Goal: Task Accomplishment & Management: Use online tool/utility

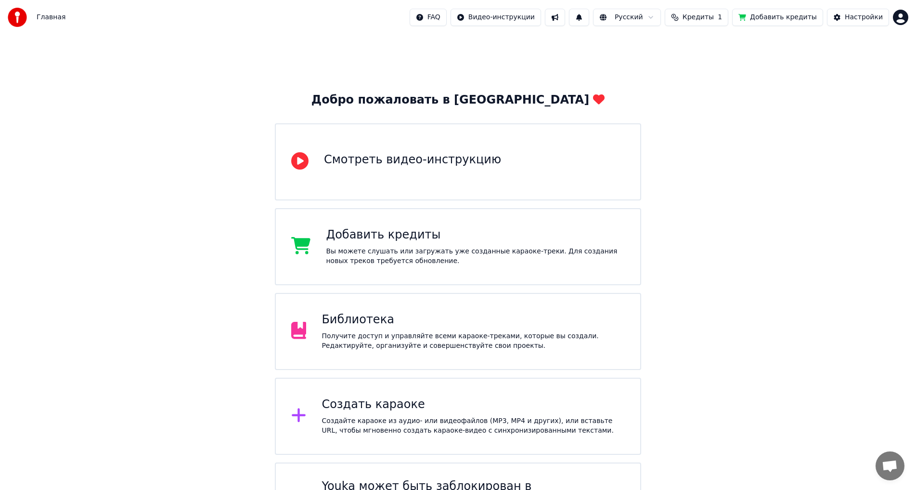
drag, startPoint x: 727, startPoint y: 17, endPoint x: 869, endPoint y: 70, distance: 151.6
click at [869, 70] on div "Главная FAQ Видео-инструкции Русский Кредиты 1 Добавить кредиты Настройки Добро…" at bounding box center [458, 274] width 916 height 549
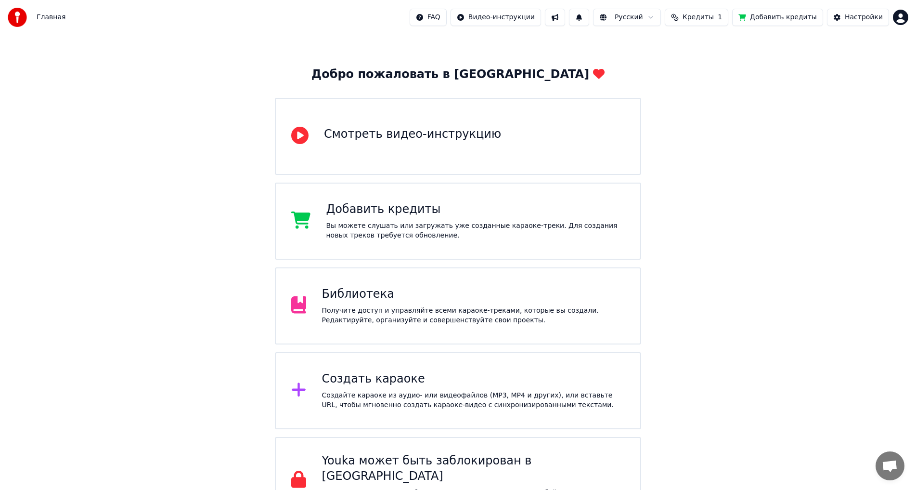
scroll to position [50, 0]
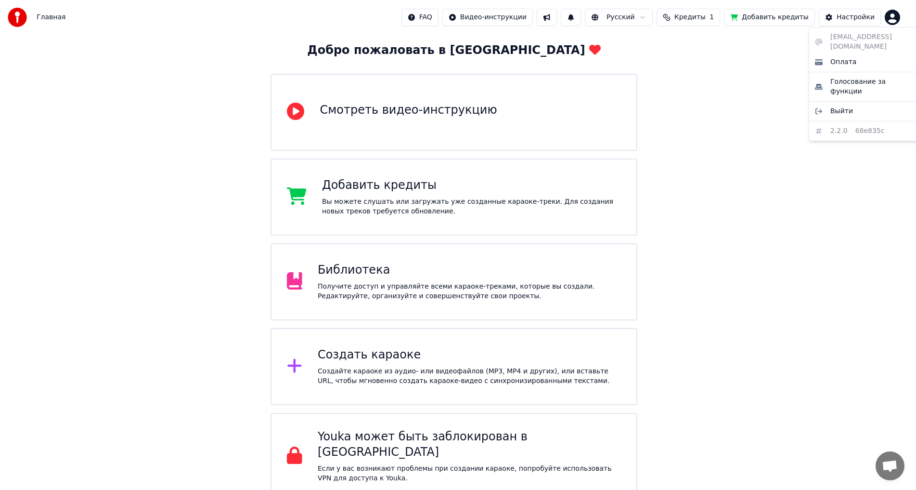
click at [902, 17] on html "Главная FAQ Видео-инструкции Русский Кредиты 1 Добавить кредиты Настройки Добро…" at bounding box center [458, 224] width 916 height 549
click at [857, 111] on div "[EMAIL_ADDRESS][DOMAIN_NAME] Оплата Голосование за функции Выйти 2.2.0 68e835c" at bounding box center [867, 84] width 116 height 114
click at [856, 110] on div "[EMAIL_ADDRESS][DOMAIN_NAME] Оплата Голосование за функции Выйти 2.2.0 68e835c" at bounding box center [867, 84] width 116 height 114
click at [838, 77] on span "Голосование за функции" at bounding box center [875, 86] width 88 height 19
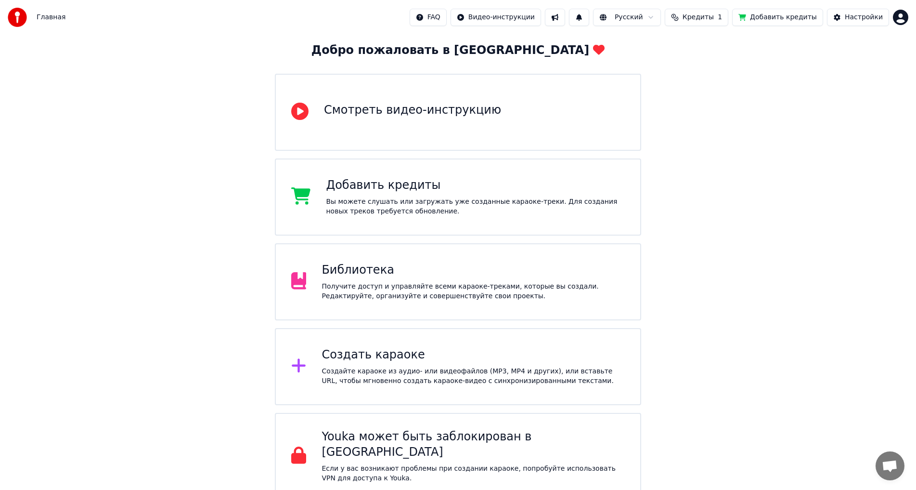
click at [339, 295] on div "Получите доступ и управляйте всеми караоке-треками, которые вы создали. Редакти…" at bounding box center [473, 291] width 303 height 19
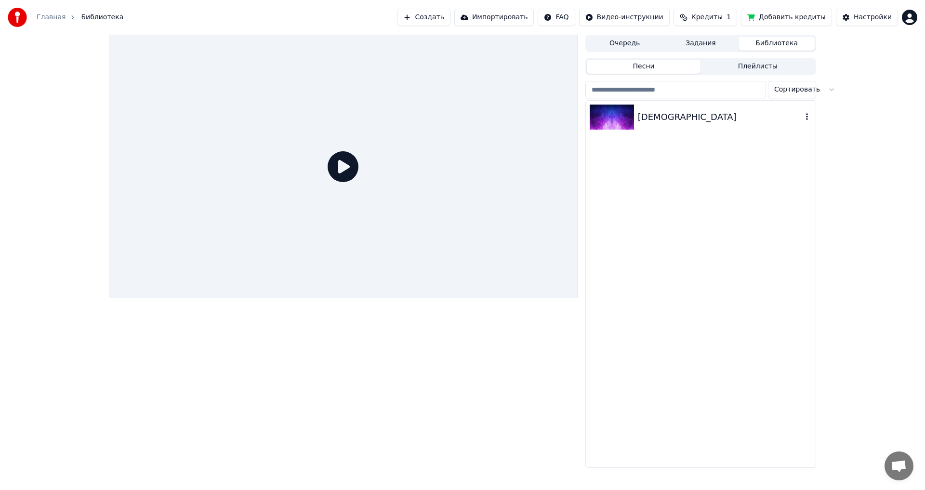
click at [637, 110] on div "[DEMOGRAPHIC_DATA]" at bounding box center [701, 117] width 230 height 33
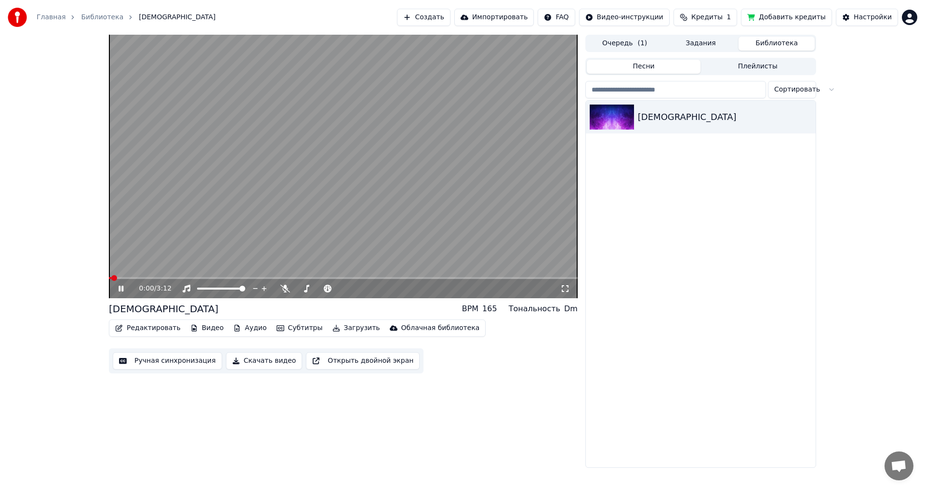
click at [132, 328] on button "Редактировать" at bounding box center [147, 327] width 73 height 13
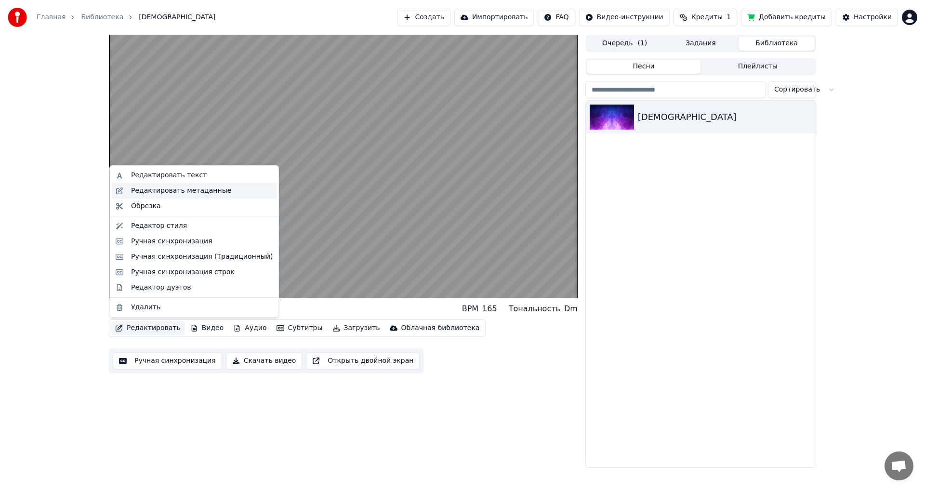
click at [141, 193] on div "Редактировать метаданные" at bounding box center [181, 191] width 100 height 10
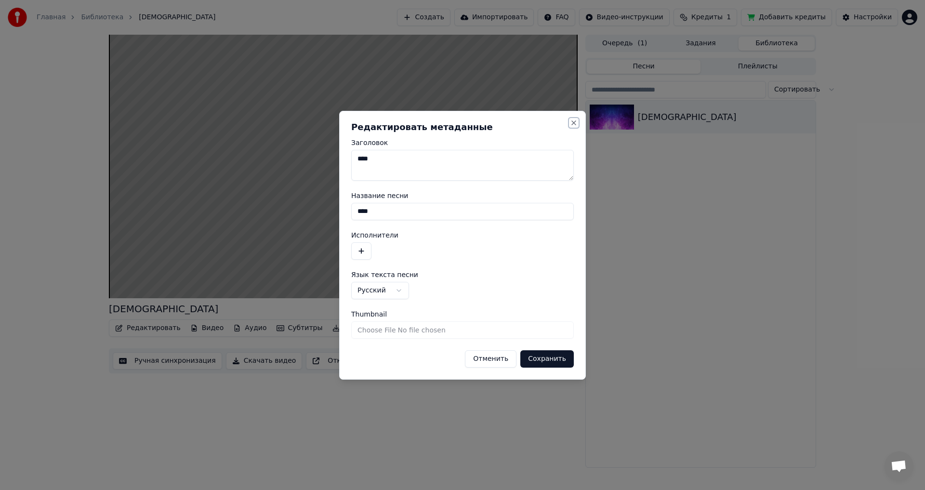
click at [575, 124] on button "Close" at bounding box center [574, 123] width 8 height 8
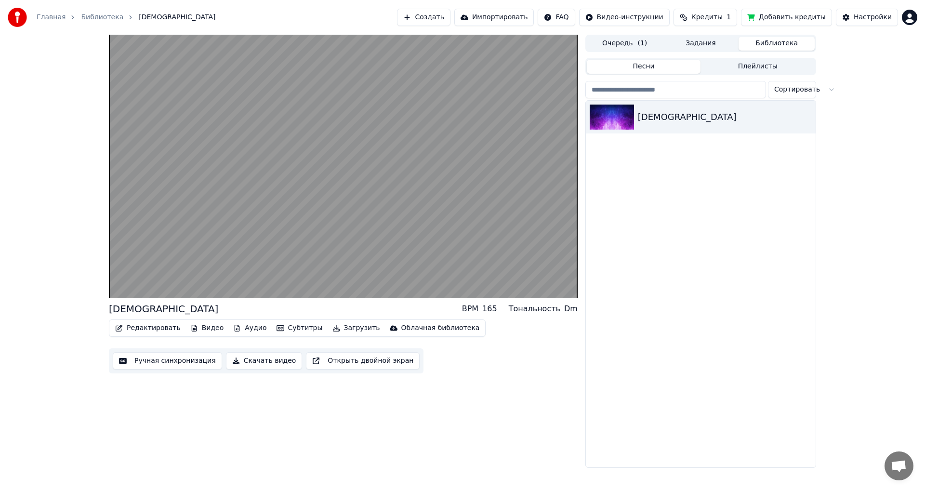
click at [142, 361] on button "Ручная синхронизация" at bounding box center [167, 360] width 109 height 17
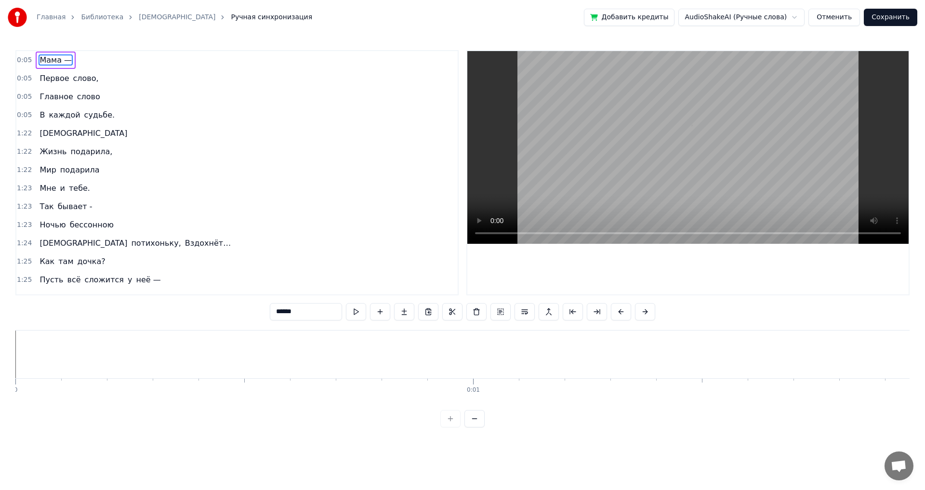
scroll to position [0, 2293]
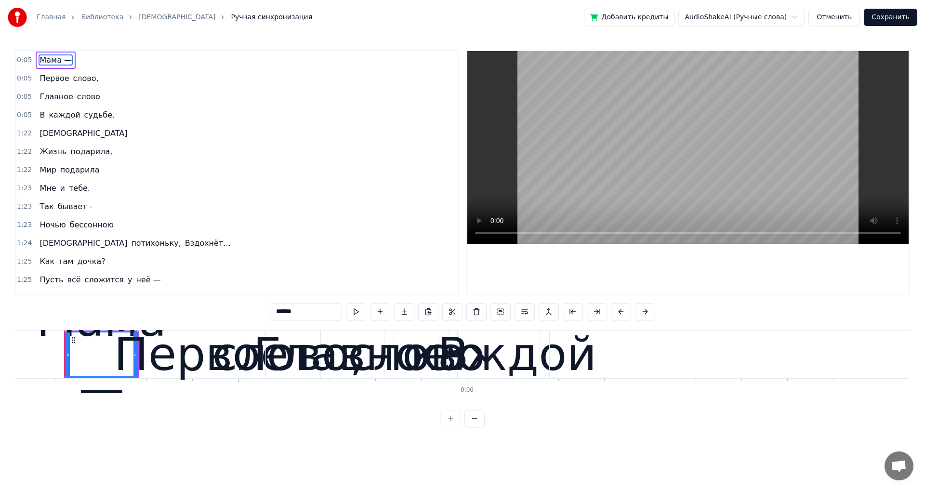
click at [15, 61] on div "0:05 Мама — 0:05 Первое слово, 0:05 Главное слово 0:05 В каждой судьбе. 1:22 [D…" at bounding box center [236, 172] width 443 height 245
click at [21, 59] on span "0:05" at bounding box center [24, 60] width 15 height 10
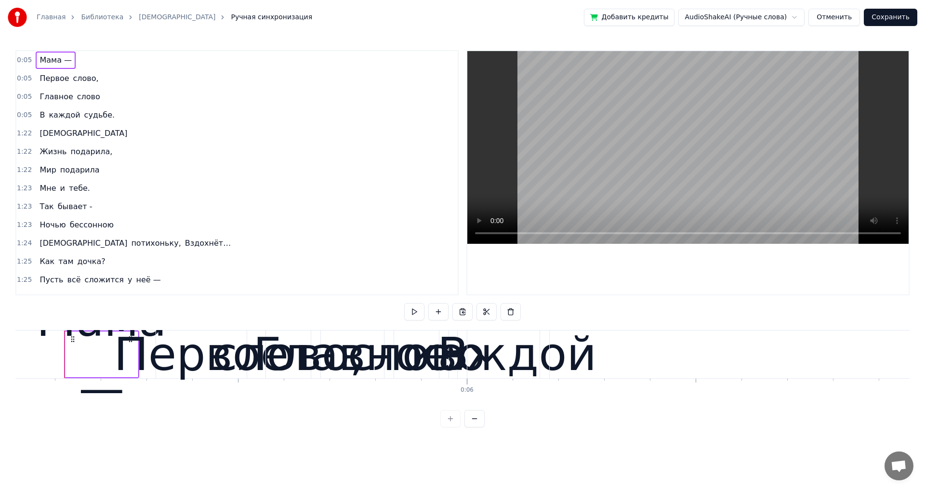
click at [20, 58] on span "0:05" at bounding box center [24, 60] width 15 height 10
drag, startPoint x: 228, startPoint y: 16, endPoint x: 223, endPoint y: 18, distance: 5.0
click at [231, 20] on span "Ручная синхронизация" at bounding box center [271, 18] width 81 height 10
click at [39, 80] on span "Первое" at bounding box center [54, 78] width 31 height 11
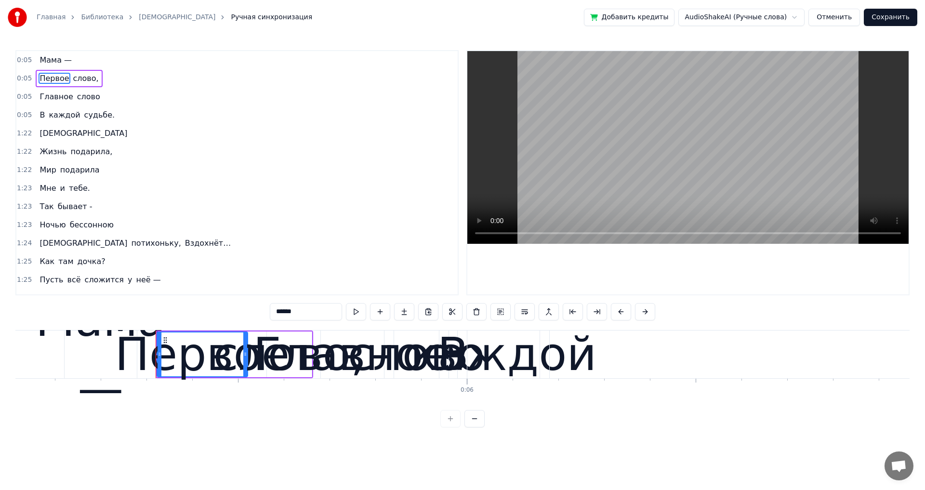
click at [18, 61] on span "0:05" at bounding box center [24, 60] width 15 height 10
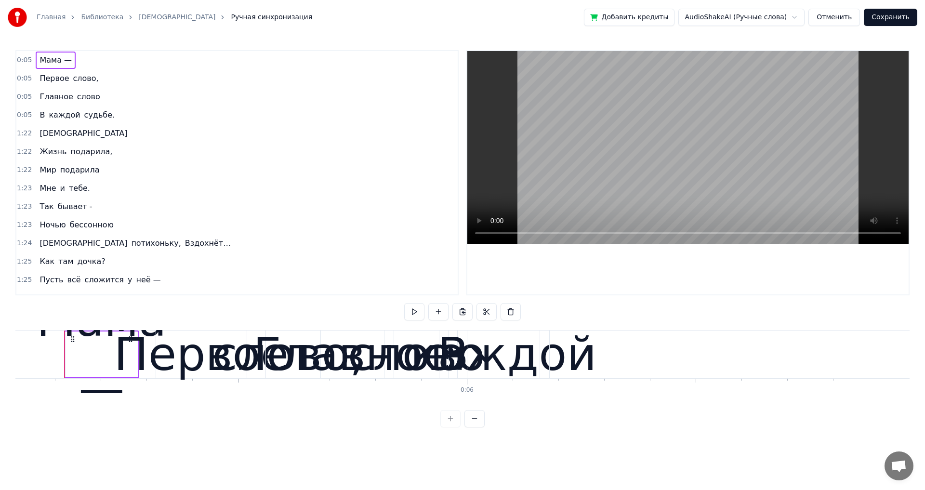
click at [64, 355] on div at bounding box center [64, 354] width 0 height 48
click at [65, 339] on div "Мама —" at bounding box center [101, 354] width 130 height 137
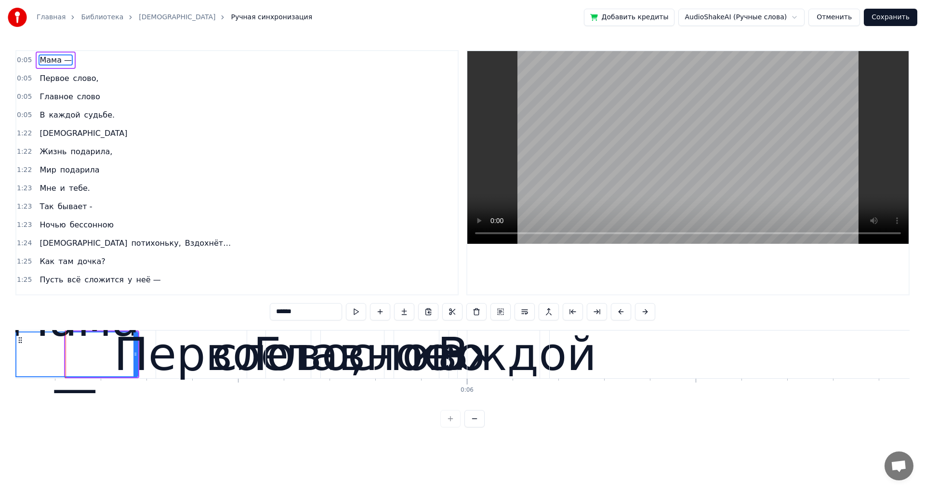
drag, startPoint x: 67, startPoint y: 355, endPoint x: 31, endPoint y: 357, distance: 36.2
click at [14, 355] on div "Главная Библиотека Мама Ручная синхронизация Добавить кредиты AudioShakeAI (Руч…" at bounding box center [462, 213] width 925 height 427
drag, startPoint x: 134, startPoint y: 353, endPoint x: 129, endPoint y: 355, distance: 5.5
click at [129, 355] on div "Первое" at bounding box center [201, 354] width 175 height 69
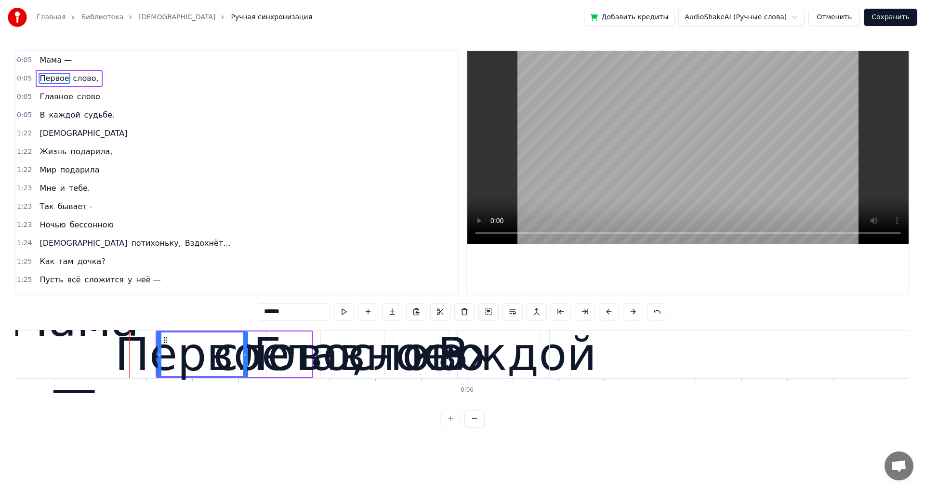
click at [153, 357] on div "Первое" at bounding box center [202, 354] width 175 height 69
click at [198, 357] on div "Первое" at bounding box center [202, 354] width 175 height 69
click at [90, 82] on span "слово," at bounding box center [85, 78] width 27 height 11
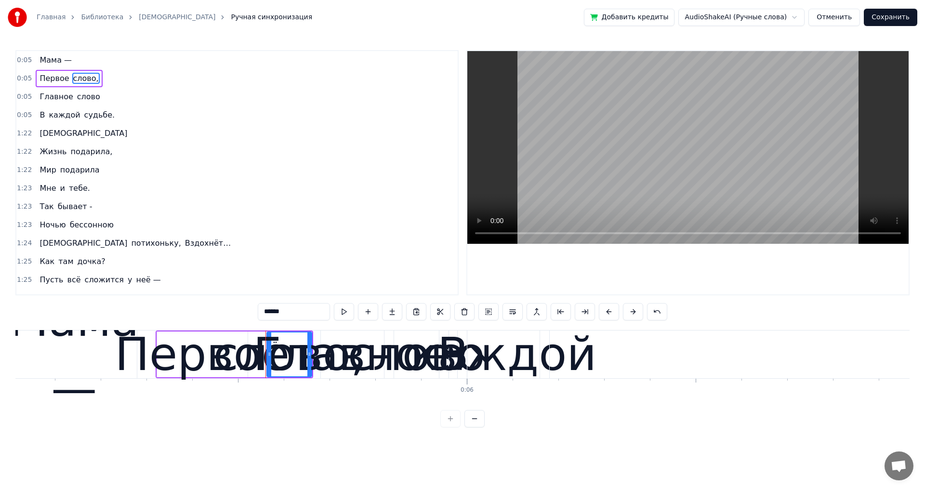
click at [176, 334] on div "Первое" at bounding box center [202, 354] width 175 height 69
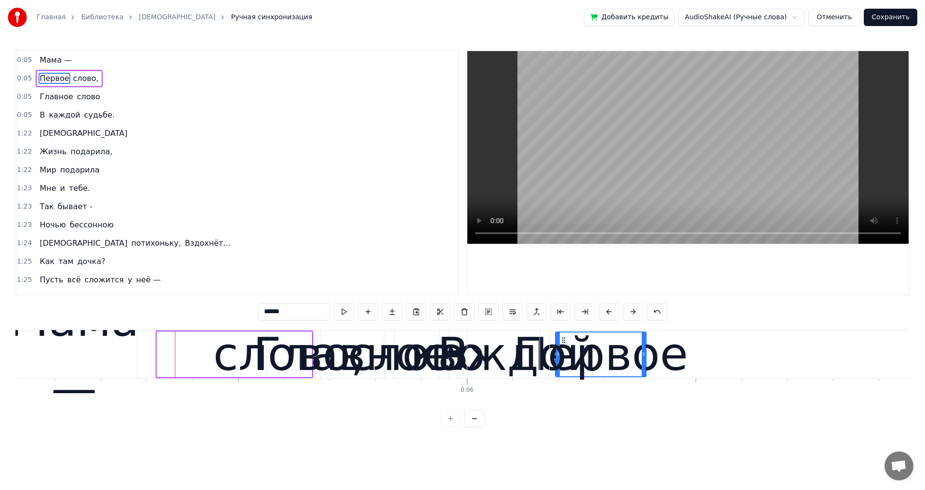
drag, startPoint x: 165, startPoint y: 339, endPoint x: 563, endPoint y: 366, distance: 399.1
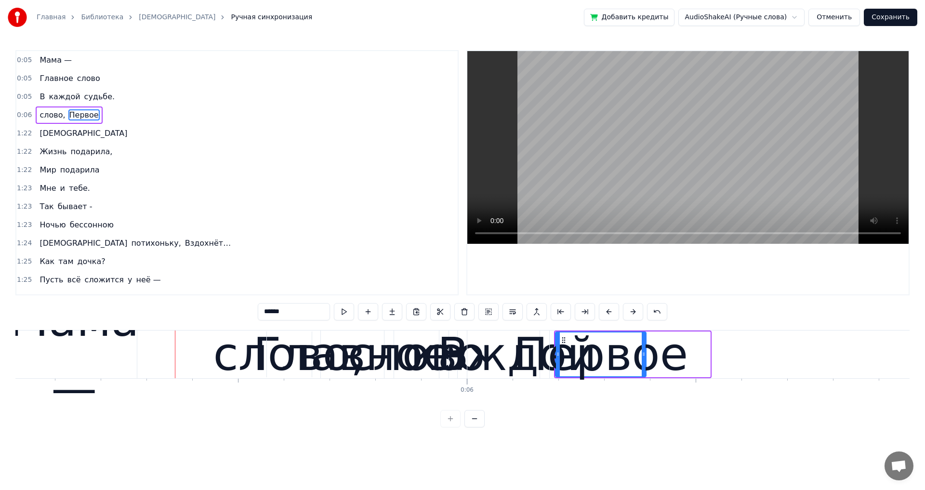
click at [252, 371] on div "слово," at bounding box center [289, 354] width 152 height 69
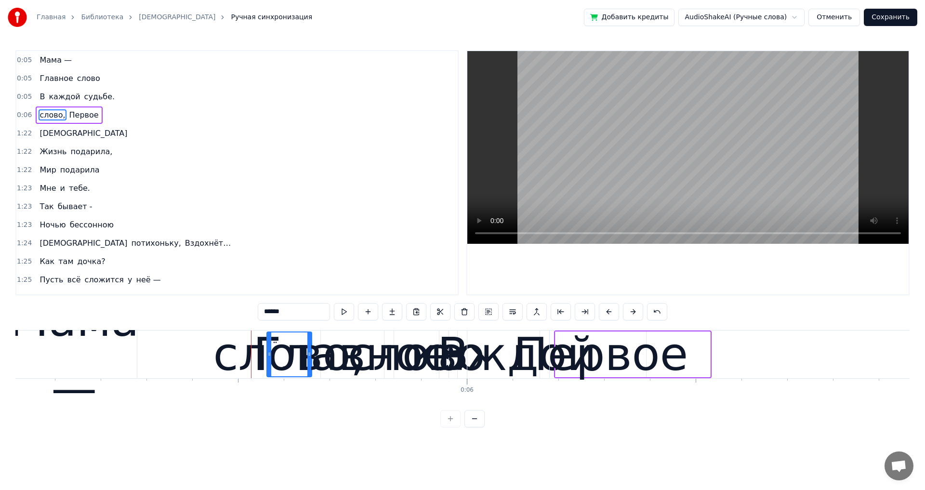
click at [238, 366] on div "слово," at bounding box center [289, 354] width 152 height 69
click at [222, 360] on div "слово," at bounding box center [289, 354] width 152 height 69
click at [76, 78] on span "слово" at bounding box center [88, 78] width 25 height 11
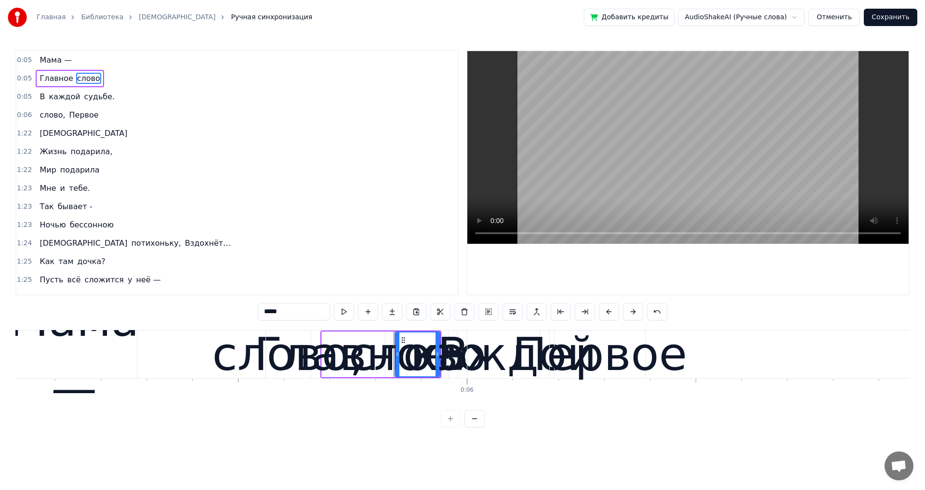
drag, startPoint x: 438, startPoint y: 341, endPoint x: 395, endPoint y: 341, distance: 42.4
click at [444, 343] on div "каждой" at bounding box center [503, 354] width 186 height 69
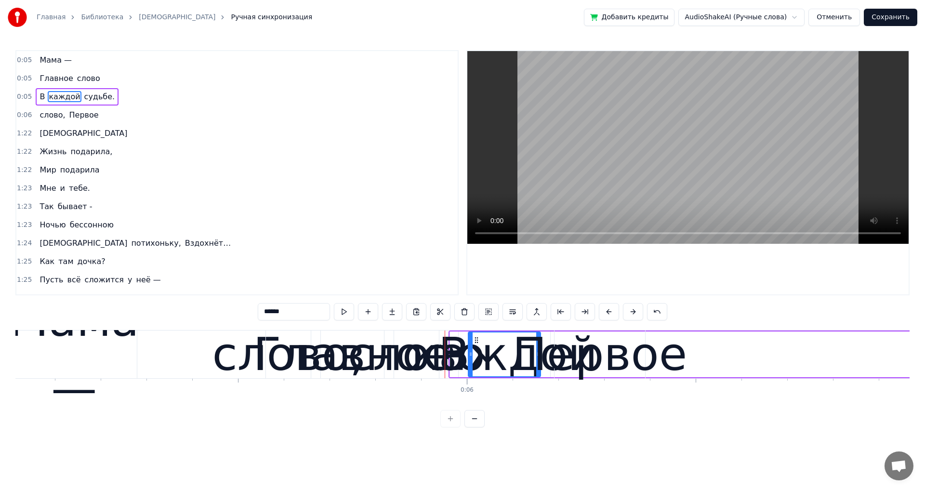
click at [400, 339] on div "слово" at bounding box center [416, 354] width 137 height 69
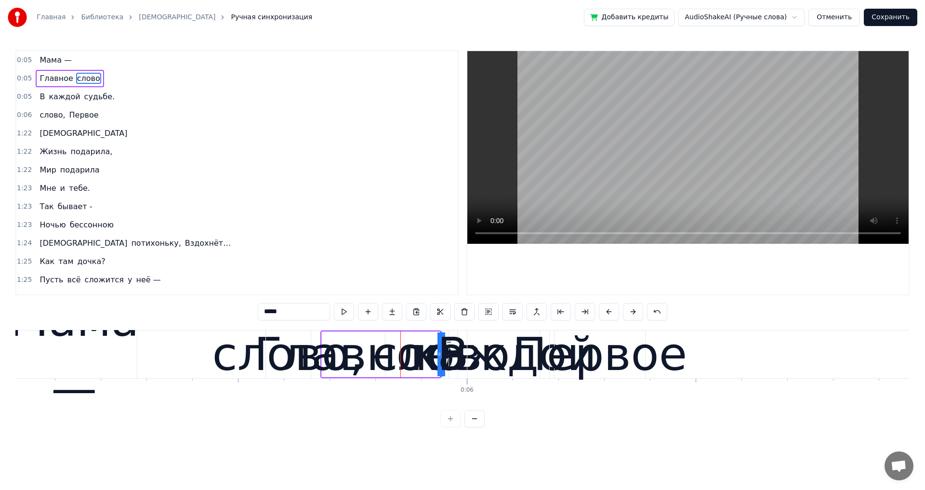
drag, startPoint x: 397, startPoint y: 339, endPoint x: 657, endPoint y: 339, distance: 260.0
click at [375, 329] on div "Главное" at bounding box center [353, 354] width 198 height 69
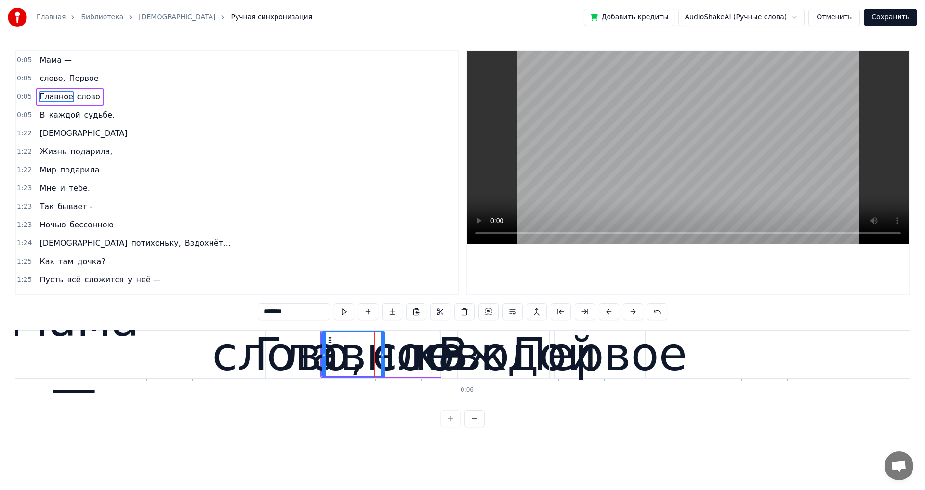
click at [52, 78] on span "слово," at bounding box center [52, 78] width 27 height 11
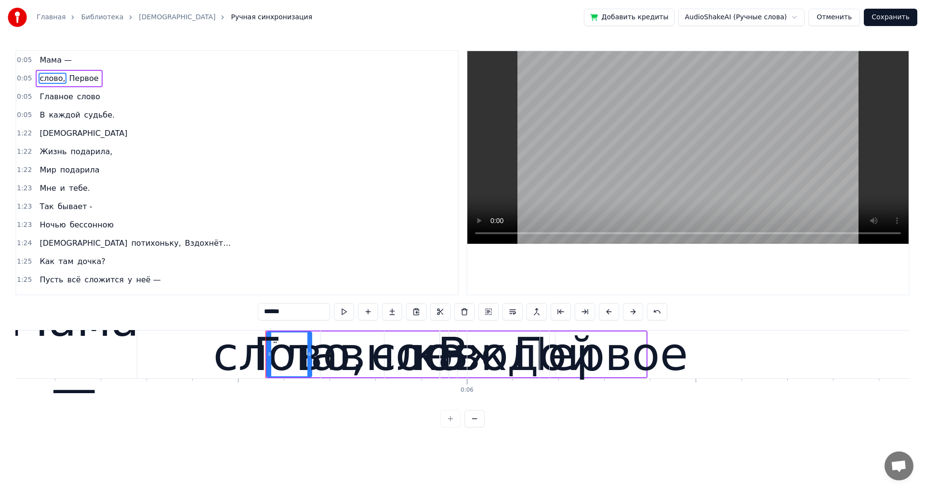
drag, startPoint x: 270, startPoint y: 353, endPoint x: 308, endPoint y: 359, distance: 38.5
click at [308, 359] on div "Главное" at bounding box center [352, 354] width 198 height 69
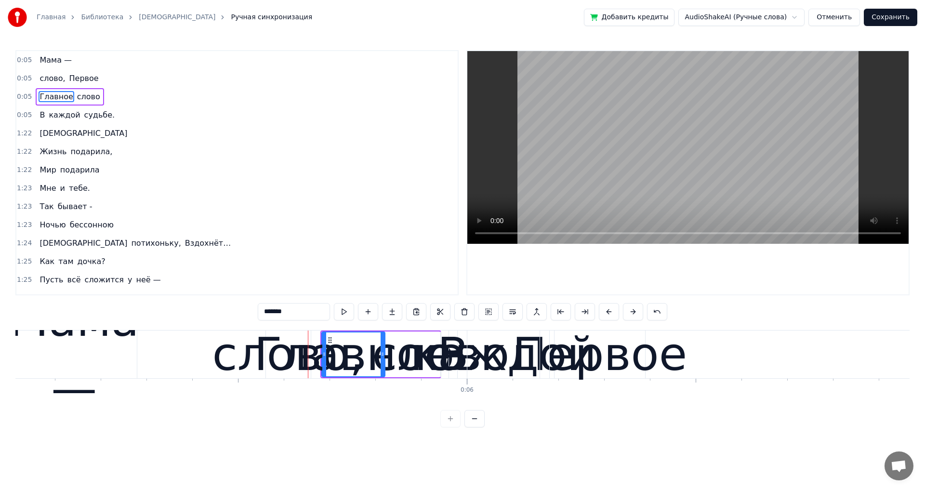
click at [269, 345] on div "Главное" at bounding box center [353, 354] width 198 height 69
click at [264, 342] on div "слово," at bounding box center [288, 354] width 152 height 69
type input "******"
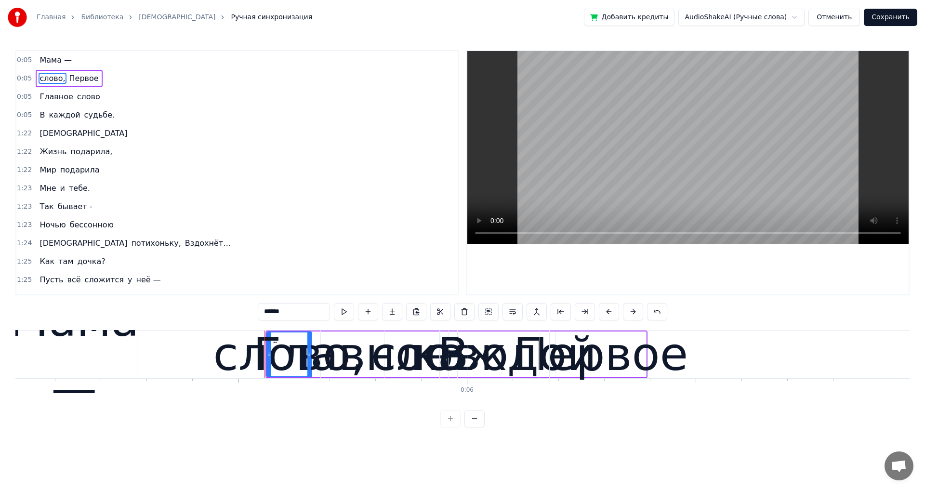
drag, startPoint x: 264, startPoint y: 342, endPoint x: 317, endPoint y: 352, distance: 54.0
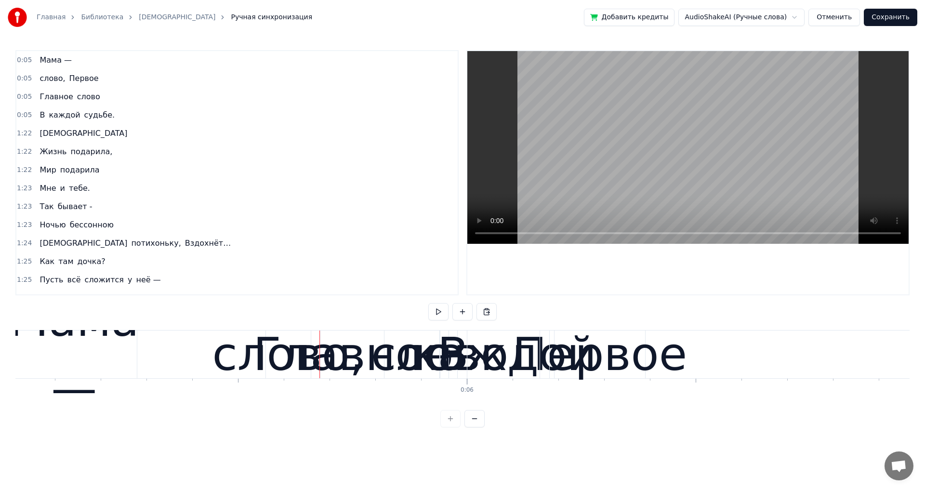
click at [282, 343] on div "Главное" at bounding box center [352, 354] width 198 height 69
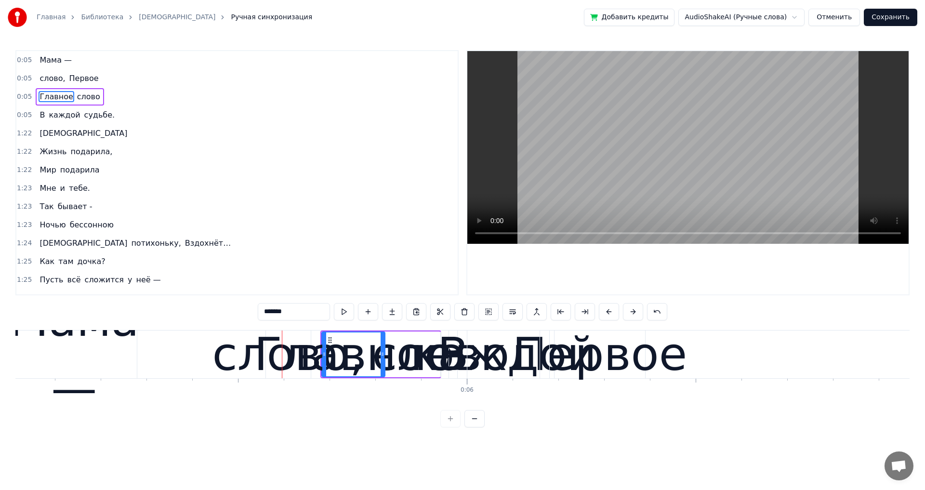
drag, startPoint x: 690, startPoint y: 196, endPoint x: 673, endPoint y: 202, distance: 18.7
click at [690, 198] on video at bounding box center [687, 147] width 441 height 193
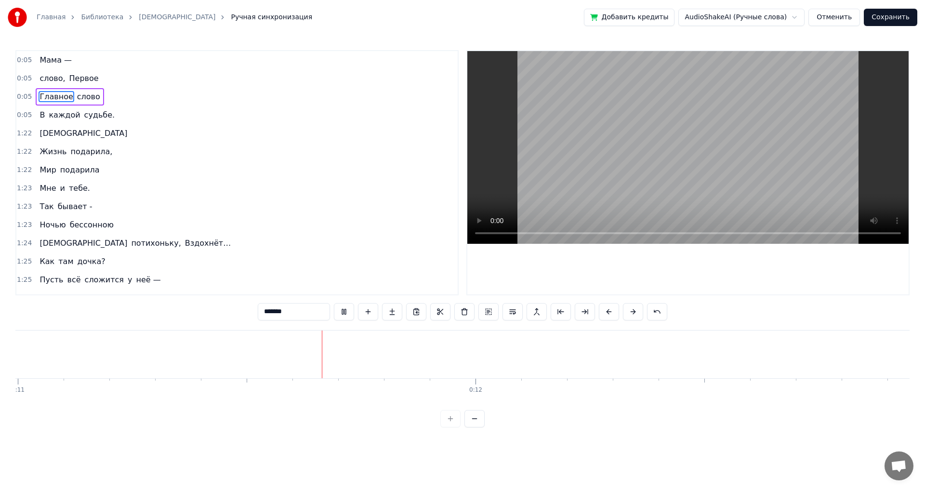
scroll to position [0, 5033]
click at [791, 17] on html "Главная Библиотека Мама Ручная синхронизация Добавить кредиты AudioShakeAI (Руч…" at bounding box center [462, 221] width 925 height 443
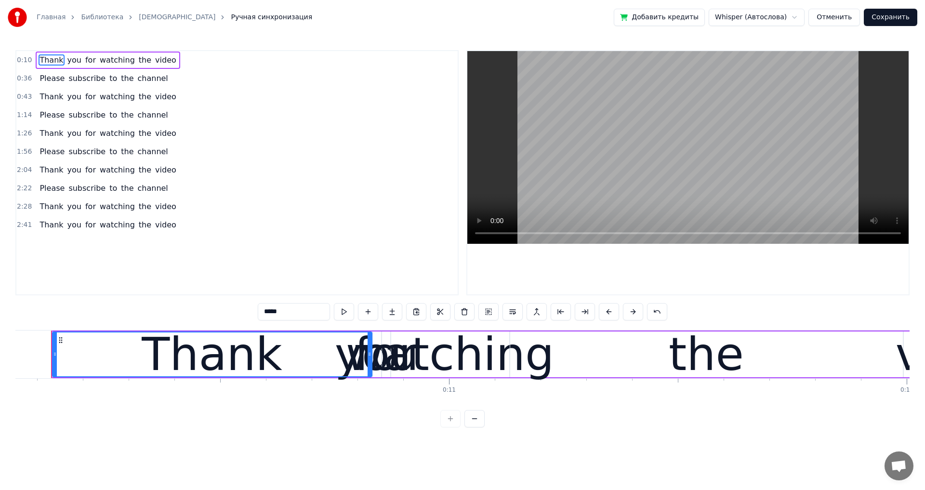
scroll to position [0, 4585]
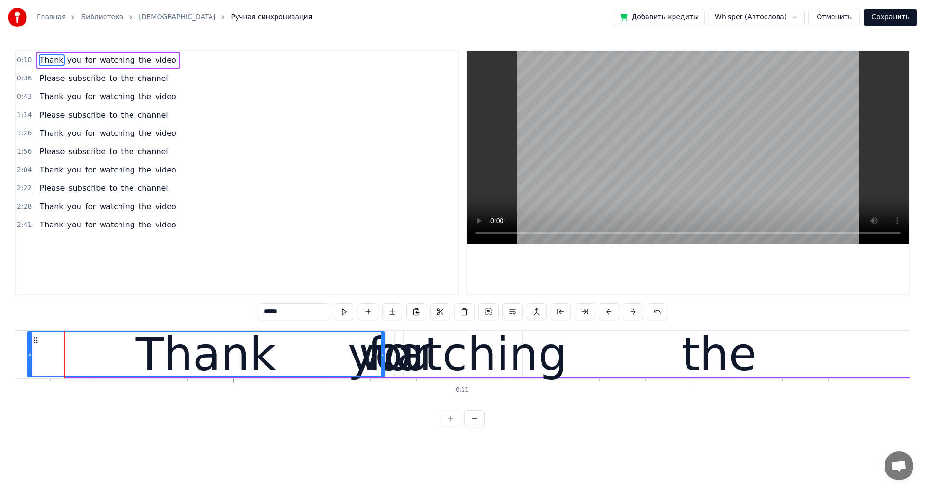
drag, startPoint x: 66, startPoint y: 353, endPoint x: 28, endPoint y: 350, distance: 38.1
click at [28, 350] on icon at bounding box center [30, 354] width 4 height 8
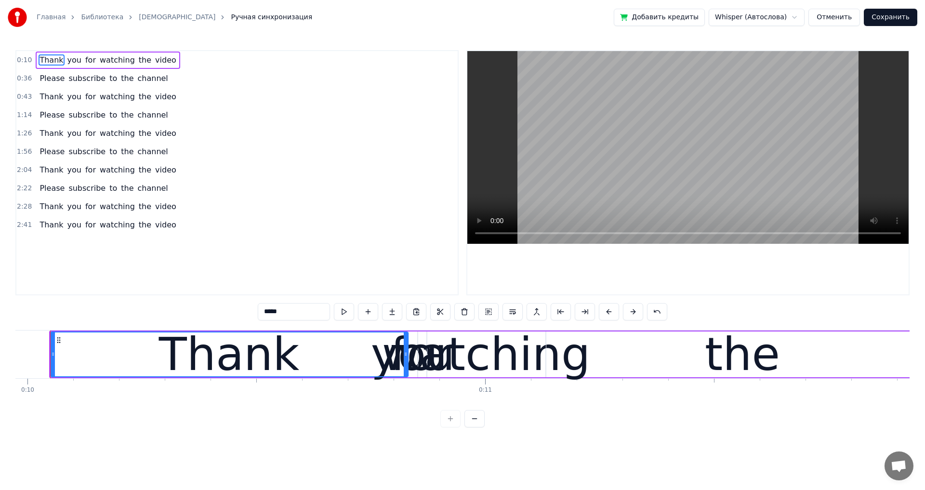
scroll to position [0, 4548]
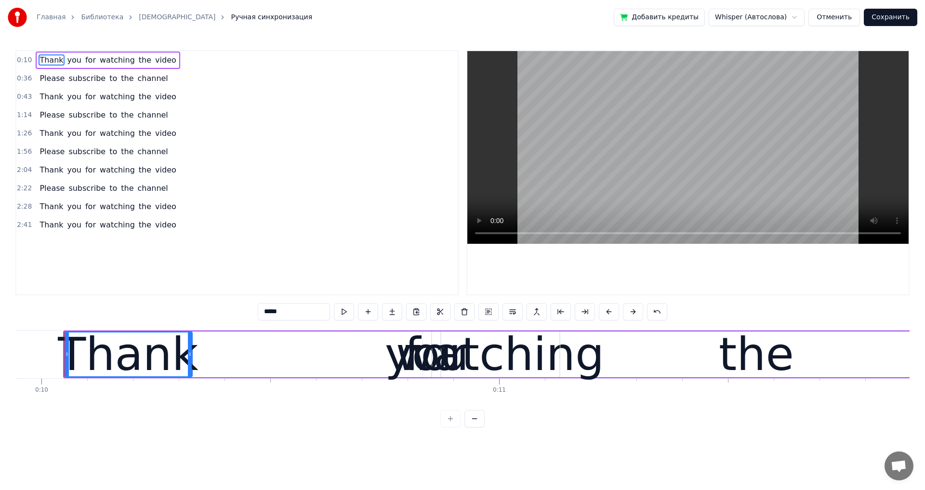
drag, startPoint x: 420, startPoint y: 353, endPoint x: 191, endPoint y: 357, distance: 229.2
click at [191, 357] on icon at bounding box center [190, 354] width 4 height 8
click at [860, 15] on button "Отменить" at bounding box center [834, 17] width 52 height 17
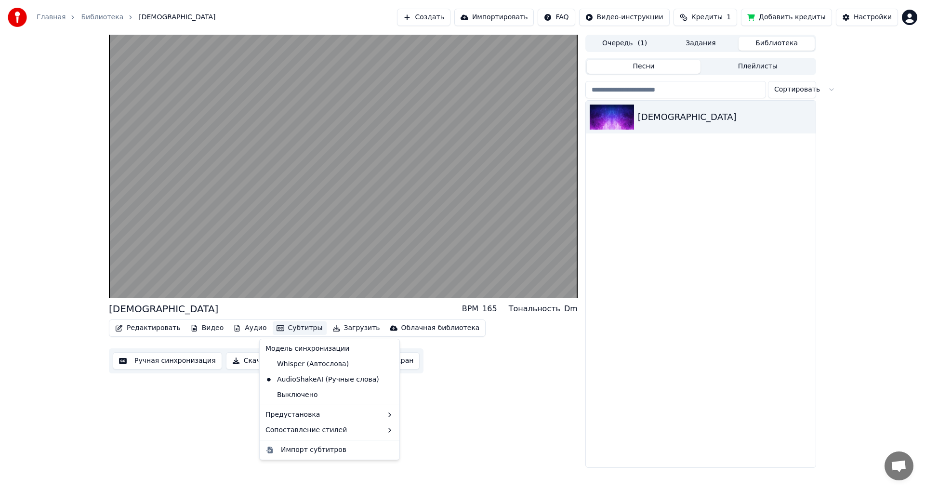
click at [289, 330] on button "Субтитры" at bounding box center [300, 327] width 54 height 13
click at [302, 396] on div "Выключено" at bounding box center [329, 394] width 136 height 15
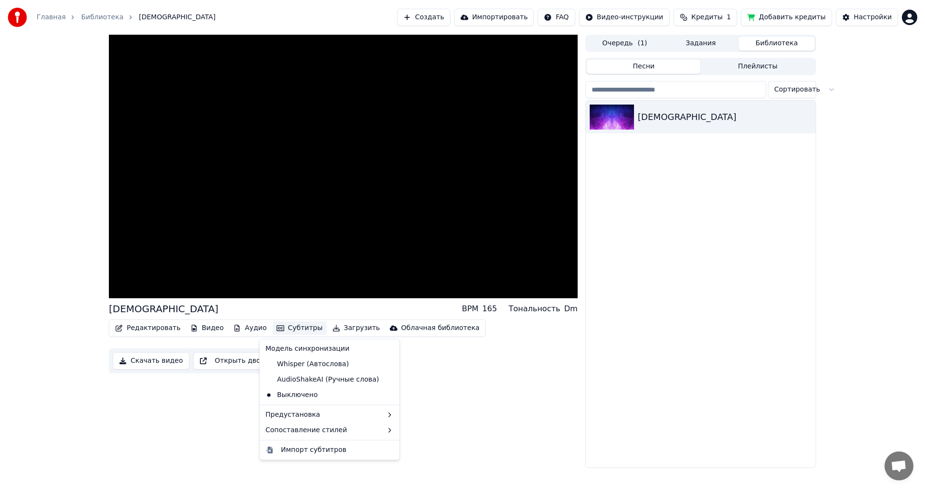
click at [287, 328] on button "Субтитры" at bounding box center [300, 327] width 54 height 13
click at [290, 376] on div "AudioShakeAI (Ручные слова)" at bounding box center [321, 379] width 121 height 15
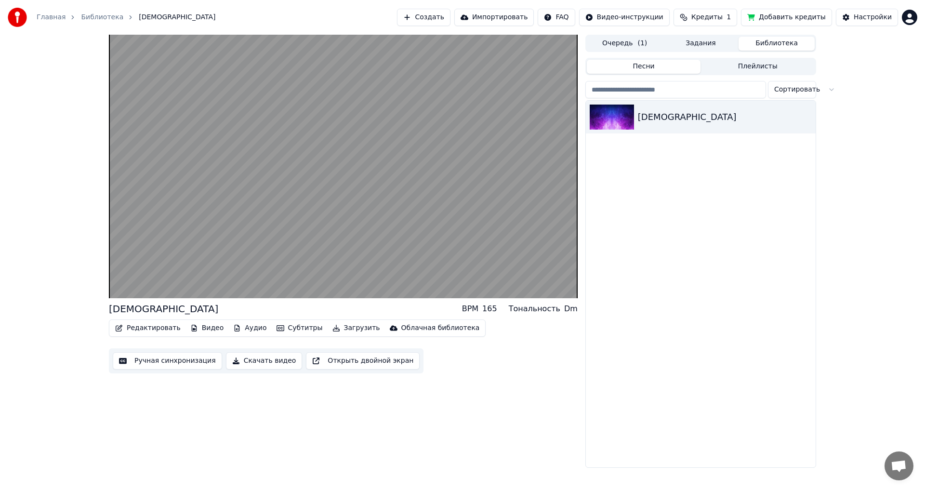
click at [285, 329] on button "Субтитры" at bounding box center [300, 327] width 54 height 13
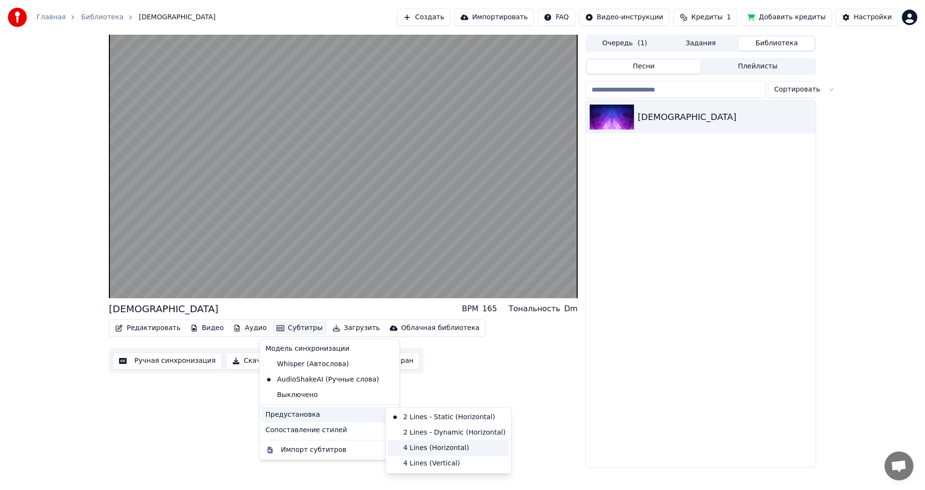
click at [451, 447] on div "4 Lines (Horizontal)" at bounding box center [448, 447] width 121 height 15
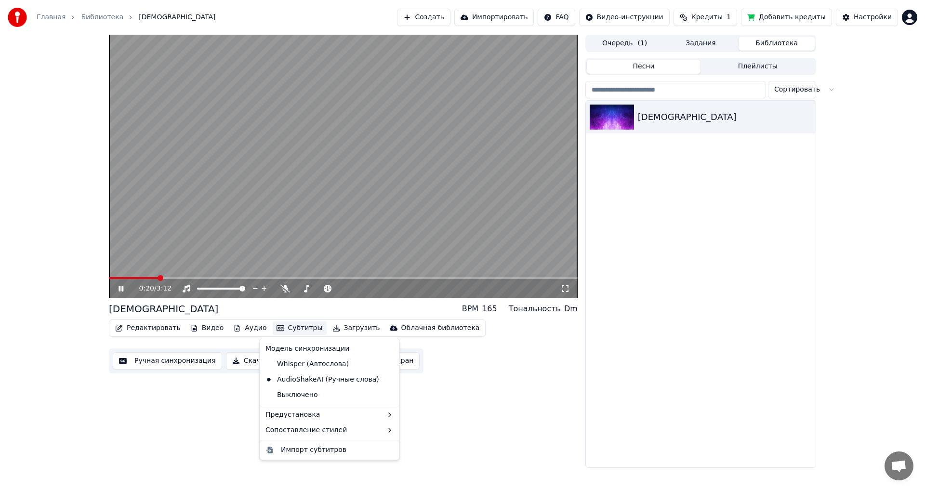
click at [296, 326] on button "Субтитры" at bounding box center [300, 327] width 54 height 13
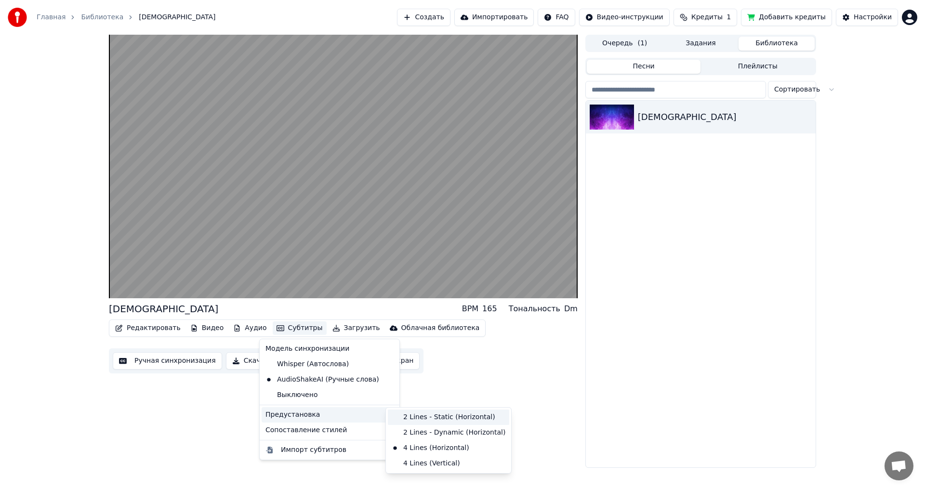
click at [441, 419] on div "2 Lines - Static (Horizontal)" at bounding box center [448, 416] width 121 height 15
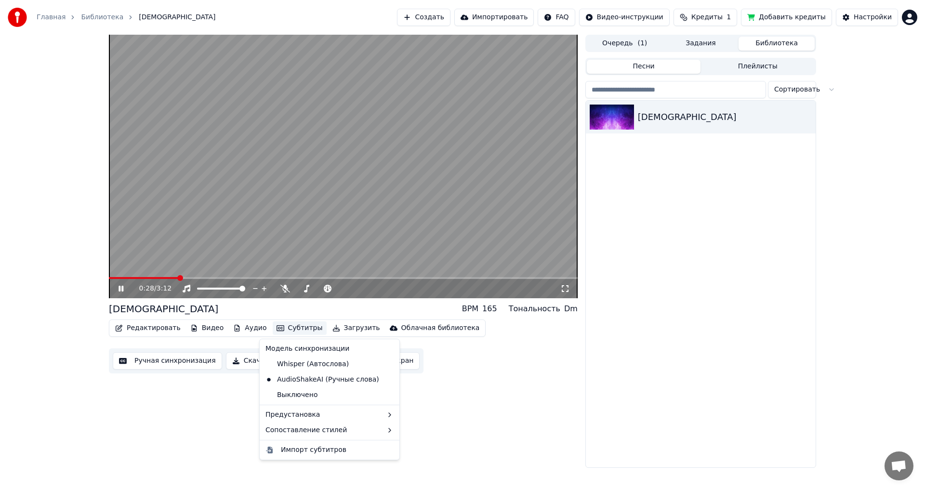
click at [296, 329] on button "Субтитры" at bounding box center [300, 327] width 54 height 13
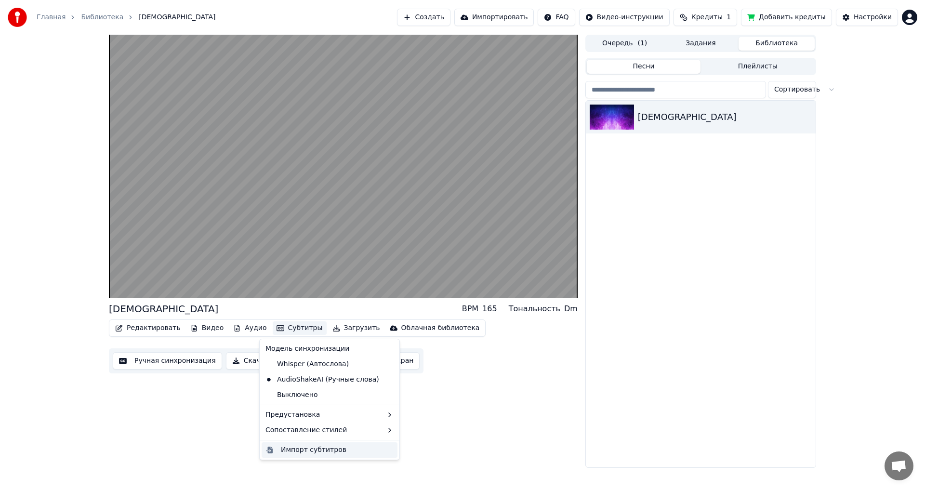
click at [310, 449] on div "Импорт субтитров" at bounding box center [313, 450] width 65 height 10
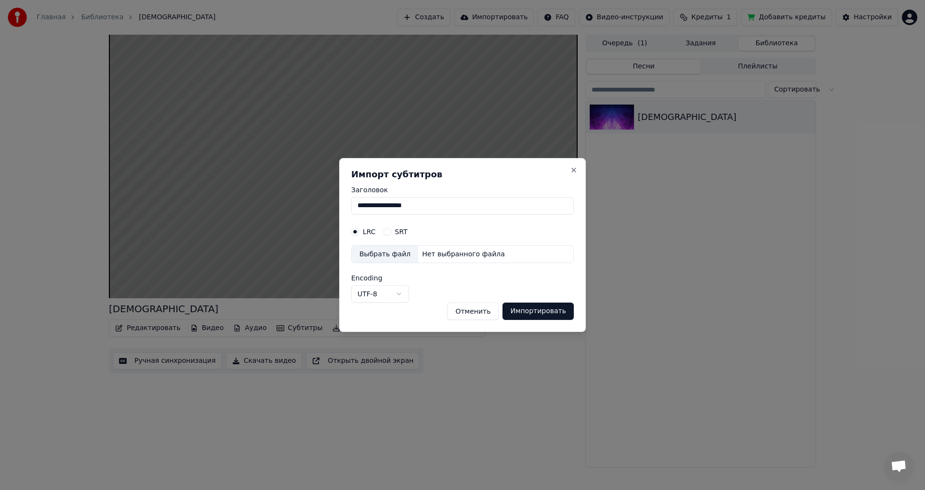
click at [385, 230] on button "SRT" at bounding box center [387, 232] width 8 height 8
click at [356, 232] on button "LRC" at bounding box center [355, 232] width 8 height 8
click at [421, 259] on div "Нет выбранного файла" at bounding box center [463, 254] width 91 height 10
click at [573, 172] on button "Close" at bounding box center [574, 170] width 8 height 8
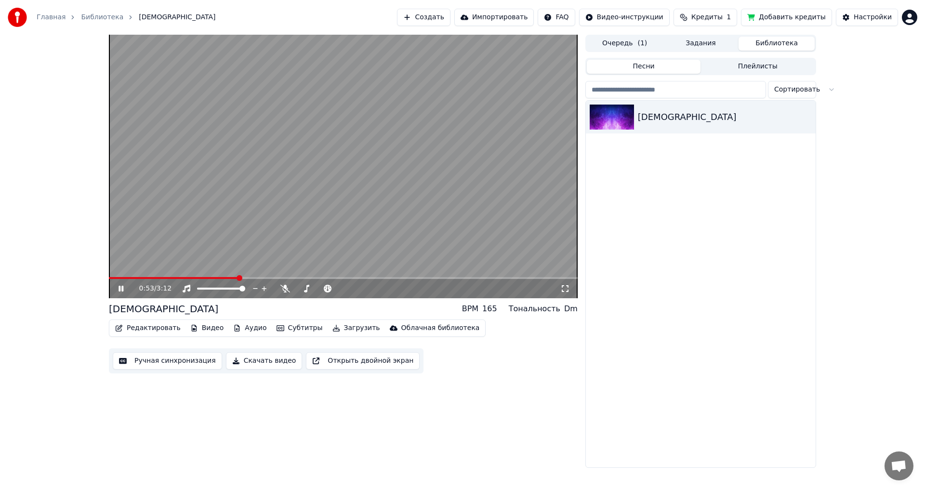
click at [290, 326] on button "Субтитры" at bounding box center [300, 327] width 54 height 13
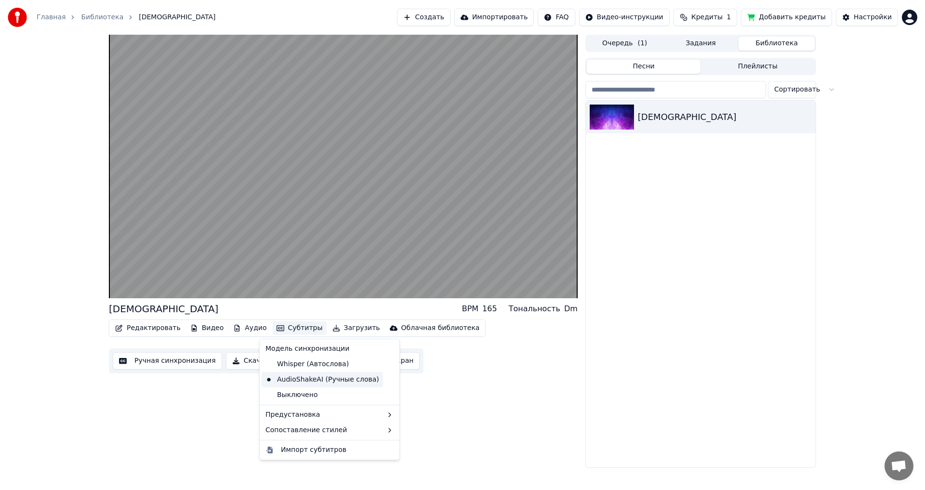
click at [330, 377] on div "AudioShakeAI (Ручные слова)" at bounding box center [321, 379] width 121 height 15
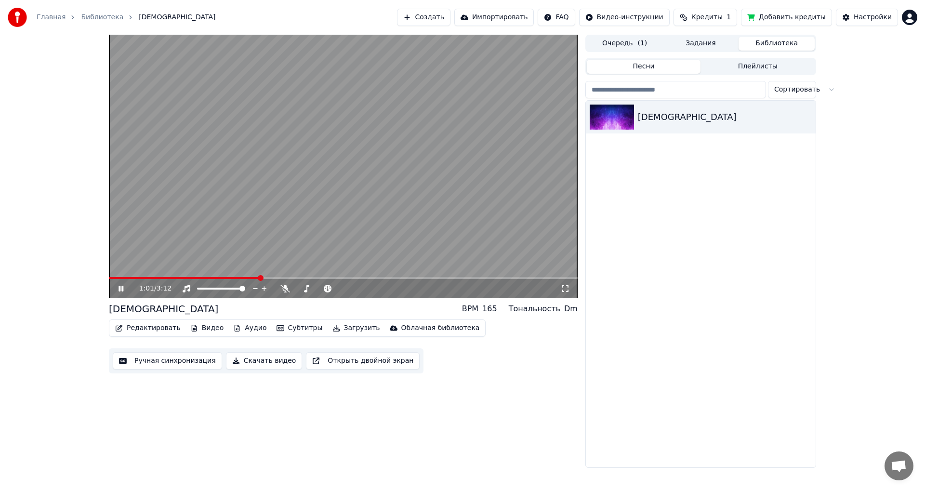
click at [146, 362] on button "Ручная синхронизация" at bounding box center [167, 360] width 109 height 17
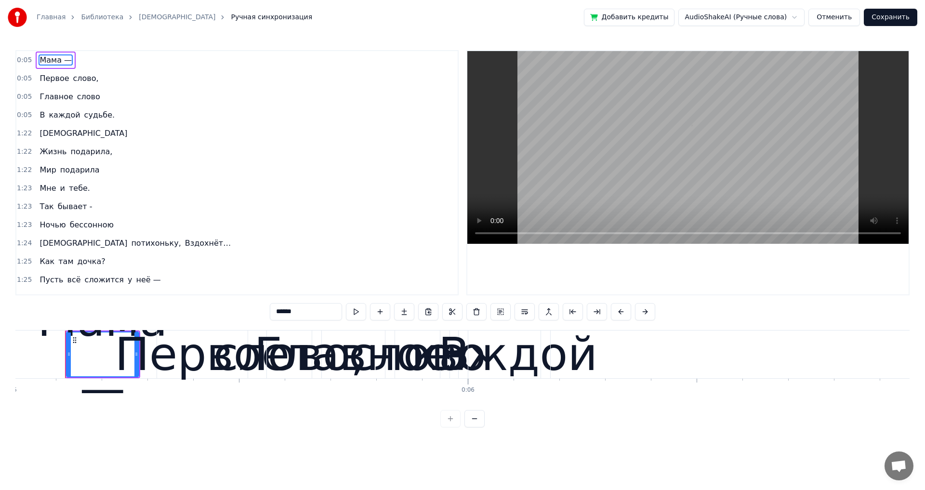
scroll to position [0, 2293]
click at [27, 78] on span "0:05" at bounding box center [24, 79] width 15 height 10
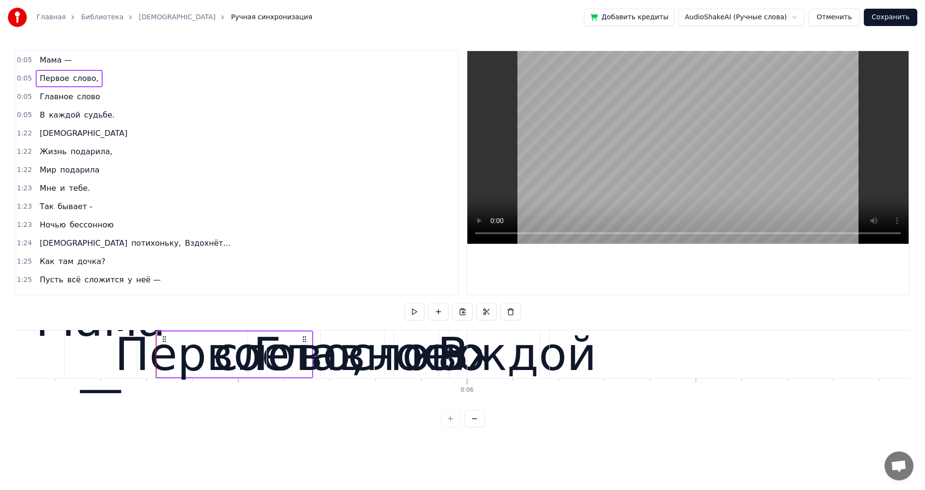
click at [27, 78] on span "0:05" at bounding box center [24, 79] width 15 height 10
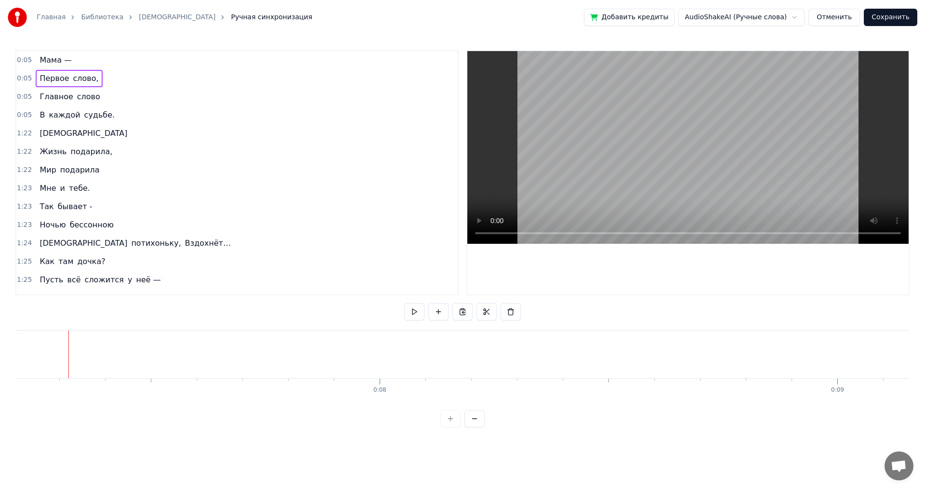
scroll to position [0, 3300]
click at [57, 55] on span "Мама —" at bounding box center [56, 59] width 34 height 11
click at [39, 60] on span "Мама —" at bounding box center [56, 59] width 34 height 11
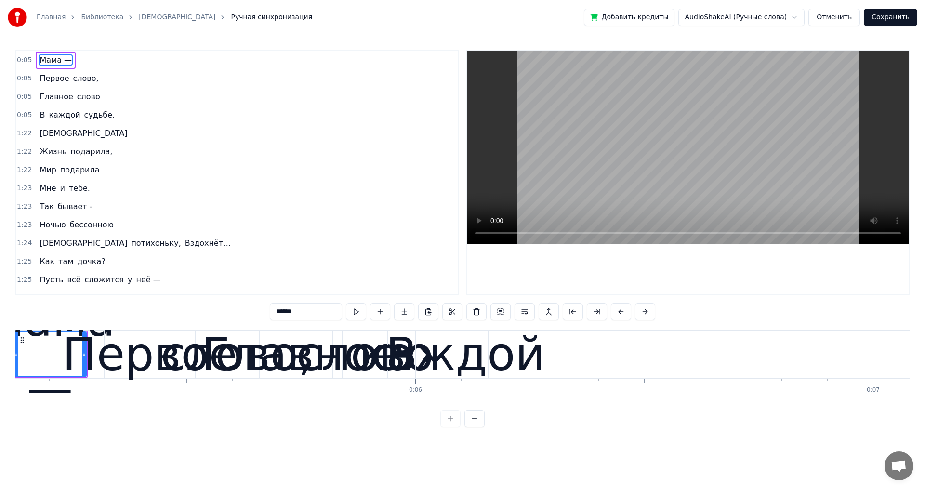
scroll to position [0, 2293]
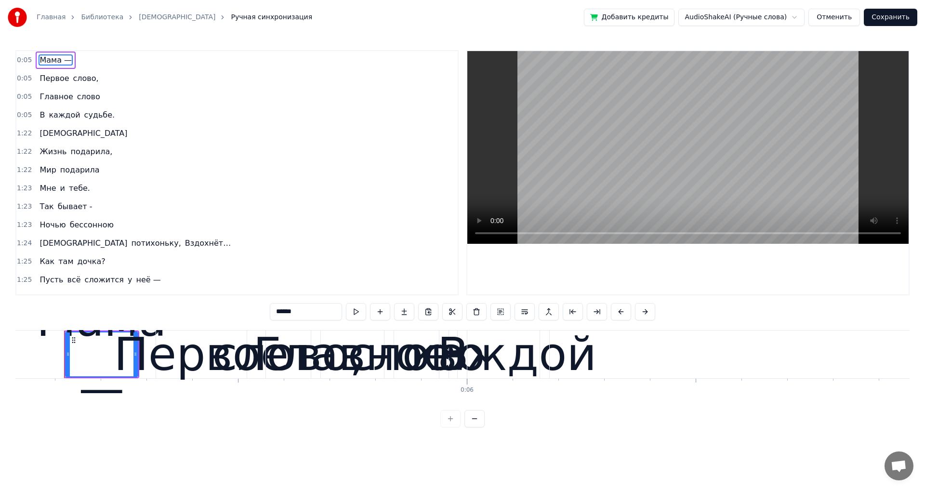
click at [66, 356] on icon at bounding box center [68, 354] width 4 height 8
click at [294, 308] on input "******" at bounding box center [294, 311] width 72 height 17
click at [342, 313] on button at bounding box center [344, 311] width 20 height 17
click at [293, 315] on input "******" at bounding box center [294, 311] width 72 height 17
click at [486, 312] on button at bounding box center [488, 311] width 20 height 17
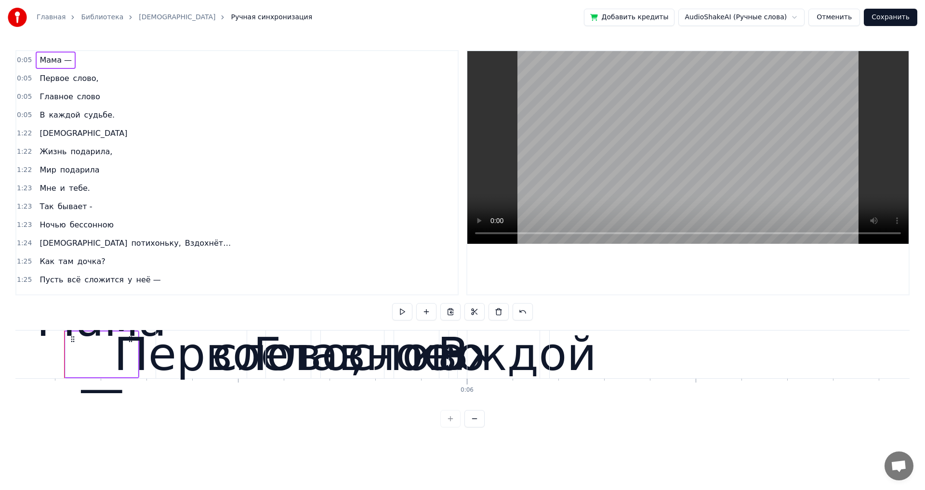
drag, startPoint x: 106, startPoint y: 377, endPoint x: 63, endPoint y: 378, distance: 43.4
click at [63, 378] on div "Мама —" at bounding box center [102, 354] width 130 height 137
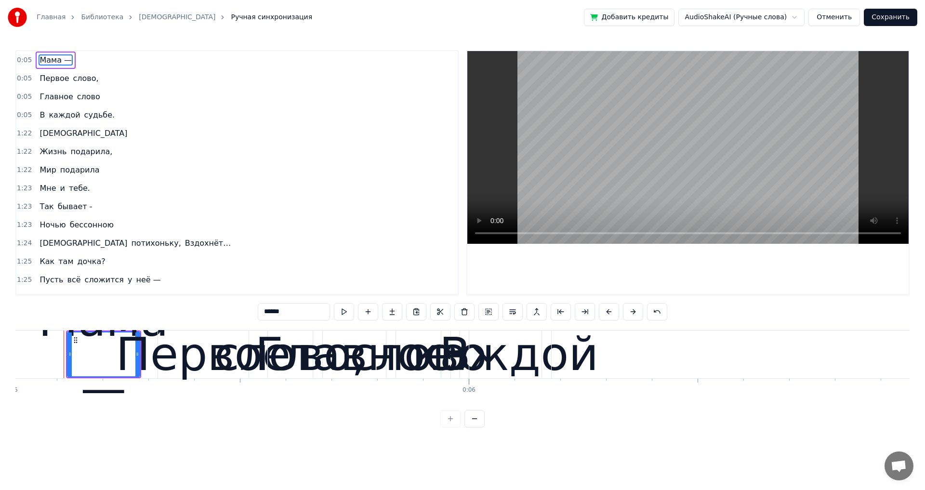
click at [70, 378] on div "Мама —" at bounding box center [104, 354] width 130 height 137
drag, startPoint x: 585, startPoint y: 311, endPoint x: 610, endPoint y: 314, distance: 25.3
click at [610, 314] on div "******" at bounding box center [462, 311] width 409 height 17
click at [583, 312] on button at bounding box center [584, 311] width 20 height 17
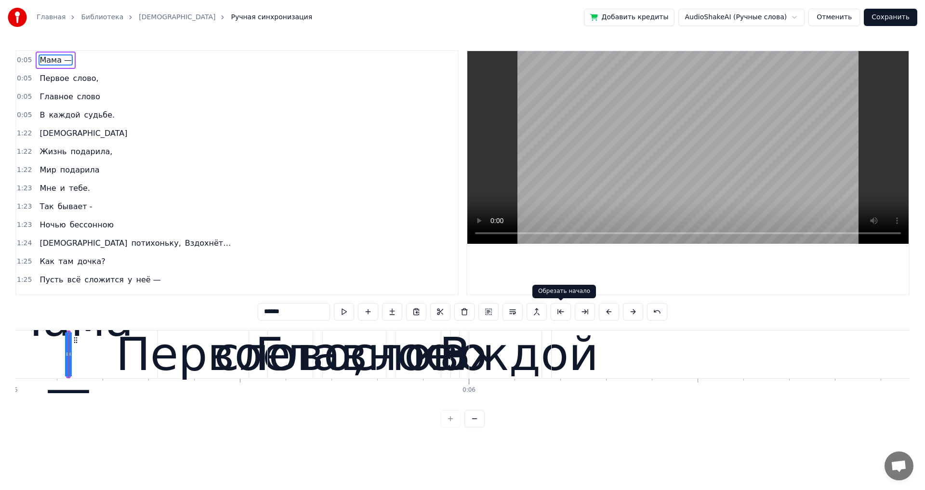
click at [561, 311] on button at bounding box center [560, 311] width 20 height 17
click at [575, 310] on button at bounding box center [584, 311] width 20 height 17
click at [657, 311] on button at bounding box center [657, 311] width 20 height 17
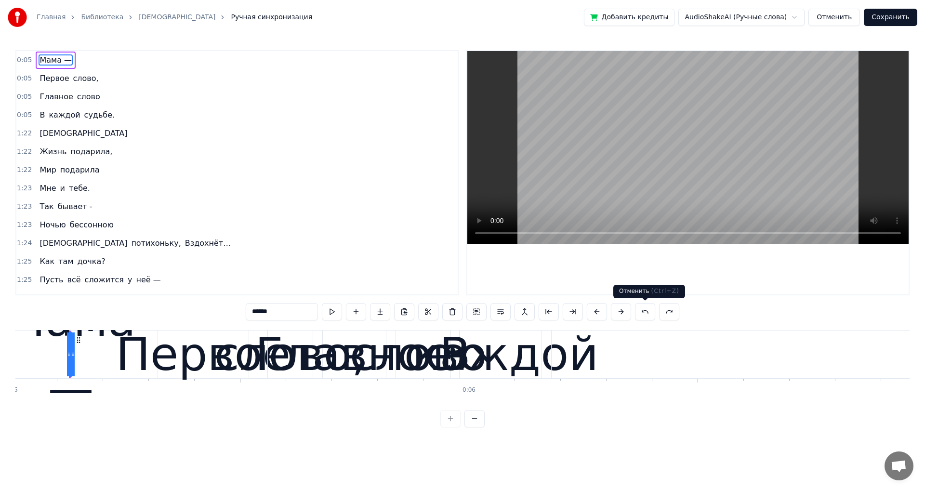
click at [647, 313] on button at bounding box center [645, 311] width 20 height 17
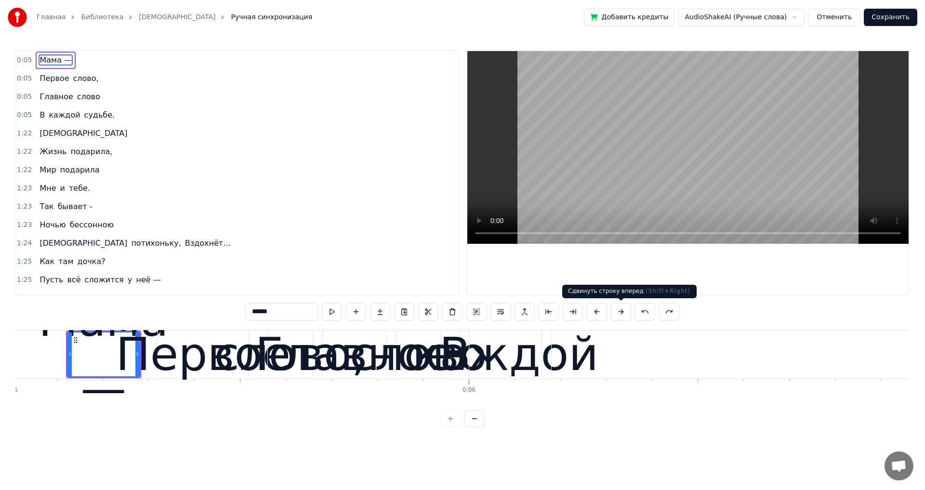
click at [623, 312] on button at bounding box center [621, 311] width 20 height 17
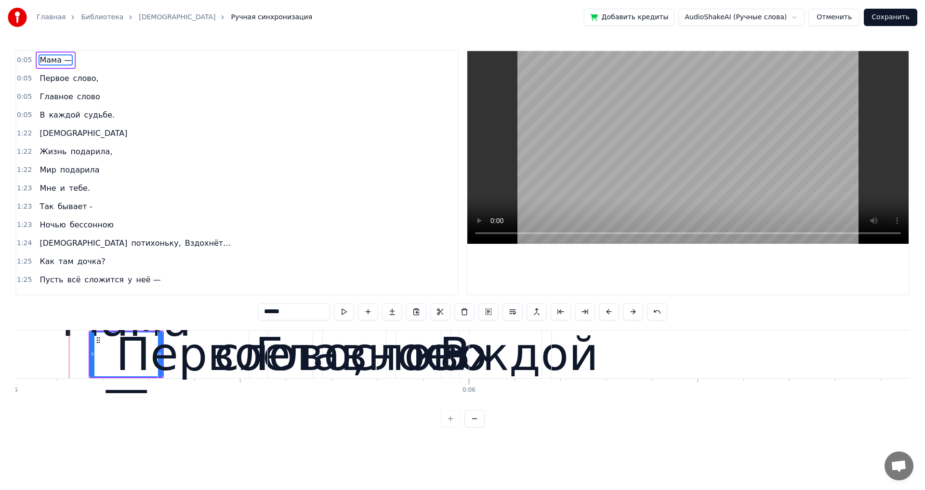
click at [41, 73] on span "Первое" at bounding box center [54, 78] width 31 height 11
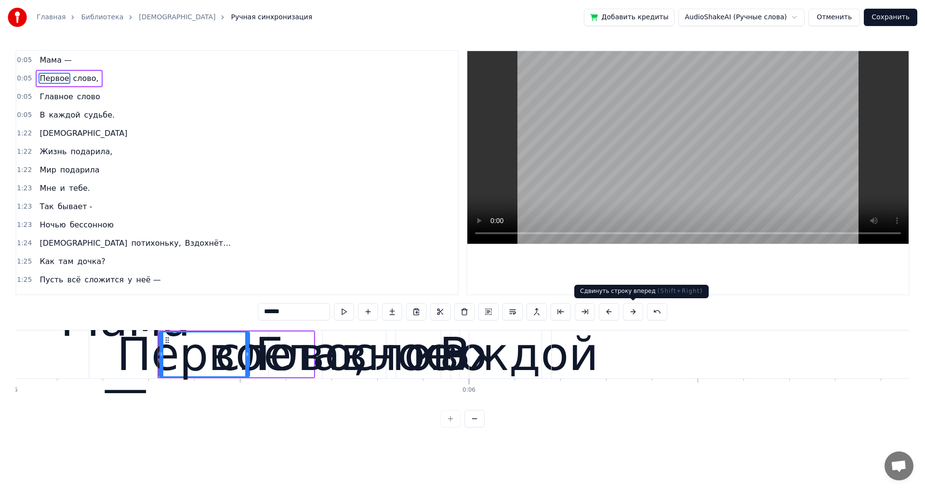
click at [628, 313] on button at bounding box center [633, 311] width 20 height 17
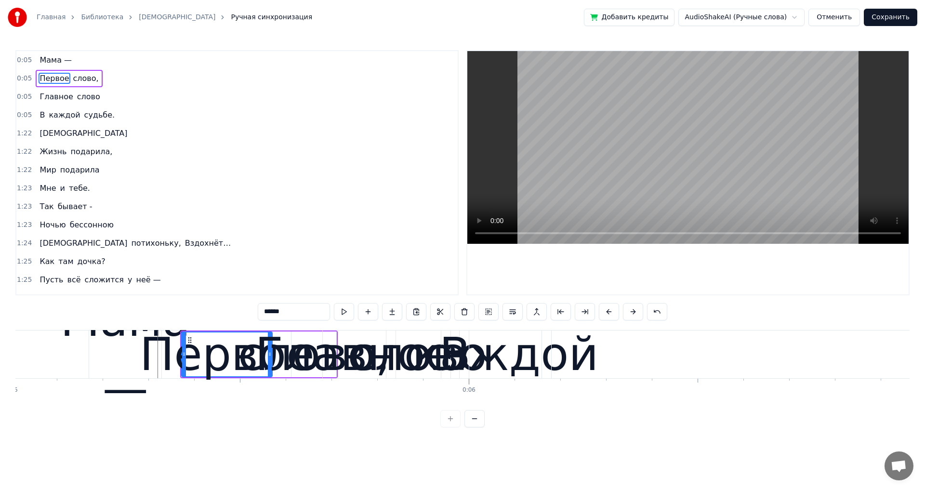
click at [628, 313] on button at bounding box center [633, 311] width 20 height 17
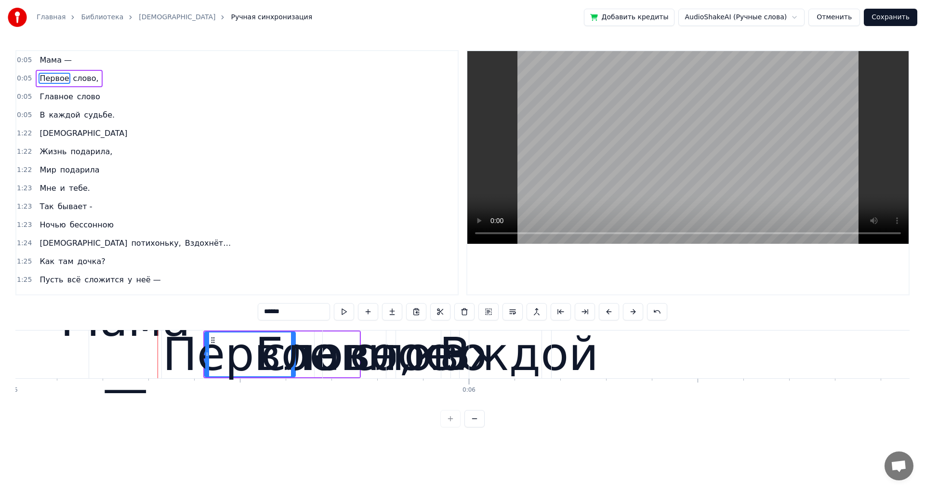
click at [628, 313] on button at bounding box center [633, 311] width 20 height 17
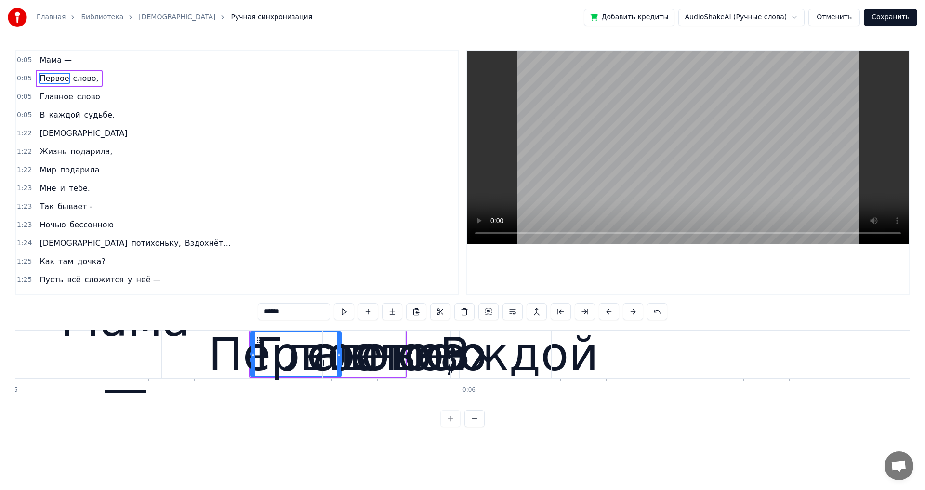
click at [628, 313] on button at bounding box center [633, 311] width 20 height 17
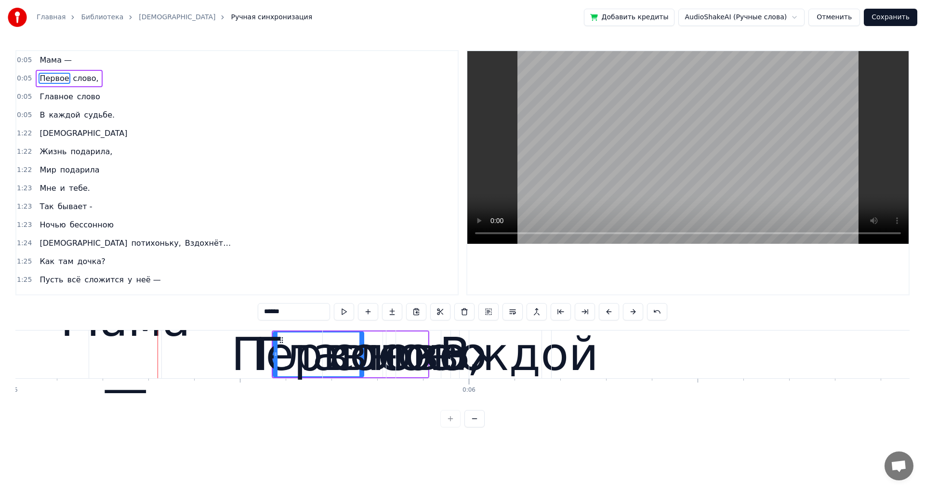
click at [627, 313] on button at bounding box center [633, 311] width 20 height 17
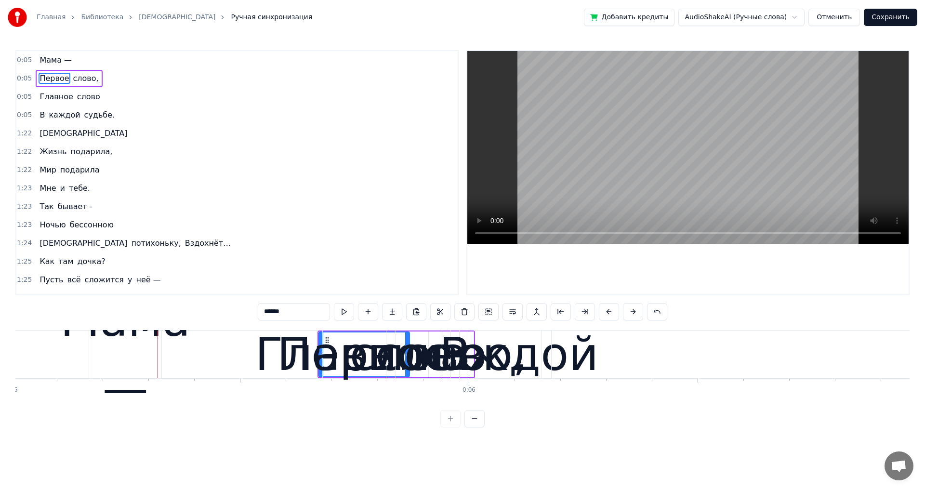
click at [627, 313] on button at bounding box center [633, 311] width 20 height 17
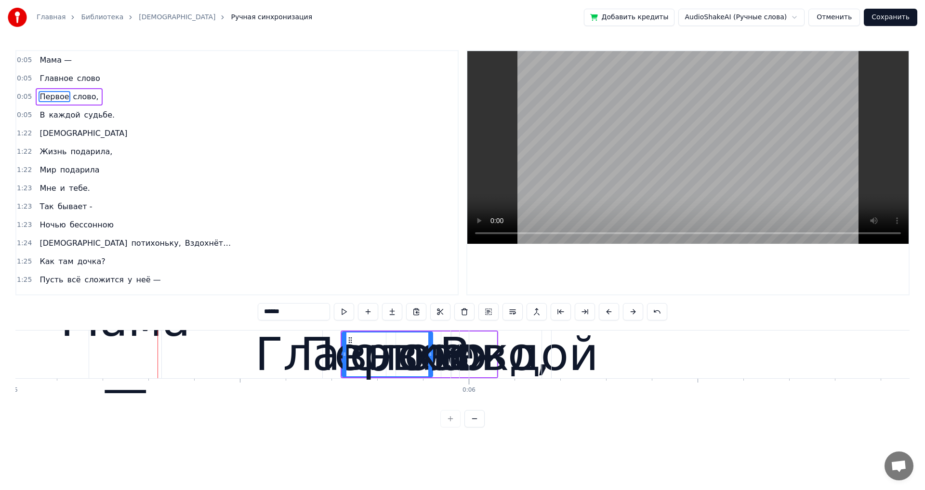
click at [627, 313] on button at bounding box center [633, 311] width 20 height 17
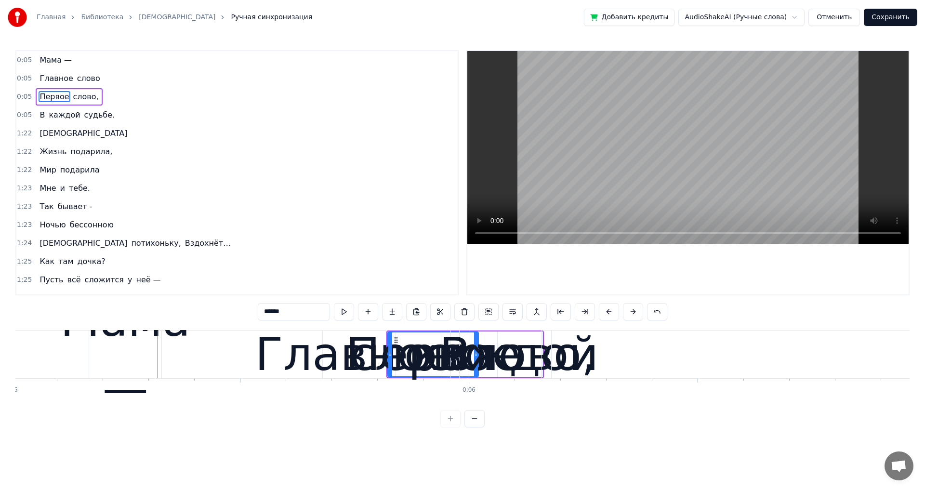
click at [627, 313] on button at bounding box center [633, 311] width 20 height 17
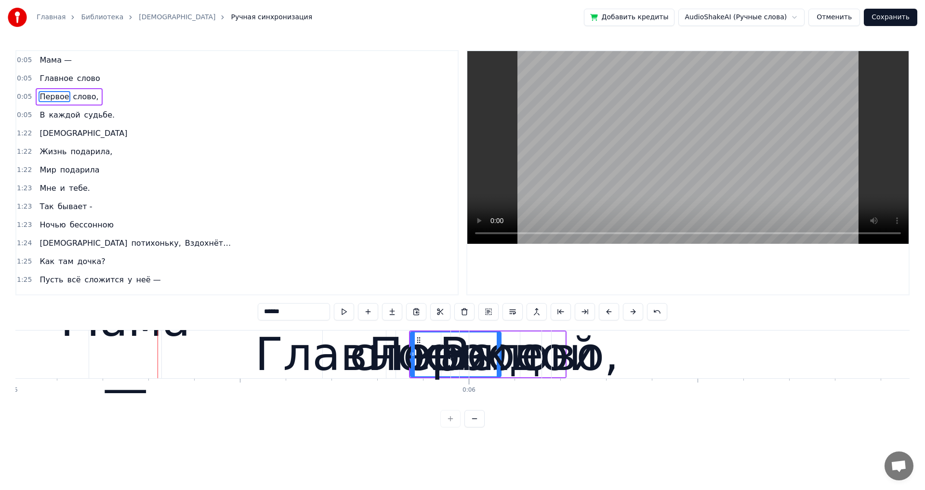
click at [627, 313] on button at bounding box center [633, 311] width 20 height 17
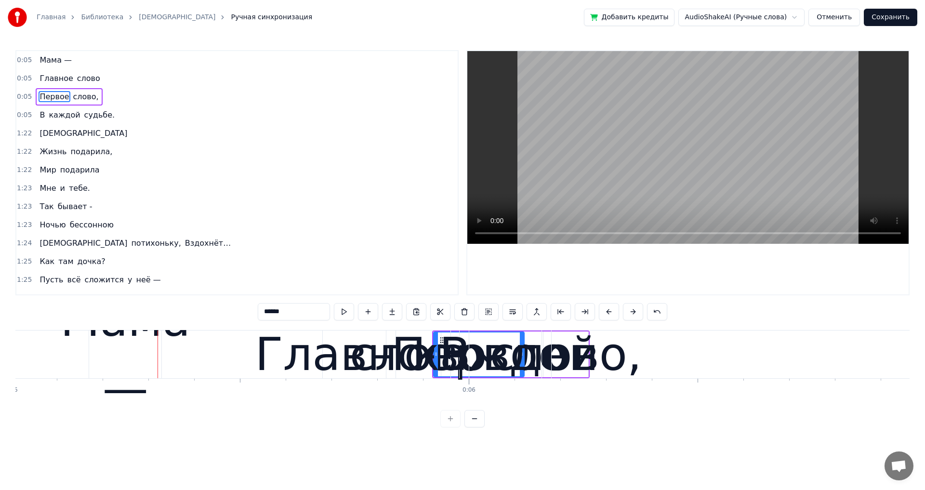
click at [627, 313] on button at bounding box center [633, 311] width 20 height 17
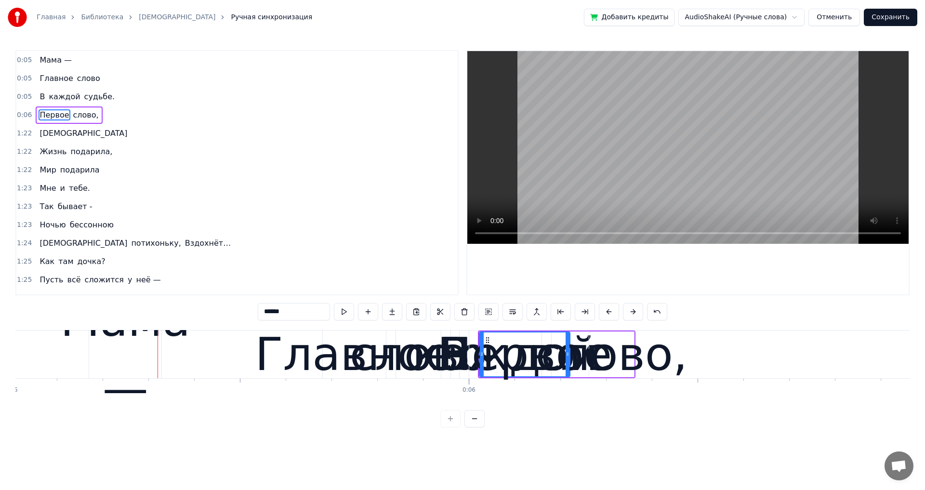
click at [45, 81] on span "Главное" at bounding box center [56, 78] width 35 height 11
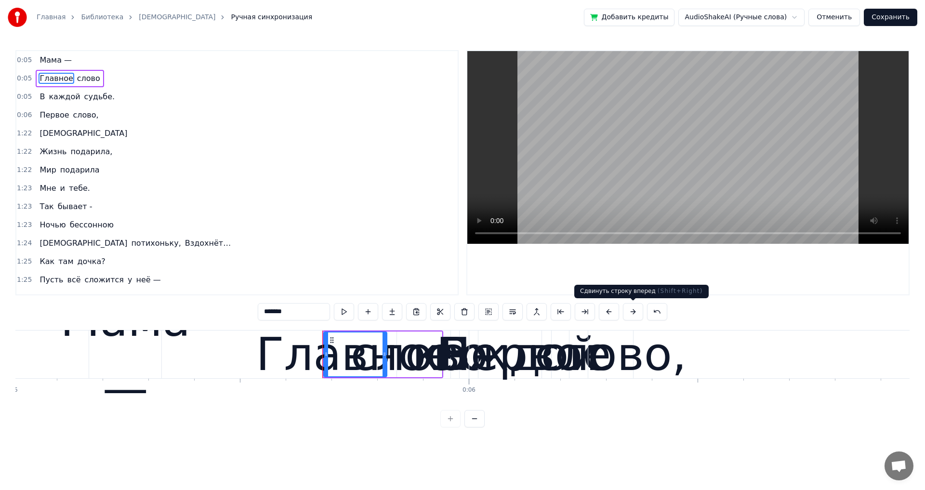
click at [635, 313] on button at bounding box center [633, 311] width 20 height 17
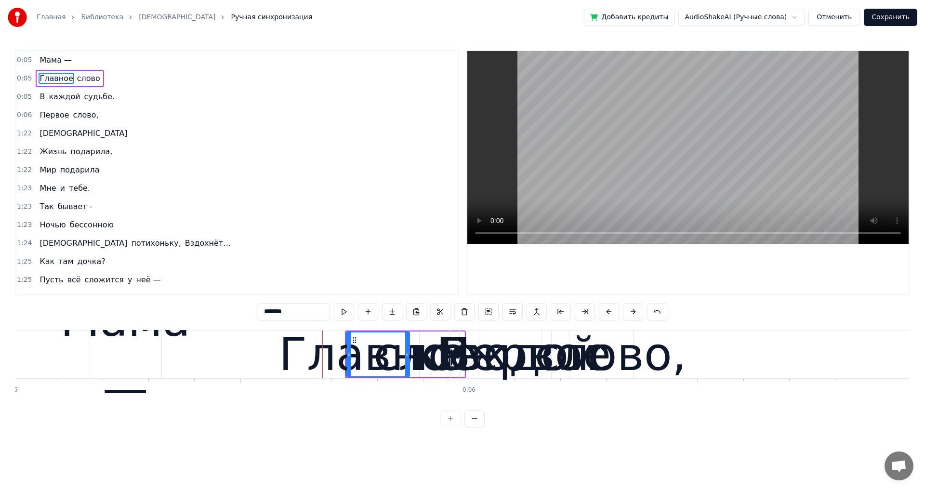
click at [635, 313] on button at bounding box center [633, 311] width 20 height 17
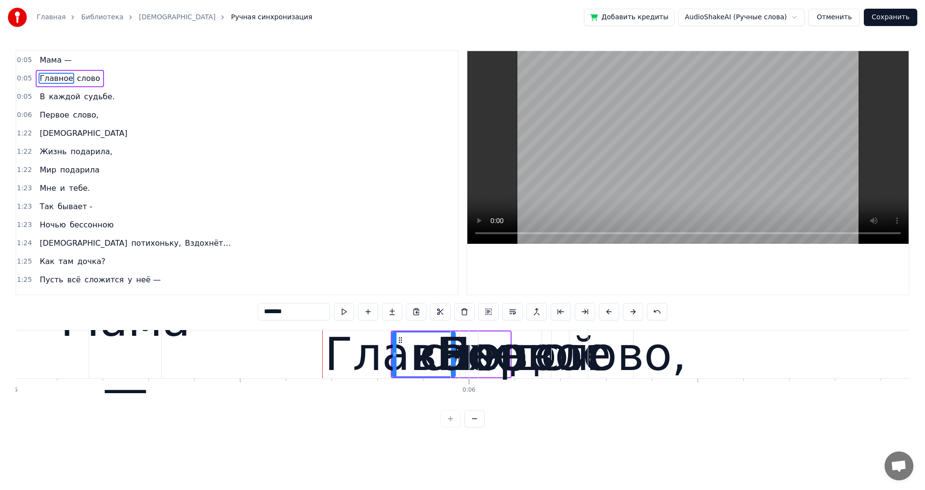
click at [635, 313] on button at bounding box center [633, 311] width 20 height 17
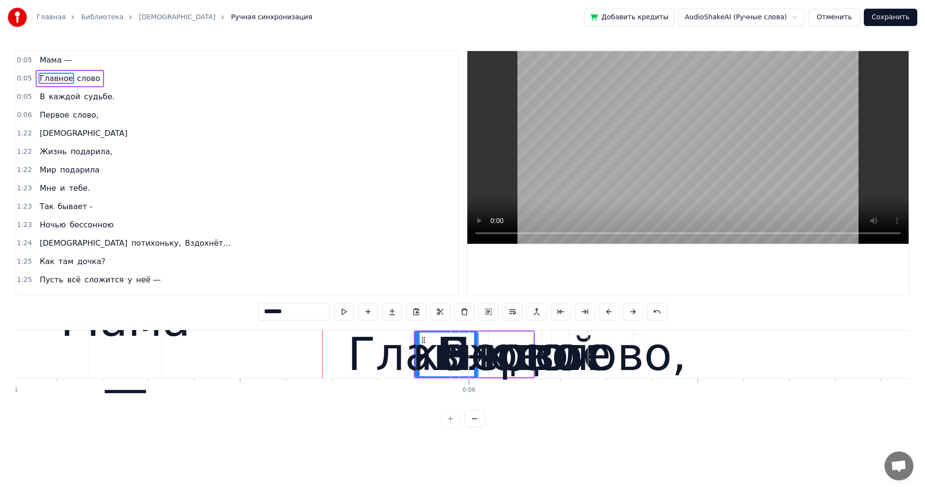
click at [634, 312] on button at bounding box center [633, 311] width 20 height 17
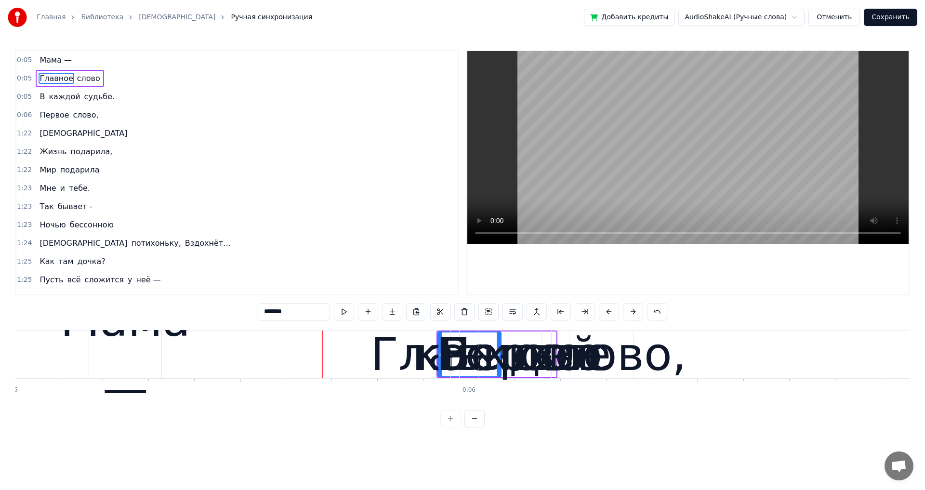
click at [634, 312] on button at bounding box center [633, 311] width 20 height 17
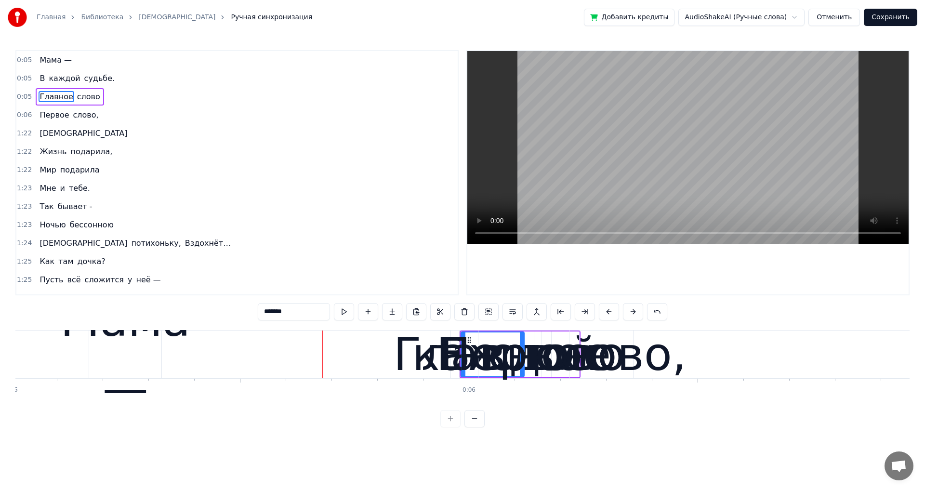
click at [634, 312] on button at bounding box center [633, 311] width 20 height 17
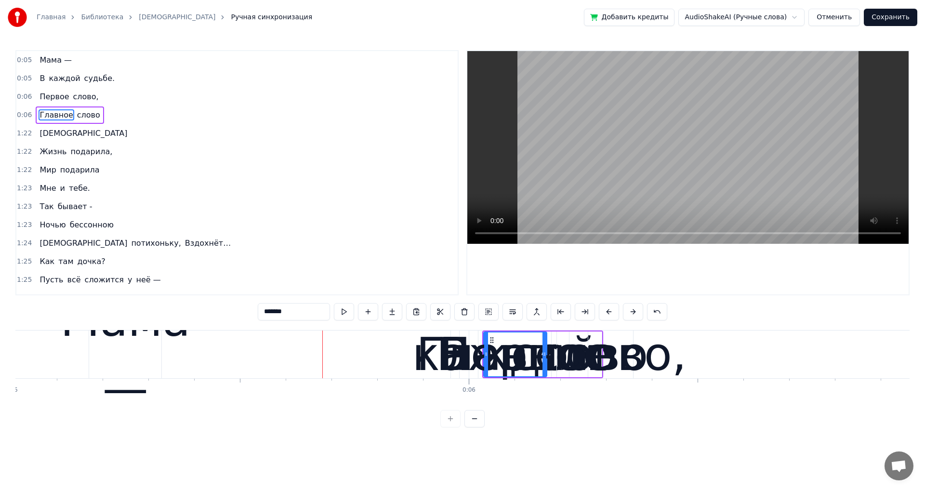
click at [634, 312] on button at bounding box center [633, 311] width 20 height 17
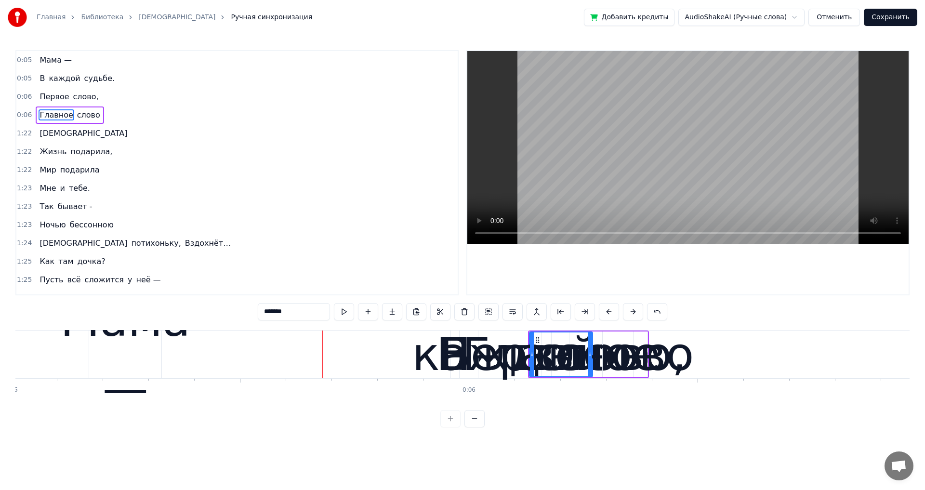
click at [634, 312] on button at bounding box center [633, 311] width 20 height 17
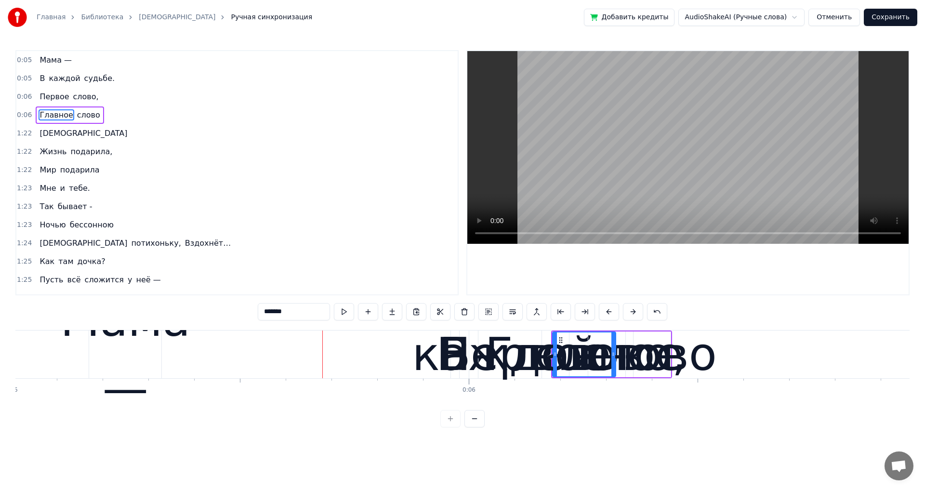
click at [634, 312] on button at bounding box center [633, 311] width 20 height 17
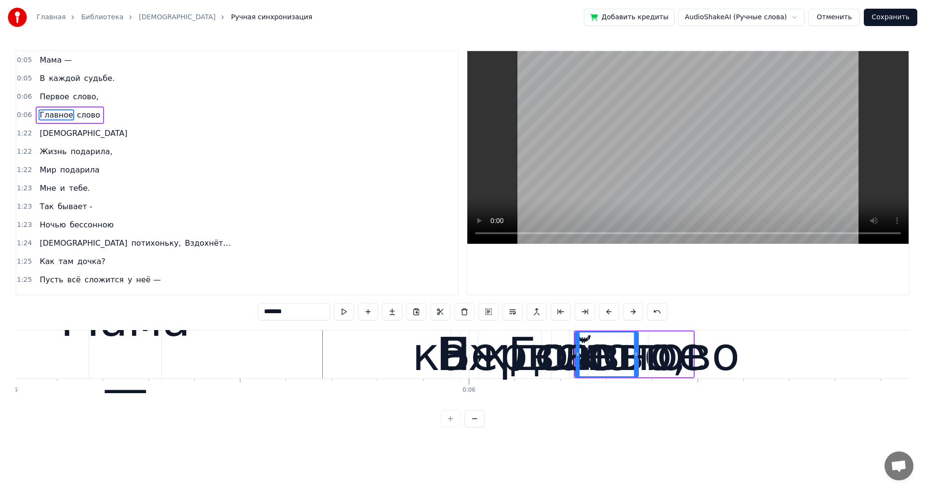
click at [634, 312] on button at bounding box center [633, 311] width 20 height 17
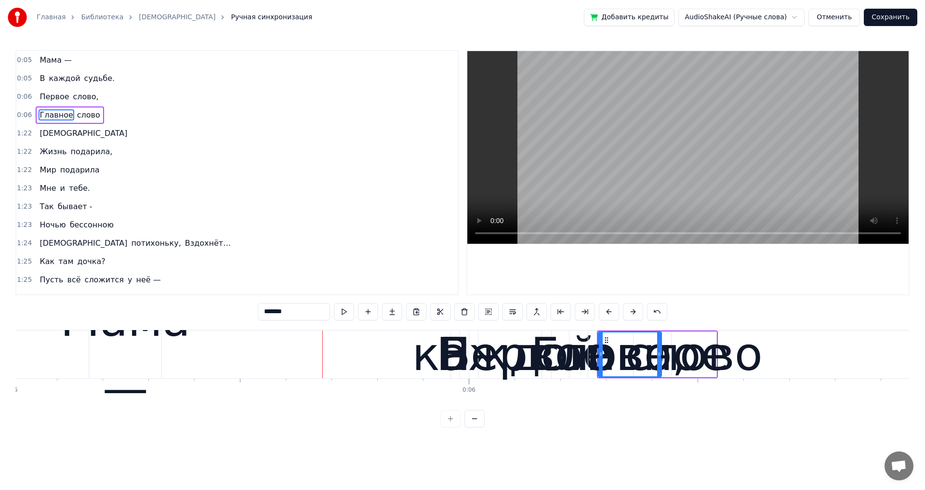
click at [634, 312] on button at bounding box center [633, 311] width 20 height 17
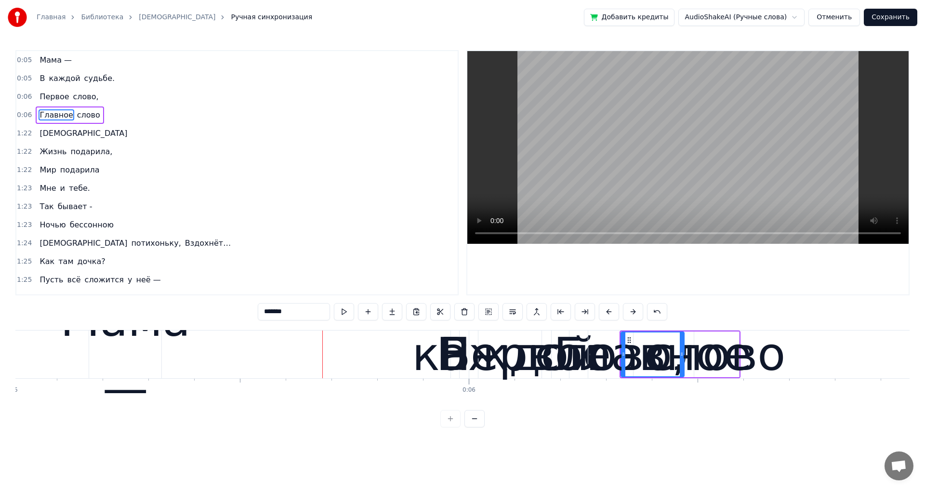
click at [634, 312] on button at bounding box center [633, 311] width 20 height 17
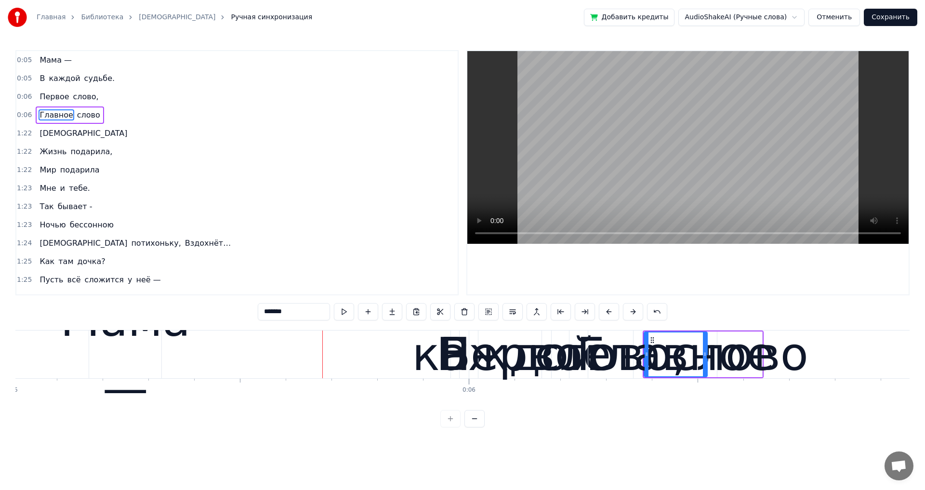
click at [634, 312] on button at bounding box center [633, 311] width 20 height 17
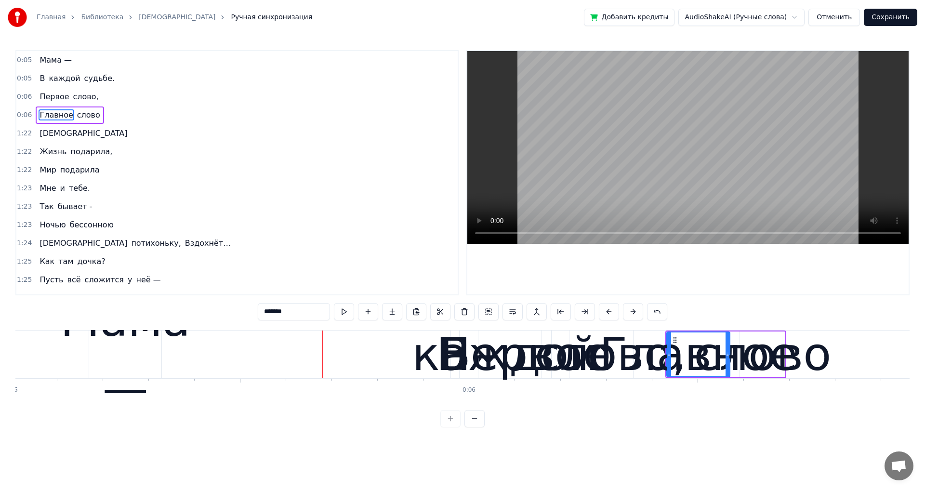
click at [635, 312] on button at bounding box center [633, 311] width 20 height 17
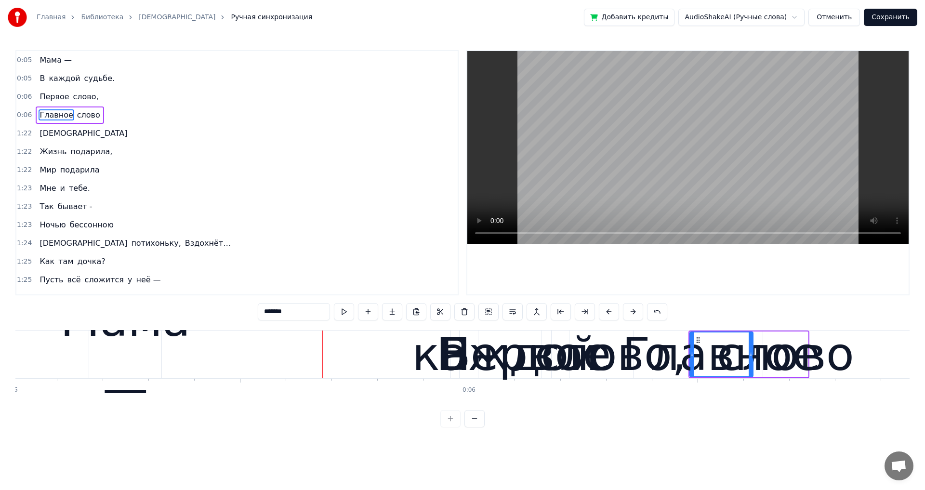
click at [635, 312] on button at bounding box center [633, 311] width 20 height 17
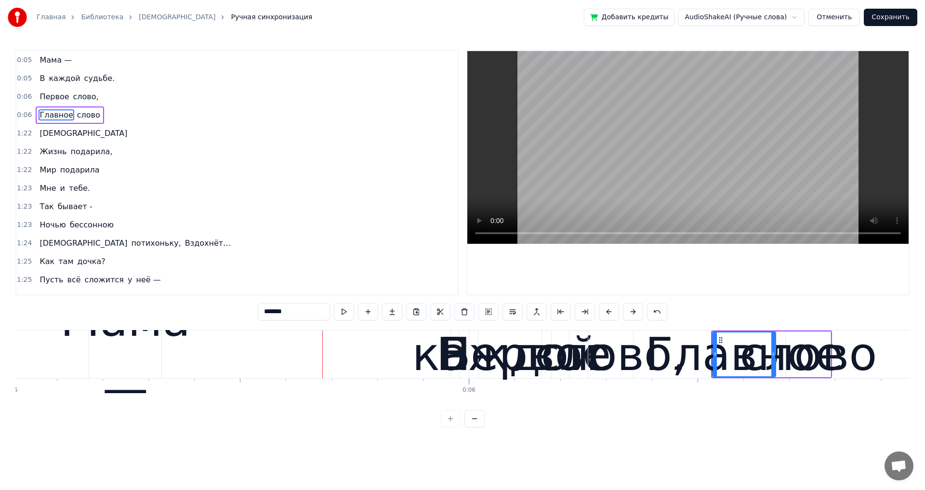
click at [635, 312] on button at bounding box center [633, 311] width 20 height 17
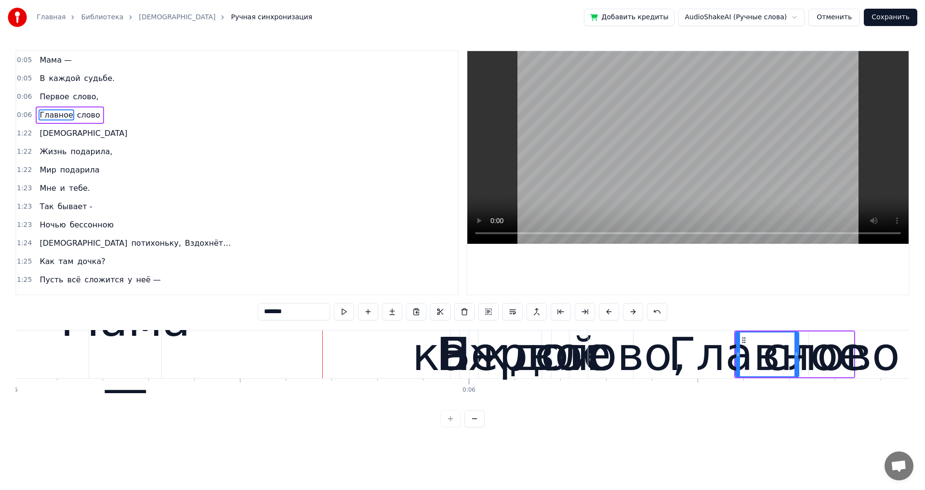
click at [635, 312] on button at bounding box center [633, 311] width 20 height 17
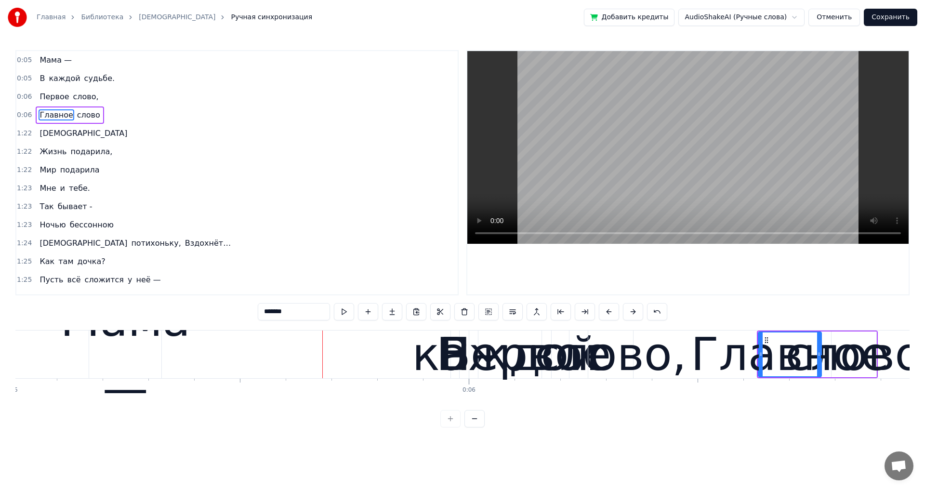
click at [635, 312] on button at bounding box center [633, 311] width 20 height 17
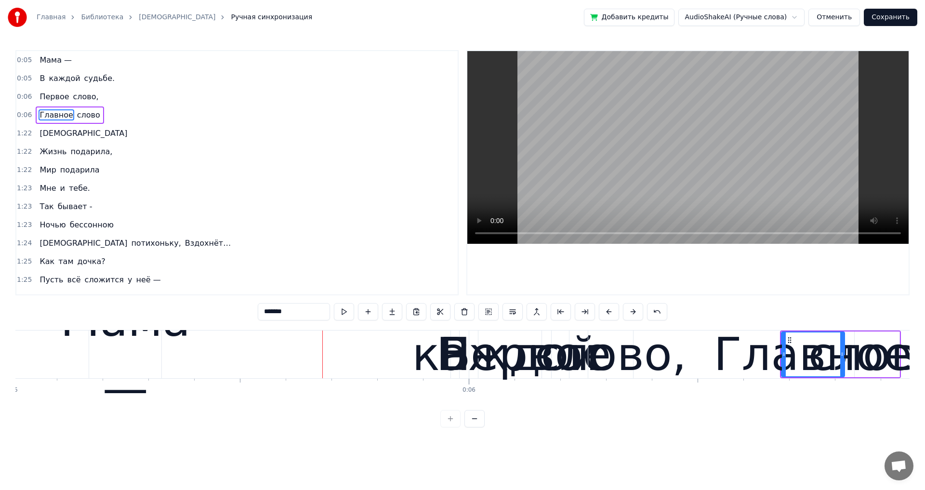
click at [48, 80] on span "каждой" at bounding box center [64, 78] width 33 height 11
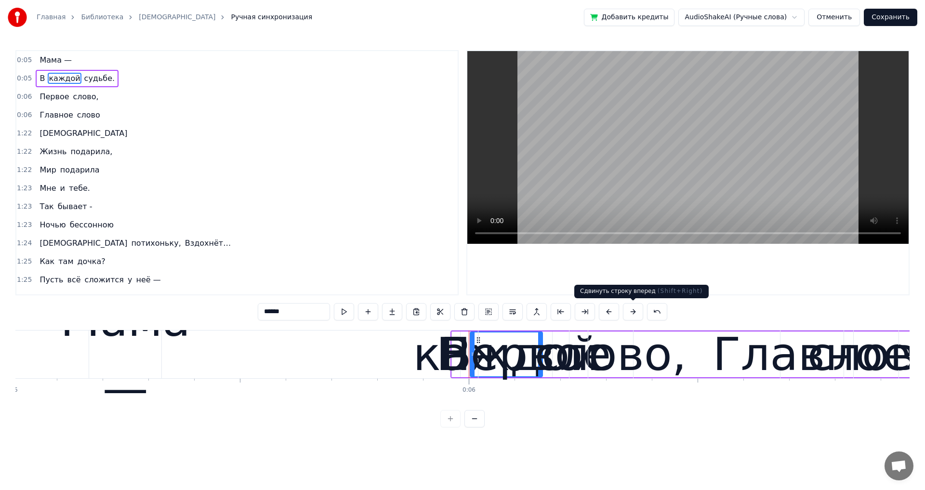
click at [634, 309] on button at bounding box center [633, 311] width 20 height 17
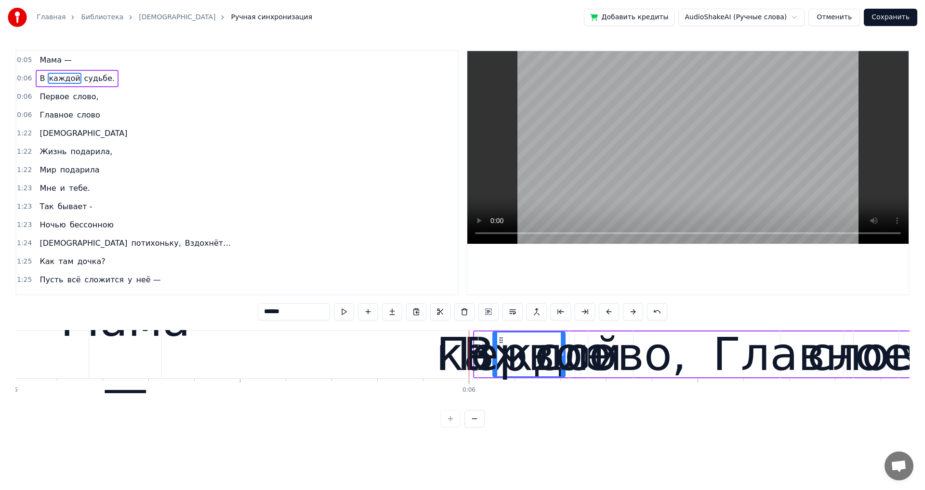
click at [634, 309] on button at bounding box center [633, 311] width 20 height 17
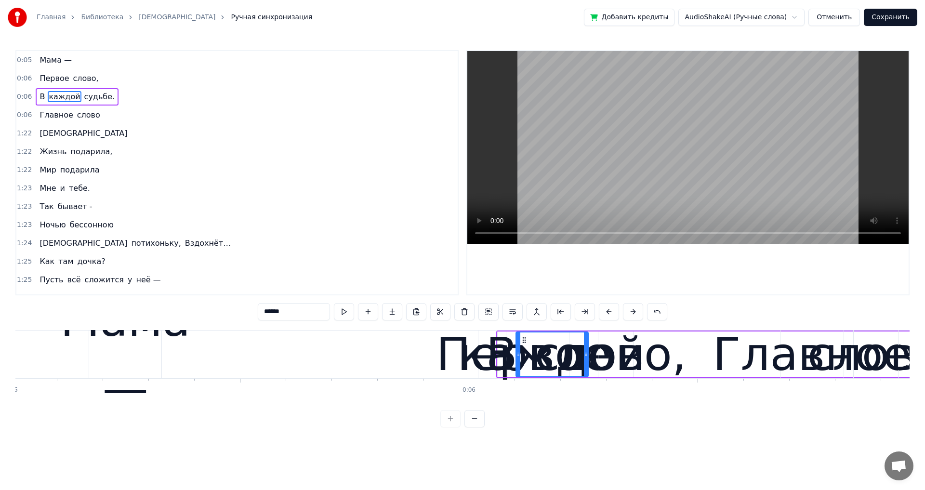
click at [634, 308] on button at bounding box center [633, 311] width 20 height 17
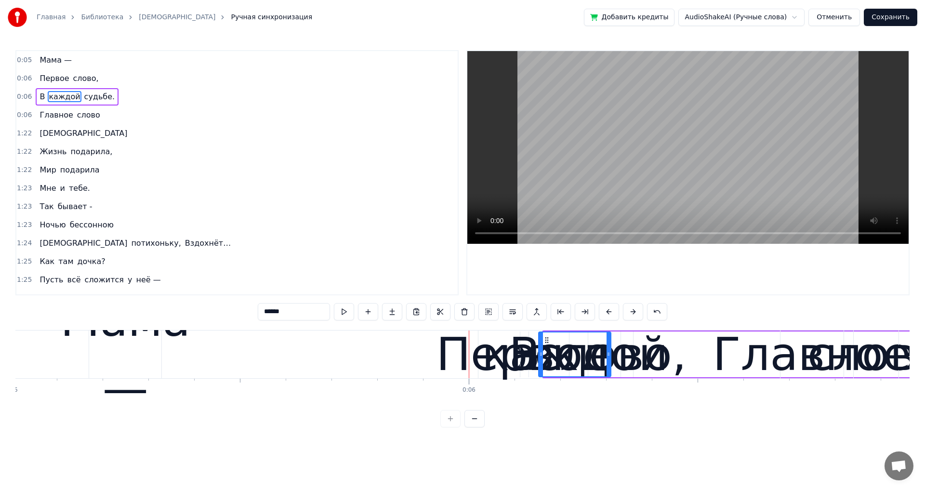
click at [634, 308] on button at bounding box center [633, 311] width 20 height 17
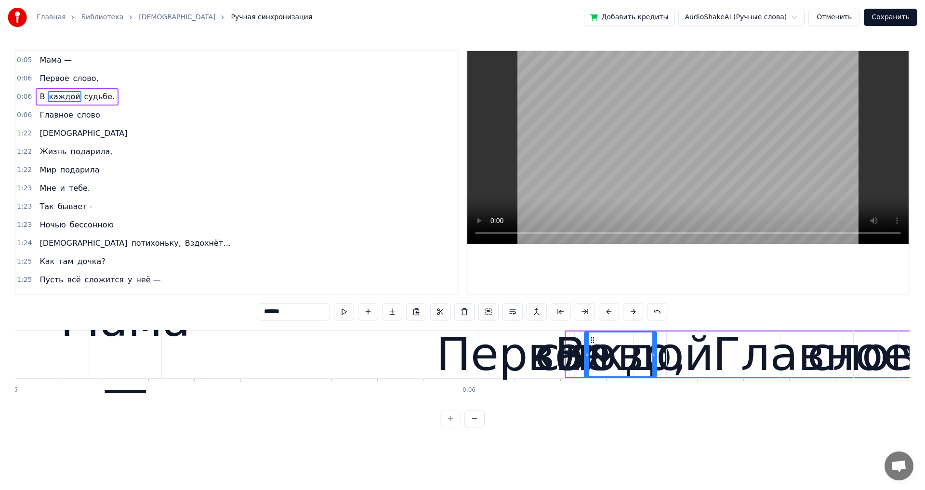
click at [634, 308] on button at bounding box center [633, 311] width 20 height 17
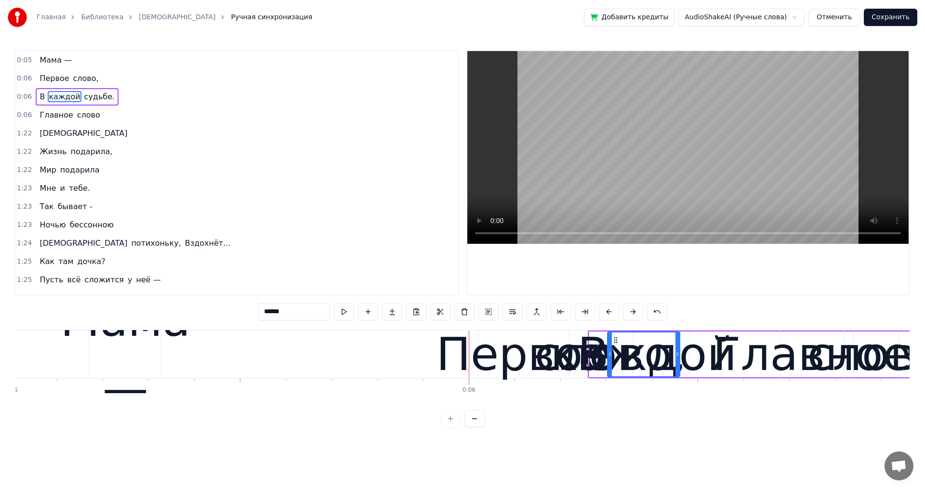
click at [635, 308] on button at bounding box center [633, 311] width 20 height 17
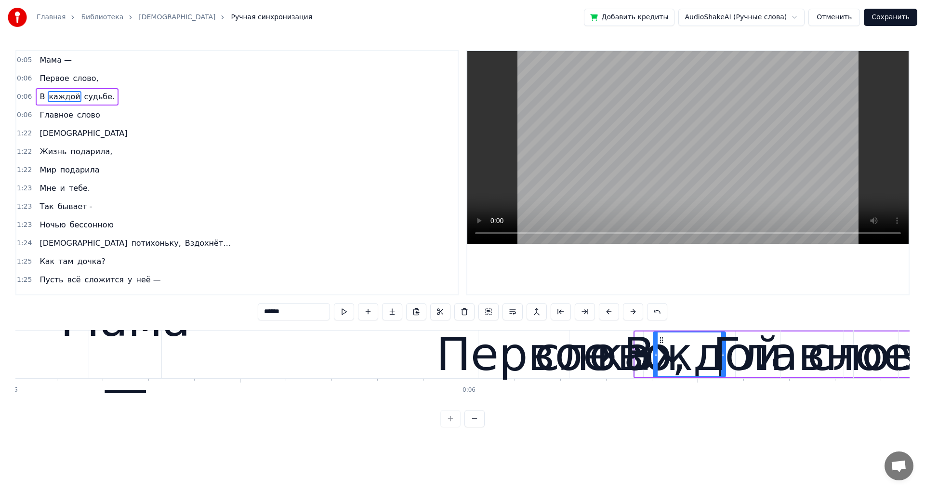
click at [635, 308] on button at bounding box center [633, 311] width 20 height 17
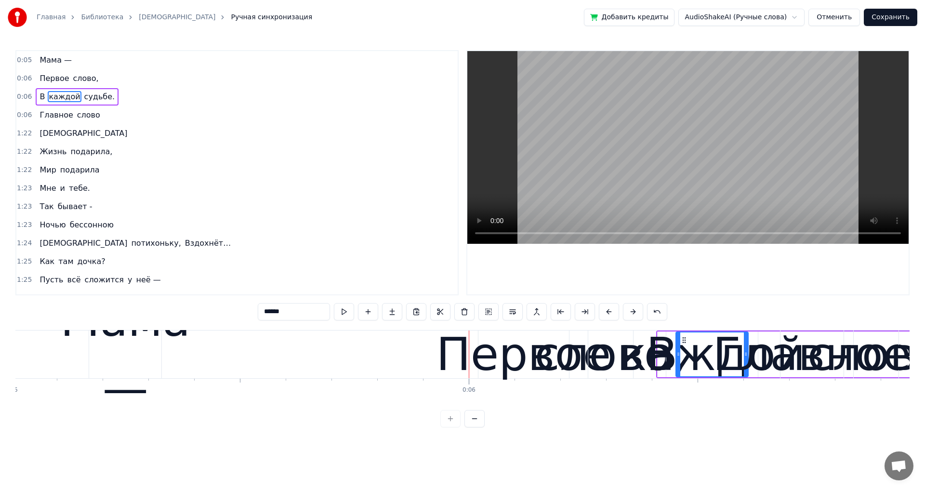
click at [635, 308] on button at bounding box center [633, 311] width 20 height 17
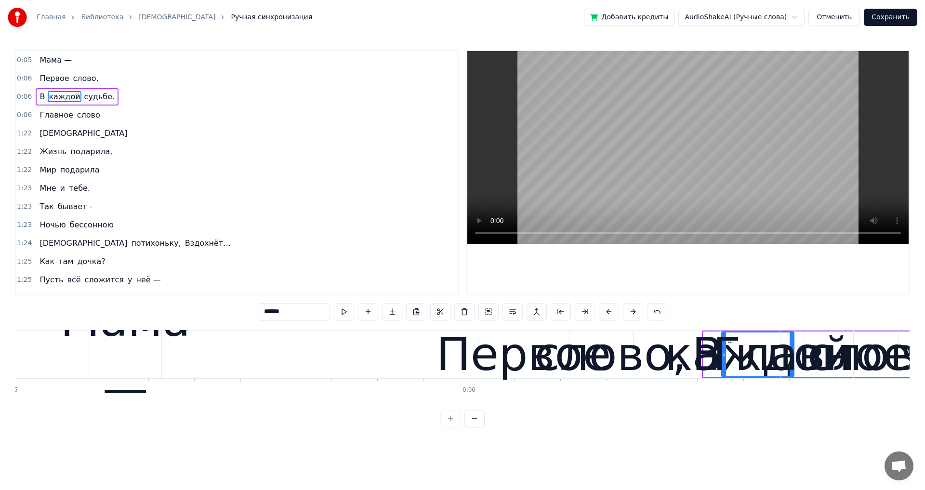
click at [635, 308] on button at bounding box center [633, 311] width 20 height 17
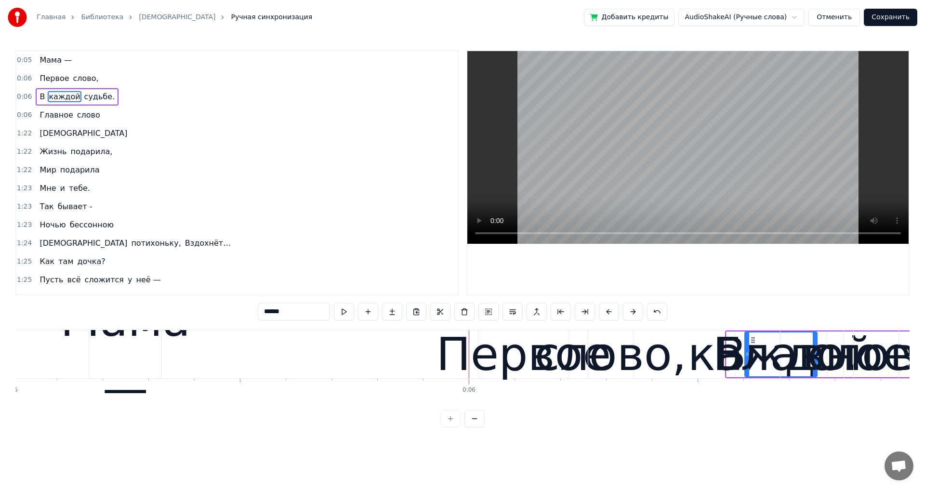
click at [635, 308] on button at bounding box center [633, 311] width 20 height 17
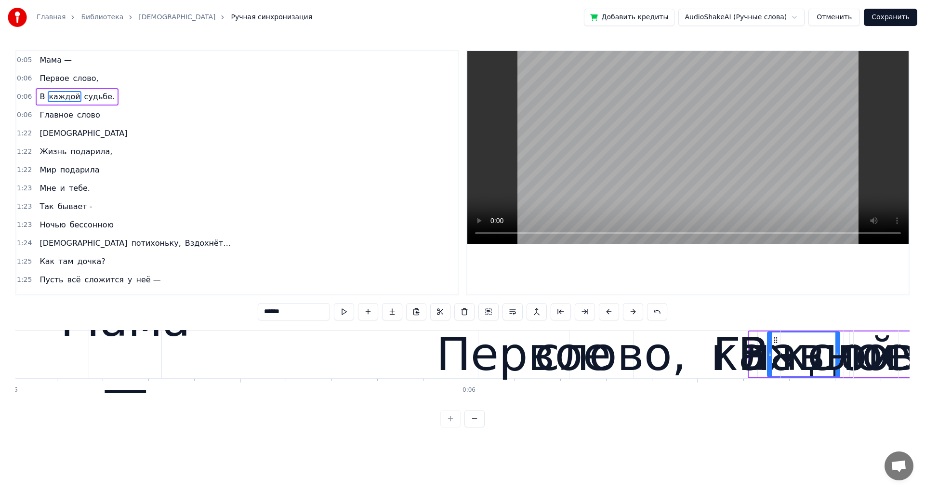
click at [635, 308] on button at bounding box center [633, 311] width 20 height 17
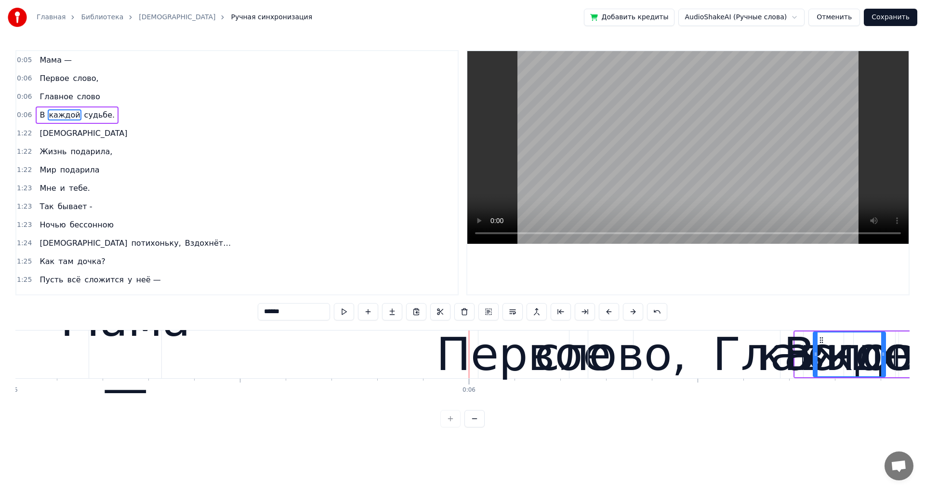
click at [635, 308] on button at bounding box center [633, 311] width 20 height 17
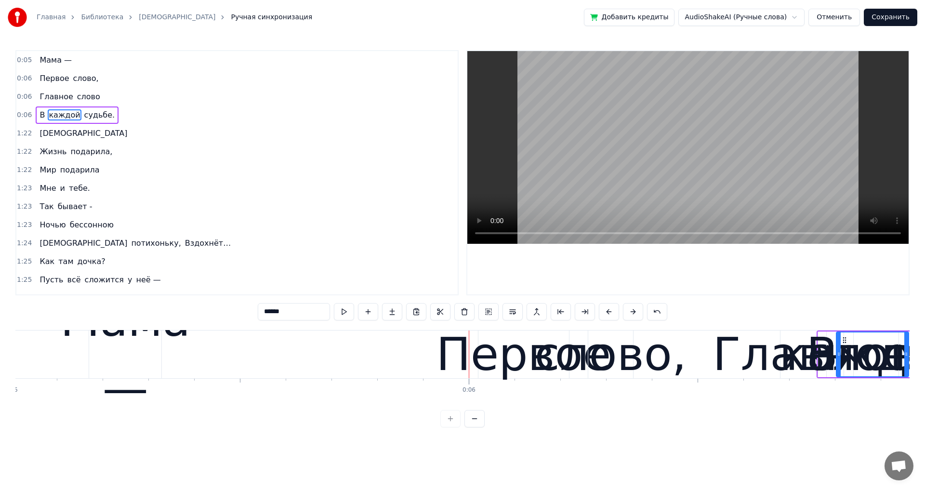
click at [635, 308] on button at bounding box center [633, 311] width 20 height 17
click at [636, 309] on button at bounding box center [633, 311] width 20 height 17
click at [637, 309] on button at bounding box center [633, 311] width 20 height 17
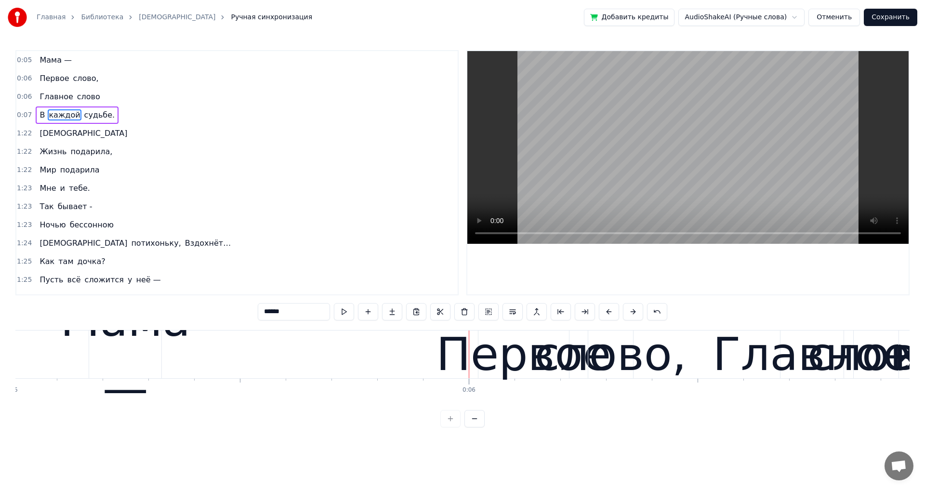
click at [637, 309] on button at bounding box center [633, 311] width 20 height 17
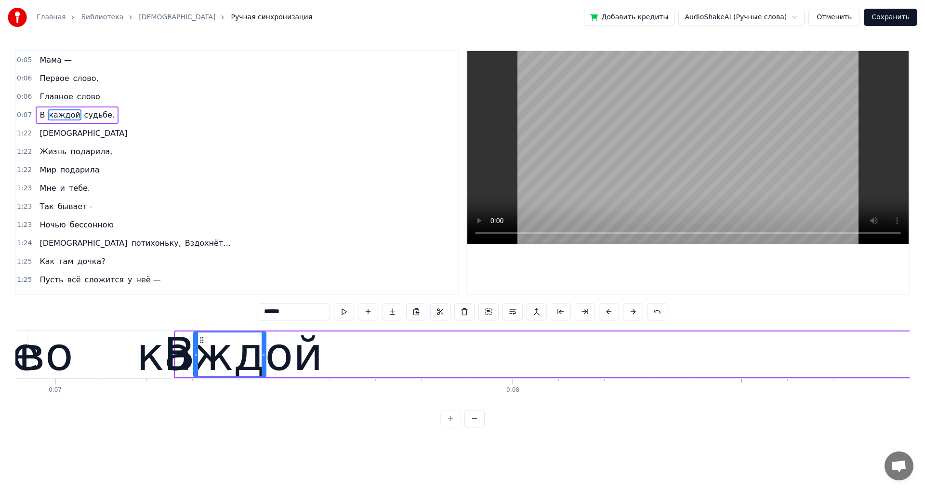
scroll to position [0, 3937]
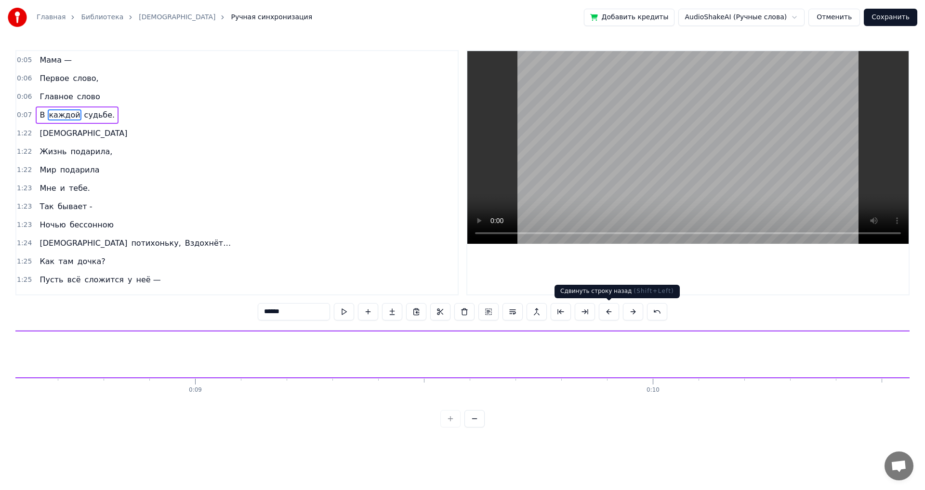
click at [607, 312] on button at bounding box center [609, 311] width 20 height 17
click at [40, 59] on span "Мама —" at bounding box center [56, 59] width 34 height 11
type input "******"
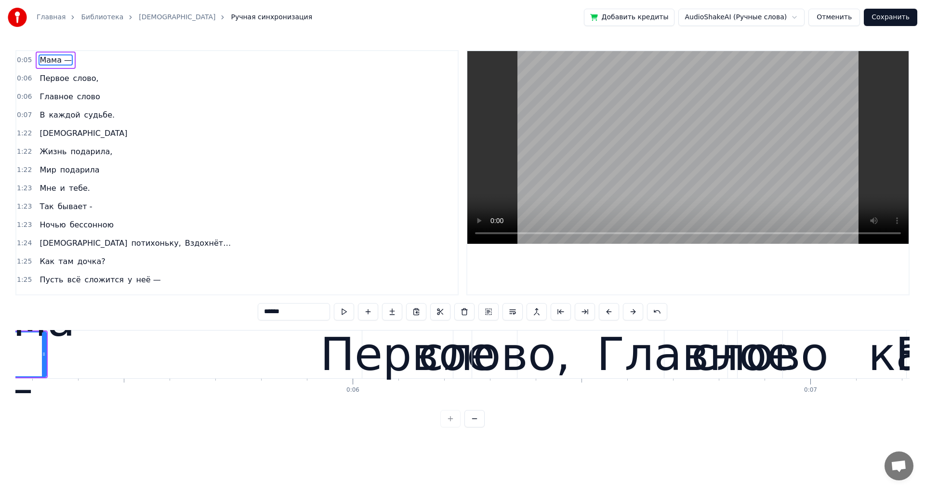
scroll to position [0, 2317]
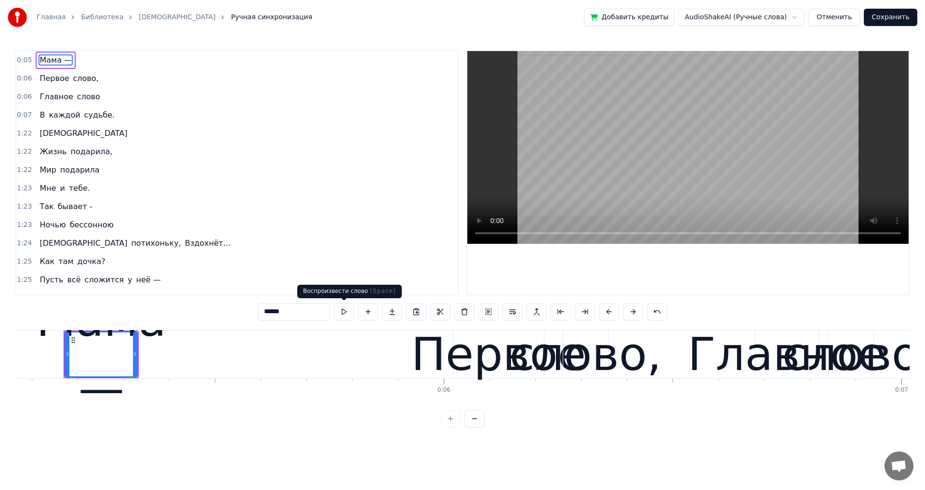
click at [348, 310] on button at bounding box center [344, 311] width 20 height 17
click at [346, 311] on button at bounding box center [344, 311] width 20 height 17
click at [39, 61] on span "Мама —" at bounding box center [56, 59] width 34 height 11
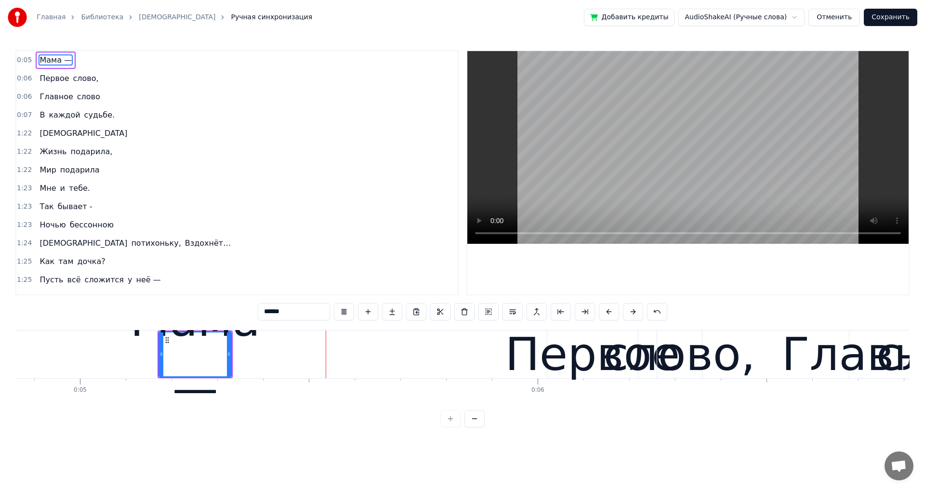
scroll to position [0, 2223]
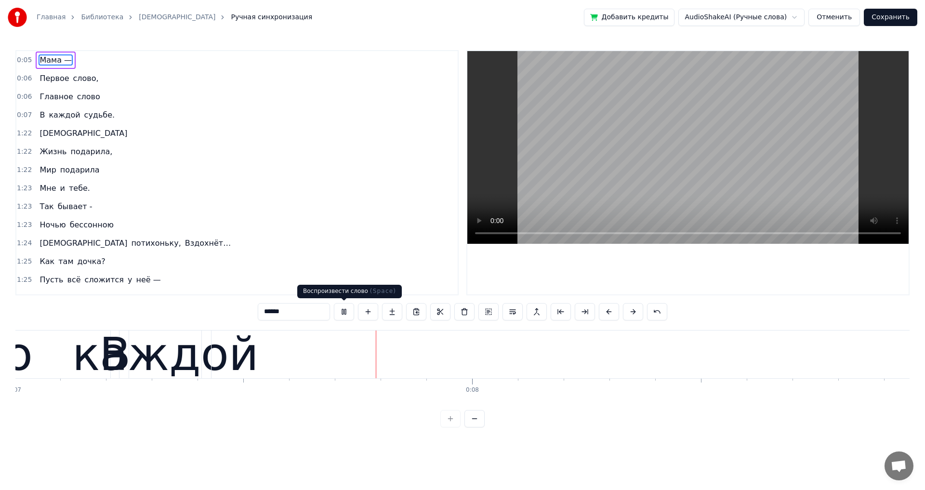
click at [340, 314] on button at bounding box center [344, 311] width 20 height 17
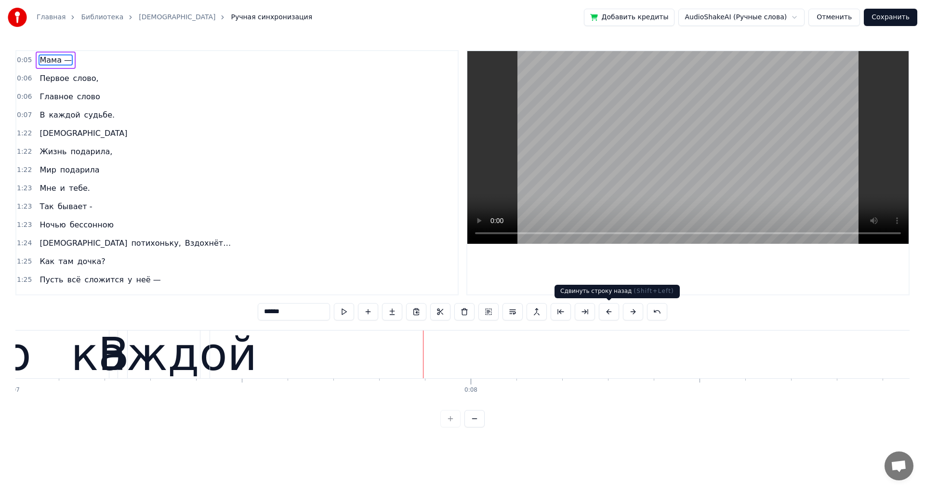
click at [610, 315] on button at bounding box center [609, 311] width 20 height 17
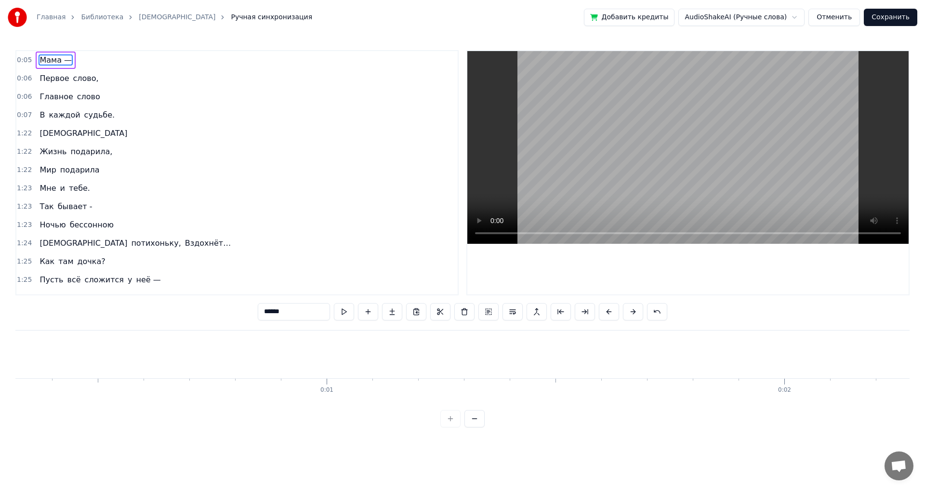
scroll to position [0, 244]
click at [608, 313] on button at bounding box center [609, 311] width 20 height 17
click at [609, 313] on button at bounding box center [609, 311] width 20 height 17
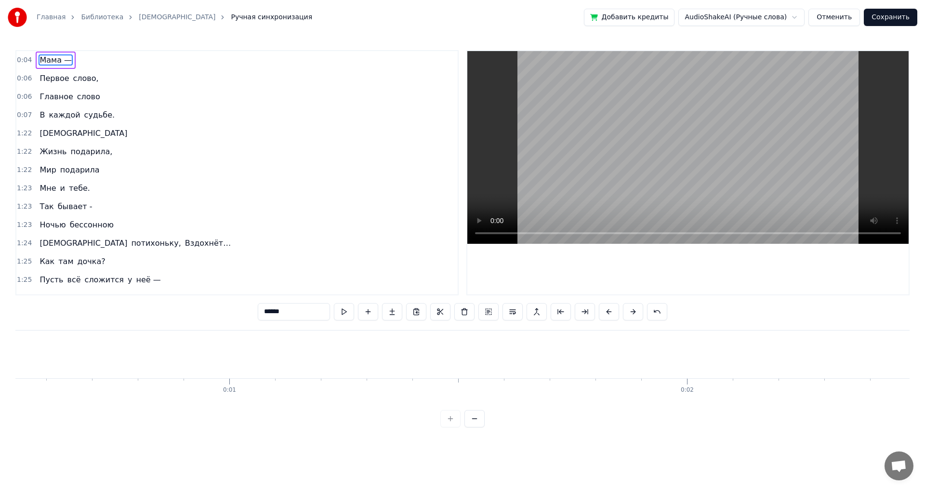
click at [609, 312] on button at bounding box center [609, 311] width 20 height 17
click at [611, 312] on button at bounding box center [609, 311] width 20 height 17
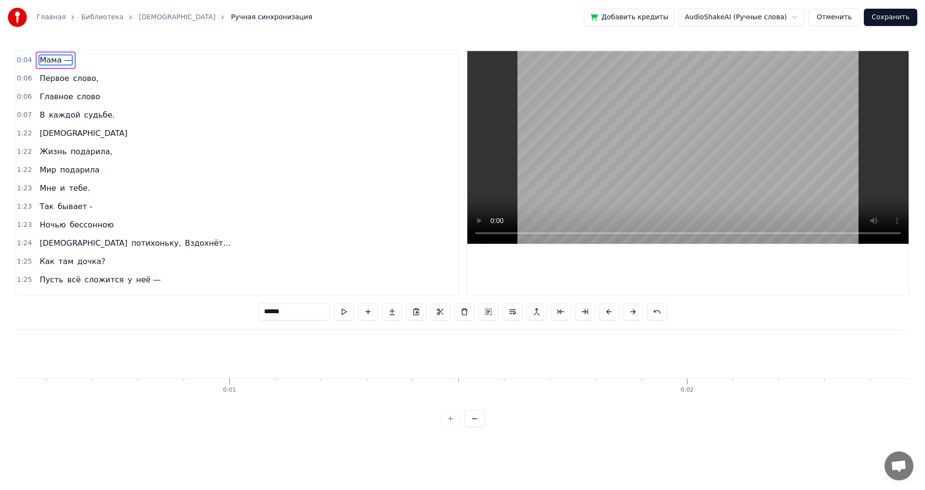
click at [611, 312] on button at bounding box center [609, 311] width 20 height 17
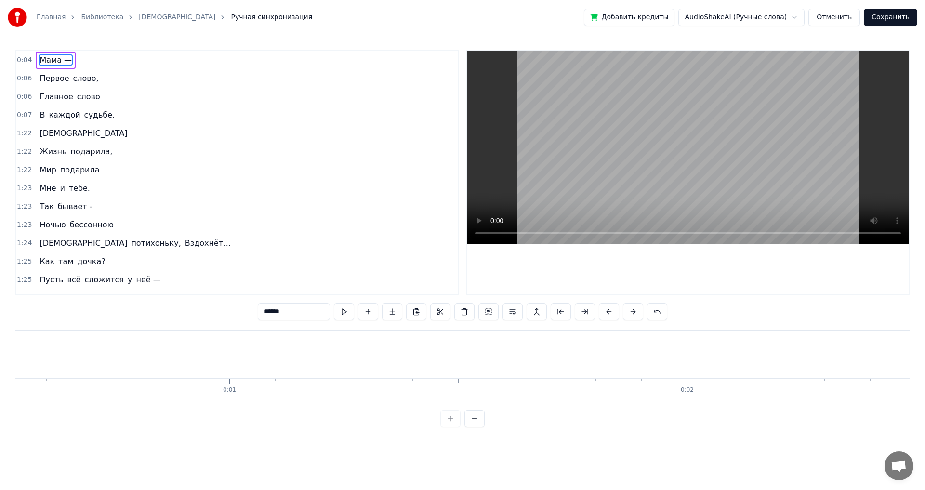
click at [611, 312] on button at bounding box center [609, 311] width 20 height 17
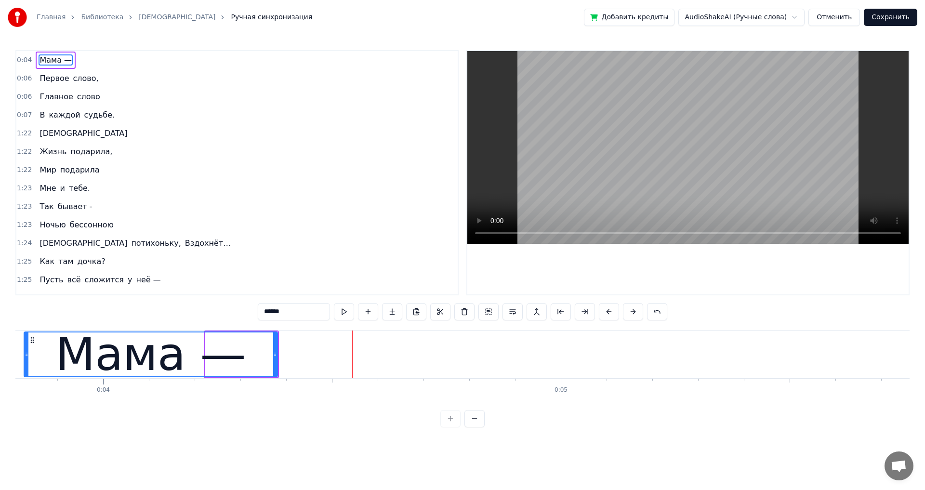
drag, startPoint x: 208, startPoint y: 354, endPoint x: 27, endPoint y: 371, distance: 181.8
click at [27, 371] on div at bounding box center [27, 354] width 4 height 44
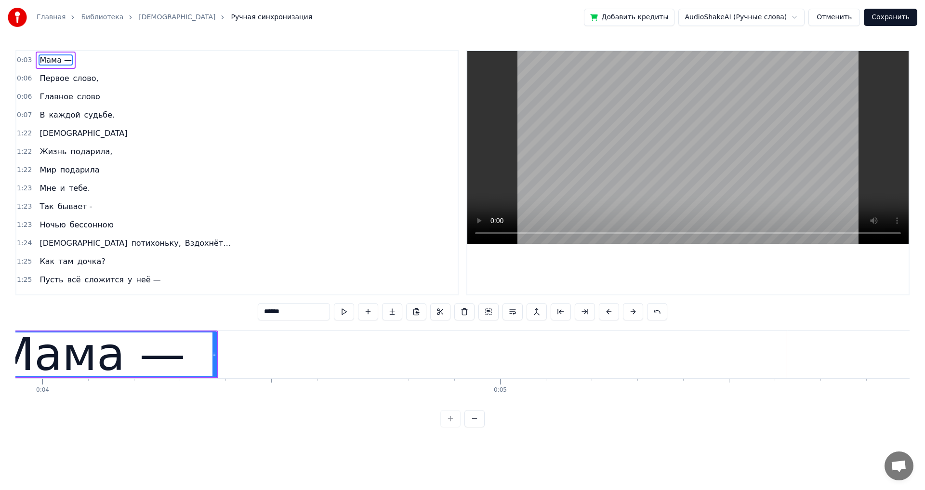
scroll to position [0, 1793]
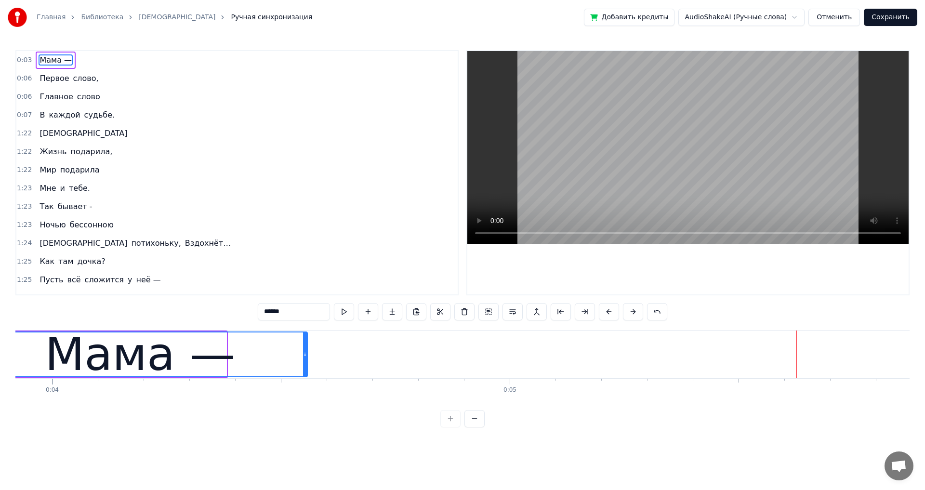
drag, startPoint x: 224, startPoint y: 354, endPoint x: 305, endPoint y: 364, distance: 81.5
click at [305, 364] on div at bounding box center [305, 354] width 4 height 44
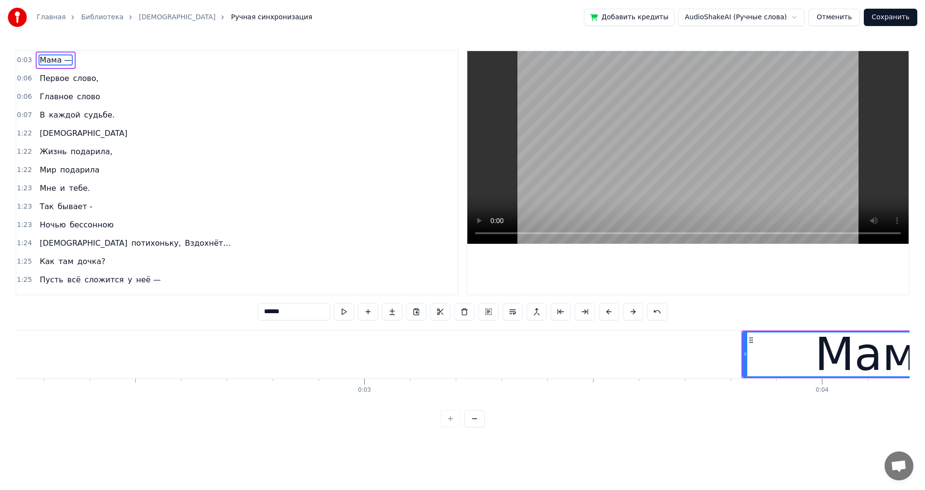
scroll to position [0, 1121]
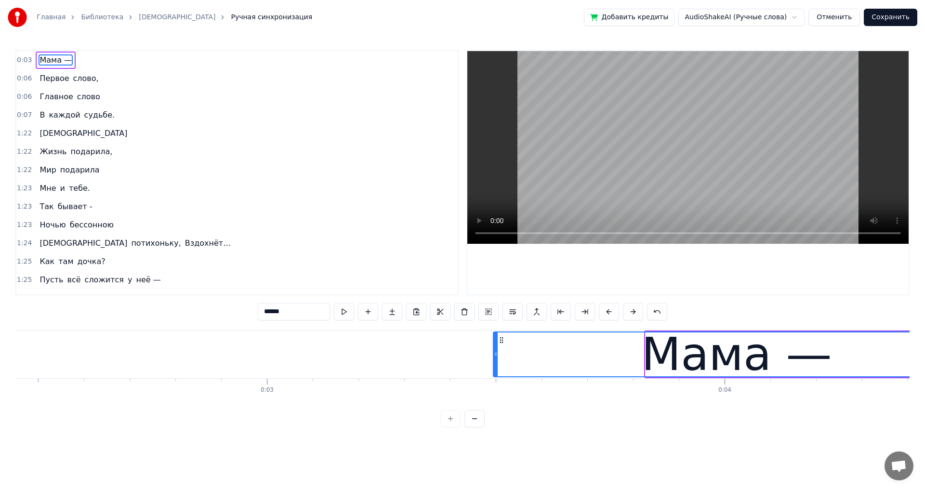
drag, startPoint x: 647, startPoint y: 355, endPoint x: 496, endPoint y: 367, distance: 151.7
click at [495, 367] on div at bounding box center [496, 354] width 4 height 44
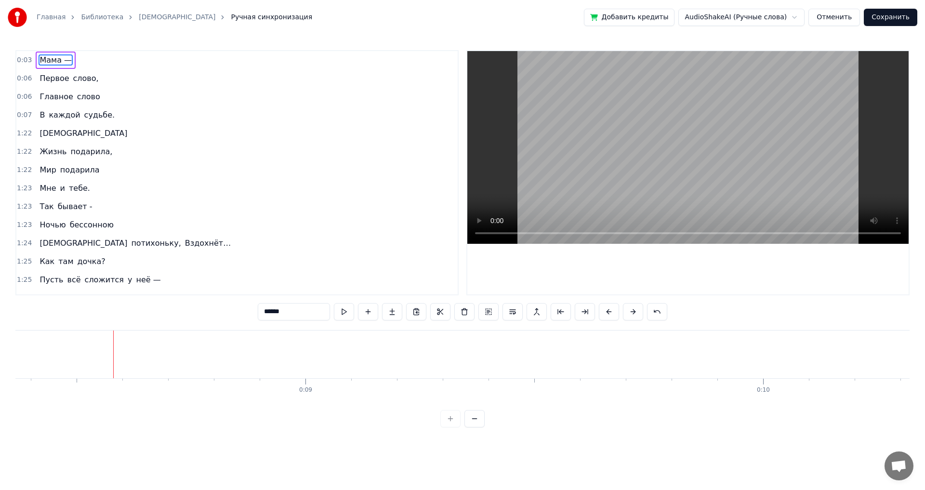
scroll to position [0, 3876]
click at [39, 79] on span "Первое" at bounding box center [54, 79] width 31 height 12
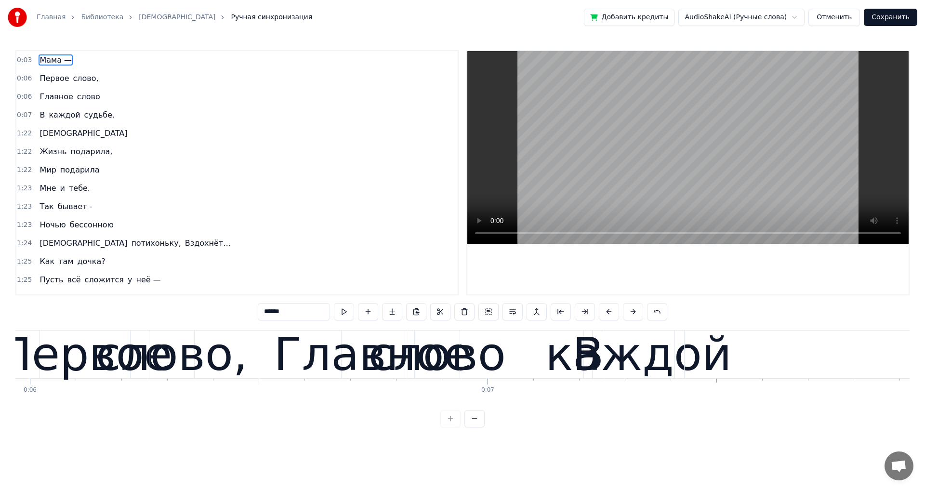
scroll to position [0, 2535]
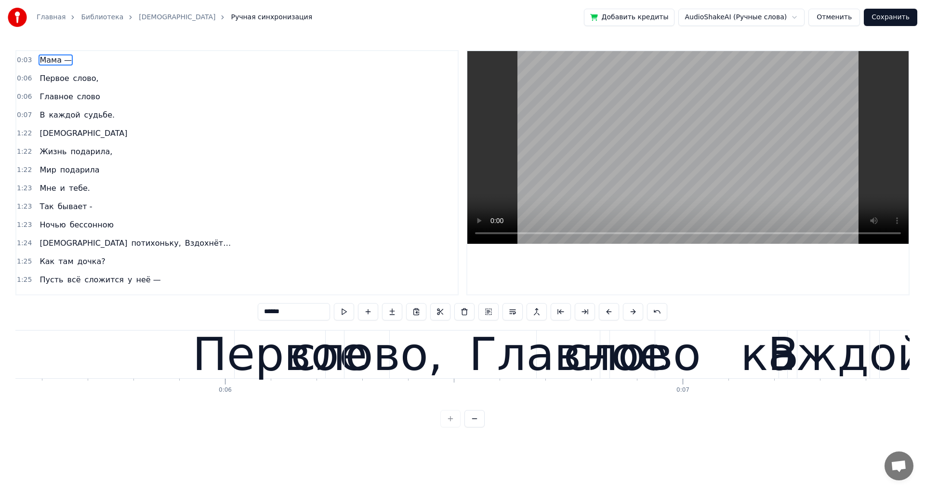
click at [208, 366] on div "Первое" at bounding box center [279, 354] width 175 height 69
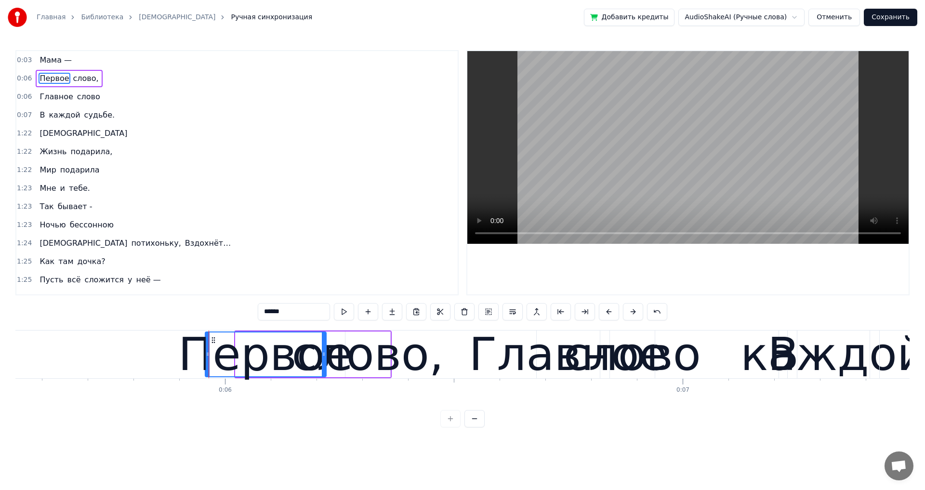
drag, startPoint x: 238, startPoint y: 357, endPoint x: 208, endPoint y: 363, distance: 30.8
click at [208, 363] on div at bounding box center [208, 354] width 4 height 44
click at [385, 376] on div "слово," at bounding box center [368, 354] width 152 height 69
type input "******"
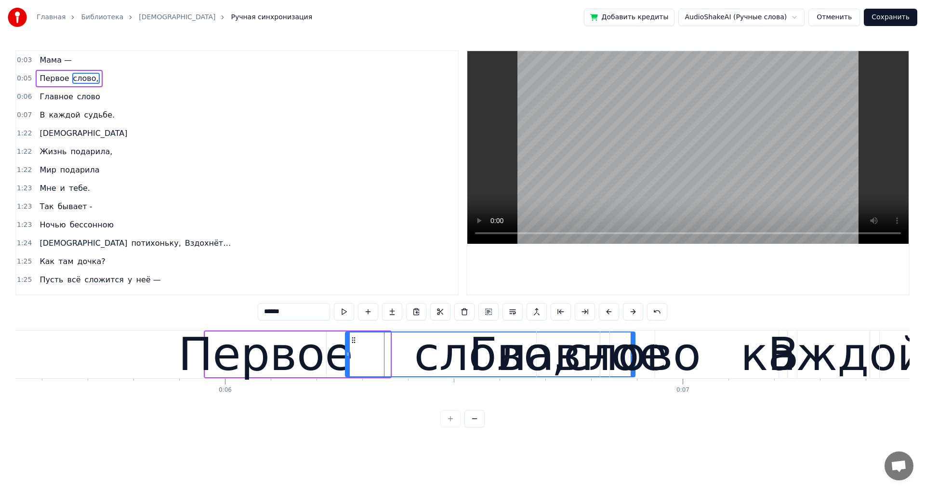
drag, startPoint x: 389, startPoint y: 355, endPoint x: 633, endPoint y: 366, distance: 244.9
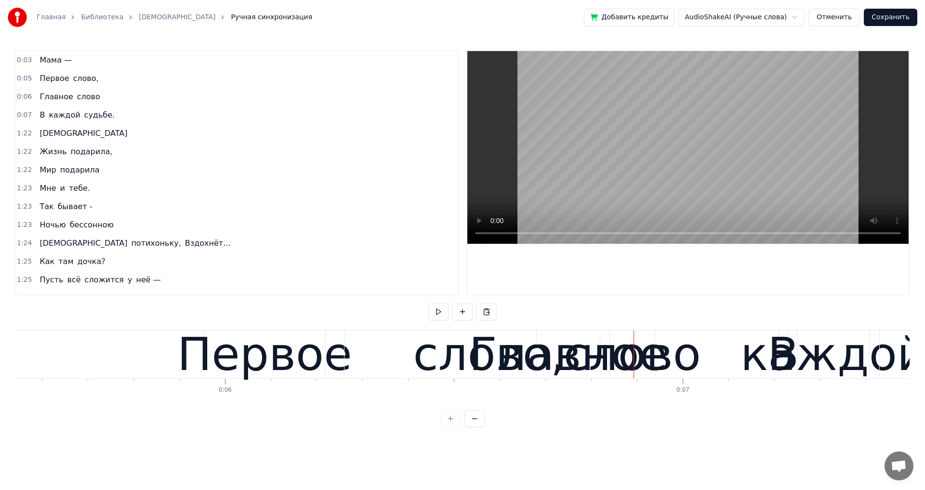
click at [56, 80] on span "Первое" at bounding box center [54, 78] width 31 height 11
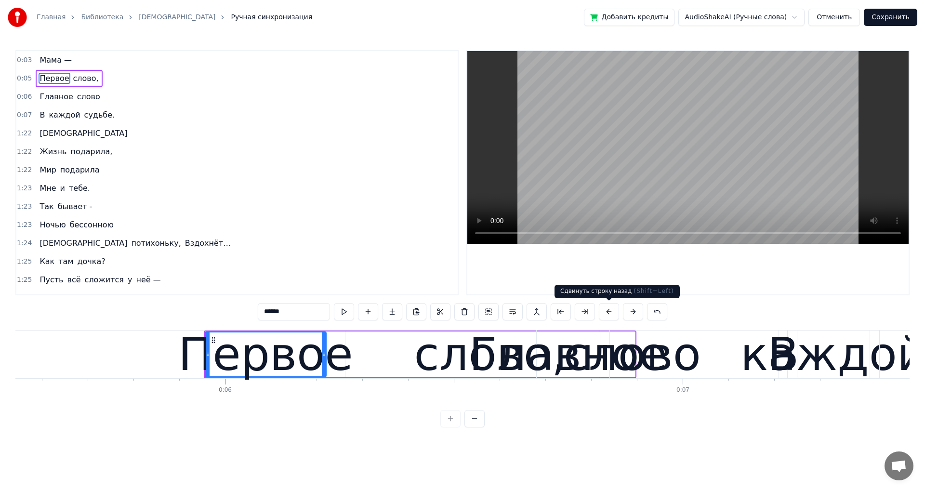
click at [610, 313] on button at bounding box center [609, 311] width 20 height 17
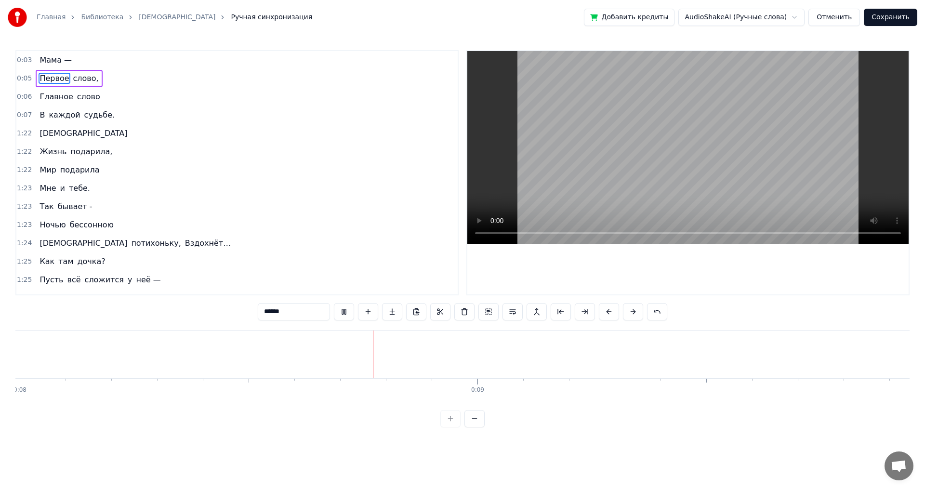
scroll to position [0, 3680]
click at [453, 427] on div at bounding box center [462, 418] width 44 height 17
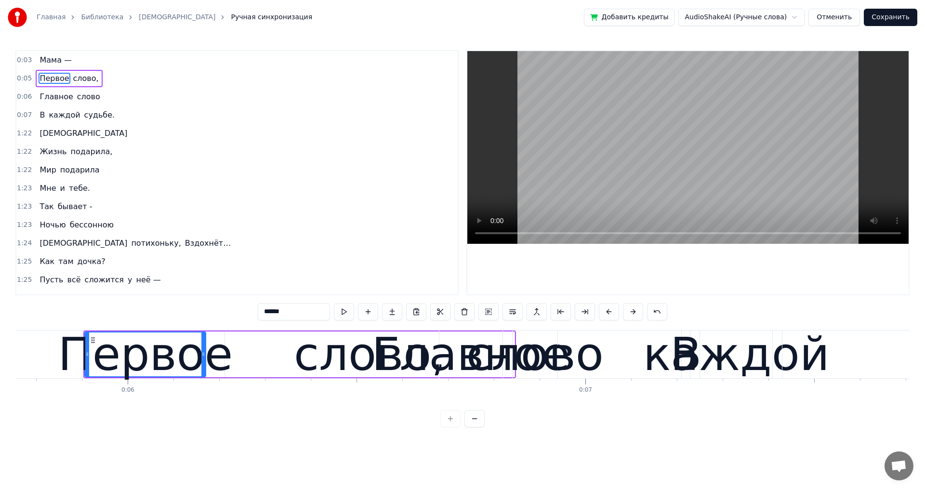
scroll to position [0, 2535]
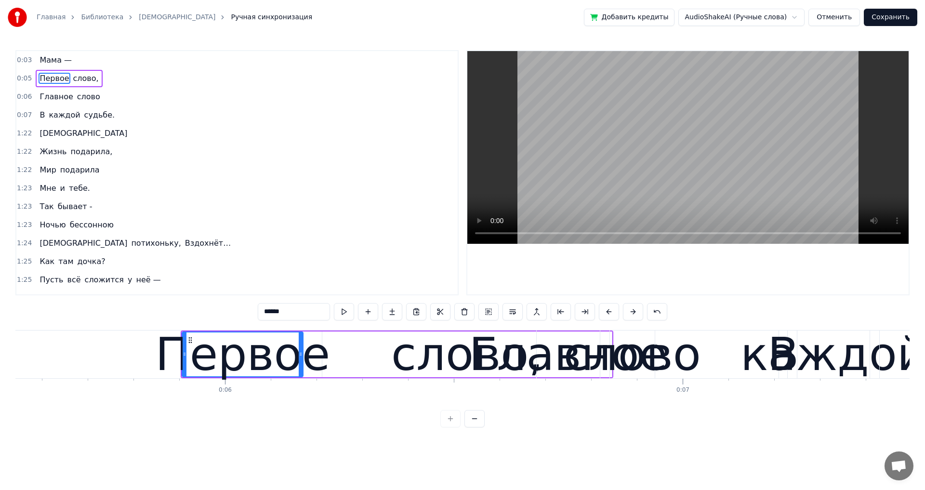
click at [76, 80] on span "слово," at bounding box center [85, 78] width 27 height 11
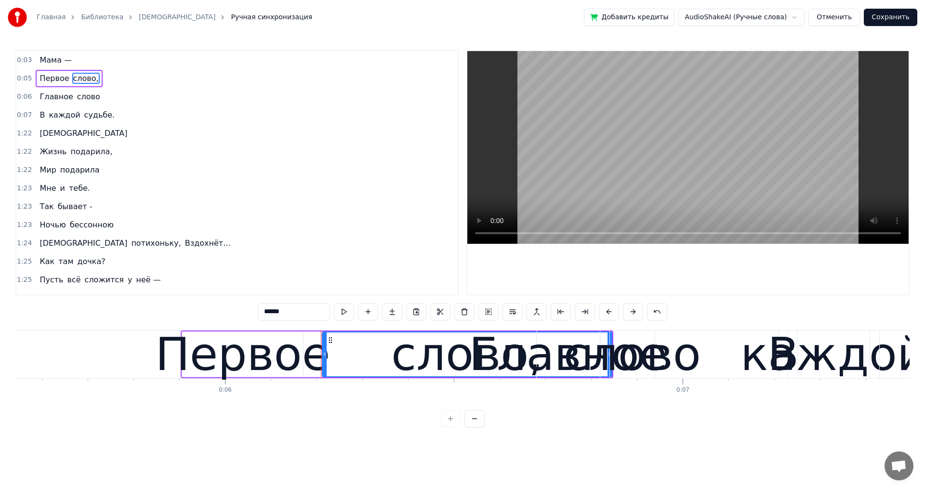
click at [325, 372] on div at bounding box center [325, 354] width 4 height 44
click at [82, 76] on span "слово," at bounding box center [85, 78] width 27 height 11
drag, startPoint x: 609, startPoint y: 377, endPoint x: 651, endPoint y: 375, distance: 42.4
click at [651, 375] on div "слово" at bounding box center [631, 354] width 137 height 69
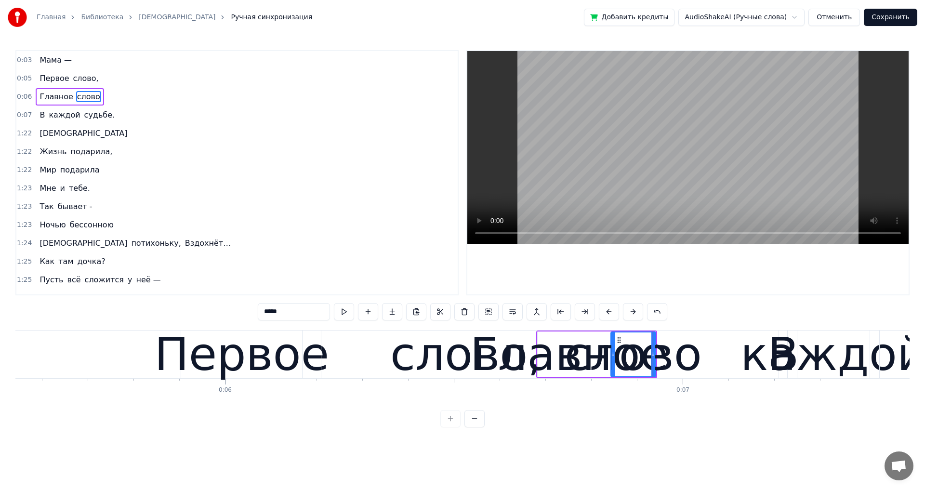
click at [336, 366] on div "слово," at bounding box center [465, 354] width 289 height 48
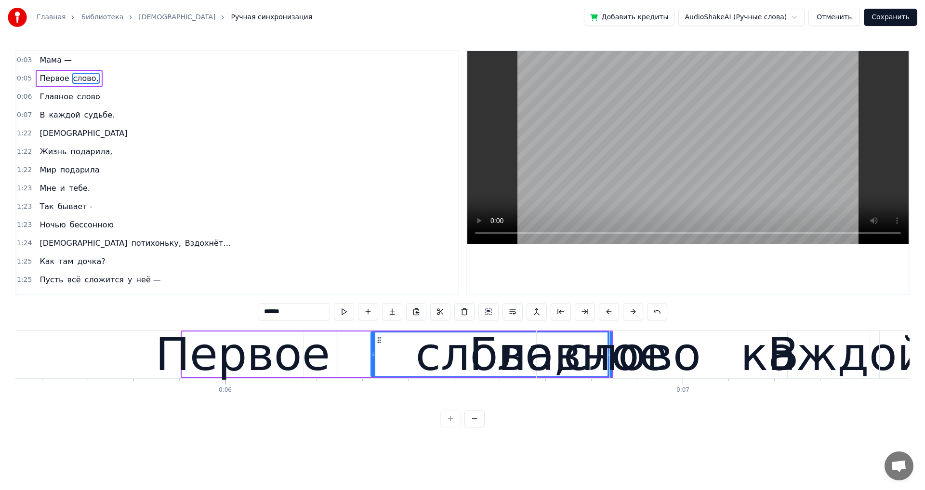
drag, startPoint x: 325, startPoint y: 347, endPoint x: 374, endPoint y: 345, distance: 48.7
click at [374, 345] on div at bounding box center [373, 354] width 4 height 44
click at [632, 313] on button at bounding box center [633, 311] width 20 height 17
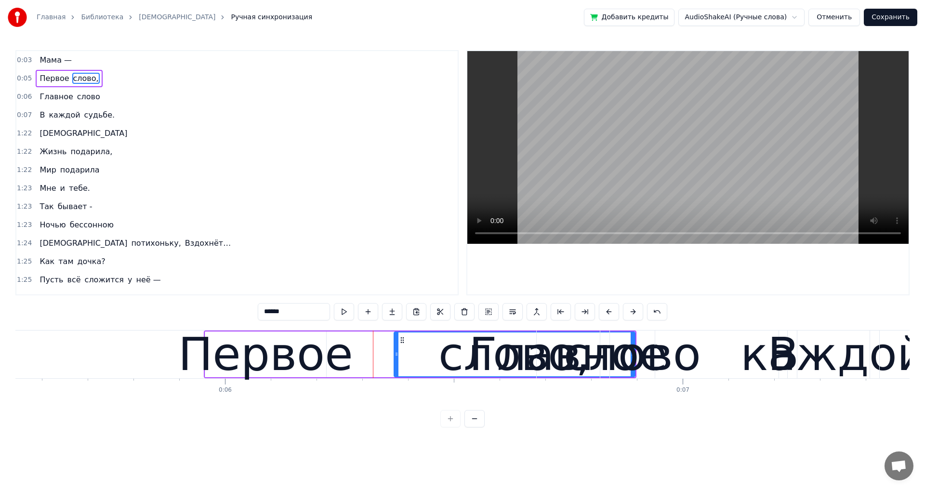
click at [633, 313] on button at bounding box center [633, 311] width 20 height 17
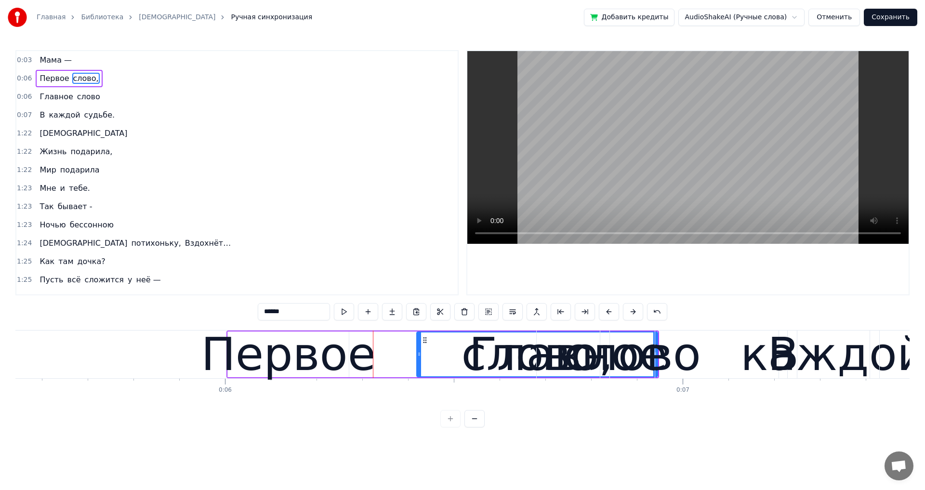
click at [633, 313] on button at bounding box center [633, 311] width 20 height 17
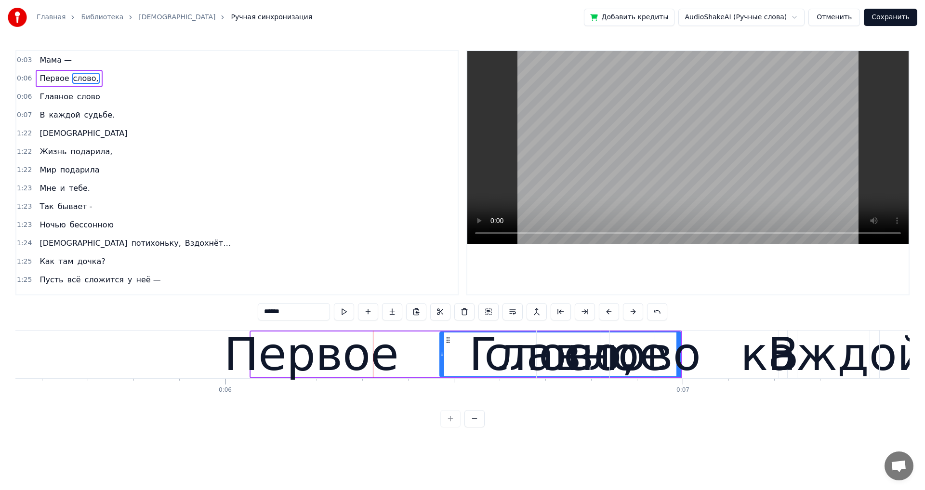
click at [633, 313] on button at bounding box center [633, 311] width 20 height 17
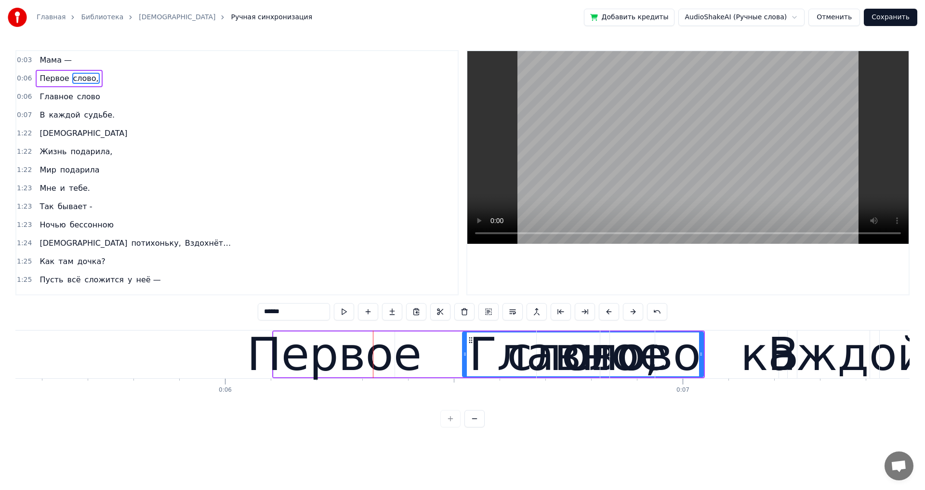
click at [633, 313] on button at bounding box center [633, 311] width 20 height 17
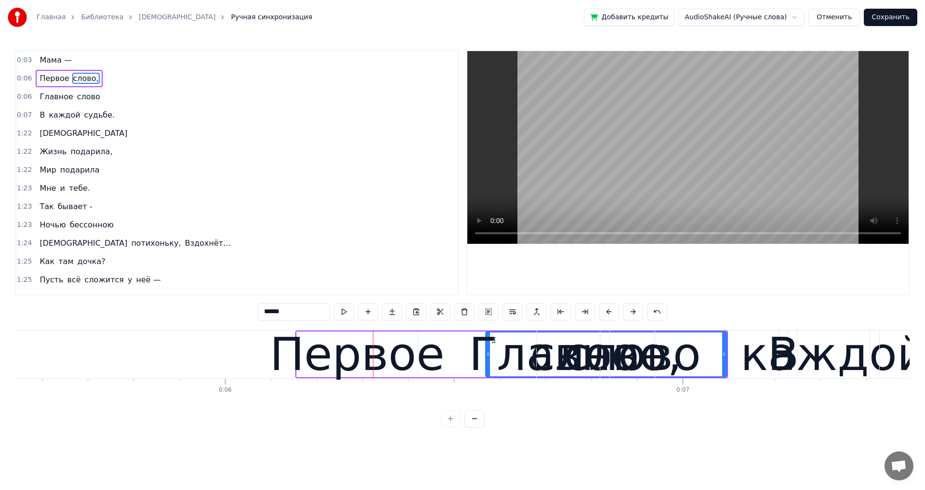
click at [633, 313] on button at bounding box center [633, 311] width 20 height 17
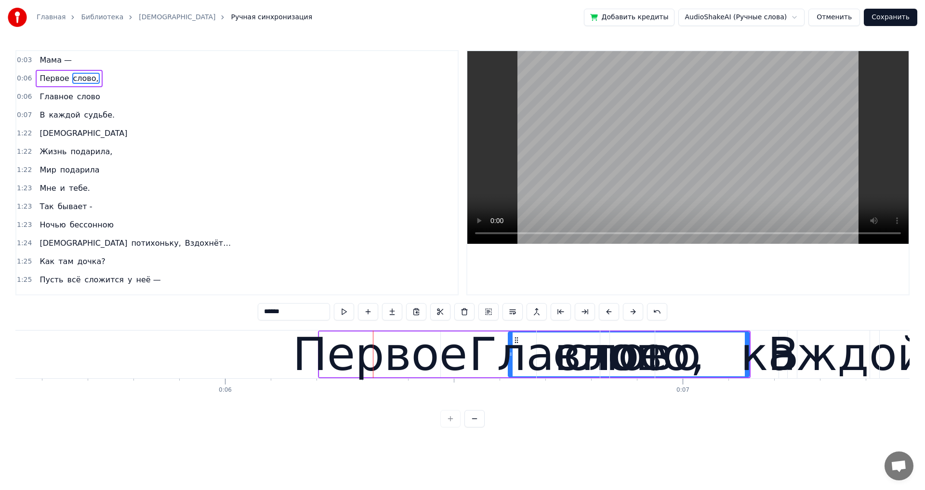
click at [332, 360] on div "Первое" at bounding box center [379, 354] width 175 height 69
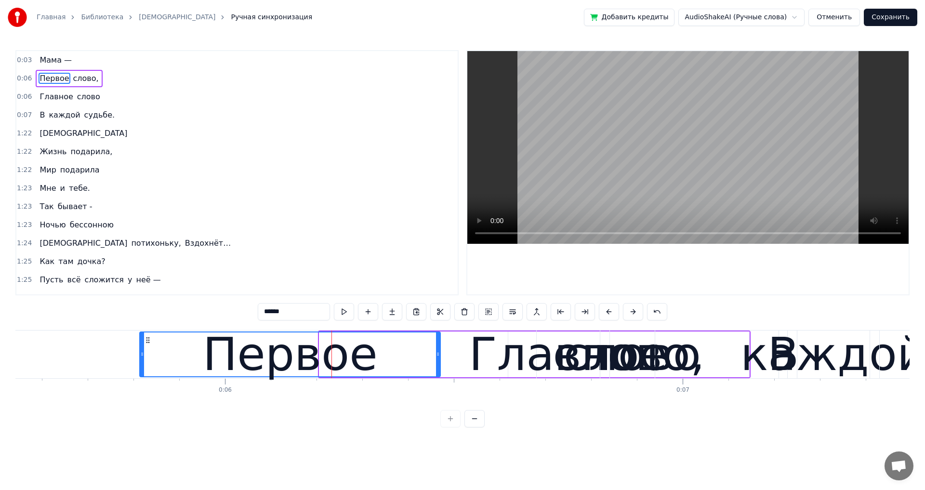
drag, startPoint x: 322, startPoint y: 353, endPoint x: 142, endPoint y: 370, distance: 180.4
click at [142, 370] on div at bounding box center [142, 354] width 4 height 44
click at [704, 362] on div "слово," at bounding box center [628, 354] width 241 height 46
type input "******"
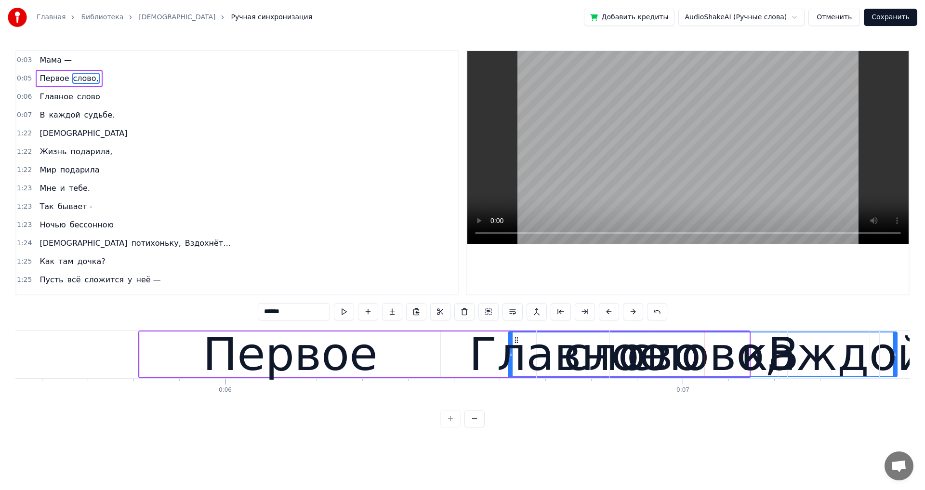
drag, startPoint x: 746, startPoint y: 352, endPoint x: 894, endPoint y: 354, distance: 147.8
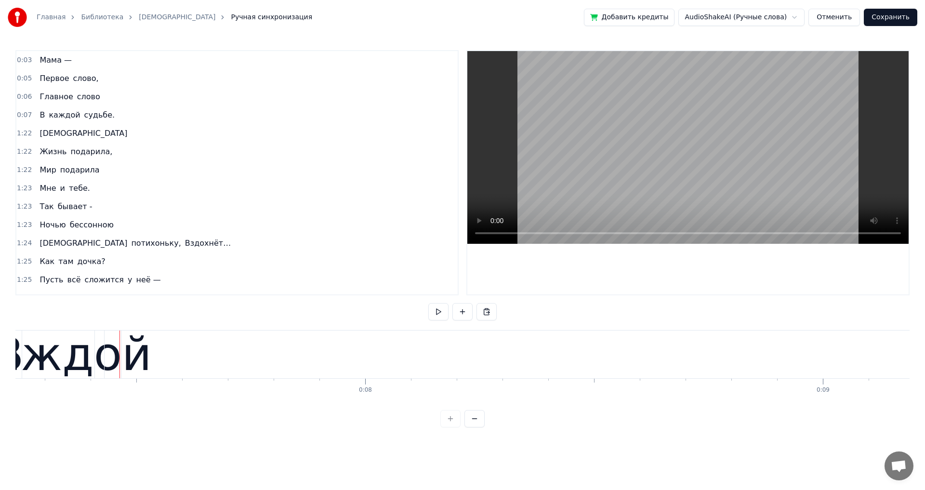
scroll to position [0, 3365]
click at [52, 81] on span "Первое" at bounding box center [54, 78] width 31 height 11
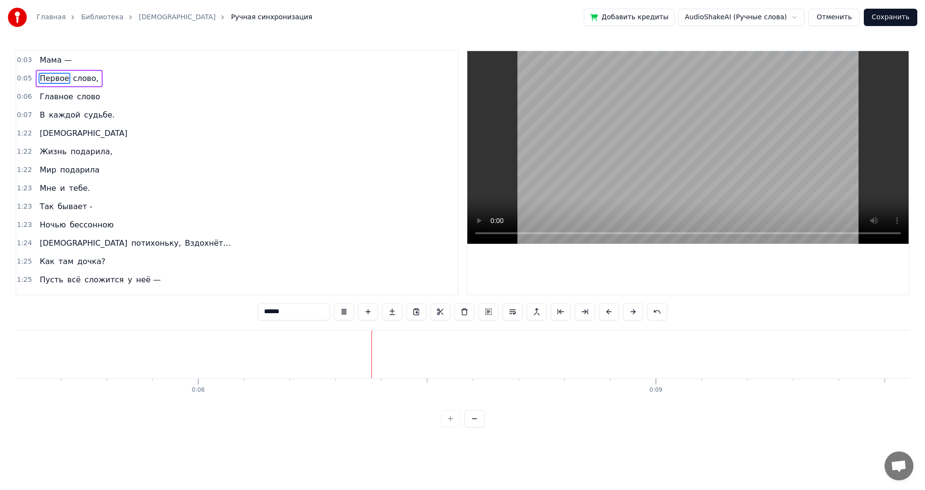
scroll to position [0, 3481]
click at [738, 340] on div at bounding box center [738, 354] width 0 height 48
click at [59, 95] on span "Главное" at bounding box center [56, 96] width 35 height 11
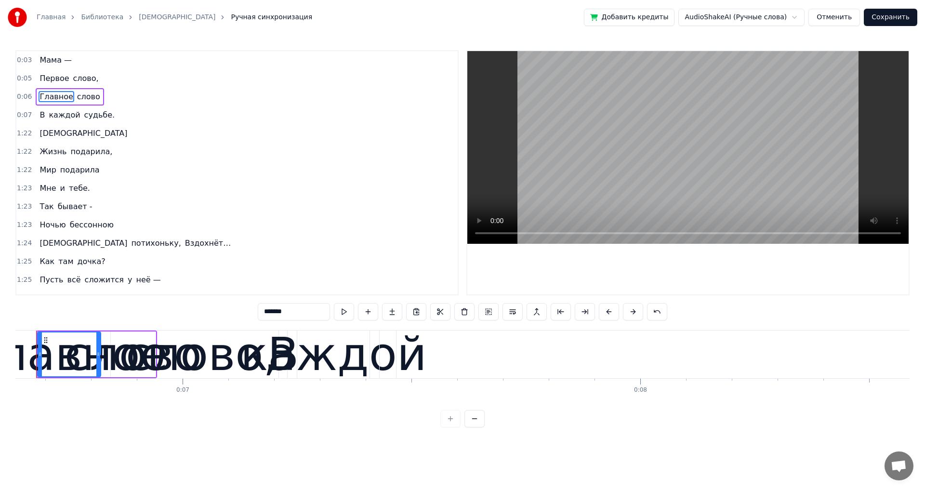
scroll to position [0, 3007]
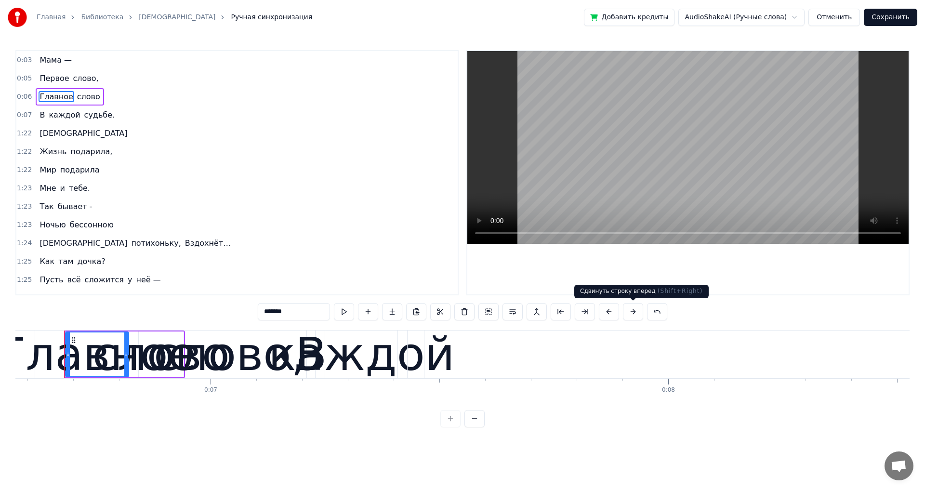
click at [636, 312] on button at bounding box center [633, 311] width 20 height 17
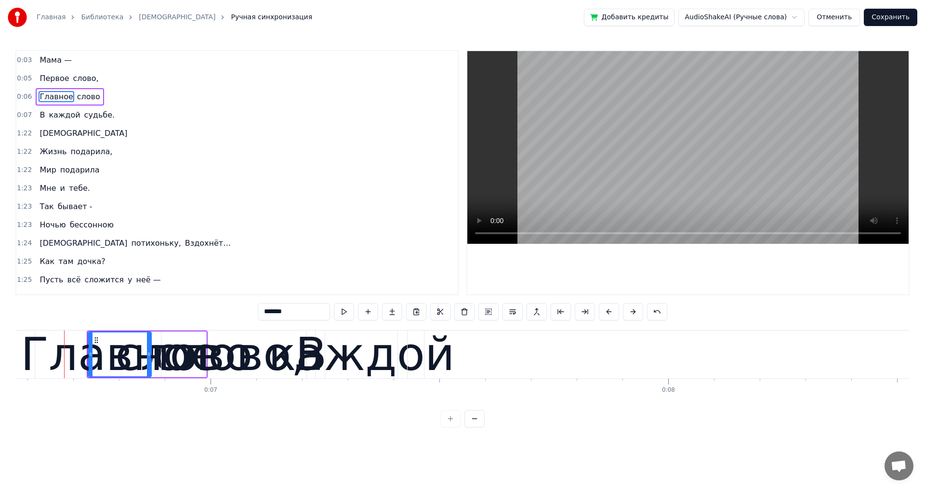
click at [636, 312] on button at bounding box center [633, 311] width 20 height 17
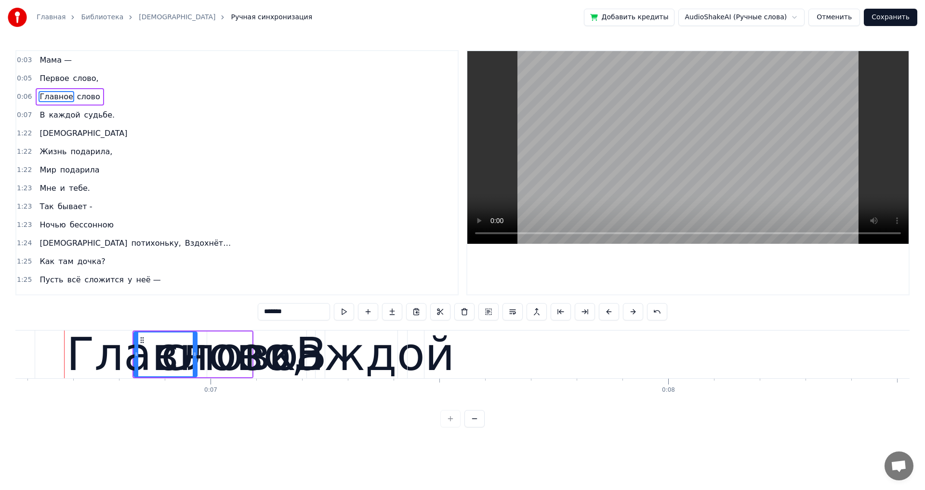
click at [636, 312] on button at bounding box center [633, 311] width 20 height 17
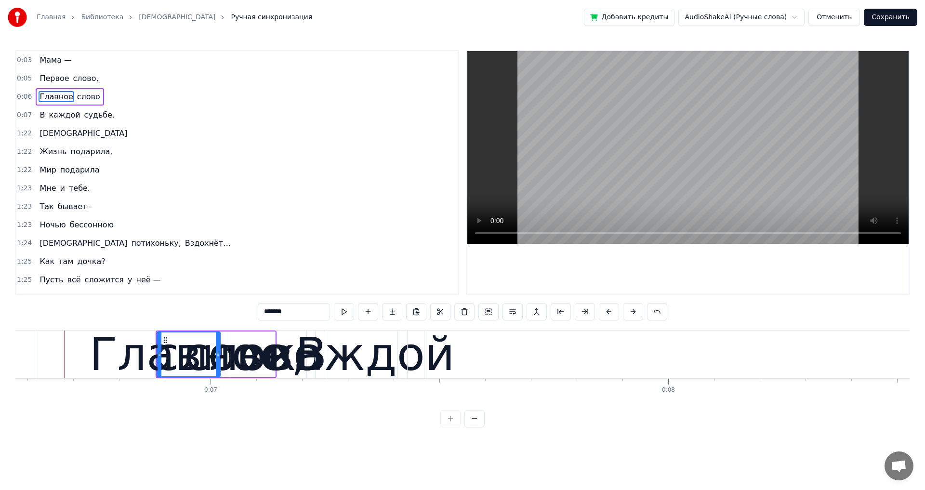
click at [636, 312] on button at bounding box center [633, 311] width 20 height 17
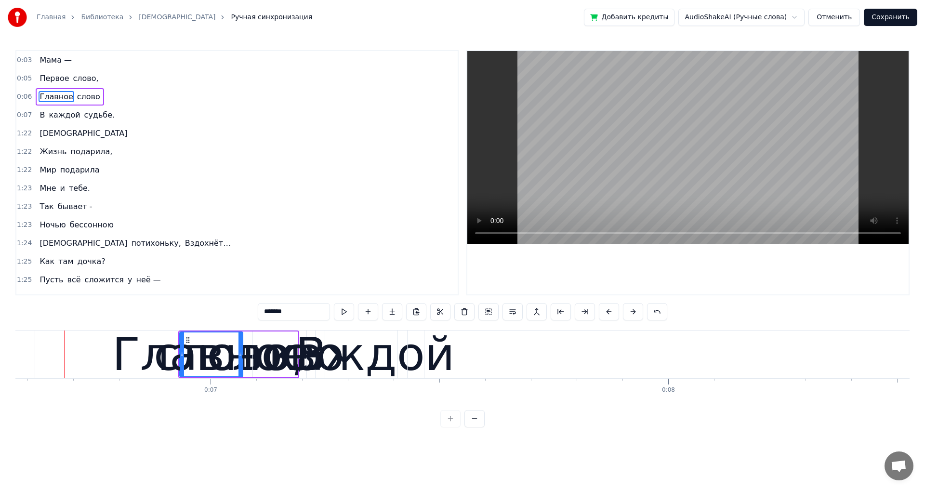
click at [636, 312] on button at bounding box center [633, 311] width 20 height 17
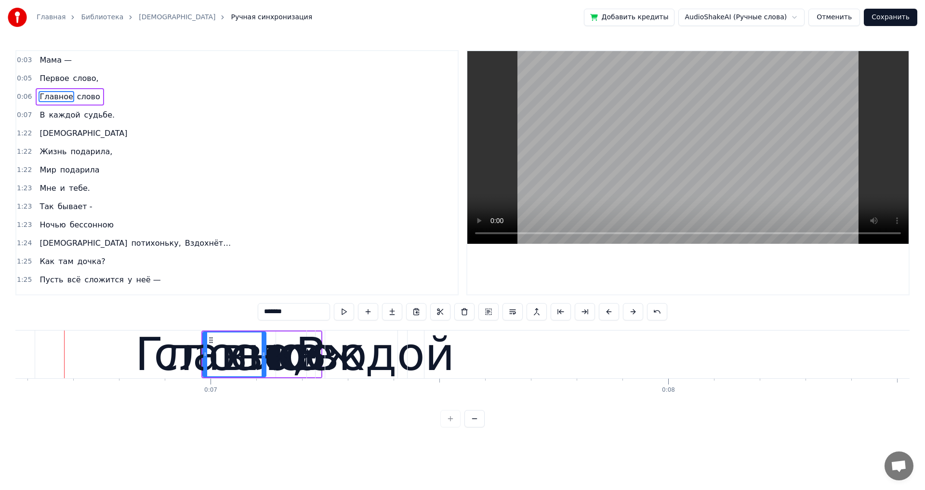
click at [636, 312] on button at bounding box center [633, 311] width 20 height 17
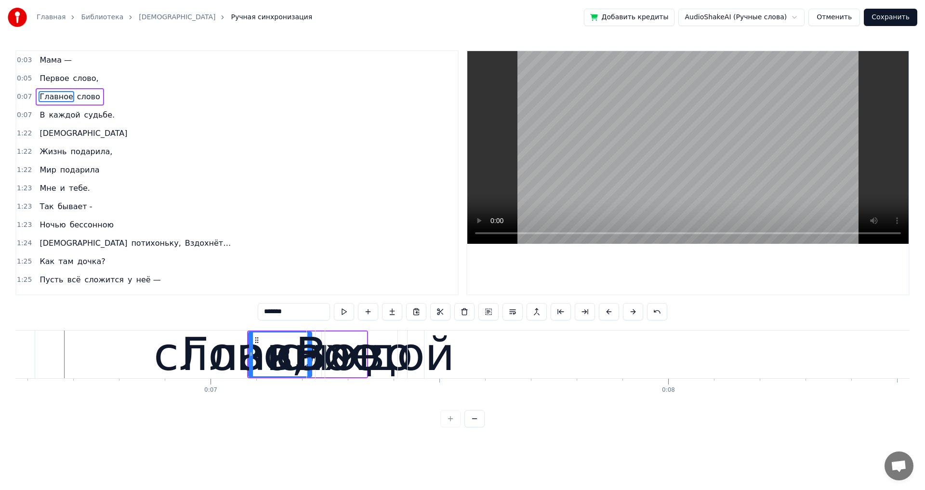
click at [636, 312] on button at bounding box center [633, 311] width 20 height 17
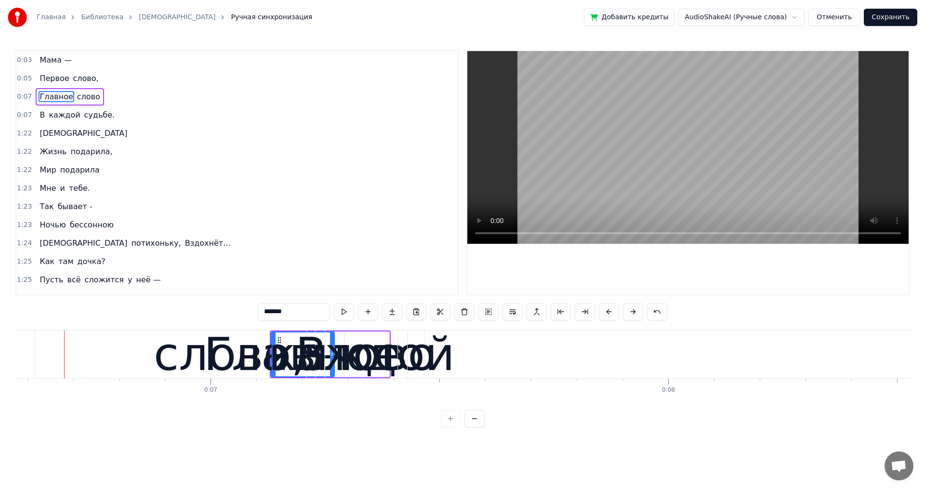
click at [636, 312] on button at bounding box center [633, 311] width 20 height 17
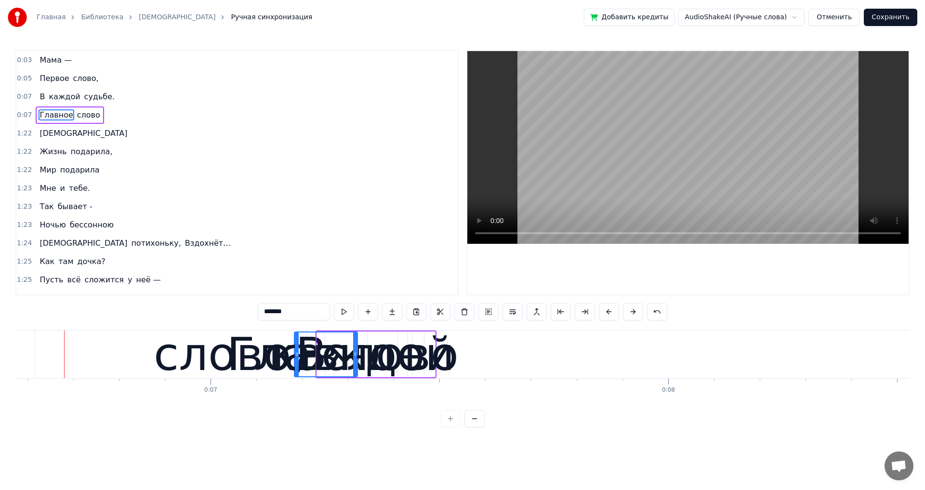
click at [636, 312] on button at bounding box center [633, 311] width 20 height 17
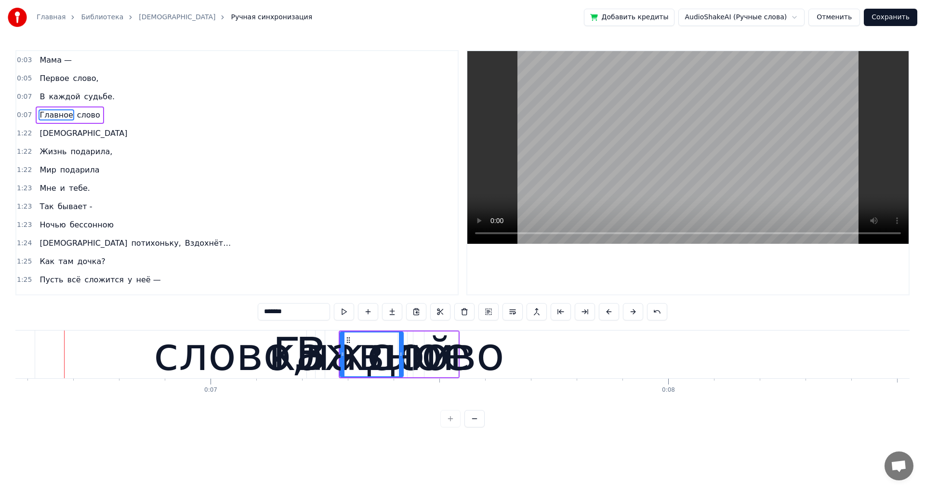
click at [636, 312] on button at bounding box center [633, 311] width 20 height 17
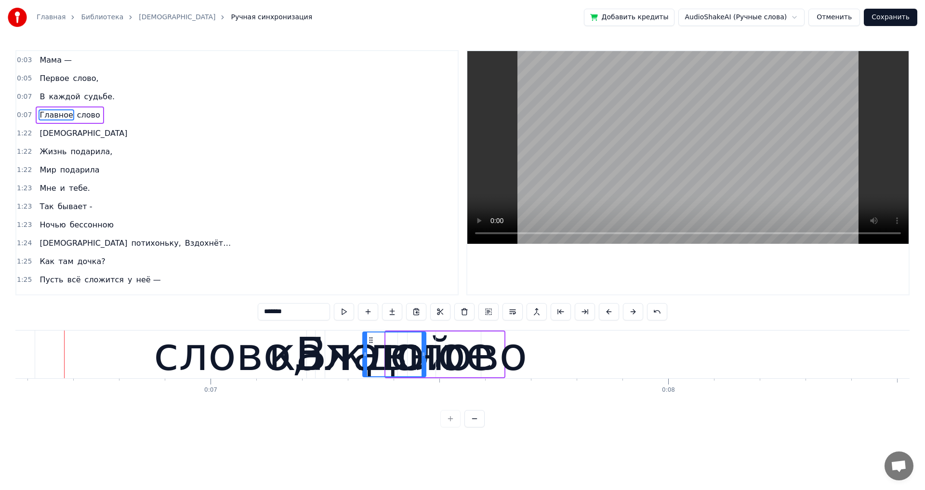
click at [636, 312] on button at bounding box center [633, 311] width 20 height 17
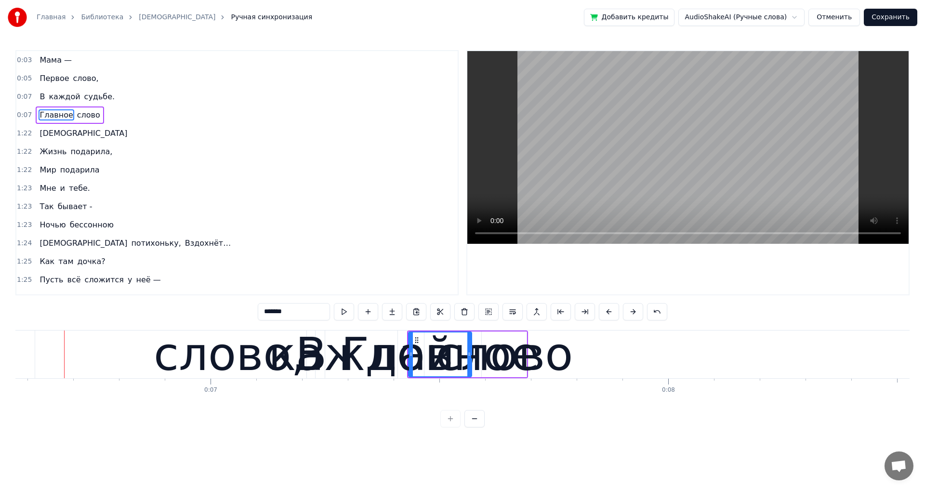
click at [636, 312] on button at bounding box center [633, 311] width 20 height 17
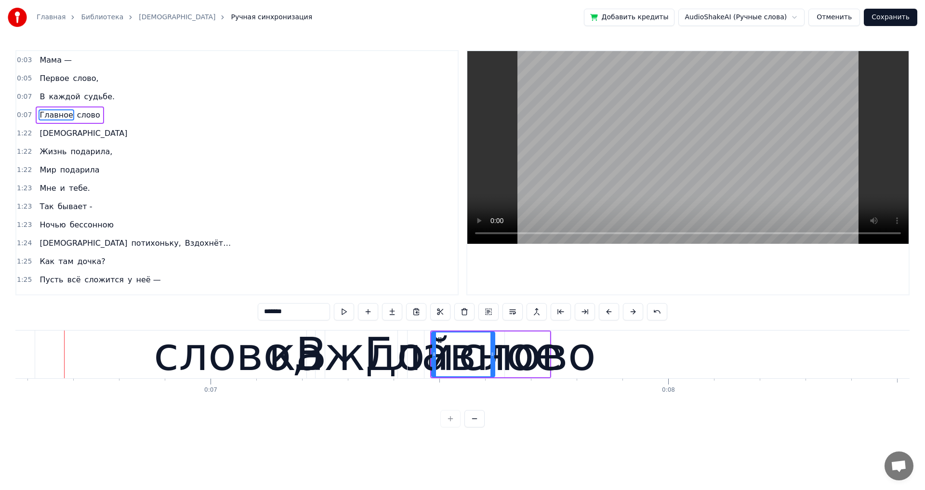
click at [636, 312] on button at bounding box center [633, 311] width 20 height 17
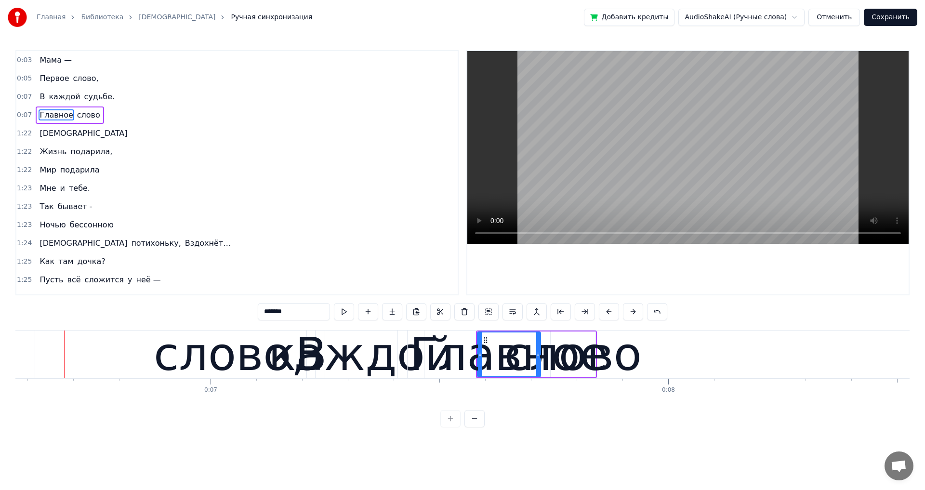
click at [636, 312] on button at bounding box center [633, 311] width 20 height 17
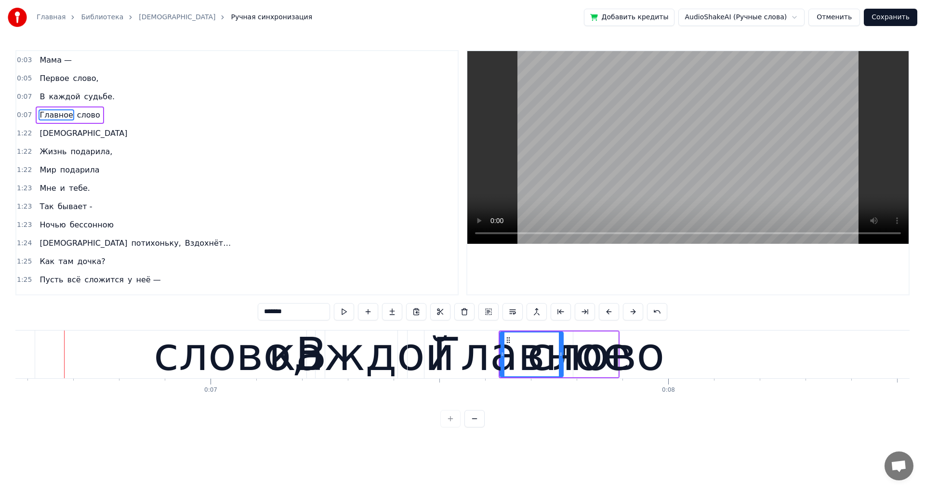
click at [636, 312] on button at bounding box center [633, 311] width 20 height 17
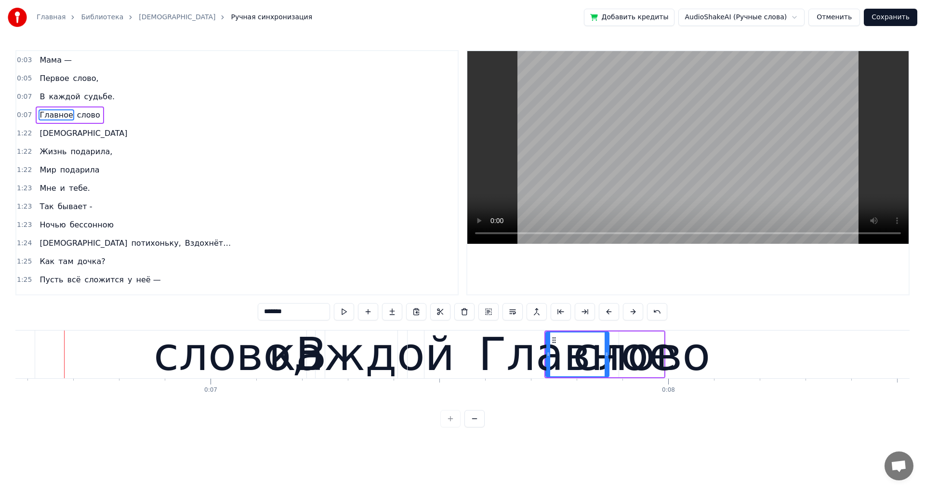
click at [636, 312] on button at bounding box center [633, 311] width 20 height 17
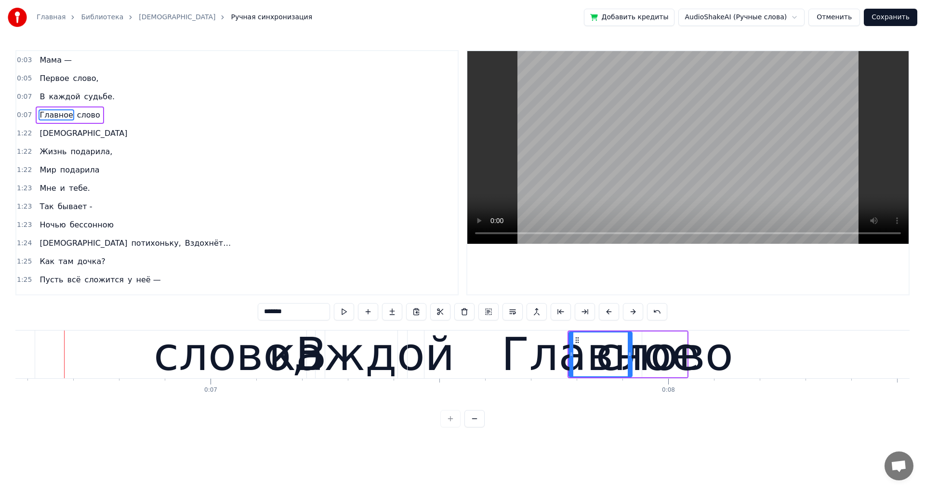
click at [636, 312] on button at bounding box center [633, 311] width 20 height 17
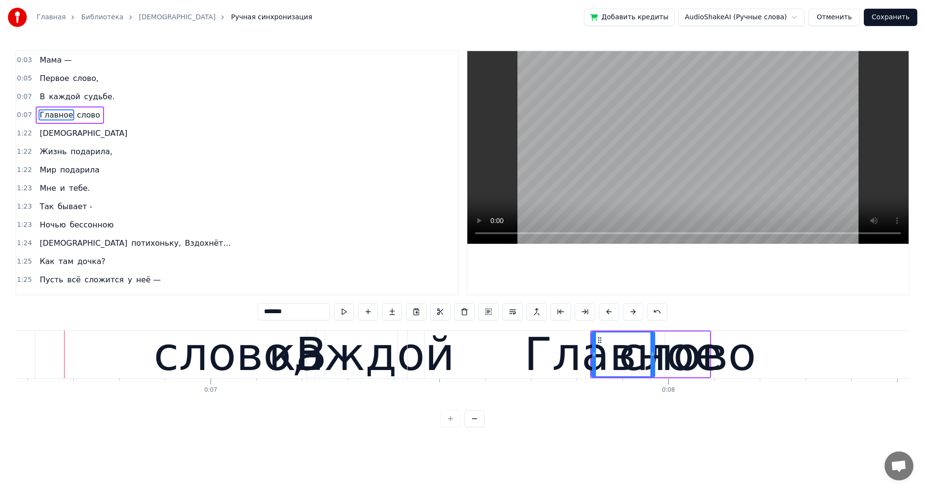
click at [636, 312] on button at bounding box center [633, 311] width 20 height 17
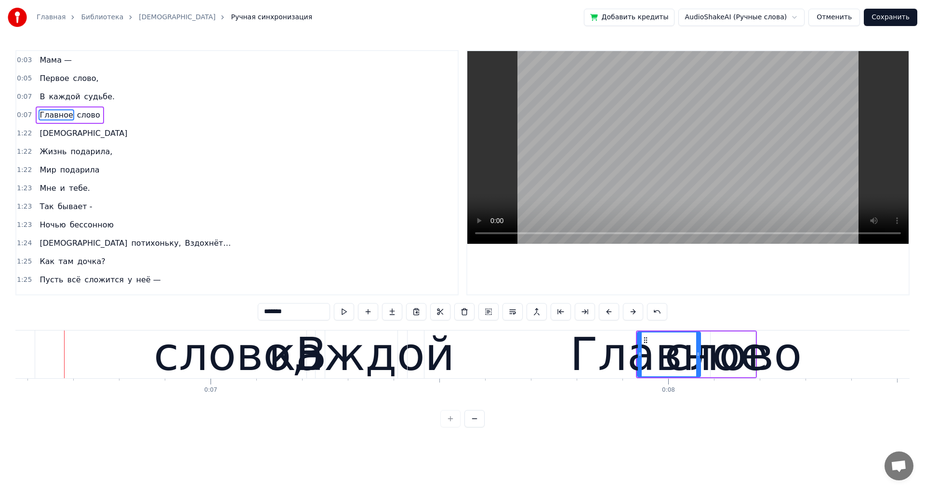
click at [636, 312] on button at bounding box center [633, 311] width 20 height 17
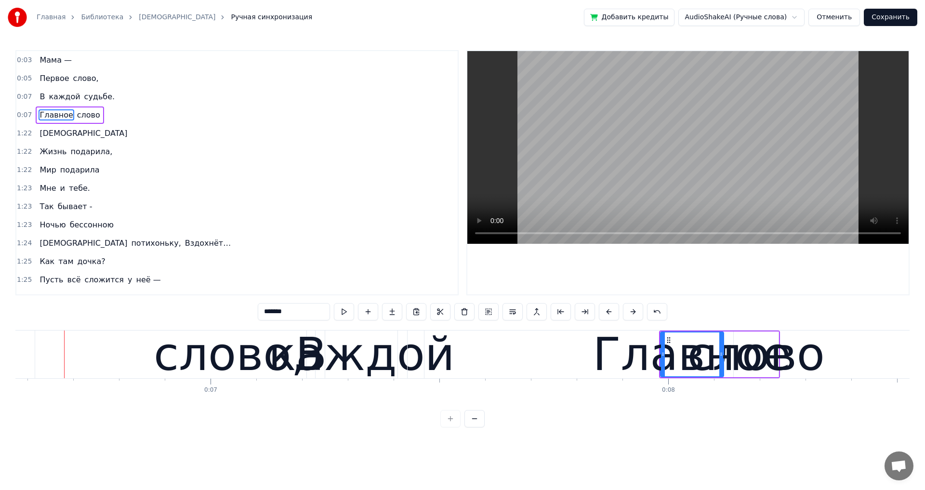
click at [636, 312] on button at bounding box center [633, 311] width 20 height 17
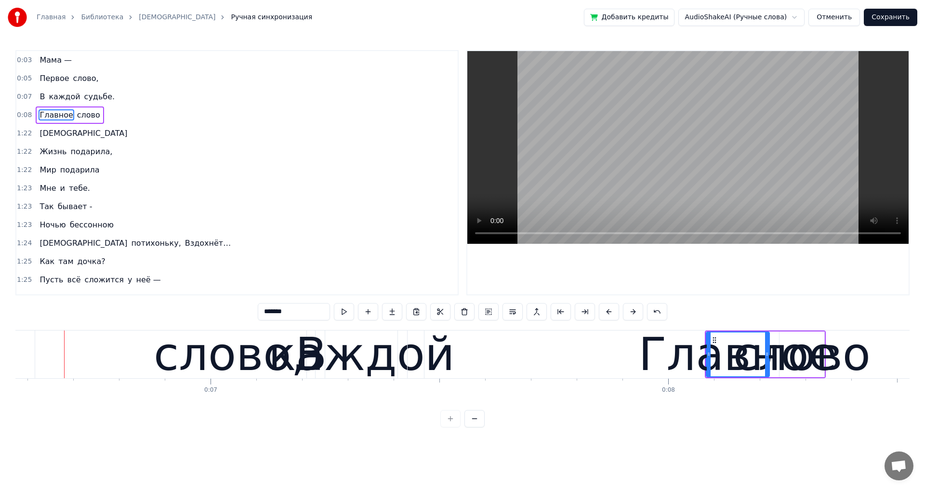
click at [636, 312] on button at bounding box center [633, 311] width 20 height 17
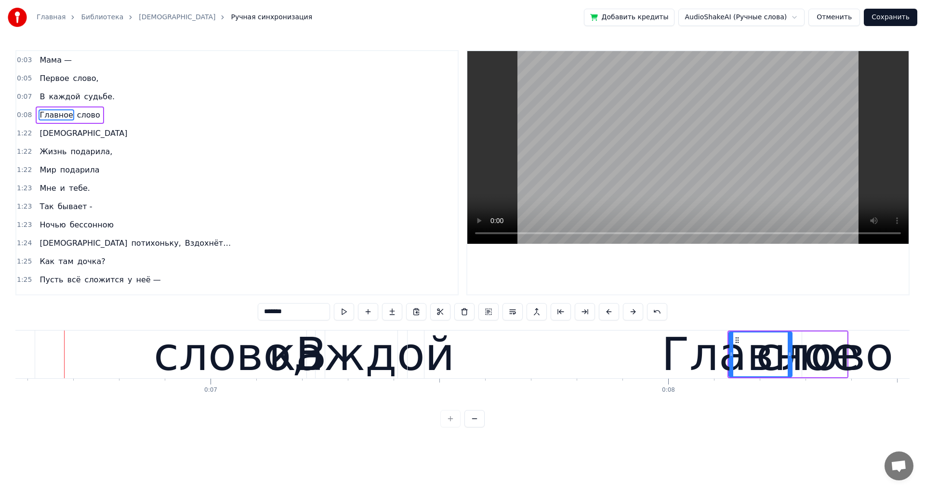
click at [636, 312] on button at bounding box center [633, 311] width 20 height 17
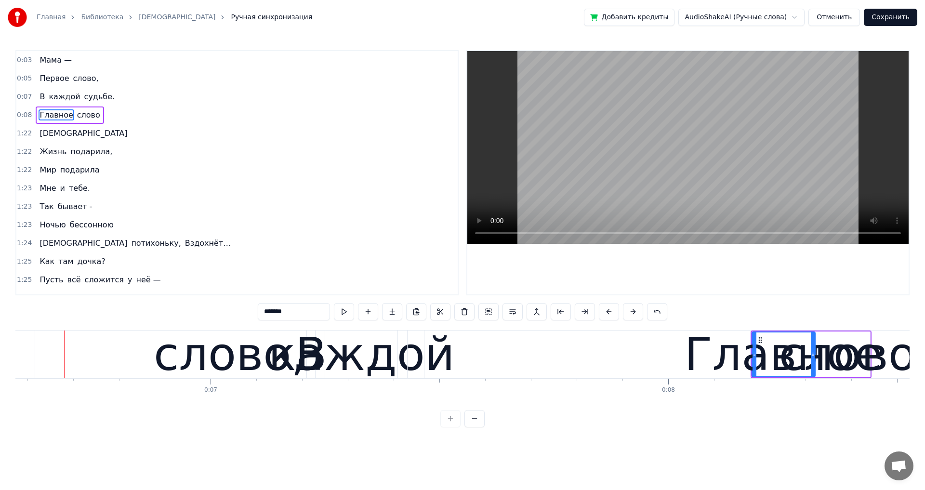
click at [636, 311] on button at bounding box center [633, 311] width 20 height 17
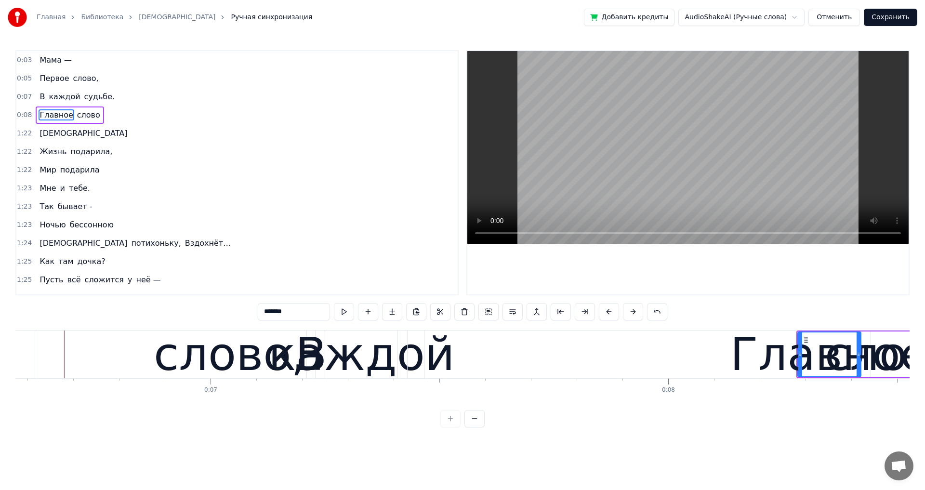
click at [637, 311] on button at bounding box center [633, 311] width 20 height 17
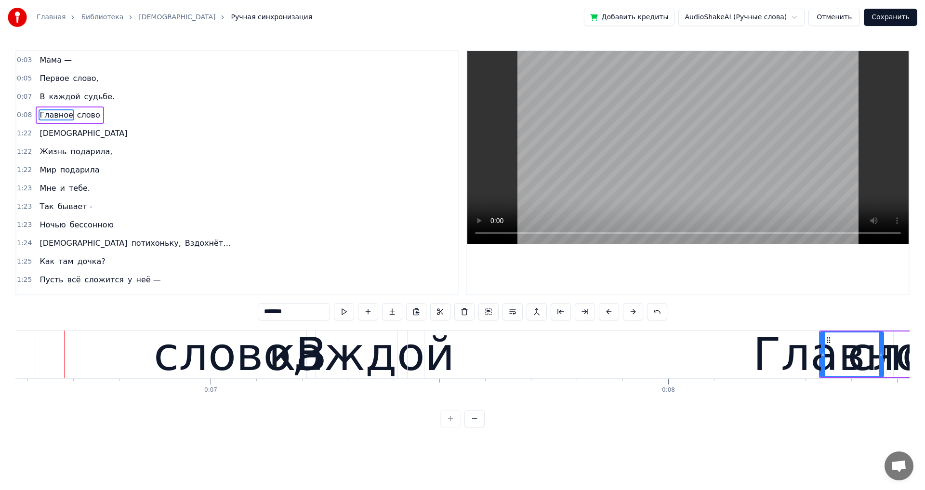
click at [637, 311] on button at bounding box center [633, 311] width 20 height 17
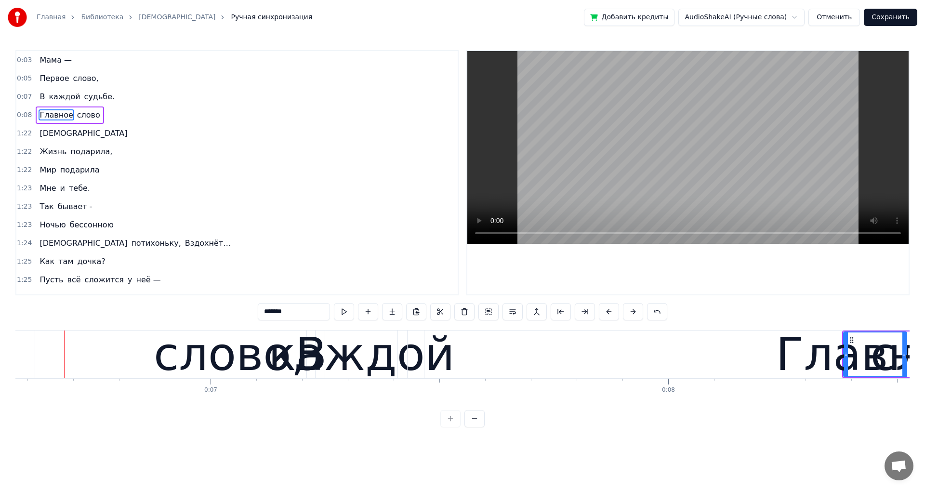
click at [637, 311] on button at bounding box center [633, 311] width 20 height 17
click at [638, 311] on button at bounding box center [633, 311] width 20 height 17
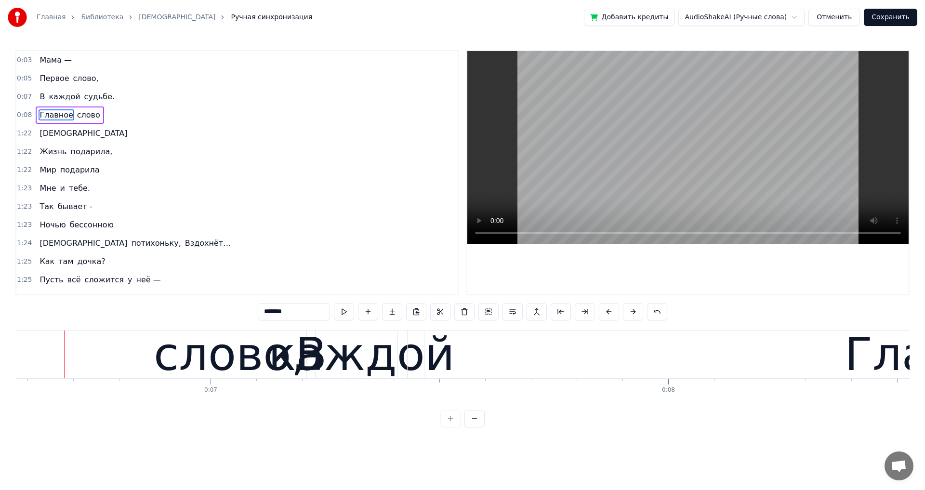
click at [638, 311] on button at bounding box center [633, 311] width 20 height 17
click at [233, 371] on div "слово," at bounding box center [230, 354] width 152 height 69
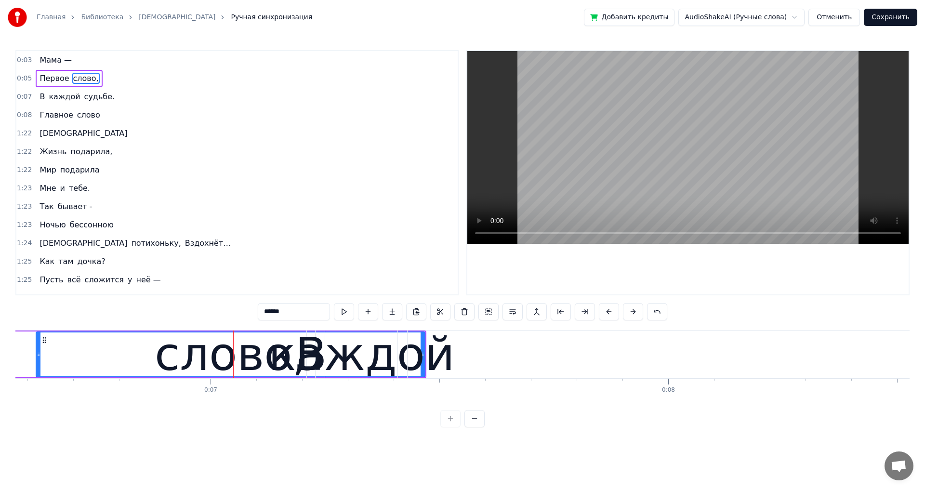
click at [76, 113] on span "слово" at bounding box center [88, 114] width 25 height 11
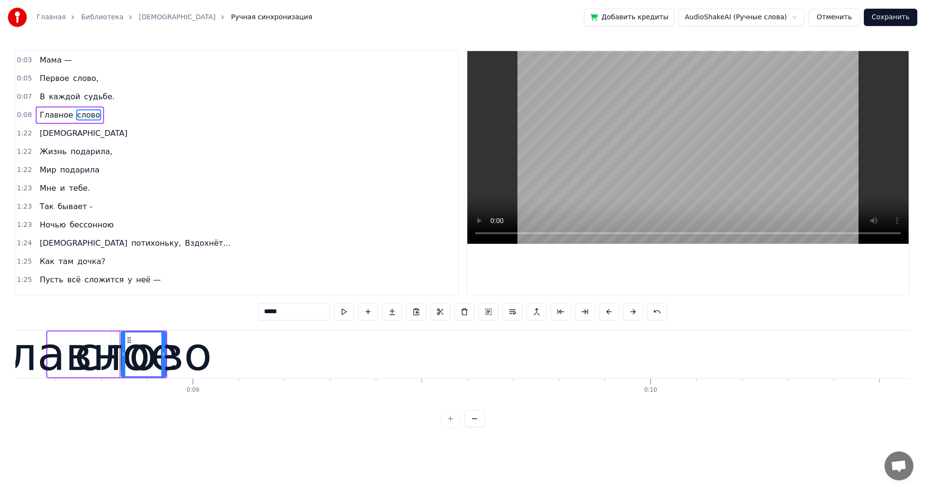
click at [62, 95] on span "каждой" at bounding box center [64, 96] width 33 height 11
type input "******"
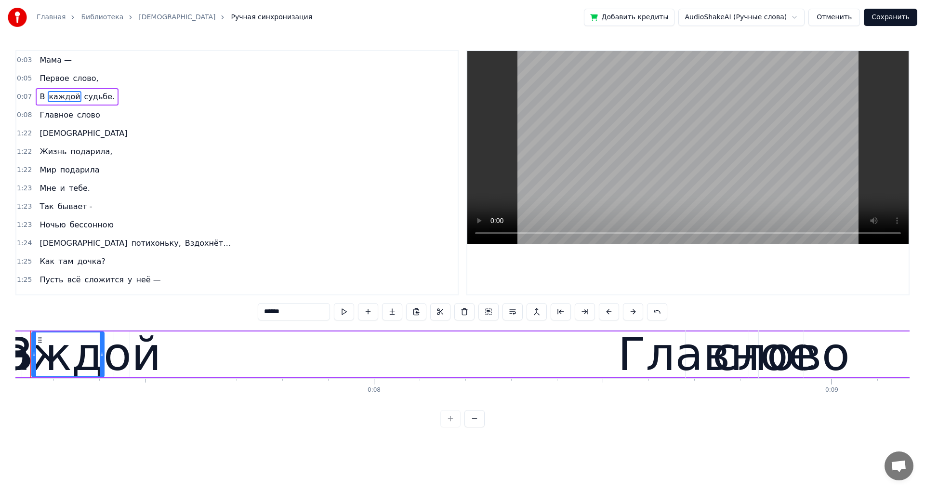
scroll to position [0, 3268]
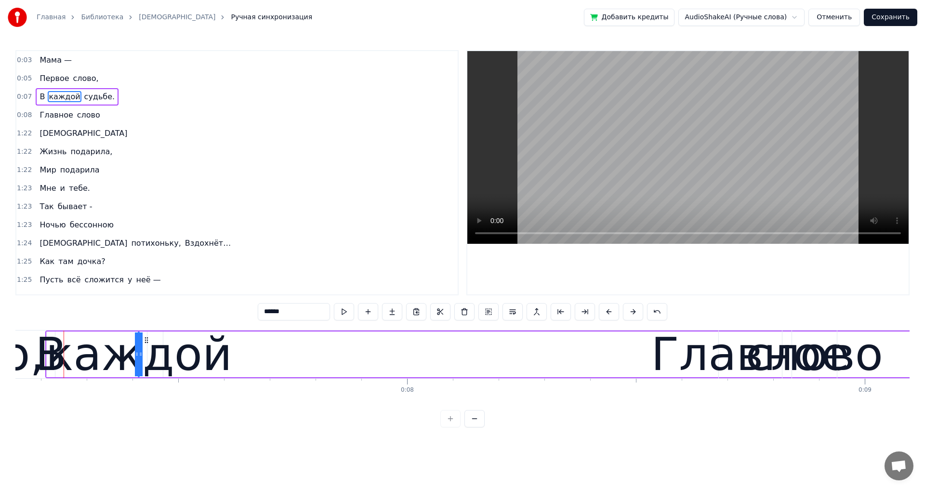
drag, startPoint x: 66, startPoint y: 352, endPoint x: 217, endPoint y: 353, distance: 150.2
click at [65, 332] on div "каждой" at bounding box center [138, 354] width 186 height 69
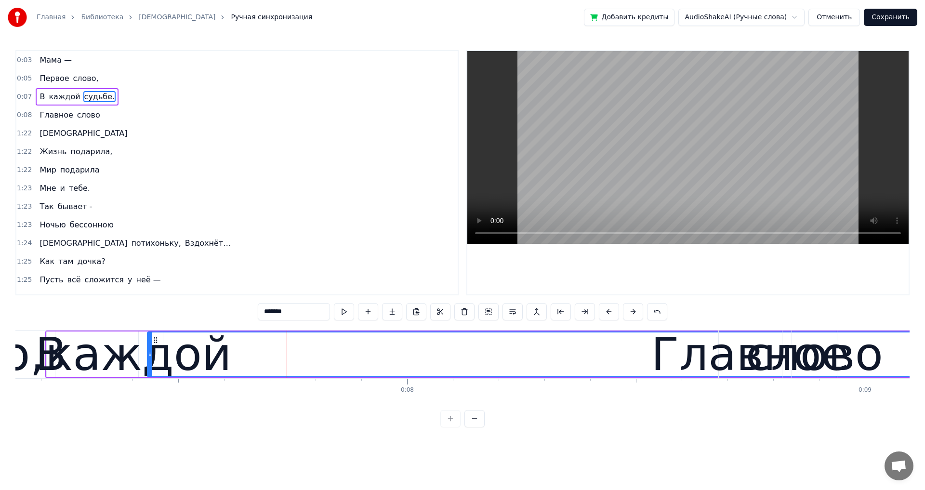
click at [51, 350] on div "В" at bounding box center [50, 354] width 31 height 69
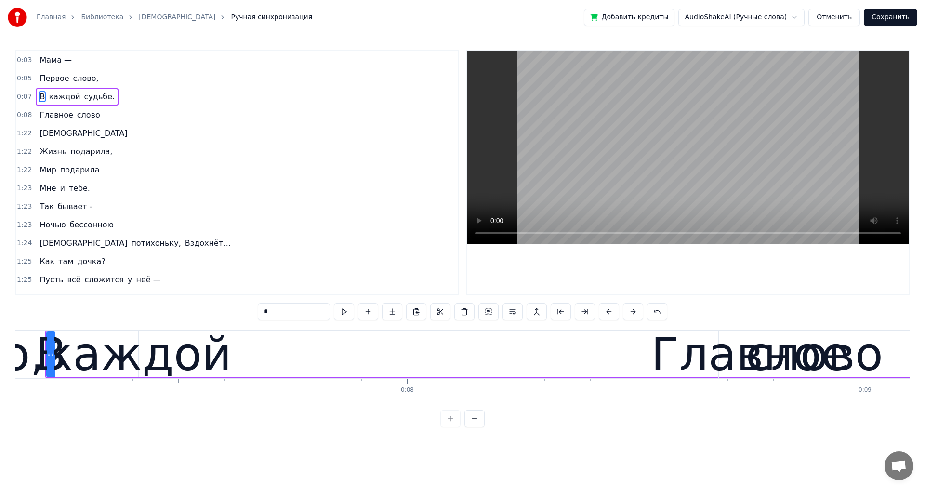
scroll to position [0, 3254]
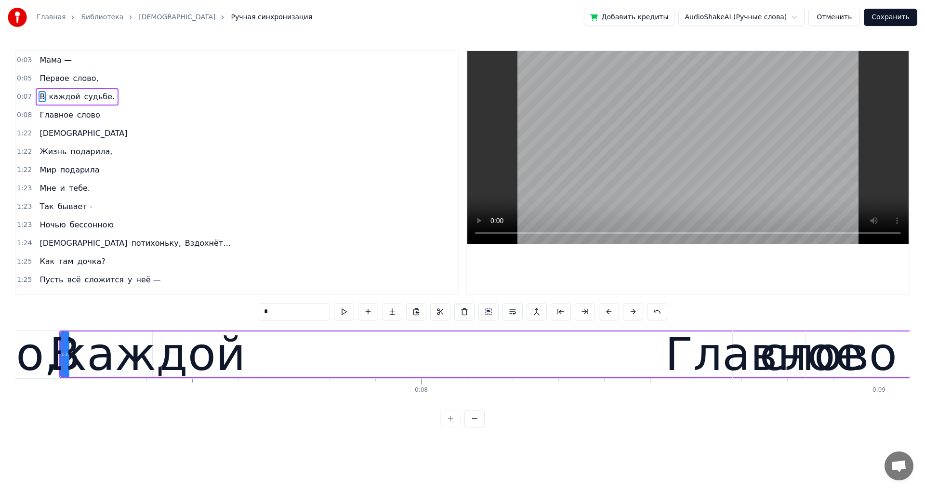
click at [50, 98] on span "каждой" at bounding box center [64, 96] width 33 height 11
click at [263, 313] on input "******" at bounding box center [294, 311] width 72 height 17
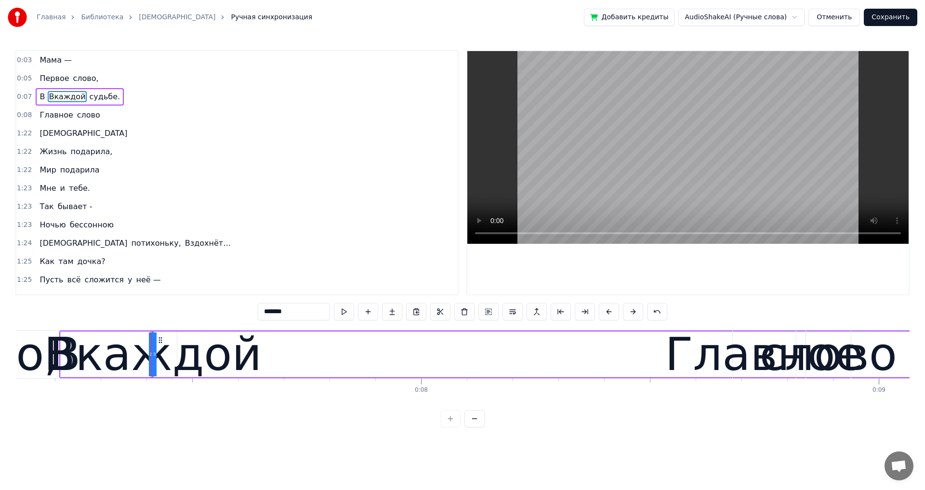
click at [269, 313] on input "*******" at bounding box center [294, 311] width 72 height 17
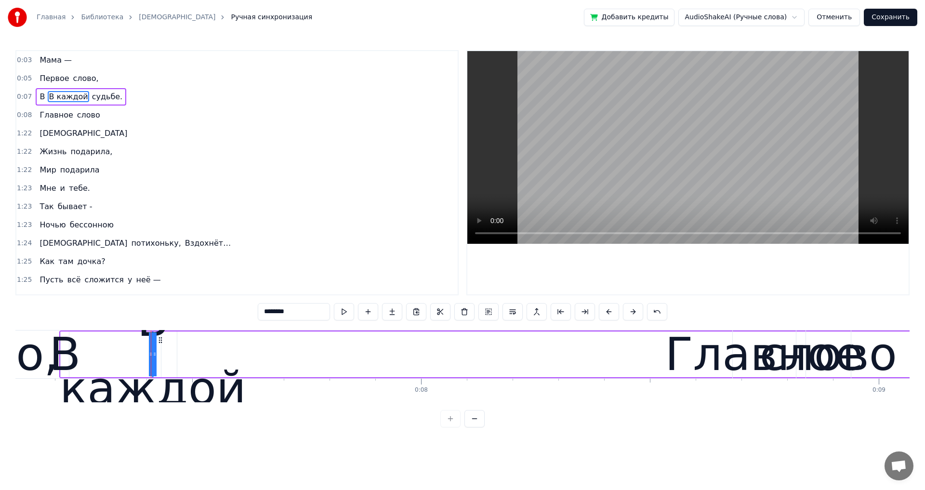
click at [39, 95] on span "В" at bounding box center [42, 96] width 7 height 11
type input "*"
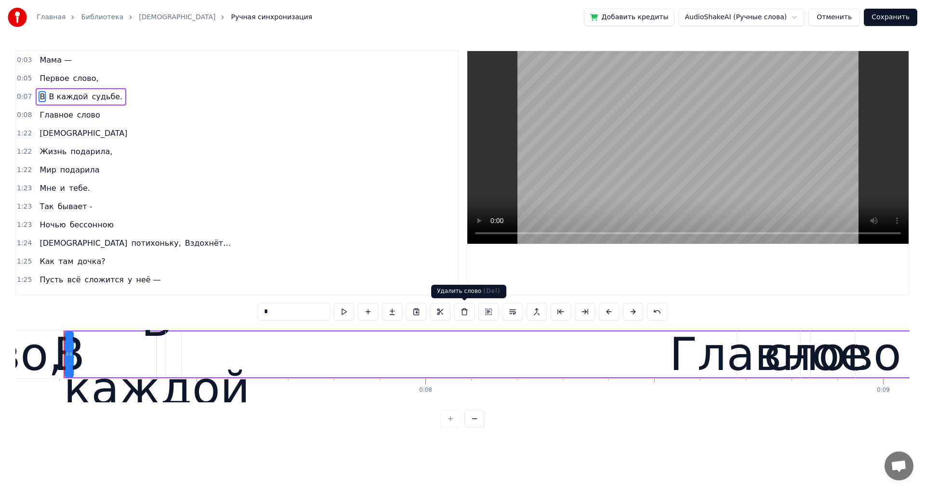
click at [464, 311] on button at bounding box center [464, 311] width 20 height 17
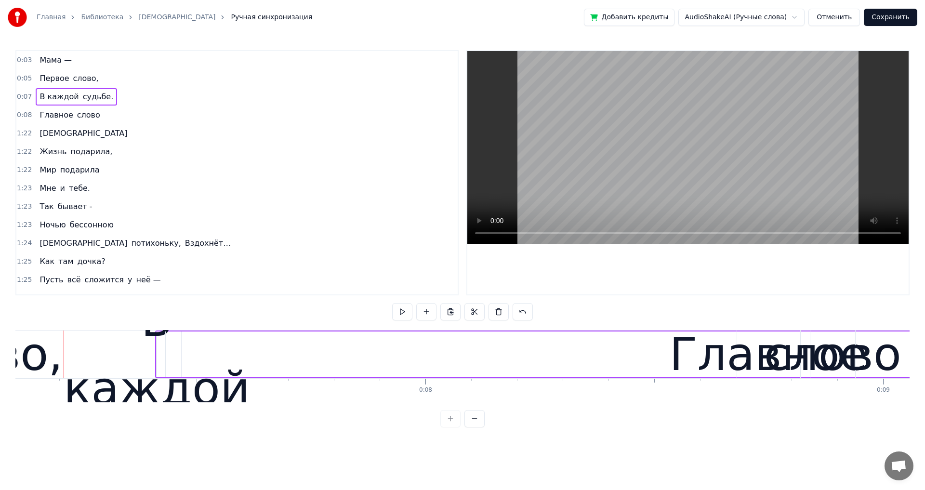
click at [66, 97] on span "В каждой" at bounding box center [59, 96] width 41 height 11
drag, startPoint x: 161, startPoint y: 355, endPoint x: 271, endPoint y: 360, distance: 109.9
click at [157, 352] on div "В каждой" at bounding box center [157, 354] width 186 height 137
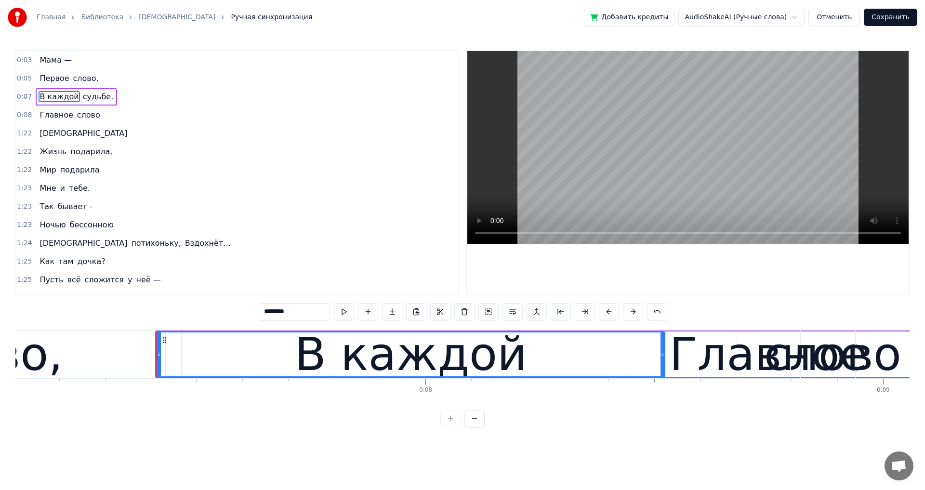
drag, startPoint x: 157, startPoint y: 352, endPoint x: 666, endPoint y: 349, distance: 509.0
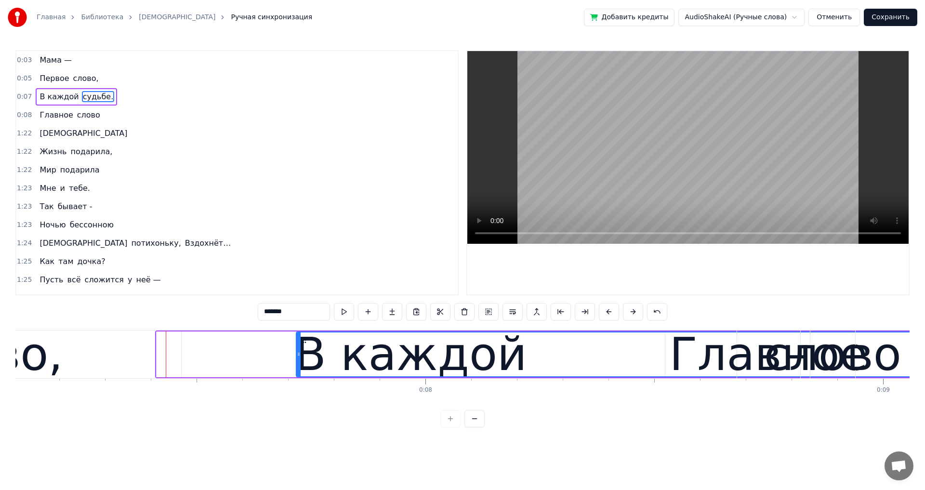
drag, startPoint x: 167, startPoint y: 357, endPoint x: 297, endPoint y: 359, distance: 130.5
click at [297, 359] on div at bounding box center [299, 354] width 4 height 44
drag, startPoint x: 297, startPoint y: 359, endPoint x: 308, endPoint y: 359, distance: 10.6
click at [308, 359] on div at bounding box center [309, 354] width 4 height 44
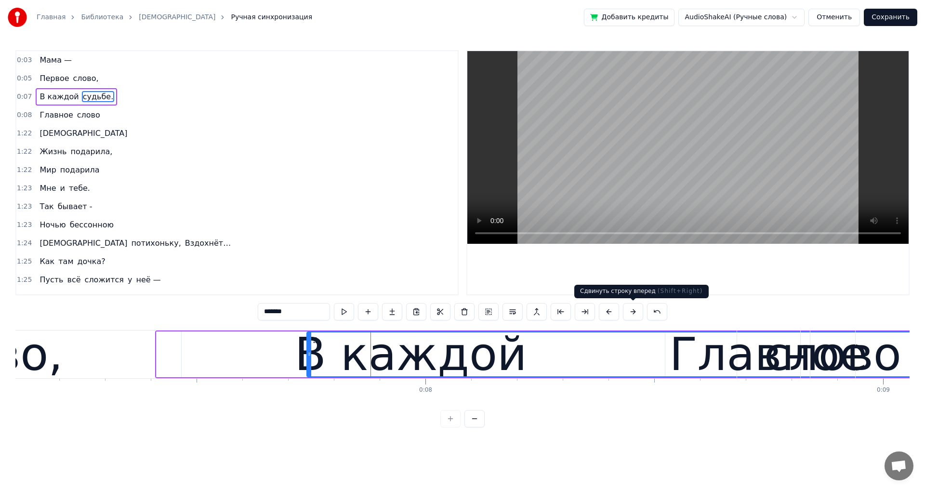
click at [629, 313] on button at bounding box center [633, 311] width 20 height 17
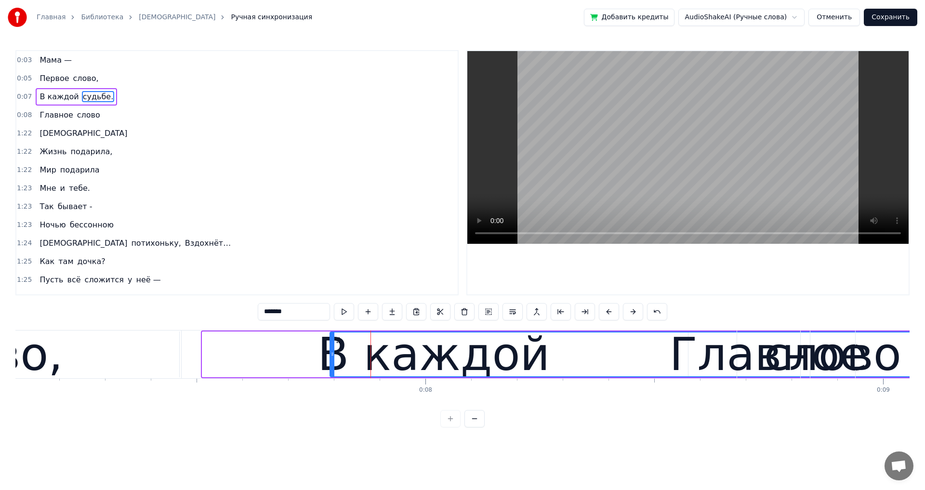
click at [629, 313] on button at bounding box center [633, 311] width 20 height 17
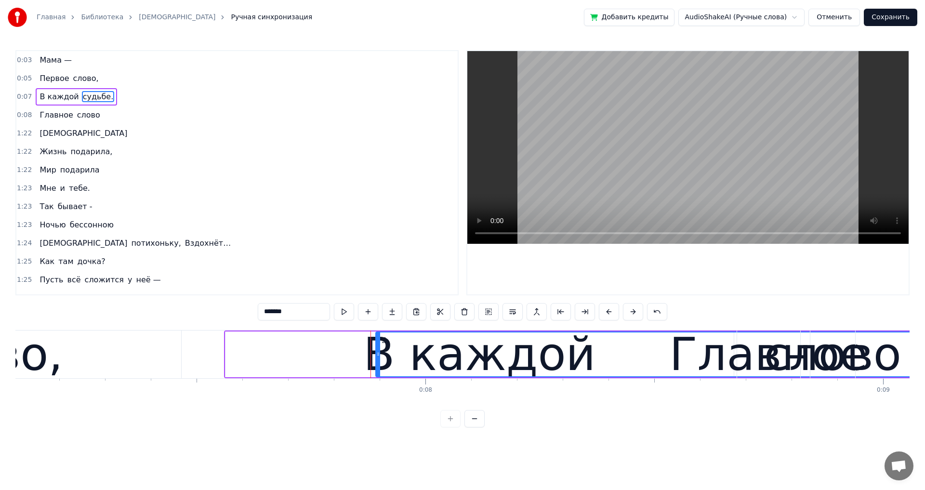
click at [629, 313] on button at bounding box center [633, 311] width 20 height 17
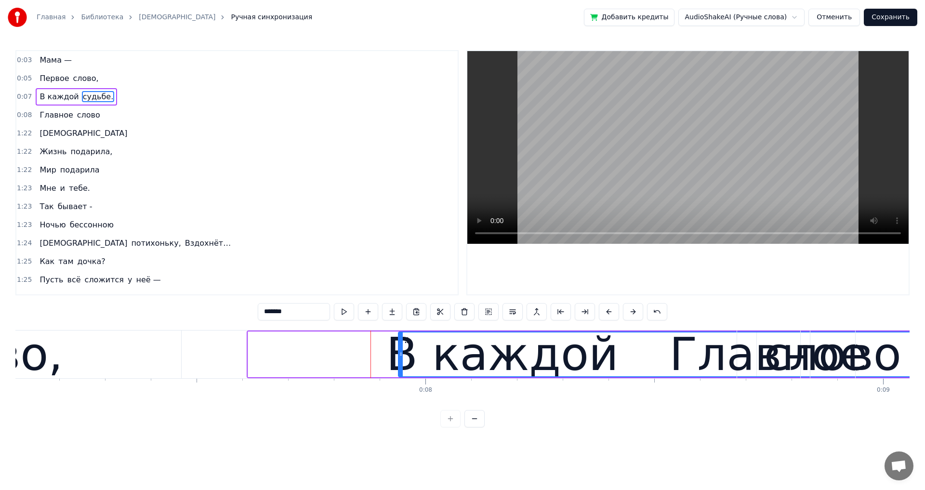
click at [629, 313] on button at bounding box center [633, 311] width 20 height 17
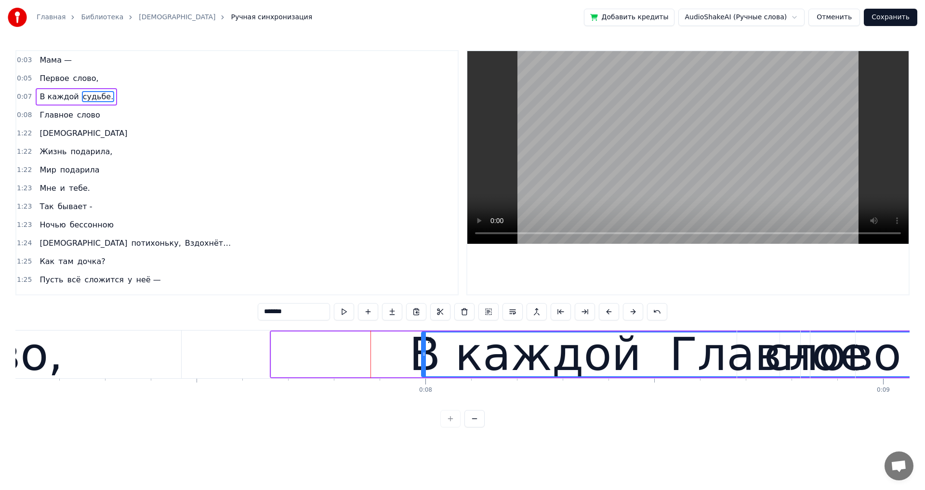
click at [629, 313] on button at bounding box center [633, 311] width 20 height 17
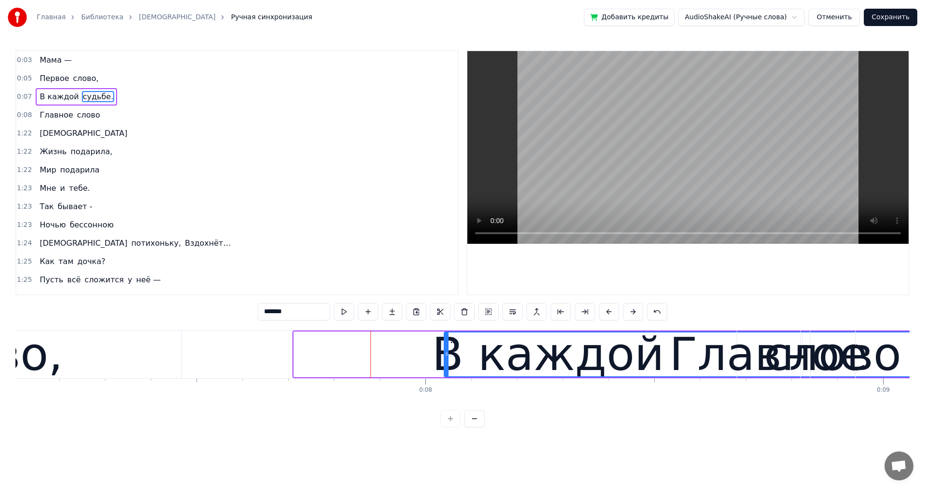
click at [629, 312] on button at bounding box center [633, 311] width 20 height 17
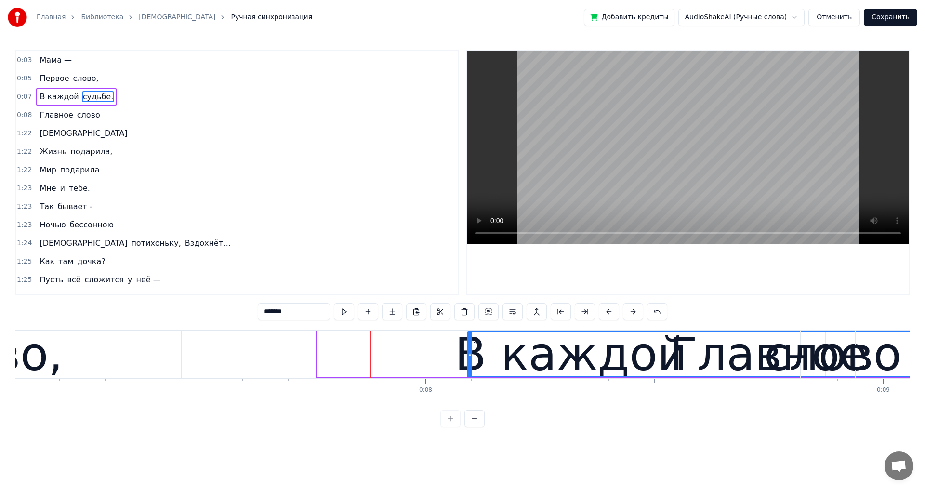
click at [629, 312] on button at bounding box center [633, 311] width 20 height 17
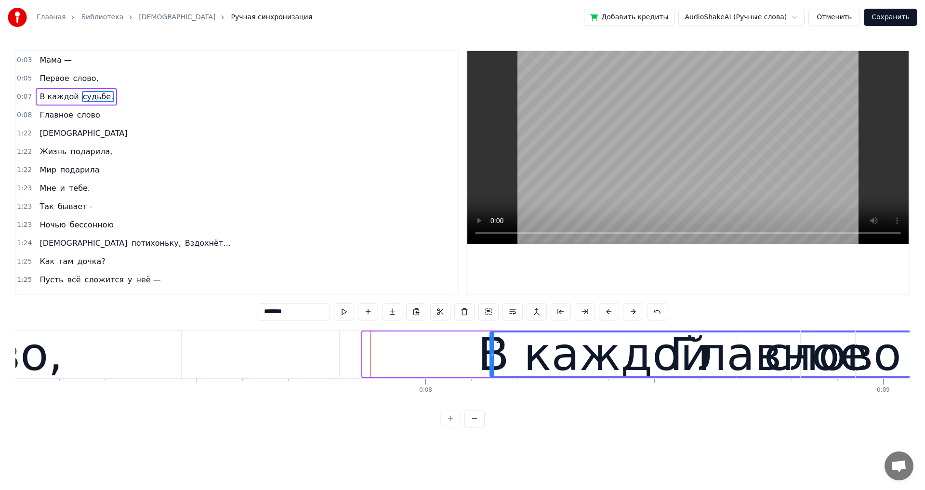
click at [629, 312] on button at bounding box center [633, 311] width 20 height 17
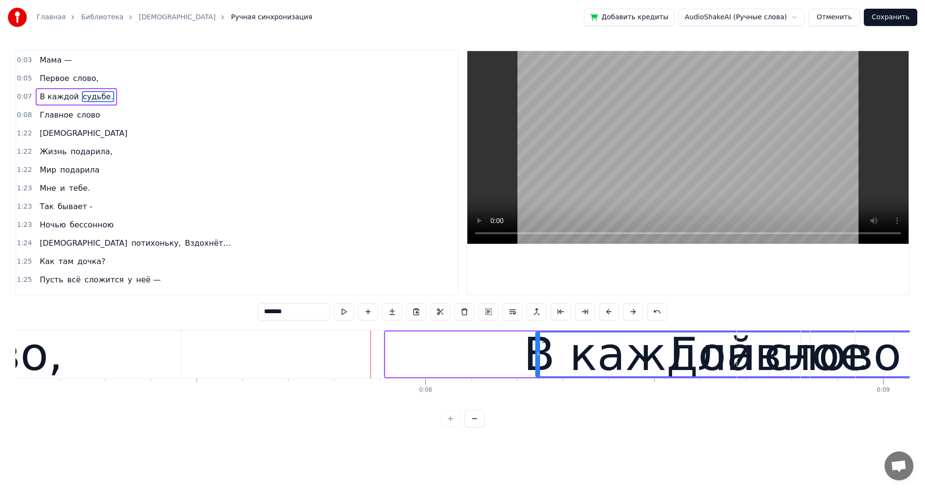
click at [629, 312] on button at bounding box center [633, 311] width 20 height 17
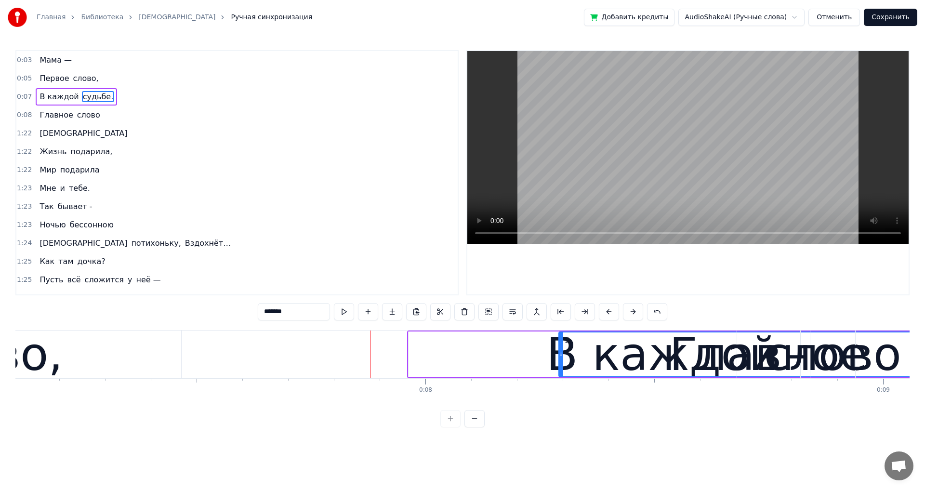
click at [629, 312] on button at bounding box center [633, 311] width 20 height 17
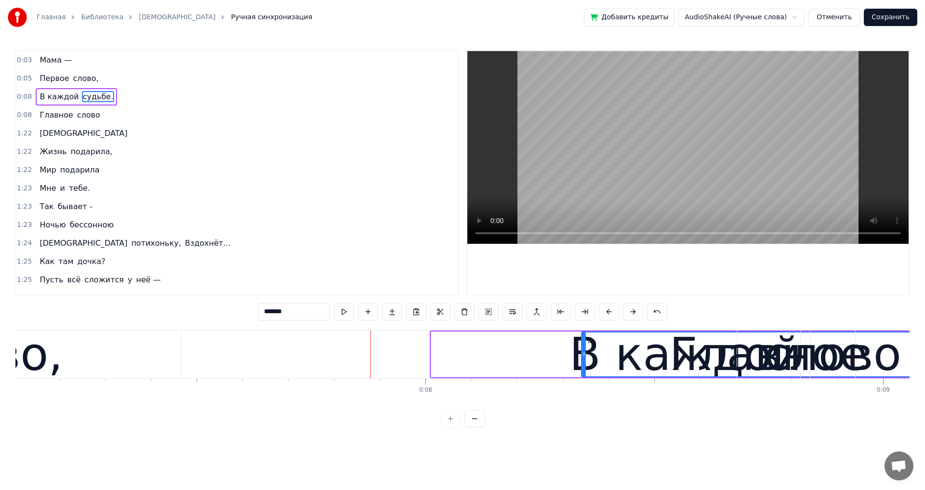
click at [629, 312] on button at bounding box center [633, 311] width 20 height 17
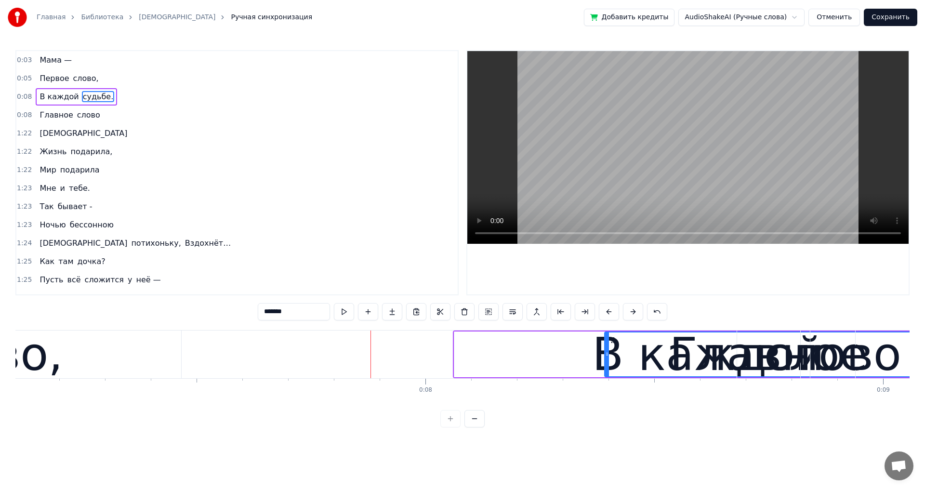
click at [629, 312] on button at bounding box center [633, 311] width 20 height 17
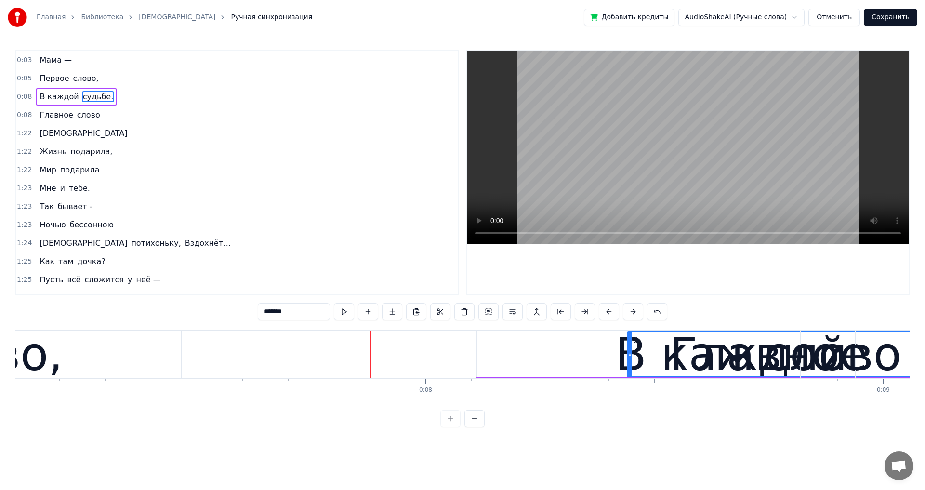
click at [629, 312] on button at bounding box center [633, 311] width 20 height 17
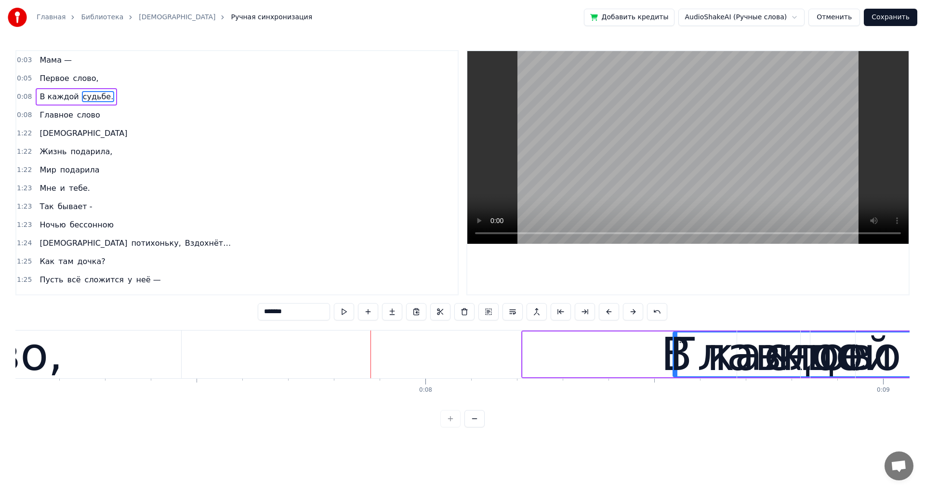
click at [629, 312] on button at bounding box center [633, 311] width 20 height 17
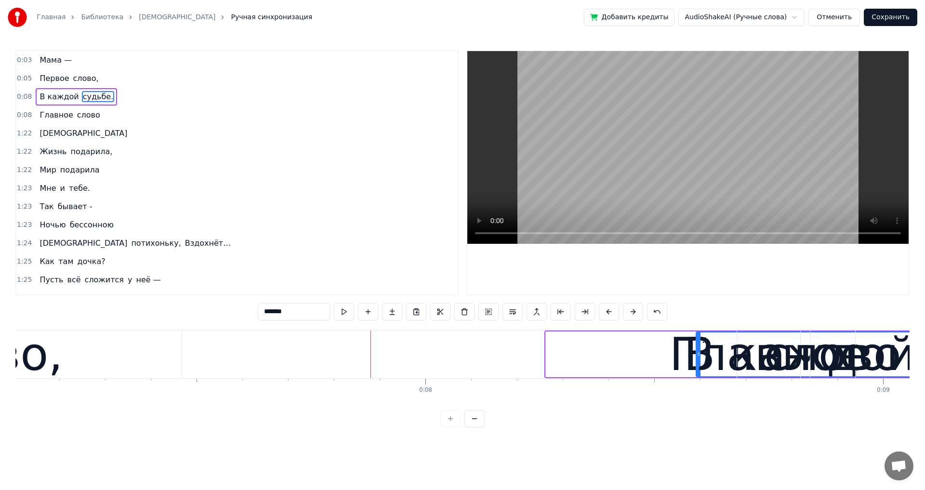
click at [629, 312] on button at bounding box center [633, 311] width 20 height 17
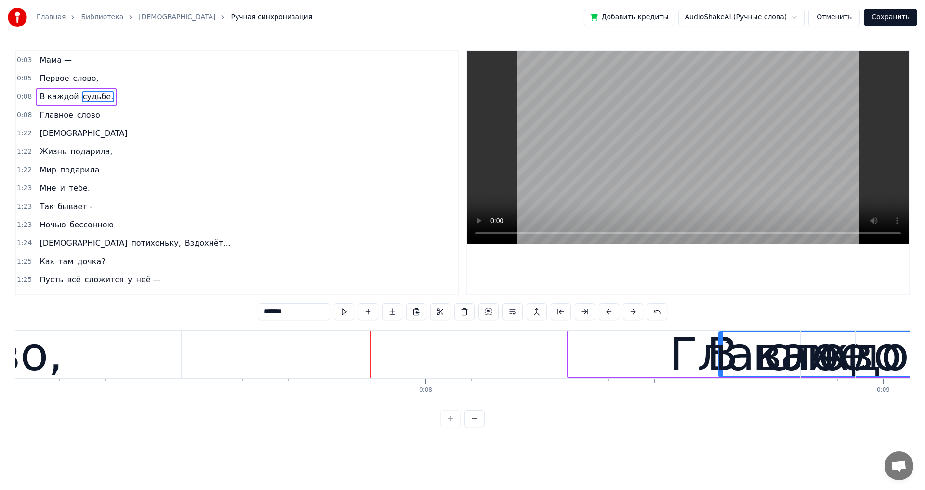
click at [629, 312] on button at bounding box center [633, 311] width 20 height 17
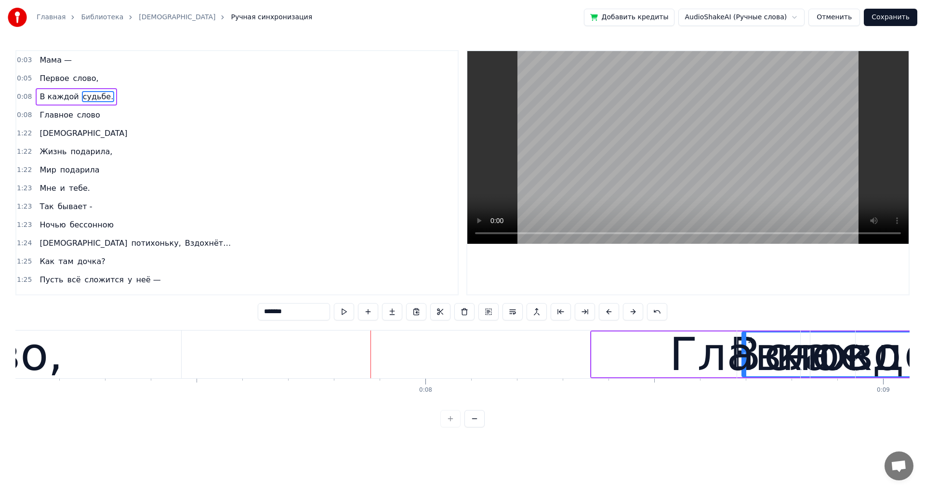
click at [629, 312] on button at bounding box center [633, 311] width 20 height 17
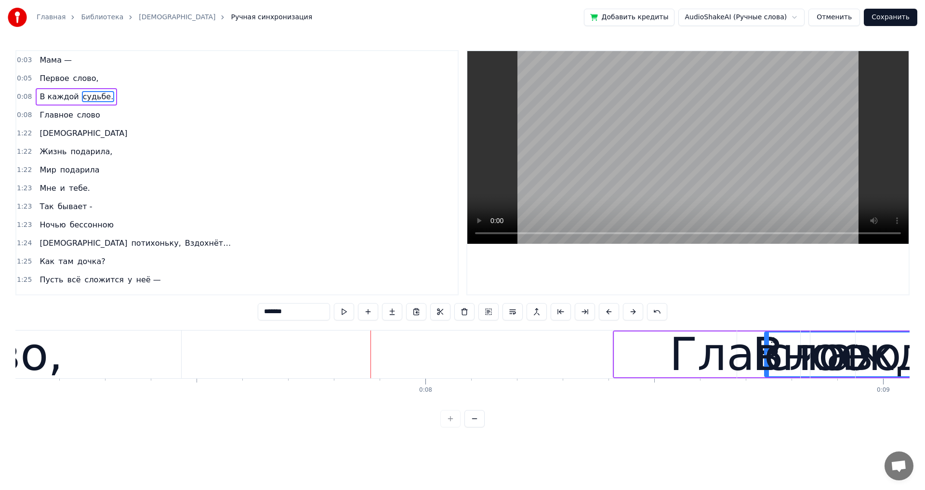
click at [629, 312] on button at bounding box center [633, 311] width 20 height 17
click at [630, 312] on button at bounding box center [633, 311] width 20 height 17
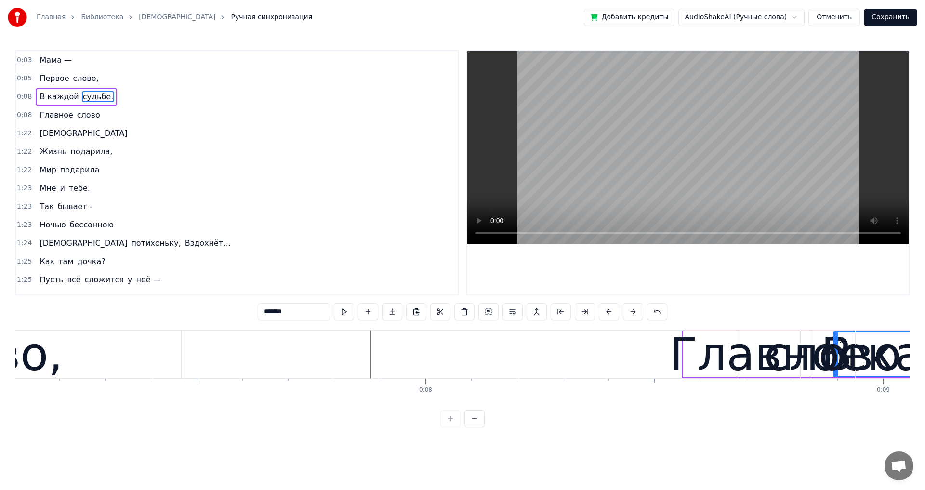
click at [630, 312] on button at bounding box center [633, 311] width 20 height 17
click at [631, 313] on button at bounding box center [633, 311] width 20 height 17
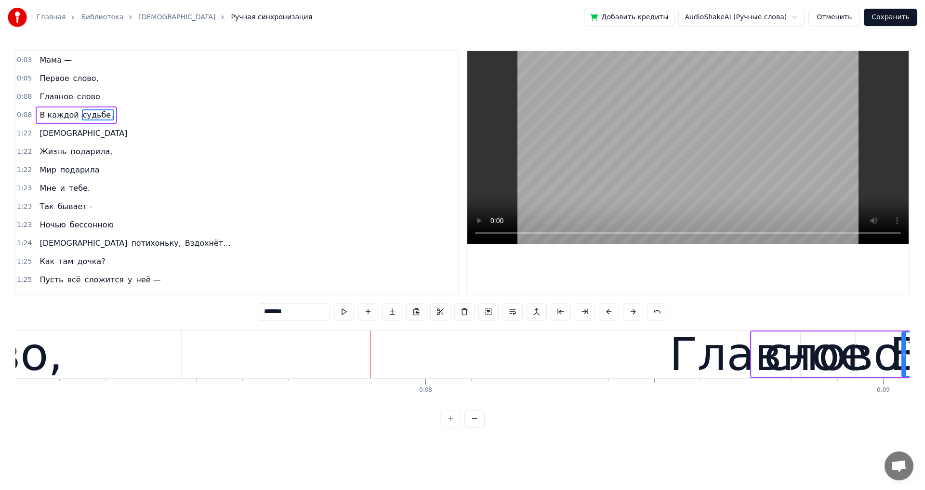
click at [632, 313] on button at bounding box center [633, 311] width 20 height 17
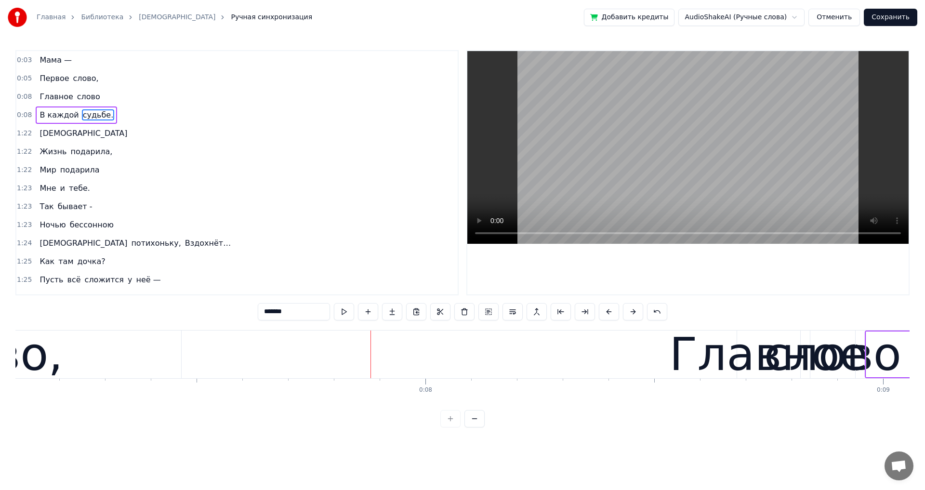
click at [632, 313] on button at bounding box center [633, 311] width 20 height 17
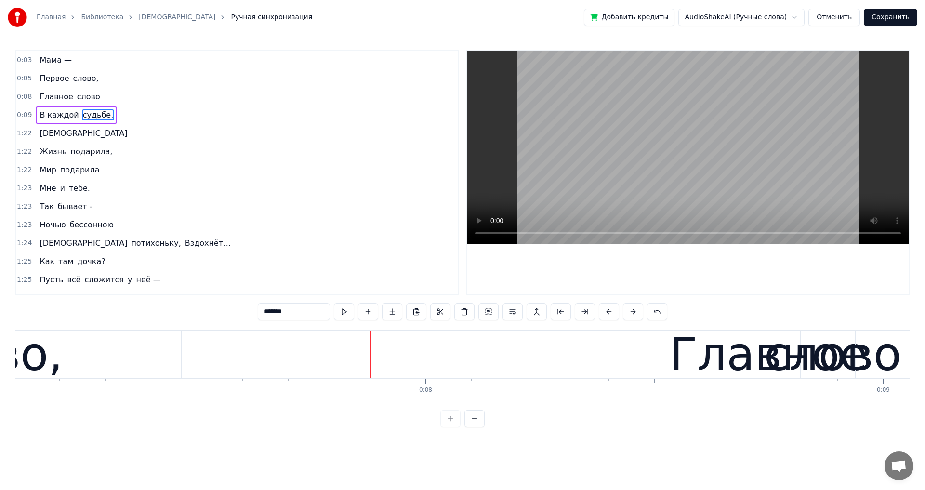
click at [632, 313] on button at bounding box center [633, 311] width 20 height 17
click at [631, 312] on button at bounding box center [633, 311] width 20 height 17
click at [631, 313] on button at bounding box center [633, 311] width 20 height 17
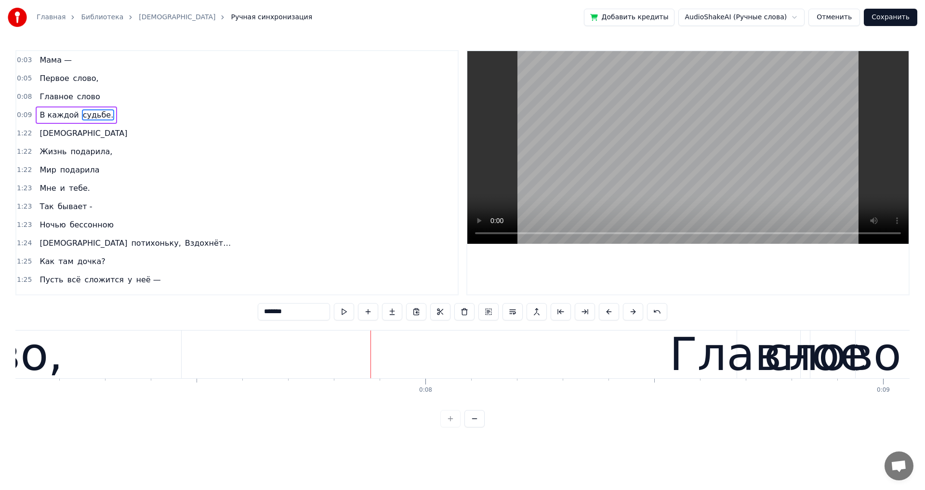
click at [631, 313] on button at bounding box center [633, 311] width 20 height 17
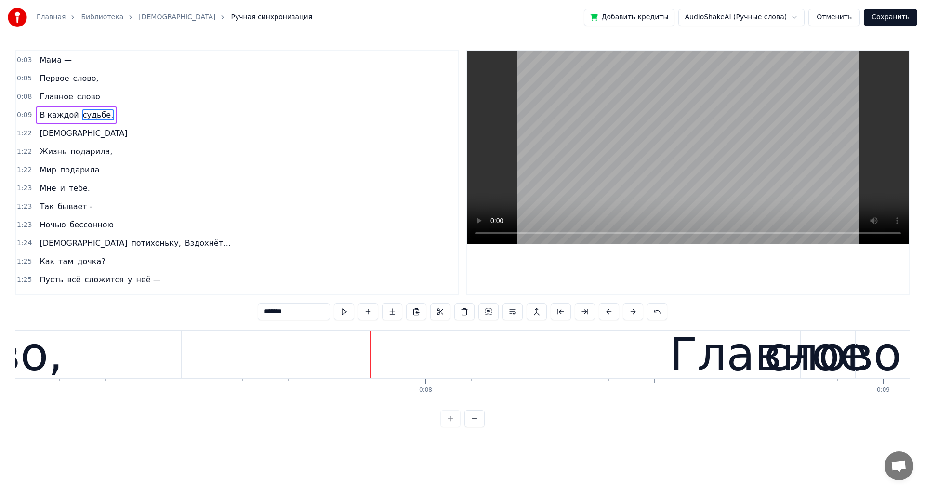
click at [631, 313] on button at bounding box center [633, 311] width 20 height 17
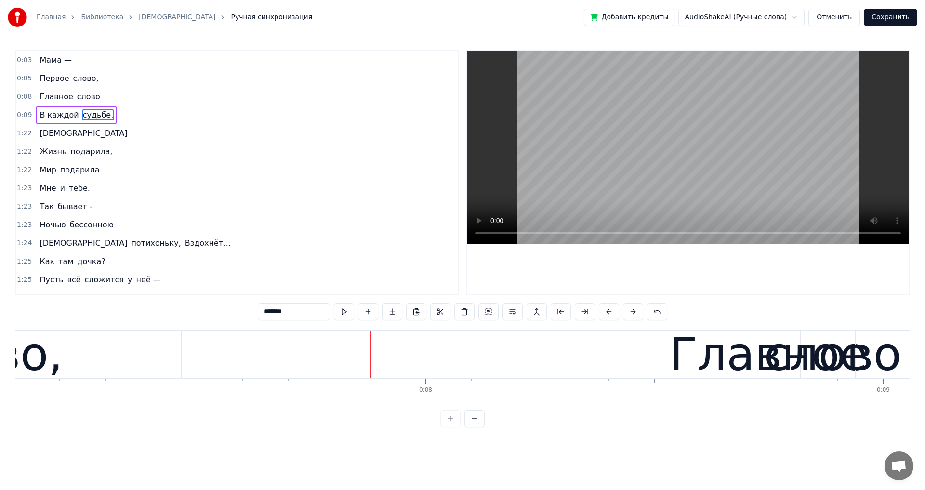
click at [631, 313] on button at bounding box center [633, 311] width 20 height 17
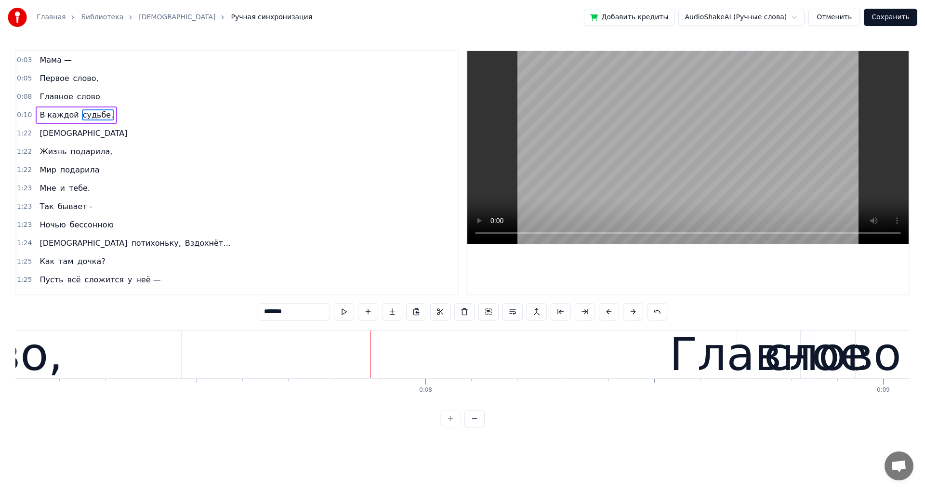
click at [631, 313] on button at bounding box center [633, 311] width 20 height 17
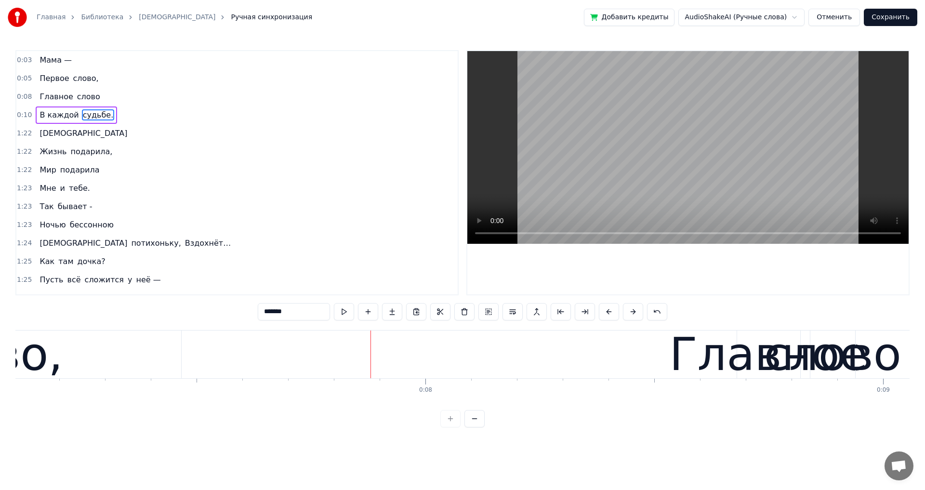
click at [631, 313] on button at bounding box center [633, 311] width 20 height 17
click at [630, 312] on button at bounding box center [633, 311] width 20 height 17
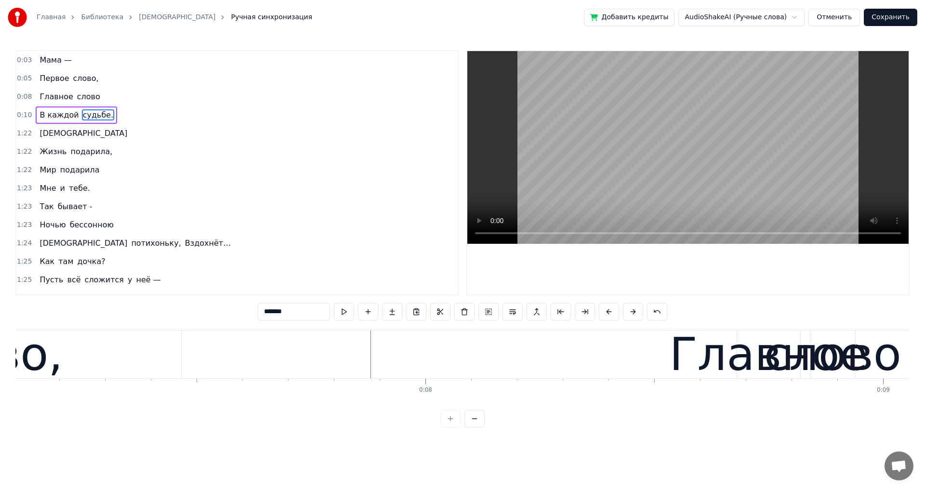
type input "******"
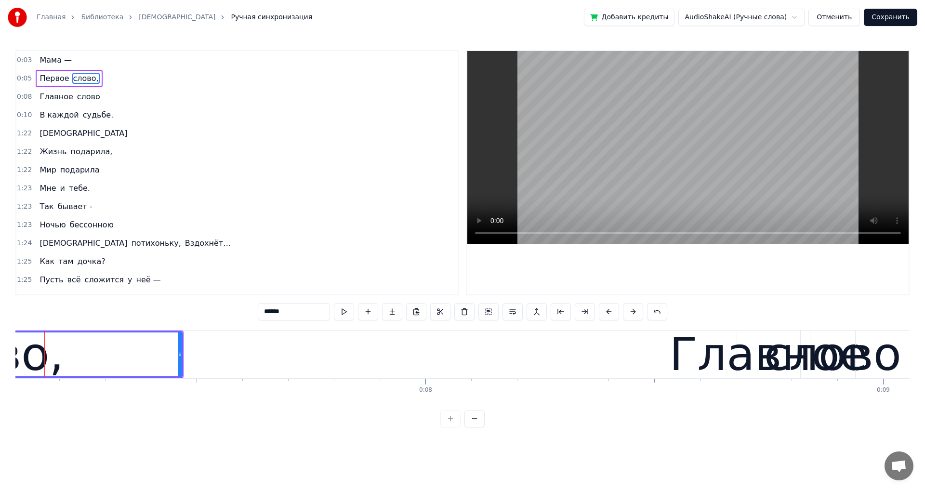
scroll to position [0, 3230]
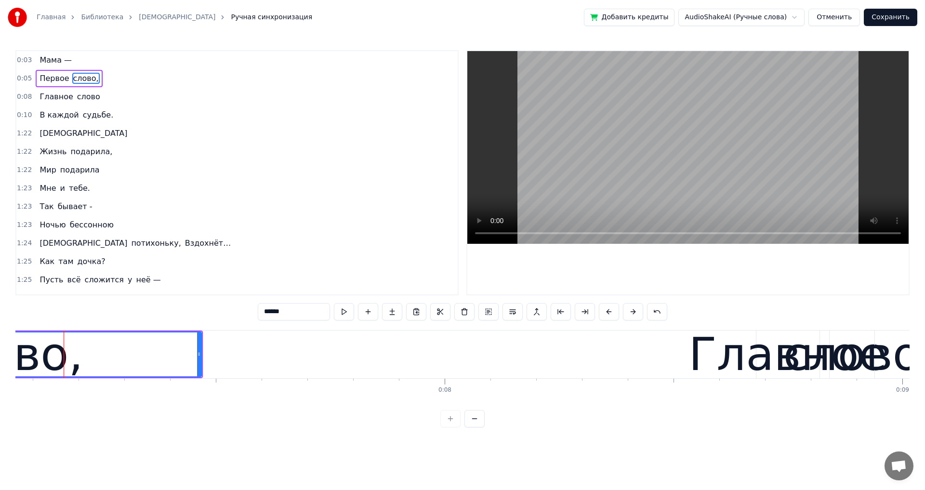
click at [51, 53] on div "Мама —" at bounding box center [56, 60] width 40 height 17
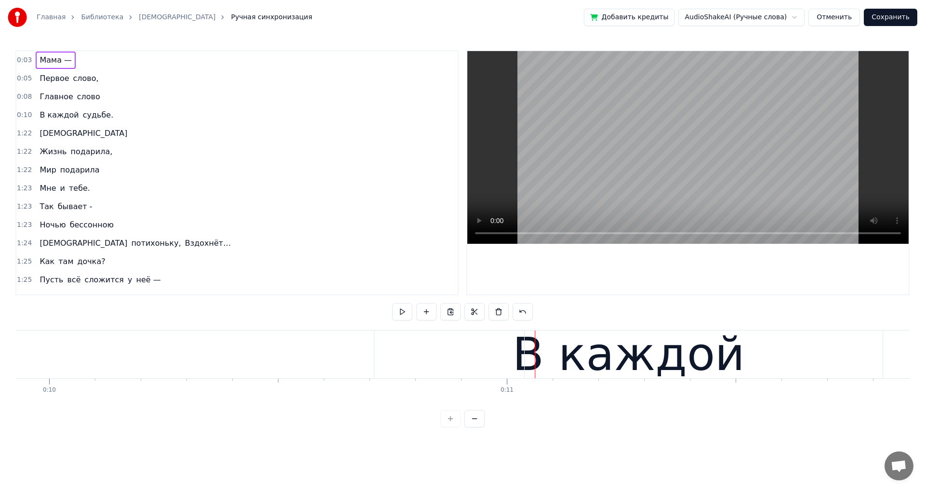
scroll to position [0, 4738]
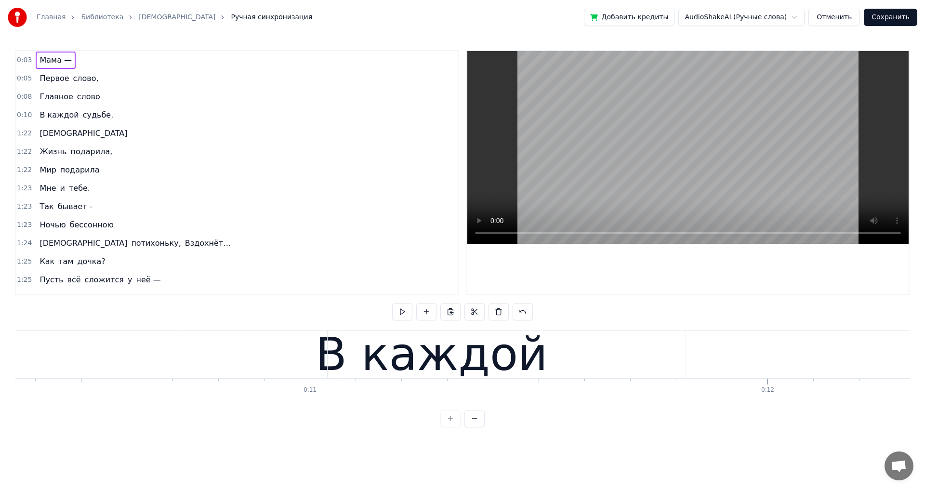
click at [60, 91] on span "Главное" at bounding box center [56, 96] width 35 height 11
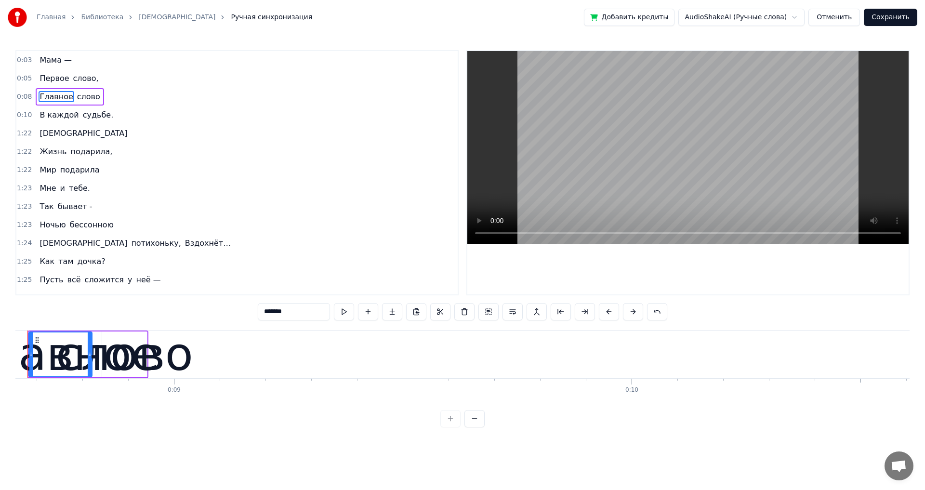
scroll to position [0, 3922]
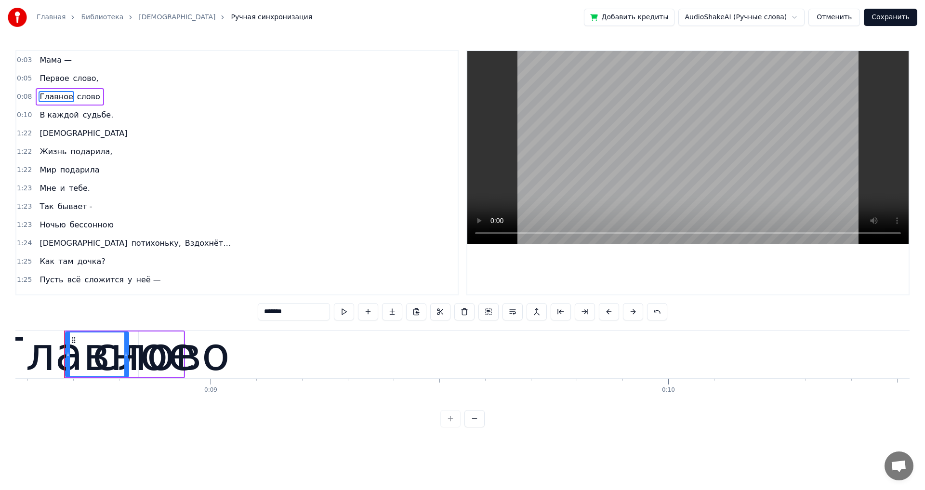
click at [158, 340] on div "Главное" at bounding box center [97, 354] width 198 height 69
click at [176, 377] on div "Главное" at bounding box center [97, 354] width 198 height 69
click at [71, 337] on icon at bounding box center [74, 340] width 8 height 8
click at [78, 88] on div "Главное слово" at bounding box center [70, 96] width 68 height 17
click at [79, 94] on span "слово" at bounding box center [88, 96] width 25 height 11
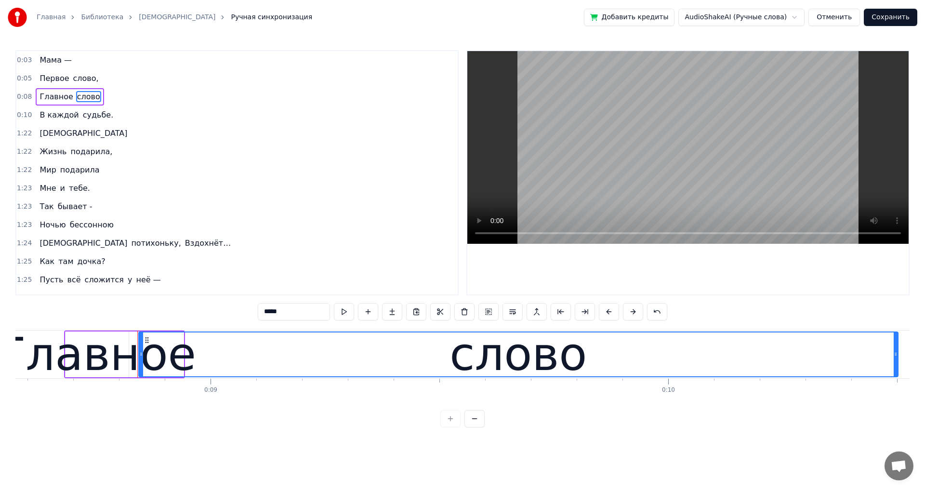
drag, startPoint x: 182, startPoint y: 354, endPoint x: 896, endPoint y: 356, distance: 714.1
click at [896, 356] on icon at bounding box center [895, 354] width 4 height 8
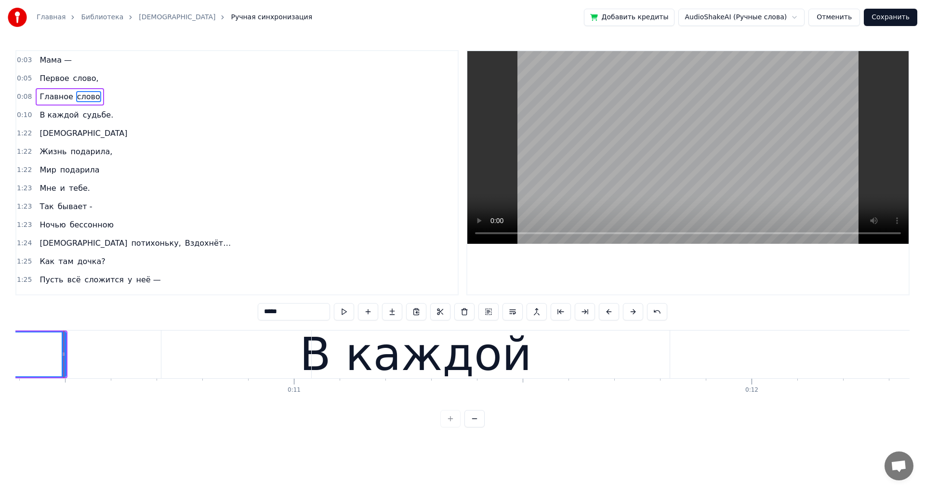
click at [58, 96] on span "Главное" at bounding box center [56, 96] width 35 height 11
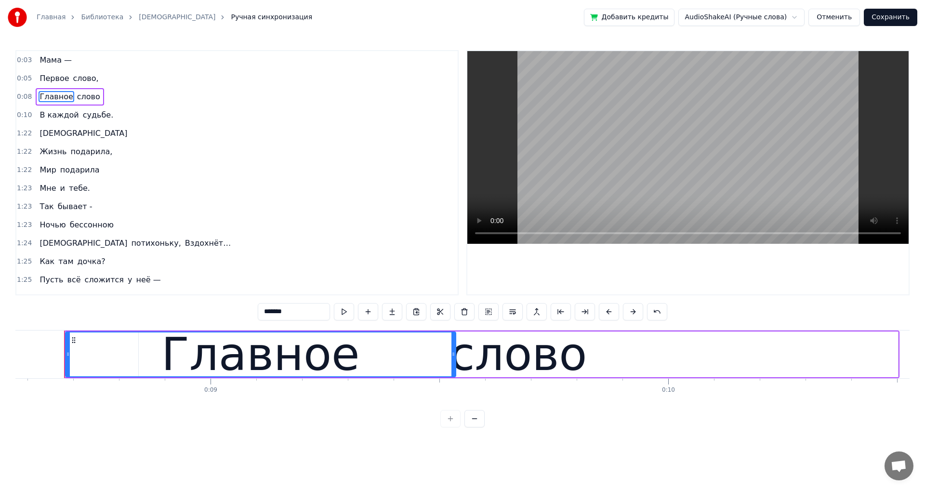
drag, startPoint x: 127, startPoint y: 353, endPoint x: 454, endPoint y: 356, distance: 327.0
click at [454, 356] on icon at bounding box center [453, 354] width 4 height 8
click at [45, 61] on span "Мама —" at bounding box center [56, 59] width 34 height 11
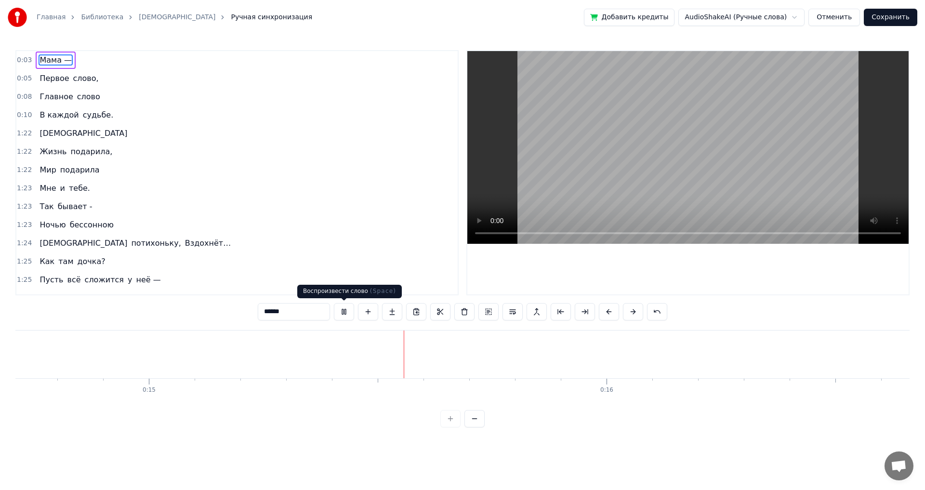
scroll to position [0, 6777]
click at [342, 312] on button at bounding box center [344, 311] width 20 height 17
click at [46, 114] on span "В каждой" at bounding box center [59, 114] width 41 height 11
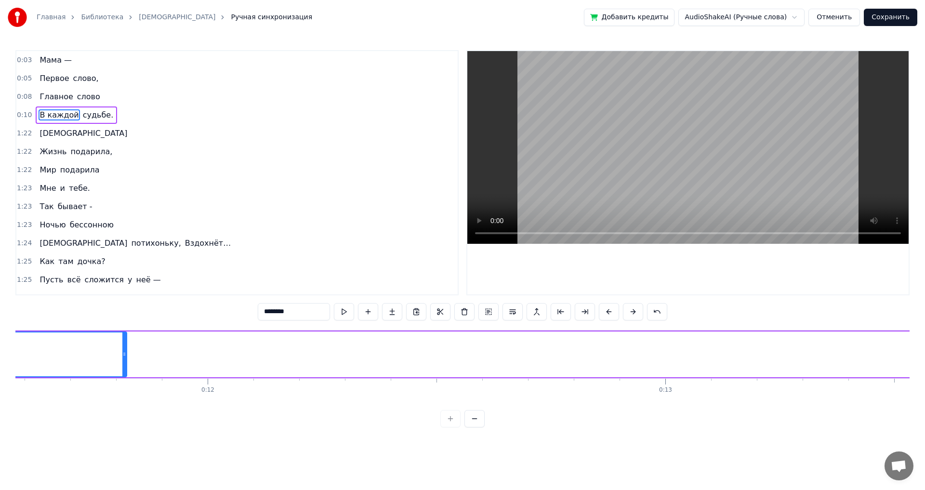
click at [82, 114] on span "судьбе." at bounding box center [98, 114] width 33 height 11
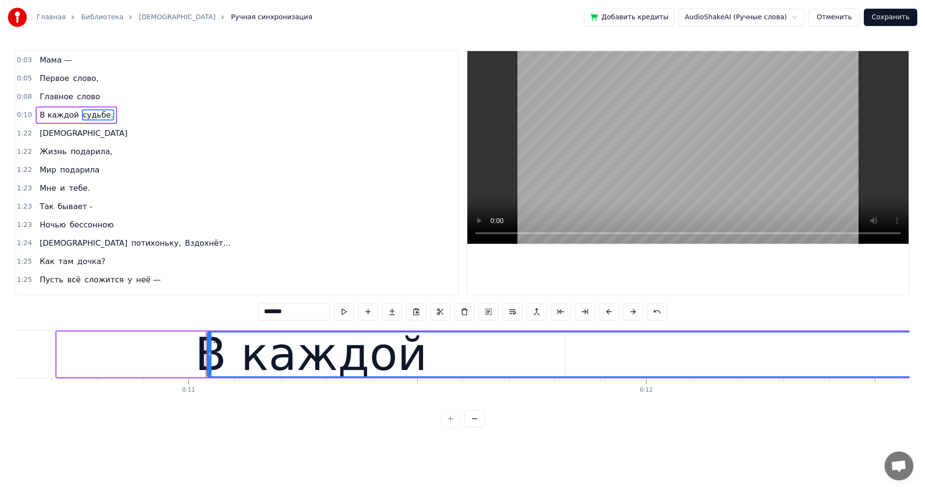
scroll to position [0, 4851]
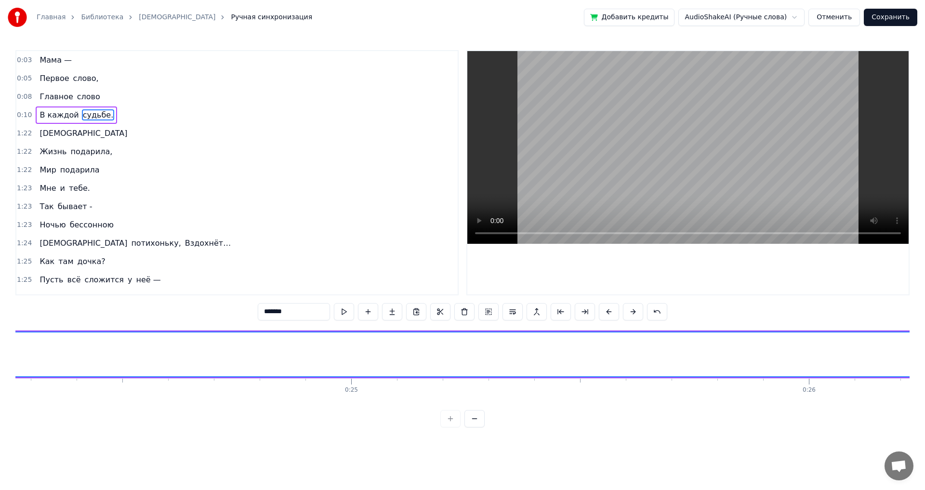
scroll to position [0, 11110]
click at [40, 135] on span "[DEMOGRAPHIC_DATA]" at bounding box center [84, 133] width 90 height 11
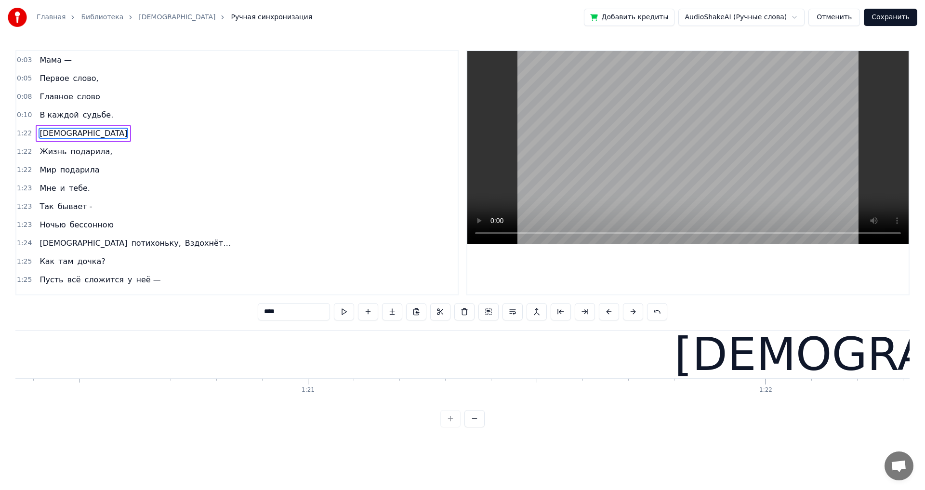
scroll to position [0, 37101]
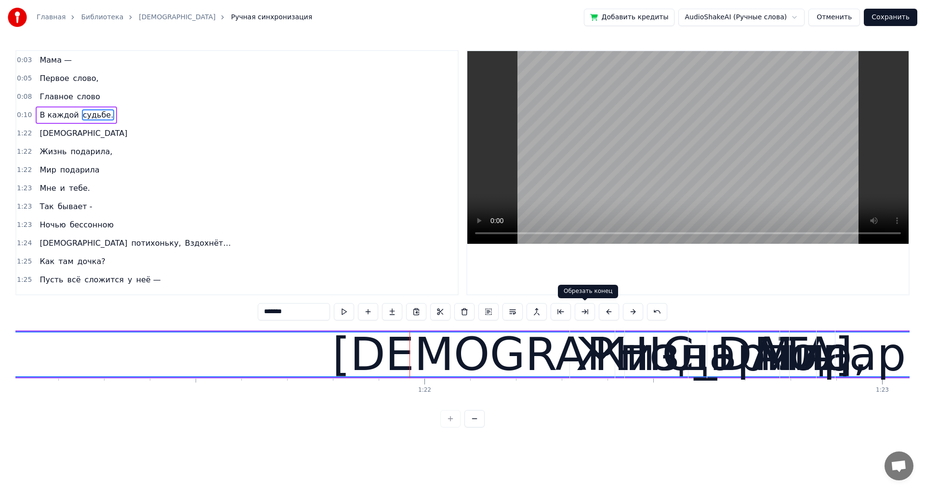
click at [580, 314] on button at bounding box center [584, 311] width 20 height 17
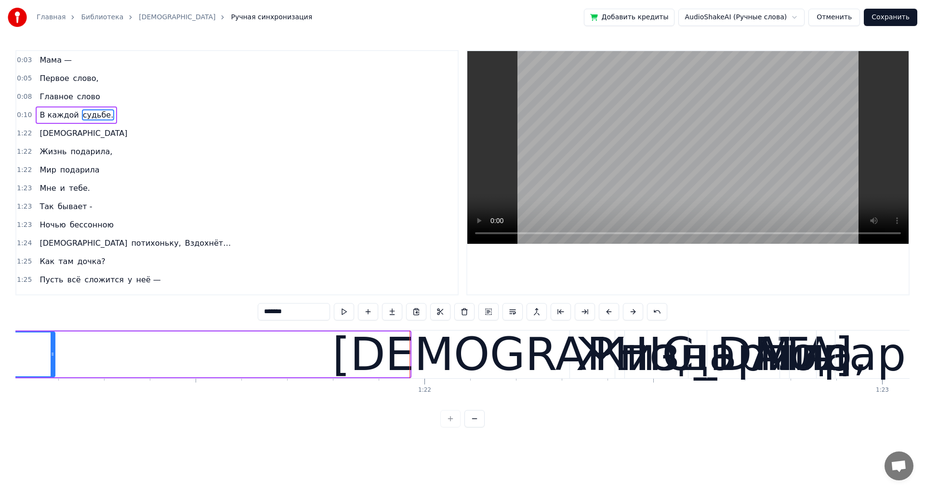
drag, startPoint x: 408, startPoint y: 356, endPoint x: 53, endPoint y: 354, distance: 354.9
click at [53, 354] on icon at bounding box center [53, 354] width 4 height 8
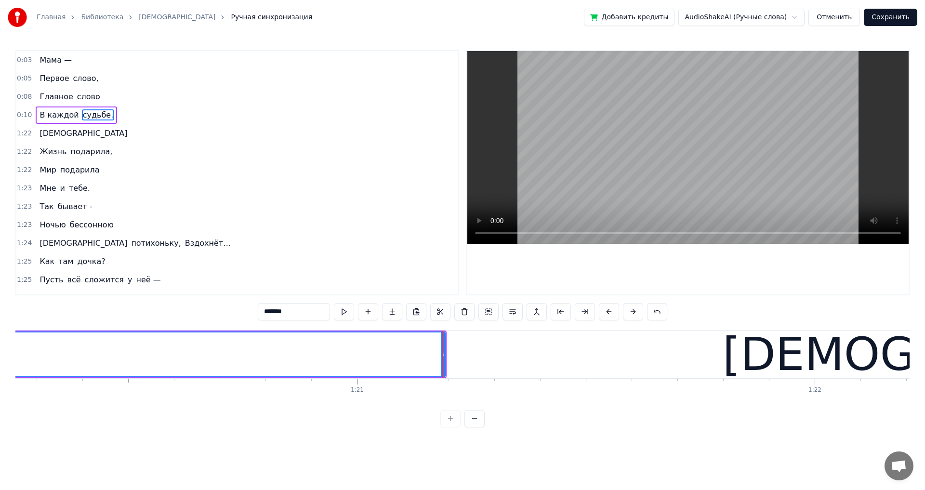
scroll to position [0, 36614]
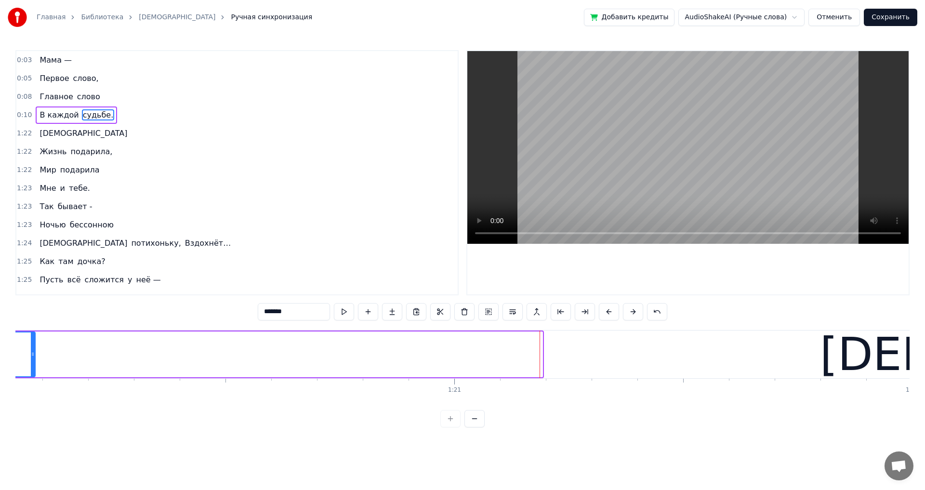
drag, startPoint x: 541, startPoint y: 355, endPoint x: 34, endPoint y: 391, distance: 508.3
click at [34, 391] on div "Мама — Первое слово, Главное слово В каждой судьбе. [DEMOGRAPHIC_DATA] Жизнь по…" at bounding box center [462, 366] width 894 height 72
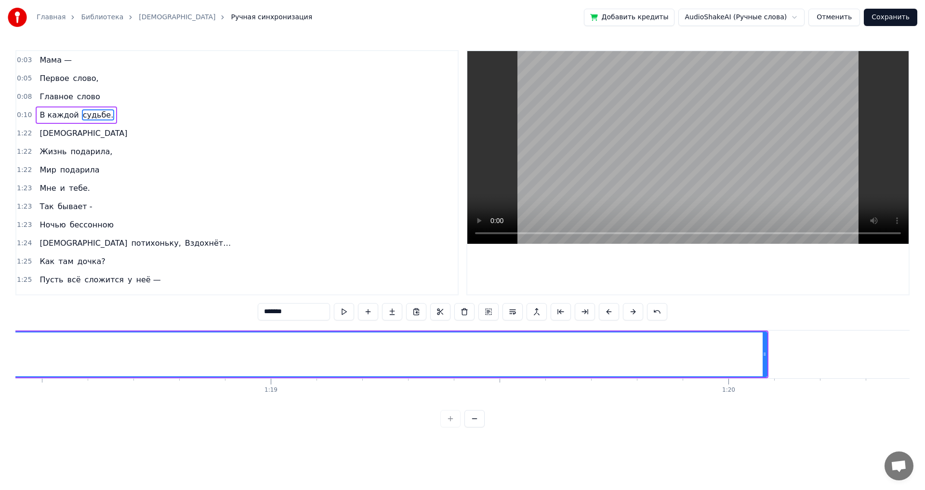
scroll to position [0, 36029]
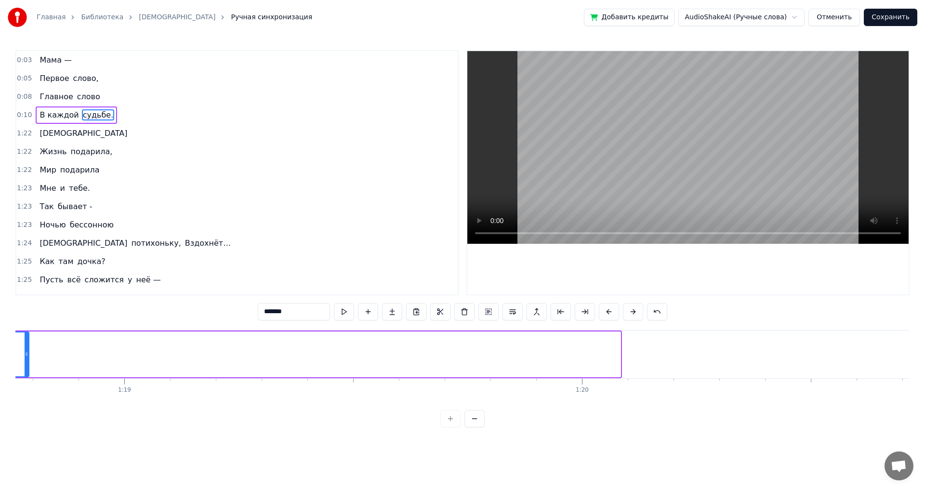
drag, startPoint x: 619, startPoint y: 354, endPoint x: 66, endPoint y: 394, distance: 553.8
click at [28, 391] on div "Мама — Первое слово, Главное слово В каждой судьбе. [DEMOGRAPHIC_DATA] Жизнь по…" at bounding box center [462, 366] width 894 height 72
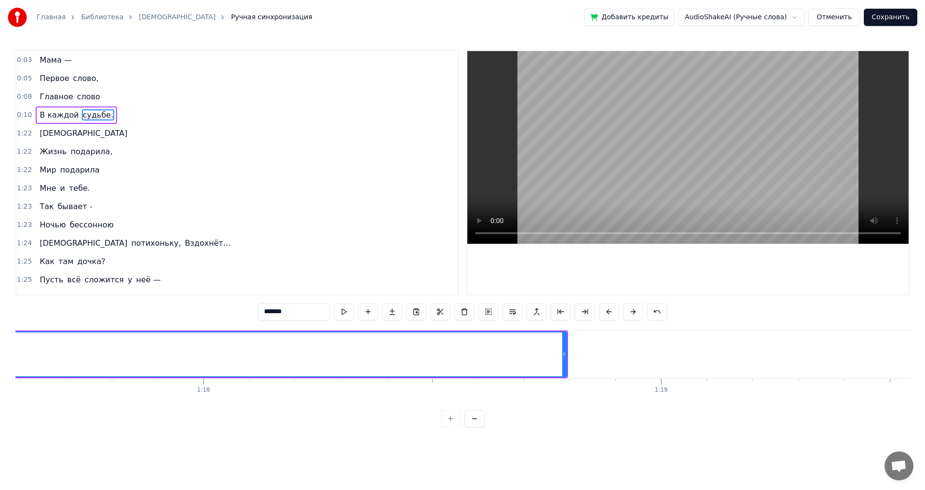
scroll to position [0, 35541]
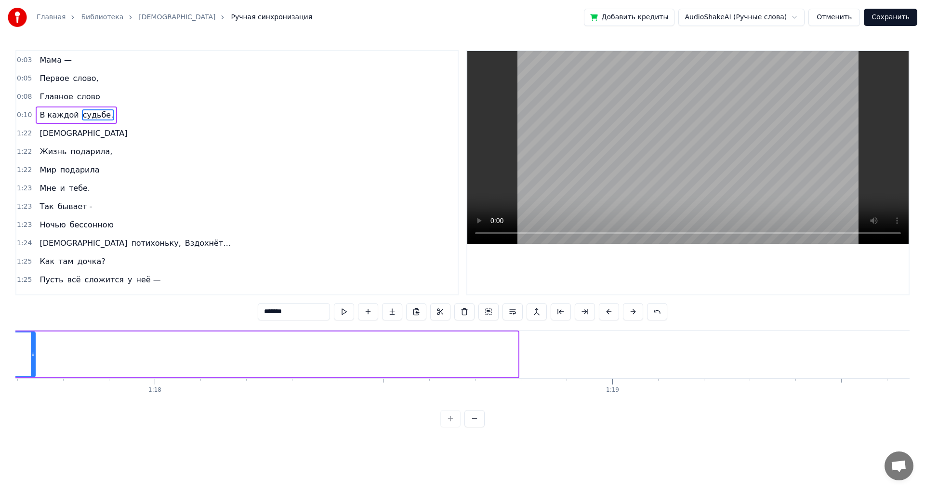
drag, startPoint x: 516, startPoint y: 353, endPoint x: 33, endPoint y: 397, distance: 485.0
click at [33, 397] on div "Мама — Первое слово, Главное слово В каждой судьбе. [DEMOGRAPHIC_DATA] Жизнь по…" at bounding box center [462, 366] width 894 height 72
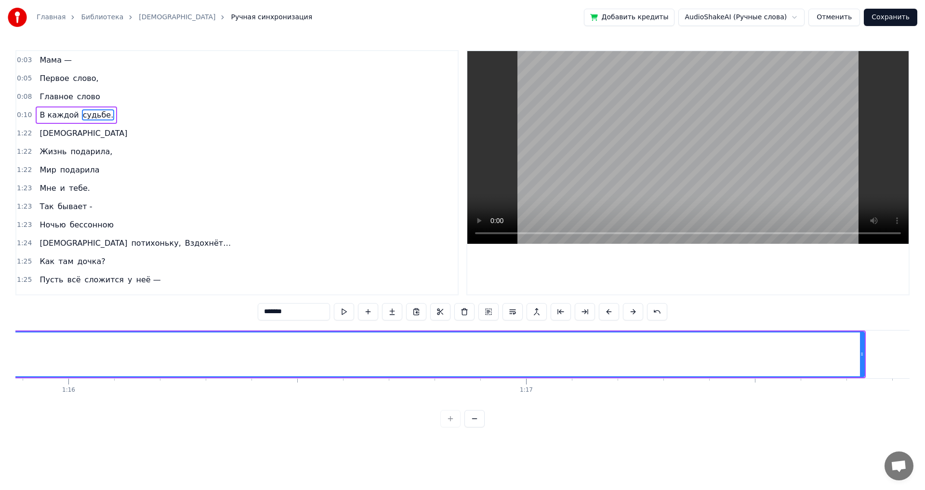
scroll to position [0, 34761]
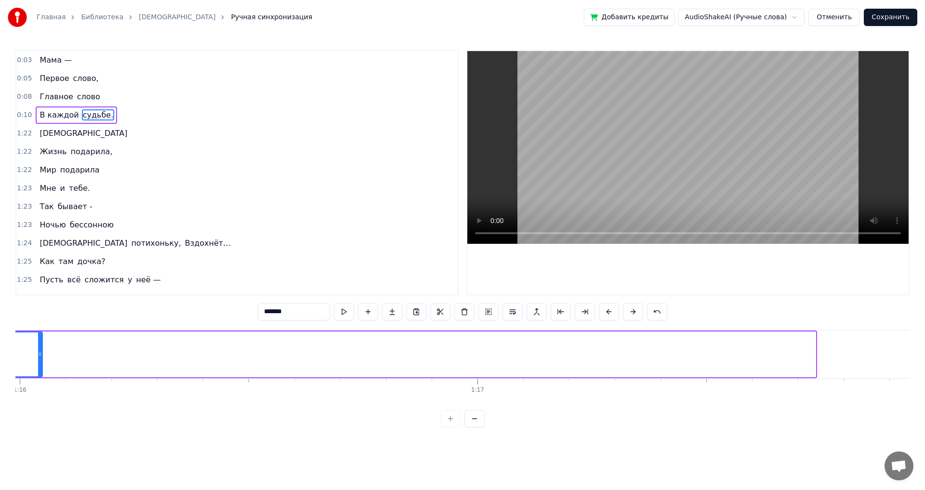
drag, startPoint x: 814, startPoint y: 352, endPoint x: 41, endPoint y: 364, distance: 772.9
click at [41, 364] on div at bounding box center [40, 354] width 4 height 44
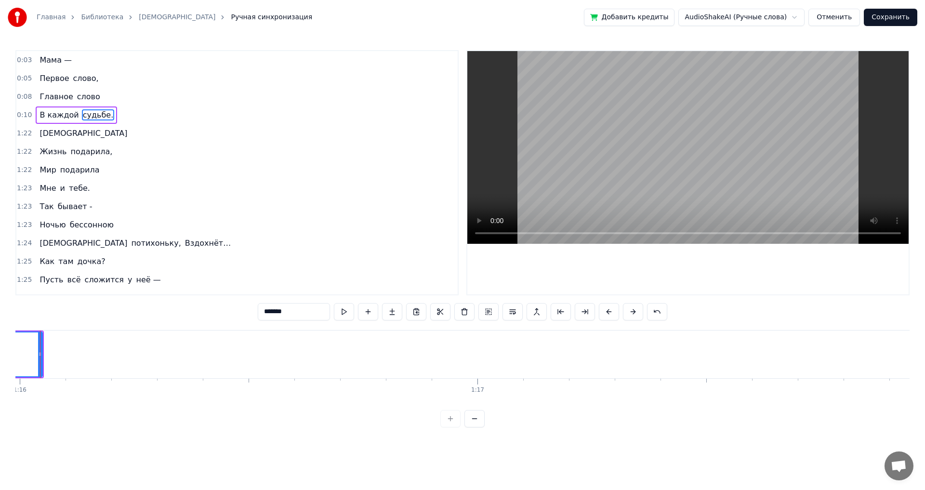
scroll to position [0, 34737]
click at [52, 136] on span "[DEMOGRAPHIC_DATA]" at bounding box center [84, 133] width 90 height 11
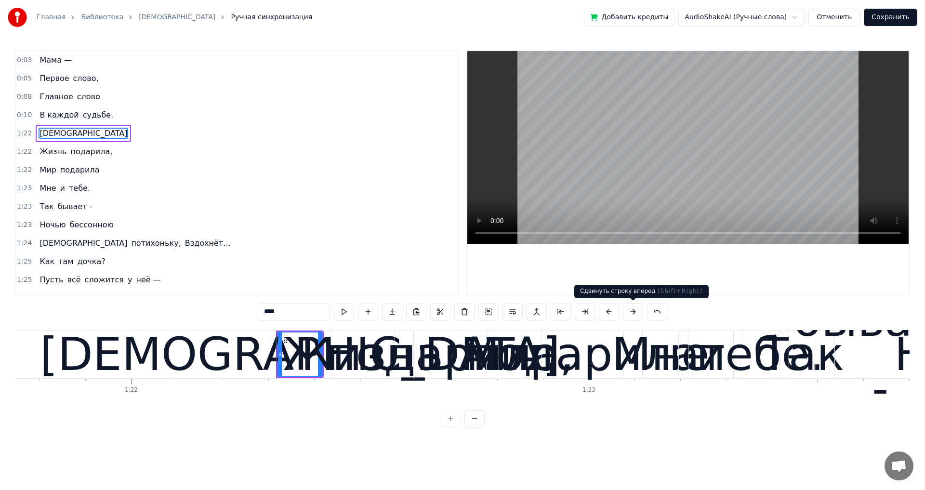
scroll to position [0, 37607]
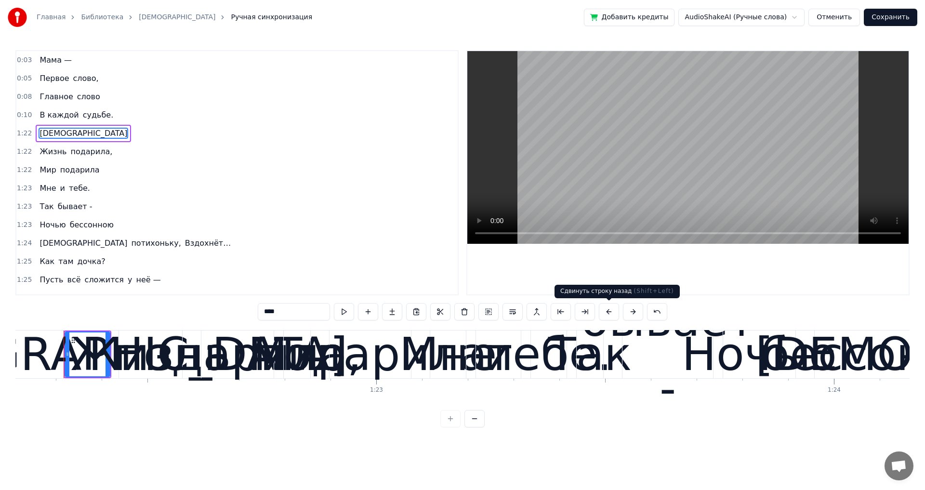
click at [608, 313] on button at bounding box center [609, 311] width 20 height 17
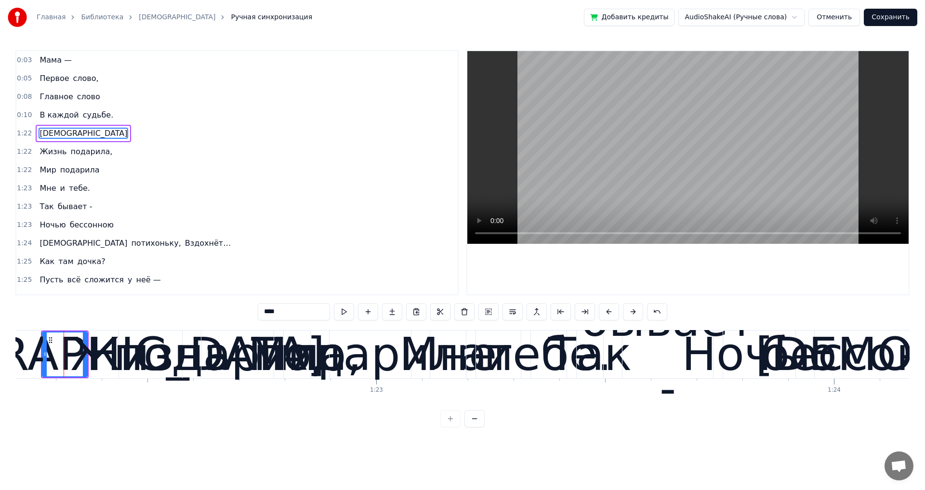
click at [608, 313] on button at bounding box center [609, 311] width 20 height 17
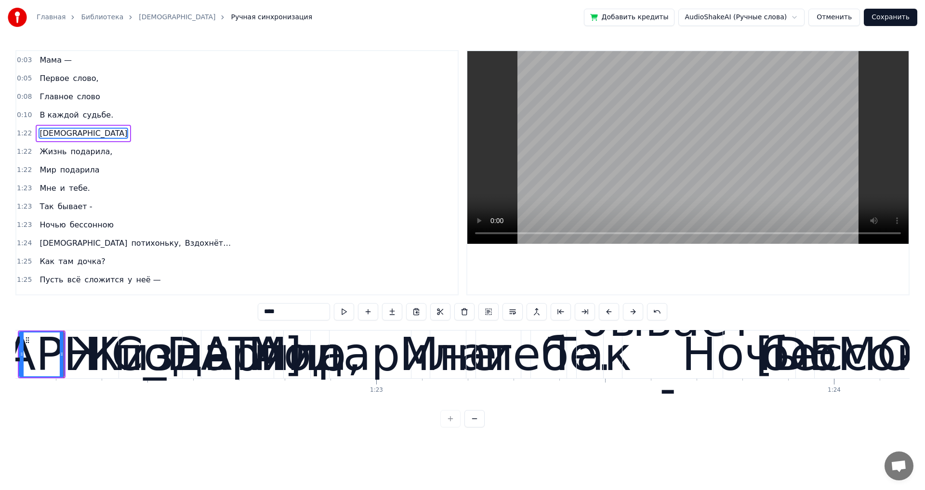
click at [608, 313] on button at bounding box center [609, 311] width 20 height 17
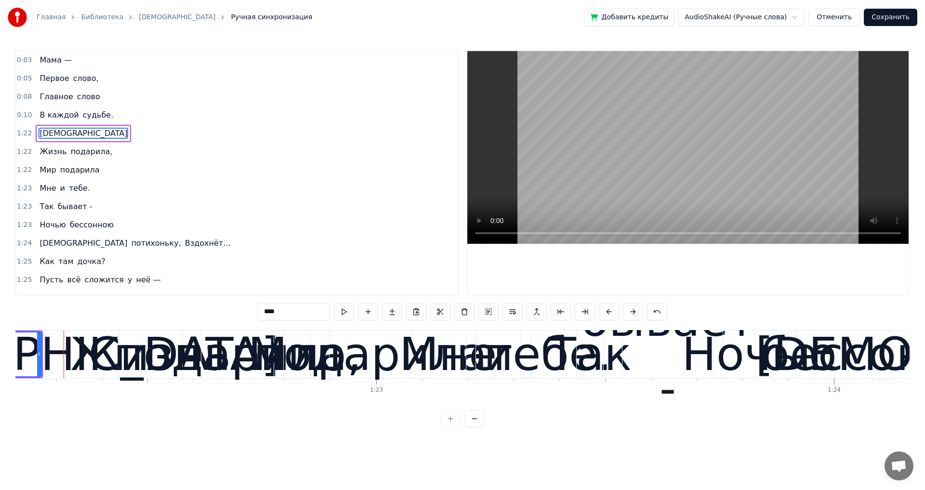
click at [608, 313] on button at bounding box center [609, 311] width 20 height 17
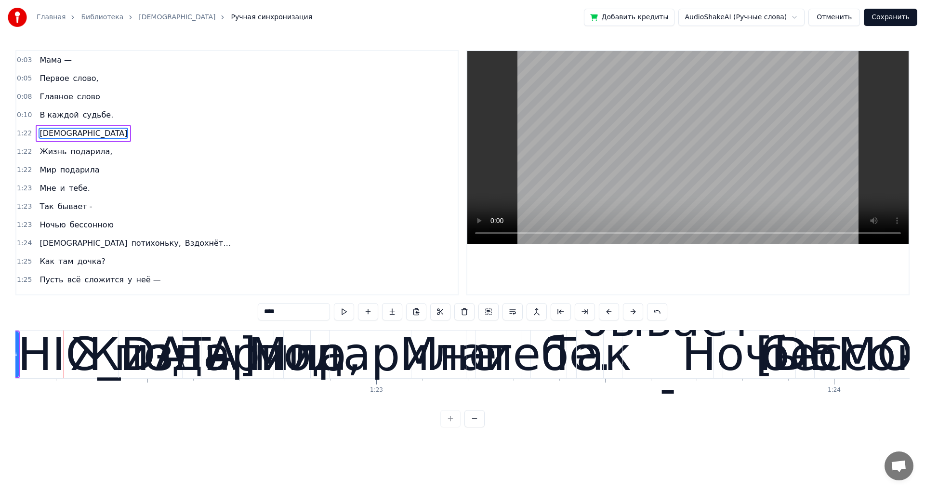
click at [607, 313] on button at bounding box center [609, 311] width 20 height 17
click at [606, 313] on button at bounding box center [609, 311] width 20 height 17
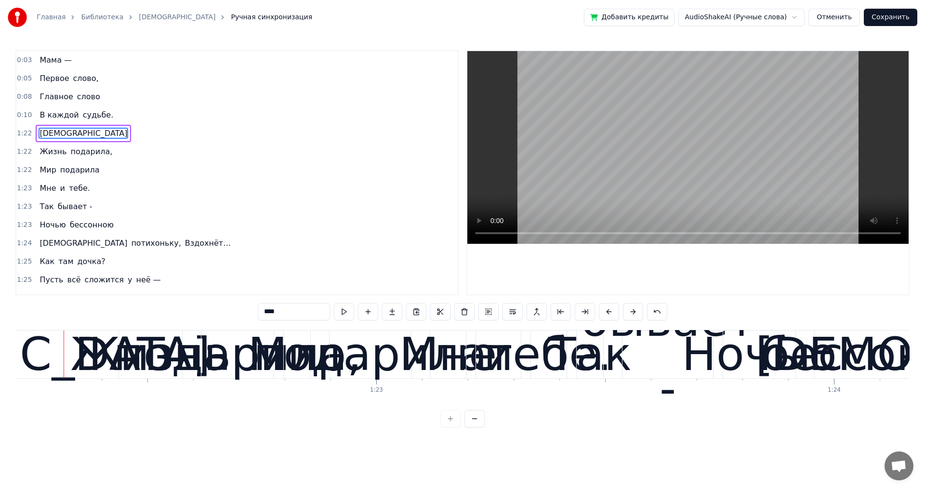
click at [605, 313] on button at bounding box center [609, 311] width 20 height 17
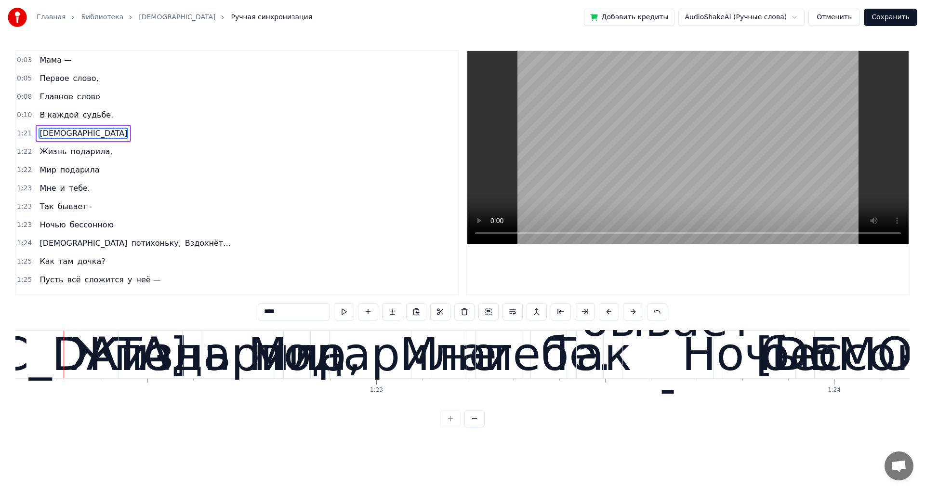
click at [604, 313] on button at bounding box center [609, 311] width 20 height 17
click at [603, 313] on button at bounding box center [609, 311] width 20 height 17
click at [602, 313] on button at bounding box center [609, 311] width 20 height 17
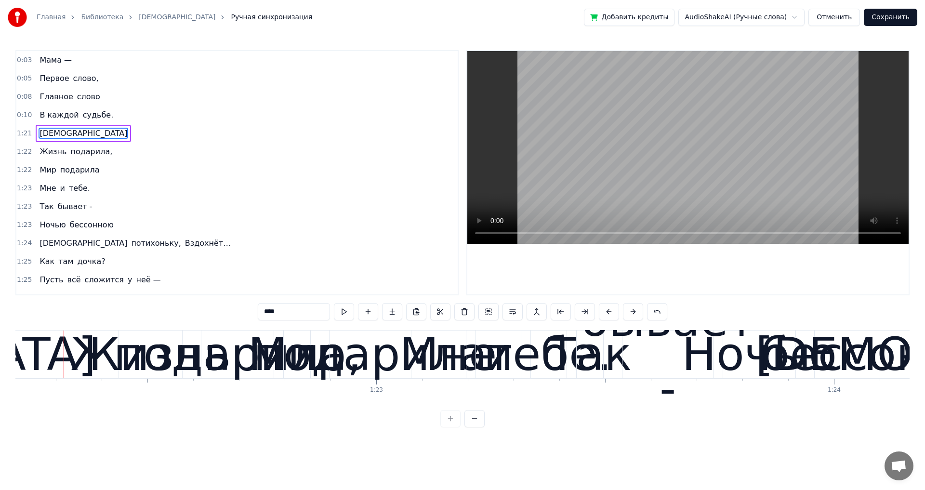
click at [600, 313] on button at bounding box center [609, 311] width 20 height 17
click at [607, 313] on button at bounding box center [609, 311] width 20 height 17
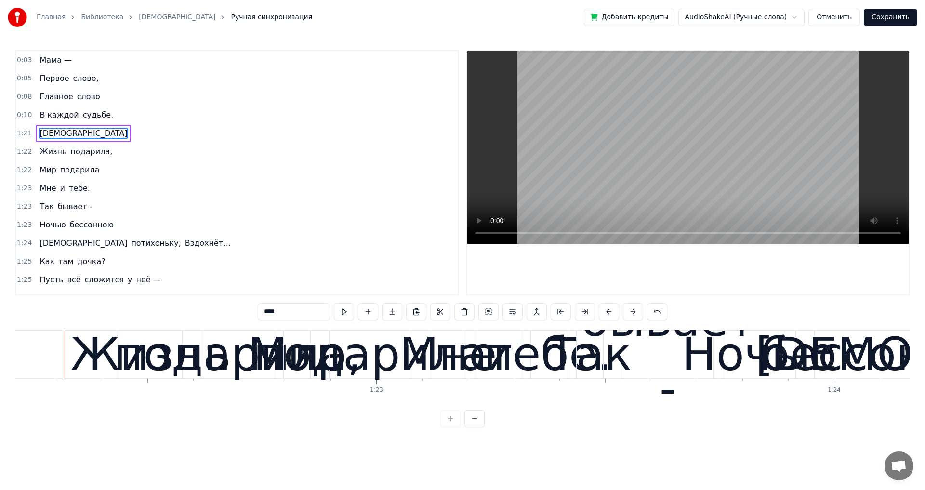
click at [607, 313] on button at bounding box center [609, 311] width 20 height 17
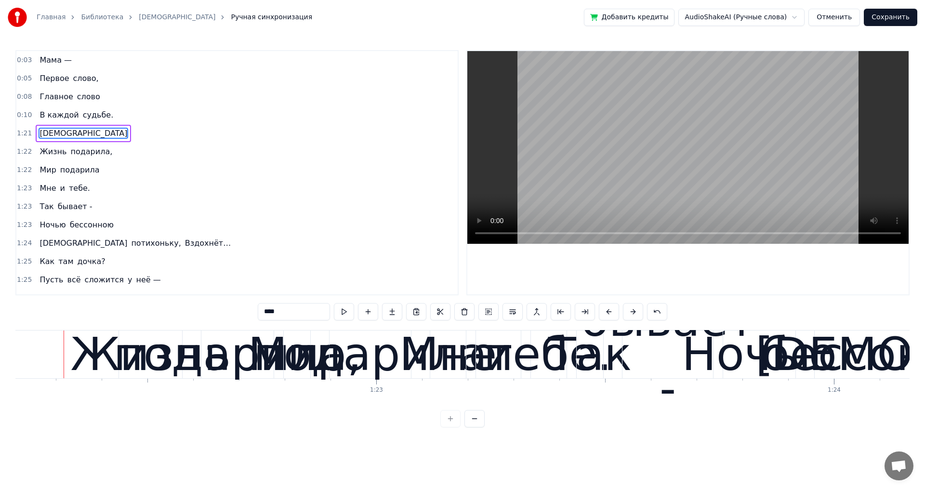
click at [607, 313] on button at bounding box center [609, 311] width 20 height 17
click at [606, 313] on button at bounding box center [609, 311] width 20 height 17
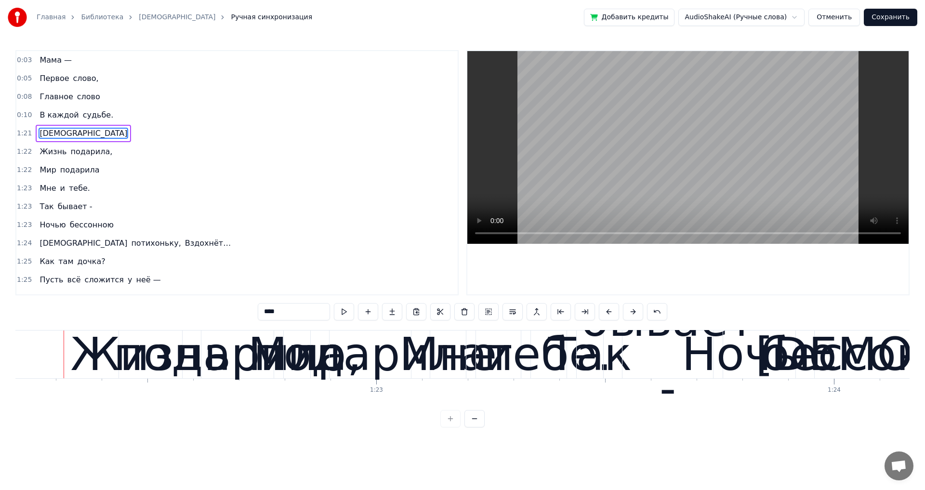
click at [606, 313] on button at bounding box center [609, 311] width 20 height 17
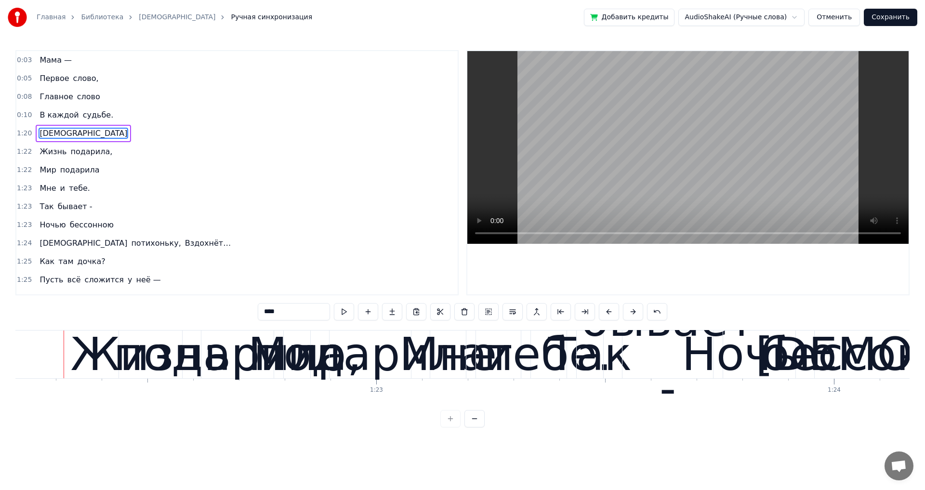
click at [606, 313] on button at bounding box center [609, 311] width 20 height 17
click at [606, 312] on button at bounding box center [609, 311] width 20 height 17
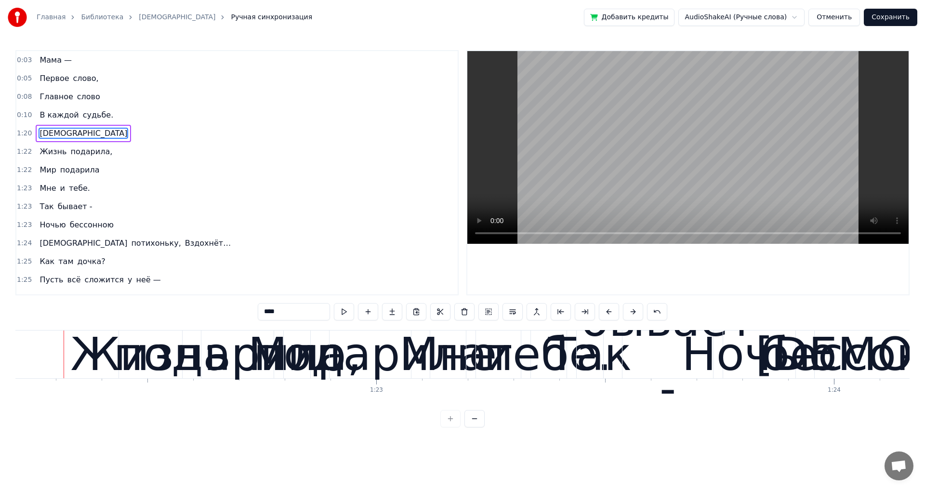
click at [606, 312] on button at bounding box center [609, 311] width 20 height 17
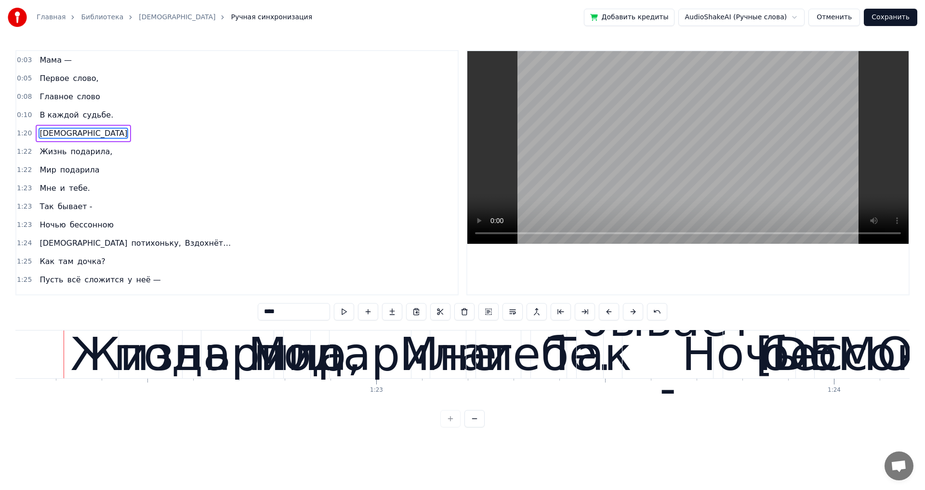
click at [606, 312] on button at bounding box center [609, 311] width 20 height 17
click at [606, 311] on button at bounding box center [609, 311] width 20 height 17
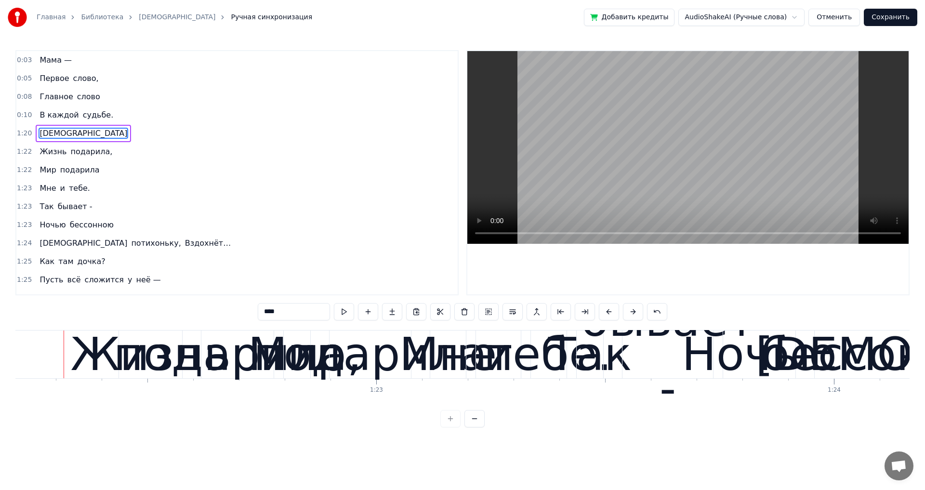
click at [606, 311] on button at bounding box center [609, 311] width 20 height 17
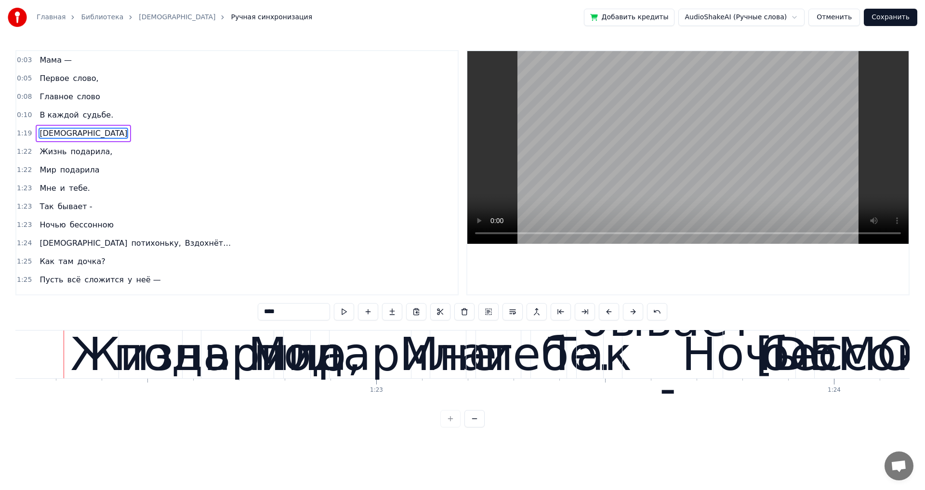
click at [606, 311] on button at bounding box center [609, 311] width 20 height 17
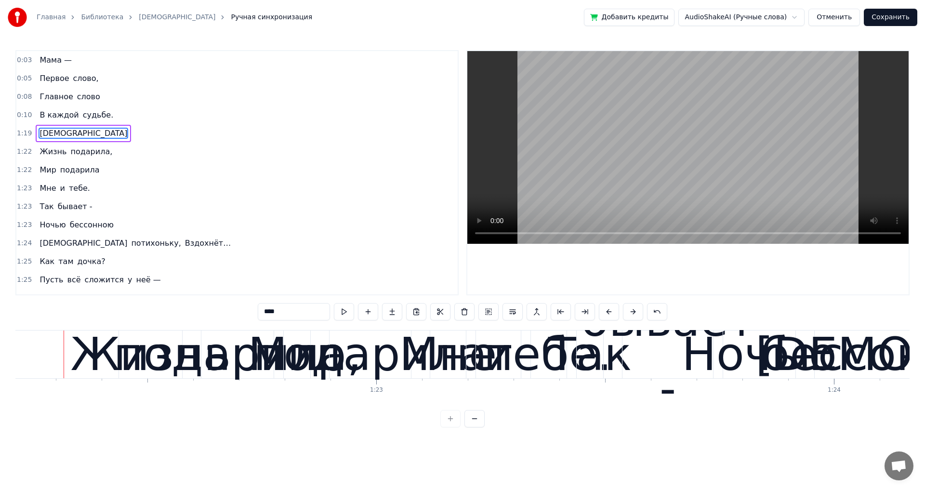
click at [606, 311] on button at bounding box center [609, 311] width 20 height 17
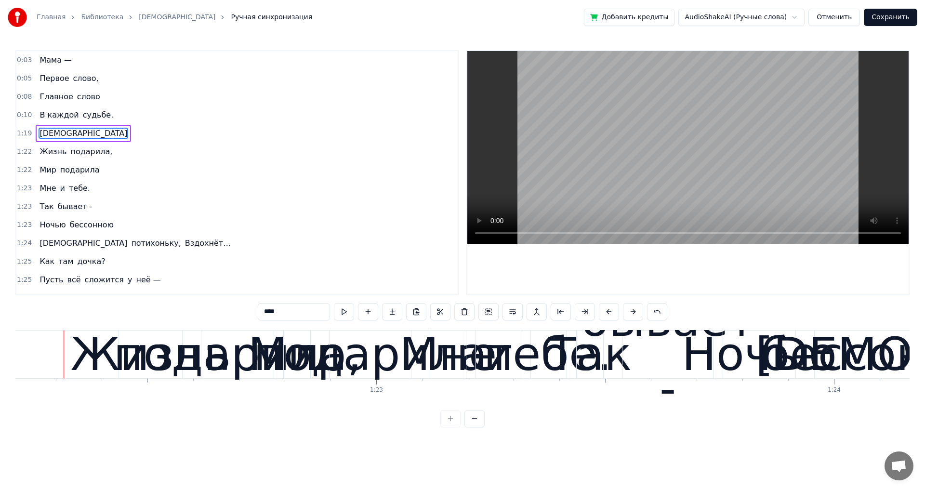
click at [606, 311] on button at bounding box center [609, 311] width 20 height 17
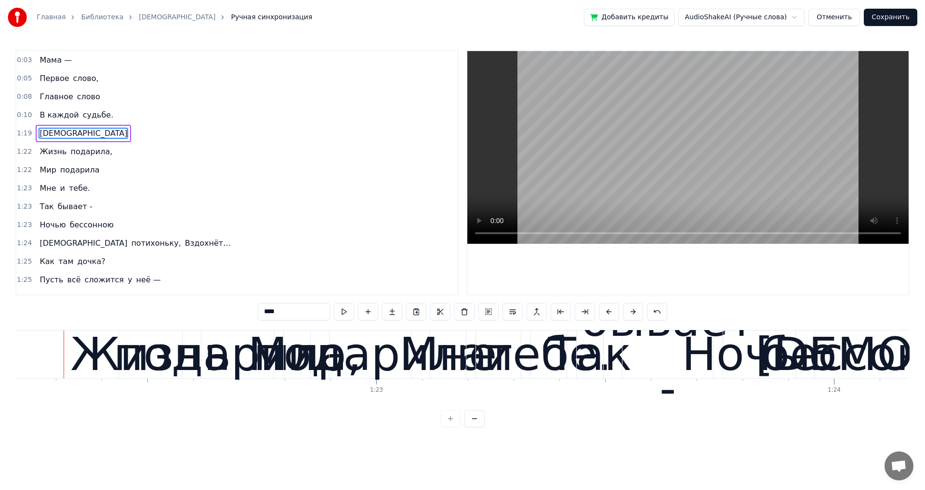
click at [606, 311] on button at bounding box center [609, 311] width 20 height 17
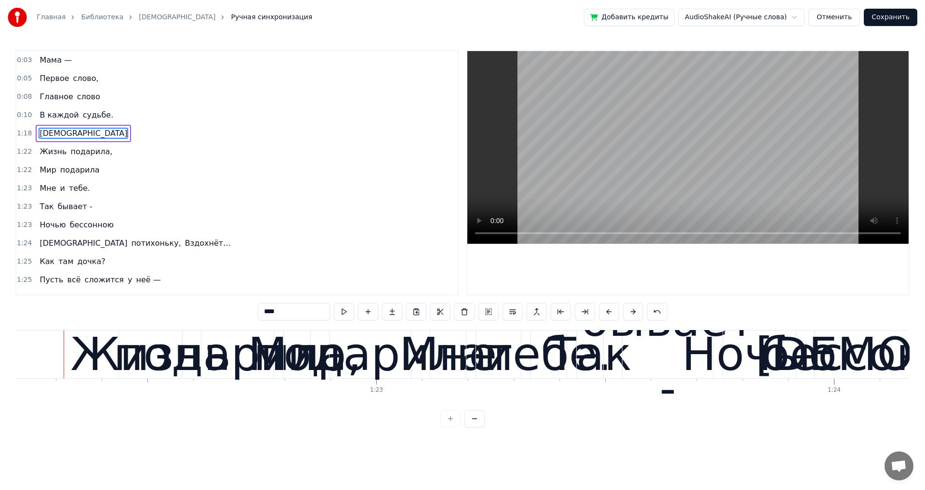
click at [606, 311] on button at bounding box center [609, 311] width 20 height 17
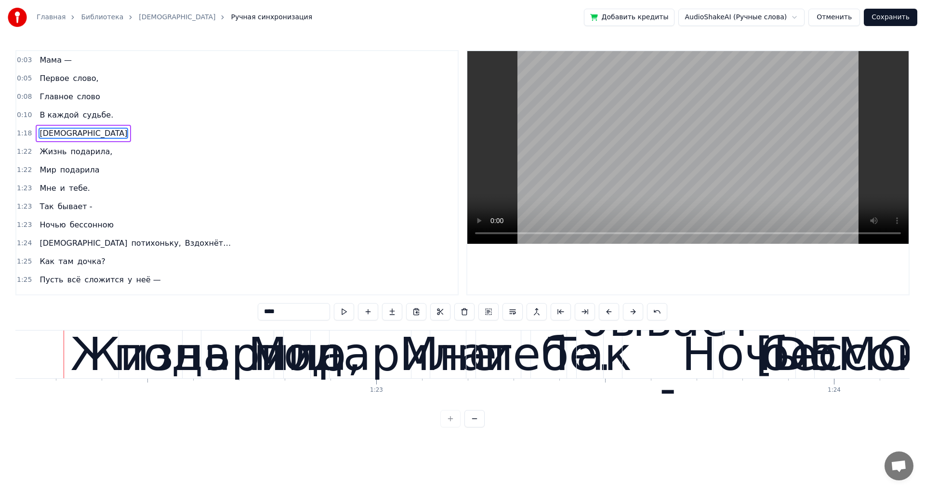
click at [606, 311] on button at bounding box center [609, 311] width 20 height 17
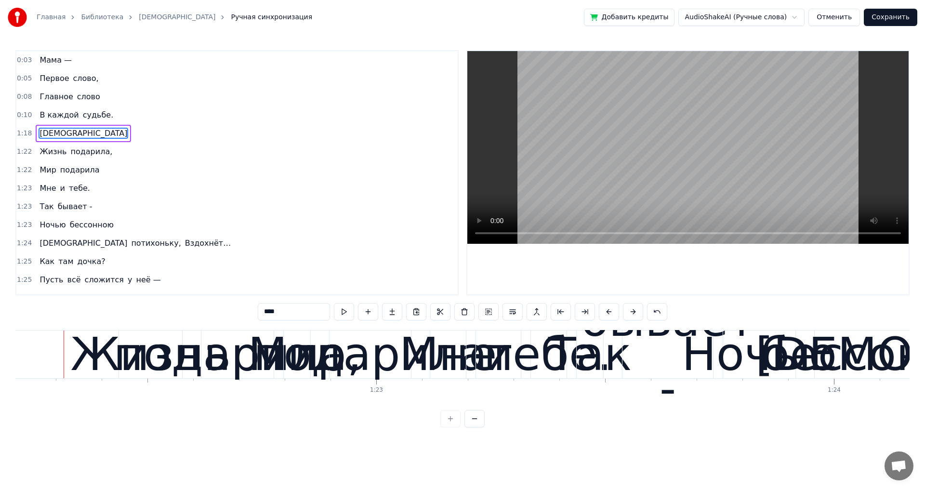
click at [606, 311] on button at bounding box center [609, 311] width 20 height 17
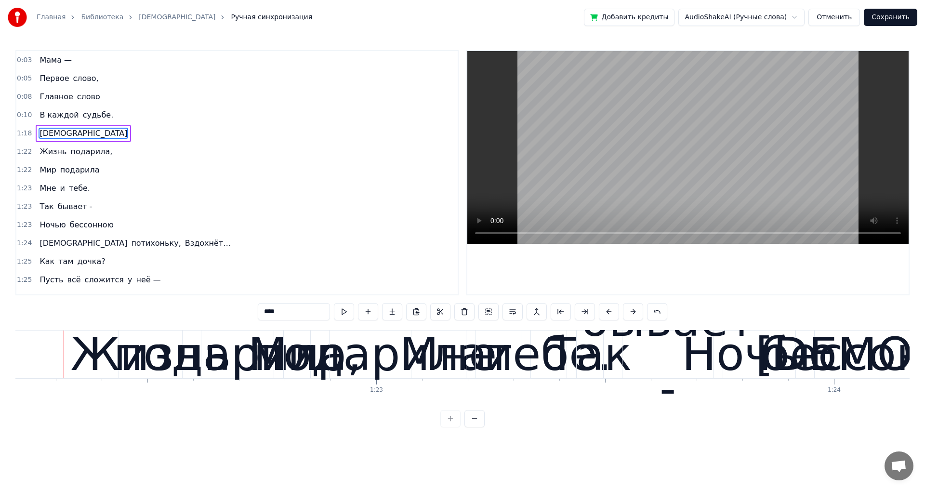
click at [606, 311] on button at bounding box center [609, 311] width 20 height 17
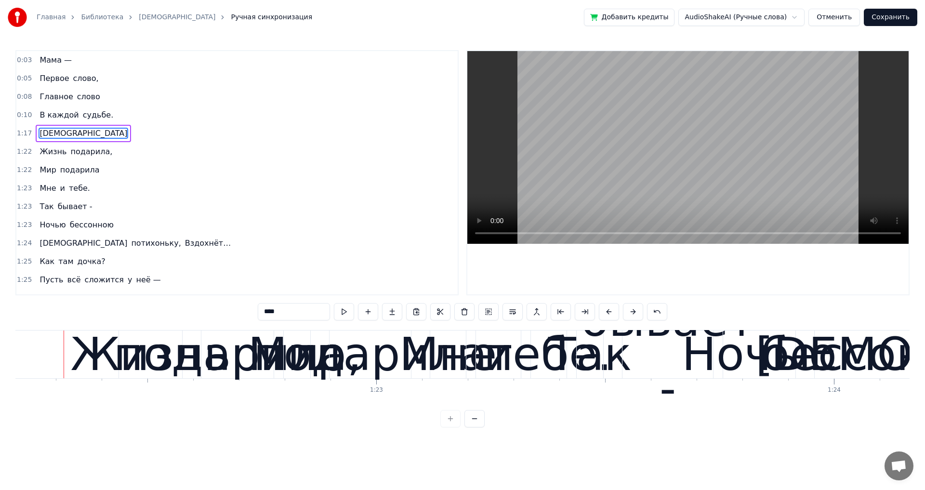
click at [608, 312] on button at bounding box center [609, 311] width 20 height 17
click at [607, 312] on button at bounding box center [609, 311] width 20 height 17
click at [606, 312] on button at bounding box center [609, 311] width 20 height 17
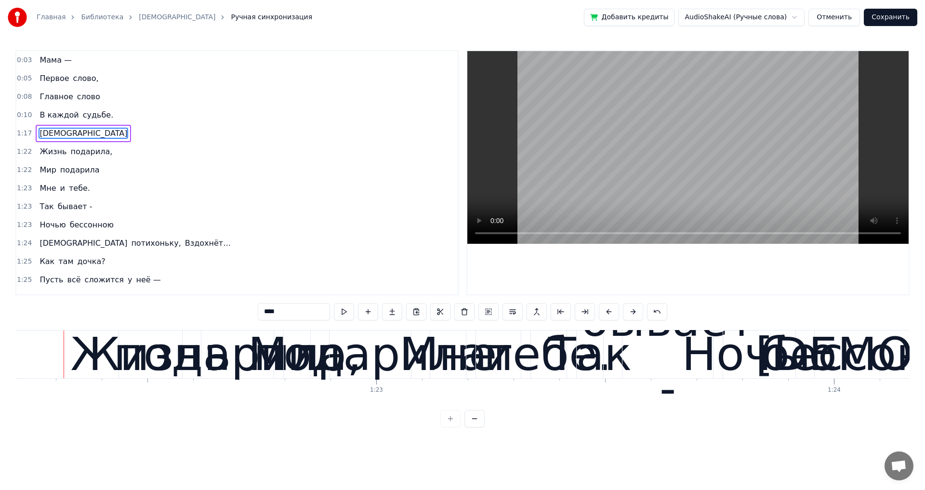
click at [606, 312] on button at bounding box center [609, 311] width 20 height 17
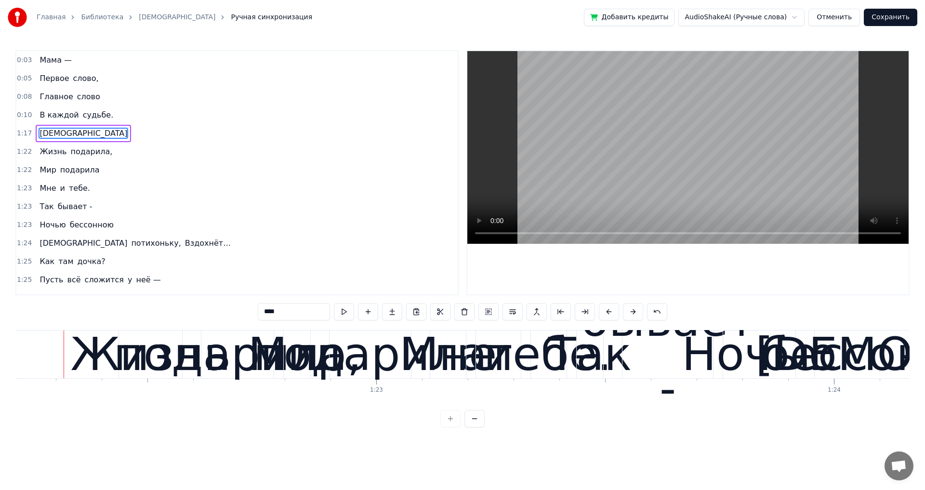
click at [606, 312] on button at bounding box center [609, 311] width 20 height 17
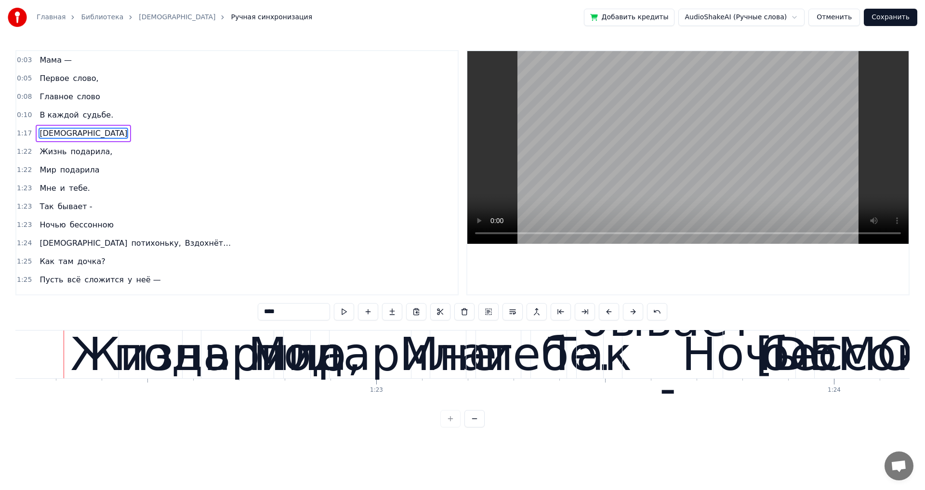
click at [606, 312] on button at bounding box center [609, 311] width 20 height 17
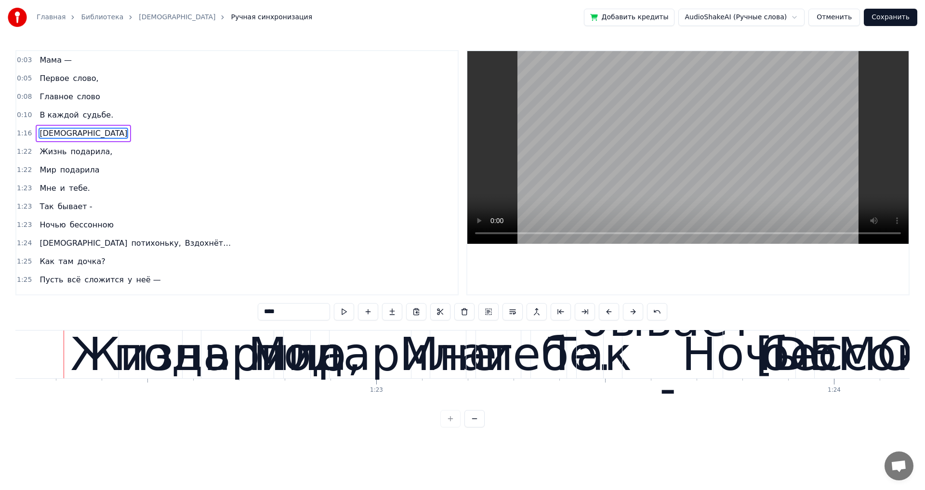
click at [606, 312] on button at bounding box center [609, 311] width 20 height 17
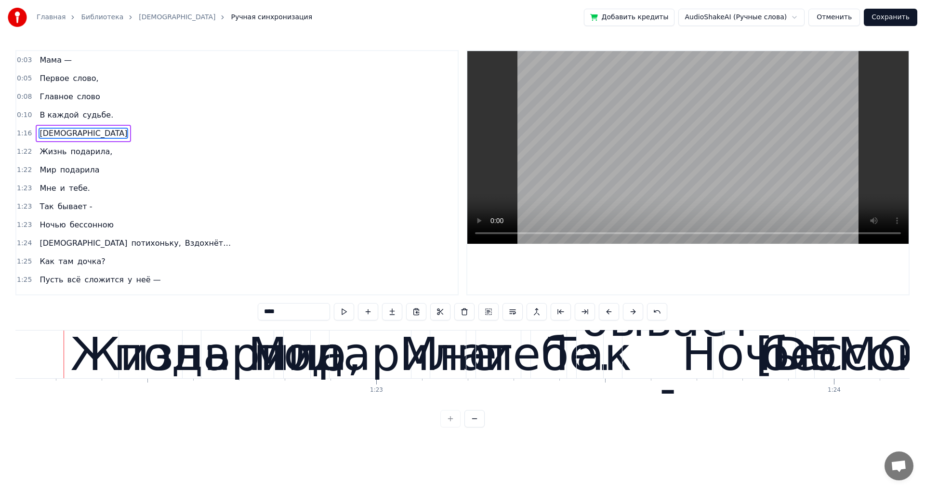
click at [606, 312] on button at bounding box center [609, 311] width 20 height 17
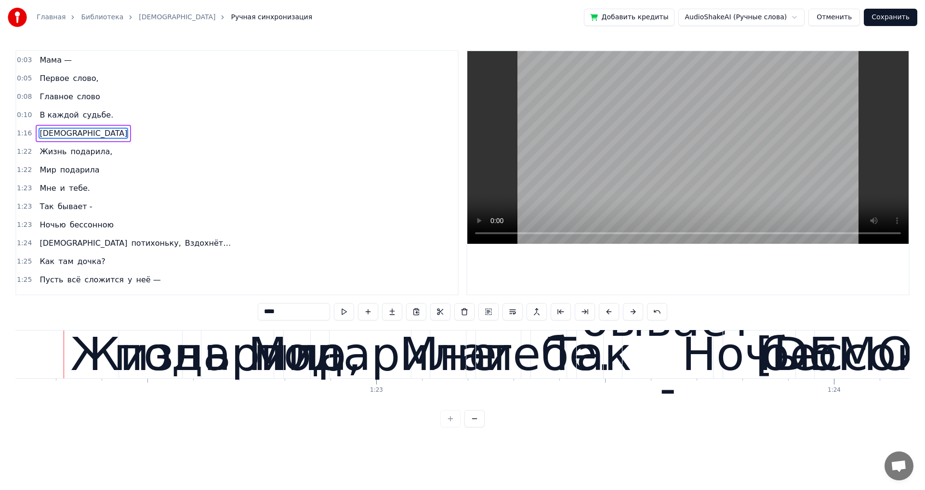
click at [606, 312] on button at bounding box center [609, 311] width 20 height 17
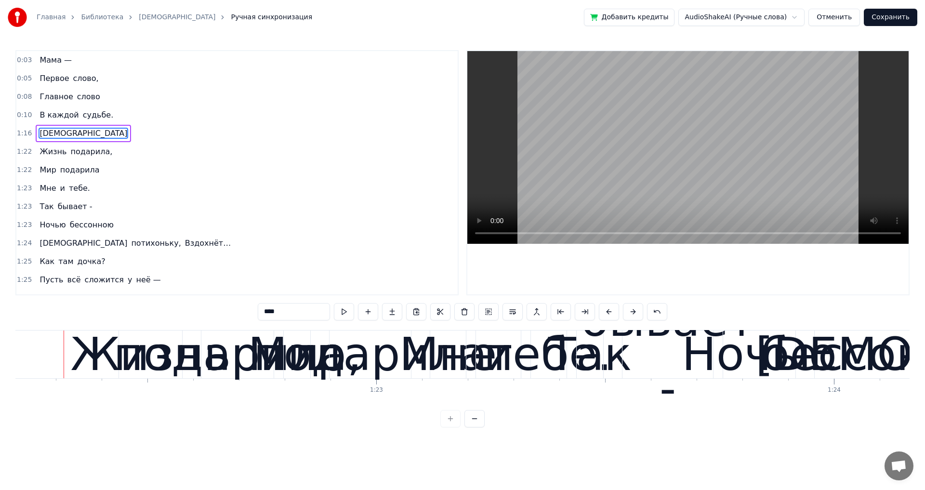
click at [606, 312] on button at bounding box center [609, 311] width 20 height 17
click at [607, 312] on button at bounding box center [609, 311] width 20 height 17
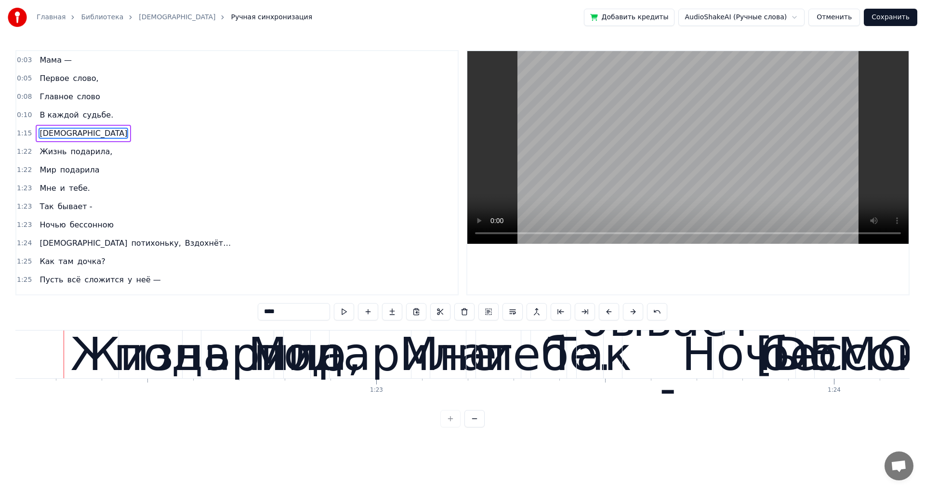
click at [608, 312] on button at bounding box center [609, 311] width 20 height 17
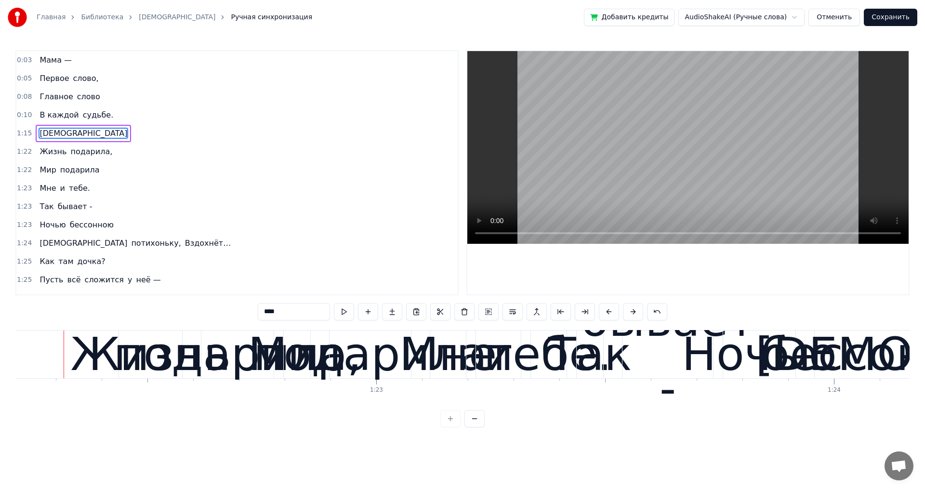
click at [609, 311] on button at bounding box center [609, 311] width 20 height 17
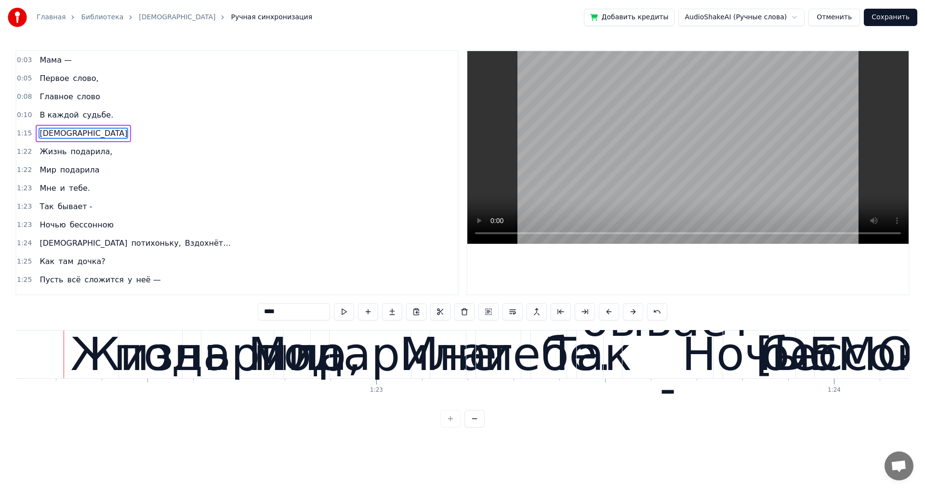
click at [609, 311] on button at bounding box center [609, 311] width 20 height 17
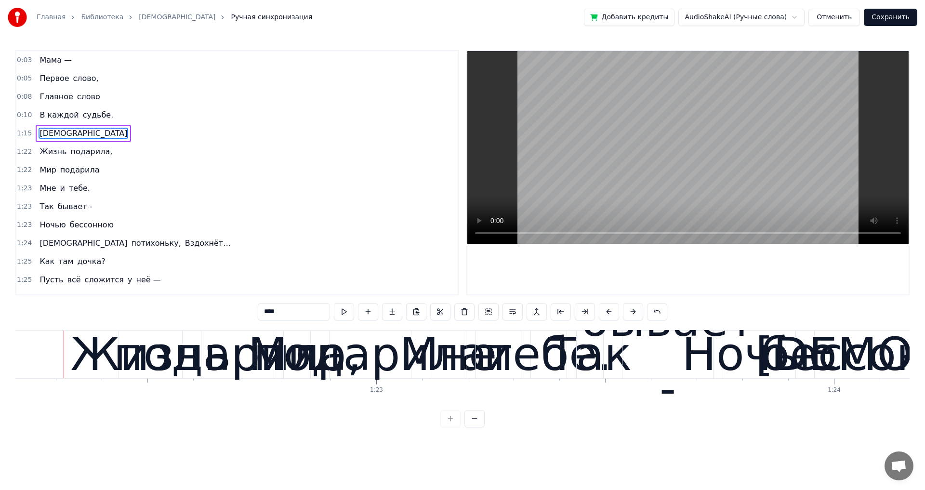
click at [609, 311] on button at bounding box center [609, 311] width 20 height 17
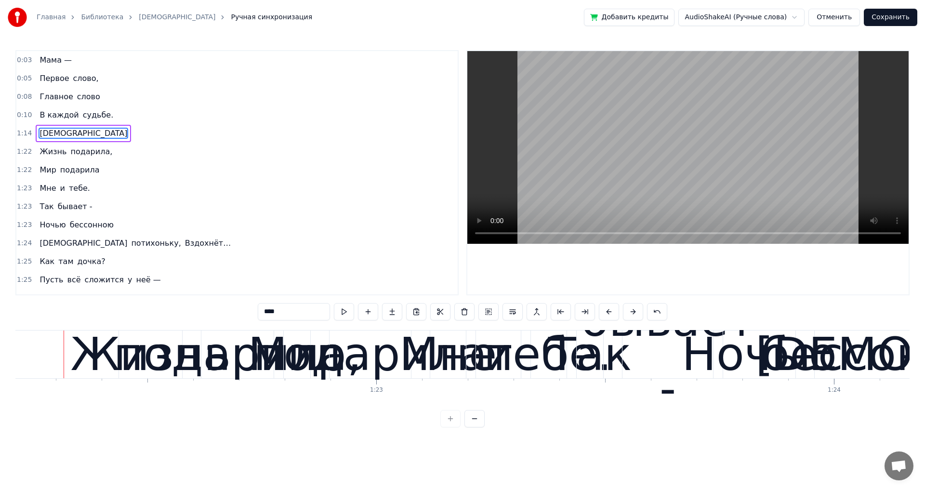
click at [609, 311] on button at bounding box center [609, 311] width 20 height 17
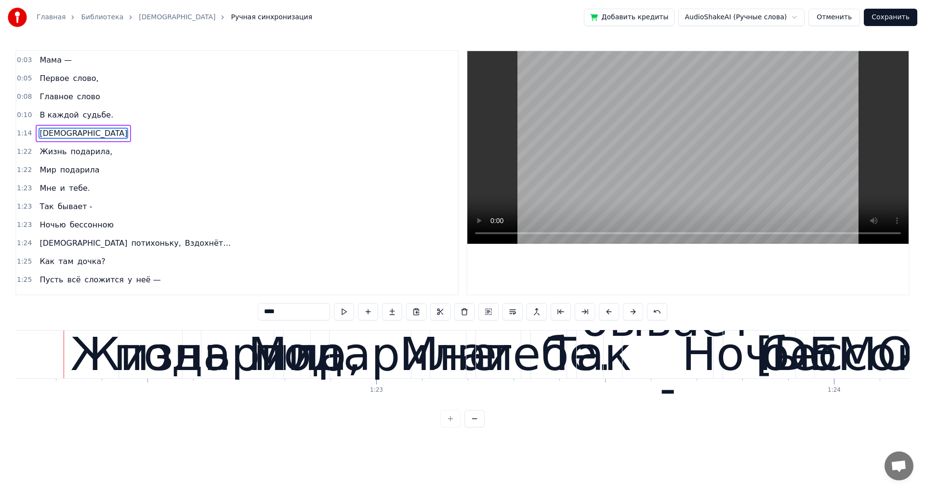
click at [609, 311] on button at bounding box center [609, 311] width 20 height 17
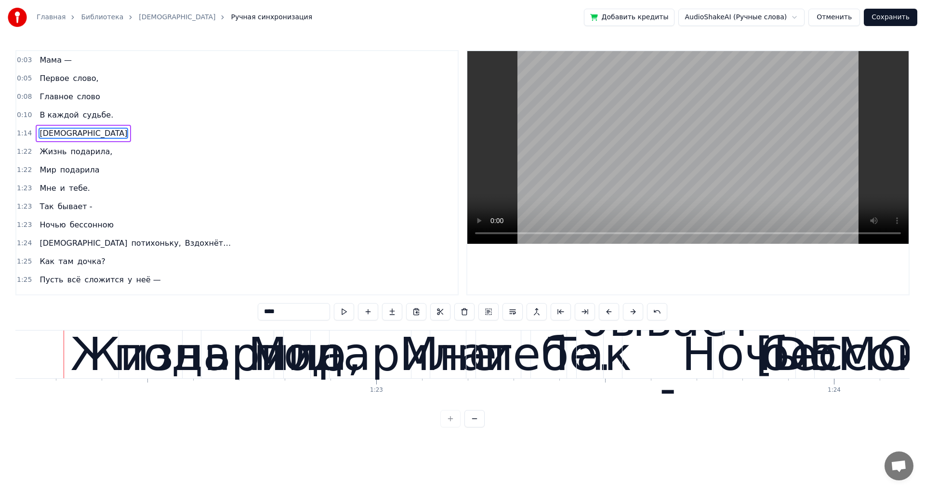
click at [609, 311] on button at bounding box center [609, 311] width 20 height 17
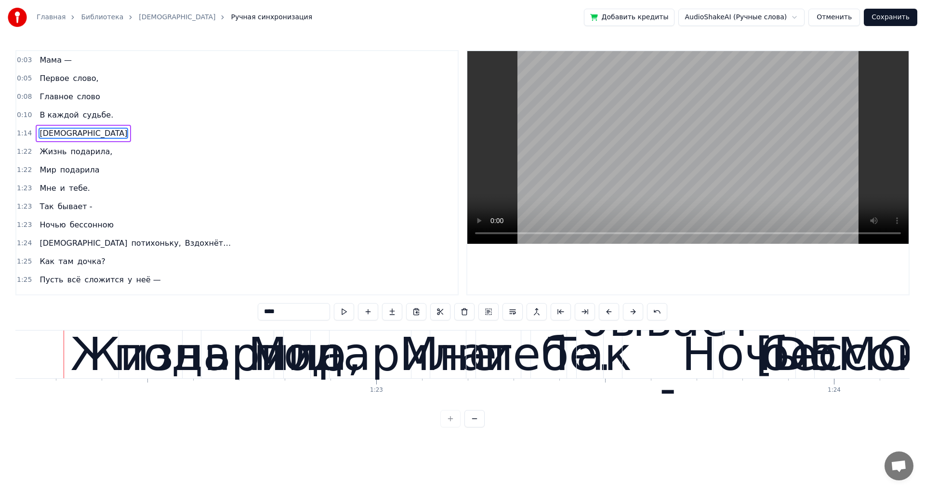
click at [609, 311] on button at bounding box center [609, 311] width 20 height 17
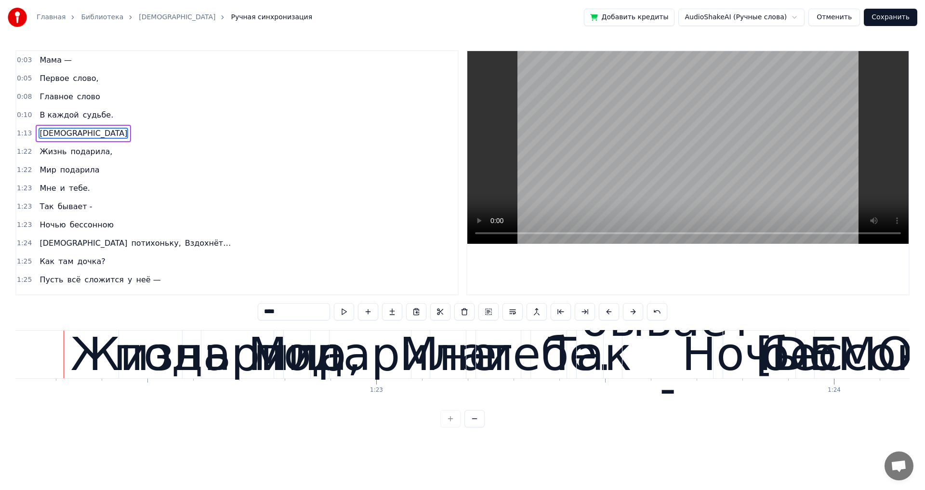
click at [609, 310] on button at bounding box center [609, 311] width 20 height 17
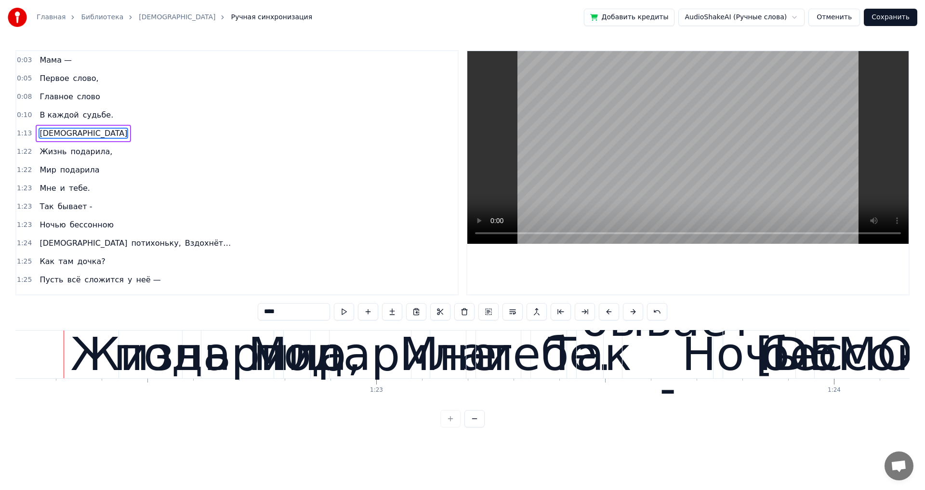
click at [609, 310] on button at bounding box center [609, 311] width 20 height 17
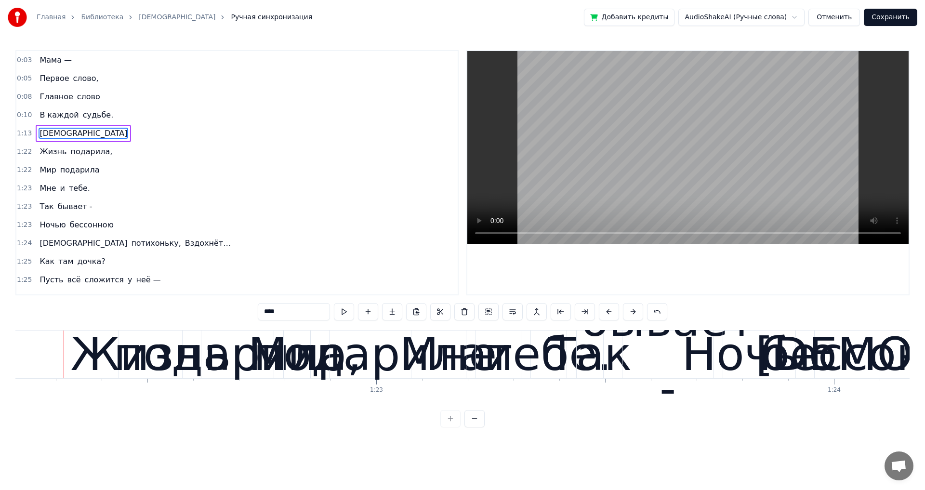
click at [609, 310] on button at bounding box center [609, 311] width 20 height 17
click at [82, 119] on span "судьбе." at bounding box center [98, 114] width 33 height 11
type input "*******"
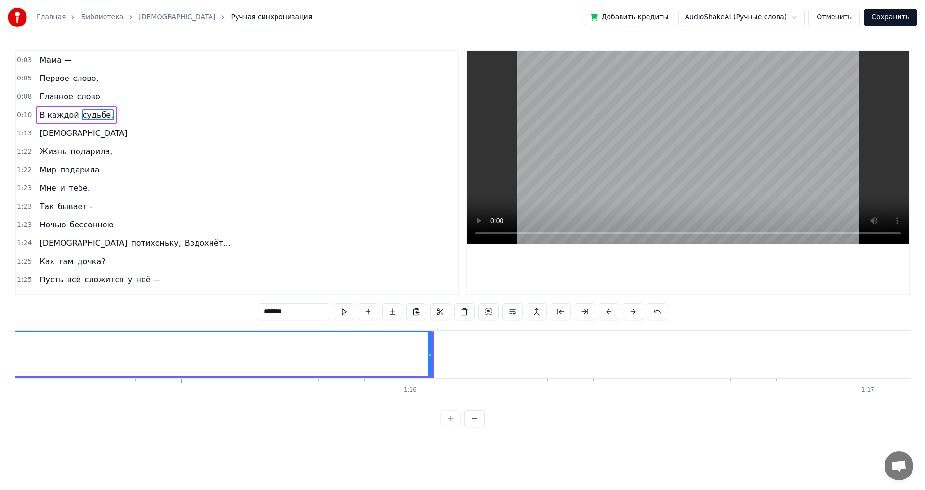
scroll to position [0, 34079]
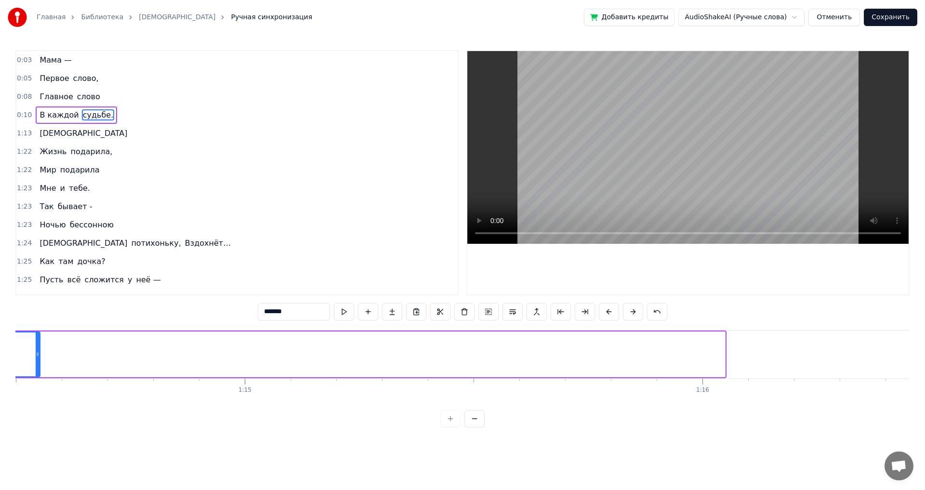
drag, startPoint x: 723, startPoint y: 352, endPoint x: 36, endPoint y: 329, distance: 687.5
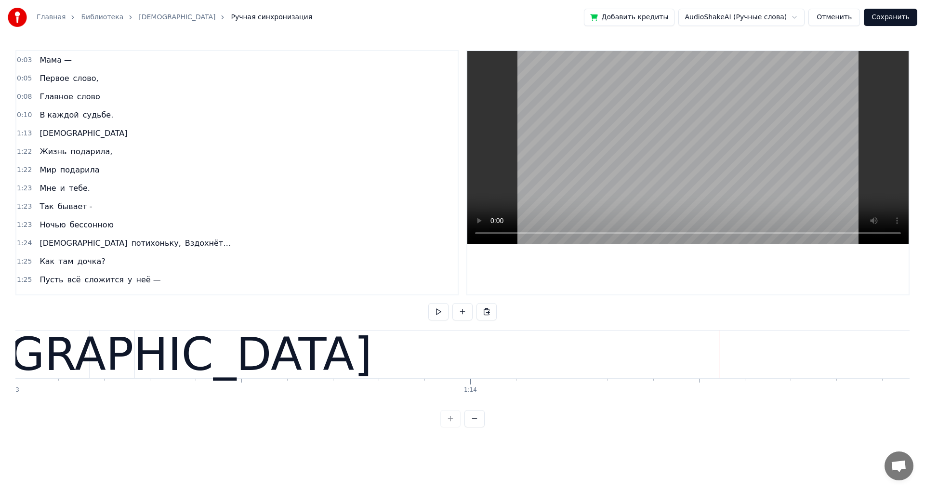
scroll to position [0, 33444]
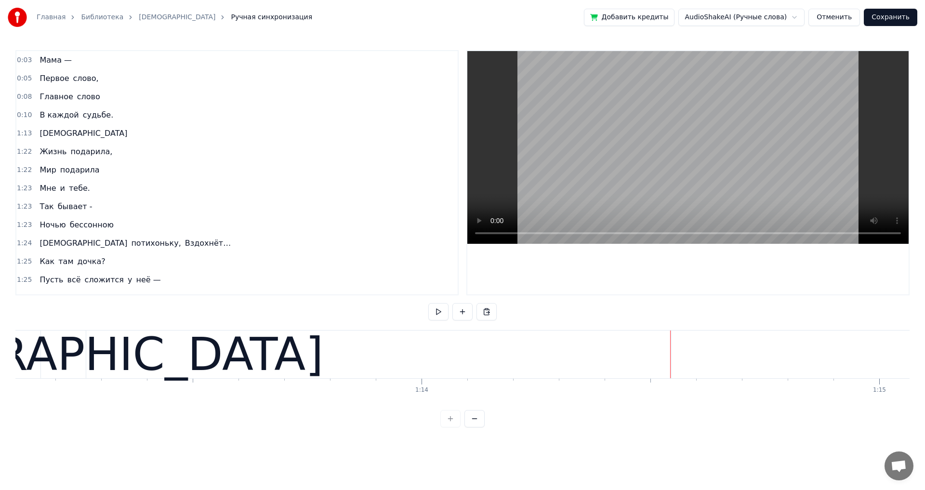
click at [51, 118] on span "В каждой" at bounding box center [59, 114] width 41 height 11
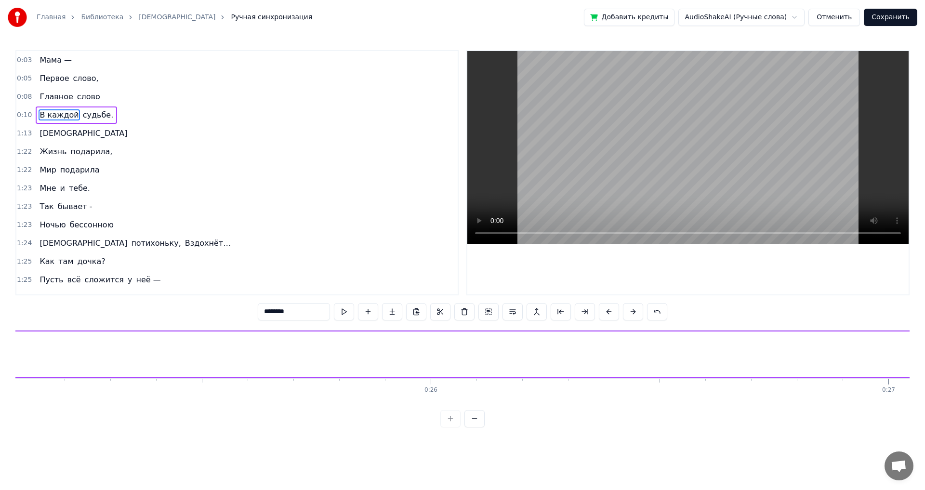
scroll to position [0, 4851]
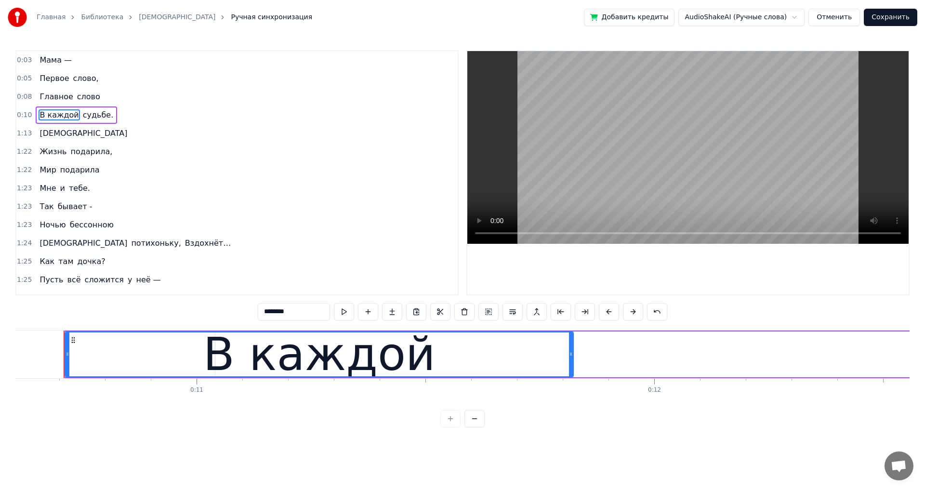
click at [100, 112] on span "судьбе." at bounding box center [98, 114] width 33 height 11
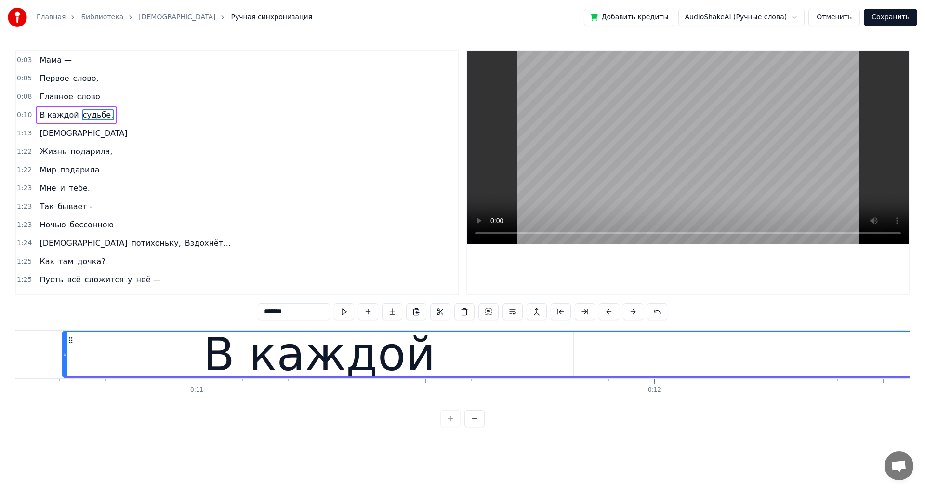
drag, startPoint x: 217, startPoint y: 354, endPoint x: 65, endPoint y: 353, distance: 152.6
click at [65, 353] on icon at bounding box center [65, 354] width 4 height 8
click at [77, 114] on span "В каждой" at bounding box center [93, 114] width 41 height 11
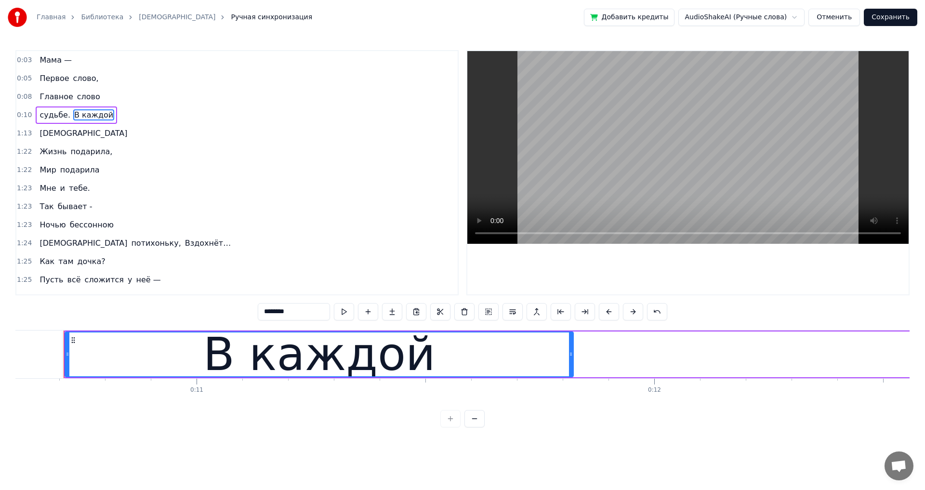
click at [54, 114] on span "судьбе." at bounding box center [55, 114] width 33 height 11
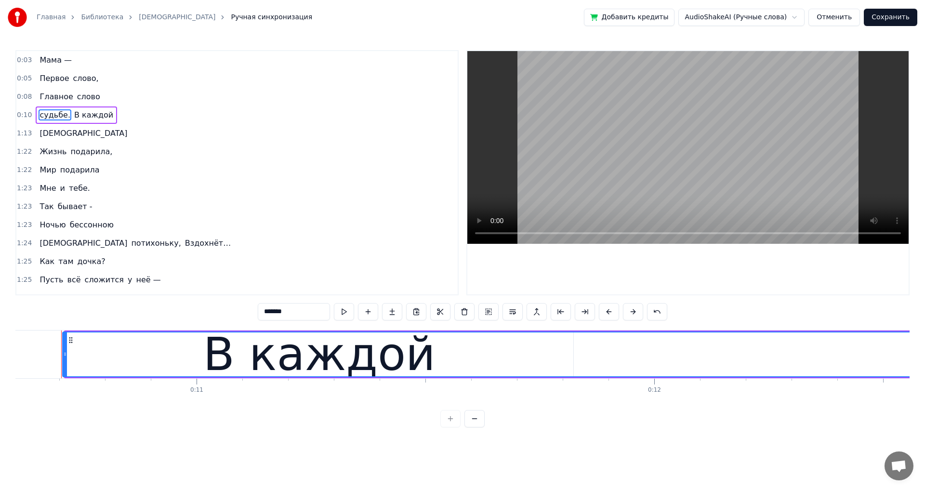
scroll to position [0, 4848]
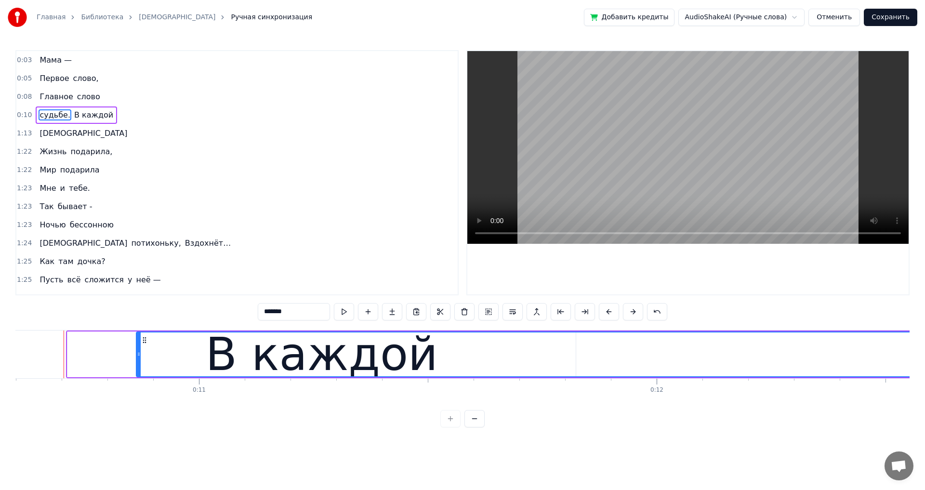
drag, startPoint x: 68, startPoint y: 356, endPoint x: 140, endPoint y: 357, distance: 71.3
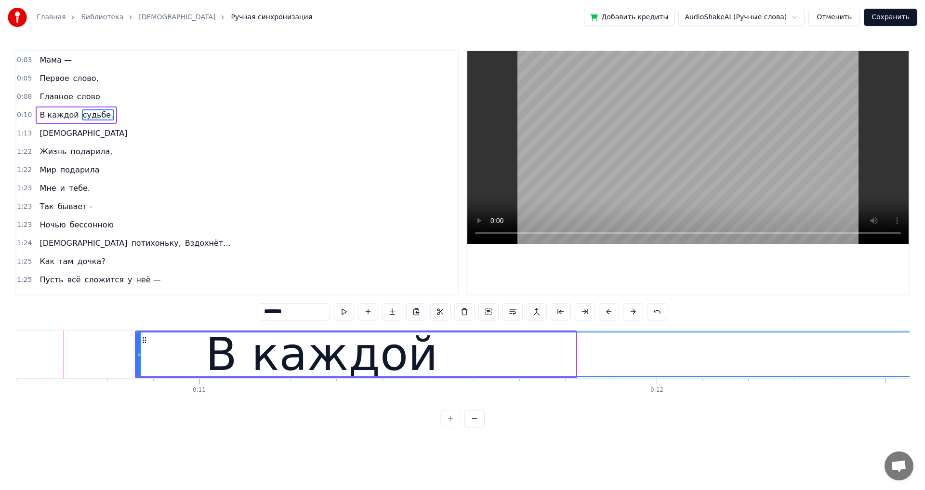
click at [117, 350] on div "В каждой" at bounding box center [321, 354] width 508 height 46
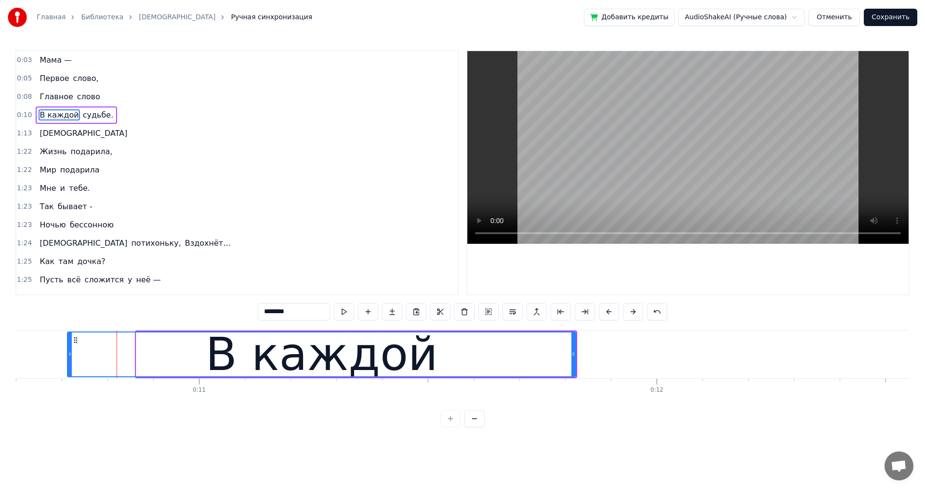
click at [89, 117] on span "судьбе." at bounding box center [98, 114] width 33 height 11
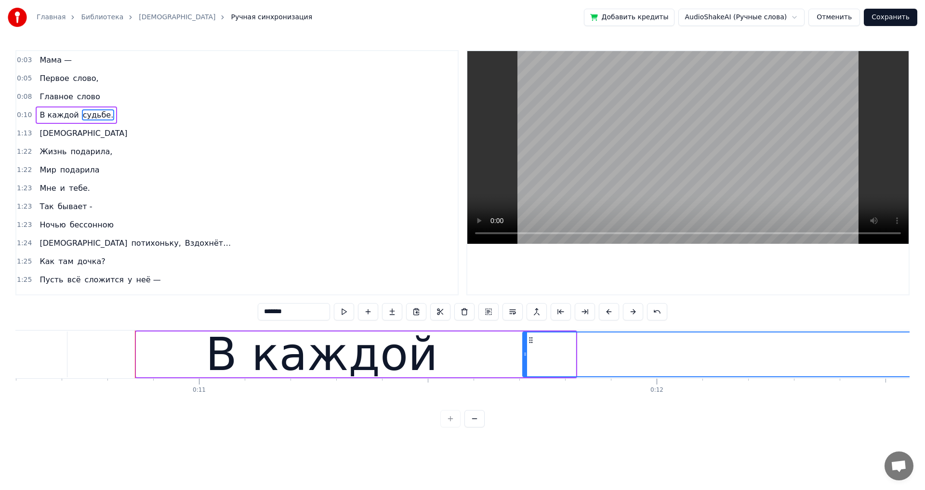
drag, startPoint x: 137, startPoint y: 356, endPoint x: 523, endPoint y: 383, distance: 387.1
click at [523, 383] on div "Мама — Первое слово, Главное слово В каждой судьбе. [DEMOGRAPHIC_DATA] Жизнь по…" at bounding box center [462, 366] width 894 height 72
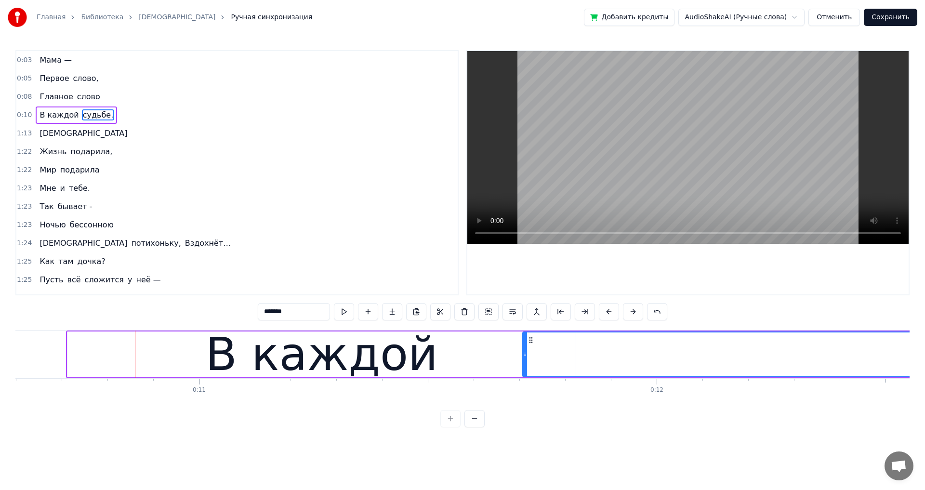
click at [85, 114] on span "судьбе." at bounding box center [98, 114] width 33 height 11
click at [49, 115] on span "В каждой" at bounding box center [59, 114] width 41 height 11
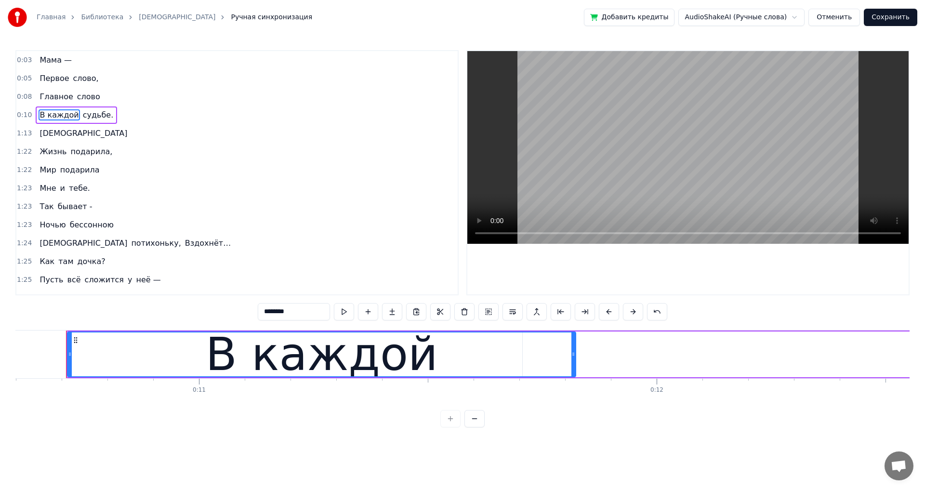
click at [529, 363] on div "В каждой" at bounding box center [321, 354] width 507 height 44
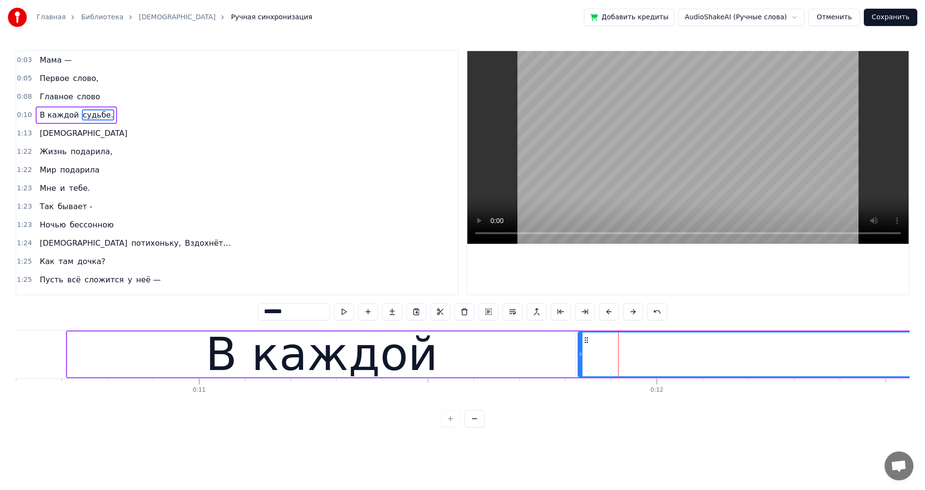
drag, startPoint x: 525, startPoint y: 353, endPoint x: 580, endPoint y: 359, distance: 55.7
click at [580, 359] on div at bounding box center [580, 354] width 4 height 44
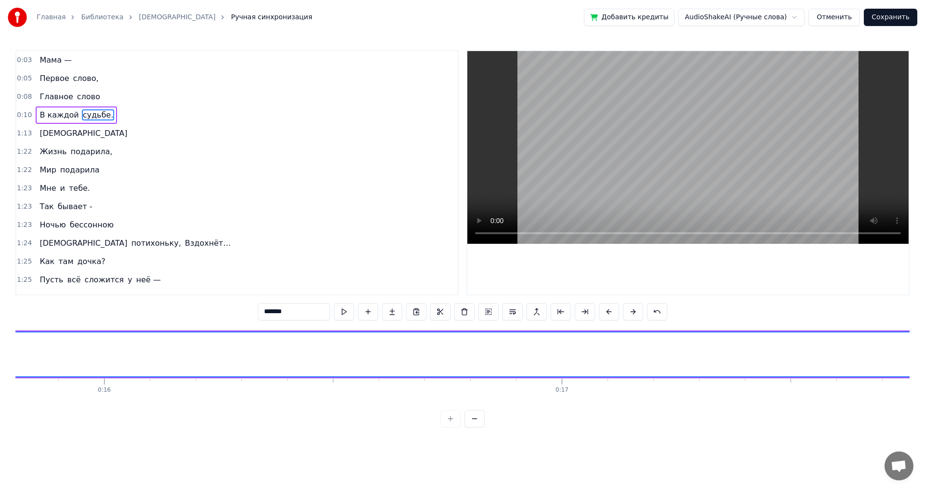
scroll to position [0, 7237]
click at [588, 313] on button at bounding box center [584, 311] width 20 height 17
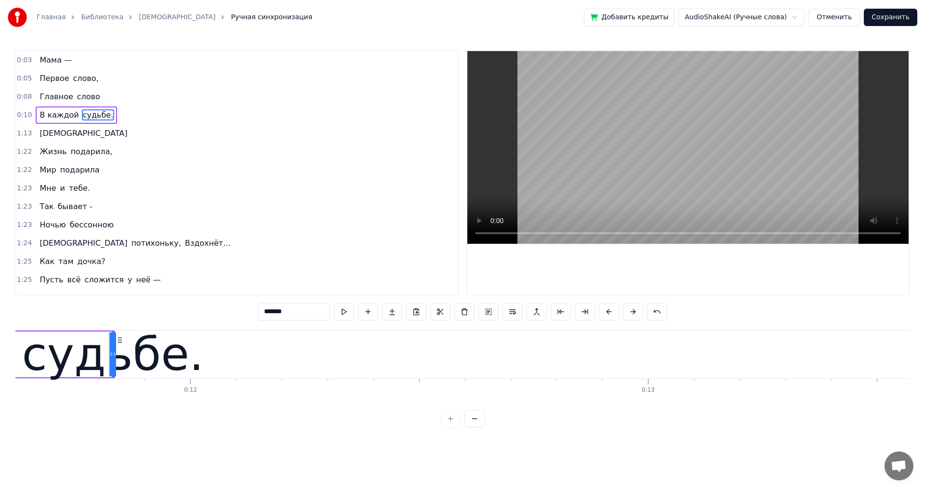
scroll to position [0, 5168]
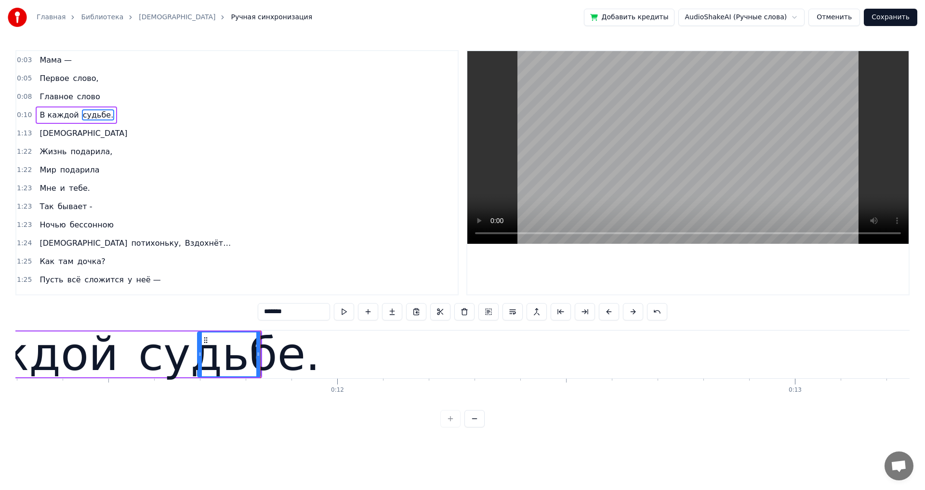
drag, startPoint x: 262, startPoint y: 354, endPoint x: 201, endPoint y: 355, distance: 61.2
click at [201, 355] on icon at bounding box center [200, 354] width 4 height 8
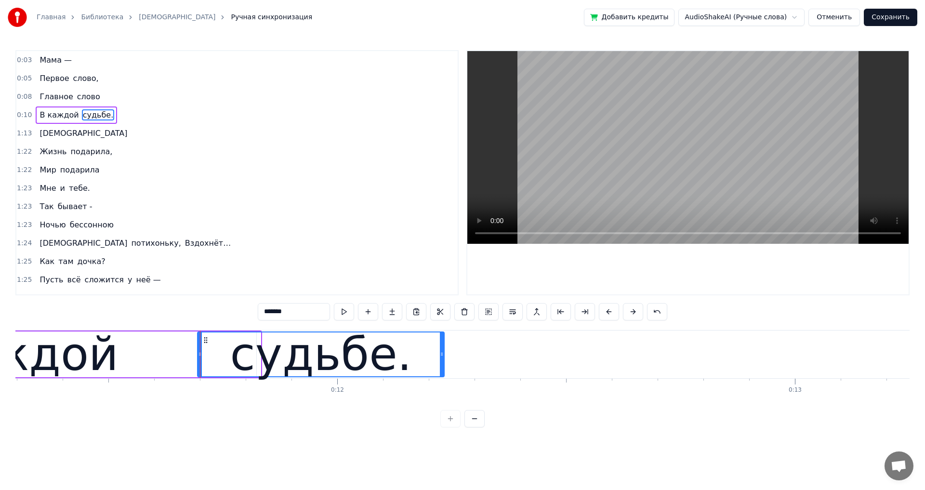
drag, startPoint x: 258, startPoint y: 353, endPoint x: 442, endPoint y: 368, distance: 184.1
click at [442, 368] on div at bounding box center [442, 354] width 4 height 44
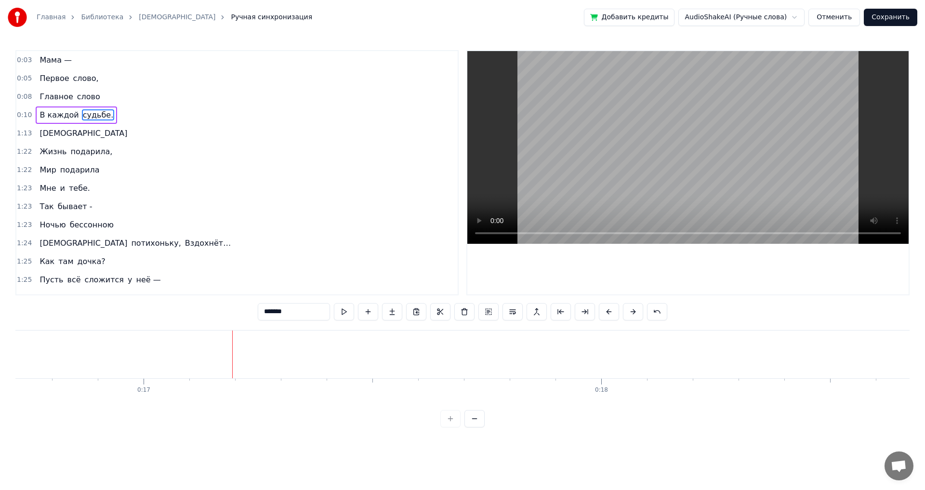
scroll to position [0, 7696]
click at [51, 134] on span "[DEMOGRAPHIC_DATA]" at bounding box center [84, 133] width 90 height 11
type input "****"
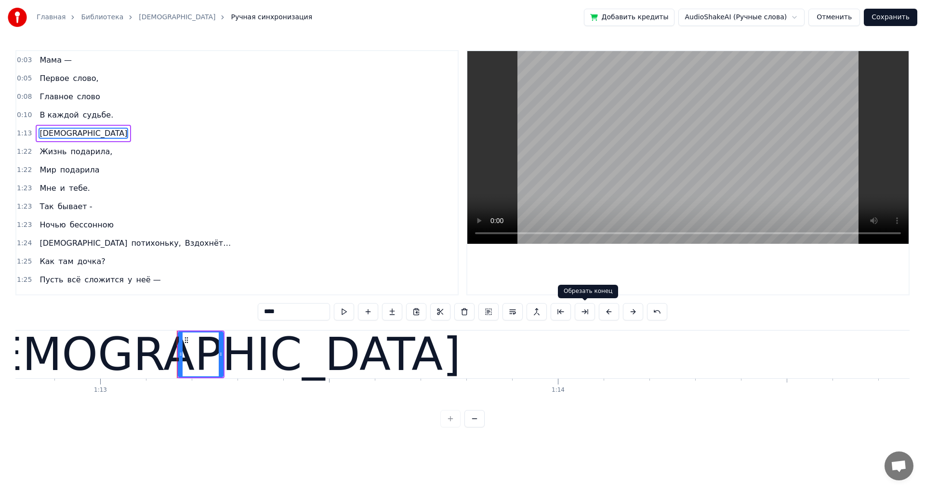
scroll to position [0, 33421]
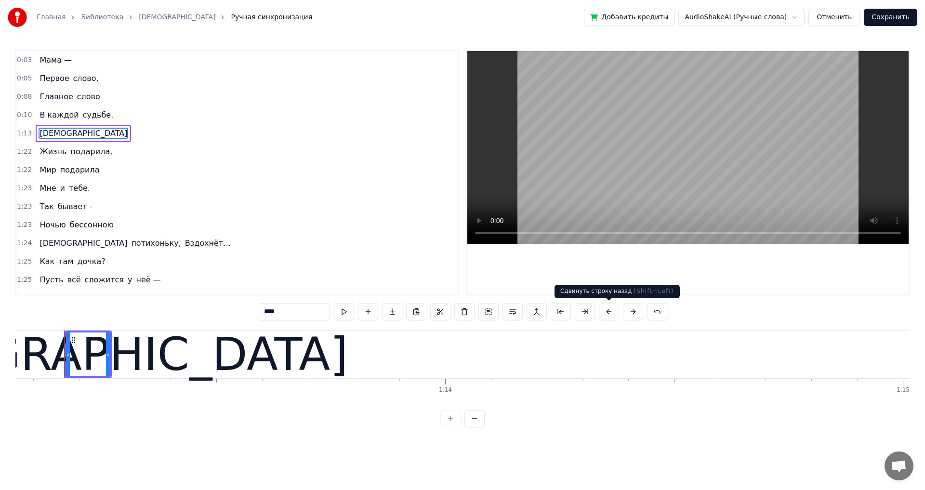
click at [609, 313] on button at bounding box center [609, 311] width 20 height 17
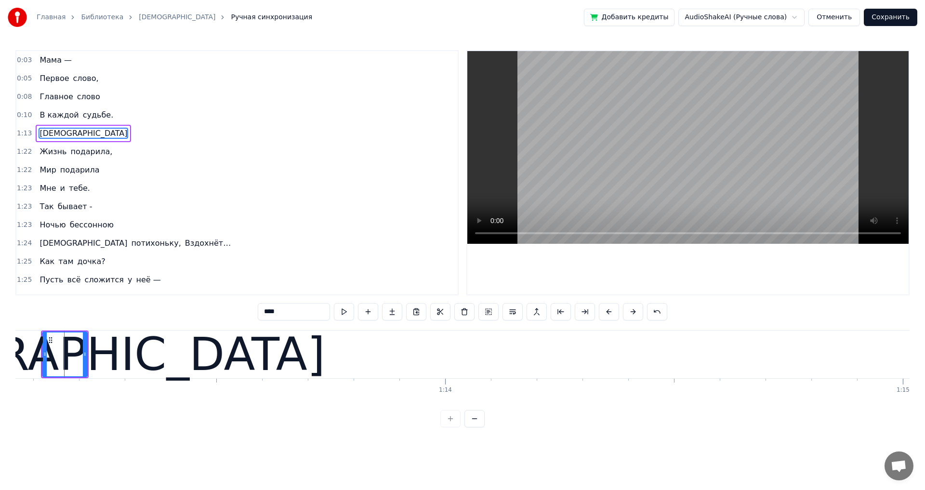
click at [609, 313] on button at bounding box center [609, 311] width 20 height 17
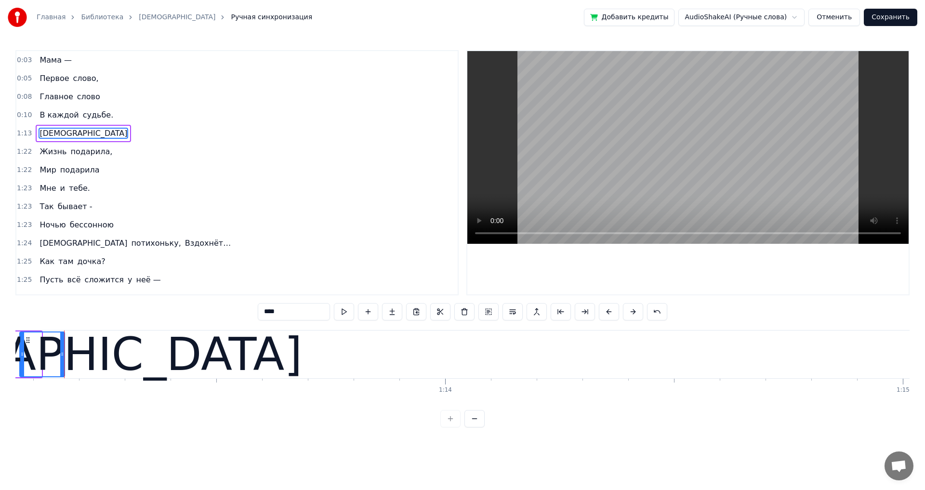
click at [609, 313] on button at bounding box center [609, 311] width 20 height 17
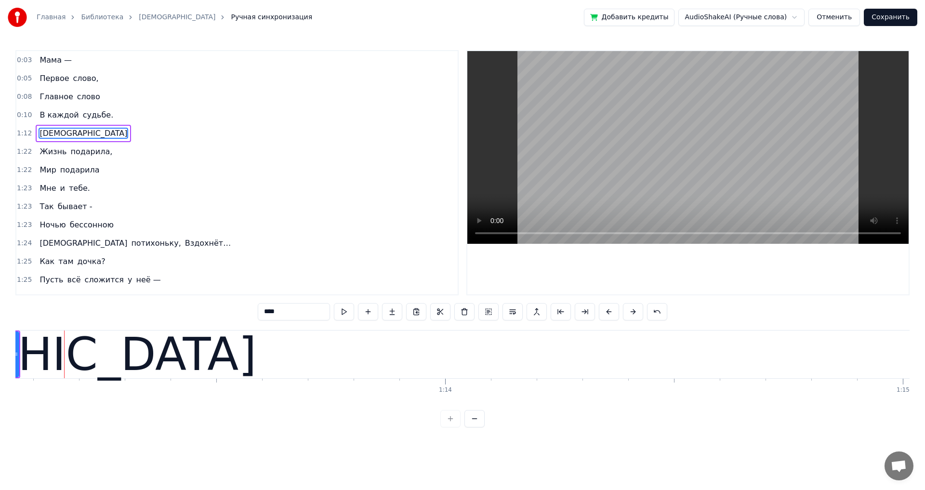
click at [609, 313] on button at bounding box center [609, 311] width 20 height 17
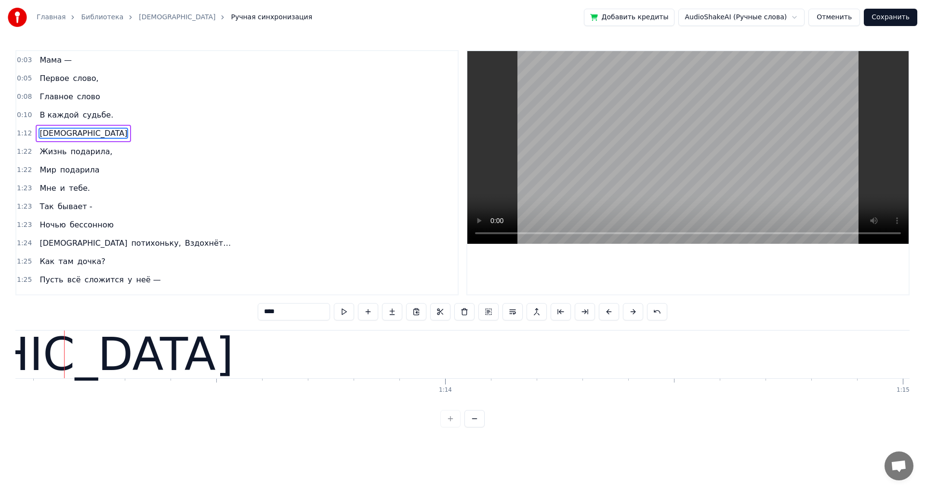
click at [609, 313] on button at bounding box center [609, 311] width 20 height 17
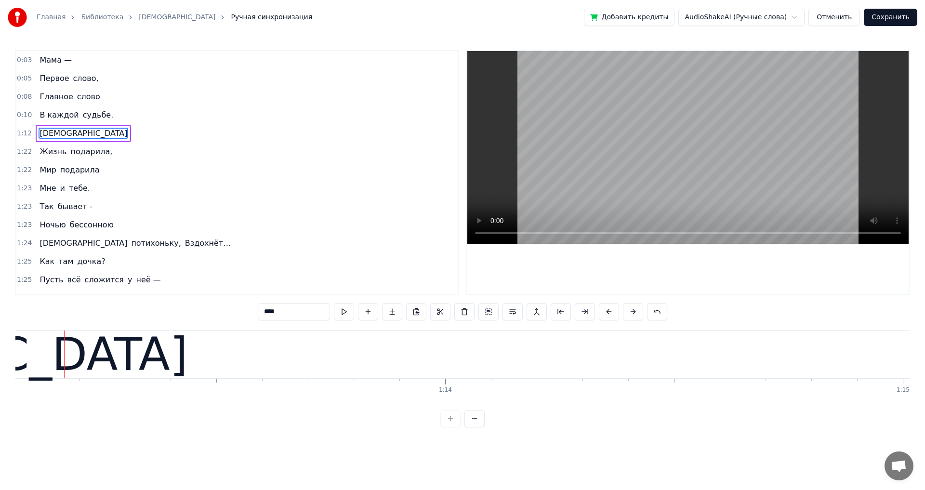
click at [609, 313] on button at bounding box center [609, 311] width 20 height 17
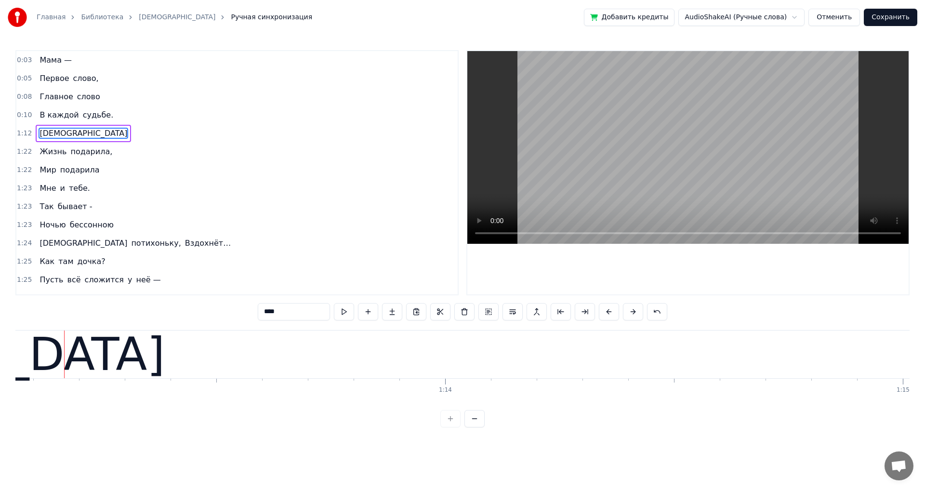
click at [609, 313] on button at bounding box center [609, 311] width 20 height 17
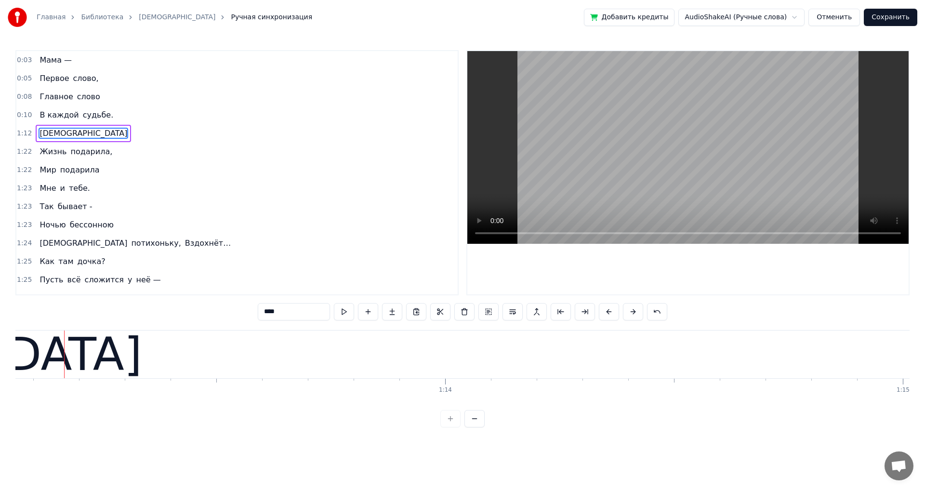
click at [609, 313] on button at bounding box center [609, 311] width 20 height 17
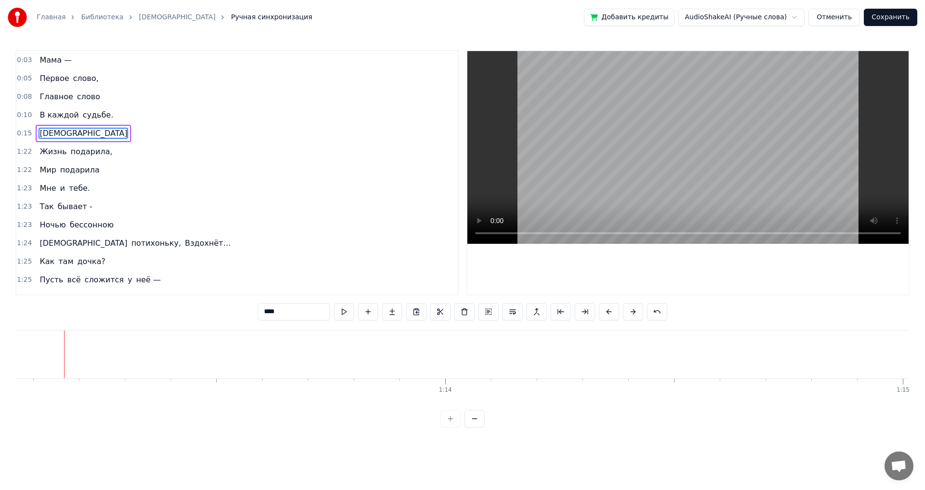
click at [42, 159] on div "Жизнь подарила," at bounding box center [76, 151] width 80 height 17
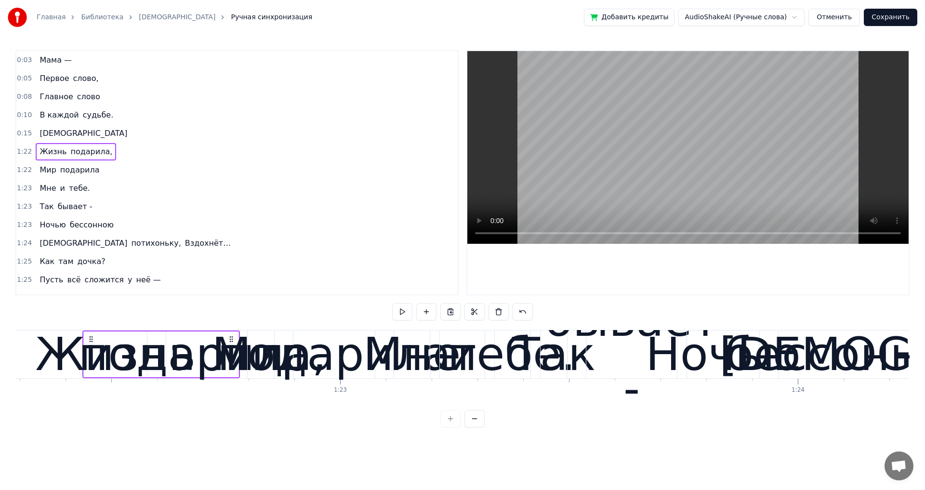
scroll to position [0, 37662]
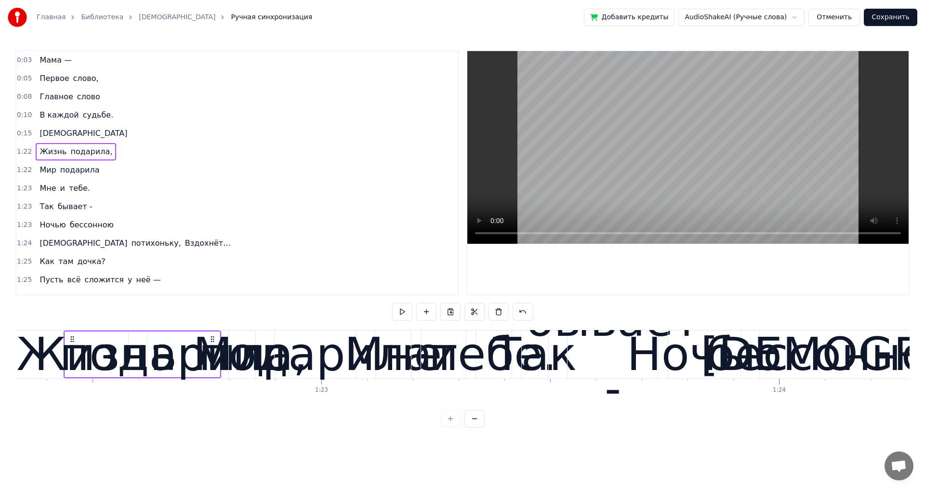
click at [45, 153] on span "Жизнь" at bounding box center [53, 151] width 29 height 11
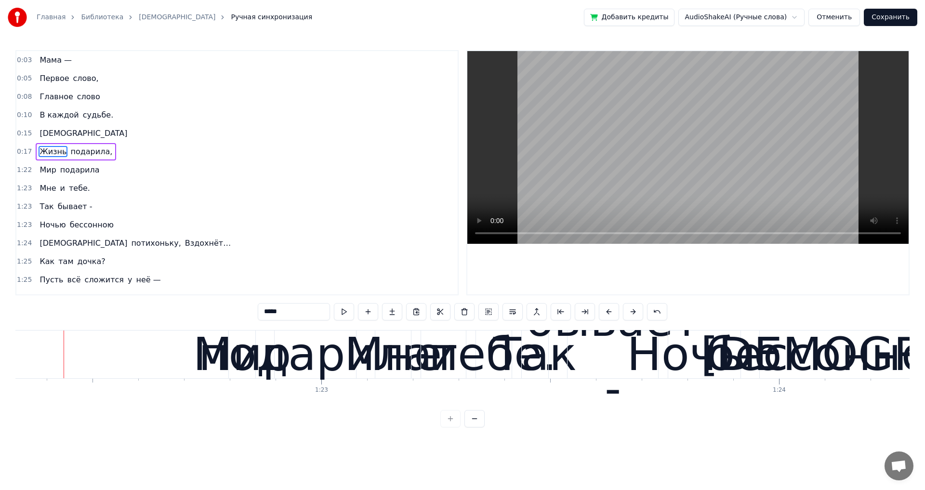
click at [42, 175] on span "Мир" at bounding box center [48, 169] width 18 height 11
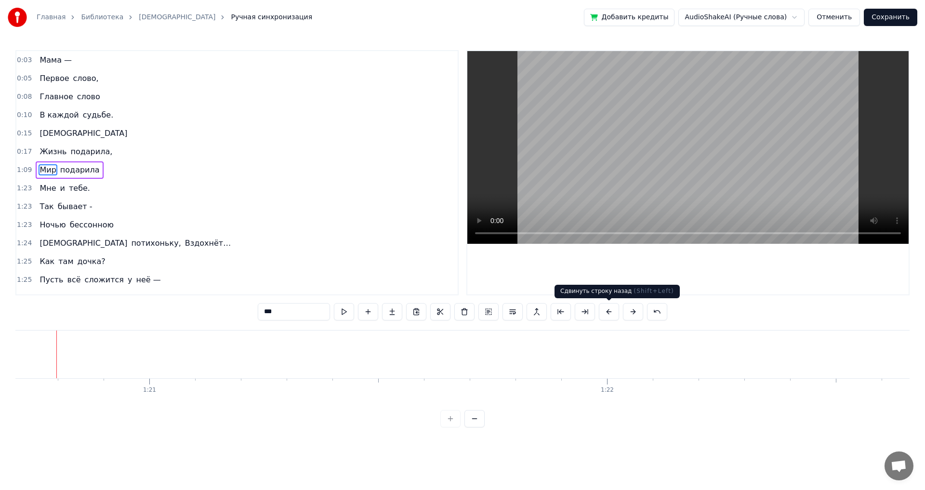
scroll to position [0, 36911]
click at [64, 172] on span "подарила" at bounding box center [79, 169] width 41 height 11
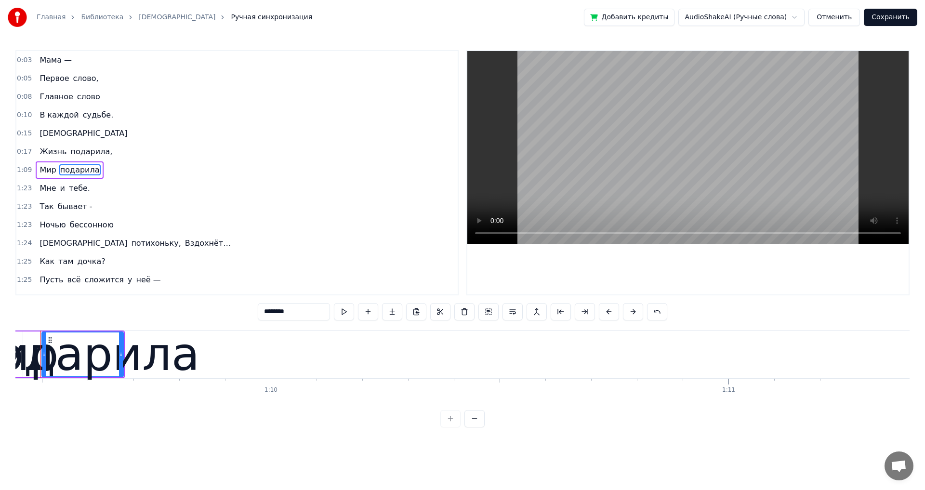
scroll to position [0, 31742]
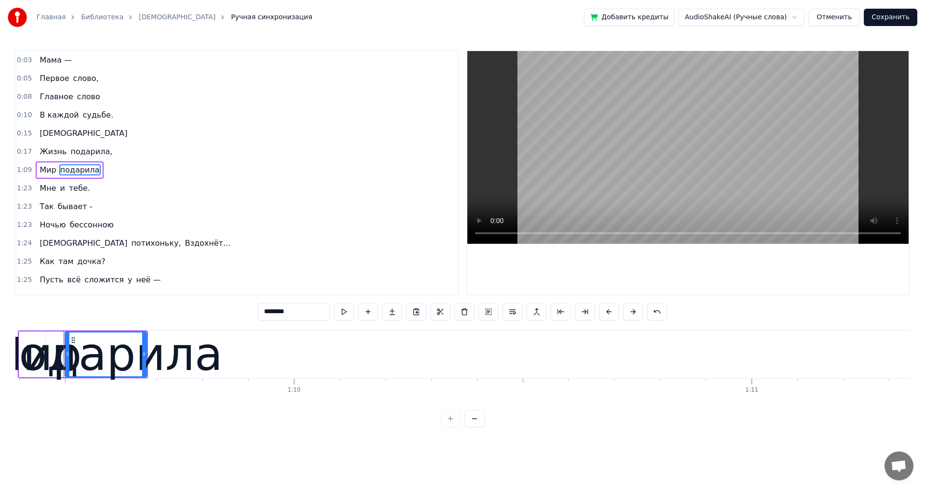
click at [44, 170] on span "Мир" at bounding box center [48, 169] width 18 height 11
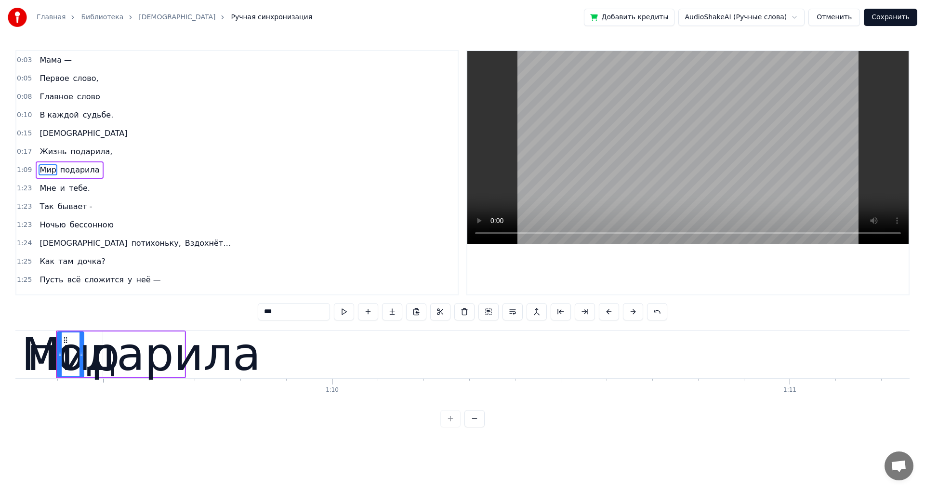
scroll to position [0, 31697]
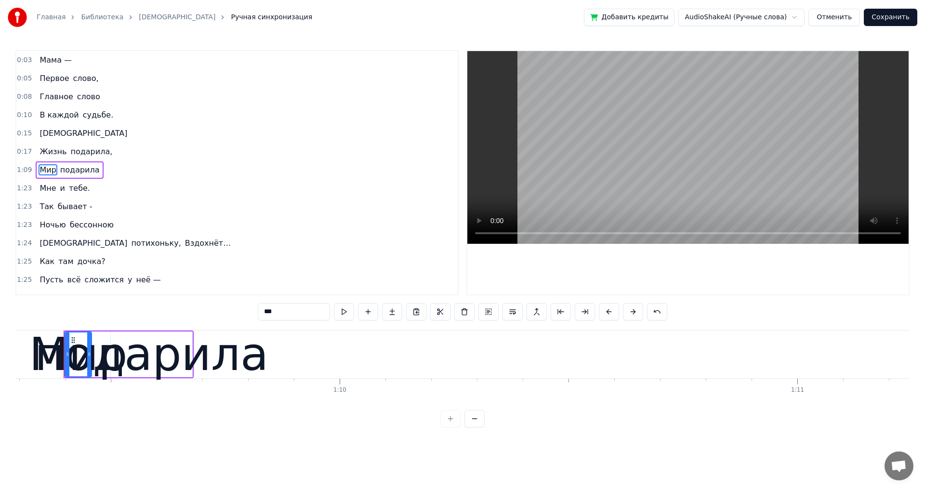
click at [49, 153] on span "Жизнь" at bounding box center [53, 151] width 29 height 11
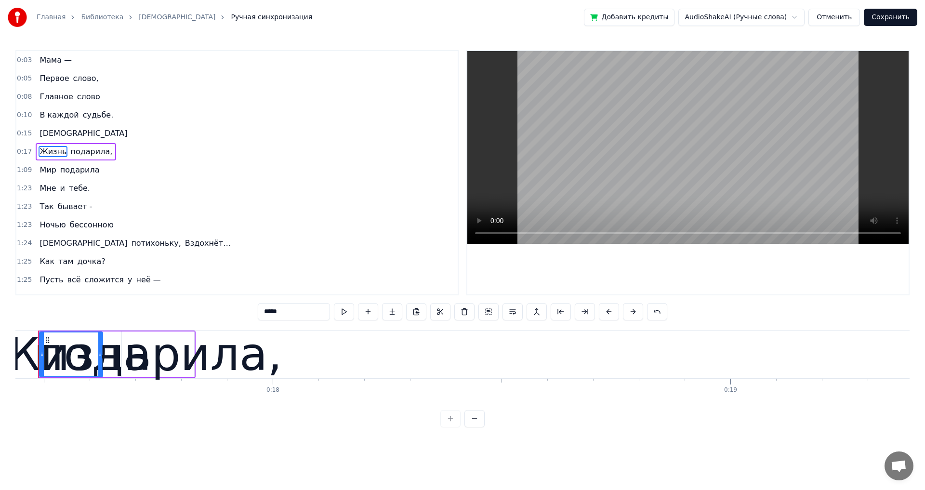
scroll to position [0, 7951]
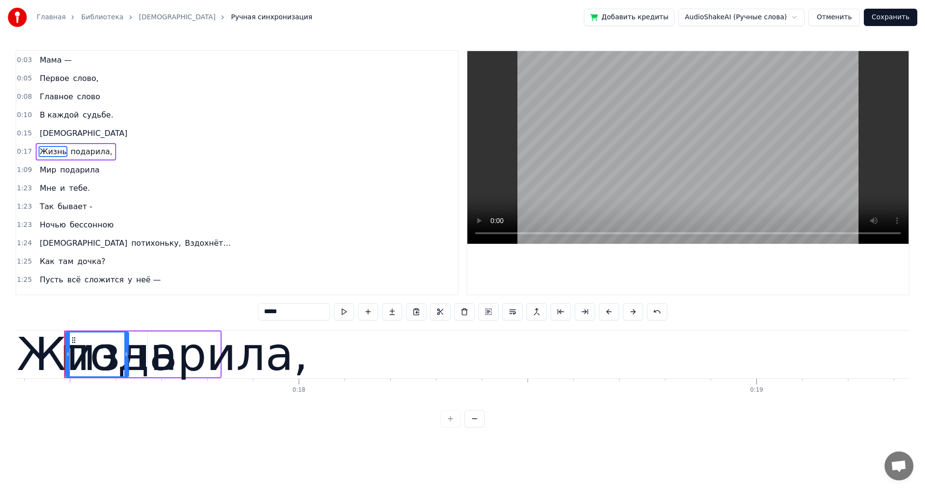
click at [47, 169] on span "Мир" at bounding box center [48, 169] width 18 height 11
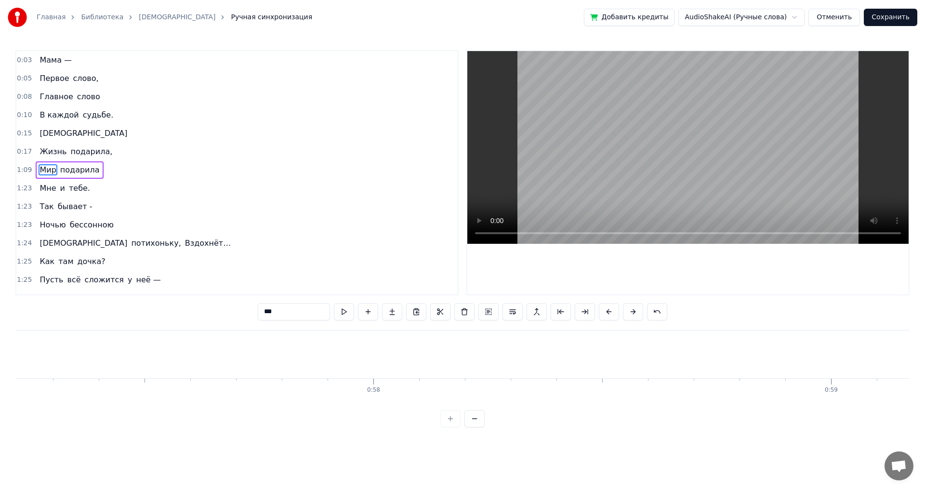
scroll to position [0, 31697]
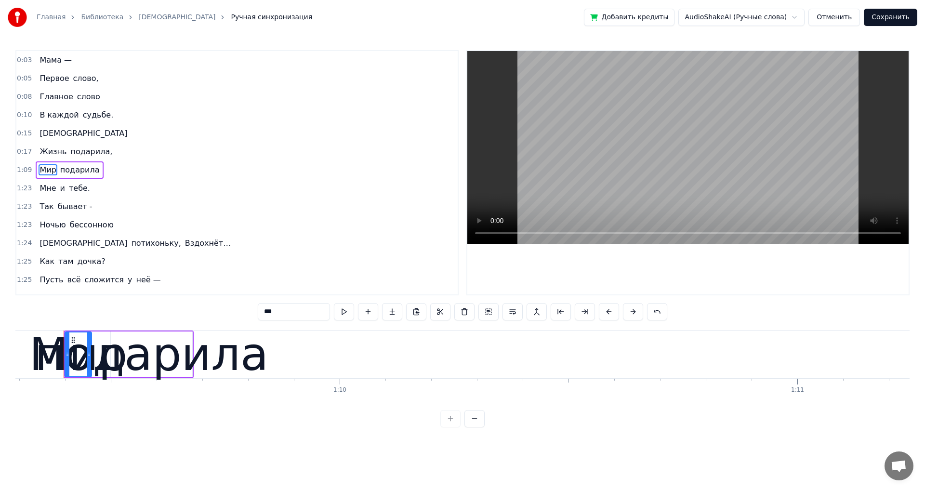
click at [46, 173] on span "Мир" at bounding box center [48, 169] width 18 height 11
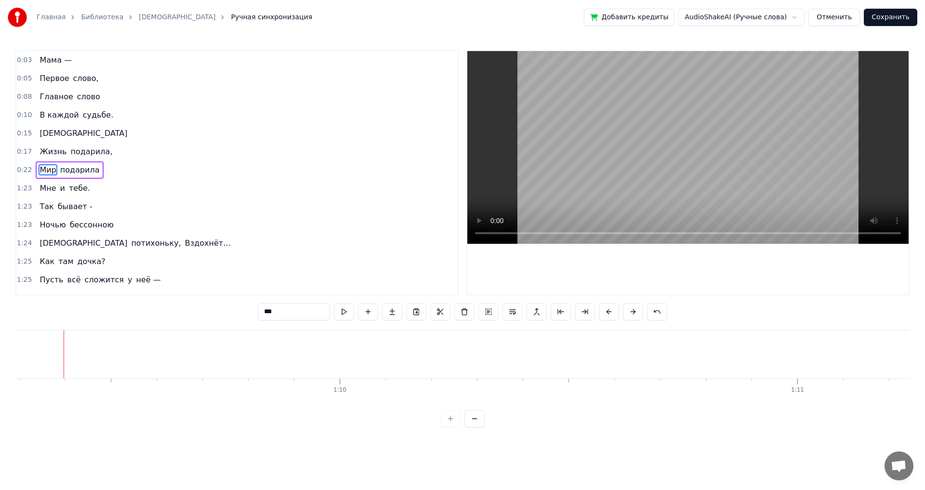
click at [44, 58] on span "Мама —" at bounding box center [56, 59] width 34 height 11
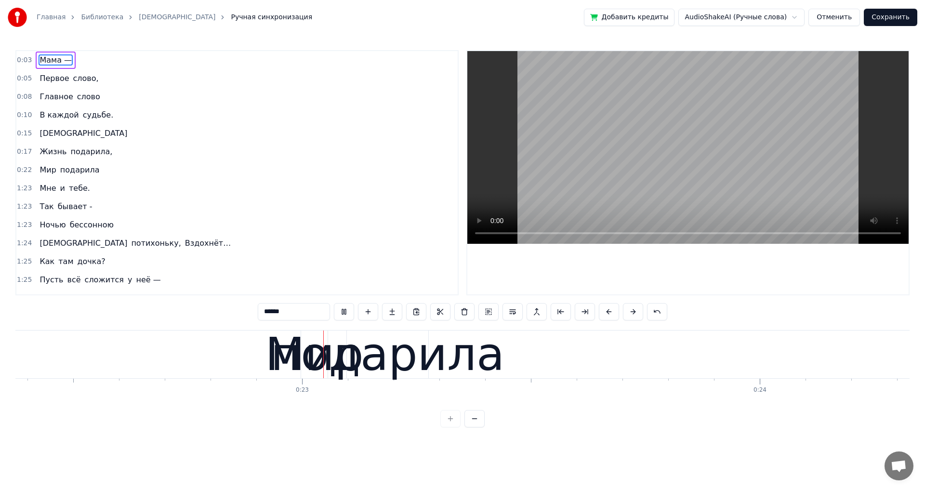
scroll to position [0, 10238]
click at [43, 81] on span "Первое" at bounding box center [54, 78] width 31 height 11
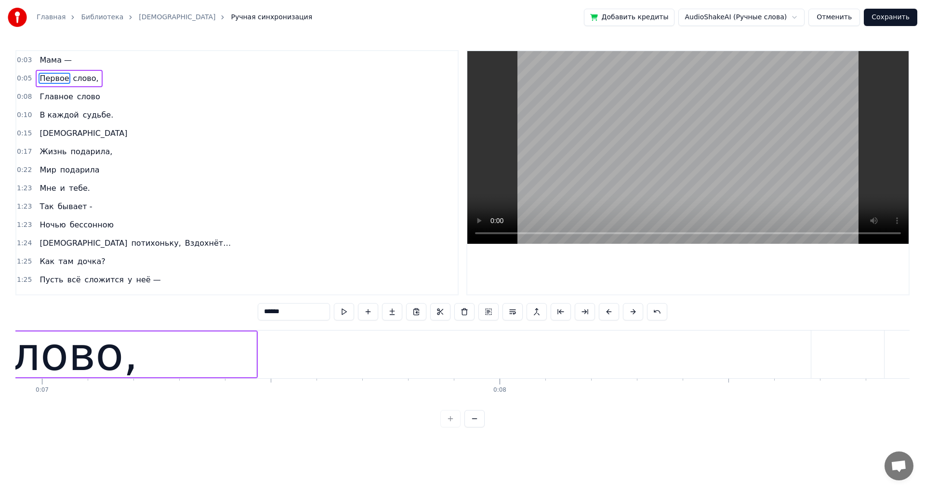
scroll to position [0, 2610]
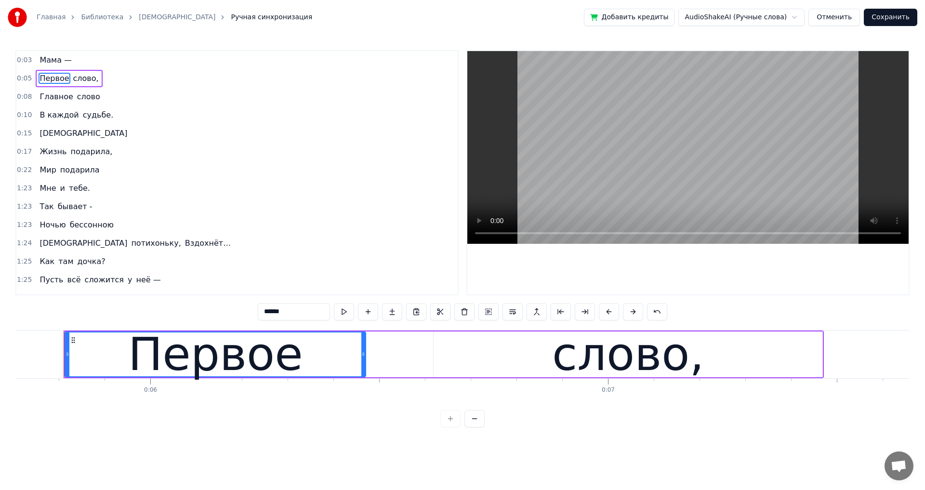
click at [45, 102] on span "Главное" at bounding box center [56, 96] width 35 height 11
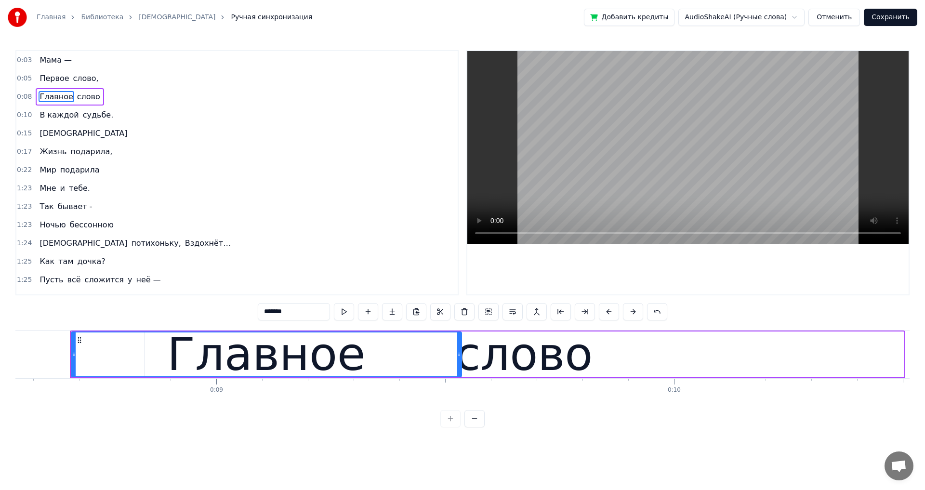
scroll to position [0, 3922]
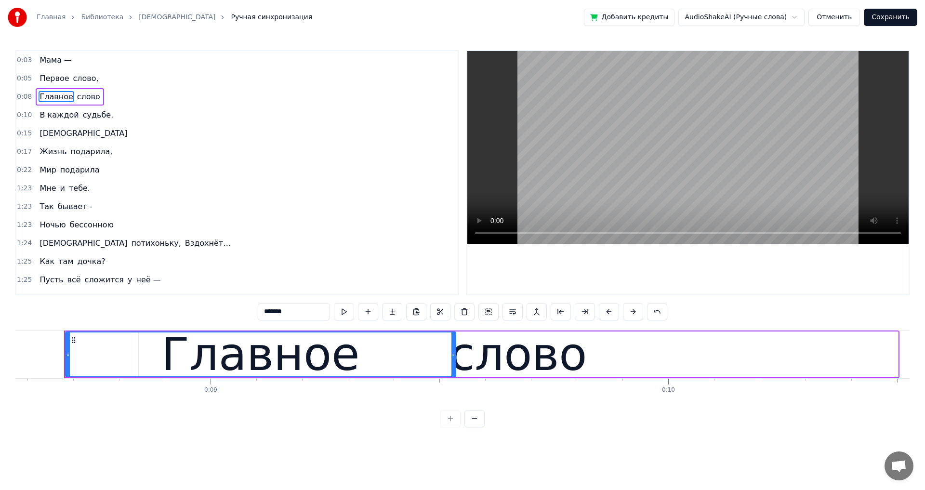
click at [48, 61] on span "Мама —" at bounding box center [56, 59] width 34 height 11
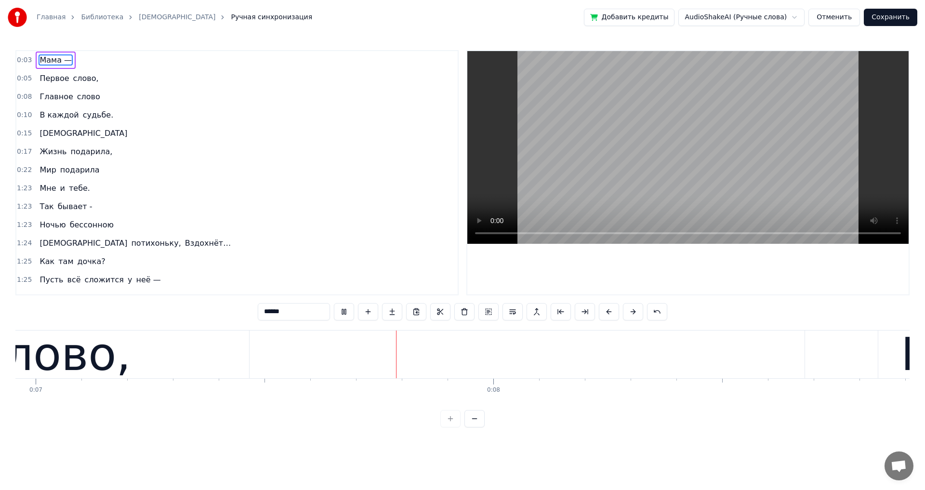
scroll to position [0, 3230]
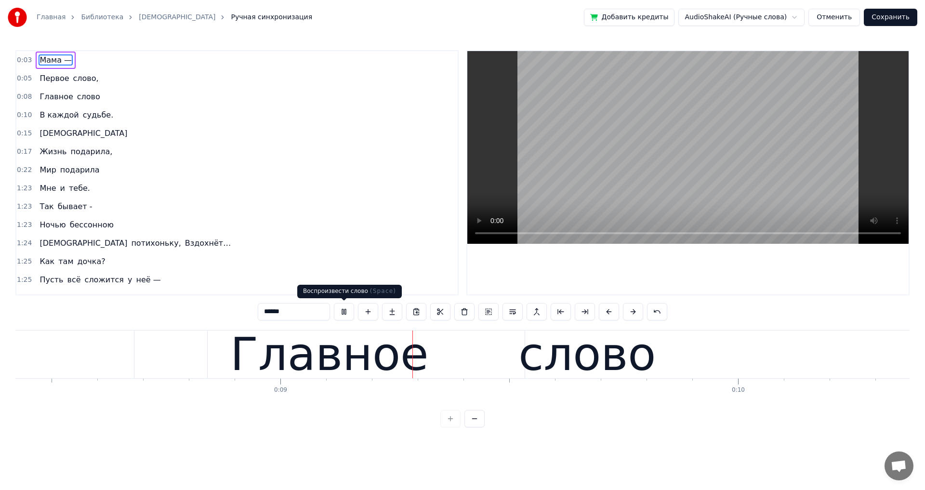
click at [345, 312] on button at bounding box center [344, 311] width 20 height 17
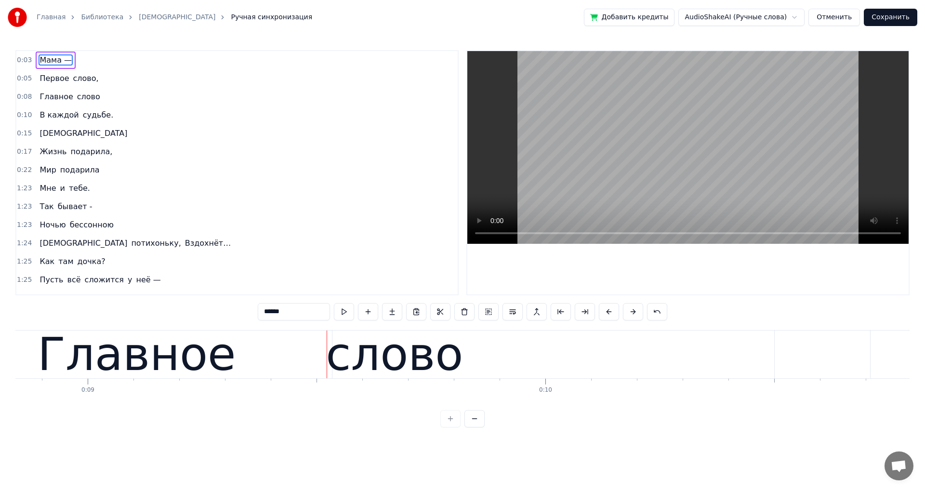
scroll to position [0, 4079]
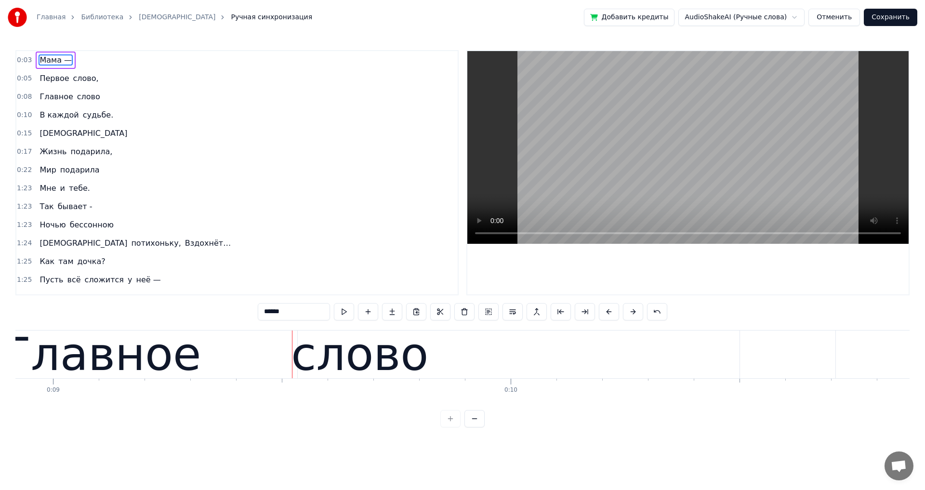
click at [345, 311] on button at bounding box center [344, 311] width 20 height 17
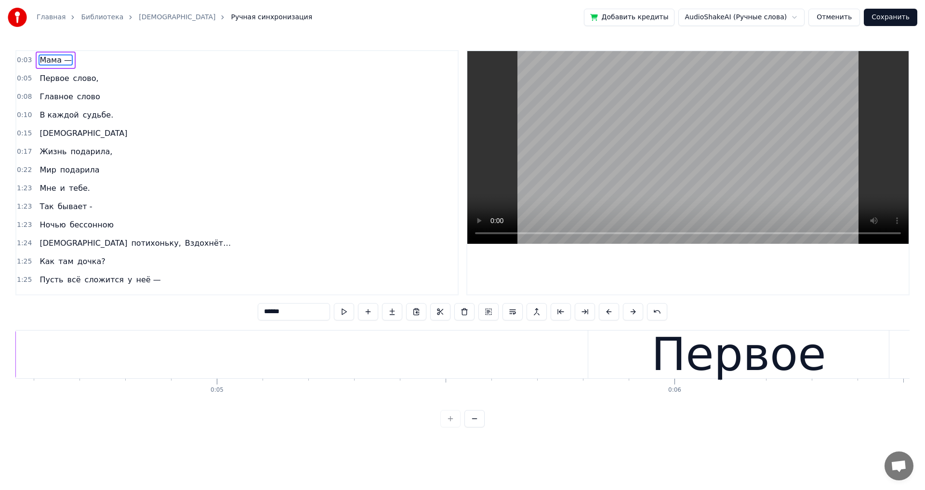
scroll to position [0, 2036]
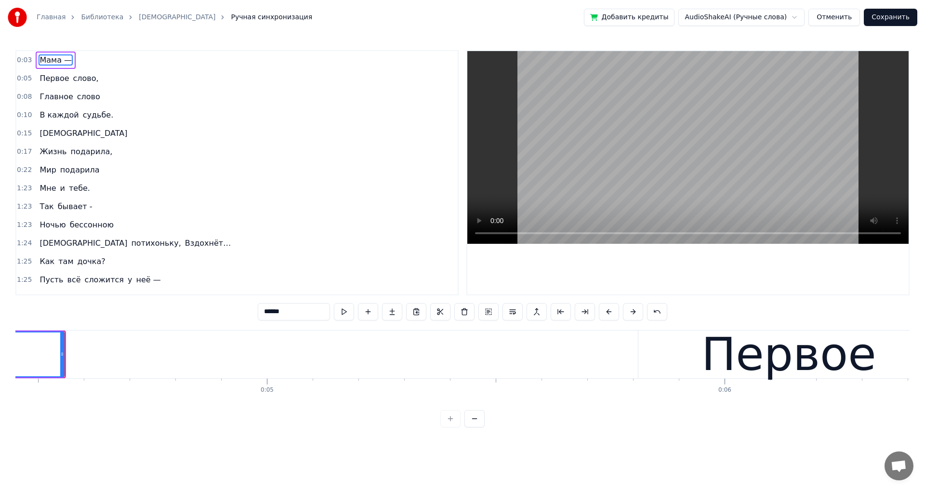
click at [345, 311] on button at bounding box center [344, 311] width 20 height 17
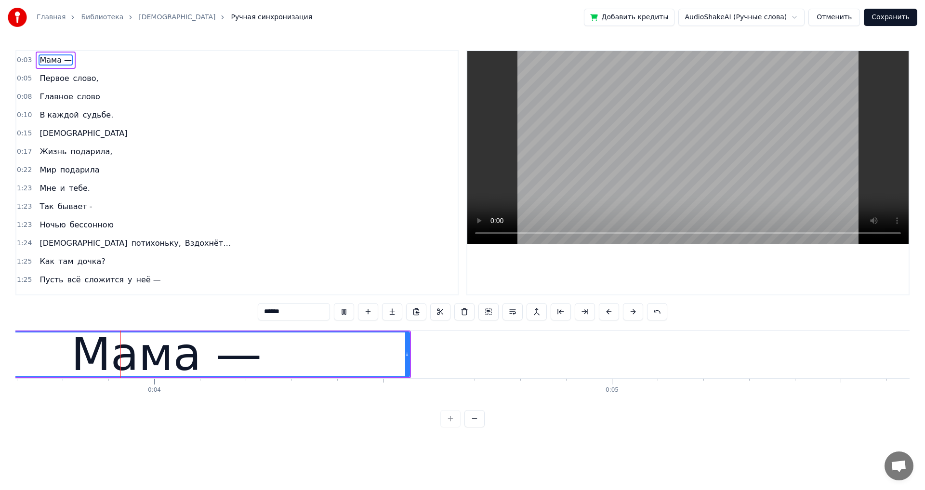
scroll to position [0, 1643]
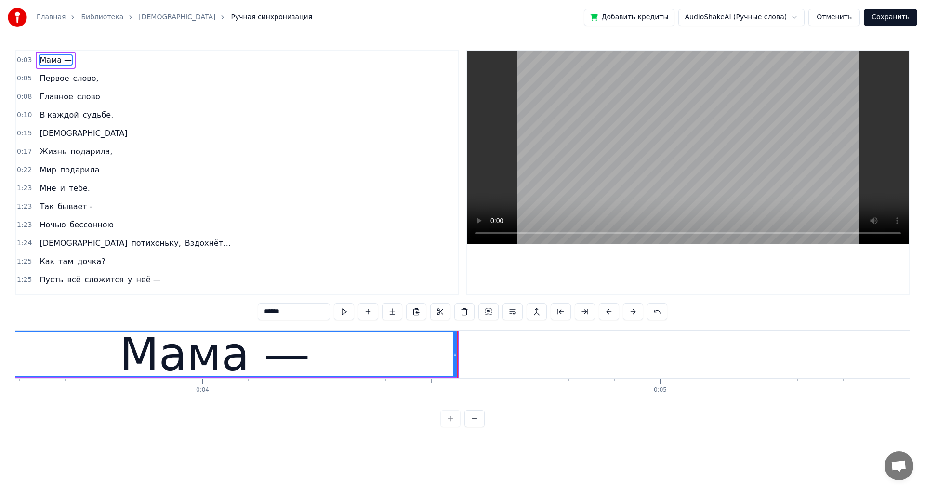
click at [55, 76] on span "Первое" at bounding box center [54, 78] width 31 height 11
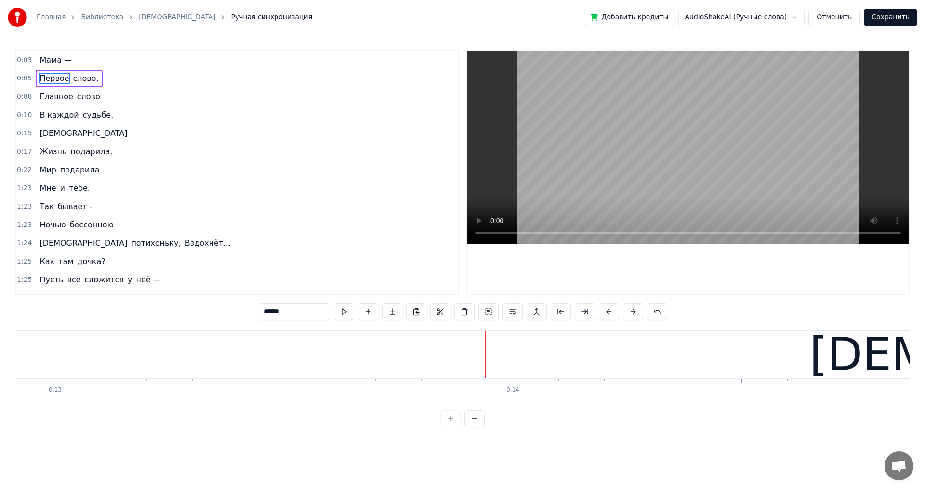
scroll to position [0, 6105]
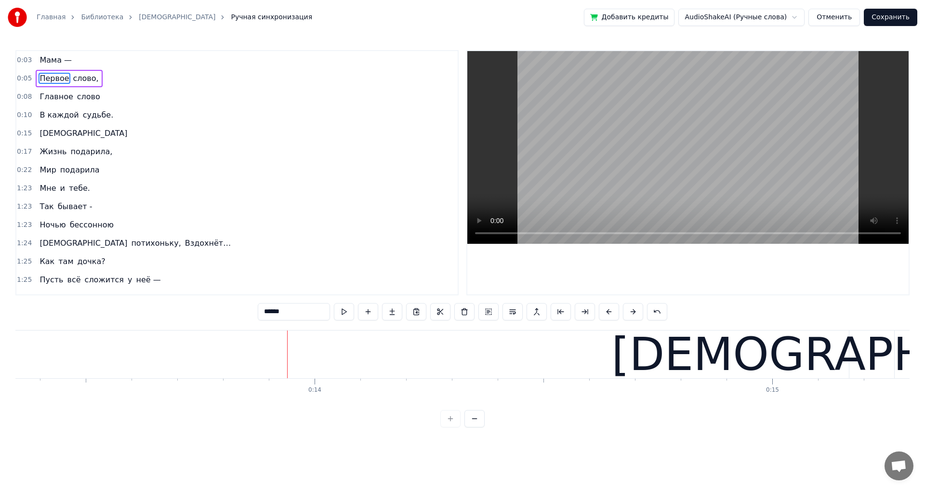
click at [58, 117] on span "В каждой" at bounding box center [59, 114] width 41 height 11
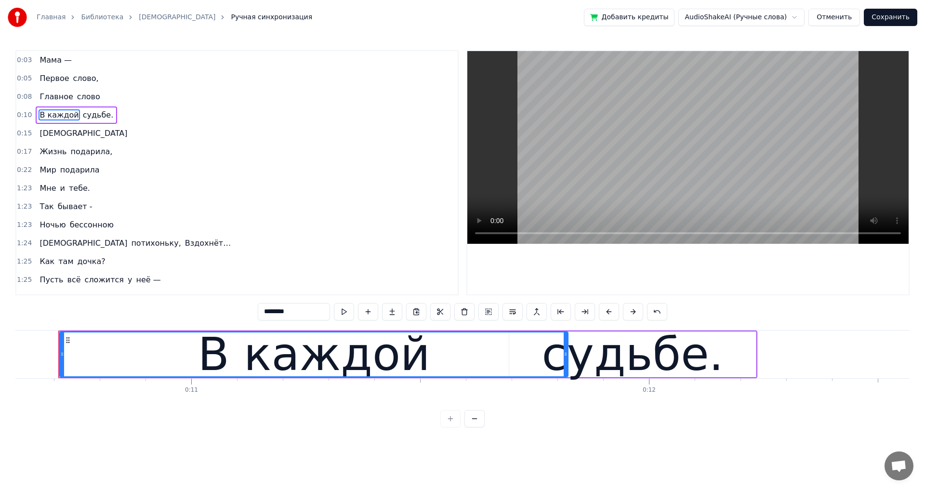
scroll to position [0, 4851]
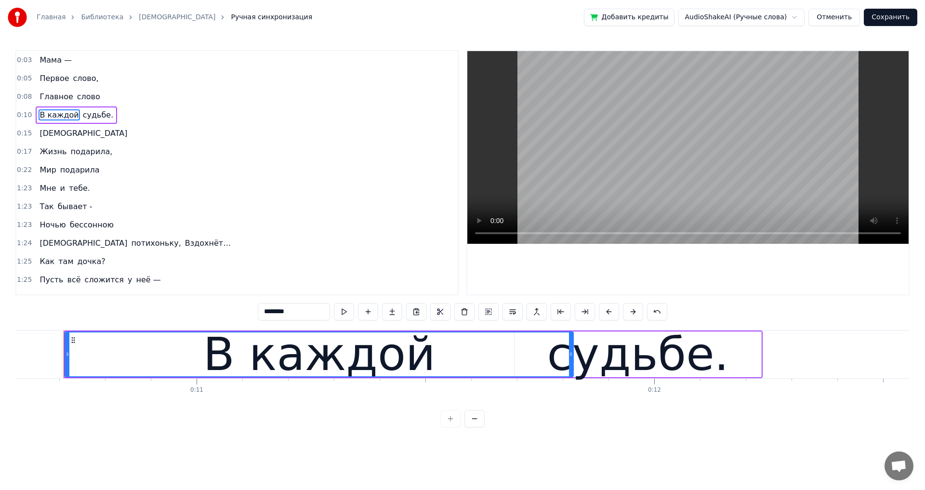
click at [747, 353] on div "судьбе." at bounding box center [637, 354] width 247 height 46
type input "*******"
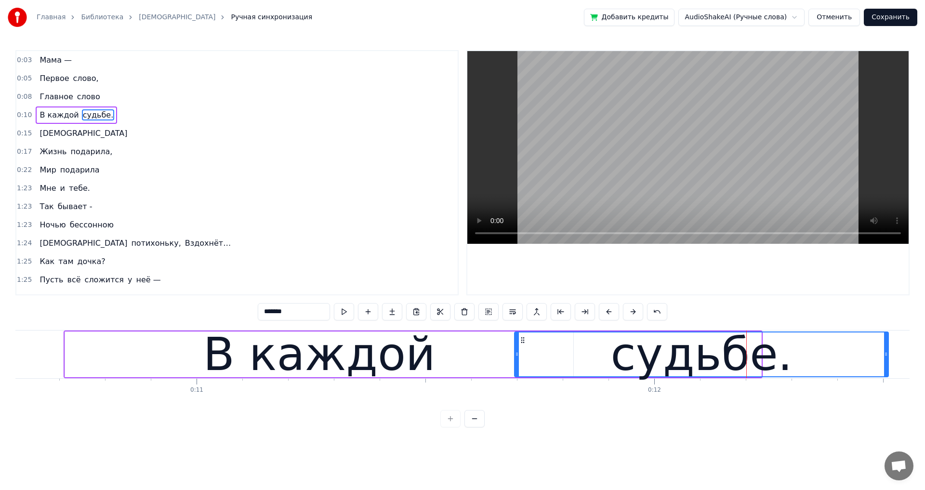
drag, startPoint x: 759, startPoint y: 355, endPoint x: 886, endPoint y: 371, distance: 128.0
click at [886, 371] on div at bounding box center [886, 354] width 4 height 44
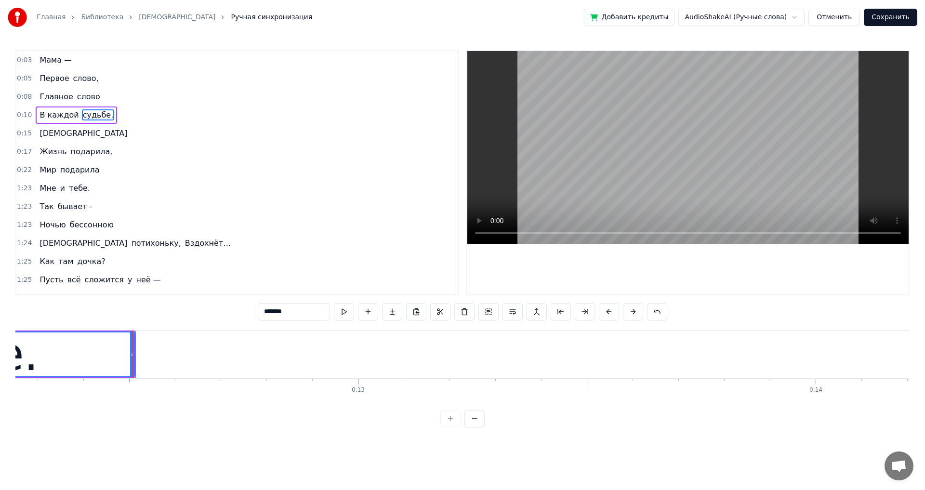
scroll to position [0, 5673]
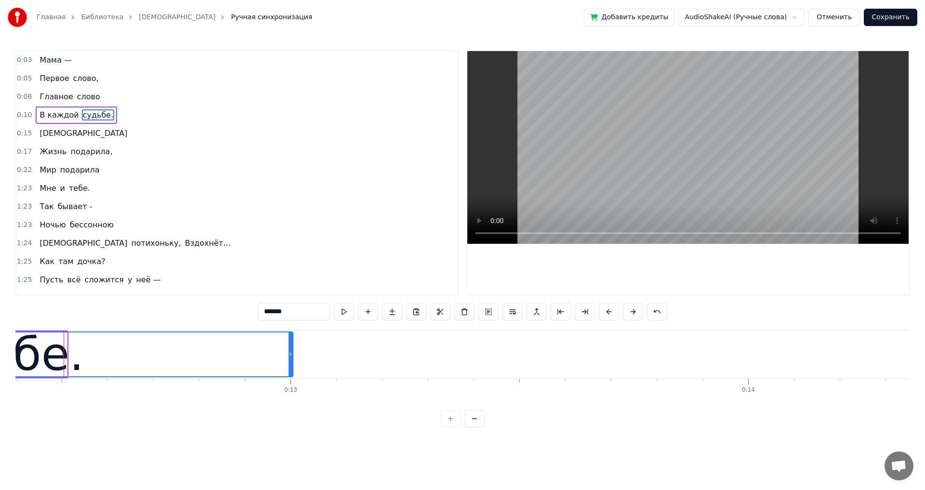
drag, startPoint x: 65, startPoint y: 356, endPoint x: 291, endPoint y: 356, distance: 225.8
click at [291, 356] on icon at bounding box center [290, 354] width 4 height 8
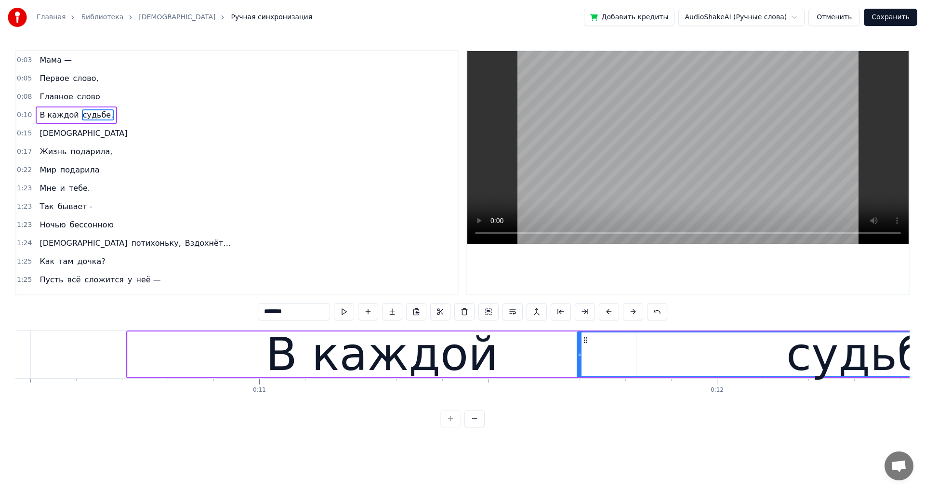
scroll to position [0, 4767]
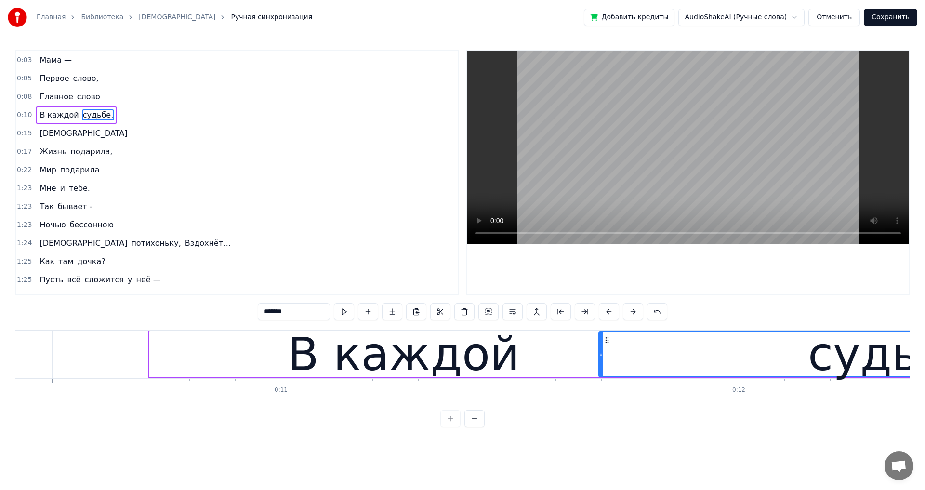
click at [24, 118] on span "0:10" at bounding box center [24, 115] width 15 height 10
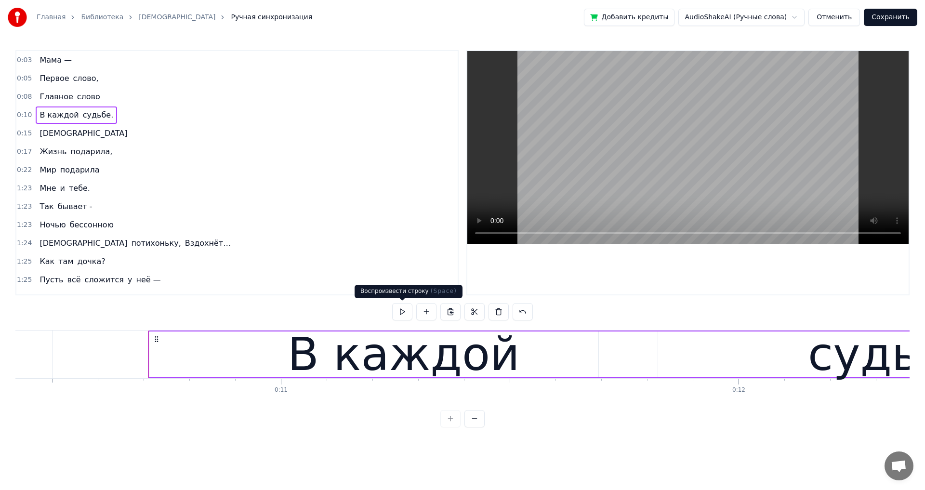
click at [398, 313] on button at bounding box center [402, 311] width 20 height 17
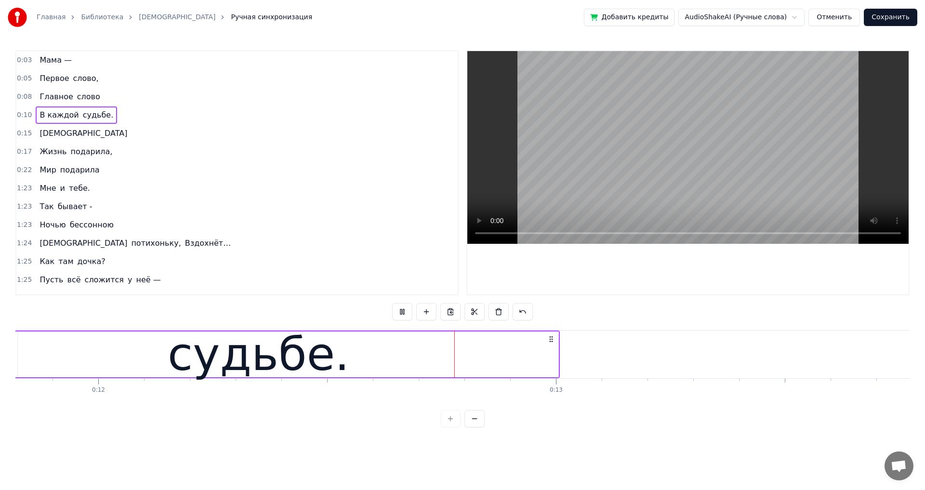
scroll to position [0, 5577]
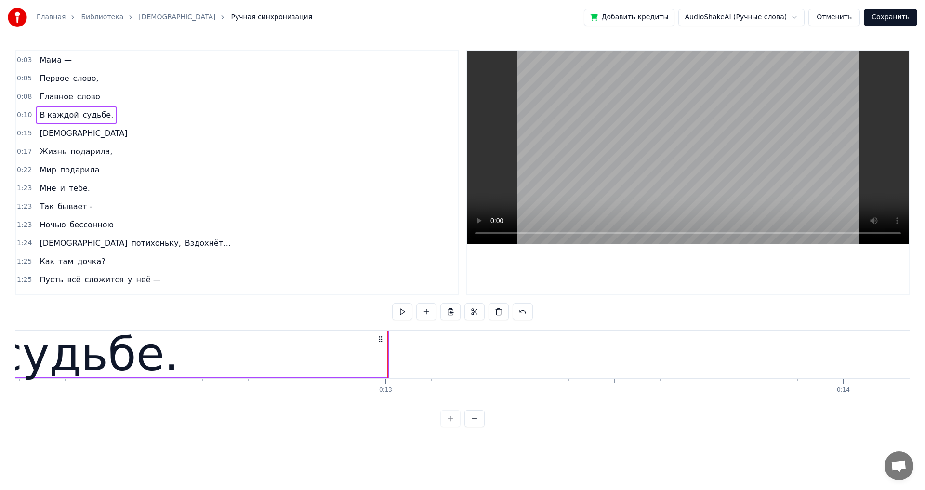
click at [374, 356] on div "судьбе." at bounding box center [87, 354] width 599 height 46
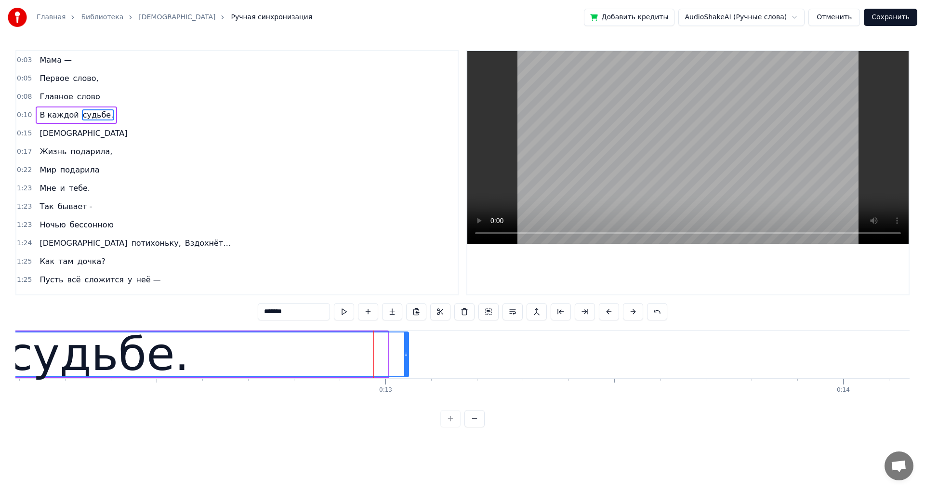
drag, startPoint x: 385, startPoint y: 353, endPoint x: 405, endPoint y: 354, distance: 20.7
click at [405, 354] on icon at bounding box center [406, 354] width 4 height 8
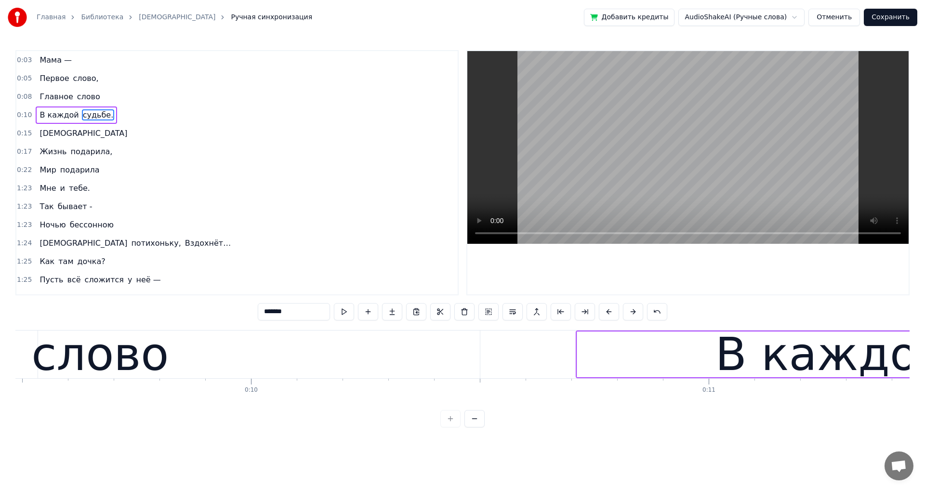
scroll to position [0, 4680]
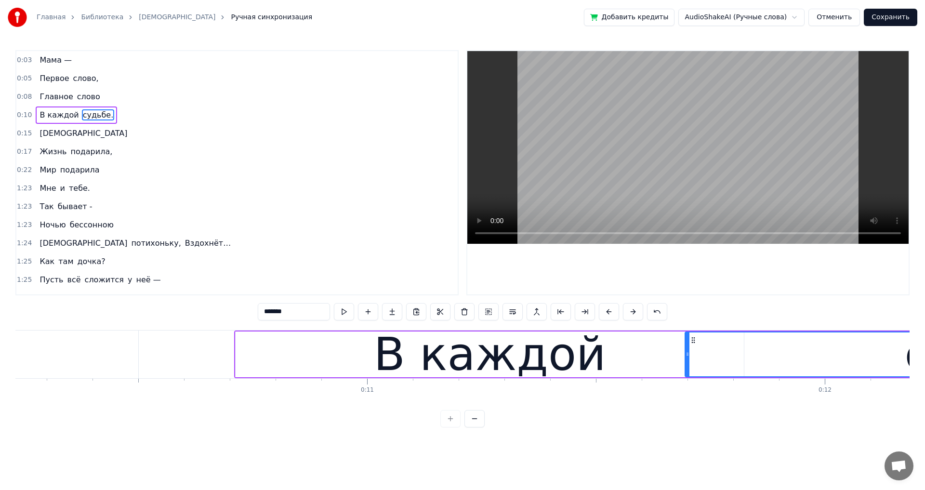
click at [235, 355] on div "В каждой" at bounding box center [489, 354] width 509 height 46
type input "********"
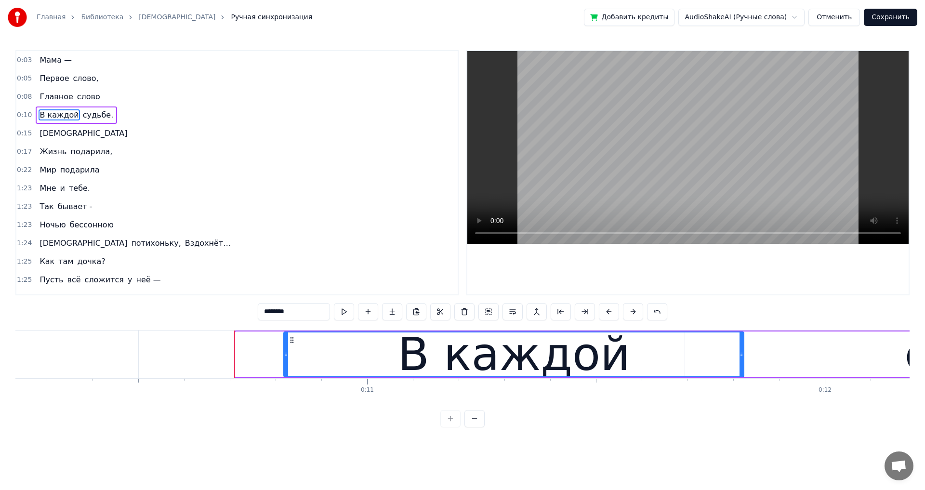
drag, startPoint x: 237, startPoint y: 354, endPoint x: 286, endPoint y: 354, distance: 48.2
click at [286, 354] on circle at bounding box center [286, 354] width 0 height 0
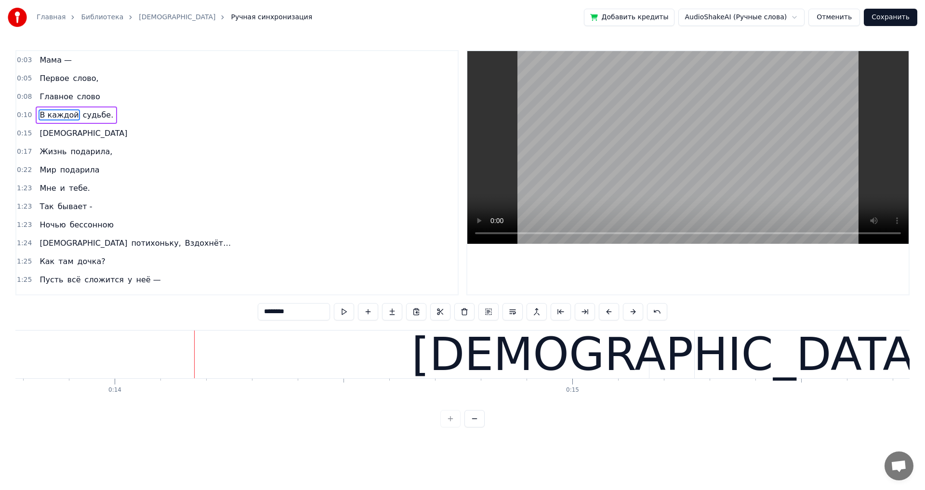
scroll to position [0, 6435]
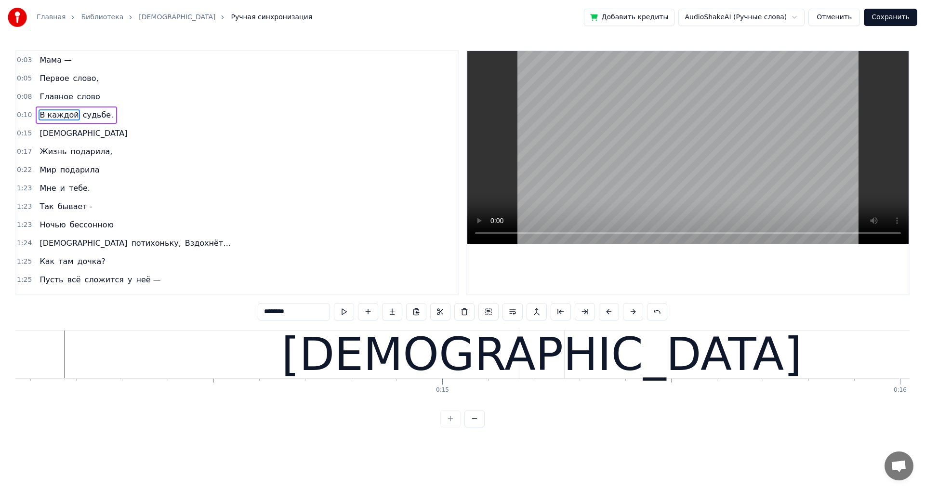
click at [36, 114] on div "В каждой судьбе." at bounding box center [76, 114] width 81 height 17
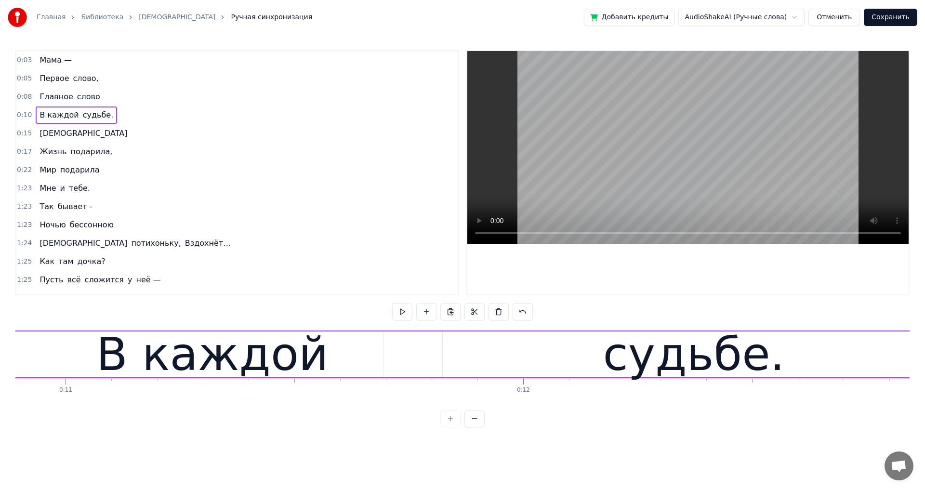
scroll to position [0, 4899]
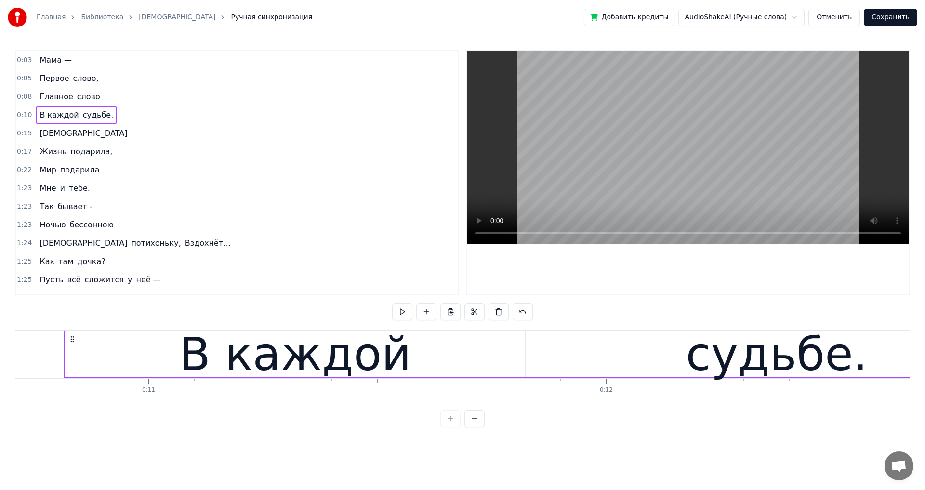
click at [217, 366] on div "В каждой" at bounding box center [295, 354] width 232 height 69
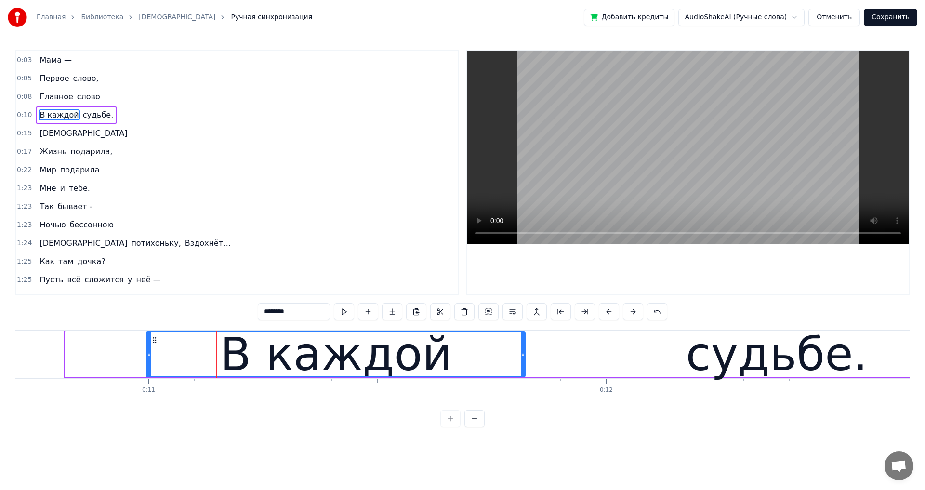
drag, startPoint x: 66, startPoint y: 355, endPoint x: 148, endPoint y: 357, distance: 81.4
click at [148, 357] on icon at bounding box center [149, 354] width 4 height 8
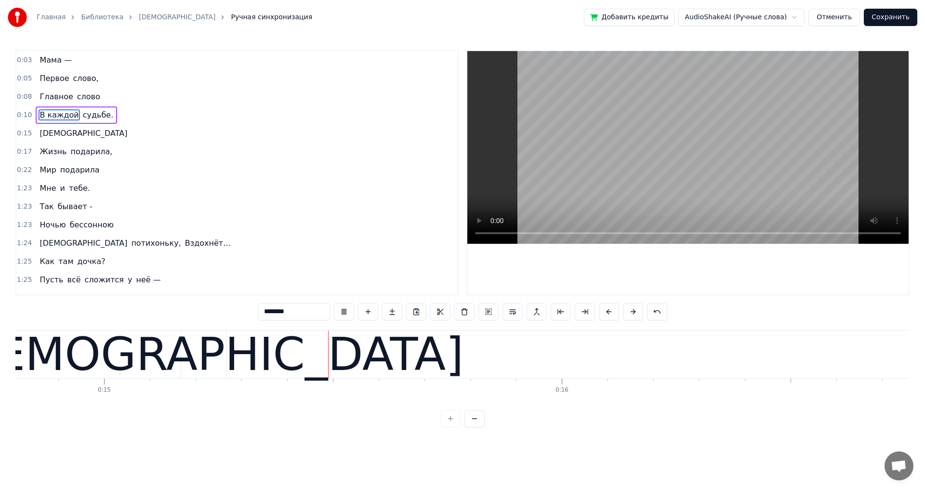
scroll to position [0, 6774]
click at [165, 355] on div "[DEMOGRAPHIC_DATA]" at bounding box center [202, 354] width 520 height 69
type input "****"
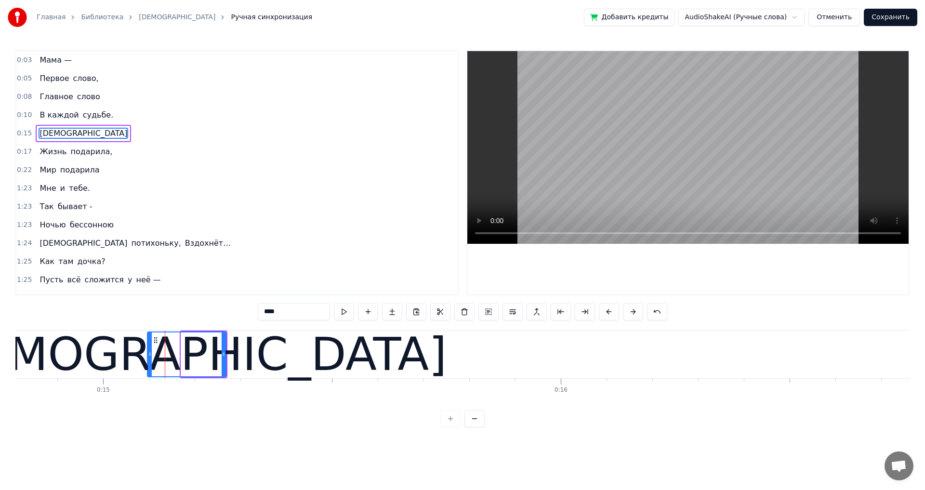
drag, startPoint x: 185, startPoint y: 354, endPoint x: 151, endPoint y: 354, distance: 33.7
click at [151, 354] on icon at bounding box center [150, 354] width 4 height 8
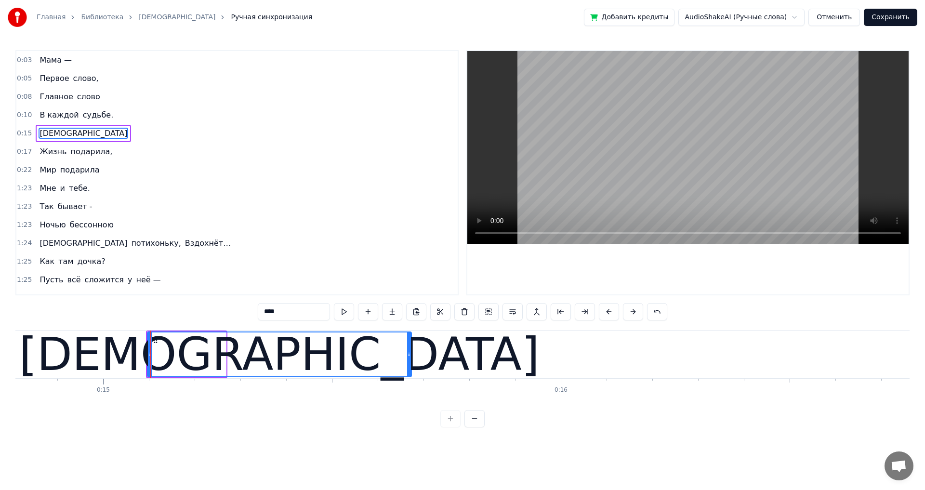
drag, startPoint x: 225, startPoint y: 358, endPoint x: 410, endPoint y: 364, distance: 185.5
click at [410, 364] on div at bounding box center [409, 354] width 4 height 44
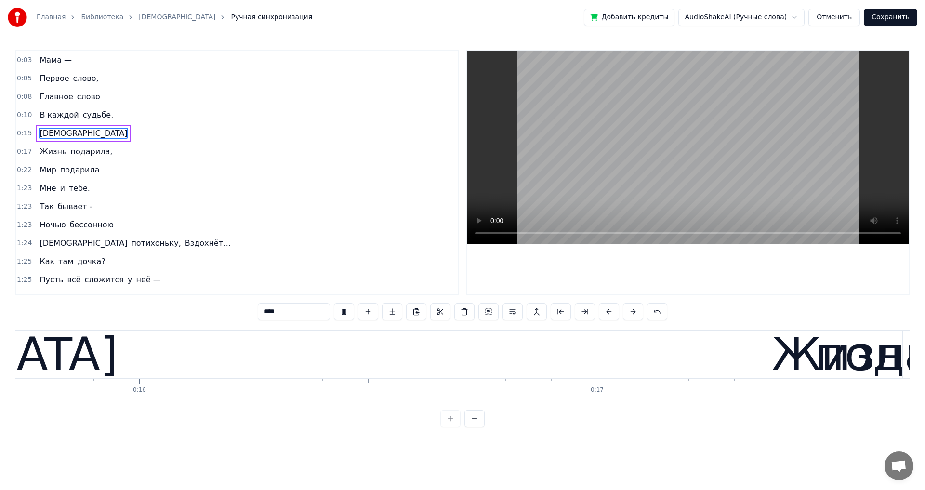
click at [305, 311] on input "****" at bounding box center [294, 311] width 72 height 17
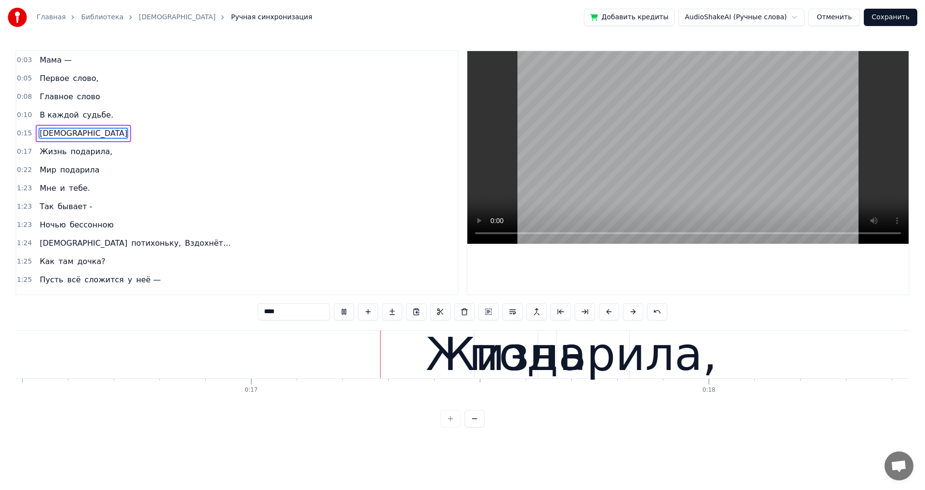
scroll to position [0, 7573]
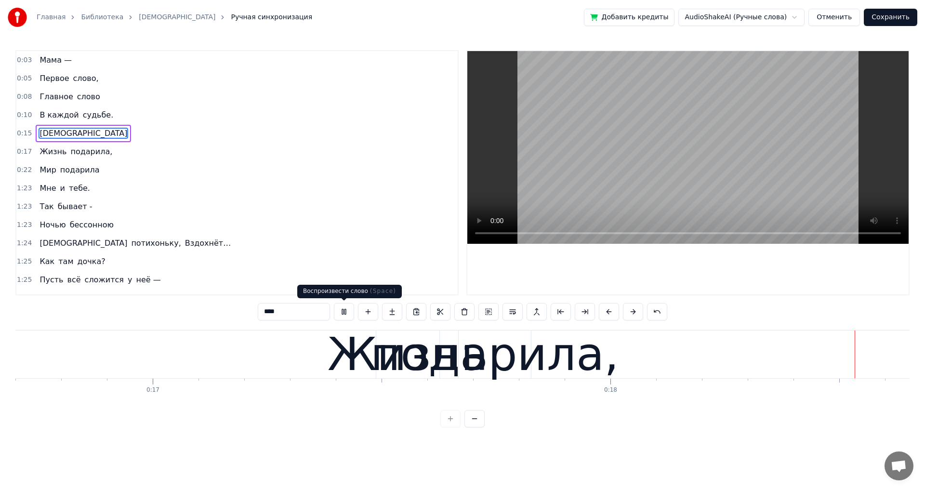
click at [345, 313] on button at bounding box center [344, 311] width 20 height 17
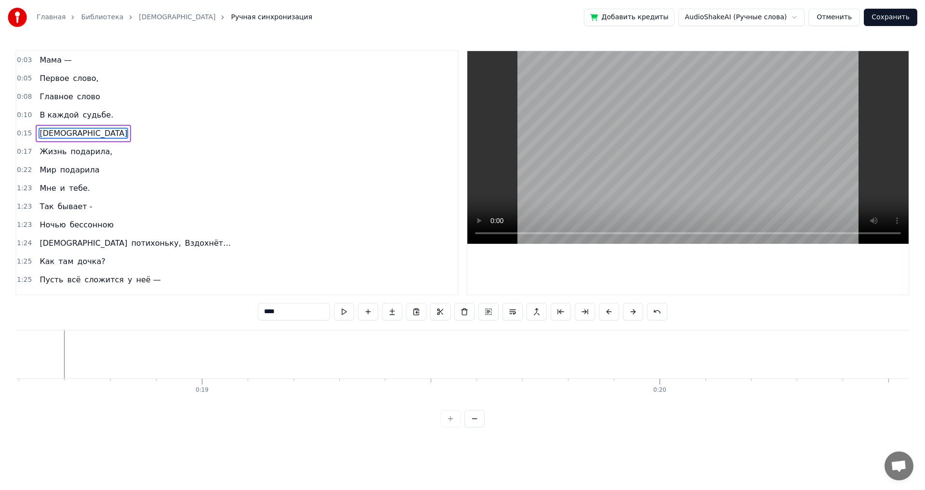
click at [345, 313] on button at bounding box center [344, 311] width 20 height 17
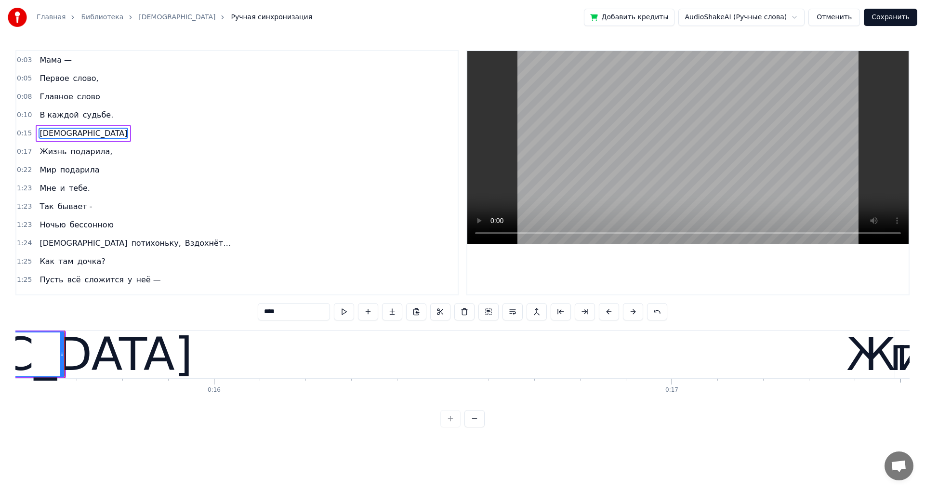
click at [345, 313] on button at bounding box center [344, 311] width 20 height 17
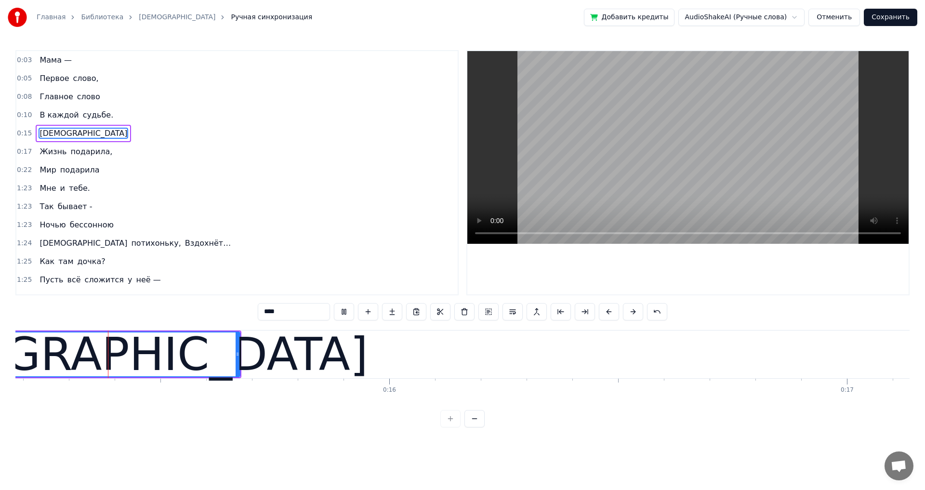
scroll to position [0, 6941]
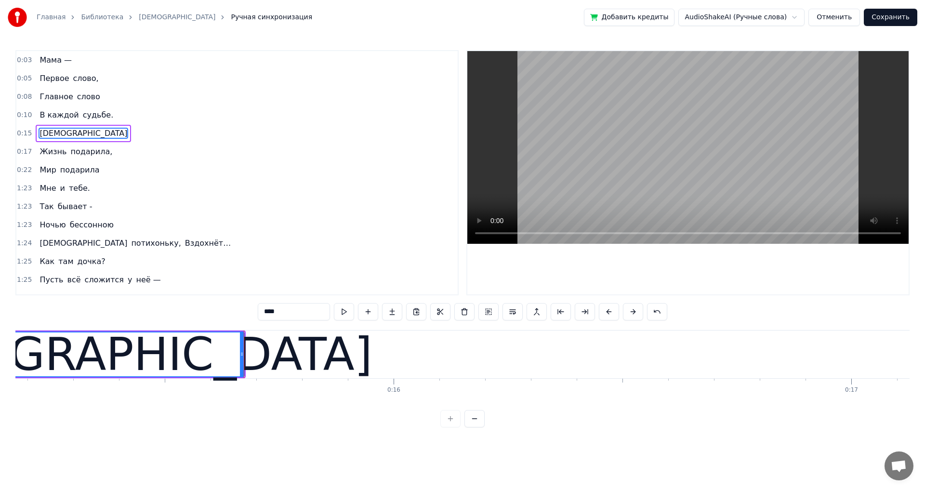
click at [36, 117] on div "В каждой судьбе." at bounding box center [76, 114] width 81 height 17
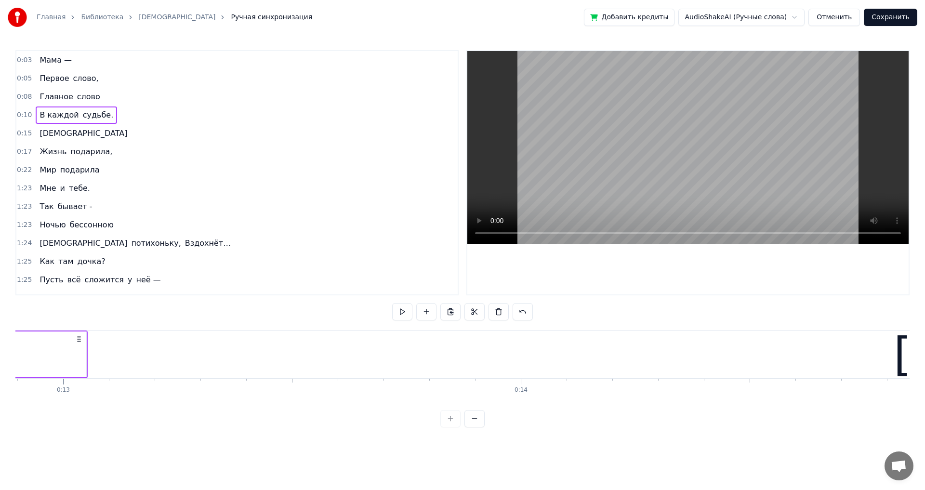
scroll to position [0, 5753]
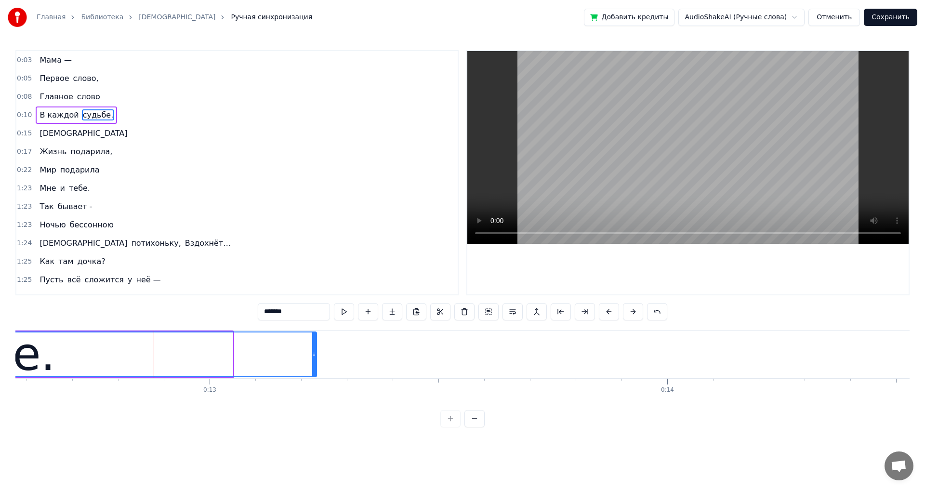
drag, startPoint x: 231, startPoint y: 354, endPoint x: 315, endPoint y: 356, distance: 83.8
click at [315, 356] on icon at bounding box center [314, 354] width 4 height 8
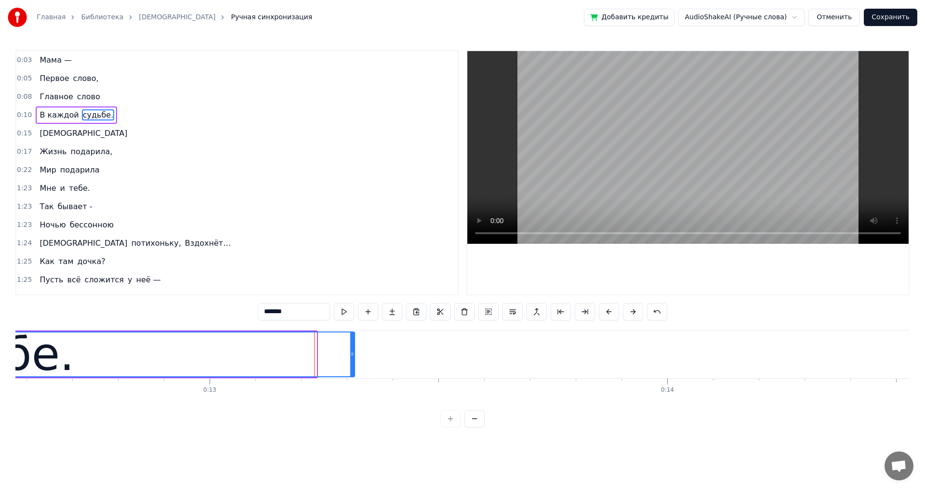
drag, startPoint x: 312, startPoint y: 353, endPoint x: 350, endPoint y: 353, distance: 38.0
click at [350, 353] on icon at bounding box center [352, 354] width 4 height 8
click at [42, 136] on span "[DEMOGRAPHIC_DATA]" at bounding box center [84, 133] width 90 height 11
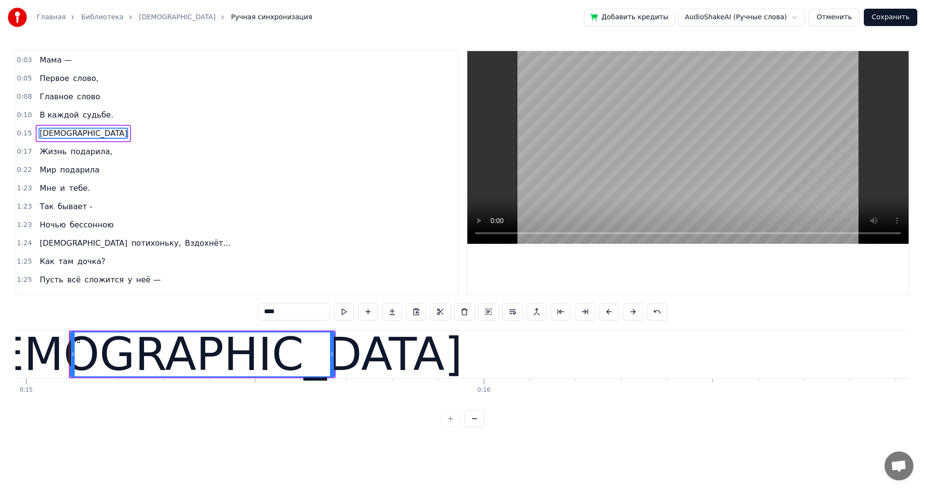
scroll to position [0, 6856]
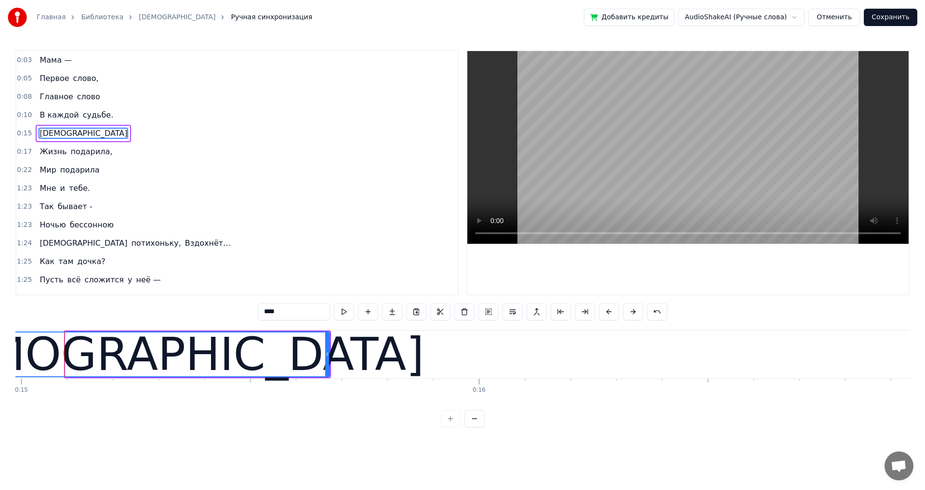
drag, startPoint x: 67, startPoint y: 355, endPoint x: 0, endPoint y: 355, distance: 66.9
click at [0, 355] on div "Главная Библиотека Мама Ручная синхронизация Добавить кредиты AudioShakeAI (Руч…" at bounding box center [462, 213] width 925 height 427
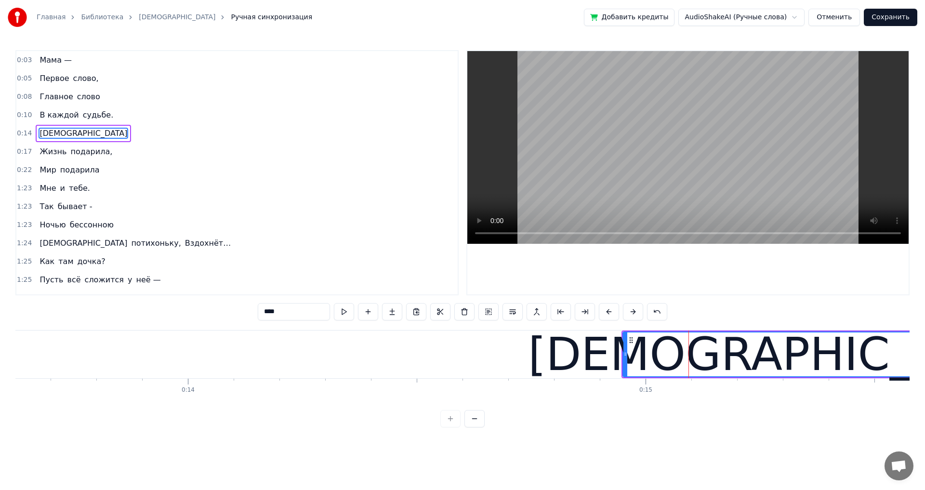
scroll to position [0, 6201]
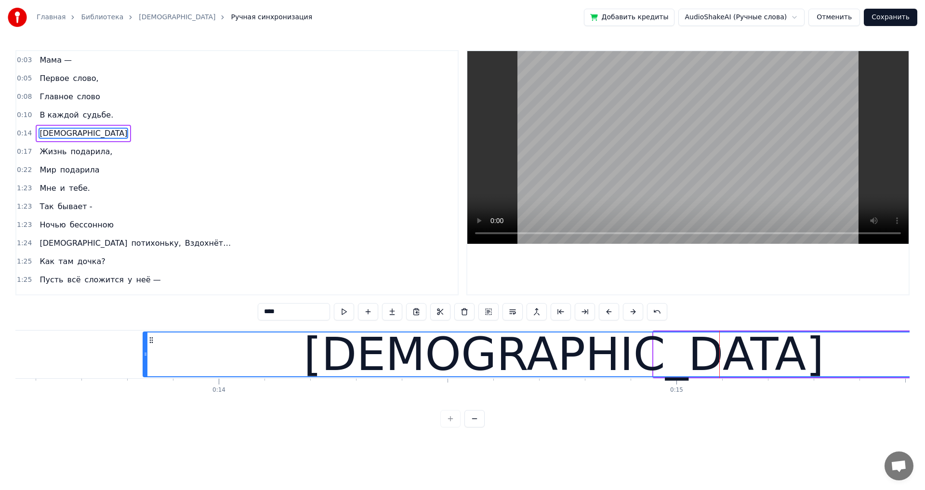
drag, startPoint x: 653, startPoint y: 354, endPoint x: 143, endPoint y: 368, distance: 510.6
click at [143, 368] on div at bounding box center [145, 354] width 4 height 44
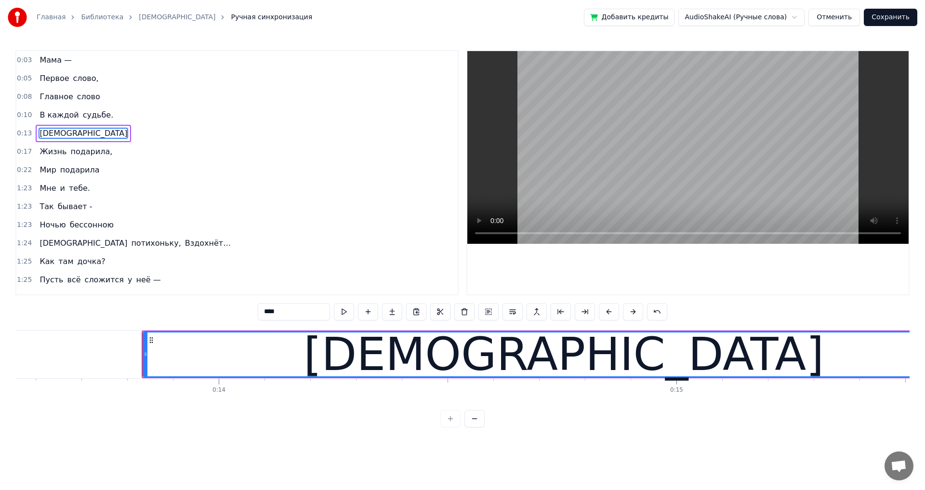
click at [51, 114] on span "В каждой" at bounding box center [59, 114] width 41 height 11
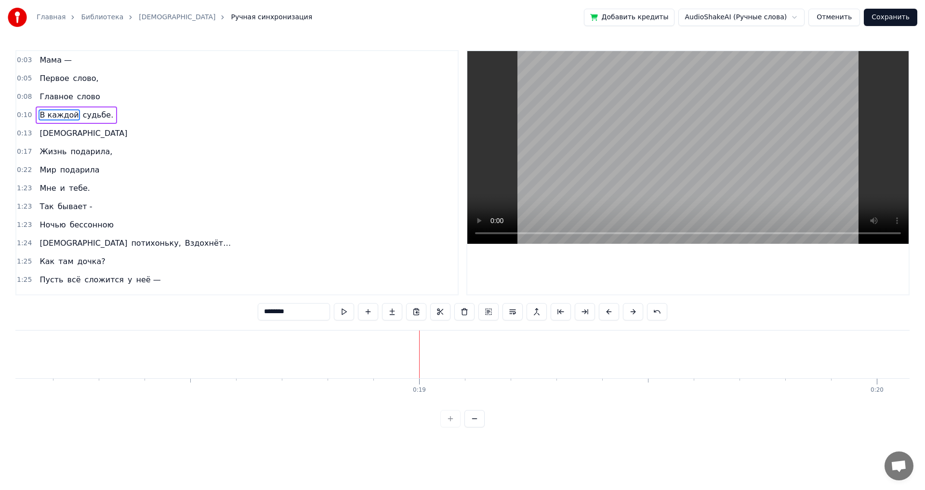
scroll to position [0, 7849]
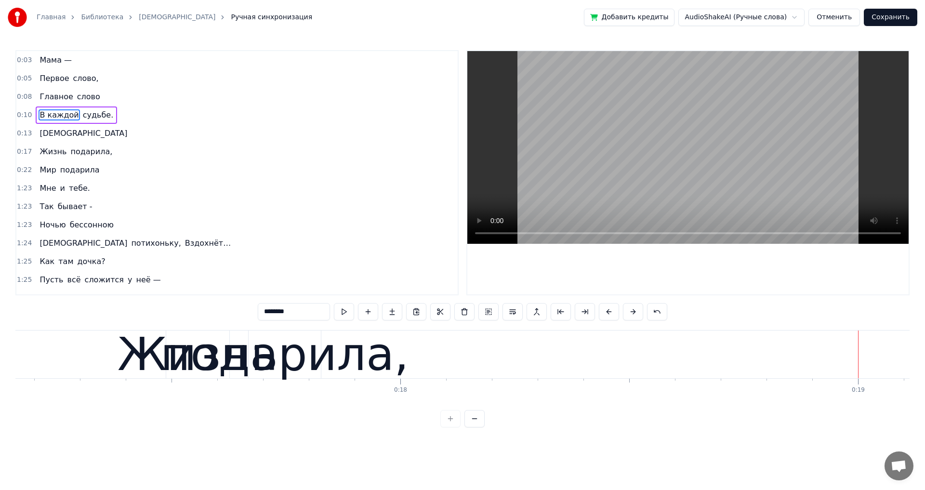
click at [280, 366] on div "подарила," at bounding box center [284, 354] width 248 height 69
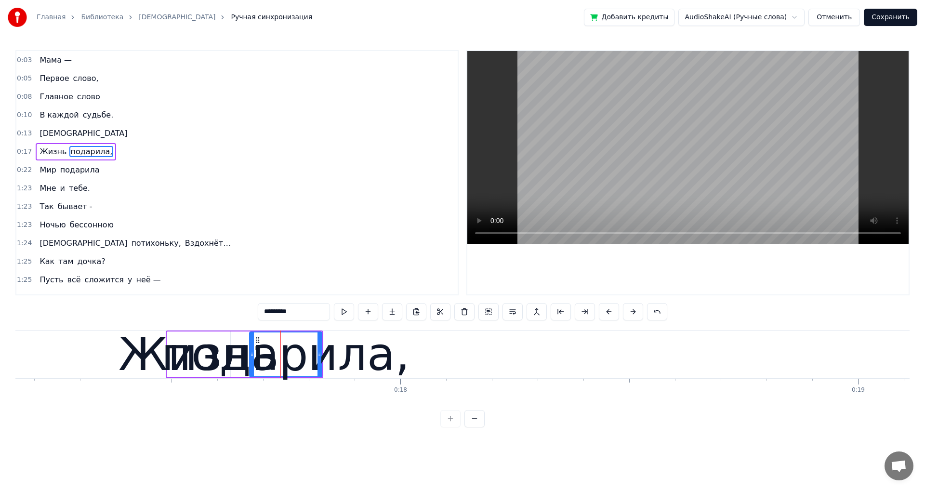
click at [352, 366] on div "подарила," at bounding box center [285, 354] width 248 height 69
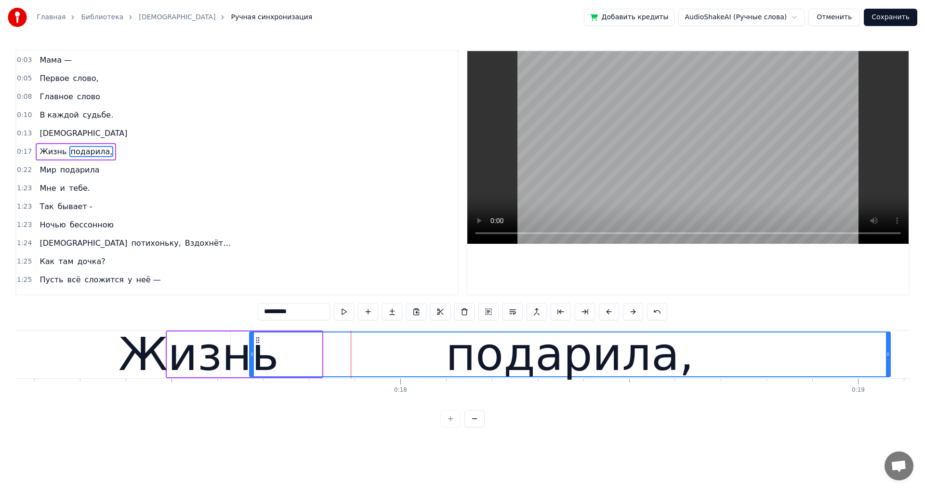
drag, startPoint x: 317, startPoint y: 354, endPoint x: 847, endPoint y: 386, distance: 530.2
click at [886, 386] on div "Мама — Первое слово, Главное слово В каждой судьбе. [DEMOGRAPHIC_DATA] Жизнь по…" at bounding box center [462, 366] width 894 height 72
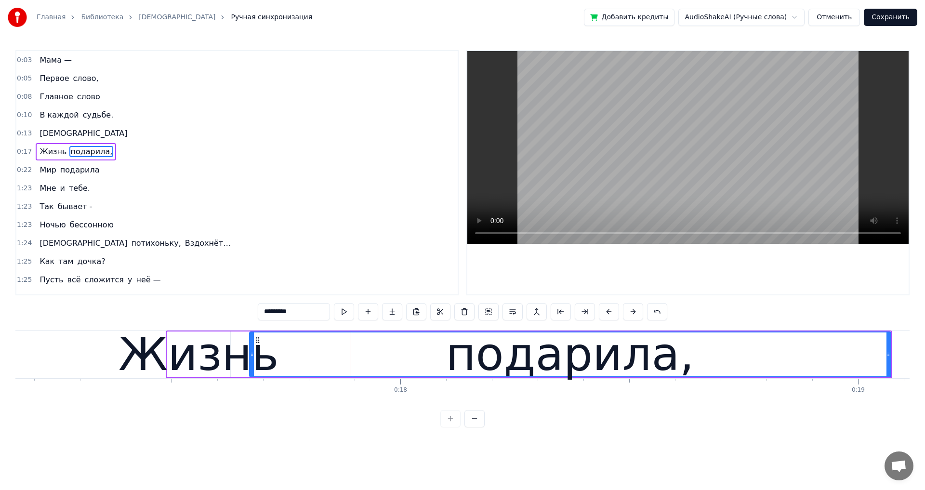
click at [170, 360] on div "Жизнь" at bounding box center [198, 354] width 160 height 69
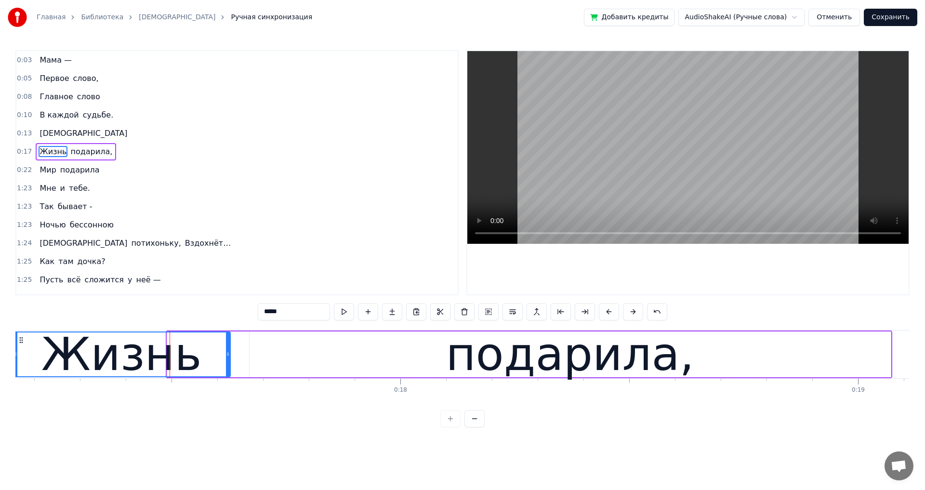
drag, startPoint x: 168, startPoint y: 354, endPoint x: 14, endPoint y: 354, distance: 154.1
click at [14, 354] on div "Главная Библиотека Мама Ручная синхронизация Добавить кредиты AudioShakeAI (Руч…" at bounding box center [462, 213] width 925 height 427
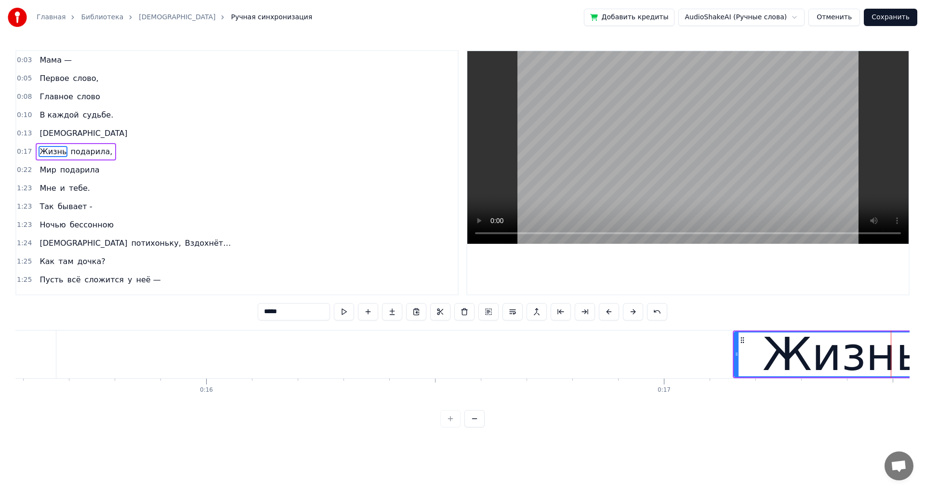
scroll to position [0, 7134]
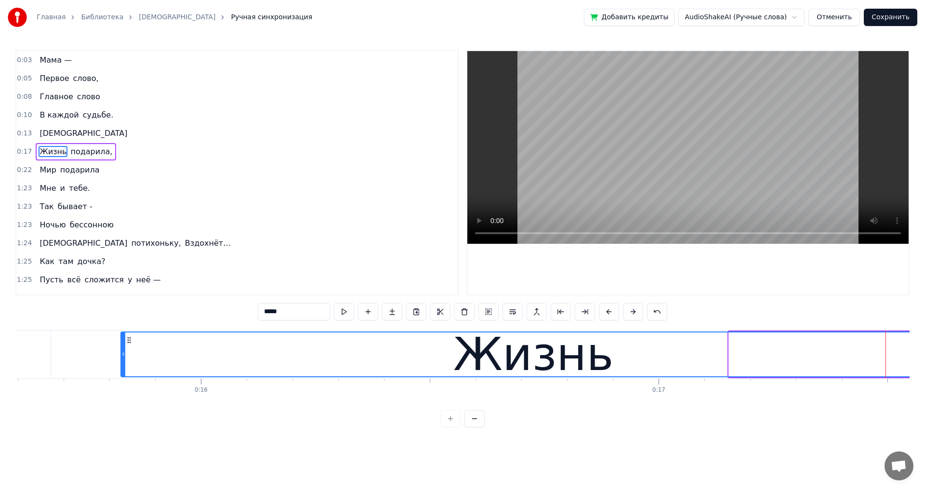
drag, startPoint x: 730, startPoint y: 355, endPoint x: 123, endPoint y: 369, distance: 607.8
click at [123, 369] on div at bounding box center [123, 354] width 4 height 44
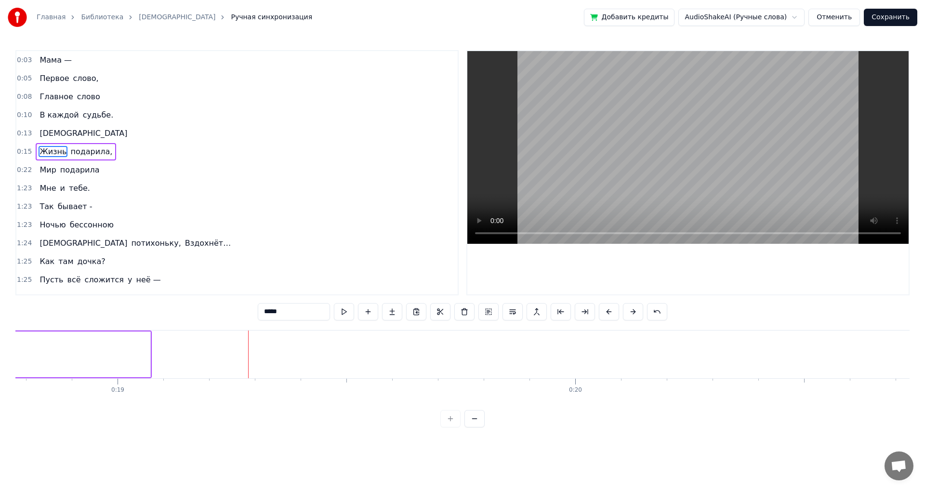
scroll to position [0, 8773]
click at [50, 133] on span "[DEMOGRAPHIC_DATA]" at bounding box center [84, 133] width 90 height 11
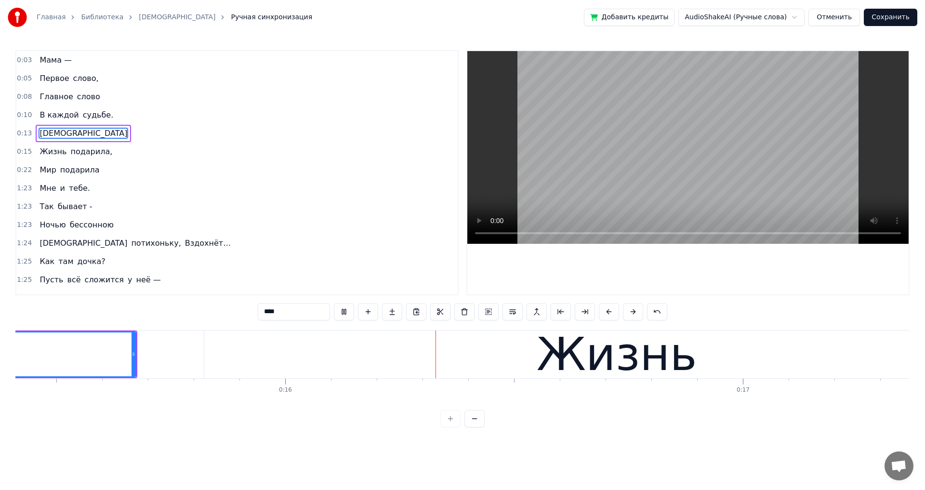
scroll to position [0, 7102]
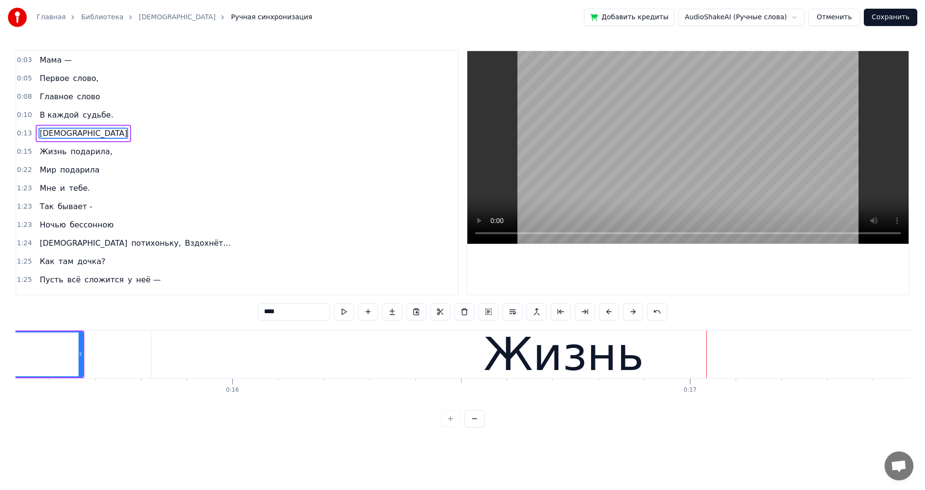
click at [248, 356] on div "Жизнь" at bounding box center [563, 354] width 825 height 48
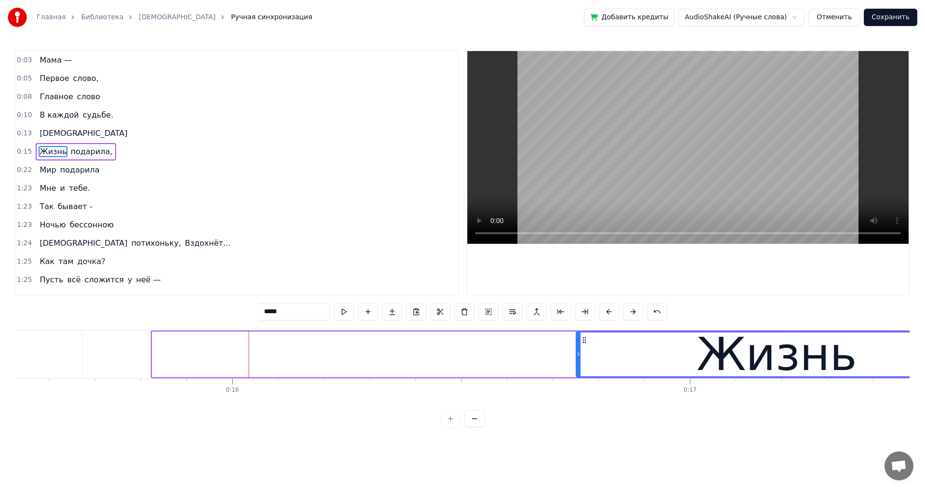
drag, startPoint x: 153, startPoint y: 354, endPoint x: 577, endPoint y: 367, distance: 423.9
click at [577, 367] on div at bounding box center [578, 354] width 4 height 44
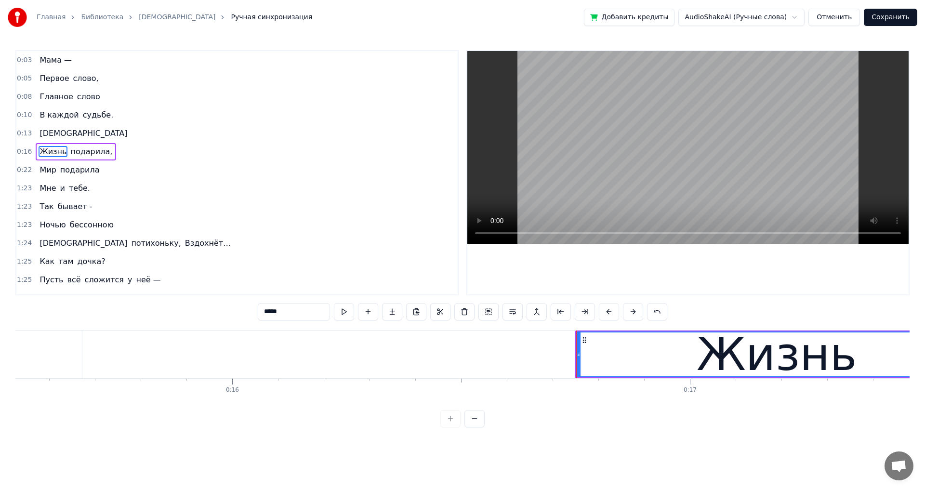
click at [51, 128] on span "[DEMOGRAPHIC_DATA]" at bounding box center [84, 133] width 90 height 11
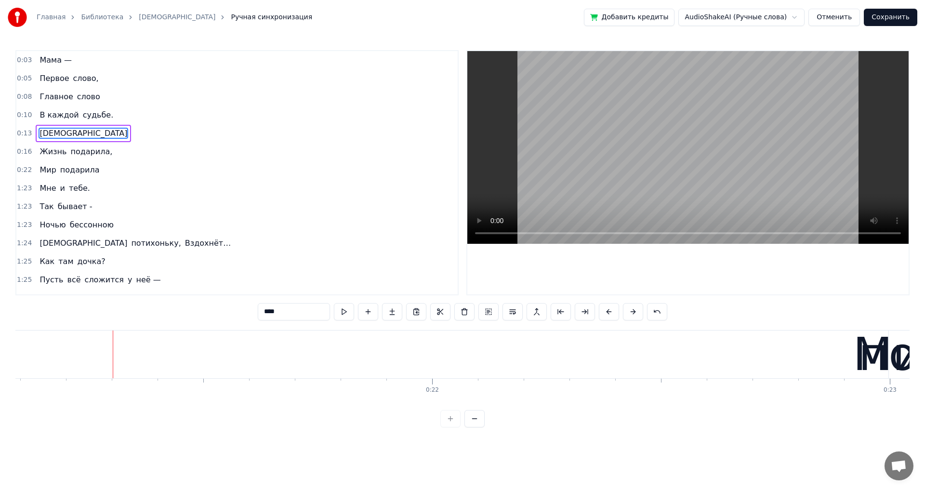
scroll to position [0, 9696]
click at [76, 171] on span "подарила" at bounding box center [79, 169] width 41 height 11
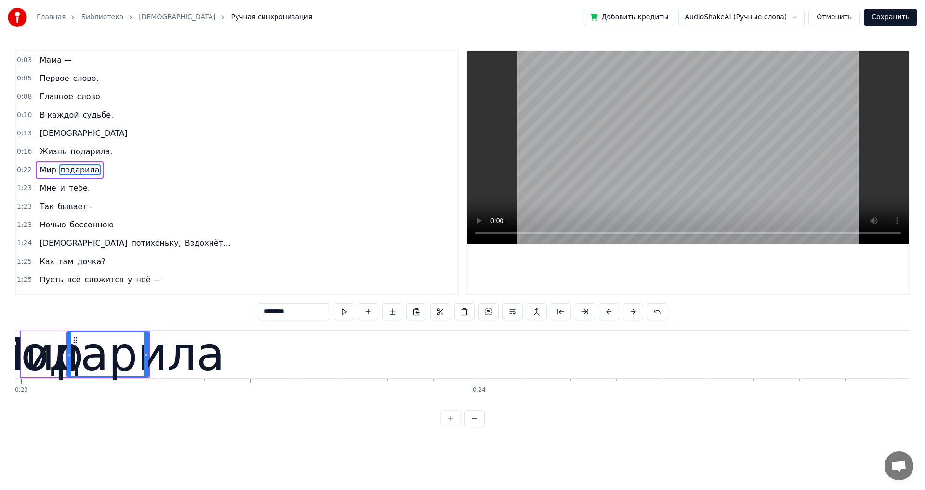
scroll to position [0, 10517]
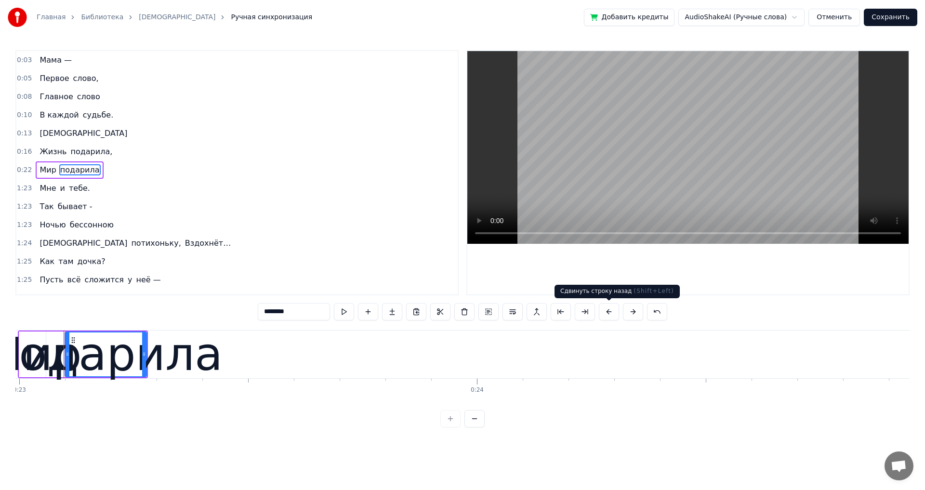
click at [607, 311] on button at bounding box center [609, 311] width 20 height 17
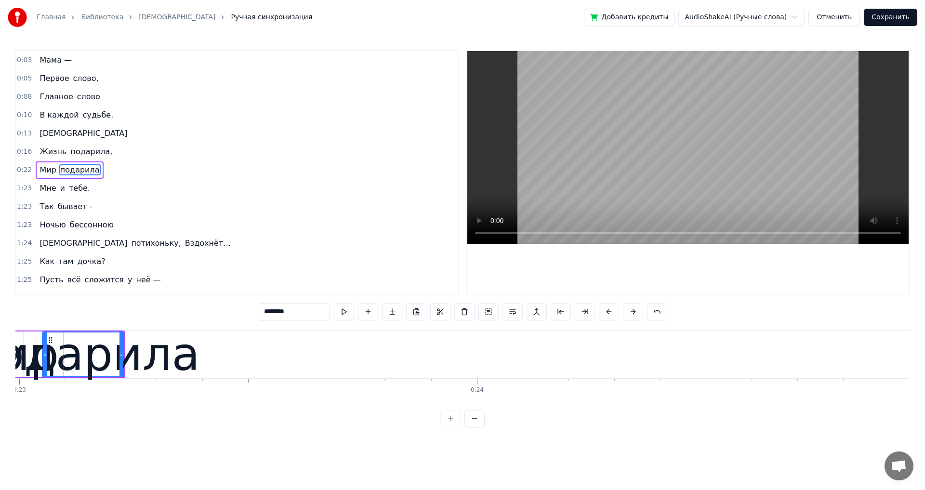
click at [607, 311] on button at bounding box center [609, 311] width 20 height 17
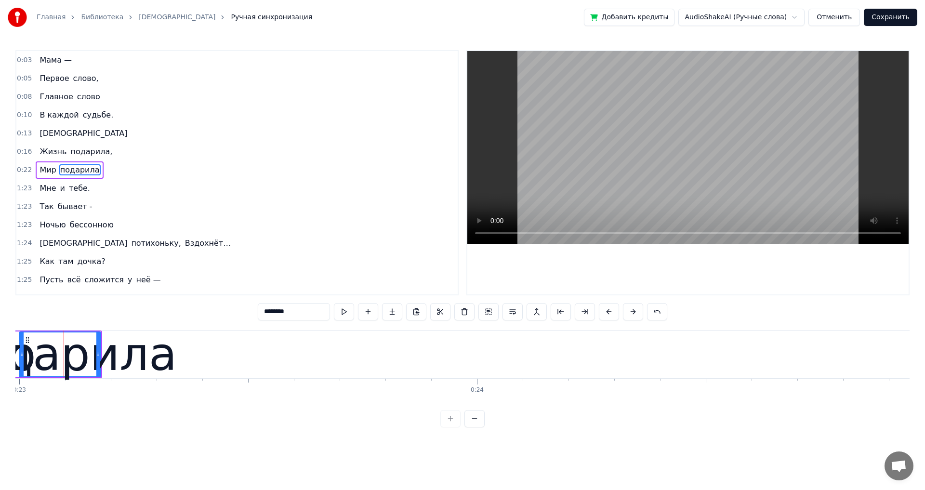
click at [607, 311] on button at bounding box center [609, 311] width 20 height 17
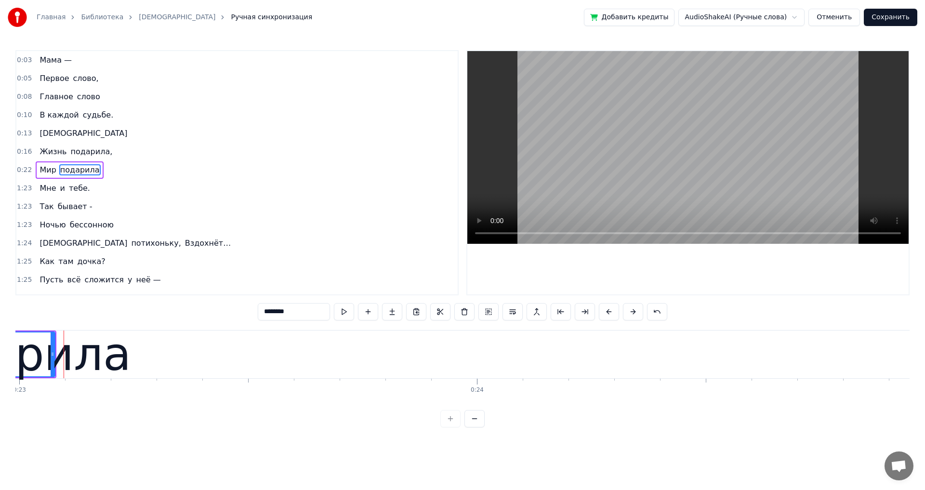
click at [607, 311] on button at bounding box center [609, 311] width 20 height 17
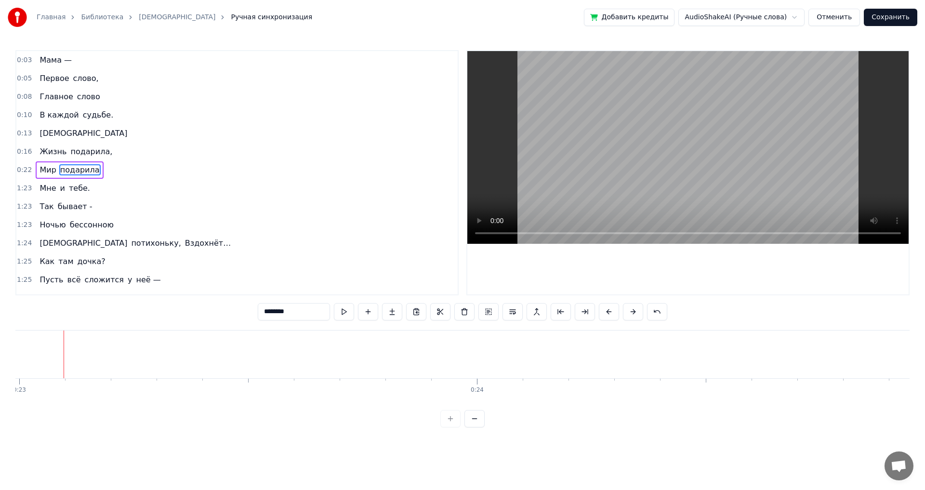
click at [607, 311] on button at bounding box center [609, 311] width 20 height 17
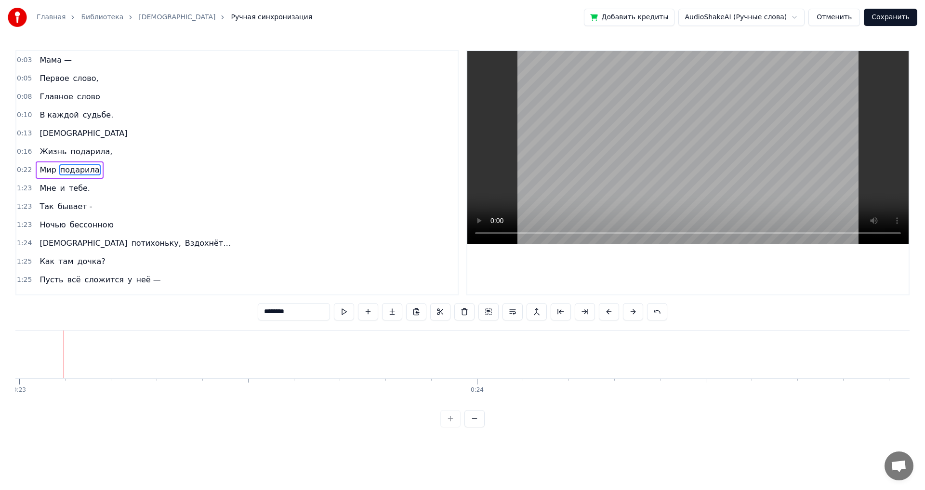
click at [606, 311] on button at bounding box center [609, 311] width 20 height 17
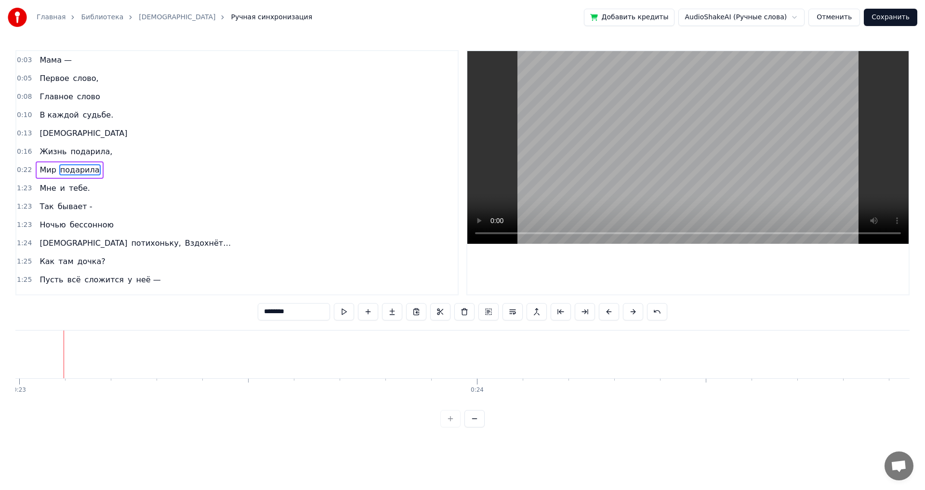
click at [606, 311] on button at bounding box center [609, 311] width 20 height 17
click at [48, 174] on span "Мир" at bounding box center [48, 169] width 18 height 11
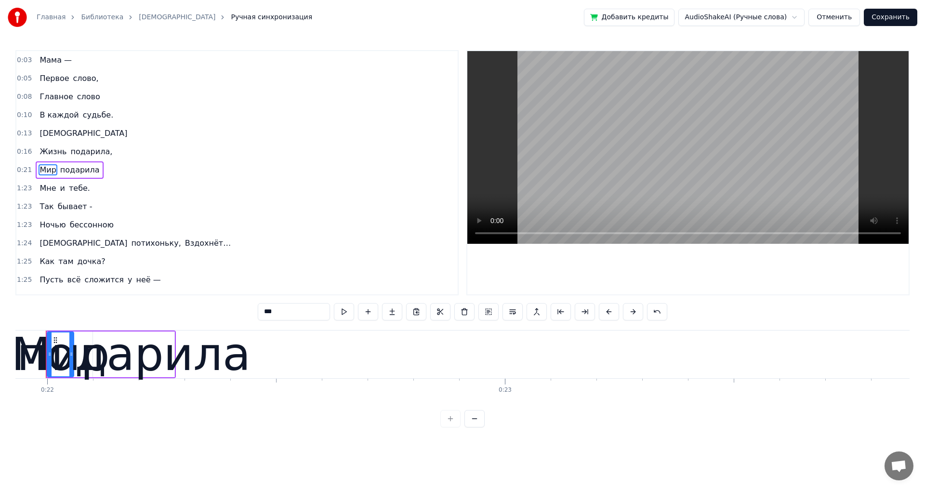
scroll to position [0, 10014]
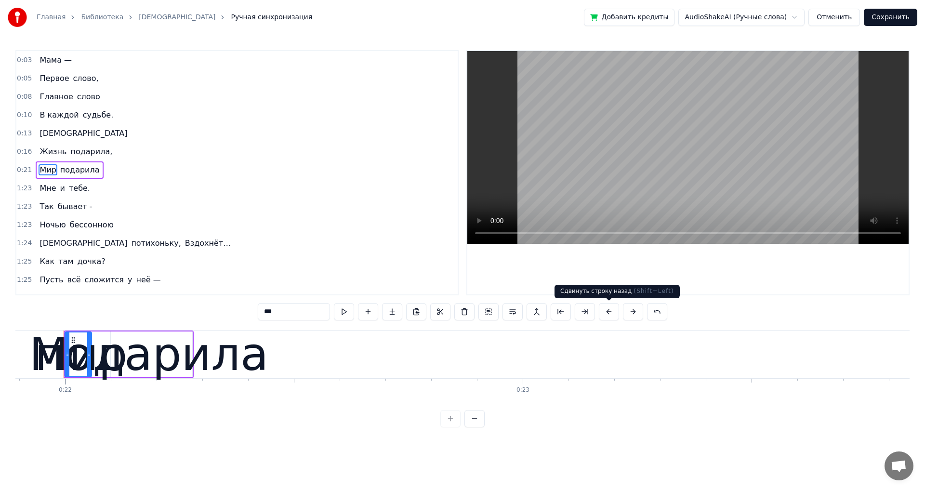
click at [606, 314] on button at bounding box center [609, 311] width 20 height 17
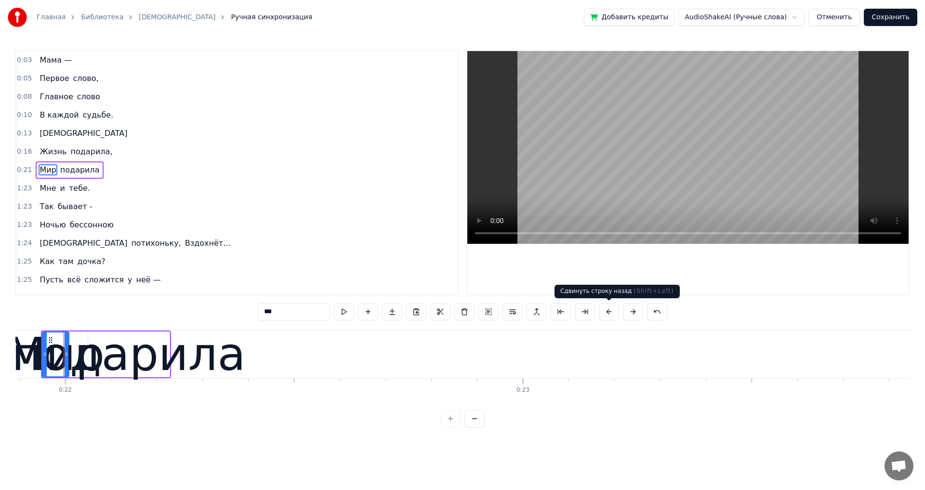
click at [606, 314] on button at bounding box center [609, 311] width 20 height 17
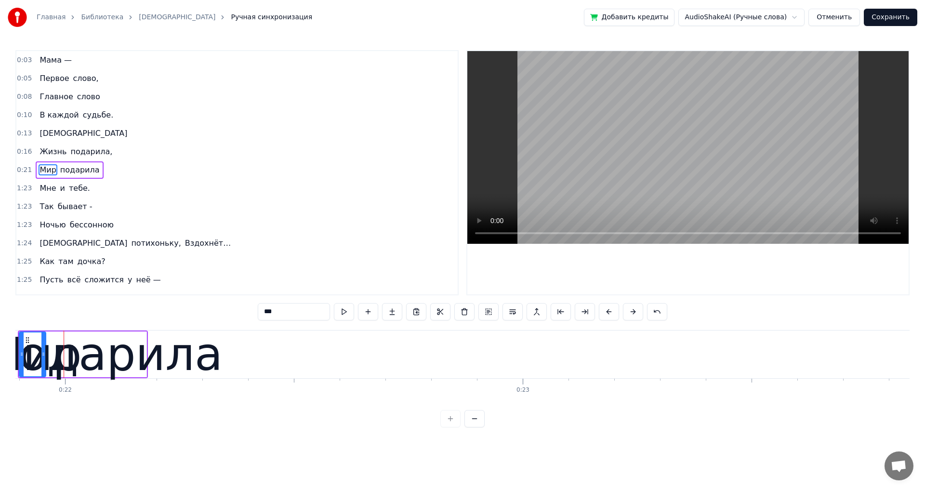
click at [606, 314] on button at bounding box center [609, 311] width 20 height 17
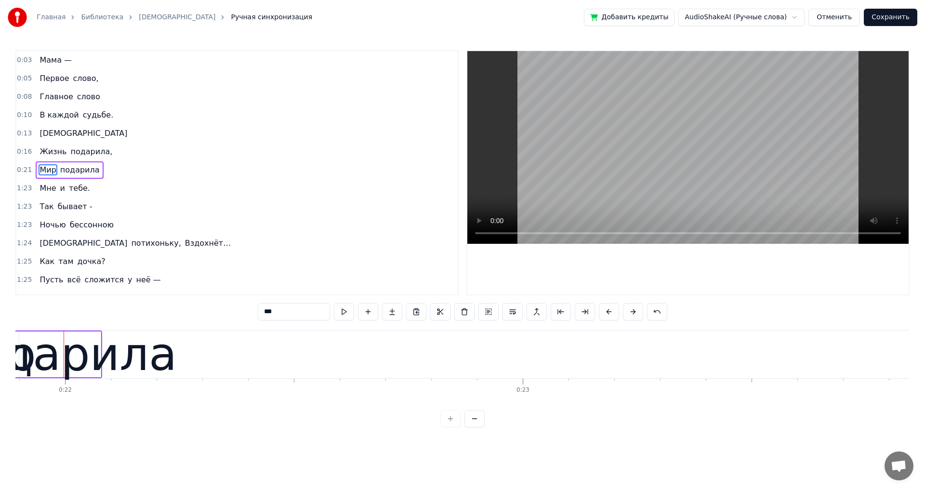
click at [606, 314] on button at bounding box center [609, 311] width 20 height 17
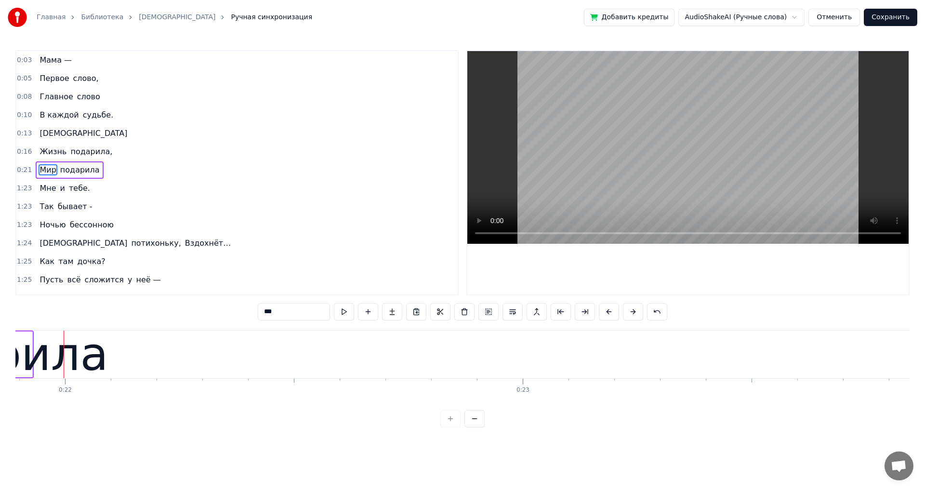
click at [606, 314] on button at bounding box center [609, 311] width 20 height 17
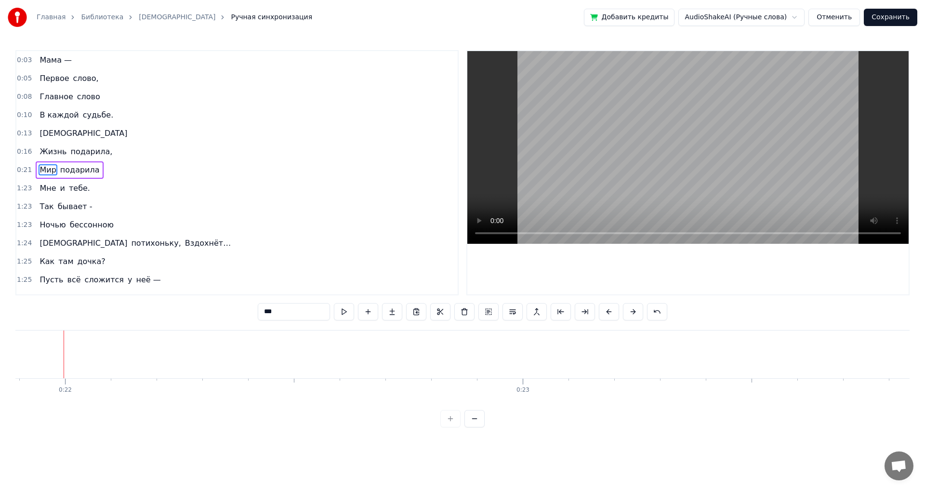
click at [606, 314] on button at bounding box center [609, 311] width 20 height 17
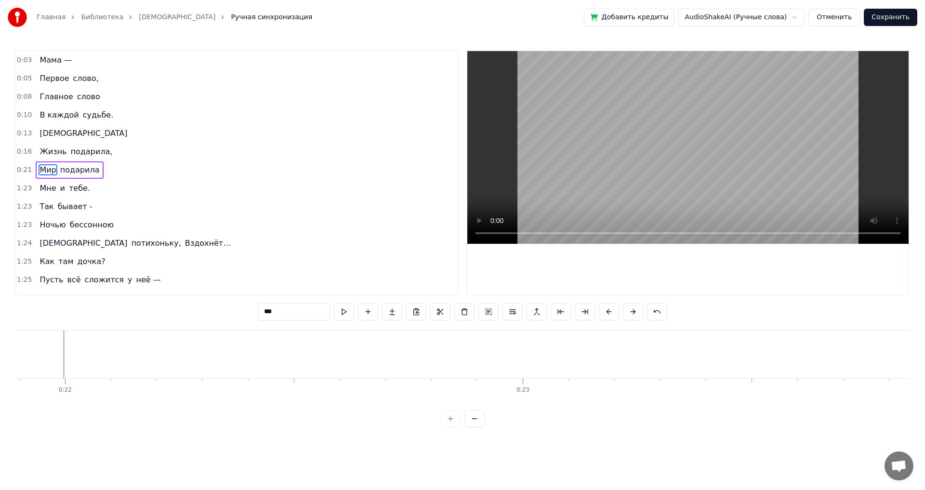
click at [606, 314] on button at bounding box center [609, 311] width 20 height 17
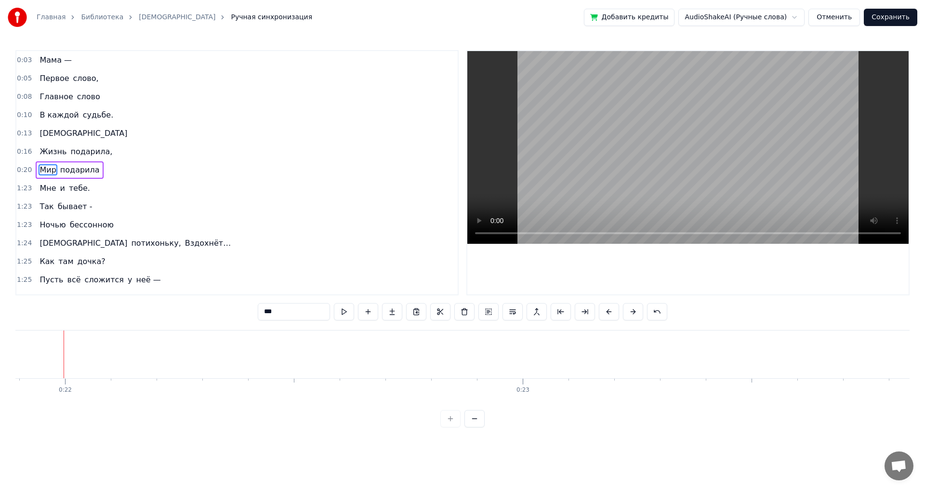
click at [606, 314] on button at bounding box center [609, 311] width 20 height 17
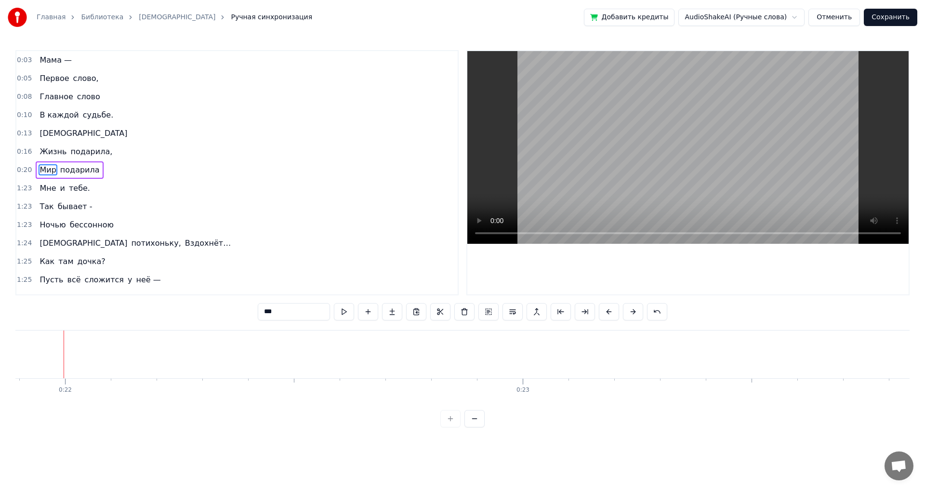
click at [606, 314] on button at bounding box center [609, 311] width 20 height 17
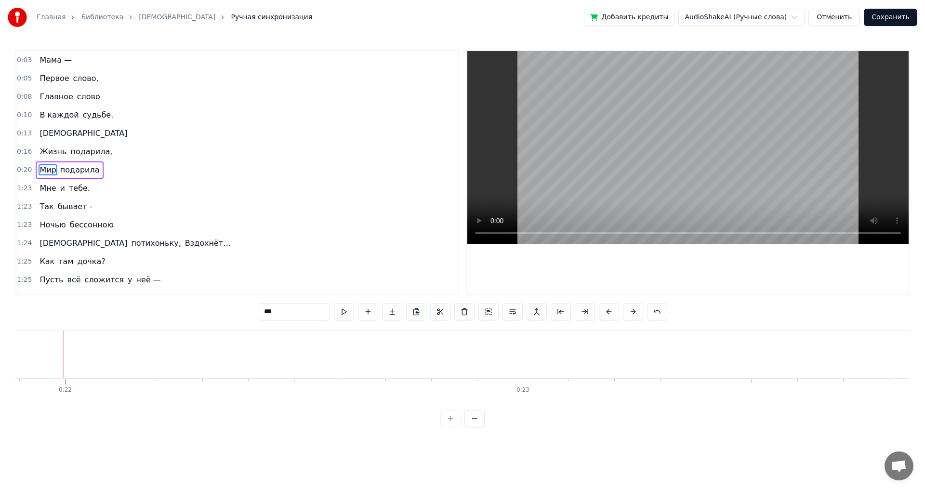
click at [606, 314] on button at bounding box center [609, 311] width 20 height 17
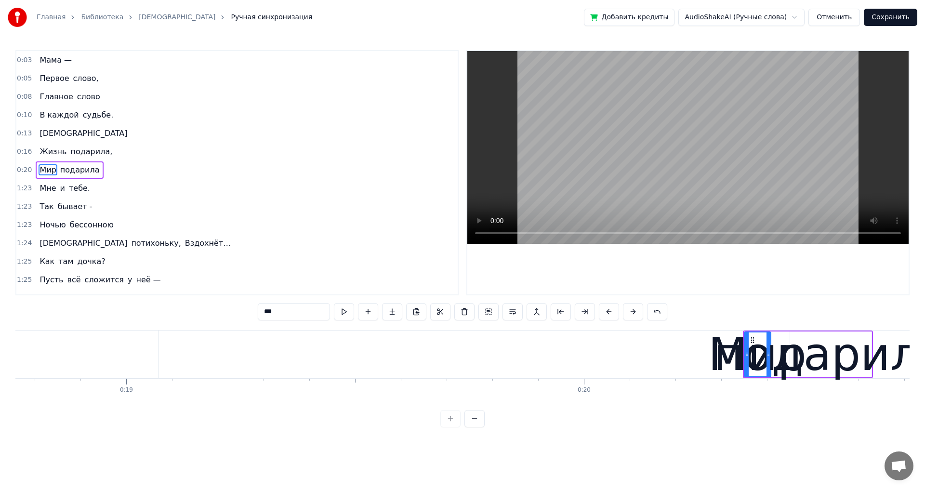
scroll to position [0, 8434]
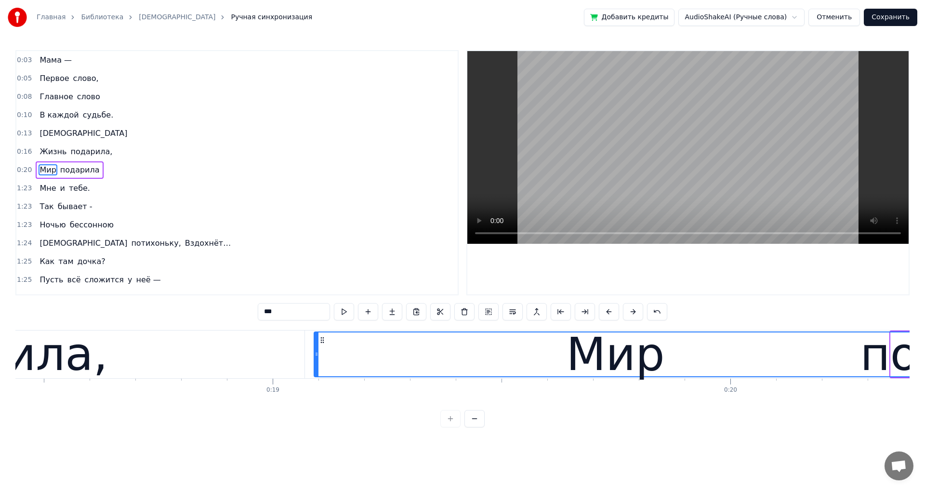
drag, startPoint x: 894, startPoint y: 356, endPoint x: 317, endPoint y: 358, distance: 576.4
click at [317, 358] on div at bounding box center [316, 354] width 4 height 44
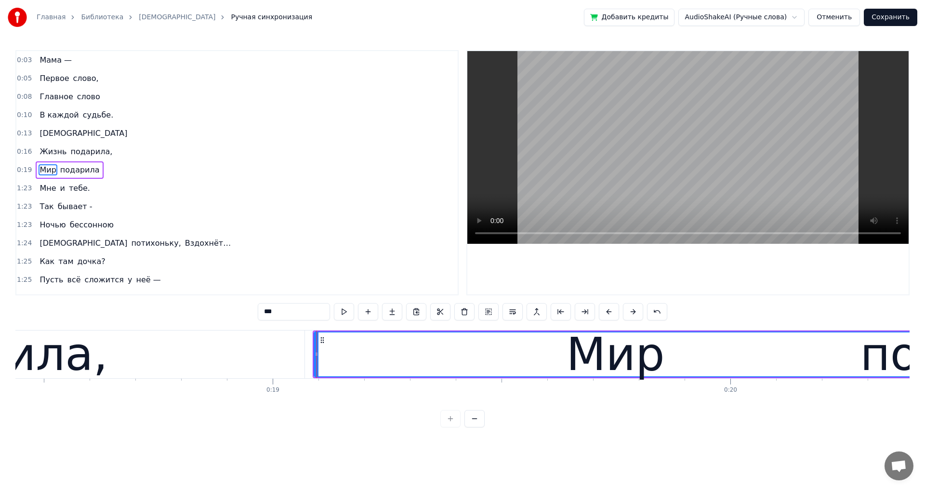
click at [48, 188] on span "Мне" at bounding box center [48, 187] width 18 height 11
type input "***"
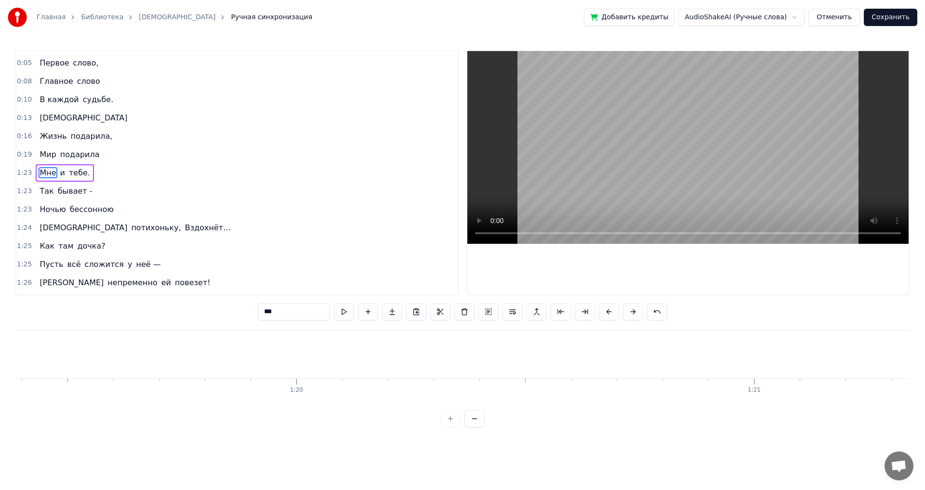
scroll to position [0, 37973]
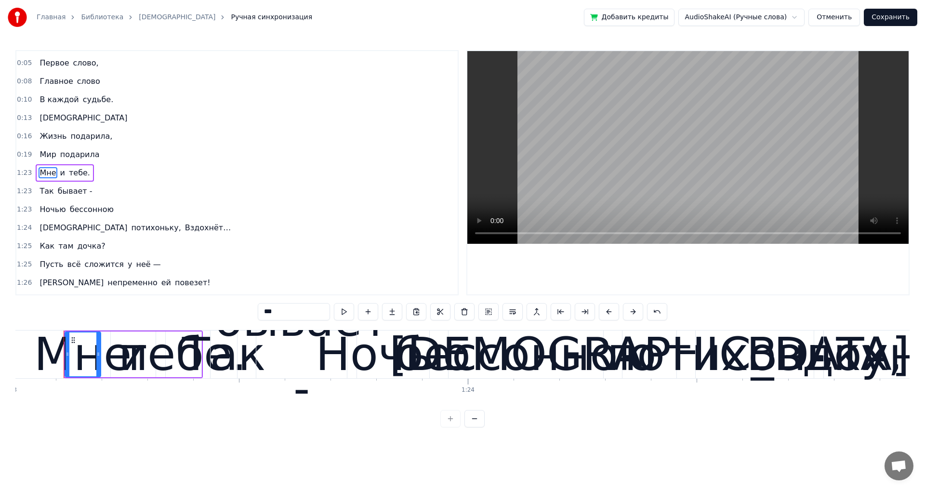
click at [609, 314] on button at bounding box center [609, 311] width 20 height 17
click at [607, 313] on button at bounding box center [609, 311] width 20 height 17
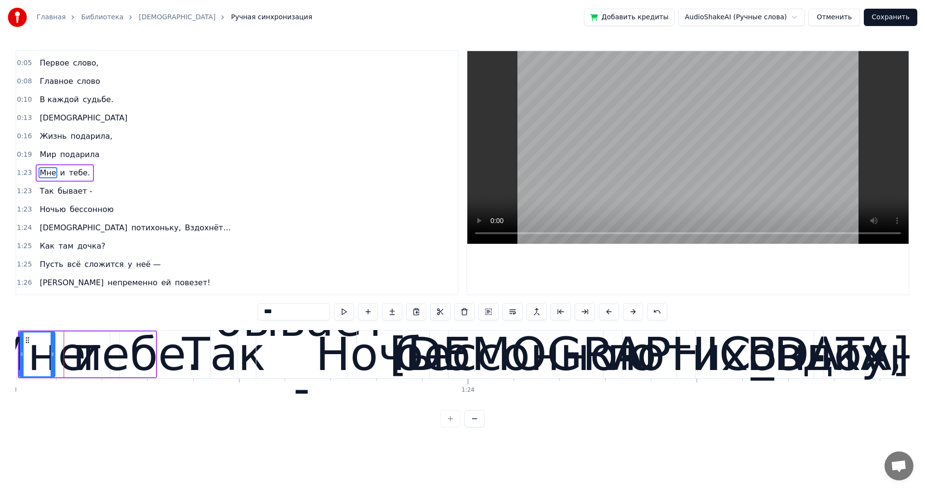
click at [607, 313] on button at bounding box center [609, 311] width 20 height 17
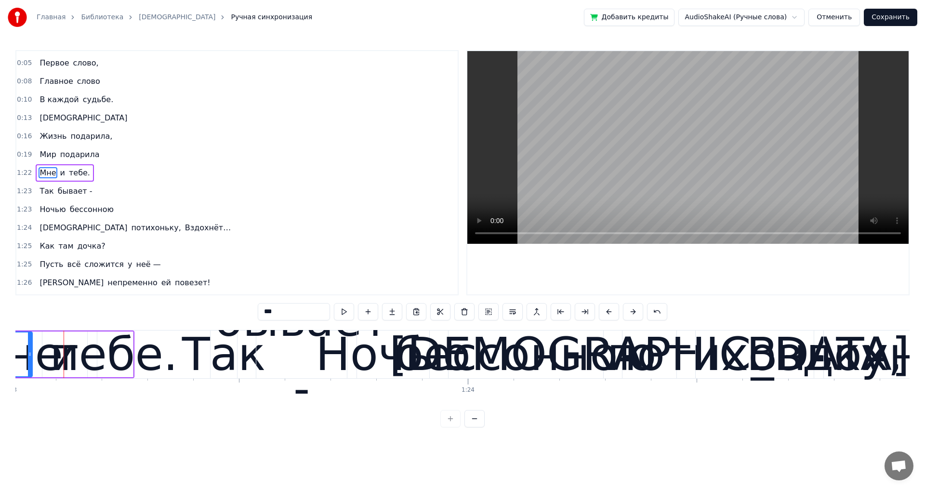
click at [607, 313] on button at bounding box center [609, 311] width 20 height 17
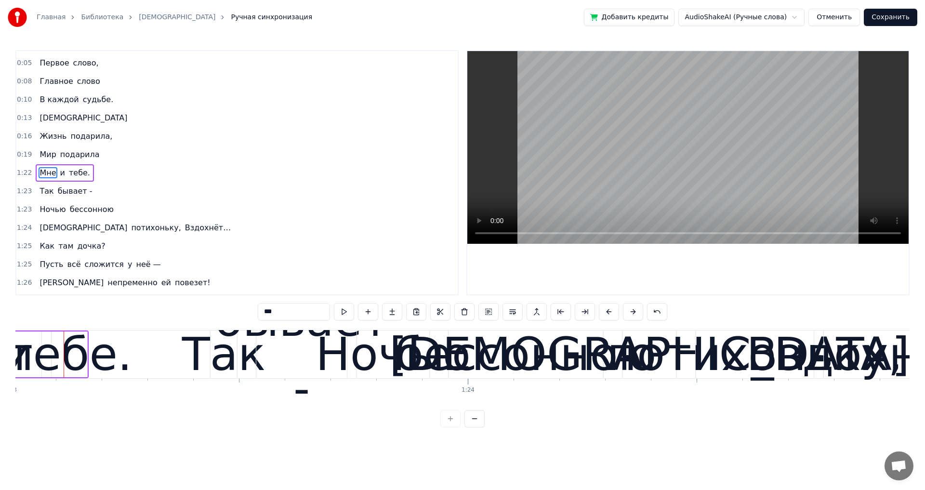
click at [607, 313] on button at bounding box center [609, 311] width 20 height 17
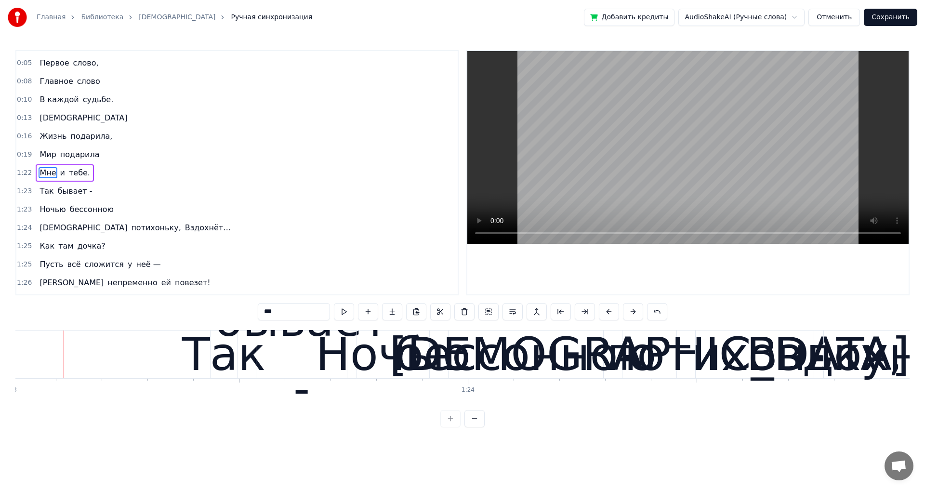
click at [607, 313] on button at bounding box center [609, 311] width 20 height 17
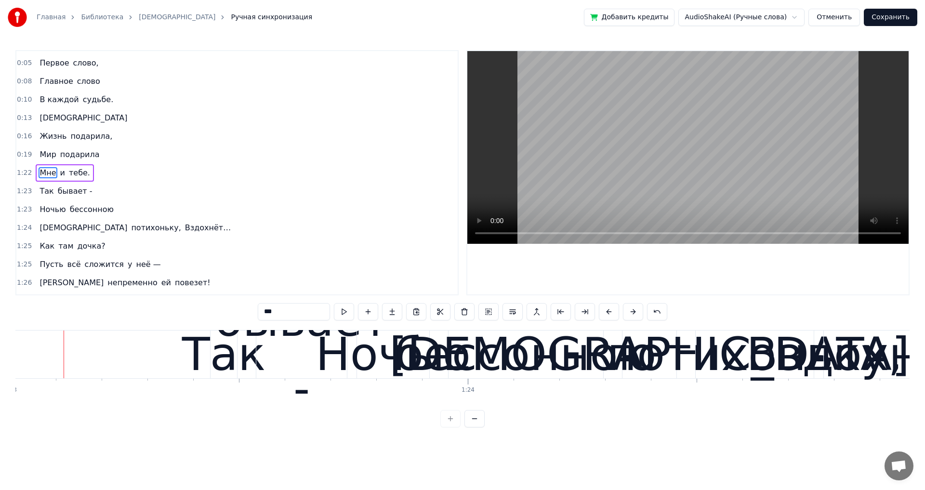
click at [607, 313] on button at bounding box center [609, 311] width 20 height 17
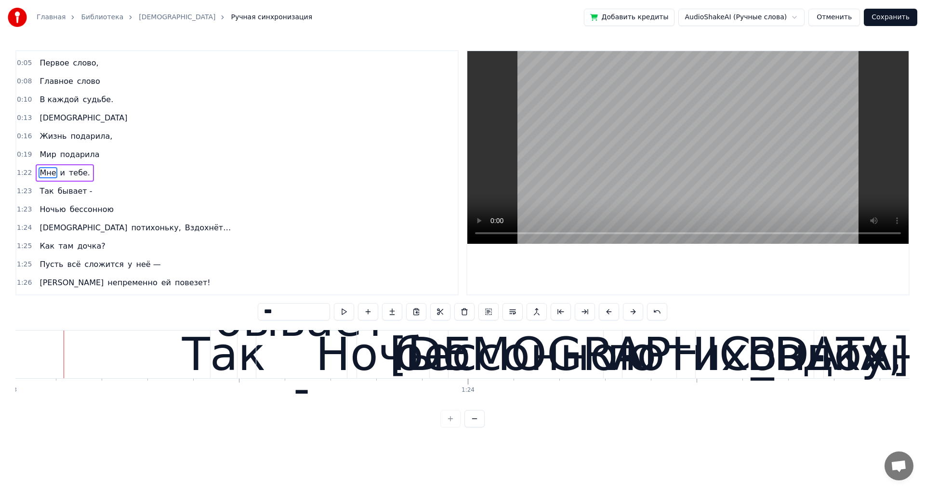
click at [607, 313] on button at bounding box center [609, 311] width 20 height 17
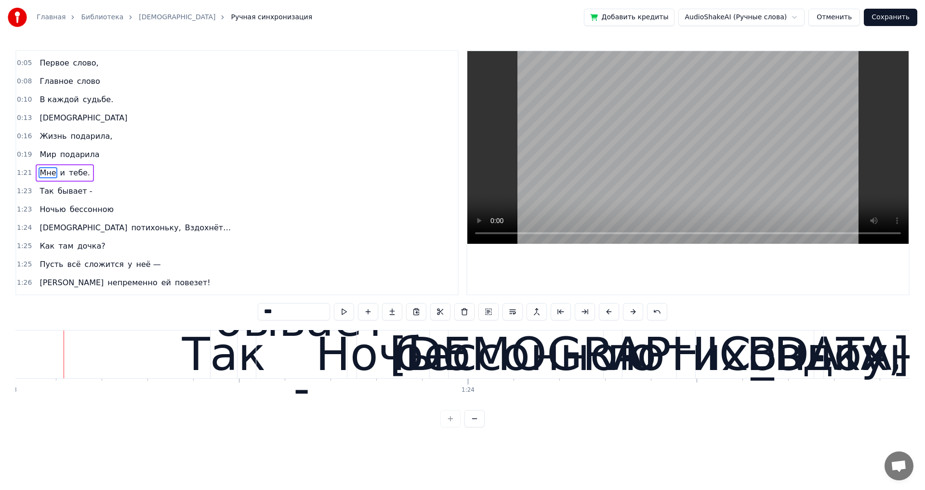
click at [607, 313] on button at bounding box center [609, 311] width 20 height 17
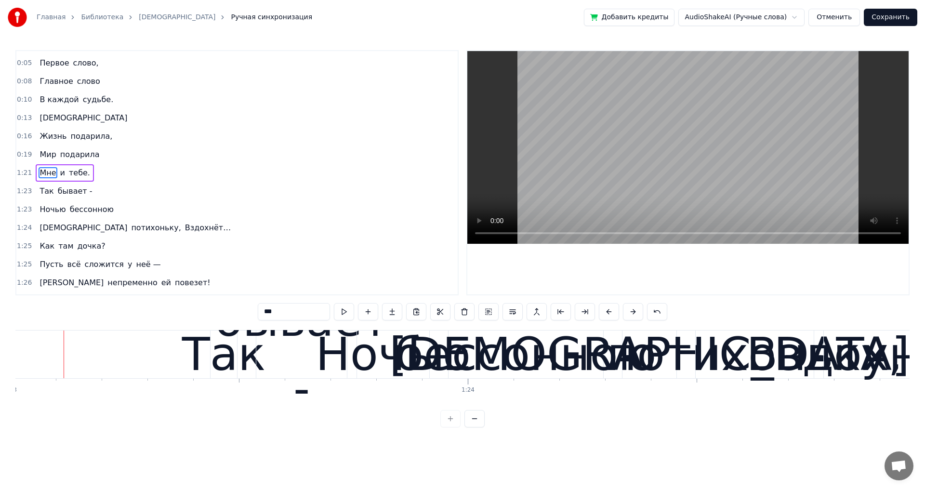
click at [607, 313] on button at bounding box center [609, 311] width 20 height 17
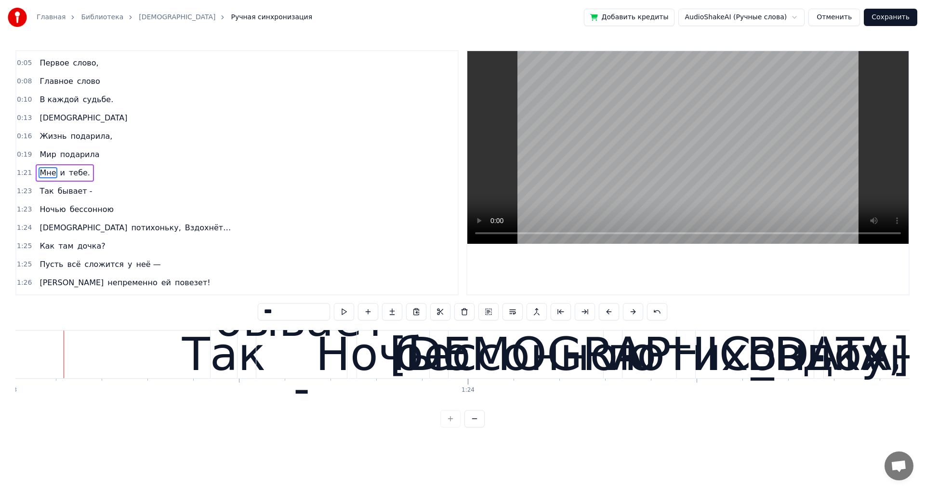
click at [607, 313] on button at bounding box center [609, 311] width 20 height 17
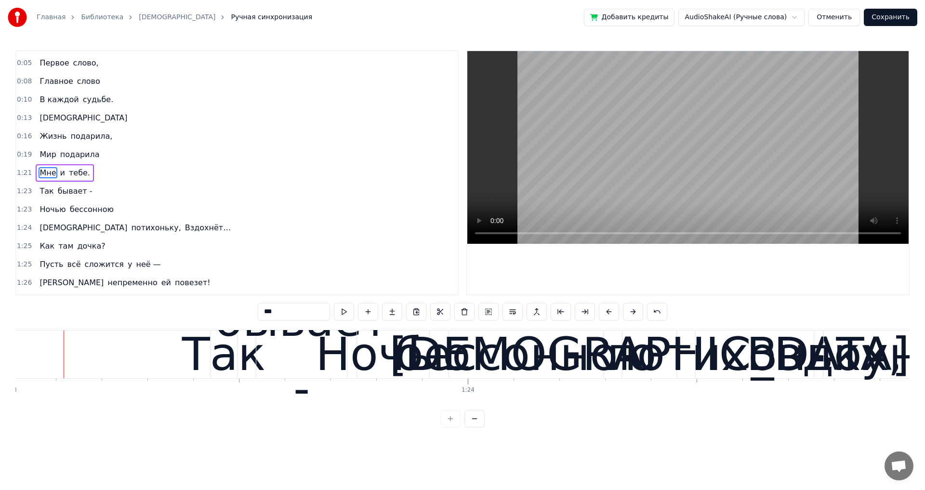
click at [76, 168] on span "тебе." at bounding box center [79, 172] width 23 height 11
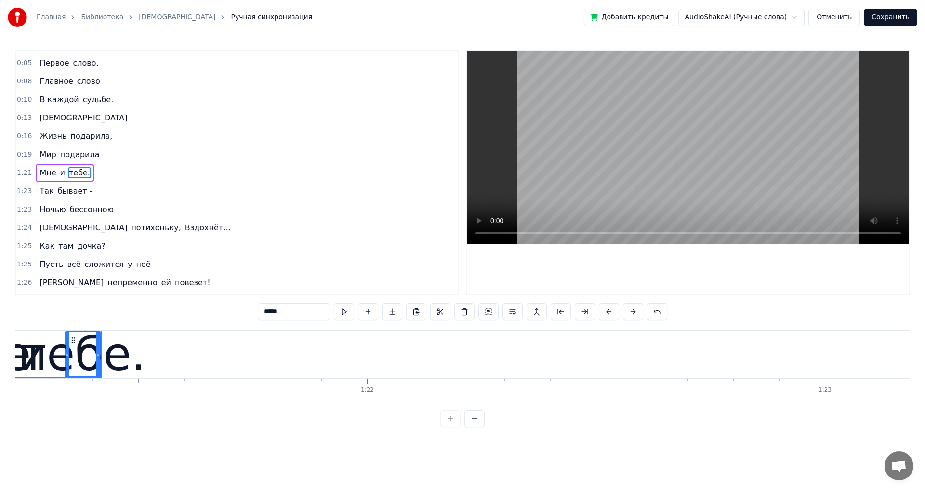
click at [43, 175] on span "Мне" at bounding box center [48, 172] width 18 height 11
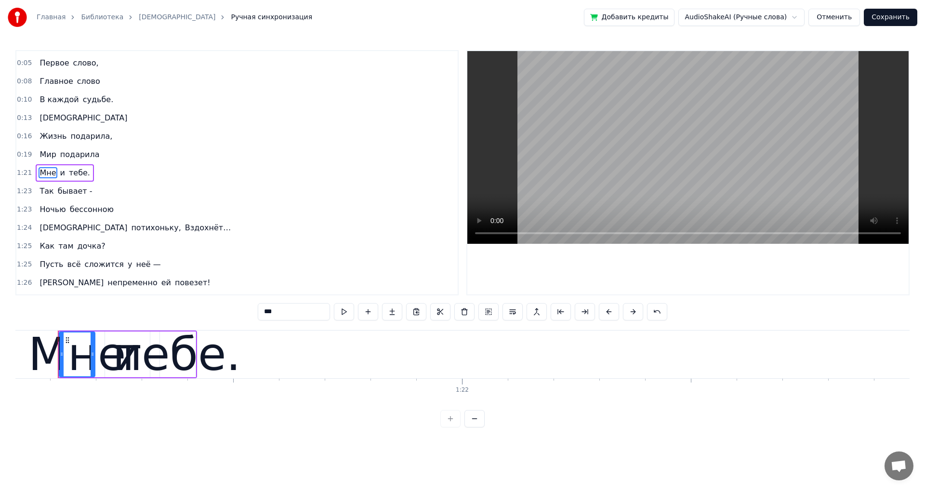
scroll to position [0, 37058]
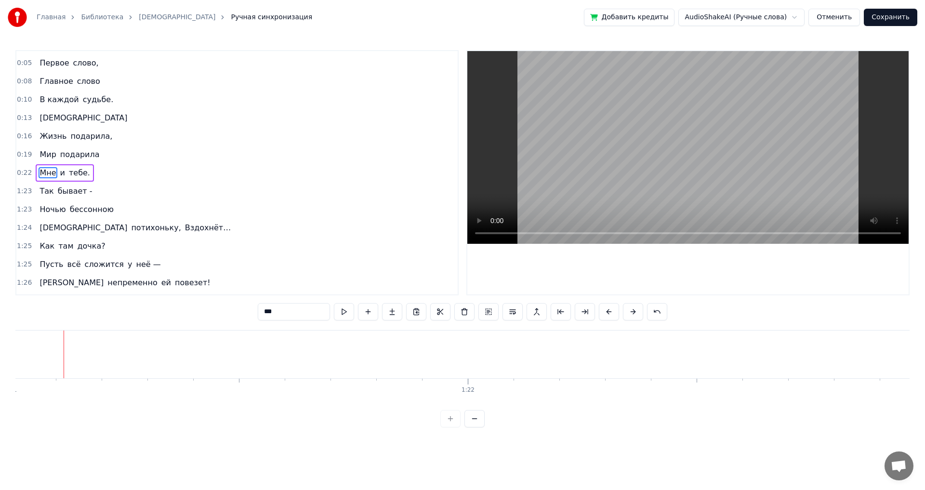
click at [77, 156] on span "подарила" at bounding box center [79, 154] width 41 height 11
type input "********"
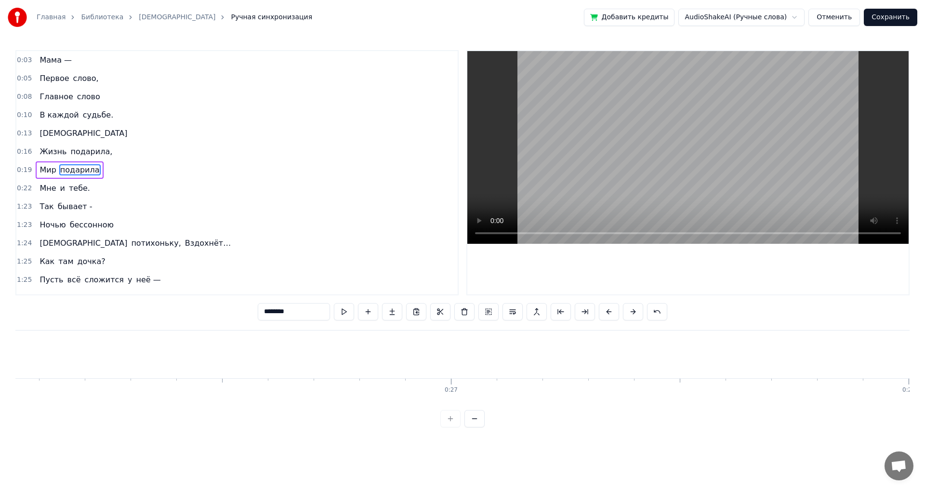
click at [54, 189] on div "Мне и тебе." at bounding box center [65, 188] width 58 height 17
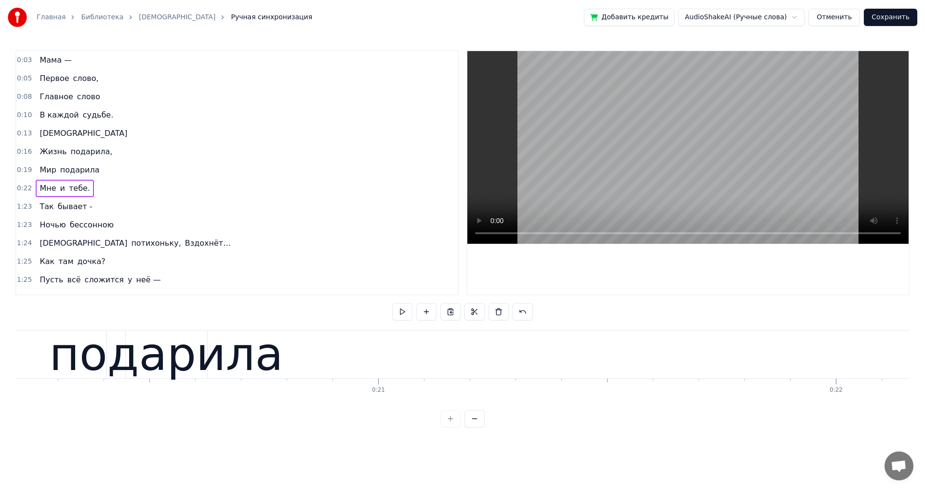
scroll to position [0, 9229]
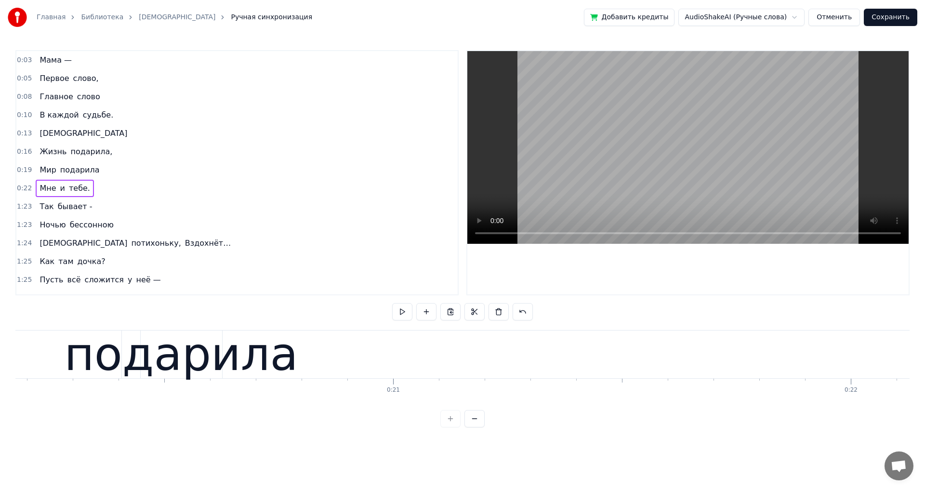
click at [251, 353] on div "подарила" at bounding box center [182, 354] width 234 height 69
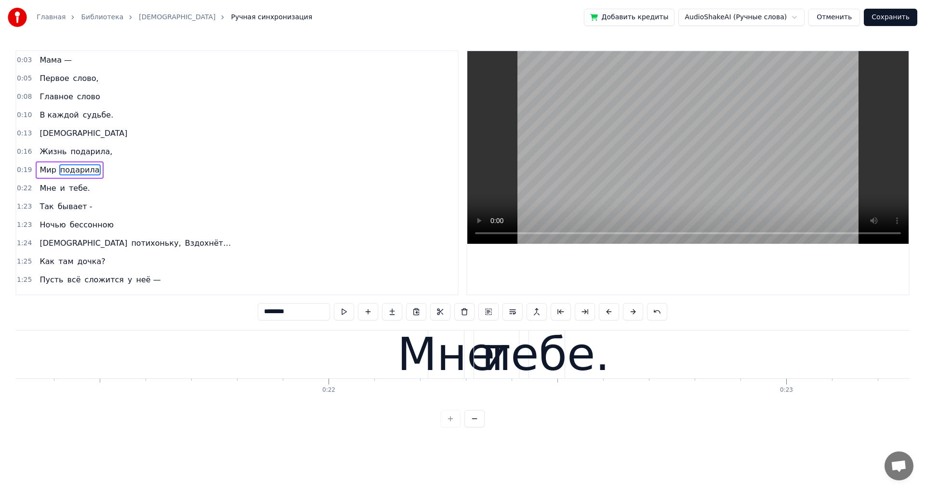
scroll to position [0, 9458]
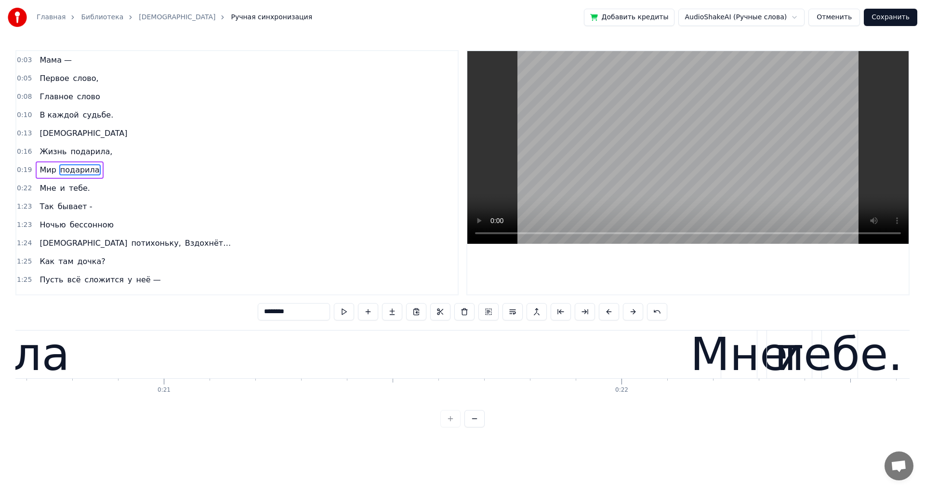
click at [702, 360] on div "Мне" at bounding box center [739, 354] width 98 height 69
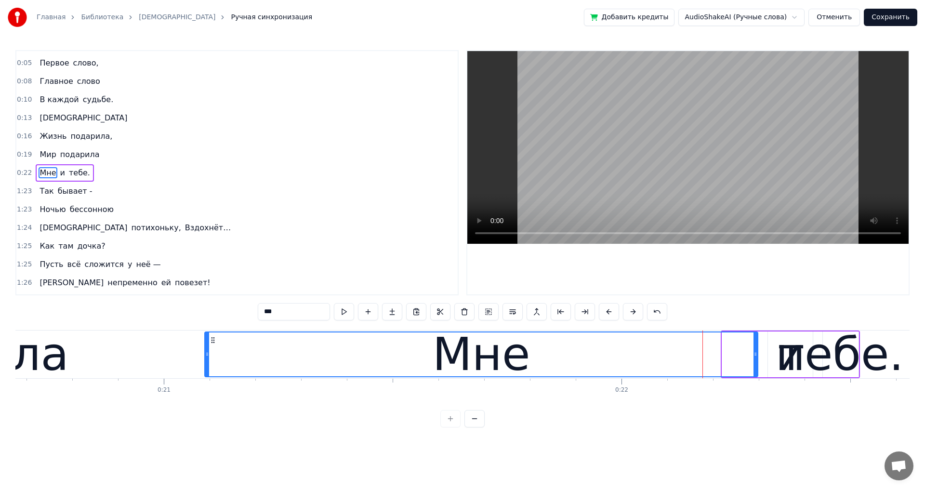
drag, startPoint x: 724, startPoint y: 356, endPoint x: 207, endPoint y: 360, distance: 517.2
click at [207, 360] on div at bounding box center [207, 354] width 4 height 44
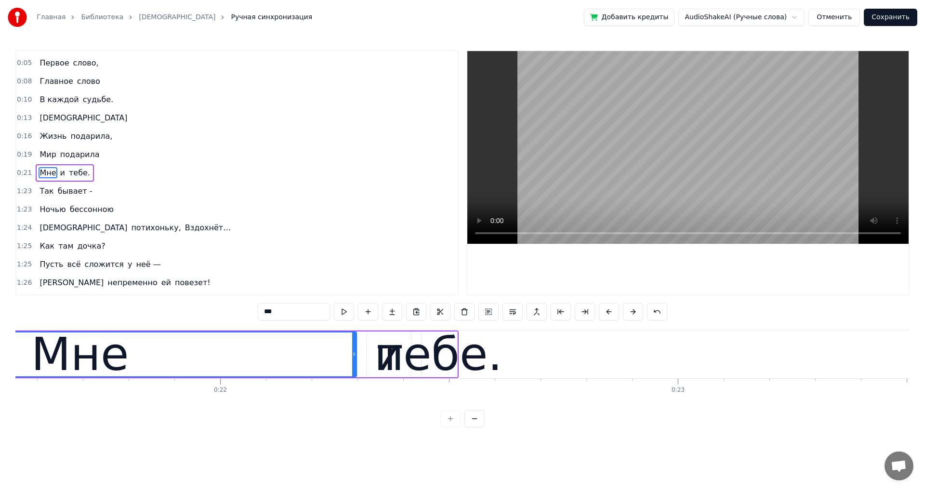
scroll to position [0, 9882]
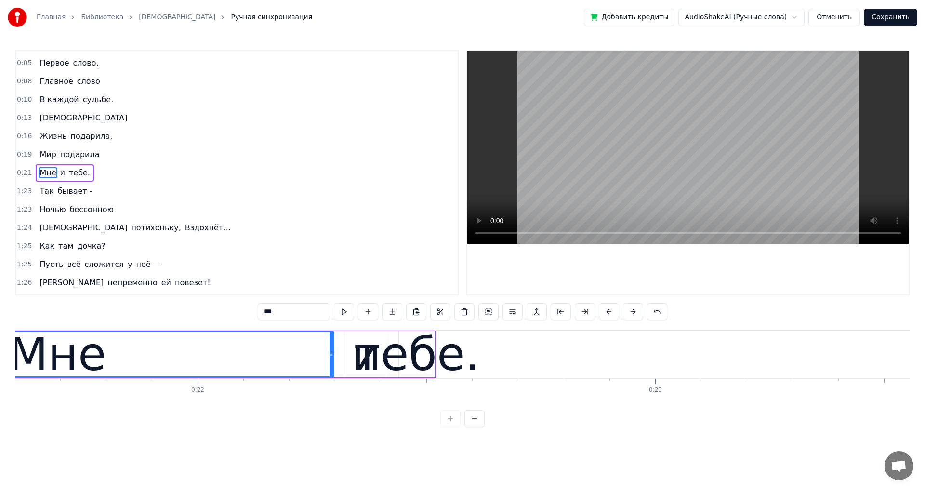
click at [380, 357] on div "тебе." at bounding box center [417, 354] width 126 height 69
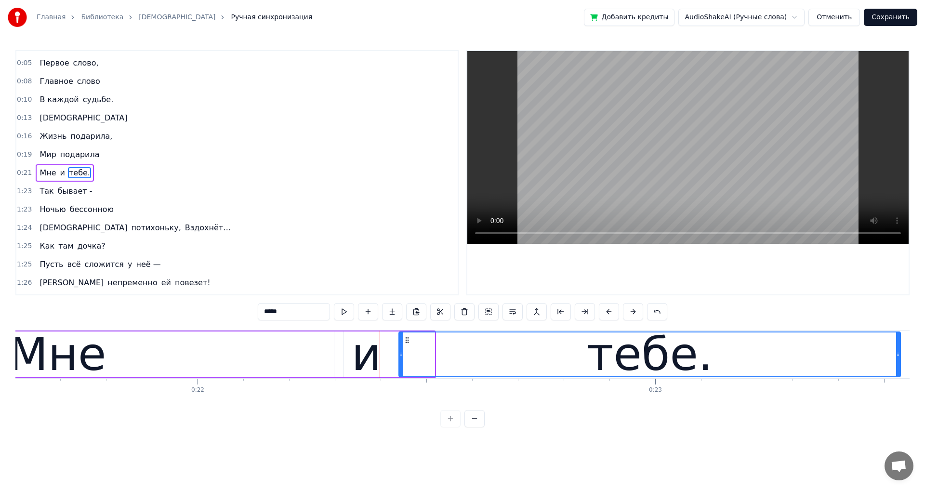
drag, startPoint x: 433, startPoint y: 355, endPoint x: 899, endPoint y: 354, distance: 465.6
click at [899, 354] on icon at bounding box center [898, 354] width 4 height 8
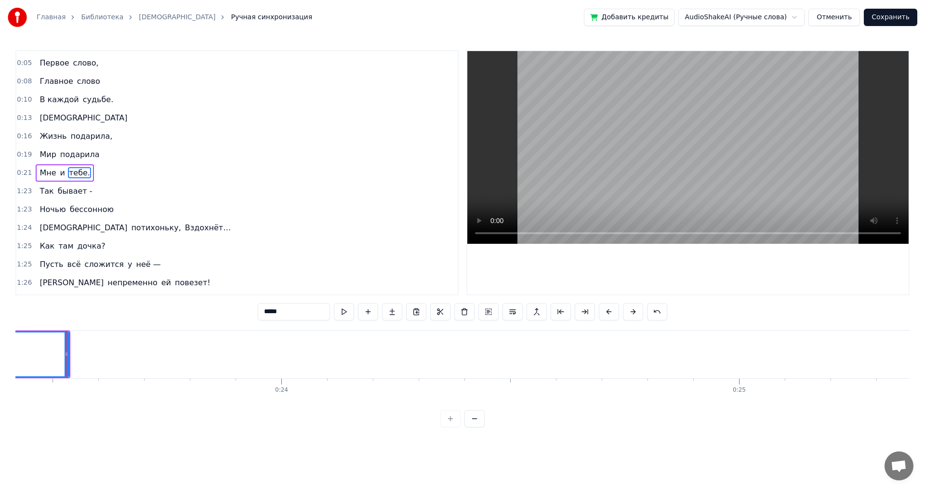
scroll to position [0, 10716]
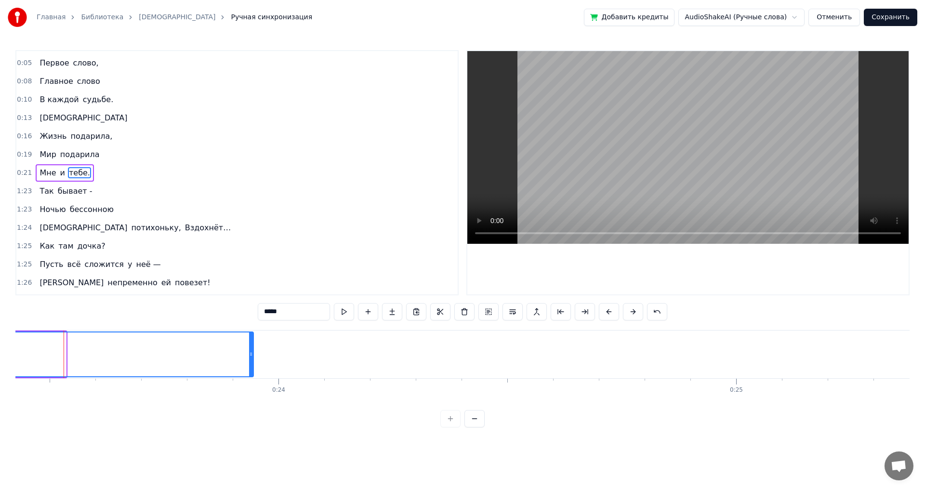
click at [252, 354] on icon at bounding box center [251, 354] width 4 height 8
click at [40, 131] on span "Жизнь" at bounding box center [53, 135] width 29 height 11
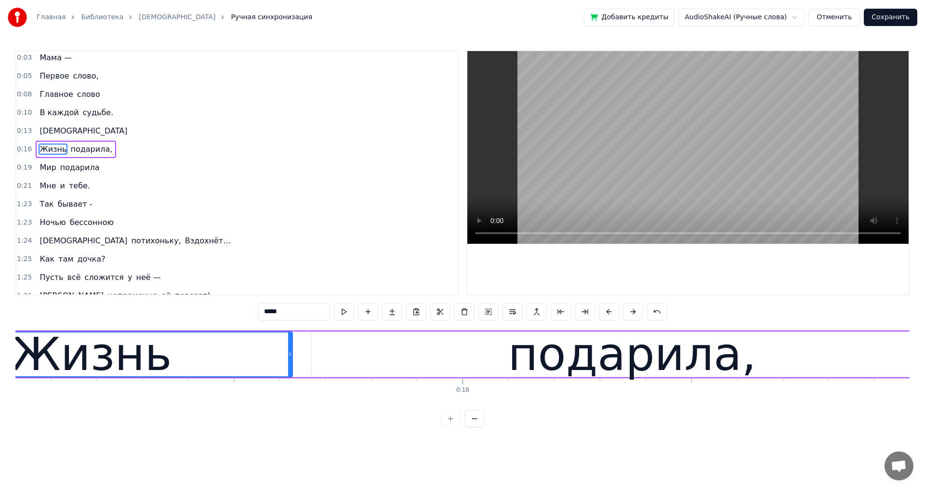
scroll to position [0, 7613]
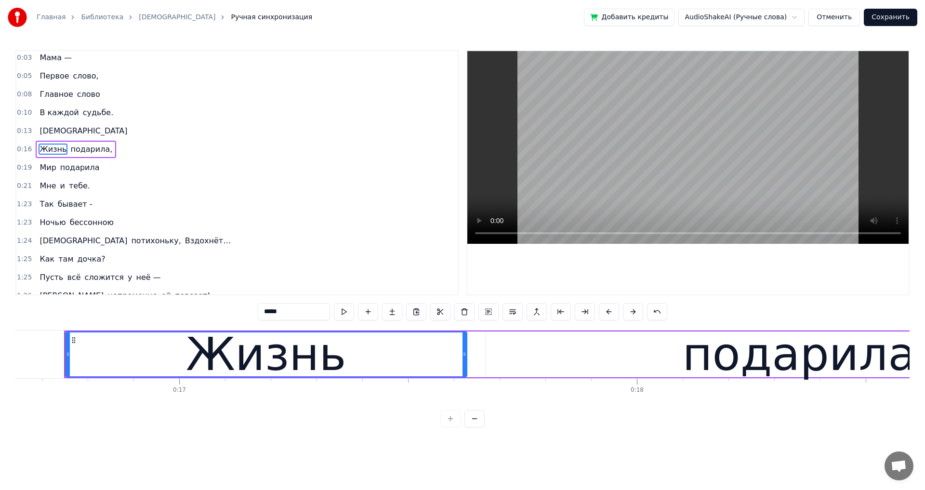
click at [42, 130] on span "[DEMOGRAPHIC_DATA]" at bounding box center [84, 130] width 90 height 11
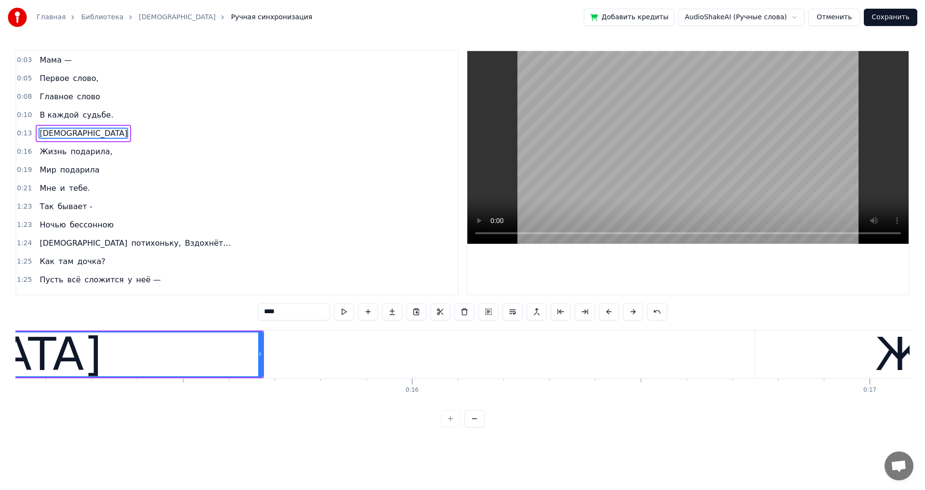
scroll to position [0, 6533]
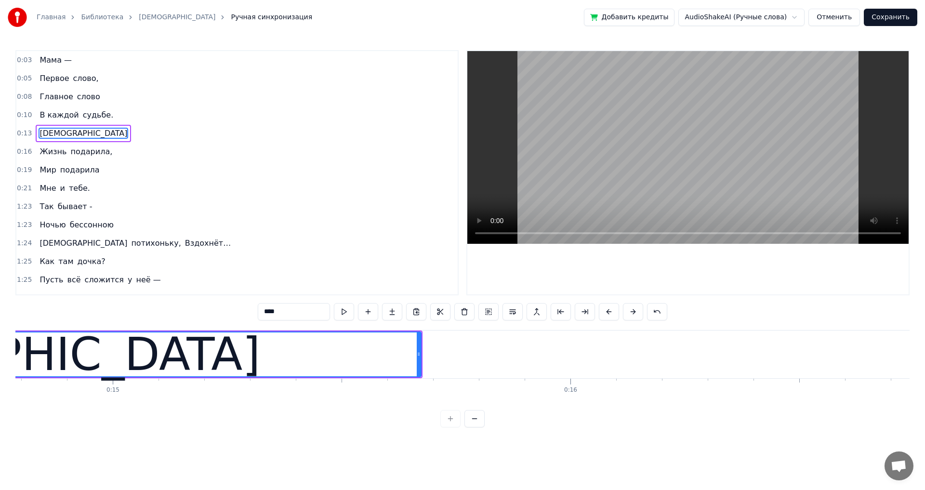
click at [52, 149] on span "Жизнь" at bounding box center [53, 151] width 29 height 11
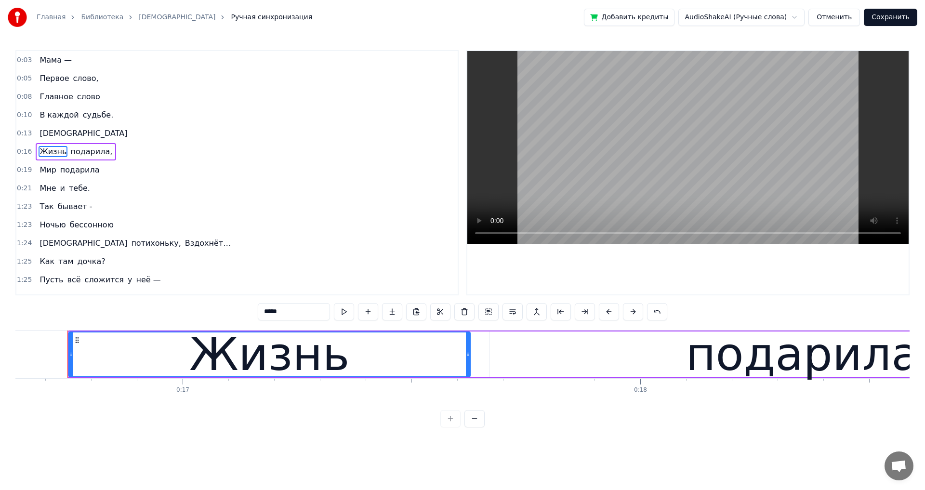
scroll to position [0, 7613]
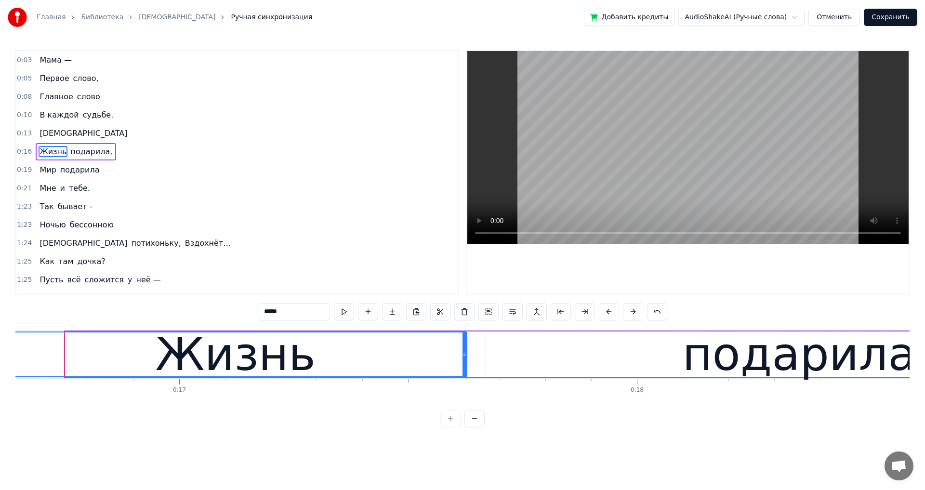
drag, startPoint x: 67, startPoint y: 354, endPoint x: 6, endPoint y: 357, distance: 61.2
click at [6, 357] on div "Главная Библиотека Мама Ручная синхронизация Добавить кредиты AudioShakeAI (Руч…" at bounding box center [462, 213] width 925 height 427
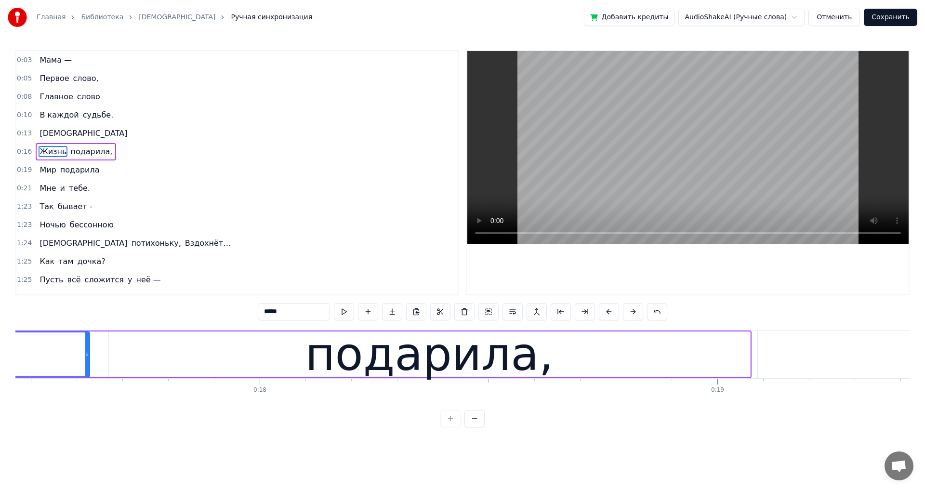
scroll to position [0, 7998]
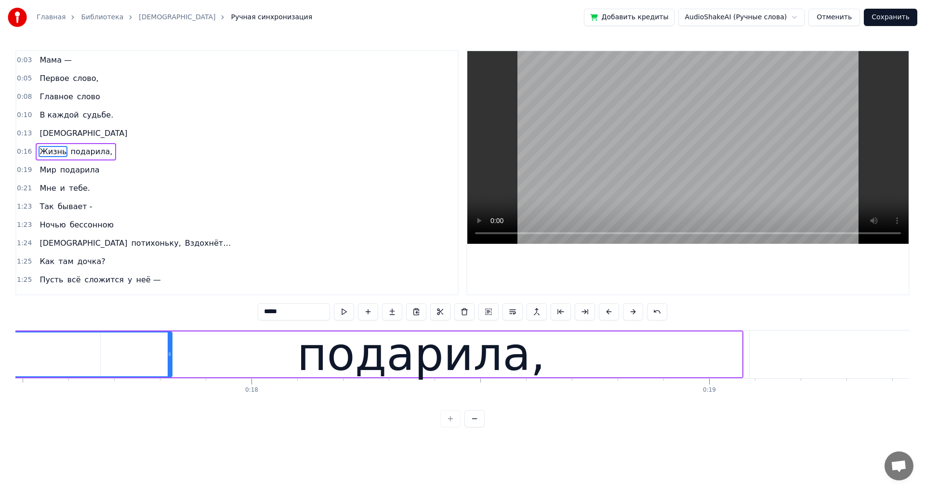
drag, startPoint x: 79, startPoint y: 356, endPoint x: 171, endPoint y: 357, distance: 91.5
click at [171, 357] on icon at bounding box center [170, 354] width 4 height 8
click at [234, 357] on div "подарила," at bounding box center [421, 354] width 641 height 46
type input "*********"
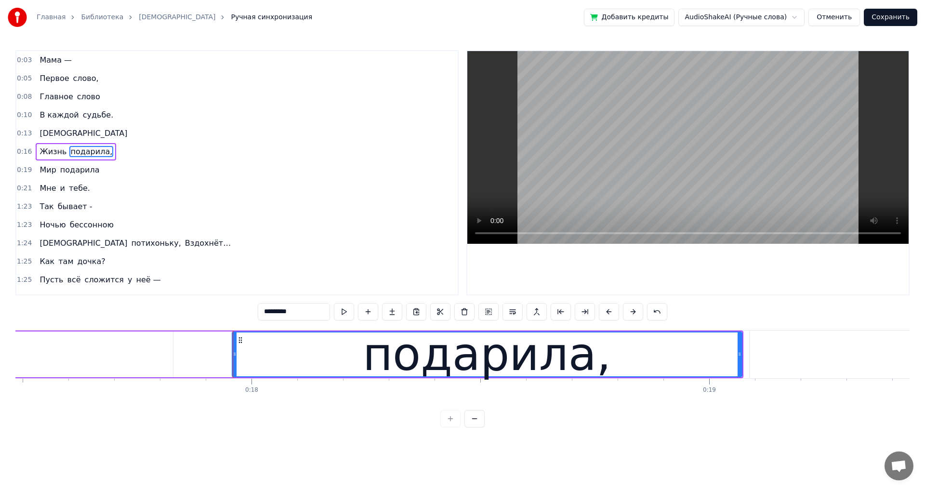
drag, startPoint x: 102, startPoint y: 355, endPoint x: 233, endPoint y: 355, distance: 131.5
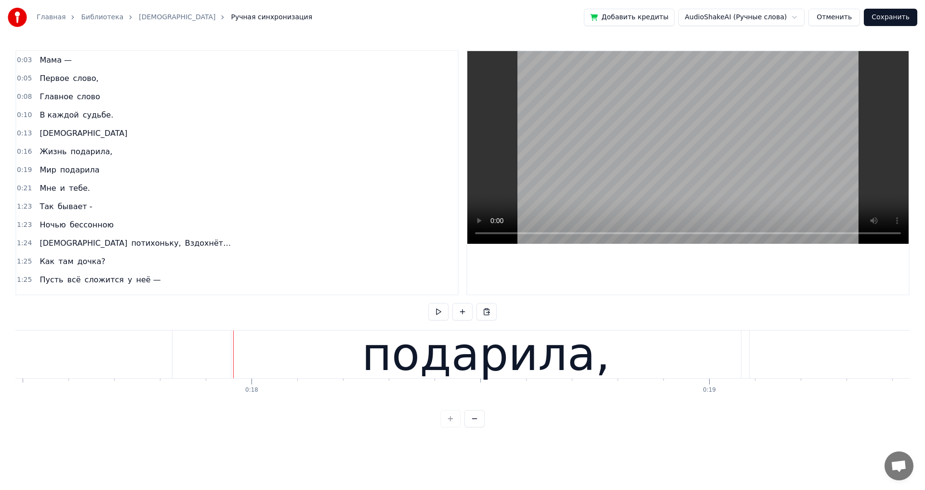
click at [737, 359] on div "подарила," at bounding box center [485, 354] width 509 height 48
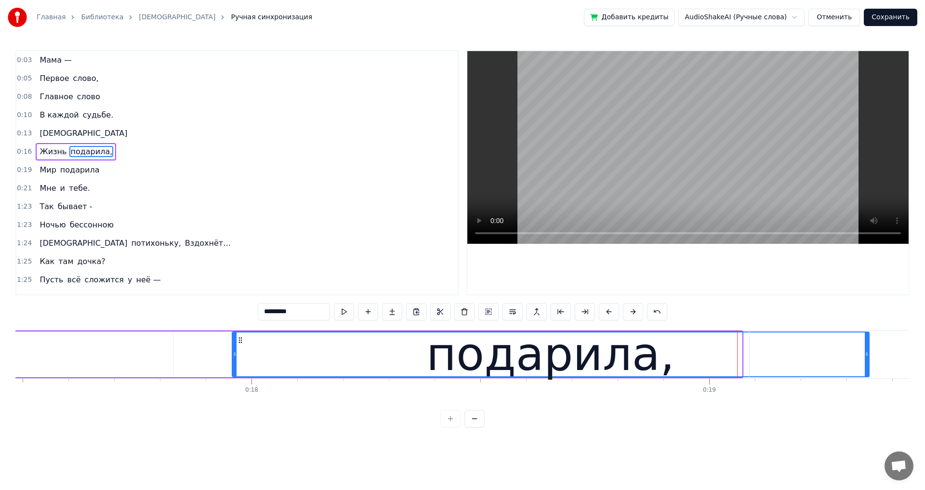
drag, startPoint x: 741, startPoint y: 356, endPoint x: 868, endPoint y: 363, distance: 127.3
click
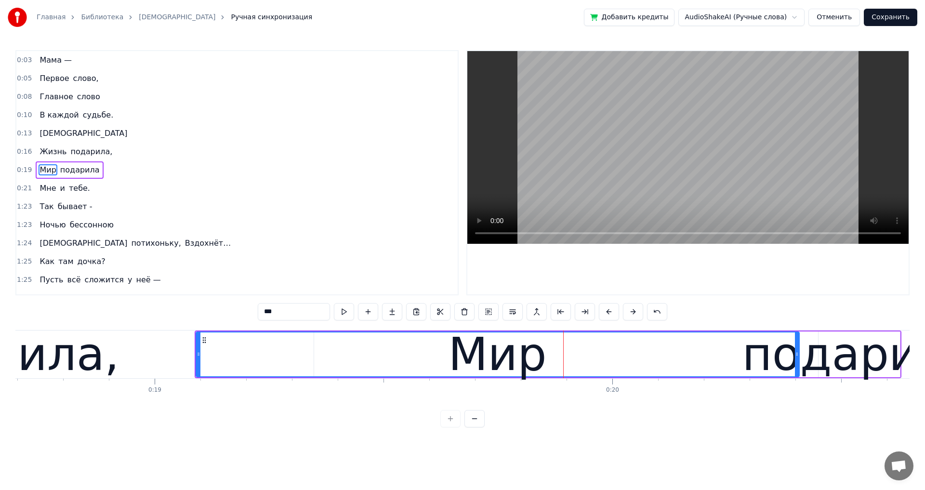
scroll to position [0, 8552]
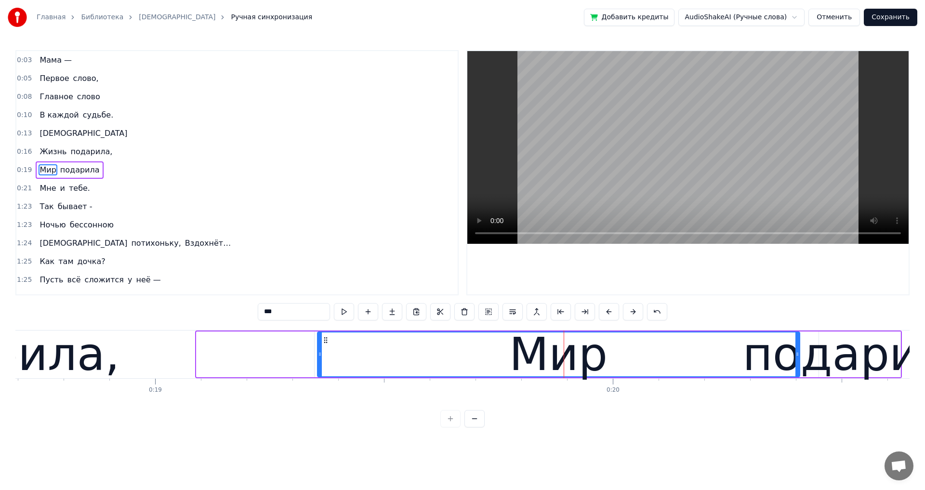
drag, startPoint x: 198, startPoint y: 353, endPoint x: 319, endPoint y: 354, distance: 120.9
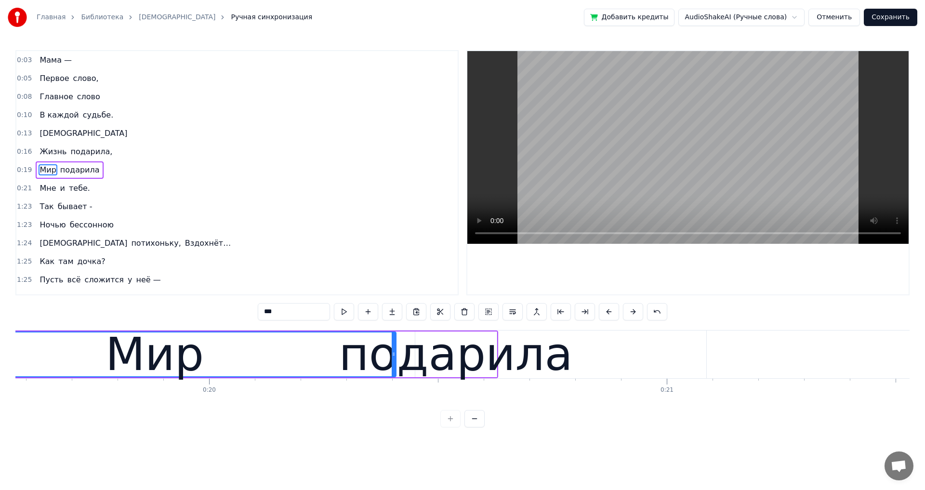
scroll to position [0, 8956]
type input "********"
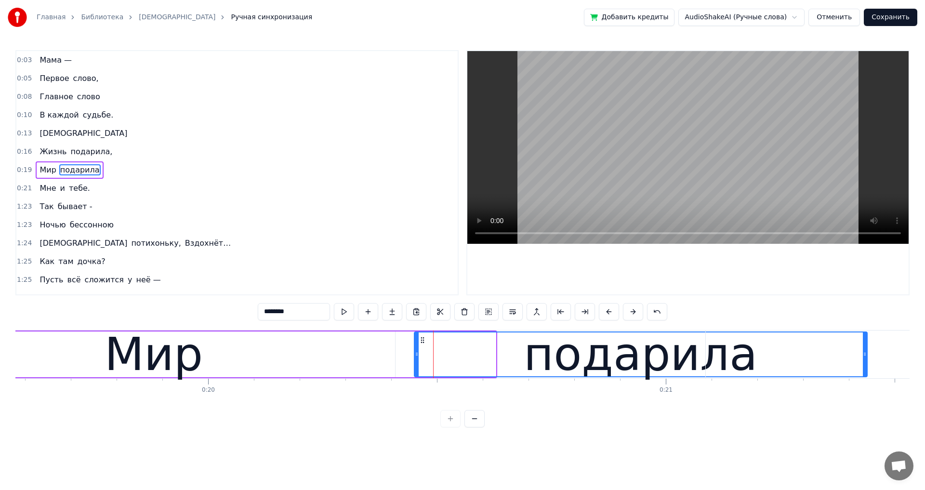
drag, startPoint x: 494, startPoint y: 356, endPoint x: 865, endPoint y: 370, distance: 371.5
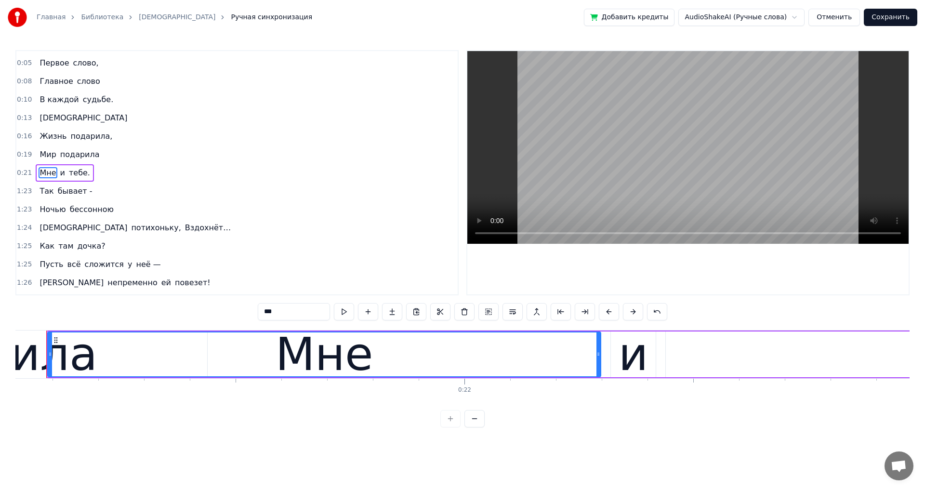
scroll to position [0, 9598]
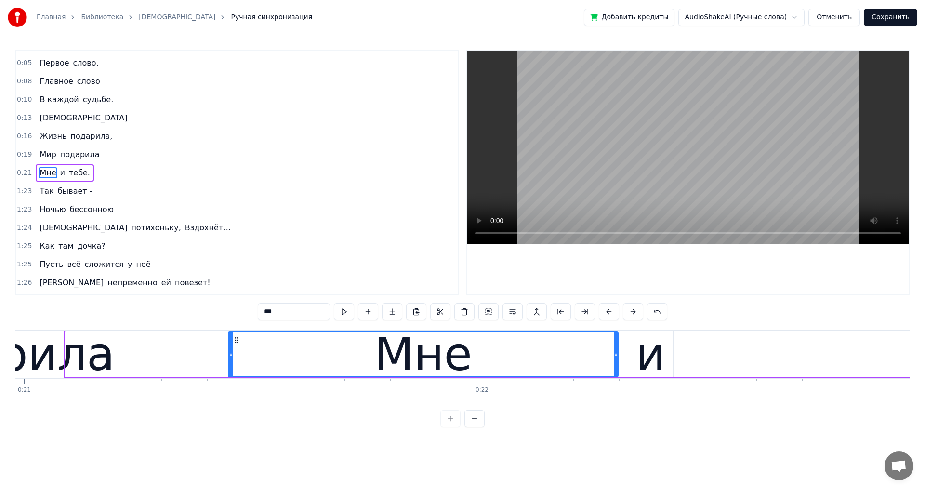
drag, startPoint x: 66, startPoint y: 352, endPoint x: 230, endPoint y: 355, distance: 163.3
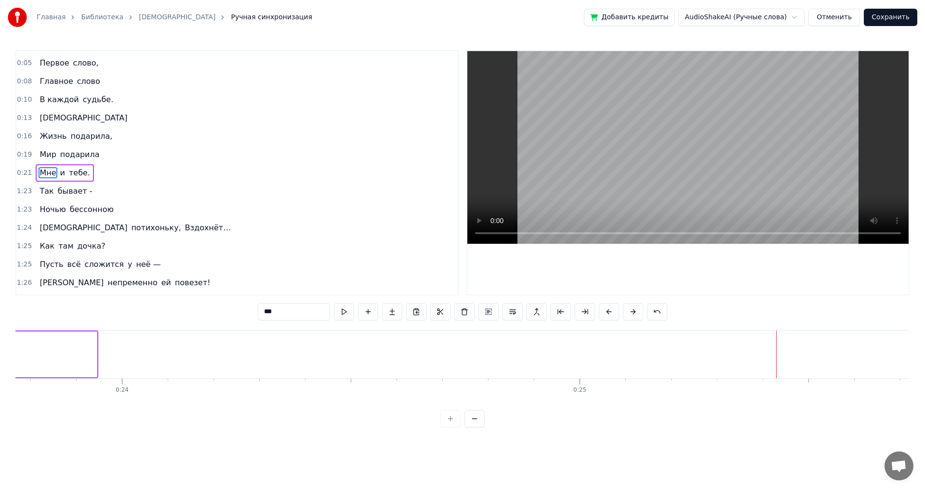
scroll to position [0, 10823]
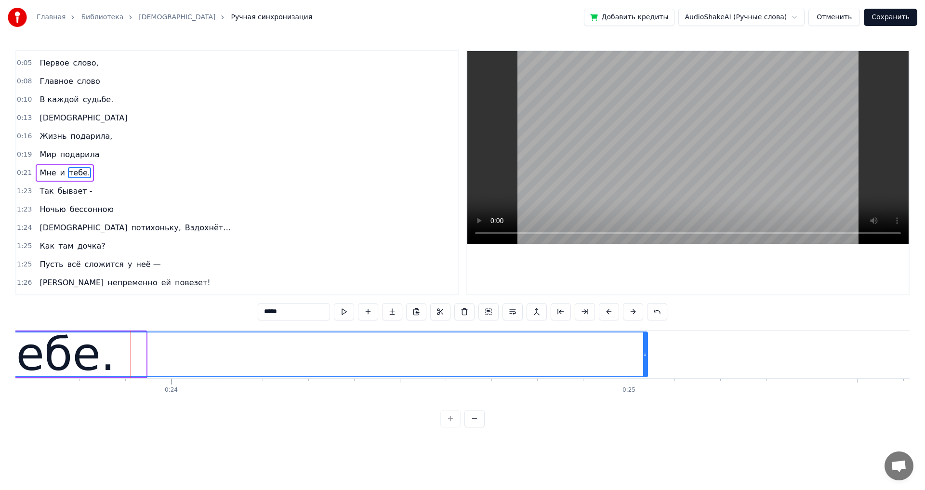
drag, startPoint x: 143, startPoint y: 357, endPoint x: 602, endPoint y: 366, distance: 458.5
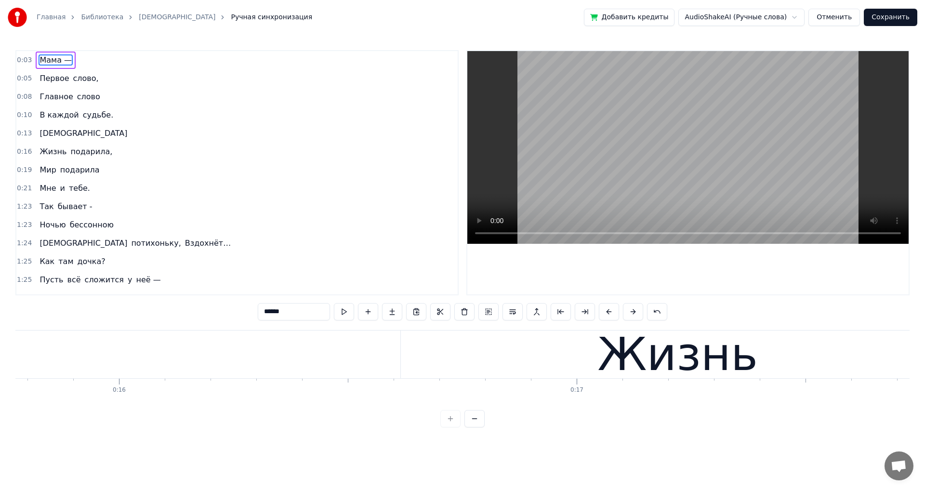
scroll to position [0, 7313]
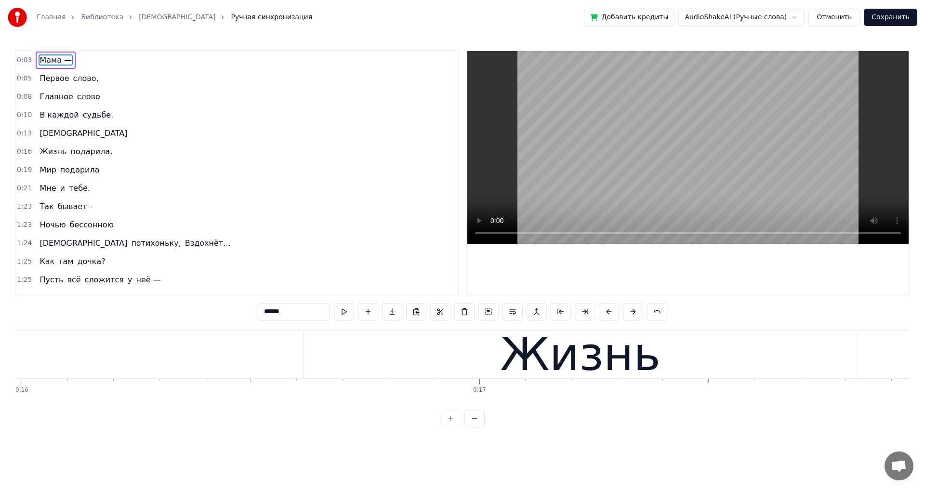
type input "*****"
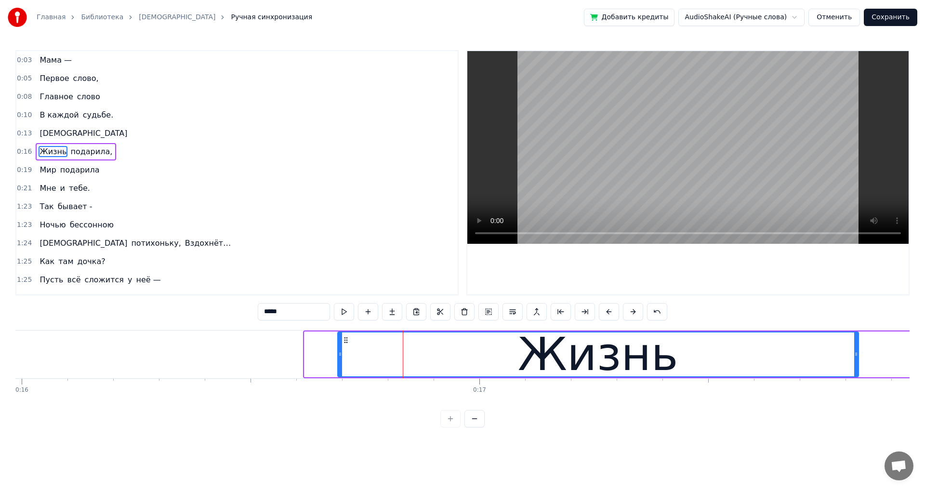
drag, startPoint x: 306, startPoint y: 353, endPoint x: 339, endPoint y: 357, distance: 33.4
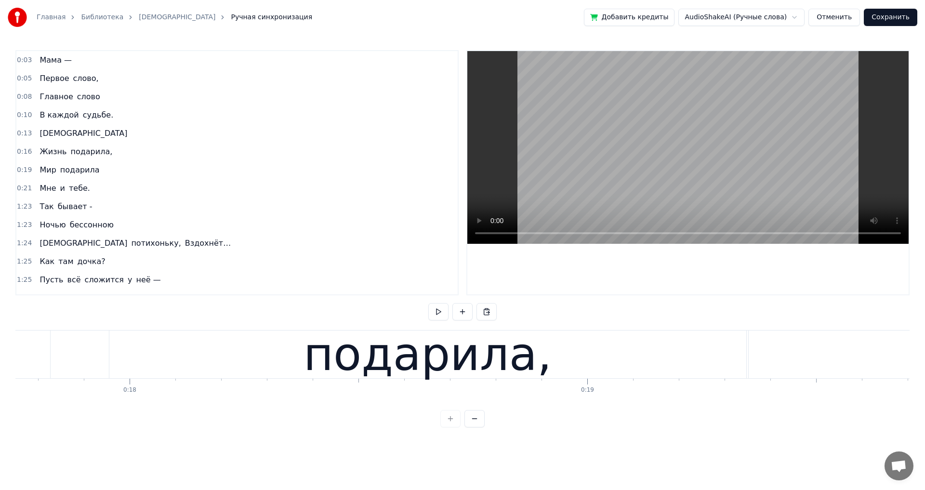
scroll to position [0, 8122]
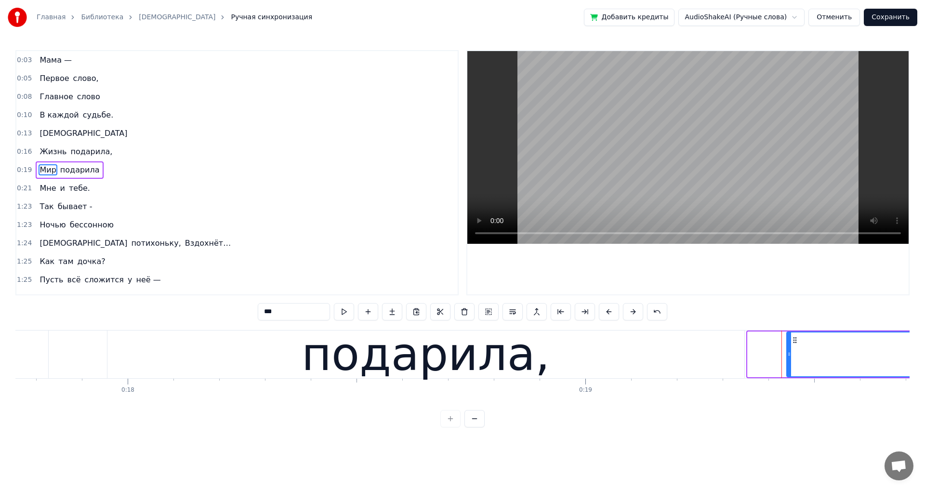
drag, startPoint x: 749, startPoint y: 354, endPoint x: 788, endPoint y: 355, distance: 39.0
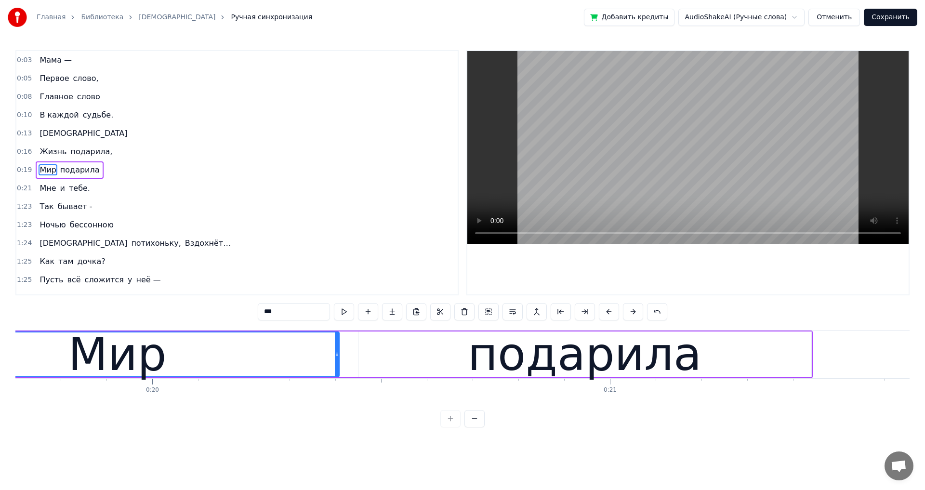
scroll to position [0, 9013]
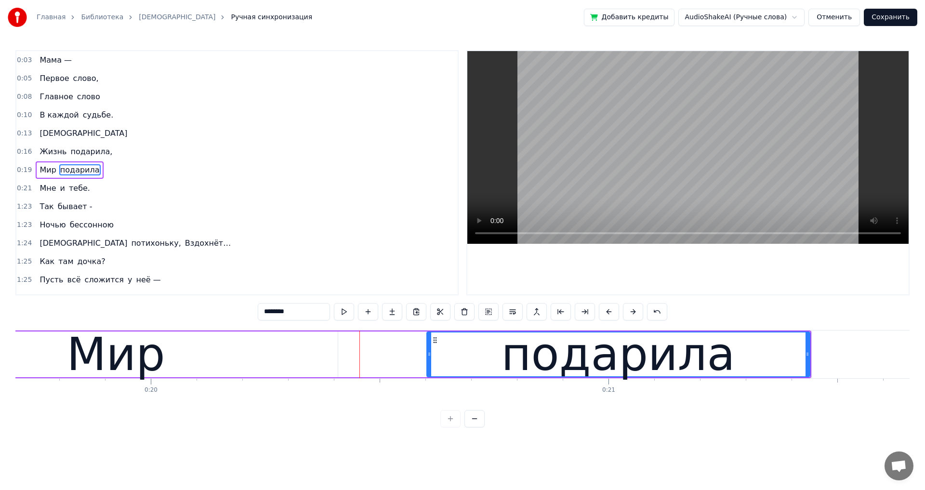
drag, startPoint x: 358, startPoint y: 356, endPoint x: 428, endPoint y: 356, distance: 69.8
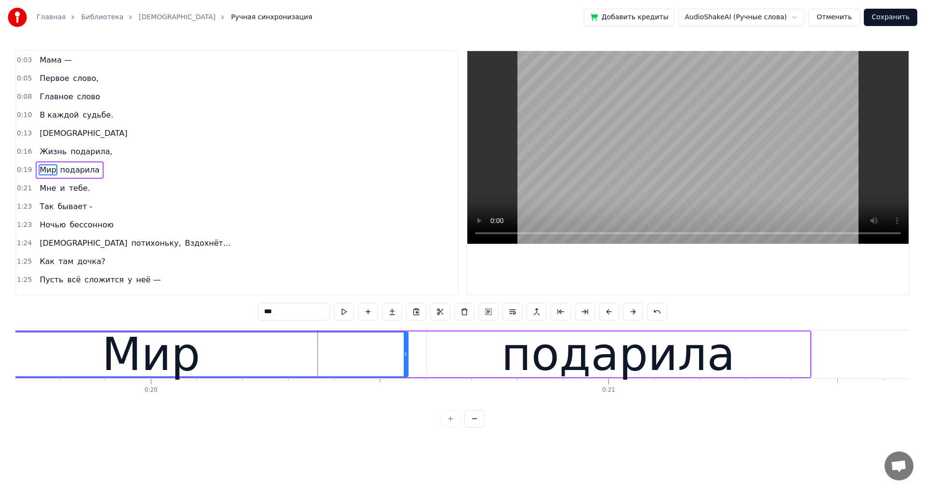
drag, startPoint x: 336, startPoint y: 353, endPoint x: 406, endPoint y: 354, distance: 70.3
type input "********"
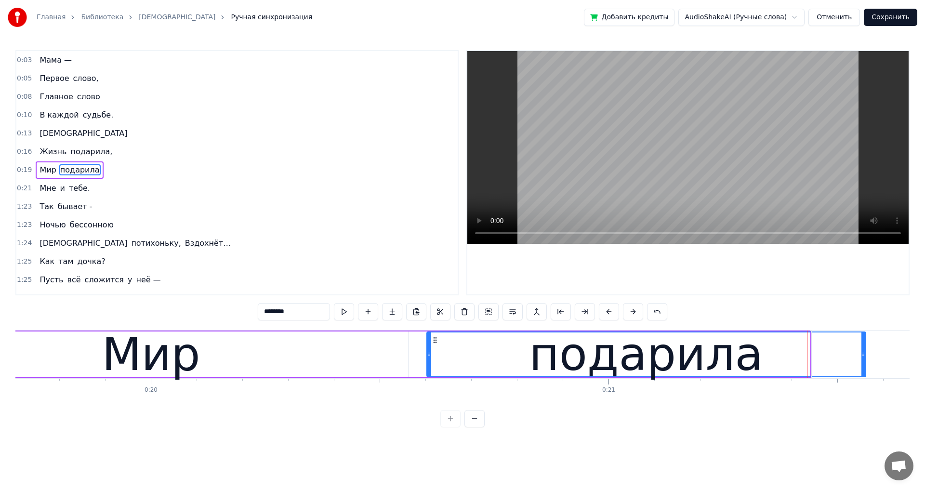
drag, startPoint x: 807, startPoint y: 353, endPoint x: 863, endPoint y: 353, distance: 55.9
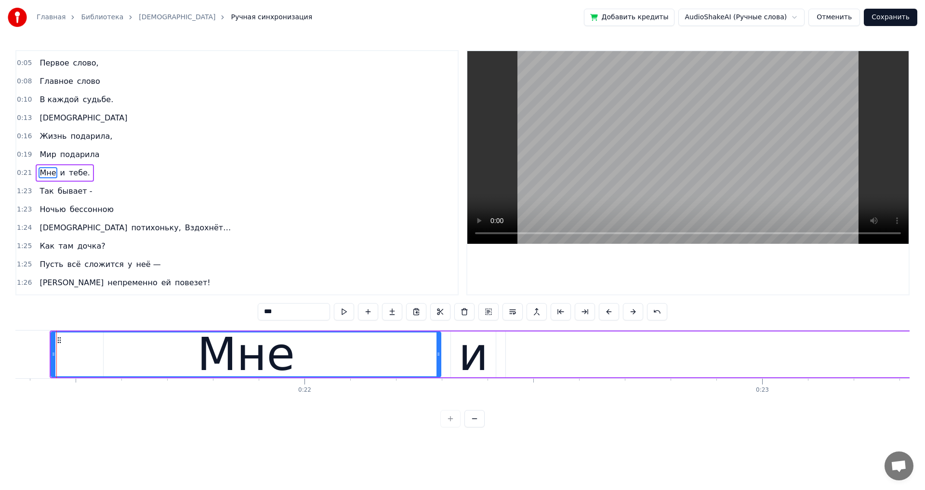
scroll to position [0, 9767]
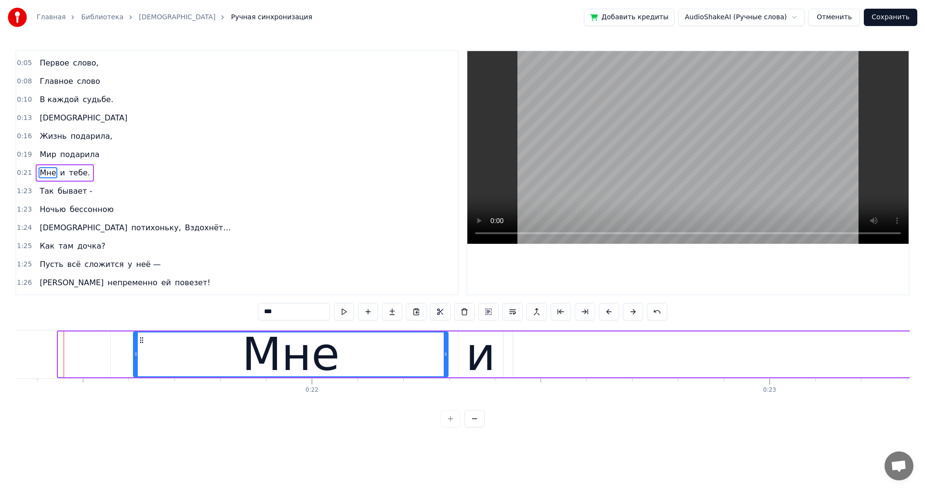
drag, startPoint x: 61, startPoint y: 357, endPoint x: 136, endPoint y: 357, distance: 75.1
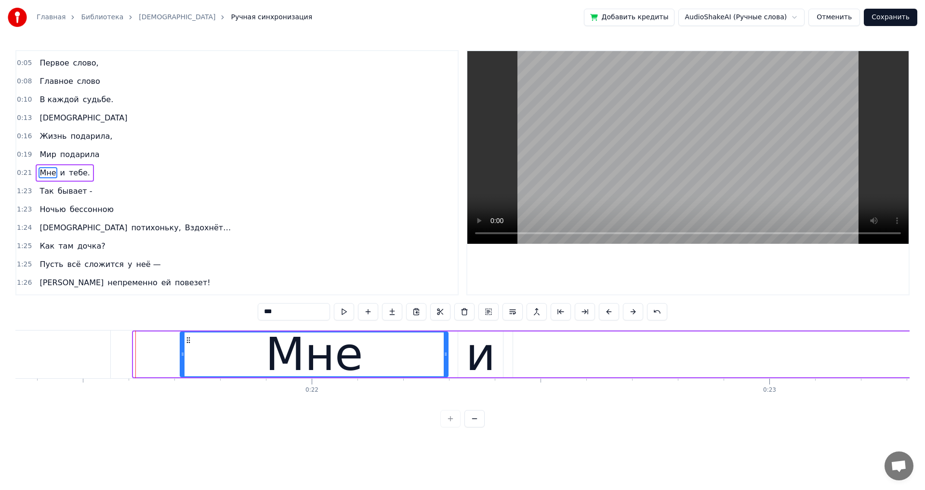
drag, startPoint x: 136, startPoint y: 354, endPoint x: 182, endPoint y: 360, distance: 46.2
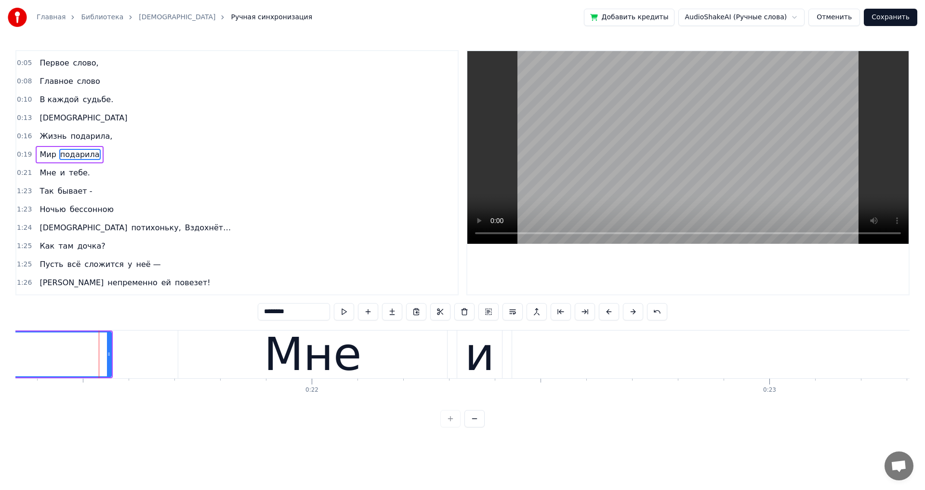
scroll to position [0, 0]
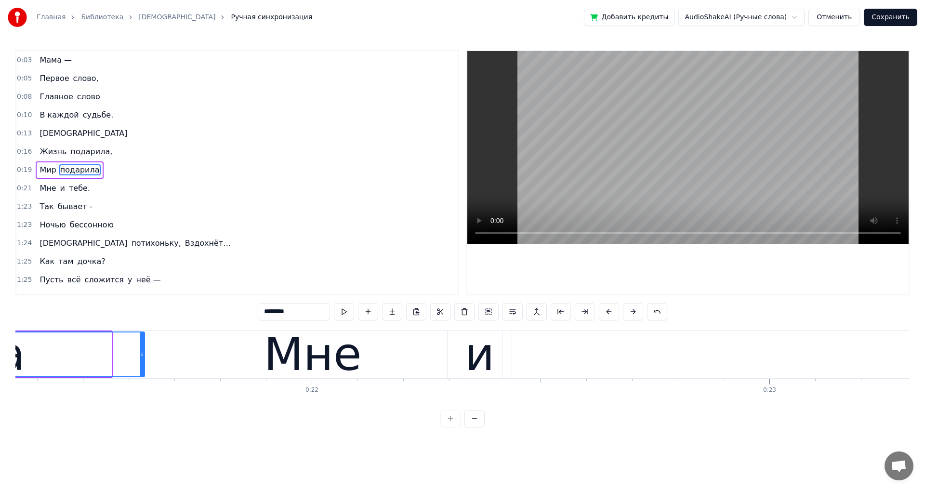
drag, startPoint x: 110, startPoint y: 356, endPoint x: 143, endPoint y: 361, distance: 33.6
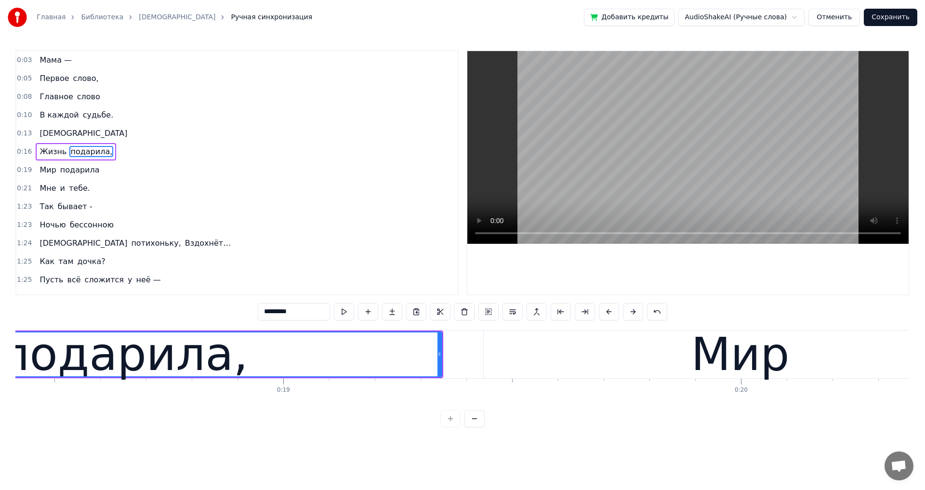
scroll to position [0, 8432]
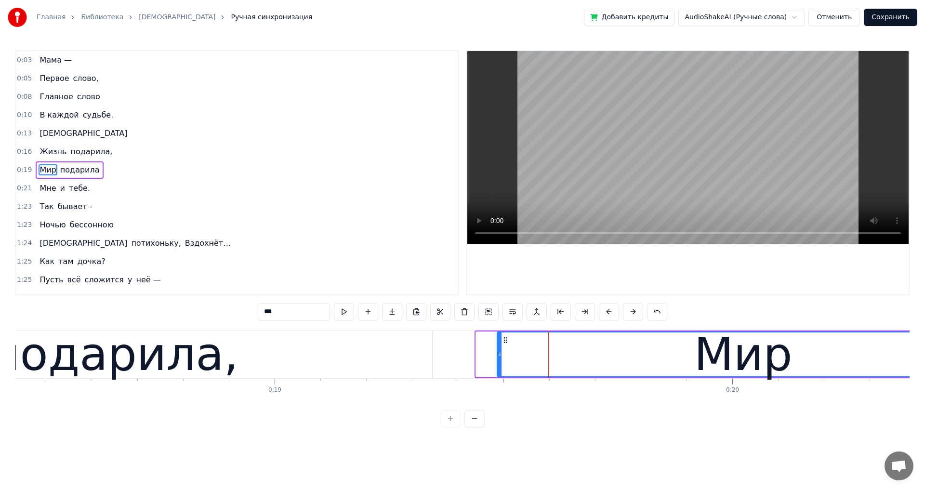
drag, startPoint x: 479, startPoint y: 353, endPoint x: 500, endPoint y: 355, distance: 21.2
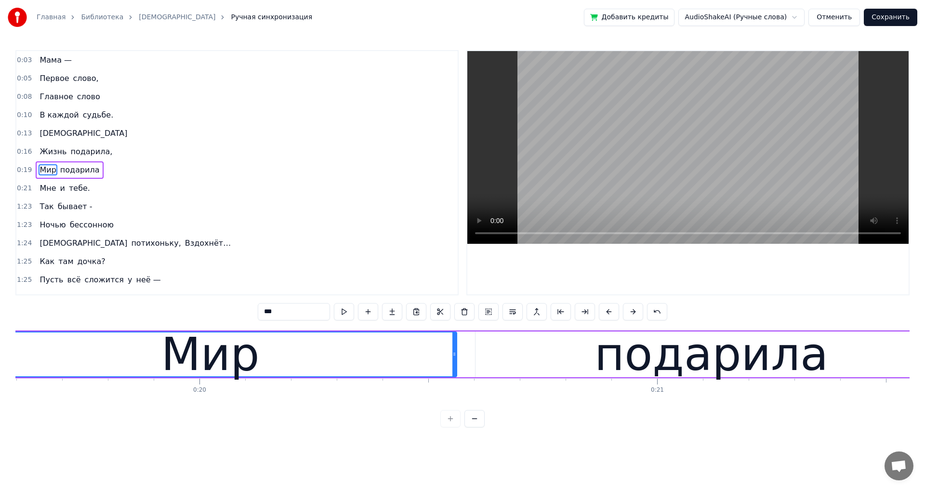
scroll to position [0, 8972]
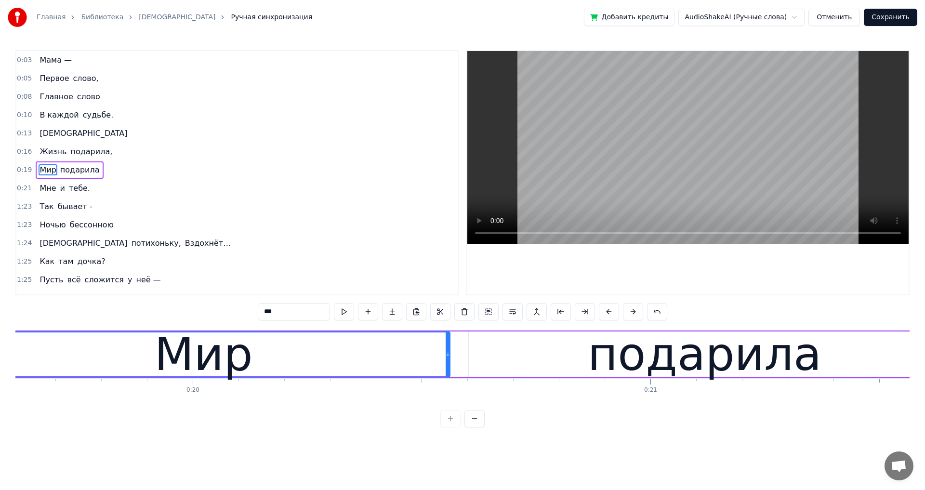
click at [540, 369] on div "подарила" at bounding box center [705, 354] width 472 height 46
type input "********"
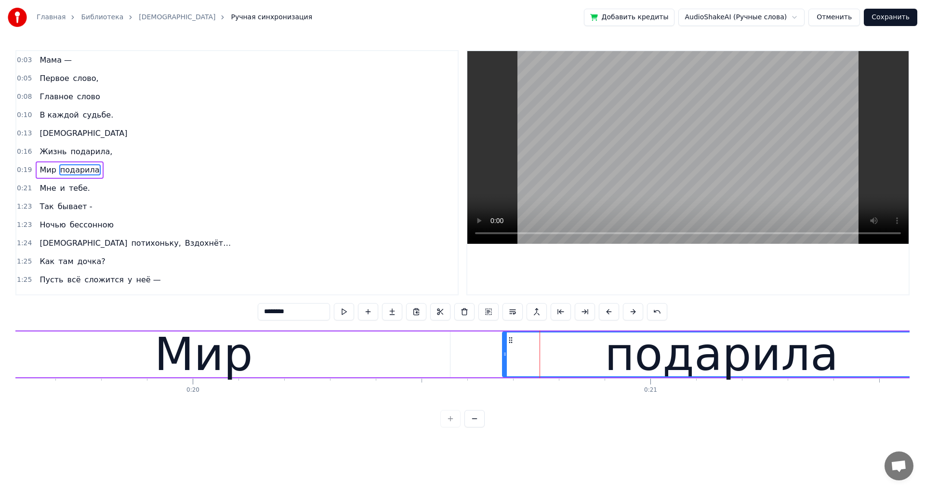
drag, startPoint x: 470, startPoint y: 355, endPoint x: 504, endPoint y: 358, distance: 33.8
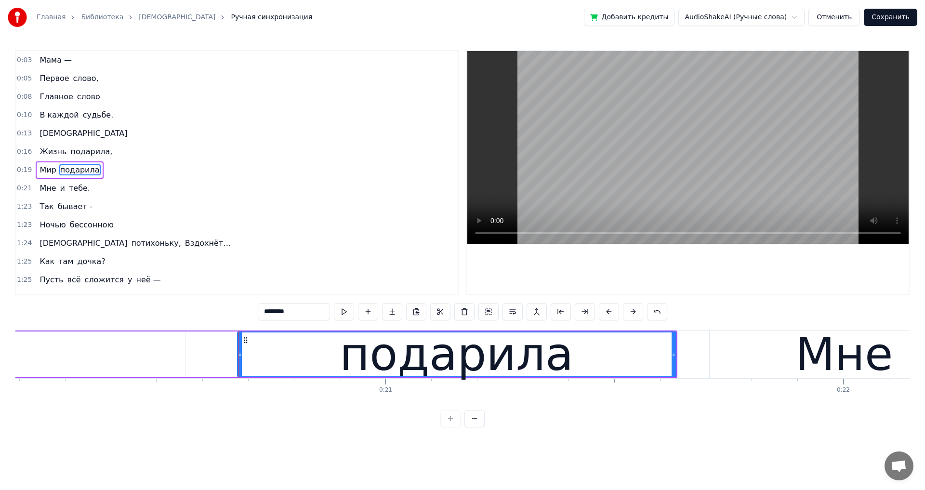
scroll to position [0, 9241]
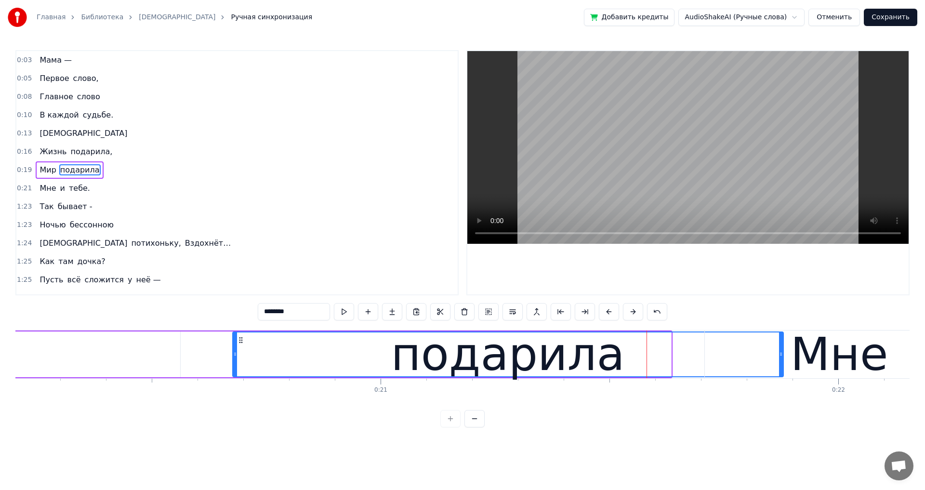
drag, startPoint x: 668, startPoint y: 356, endPoint x: 782, endPoint y: 357, distance: 114.1
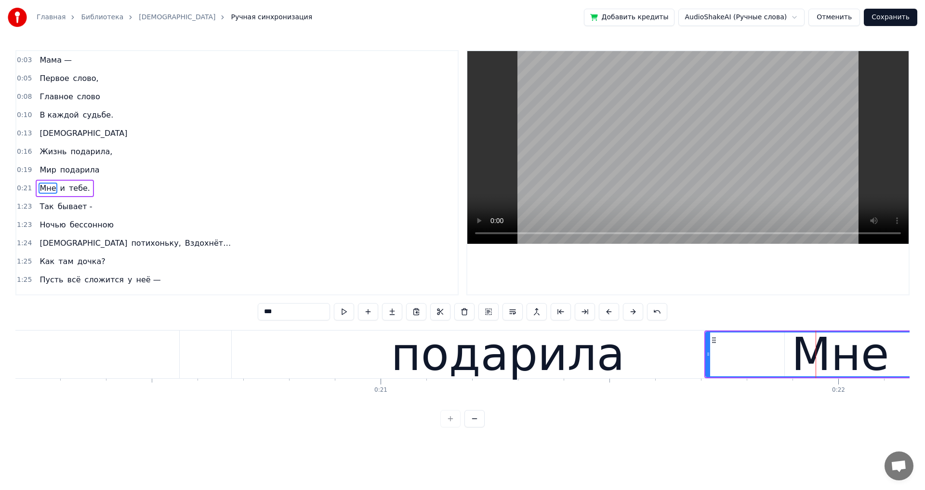
scroll to position [15, 0]
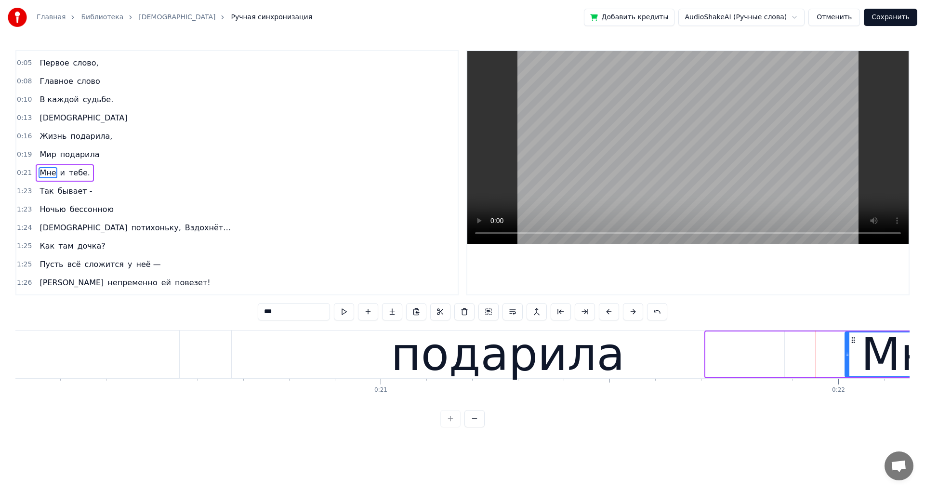
drag, startPoint x: 706, startPoint y: 354, endPoint x: 846, endPoint y: 356, distance: 139.2
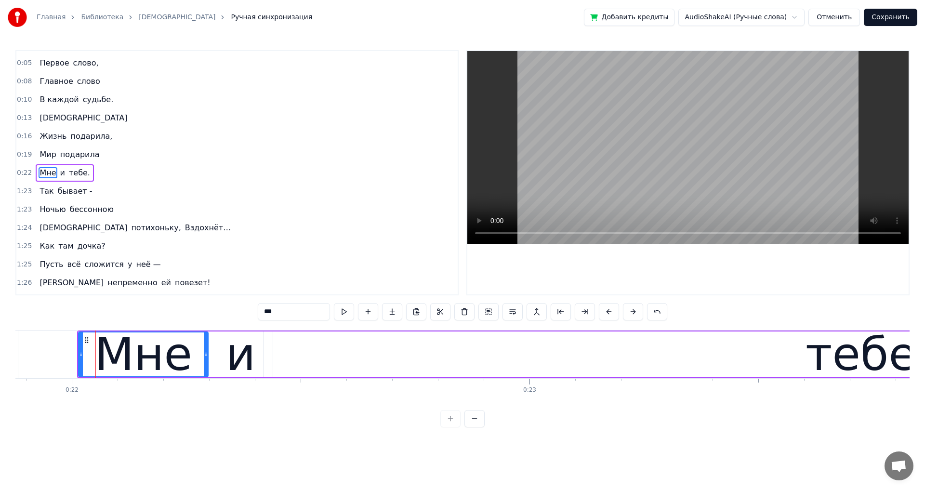
scroll to position [0, 10039]
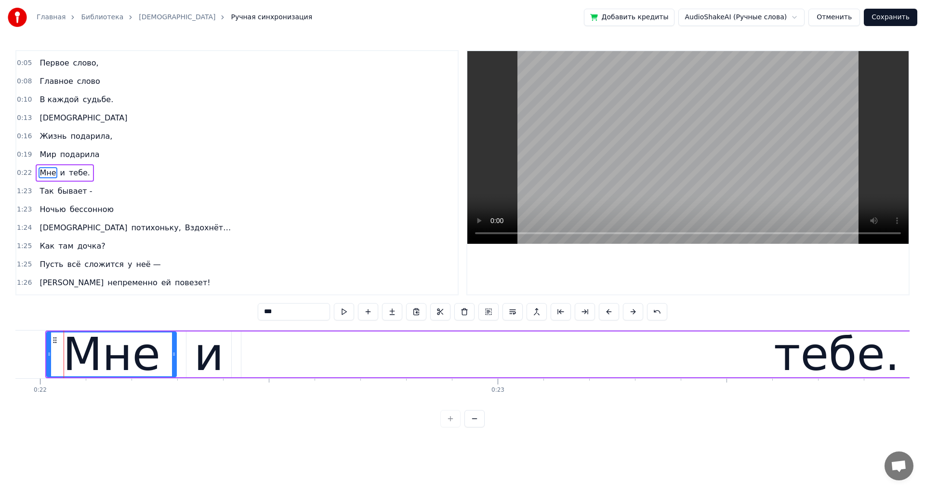
type input "*"
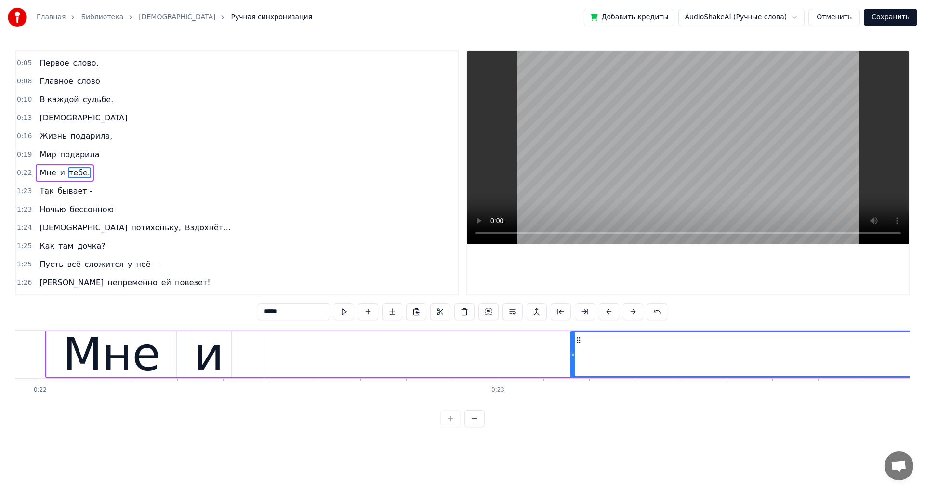
drag, startPoint x: 245, startPoint y: 355, endPoint x: 573, endPoint y: 346, distance: 329.0
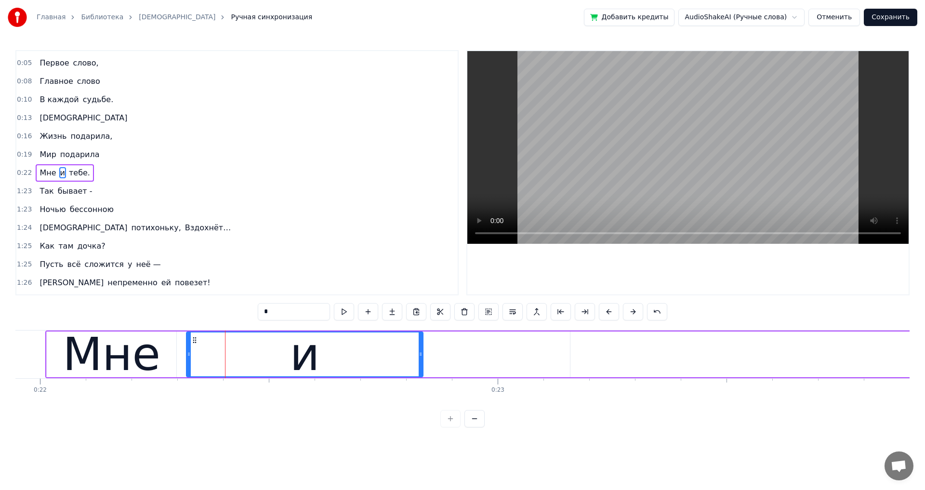
drag, startPoint x: 230, startPoint y: 357, endPoint x: 422, endPoint y: 352, distance: 191.7
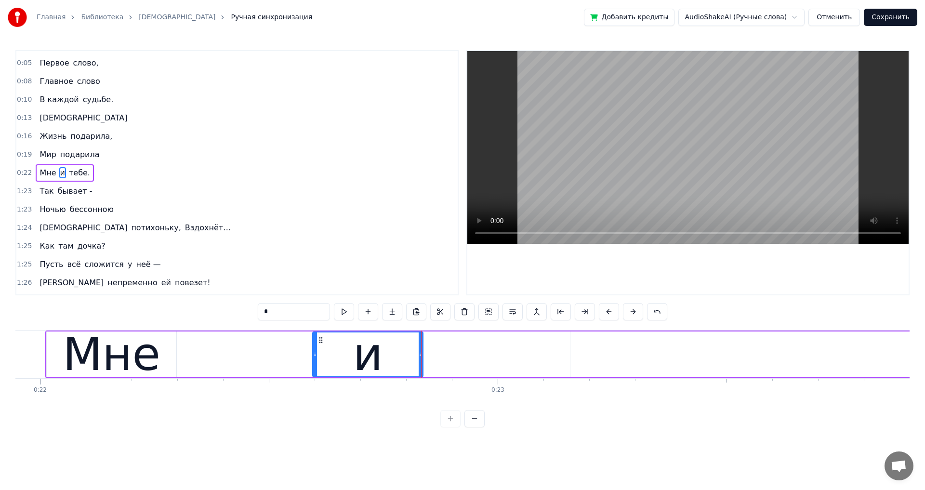
drag, startPoint x: 187, startPoint y: 352, endPoint x: 290, endPoint y: 353, distance: 103.0
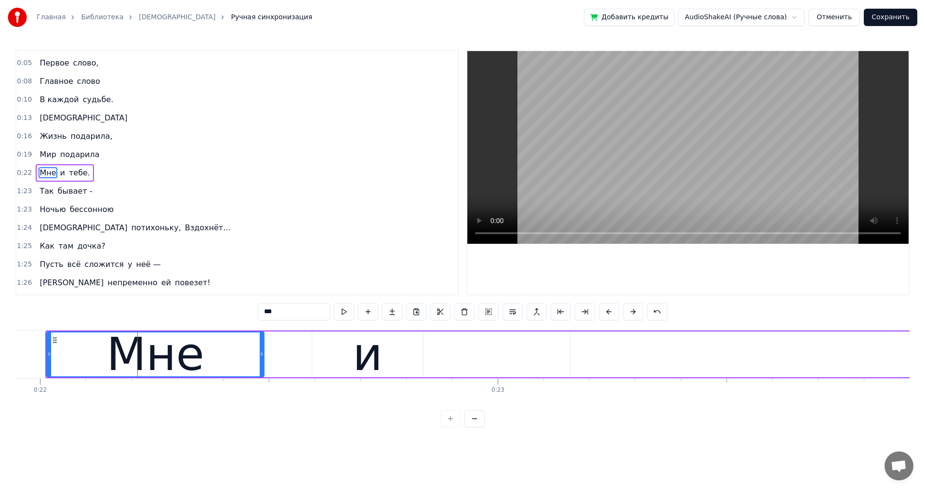
drag, startPoint x: 175, startPoint y: 355, endPoint x: 263, endPoint y: 354, distance: 87.6
type input "****"
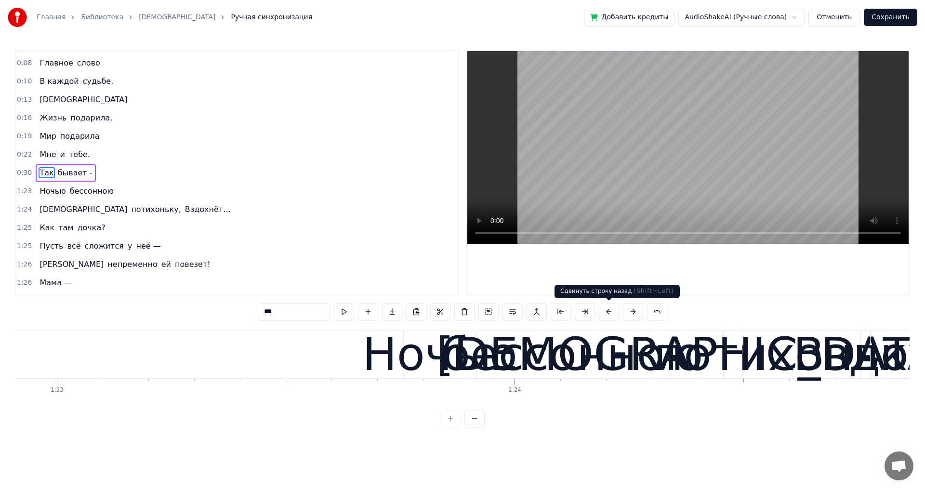
scroll to position [0, 37662]
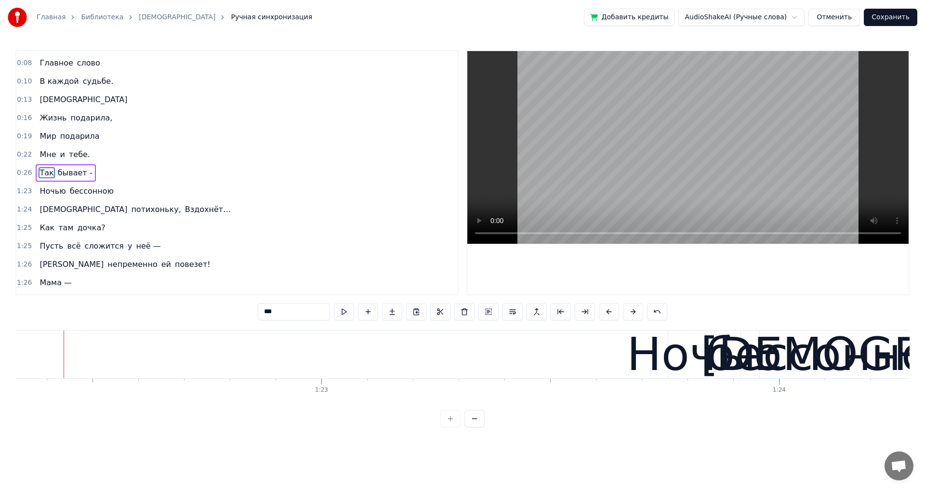
click at [51, 195] on span "Ночью" at bounding box center [53, 190] width 28 height 11
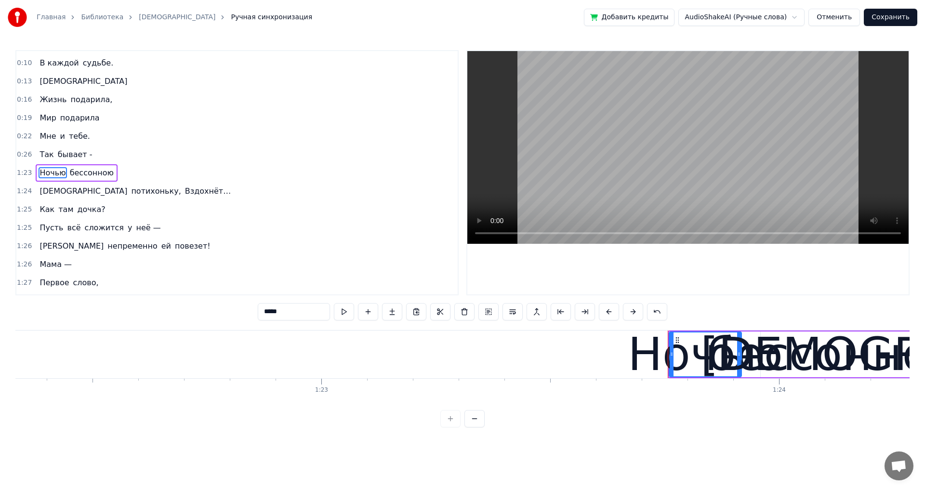
click at [51, 195] on span "[DEMOGRAPHIC_DATA]" at bounding box center [84, 190] width 90 height 11
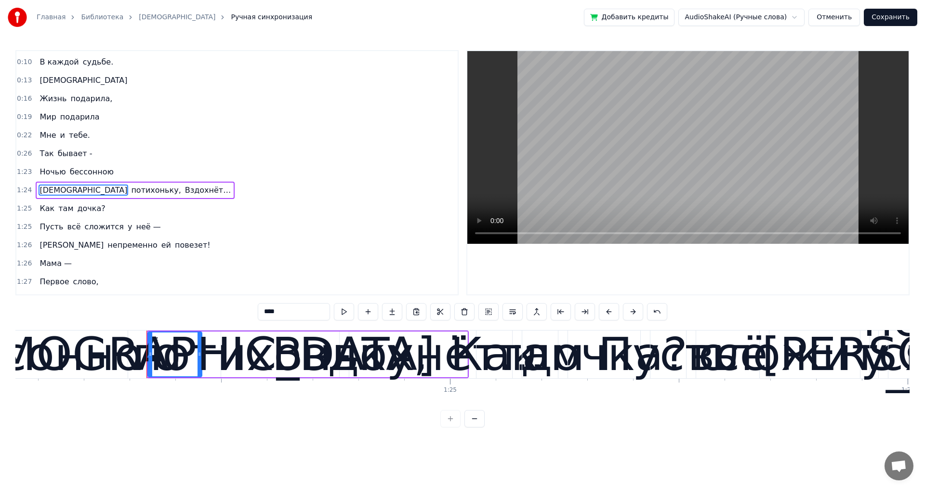
scroll to position [0, 38531]
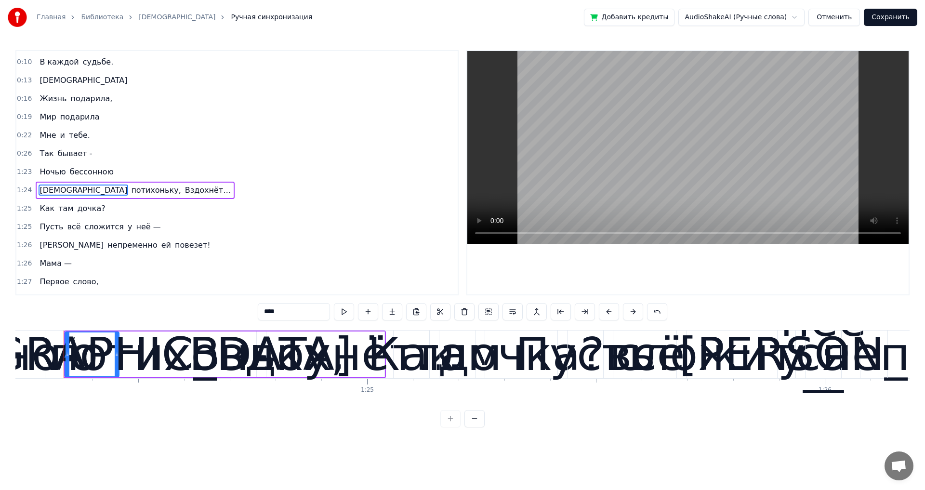
click at [48, 168] on span "Ночью" at bounding box center [53, 171] width 28 height 11
type input "*****"
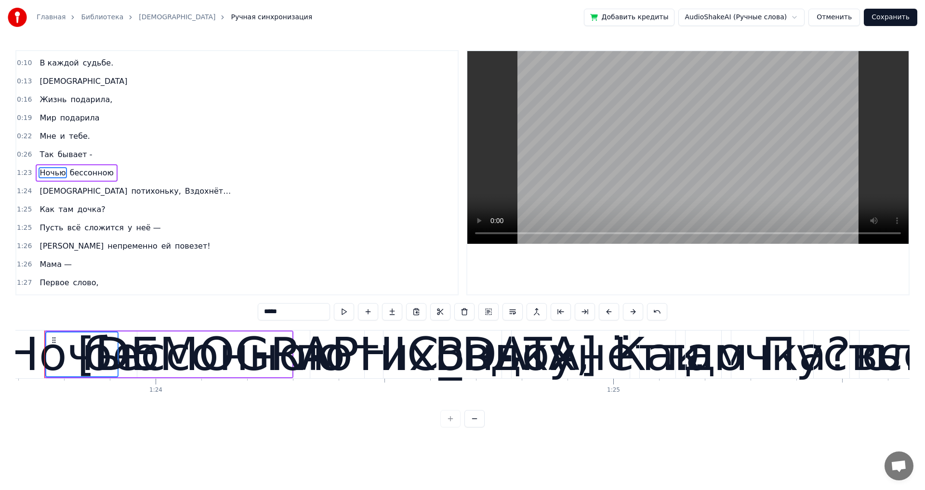
scroll to position [0, 38265]
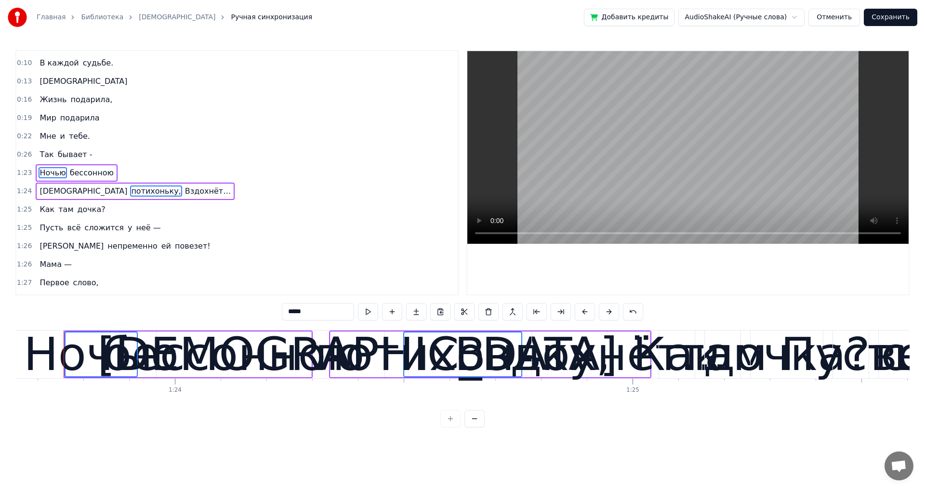
click at [46, 206] on span "Как" at bounding box center [47, 209] width 17 height 11
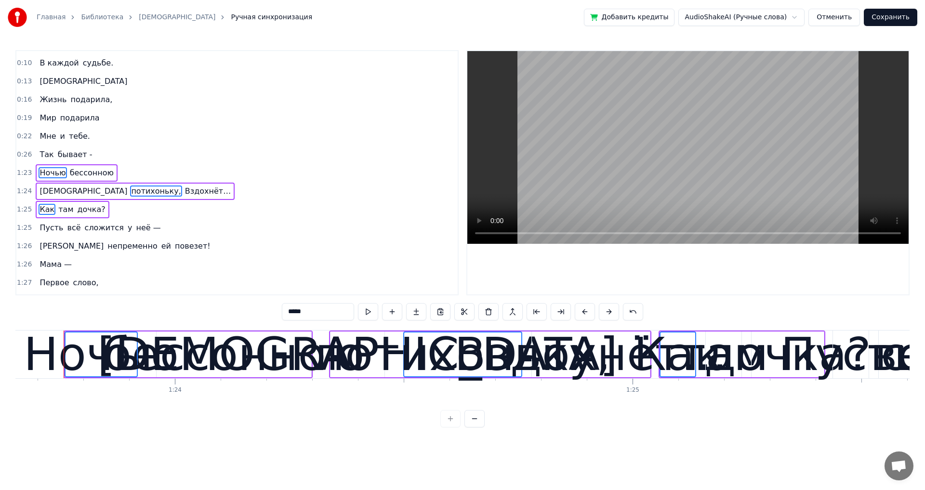
click at [43, 231] on span "Пусть" at bounding box center [52, 227] width 26 height 11
click at [106, 250] on span "непременно" at bounding box center [132, 245] width 52 height 11
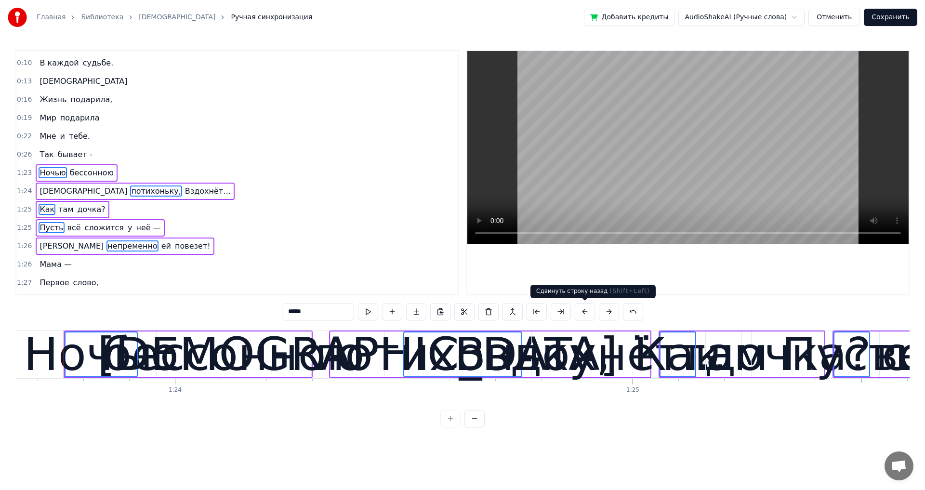
click at [588, 311] on button at bounding box center [584, 311] width 20 height 17
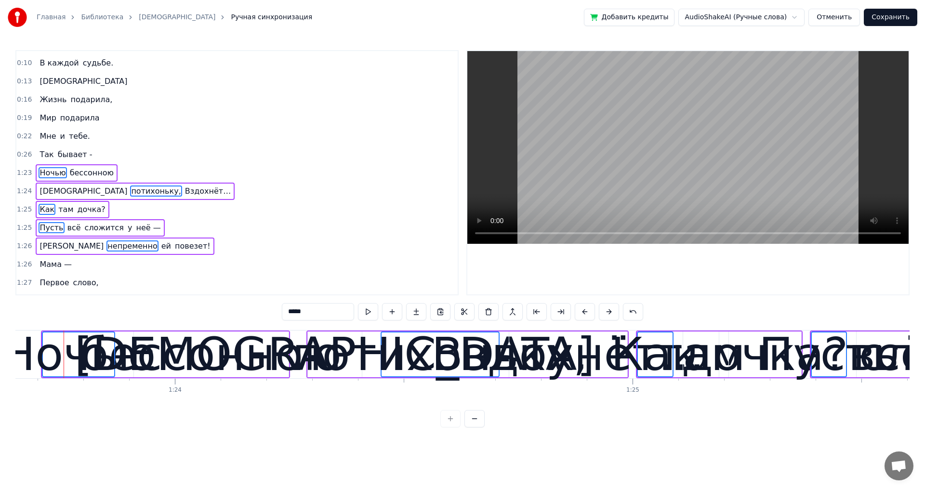
click at [588, 311] on button at bounding box center [584, 311] width 20 height 17
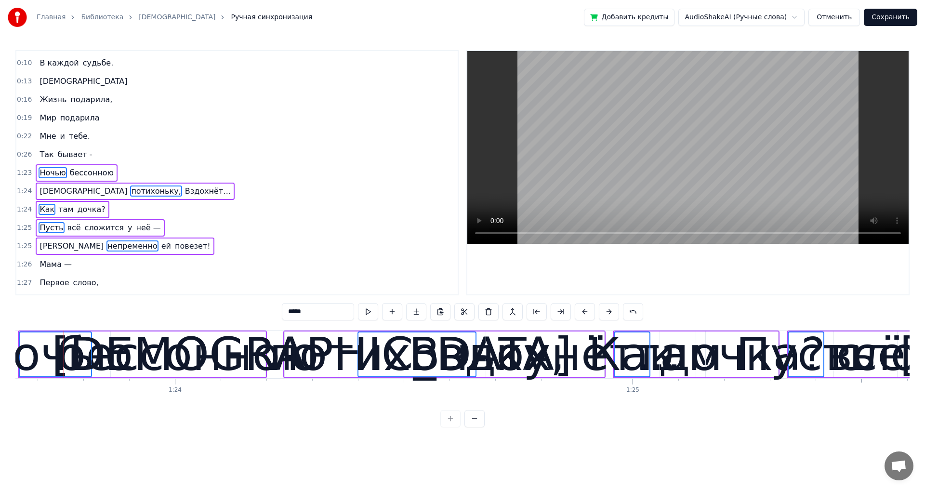
click at [588, 311] on button at bounding box center [584, 311] width 20 height 17
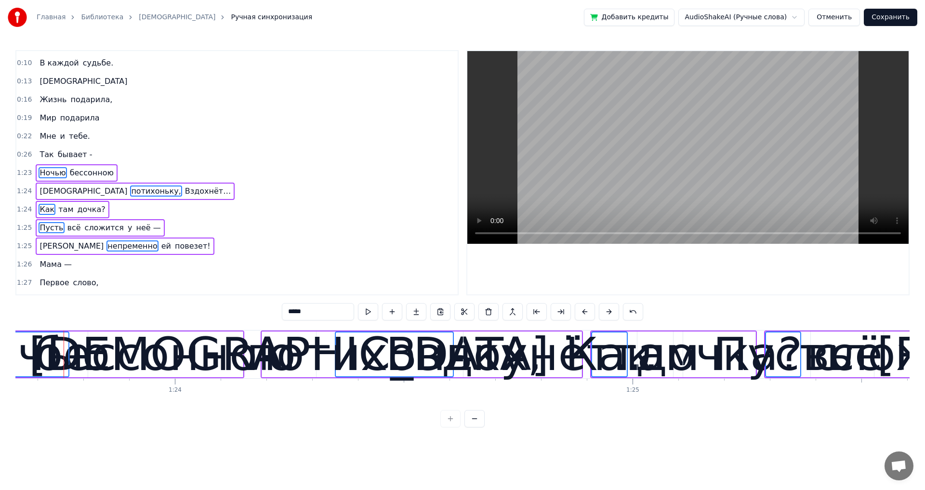
click at [588, 311] on button at bounding box center [584, 311] width 20 height 17
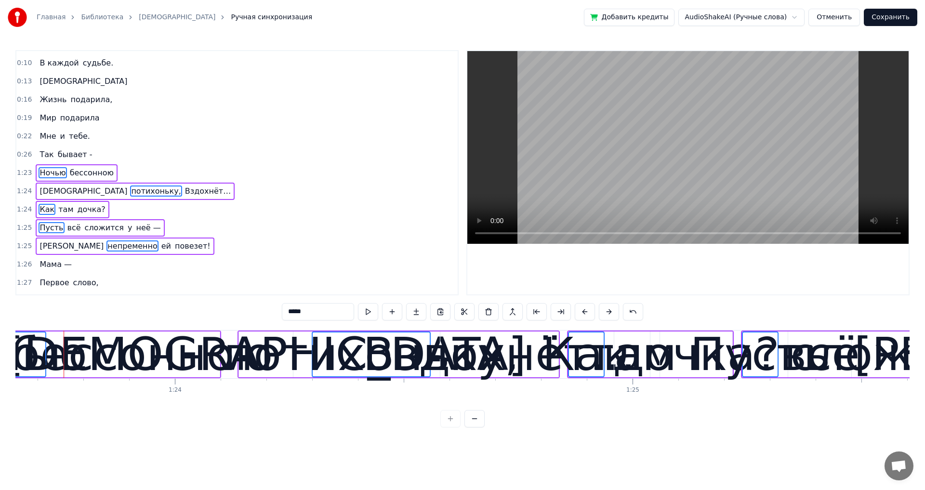
click at [588, 311] on button at bounding box center [584, 311] width 20 height 17
click at [588, 310] on button at bounding box center [584, 311] width 20 height 17
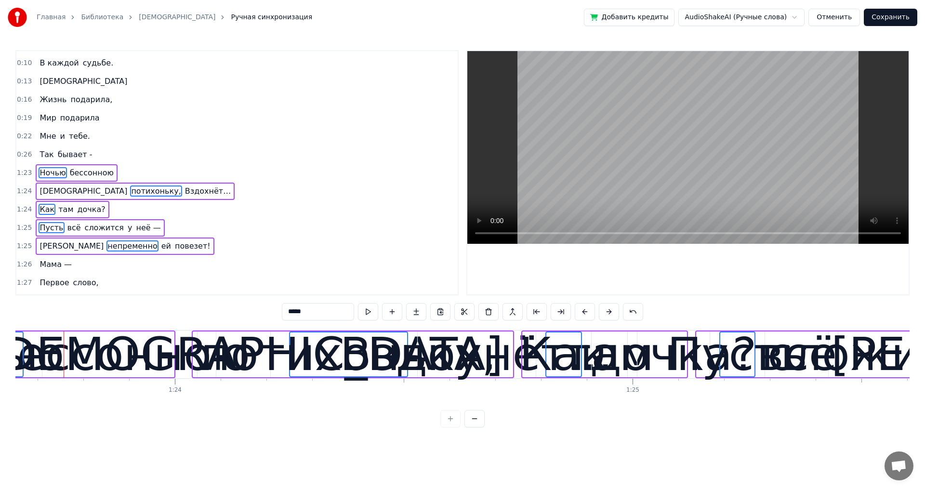
click at [588, 310] on button at bounding box center [584, 311] width 20 height 17
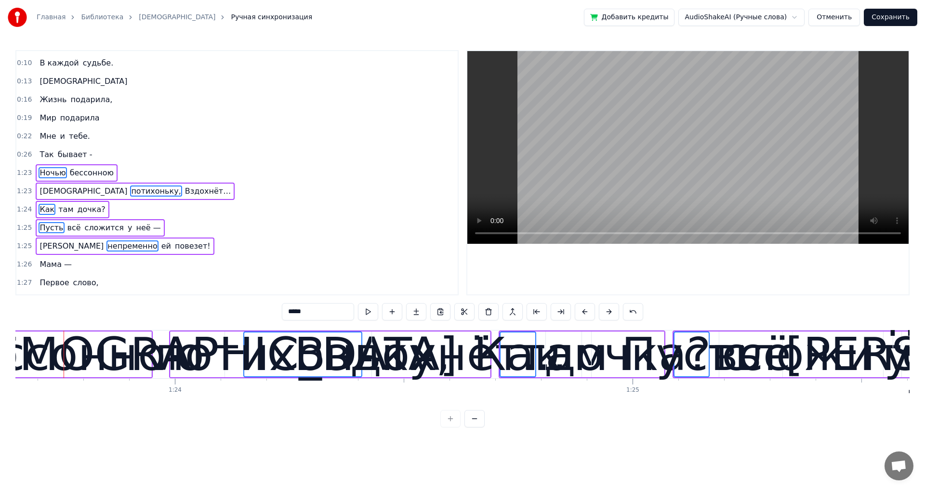
click at [588, 310] on button at bounding box center [584, 311] width 20 height 17
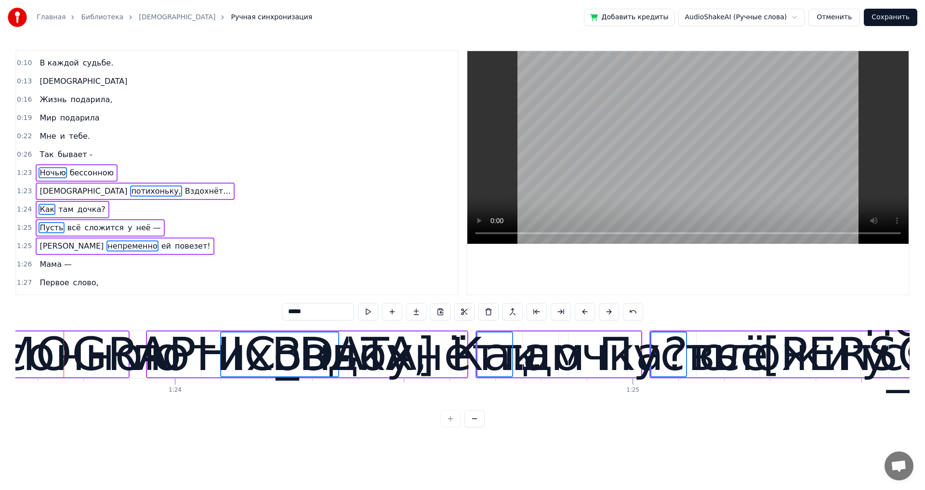
click at [588, 310] on button at bounding box center [584, 311] width 20 height 17
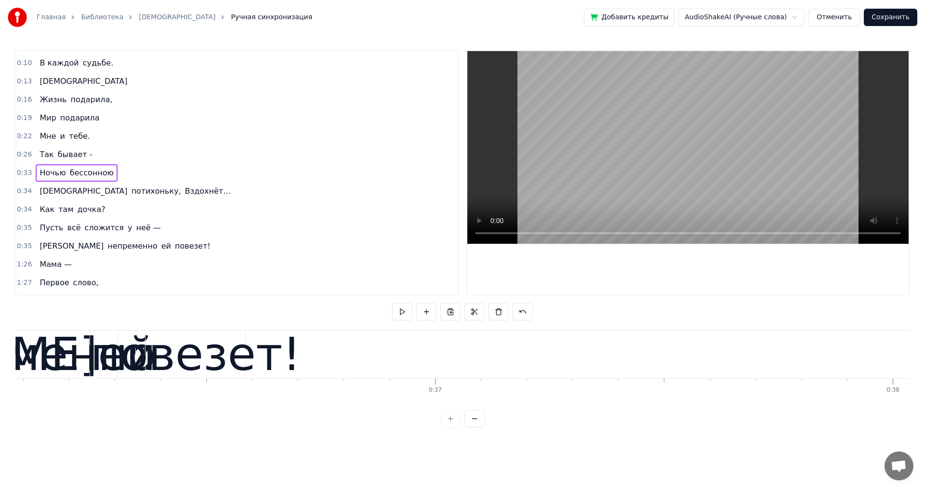
scroll to position [0, 15279]
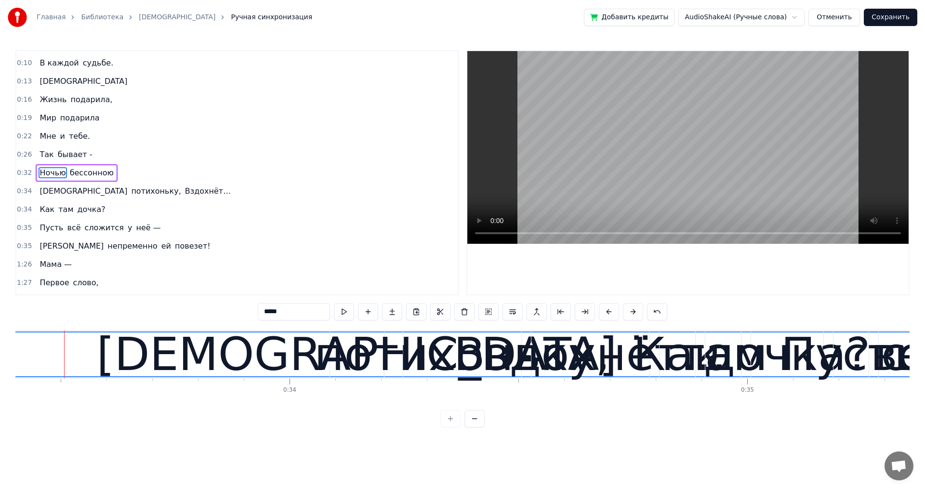
type input "***"
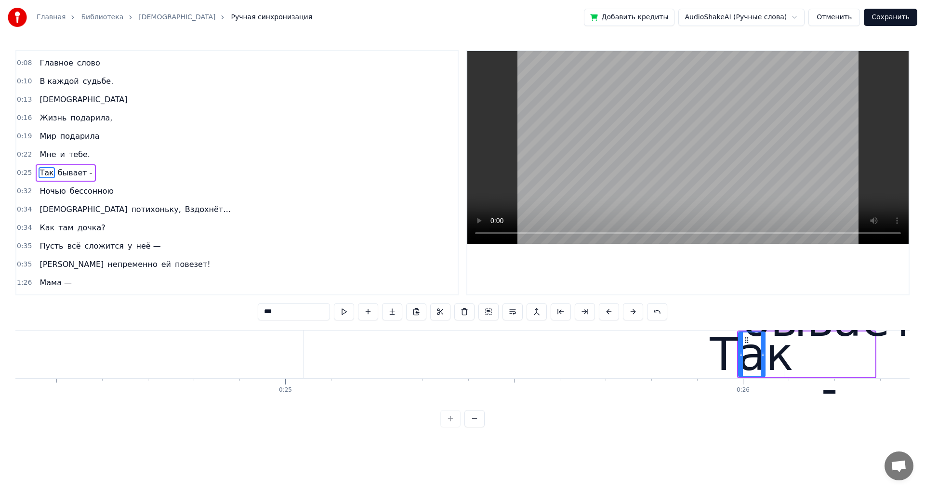
scroll to position [0, 11165]
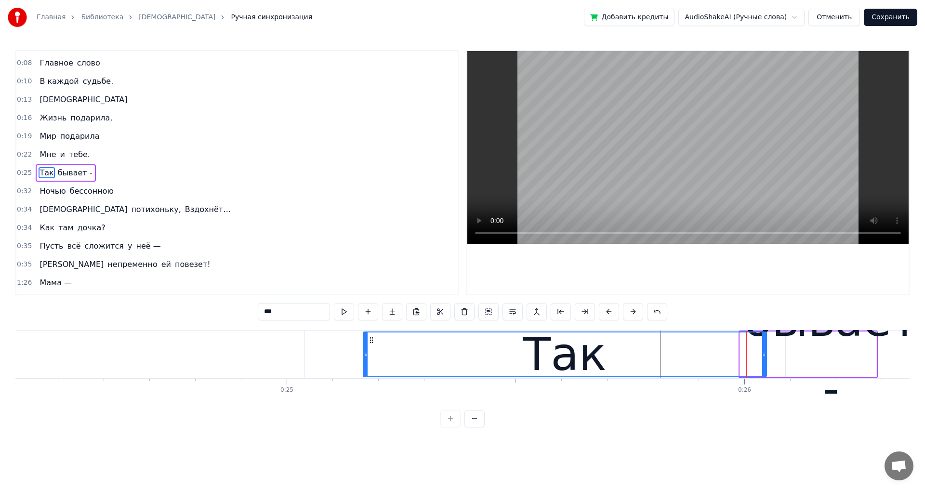
drag, startPoint x: 740, startPoint y: 355, endPoint x: 364, endPoint y: 357, distance: 376.5
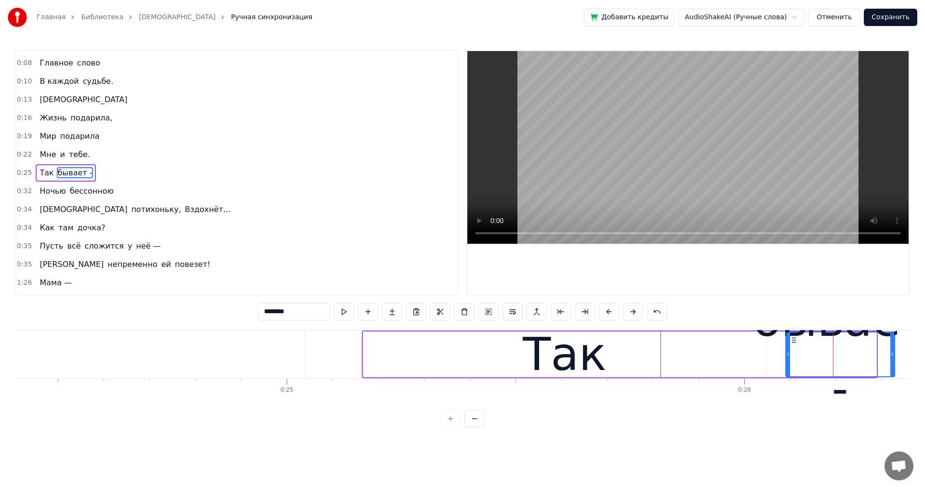
drag, startPoint x: 874, startPoint y: 353, endPoint x: 892, endPoint y: 354, distance: 18.3
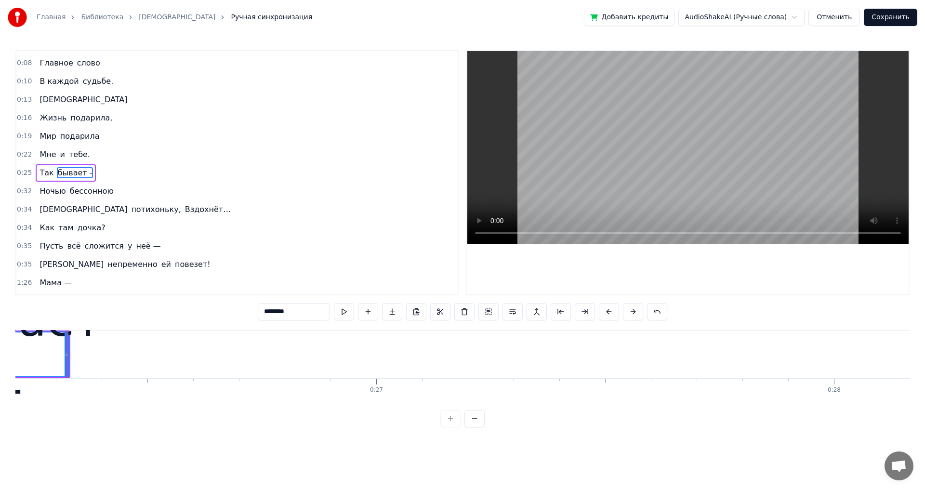
scroll to position [0, 11993]
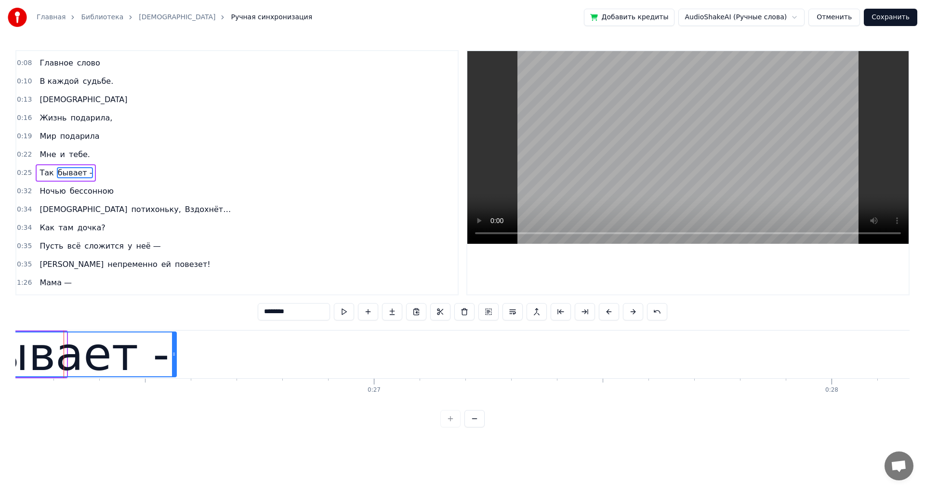
drag, startPoint x: 65, startPoint y: 352, endPoint x: 170, endPoint y: 352, distance: 105.5
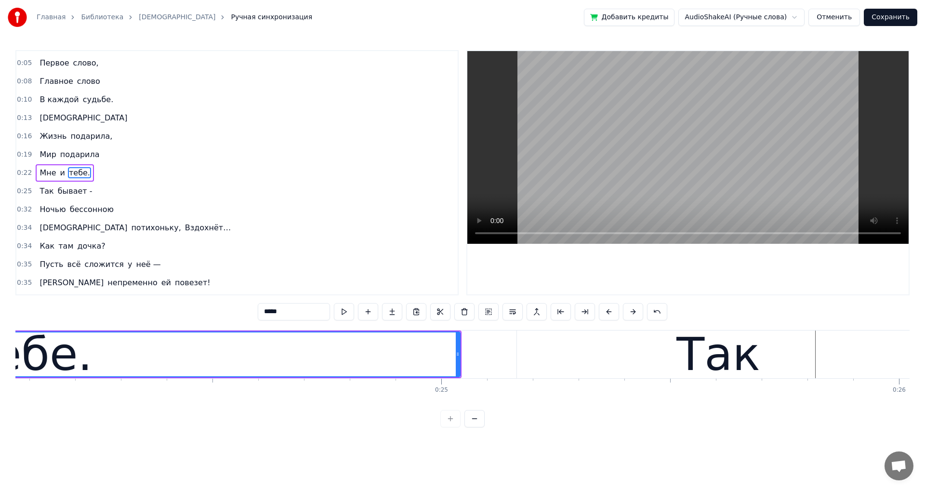
scroll to position [0, 11026]
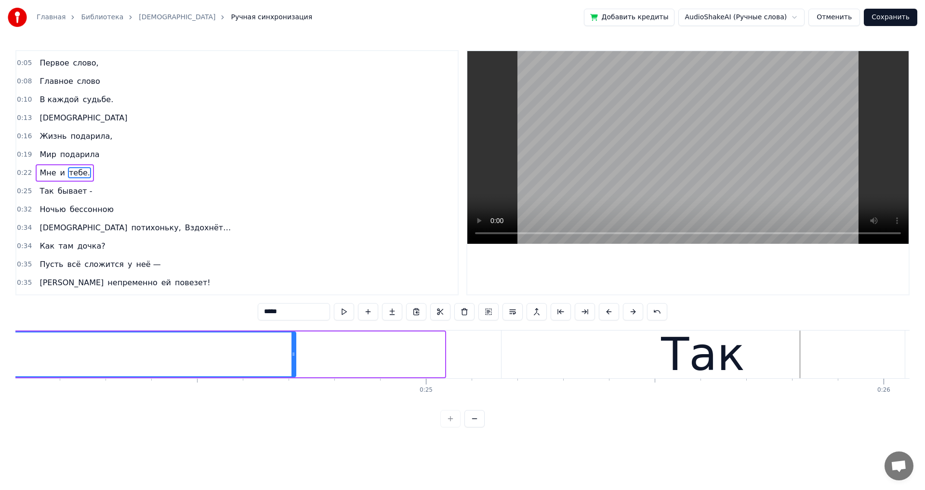
drag, startPoint x: 441, startPoint y: 353, endPoint x: 292, endPoint y: 339, distance: 149.5
type input "***"
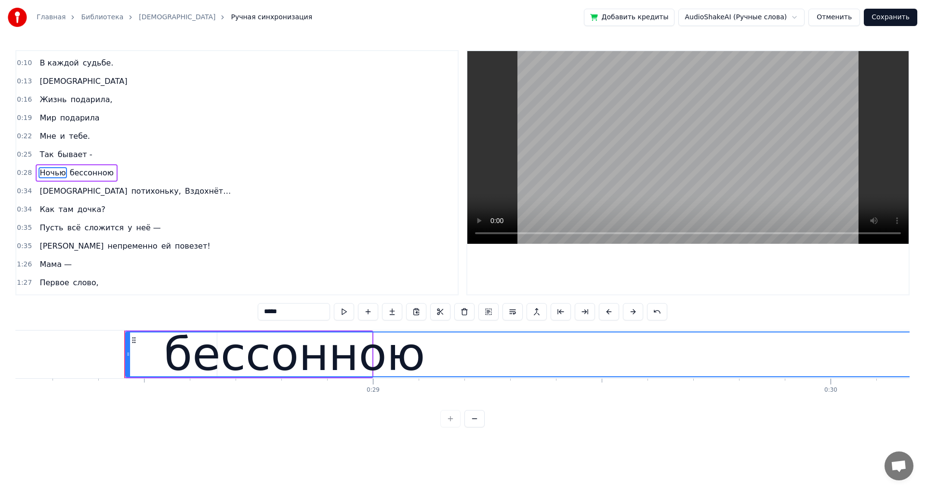
scroll to position [0, 12969]
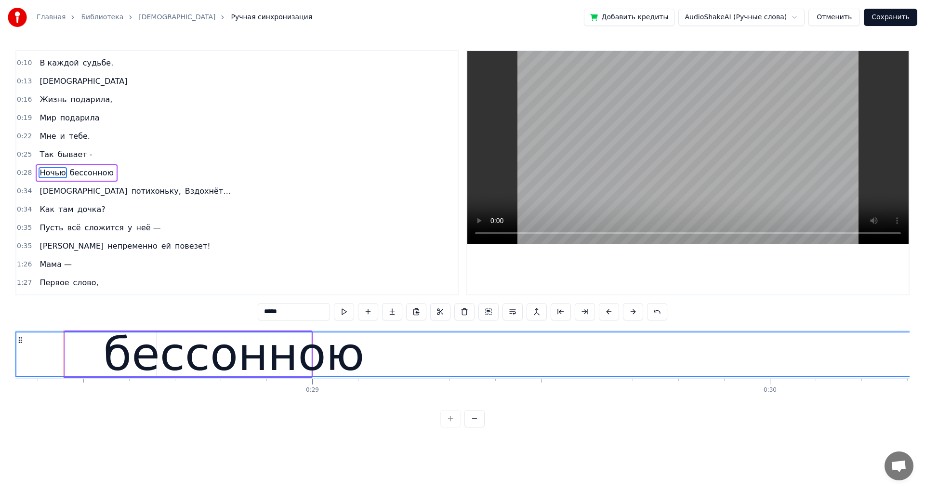
drag, startPoint x: 67, startPoint y: 354, endPoint x: 14, endPoint y: 350, distance: 53.1
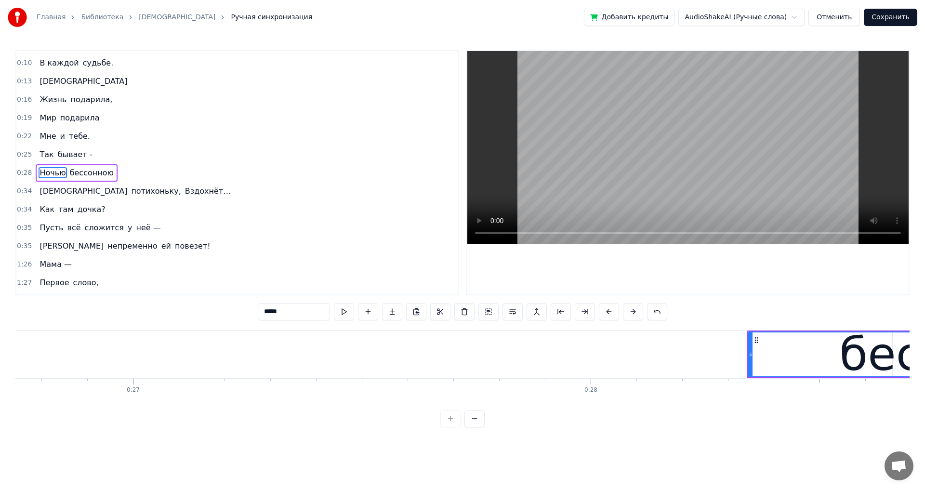
scroll to position [0, 12218]
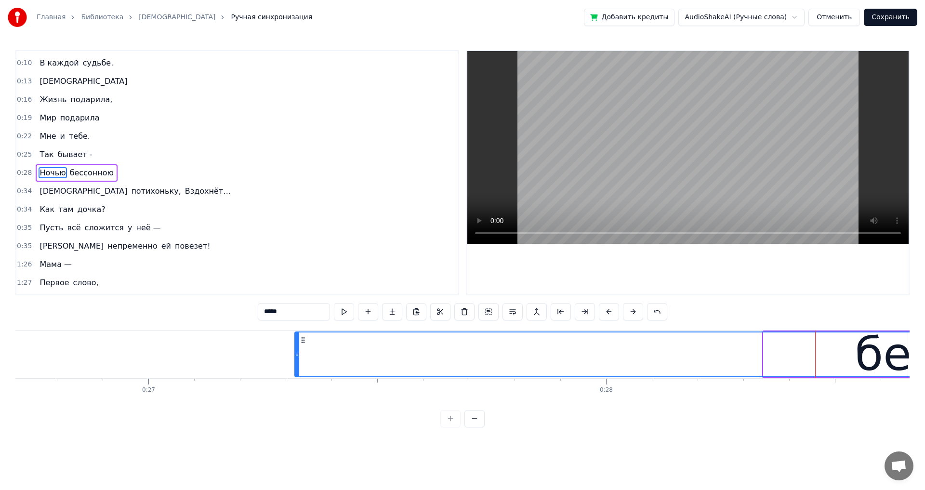
drag, startPoint x: 765, startPoint y: 355, endPoint x: 297, endPoint y: 318, distance: 469.9
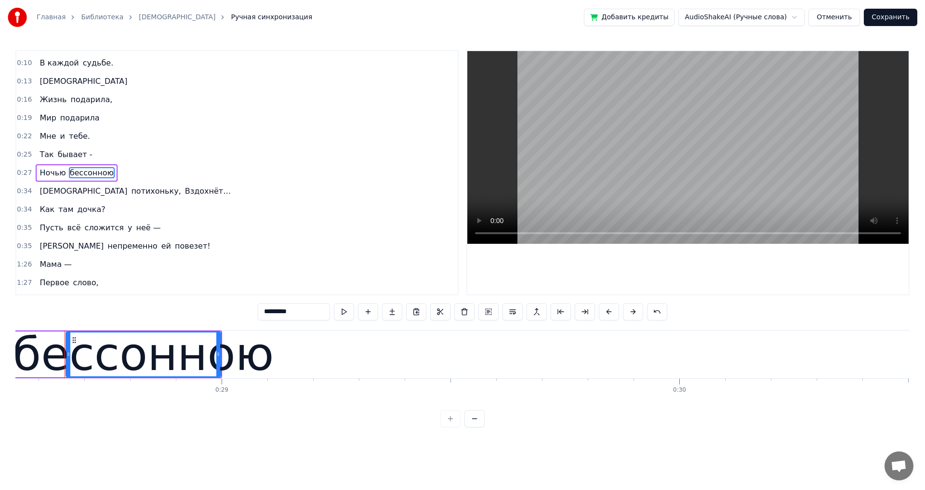
scroll to position [0, 13061]
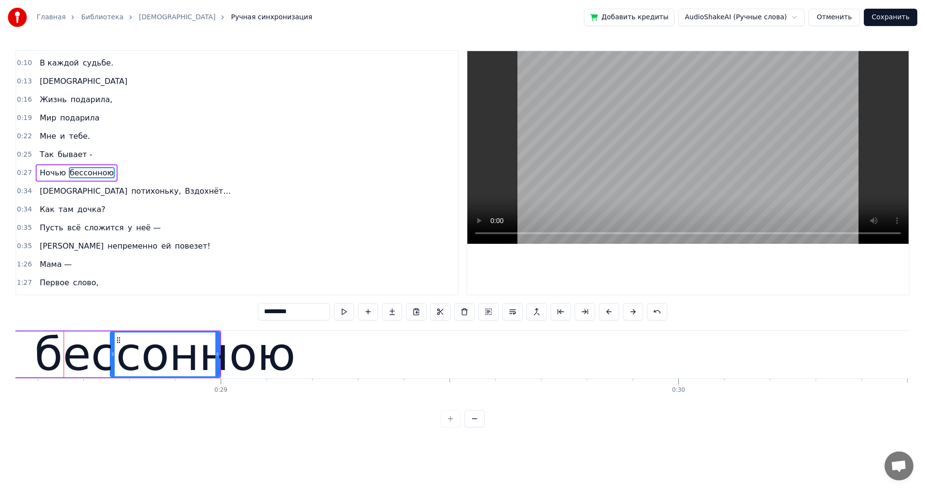
drag, startPoint x: 67, startPoint y: 354, endPoint x: 112, endPoint y: 379, distance: 51.7
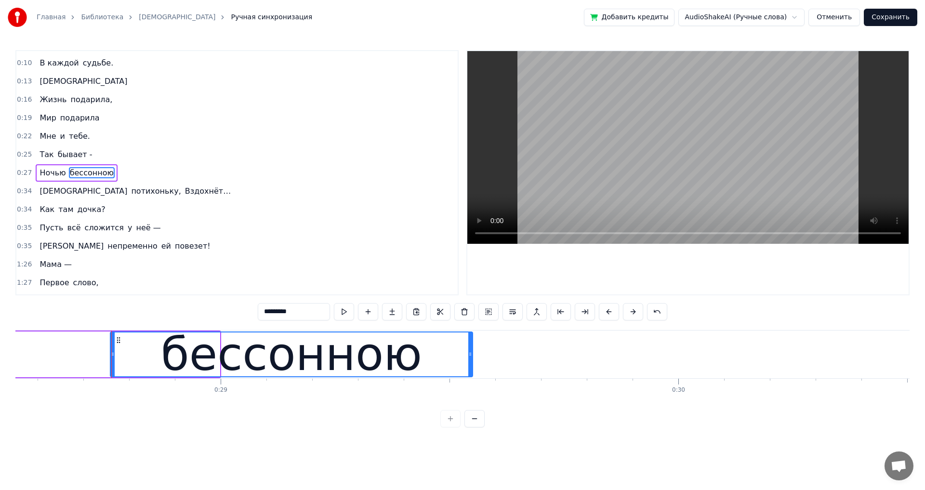
drag, startPoint x: 219, startPoint y: 353, endPoint x: 471, endPoint y: 368, distance: 253.3
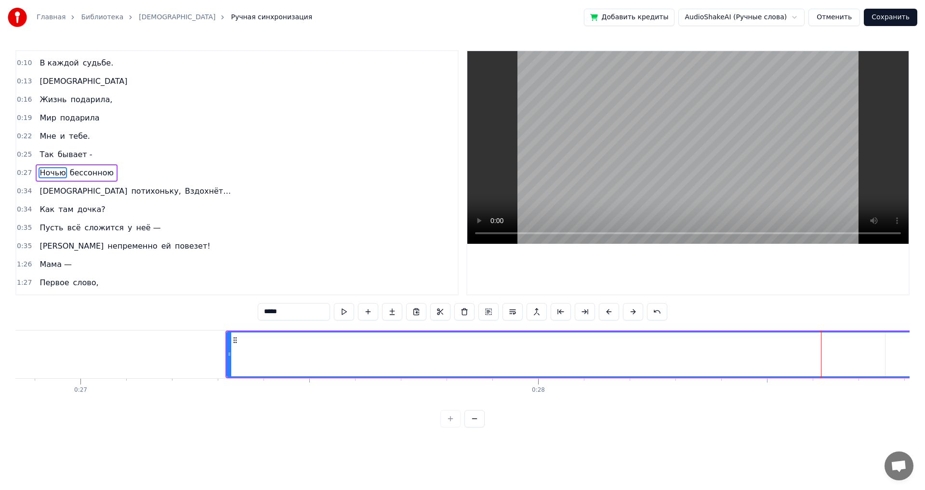
scroll to position [0, 12384]
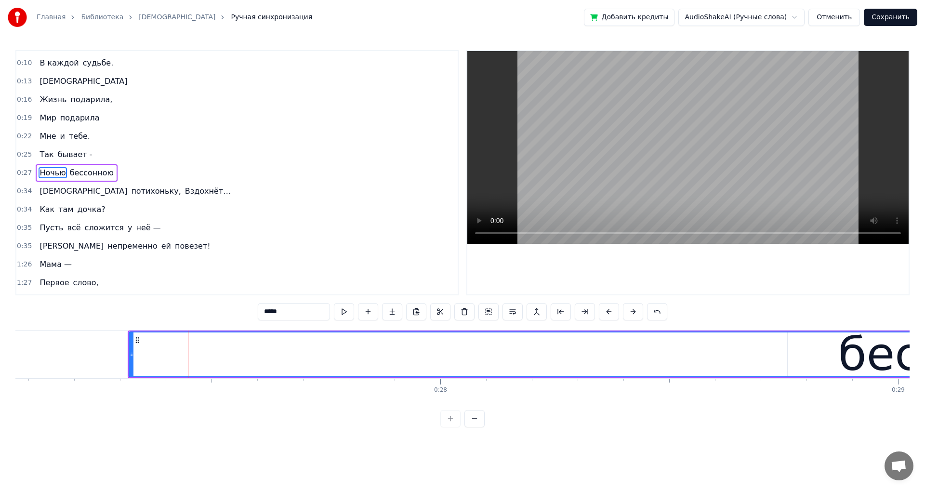
drag, startPoint x: 301, startPoint y: 313, endPoint x: 247, endPoint y: 311, distance: 55.0
drag, startPoint x: 130, startPoint y: 354, endPoint x: 208, endPoint y: 354, distance: 77.5
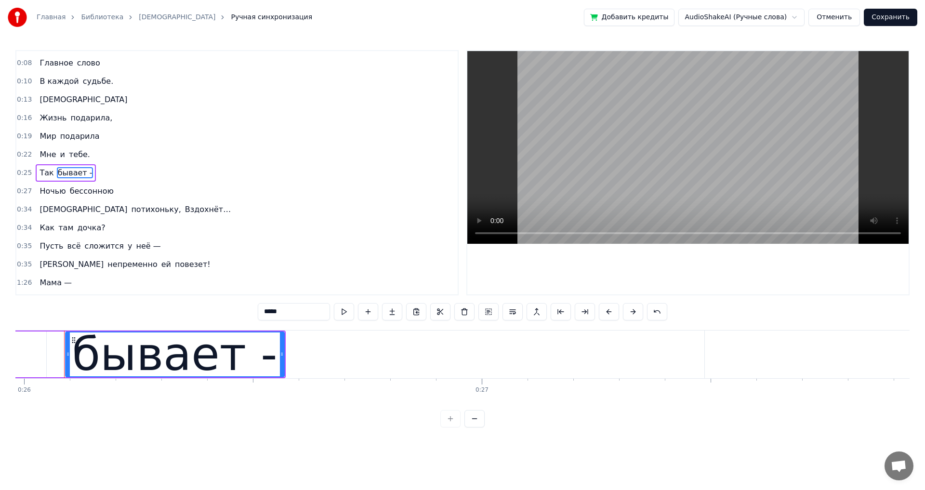
scroll to position [52, 0]
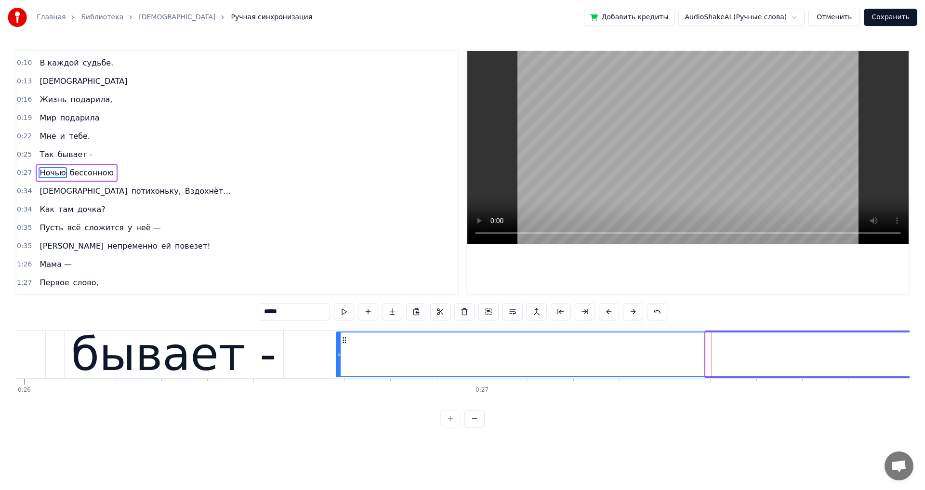
drag, startPoint x: 707, startPoint y: 354, endPoint x: 338, endPoint y: 361, distance: 369.4
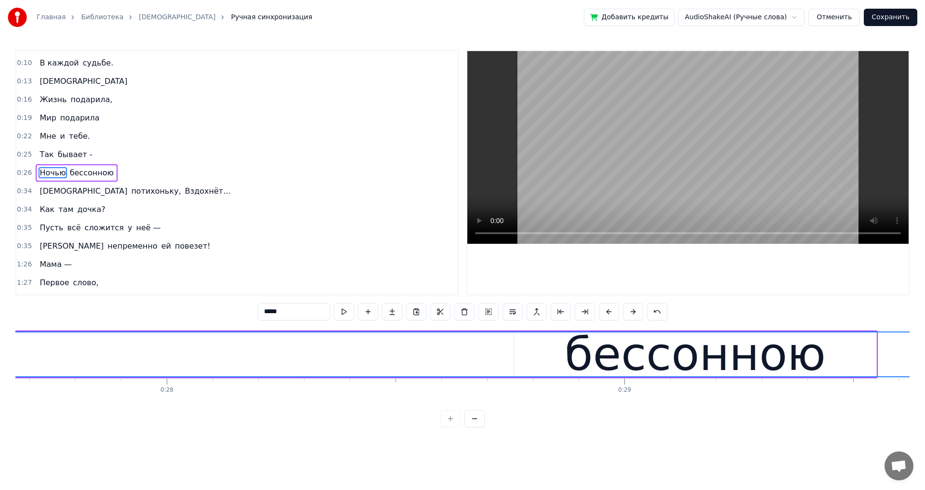
scroll to position [0, 12674]
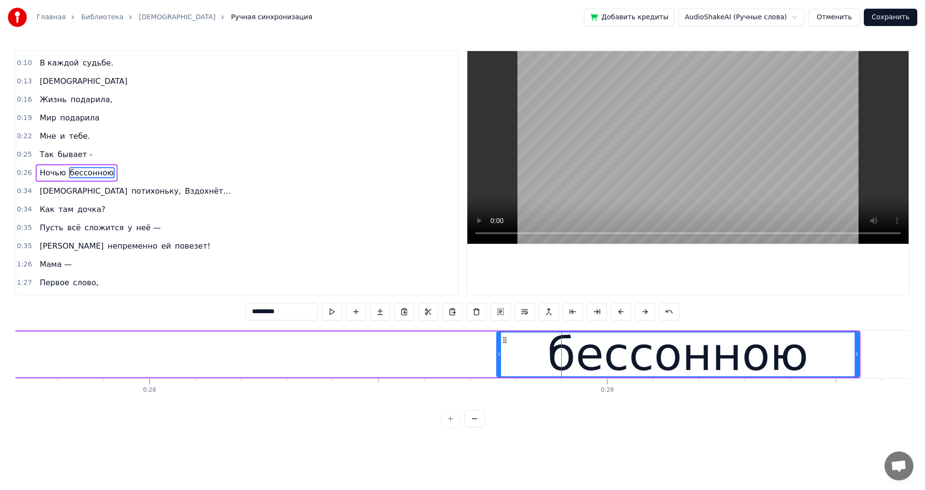
drag, startPoint x: 511, startPoint y: 344, endPoint x: 681, endPoint y: 362, distance: 171.0
drag, startPoint x: 293, startPoint y: 310, endPoint x: 229, endPoint y: 309, distance: 63.6
type input "*****"
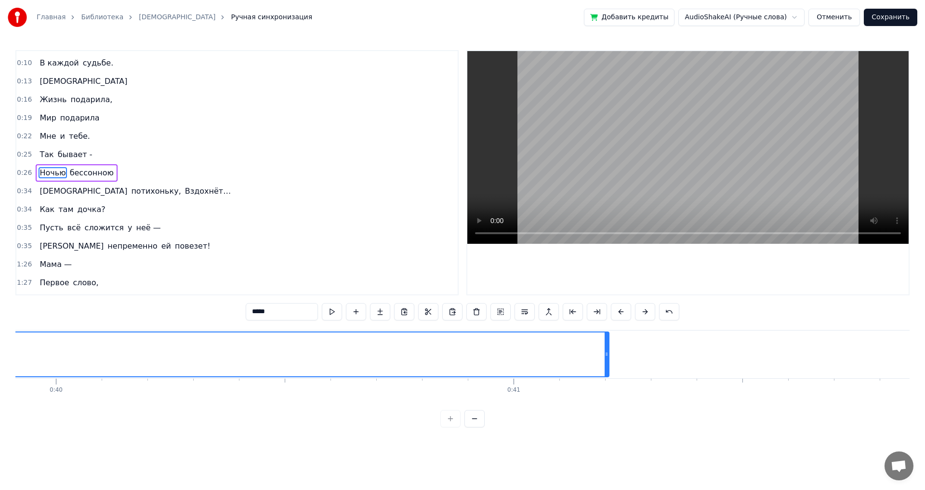
scroll to position [0, 18260]
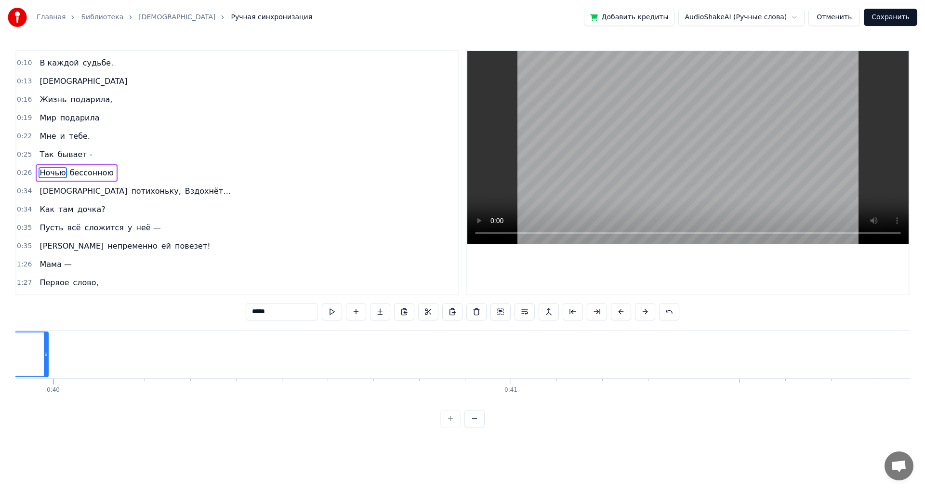
drag, startPoint x: 604, startPoint y: 354, endPoint x: 46, endPoint y: 368, distance: 557.8
drag, startPoint x: 64, startPoint y: 354, endPoint x: 35, endPoint y: 364, distance: 30.9
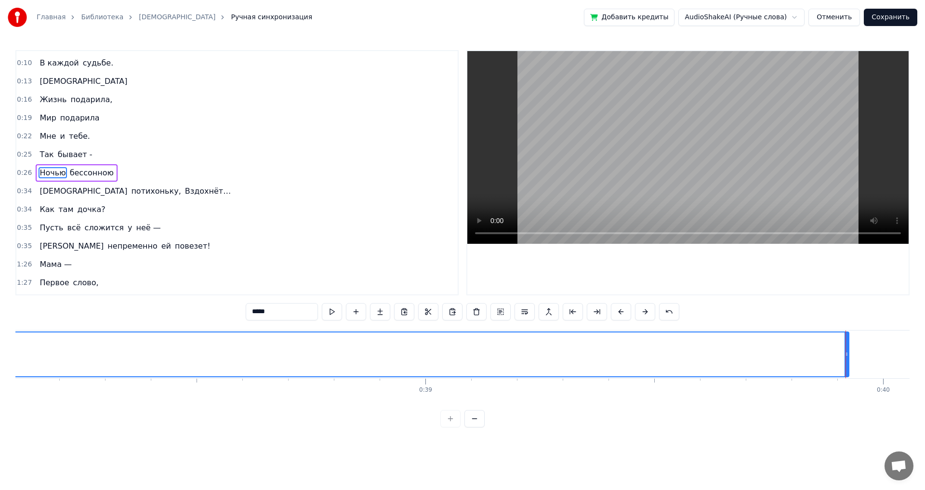
scroll to position [0, 17422]
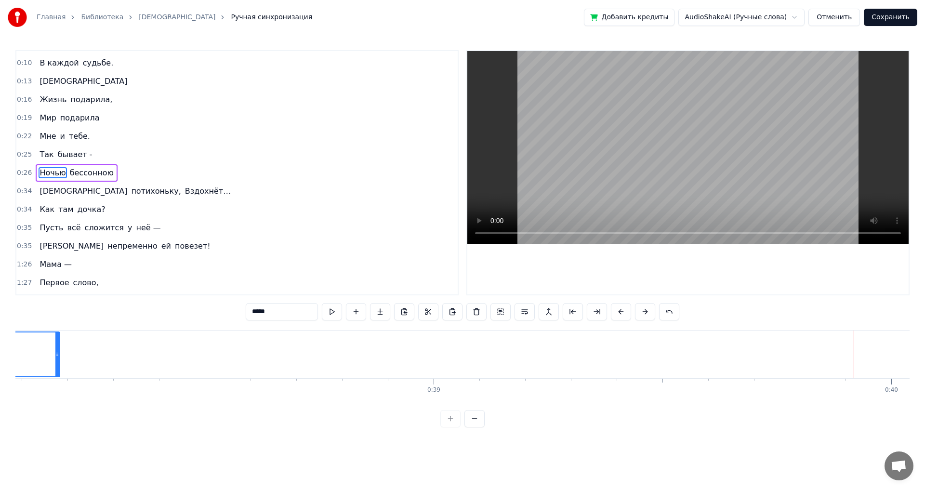
drag, startPoint x: 852, startPoint y: 353, endPoint x: 58, endPoint y: 364, distance: 794.1
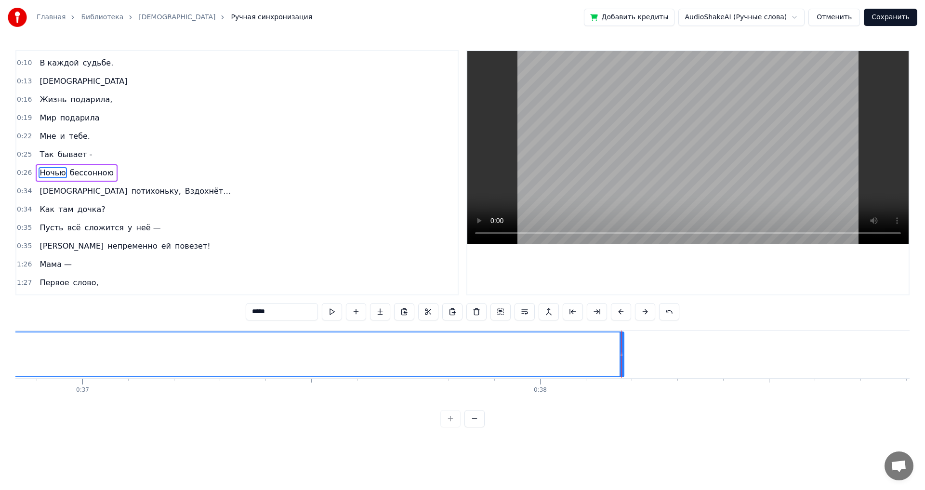
scroll to position [0, 16857]
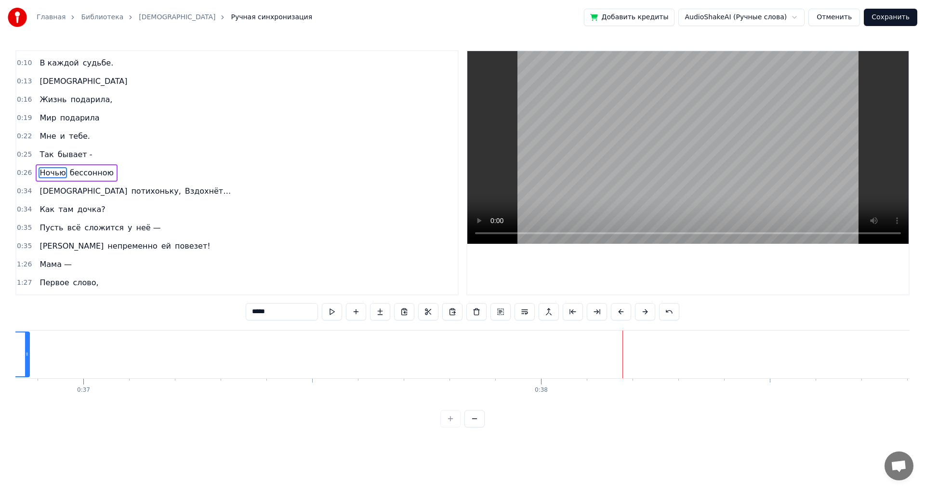
drag, startPoint x: 623, startPoint y: 356, endPoint x: 27, endPoint y: 365, distance: 595.2
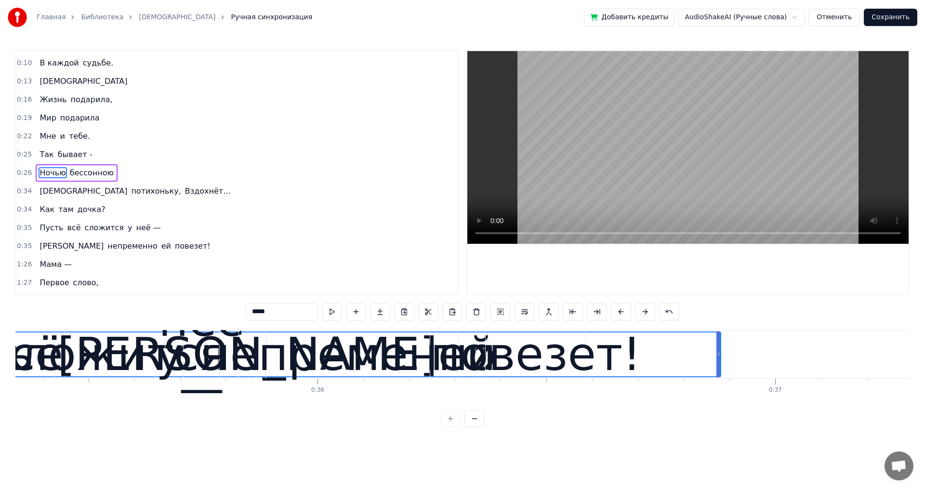
scroll to position [0, 16165]
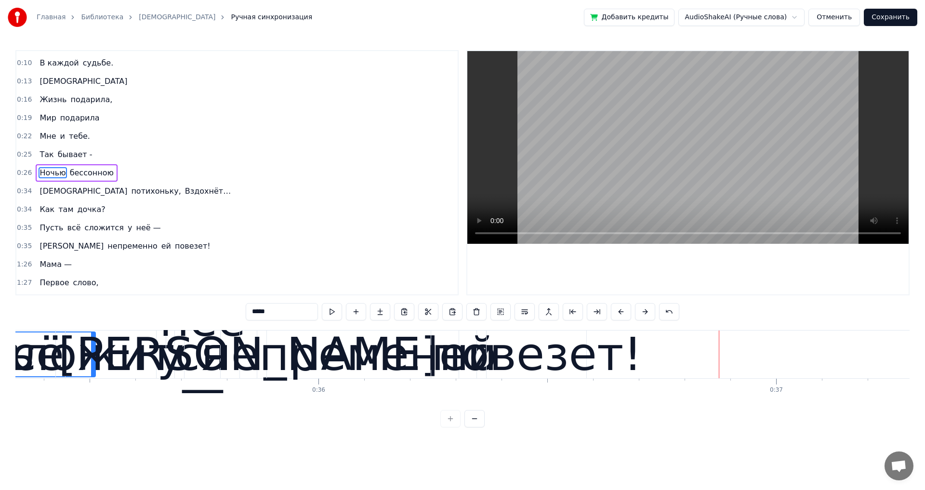
drag, startPoint x: 720, startPoint y: 357, endPoint x: 94, endPoint y: 369, distance: 626.1
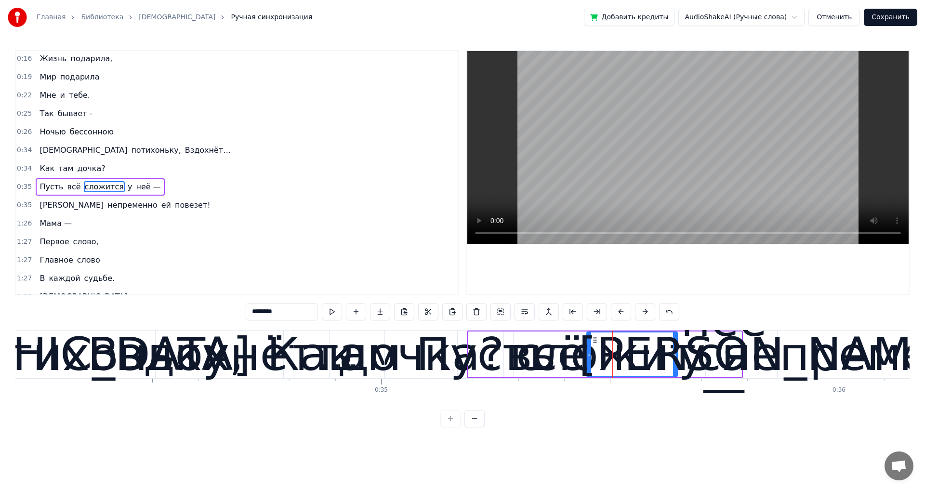
scroll to position [107, 0]
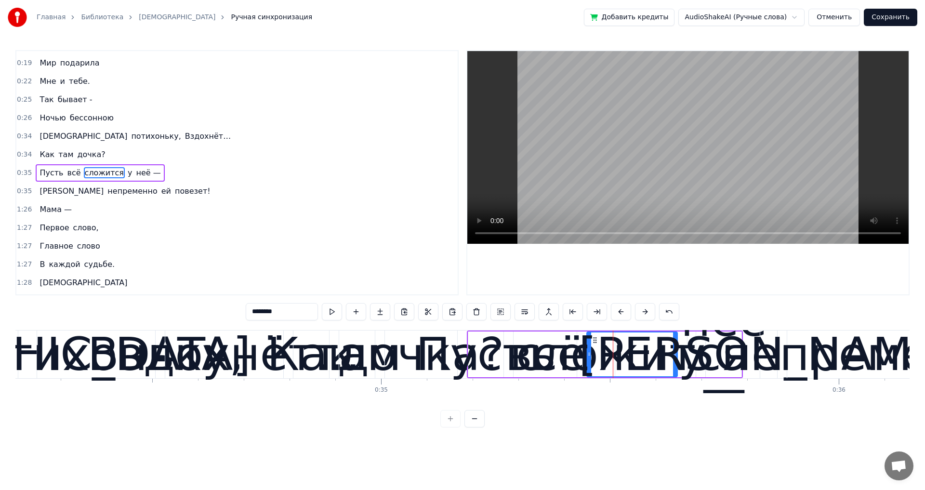
drag, startPoint x: 613, startPoint y: 340, endPoint x: 601, endPoint y: 343, distance: 12.4
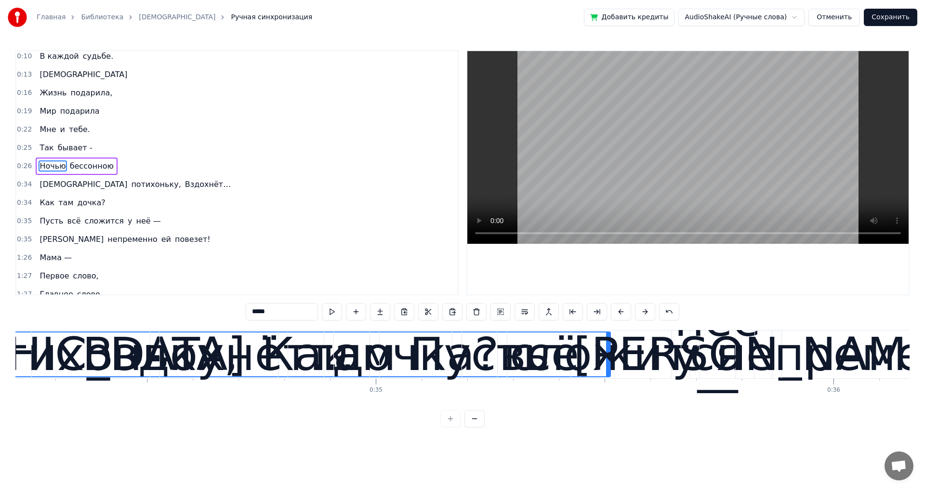
scroll to position [0, 15845]
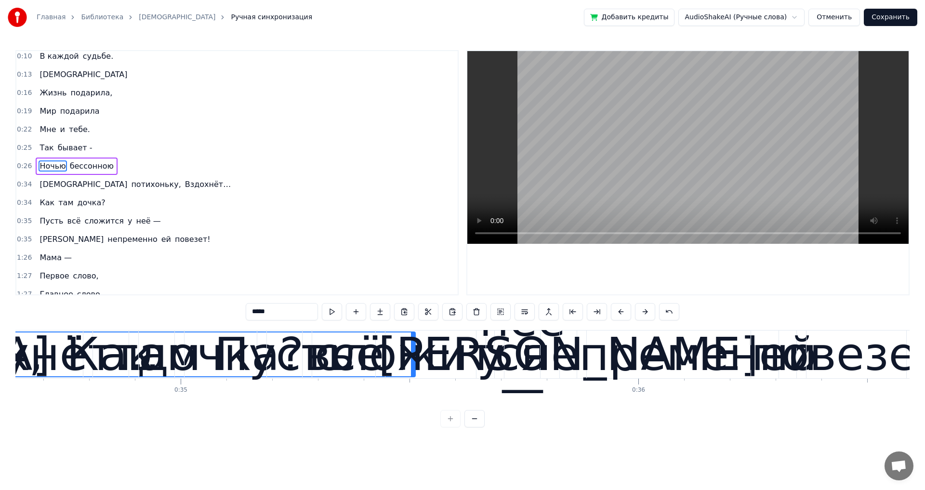
drag, startPoint x: 413, startPoint y: 373, endPoint x: 341, endPoint y: 371, distance: 71.3
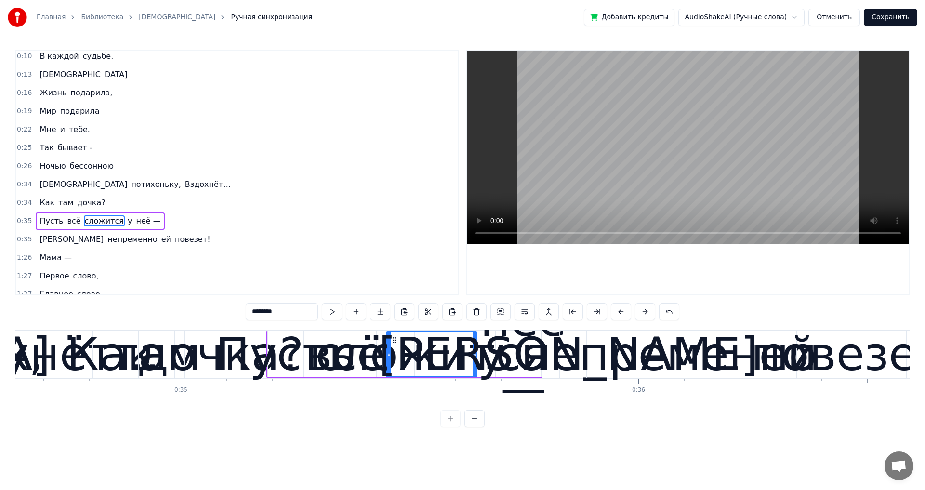
scroll to position [107, 0]
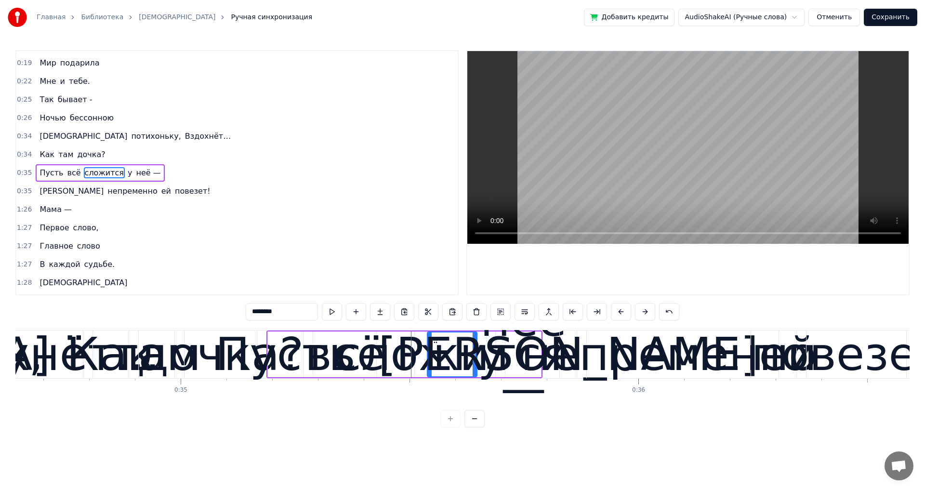
drag, startPoint x: 389, startPoint y: 352, endPoint x: 430, endPoint y: 353, distance: 41.0
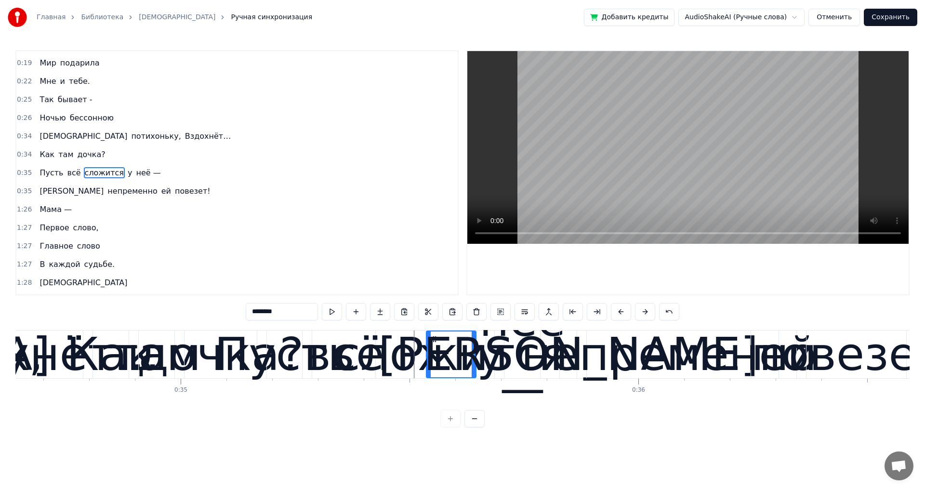
type input "*****"
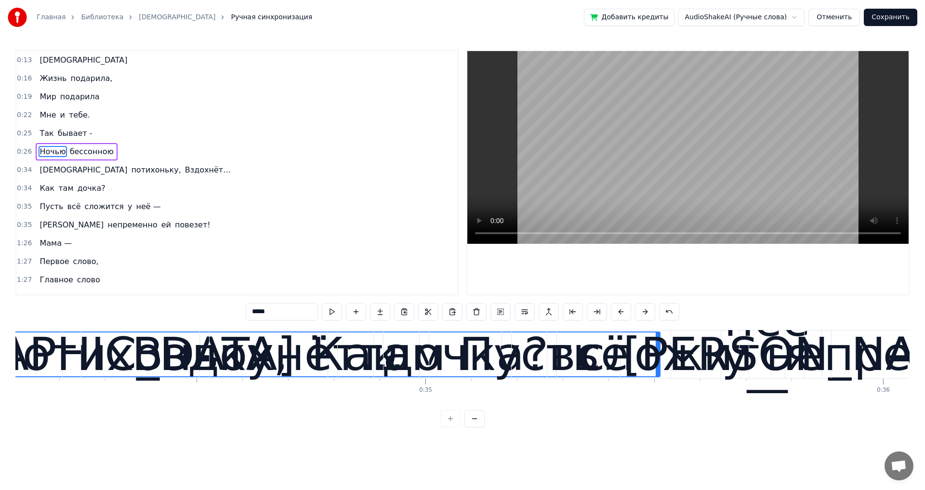
scroll to position [0, 15603]
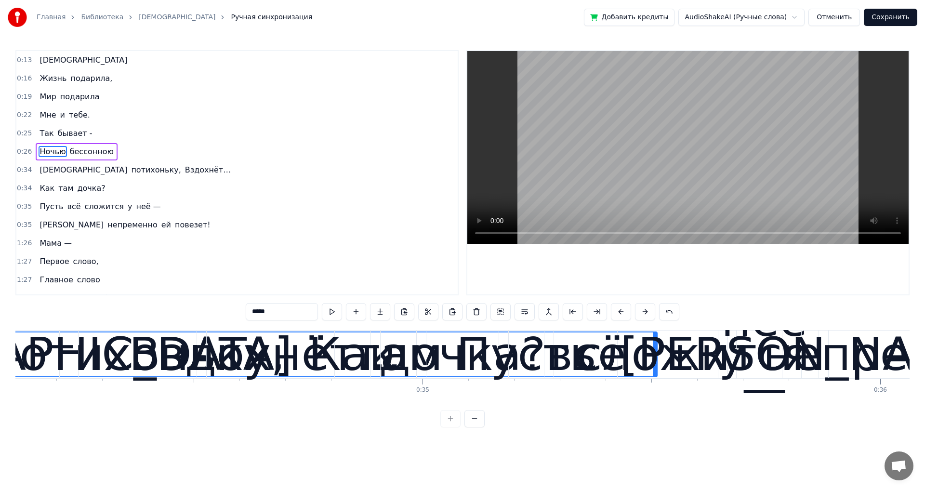
drag, startPoint x: 654, startPoint y: 375, endPoint x: 674, endPoint y: 449, distance: 76.7
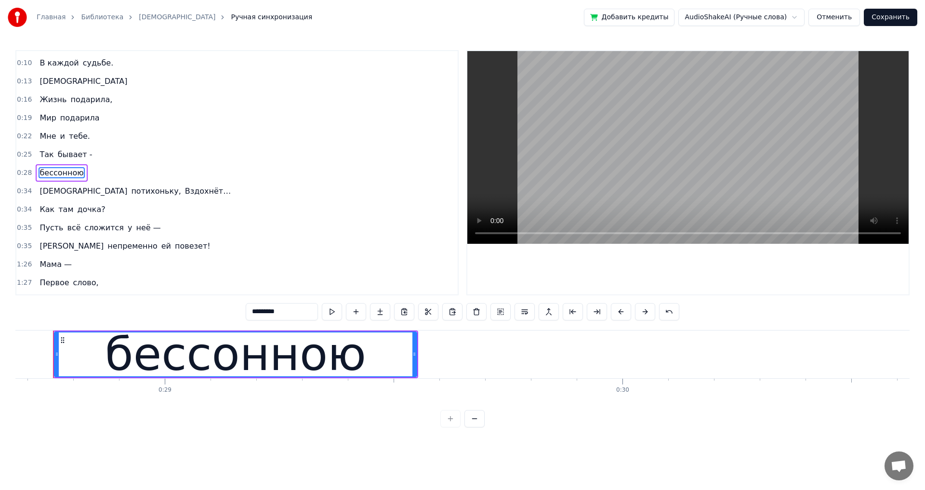
scroll to position [0, 13106]
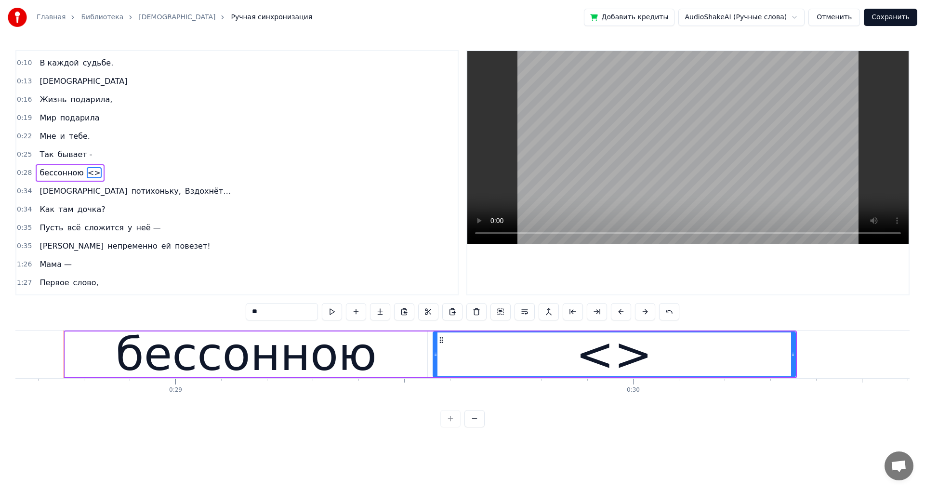
drag, startPoint x: 262, startPoint y: 313, endPoint x: 245, endPoint y: 310, distance: 18.0
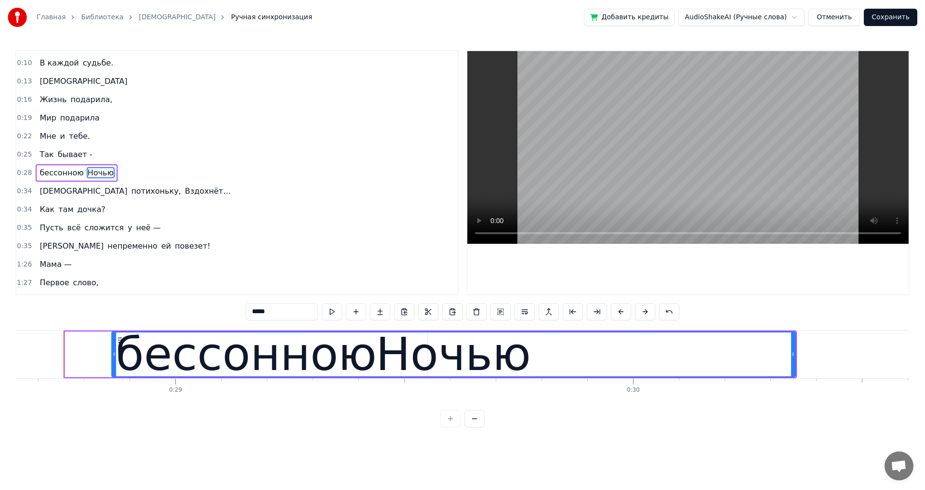
drag, startPoint x: 436, startPoint y: 355, endPoint x: 115, endPoint y: 322, distance: 322.9
type input "*****"
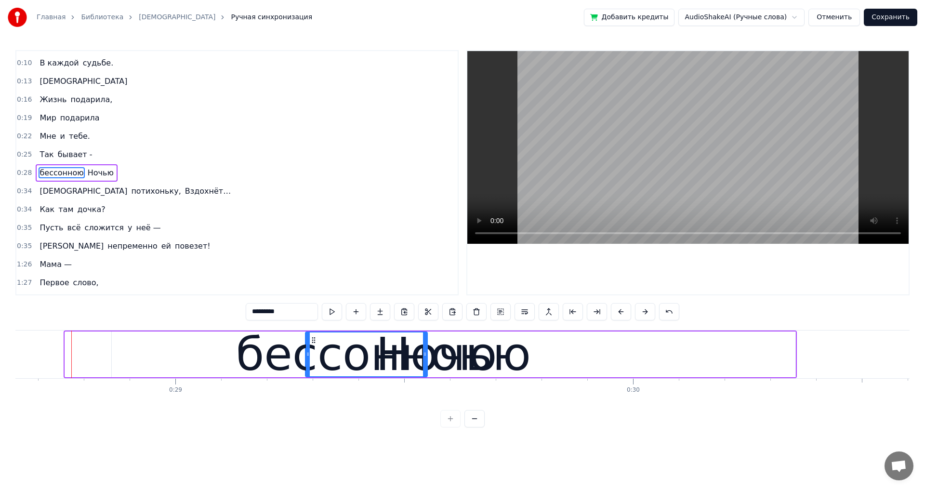
drag, startPoint x: 67, startPoint y: 352, endPoint x: 307, endPoint y: 375, distance: 241.4
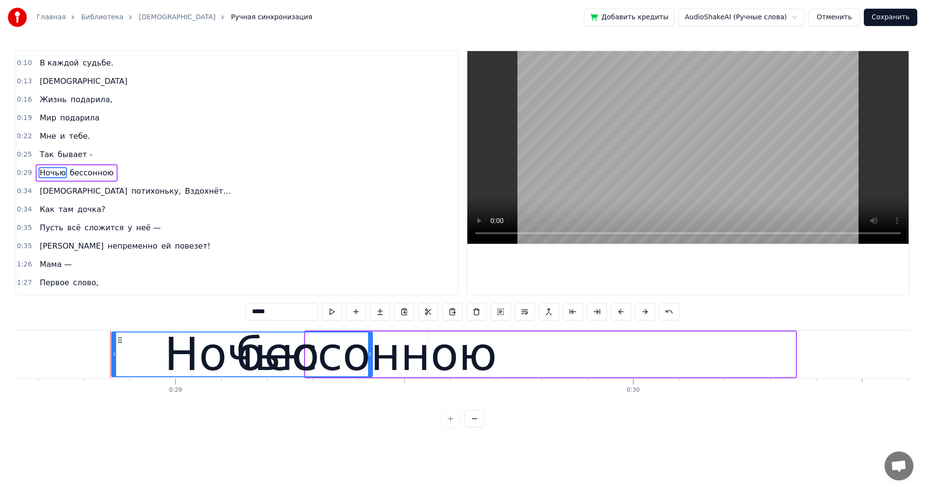
drag, startPoint x: 792, startPoint y: 356, endPoint x: 369, endPoint y: 373, distance: 423.1
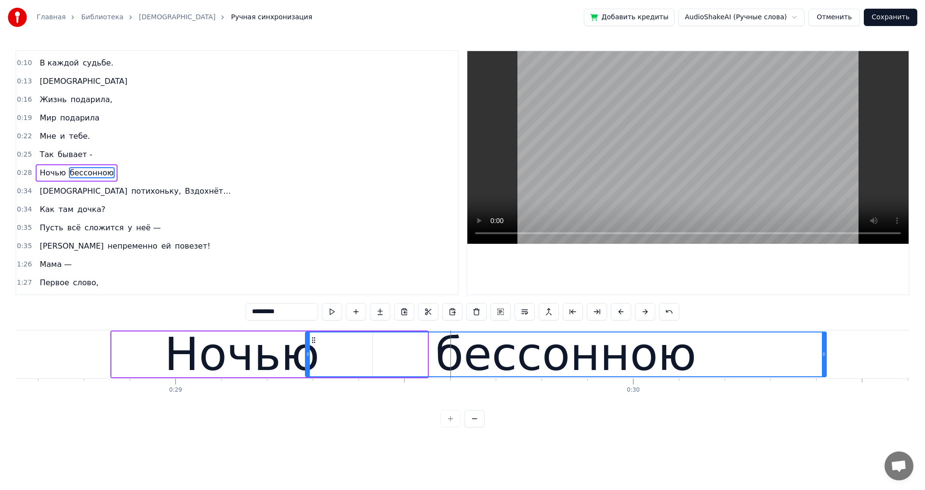
drag, startPoint x: 426, startPoint y: 354, endPoint x: 825, endPoint y: 353, distance: 398.7
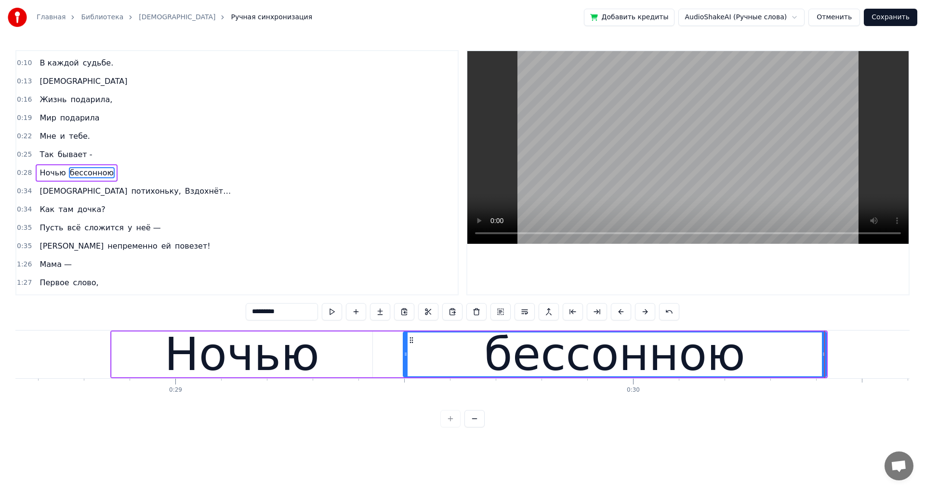
drag, startPoint x: 309, startPoint y: 354, endPoint x: 407, endPoint y: 354, distance: 98.2
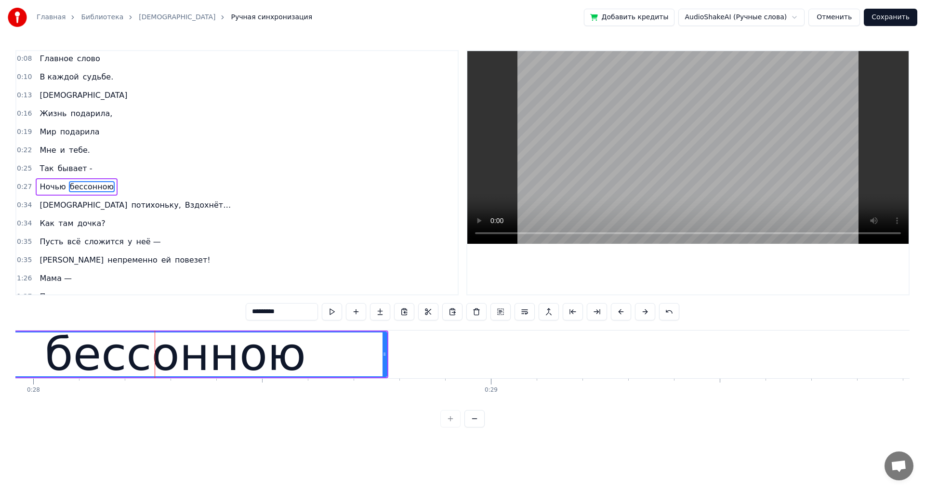
scroll to position [52, 0]
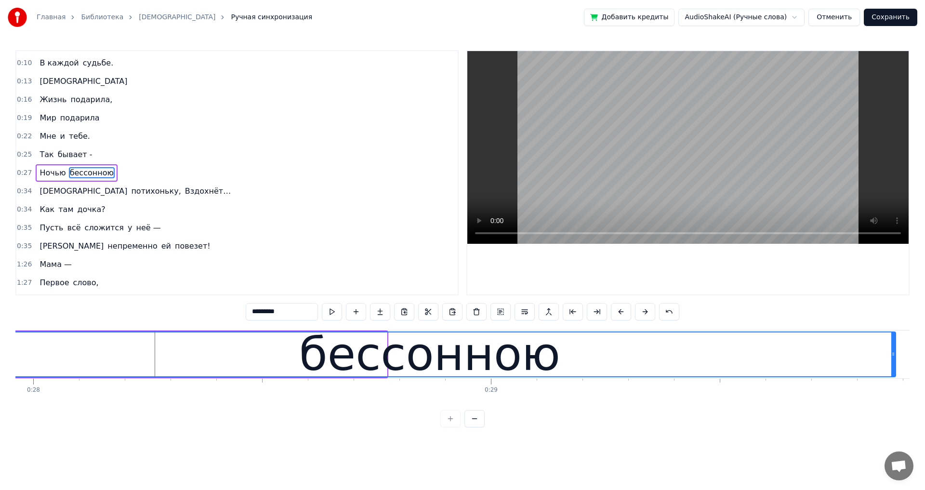
drag, startPoint x: 385, startPoint y: 354, endPoint x: 893, endPoint y: 374, distance: 508.8
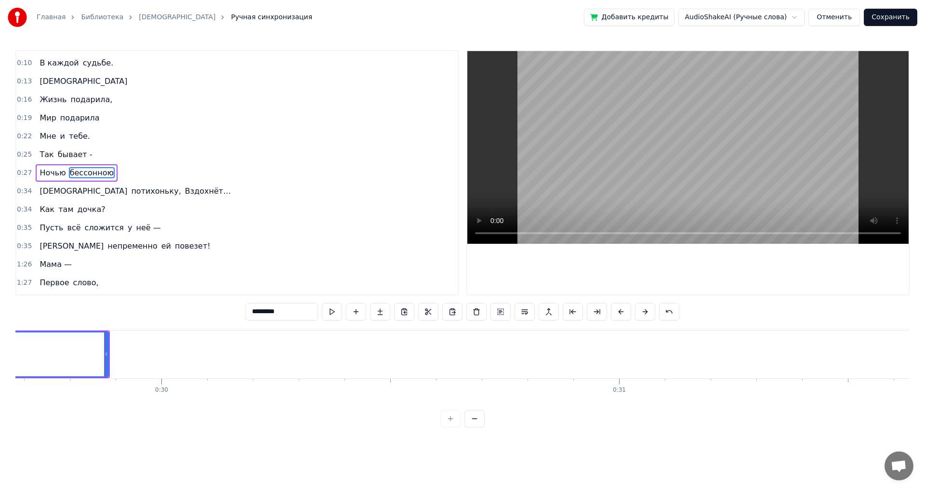
scroll to position [0, 13619]
drag, startPoint x: 65, startPoint y: 356, endPoint x: 186, endPoint y: 361, distance: 121.9
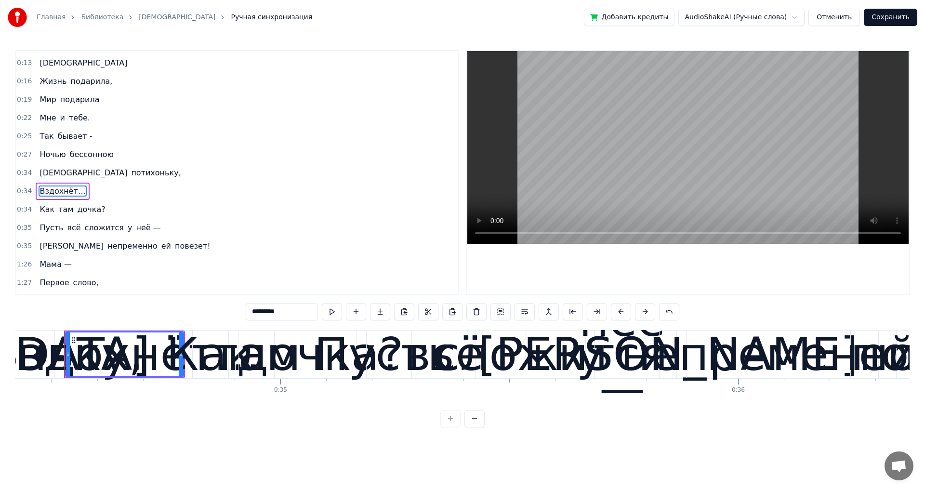
scroll to position [89, 0]
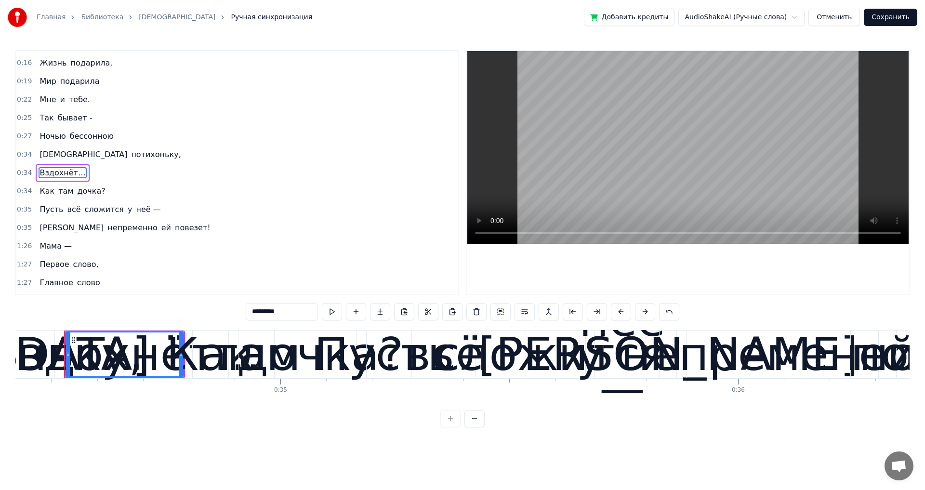
type input "*****"
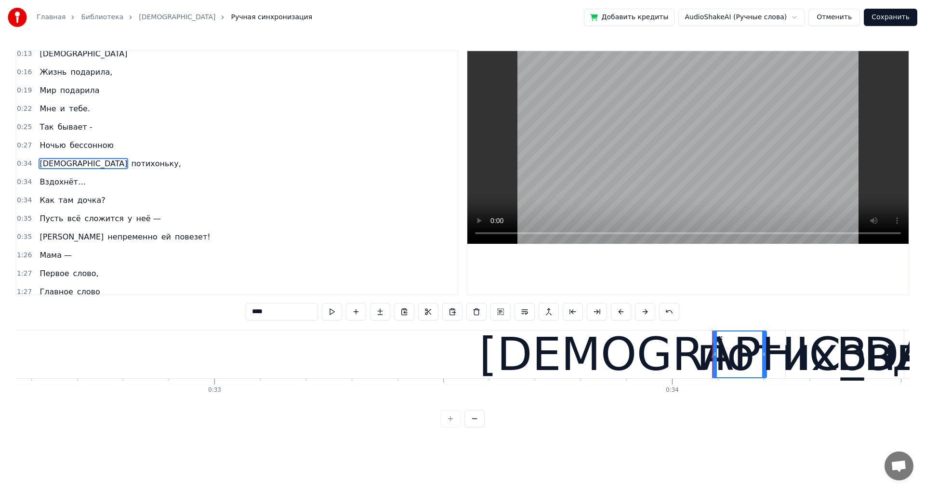
scroll to position [70, 0]
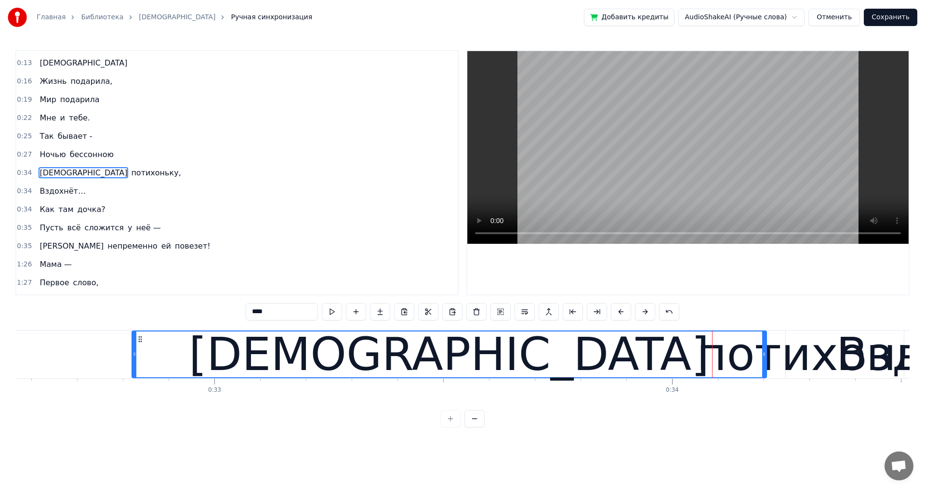
drag, startPoint x: 714, startPoint y: 356, endPoint x: 134, endPoint y: 312, distance: 581.9
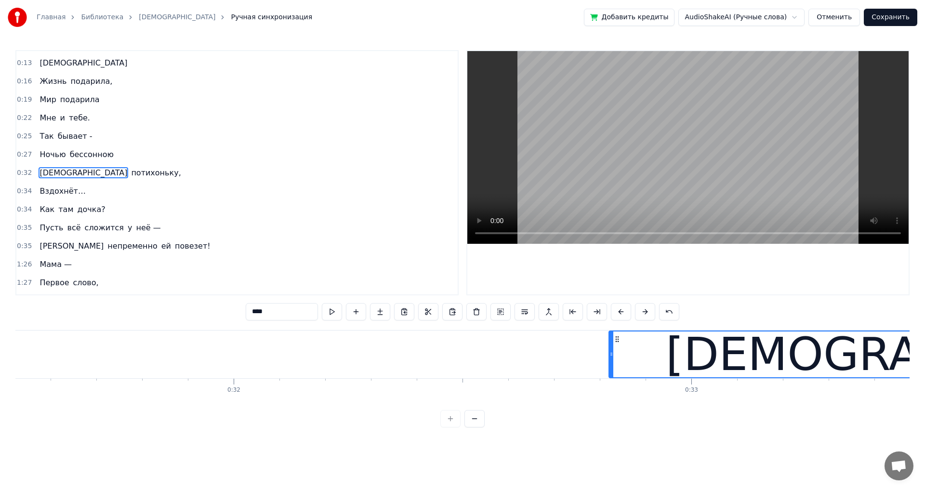
scroll to position [0, 14357]
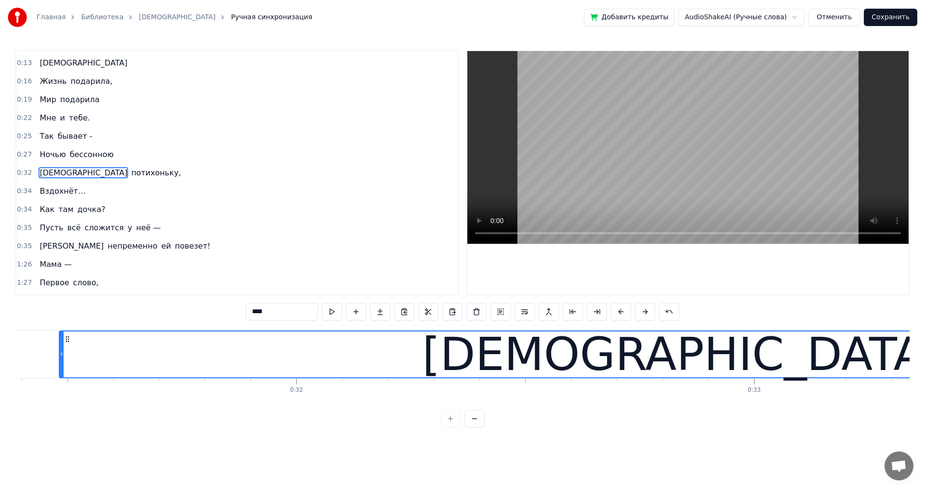
drag, startPoint x: 673, startPoint y: 355, endPoint x: 61, endPoint y: 348, distance: 612.0
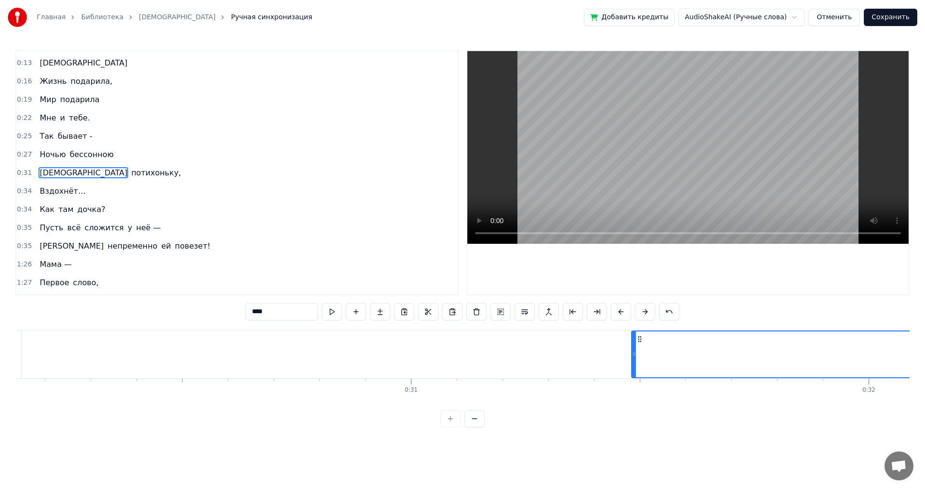
scroll to position [0, 13777]
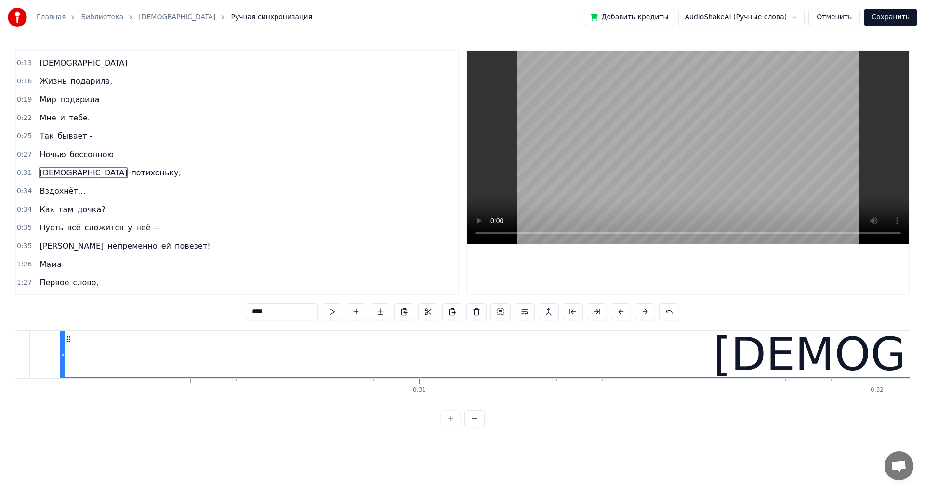
drag, startPoint x: 642, startPoint y: 354, endPoint x: 63, endPoint y: 352, distance: 579.3
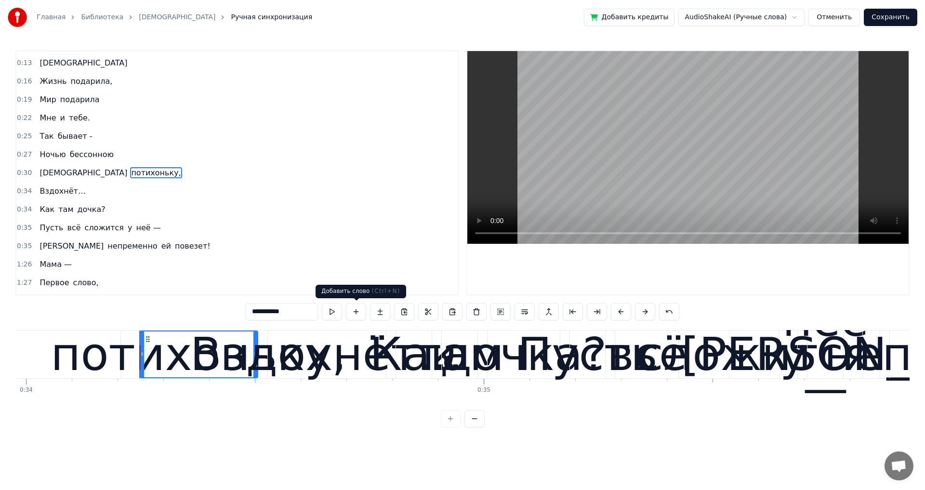
scroll to position [0, 15617]
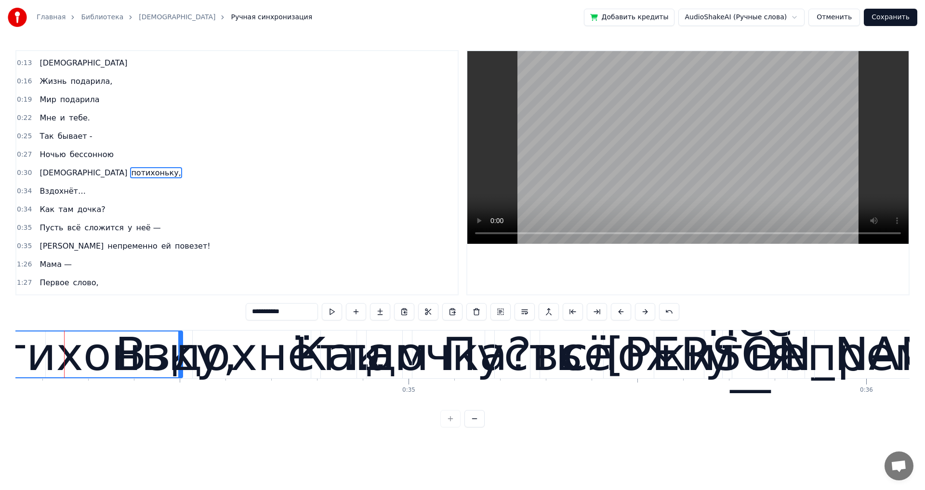
drag, startPoint x: 67, startPoint y: 354, endPoint x: 0, endPoint y: 350, distance: 67.6
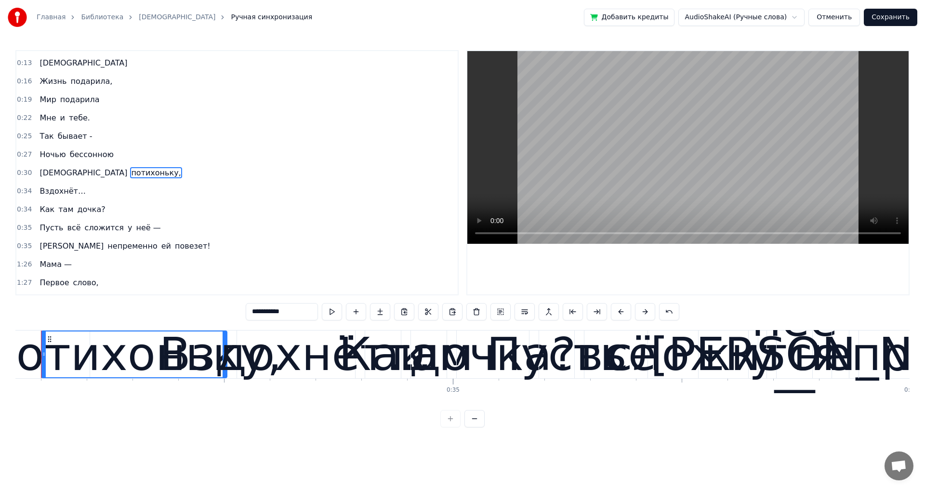
scroll to position [0, 15550]
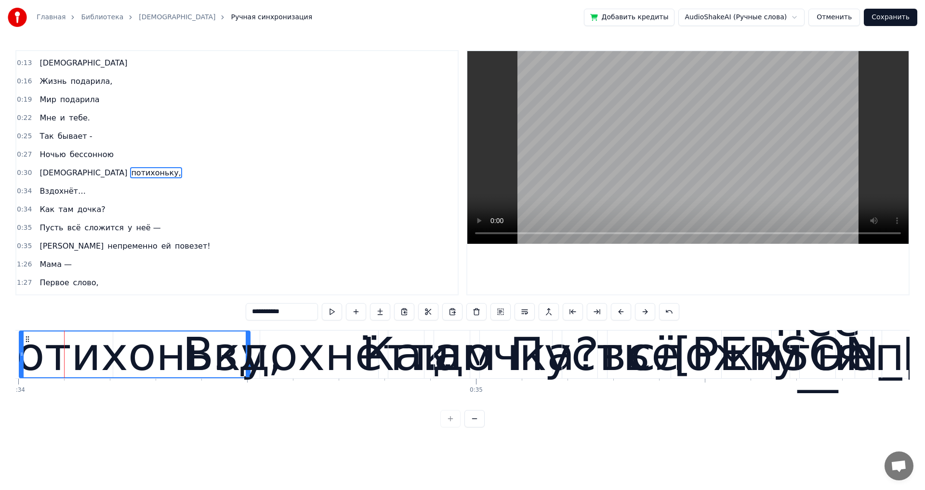
drag, startPoint x: 68, startPoint y: 353, endPoint x: 23, endPoint y: 360, distance: 45.3
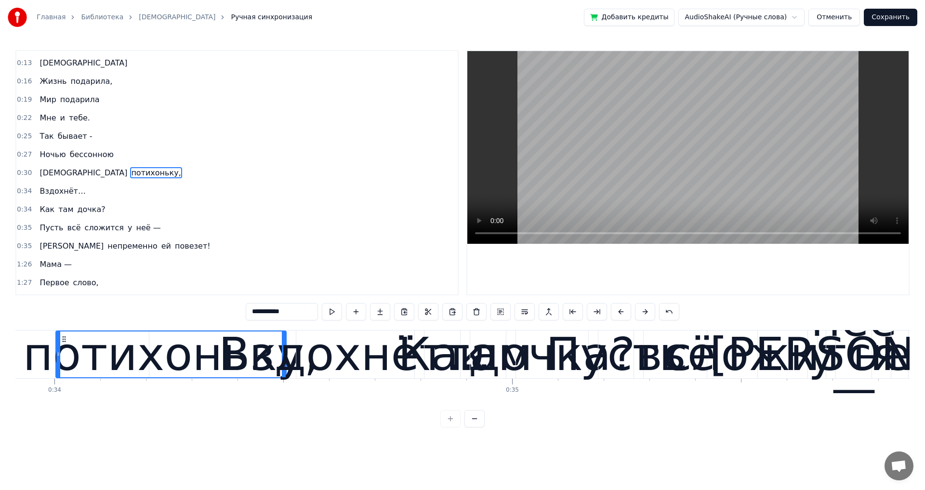
scroll to position [0, 15510]
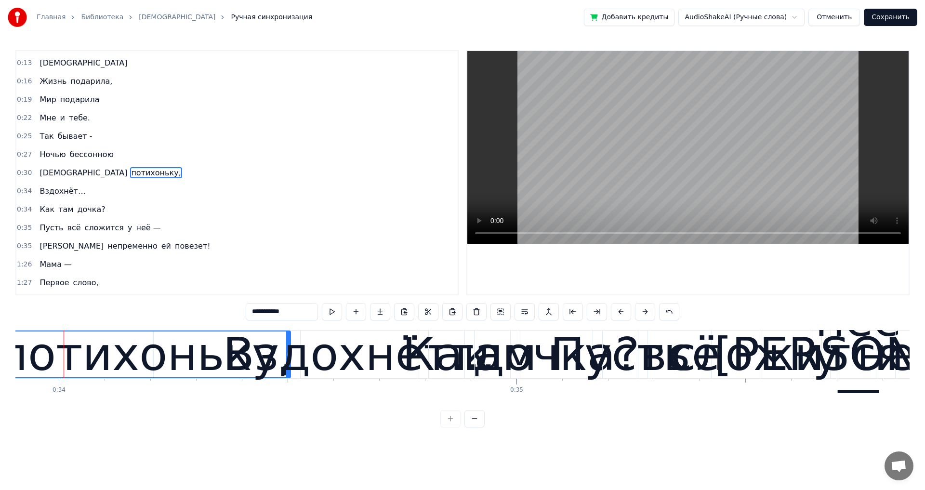
drag, startPoint x: 62, startPoint y: 352, endPoint x: 3, endPoint y: 353, distance: 58.8
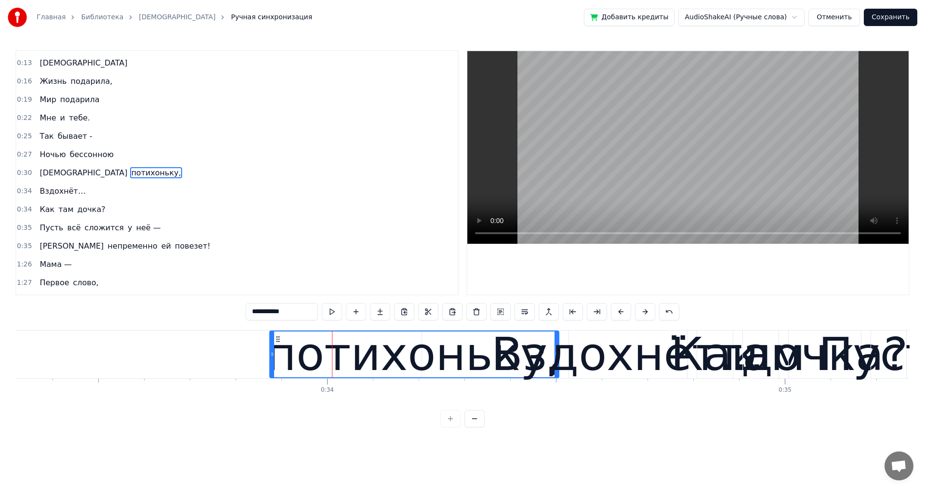
scroll to position [0, 15240]
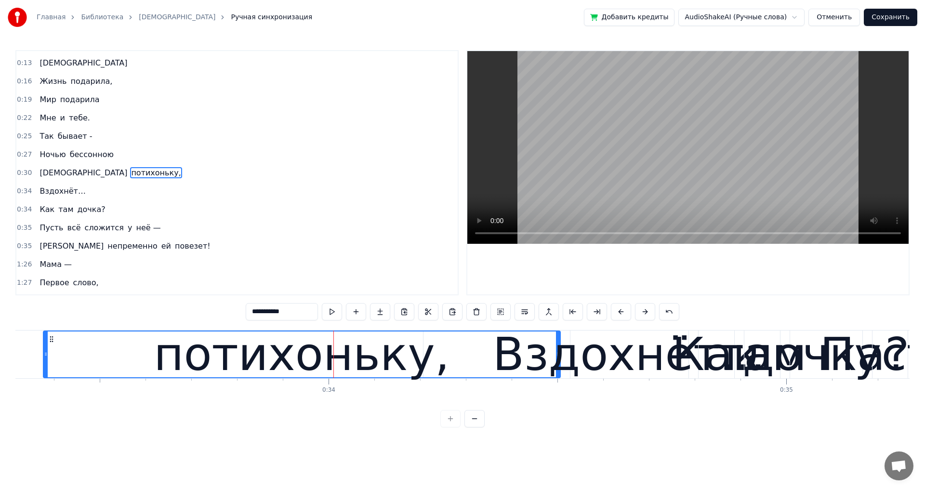
drag, startPoint x: 273, startPoint y: 355, endPoint x: 46, endPoint y: 363, distance: 227.9
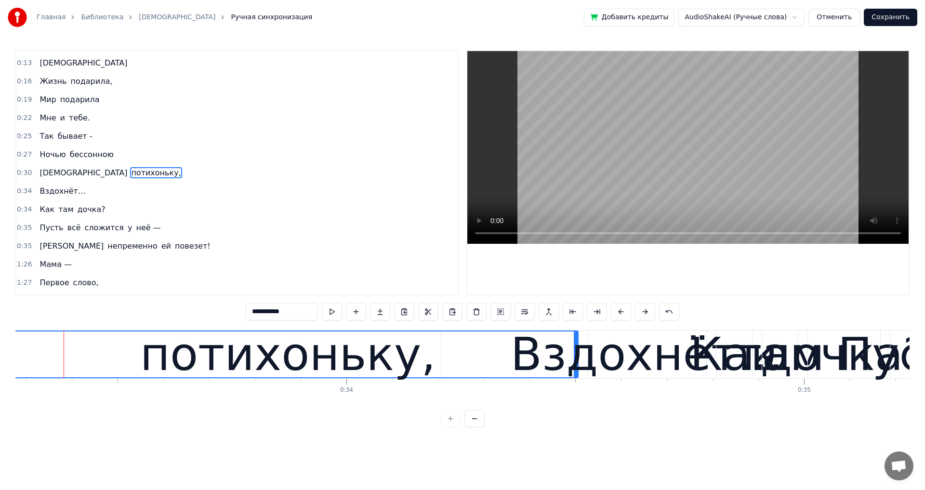
drag, startPoint x: 63, startPoint y: 354, endPoint x: 0, endPoint y: 356, distance: 63.1
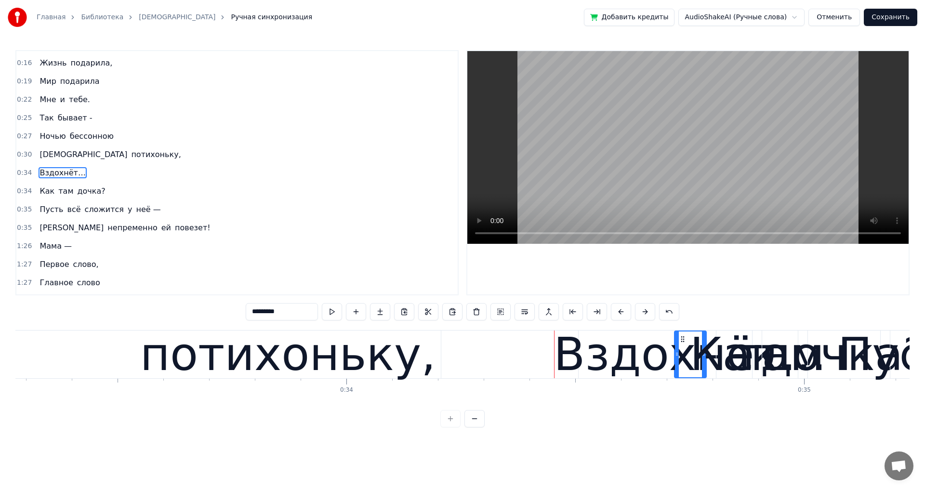
drag, startPoint x: 591, startPoint y: 356, endPoint x: 677, endPoint y: 356, distance: 86.2
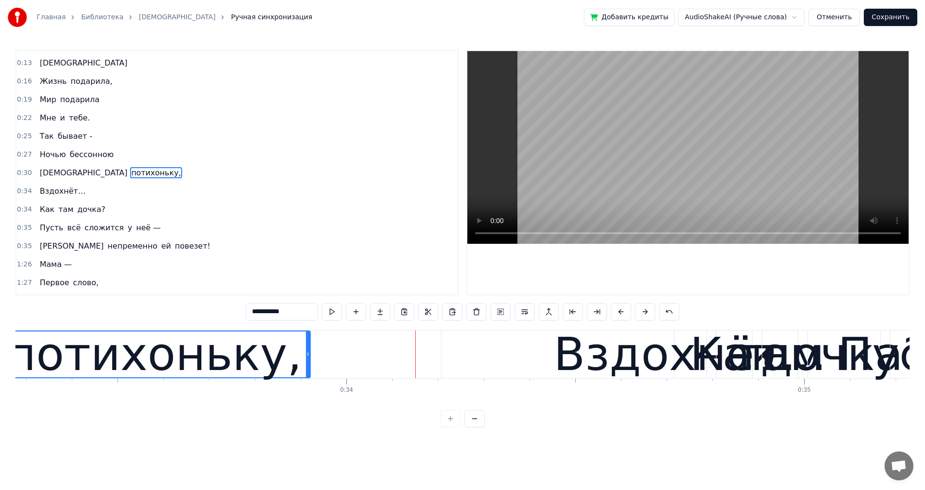
drag, startPoint x: 575, startPoint y: 353, endPoint x: 308, endPoint y: 370, distance: 268.3
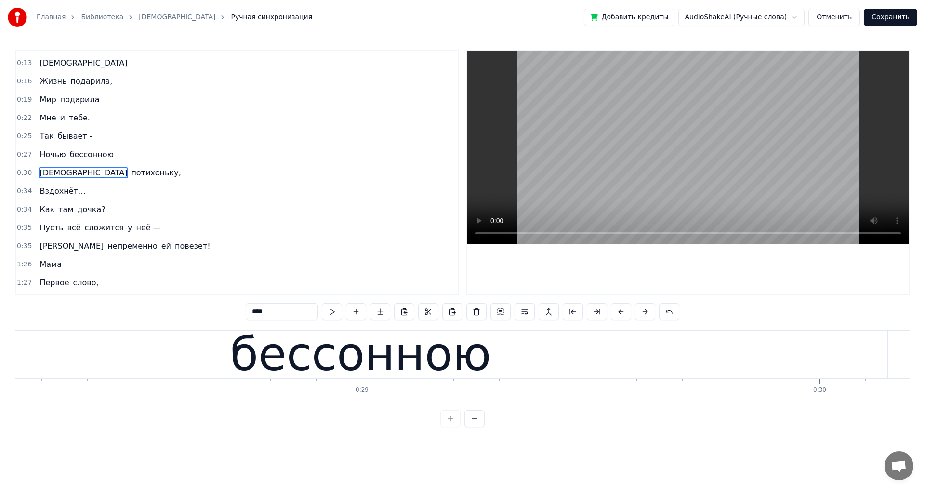
scroll to position [0, 13359]
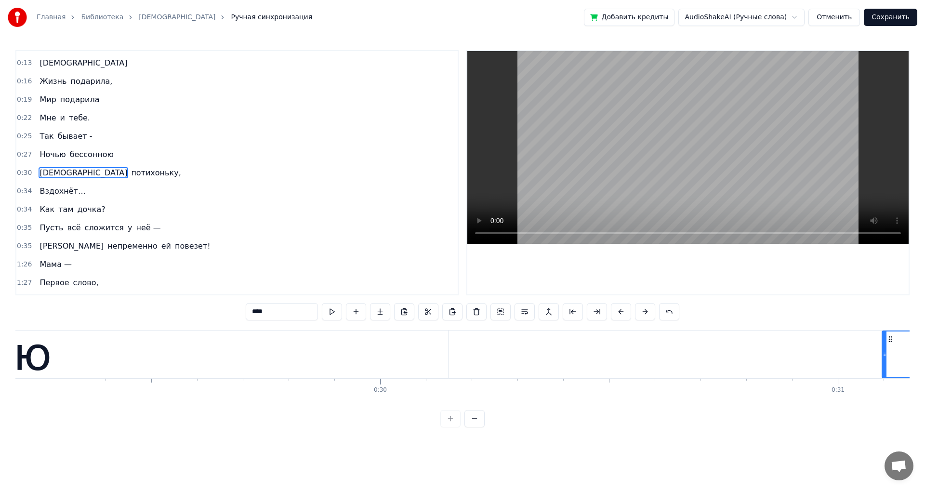
drag, startPoint x: 482, startPoint y: 355, endPoint x: 885, endPoint y: 357, distance: 403.0
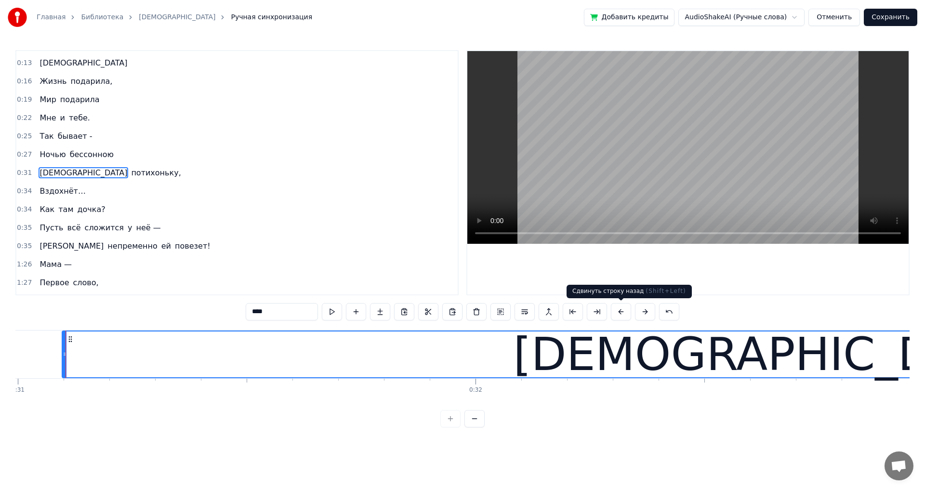
scroll to position [0, 14180]
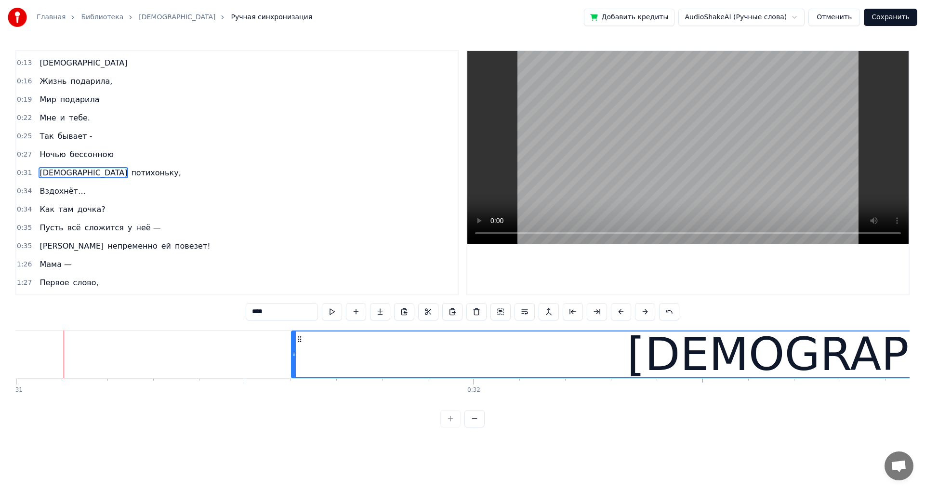
drag, startPoint x: 62, startPoint y: 355, endPoint x: 293, endPoint y: 364, distance: 231.3
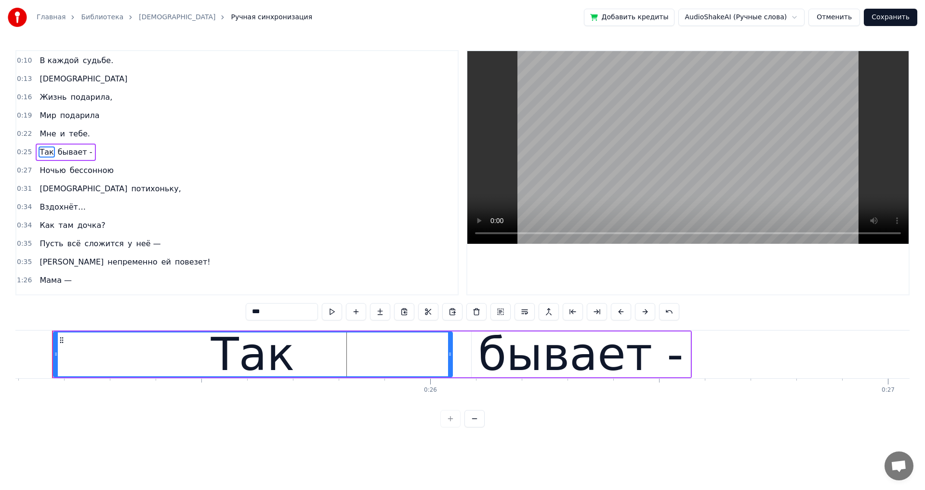
scroll to position [0, 11467]
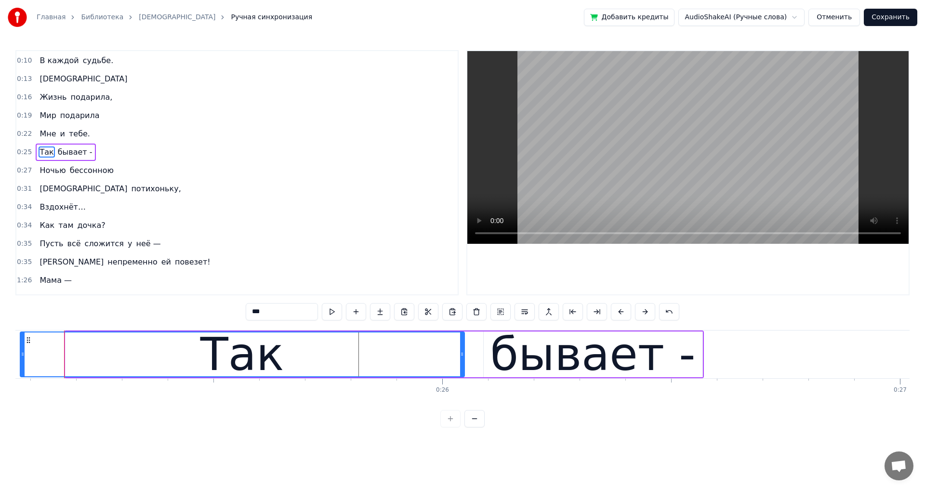
drag, startPoint x: 66, startPoint y: 354, endPoint x: 21, endPoint y: 356, distance: 45.3
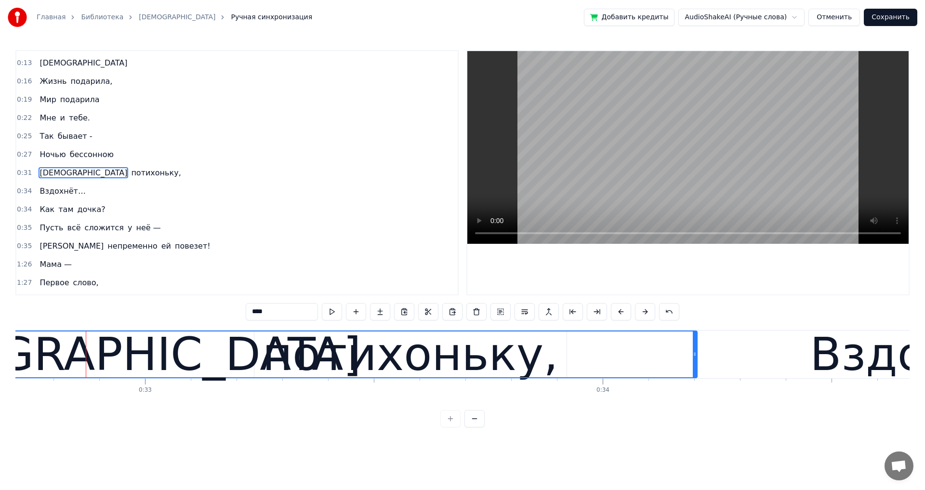
scroll to position [0, 14969]
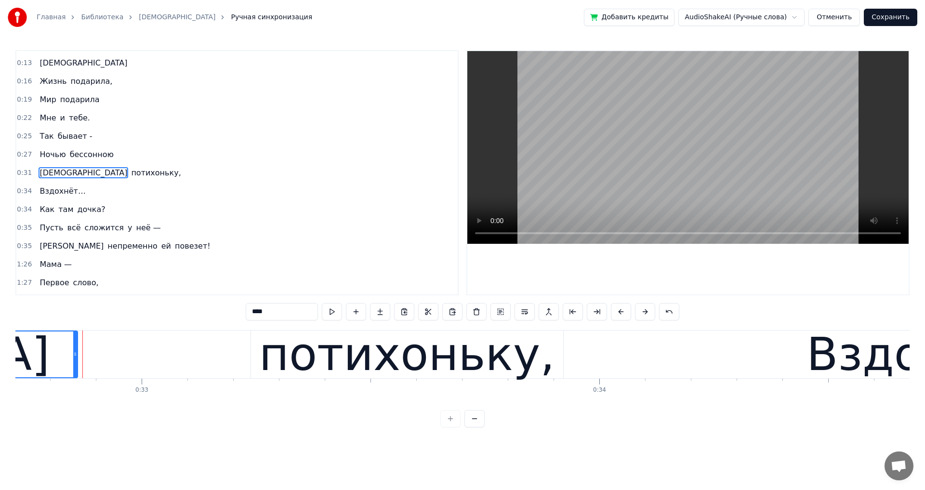
drag, startPoint x: 691, startPoint y: 357, endPoint x: 75, endPoint y: 365, distance: 615.9
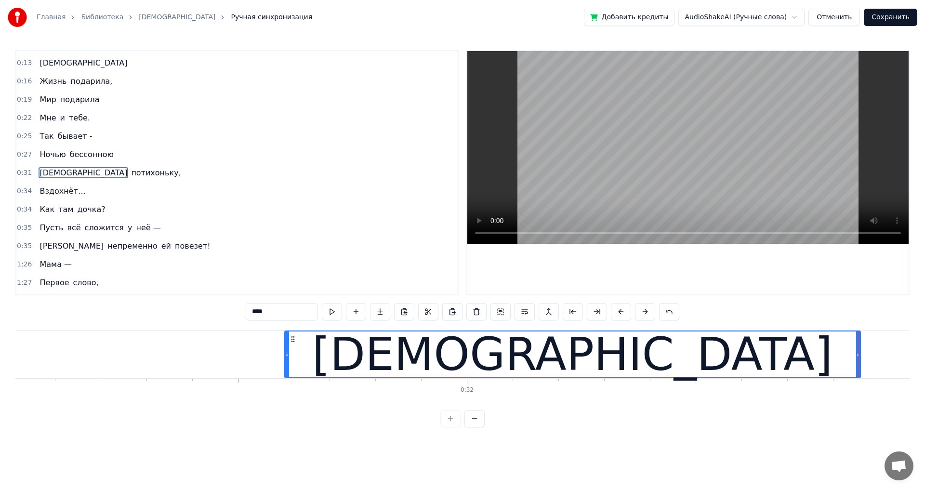
scroll to position [0, 14333]
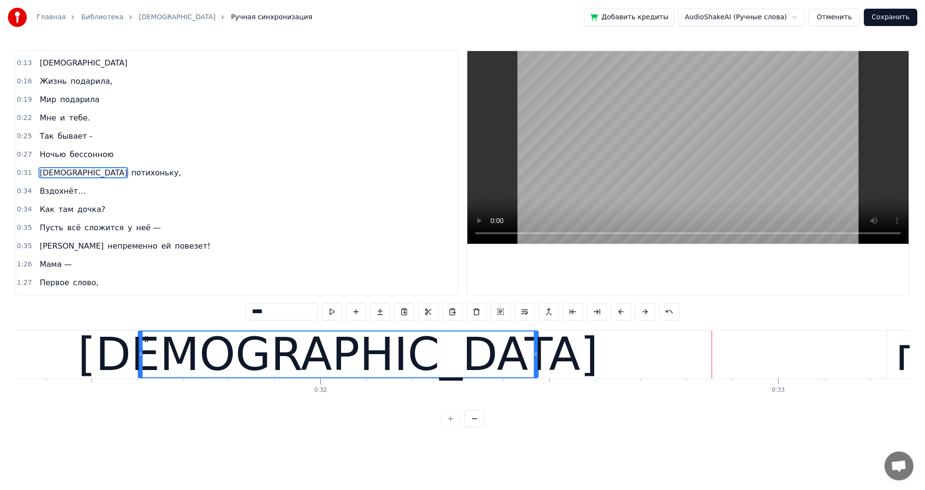
drag, startPoint x: 712, startPoint y: 355, endPoint x: 536, endPoint y: 361, distance: 175.9
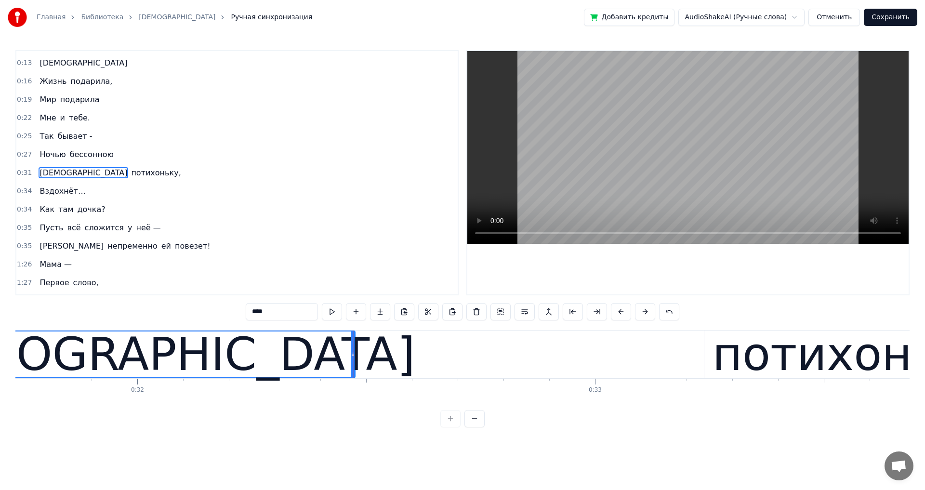
scroll to position [0, 14526]
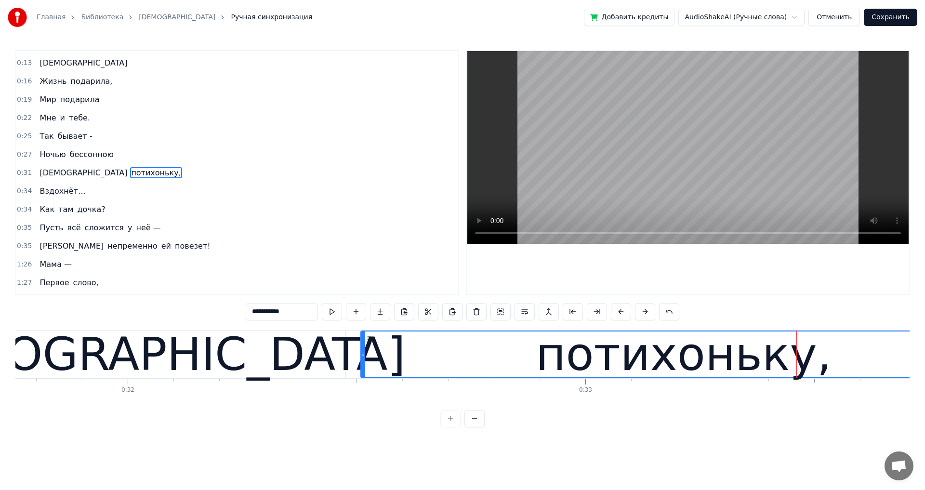
drag, startPoint x: 695, startPoint y: 355, endPoint x: 361, endPoint y: 355, distance: 334.2
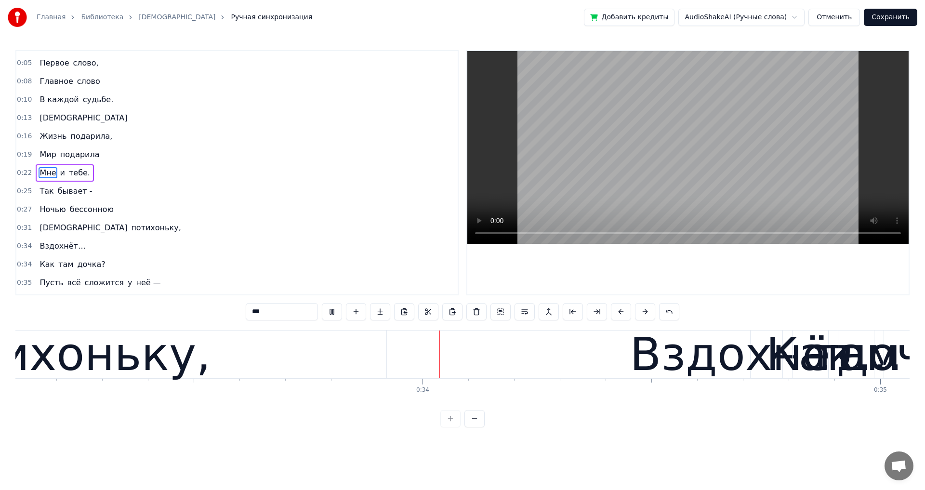
scroll to position [0, 15149]
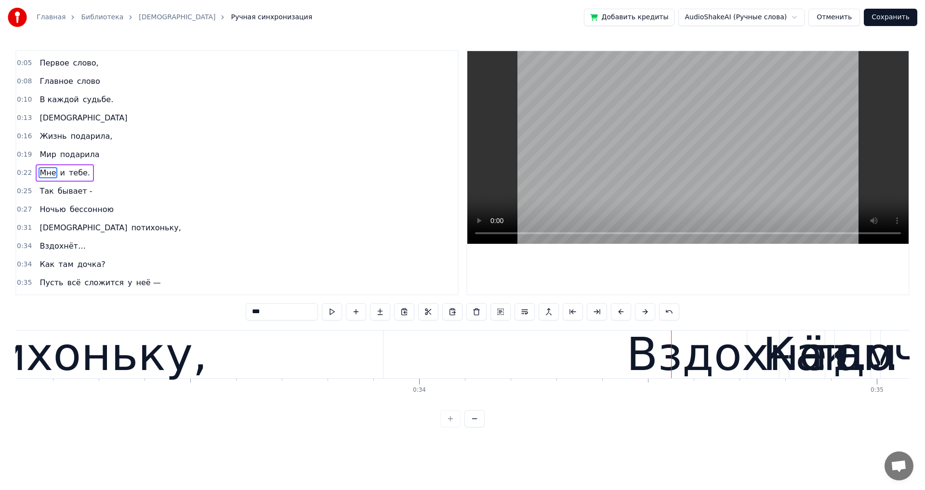
type input "*********"
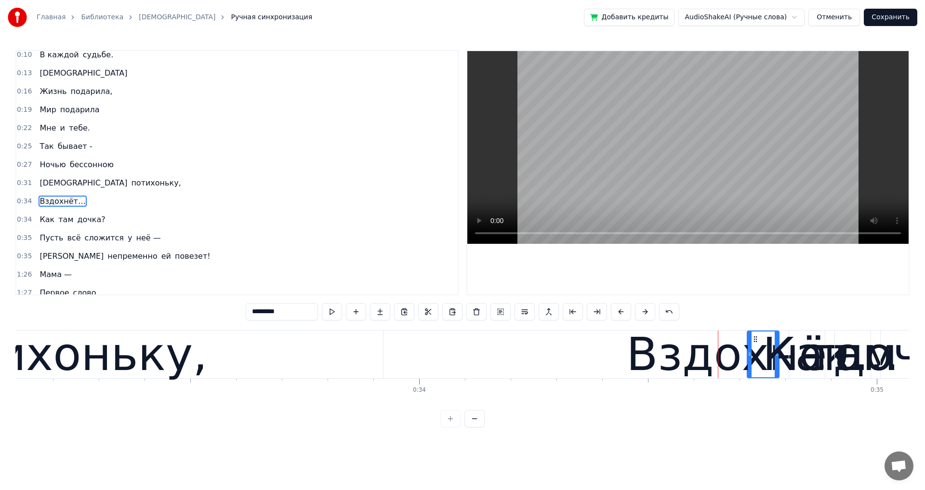
scroll to position [89, 0]
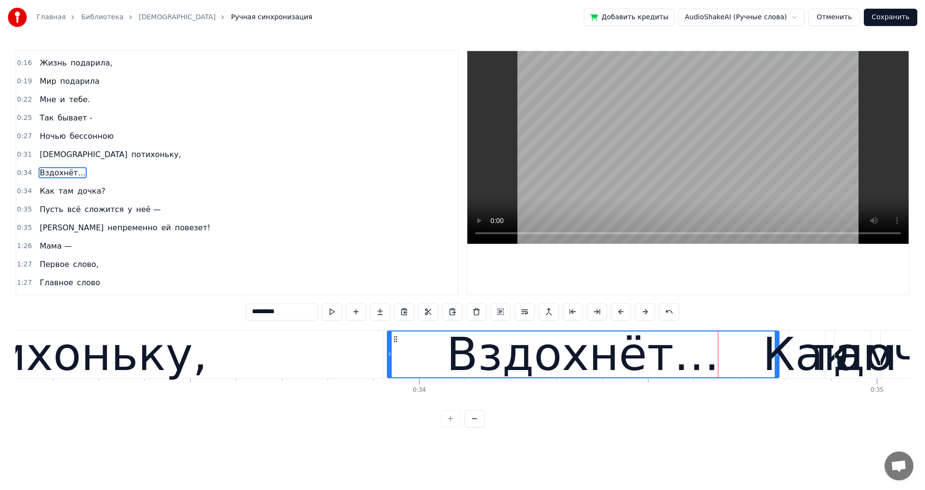
drag, startPoint x: 749, startPoint y: 353, endPoint x: 389, endPoint y: 372, distance: 360.2
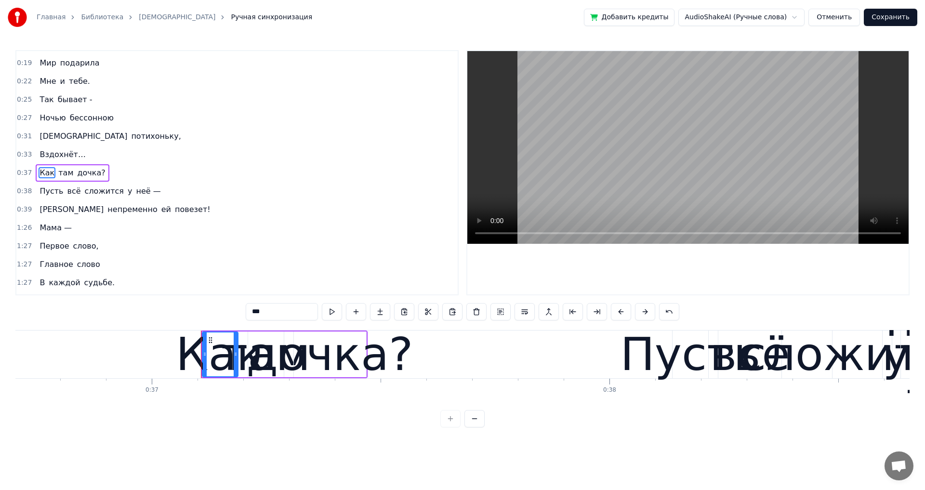
scroll to position [0, 16926]
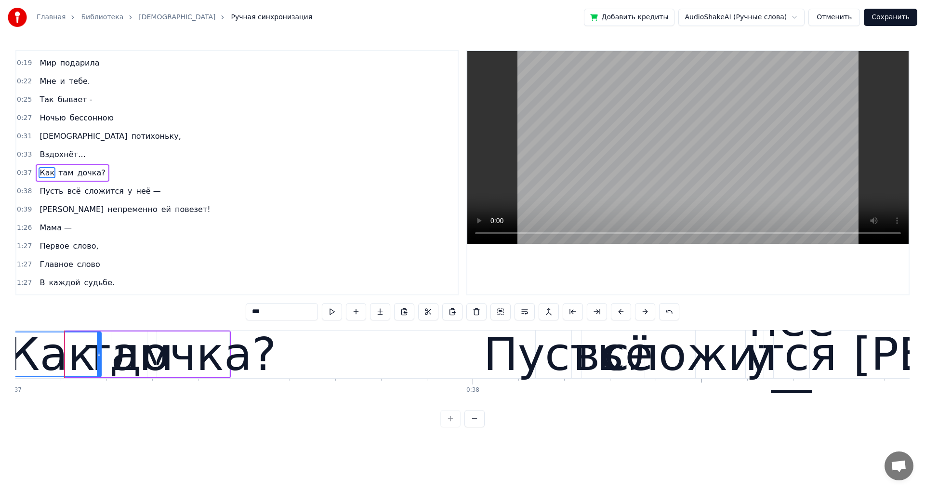
drag, startPoint x: 67, startPoint y: 354, endPoint x: 21, endPoint y: 354, distance: 46.2
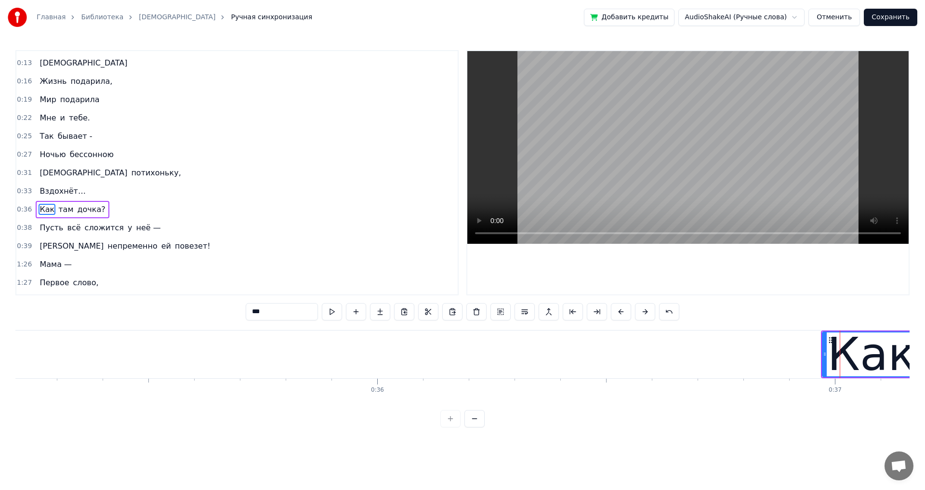
scroll to position [107, 0]
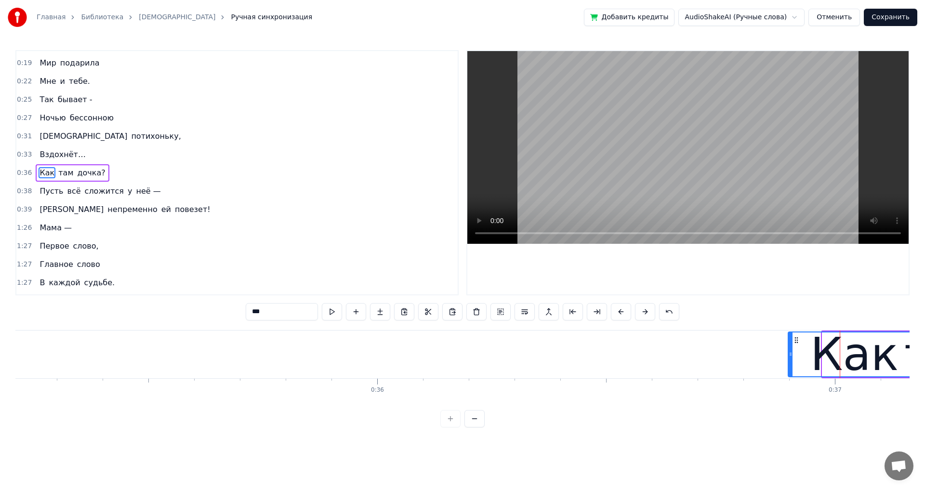
drag, startPoint x: 823, startPoint y: 355, endPoint x: 789, endPoint y: 356, distance: 34.2
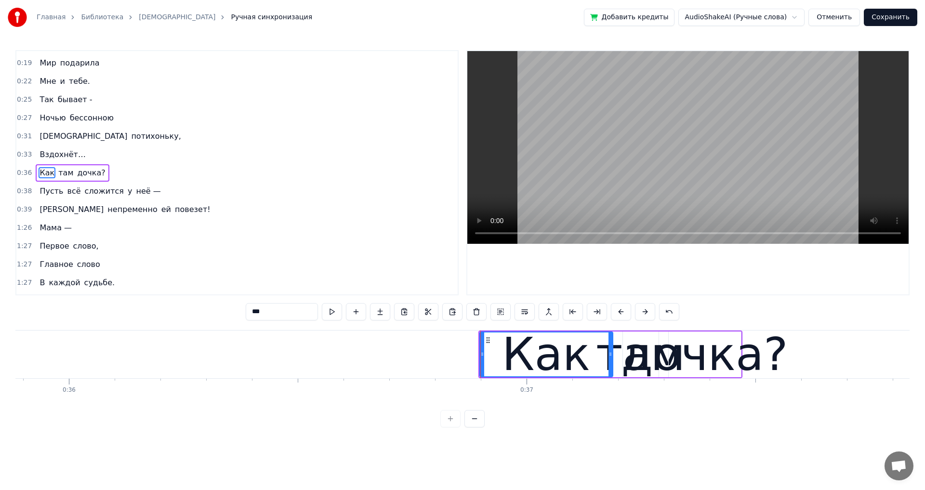
scroll to position [0, 16434]
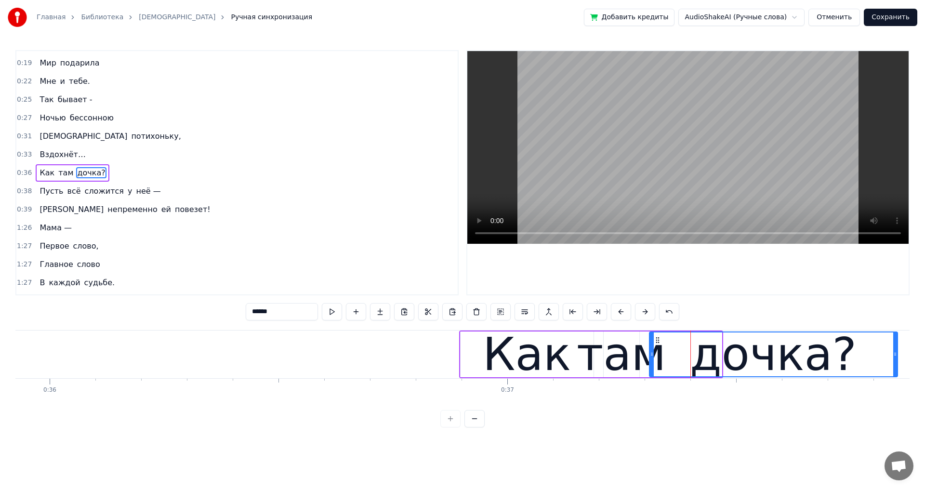
drag, startPoint x: 719, startPoint y: 354, endPoint x: 895, endPoint y: 367, distance: 176.2
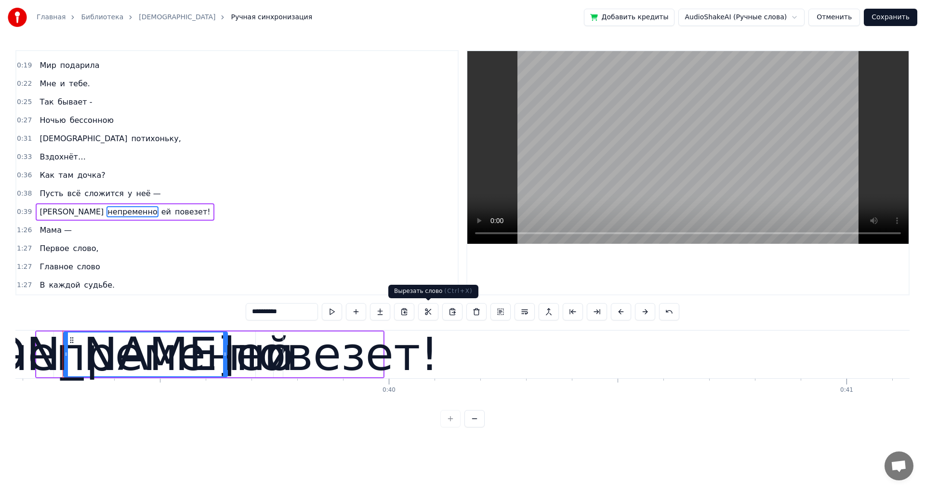
scroll to position [0, 17923]
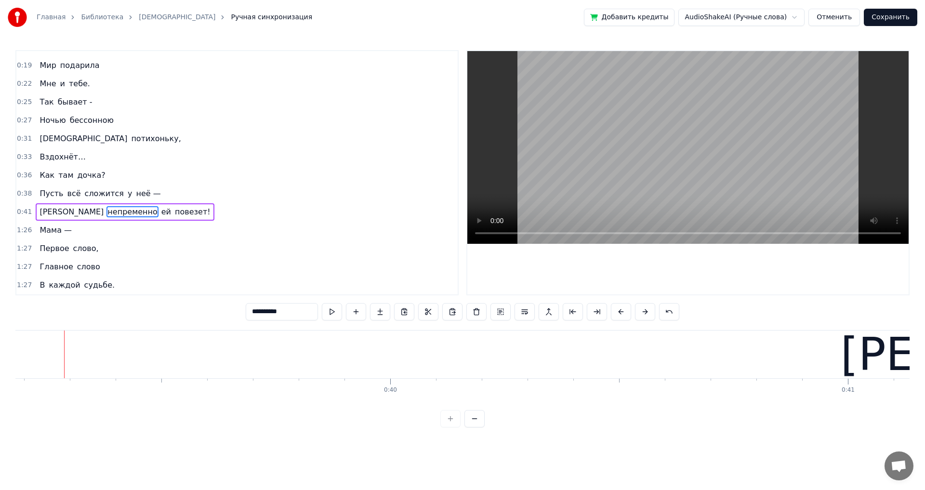
type input "*****"
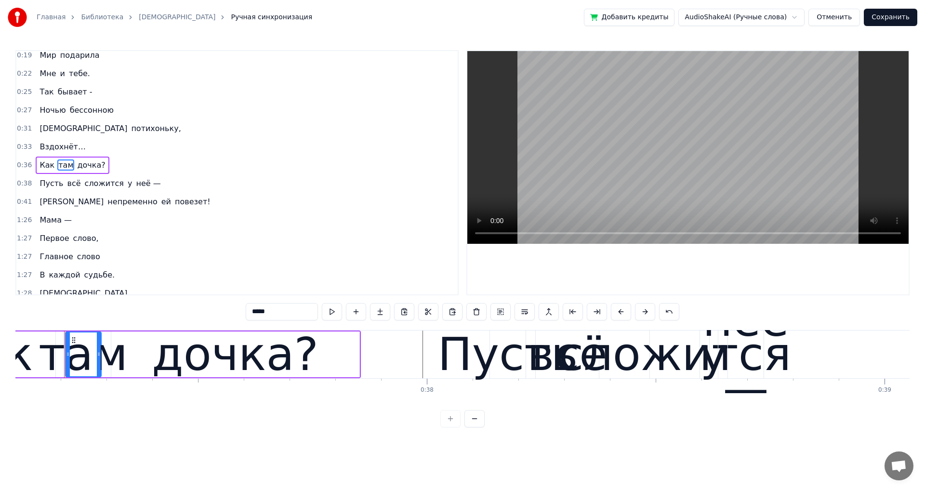
scroll to position [125, 0]
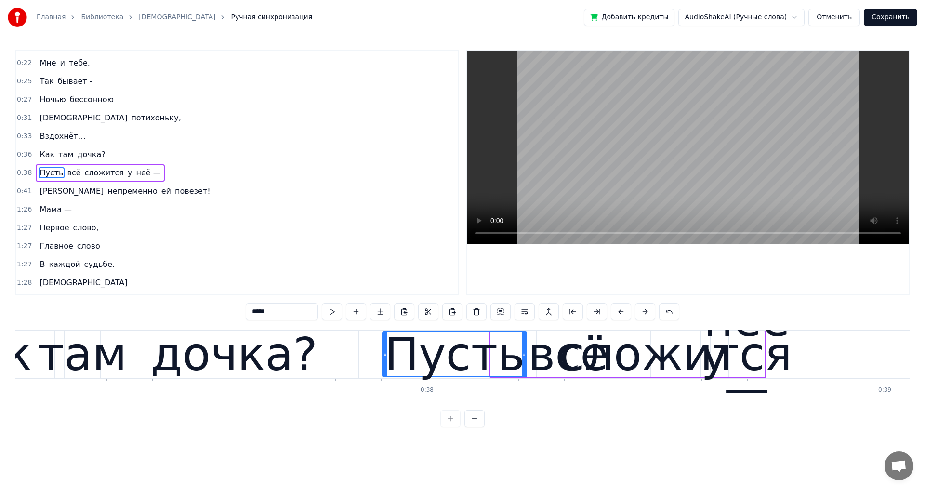
drag, startPoint x: 494, startPoint y: 356, endPoint x: 385, endPoint y: 362, distance: 108.5
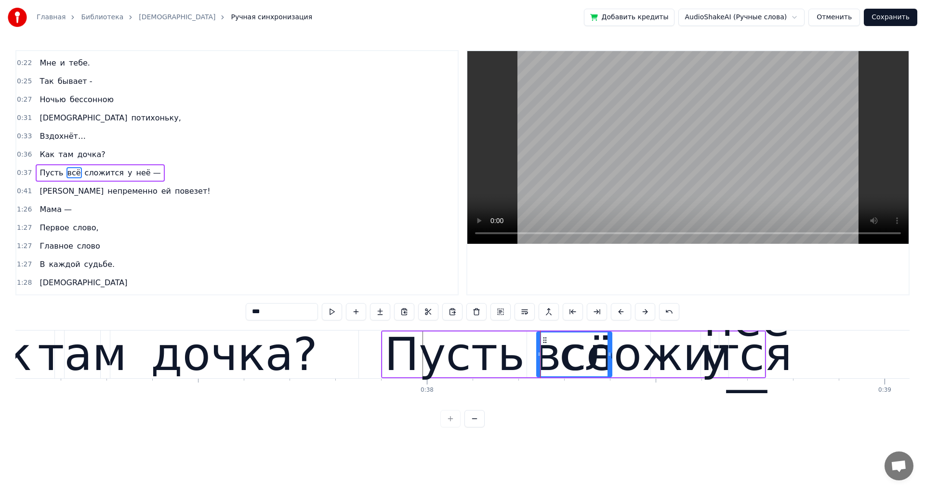
drag, startPoint x: 597, startPoint y: 356, endPoint x: 609, endPoint y: 356, distance: 12.0
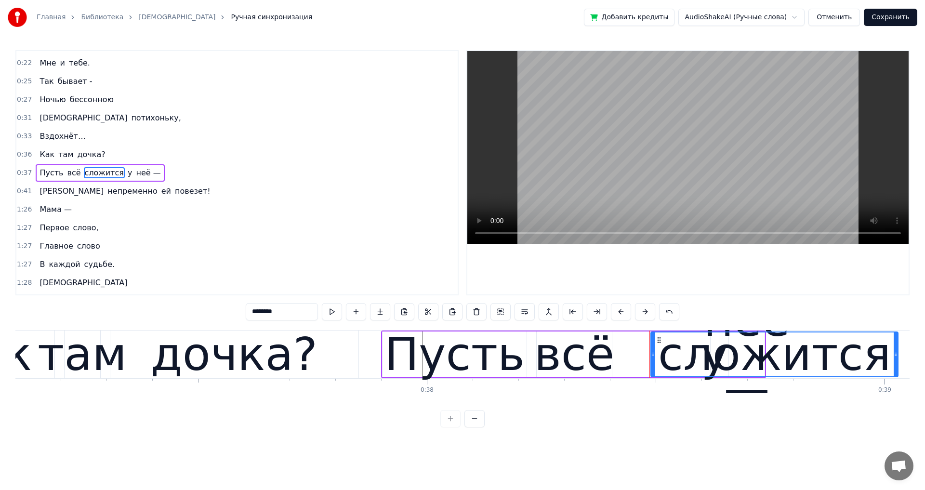
drag, startPoint x: 698, startPoint y: 353, endPoint x: 895, endPoint y: 363, distance: 197.7
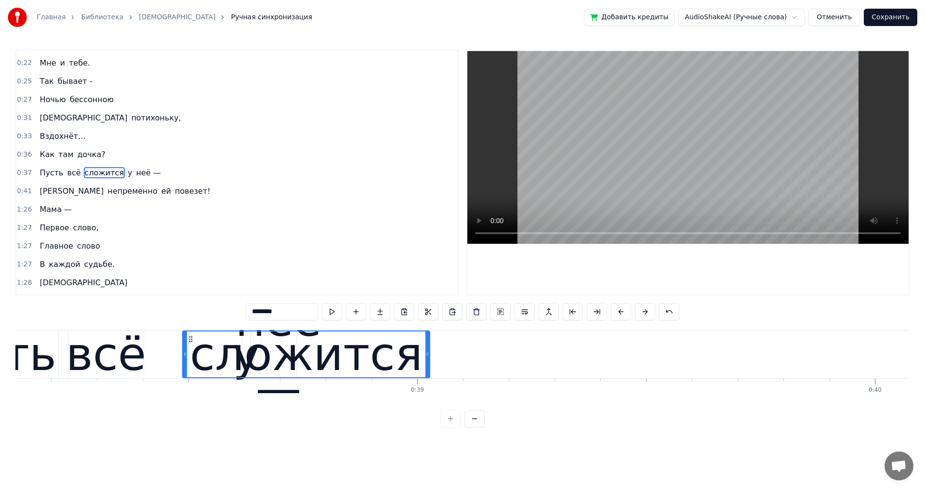
scroll to position [0, 17398]
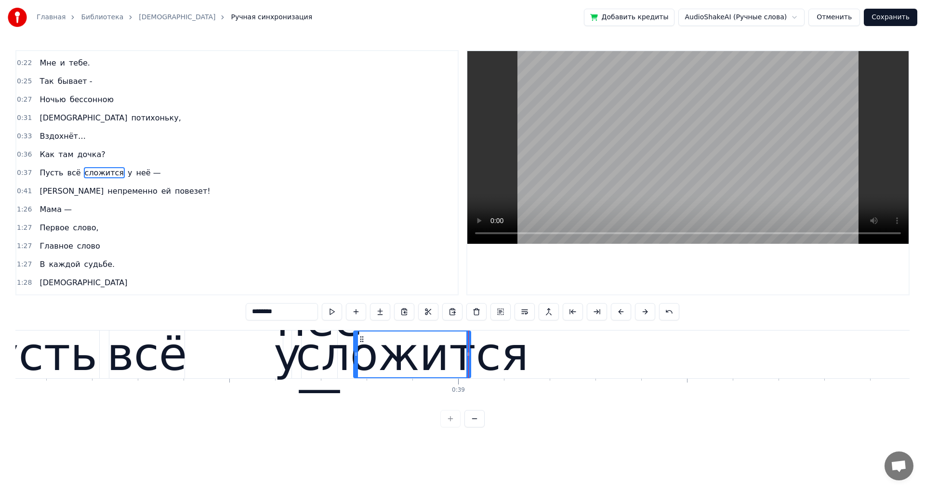
drag, startPoint x: 237, startPoint y: 358, endPoint x: 356, endPoint y: 375, distance: 120.1
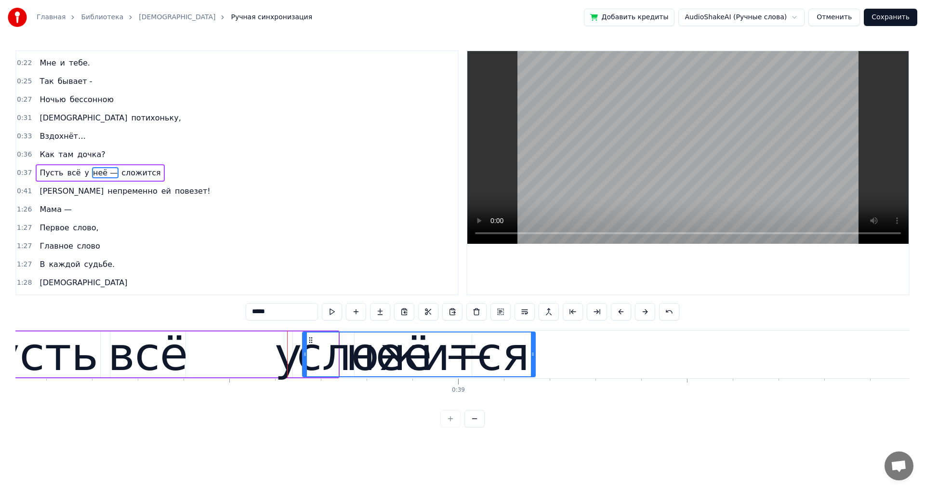
drag, startPoint x: 334, startPoint y: 353, endPoint x: 482, endPoint y: 375, distance: 149.9
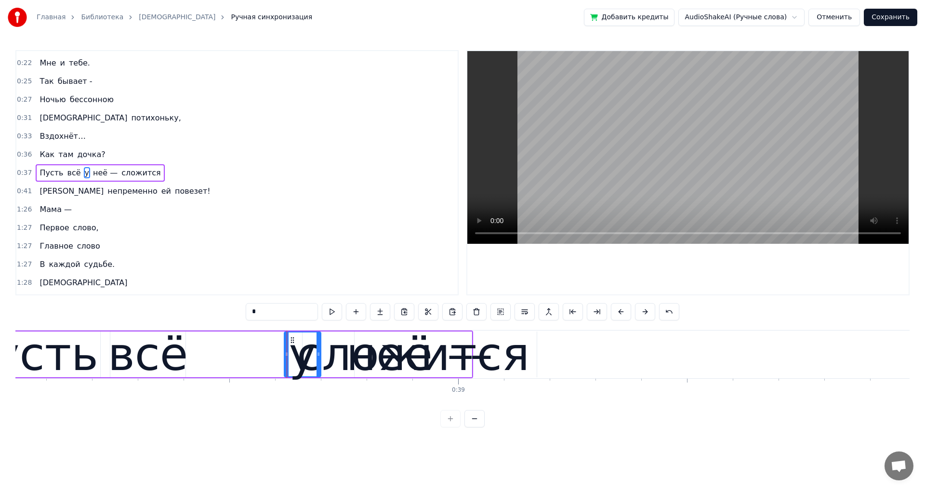
drag, startPoint x: 291, startPoint y: 356, endPoint x: 320, endPoint y: 357, distance: 28.9
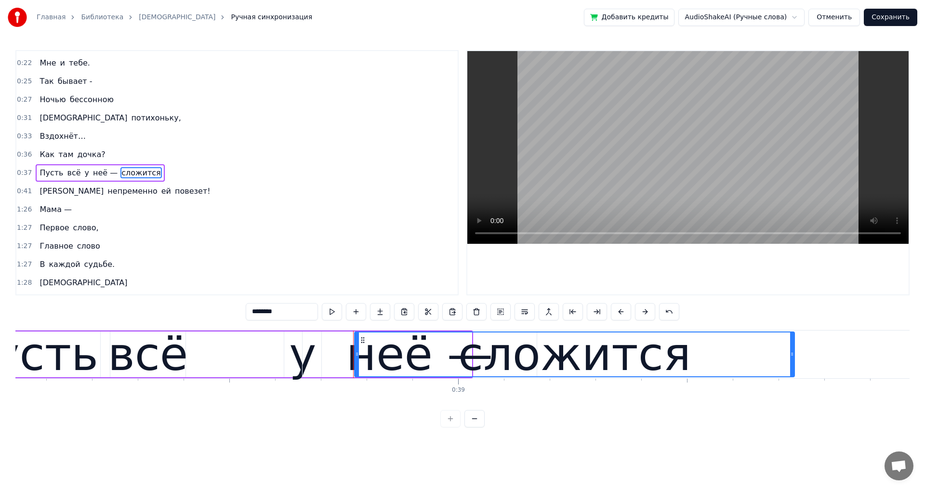
drag, startPoint x: 470, startPoint y: 354, endPoint x: 733, endPoint y: 372, distance: 263.0
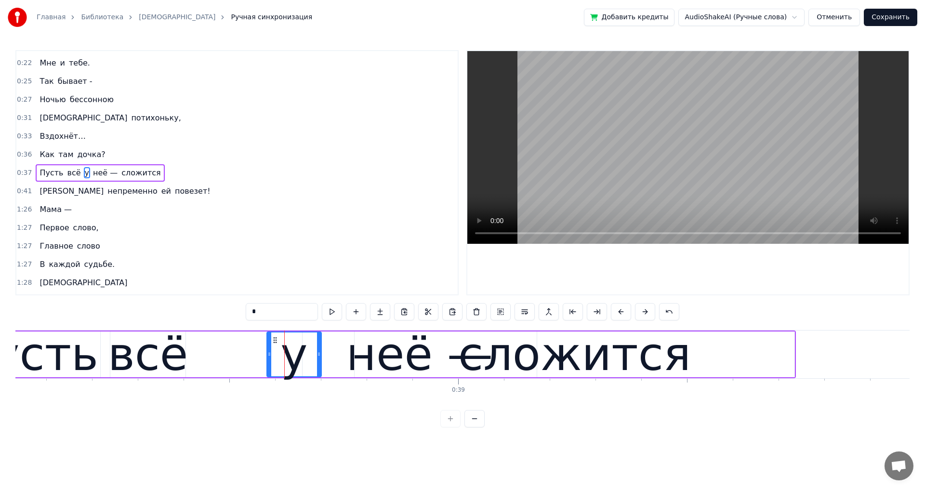
drag, startPoint x: 286, startPoint y: 353, endPoint x: 269, endPoint y: 357, distance: 17.7
drag, startPoint x: 319, startPoint y: 353, endPoint x: 293, endPoint y: 356, distance: 26.2
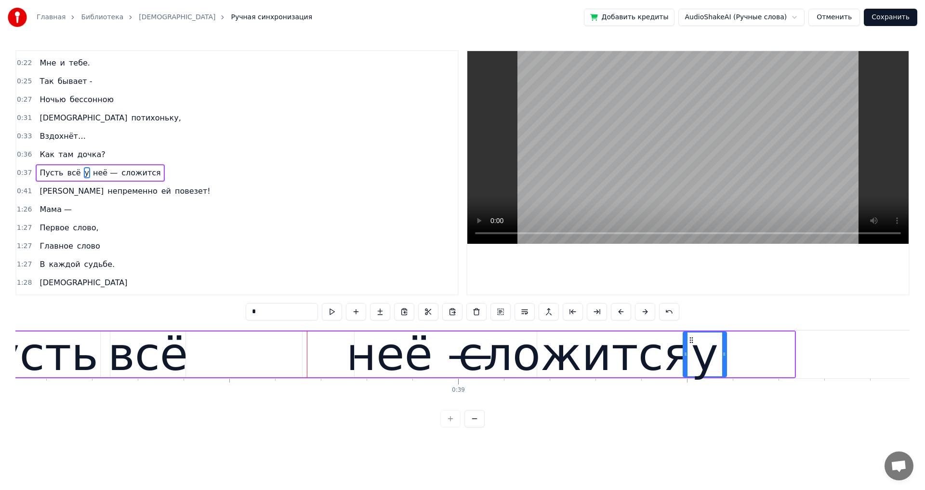
drag, startPoint x: 272, startPoint y: 339, endPoint x: 688, endPoint y: 363, distance: 416.7
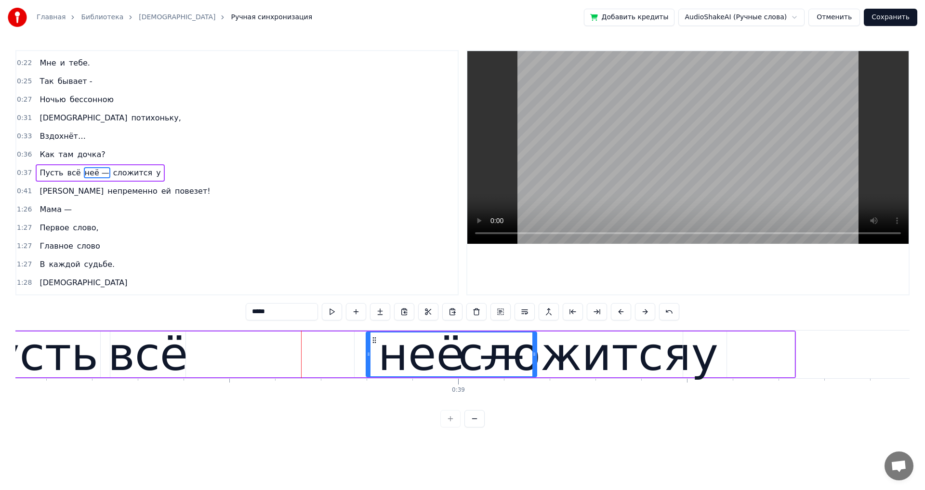
drag, startPoint x: 304, startPoint y: 354, endPoint x: 368, endPoint y: 357, distance: 63.6
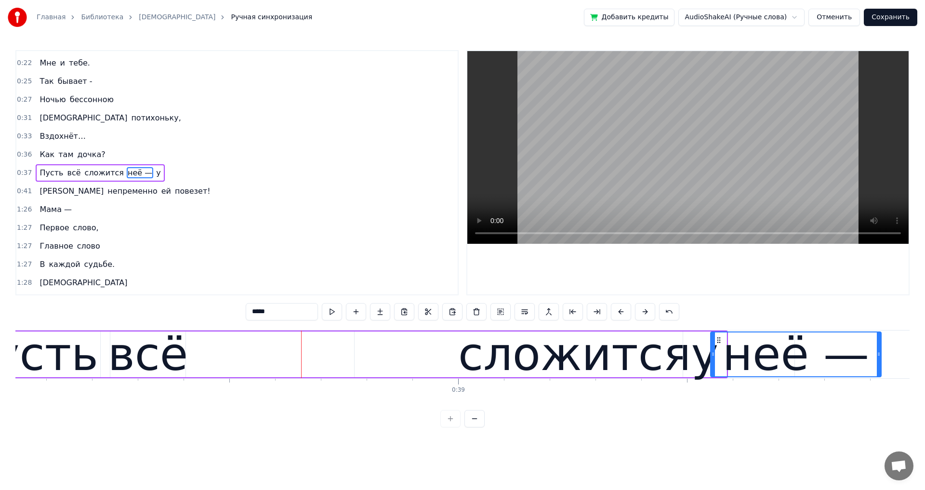
drag, startPoint x: 373, startPoint y: 339, endPoint x: 717, endPoint y: 363, distance: 345.1
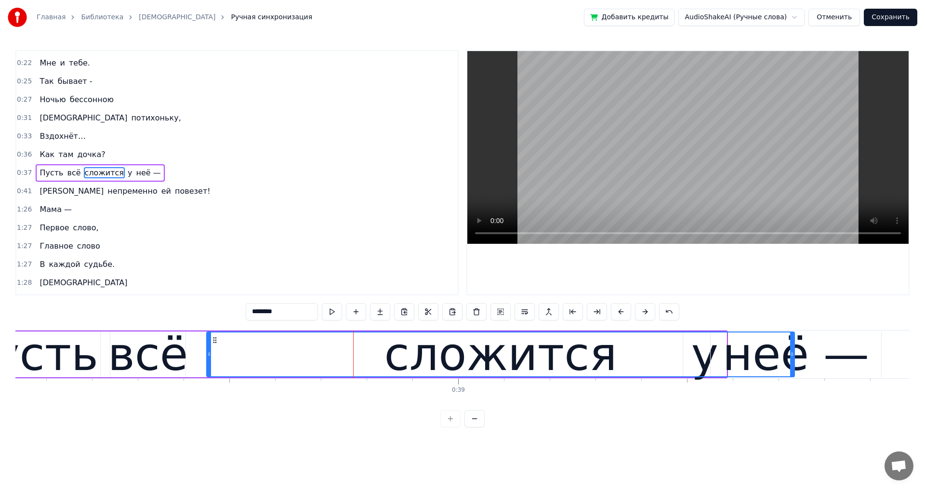
drag, startPoint x: 357, startPoint y: 353, endPoint x: 209, endPoint y: 354, distance: 147.8
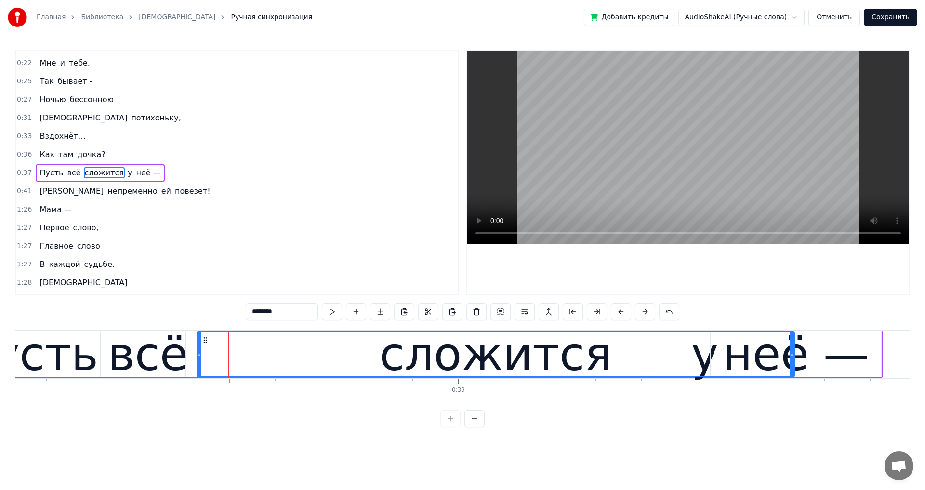
drag, startPoint x: 208, startPoint y: 356, endPoint x: 203, endPoint y: 358, distance: 5.8
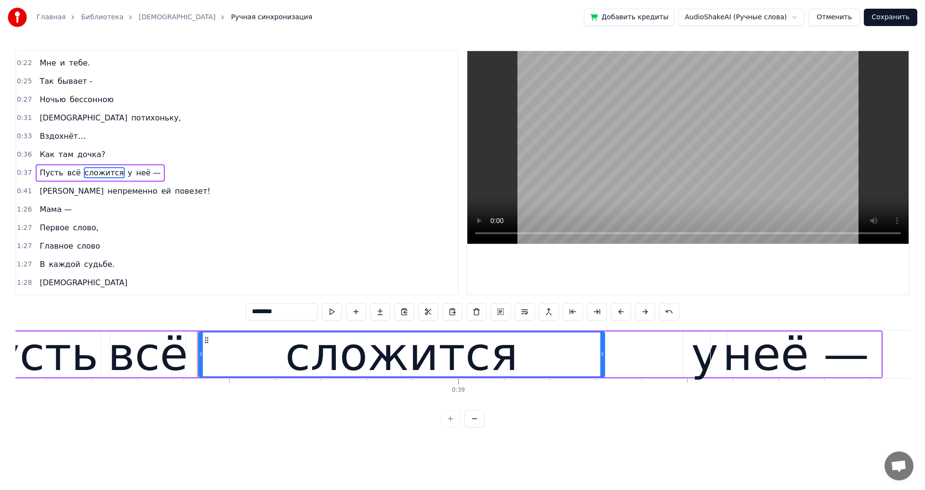
drag, startPoint x: 793, startPoint y: 354, endPoint x: 603, endPoint y: 356, distance: 189.7
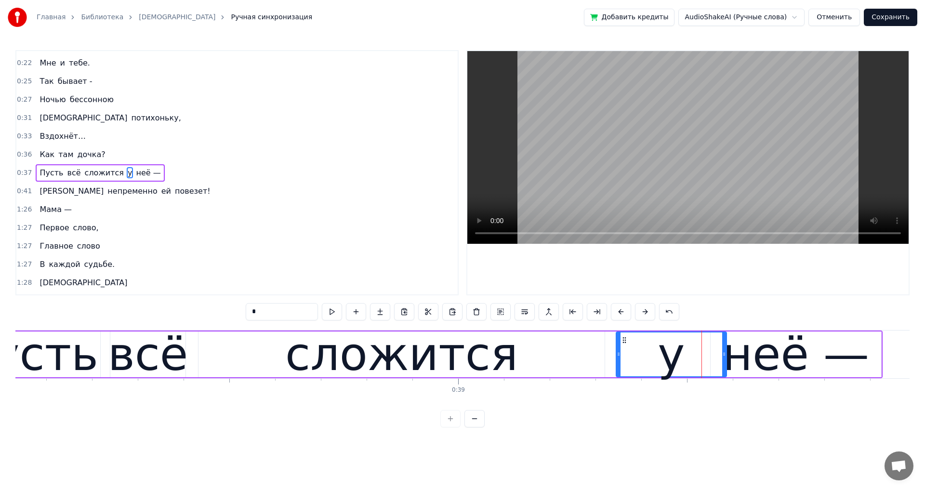
drag, startPoint x: 684, startPoint y: 353, endPoint x: 617, endPoint y: 361, distance: 67.4
drag, startPoint x: 723, startPoint y: 353, endPoint x: 712, endPoint y: 359, distance: 12.5
type input "*****"
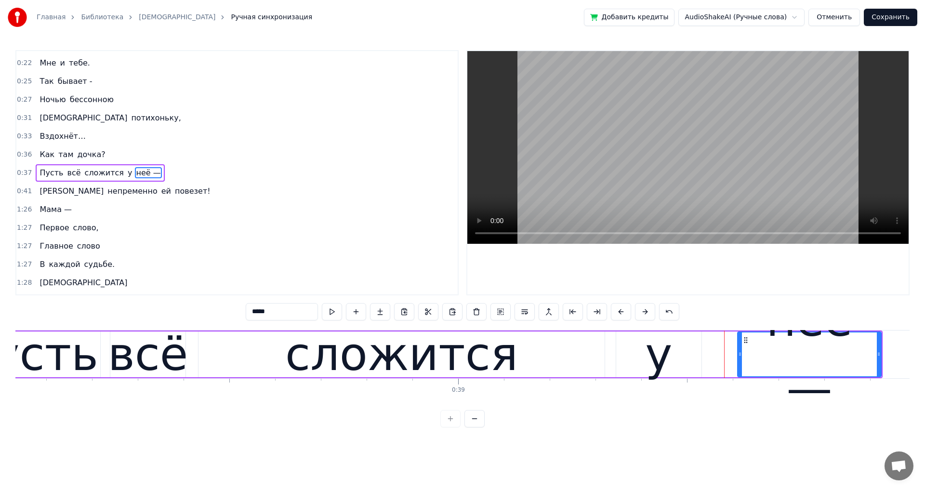
drag, startPoint x: 712, startPoint y: 356, endPoint x: 739, endPoint y: 358, distance: 27.0
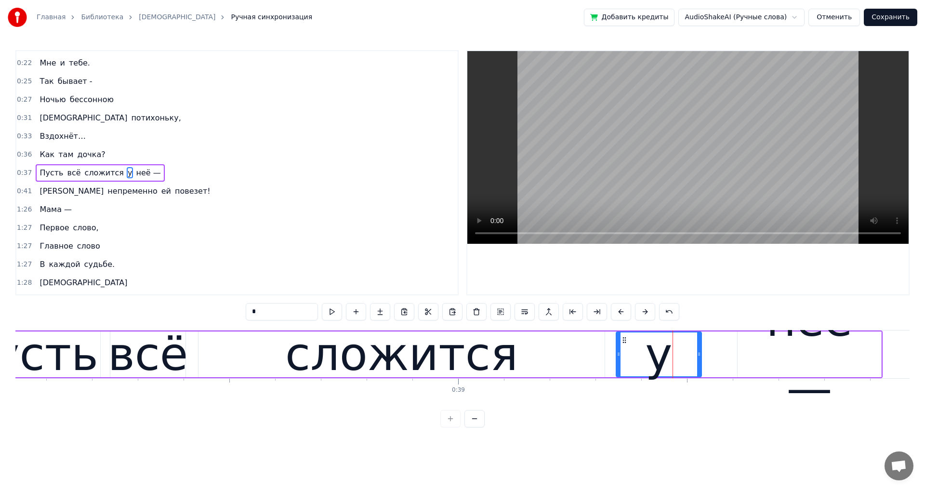
type input "***"
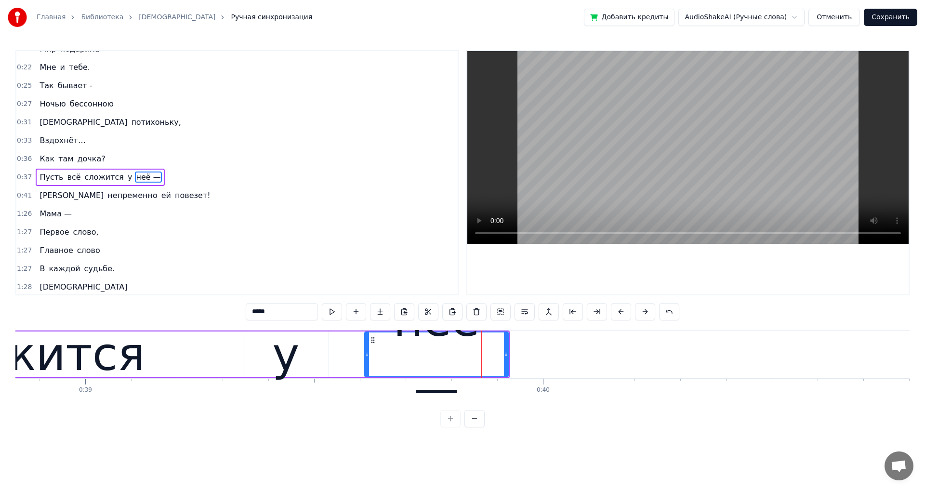
scroll to position [125, 0]
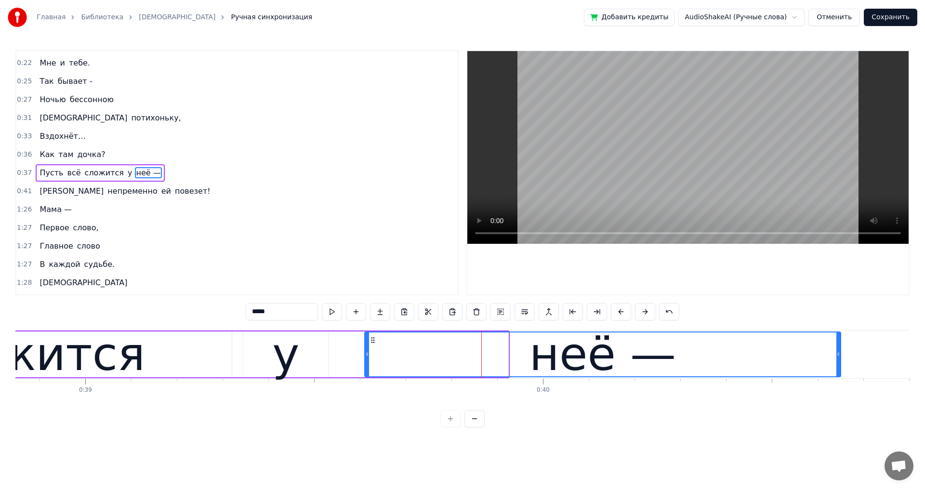
drag, startPoint x: 506, startPoint y: 352, endPoint x: 838, endPoint y: 357, distance: 332.3
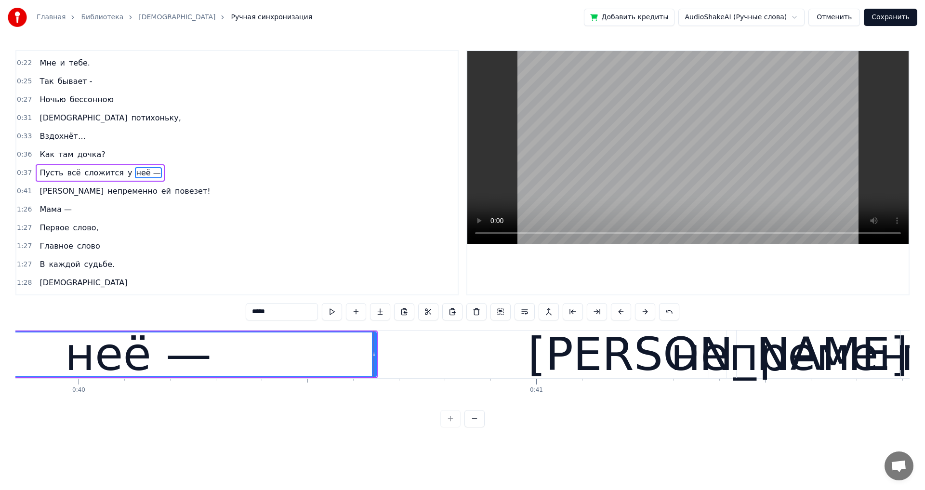
scroll to position [0, 18252]
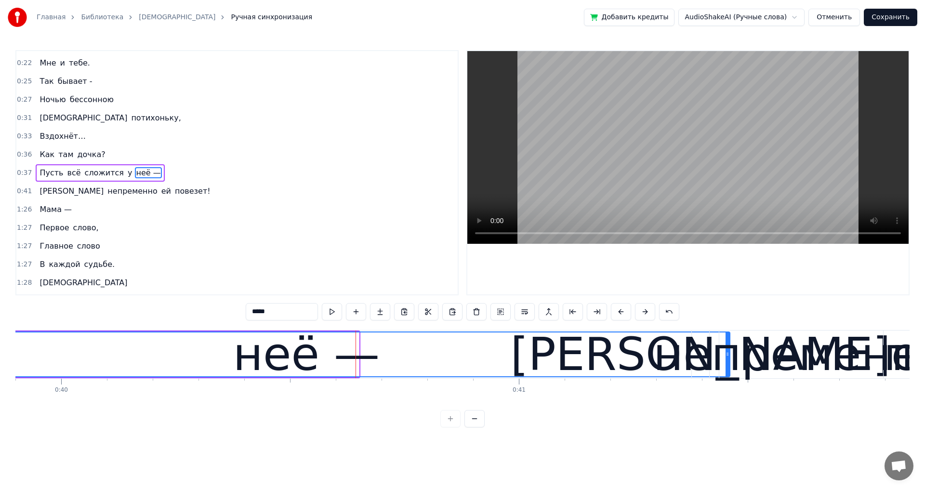
drag, startPoint x: 356, startPoint y: 353, endPoint x: 727, endPoint y: 353, distance: 370.8
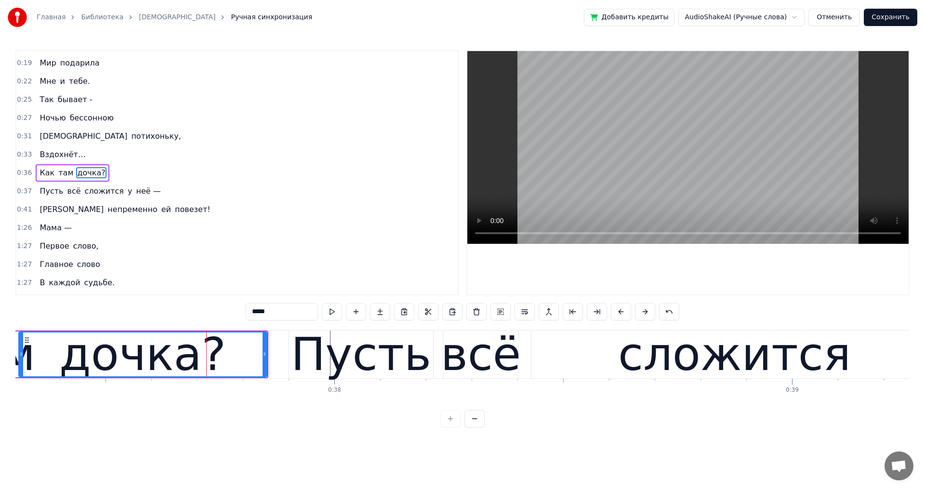
scroll to position [125, 0]
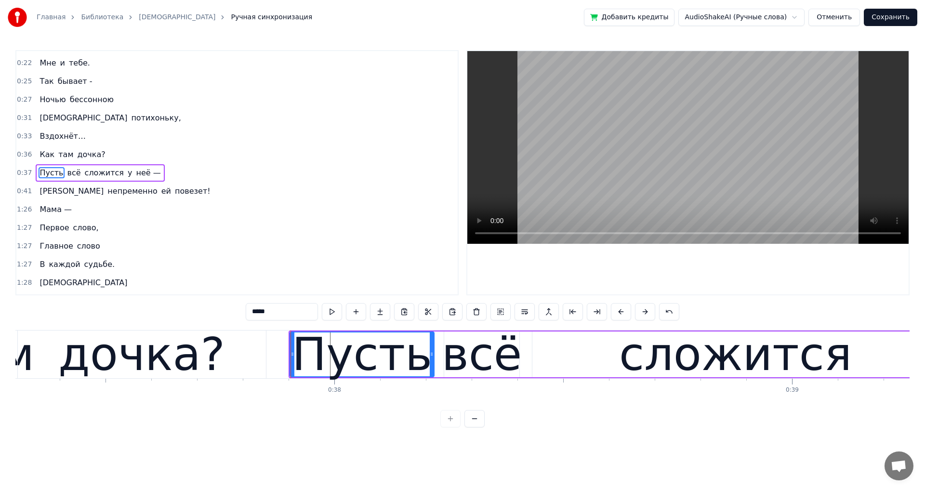
drag, startPoint x: 290, startPoint y: 356, endPoint x: 312, endPoint y: 356, distance: 21.7
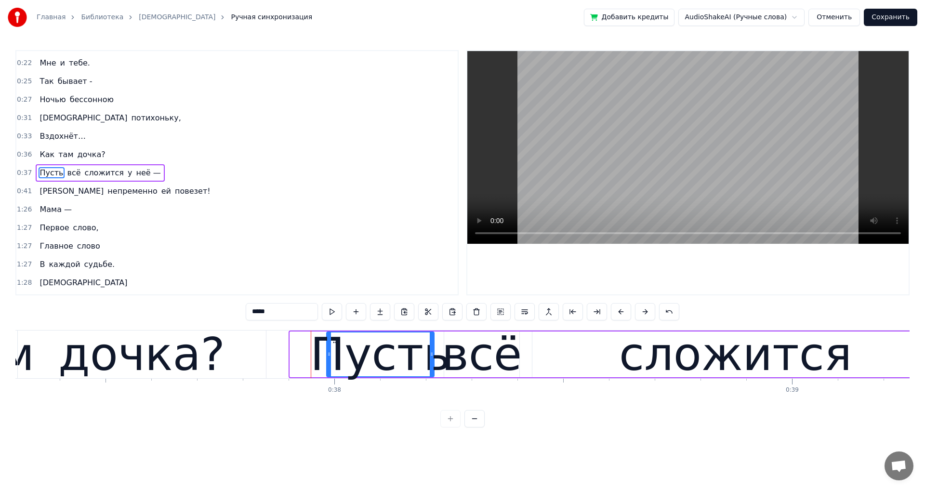
drag, startPoint x: 293, startPoint y: 353, endPoint x: 329, endPoint y: 354, distance: 36.6
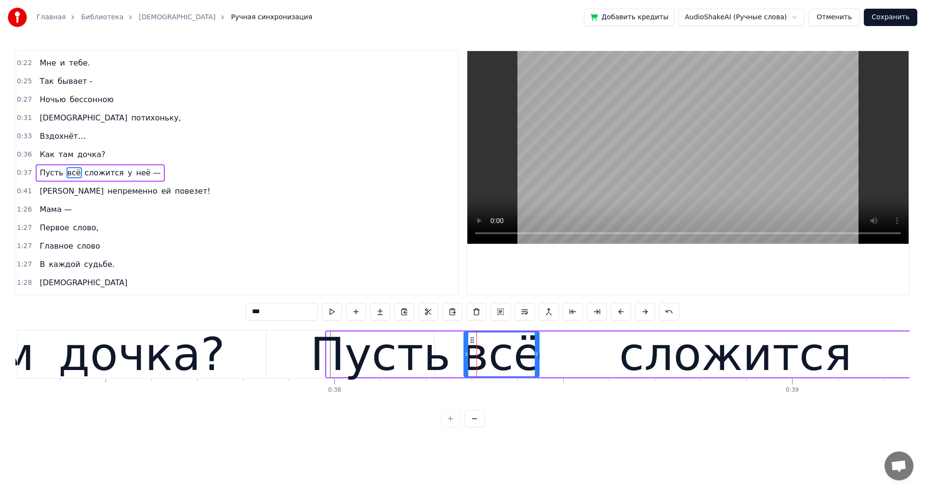
drag, startPoint x: 456, startPoint y: 339, endPoint x: 471, endPoint y: 339, distance: 14.9
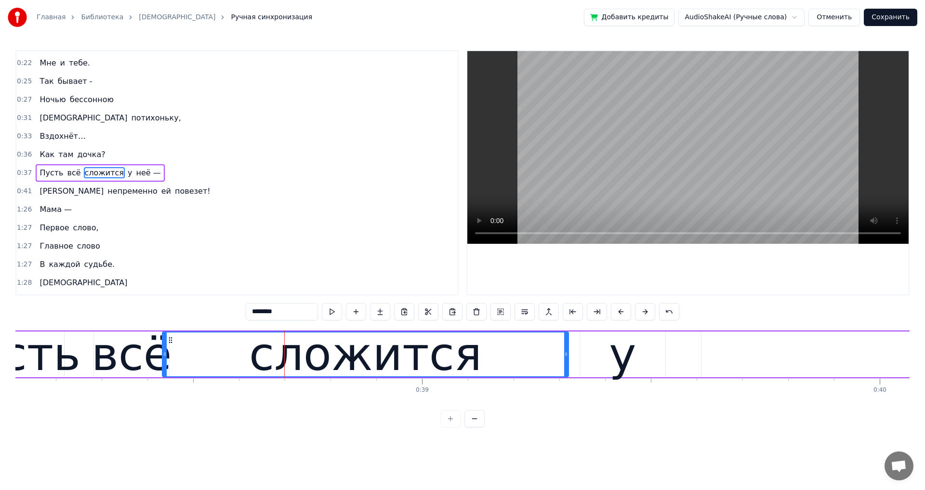
scroll to position [0, 17449]
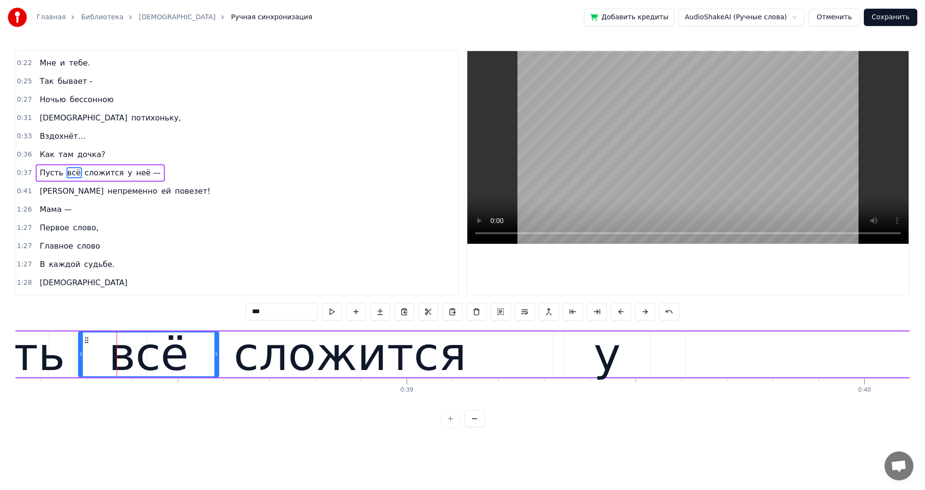
drag, startPoint x: 153, startPoint y: 354, endPoint x: 218, endPoint y: 357, distance: 65.1
type input "********"
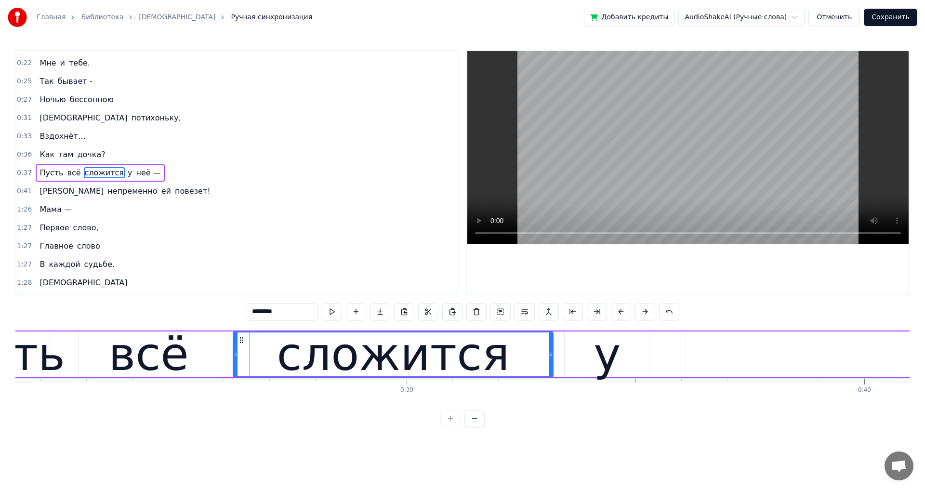
drag, startPoint x: 149, startPoint y: 354, endPoint x: 235, endPoint y: 361, distance: 86.5
drag, startPoint x: 578, startPoint y: 360, endPoint x: 651, endPoint y: 361, distance: 73.2
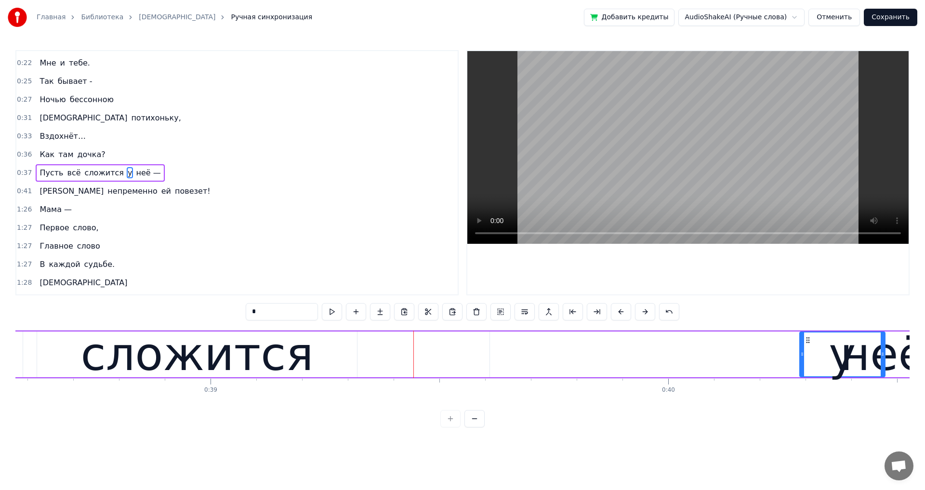
scroll to position [0, 17699]
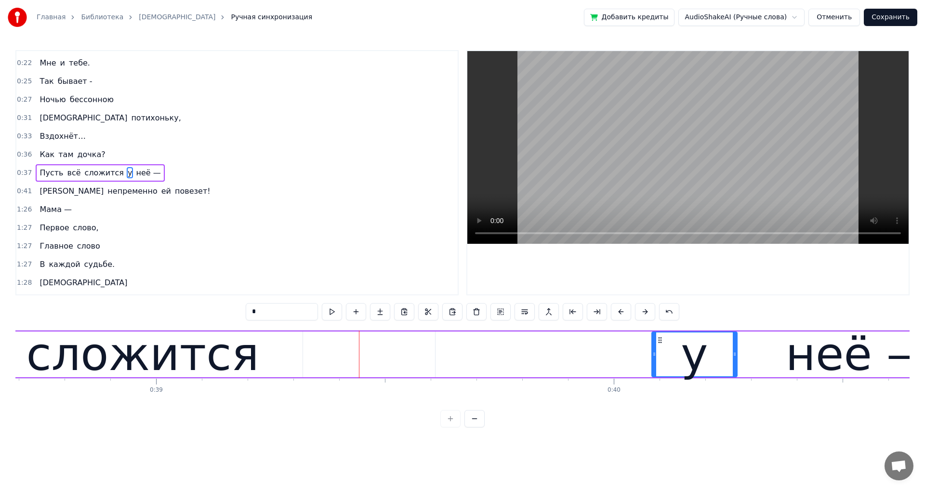
drag, startPoint x: 571, startPoint y: 340, endPoint x: 658, endPoint y: 345, distance: 87.3
drag, startPoint x: 199, startPoint y: 352, endPoint x: 322, endPoint y: 352, distance: 122.3
type input "********"
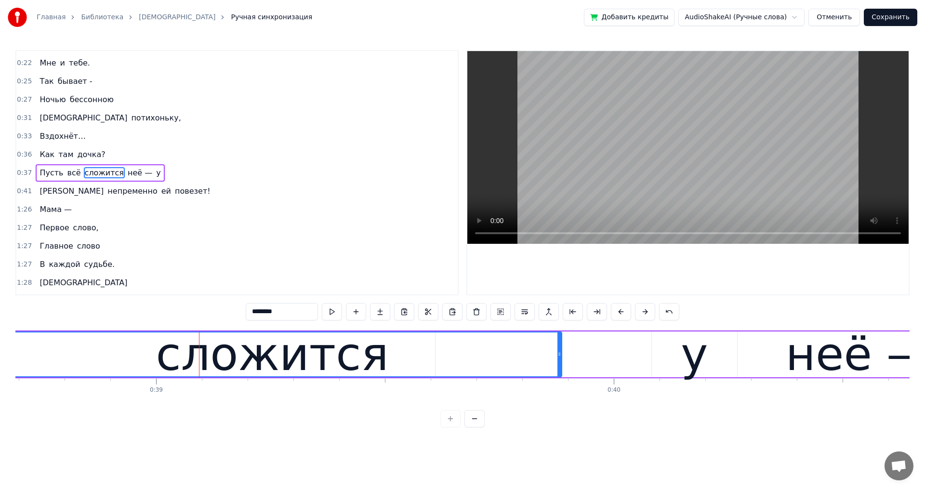
drag, startPoint x: 301, startPoint y: 357, endPoint x: 560, endPoint y: 358, distance: 259.1
drag, startPoint x: 559, startPoint y: 354, endPoint x: 544, endPoint y: 357, distance: 15.7
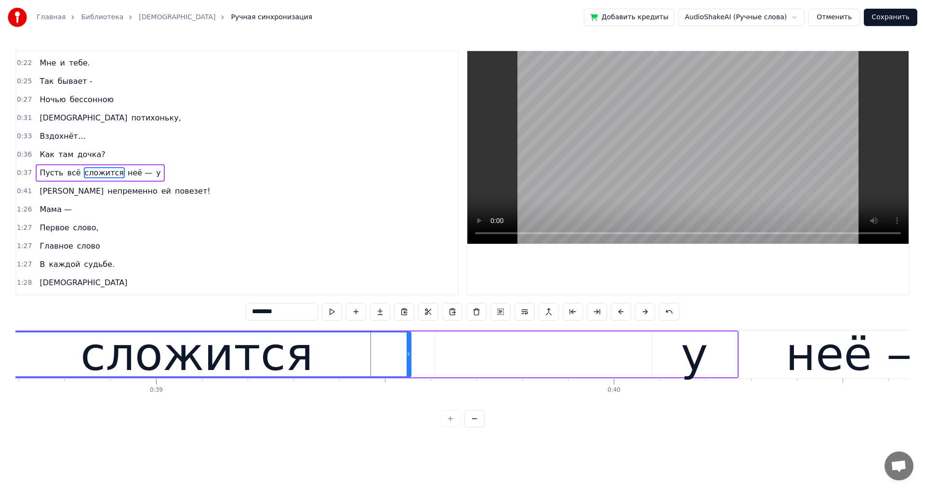
drag, startPoint x: 558, startPoint y: 355, endPoint x: 406, endPoint y: 355, distance: 151.2
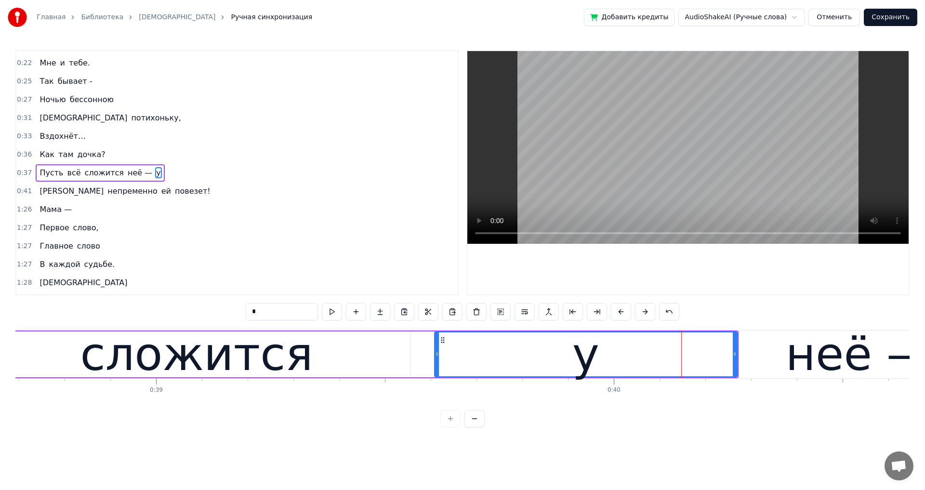
drag, startPoint x: 652, startPoint y: 353, endPoint x: 446, endPoint y: 360, distance: 206.2
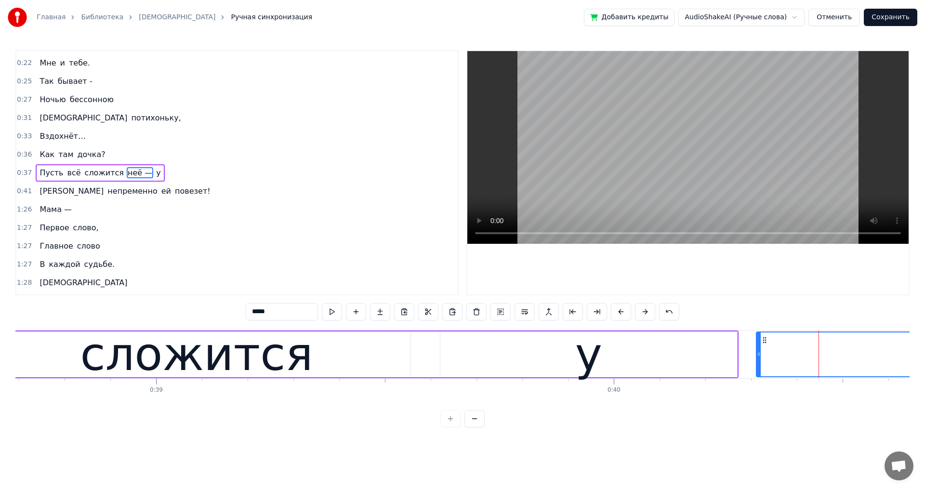
drag, startPoint x: 438, startPoint y: 356, endPoint x: 758, endPoint y: 359, distance: 320.7
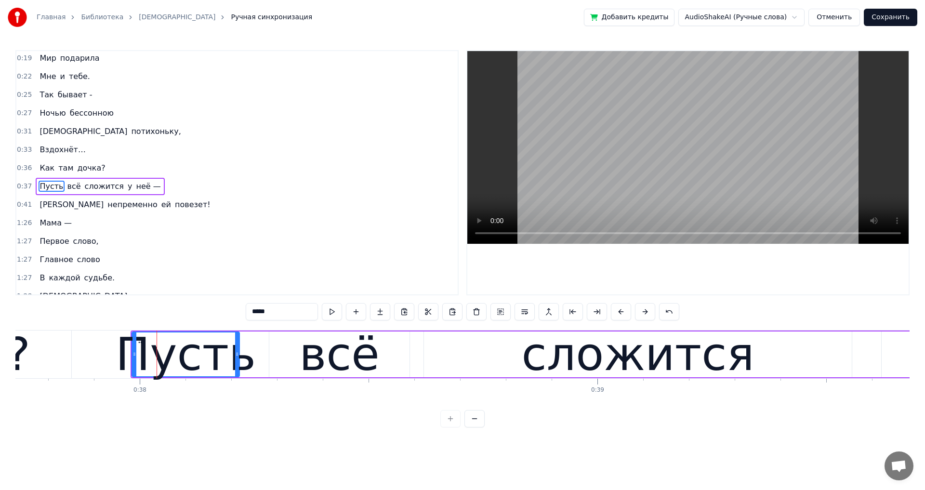
scroll to position [125, 0]
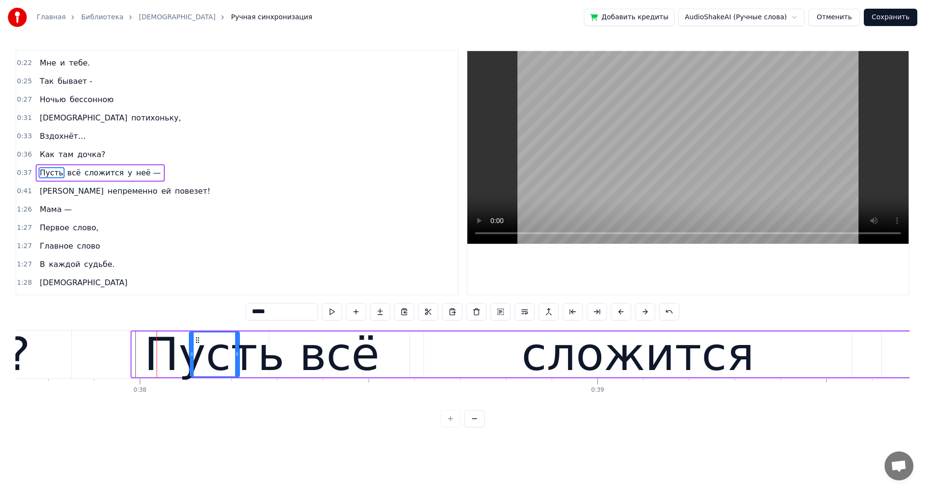
drag, startPoint x: 133, startPoint y: 353, endPoint x: 190, endPoint y: 356, distance: 57.4
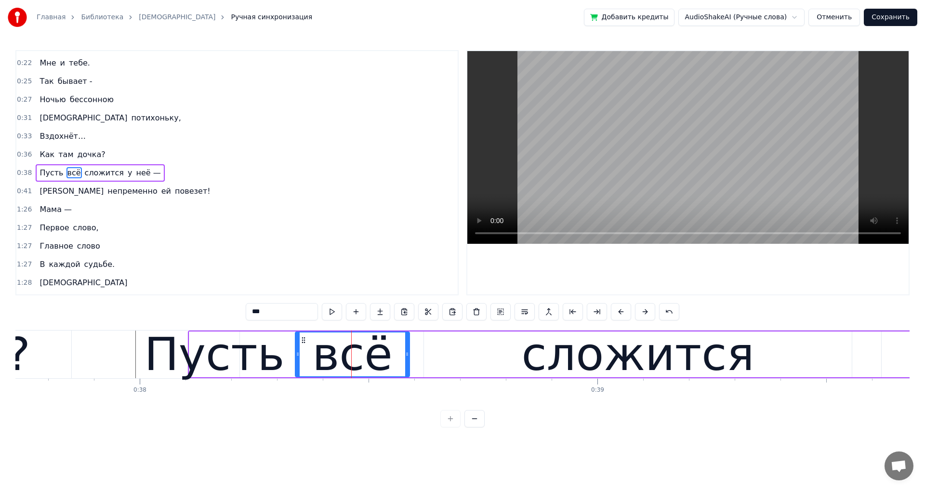
drag, startPoint x: 271, startPoint y: 353, endPoint x: 297, endPoint y: 353, distance: 26.0
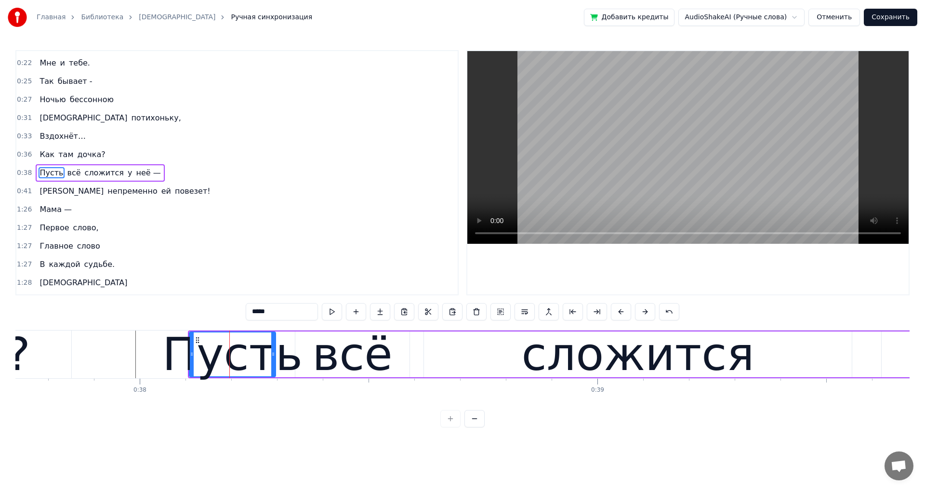
drag, startPoint x: 236, startPoint y: 353, endPoint x: 273, endPoint y: 354, distance: 36.1
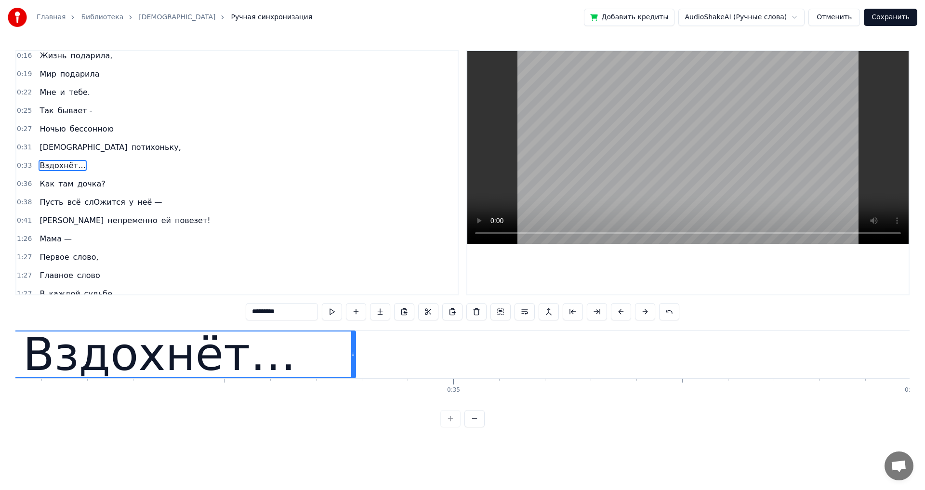
scroll to position [0, 15472]
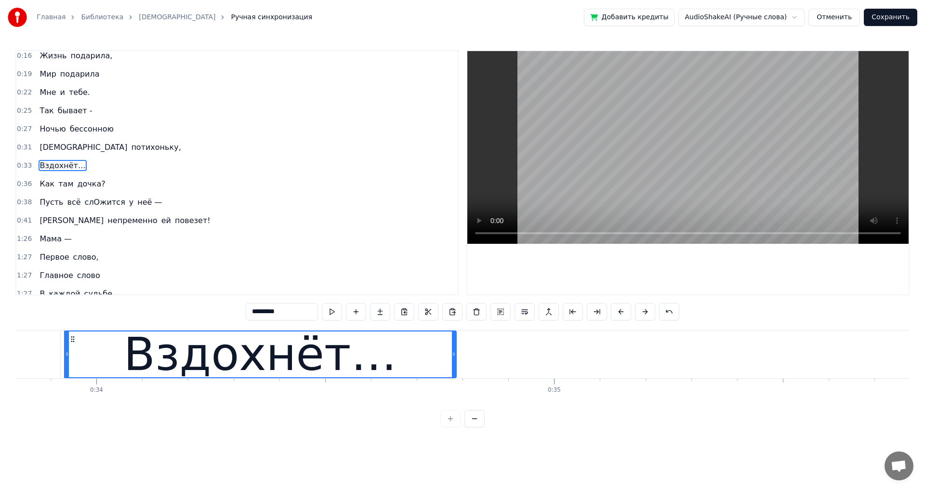
drag, startPoint x: 249, startPoint y: 312, endPoint x: 257, endPoint y: 315, distance: 8.6
type input "*********"
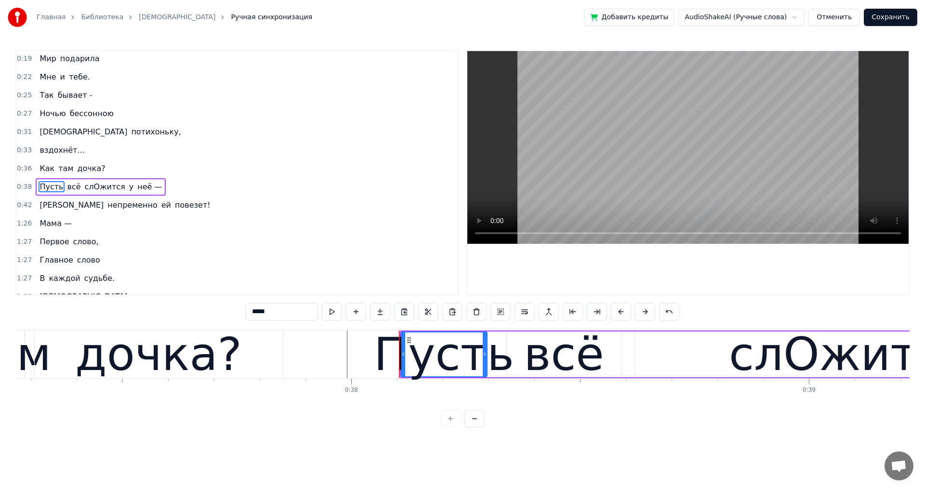
scroll to position [125, 0]
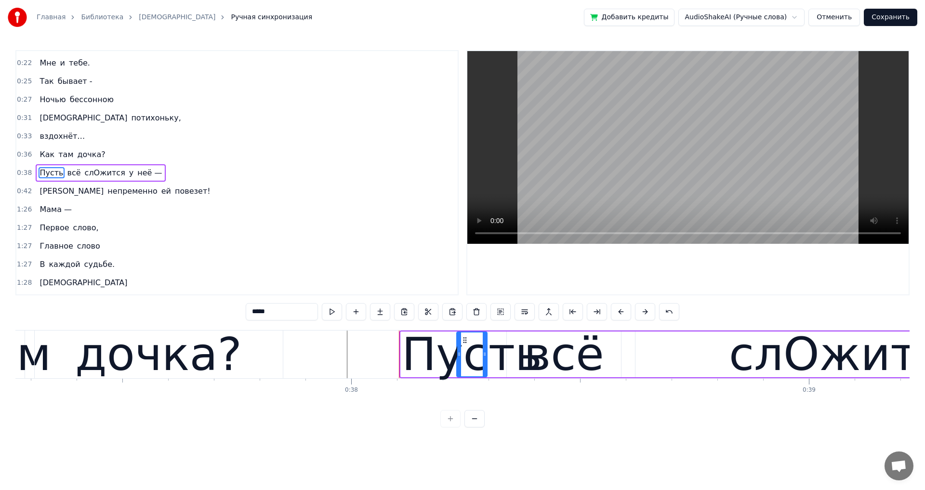
drag, startPoint x: 402, startPoint y: 355, endPoint x: 457, endPoint y: 360, distance: 56.1
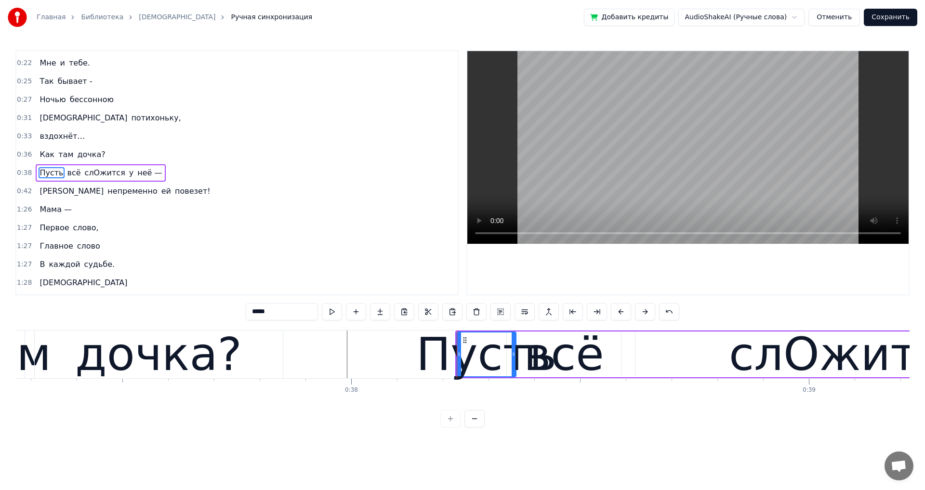
drag, startPoint x: 484, startPoint y: 357, endPoint x: 513, endPoint y: 361, distance: 29.1
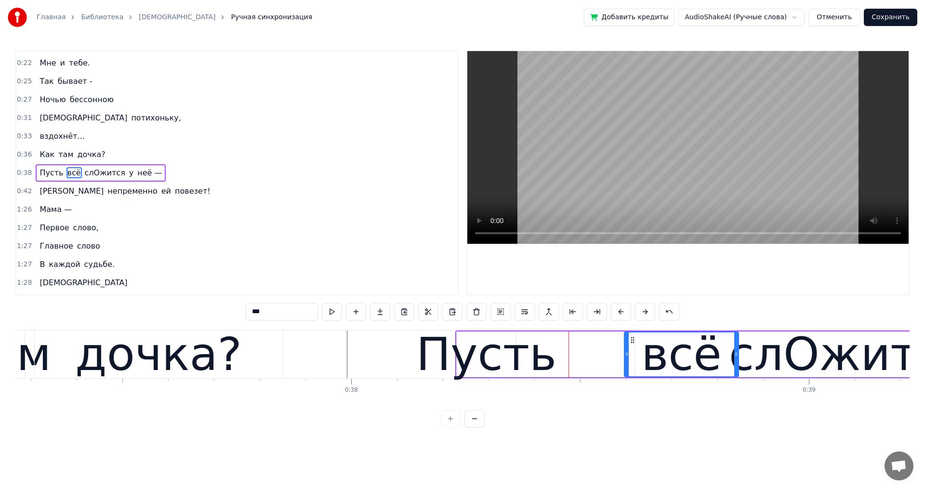
drag, startPoint x: 514, startPoint y: 340, endPoint x: 620, endPoint y: 346, distance: 106.1
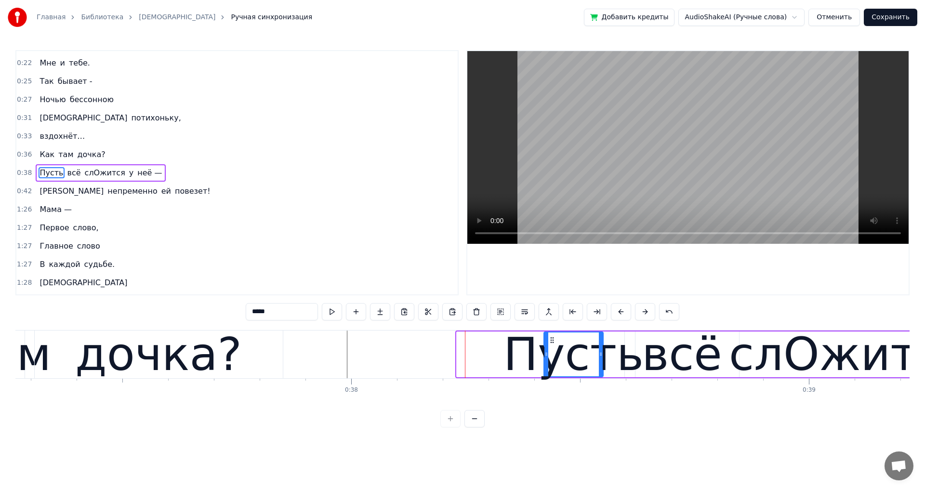
drag, startPoint x: 463, startPoint y: 339, endPoint x: 550, endPoint y: 356, distance: 89.0
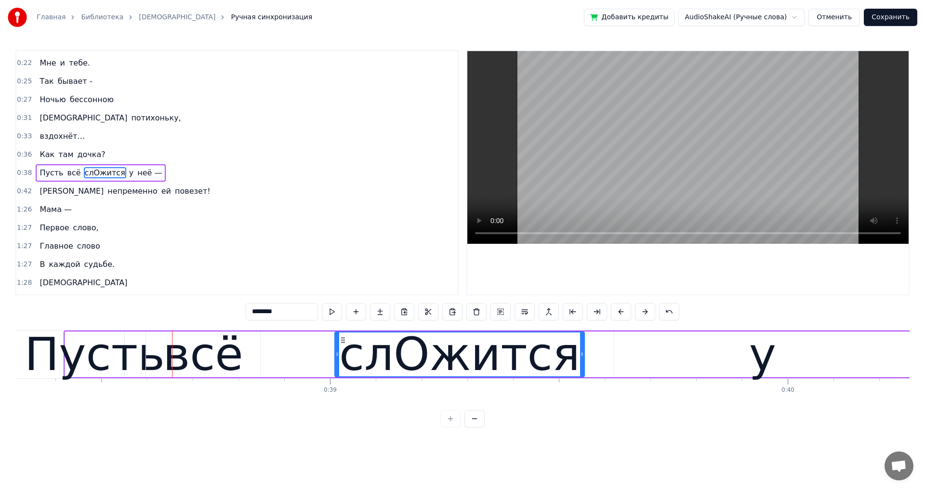
drag, startPoint x: 158, startPoint y: 354, endPoint x: 337, endPoint y: 360, distance: 178.3
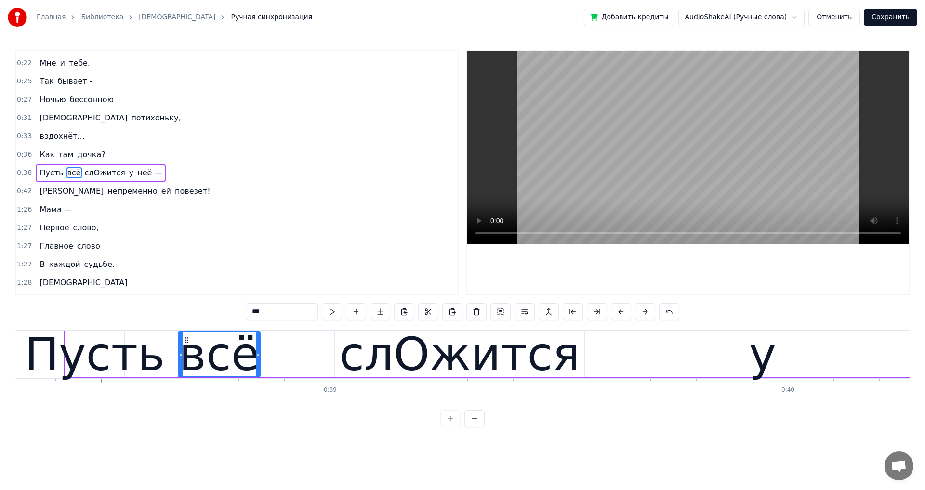
drag, startPoint x: 148, startPoint y: 355, endPoint x: 181, endPoint y: 358, distance: 32.4
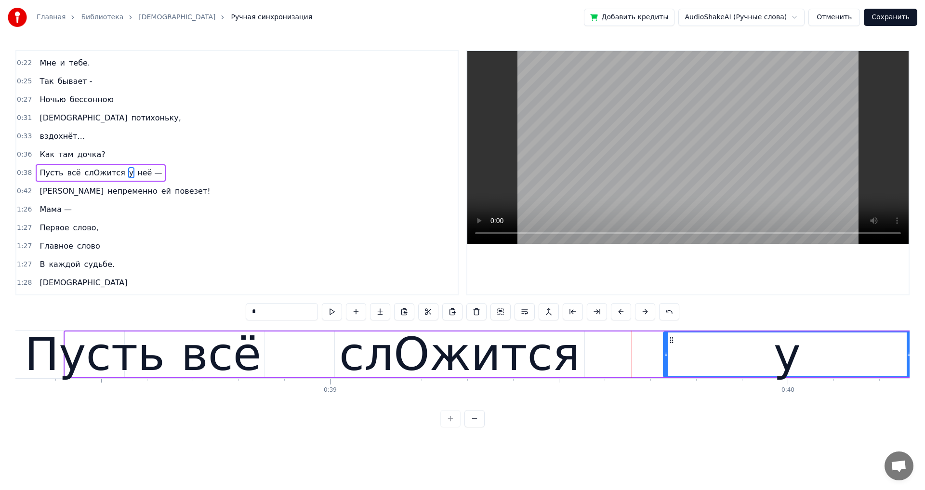
drag, startPoint x: 616, startPoint y: 355, endPoint x: 627, endPoint y: 358, distance: 10.9
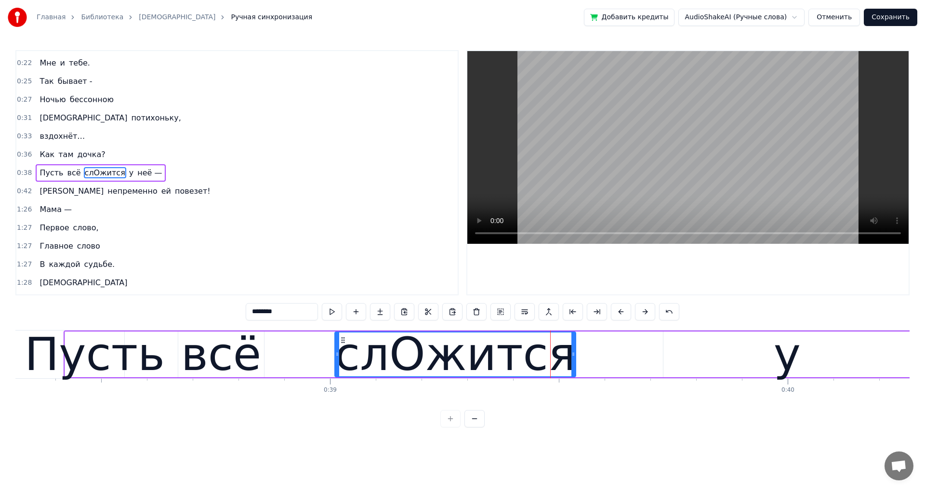
drag, startPoint x: 581, startPoint y: 352, endPoint x: 573, endPoint y: 353, distance: 8.7
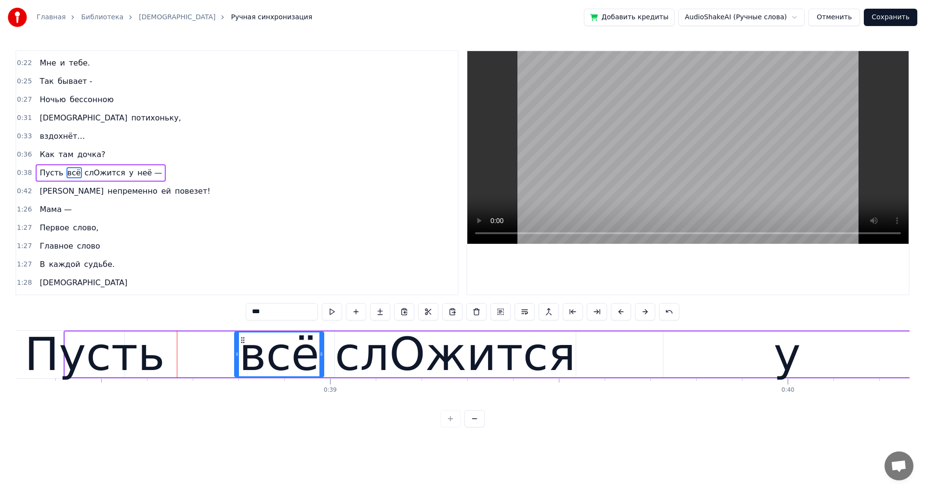
drag, startPoint x: 182, startPoint y: 339, endPoint x: 242, endPoint y: 344, distance: 59.9
type input "***"
type input "*****"
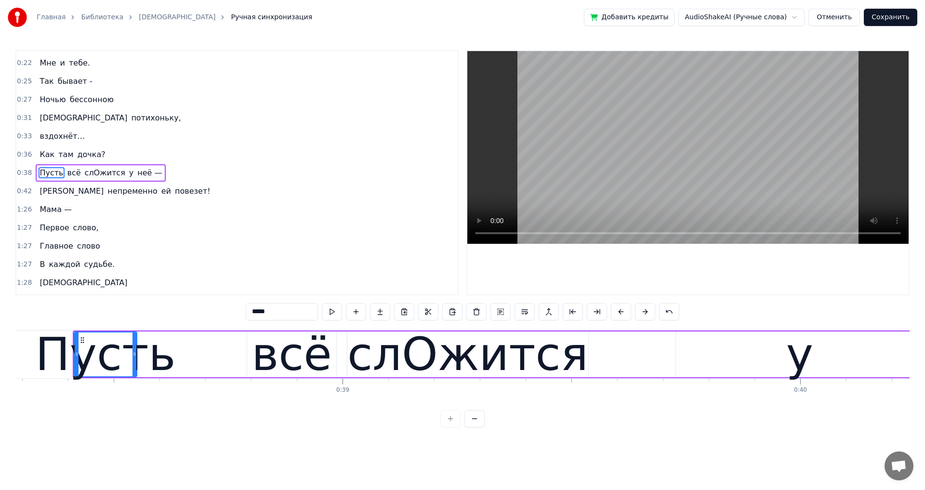
scroll to position [0, 17499]
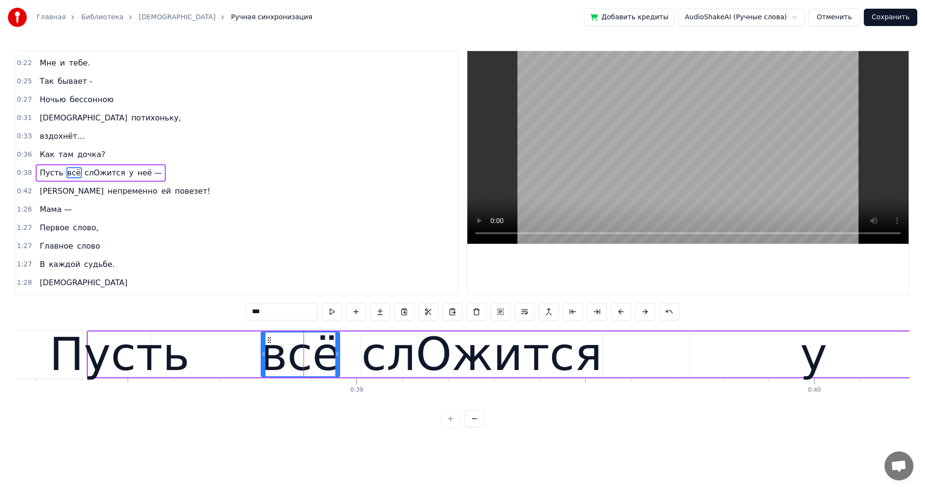
drag, startPoint x: 349, startPoint y: 358, endPoint x: 339, endPoint y: 357, distance: 10.6
drag, startPoint x: 261, startPoint y: 354, endPoint x: 248, endPoint y: 355, distance: 13.5
drag, startPoint x: 248, startPoint y: 352, endPoint x: 265, endPoint y: 353, distance: 16.4
drag, startPoint x: 337, startPoint y: 355, endPoint x: 358, endPoint y: 359, distance: 21.5
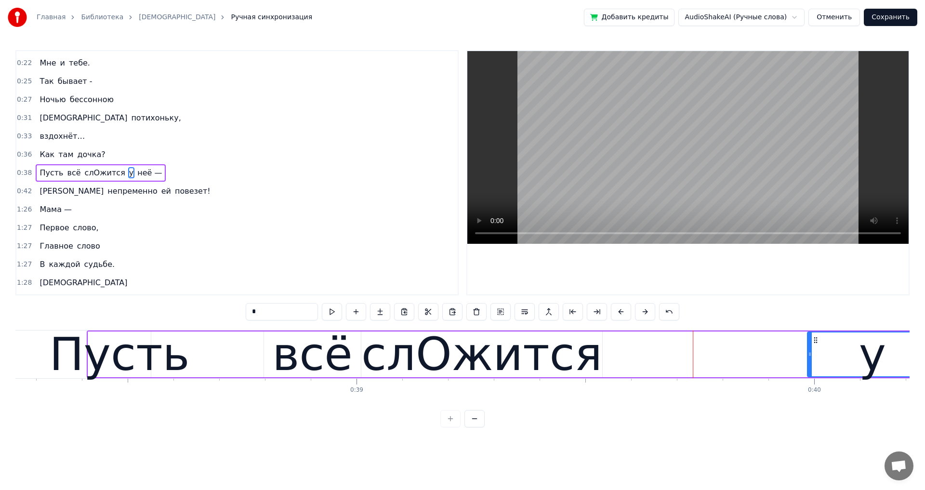
drag, startPoint x: 692, startPoint y: 353, endPoint x: 813, endPoint y: 354, distance: 120.9
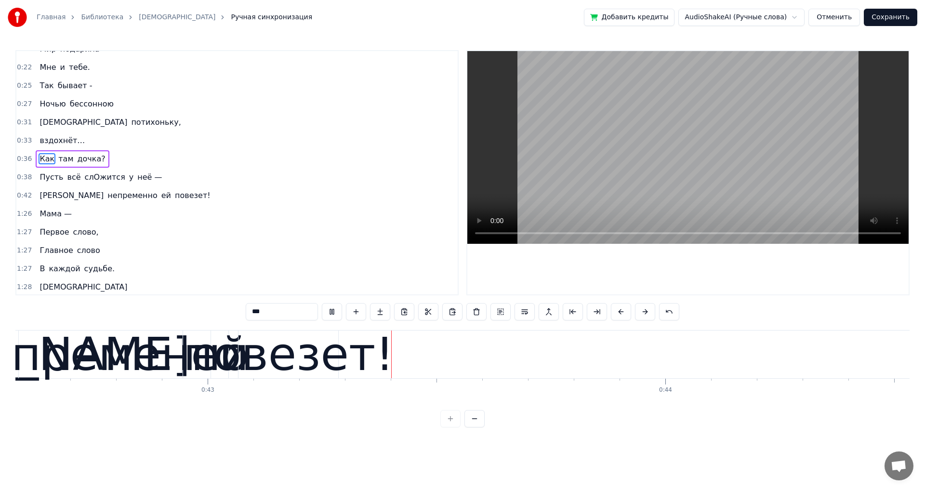
scroll to position [0, 19525]
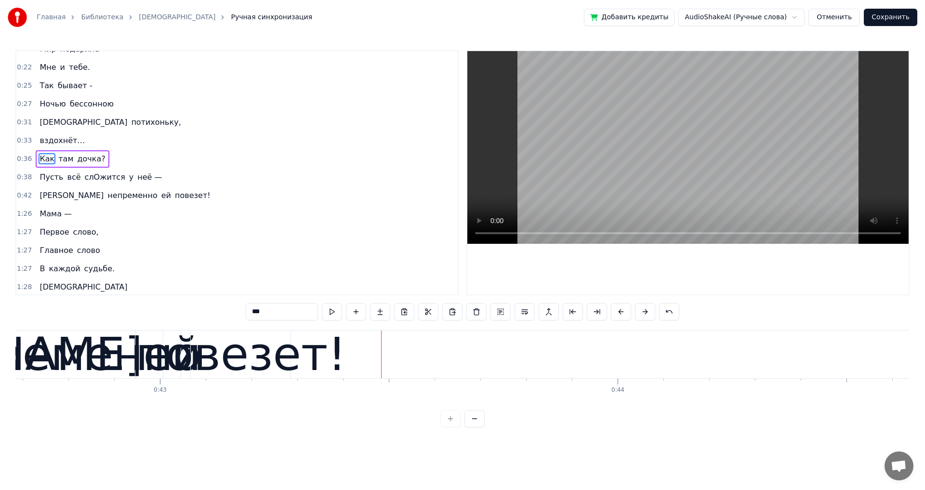
type input "********"
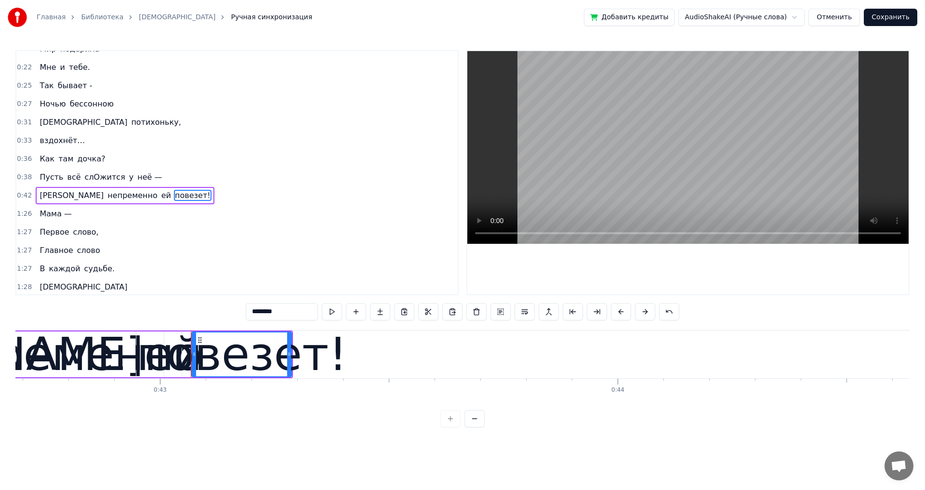
scroll to position [143, 0]
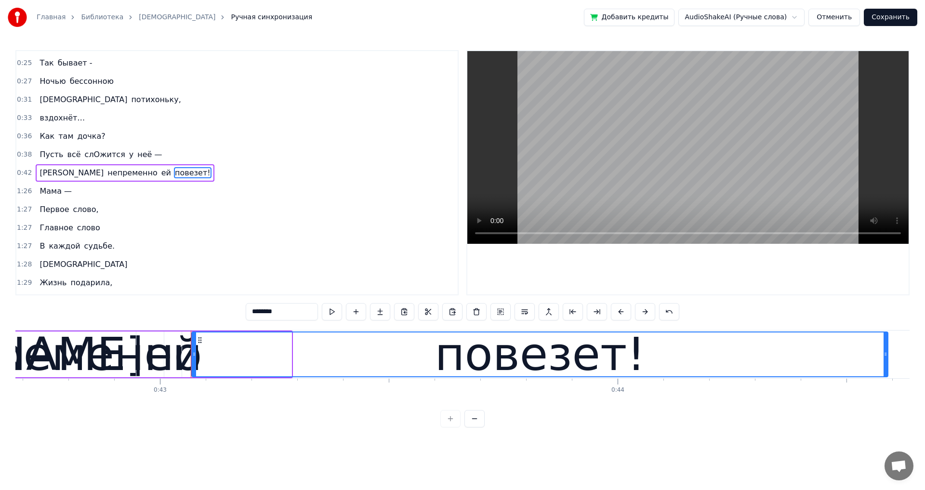
drag, startPoint x: 290, startPoint y: 359, endPoint x: 886, endPoint y: 360, distance: 596.1
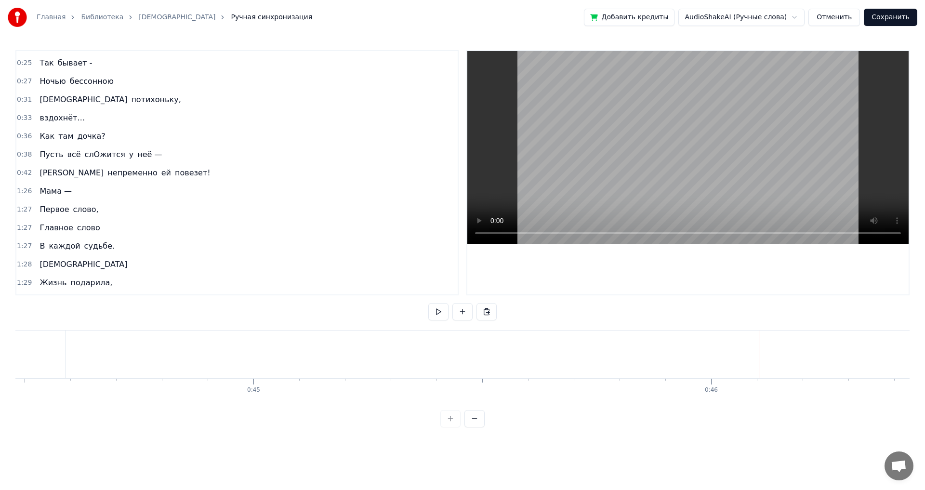
scroll to position [0, 20339]
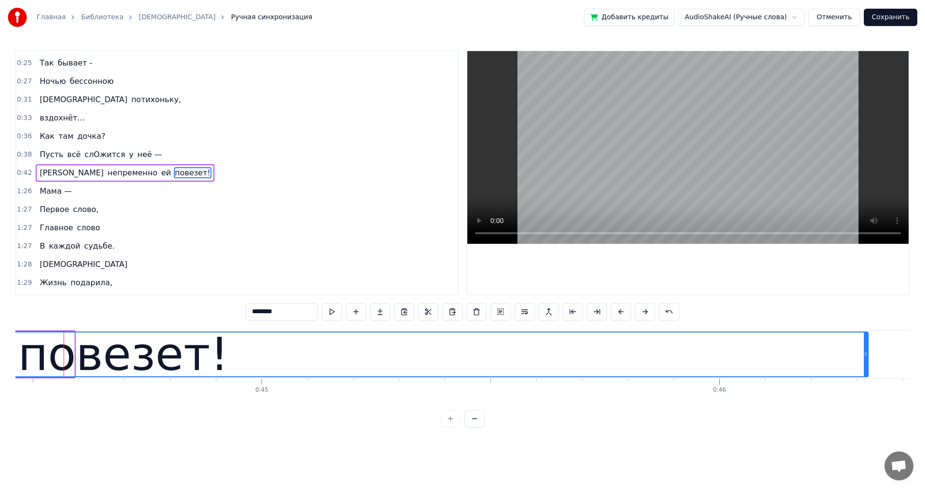
drag, startPoint x: 72, startPoint y: 355, endPoint x: 865, endPoint y: 349, distance: 793.6
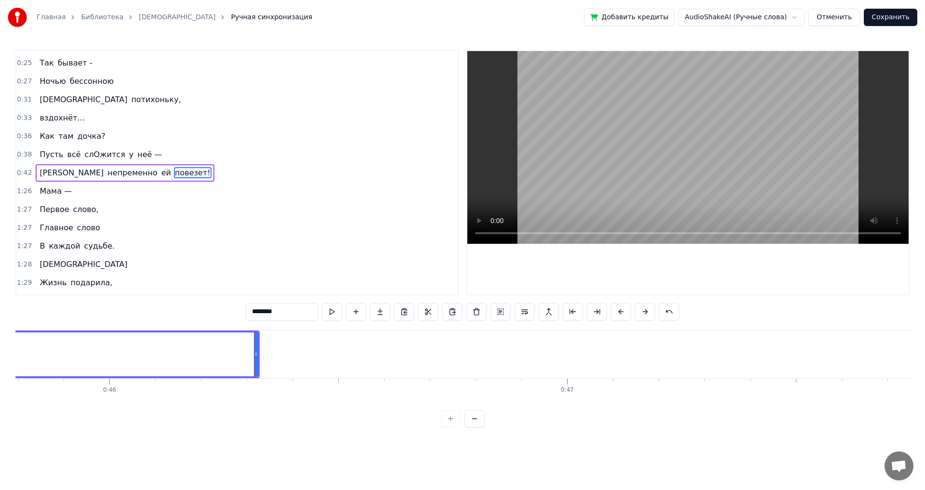
scroll to position [0, 21139]
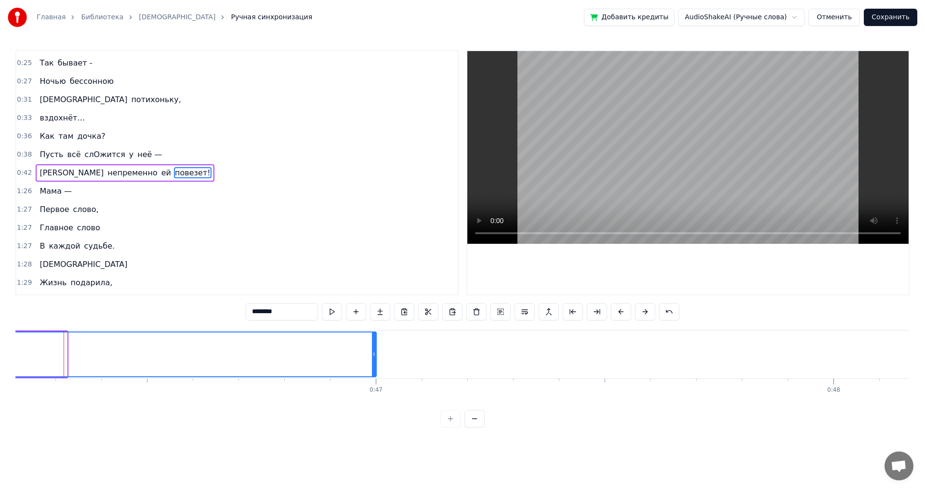
drag, startPoint x: 65, startPoint y: 355, endPoint x: 374, endPoint y: 357, distance: 309.1
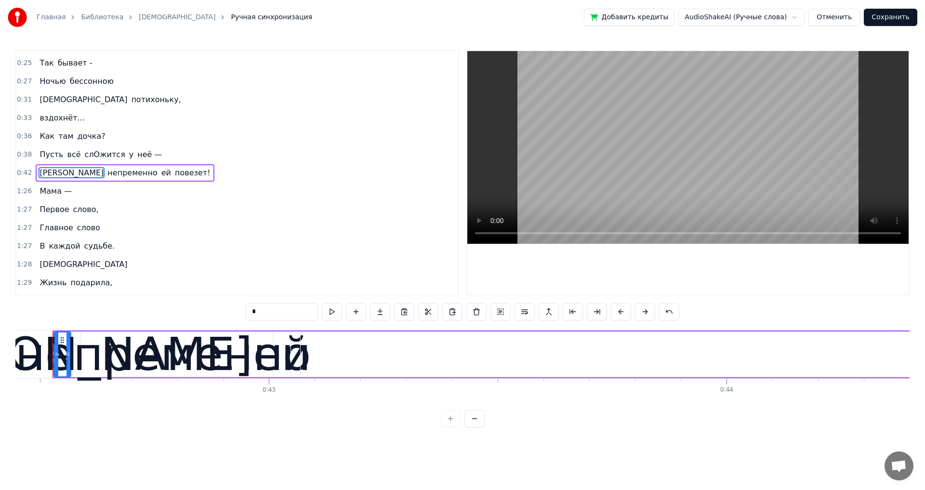
scroll to position [0, 19405]
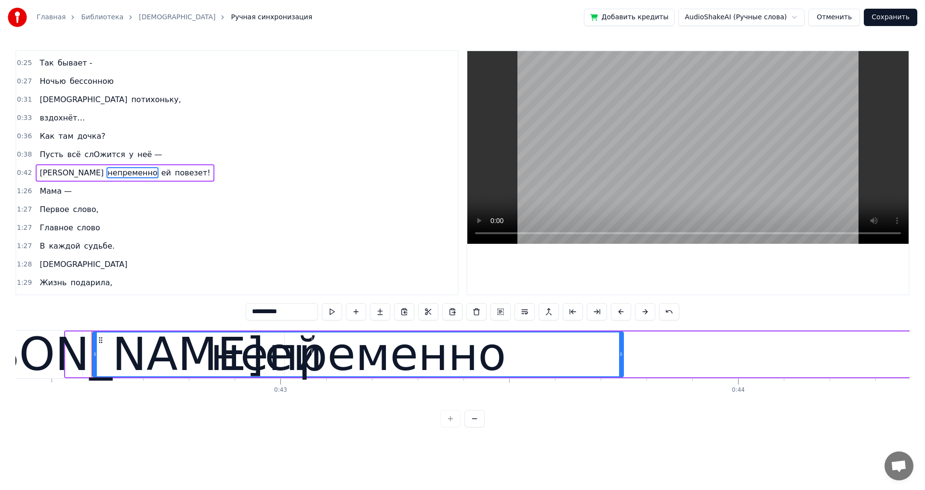
drag, startPoint x: 254, startPoint y: 354, endPoint x: 621, endPoint y: 354, distance: 366.9
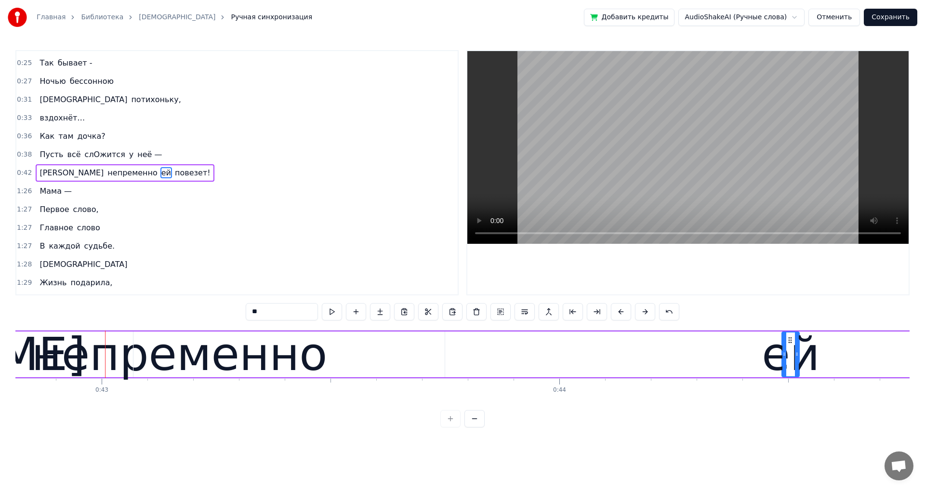
scroll to position [0, 19585]
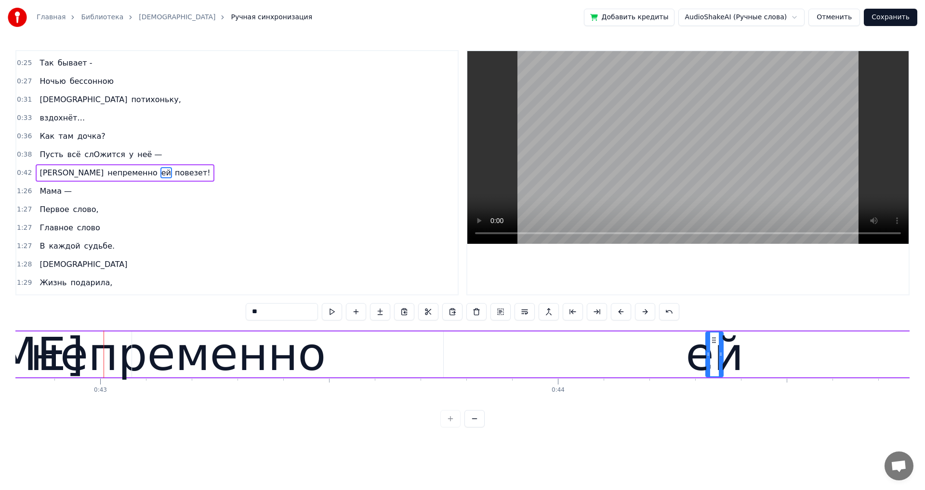
drag, startPoint x: 292, startPoint y: 338, endPoint x: 713, endPoint y: 353, distance: 421.1
type input "********"
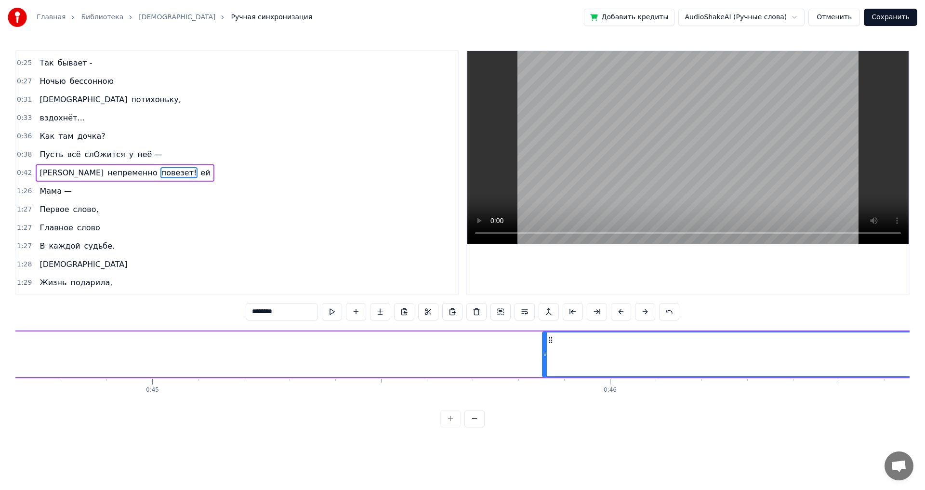
drag, startPoint x: 140, startPoint y: 340, endPoint x: 550, endPoint y: 374, distance: 411.6
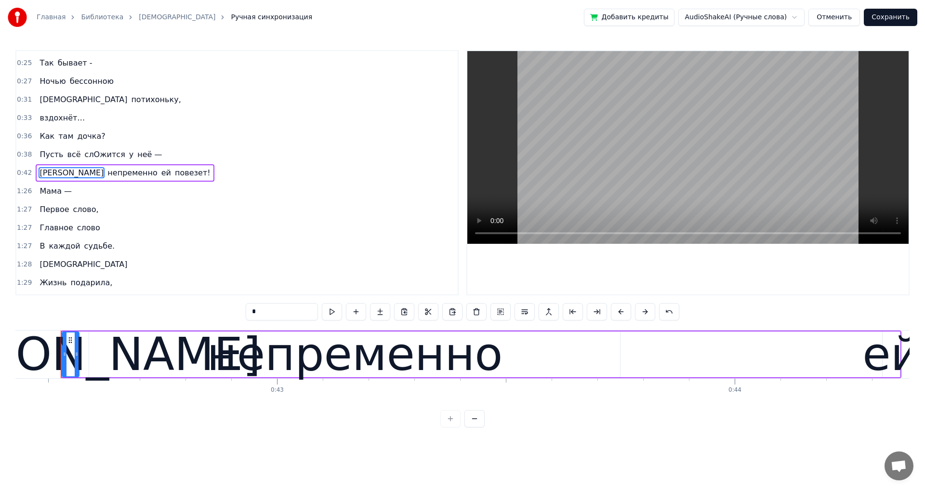
scroll to position [0, 19405]
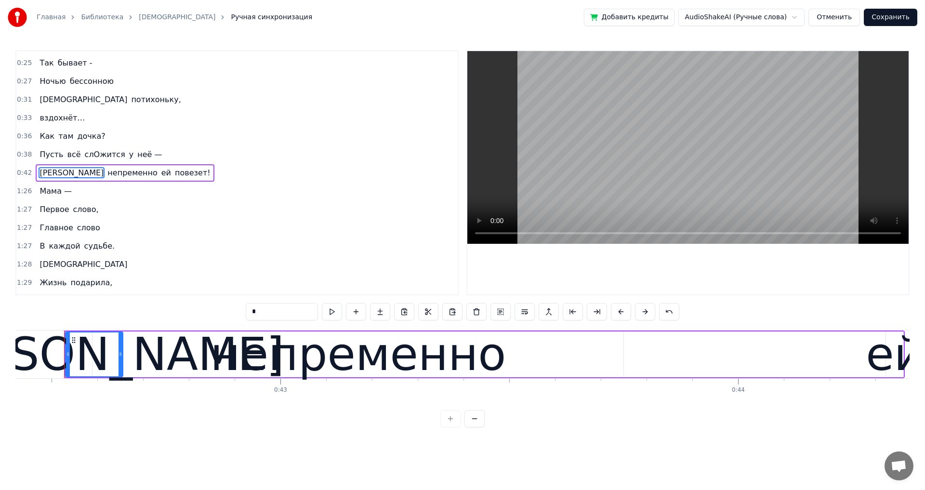
drag, startPoint x: 81, startPoint y: 356, endPoint x: 122, endPoint y: 356, distance: 40.4
type input "**********"
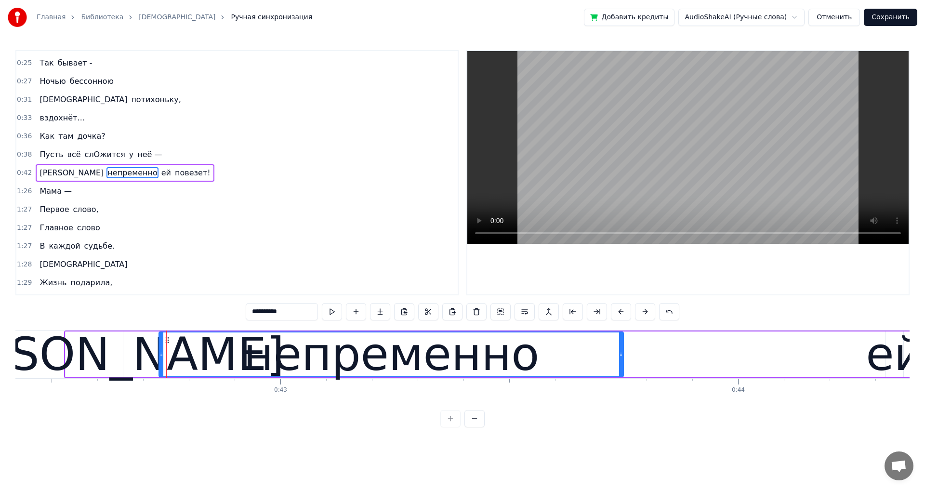
drag, startPoint x: 94, startPoint y: 353, endPoint x: 160, endPoint y: 356, distance: 66.5
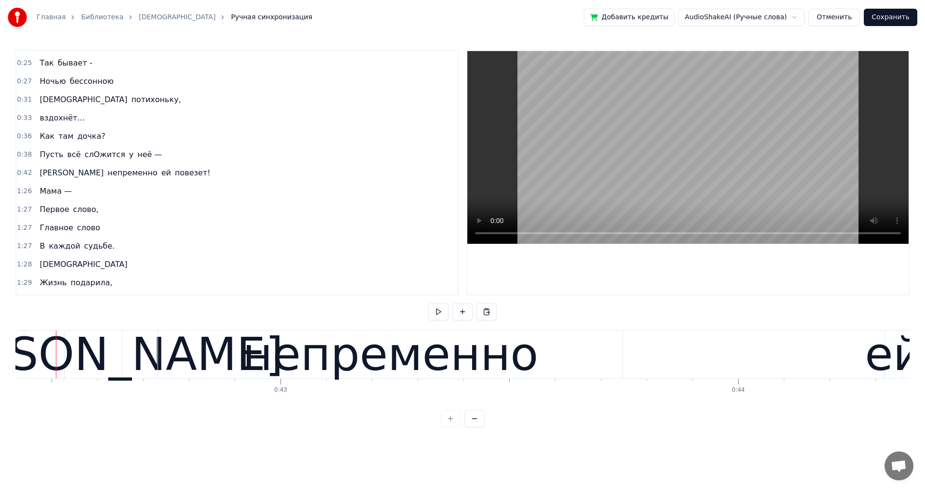
scroll to position [0, 19397]
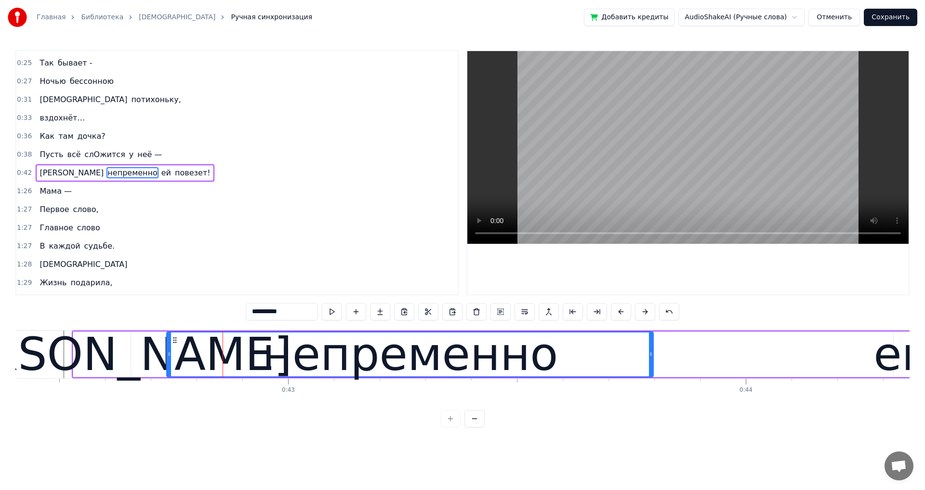
drag, startPoint x: 629, startPoint y: 356, endPoint x: 651, endPoint y: 357, distance: 22.2
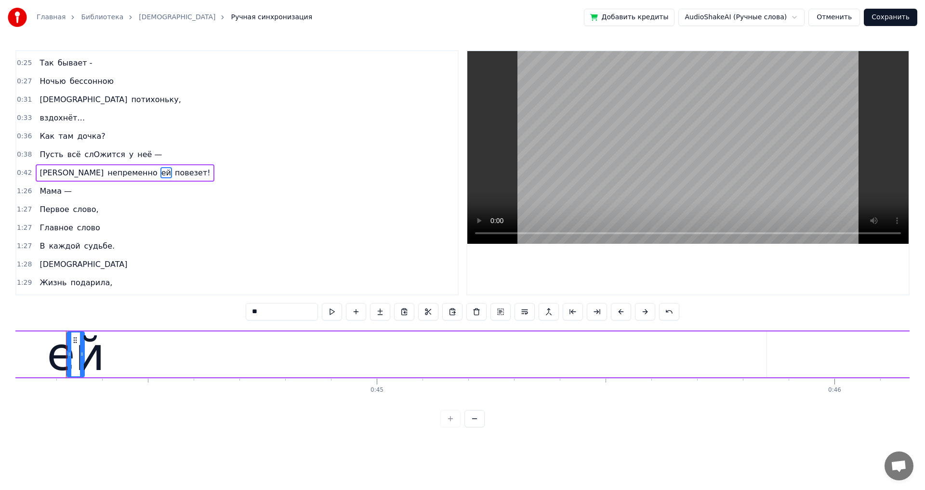
scroll to position [0, 20225]
drag, startPoint x: 66, startPoint y: 354, endPoint x: 10, endPoint y: 359, distance: 56.1
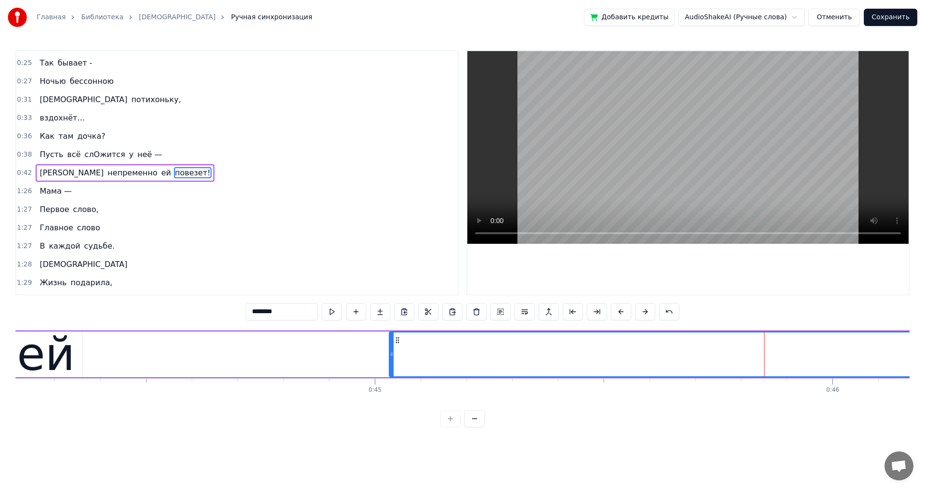
drag, startPoint x: 767, startPoint y: 353, endPoint x: 395, endPoint y: 373, distance: 372.7
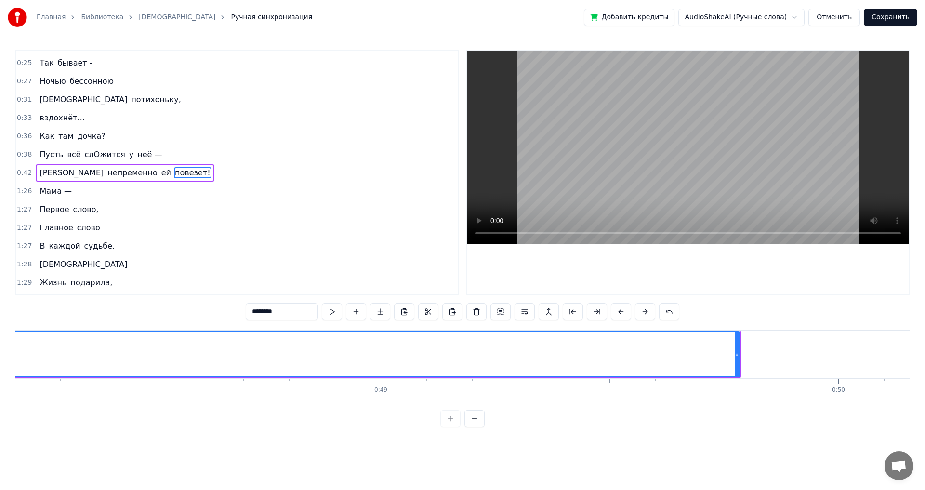
scroll to position [0, 22055]
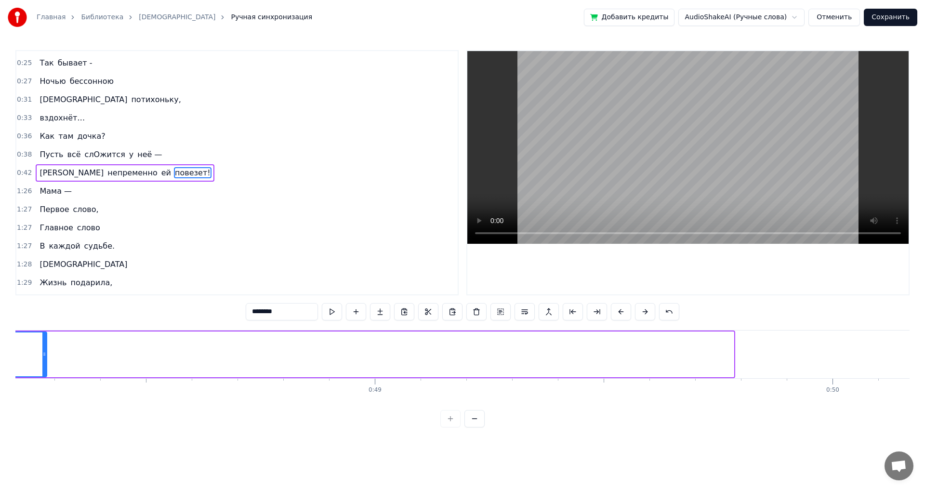
drag, startPoint x: 731, startPoint y: 357, endPoint x: 44, endPoint y: 406, distance: 688.4
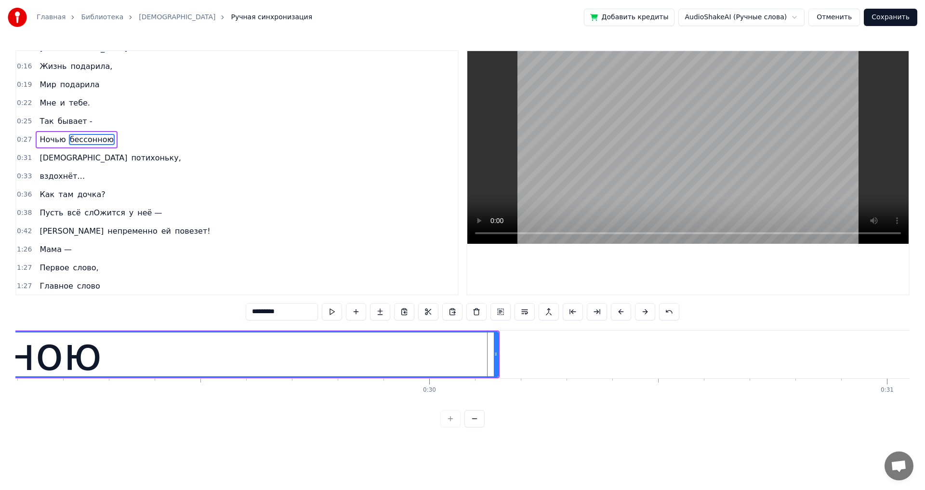
scroll to position [52, 0]
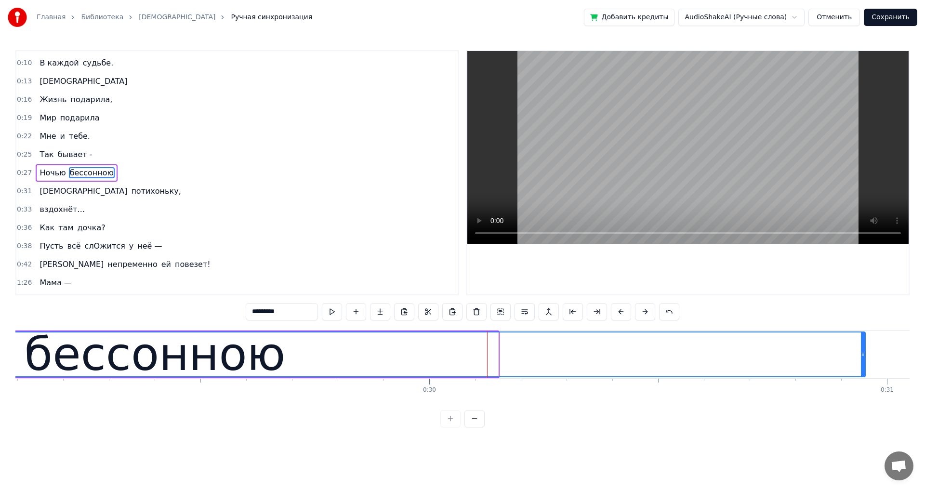
drag, startPoint x: 497, startPoint y: 354, endPoint x: 863, endPoint y: 368, distance: 365.8
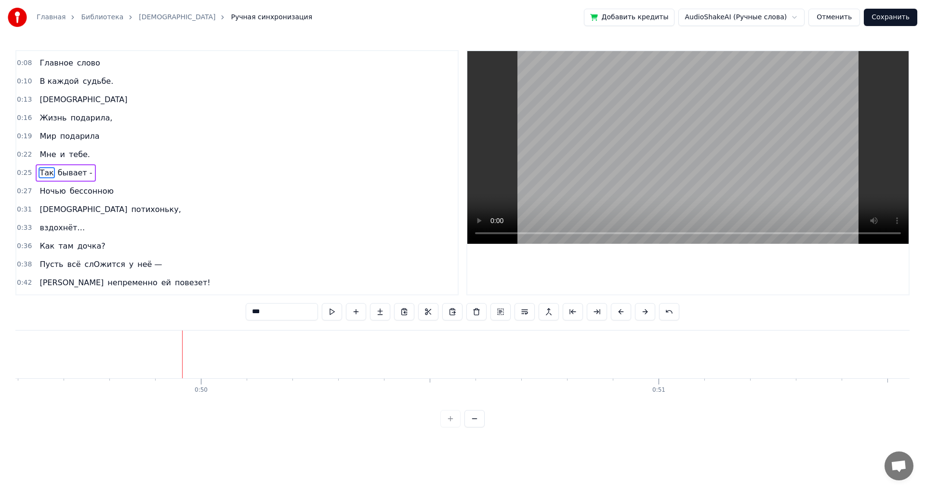
scroll to position [0, 22690]
type input "*"
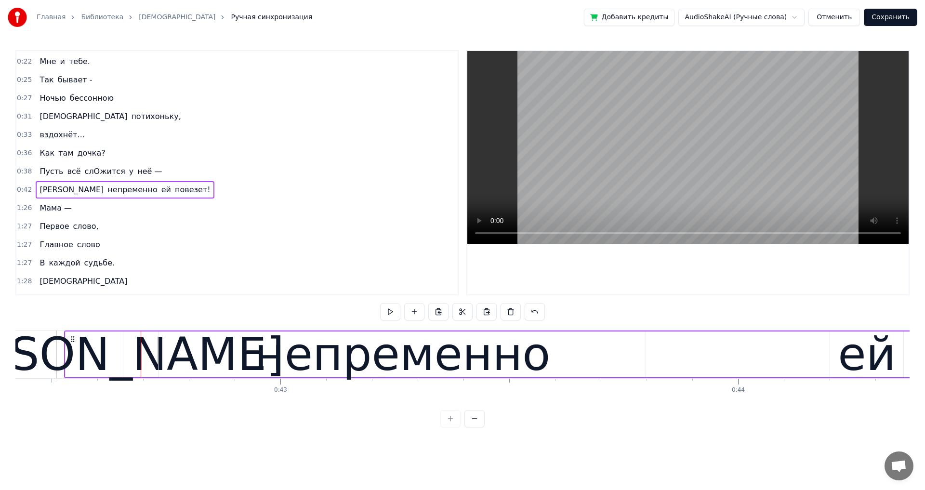
scroll to position [143, 0]
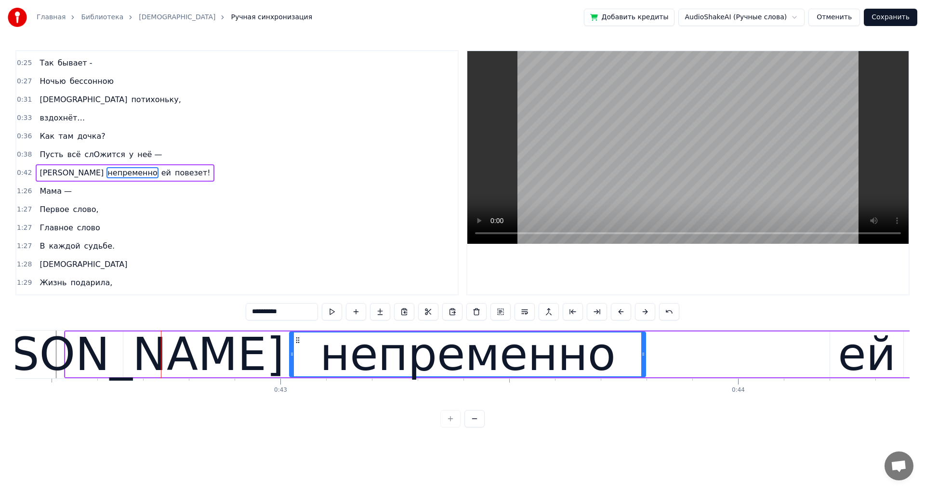
drag, startPoint x: 162, startPoint y: 358, endPoint x: 290, endPoint y: 370, distance: 128.1
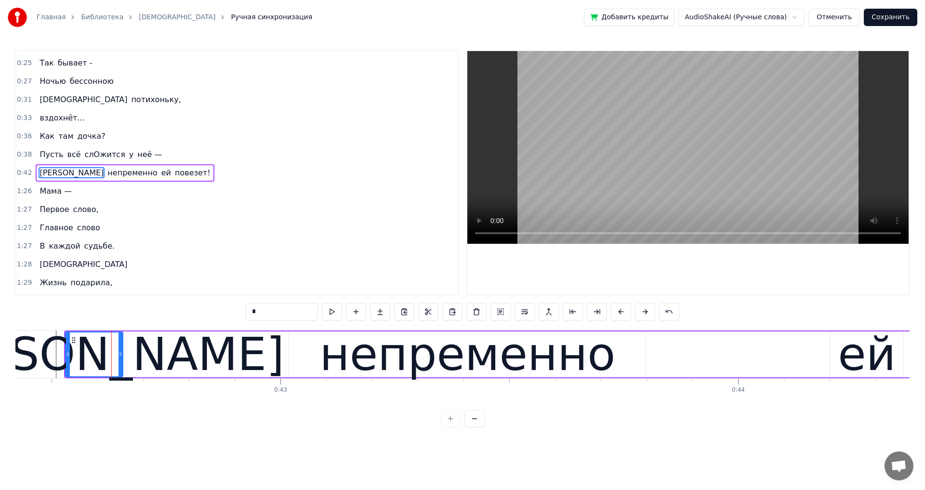
type input "**********"
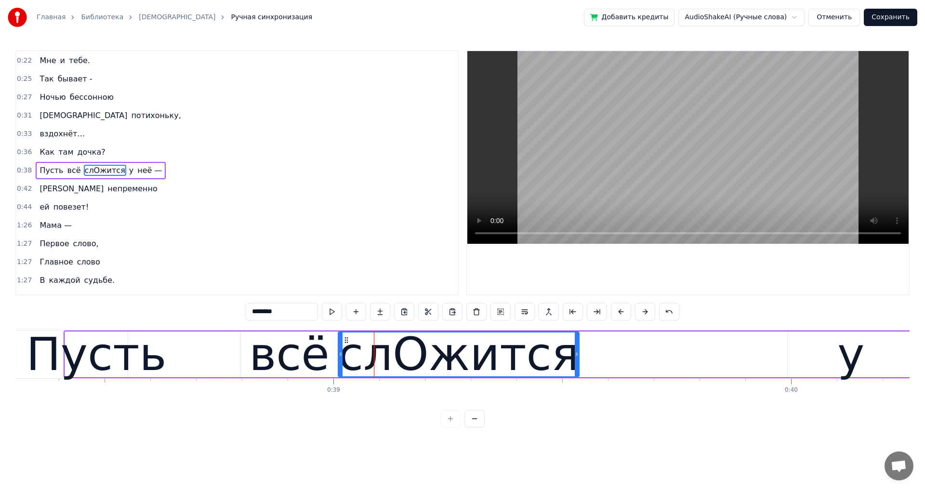
scroll to position [125, 0]
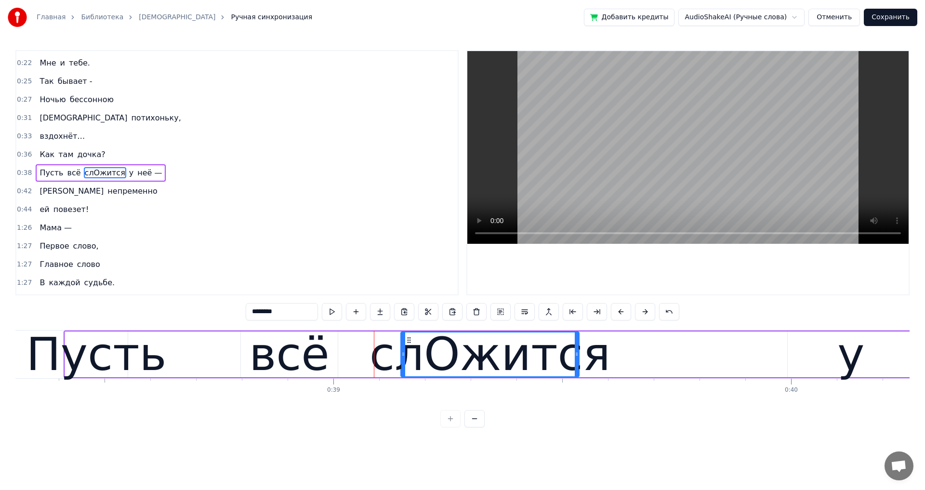
drag, startPoint x: 340, startPoint y: 353, endPoint x: 403, endPoint y: 356, distance: 62.7
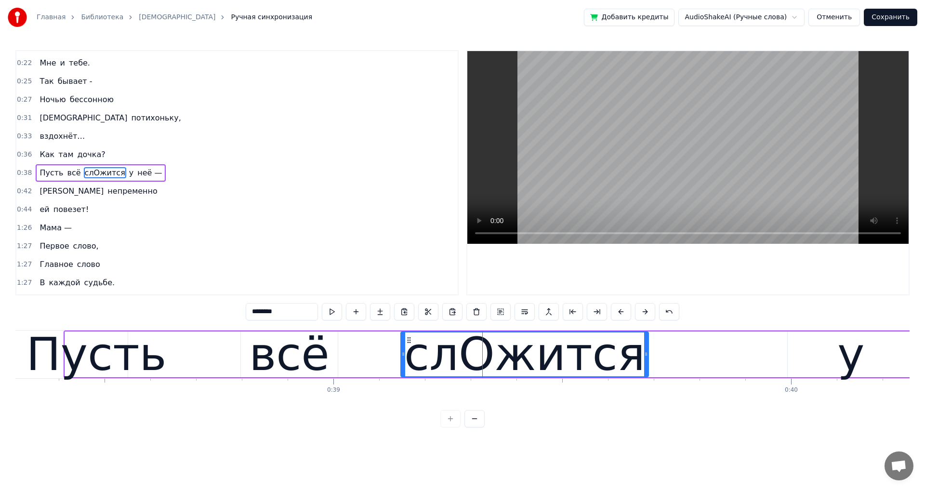
drag, startPoint x: 577, startPoint y: 352, endPoint x: 645, endPoint y: 351, distance: 67.9
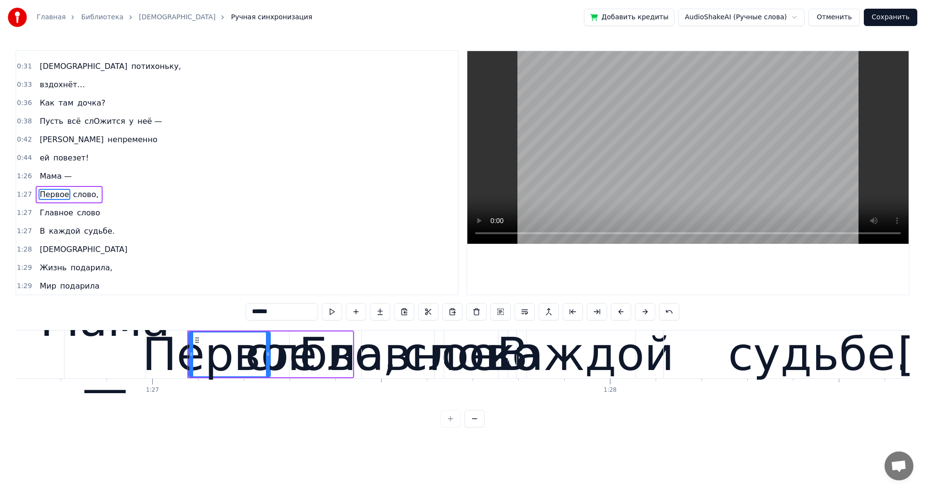
scroll to position [198, 0]
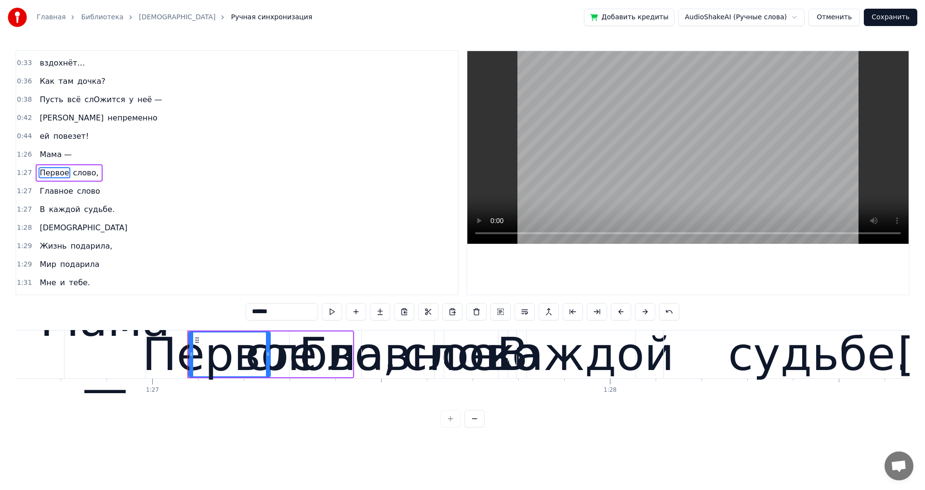
type input "******"
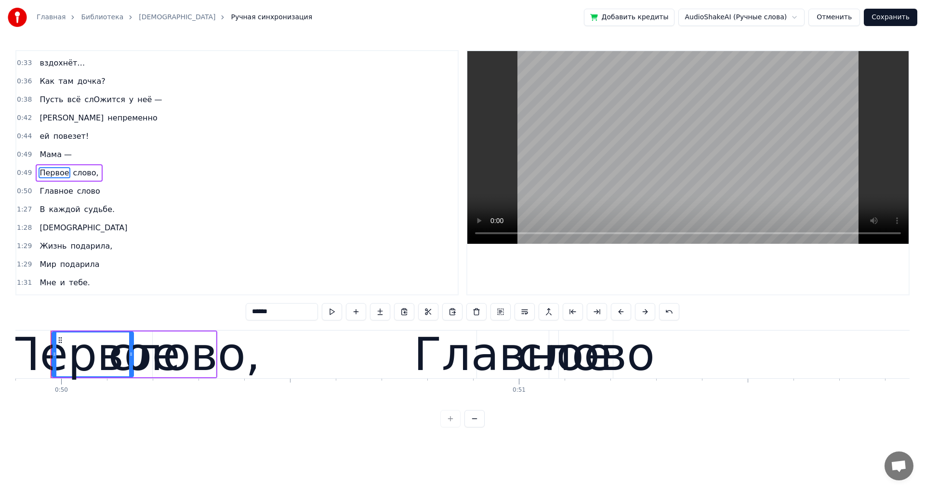
scroll to position [0, 22813]
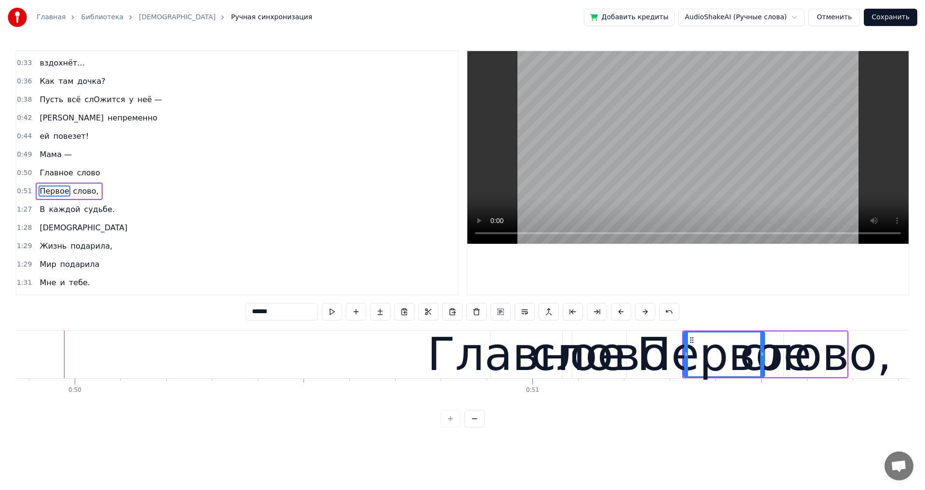
type input "*******"
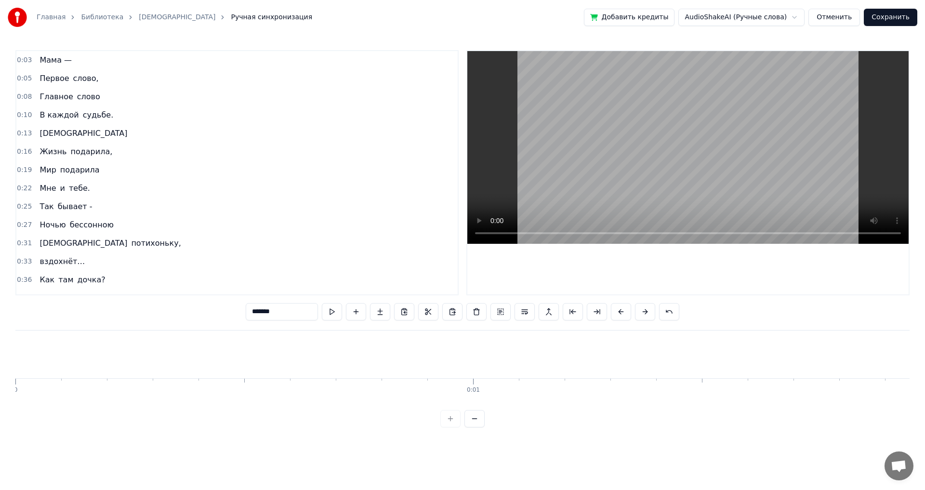
click at [649, 315] on button at bounding box center [645, 311] width 20 height 17
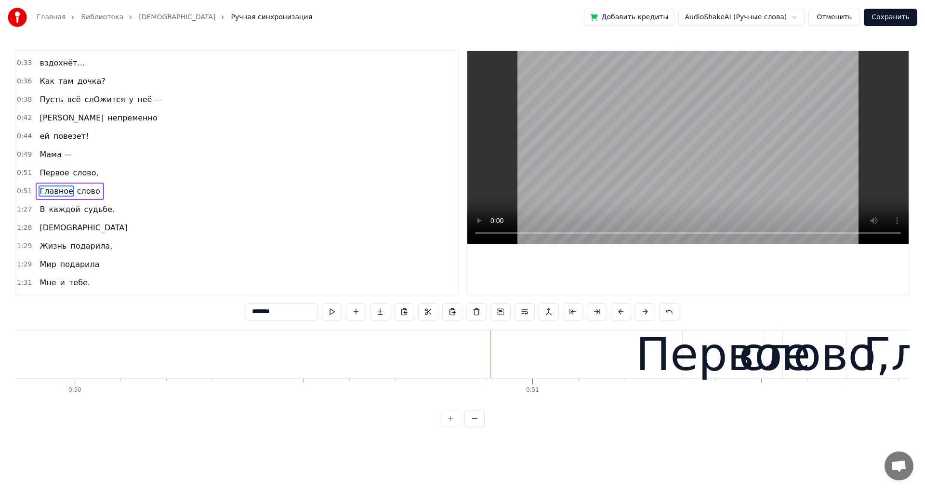
click at [649, 315] on button at bounding box center [645, 311] width 20 height 17
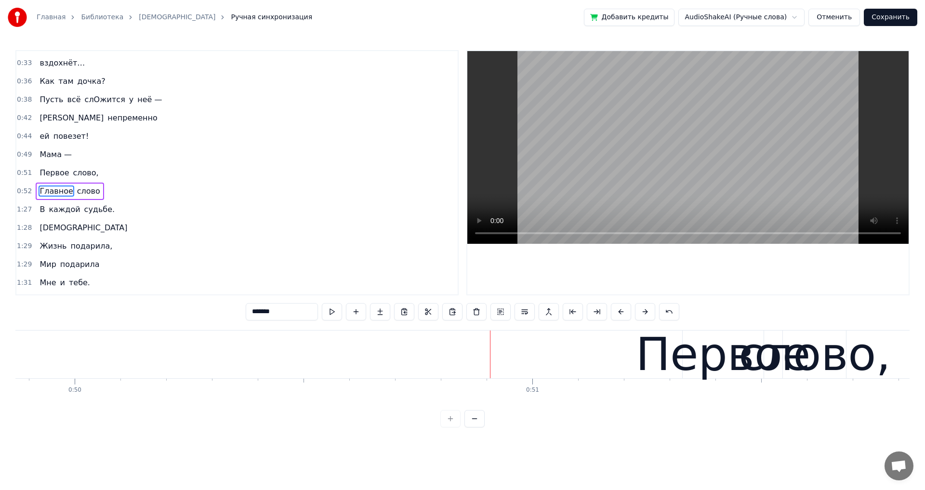
click at [649, 315] on button at bounding box center [645, 311] width 20 height 17
click at [64, 152] on span "Мама —" at bounding box center [56, 154] width 34 height 11
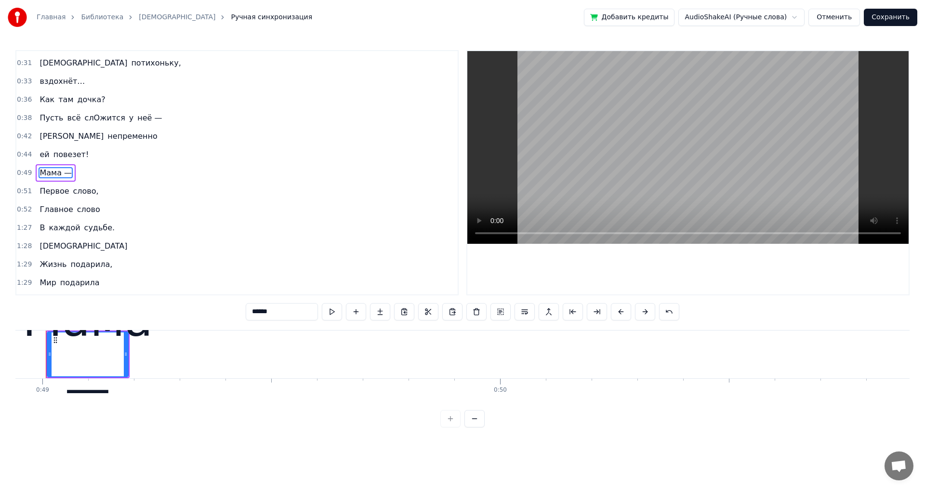
scroll to position [0, 22369]
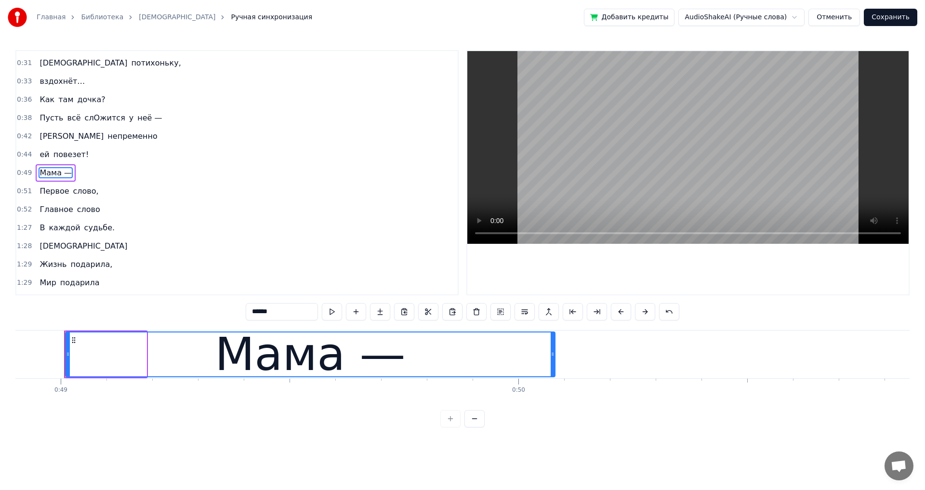
drag, startPoint x: 145, startPoint y: 355, endPoint x: 554, endPoint y: 393, distance: 410.0
click at [554, 393] on div "Мама — Первое слово, Главное слово В каждой судьбе. Мама Жизнь подарила, Мир по…" at bounding box center [462, 366] width 894 height 72
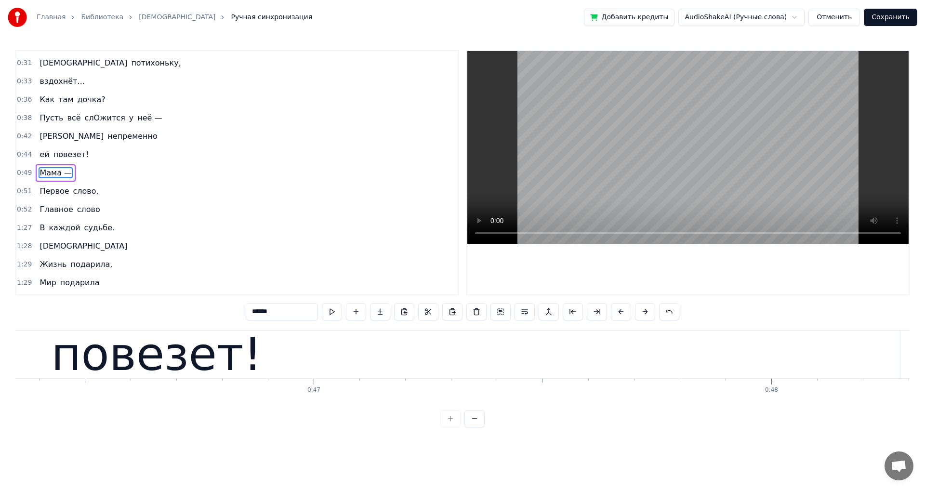
scroll to position [0, 21194]
click at [248, 365] on div "повезет!" at bounding box center [163, 354] width 210 height 69
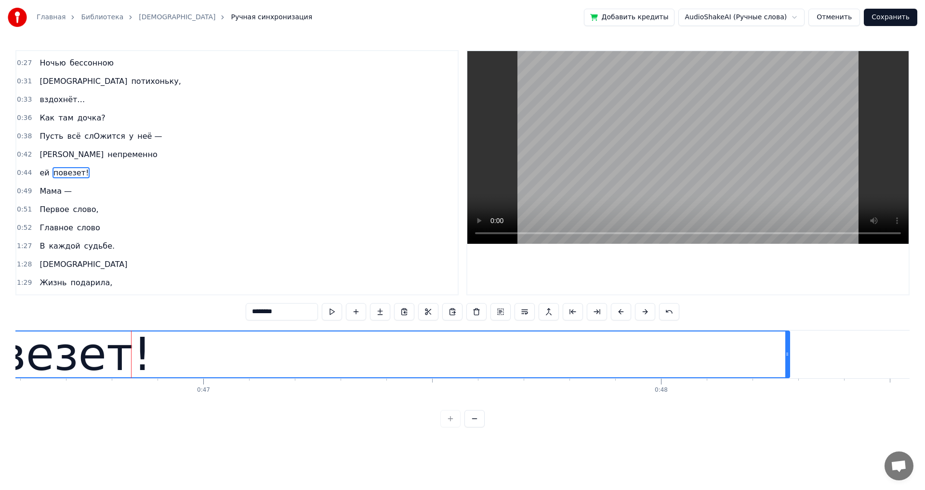
scroll to position [0, 21329]
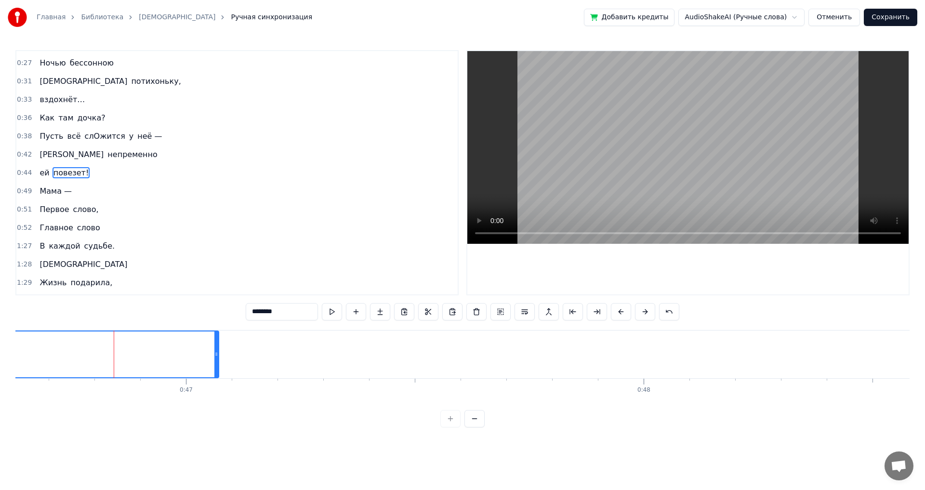
drag, startPoint x: 770, startPoint y: 354, endPoint x: 217, endPoint y: 296, distance: 556.3
click at [217, 296] on div "0:03 Мама — 0:05 Первое слово, 0:08 Главное слово 0:10 В каждой судьбе. 0:13 Ма…" at bounding box center [462, 238] width 894 height 377
click at [106, 157] on span "непременно" at bounding box center [132, 154] width 52 height 11
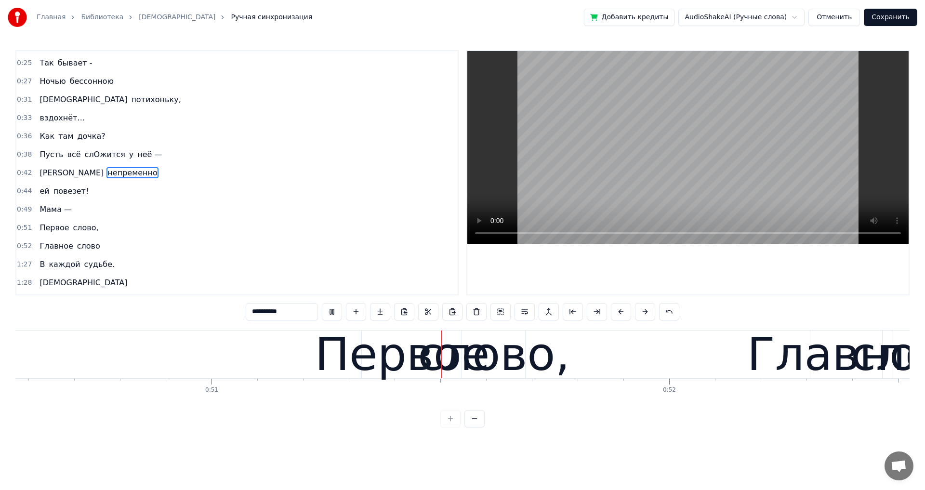
scroll to position [0, 23195]
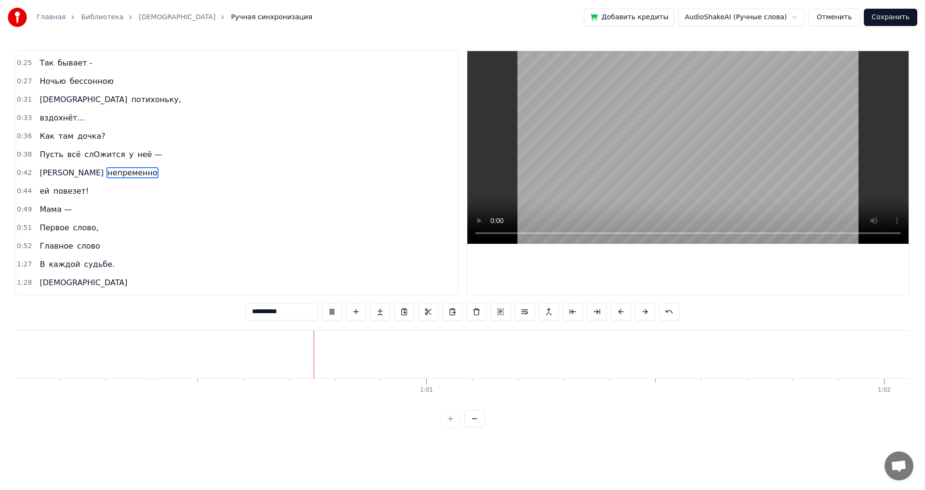
click at [42, 211] on span "Мама —" at bounding box center [56, 209] width 34 height 11
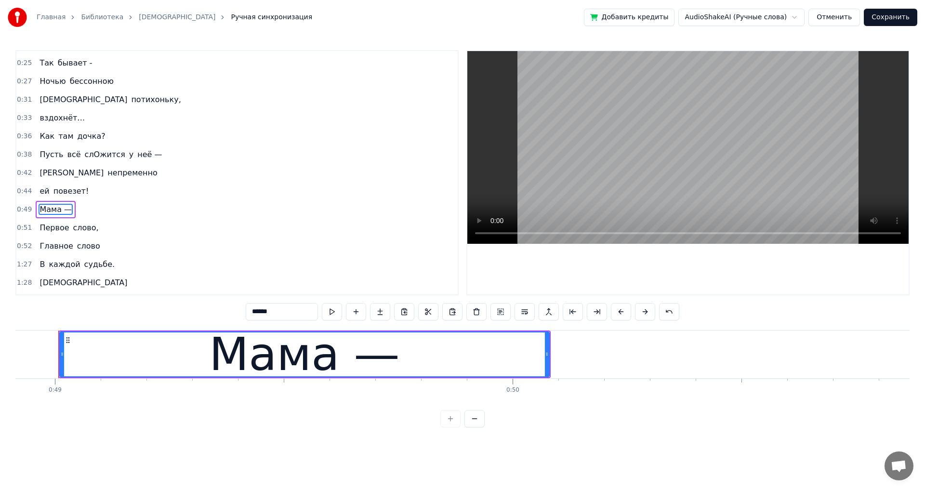
scroll to position [0, 22369]
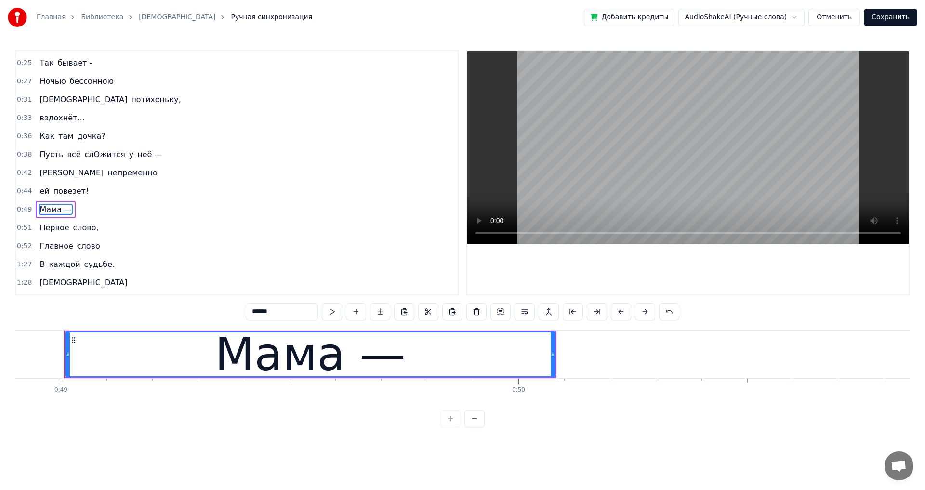
click at [39, 186] on span "ей" at bounding box center [45, 190] width 12 height 11
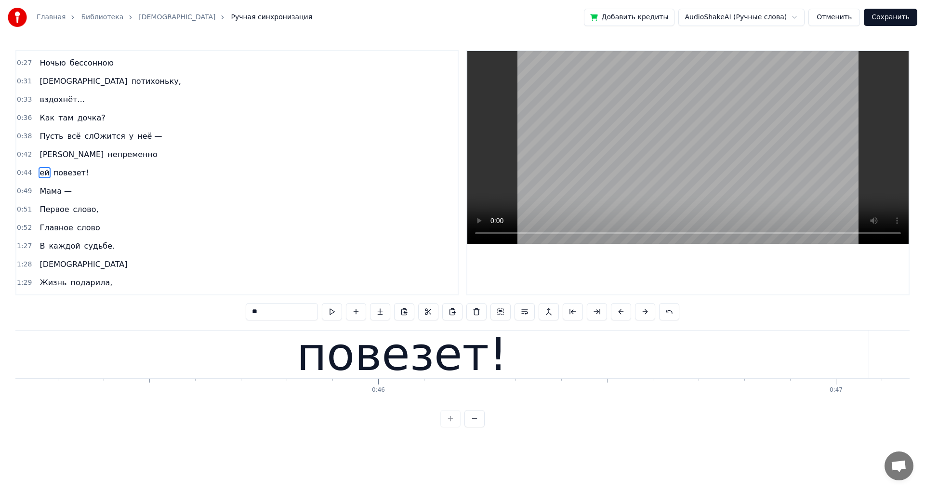
scroll to position [0, 20170]
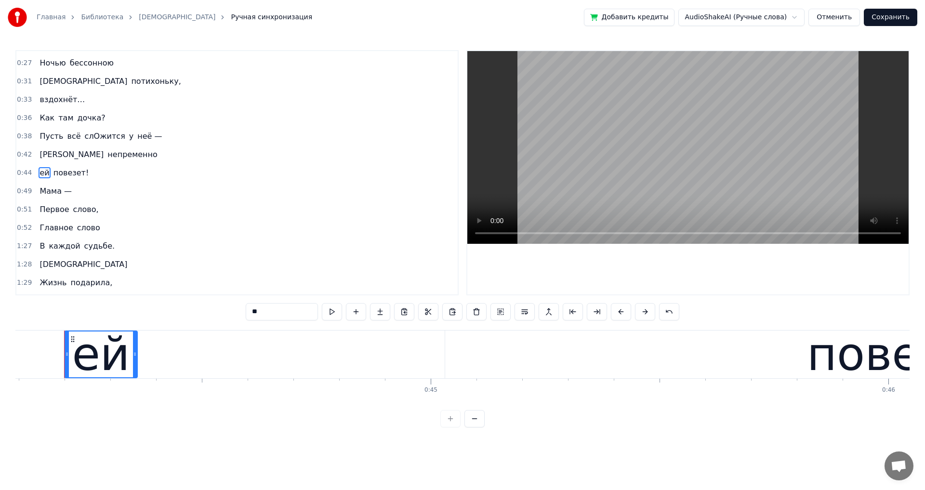
click at [43, 136] on span "Пусть" at bounding box center [52, 135] width 26 height 11
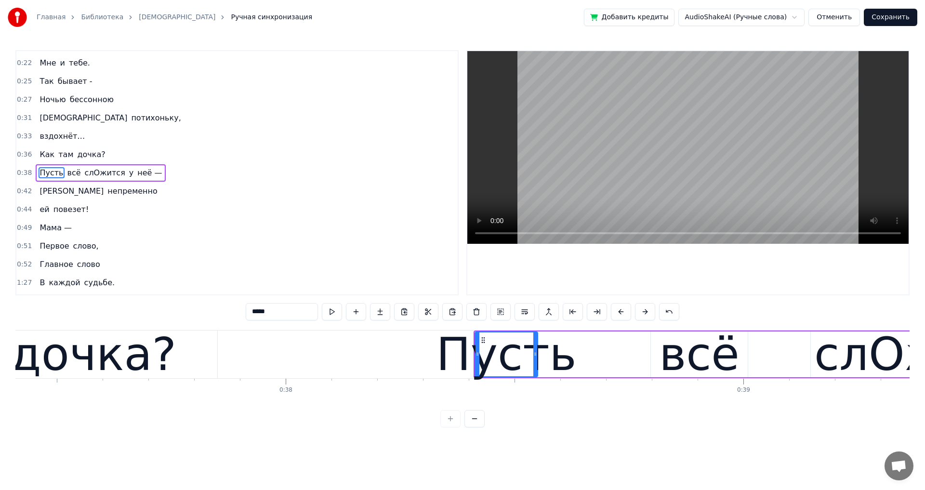
scroll to position [0, 17210]
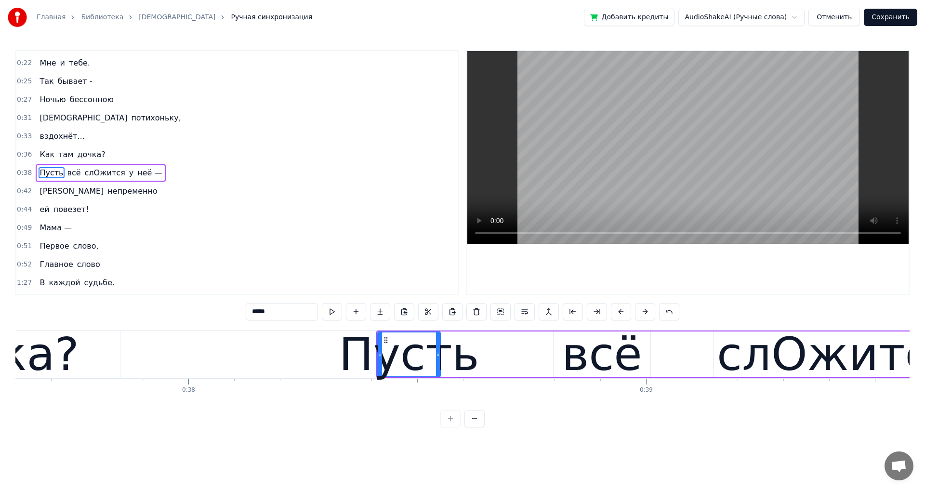
click at [393, 367] on div "Пусть" at bounding box center [409, 354] width 140 height 69
click at [365, 357] on div "Пусть" at bounding box center [409, 354] width 140 height 69
click at [447, 364] on div "Пусть" at bounding box center [409, 354] width 140 height 69
click at [428, 360] on div "Пусть" at bounding box center [409, 354] width 140 height 69
click at [602, 364] on div "всё" at bounding box center [601, 354] width 80 height 69
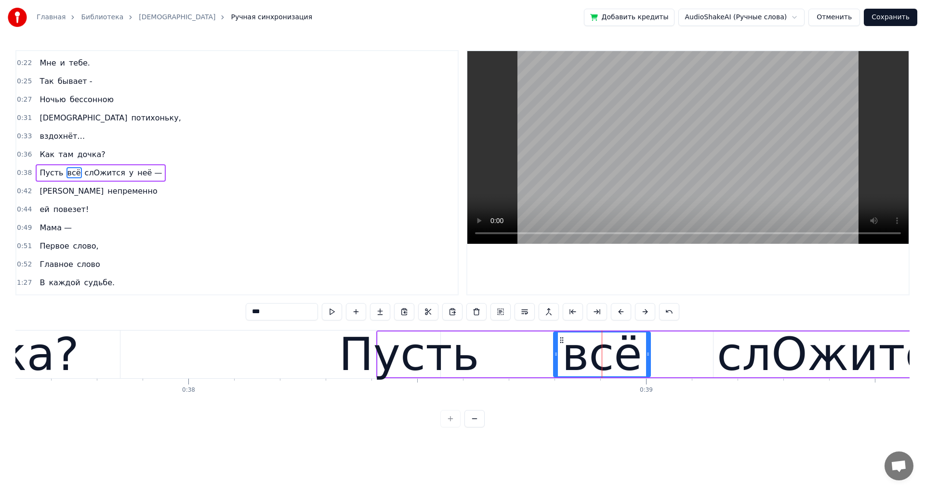
click at [760, 358] on div "слОжится" at bounding box center [836, 354] width 241 height 69
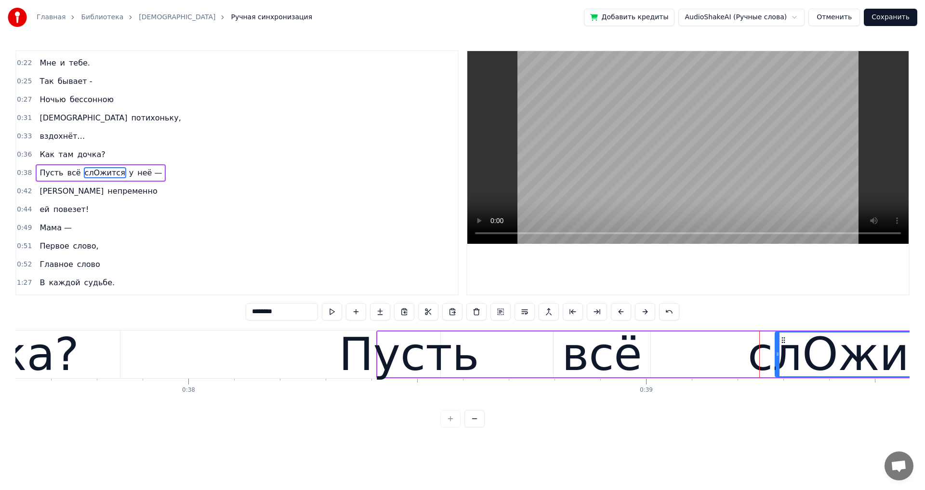
drag, startPoint x: 716, startPoint y: 355, endPoint x: 777, endPoint y: 354, distance: 61.6
click at [777, 354] on icon at bounding box center [777, 354] width 4 height 8
click at [705, 195] on video at bounding box center [687, 147] width 441 height 193
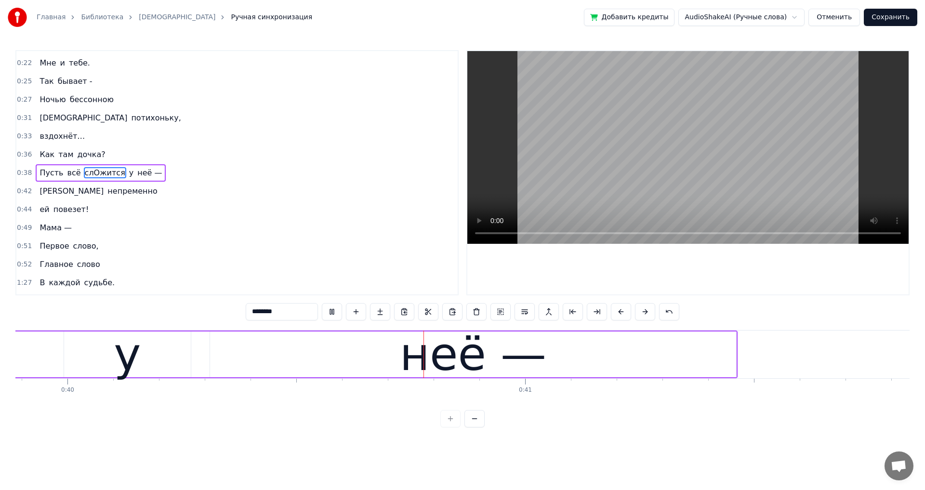
scroll to position [0, 18248]
click at [116, 360] on div "у" at bounding box center [124, 354] width 27 height 69
type input "*"
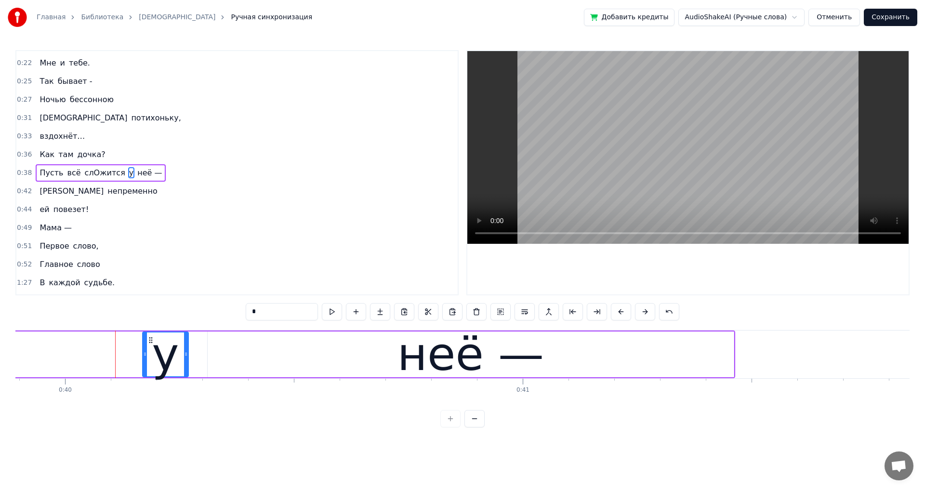
drag, startPoint x: 64, startPoint y: 354, endPoint x: 144, endPoint y: 355, distance: 80.9
click at [144, 355] on icon at bounding box center [145, 354] width 4 height 8
click at [207, 352] on div "Пусть всё слОжится у неё —" at bounding box center [36, 354] width 1397 height 48
click at [213, 351] on div "неё —" at bounding box center [471, 354] width 526 height 46
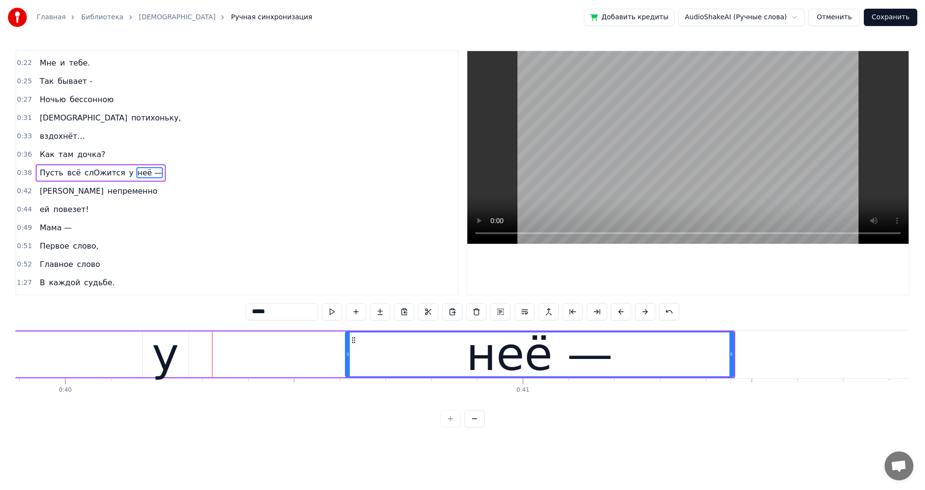
drag, startPoint x: 209, startPoint y: 353, endPoint x: 283, endPoint y: 356, distance: 73.2
click at [346, 354] on icon at bounding box center [348, 354] width 4 height 8
click at [175, 358] on div "у" at bounding box center [165, 354] width 27 height 69
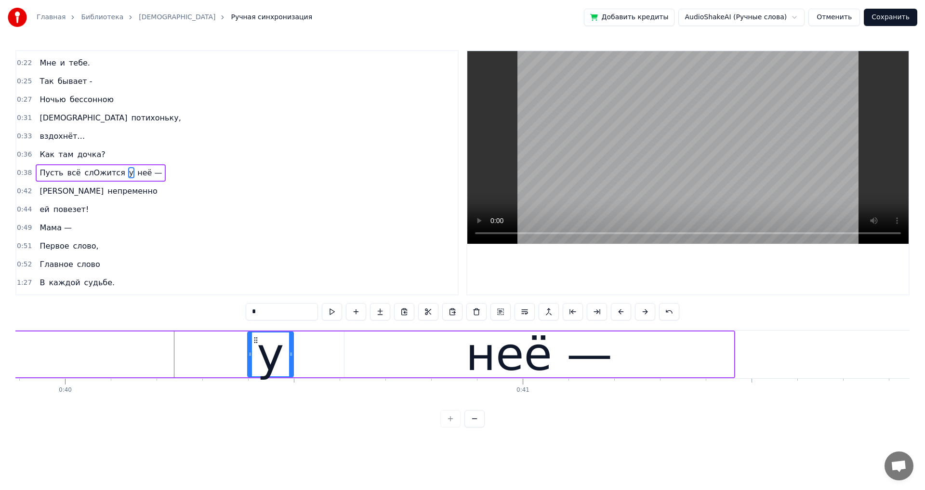
drag, startPoint x: 149, startPoint y: 339, endPoint x: 253, endPoint y: 343, distance: 104.5
click at [253, 343] on icon at bounding box center [256, 340] width 8 height 8
click at [39, 155] on span "Как" at bounding box center [47, 154] width 17 height 11
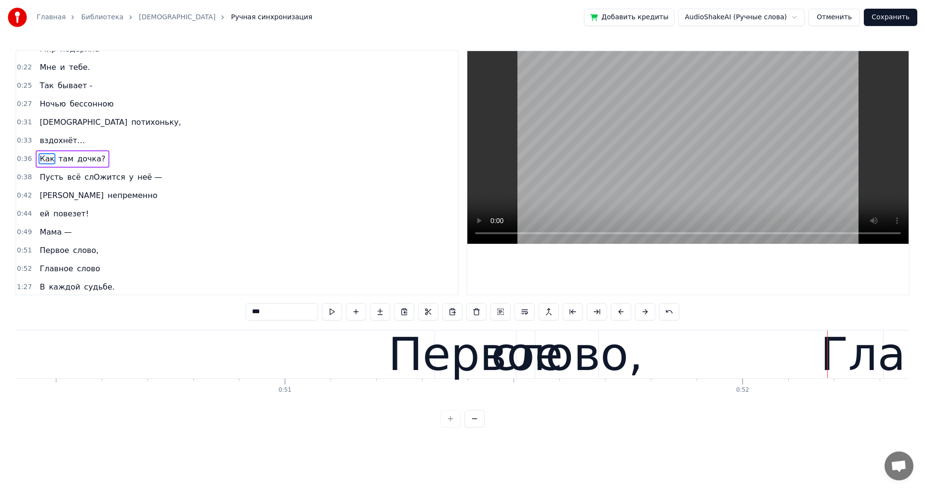
scroll to position [0, 22963]
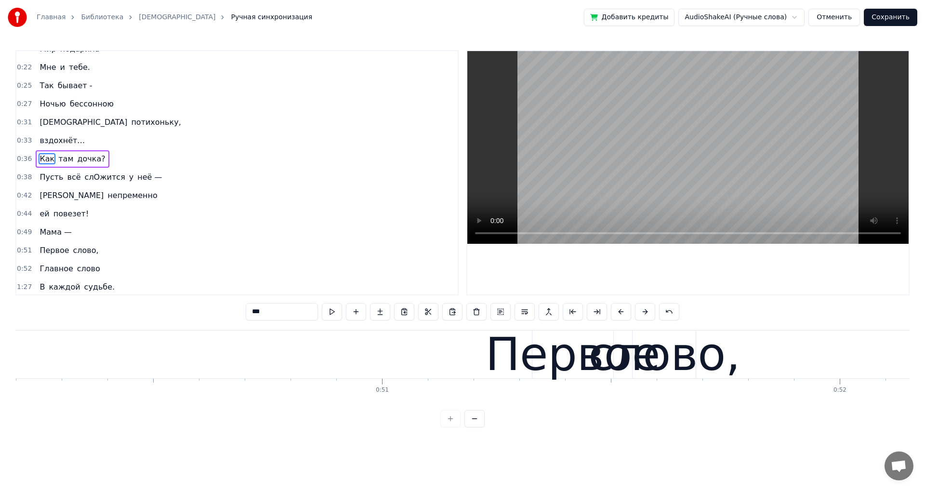
click at [499, 358] on div "Первое" at bounding box center [572, 354] width 175 height 69
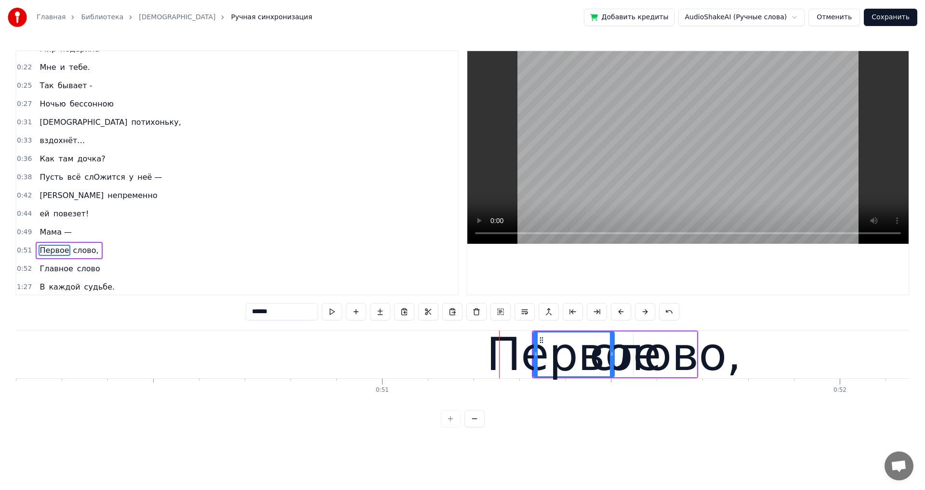
scroll to position [198, 0]
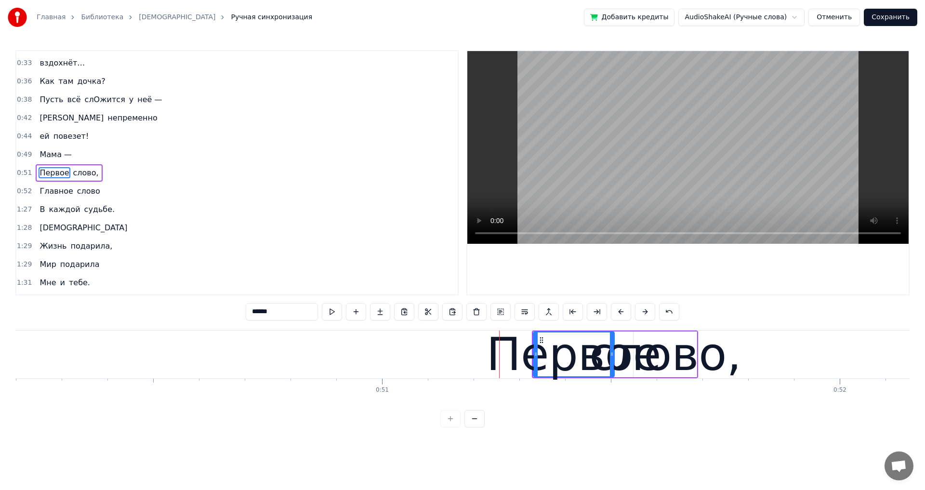
click at [41, 153] on span "Мама —" at bounding box center [56, 154] width 34 height 11
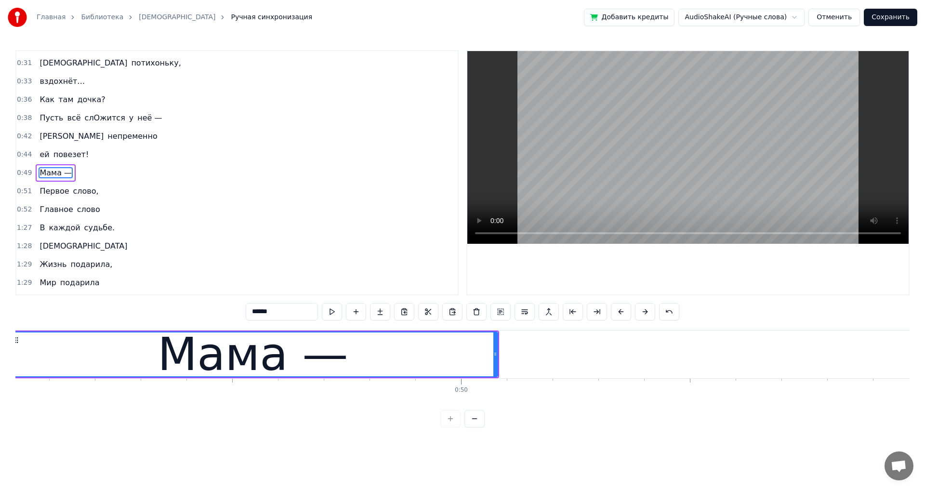
scroll to position [0, 22427]
click at [60, 194] on span "Первое" at bounding box center [54, 190] width 31 height 11
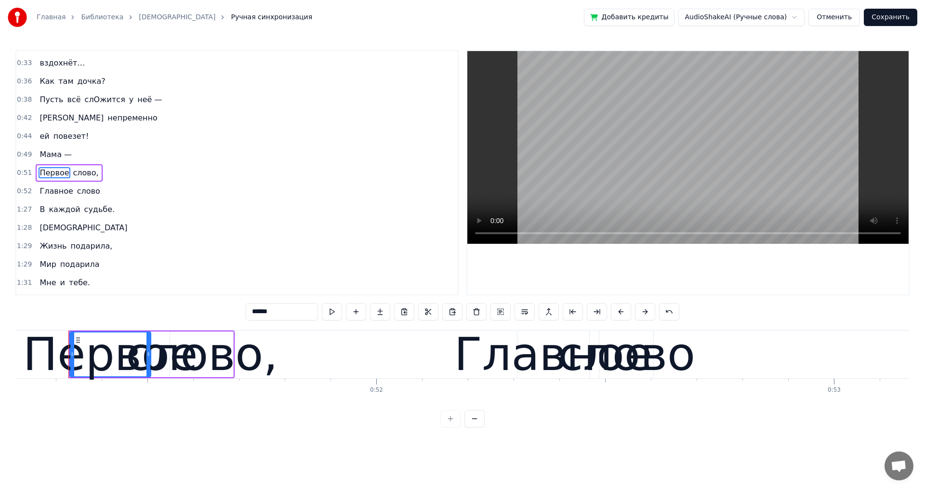
scroll to position [0, 23430]
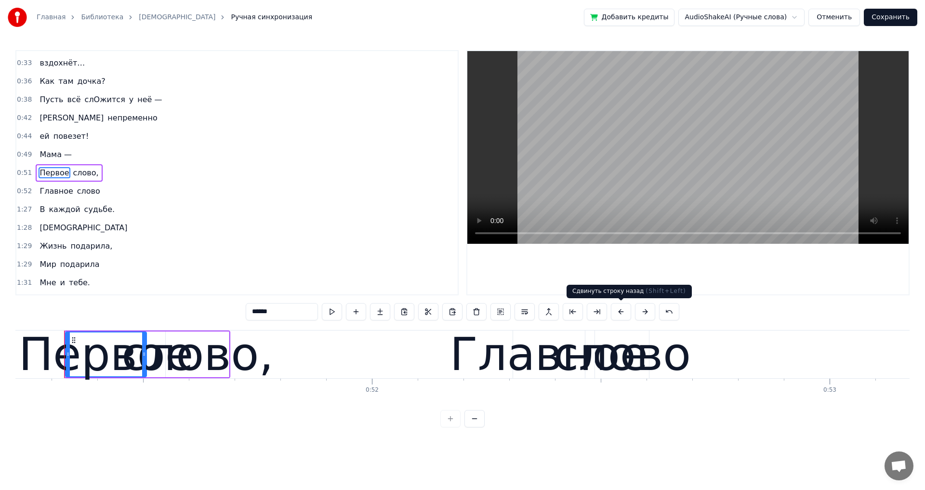
click at [616, 311] on button at bounding box center [621, 311] width 20 height 17
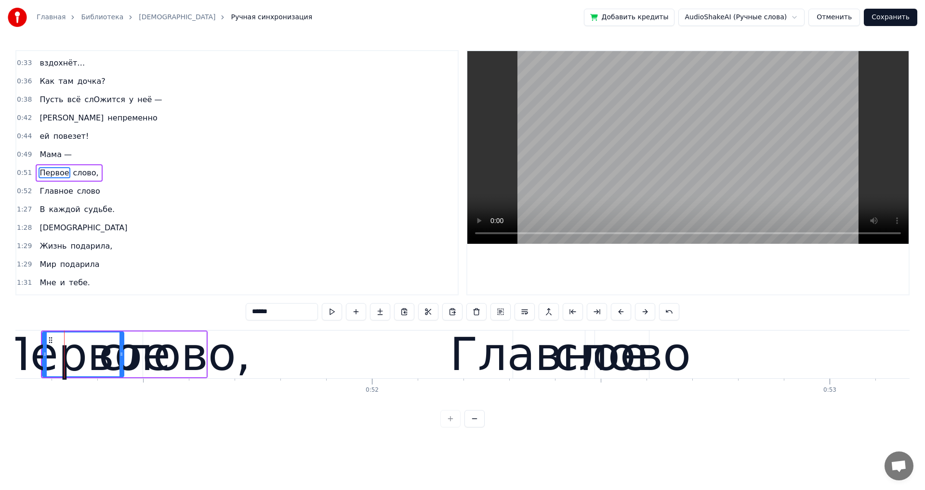
click at [616, 311] on button at bounding box center [621, 311] width 20 height 17
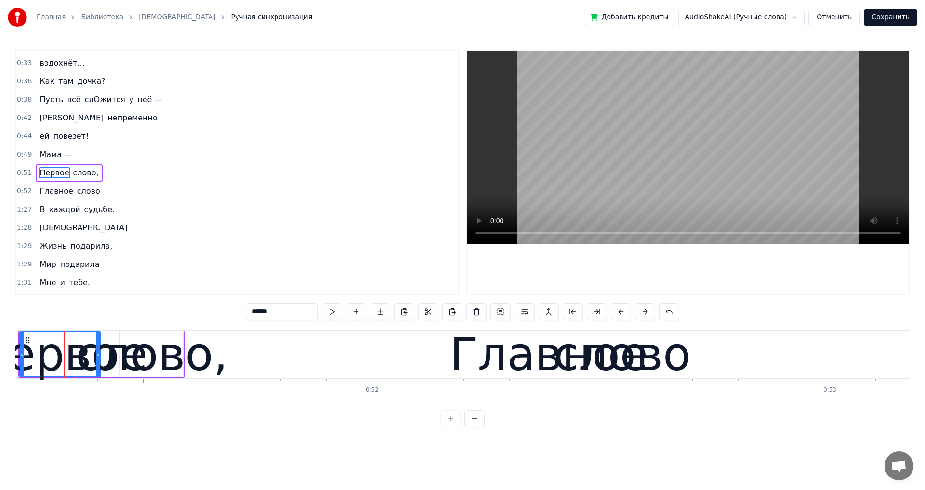
click at [616, 311] on button at bounding box center [621, 311] width 20 height 17
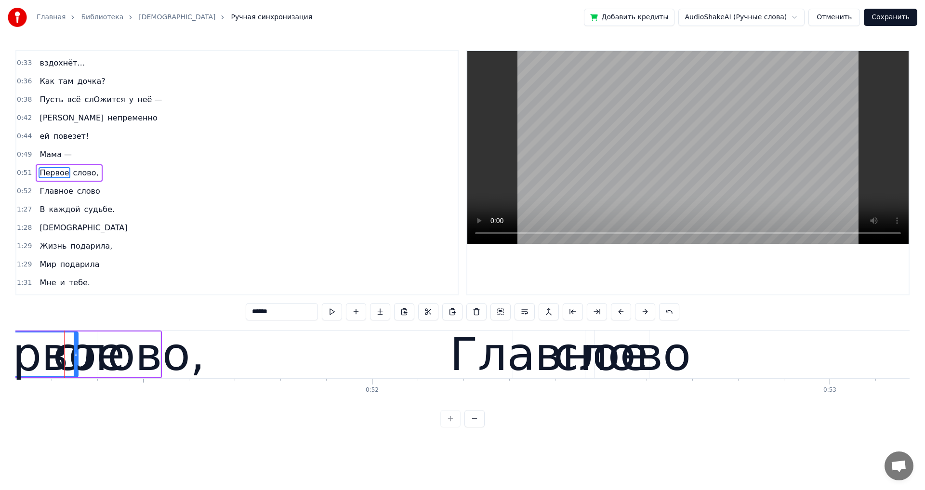
click at [616, 311] on button at bounding box center [621, 311] width 20 height 17
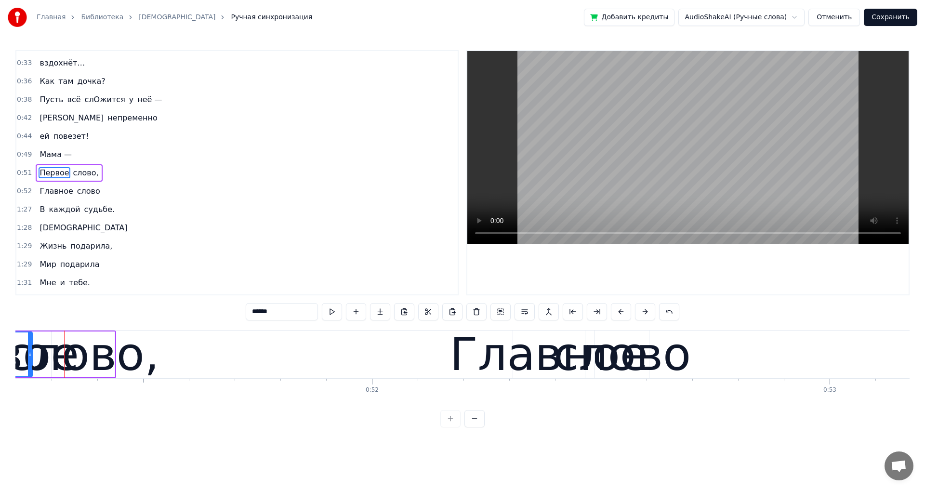
click at [616, 311] on button at bounding box center [621, 311] width 20 height 17
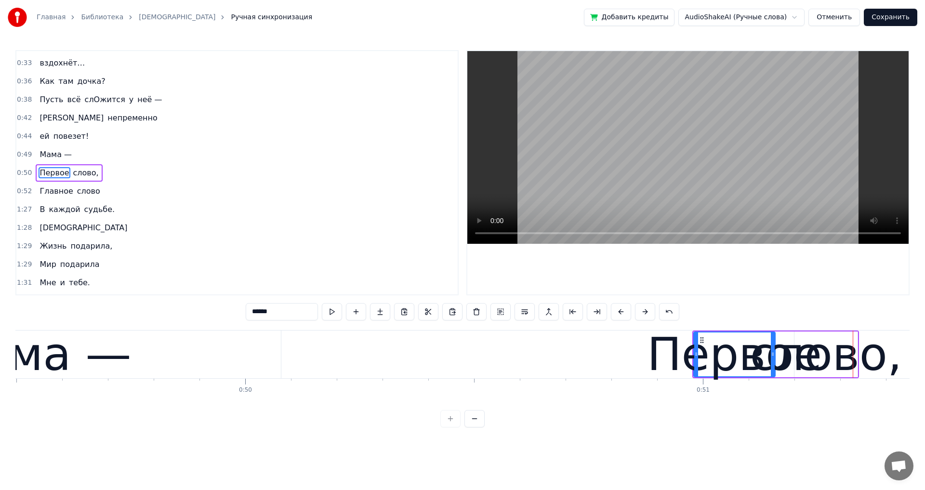
scroll to position [0, 22641]
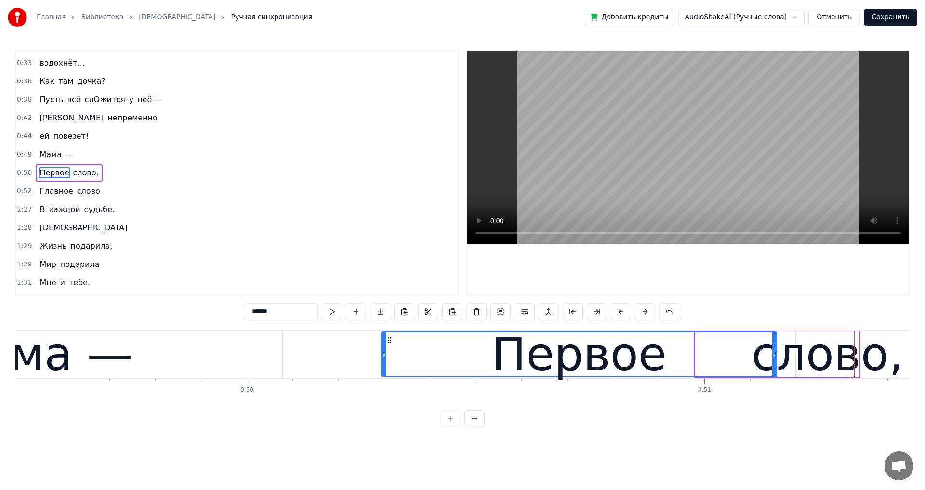
drag, startPoint x: 695, startPoint y: 355, endPoint x: 382, endPoint y: 365, distance: 313.6
click at [382, 365] on div at bounding box center [384, 354] width 4 height 44
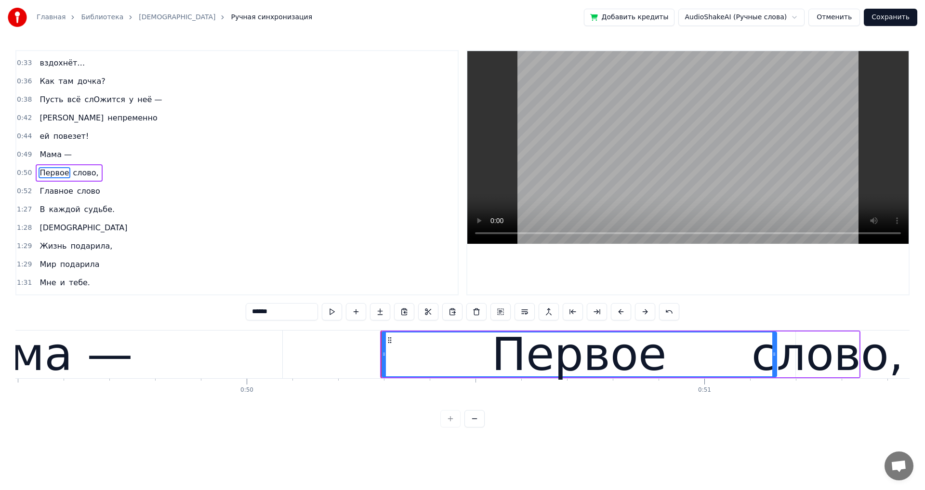
click at [75, 175] on span "слово," at bounding box center [85, 172] width 27 height 11
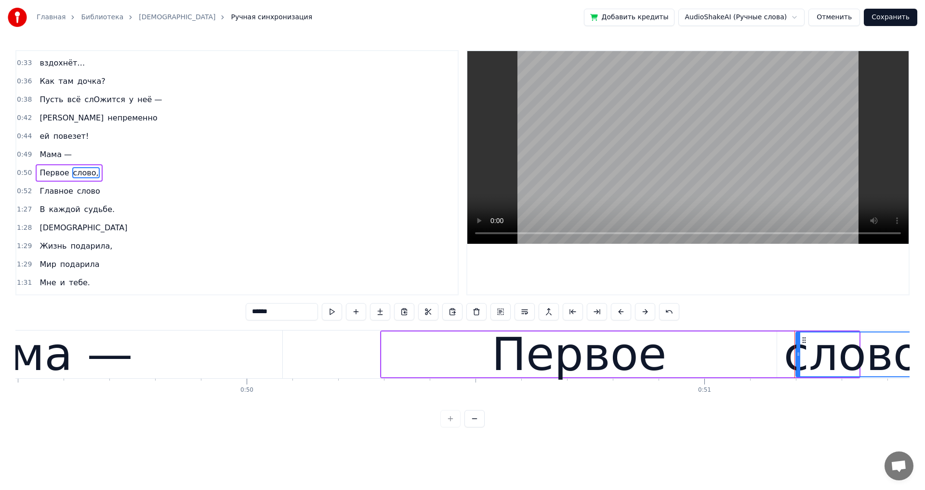
drag, startPoint x: 857, startPoint y: 355, endPoint x: 922, endPoint y: 356, distance: 64.5
click at [922, 356] on div "Главная Библиотека Мама Ручная синхронизация Добавить кредиты AudioShakeAI (Руч…" at bounding box center [462, 213] width 925 height 427
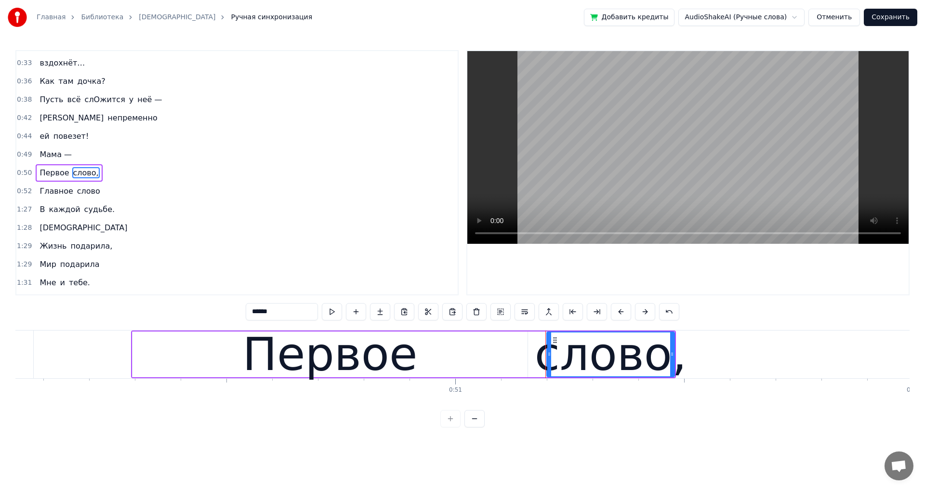
scroll to position [0, 22910]
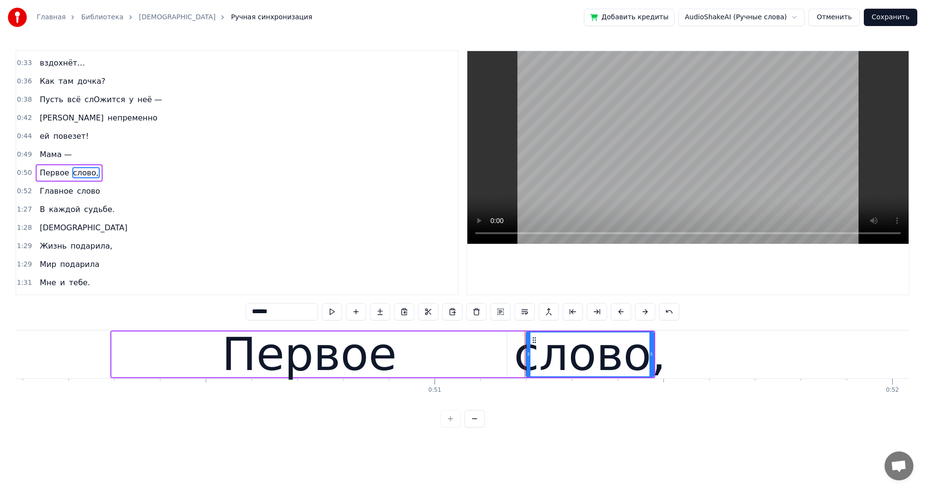
click at [612, 356] on div "слово," at bounding box center [590, 354] width 152 height 69
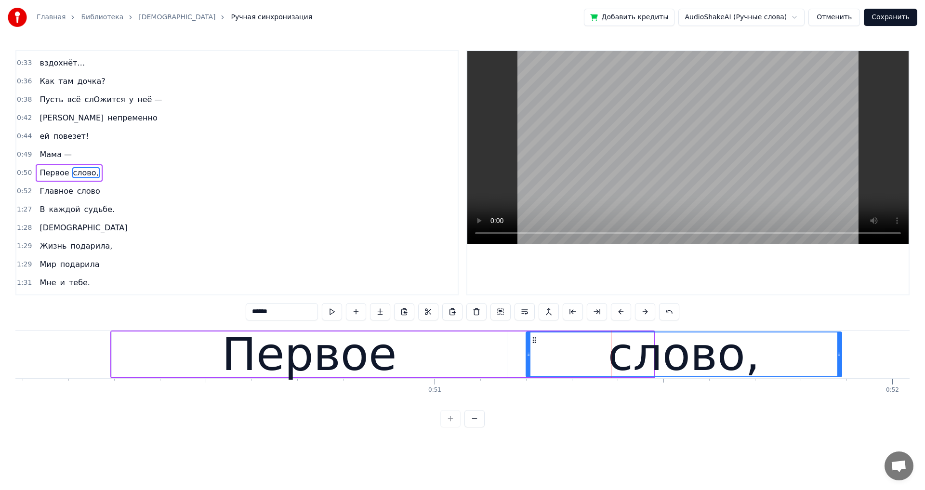
drag, startPoint x: 651, startPoint y: 355, endPoint x: 839, endPoint y: 355, distance: 188.3
click at [839, 355] on icon at bounding box center [839, 354] width 4 height 8
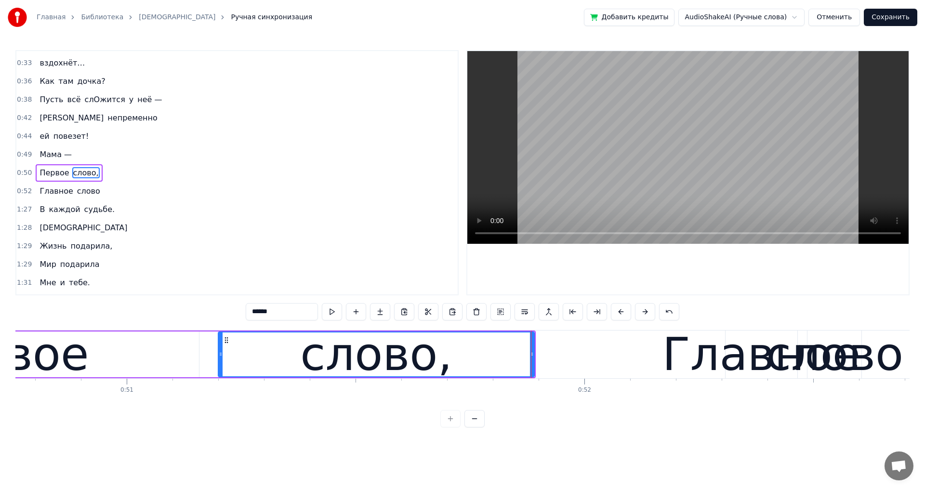
scroll to position [0, 23219]
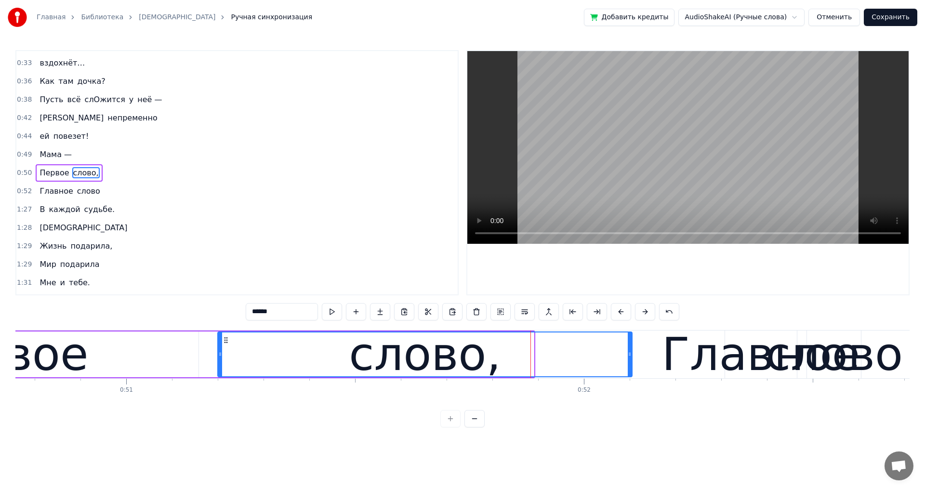
drag, startPoint x: 532, startPoint y: 354, endPoint x: 630, endPoint y: 356, distance: 98.2
click at [630, 356] on icon at bounding box center [629, 354] width 4 height 8
click at [39, 123] on span "[PERSON_NAME]" at bounding box center [72, 117] width 66 height 11
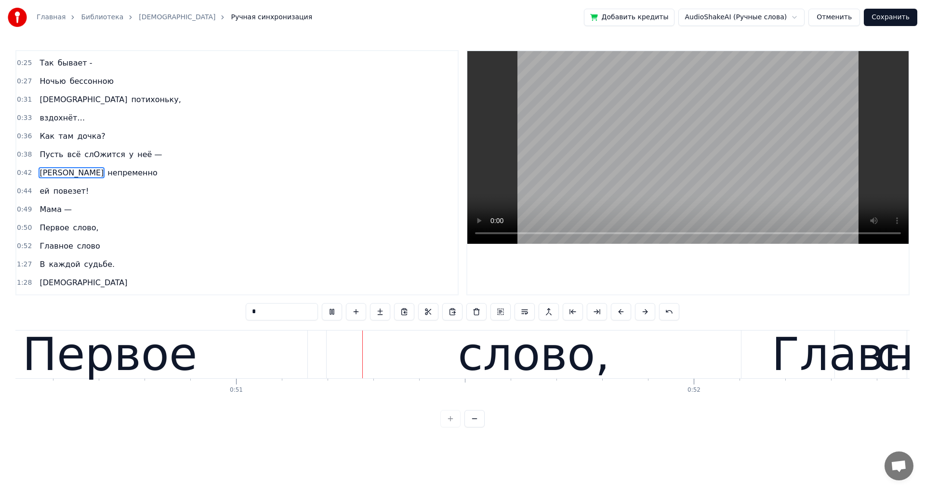
scroll to position [0, 23113]
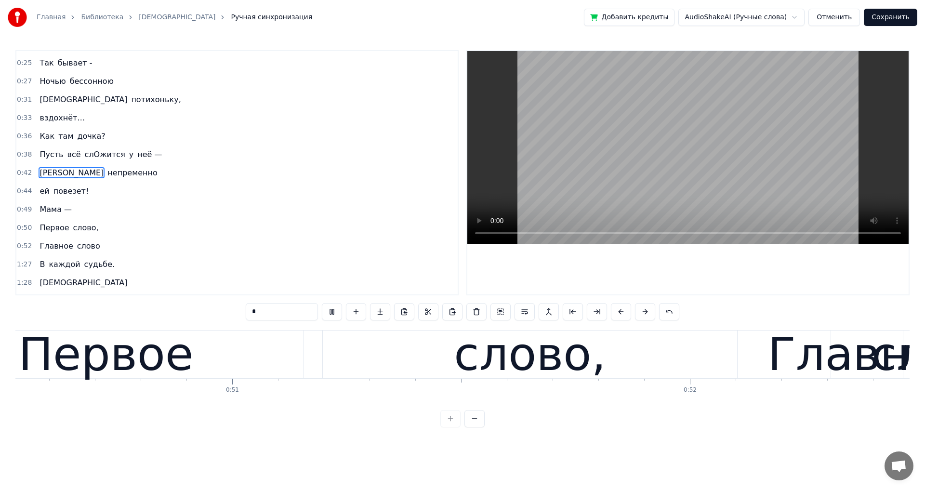
click at [54, 189] on span "повезет!" at bounding box center [71, 190] width 38 height 11
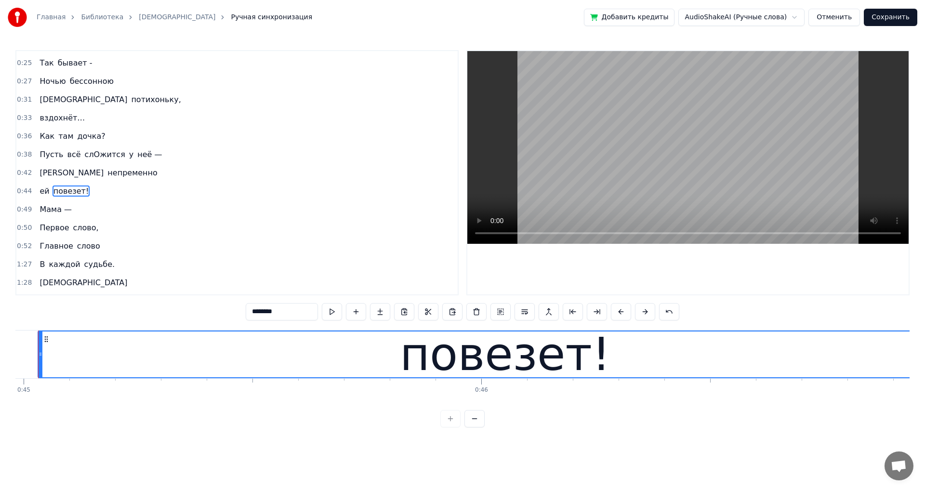
scroll to position [0, 20551]
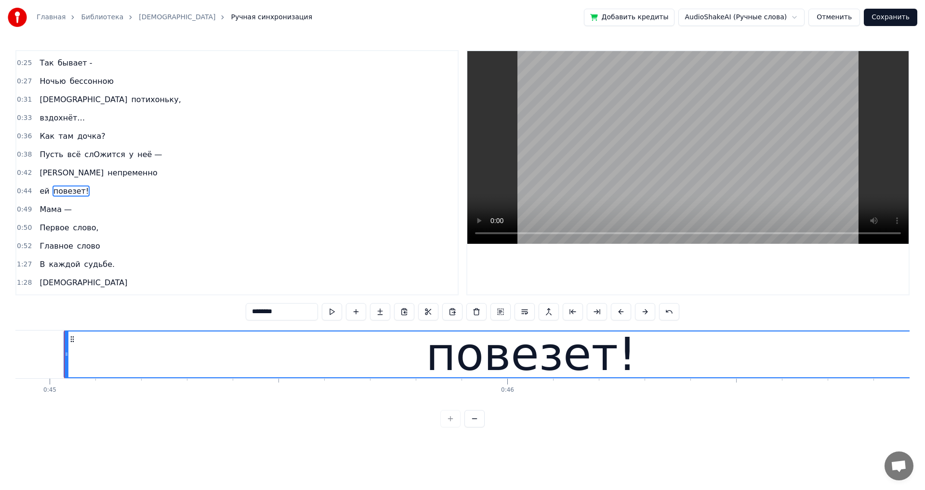
click at [59, 232] on span "Первое" at bounding box center [54, 227] width 31 height 11
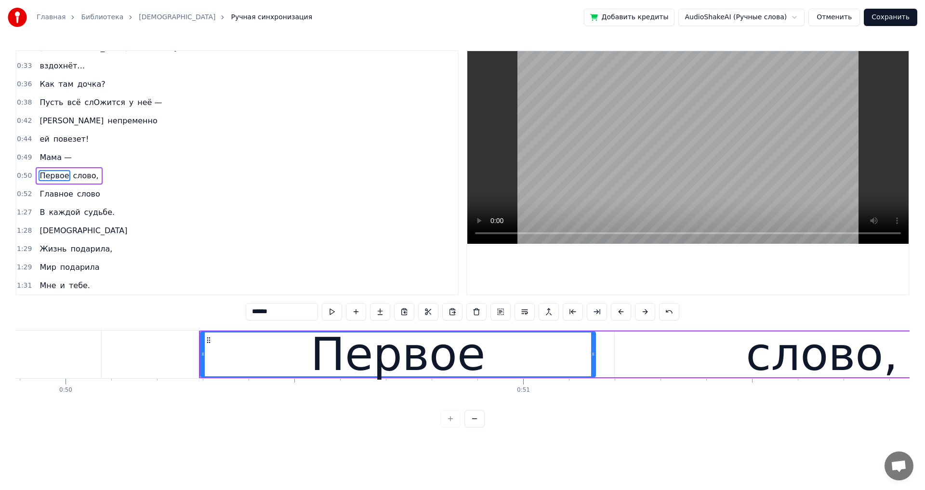
scroll to position [0, 22957]
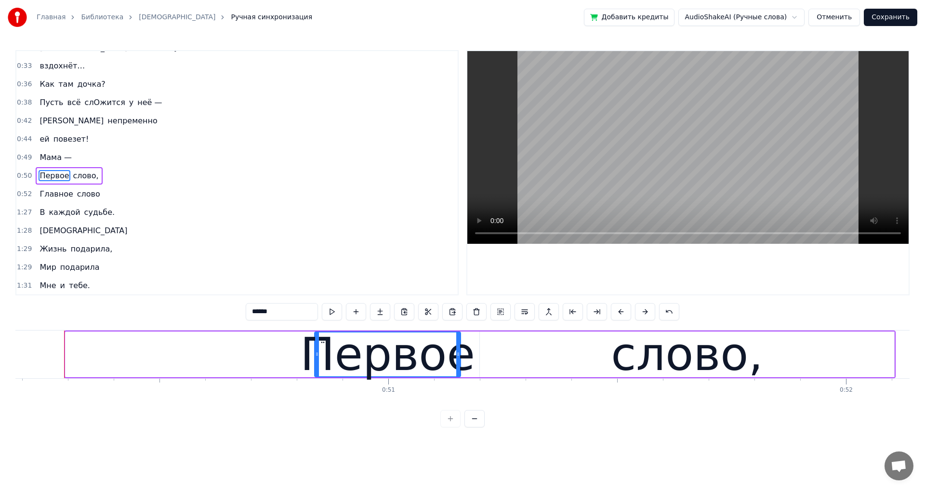
drag, startPoint x: 68, startPoint y: 356, endPoint x: 317, endPoint y: 371, distance: 249.4
click at [317, 371] on div at bounding box center [317, 354] width 4 height 44
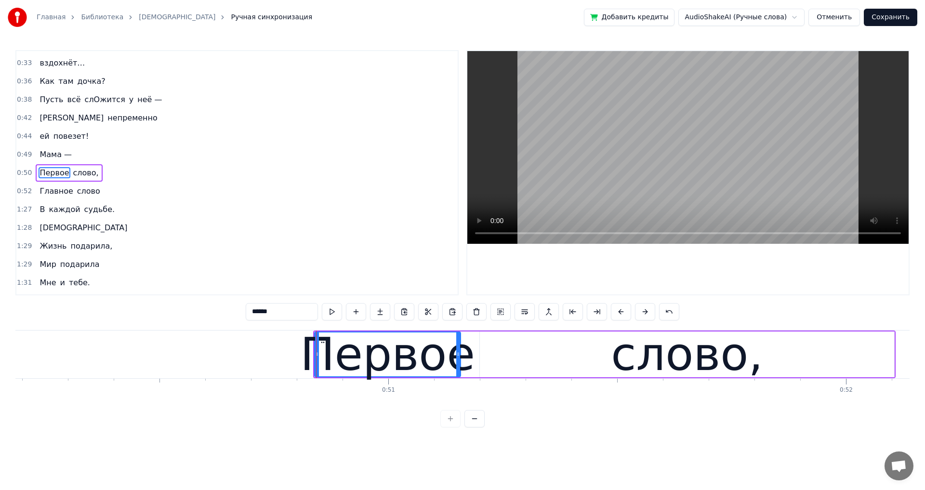
click at [516, 365] on div "слово," at bounding box center [687, 354] width 414 height 46
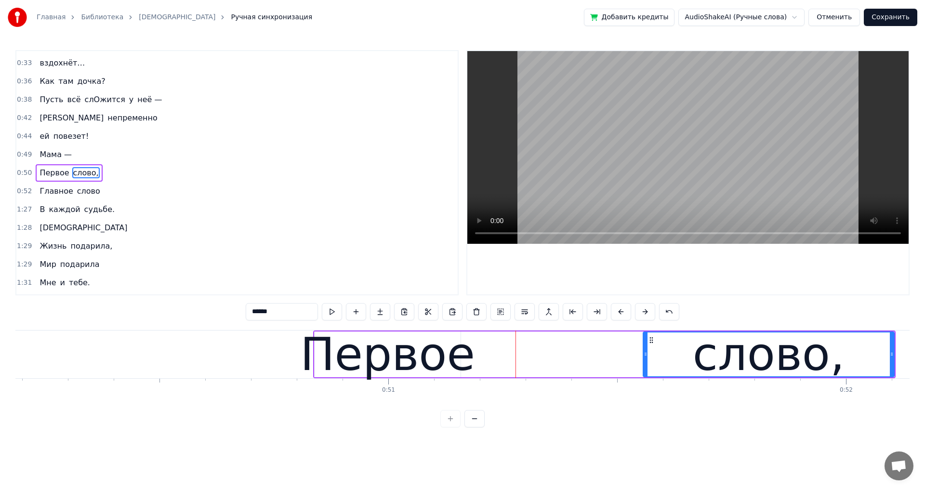
drag, startPoint x: 483, startPoint y: 355, endPoint x: 645, endPoint y: 355, distance: 162.3
click at [645, 355] on icon at bounding box center [645, 354] width 4 height 8
click at [49, 156] on span "Мама —" at bounding box center [56, 154] width 34 height 11
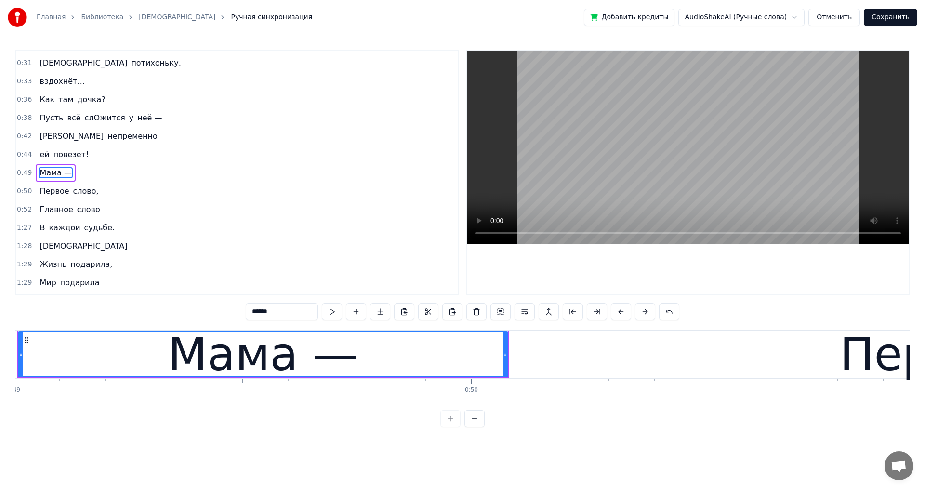
scroll to position [0, 22369]
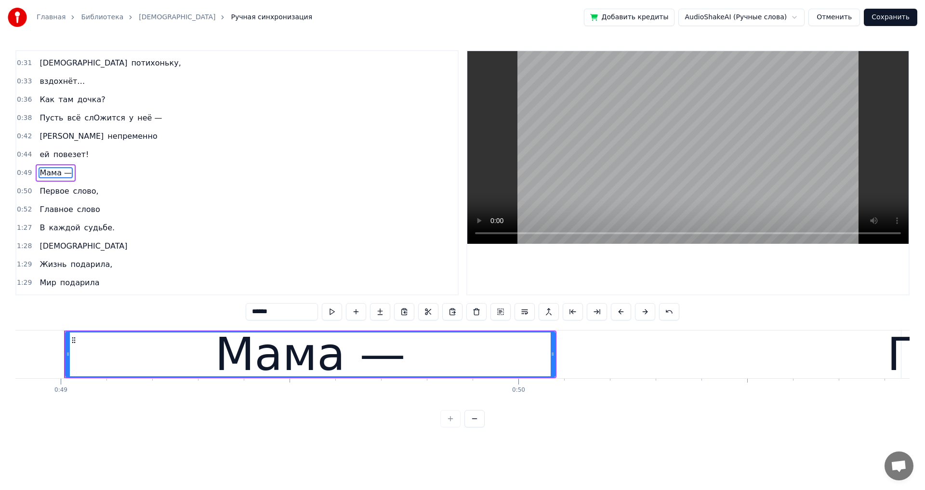
click at [72, 154] on span "повезет!" at bounding box center [71, 154] width 38 height 11
type input "********"
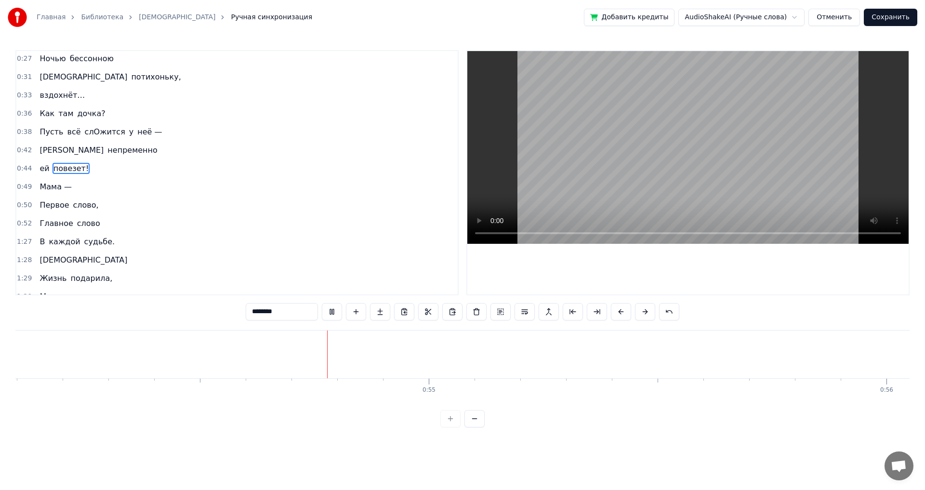
scroll to position [0, 24794]
click at [255, 214] on div "0:52 Главное слово" at bounding box center [236, 223] width 441 height 18
click at [590, 267] on div at bounding box center [687, 172] width 441 height 243
click at [48, 224] on span "Главное" at bounding box center [56, 223] width 35 height 11
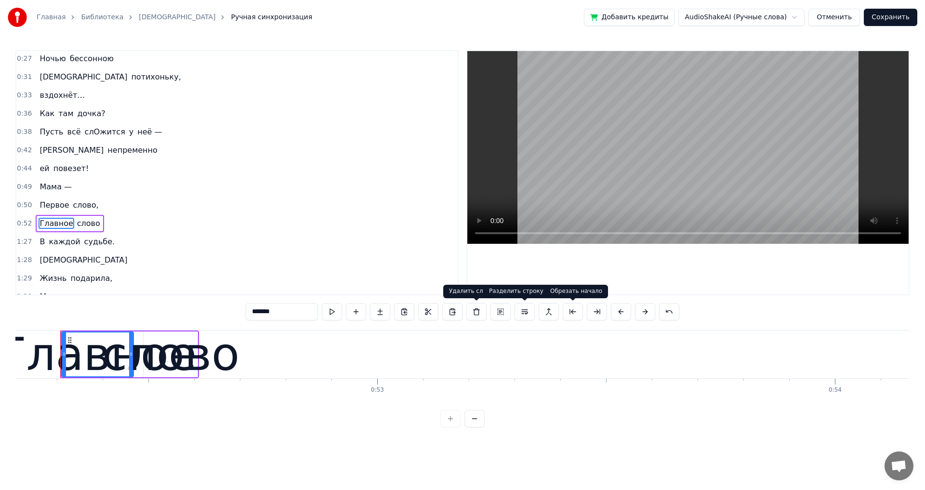
scroll to position [0, 23879]
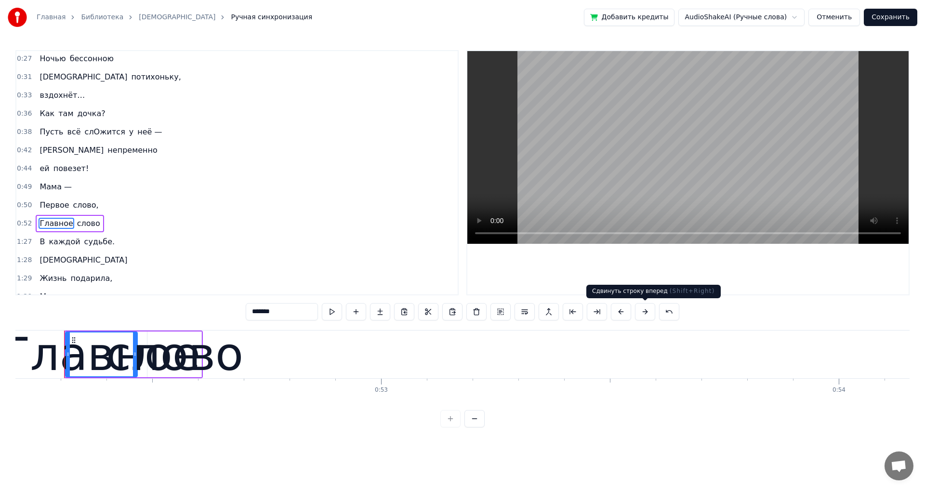
click at [646, 312] on button at bounding box center [645, 311] width 20 height 17
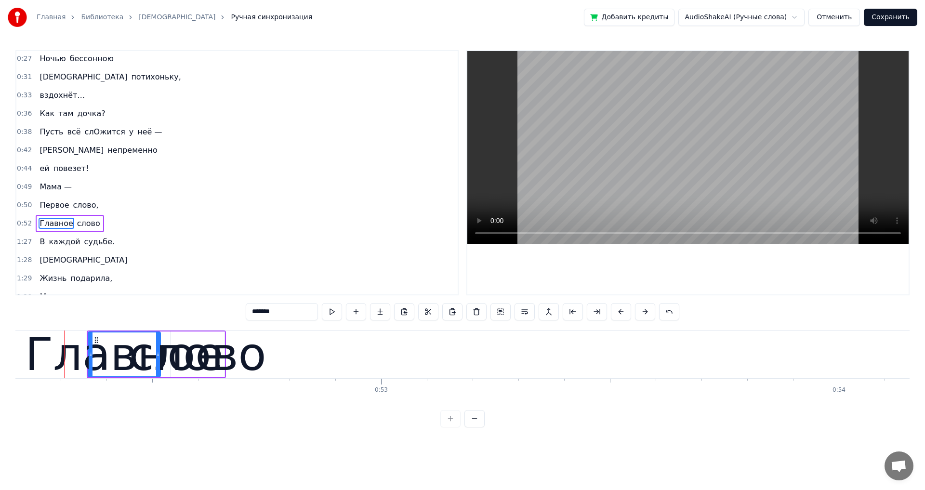
click at [646, 312] on button at bounding box center [645, 311] width 20 height 17
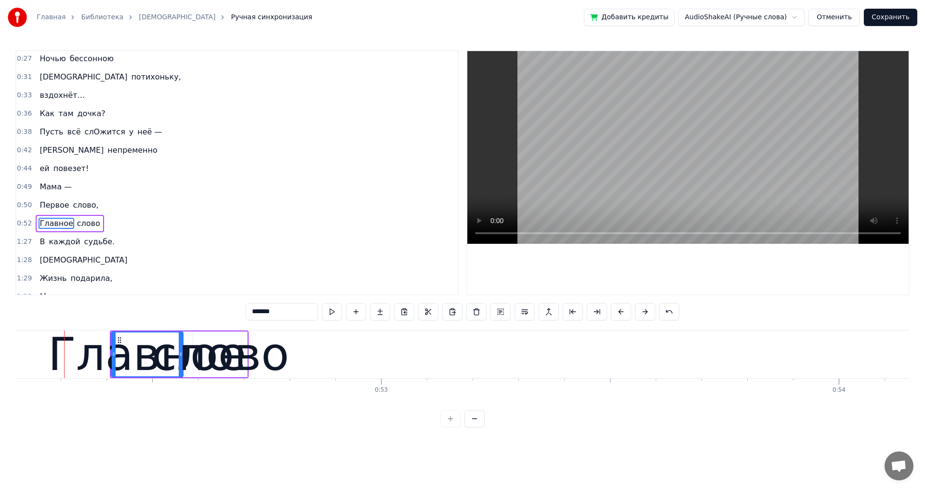
click at [645, 312] on button at bounding box center [645, 311] width 20 height 17
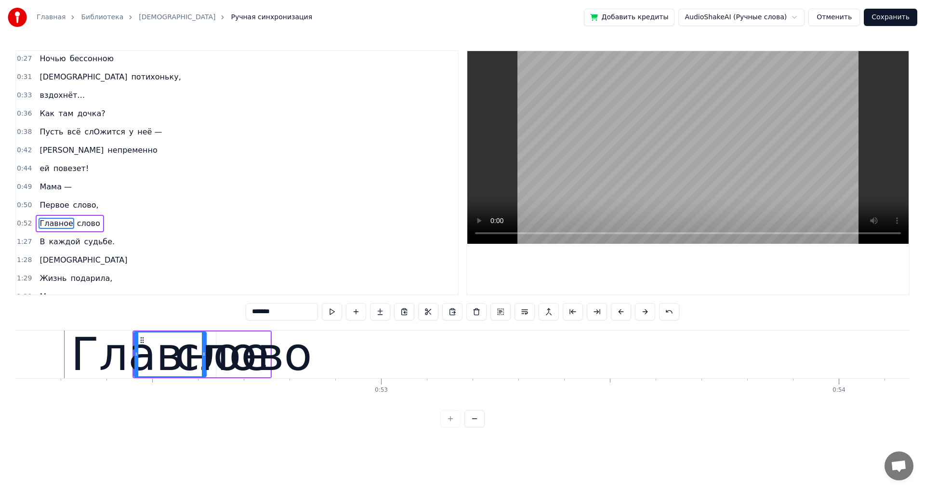
click at [645, 312] on button at bounding box center [645, 311] width 20 height 17
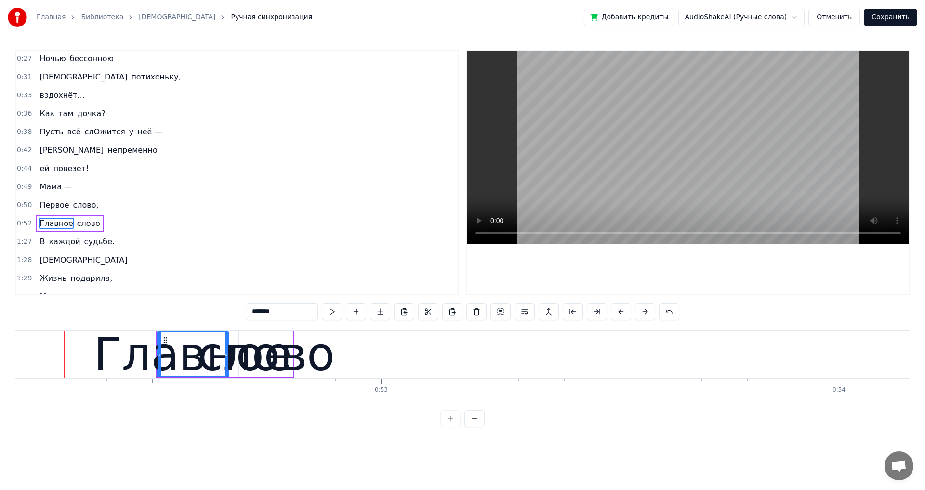
click at [645, 312] on button at bounding box center [645, 311] width 20 height 17
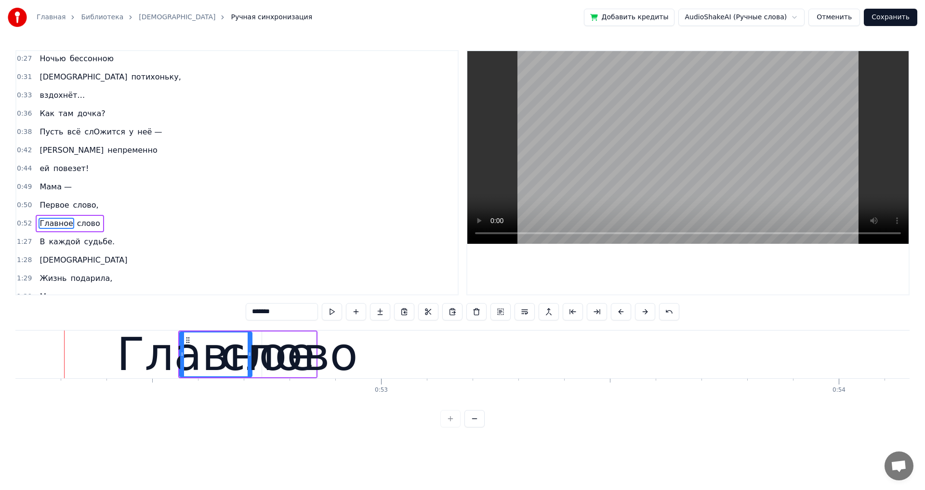
click at [645, 312] on button at bounding box center [645, 311] width 20 height 17
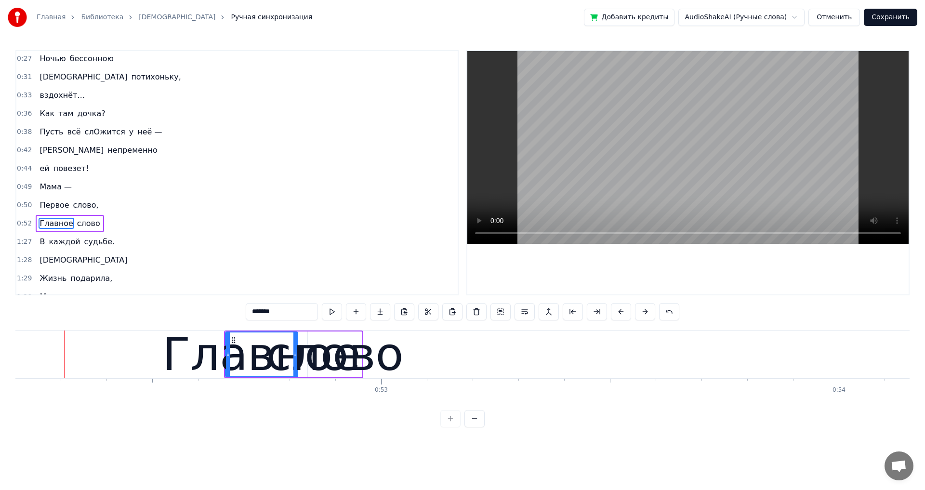
click at [645, 312] on button at bounding box center [645, 311] width 20 height 17
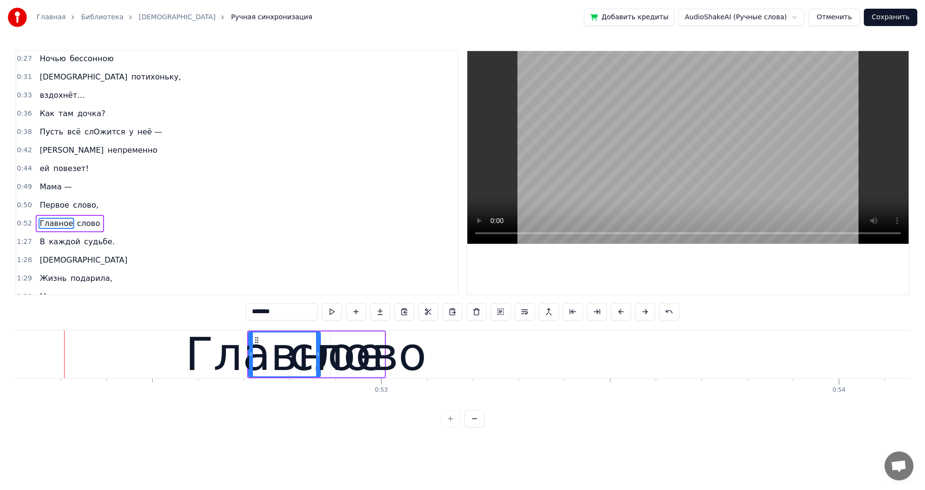
click at [645, 312] on button at bounding box center [645, 311] width 20 height 17
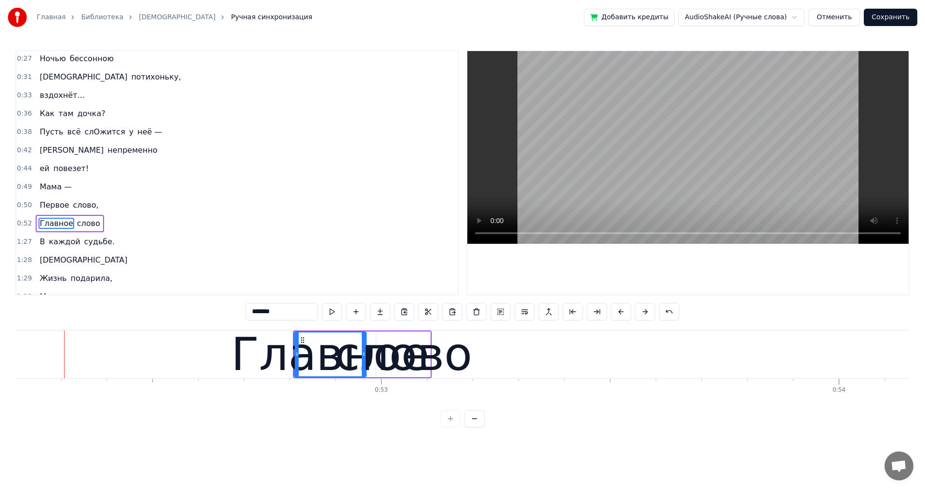
click at [645, 312] on button at bounding box center [645, 311] width 20 height 17
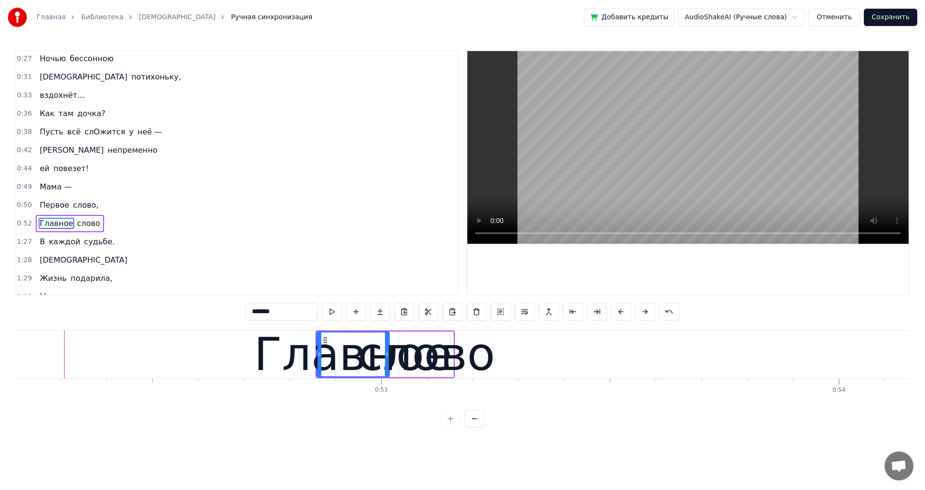
click at [645, 312] on button at bounding box center [645, 311] width 20 height 17
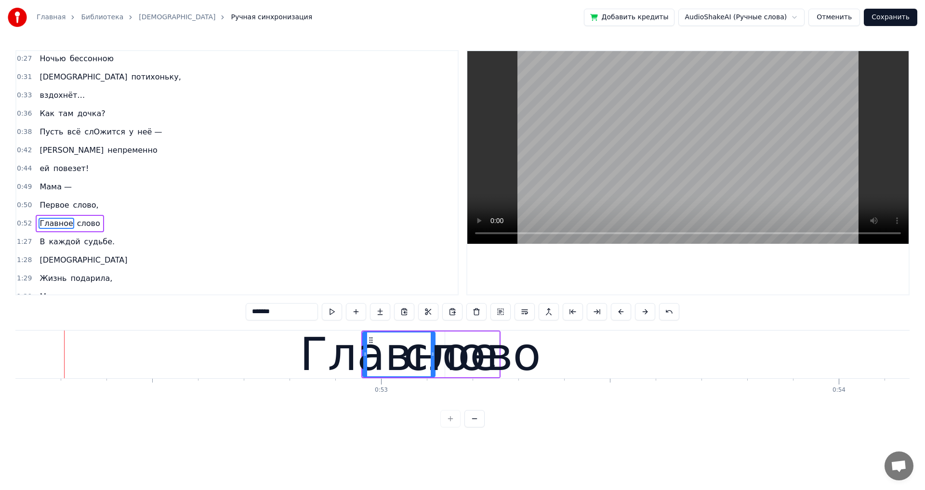
click at [645, 312] on button at bounding box center [645, 311] width 20 height 17
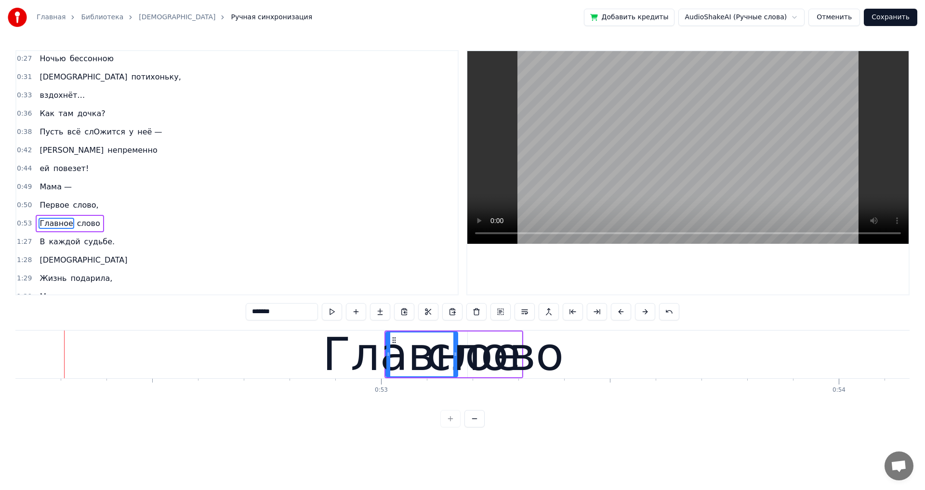
click at [645, 312] on button at bounding box center [645, 311] width 20 height 17
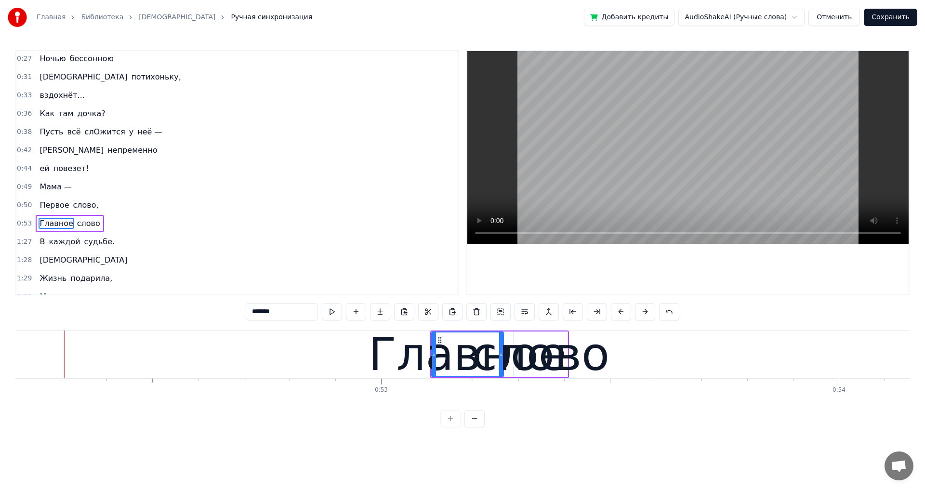
click at [645, 312] on button at bounding box center [645, 311] width 20 height 17
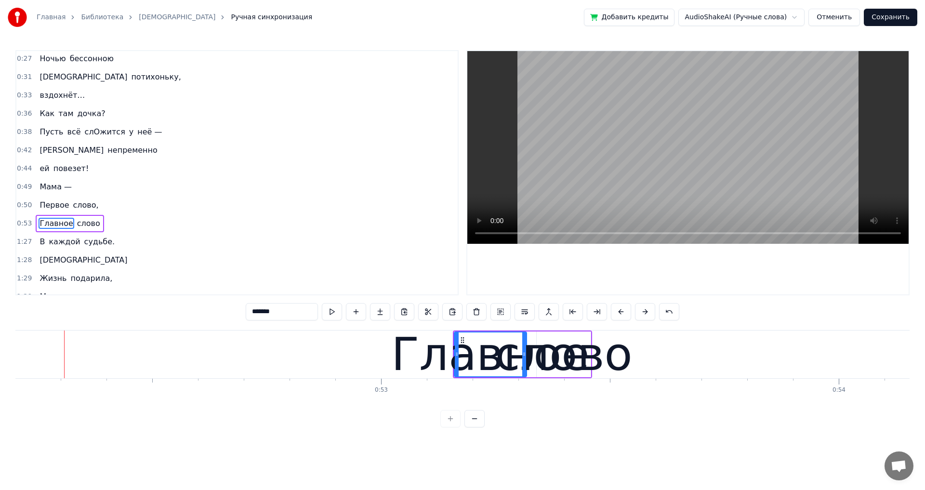
click at [645, 312] on button at bounding box center [645, 311] width 20 height 17
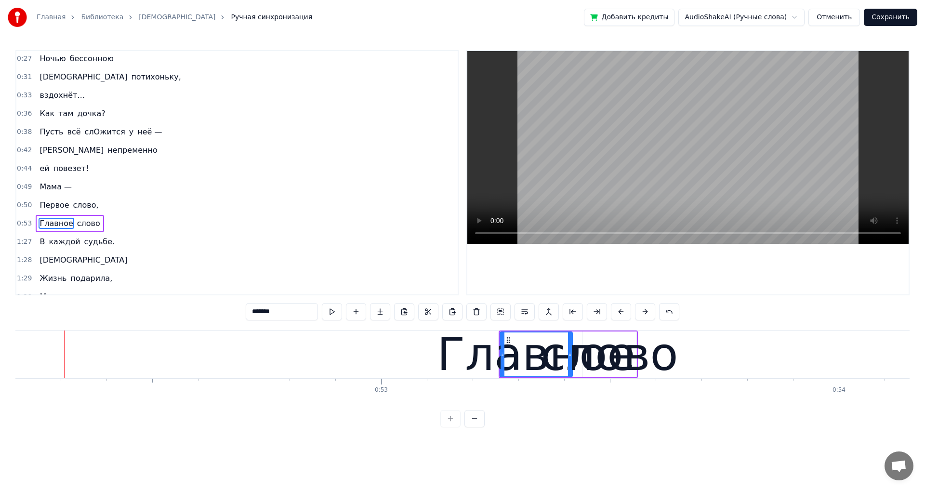
click at [645, 312] on button at bounding box center [645, 311] width 20 height 17
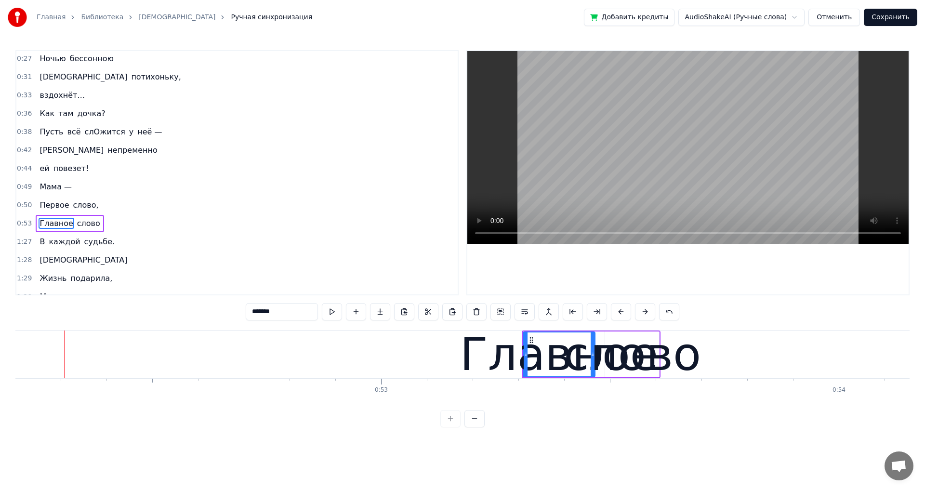
click at [645, 312] on button at bounding box center [645, 311] width 20 height 17
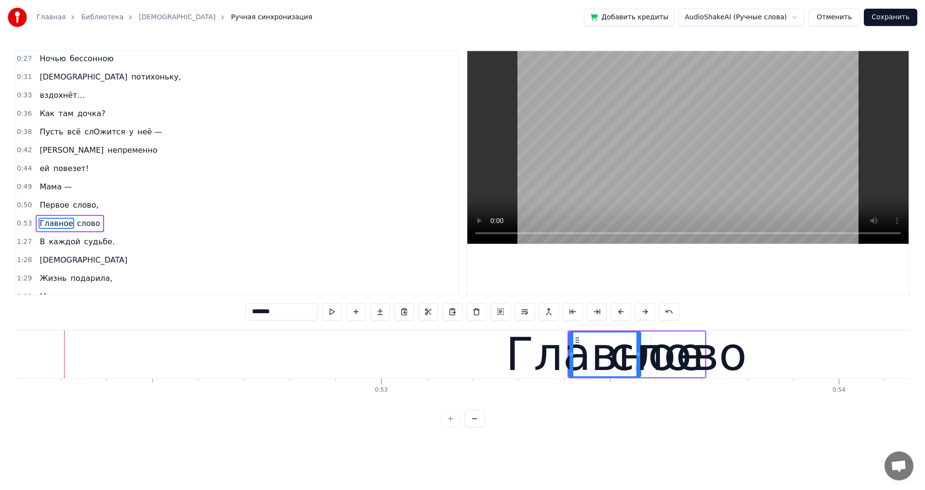
click at [645, 312] on button at bounding box center [645, 311] width 20 height 17
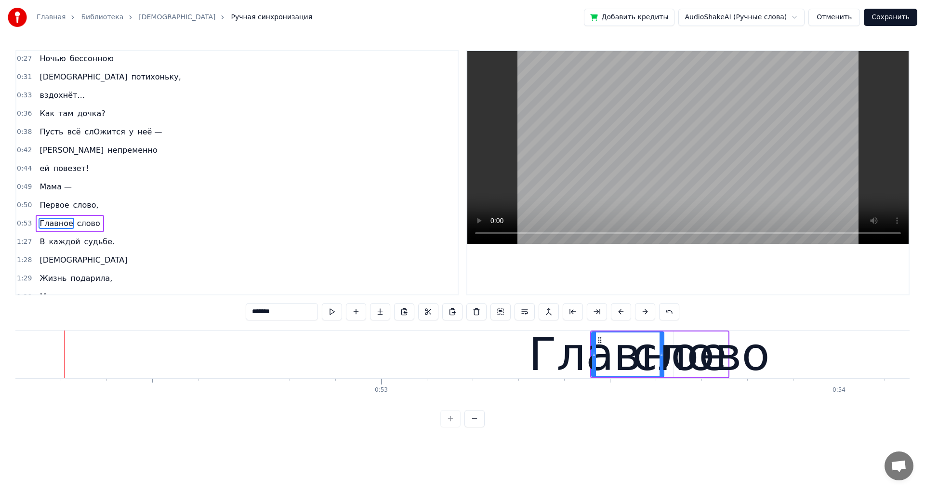
click at [645, 312] on button at bounding box center [645, 311] width 20 height 17
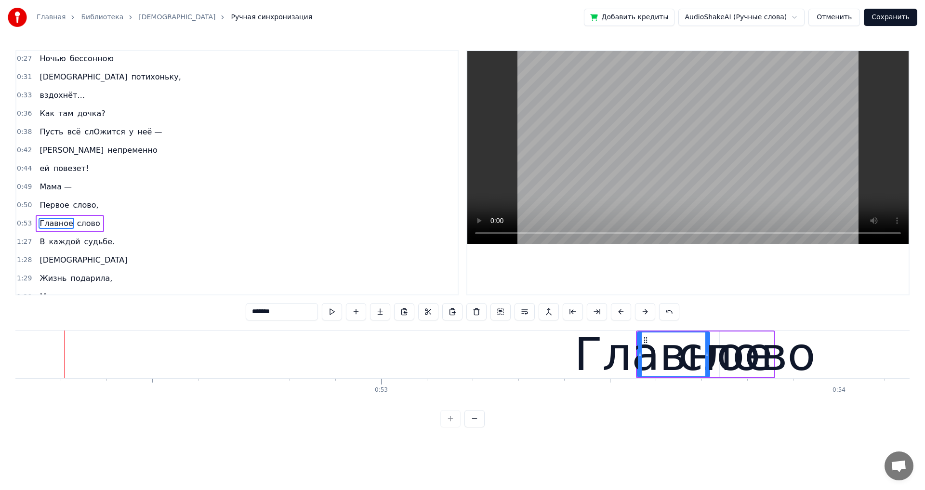
click at [645, 312] on button at bounding box center [645, 311] width 20 height 17
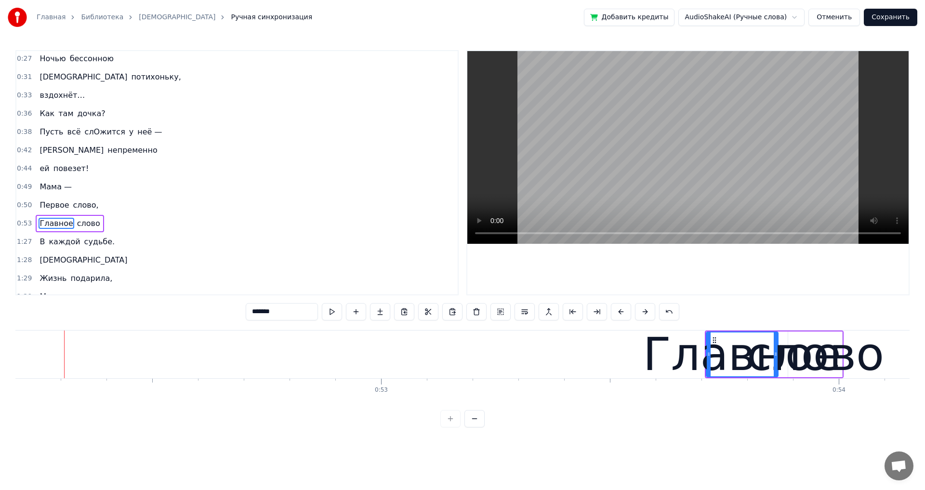
click at [39, 189] on span "Мама —" at bounding box center [56, 186] width 34 height 11
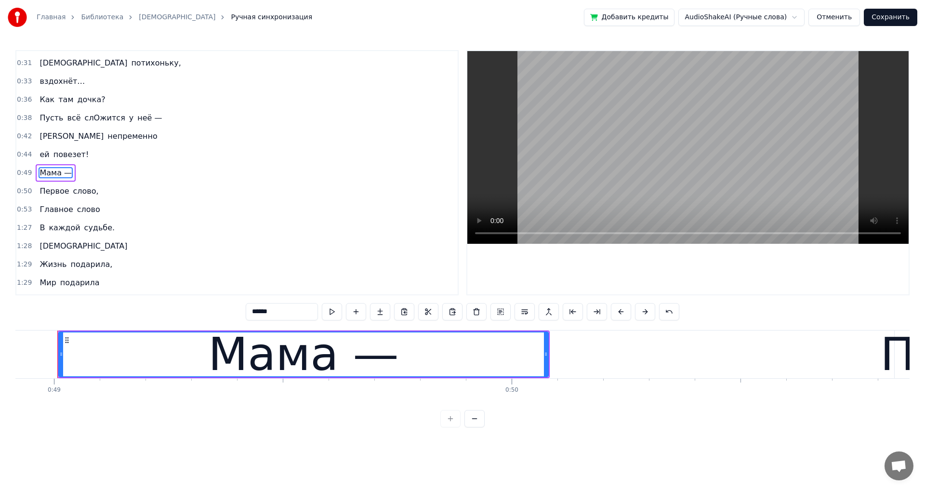
scroll to position [0, 22369]
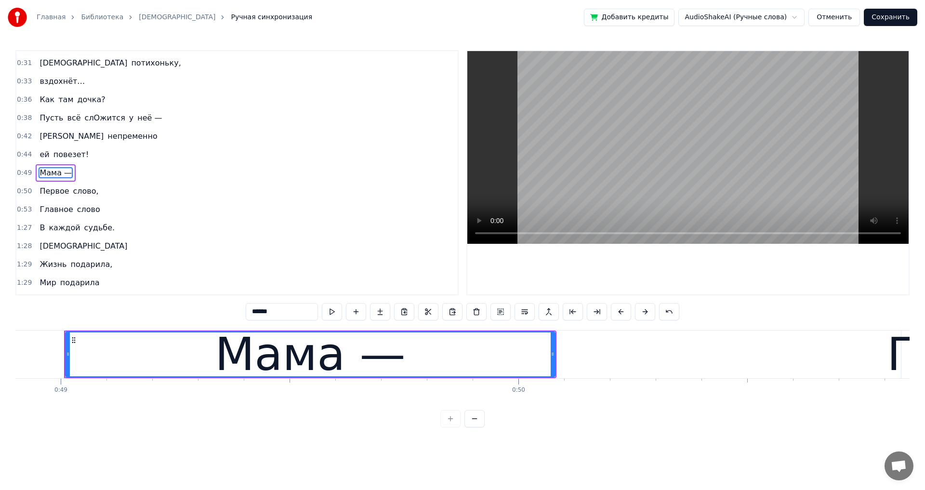
click at [55, 156] on span "повезет!" at bounding box center [71, 154] width 38 height 11
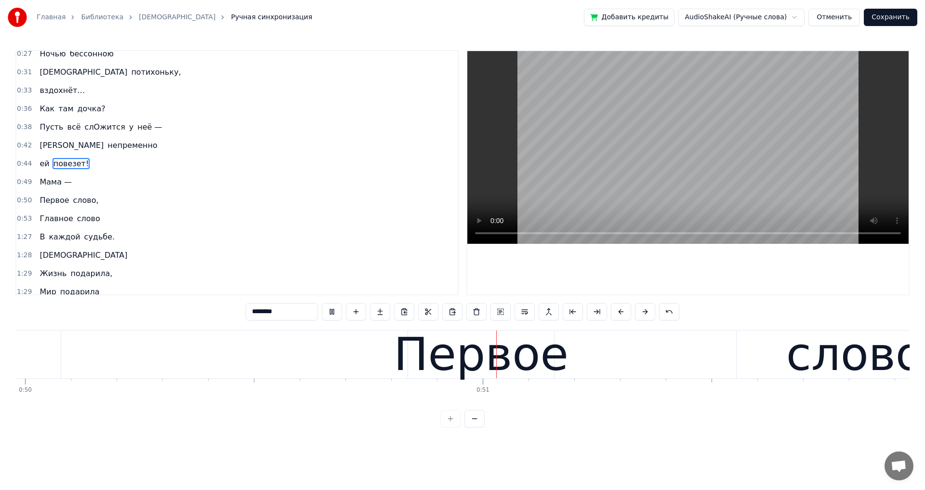
scroll to position [0, 23060]
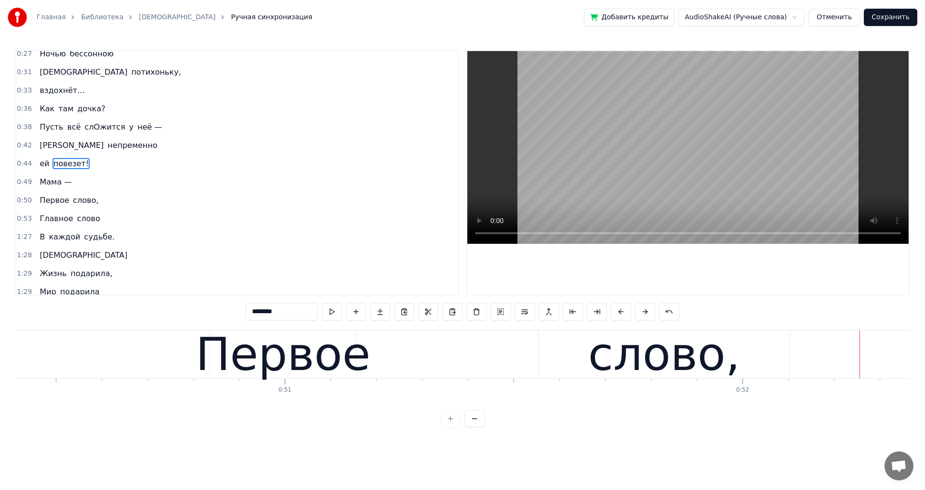
click at [50, 200] on span "Первое" at bounding box center [54, 200] width 31 height 11
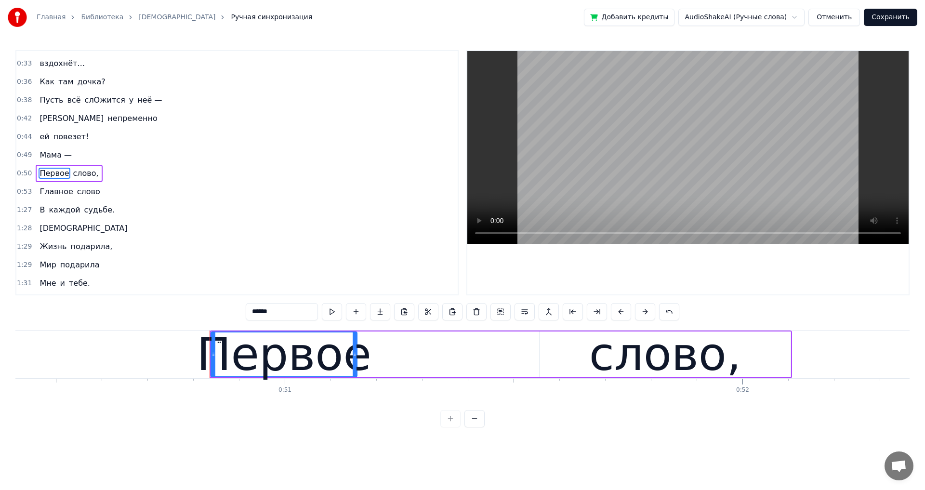
scroll to position [198, 0]
click at [643, 313] on button at bounding box center [645, 311] width 20 height 17
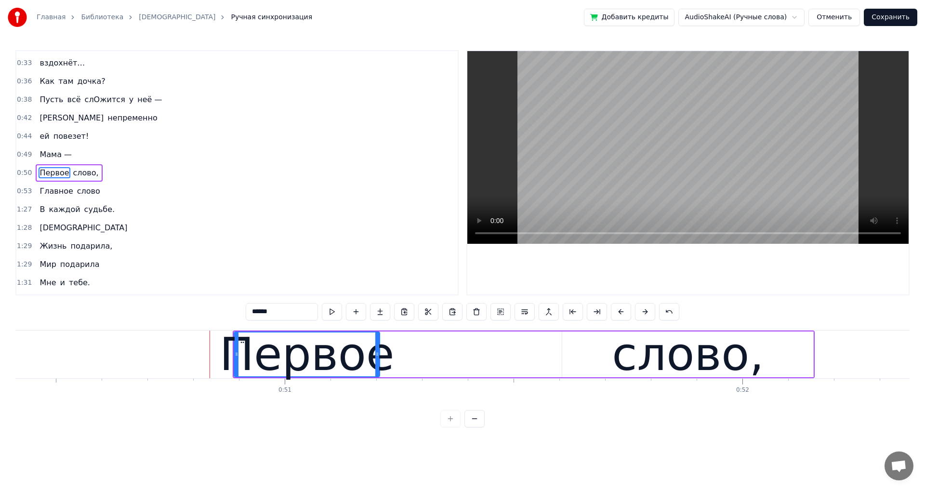
click at [643, 313] on button at bounding box center [645, 311] width 20 height 17
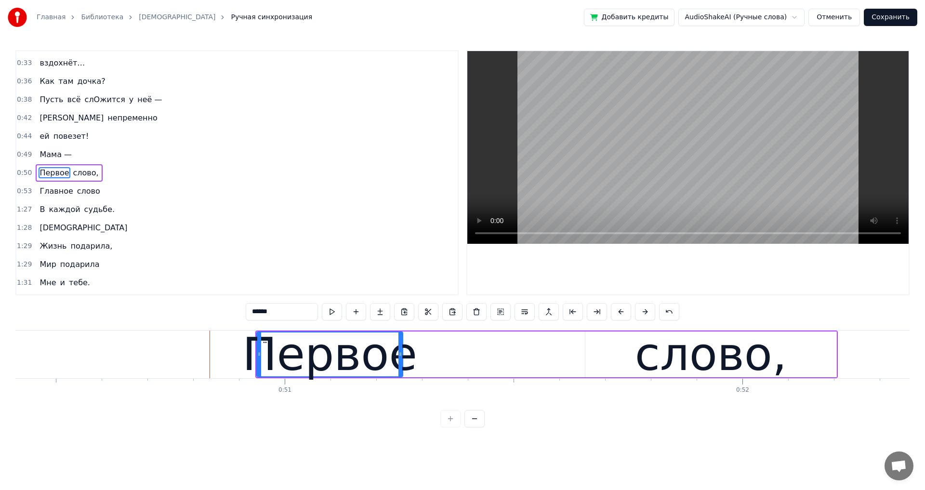
click at [643, 313] on button at bounding box center [645, 311] width 20 height 17
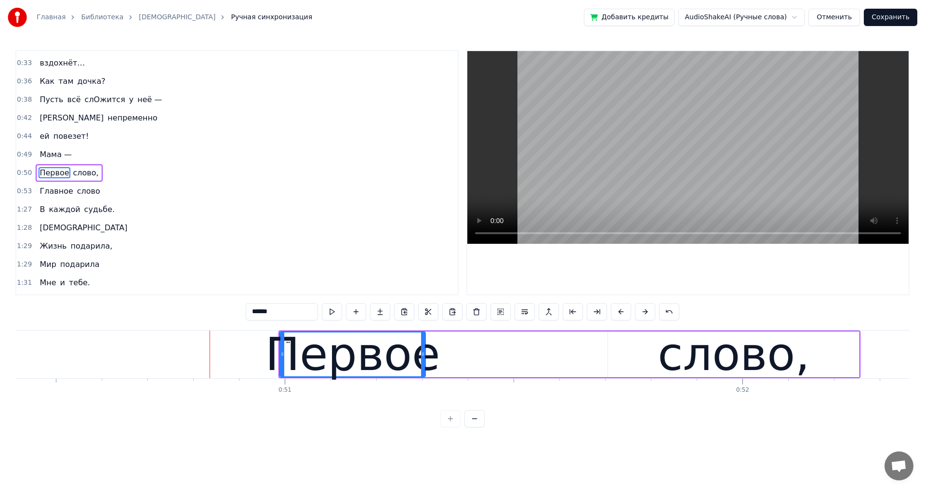
click at [643, 313] on button at bounding box center [645, 311] width 20 height 17
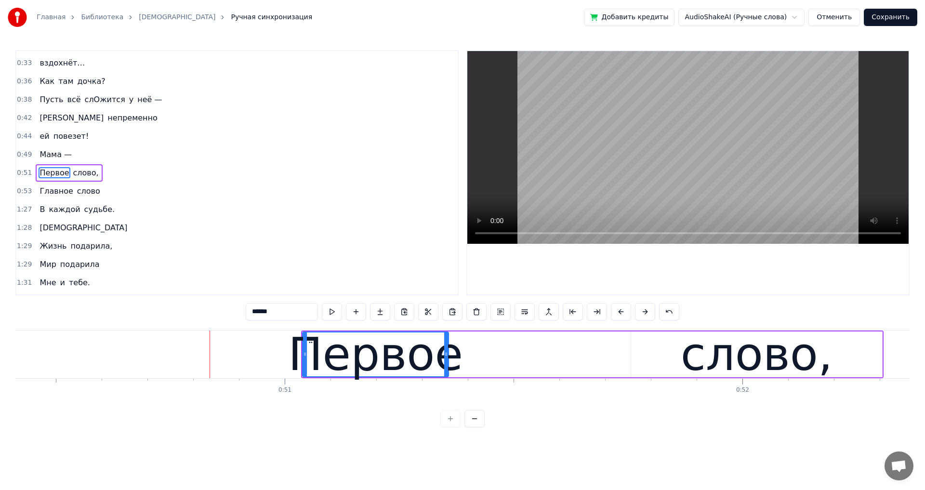
click at [643, 313] on button at bounding box center [645, 311] width 20 height 17
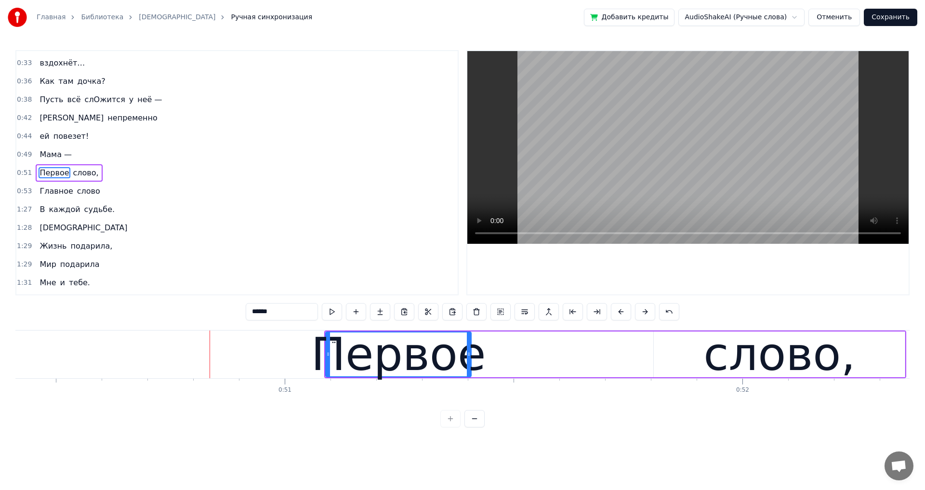
click at [643, 313] on button at bounding box center [645, 311] width 20 height 17
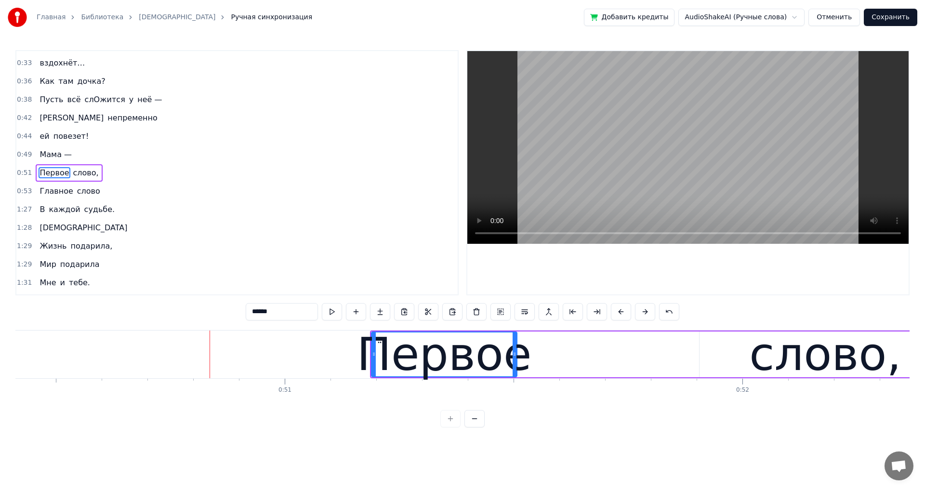
click at [643, 313] on button at bounding box center [645, 311] width 20 height 17
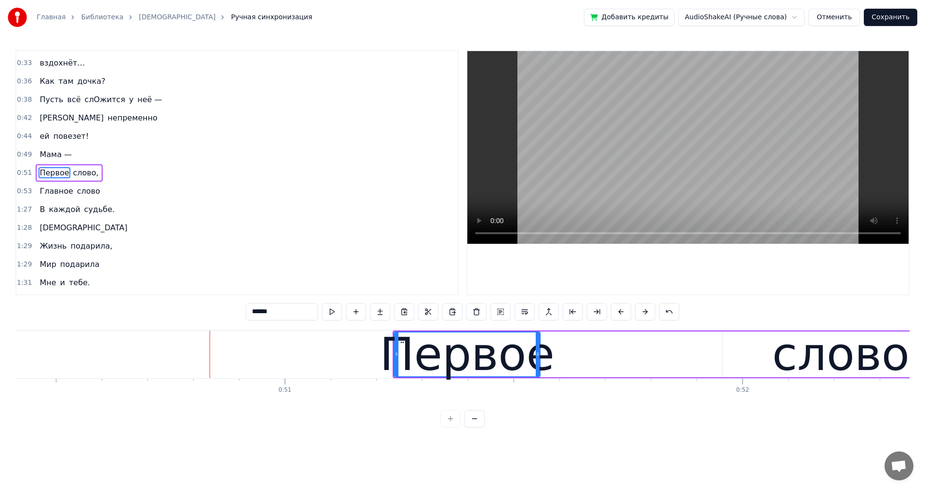
click at [643, 313] on button at bounding box center [645, 311] width 20 height 17
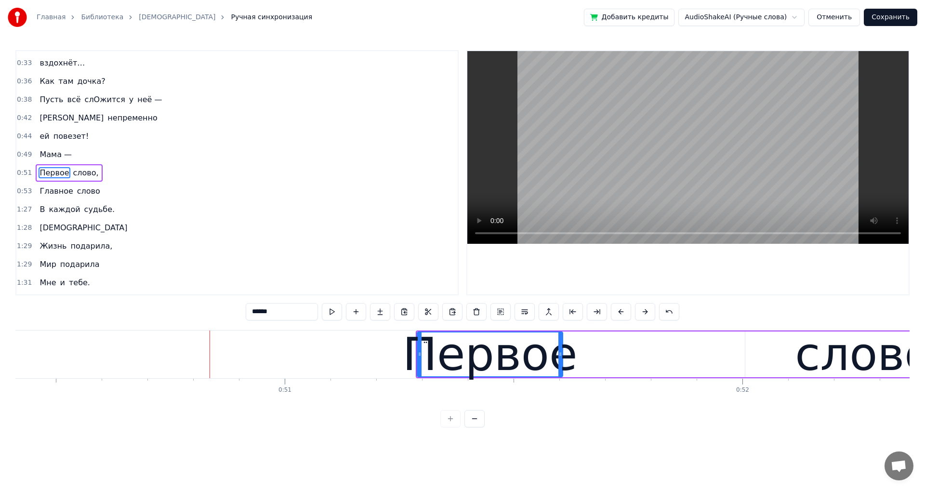
click at [643, 313] on button at bounding box center [645, 311] width 20 height 17
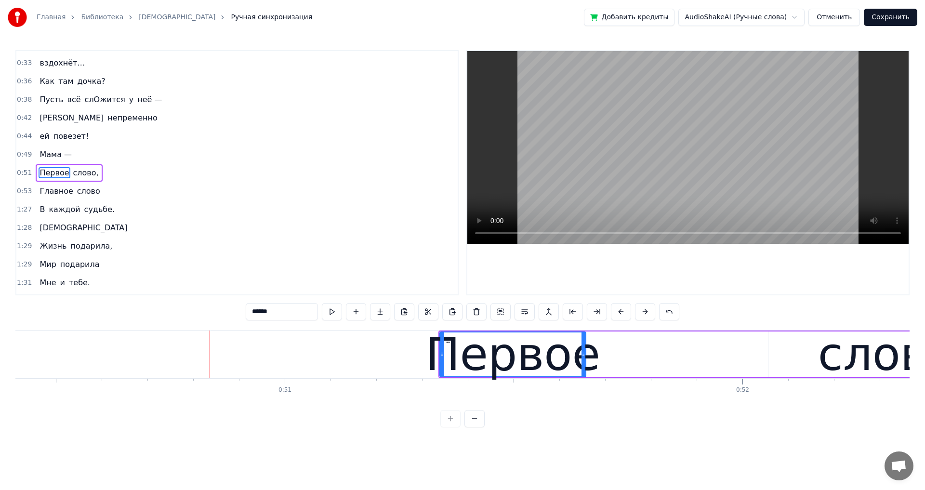
click at [643, 313] on button at bounding box center [645, 311] width 20 height 17
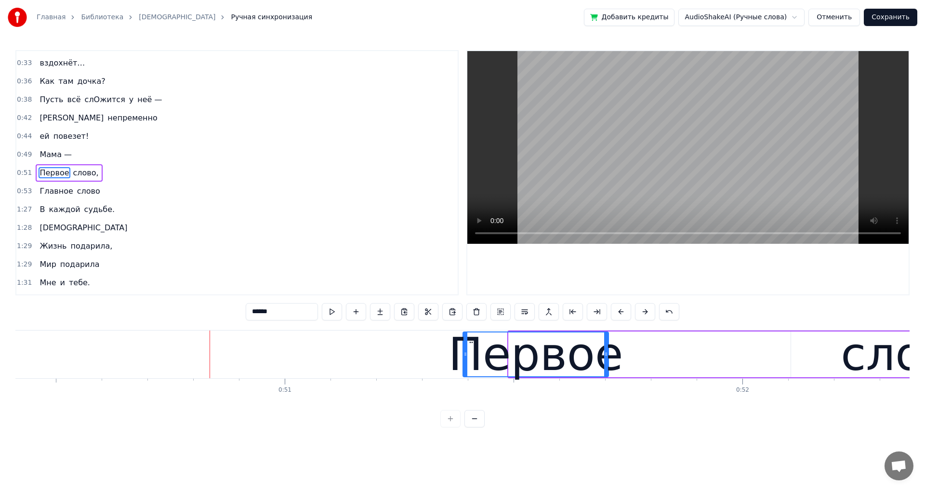
click at [644, 313] on button at bounding box center [645, 311] width 20 height 17
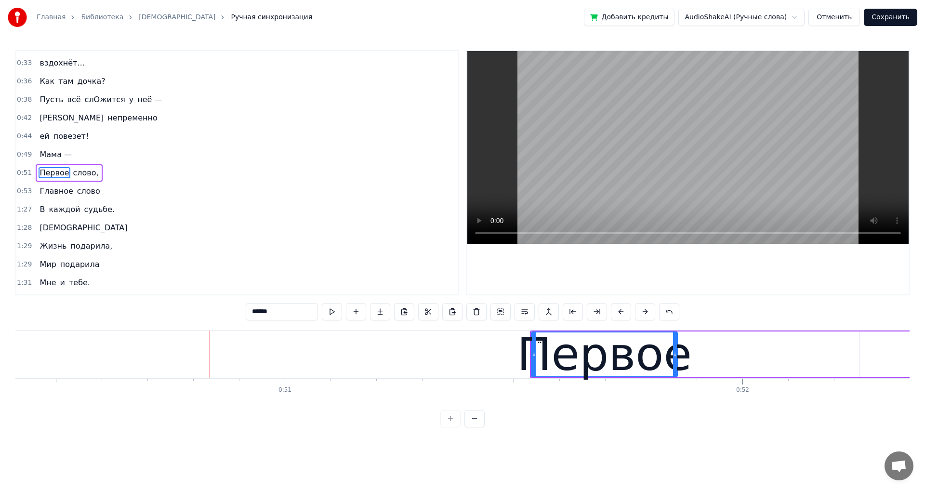
click at [644, 313] on button at bounding box center [645, 311] width 20 height 17
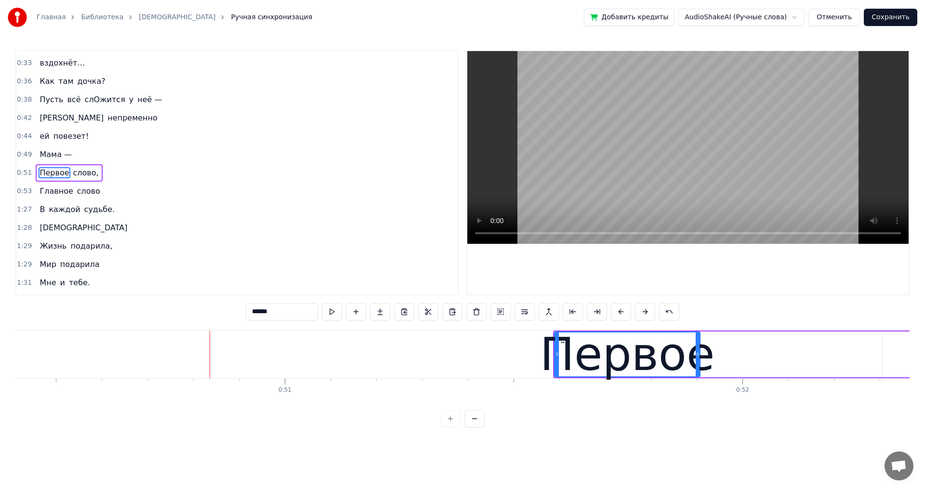
click at [644, 313] on button at bounding box center [645, 311] width 20 height 17
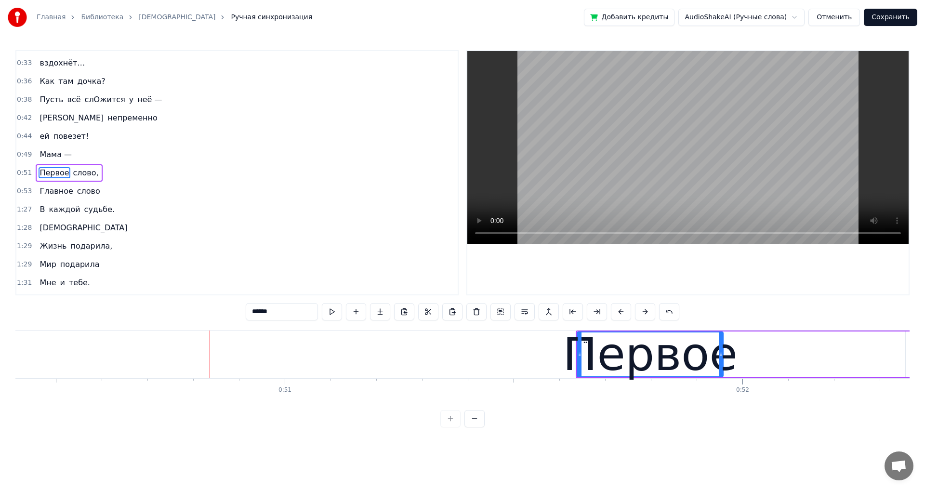
click at [644, 312] on button at bounding box center [645, 311] width 20 height 17
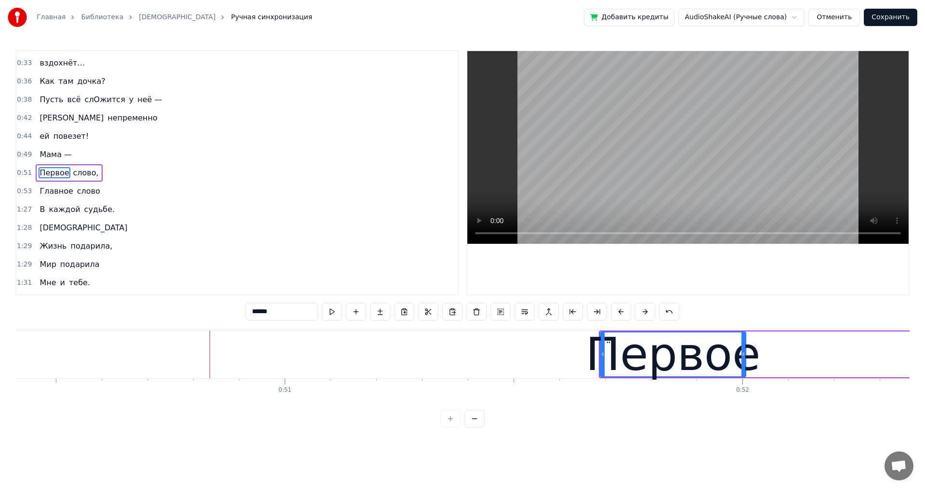
click at [644, 312] on button at bounding box center [645, 311] width 20 height 17
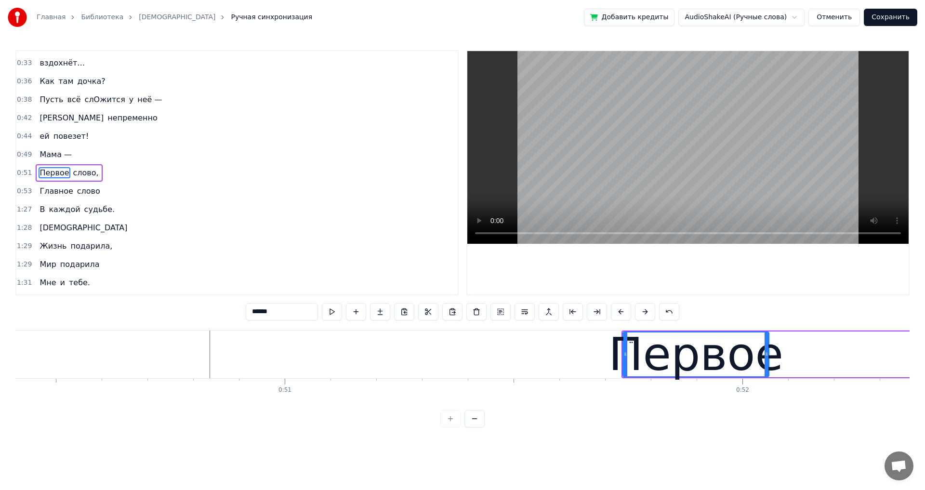
click at [644, 312] on button at bounding box center [645, 311] width 20 height 17
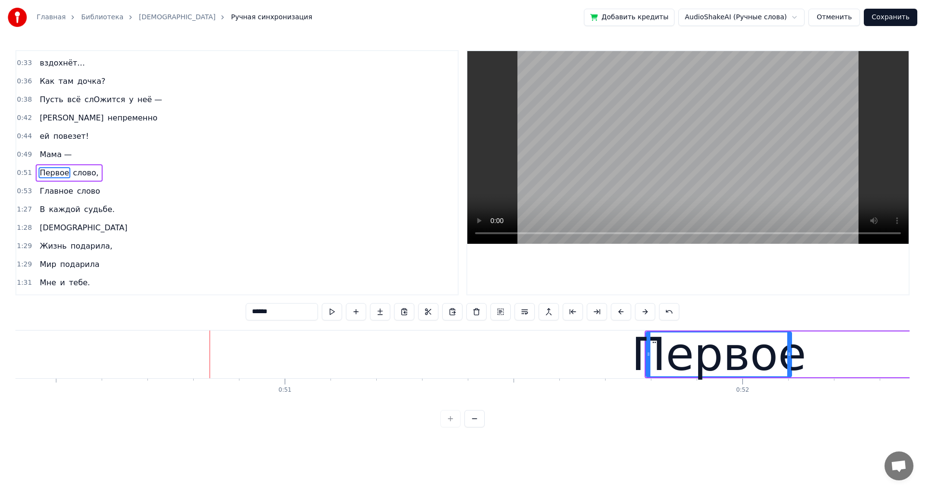
click at [41, 193] on span "Главное" at bounding box center [56, 190] width 35 height 11
type input "*******"
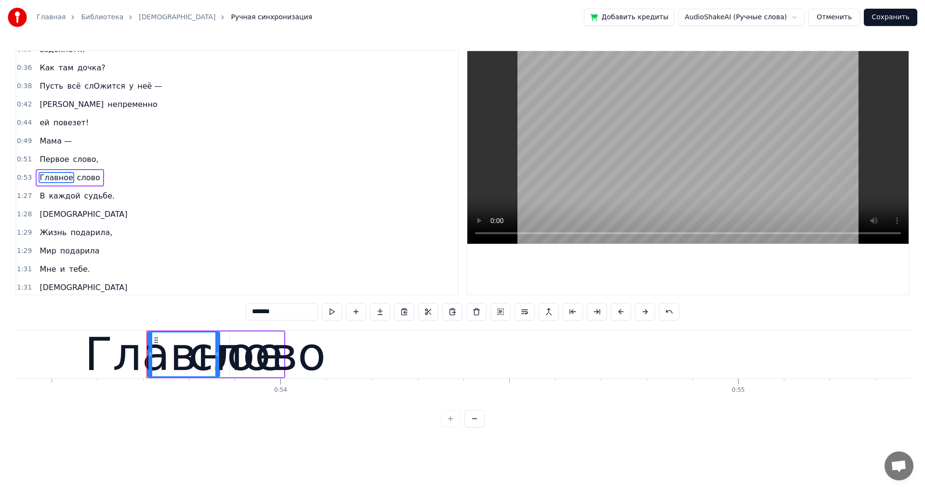
scroll to position [0, 24519]
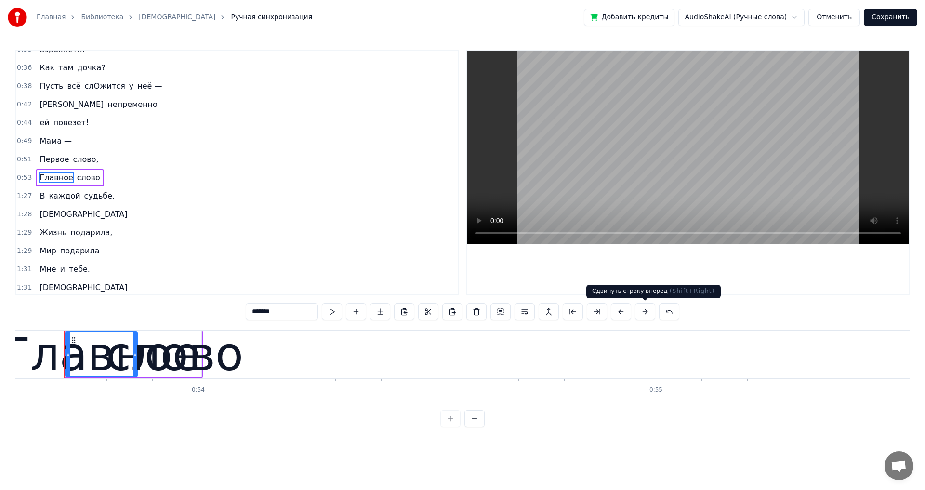
click at [644, 315] on button at bounding box center [645, 311] width 20 height 17
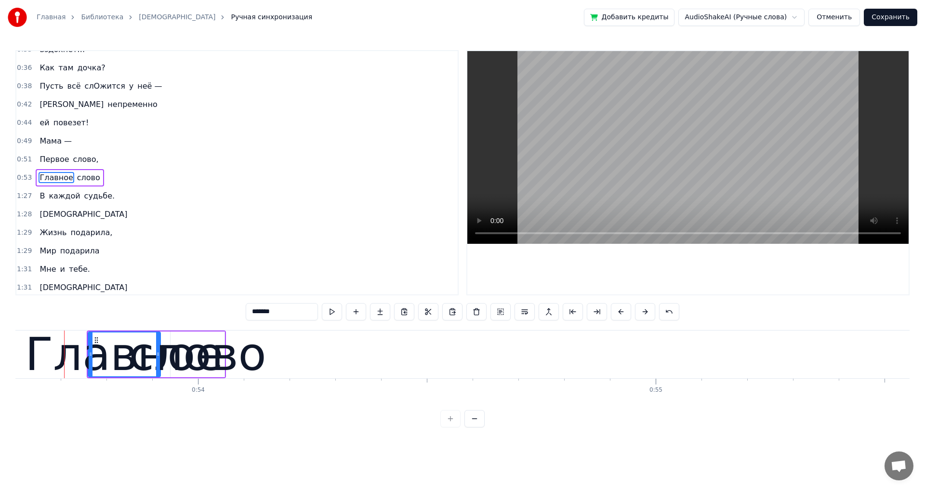
click at [644, 315] on button at bounding box center [645, 311] width 20 height 17
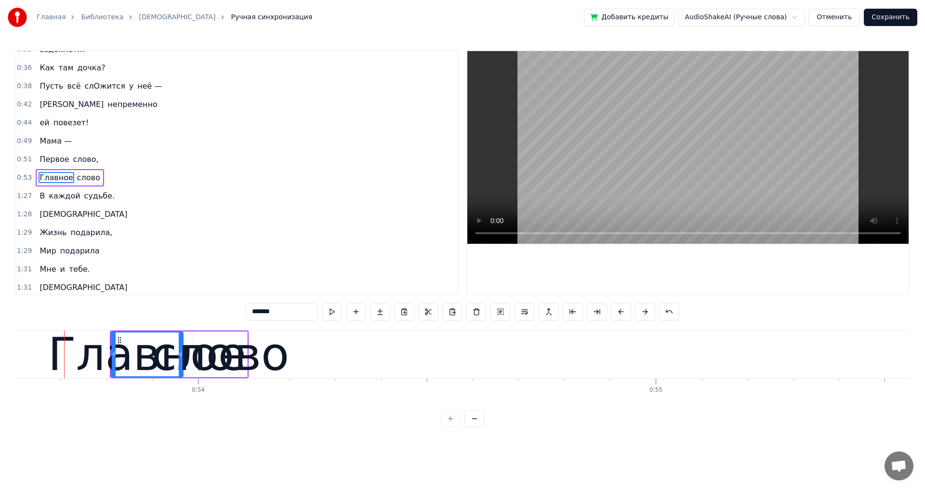
click at [644, 314] on button at bounding box center [645, 311] width 20 height 17
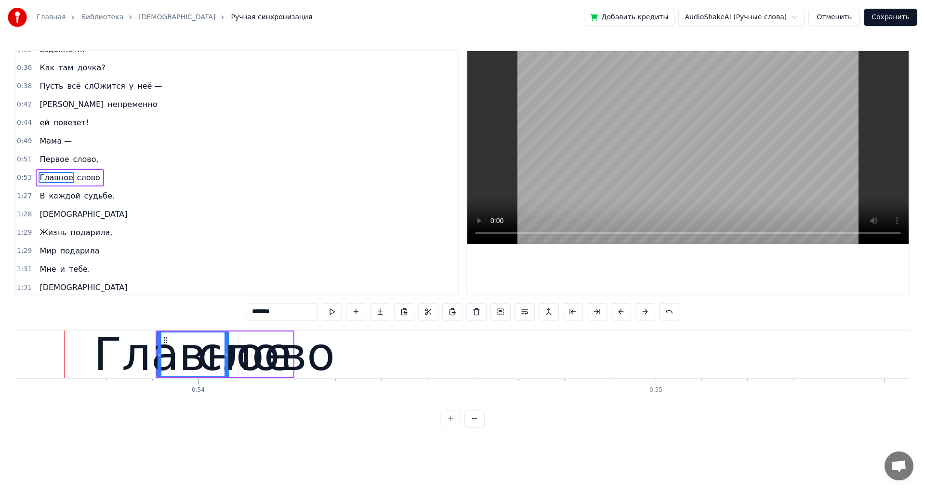
click at [644, 314] on button at bounding box center [645, 311] width 20 height 17
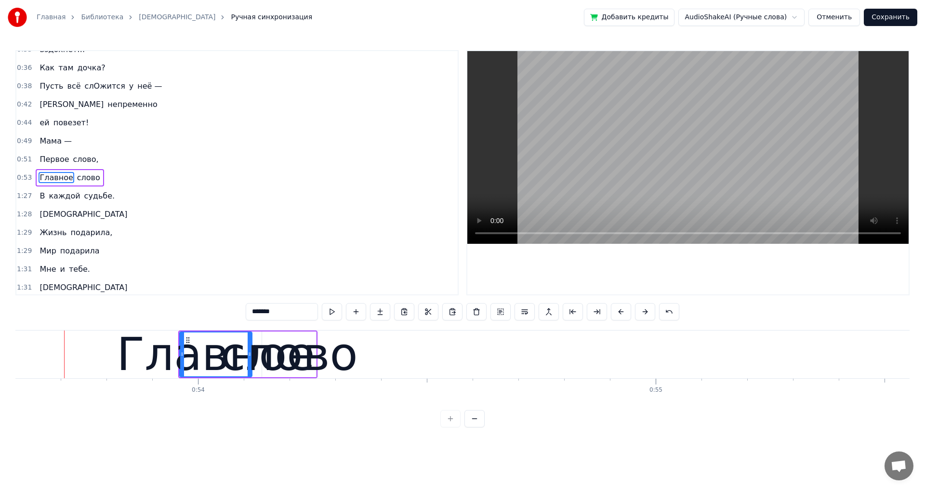
click at [644, 314] on button at bounding box center [645, 311] width 20 height 17
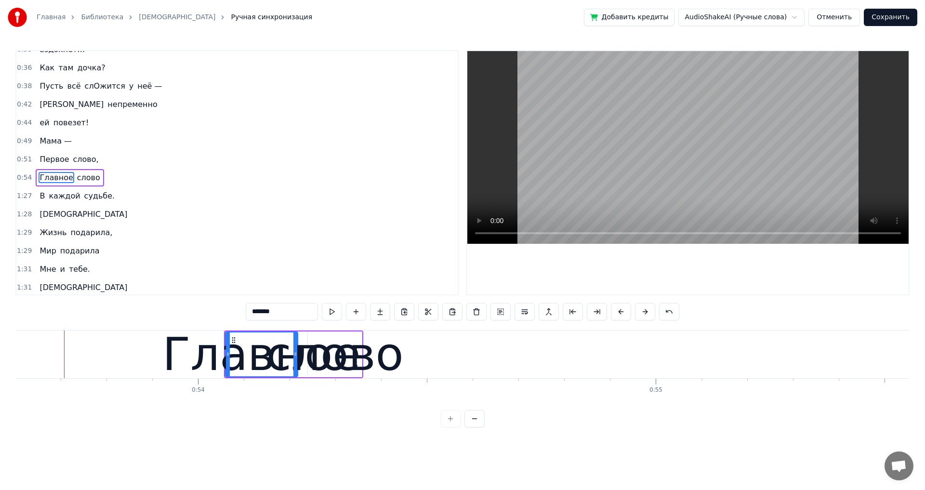
click at [644, 314] on button at bounding box center [645, 311] width 20 height 17
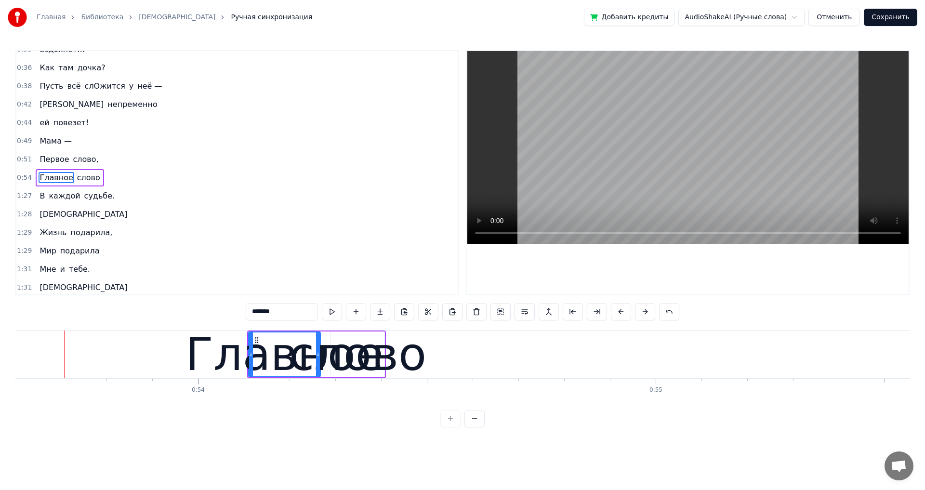
click at [644, 314] on button at bounding box center [645, 311] width 20 height 17
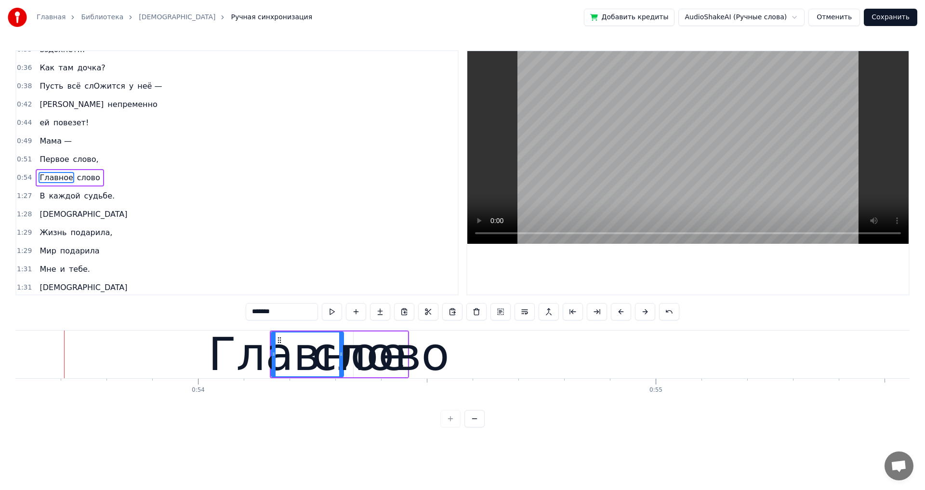
click at [644, 314] on button at bounding box center [645, 311] width 20 height 17
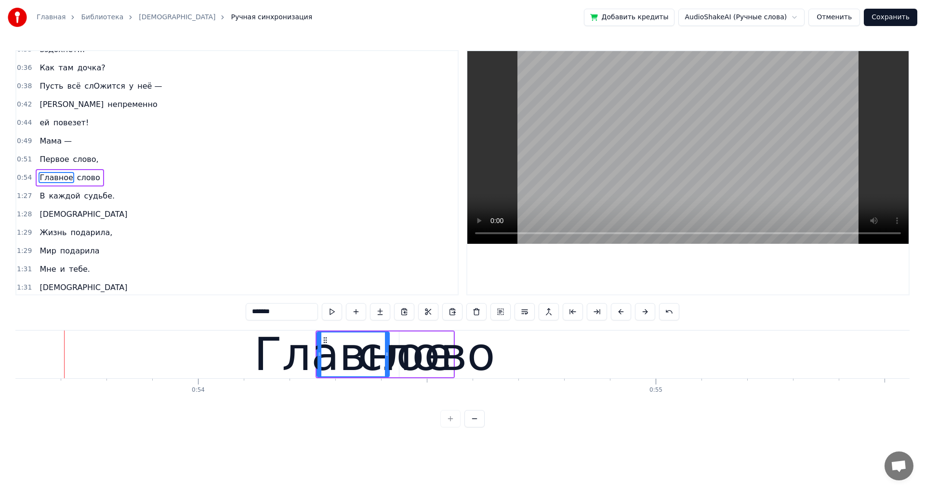
click at [644, 314] on button at bounding box center [645, 311] width 20 height 17
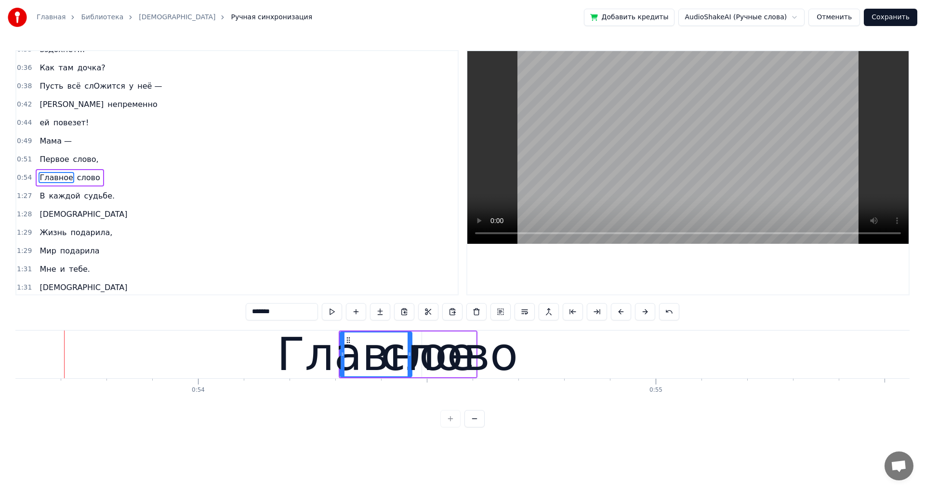
click at [644, 314] on button at bounding box center [645, 311] width 20 height 17
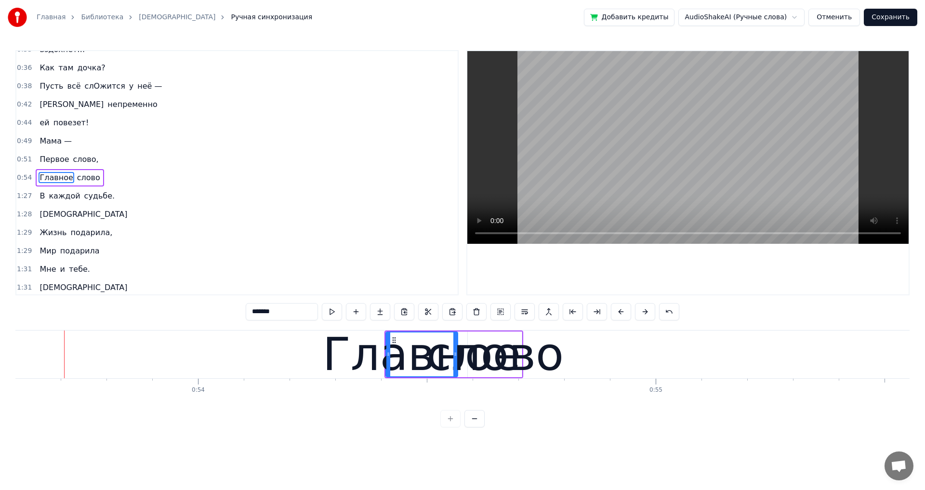
click at [644, 314] on button at bounding box center [645, 311] width 20 height 17
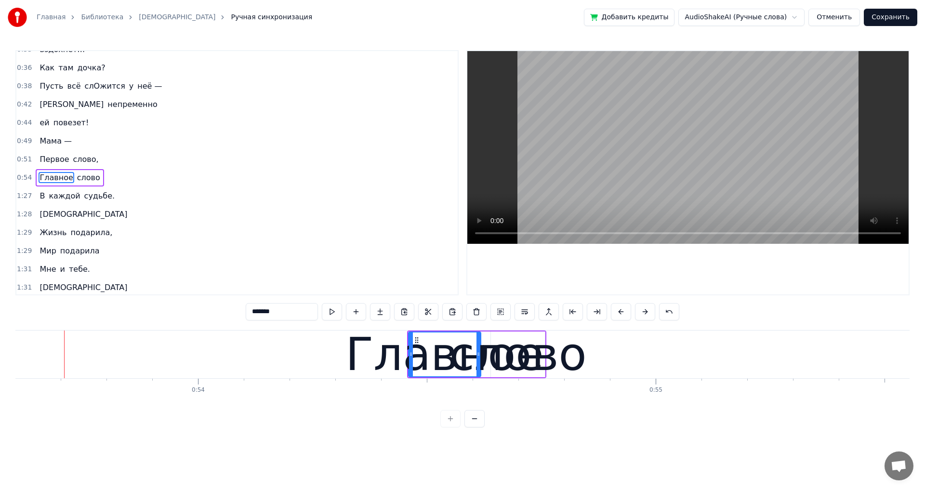
click at [644, 314] on button at bounding box center [645, 311] width 20 height 17
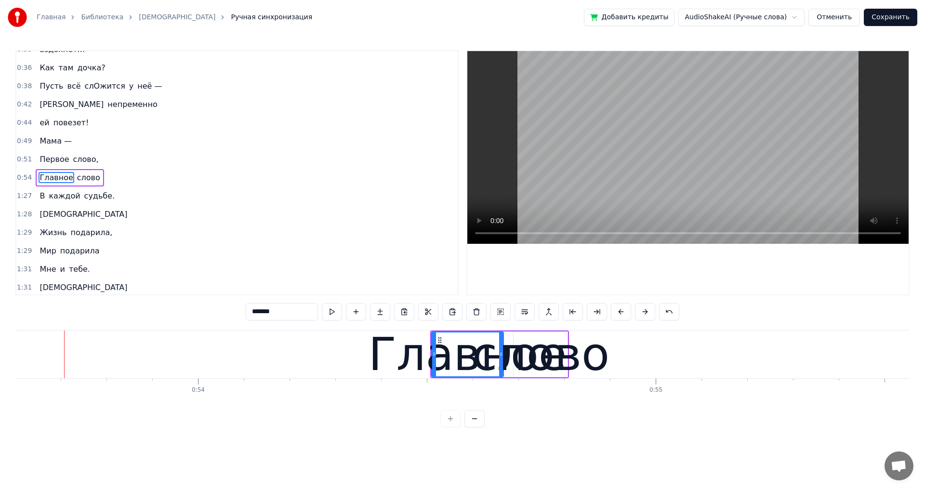
click at [644, 314] on button at bounding box center [645, 311] width 20 height 17
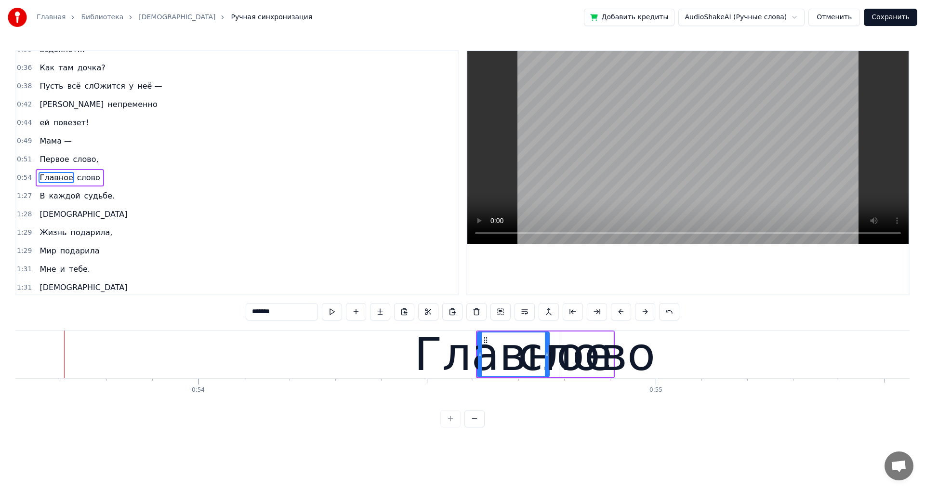
click at [644, 314] on button at bounding box center [645, 311] width 20 height 17
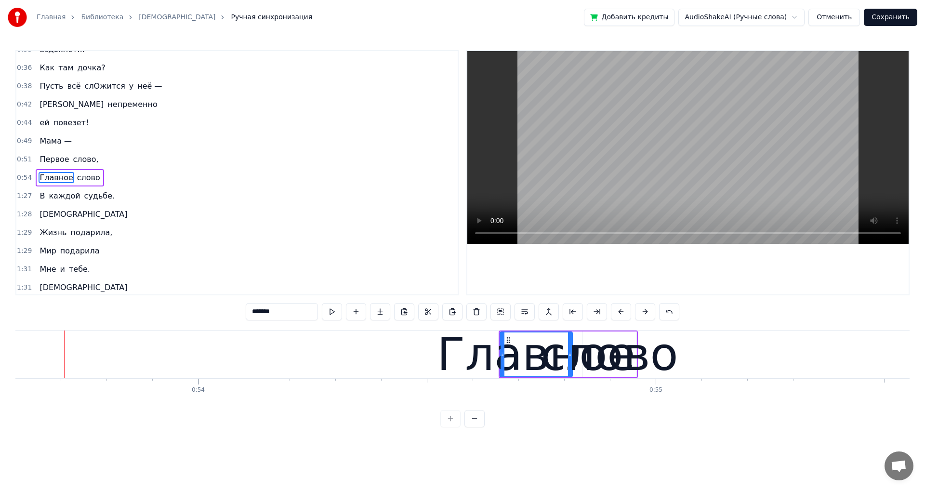
drag, startPoint x: 644, startPoint y: 314, endPoint x: 639, endPoint y: 311, distance: 5.5
click at [644, 314] on button at bounding box center [645, 311] width 20 height 17
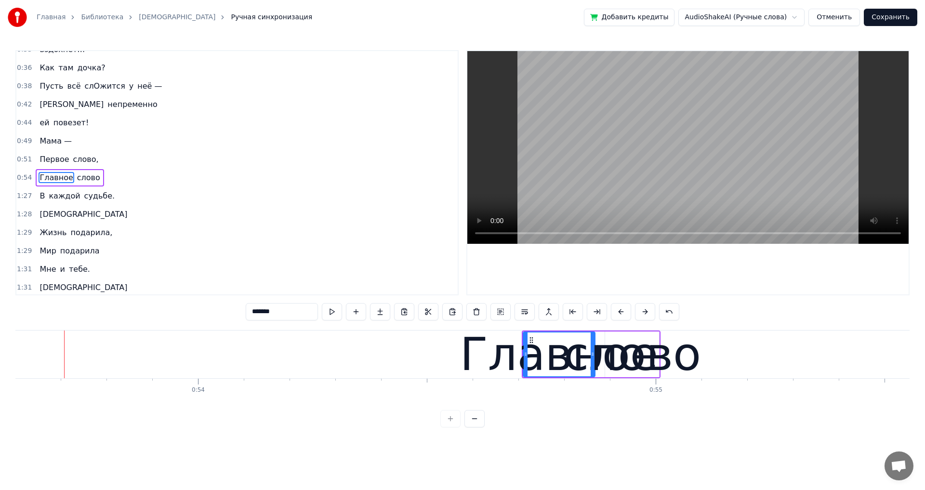
click at [41, 129] on div "ей повезет!" at bounding box center [64, 122] width 57 height 17
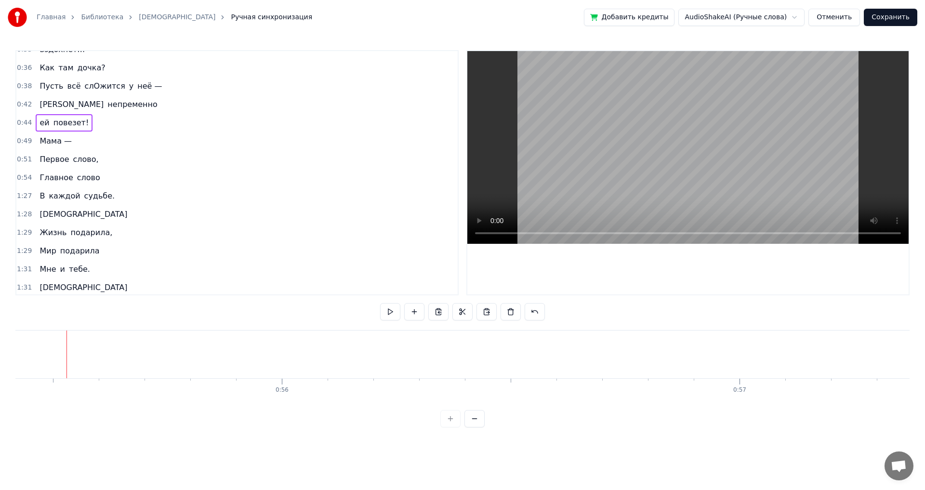
scroll to position [0, 25353]
click at [48, 162] on span "Первое" at bounding box center [54, 159] width 31 height 11
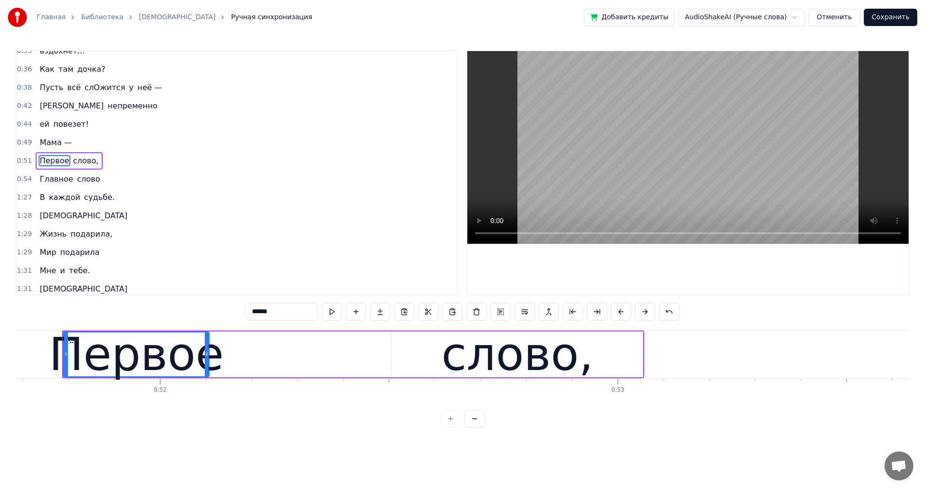
scroll to position [0, 23640]
click at [607, 355] on div "слово," at bounding box center [518, 354] width 251 height 46
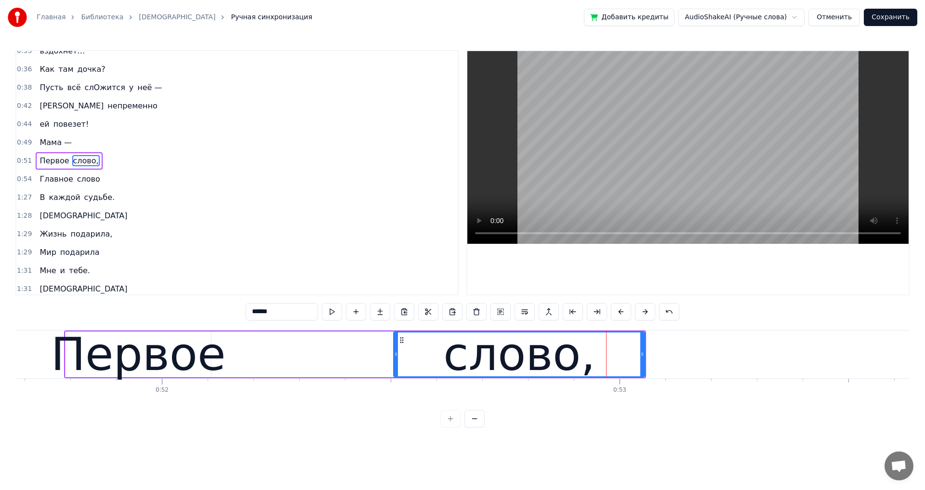
scroll to position [198, 0]
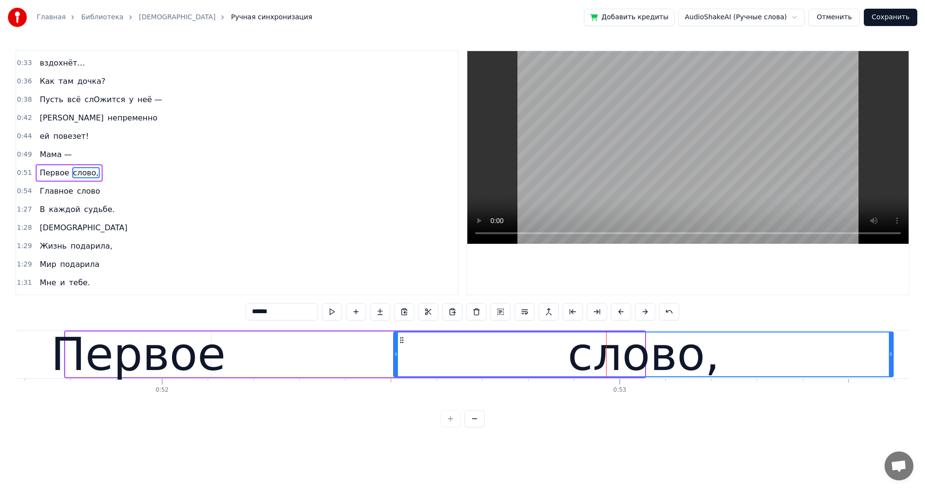
drag, startPoint x: 643, startPoint y: 354, endPoint x: 801, endPoint y: 377, distance: 159.6
click at [892, 371] on div at bounding box center [890, 354] width 4 height 44
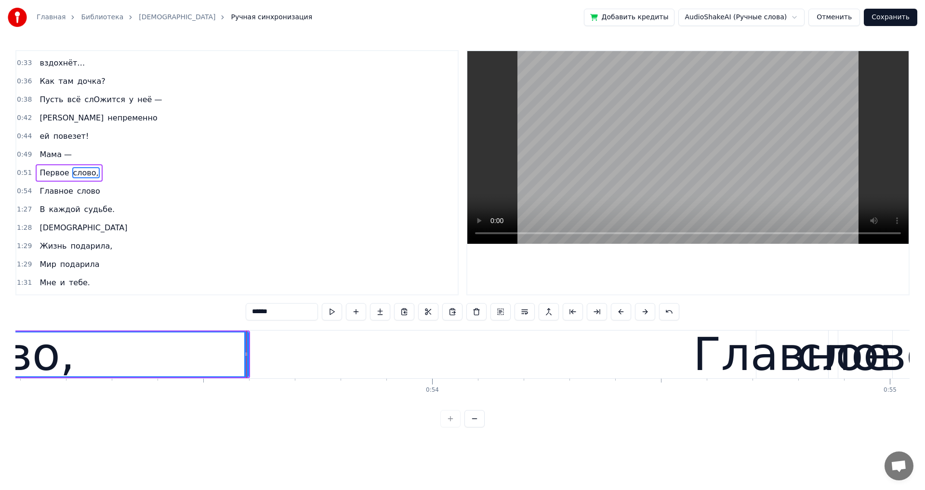
scroll to position [0, 24468]
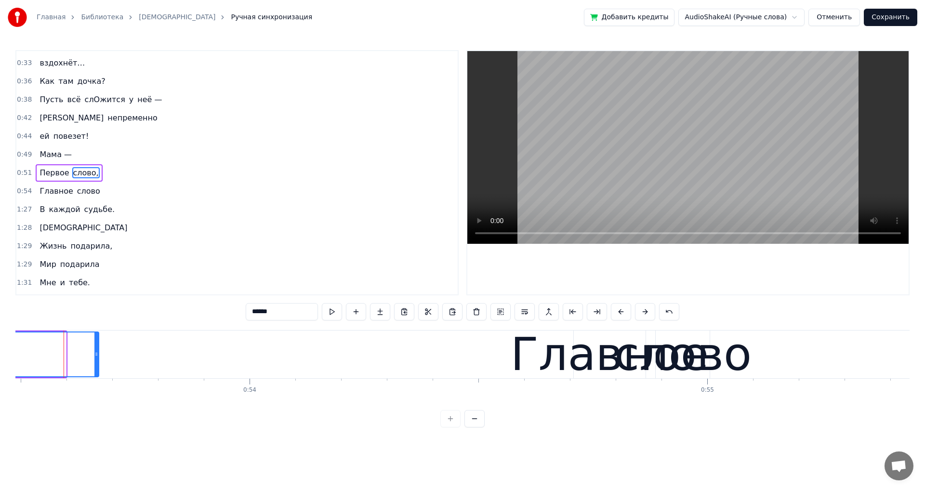
drag, startPoint x: 64, startPoint y: 356, endPoint x: 97, endPoint y: 356, distance: 32.7
click at [97, 356] on icon at bounding box center [96, 354] width 4 height 8
click at [529, 351] on div "Главное" at bounding box center [609, 354] width 198 height 69
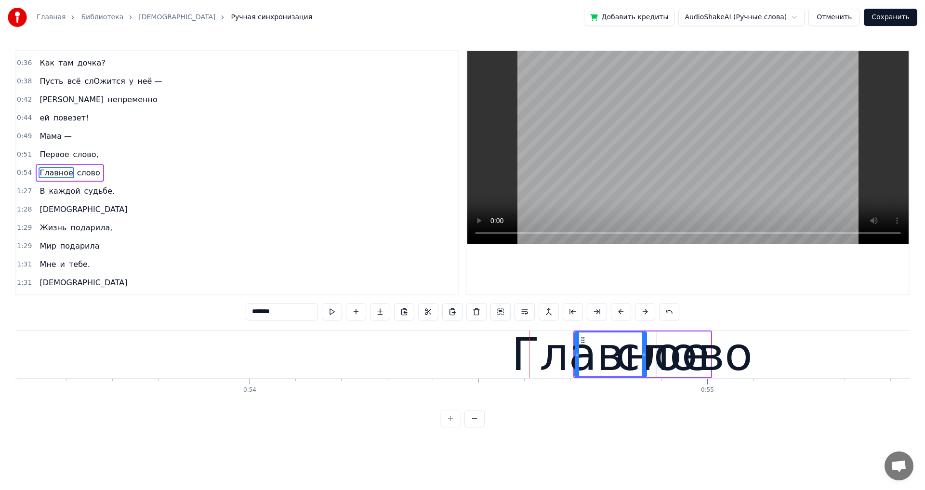
click at [685, 355] on div "Главное" at bounding box center [610, 354] width 198 height 69
click at [708, 353] on div "слово" at bounding box center [683, 354] width 137 height 69
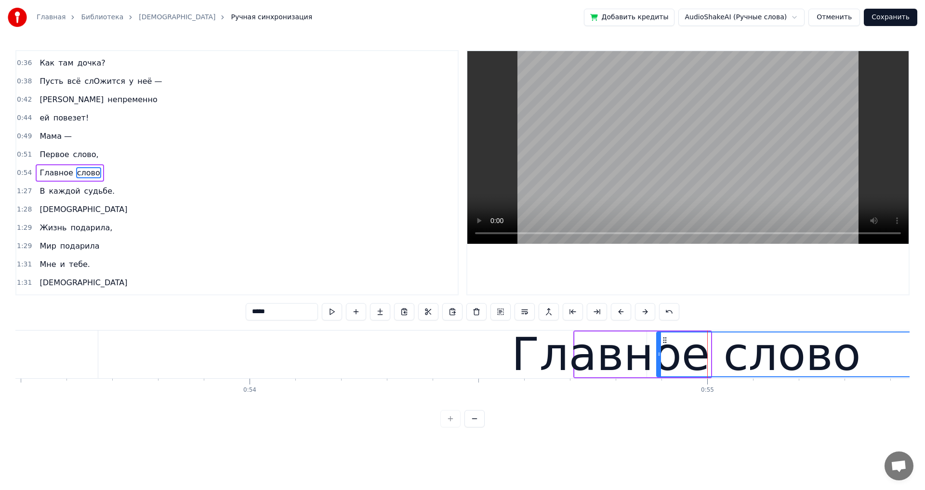
drag, startPoint x: 708, startPoint y: 353, endPoint x: 912, endPoint y: 381, distance: 205.6
click at [924, 357] on div "Главная Библиотека Мама Ручная синхронизация Добавить кредиты AudioShakeAI (Руч…" at bounding box center [462, 213] width 925 height 427
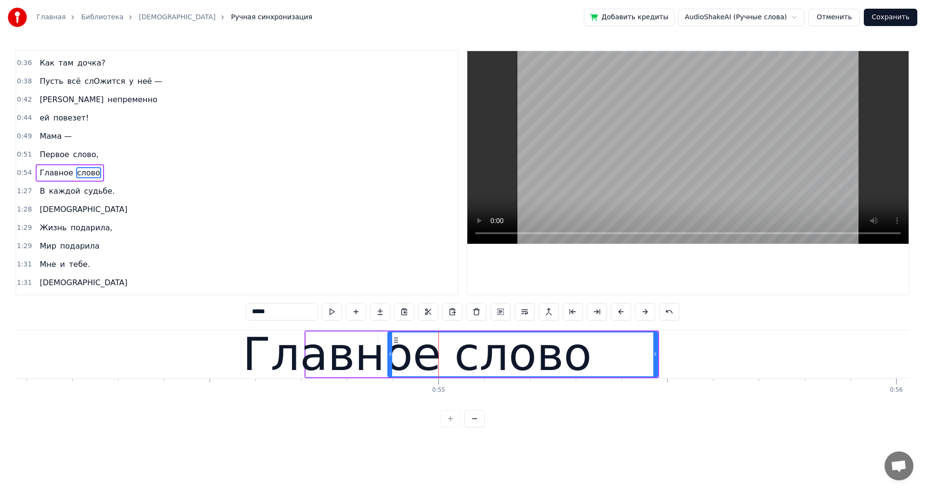
scroll to position [0, 24757]
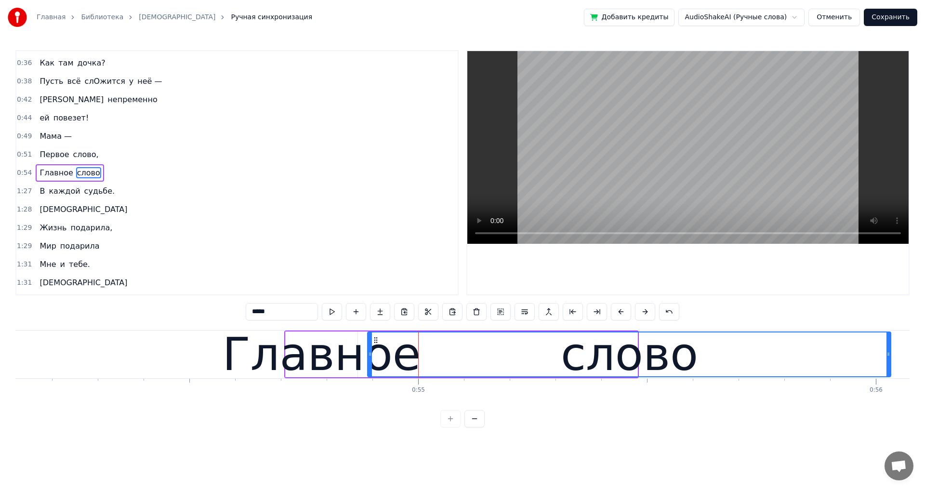
drag, startPoint x: 635, startPoint y: 354, endPoint x: 503, endPoint y: 366, distance: 133.0
click at [888, 354] on icon at bounding box center [888, 354] width 4 height 8
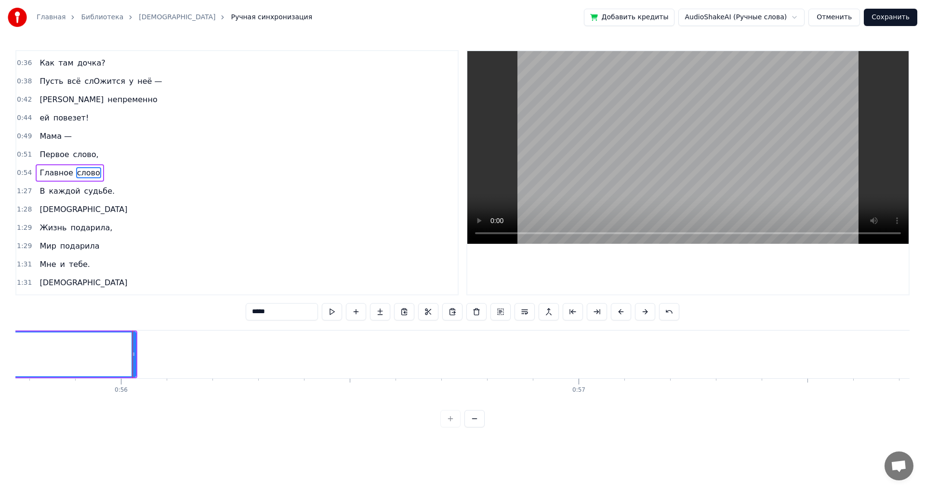
scroll to position [0, 25580]
click at [40, 173] on span "Главное" at bounding box center [56, 172] width 35 height 11
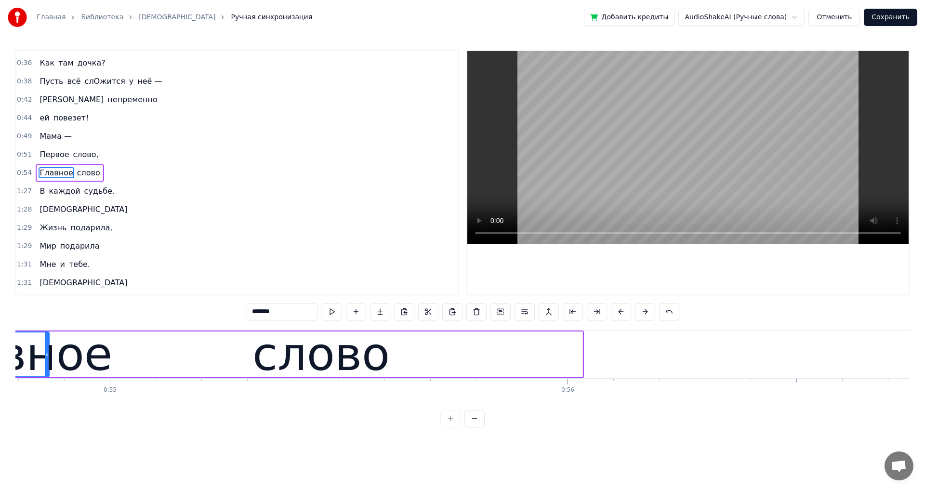
scroll to position [0, 24977]
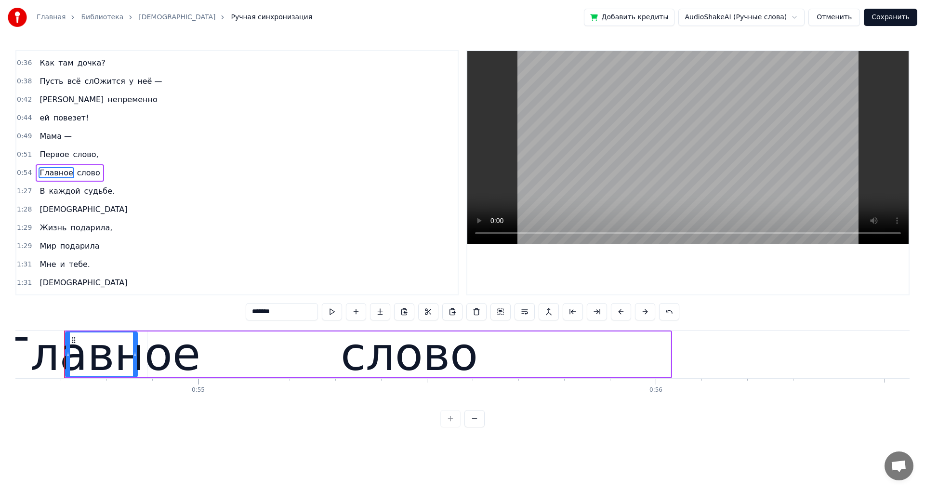
click at [172, 357] on div "Главное" at bounding box center [101, 354] width 198 height 69
click at [397, 360] on div "слово" at bounding box center [408, 354] width 137 height 69
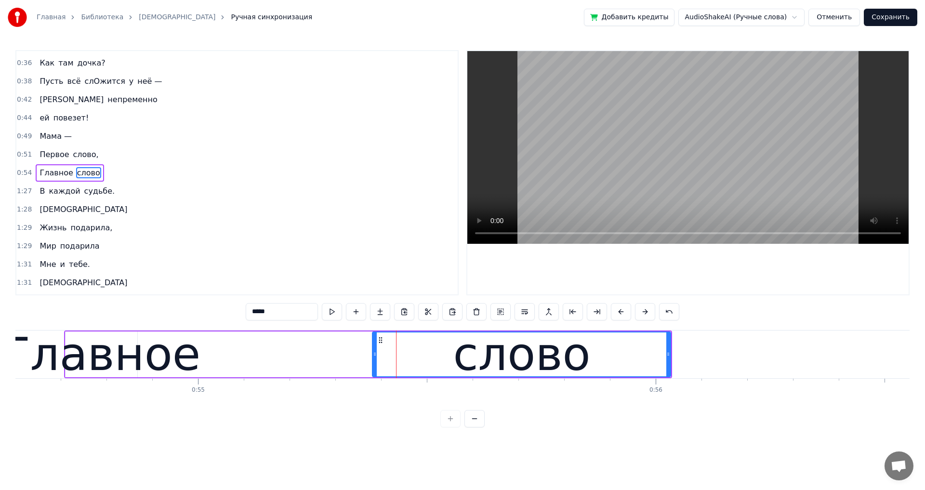
drag, startPoint x: 150, startPoint y: 353, endPoint x: 128, endPoint y: 368, distance: 26.7
click at [375, 358] on div at bounding box center [375, 354] width 4 height 44
click at [46, 362] on div "Главное" at bounding box center [101, 354] width 198 height 69
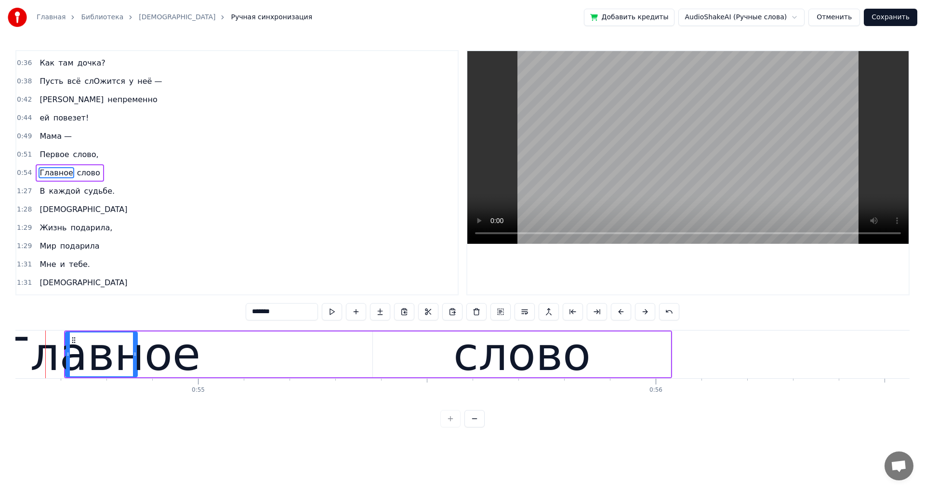
scroll to position [0, 24958]
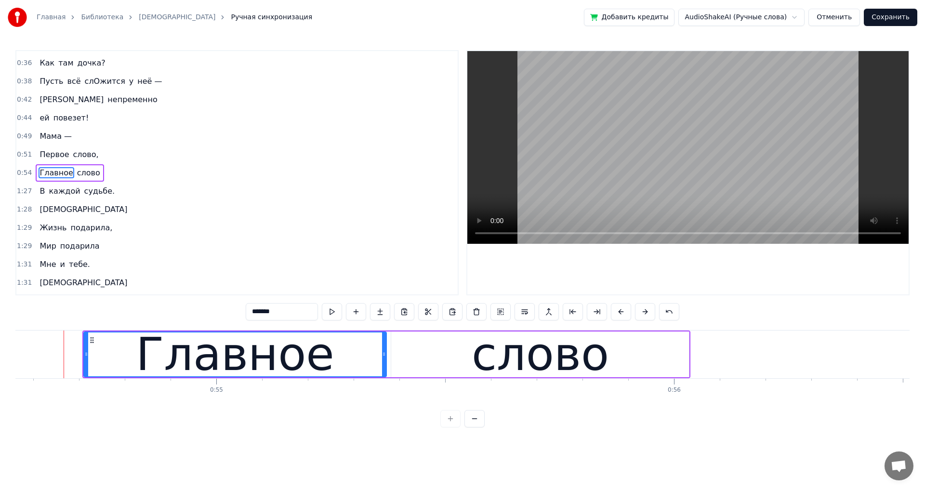
drag, startPoint x: 154, startPoint y: 355, endPoint x: 385, endPoint y: 363, distance: 230.8
click at [385, 363] on div at bounding box center [384, 354] width 4 height 44
click at [667, 365] on div "слово" at bounding box center [540, 354] width 298 height 46
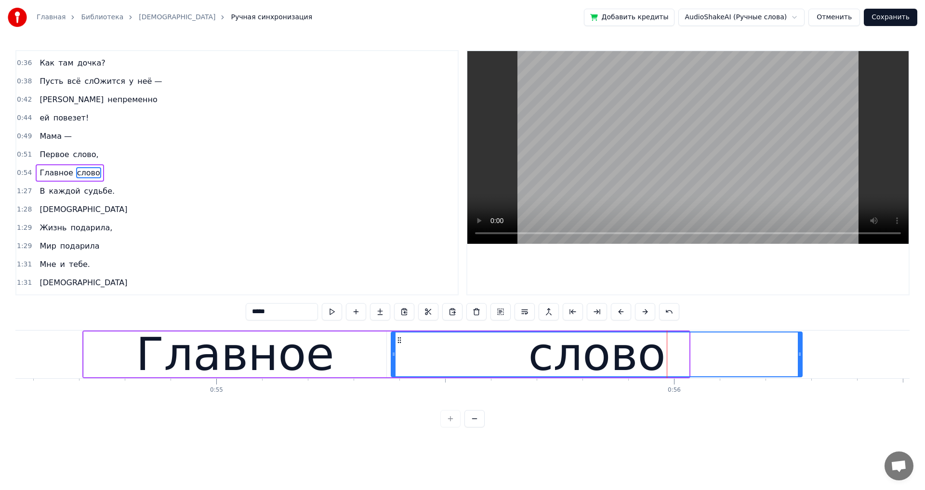
drag, startPoint x: 688, startPoint y: 355, endPoint x: 801, endPoint y: 355, distance: 113.2
click at [801, 355] on icon at bounding box center [799, 354] width 4 height 8
click at [40, 156] on span "Первое" at bounding box center [54, 154] width 31 height 11
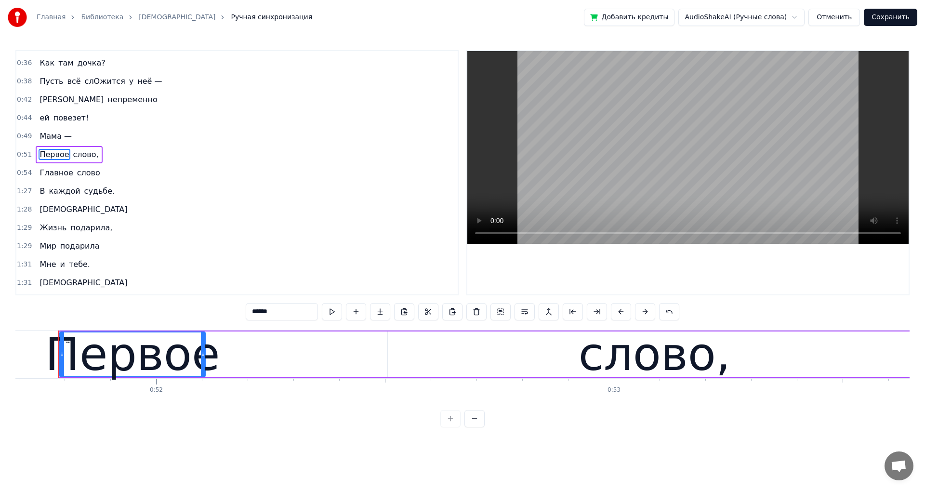
scroll to position [0, 23640]
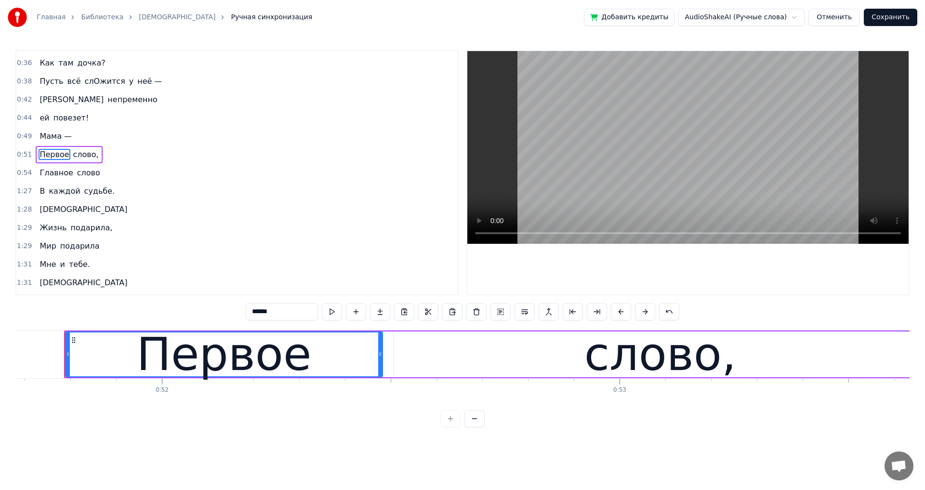
drag, startPoint x: 209, startPoint y: 355, endPoint x: 392, endPoint y: 358, distance: 182.5
click at [380, 358] on div at bounding box center [380, 354] width 4 height 44
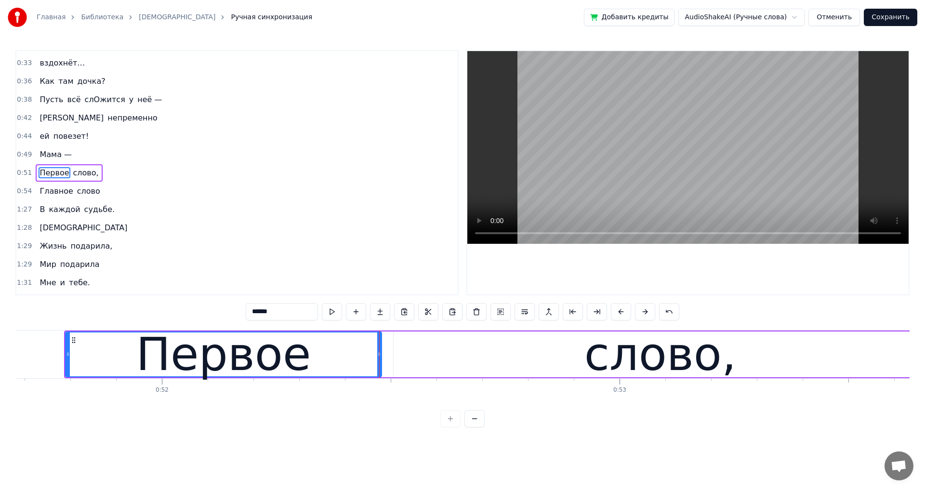
click at [441, 359] on div "слово," at bounding box center [659, 354] width 533 height 46
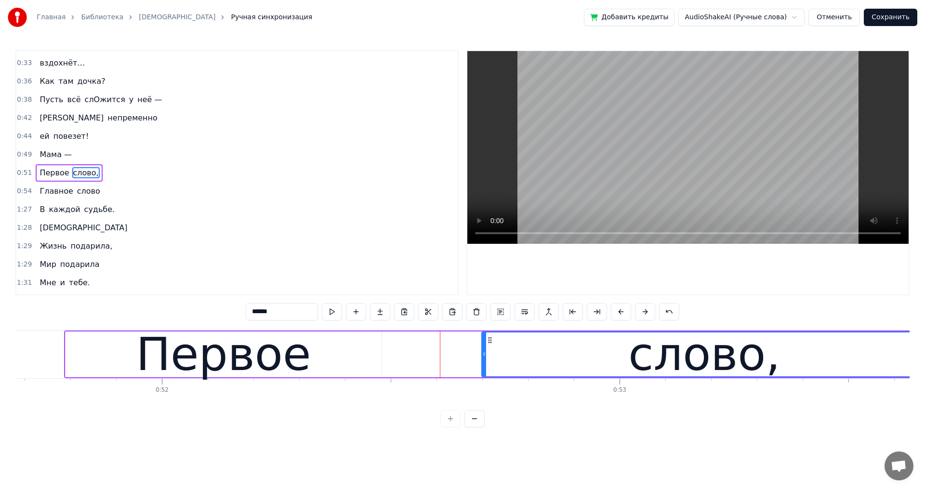
drag, startPoint x: 396, startPoint y: 353, endPoint x: 484, endPoint y: 352, distance: 88.1
click at [484, 352] on icon at bounding box center [484, 354] width 4 height 8
click at [286, 348] on div "Первое" at bounding box center [223, 354] width 175 height 69
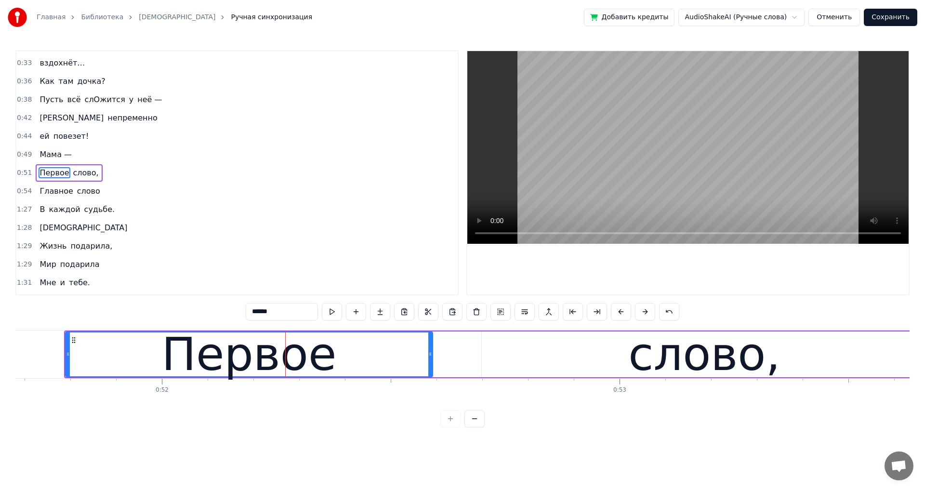
drag, startPoint x: 380, startPoint y: 354, endPoint x: 431, endPoint y: 353, distance: 51.0
click at [431, 353] on icon at bounding box center [430, 354] width 4 height 8
click at [55, 137] on span "повезет!" at bounding box center [71, 135] width 38 height 11
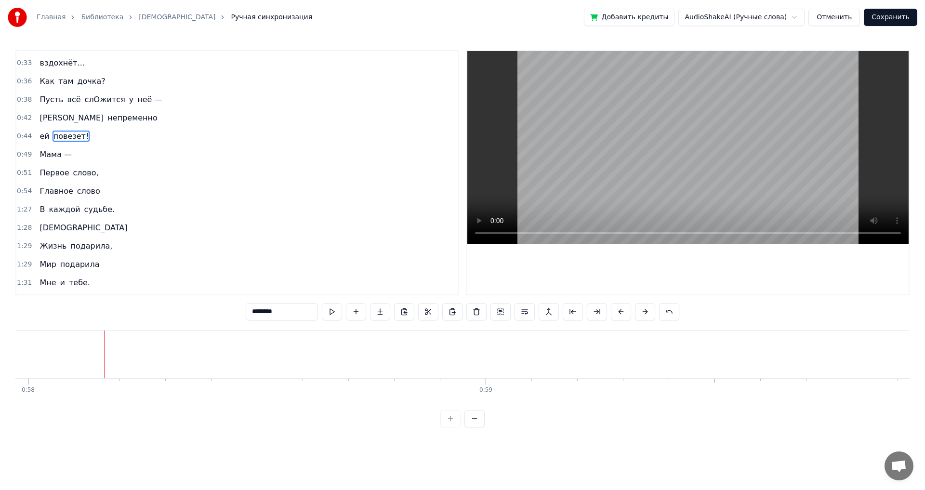
scroll to position [0, 26559]
click at [72, 214] on span "каждой" at bounding box center [64, 209] width 33 height 11
type input "******"
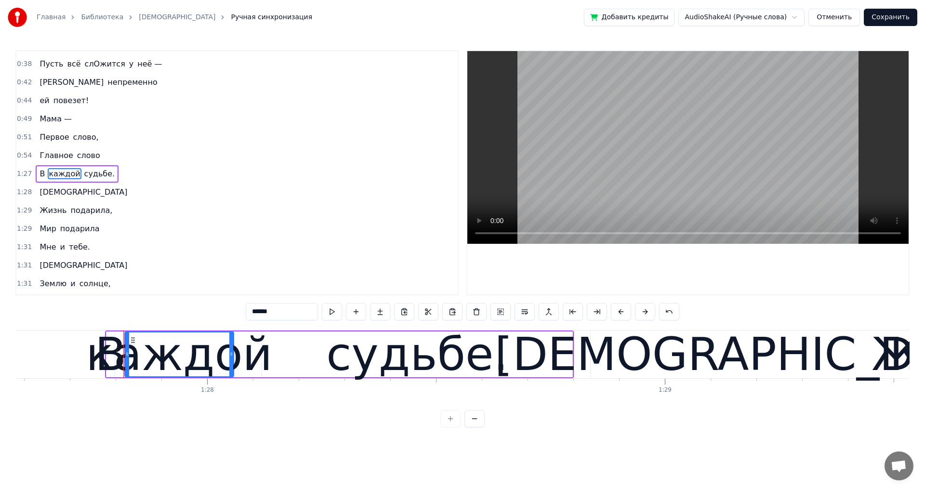
scroll to position [0, 40122]
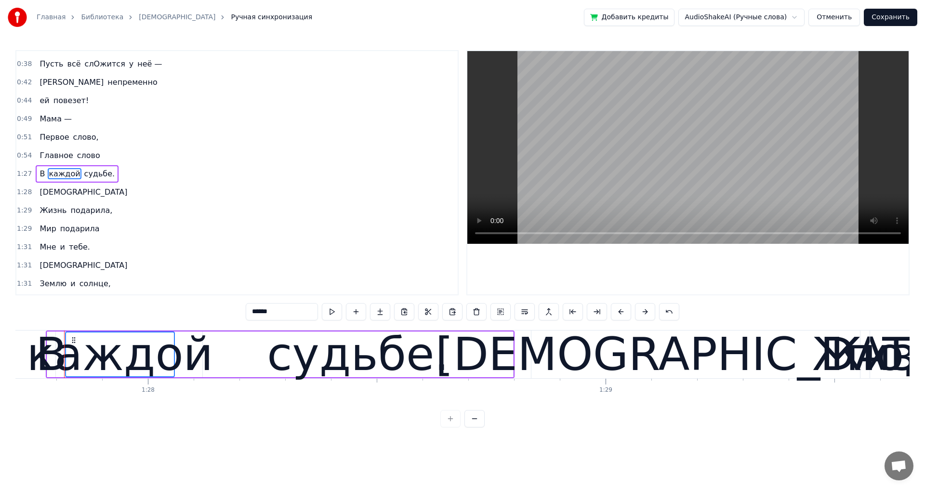
click at [52, 190] on span "[DEMOGRAPHIC_DATA]" at bounding box center [84, 191] width 90 height 11
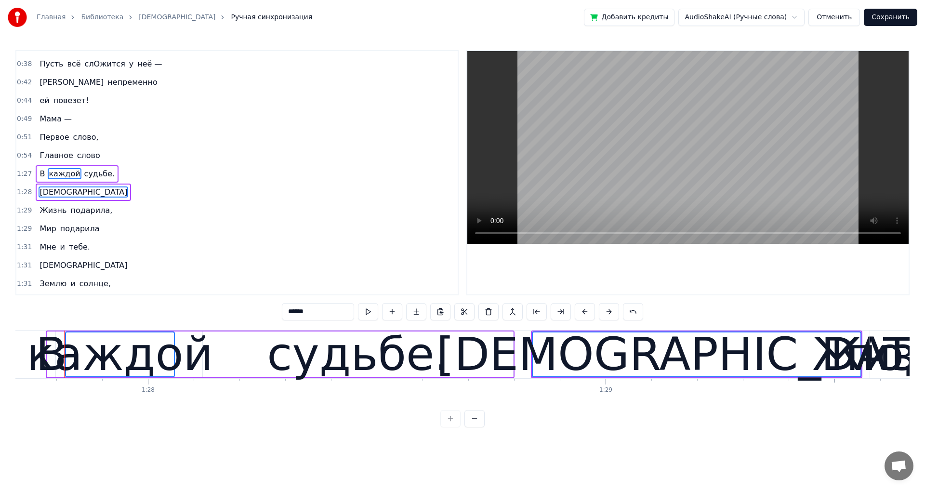
scroll to position [235, 0]
click at [58, 213] on span "Жизнь" at bounding box center [53, 209] width 29 height 11
click at [55, 226] on div "Мир подарила" at bounding box center [69, 227] width 67 height 17
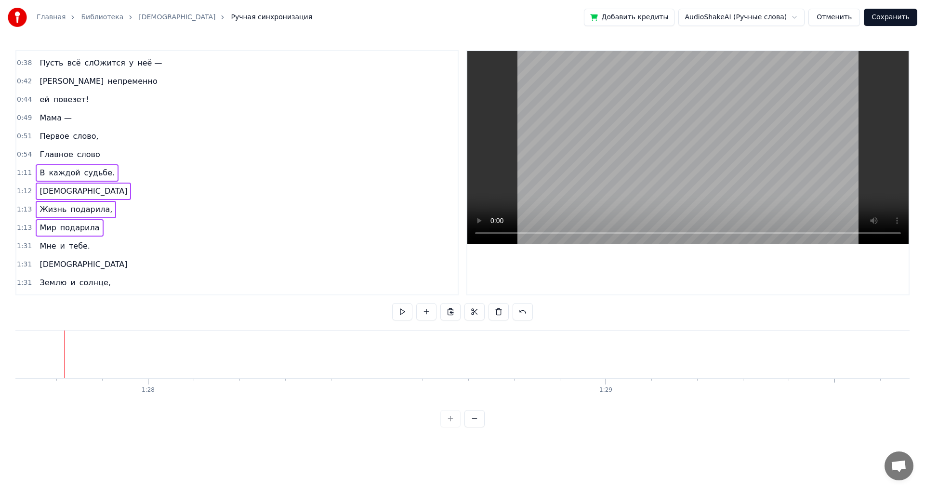
click at [72, 178] on div "В каждой судьбе." at bounding box center [77, 172] width 83 height 17
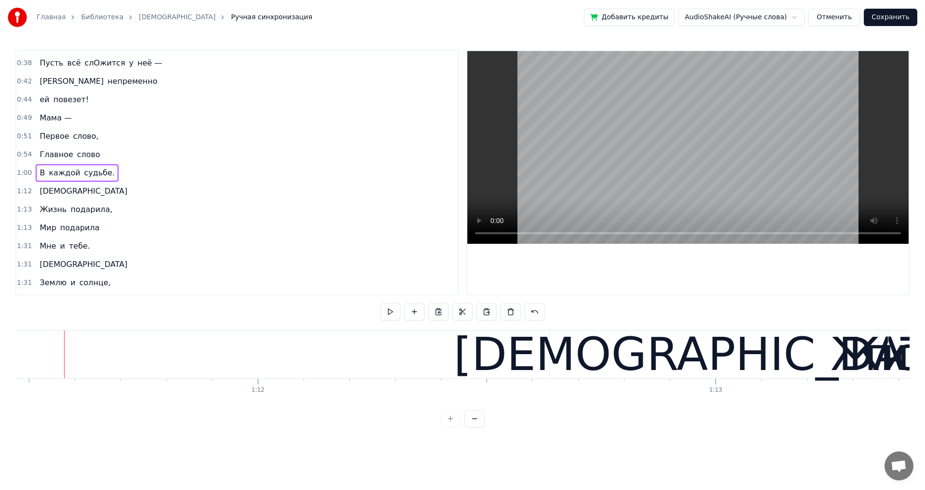
click at [52, 193] on span "[DEMOGRAPHIC_DATA]" at bounding box center [84, 190] width 90 height 11
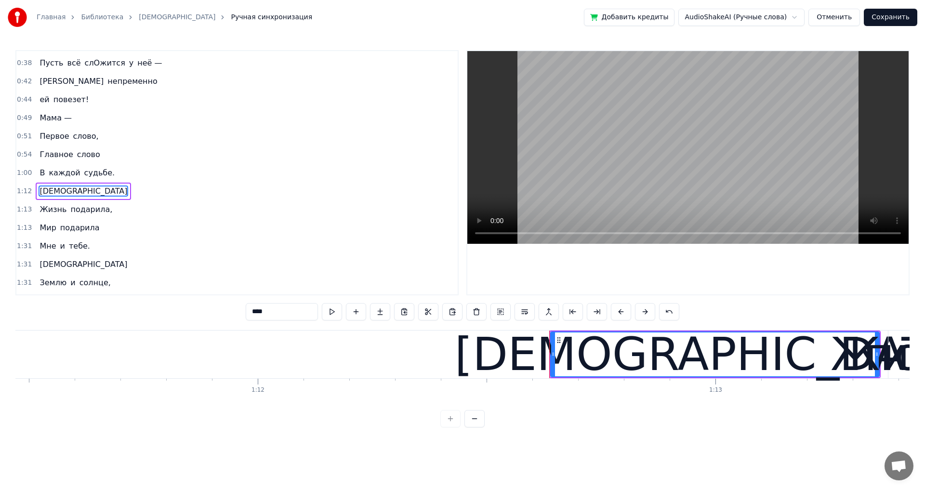
scroll to position [253, 0]
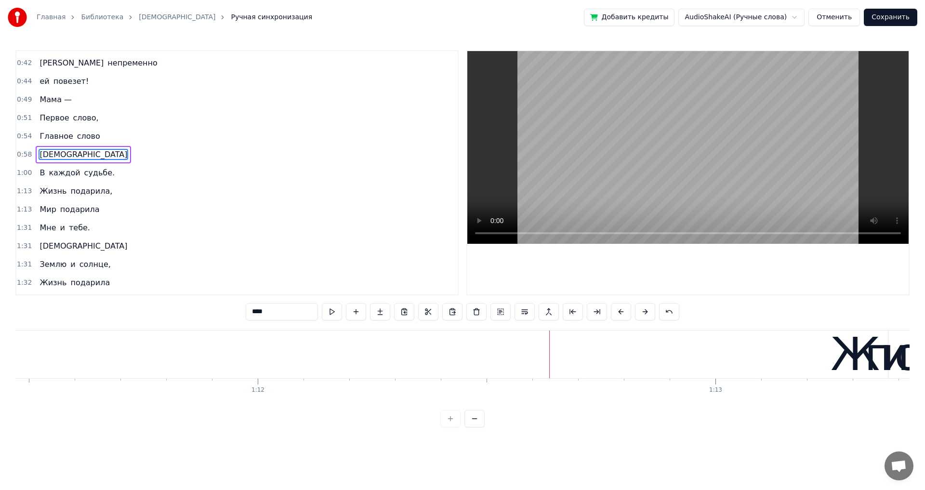
click at [39, 155] on span "[DEMOGRAPHIC_DATA]" at bounding box center [84, 154] width 90 height 11
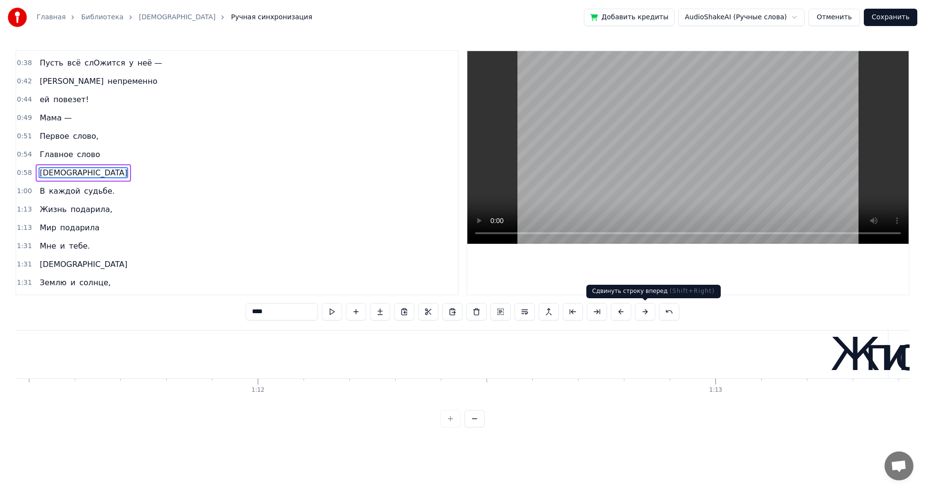
click at [647, 311] on button at bounding box center [645, 311] width 20 height 17
click at [646, 311] on button at bounding box center [645, 311] width 20 height 17
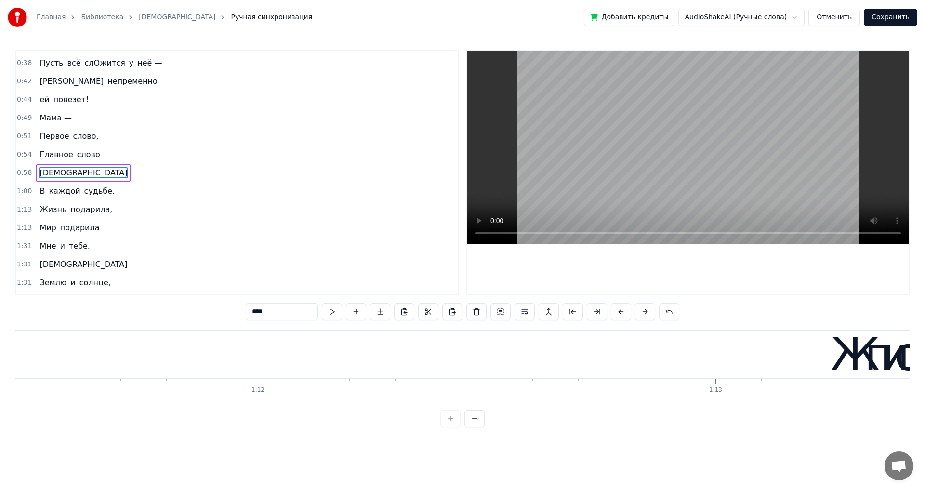
click at [646, 311] on button at bounding box center [645, 311] width 20 height 17
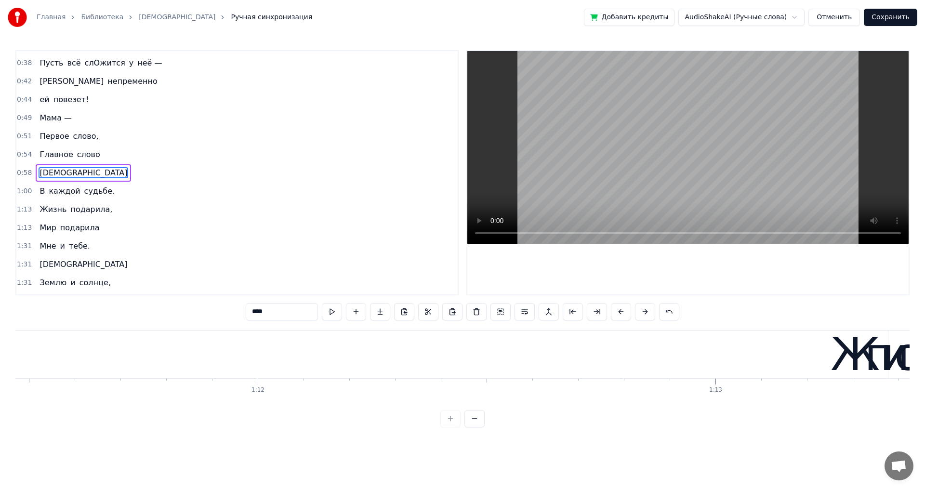
click at [646, 311] on button at bounding box center [645, 311] width 20 height 17
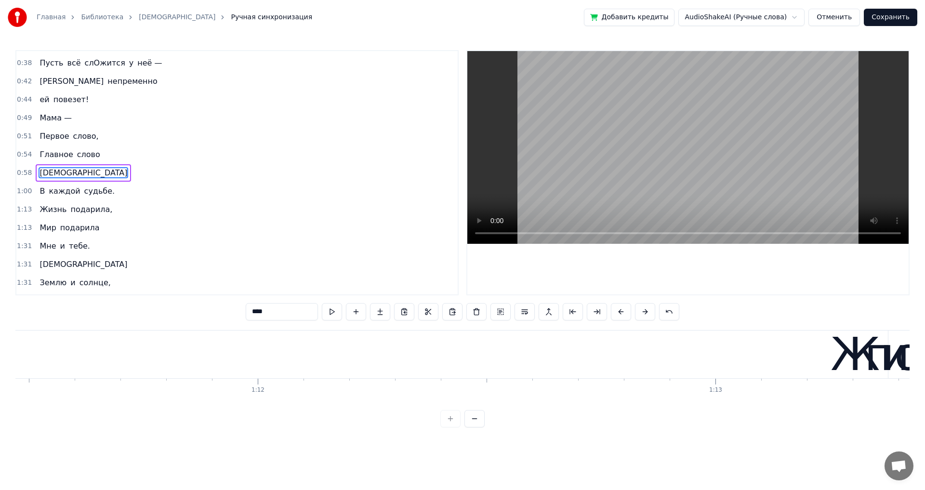
click at [646, 311] on button at bounding box center [645, 311] width 20 height 17
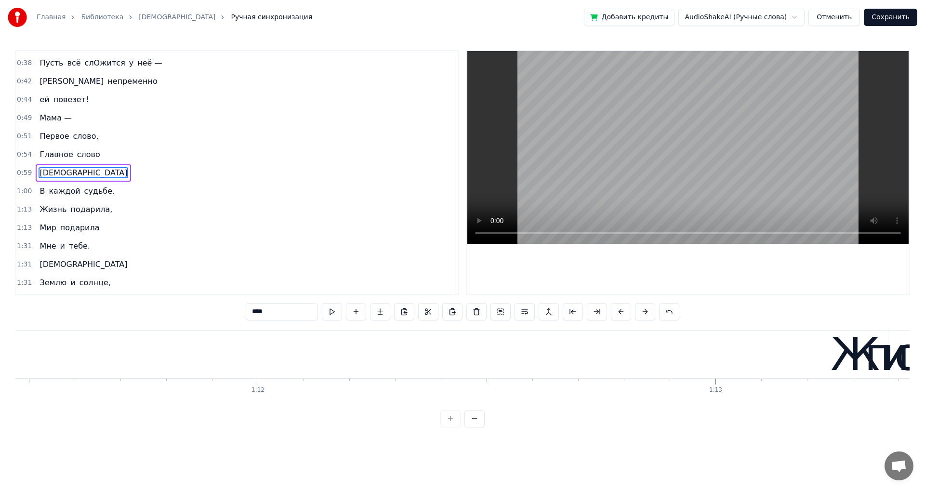
click at [646, 311] on button at bounding box center [645, 311] width 20 height 17
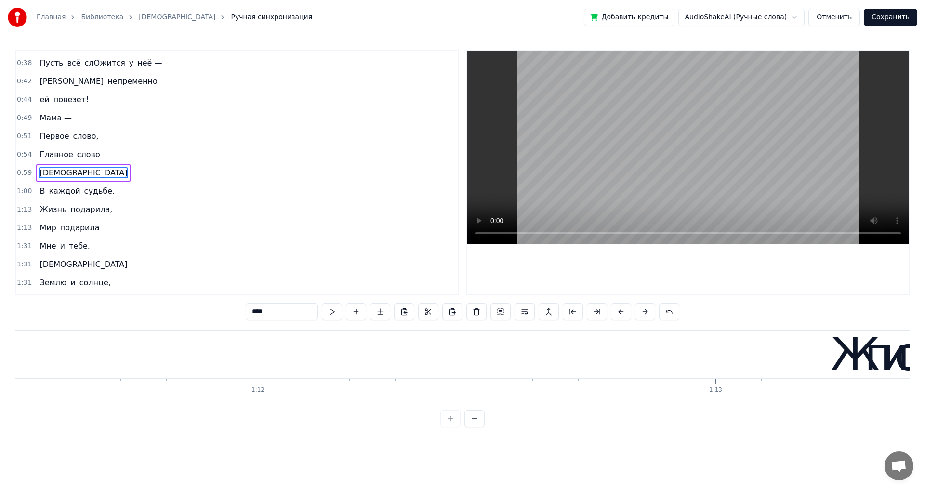
click at [646, 311] on button at bounding box center [645, 311] width 20 height 17
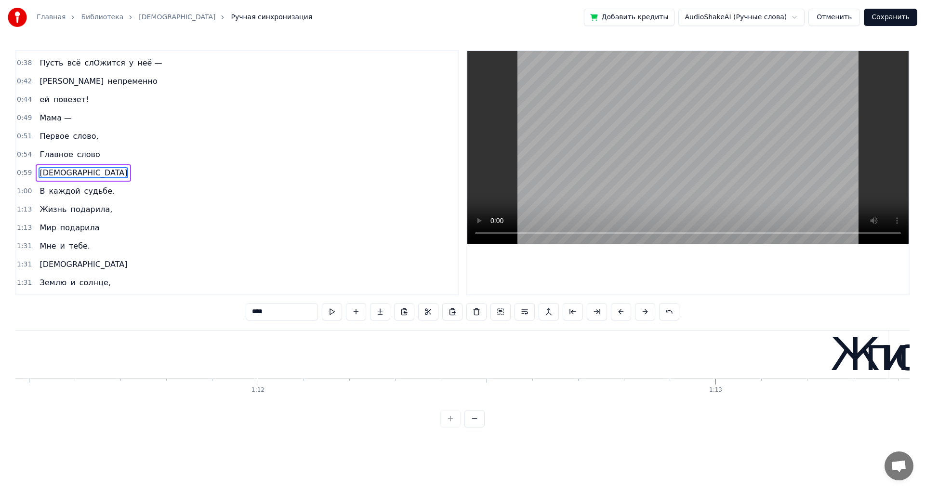
click at [646, 311] on button at bounding box center [645, 311] width 20 height 17
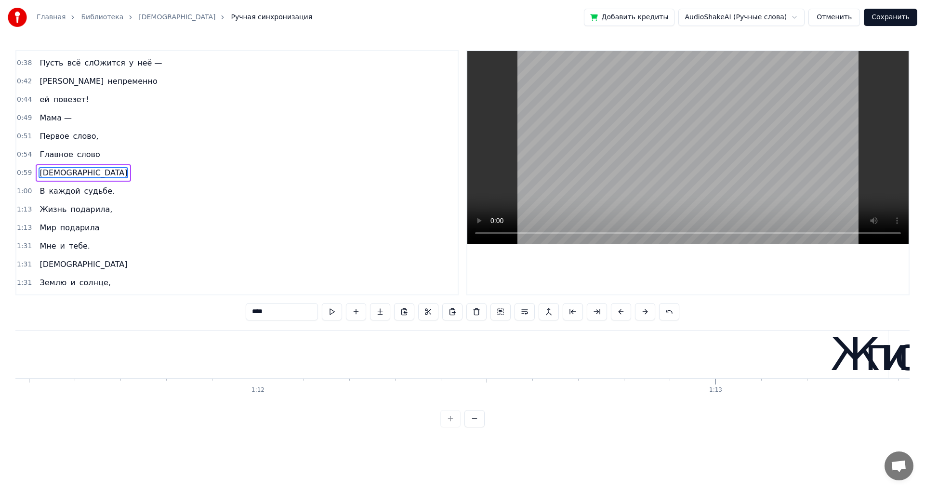
click at [646, 311] on button at bounding box center [645, 311] width 20 height 17
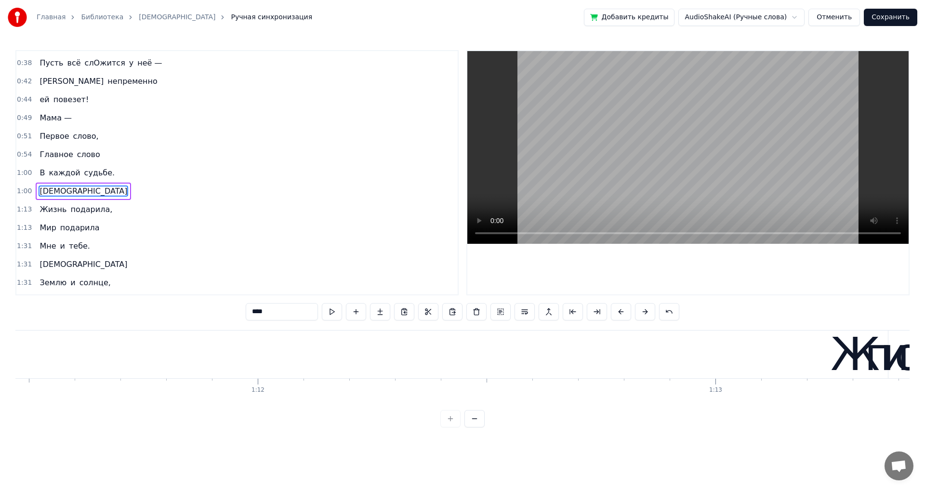
click at [646, 311] on button at bounding box center [645, 311] width 20 height 17
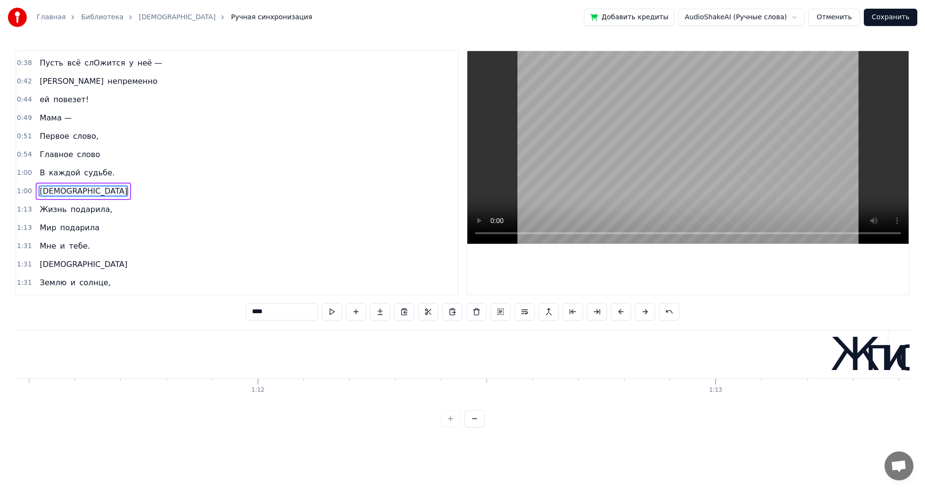
click at [646, 311] on button at bounding box center [645, 311] width 20 height 17
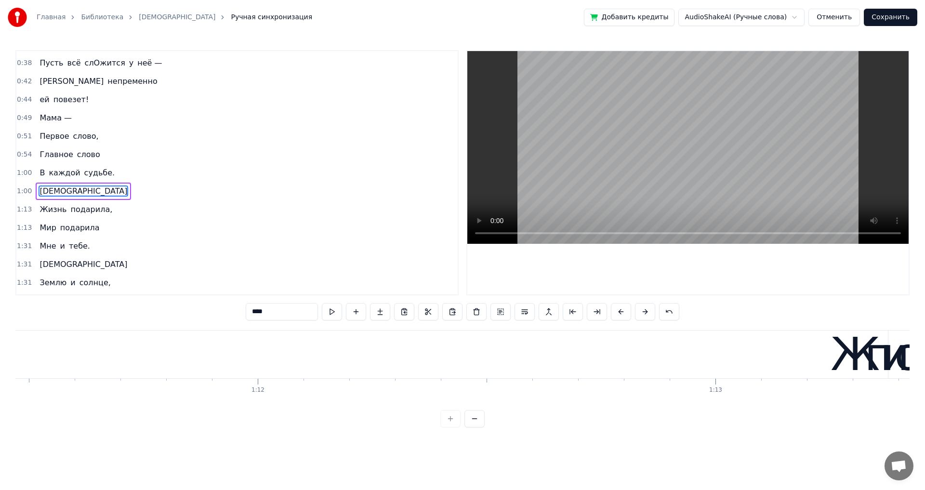
click at [646, 311] on button at bounding box center [645, 311] width 20 height 17
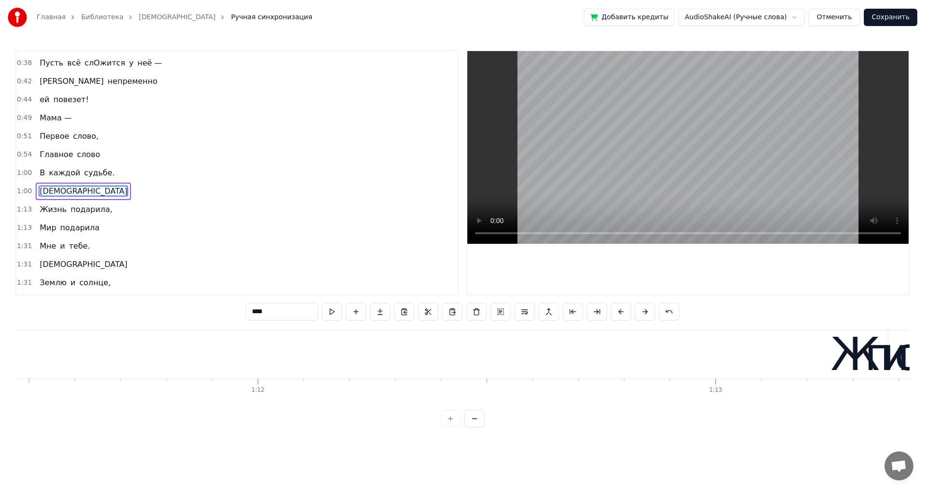
click at [646, 311] on button at bounding box center [645, 311] width 20 height 17
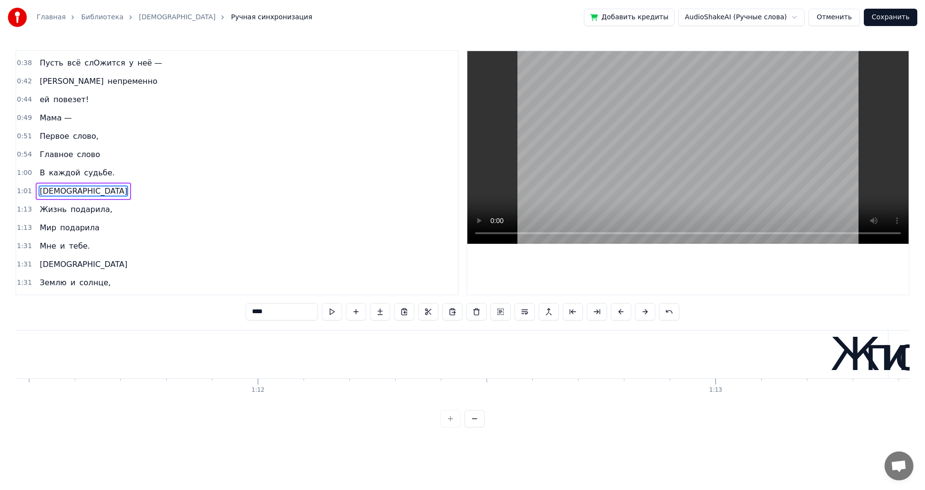
click at [646, 311] on button at bounding box center [645, 311] width 20 height 17
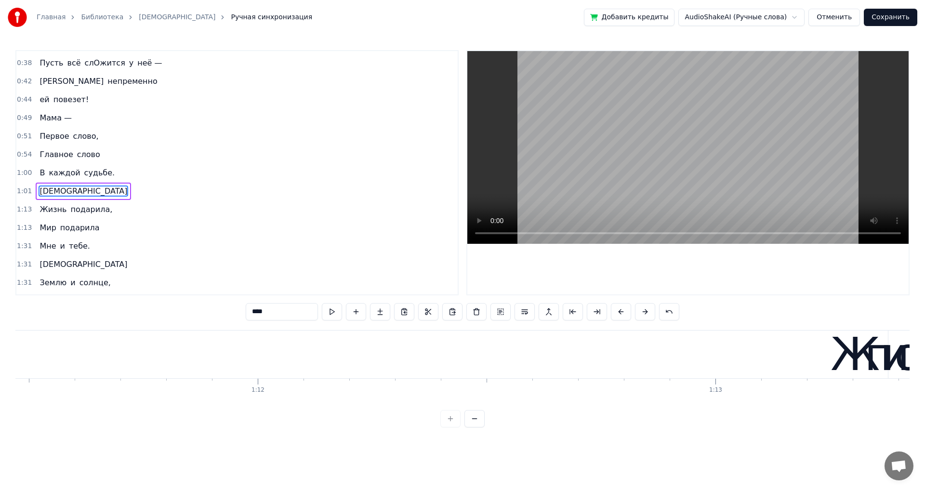
click at [646, 311] on button at bounding box center [645, 311] width 20 height 17
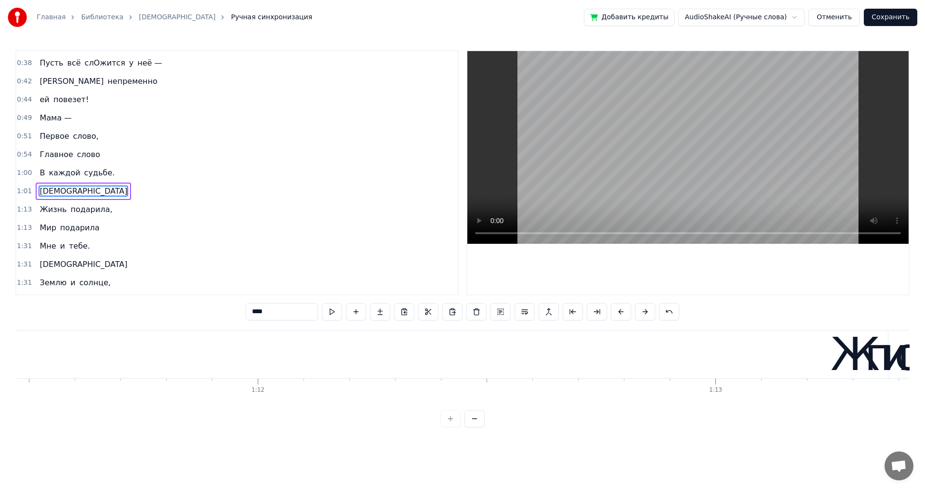
click at [646, 311] on button at bounding box center [645, 311] width 20 height 17
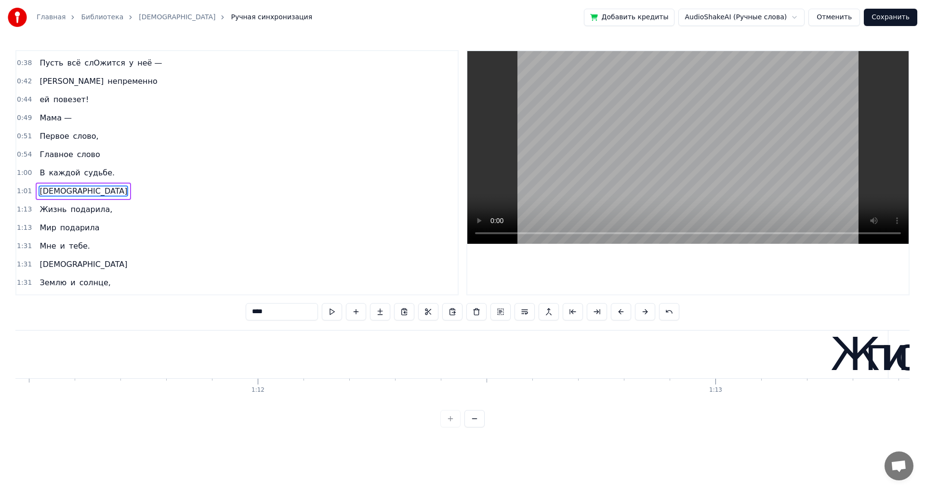
click at [646, 311] on button at bounding box center [645, 311] width 20 height 17
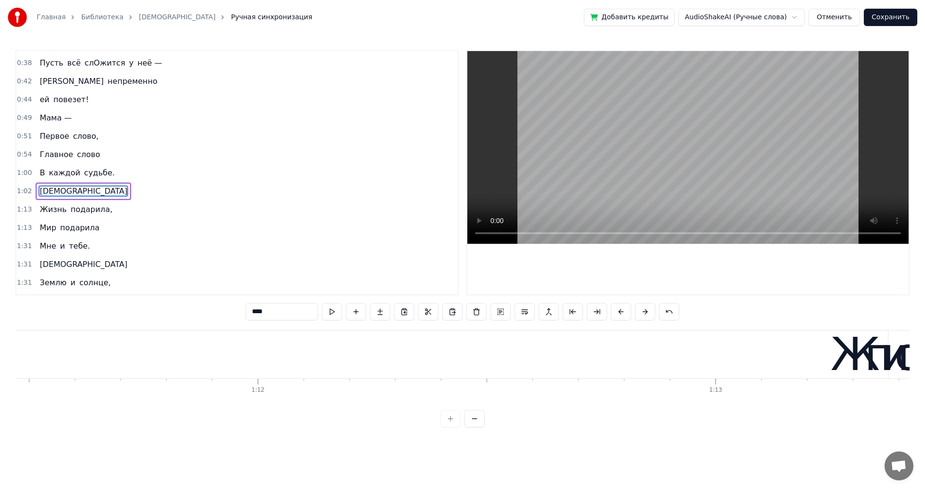
click at [646, 311] on button at bounding box center [645, 311] width 20 height 17
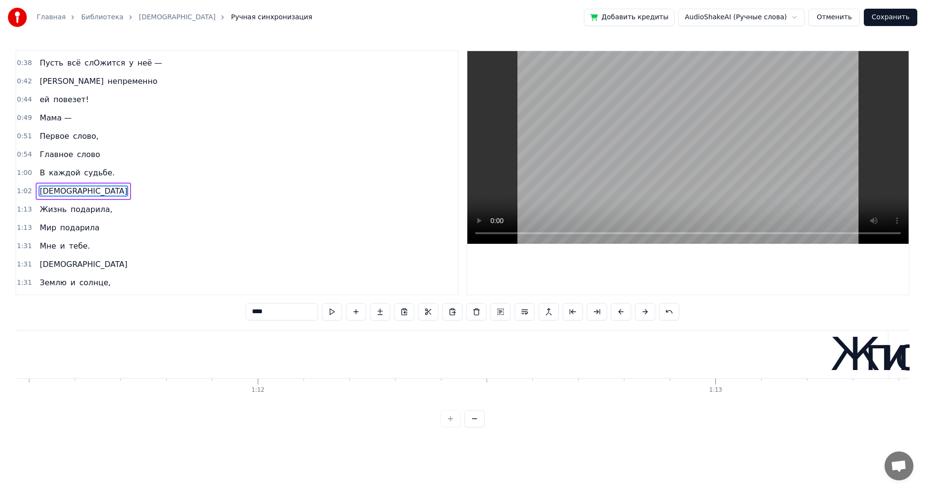
click at [646, 311] on button at bounding box center [645, 311] width 20 height 17
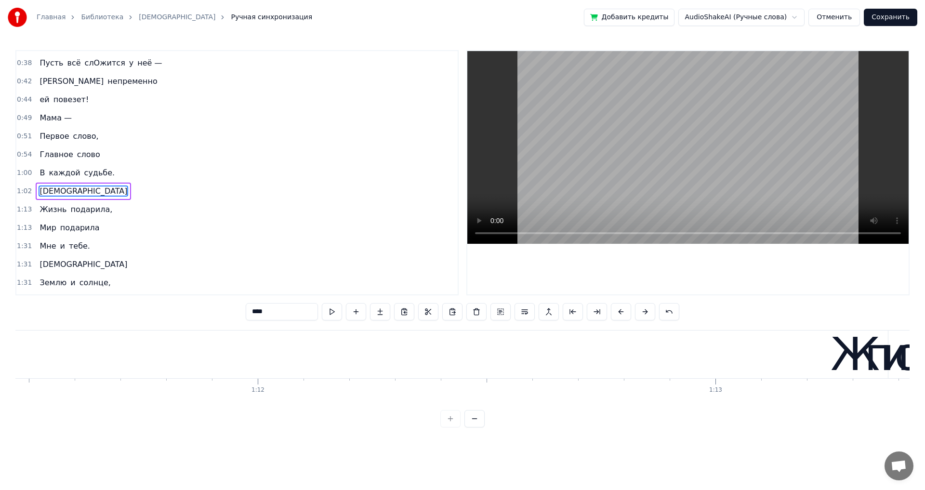
click at [646, 311] on button at bounding box center [645, 311] width 20 height 17
click at [50, 120] on span "Мама —" at bounding box center [56, 117] width 34 height 11
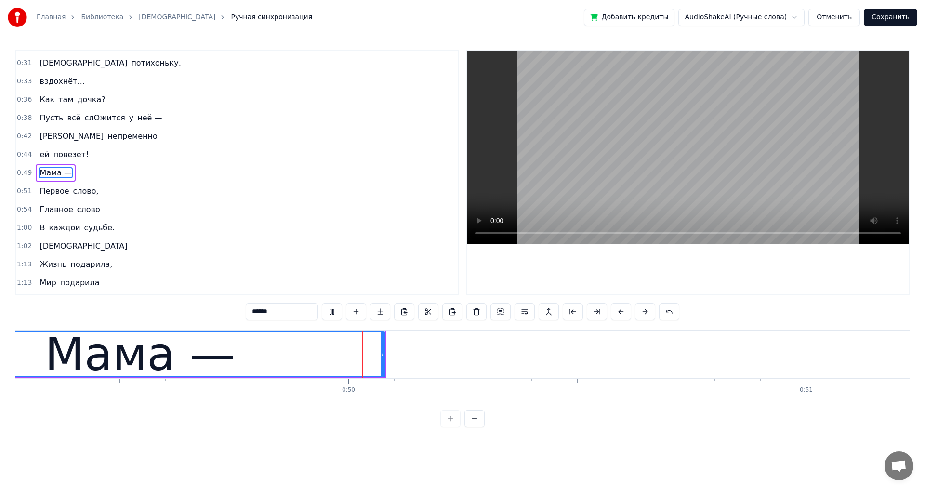
scroll to position [0, 22543]
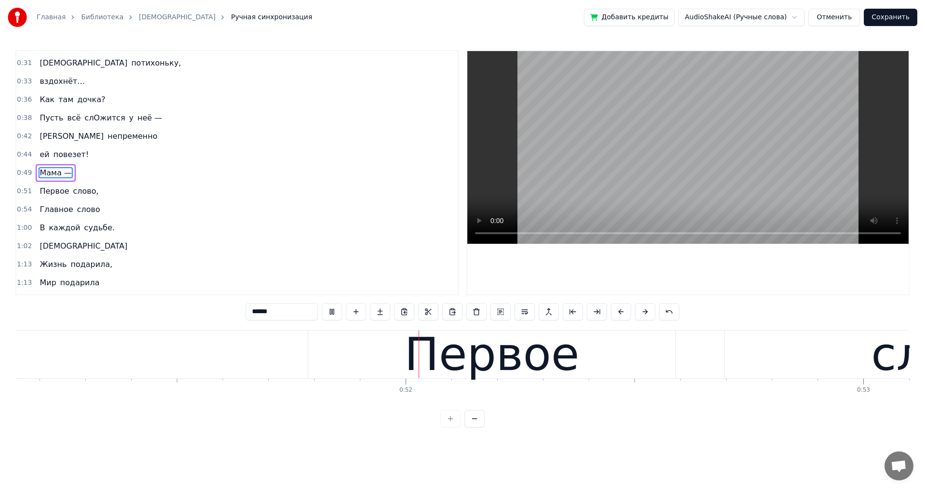
click at [55, 177] on span "Мама —" at bounding box center [56, 172] width 34 height 11
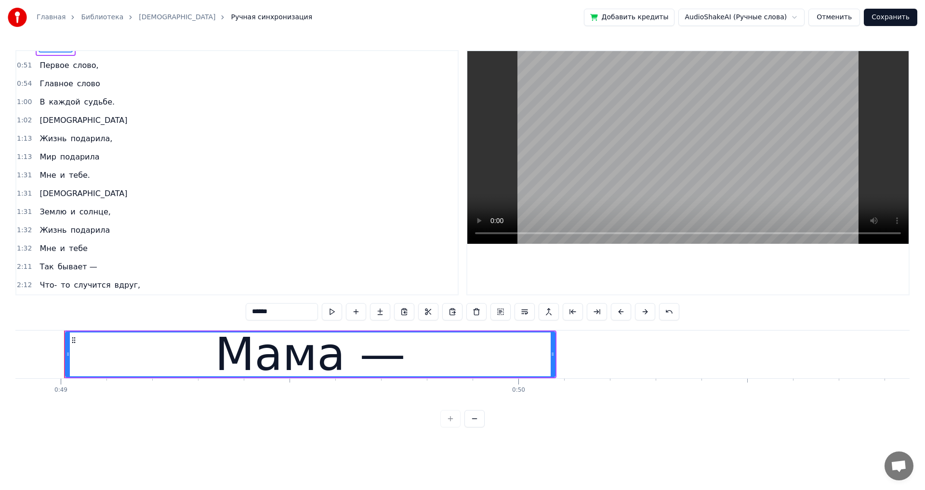
scroll to position [289, 0]
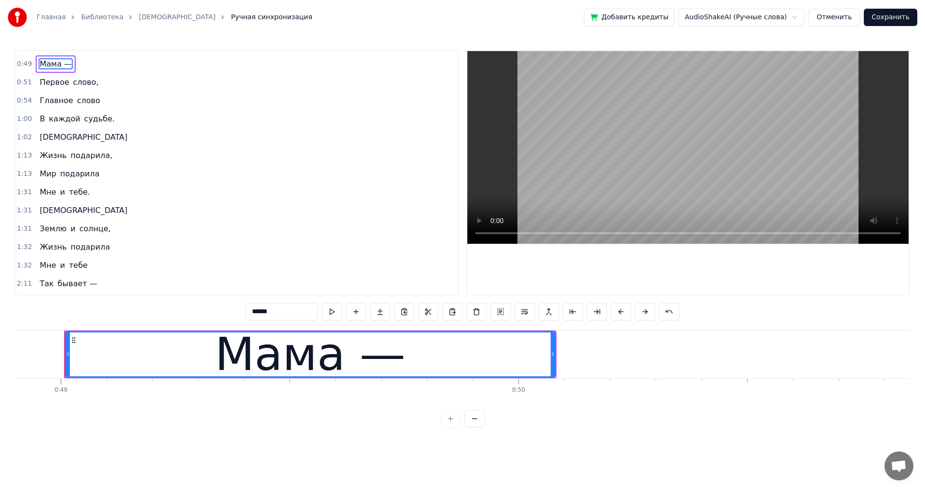
click at [55, 84] on span "Первое" at bounding box center [54, 82] width 31 height 11
type input "******"
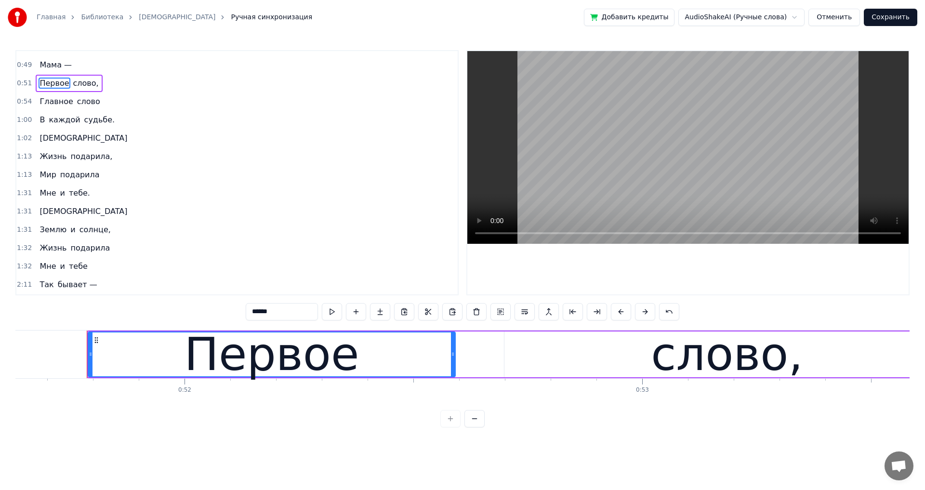
scroll to position [0, 23640]
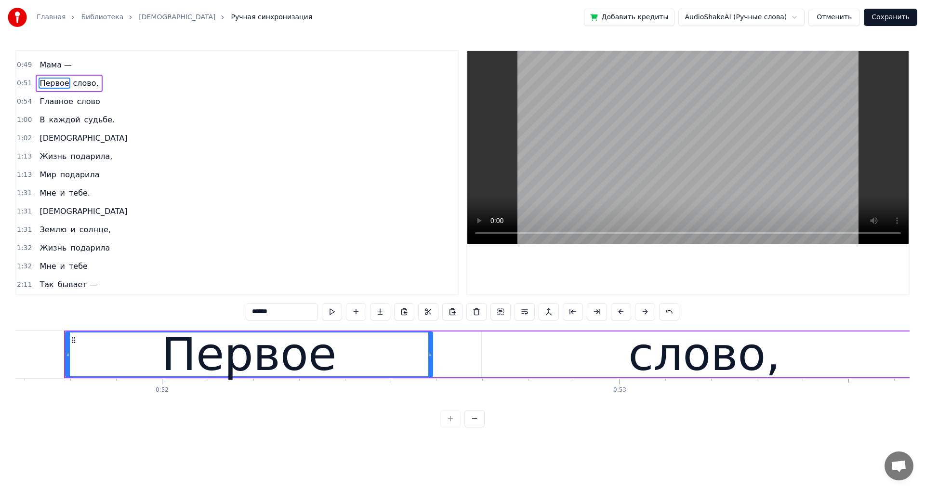
click at [68, 102] on div "Главное слово" at bounding box center [70, 101] width 68 height 17
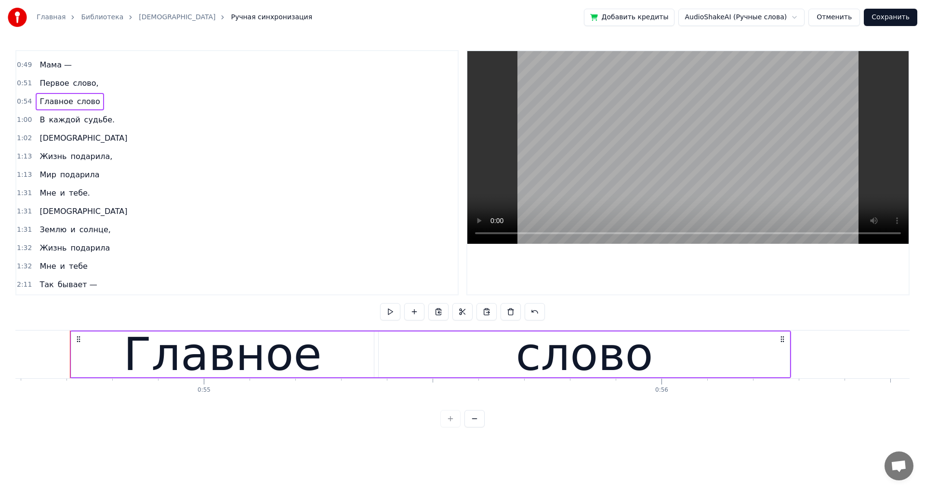
scroll to position [0, 24977]
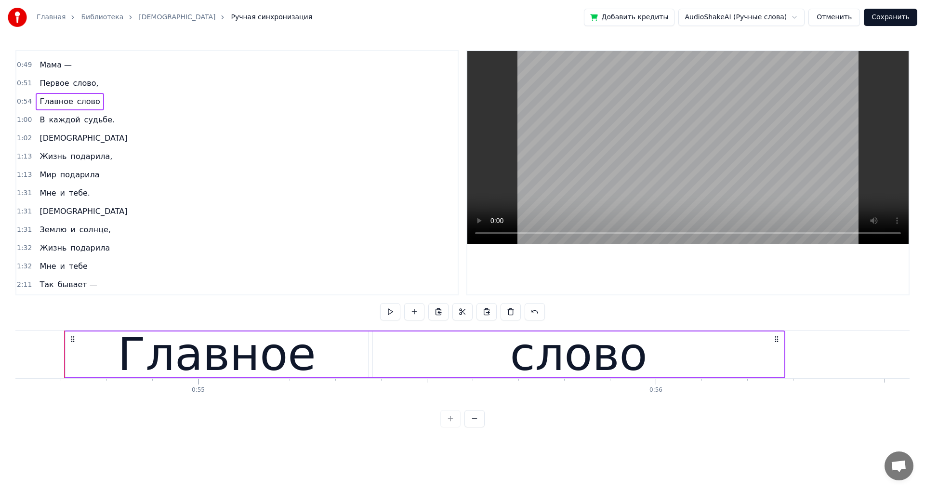
click at [151, 349] on div "Главное" at bounding box center [216, 354] width 198 height 69
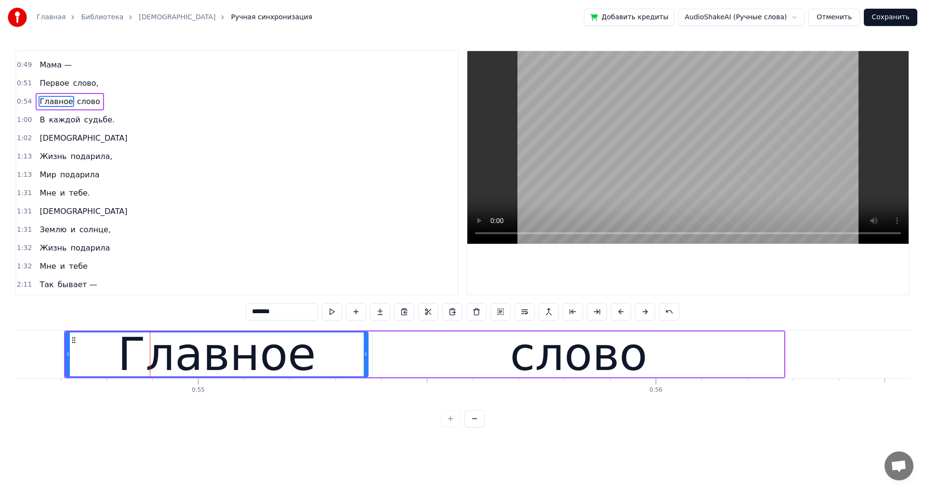
scroll to position [217, 0]
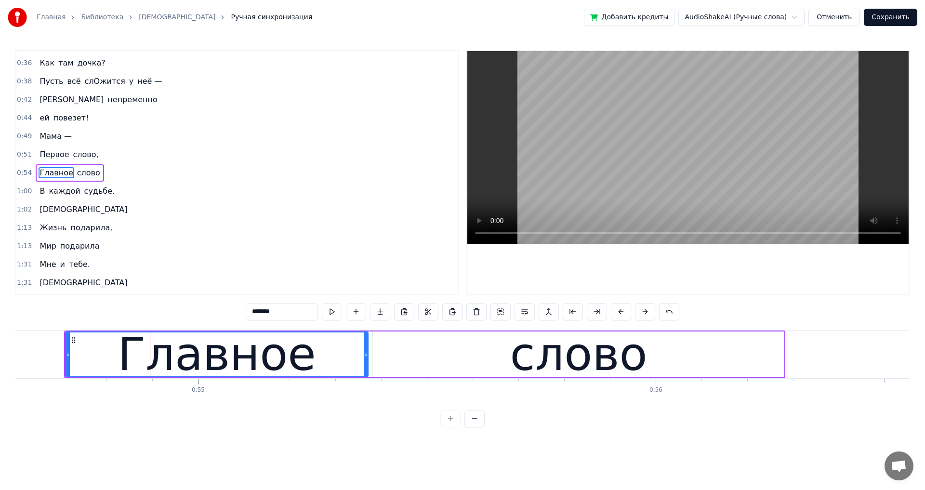
click at [53, 154] on span "Первое" at bounding box center [54, 154] width 31 height 11
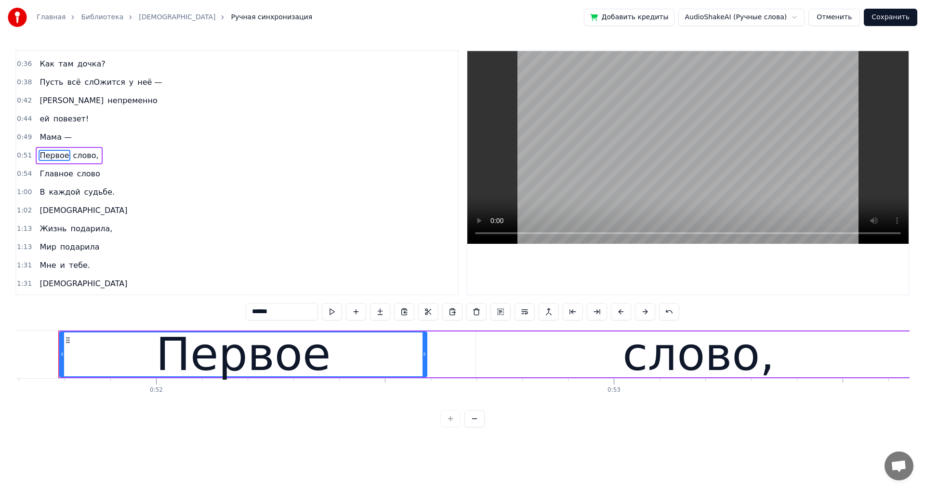
scroll to position [0, 23640]
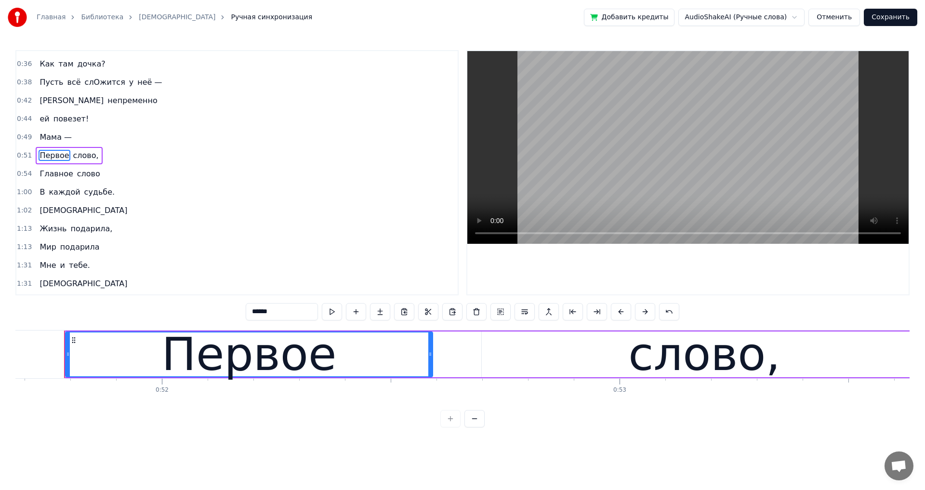
click at [55, 174] on span "Главное" at bounding box center [56, 173] width 35 height 11
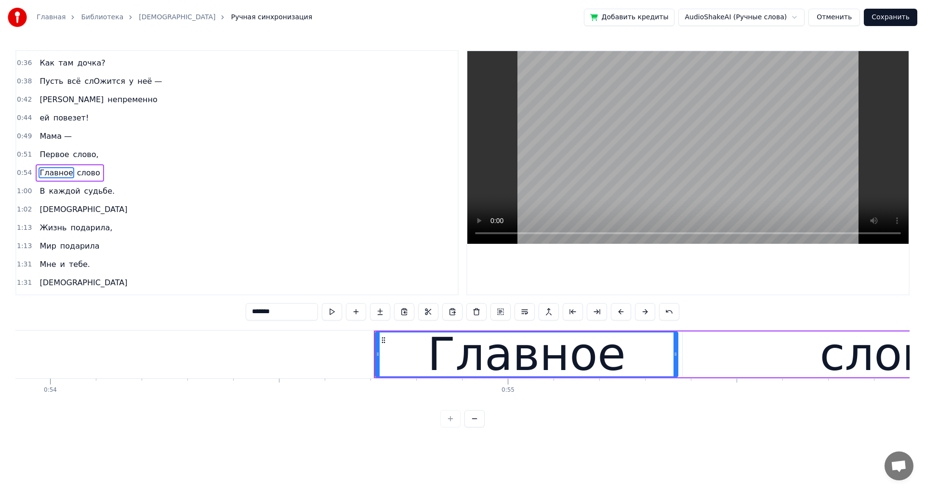
scroll to position [0, 24977]
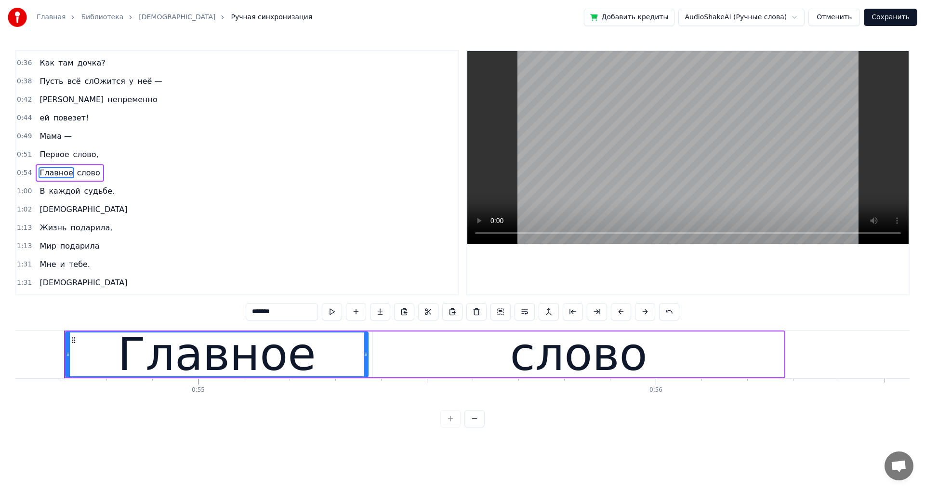
click at [65, 191] on span "каждой" at bounding box center [64, 190] width 33 height 11
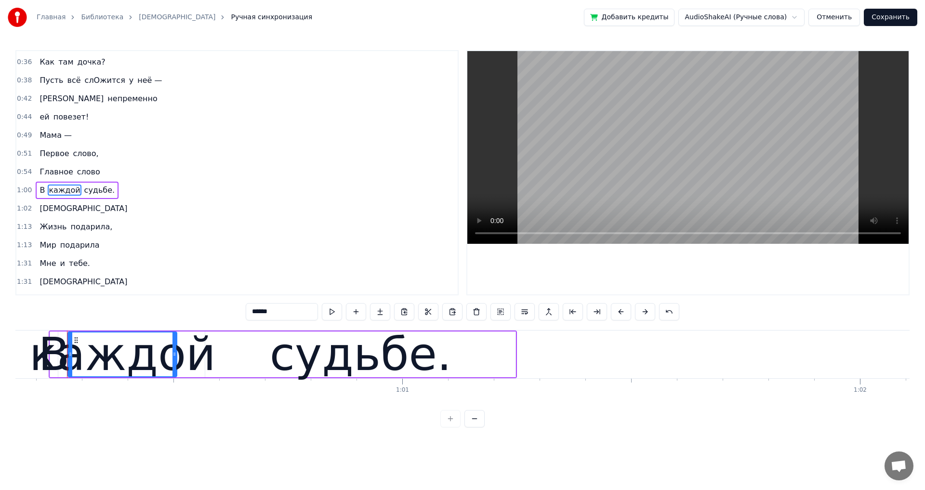
scroll to position [0, 27520]
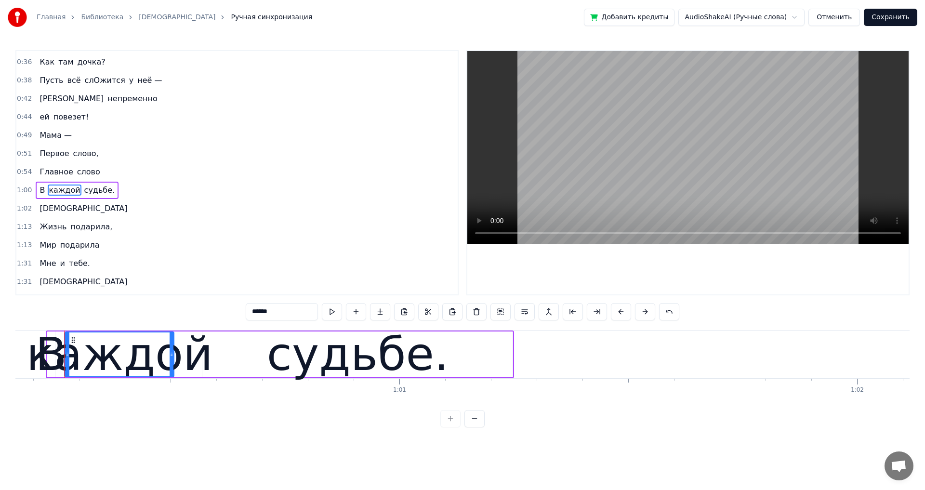
click at [417, 363] on div "судьбе." at bounding box center [358, 354] width 182 height 69
type input "*******"
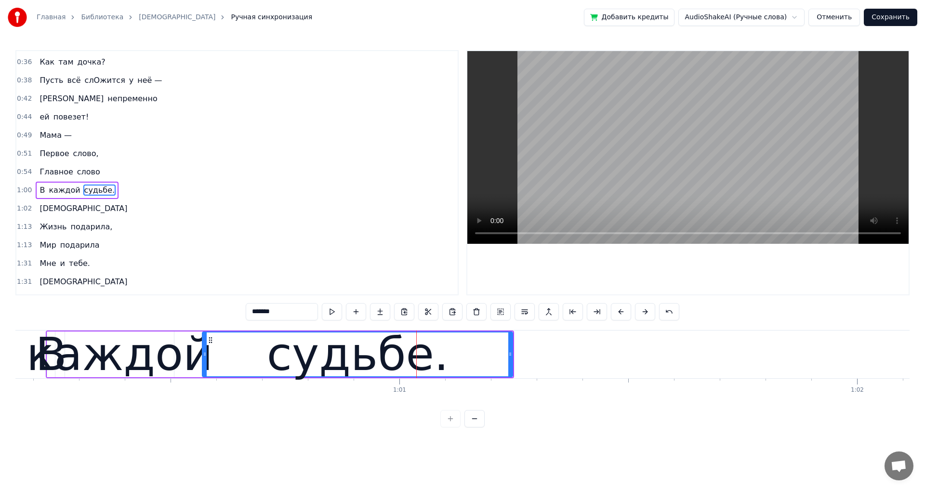
scroll to position [235, 0]
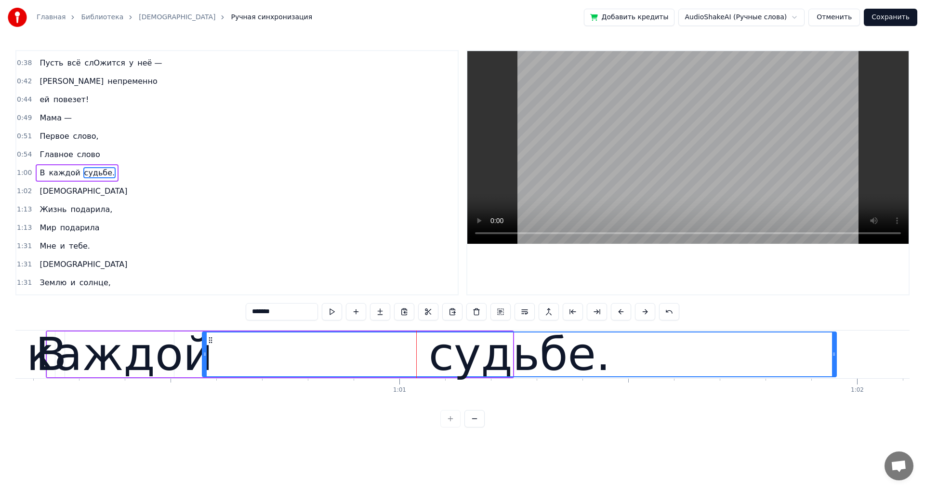
drag, startPoint x: 510, startPoint y: 355, endPoint x: 833, endPoint y: 363, distance: 323.7
click at [833, 363] on div at bounding box center [834, 354] width 4 height 44
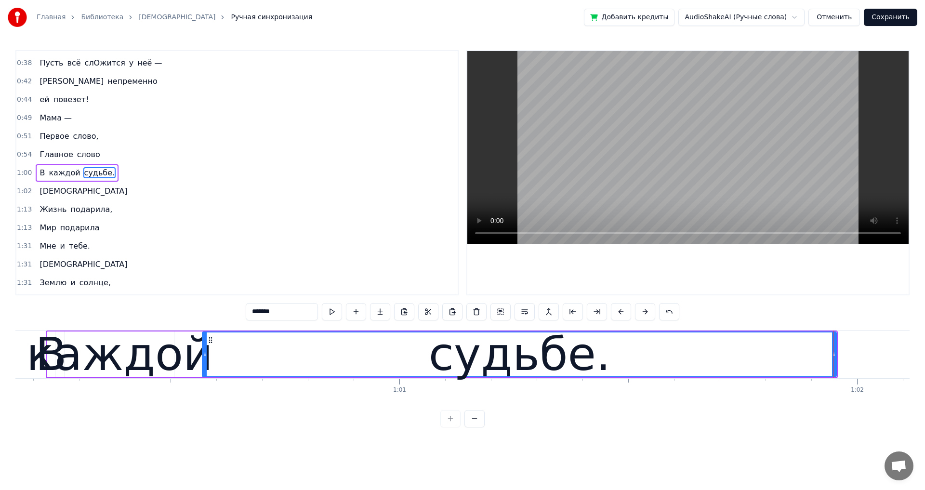
click at [469, 366] on div "судьбе." at bounding box center [520, 354] width 182 height 69
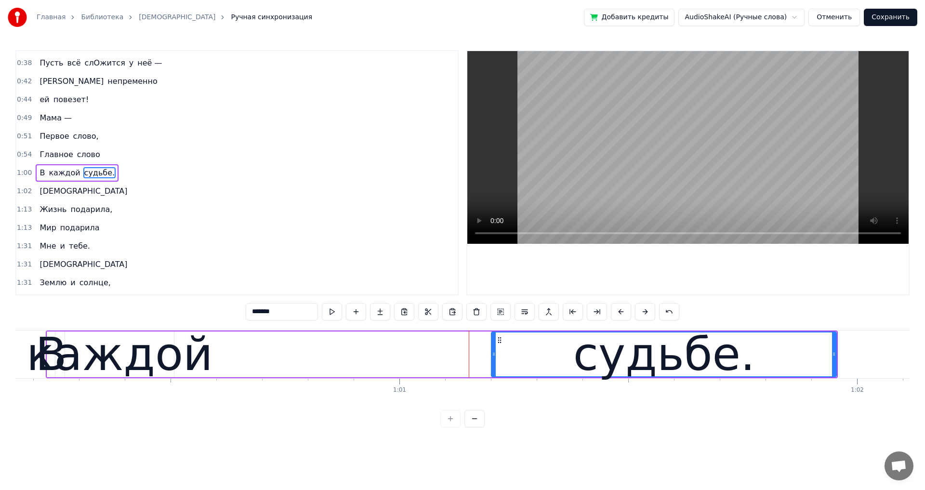
drag, startPoint x: 205, startPoint y: 354, endPoint x: 494, endPoint y: 356, distance: 288.9
click at [494, 356] on icon at bounding box center [494, 354] width 4 height 8
click at [313, 361] on div "В каждой судьбе." at bounding box center [442, 354] width 792 height 48
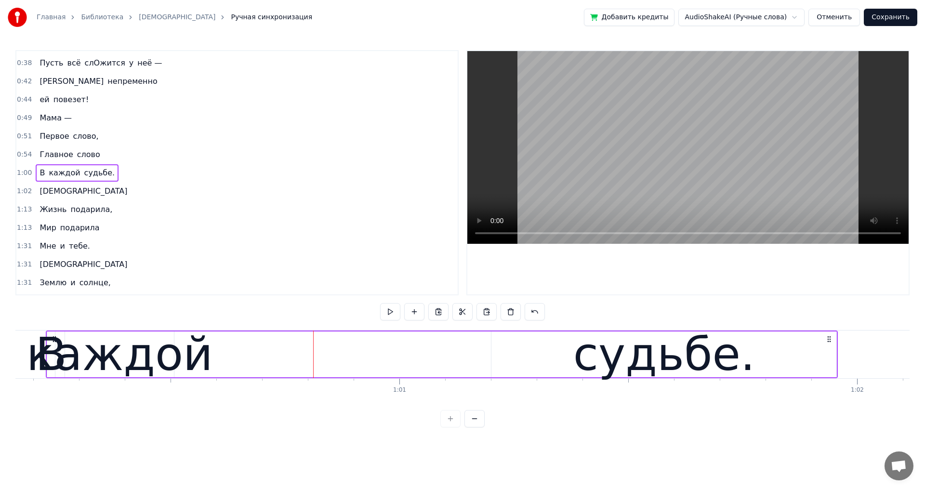
click at [52, 177] on span "каждой" at bounding box center [64, 172] width 33 height 11
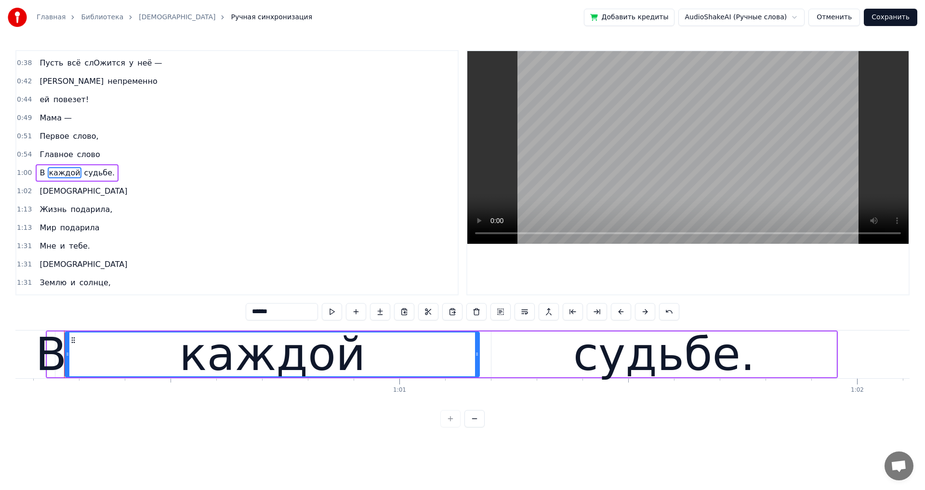
drag, startPoint x: 171, startPoint y: 354, endPoint x: 476, endPoint y: 390, distance: 307.4
click at [476, 390] on div "Мама — Первое слово, Главное слово В каждой судьбе. Мама Жизнь подарила, Мир по…" at bounding box center [462, 366] width 894 height 72
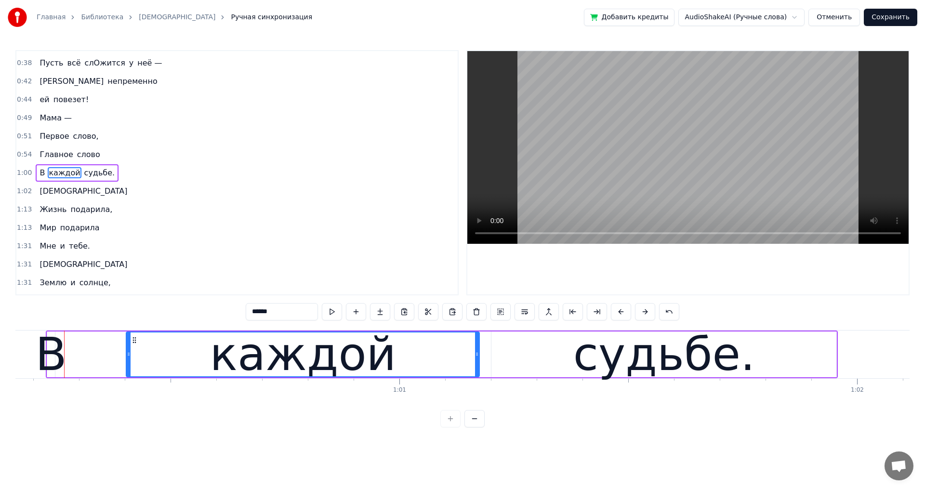
drag, startPoint x: 68, startPoint y: 356, endPoint x: 130, endPoint y: 361, distance: 61.3
click at [130, 361] on div at bounding box center [129, 354] width 4 height 44
click at [57, 360] on div "В" at bounding box center [50, 354] width 31 height 69
type input "*"
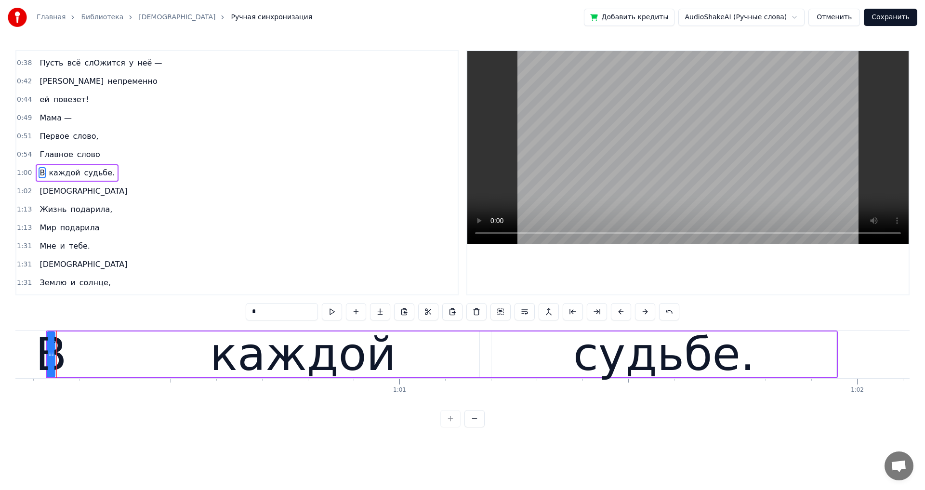
scroll to position [0, 27513]
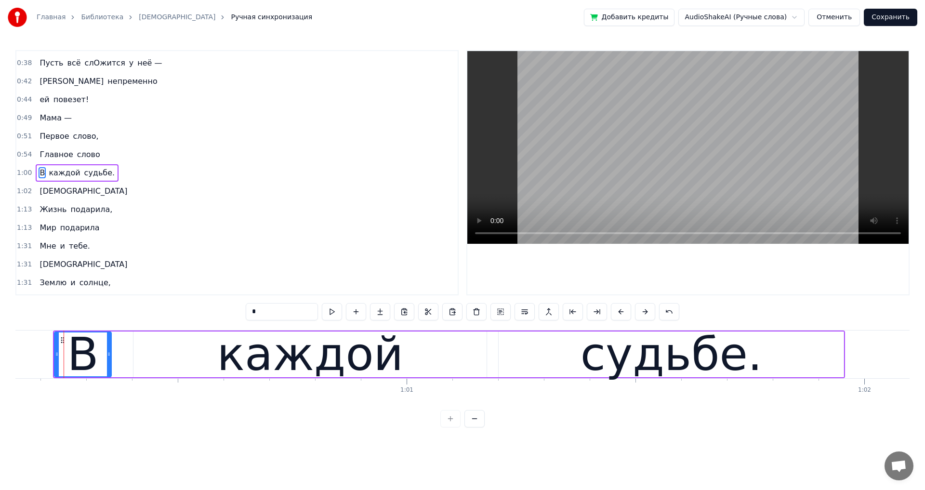
drag, startPoint x: 60, startPoint y: 355, endPoint x: 109, endPoint y: 360, distance: 49.3
click at [109, 360] on div at bounding box center [109, 354] width 4 height 44
click at [38, 197] on div "[DEMOGRAPHIC_DATA]" at bounding box center [83, 190] width 95 height 17
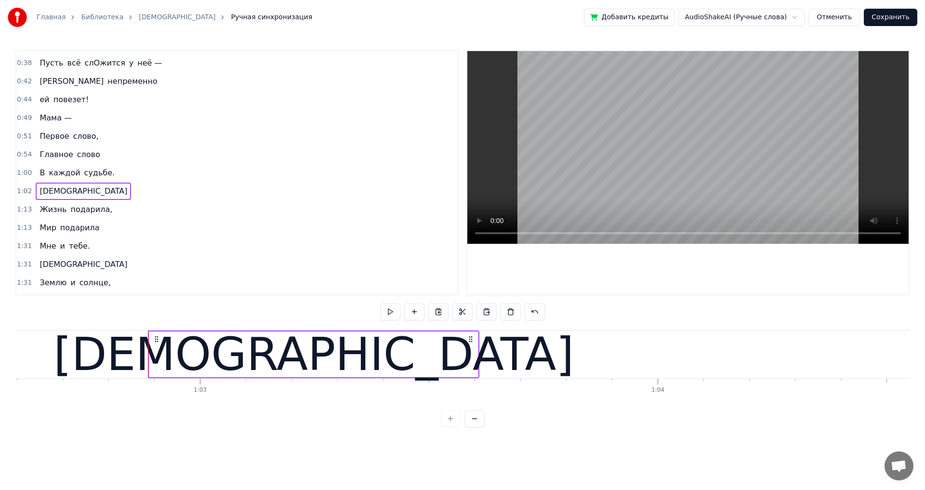
scroll to position [0, 28718]
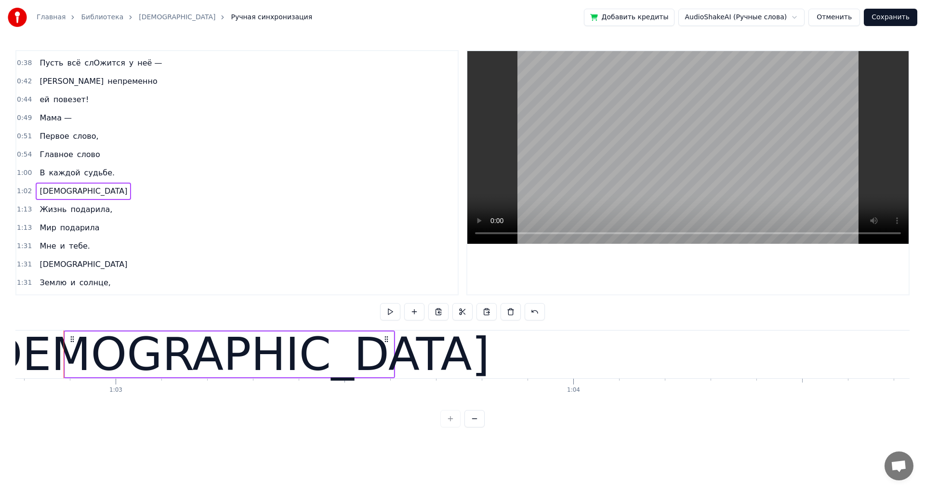
click at [364, 347] on div "[DEMOGRAPHIC_DATA]" at bounding box center [229, 354] width 328 height 46
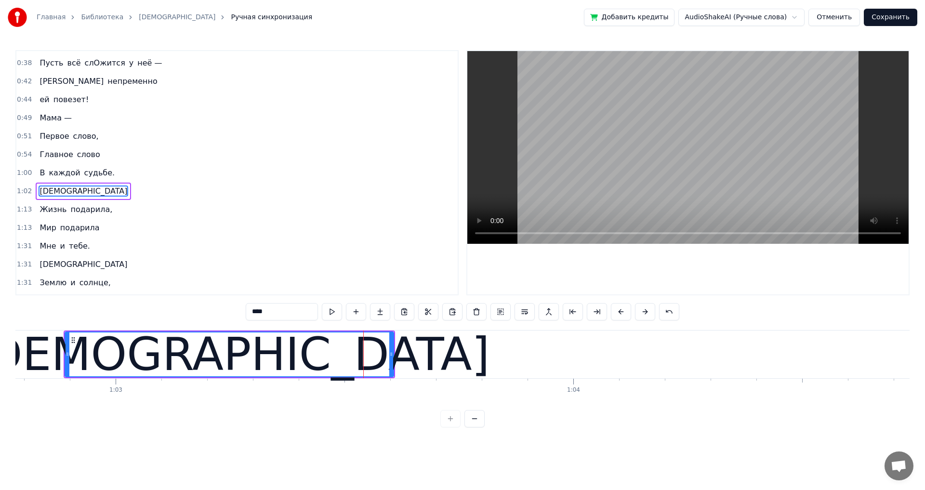
scroll to position [253, 0]
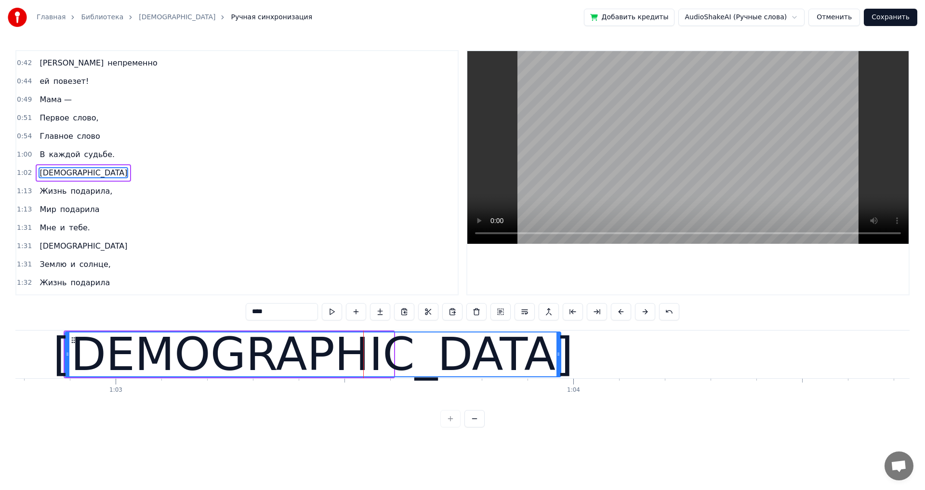
drag, startPoint x: 392, startPoint y: 354, endPoint x: 560, endPoint y: 367, distance: 168.1
click at [560, 367] on div at bounding box center [558, 354] width 4 height 44
click at [69, 192] on span "подарила," at bounding box center [91, 190] width 44 height 11
type input "*********"
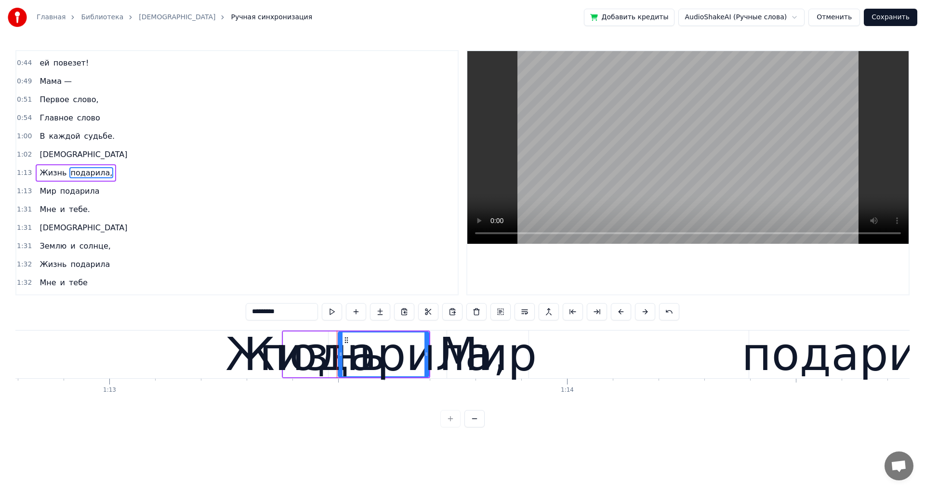
scroll to position [0, 33572]
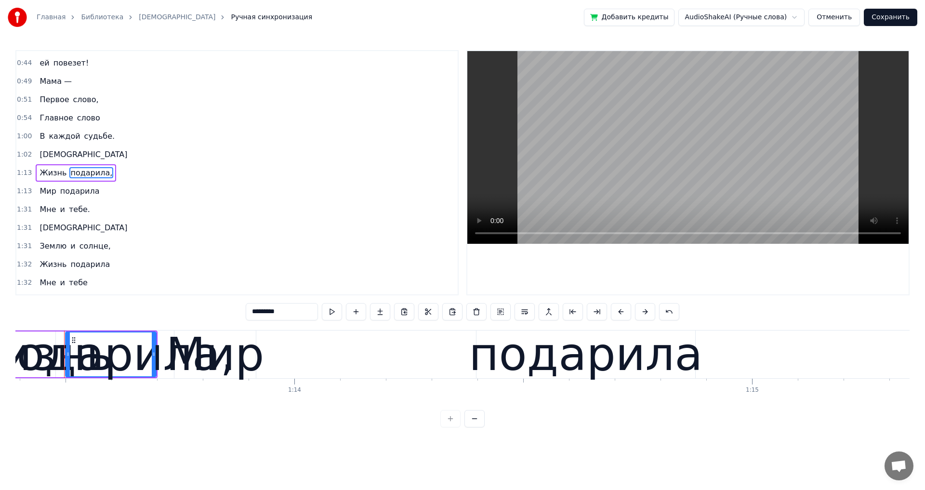
click at [36, 179] on div "Жизнь подарила," at bounding box center [76, 172] width 80 height 17
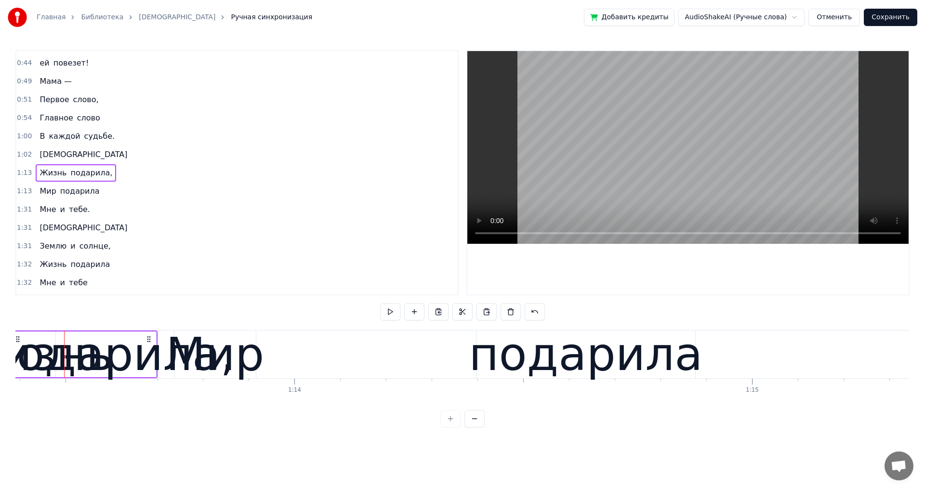
scroll to position [0, 33517]
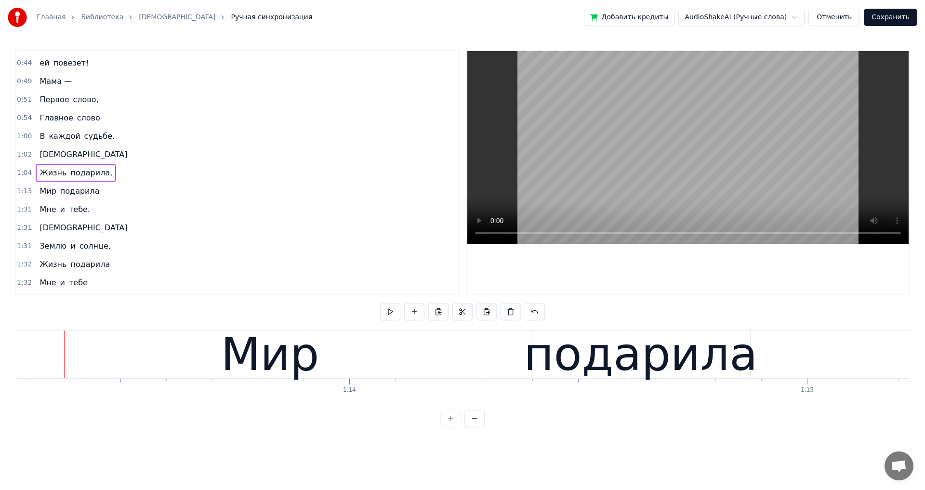
click at [40, 200] on div "1:13 Мир подарила" at bounding box center [236, 191] width 441 height 18
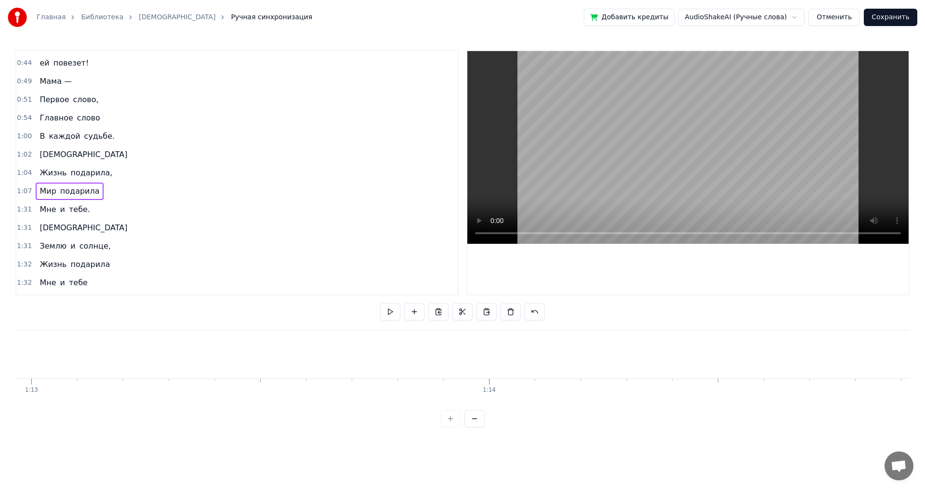
scroll to position [0, 33224]
click at [42, 210] on span "Мне" at bounding box center [48, 209] width 18 height 11
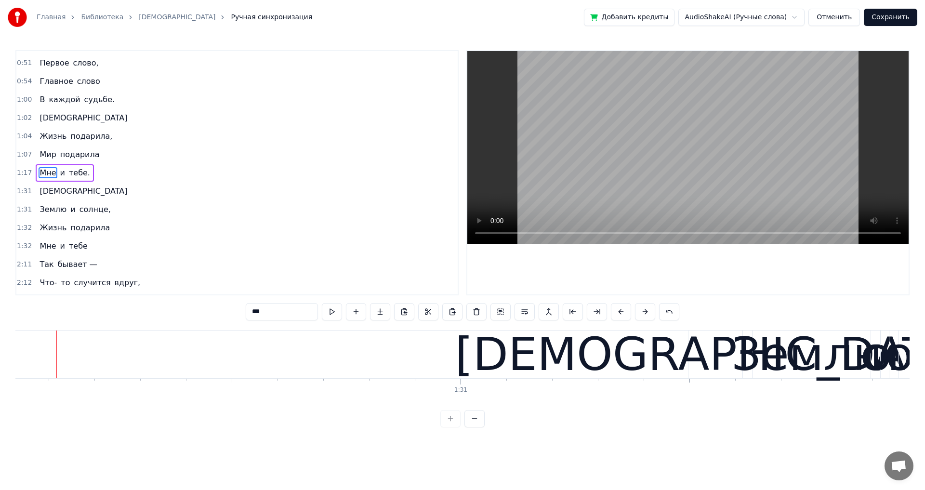
scroll to position [0, 41174]
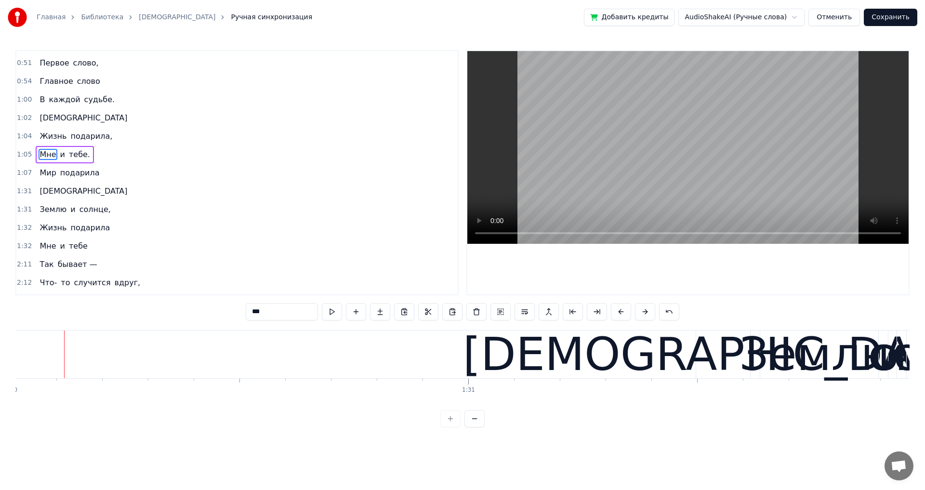
click at [39, 190] on span "[DEMOGRAPHIC_DATA]" at bounding box center [84, 190] width 90 height 11
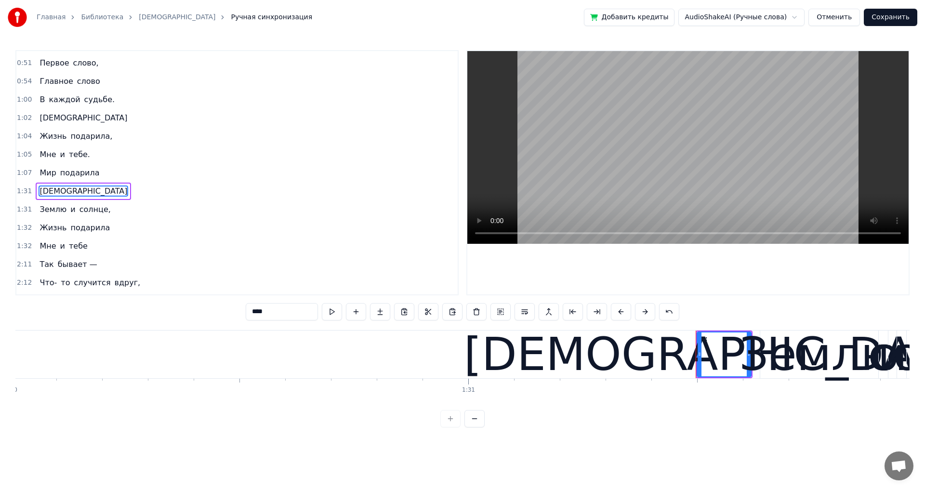
scroll to position [326, 0]
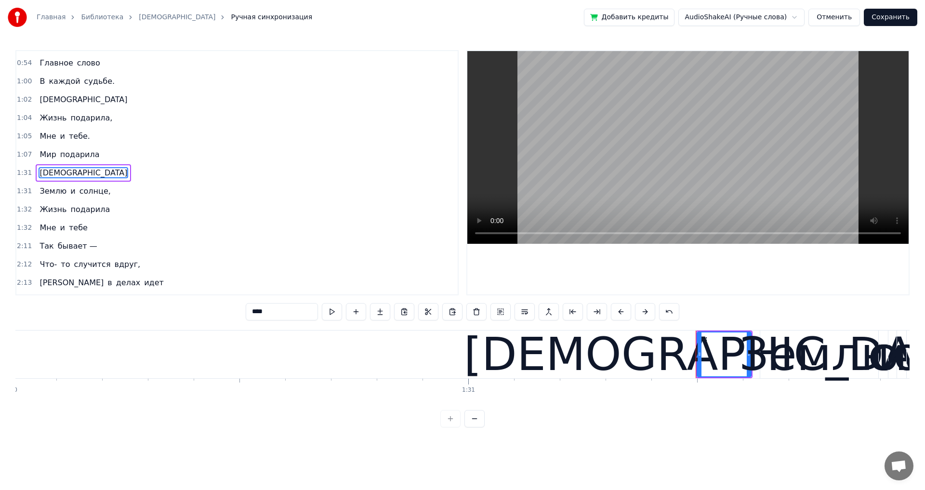
click at [91, 160] on span "подарила" at bounding box center [79, 155] width 41 height 12
click at [49, 156] on span "Мир" at bounding box center [48, 154] width 18 height 11
type input "***"
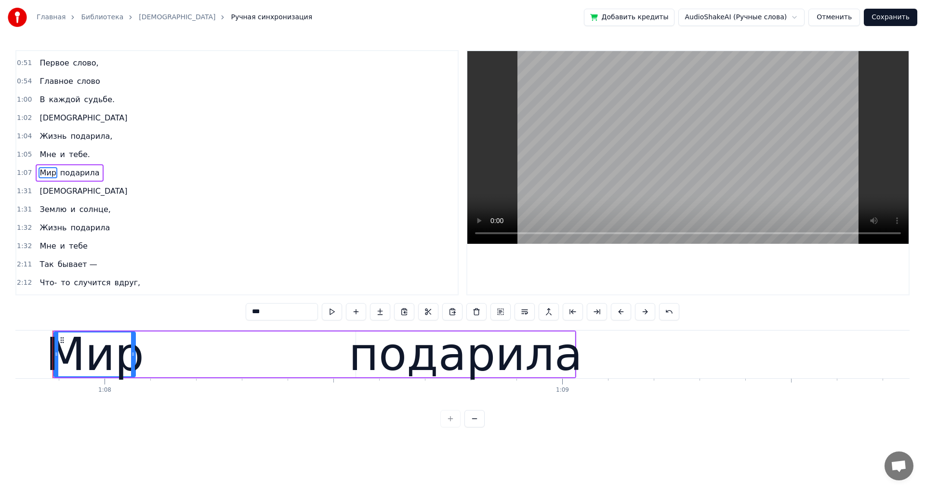
scroll to position [0, 31006]
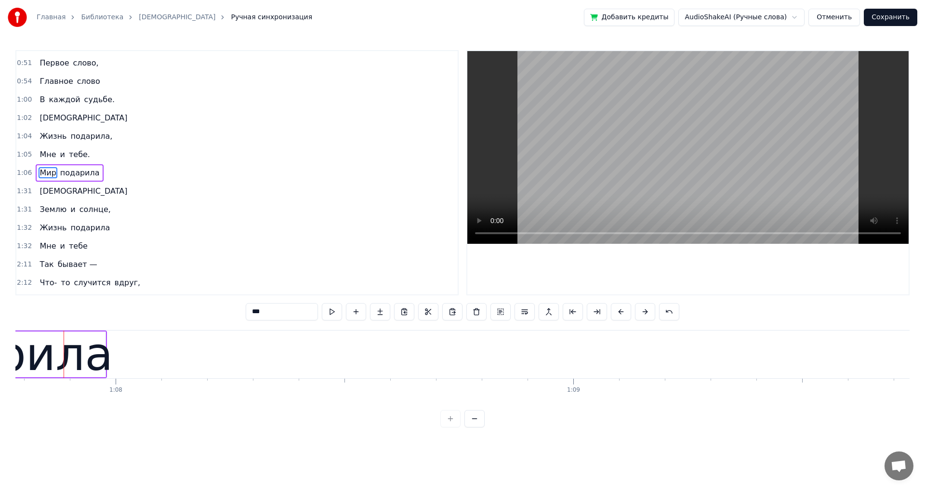
click at [83, 156] on div "Мне и тебе." at bounding box center [65, 154] width 58 height 17
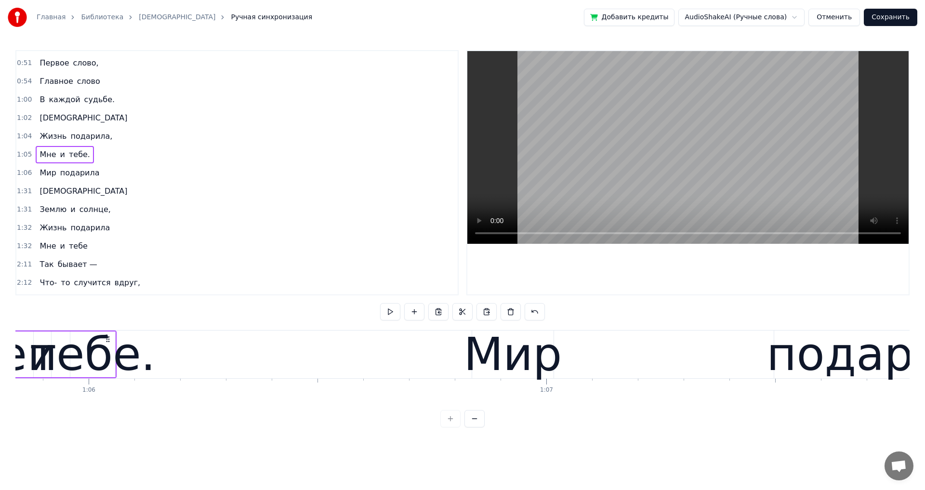
scroll to position [0, 30013]
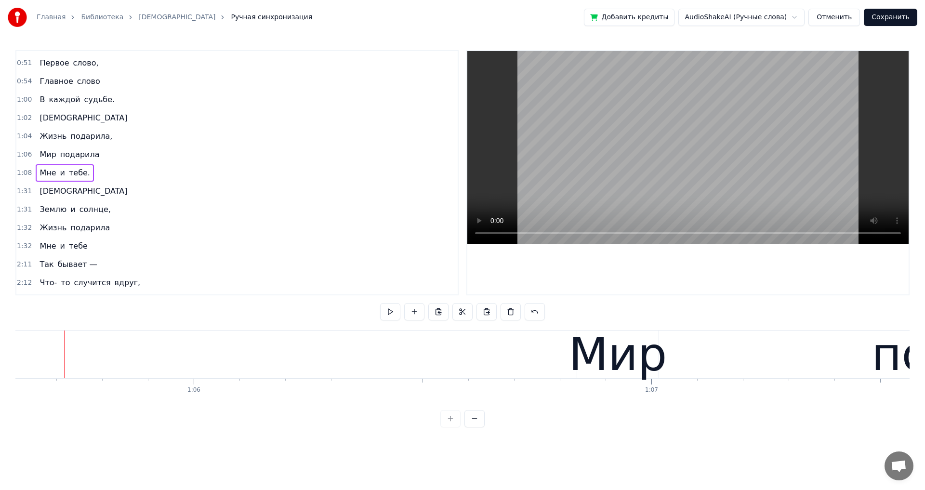
click at [51, 192] on span "[DEMOGRAPHIC_DATA]" at bounding box center [84, 190] width 90 height 11
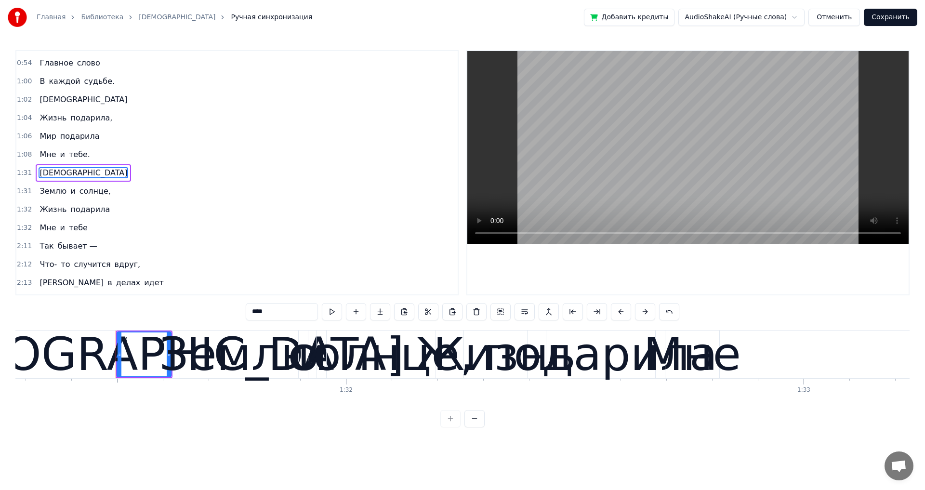
scroll to position [0, 41805]
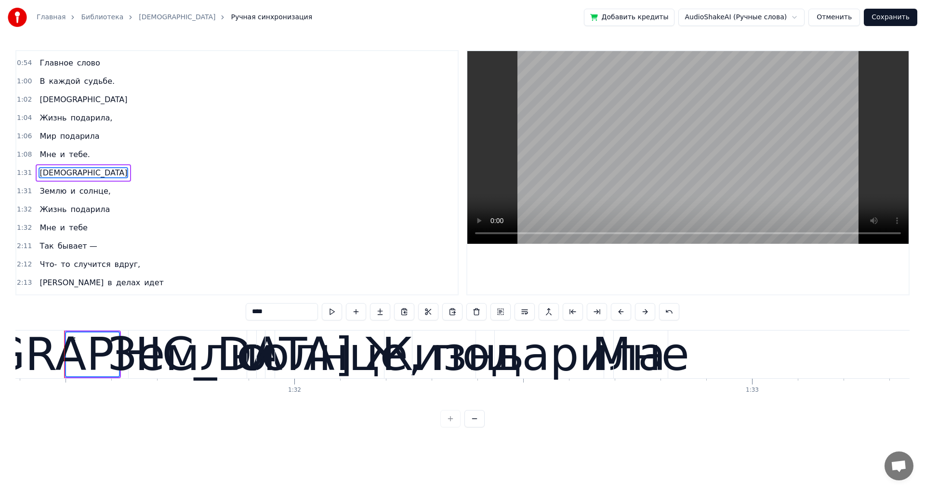
click at [45, 194] on span "Землю" at bounding box center [53, 190] width 29 height 11
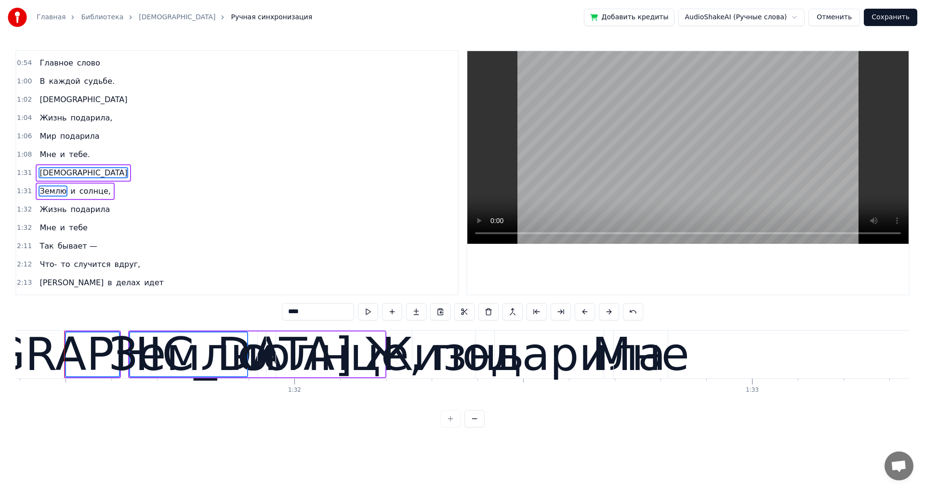
click at [51, 214] on span "Жизнь" at bounding box center [53, 209] width 29 height 11
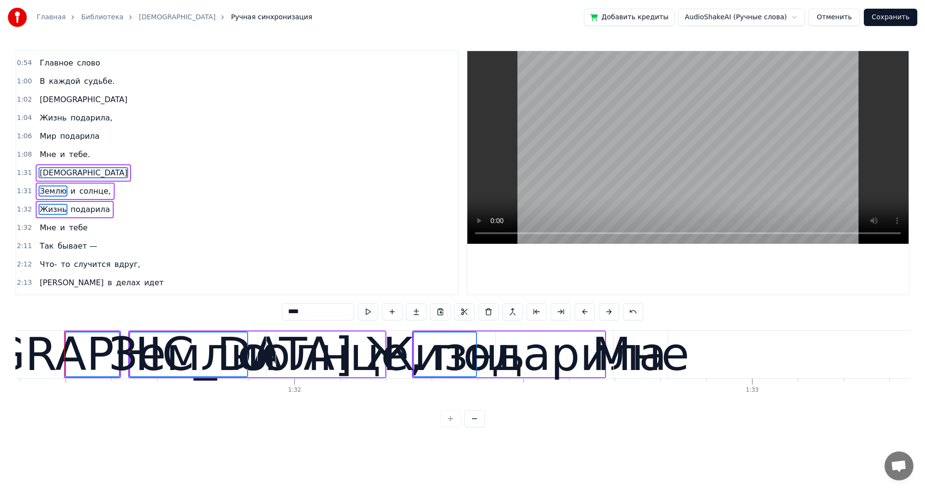
click at [50, 226] on span "Мне" at bounding box center [48, 227] width 18 height 11
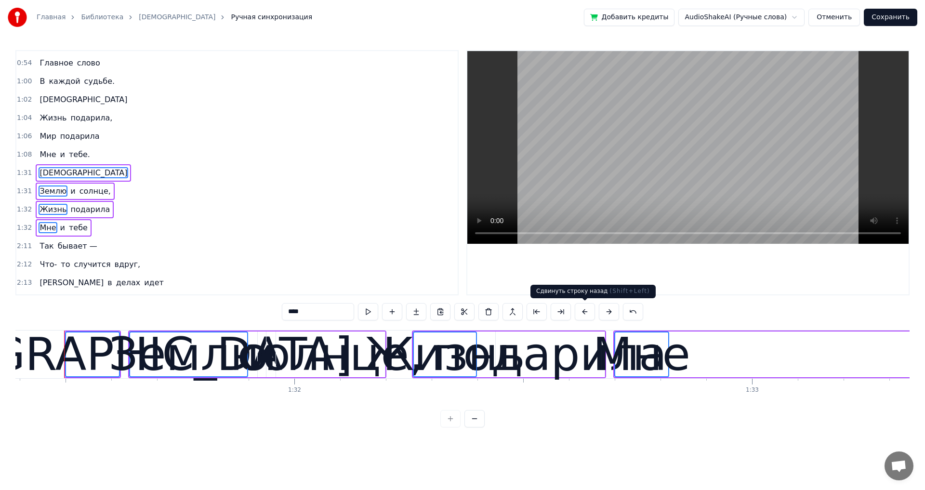
click at [583, 311] on button at bounding box center [584, 311] width 20 height 17
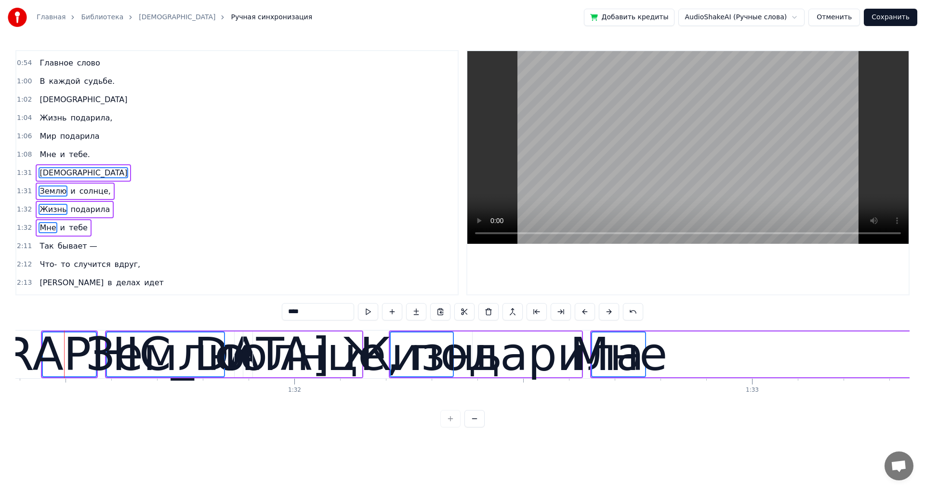
click at [583, 311] on button at bounding box center [584, 311] width 20 height 17
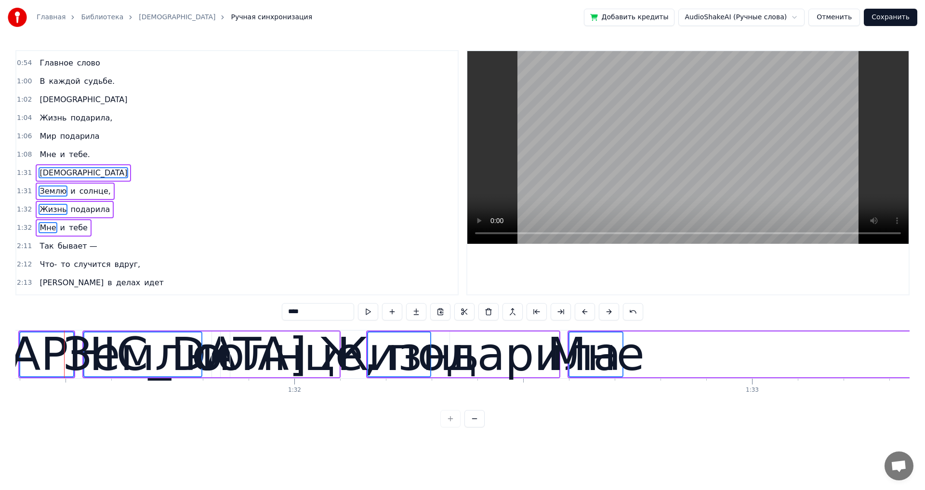
click at [583, 311] on button at bounding box center [584, 311] width 20 height 17
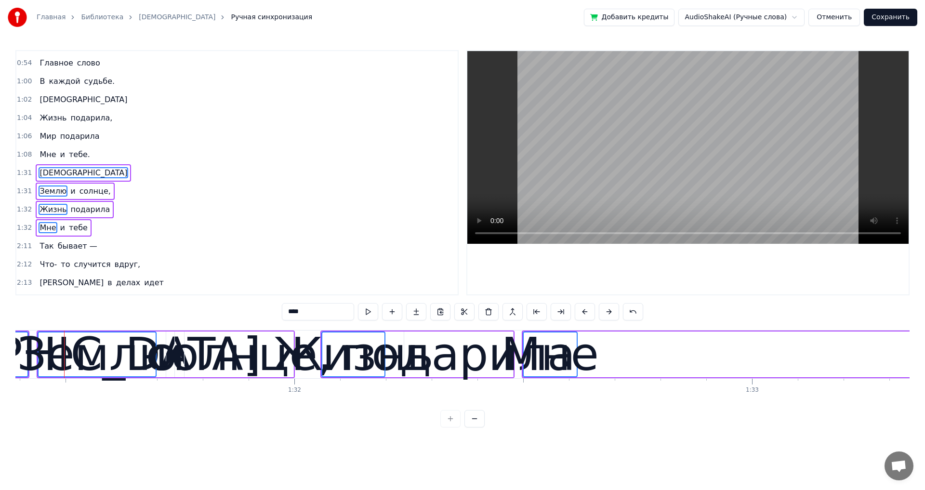
click at [583, 311] on button at bounding box center [584, 311] width 20 height 17
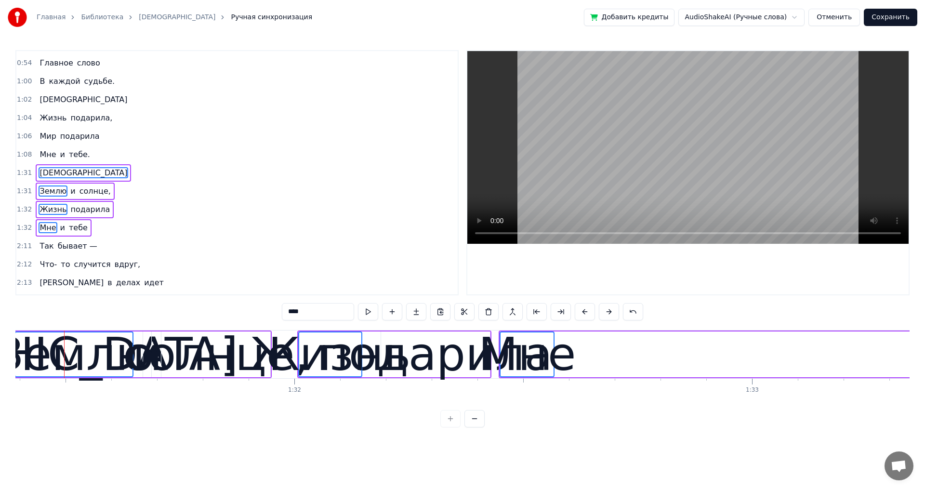
click at [583, 311] on button at bounding box center [584, 311] width 20 height 17
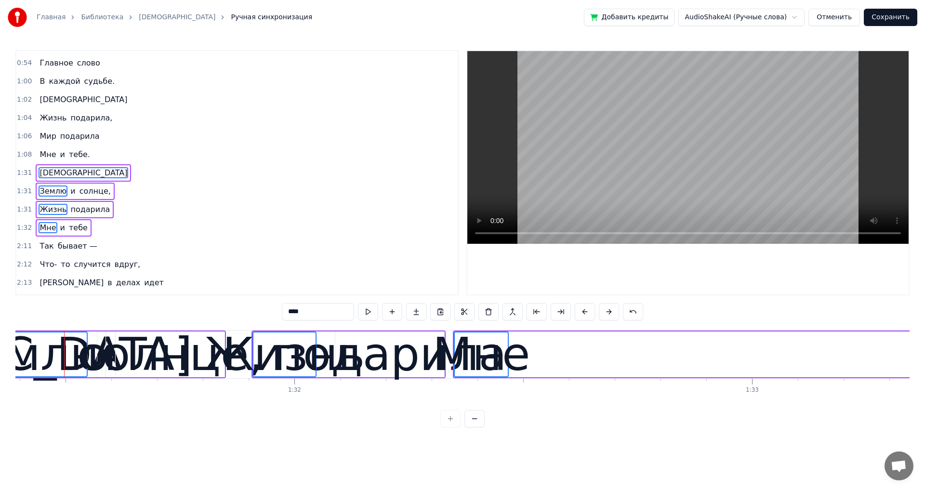
click at [584, 311] on button at bounding box center [584, 311] width 20 height 17
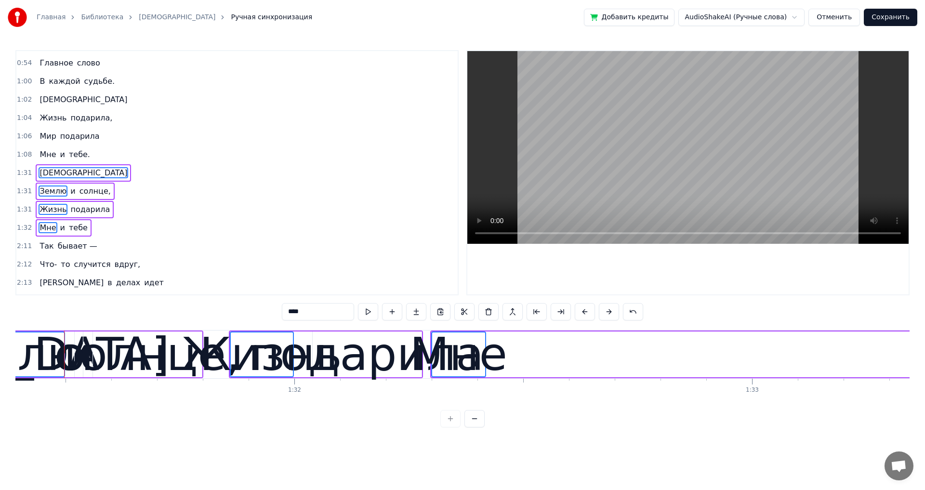
click at [584, 311] on button at bounding box center [584, 311] width 20 height 17
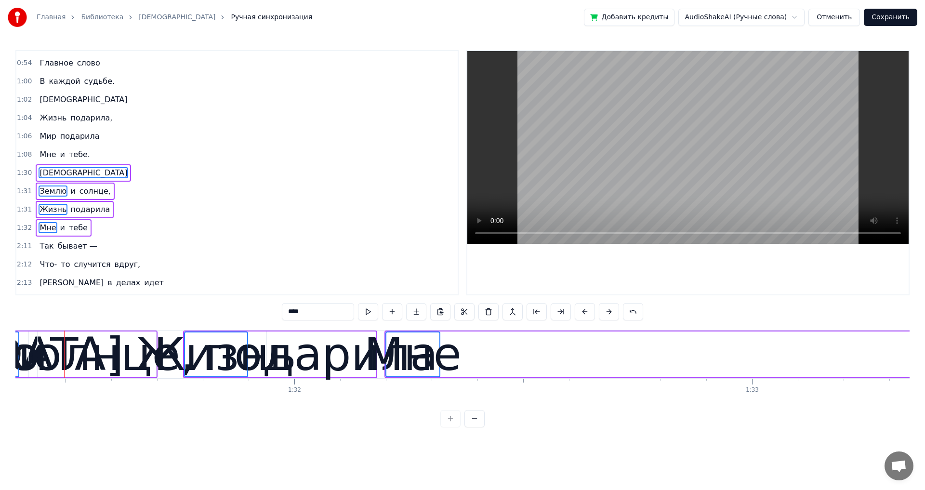
click at [584, 311] on button at bounding box center [584, 311] width 20 height 17
click at [582, 311] on button at bounding box center [584, 311] width 20 height 17
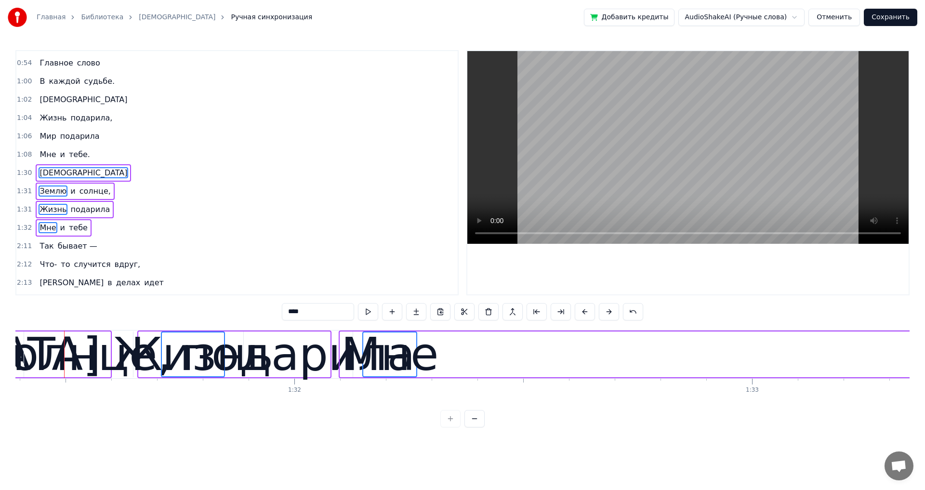
click at [582, 311] on button at bounding box center [584, 311] width 20 height 17
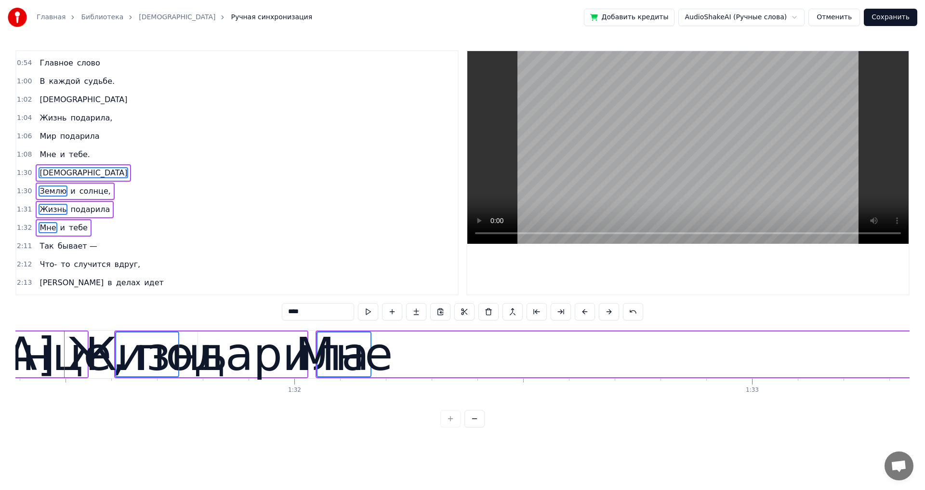
click at [582, 311] on button at bounding box center [584, 311] width 20 height 17
click at [581, 311] on button at bounding box center [584, 311] width 20 height 17
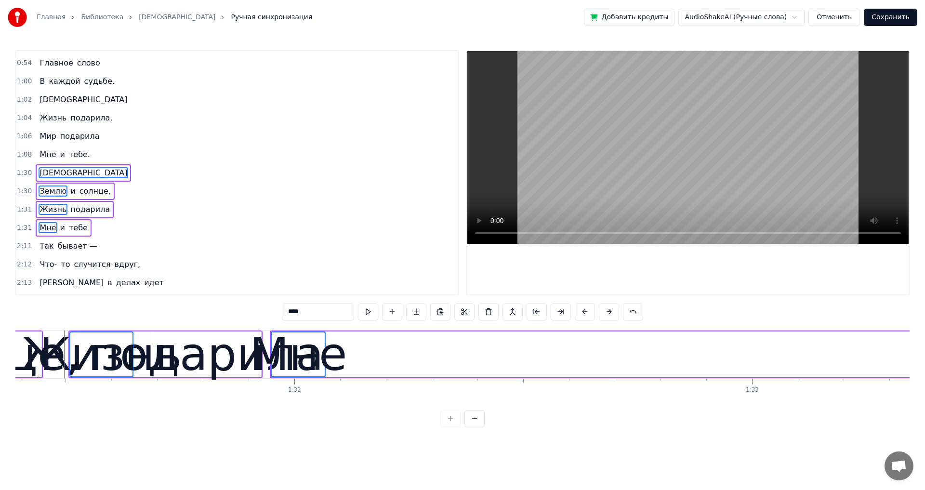
click at [581, 311] on button at bounding box center [584, 311] width 20 height 17
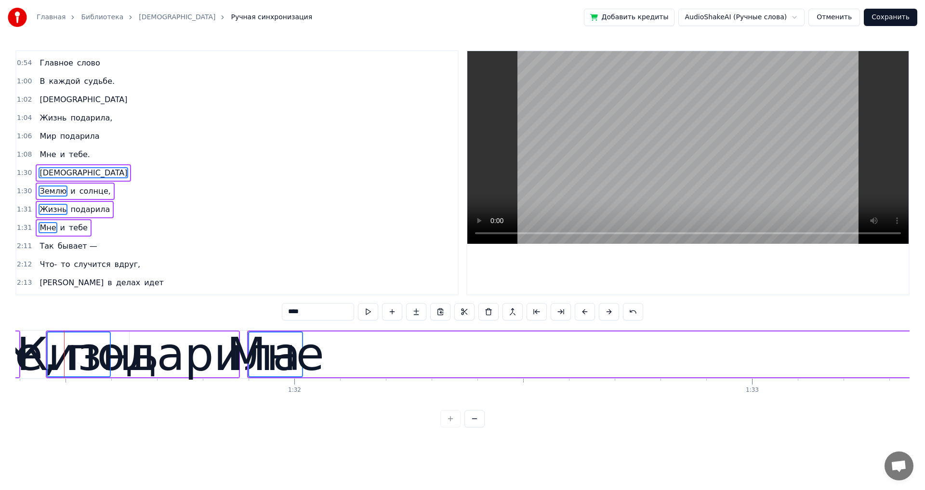
click at [581, 311] on button at bounding box center [584, 311] width 20 height 17
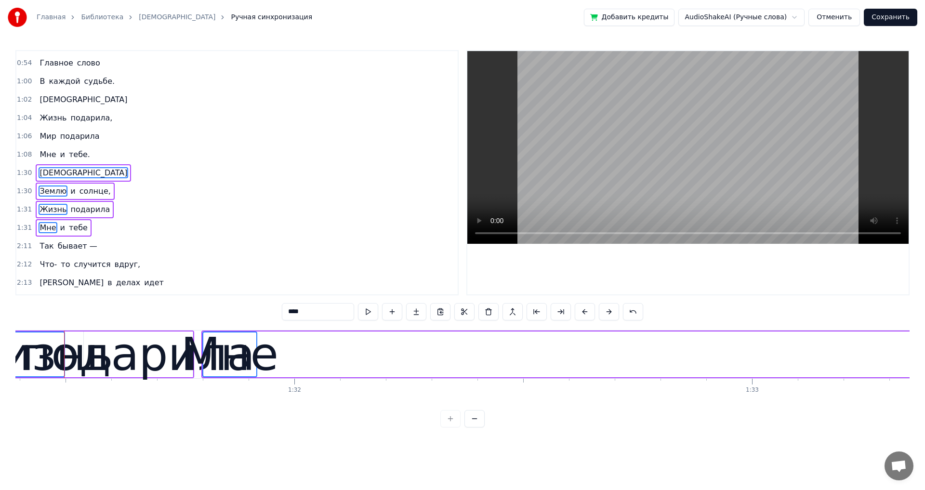
click at [580, 311] on button at bounding box center [584, 311] width 20 height 17
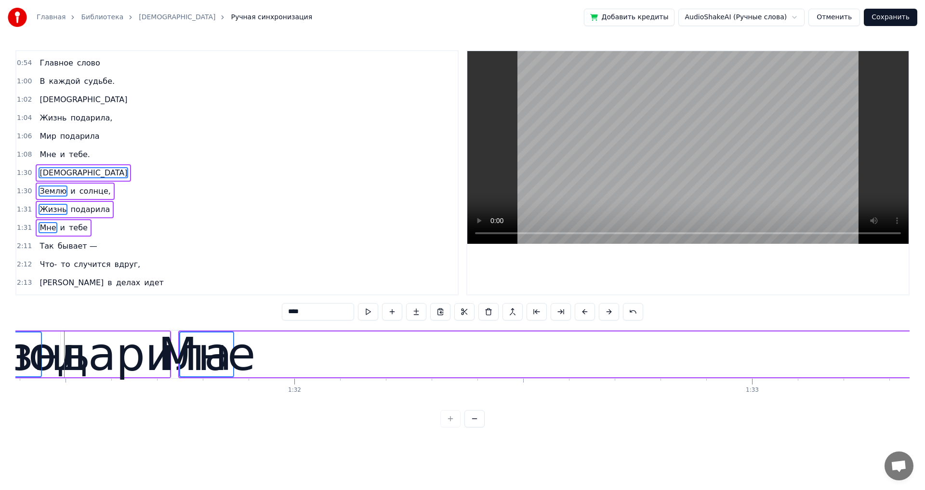
click at [580, 311] on button at bounding box center [584, 311] width 20 height 17
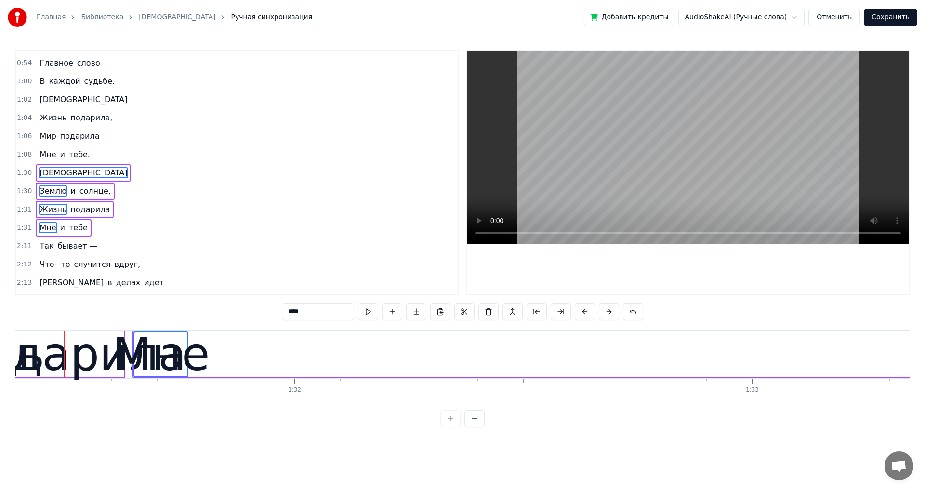
click at [580, 311] on button at bounding box center [584, 311] width 20 height 17
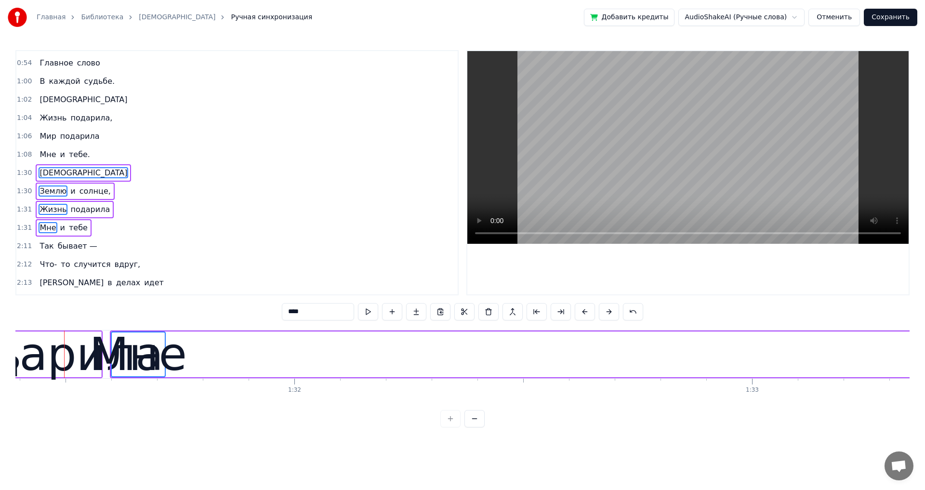
click at [580, 311] on button at bounding box center [584, 311] width 20 height 17
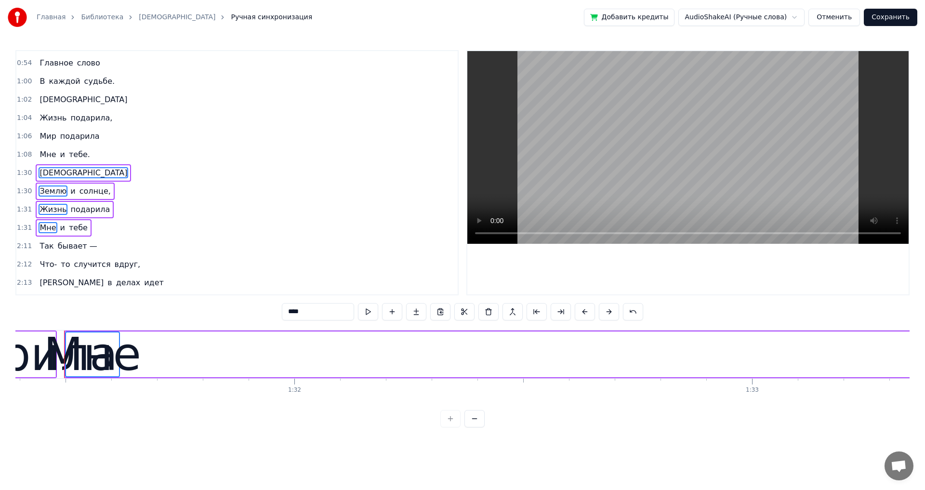
click at [580, 311] on button at bounding box center [584, 311] width 20 height 17
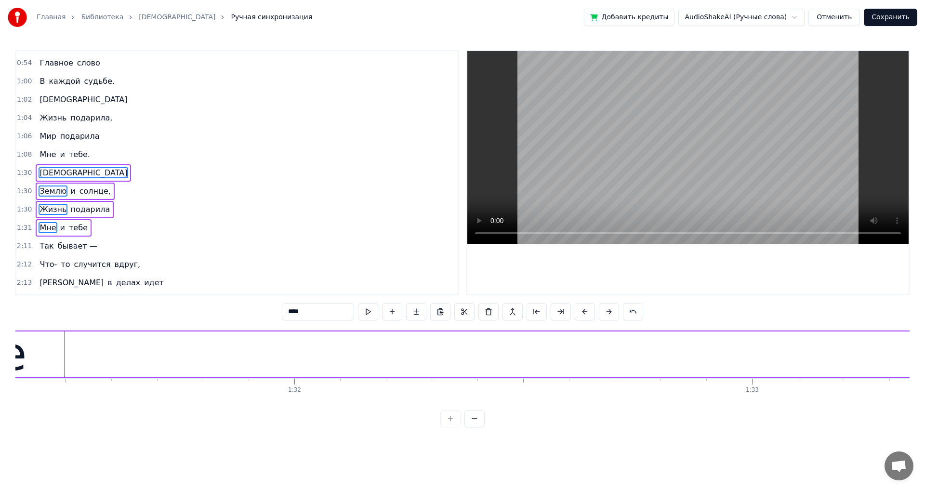
click at [580, 311] on button at bounding box center [584, 311] width 20 height 17
click at [580, 310] on button at bounding box center [584, 311] width 20 height 17
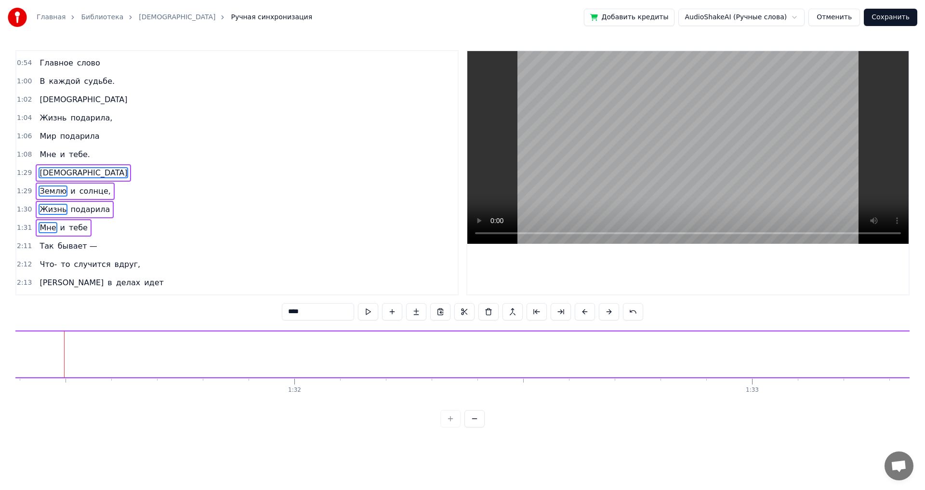
click at [580, 310] on button at bounding box center [584, 311] width 20 height 17
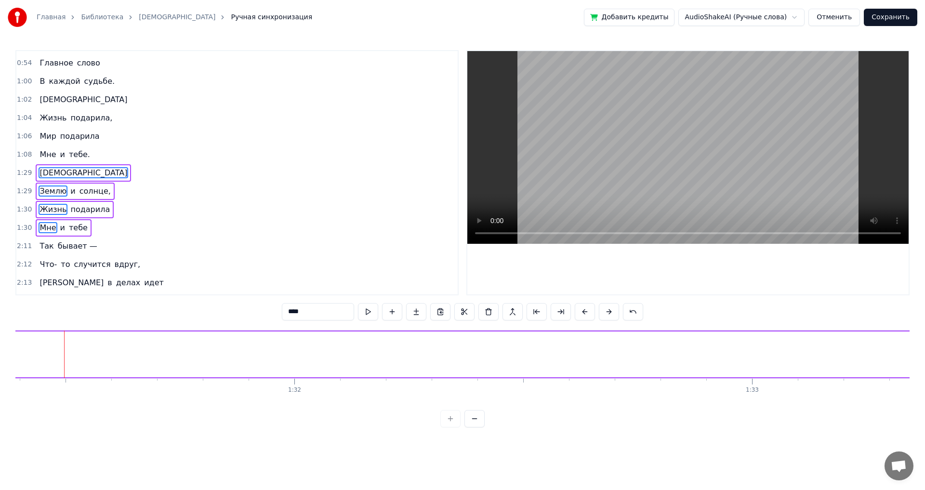
click at [580, 310] on button at bounding box center [584, 311] width 20 height 17
click at [580, 309] on button at bounding box center [584, 311] width 20 height 17
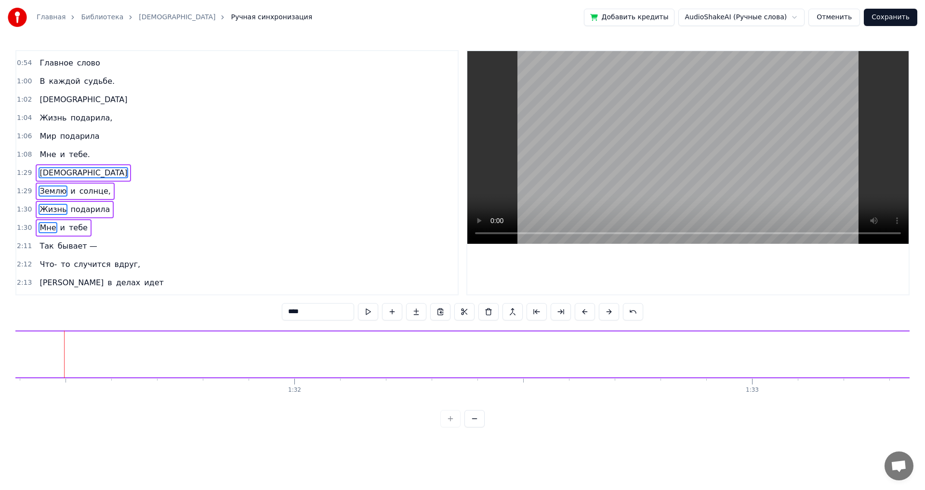
click at [581, 308] on button at bounding box center [584, 311] width 20 height 17
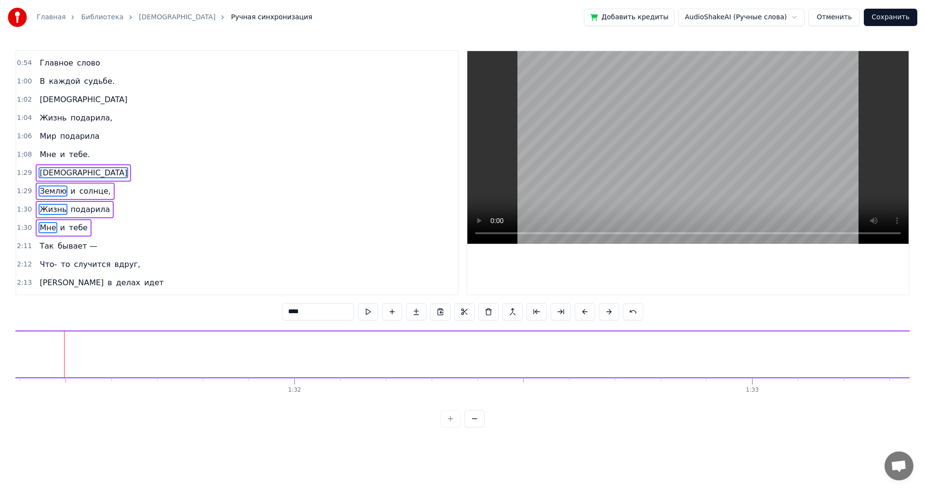
click at [581, 308] on button at bounding box center [584, 311] width 20 height 17
click at [581, 307] on button at bounding box center [584, 311] width 20 height 17
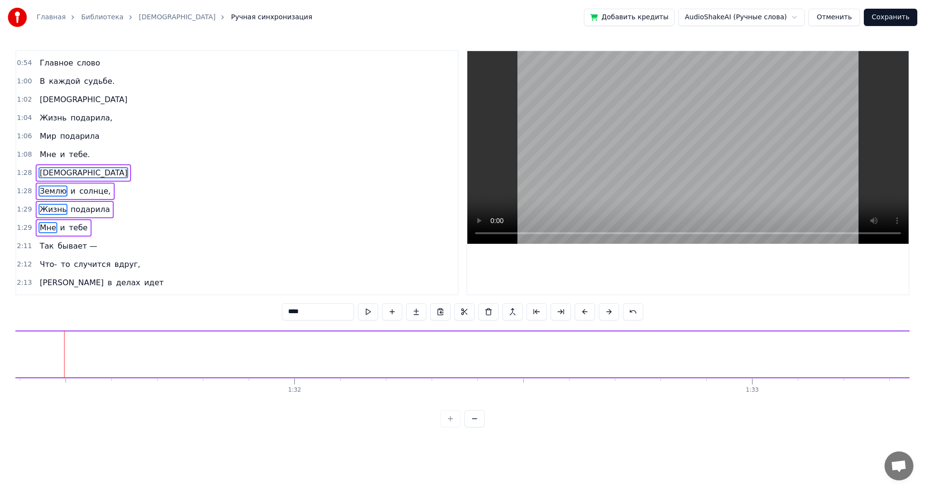
click at [581, 307] on button at bounding box center [584, 311] width 20 height 17
click at [581, 306] on button at bounding box center [584, 311] width 20 height 17
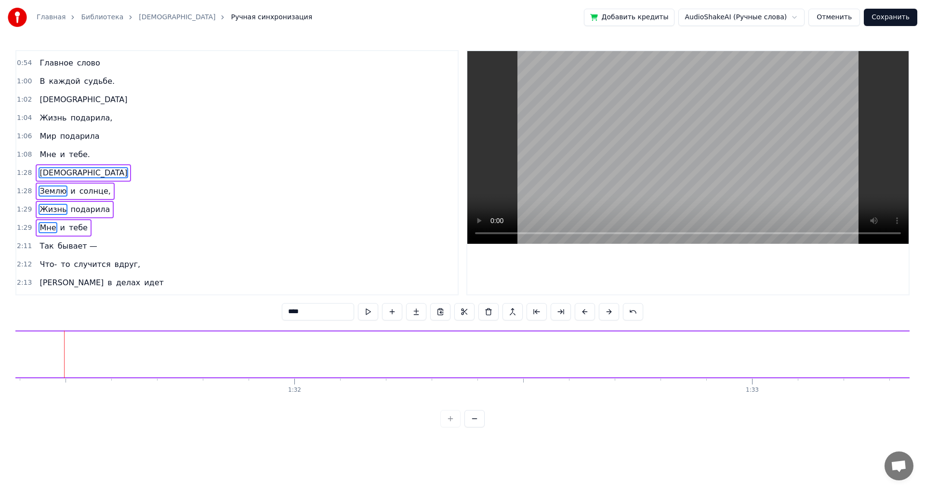
click at [581, 306] on button at bounding box center [584, 311] width 20 height 17
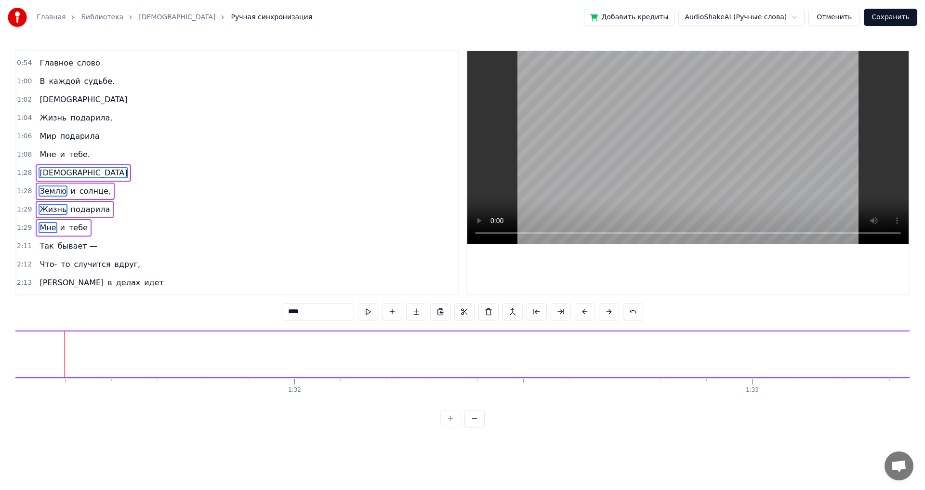
click at [581, 306] on button at bounding box center [584, 311] width 20 height 17
click at [586, 313] on button at bounding box center [584, 311] width 20 height 17
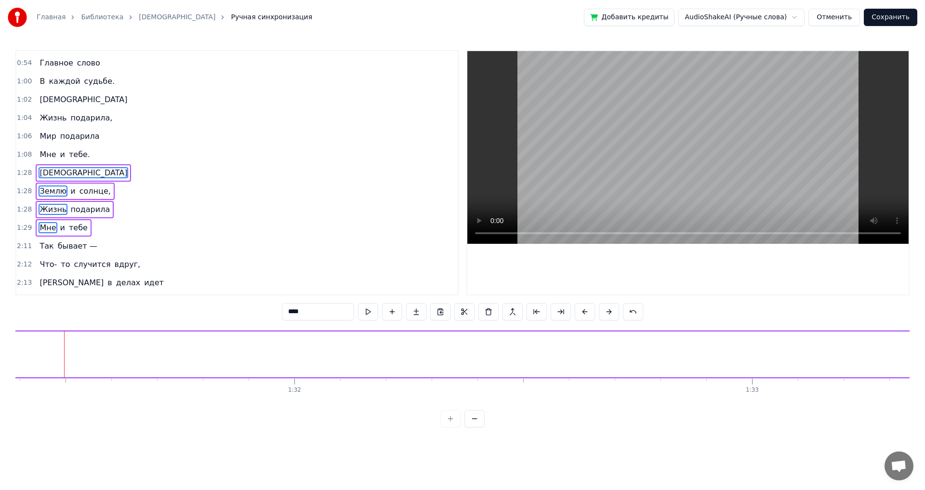
click at [586, 313] on button at bounding box center [584, 311] width 20 height 17
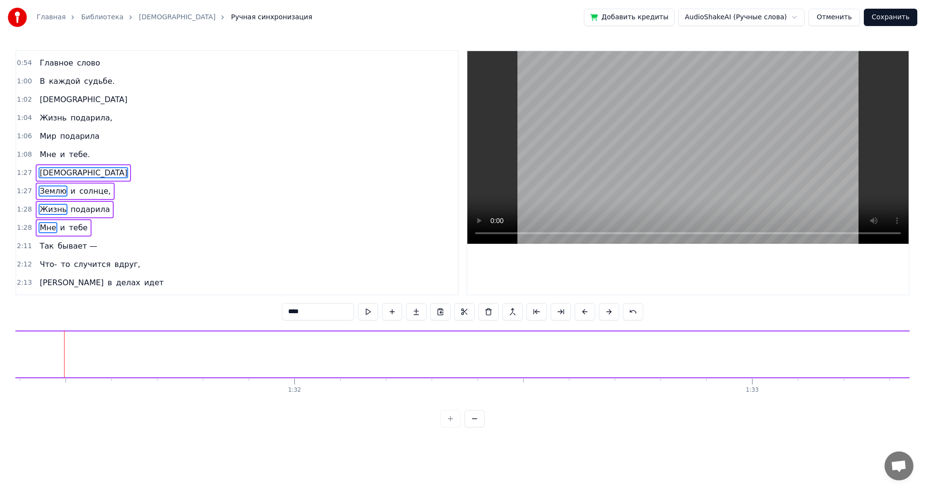
click at [586, 313] on button at bounding box center [584, 311] width 20 height 17
click at [586, 312] on button at bounding box center [584, 311] width 20 height 17
click at [586, 310] on button at bounding box center [584, 311] width 20 height 17
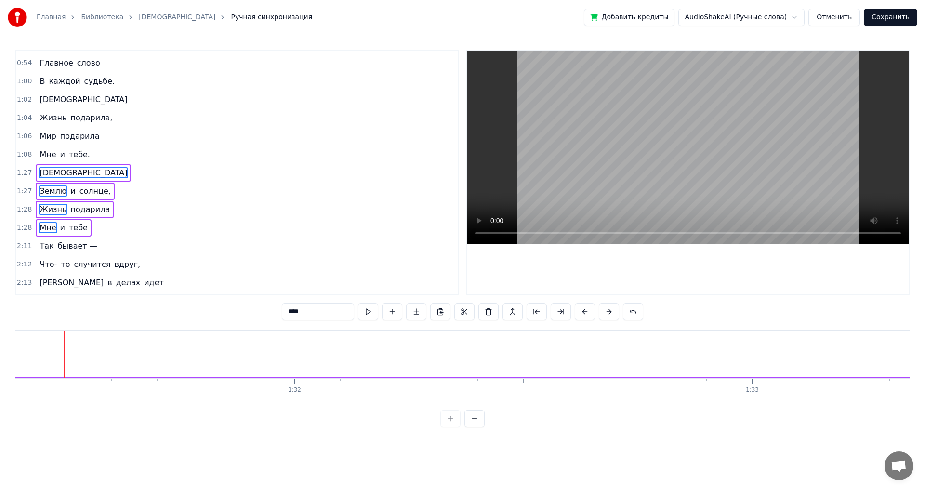
click at [586, 310] on button at bounding box center [584, 311] width 20 height 17
click at [586, 309] on button at bounding box center [584, 311] width 20 height 17
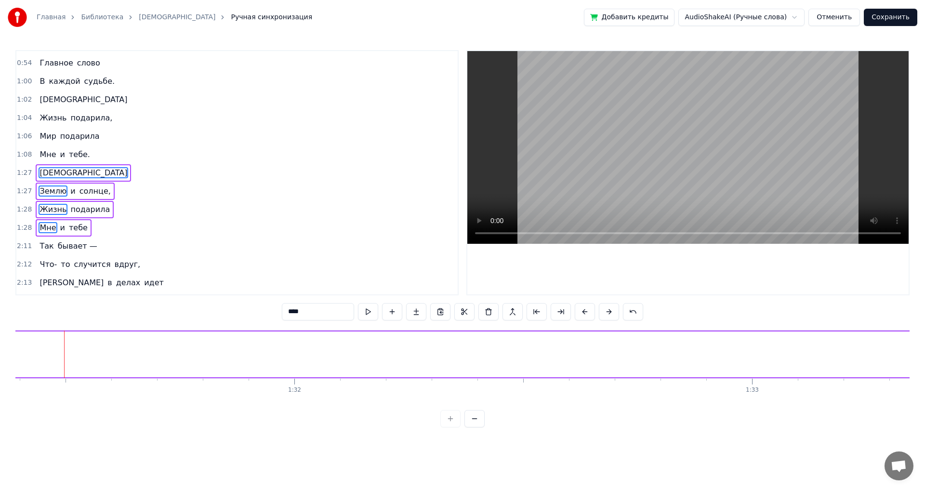
click at [586, 309] on button at bounding box center [584, 311] width 20 height 17
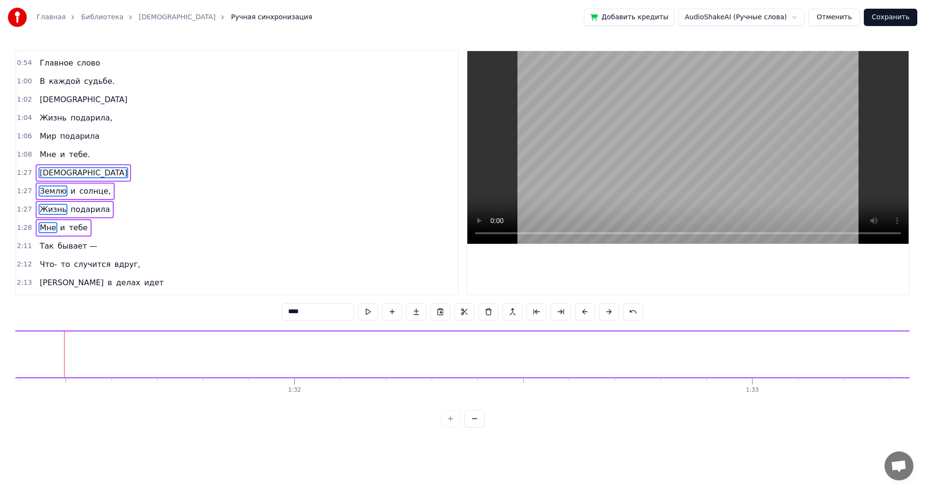
click at [586, 309] on button at bounding box center [584, 311] width 20 height 17
click at [586, 308] on button at bounding box center [584, 311] width 20 height 17
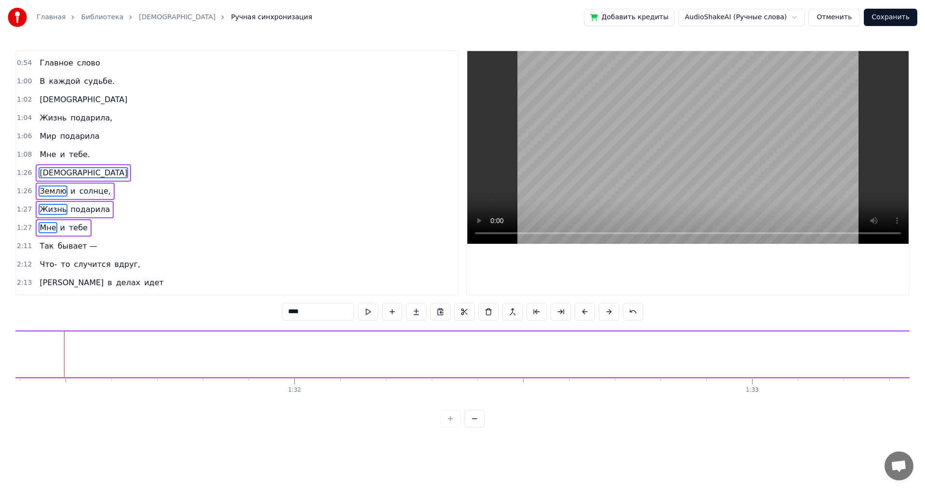
click at [586, 308] on button at bounding box center [584, 311] width 20 height 17
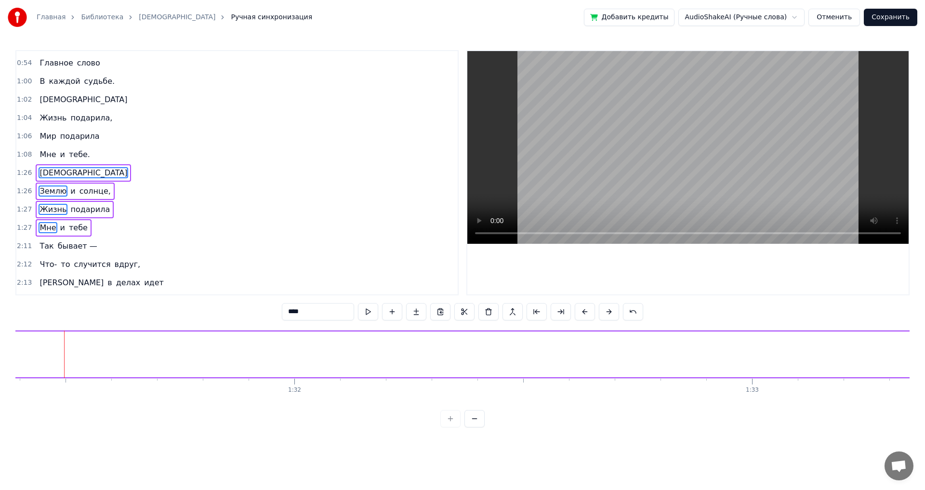
click at [586, 308] on button at bounding box center [584, 311] width 20 height 17
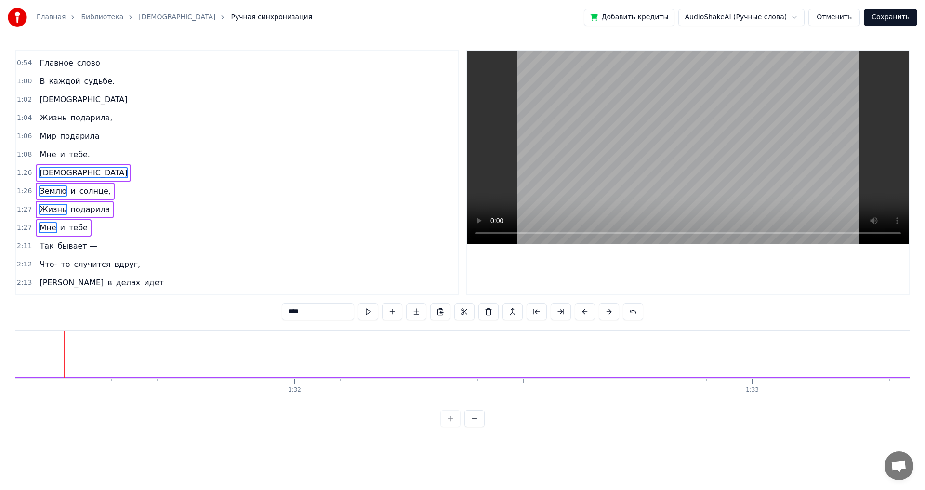
click at [586, 308] on button at bounding box center [584, 311] width 20 height 17
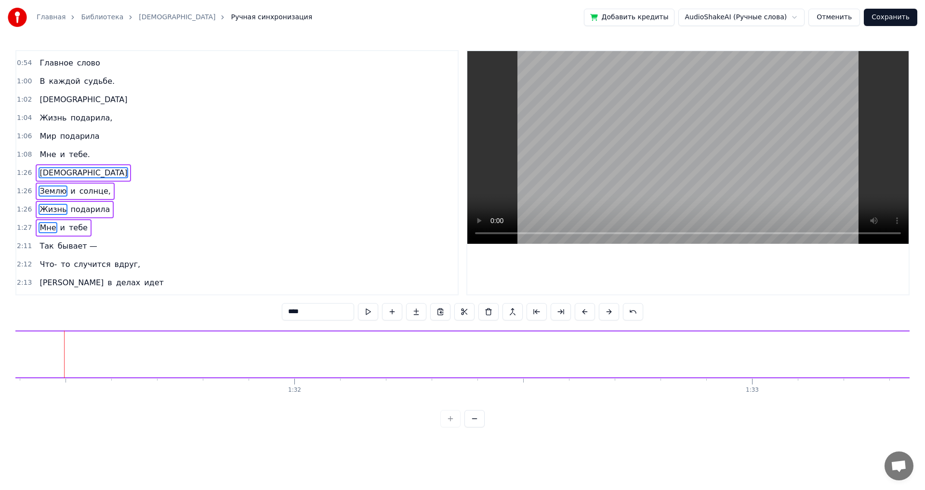
click at [586, 308] on button at bounding box center [584, 311] width 20 height 17
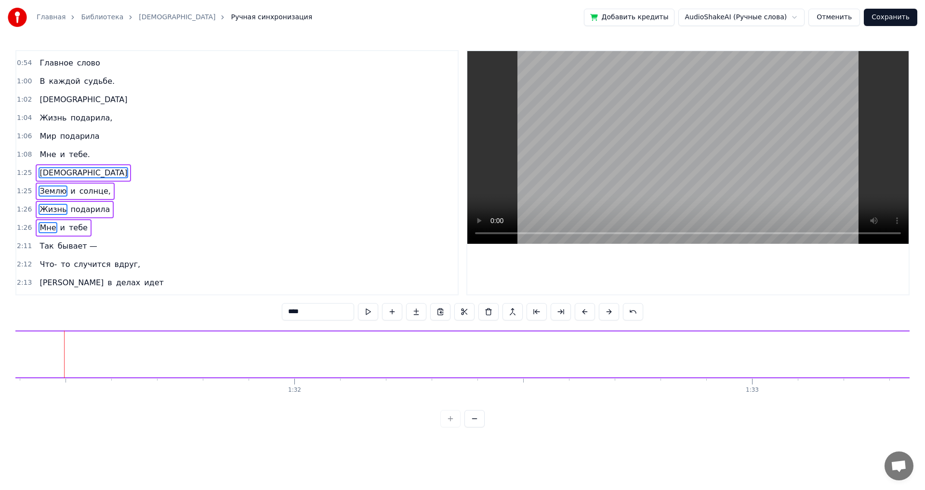
click at [586, 308] on button at bounding box center [584, 311] width 20 height 17
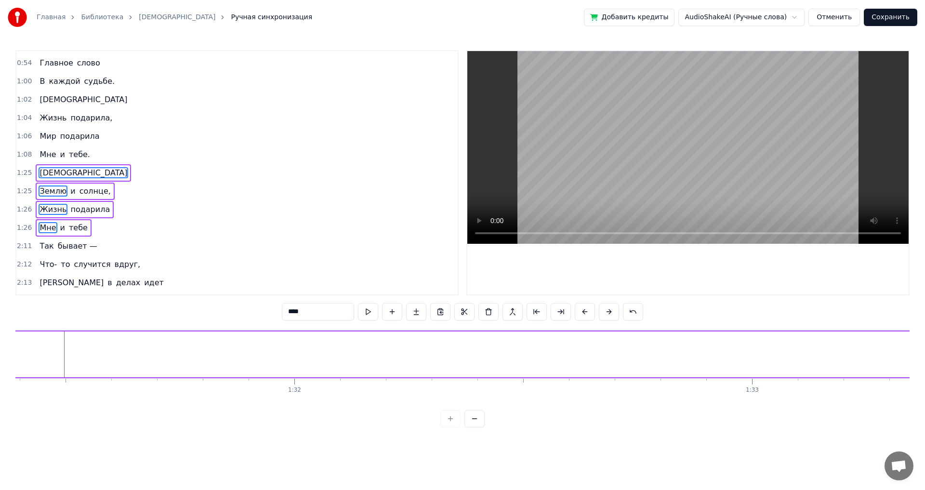
click at [586, 308] on button at bounding box center [584, 311] width 20 height 17
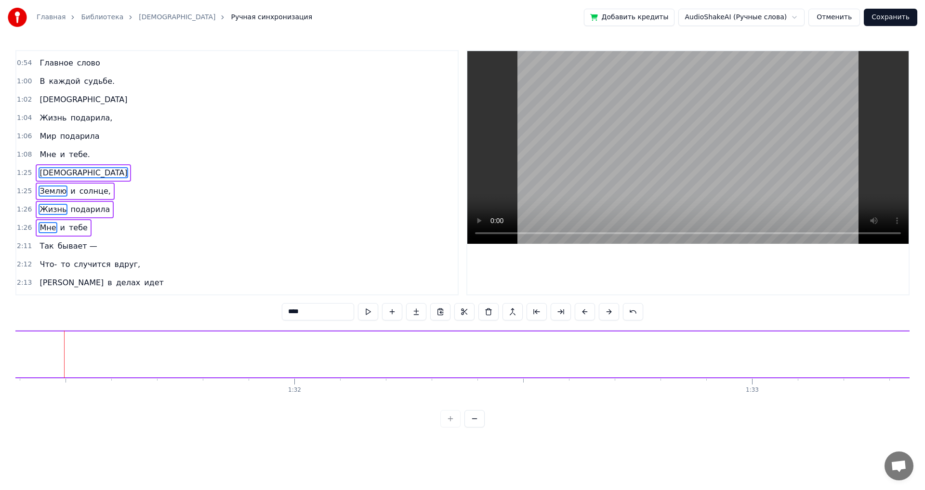
click at [586, 308] on button at bounding box center [584, 311] width 20 height 17
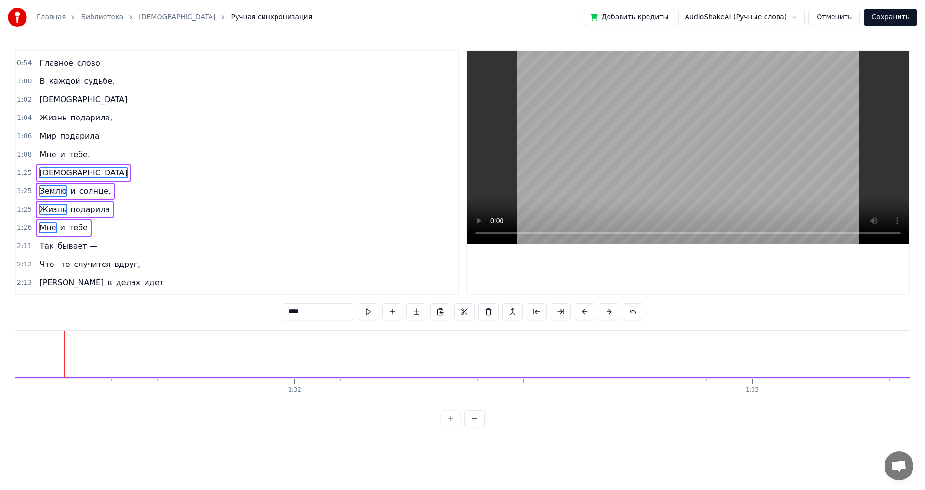
click at [586, 308] on button at bounding box center [584, 311] width 20 height 17
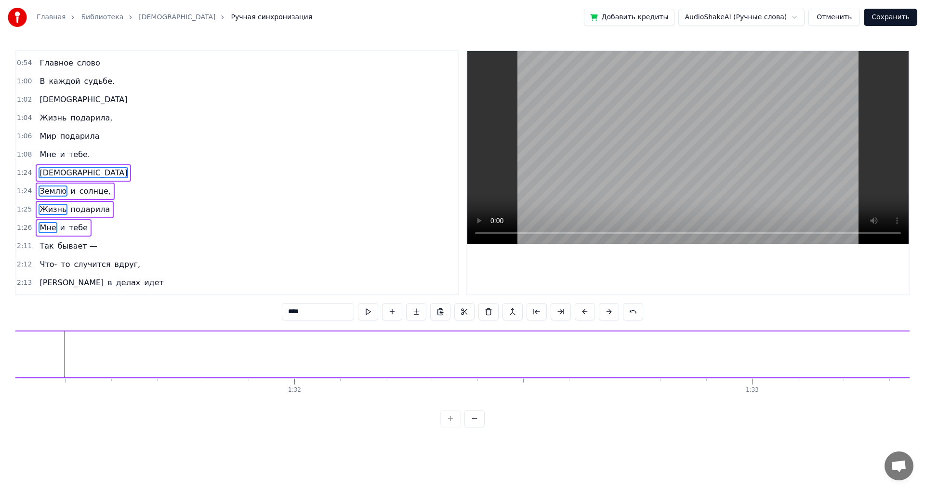
click at [586, 308] on button at bounding box center [584, 311] width 20 height 17
click at [587, 308] on button at bounding box center [584, 311] width 20 height 17
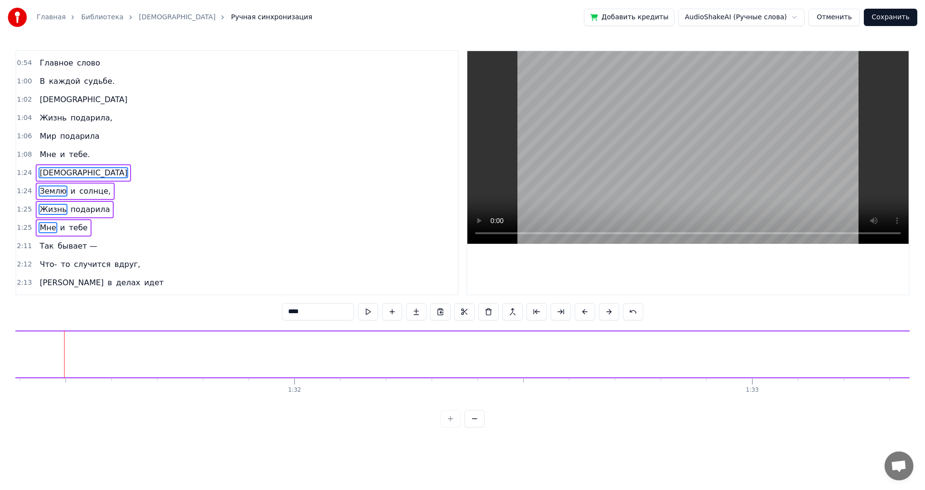
click at [587, 308] on button at bounding box center [584, 311] width 20 height 17
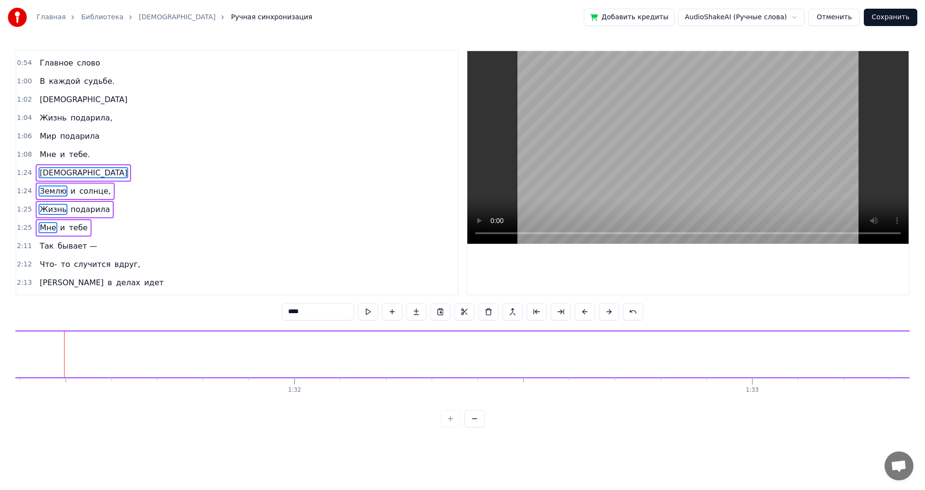
click at [587, 308] on button at bounding box center [584, 311] width 20 height 17
click at [218, 260] on div "2:12 Что- то случится вдруг," at bounding box center [236, 264] width 441 height 18
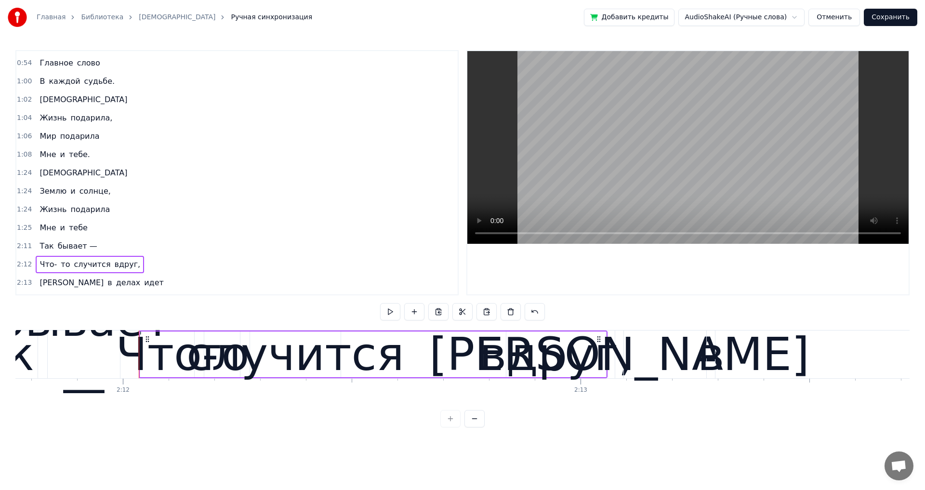
click at [39, 171] on span "[DEMOGRAPHIC_DATA]" at bounding box center [84, 172] width 90 height 11
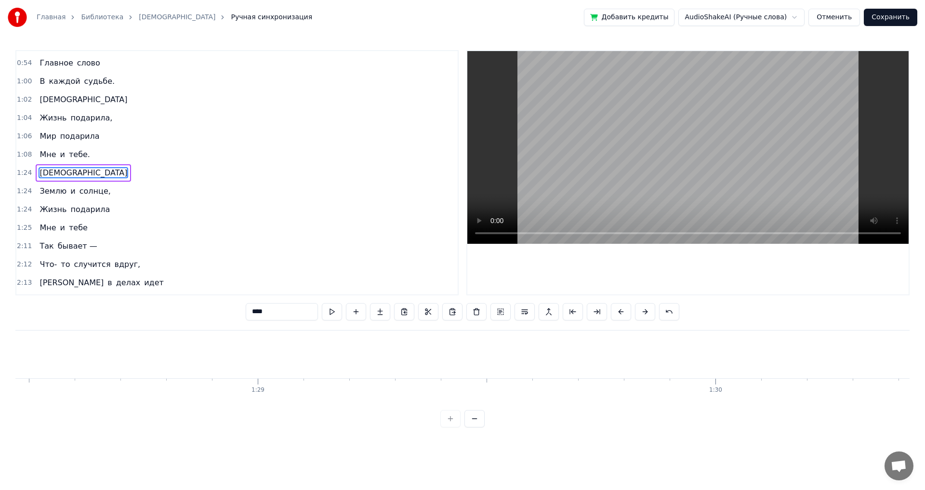
scroll to position [0, 38444]
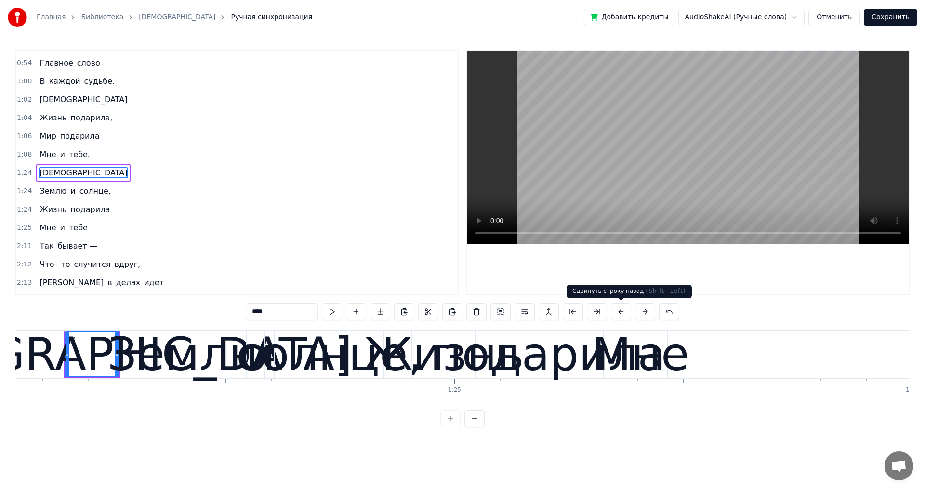
click at [618, 313] on button at bounding box center [621, 311] width 20 height 17
click at [621, 314] on button at bounding box center [621, 311] width 20 height 17
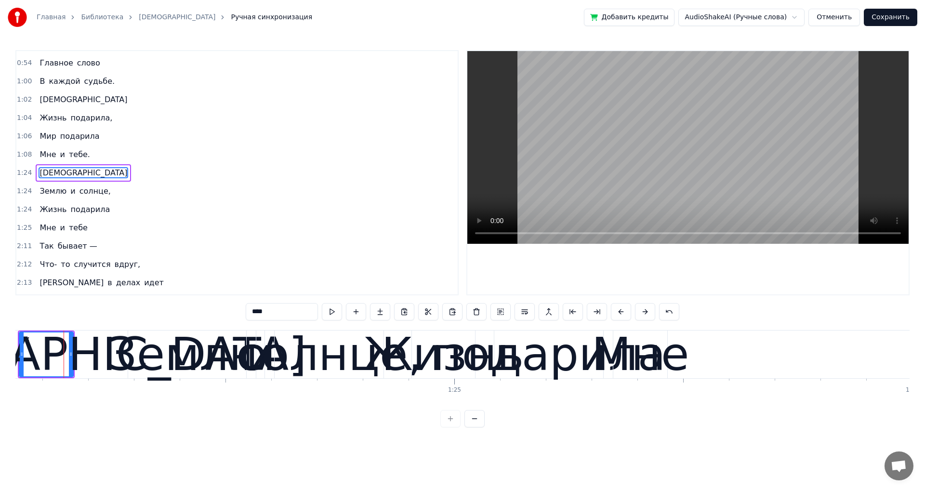
click at [621, 314] on button at bounding box center [621, 311] width 20 height 17
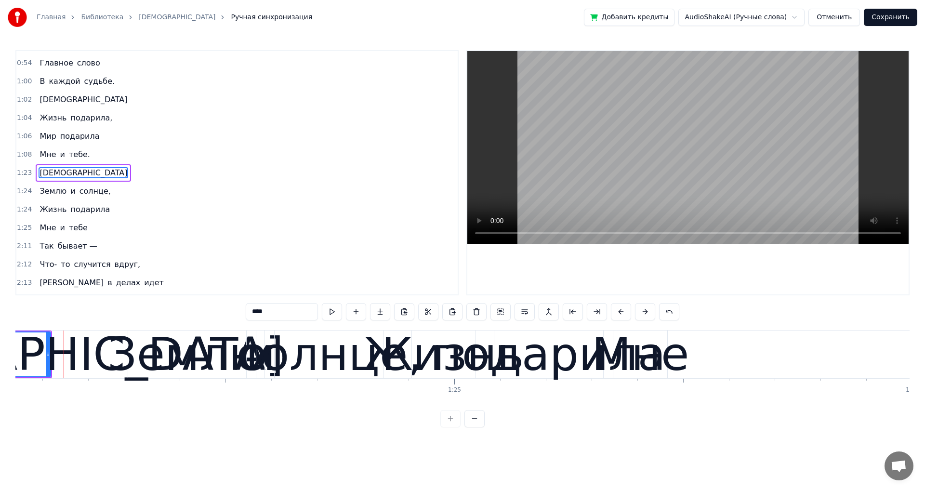
click at [621, 314] on button at bounding box center [621, 311] width 20 height 17
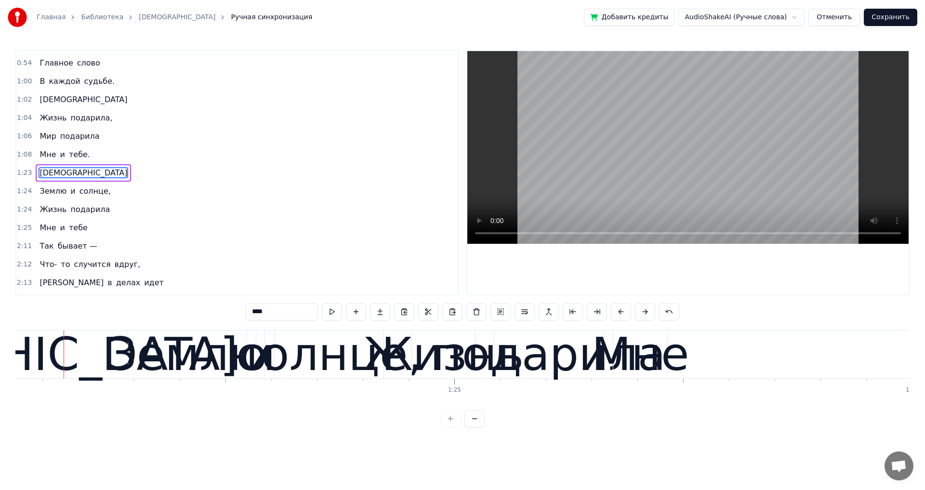
click at [621, 314] on button at bounding box center [621, 311] width 20 height 17
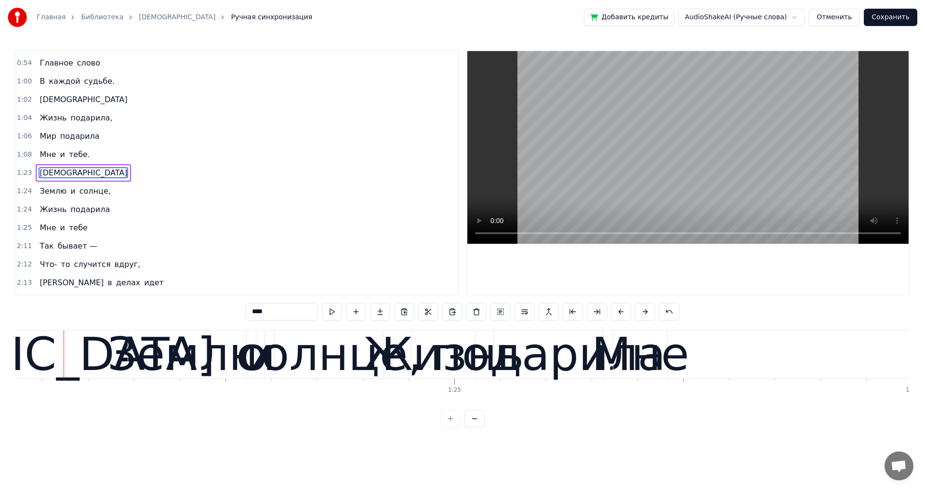
click at [622, 314] on button at bounding box center [621, 311] width 20 height 17
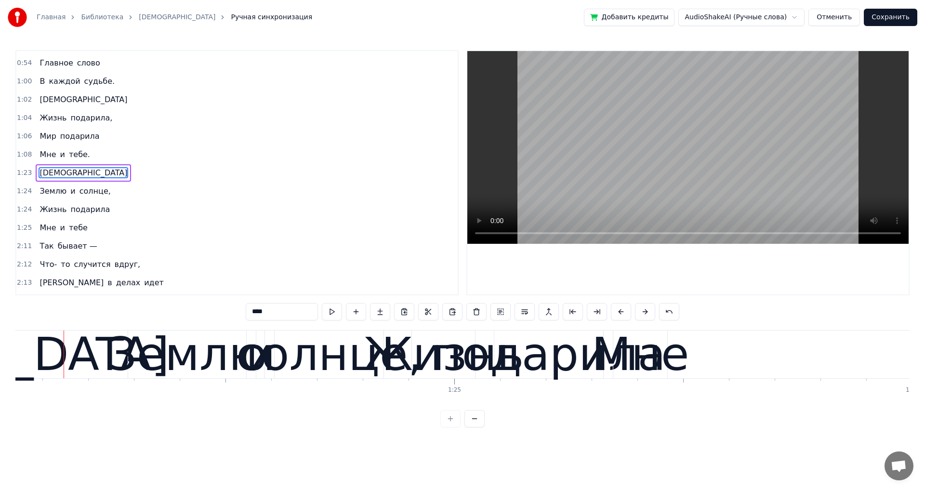
click at [622, 314] on button at bounding box center [621, 311] width 20 height 17
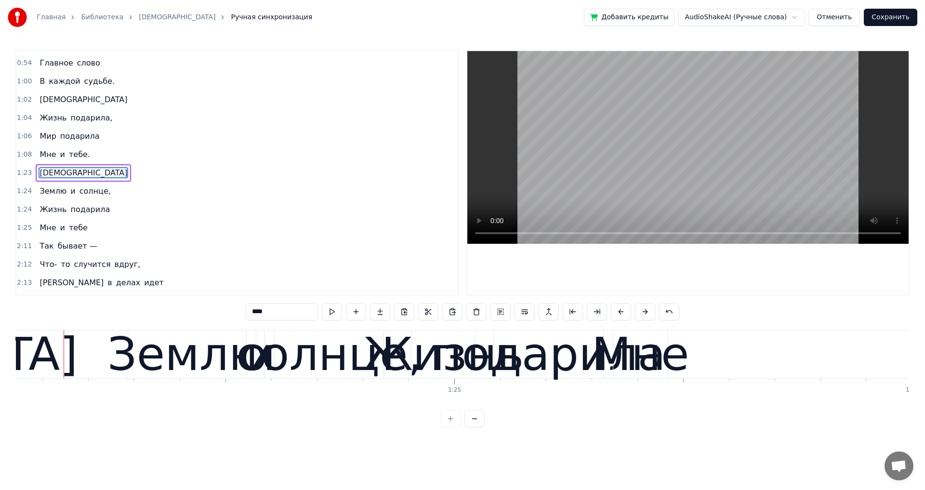
click at [622, 314] on button at bounding box center [621, 311] width 20 height 17
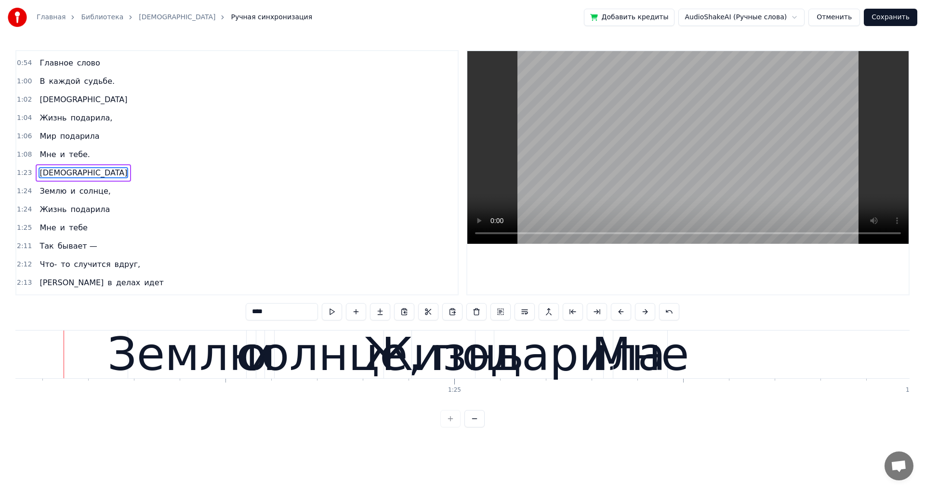
click at [622, 314] on button at bounding box center [621, 311] width 20 height 17
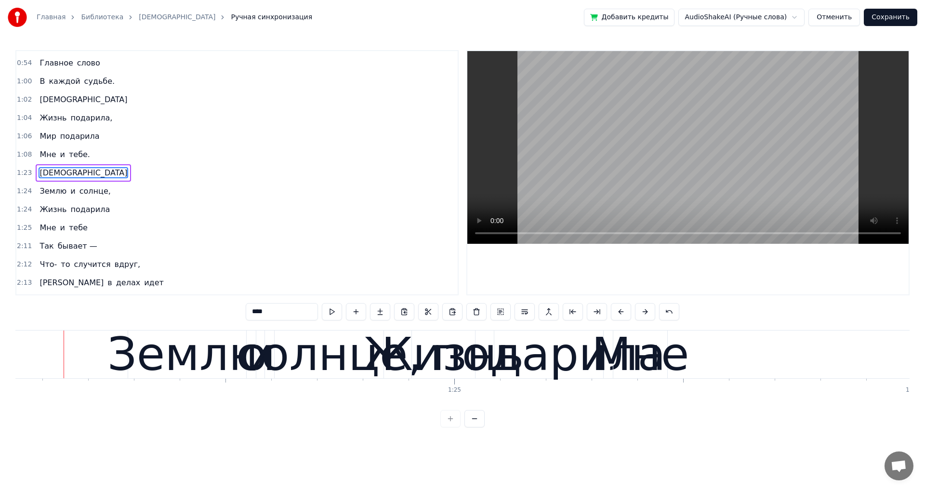
click at [622, 314] on button at bounding box center [621, 311] width 20 height 17
click at [622, 313] on button at bounding box center [621, 311] width 20 height 17
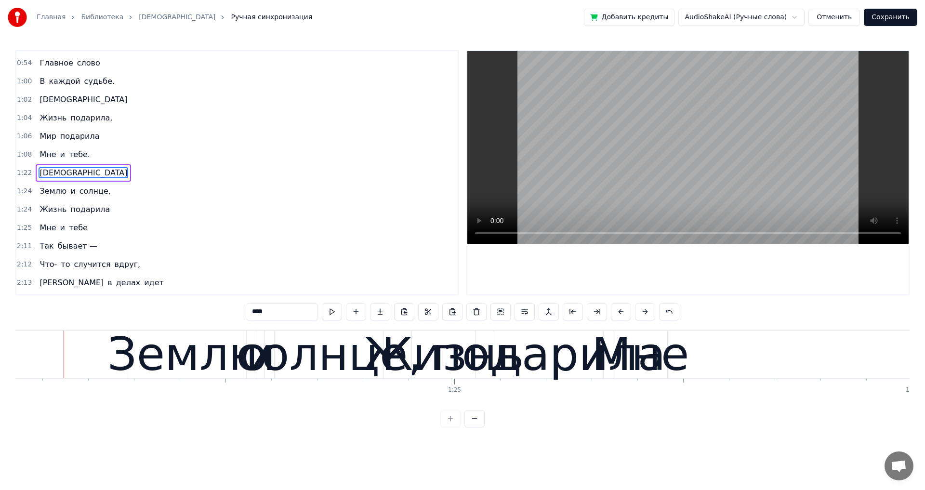
click at [622, 313] on button at bounding box center [621, 311] width 20 height 17
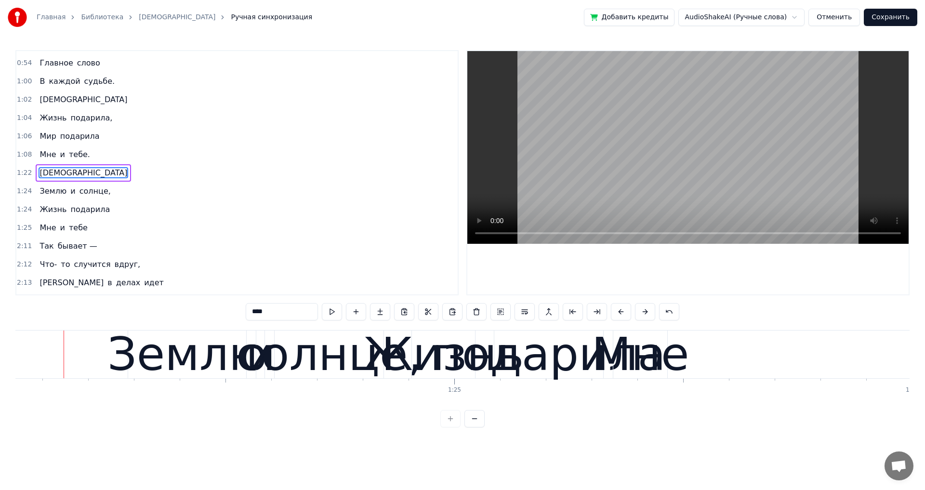
click at [622, 313] on button at bounding box center [621, 311] width 20 height 17
click at [623, 313] on button at bounding box center [621, 311] width 20 height 17
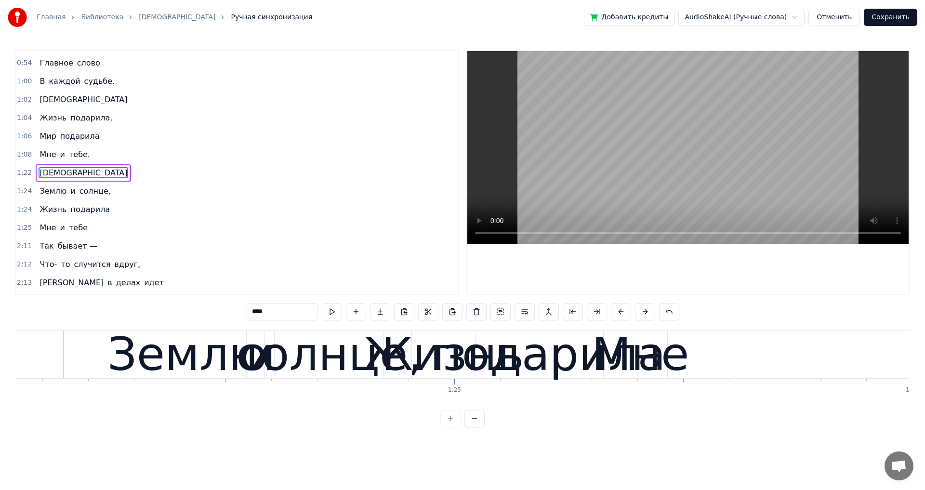
click at [623, 313] on button at bounding box center [621, 311] width 20 height 17
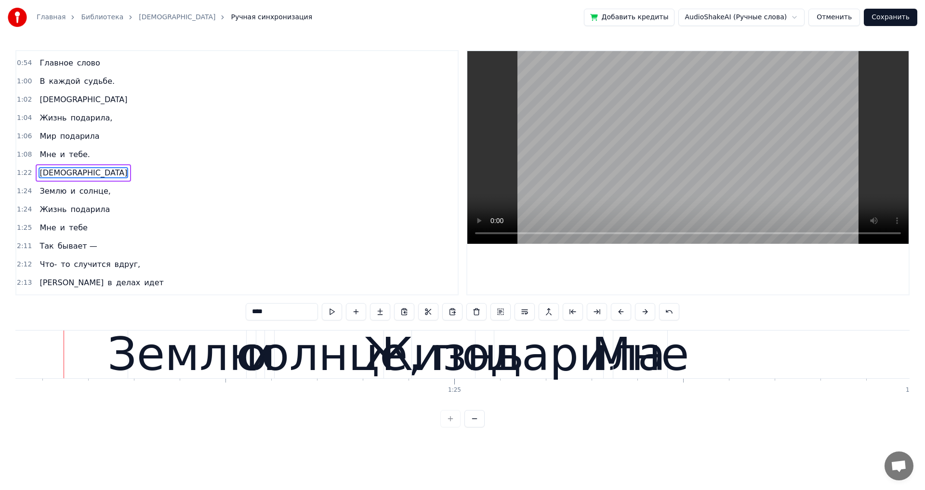
click at [623, 313] on button at bounding box center [621, 311] width 20 height 17
click at [54, 97] on span "[DEMOGRAPHIC_DATA]" at bounding box center [84, 99] width 90 height 11
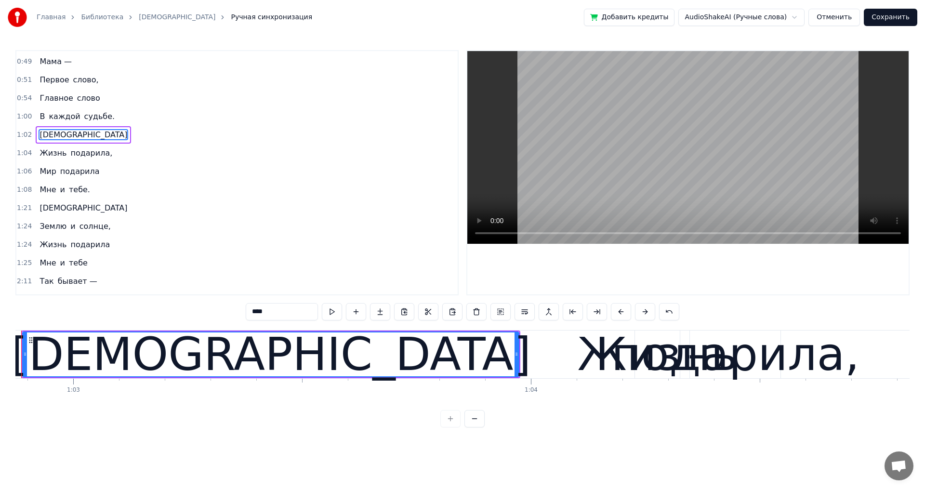
scroll to position [0, 28718]
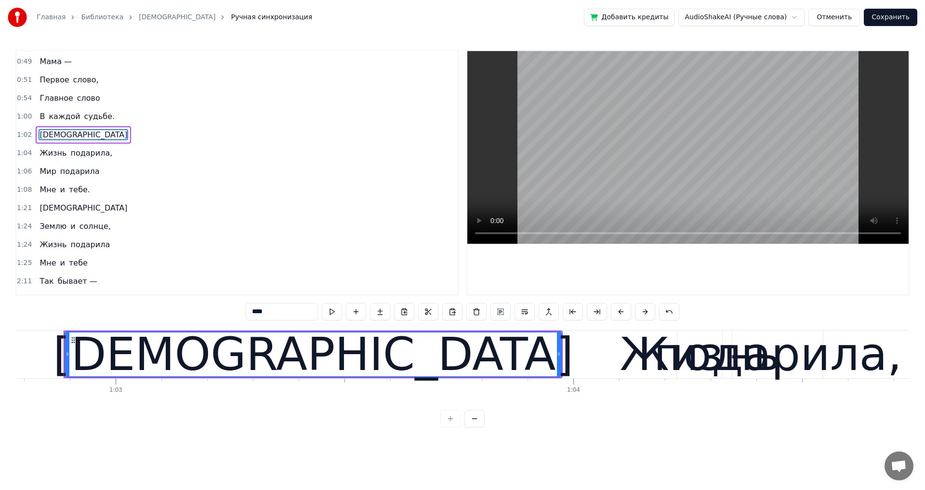
click at [359, 359] on div "[DEMOGRAPHIC_DATA]" at bounding box center [313, 354] width 520 height 69
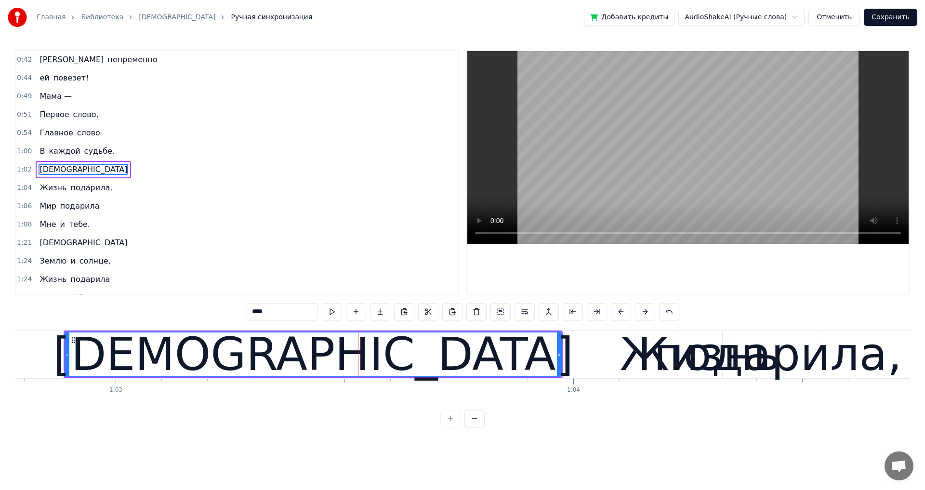
scroll to position [253, 0]
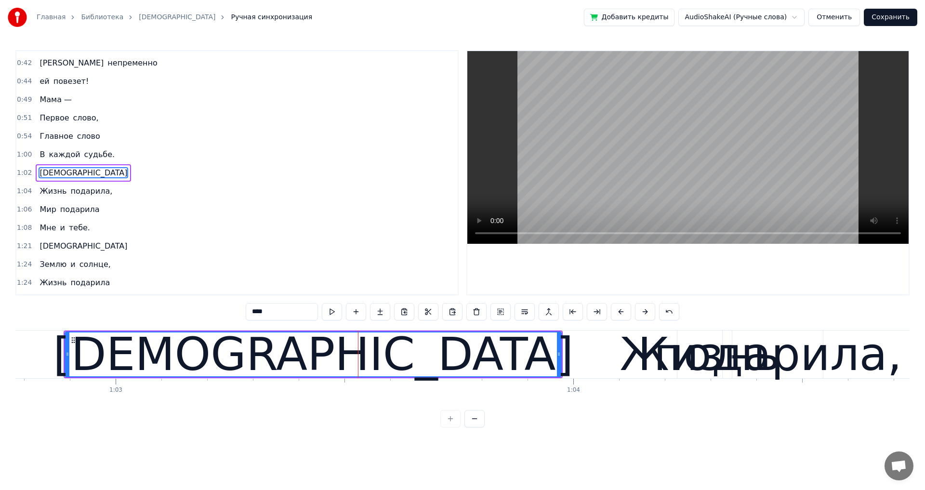
click at [49, 157] on span "каждой" at bounding box center [64, 154] width 33 height 11
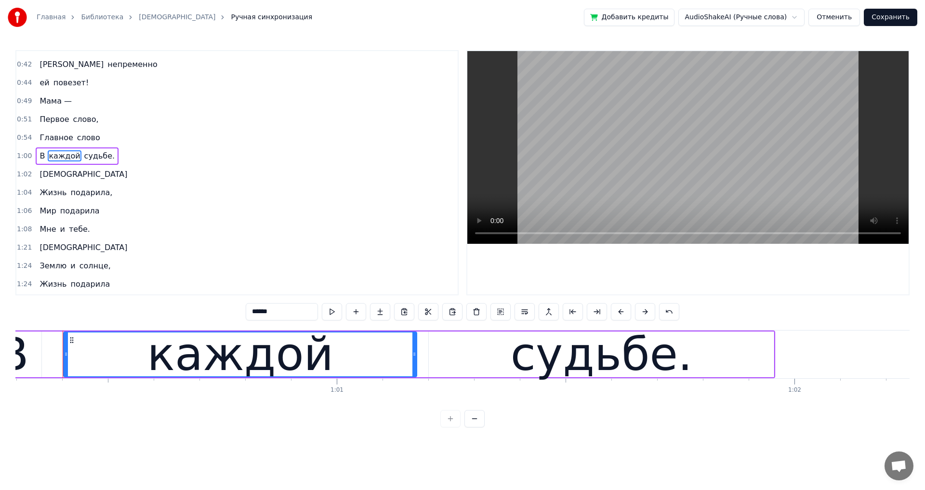
scroll to position [0, 27581]
click at [39, 178] on span "[DEMOGRAPHIC_DATA]" at bounding box center [84, 174] width 90 height 11
type input "****"
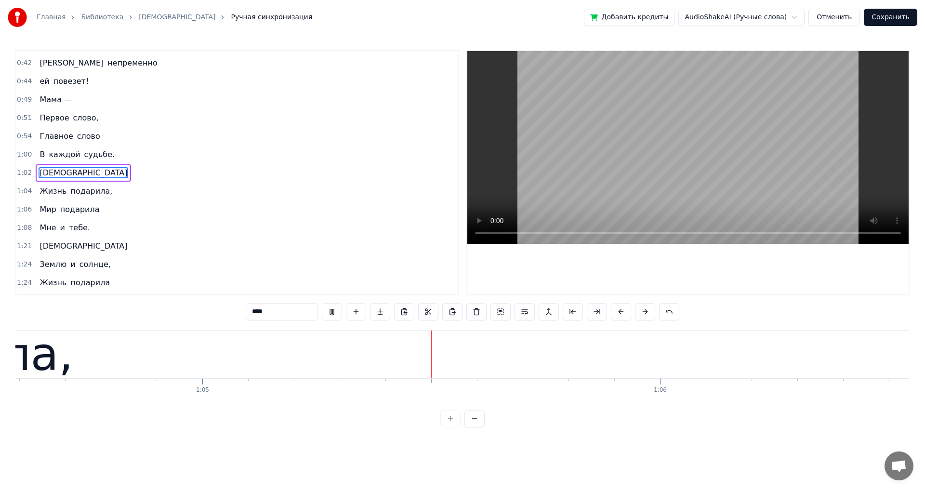
scroll to position [0, 29549]
click at [58, 171] on div "[DEMOGRAPHIC_DATA]" at bounding box center [83, 172] width 95 height 17
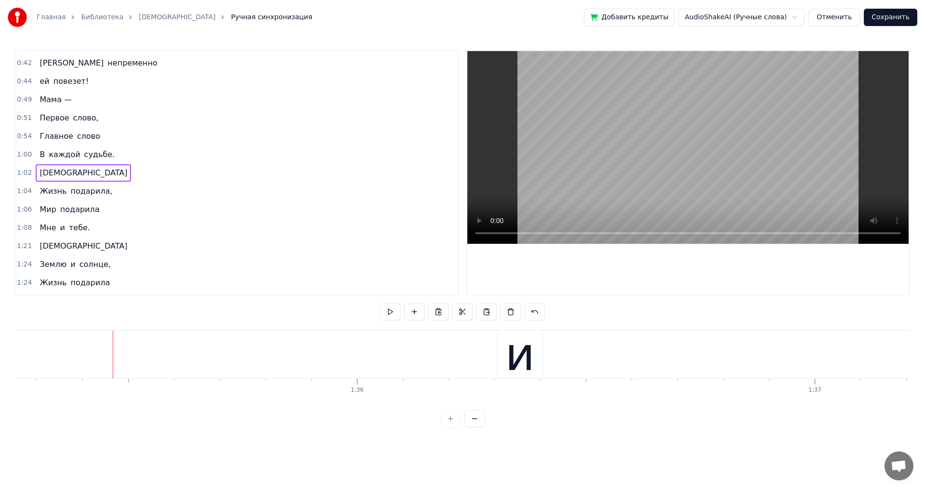
scroll to position [0, 43621]
click at [39, 82] on span "ей" at bounding box center [45, 81] width 12 height 11
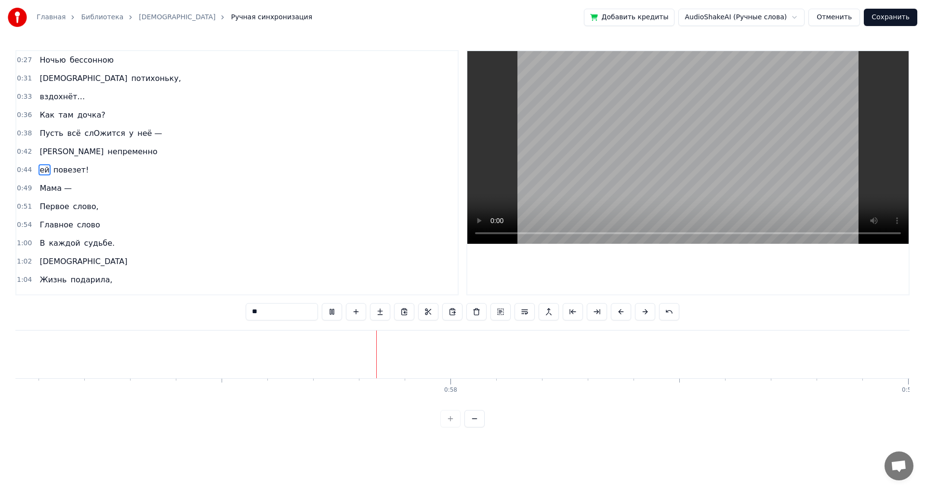
scroll to position [0, 26100]
click at [47, 223] on span "Главное" at bounding box center [56, 224] width 35 height 11
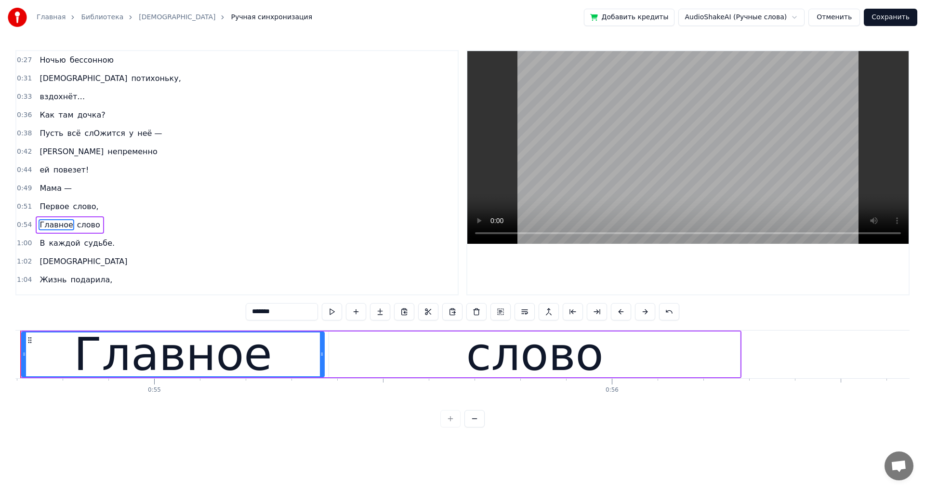
scroll to position [0, 0]
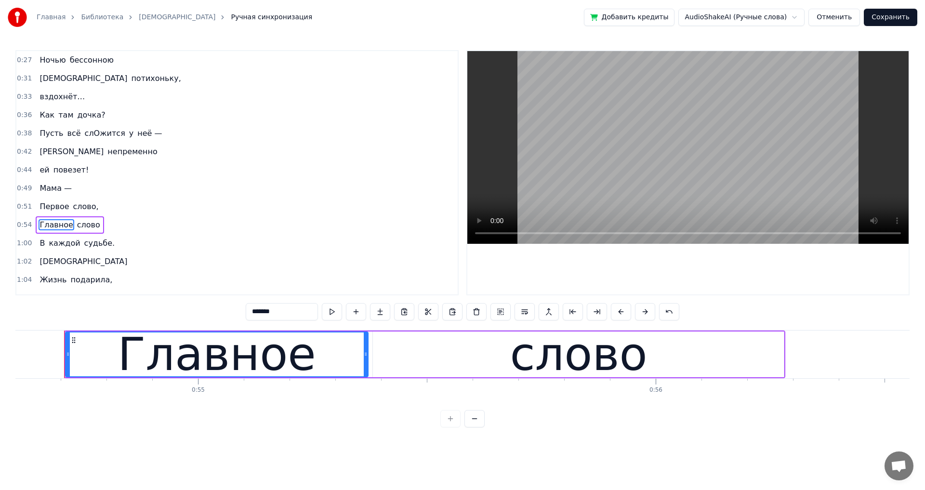
click at [48, 241] on span "каждой" at bounding box center [64, 243] width 33 height 12
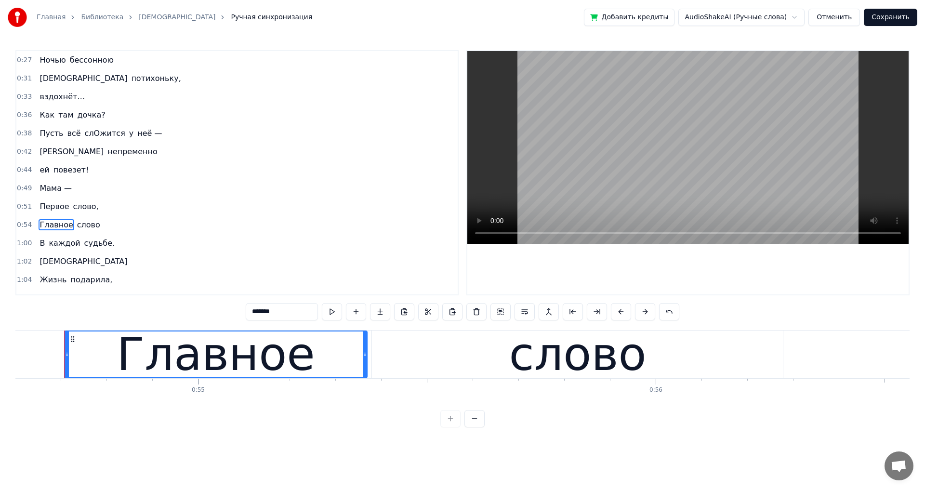
click at [72, 204] on span "слово," at bounding box center [85, 206] width 27 height 11
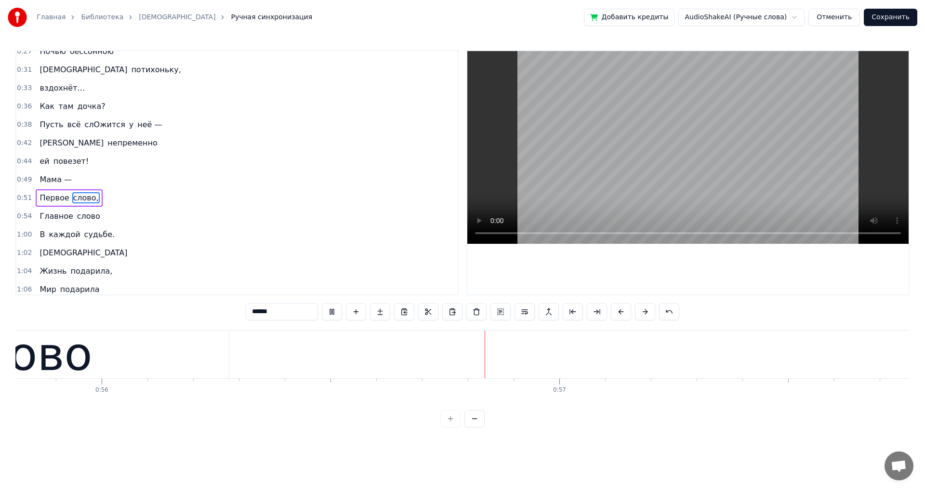
scroll to position [0, 25728]
click at [59, 216] on span "Главное" at bounding box center [56, 215] width 35 height 11
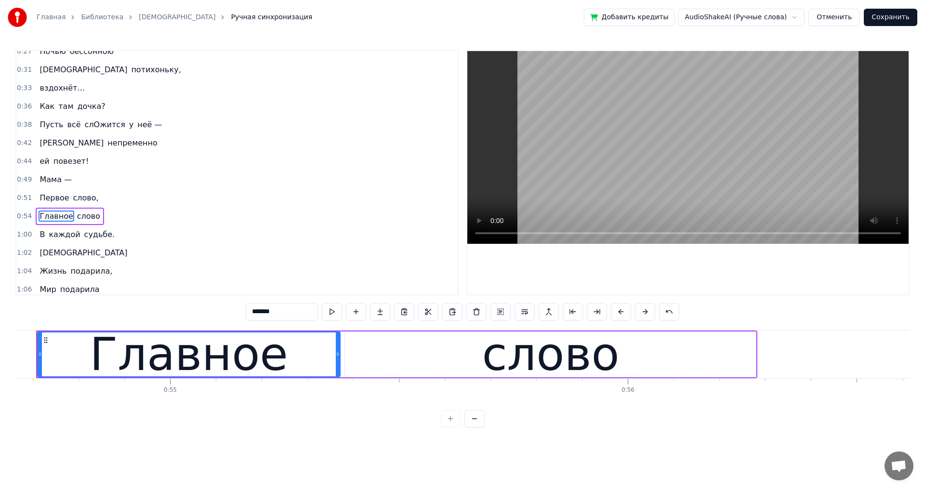
scroll to position [0, 24977]
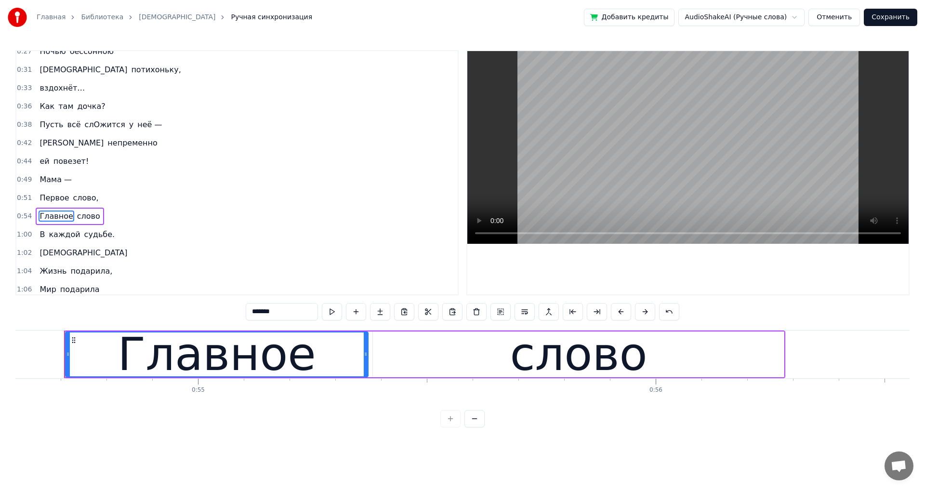
click at [54, 234] on span "каждой" at bounding box center [64, 234] width 33 height 11
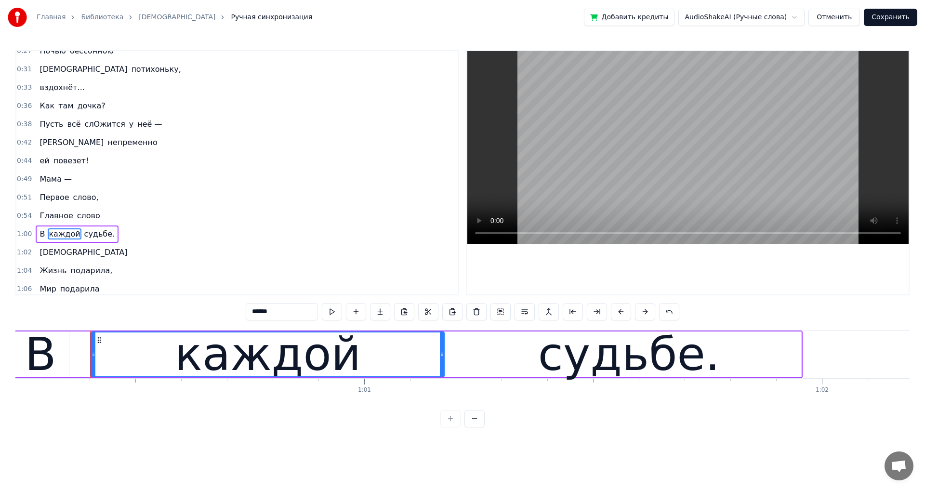
scroll to position [0, 27581]
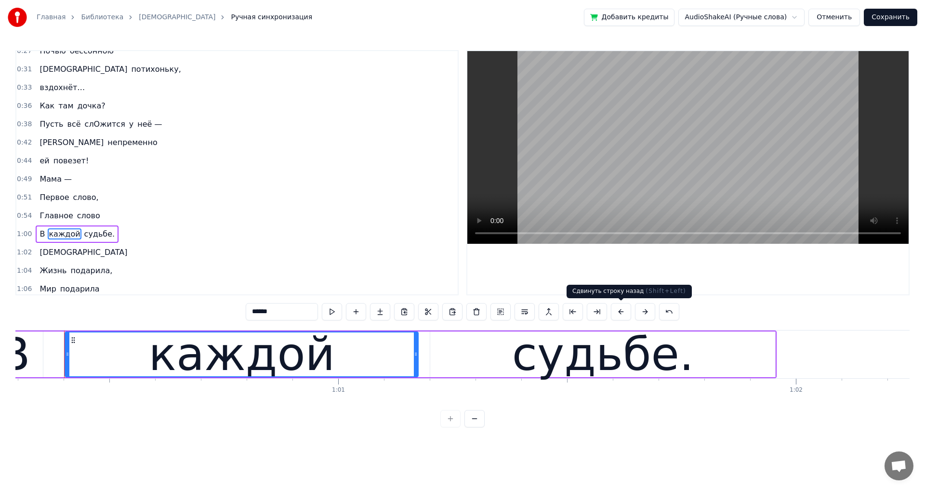
click at [618, 313] on button at bounding box center [621, 311] width 20 height 17
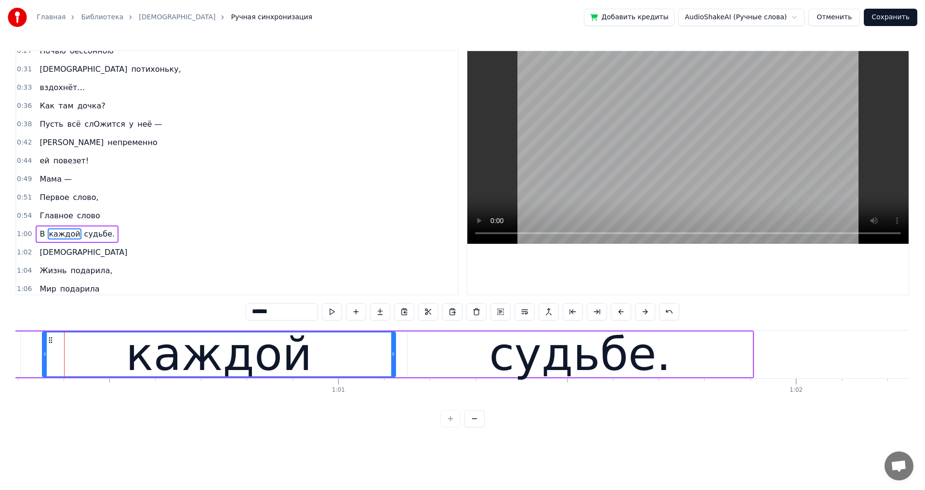
click at [619, 311] on button at bounding box center [621, 311] width 20 height 17
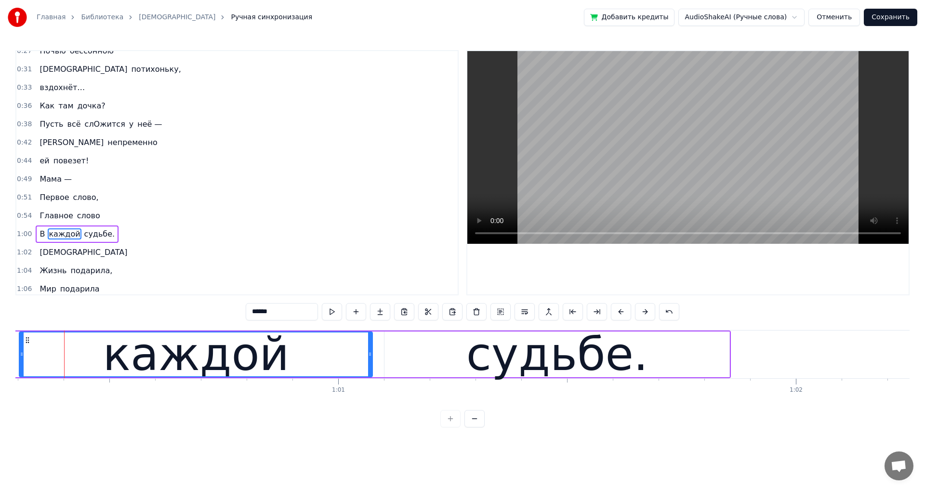
click at [619, 311] on button at bounding box center [621, 311] width 20 height 17
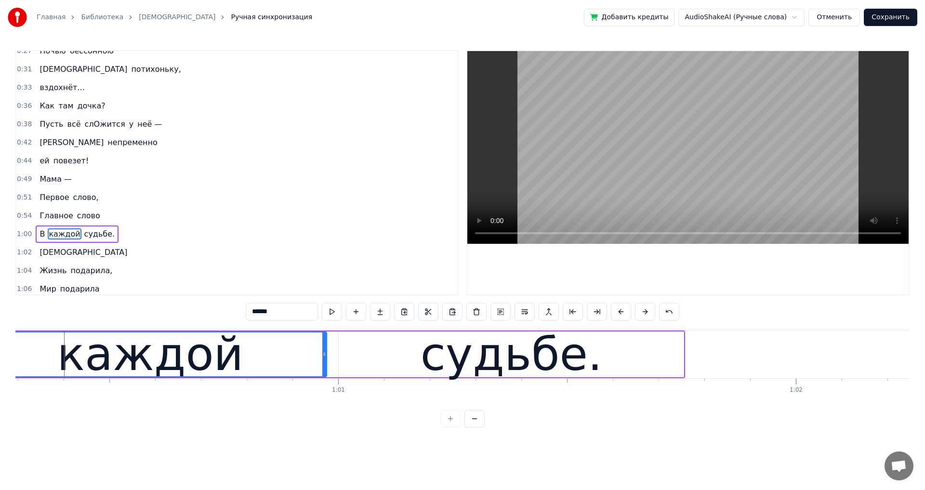
click at [619, 311] on button at bounding box center [621, 311] width 20 height 17
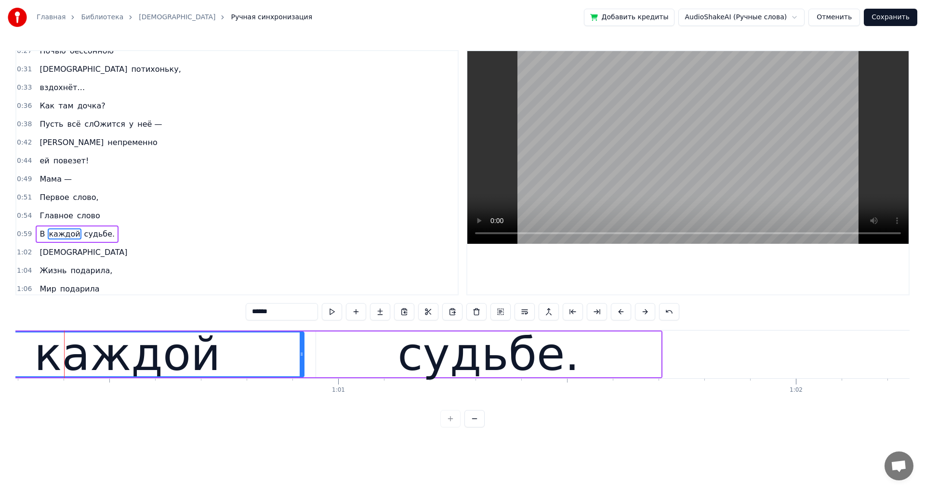
click at [619, 311] on button at bounding box center [621, 311] width 20 height 17
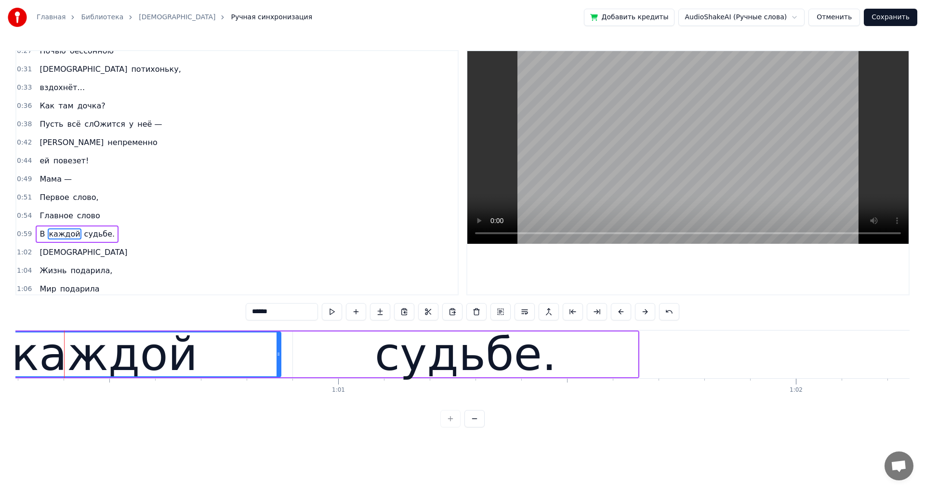
click at [619, 311] on button at bounding box center [621, 311] width 20 height 17
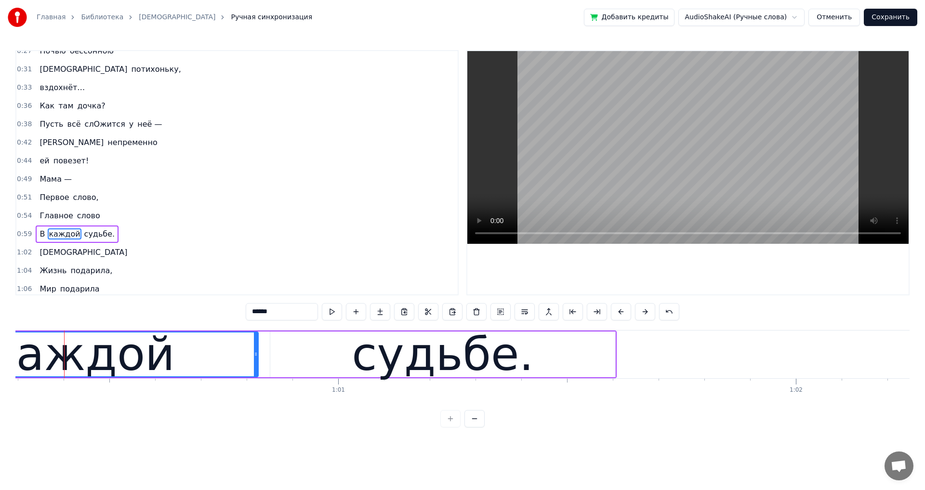
click at [619, 311] on button at bounding box center [621, 311] width 20 height 17
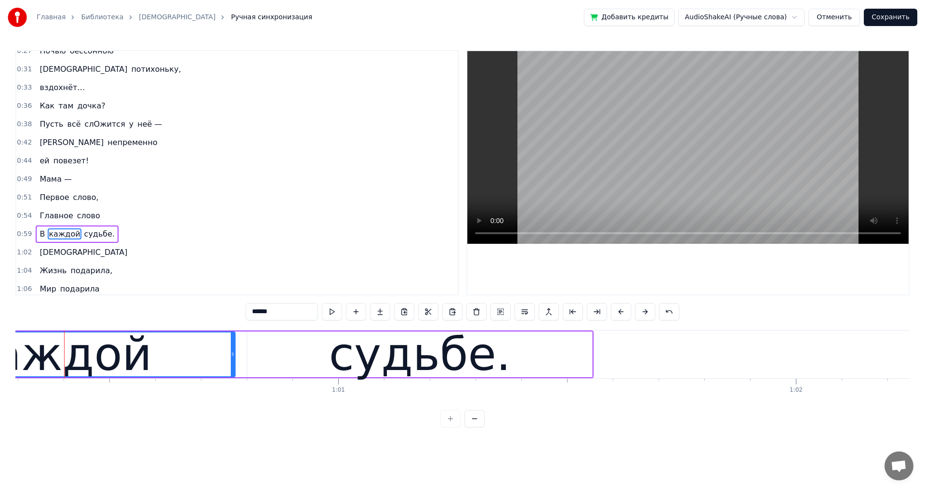
click at [619, 311] on button at bounding box center [621, 311] width 20 height 17
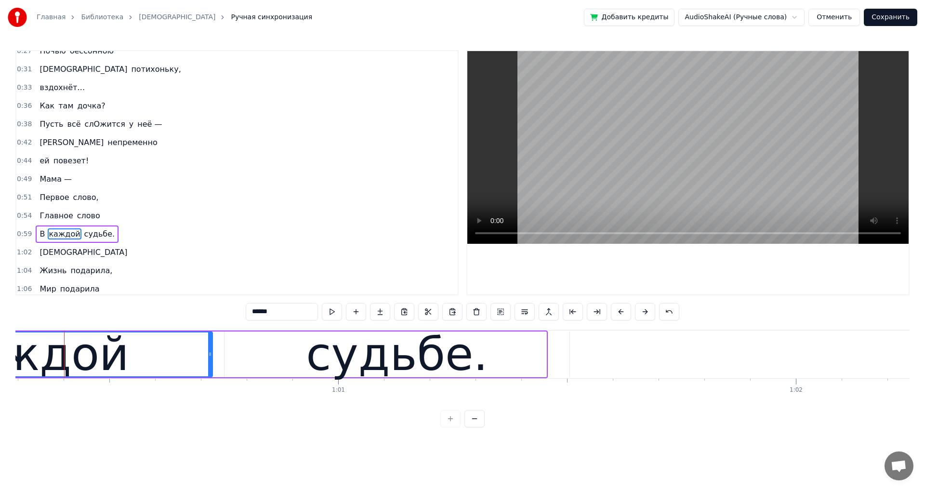
click at [619, 311] on button at bounding box center [621, 311] width 20 height 17
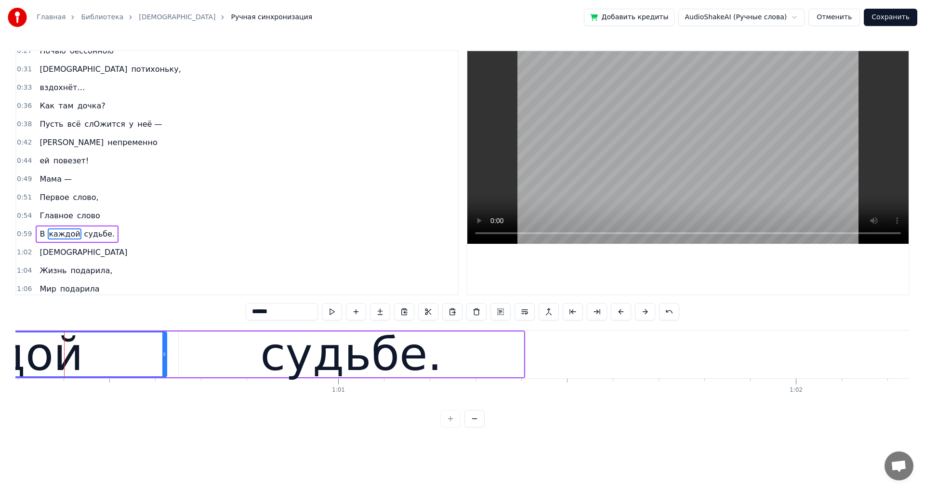
click at [619, 311] on button at bounding box center [621, 311] width 20 height 17
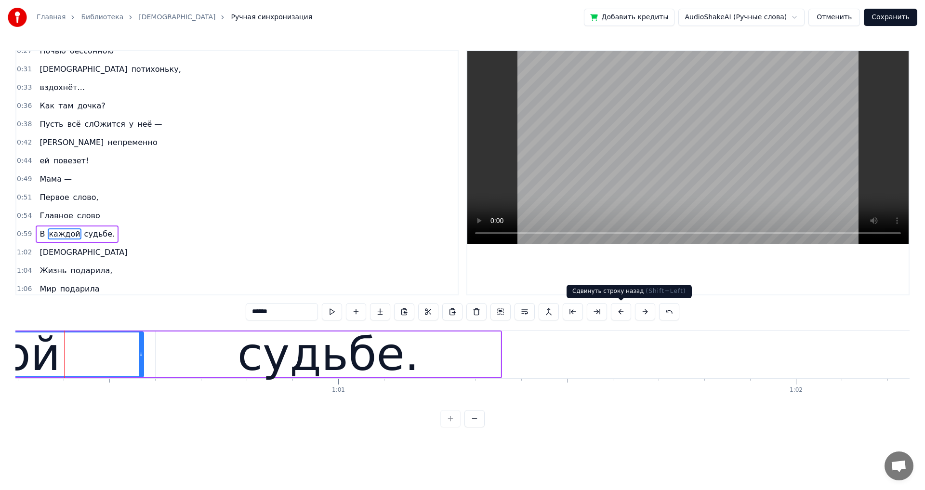
click at [621, 311] on button at bounding box center [621, 311] width 20 height 17
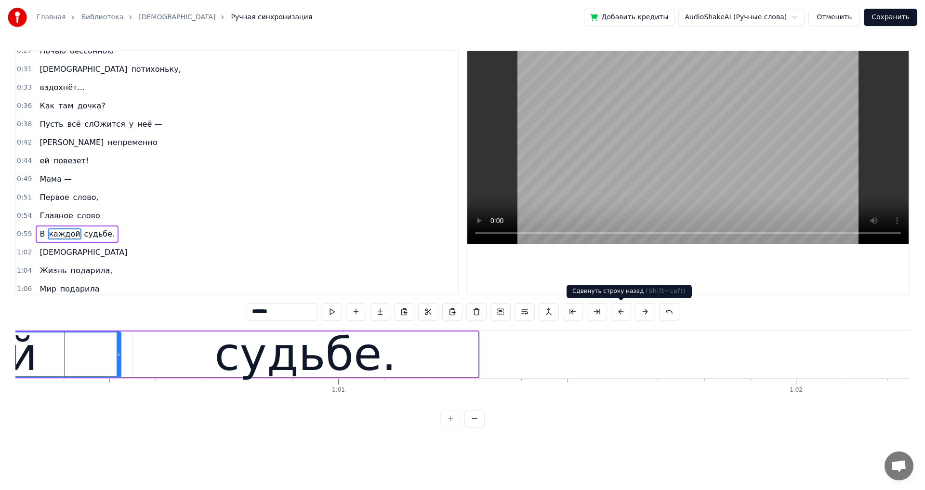
click at [621, 311] on button at bounding box center [621, 311] width 20 height 17
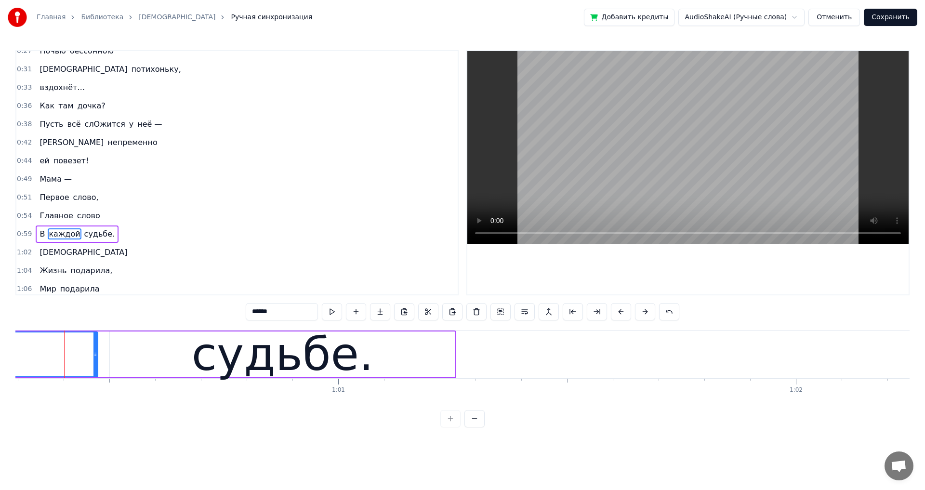
click at [620, 311] on button at bounding box center [621, 311] width 20 height 17
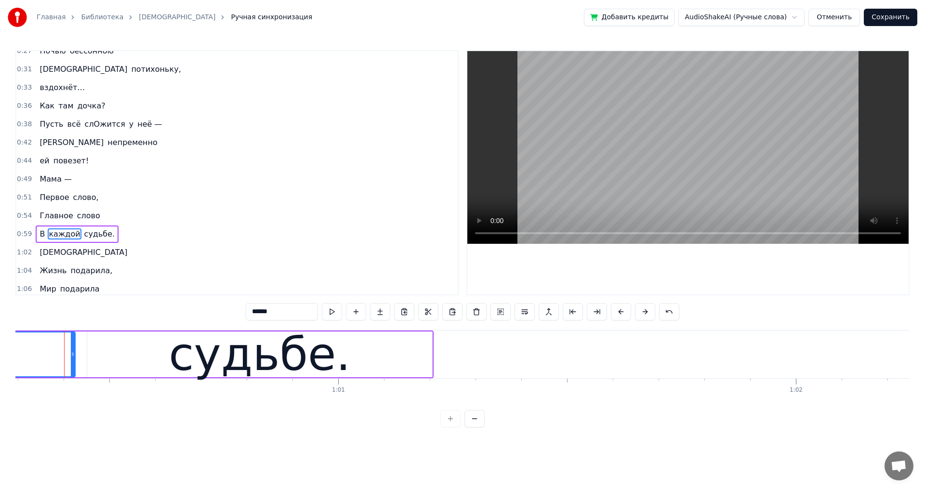
click at [620, 311] on button at bounding box center [621, 311] width 20 height 17
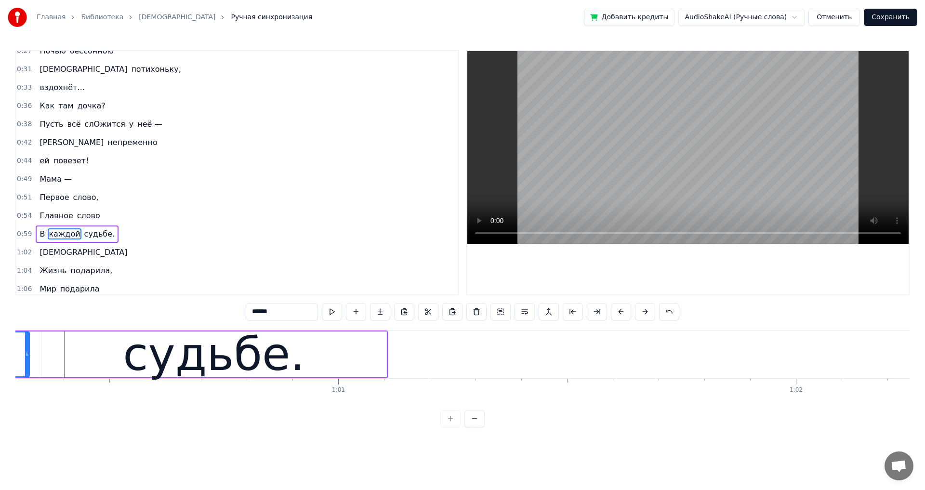
click at [46, 211] on span "Главное" at bounding box center [56, 215] width 35 height 11
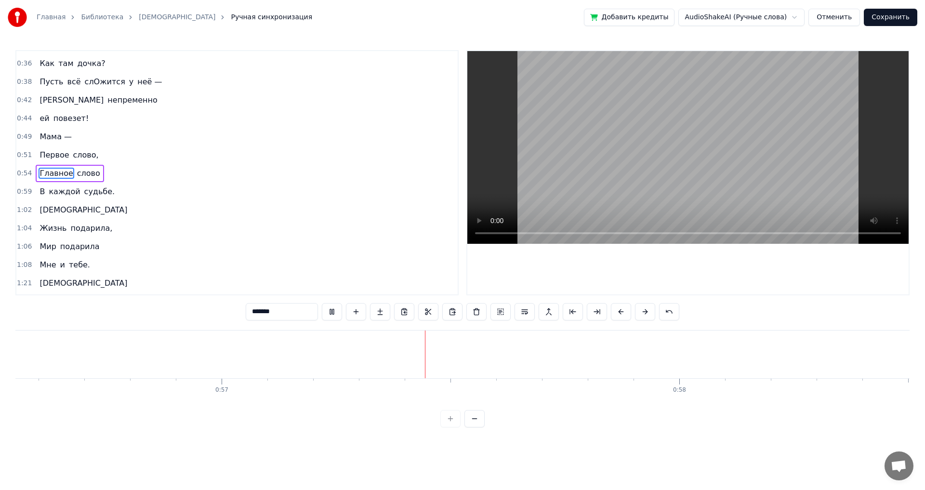
scroll to position [0, 25872]
click at [617, 312] on button at bounding box center [621, 311] width 20 height 17
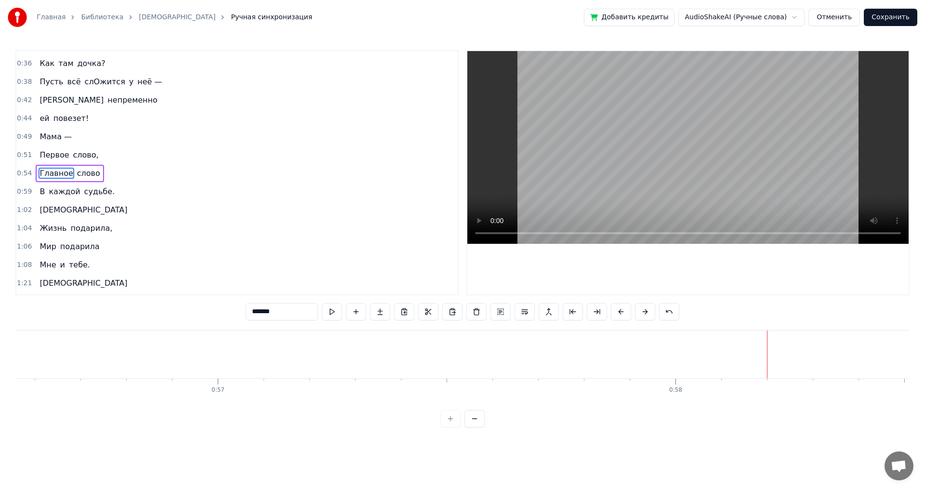
click at [617, 312] on button at bounding box center [621, 311] width 20 height 17
click at [617, 311] on button at bounding box center [621, 311] width 20 height 17
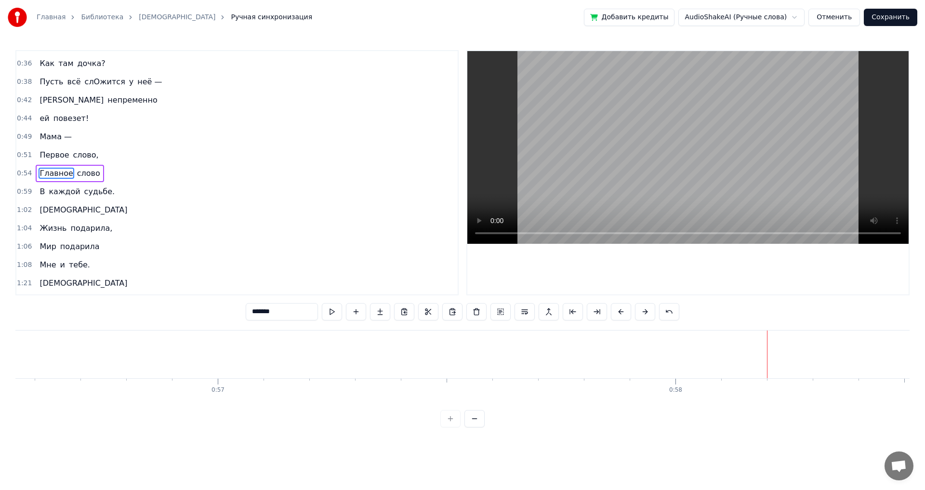
click at [617, 311] on button at bounding box center [621, 311] width 20 height 17
click at [43, 157] on span "Первое" at bounding box center [54, 154] width 31 height 11
click at [77, 171] on span "слово" at bounding box center [88, 174] width 25 height 11
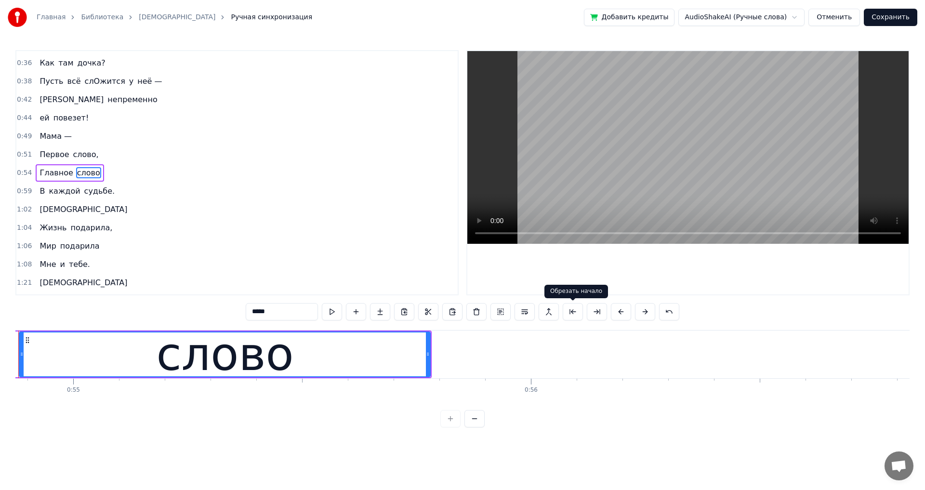
scroll to position [0, 25056]
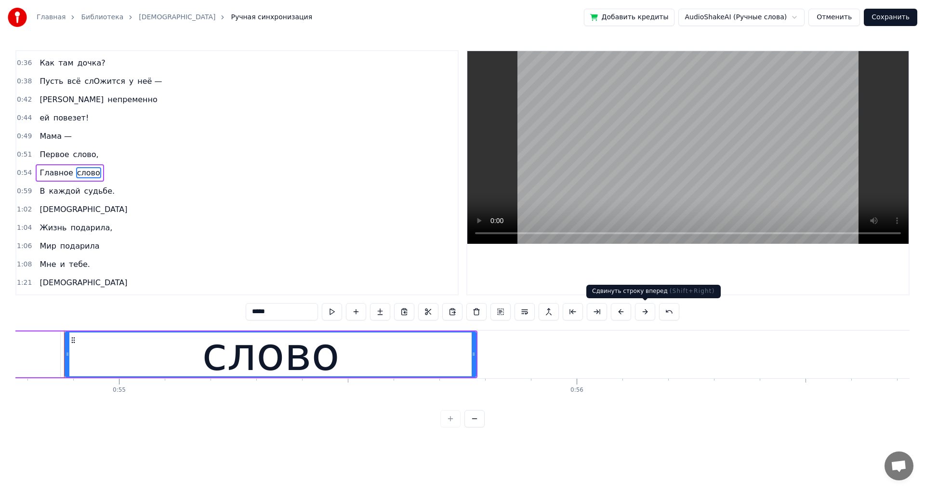
click at [642, 312] on button at bounding box center [645, 311] width 20 height 17
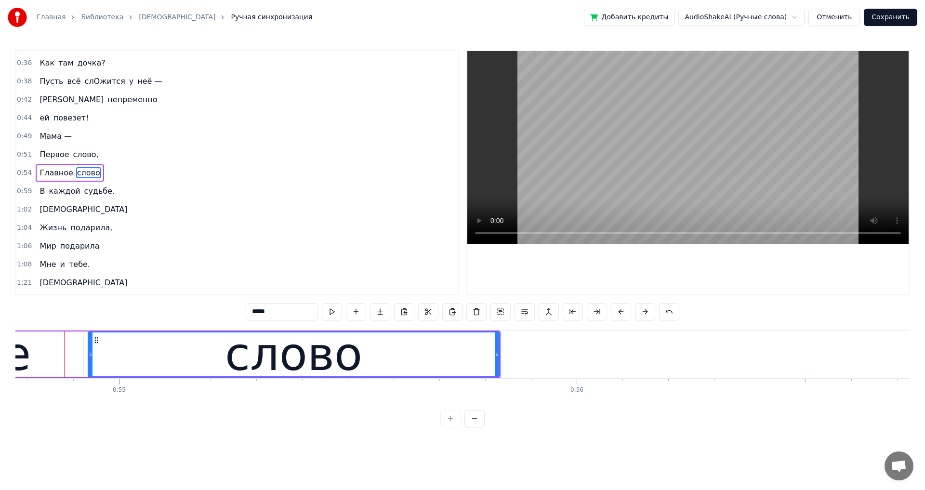
click at [642, 312] on button at bounding box center [645, 311] width 20 height 17
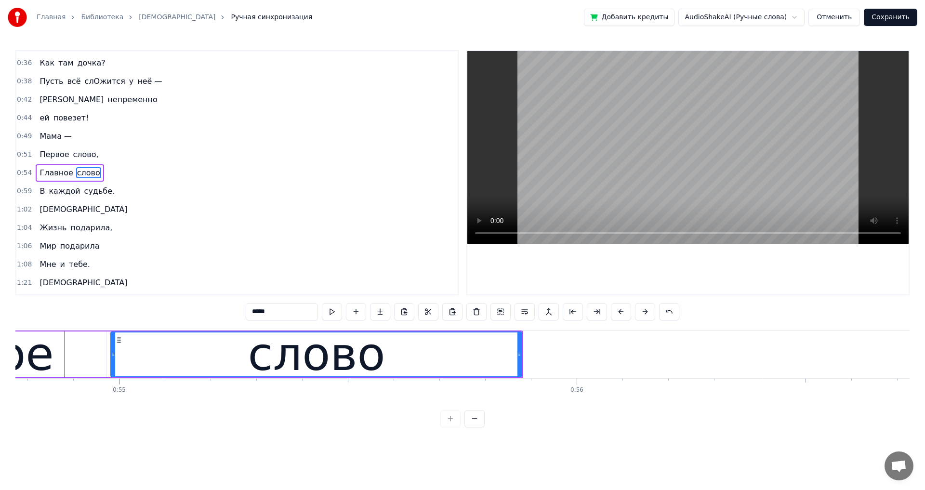
click at [642, 312] on button at bounding box center [645, 311] width 20 height 17
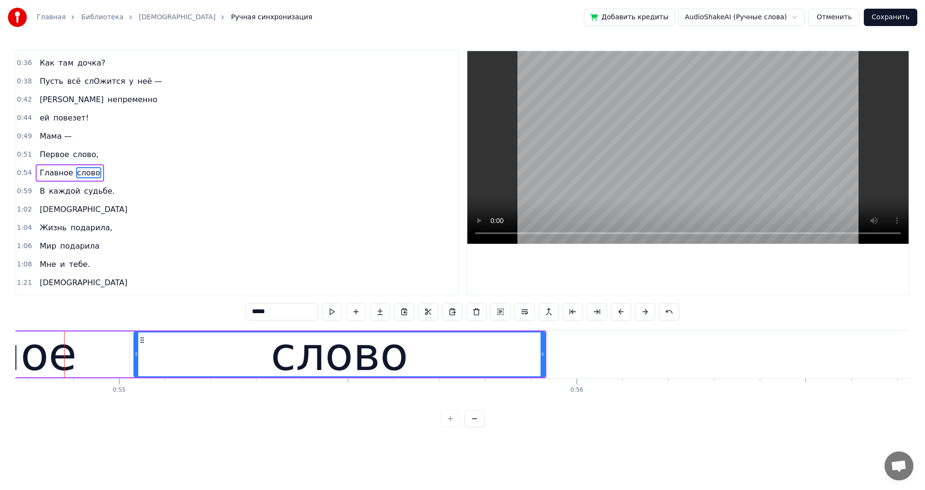
click at [642, 312] on button at bounding box center [645, 311] width 20 height 17
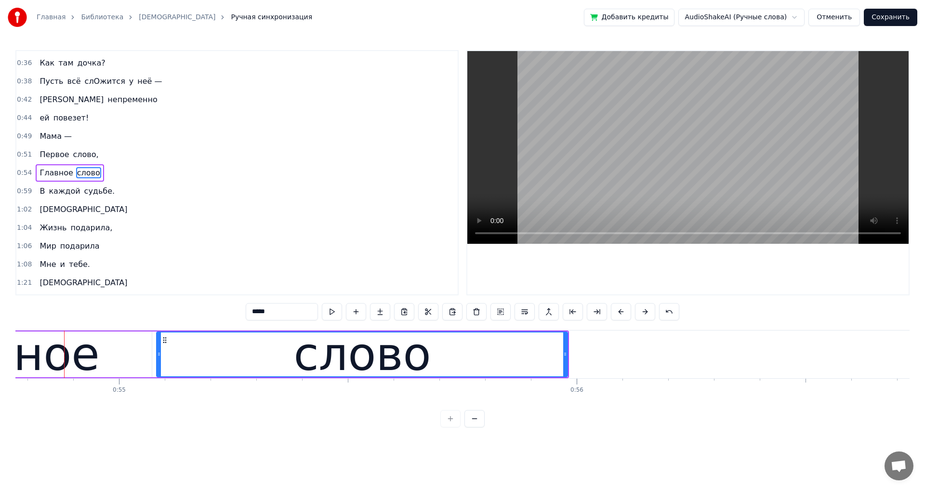
click at [642, 312] on button at bounding box center [645, 311] width 20 height 17
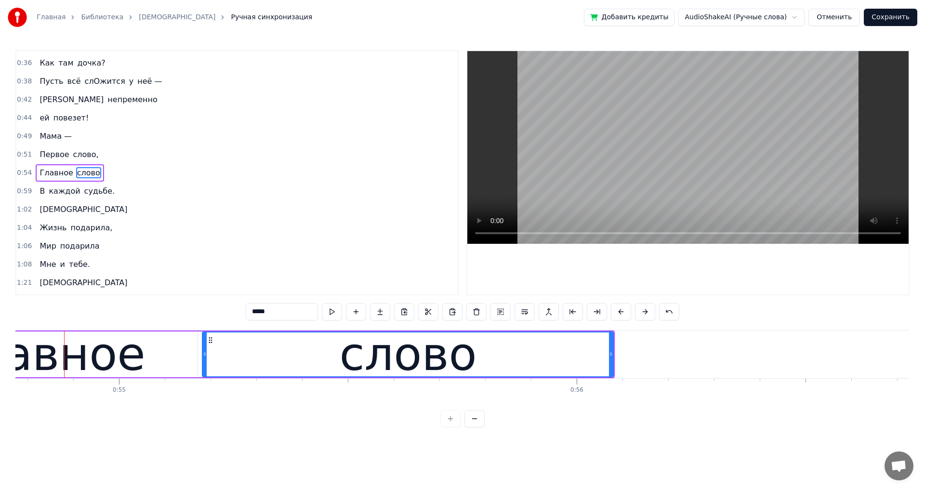
click at [642, 312] on button at bounding box center [645, 311] width 20 height 17
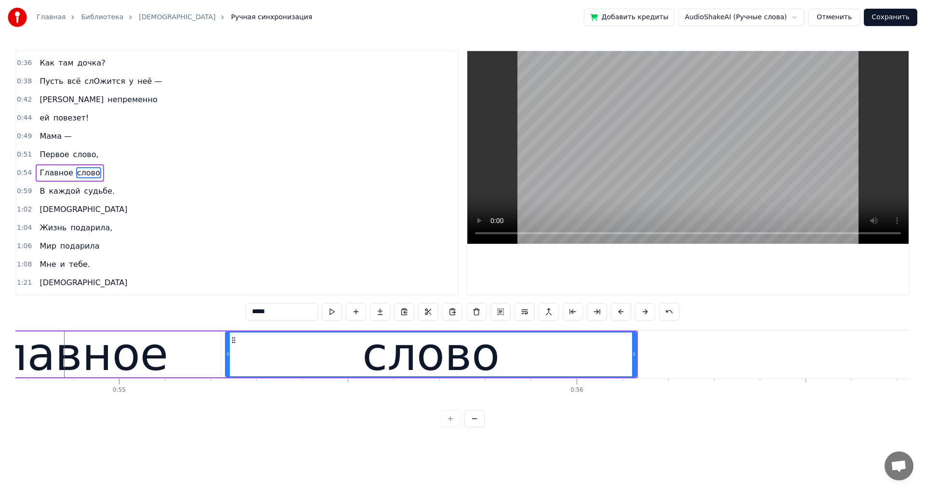
click at [643, 311] on button at bounding box center [645, 311] width 20 height 17
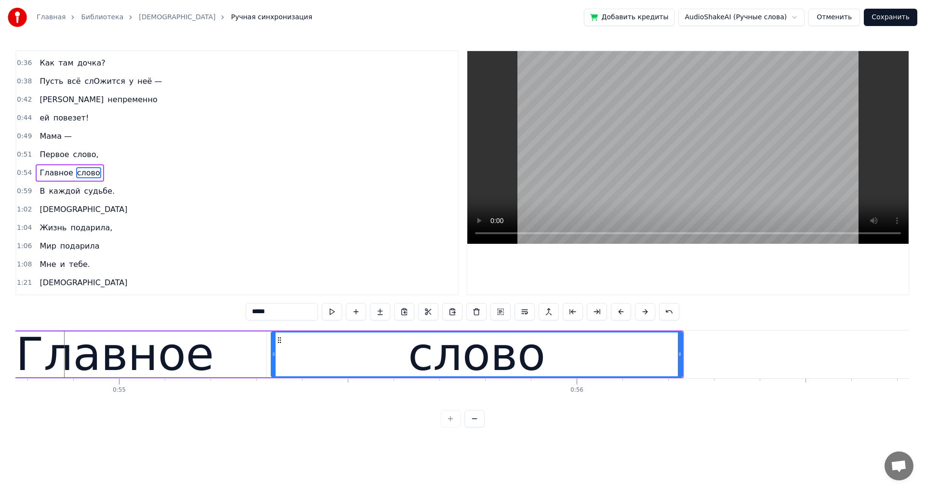
click at [39, 174] on span "Главное" at bounding box center [56, 172] width 35 height 11
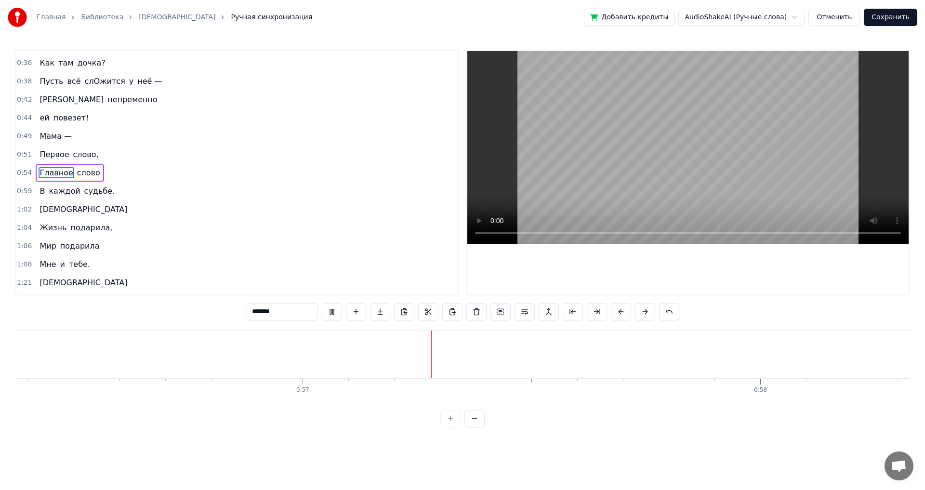
scroll to position [0, 25789]
click at [54, 194] on span "каждой" at bounding box center [64, 190] width 33 height 11
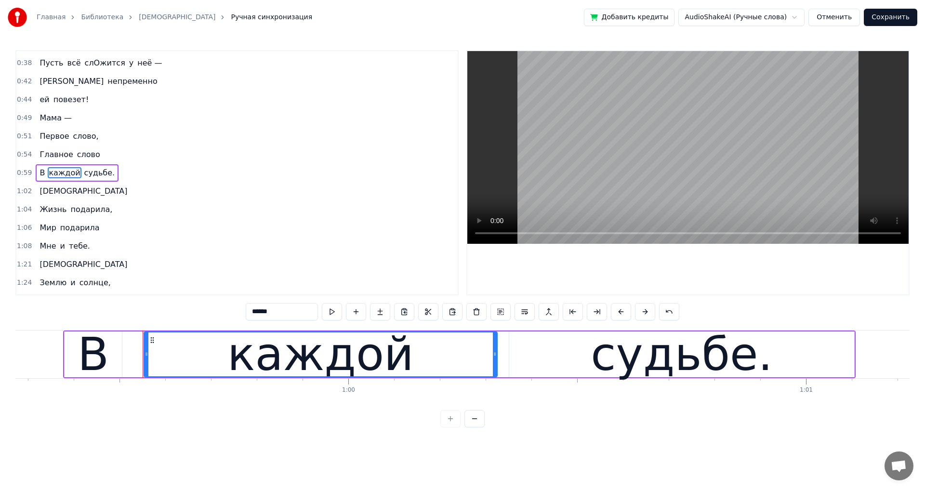
scroll to position [0, 27192]
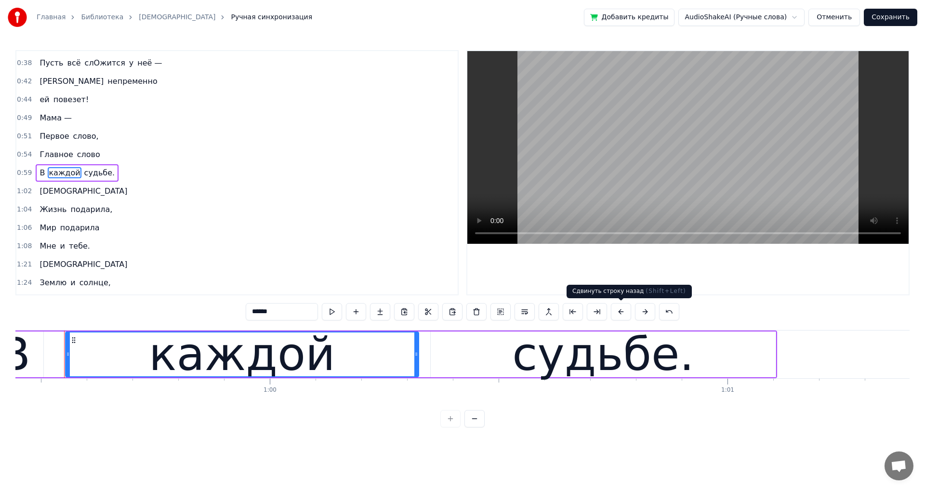
click at [624, 313] on button at bounding box center [621, 311] width 20 height 17
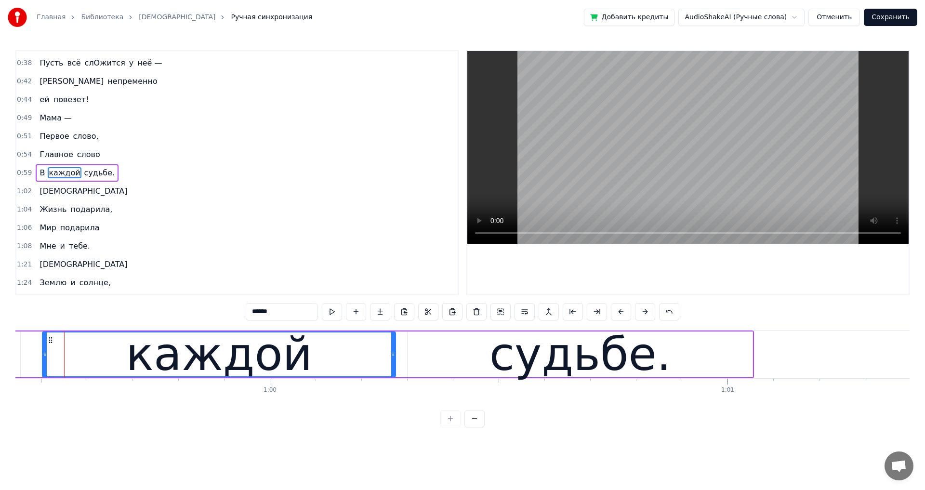
click at [624, 313] on button at bounding box center [621, 311] width 20 height 17
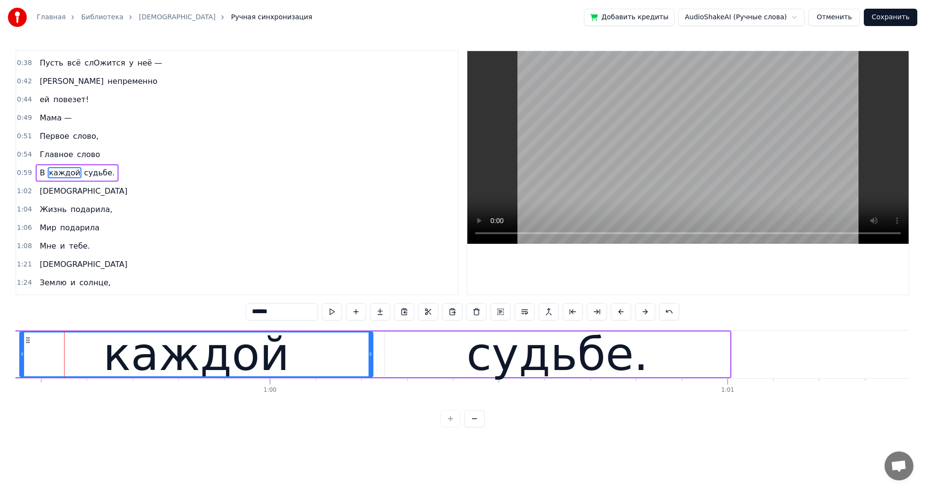
click at [624, 313] on button at bounding box center [621, 311] width 20 height 17
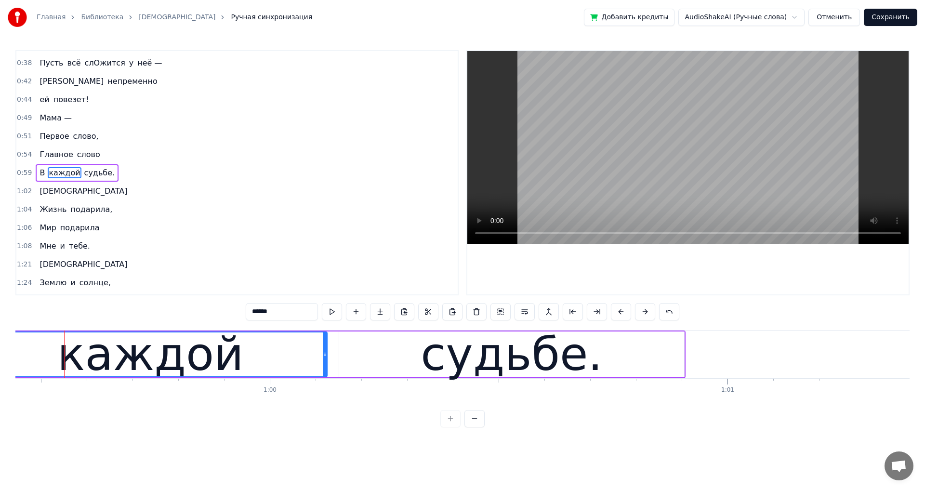
click at [624, 313] on button at bounding box center [621, 311] width 20 height 17
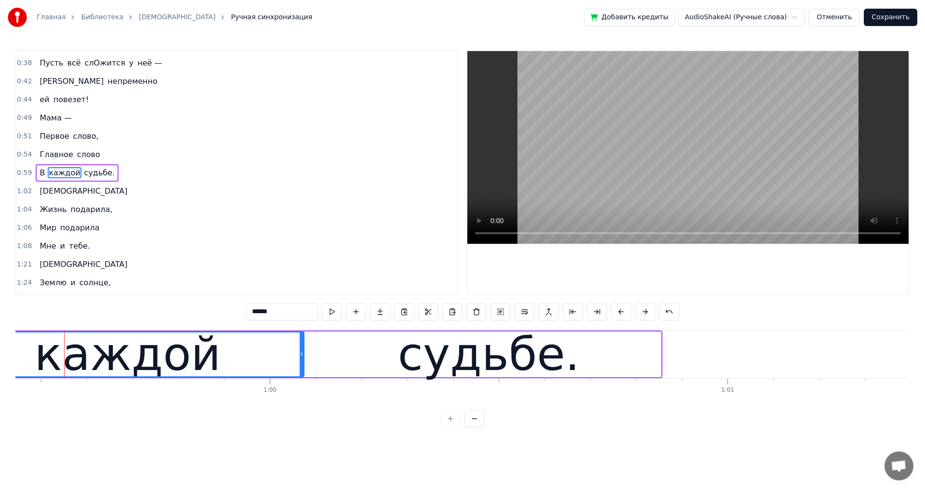
click at [624, 313] on button at bounding box center [621, 311] width 20 height 17
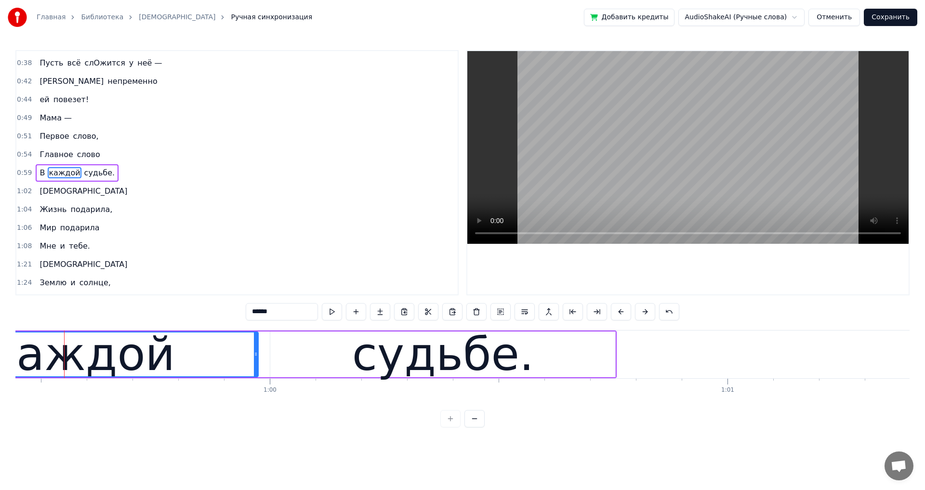
click at [624, 313] on button at bounding box center [621, 311] width 20 height 17
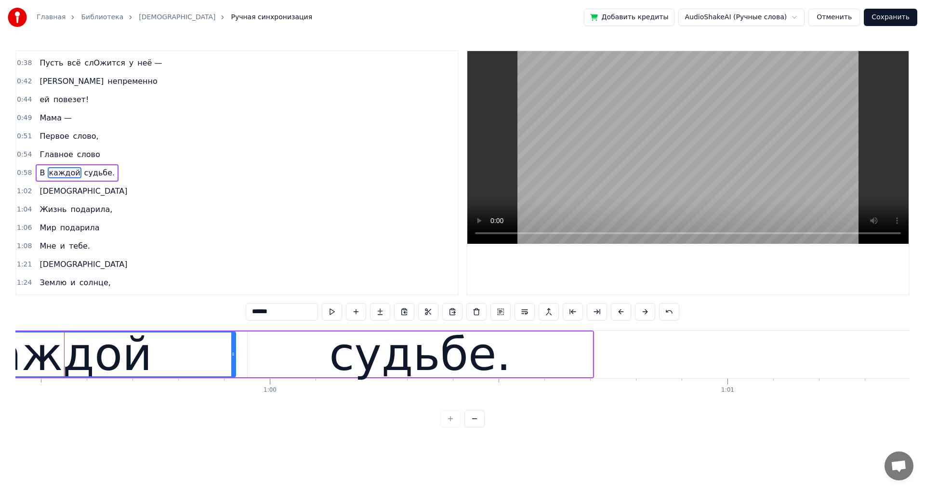
click at [624, 313] on button at bounding box center [621, 311] width 20 height 17
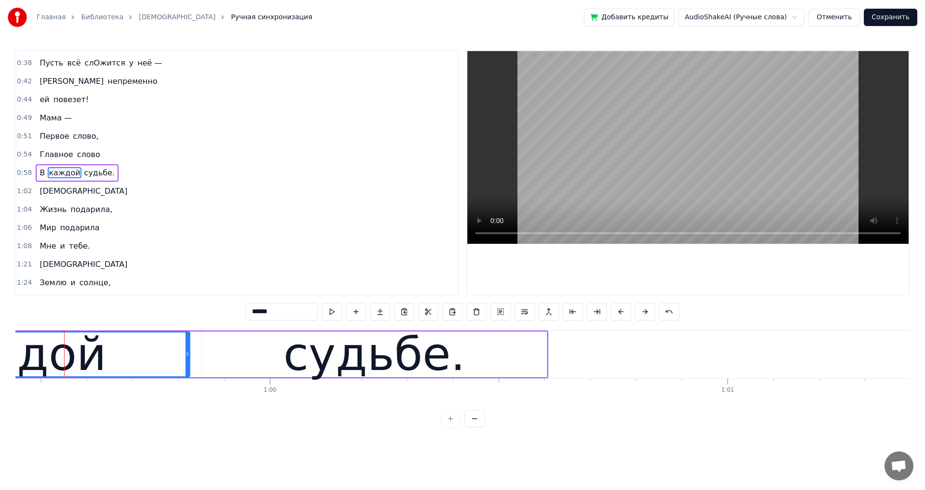
click at [624, 313] on button at bounding box center [621, 311] width 20 height 17
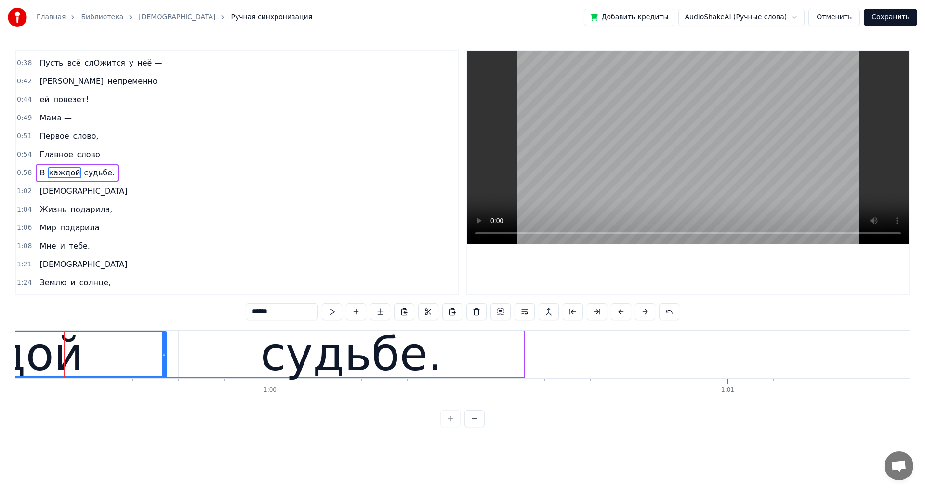
click at [624, 313] on button at bounding box center [621, 311] width 20 height 17
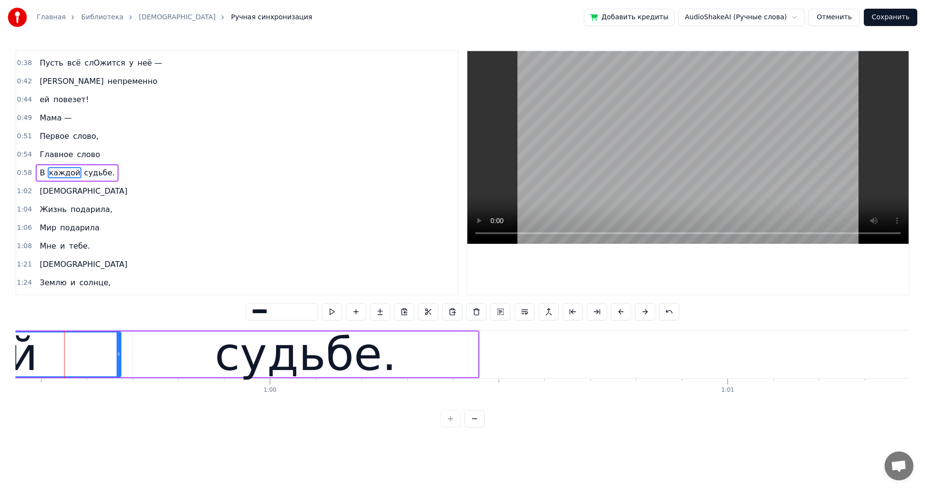
click at [624, 313] on button at bounding box center [621, 311] width 20 height 17
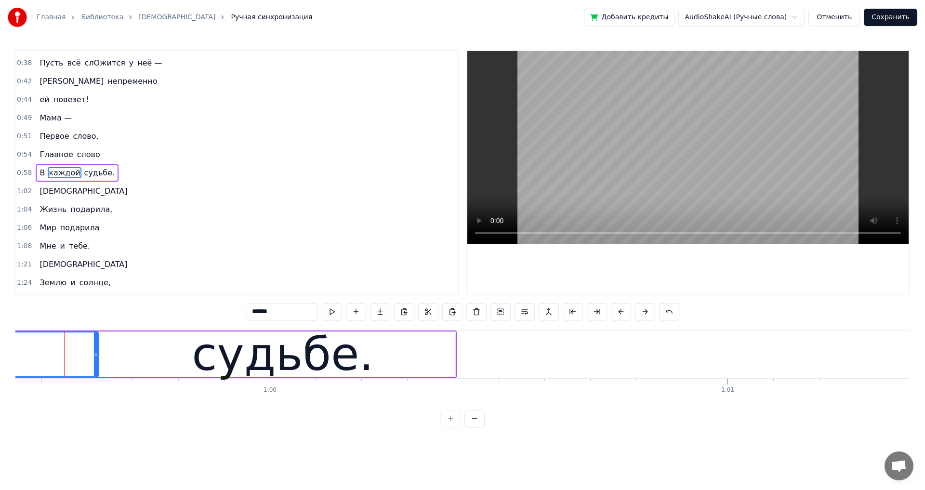
click at [624, 313] on button at bounding box center [621, 311] width 20 height 17
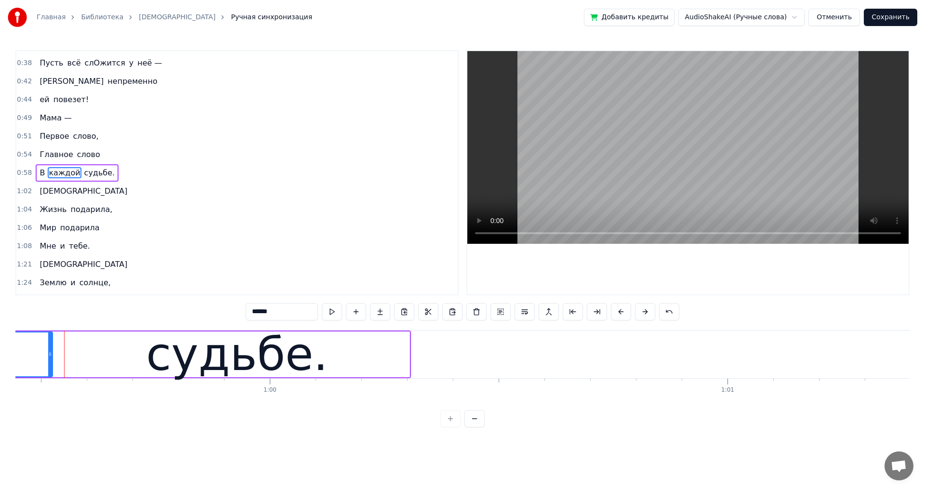
click at [624, 313] on button at bounding box center [621, 311] width 20 height 17
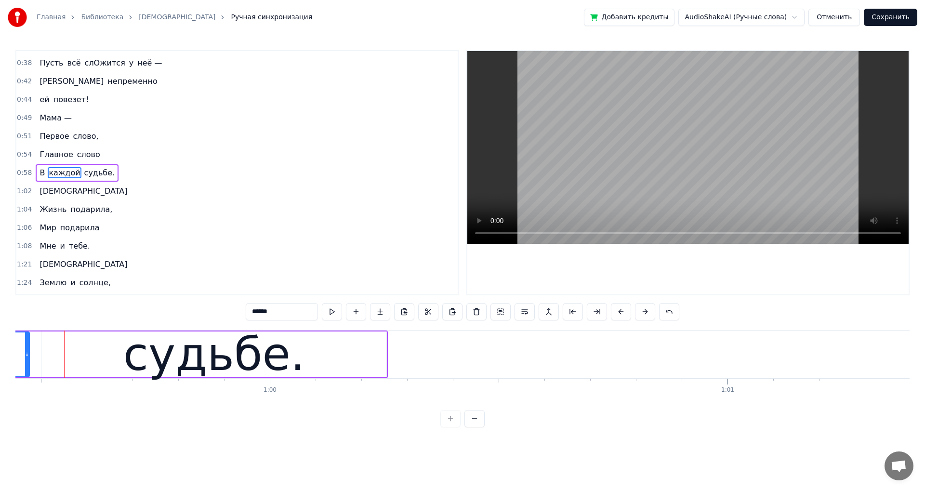
click at [624, 313] on button at bounding box center [621, 311] width 20 height 17
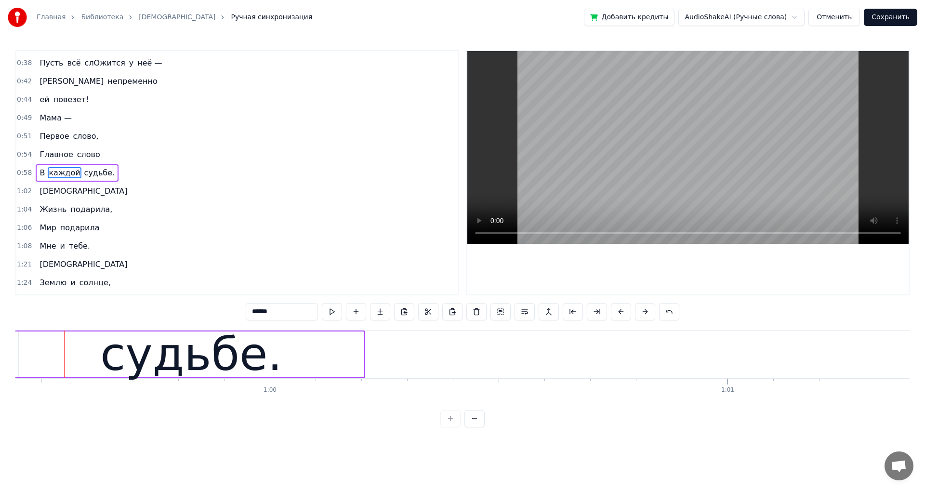
click at [624, 313] on button at bounding box center [621, 311] width 20 height 17
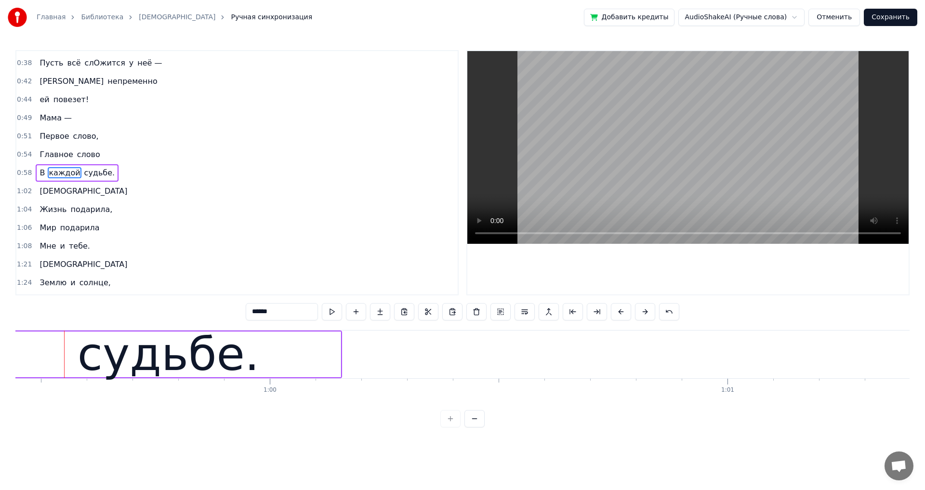
click at [624, 313] on button at bounding box center [621, 311] width 20 height 17
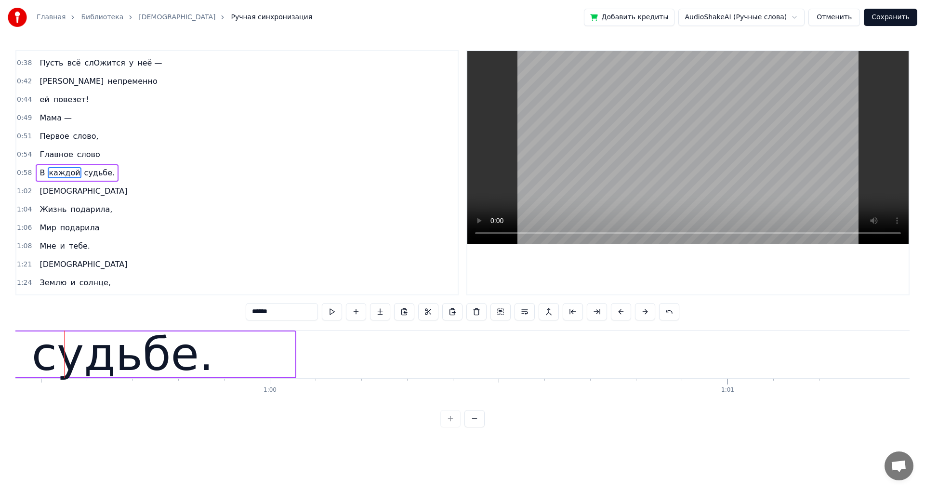
click at [624, 313] on button at bounding box center [621, 311] width 20 height 17
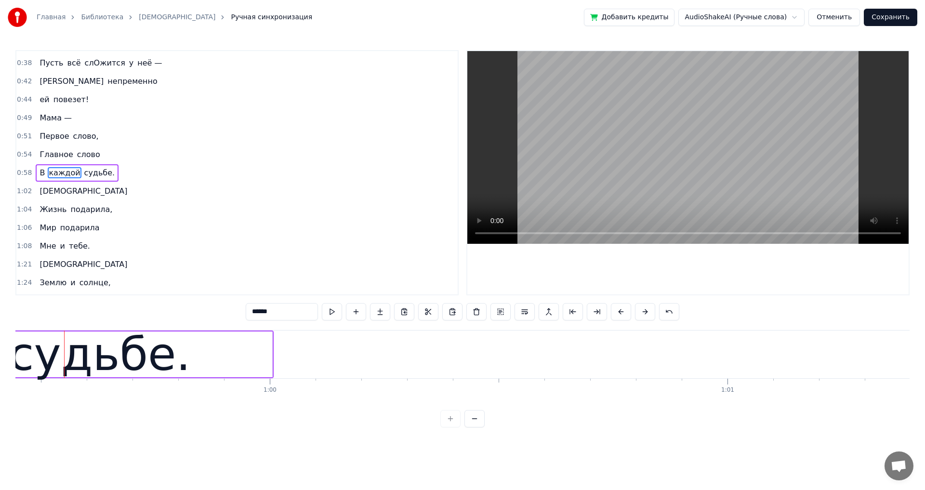
click at [624, 313] on button at bounding box center [621, 311] width 20 height 17
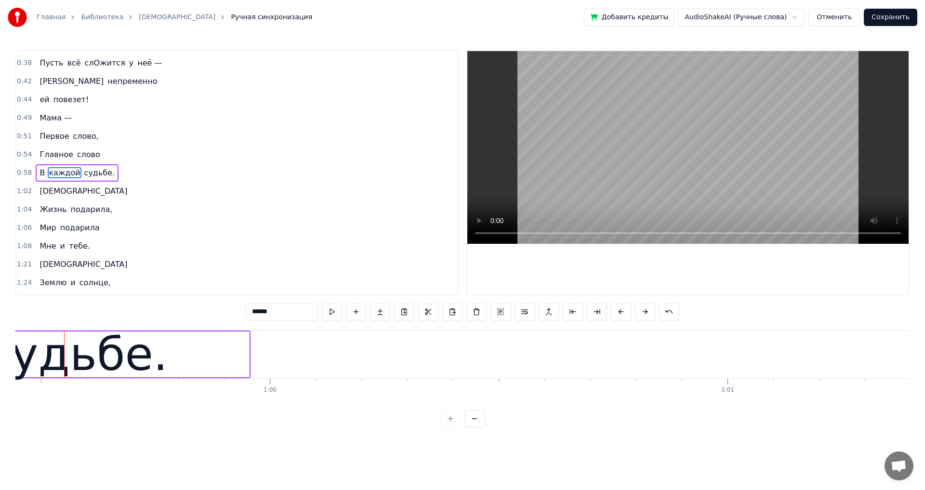
click at [624, 313] on button at bounding box center [621, 311] width 20 height 17
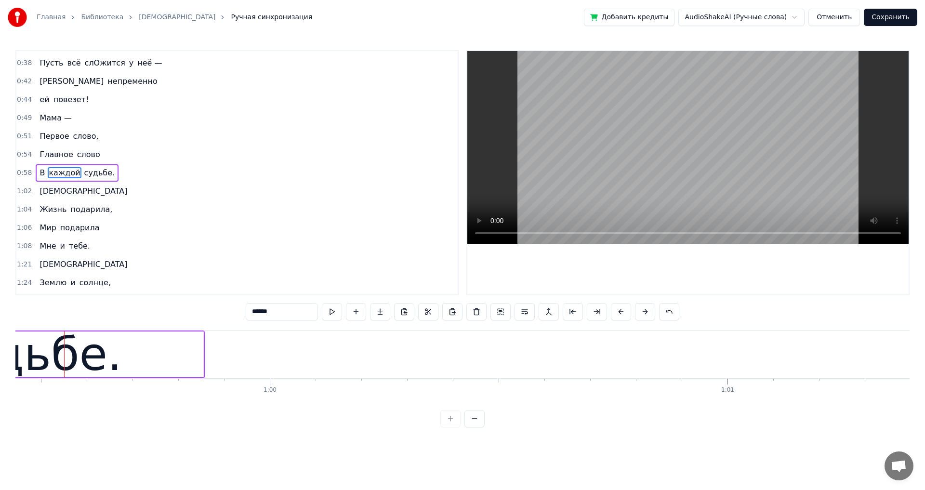
click at [624, 313] on button at bounding box center [621, 311] width 20 height 17
click at [53, 155] on span "Главное" at bounding box center [56, 154] width 35 height 11
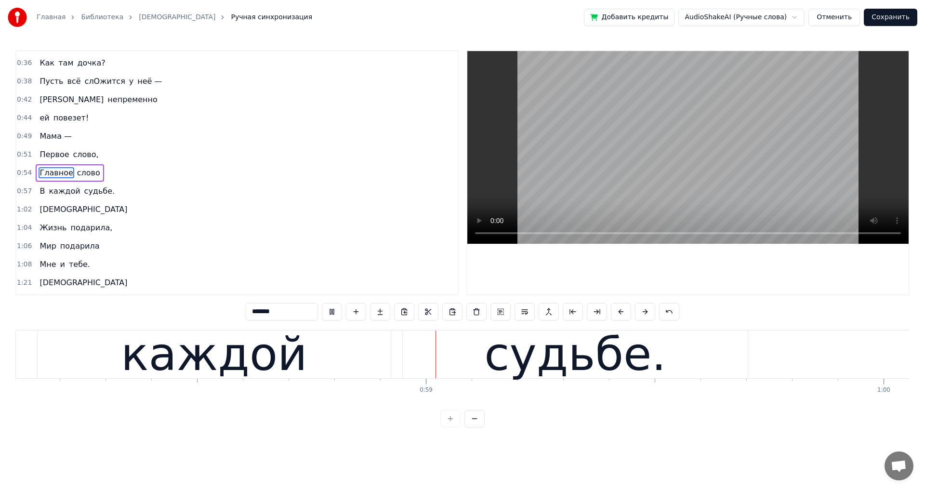
scroll to position [0, 26626]
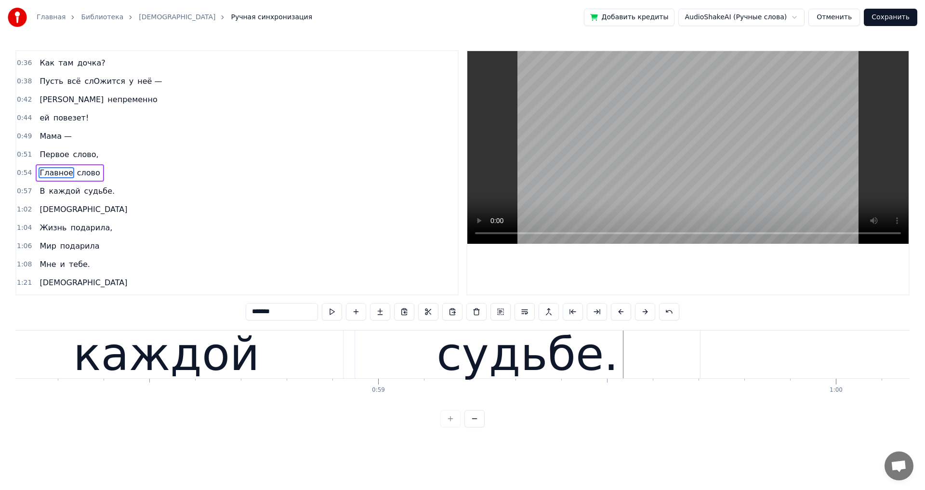
click at [59, 192] on span "каждой" at bounding box center [64, 190] width 33 height 11
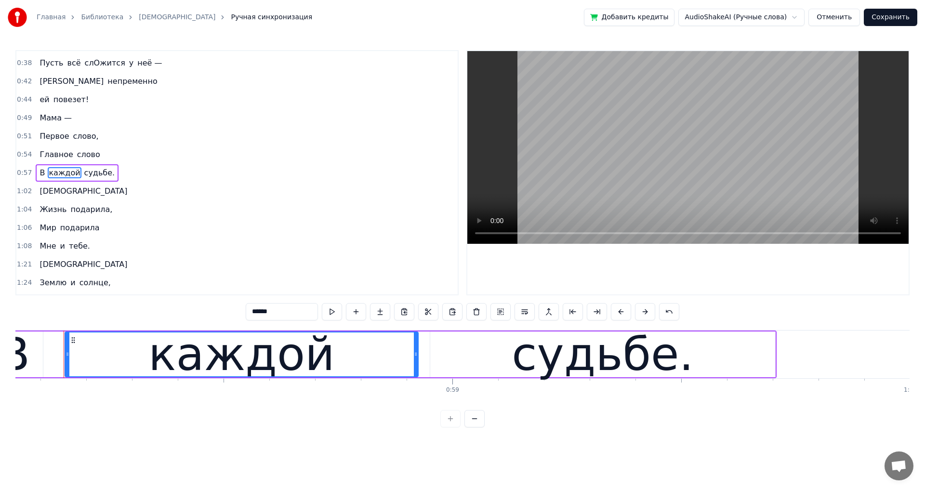
scroll to position [0, 26552]
click at [623, 312] on button at bounding box center [621, 311] width 20 height 17
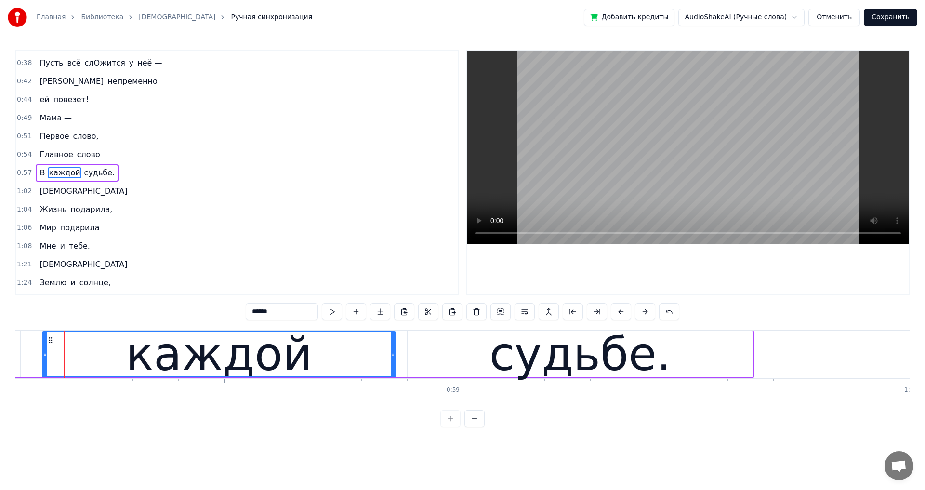
click at [623, 312] on button at bounding box center [621, 311] width 20 height 17
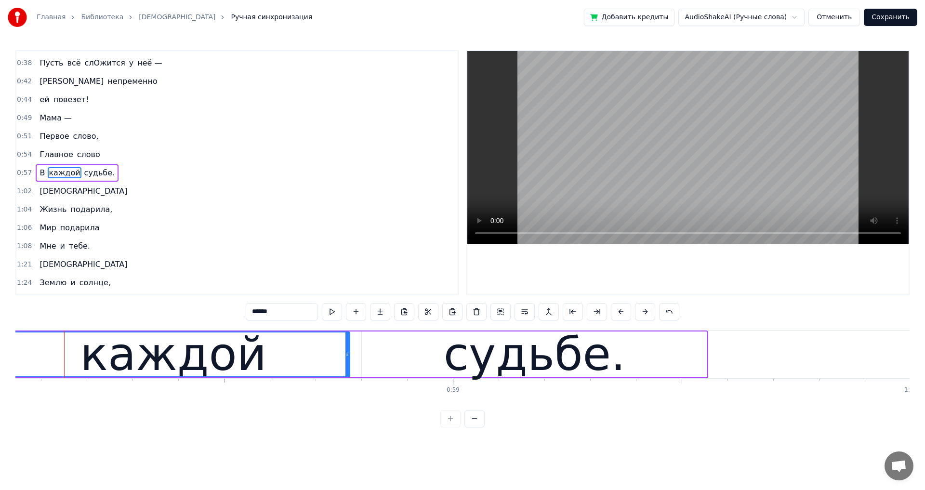
click at [623, 312] on button at bounding box center [621, 311] width 20 height 17
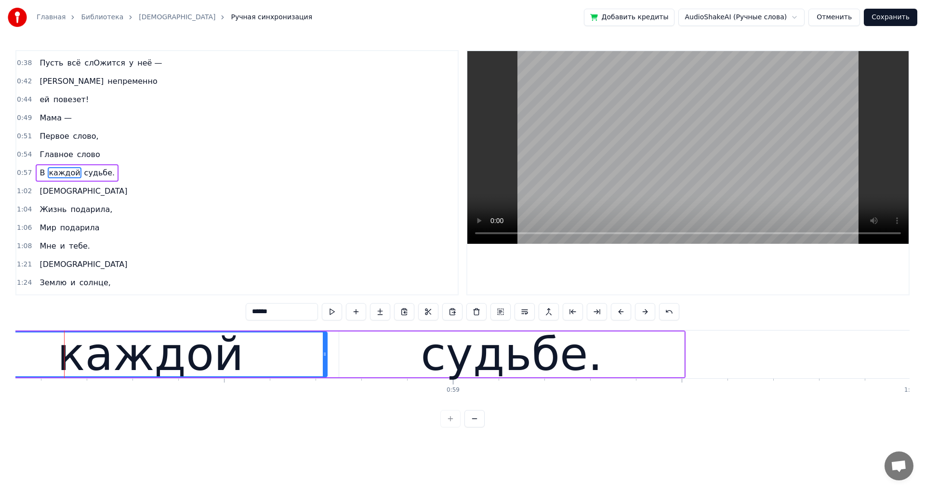
click at [623, 312] on button at bounding box center [621, 311] width 20 height 17
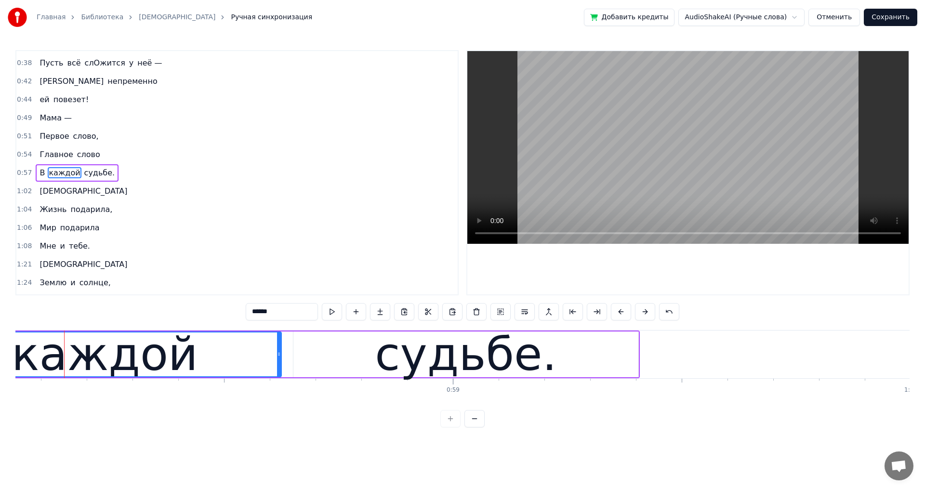
click at [623, 312] on button at bounding box center [621, 311] width 20 height 17
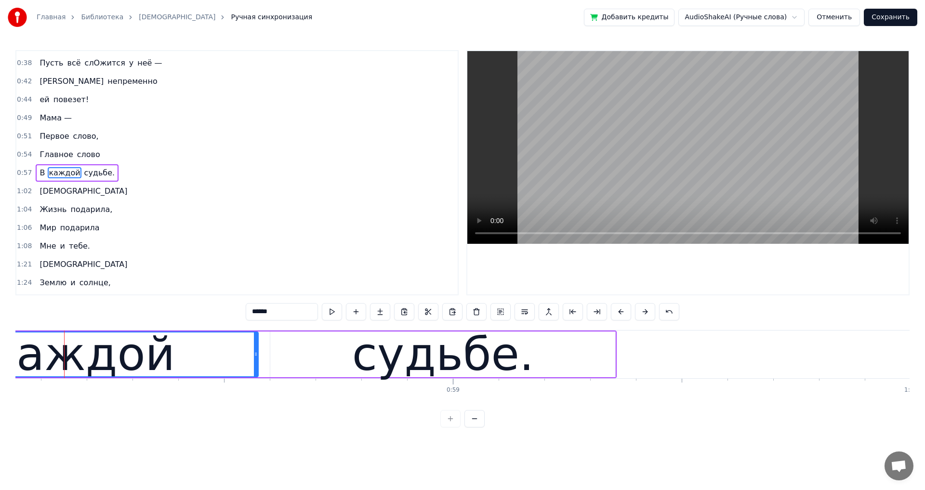
click at [623, 312] on button at bounding box center [621, 311] width 20 height 17
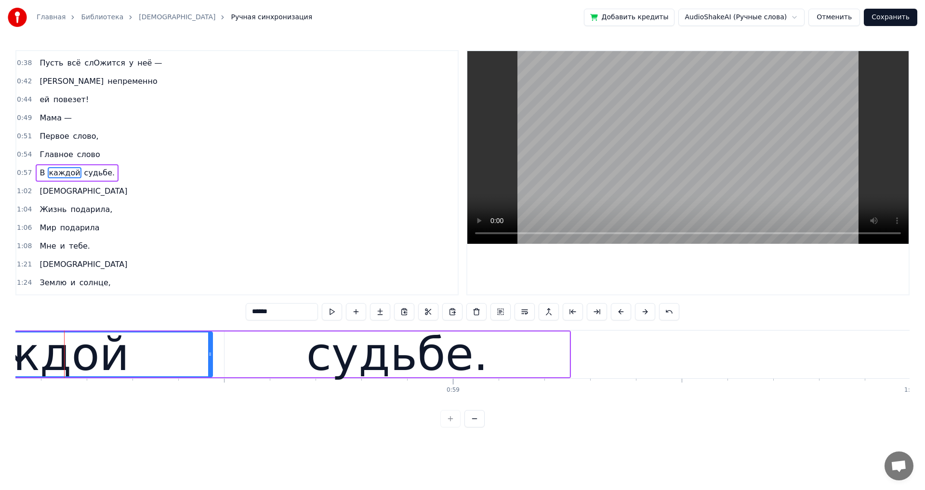
click at [623, 312] on button at bounding box center [621, 311] width 20 height 17
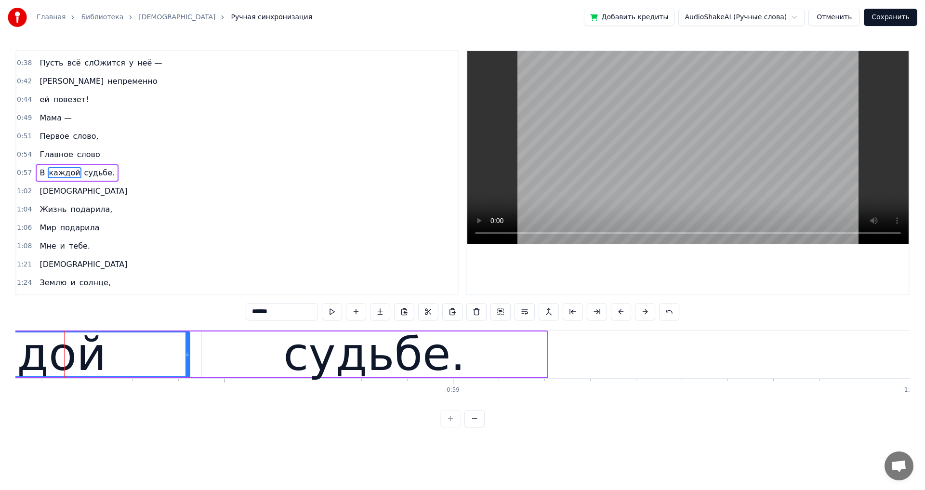
click at [623, 312] on button at bounding box center [621, 311] width 20 height 17
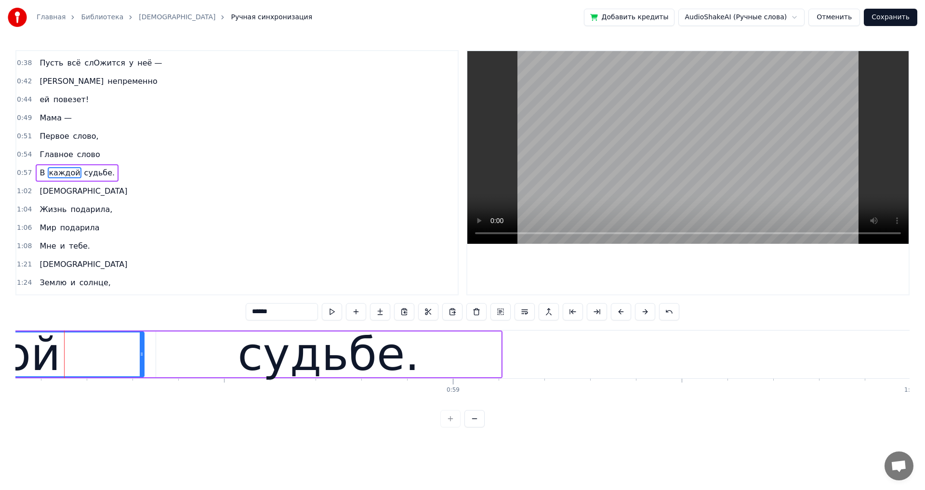
click at [623, 312] on button at bounding box center [621, 311] width 20 height 17
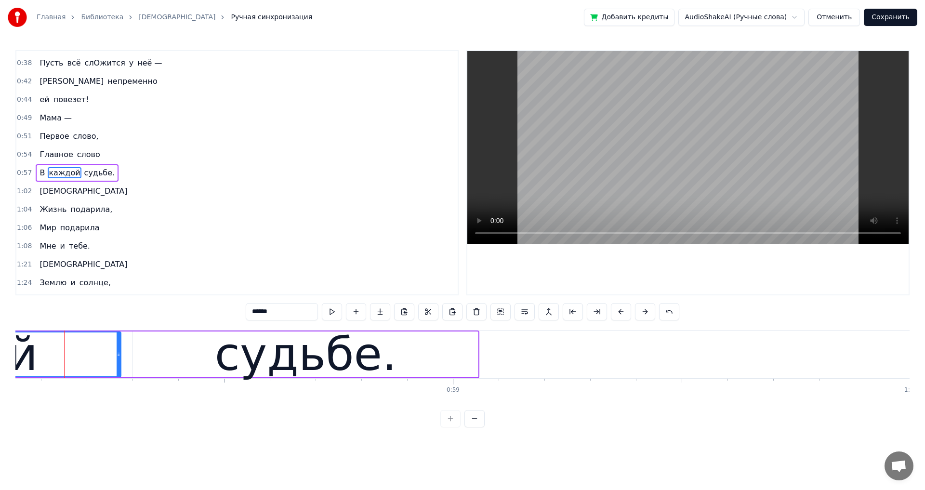
click at [46, 153] on span "Главное" at bounding box center [56, 154] width 35 height 11
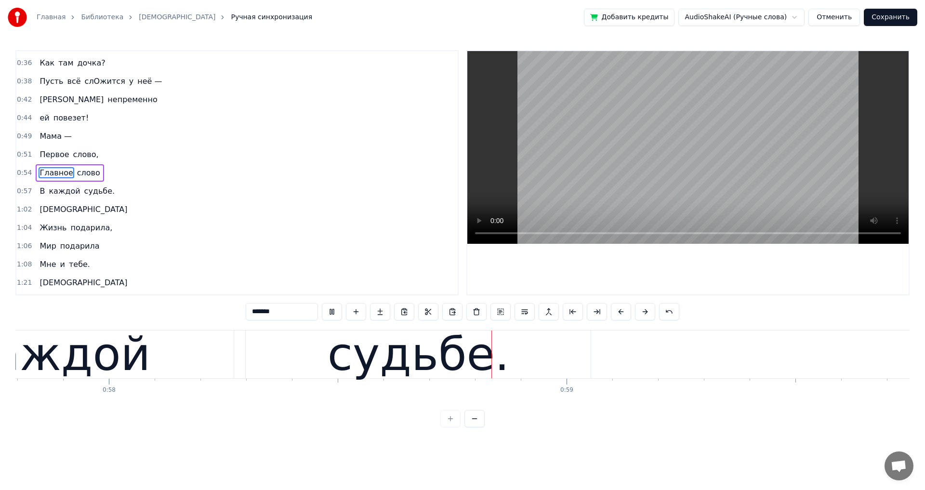
scroll to position [0, 26635]
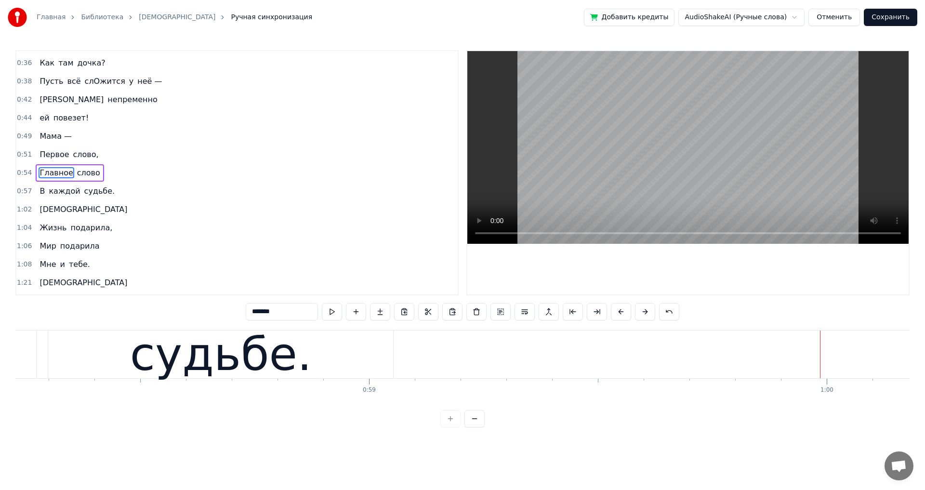
click at [76, 176] on span "слово" at bounding box center [88, 172] width 25 height 11
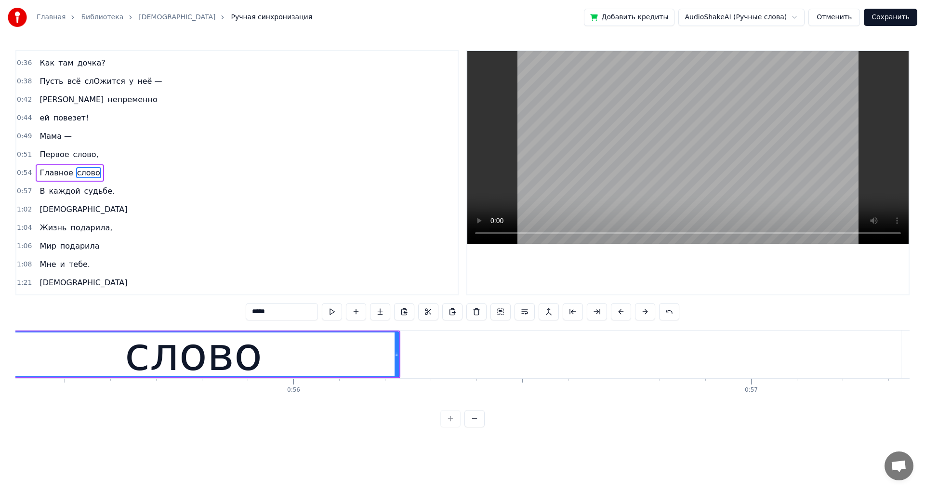
scroll to position [0, 25261]
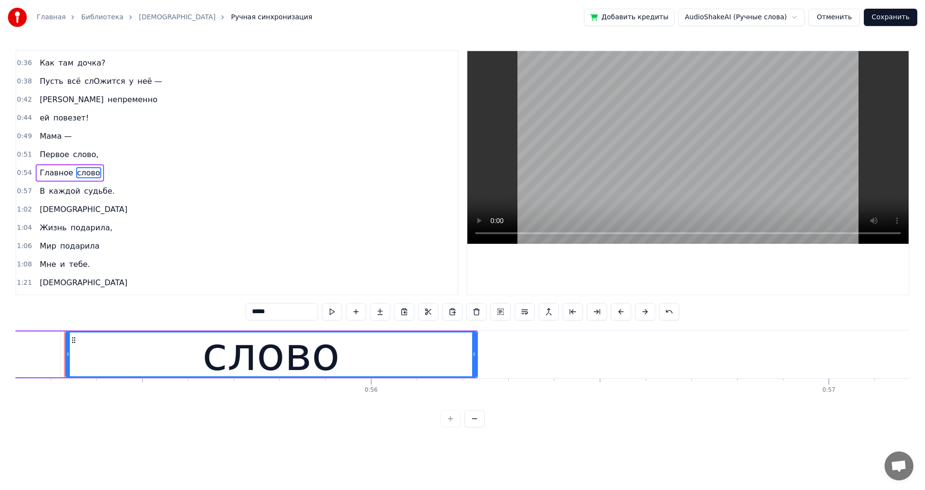
click at [61, 196] on span "каждой" at bounding box center [64, 190] width 33 height 11
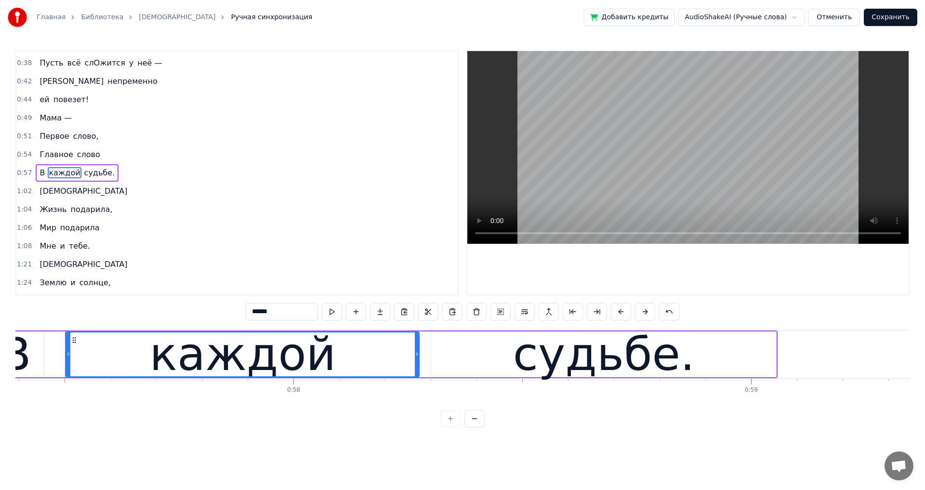
scroll to position [0, 26255]
click at [57, 156] on span "Главное" at bounding box center [56, 154] width 35 height 11
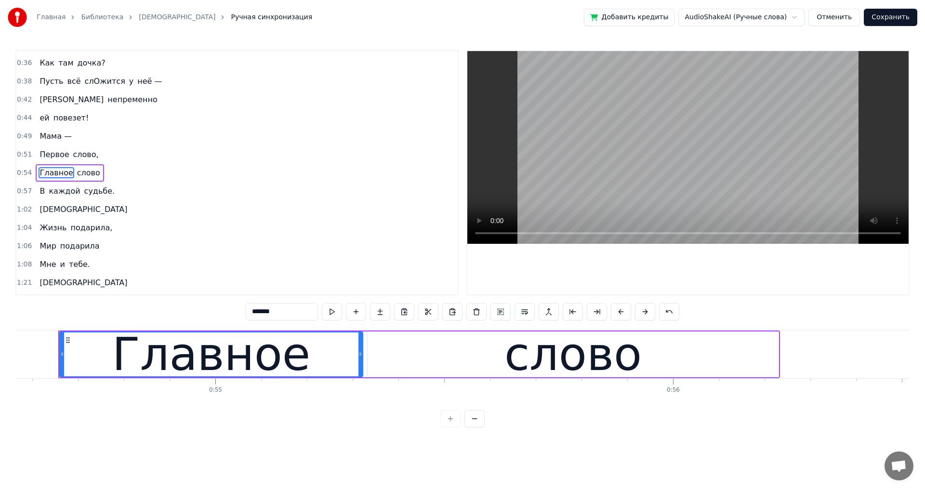
scroll to position [0, 24953]
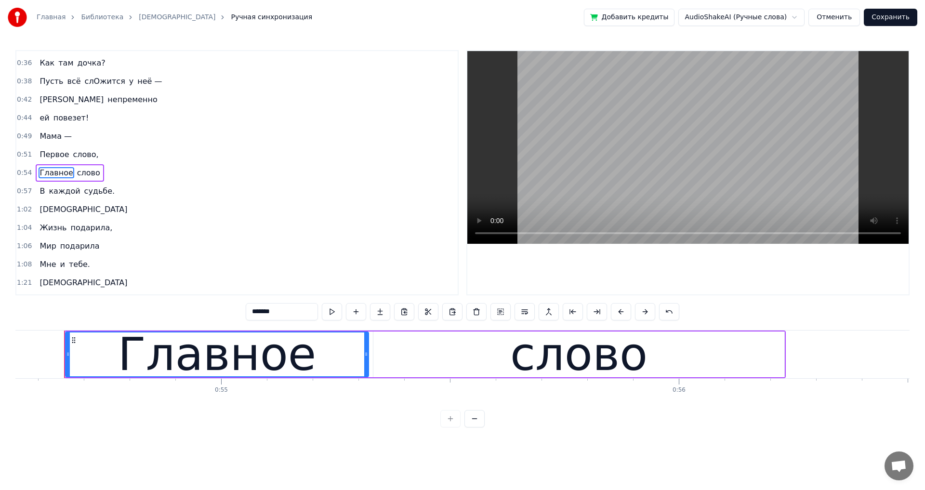
click at [456, 362] on div "слово" at bounding box center [578, 354] width 411 height 46
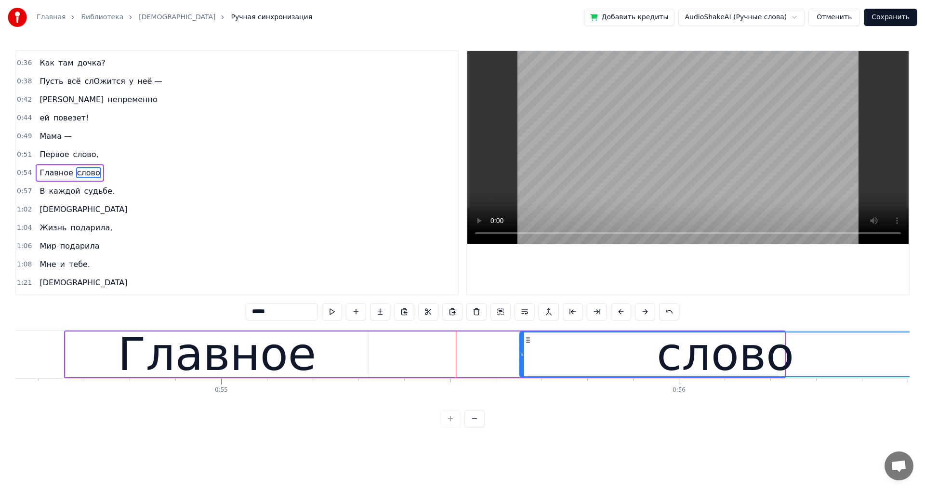
drag, startPoint x: 380, startPoint y: 341, endPoint x: 527, endPoint y: 347, distance: 146.5
click at [527, 347] on div "слово" at bounding box center [725, 354] width 410 height 44
click at [269, 347] on div "Главное" at bounding box center [217, 354] width 198 height 69
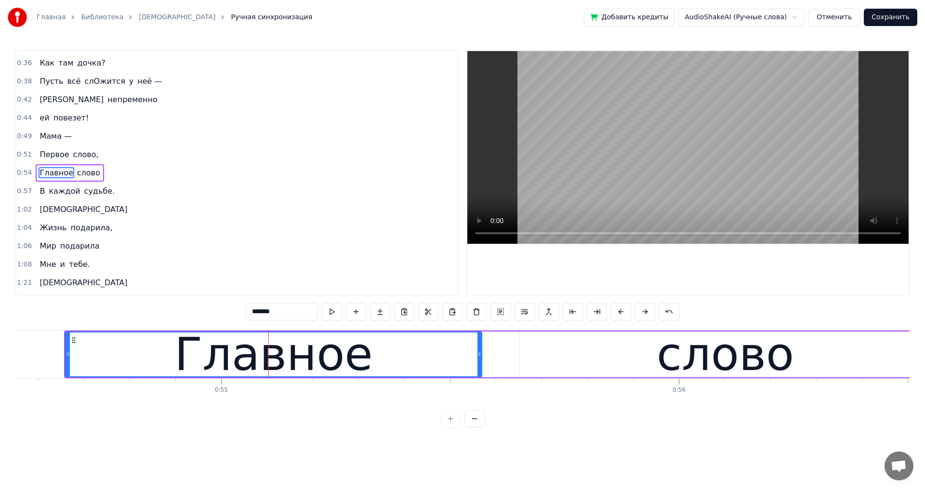
drag, startPoint x: 366, startPoint y: 355, endPoint x: 481, endPoint y: 362, distance: 114.3
click at [481, 362] on div at bounding box center [479, 354] width 4 height 44
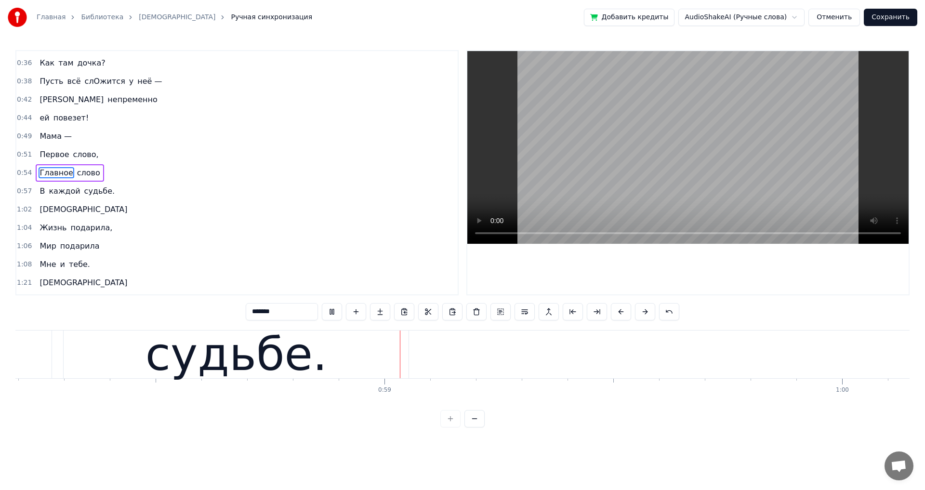
scroll to position [0, 26668]
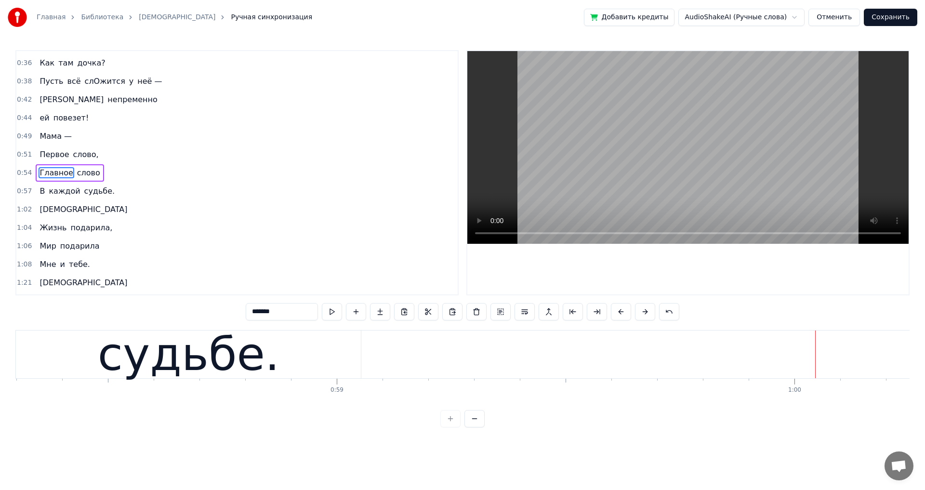
click at [49, 209] on span "[DEMOGRAPHIC_DATA]" at bounding box center [84, 209] width 90 height 11
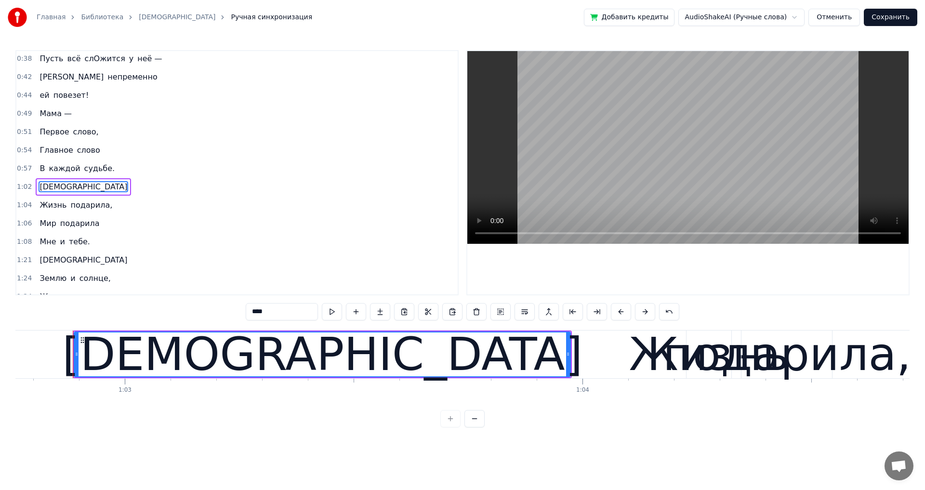
scroll to position [0, 28718]
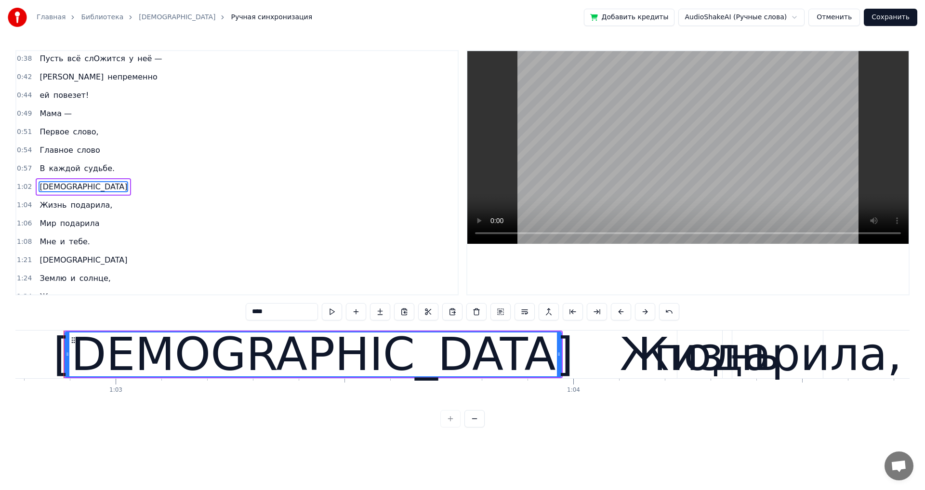
click at [650, 360] on div "Жизнь" at bounding box center [700, 354] width 160 height 69
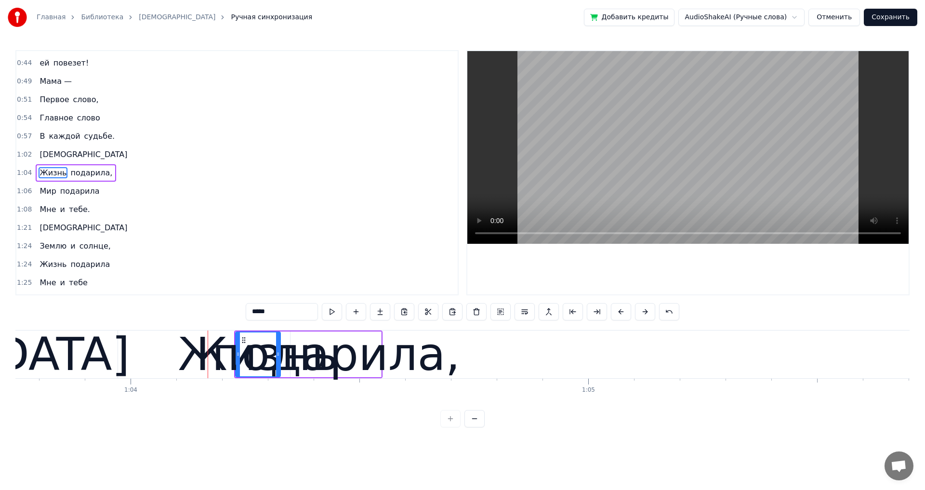
scroll to position [0, 29161]
click at [369, 356] on div "подарила," at bounding box center [335, 354] width 248 height 69
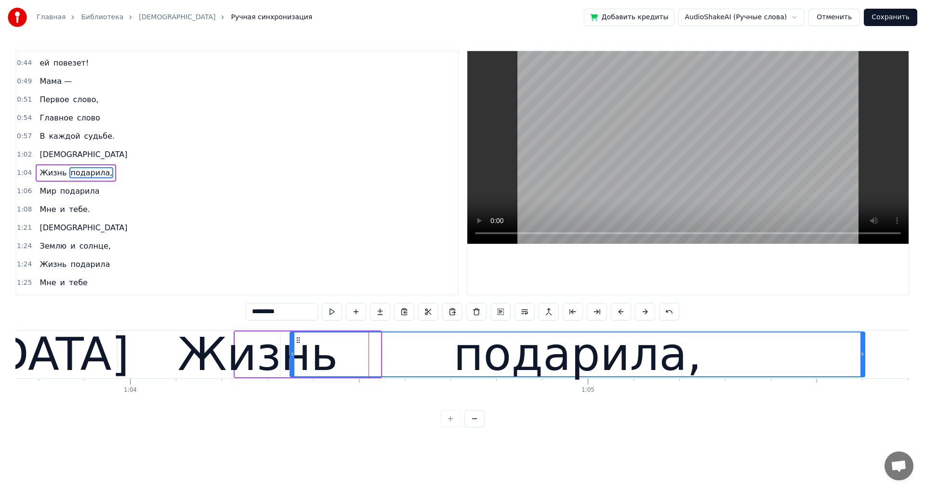
drag, startPoint x: 379, startPoint y: 353, endPoint x: 863, endPoint y: 355, distance: 483.9
click at [863, 355] on icon at bounding box center [862, 354] width 4 height 8
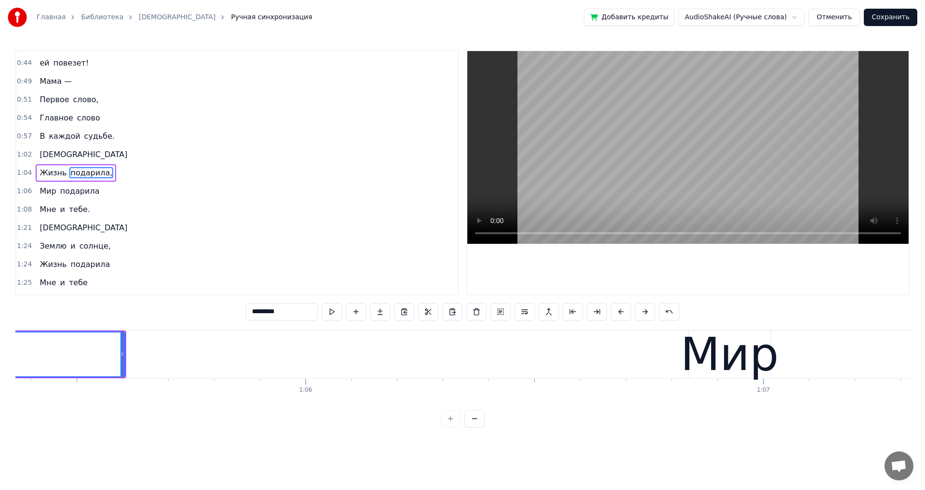
scroll to position [0, 29960]
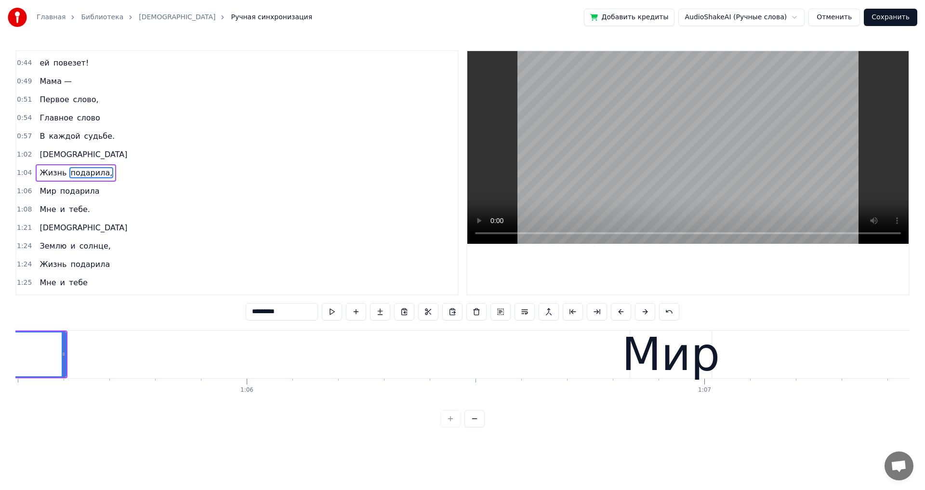
click at [665, 360] on div "Мир" at bounding box center [670, 354] width 98 height 69
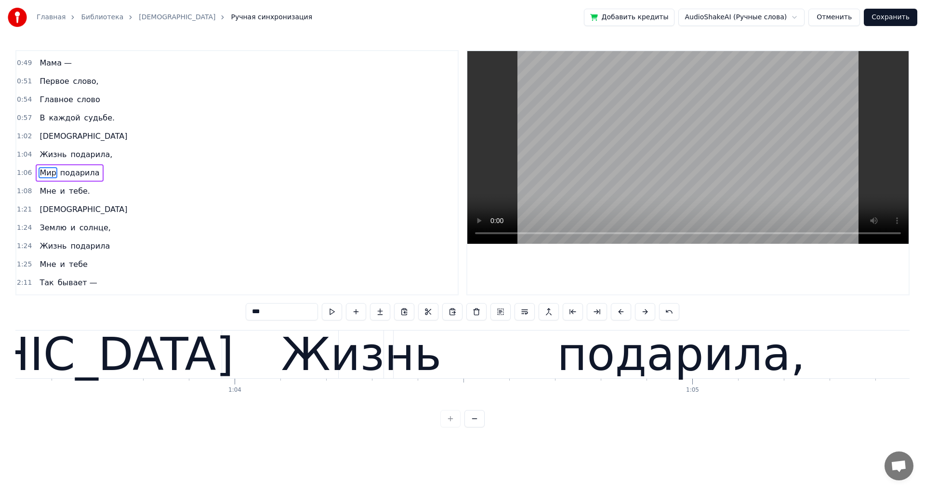
scroll to position [0, 28959]
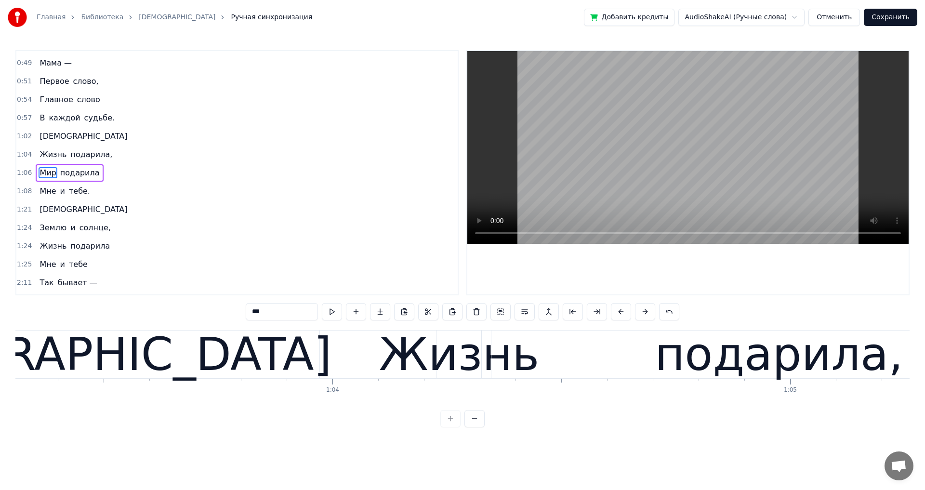
click at [408, 365] on div "Жизнь" at bounding box center [459, 354] width 160 height 69
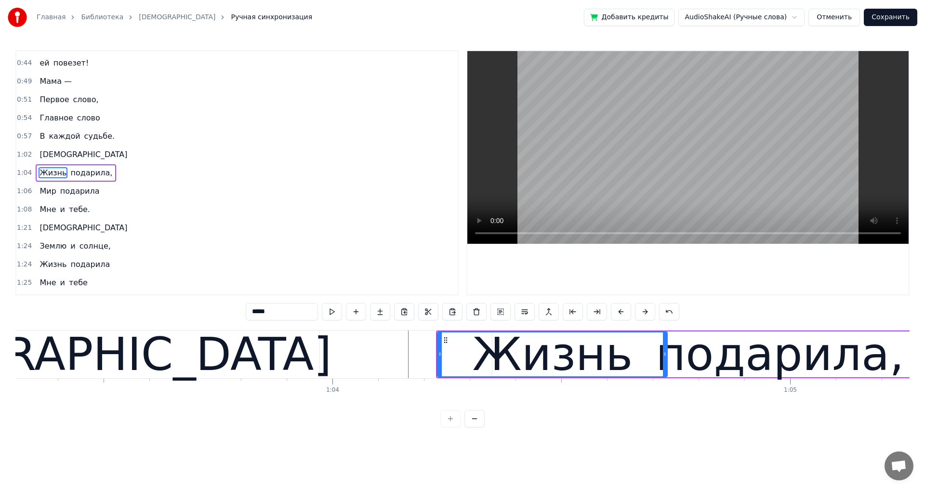
drag, startPoint x: 478, startPoint y: 355, endPoint x: 663, endPoint y: 362, distance: 185.0
click at [663, 362] on div at bounding box center [665, 354] width 4 height 44
click at [714, 365] on div "подарила," at bounding box center [779, 354] width 248 height 69
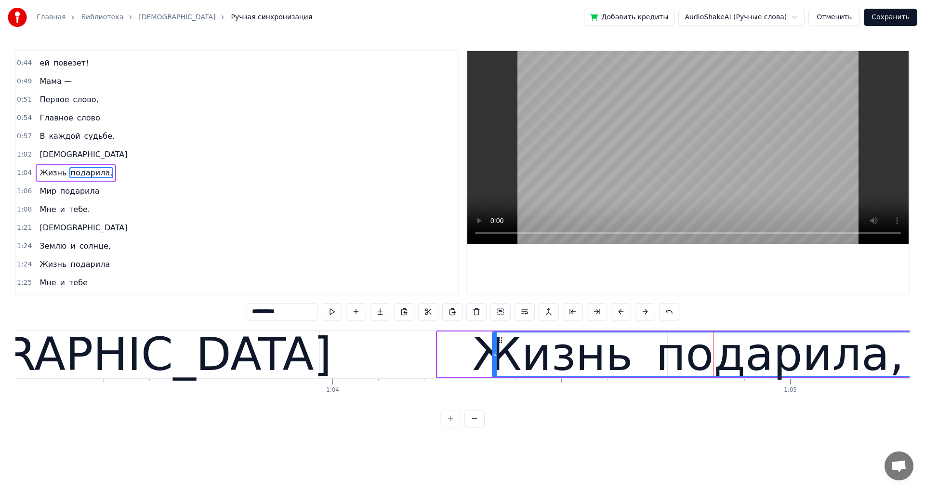
click at [757, 363] on div "подарила," at bounding box center [779, 354] width 248 height 69
click at [73, 171] on span "подарила," at bounding box center [91, 172] width 44 height 11
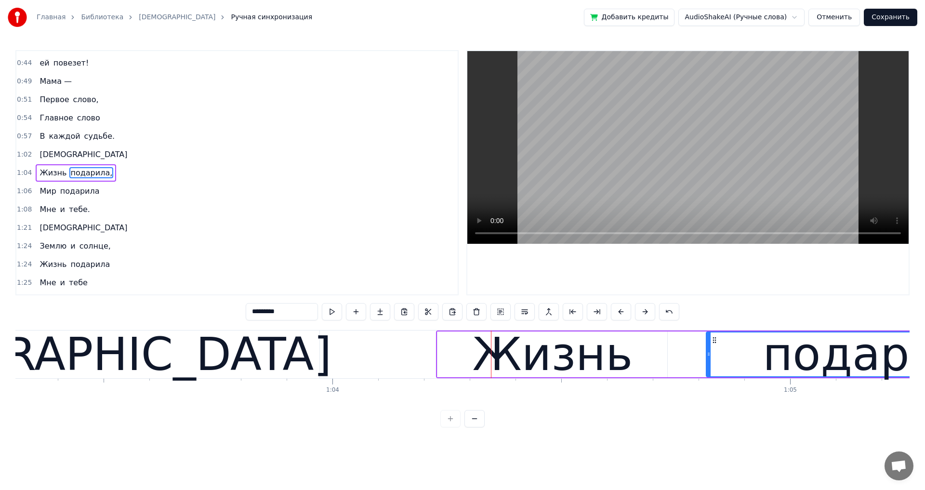
drag, startPoint x: 493, startPoint y: 354, endPoint x: 707, endPoint y: 354, distance: 213.8
click at [707, 354] on icon at bounding box center [708, 354] width 4 height 8
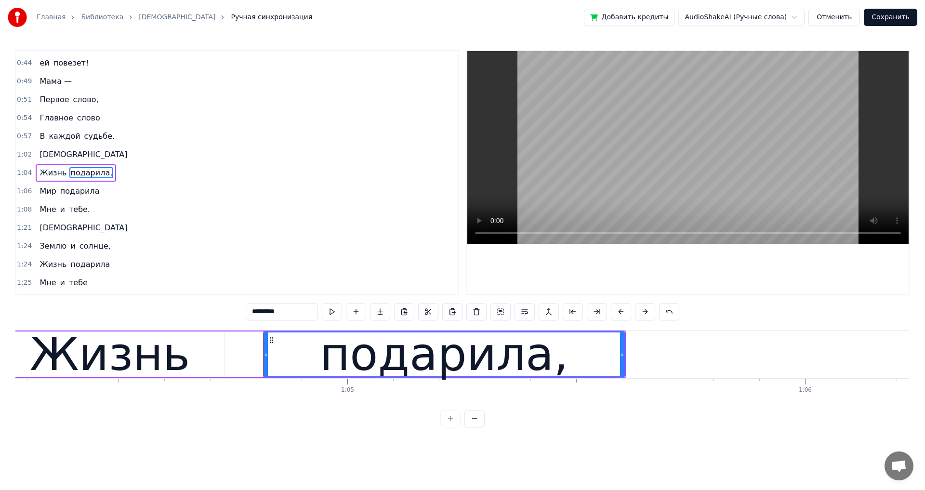
scroll to position [0, 29402]
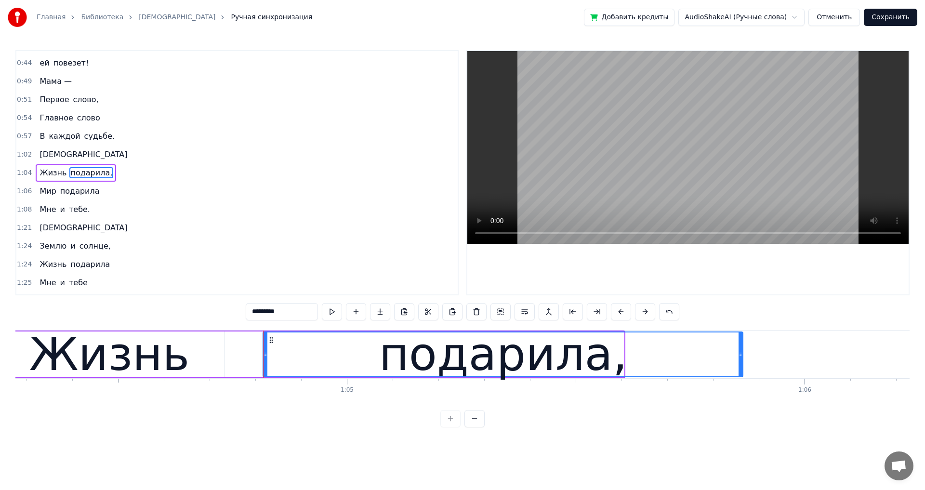
drag, startPoint x: 624, startPoint y: 354, endPoint x: 741, endPoint y: 356, distance: 116.5
click at [741, 356] on icon at bounding box center [740, 354] width 4 height 8
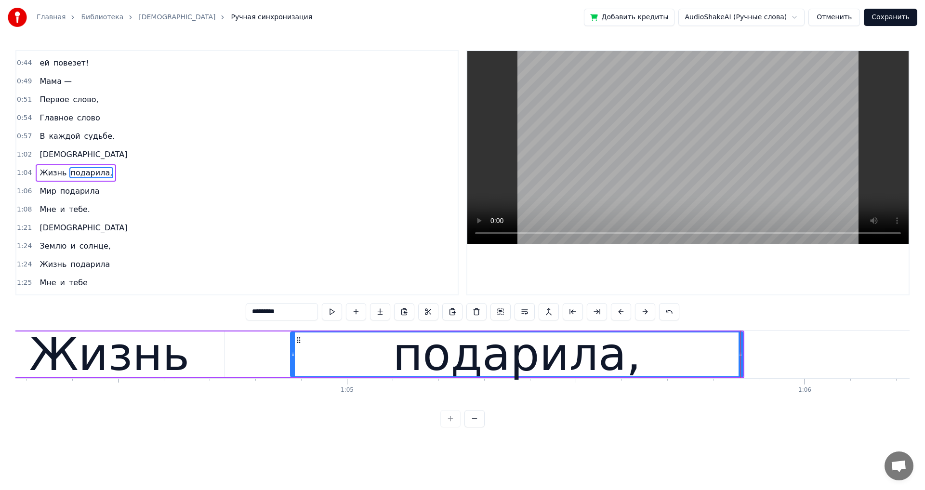
drag, startPoint x: 267, startPoint y: 355, endPoint x: 294, endPoint y: 353, distance: 27.5
click at [294, 353] on icon at bounding box center [293, 354] width 4 height 8
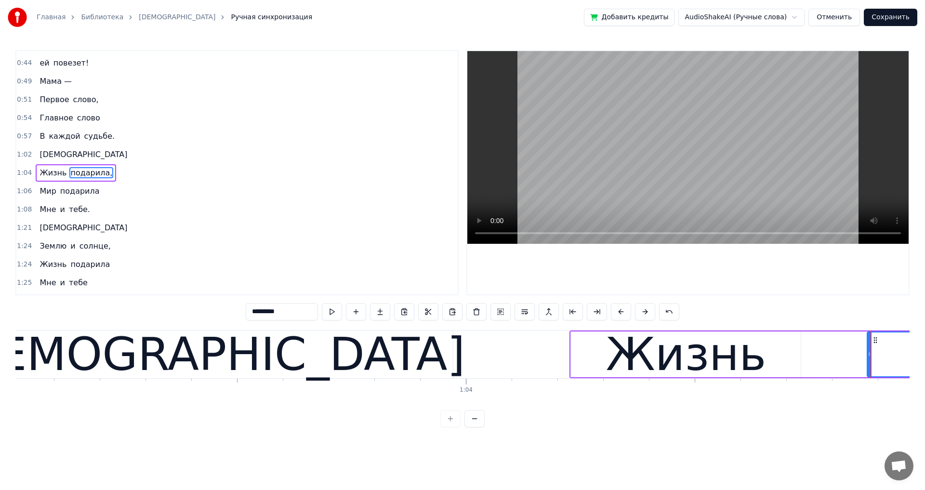
scroll to position [0, 28824]
click at [209, 337] on div "[DEMOGRAPHIC_DATA]" at bounding box center [206, 354] width 520 height 69
type input "****"
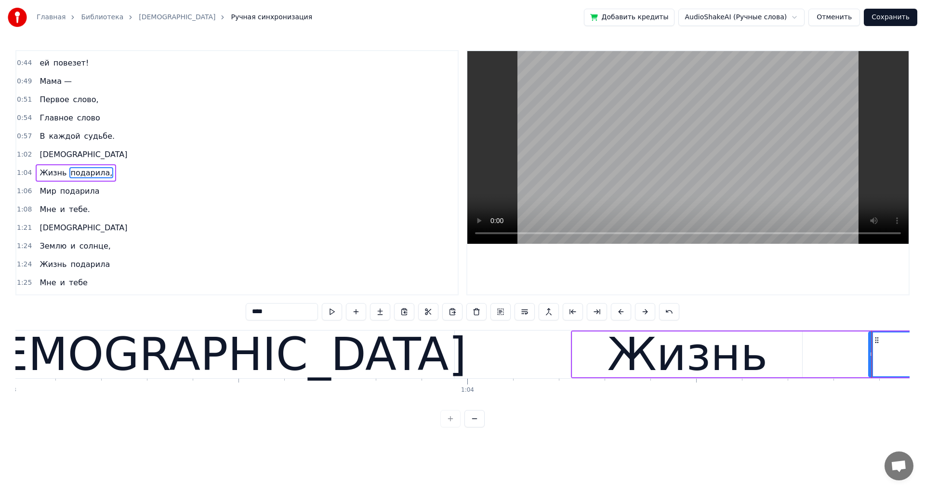
scroll to position [253, 0]
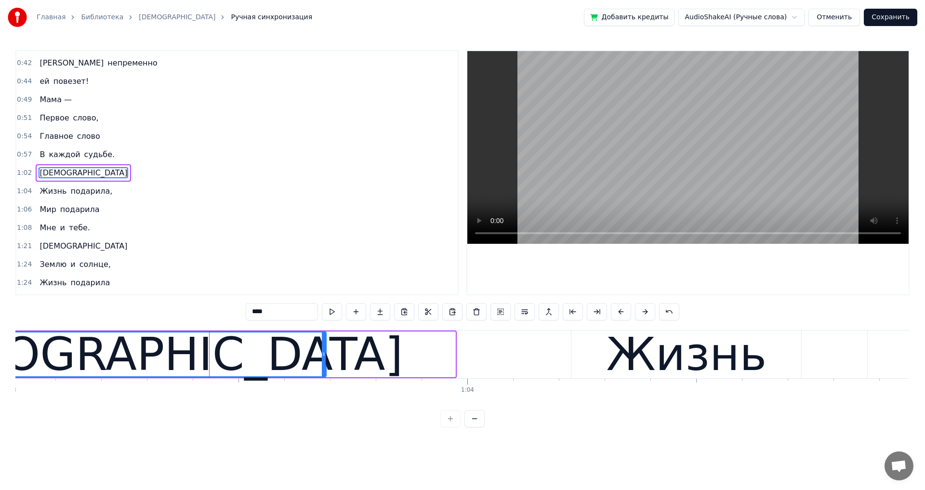
drag, startPoint x: 452, startPoint y: 354, endPoint x: 323, endPoint y: 356, distance: 129.1
click at [323, 356] on icon at bounding box center [324, 354] width 4 height 8
click at [43, 156] on div "В каждой судьбе." at bounding box center [77, 154] width 83 height 17
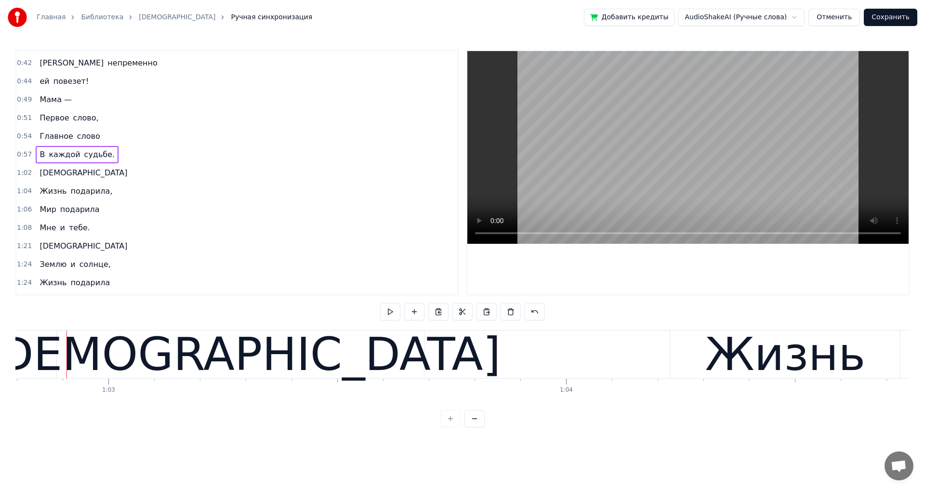
scroll to position [0, 28728]
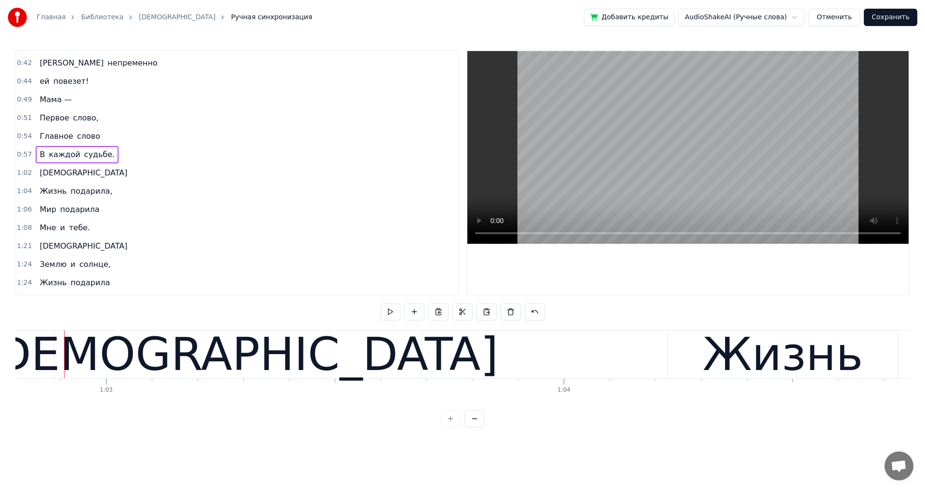
click at [41, 173] on span "[DEMOGRAPHIC_DATA]" at bounding box center [84, 172] width 90 height 11
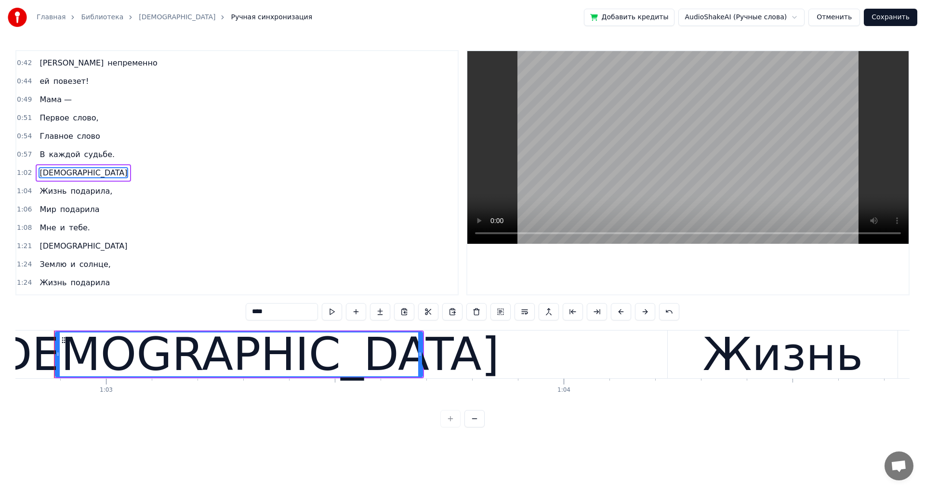
scroll to position [0, 28718]
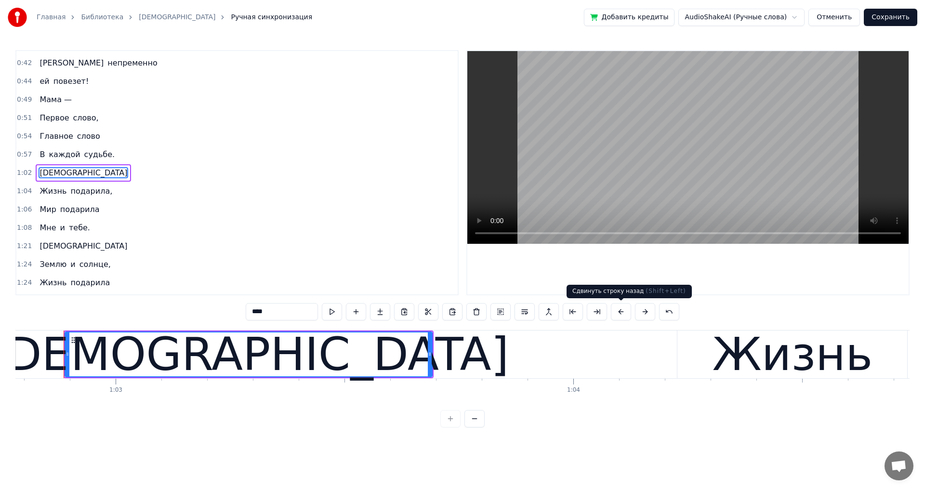
click at [617, 313] on button at bounding box center [621, 311] width 20 height 17
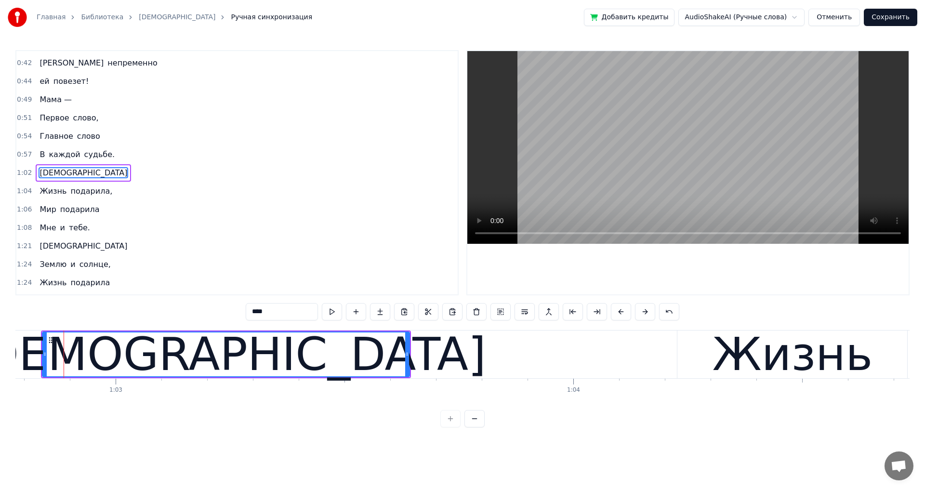
click at [617, 313] on button at bounding box center [621, 311] width 20 height 17
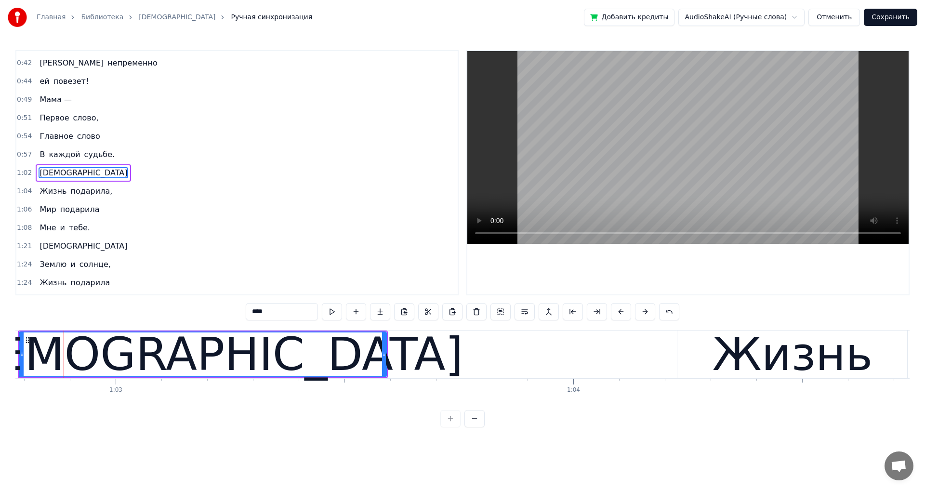
click at [617, 313] on button at bounding box center [621, 311] width 20 height 17
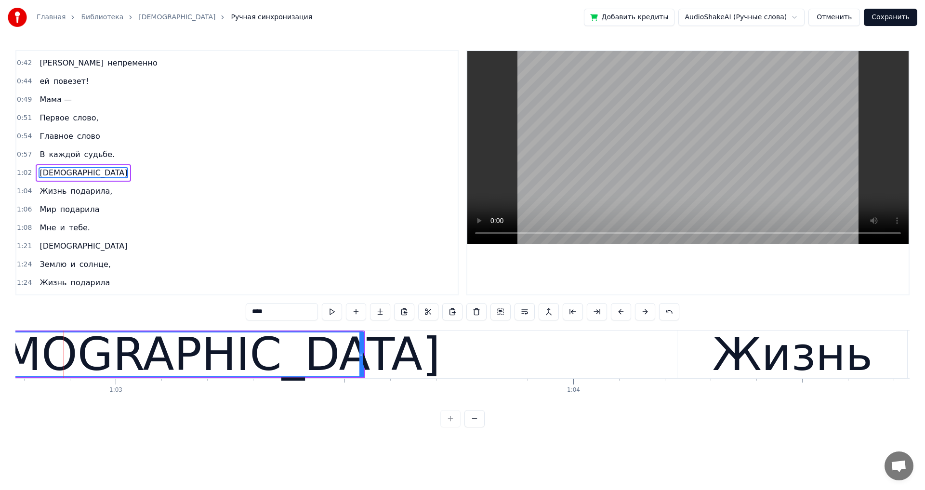
click at [617, 313] on button at bounding box center [621, 311] width 20 height 17
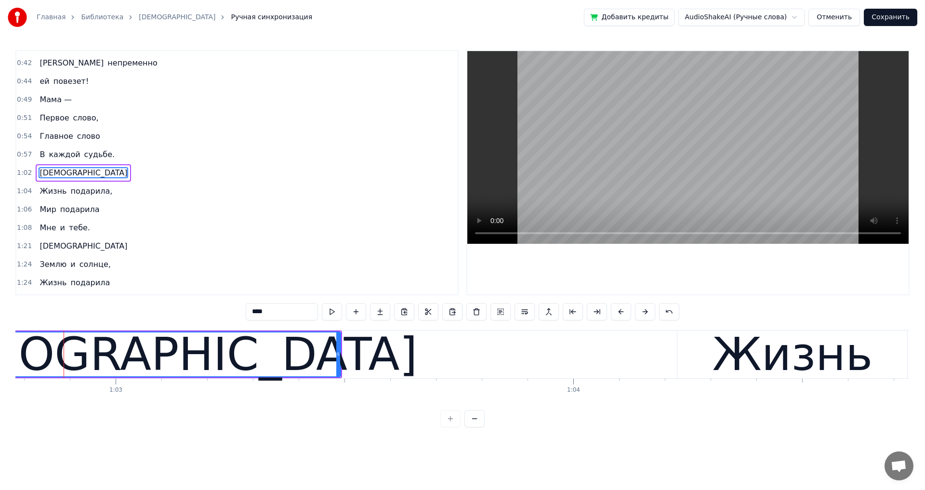
click at [617, 313] on button at bounding box center [621, 311] width 20 height 17
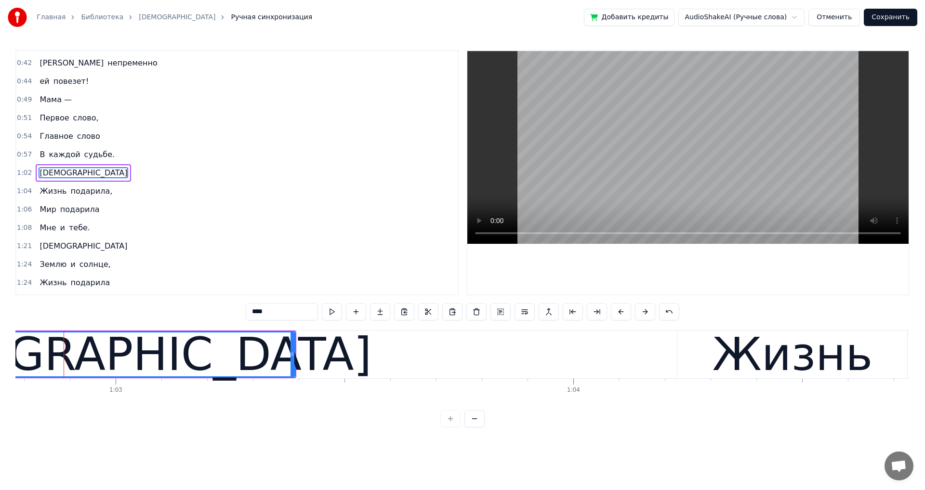
click at [617, 313] on button at bounding box center [621, 311] width 20 height 17
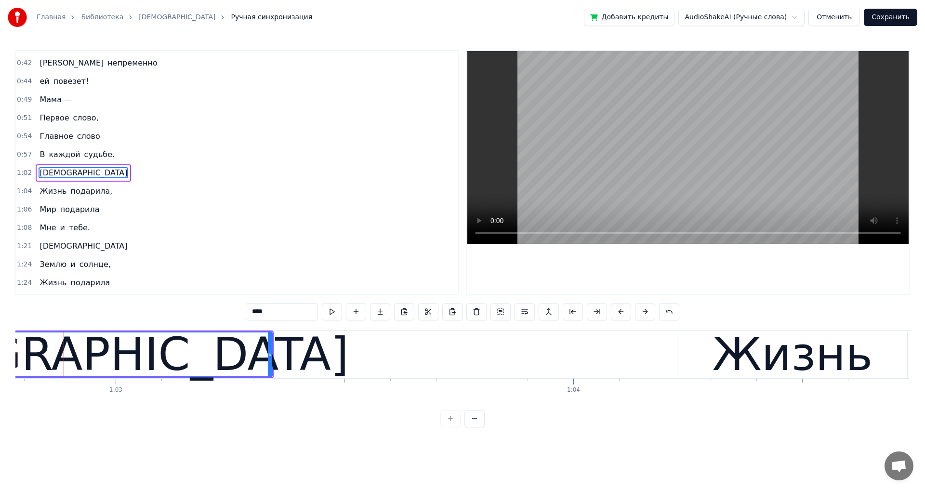
click at [617, 313] on button at bounding box center [621, 311] width 20 height 17
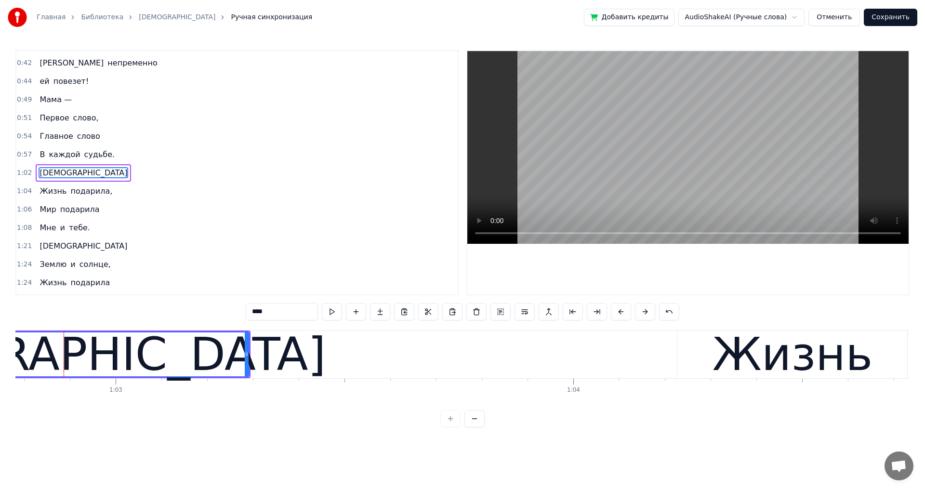
click at [617, 313] on button at bounding box center [621, 311] width 20 height 17
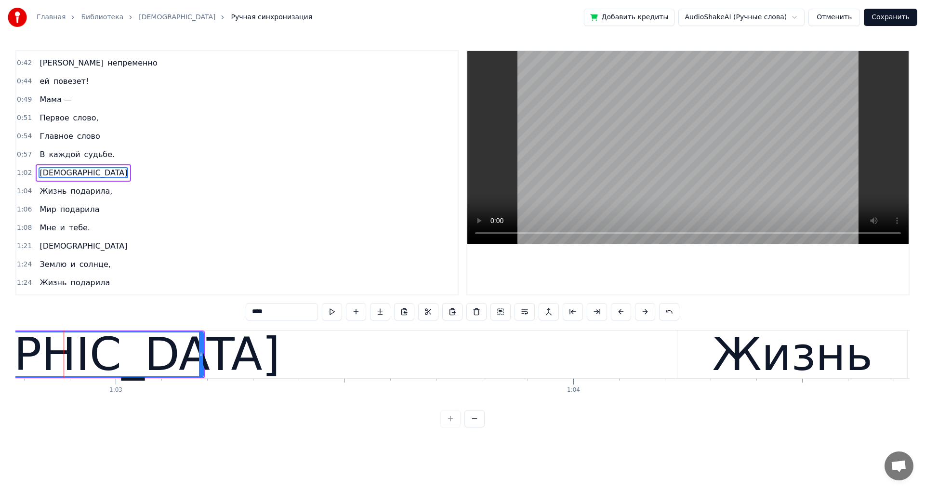
click at [616, 312] on button at bounding box center [621, 311] width 20 height 17
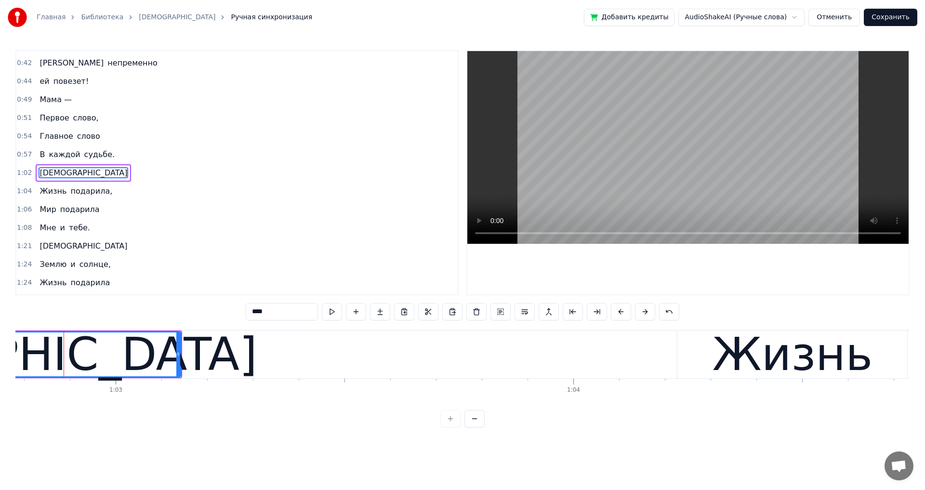
click at [616, 312] on button at bounding box center [621, 311] width 20 height 17
click at [615, 312] on button at bounding box center [621, 311] width 20 height 17
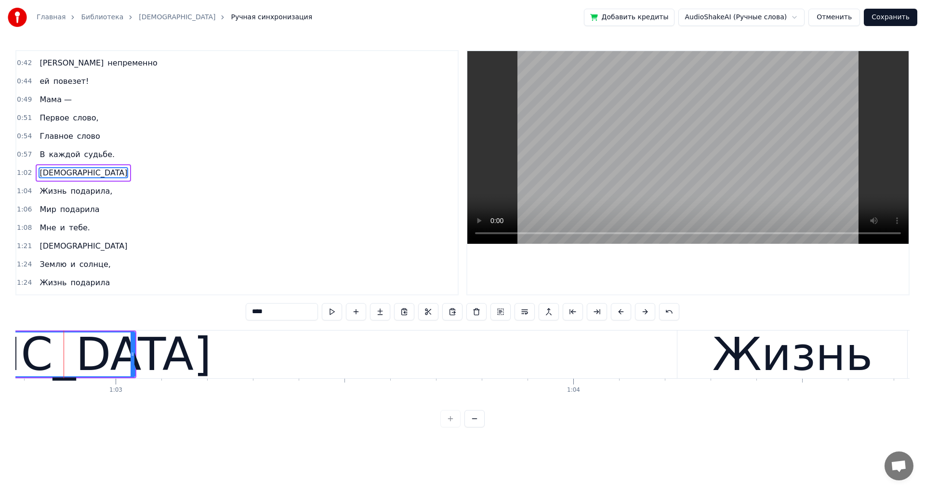
click at [615, 312] on button at bounding box center [621, 311] width 20 height 17
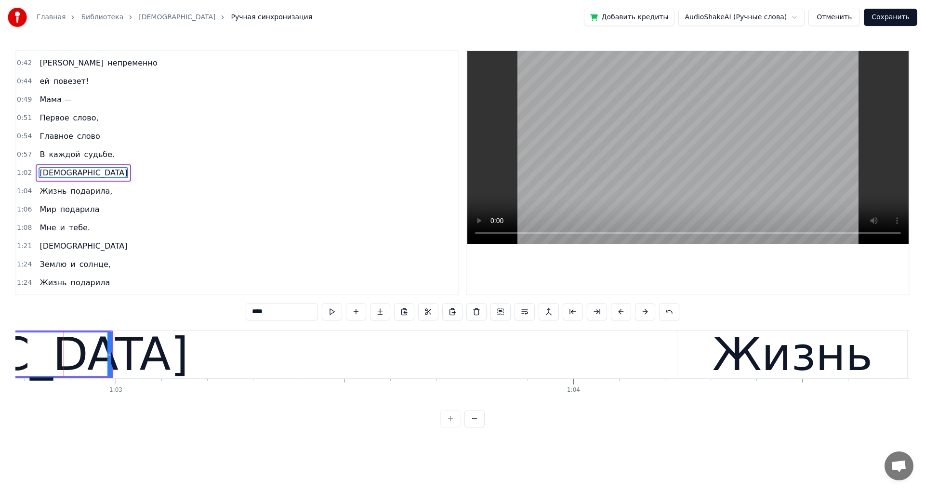
click at [615, 312] on button at bounding box center [621, 311] width 20 height 17
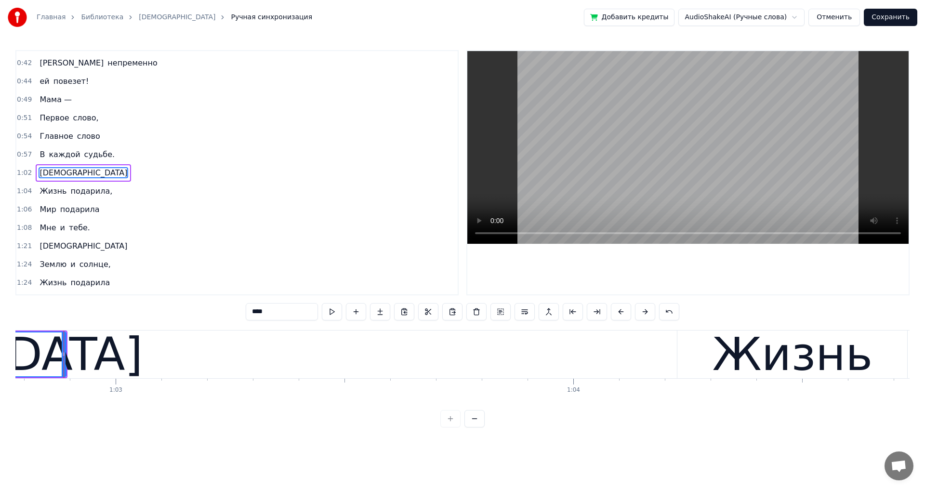
click at [615, 312] on button at bounding box center [621, 311] width 20 height 17
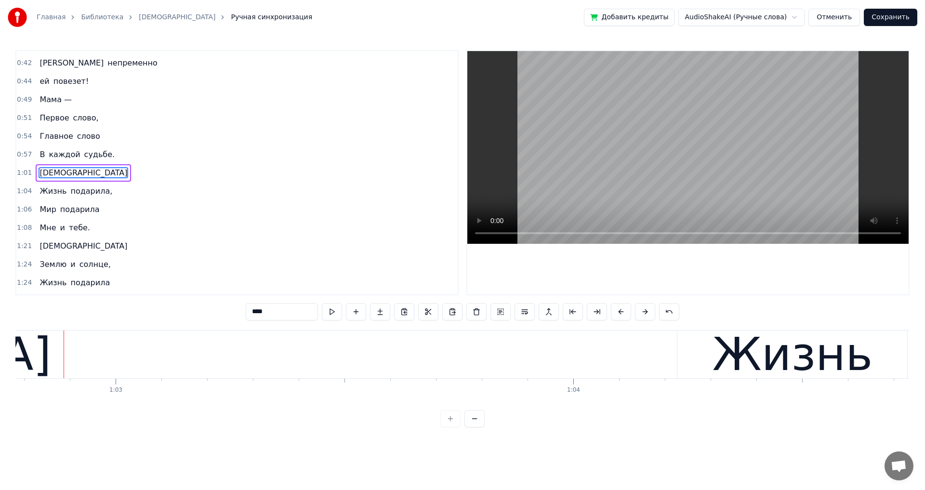
click at [615, 312] on button at bounding box center [621, 311] width 20 height 17
click at [41, 156] on span "В" at bounding box center [42, 154] width 7 height 11
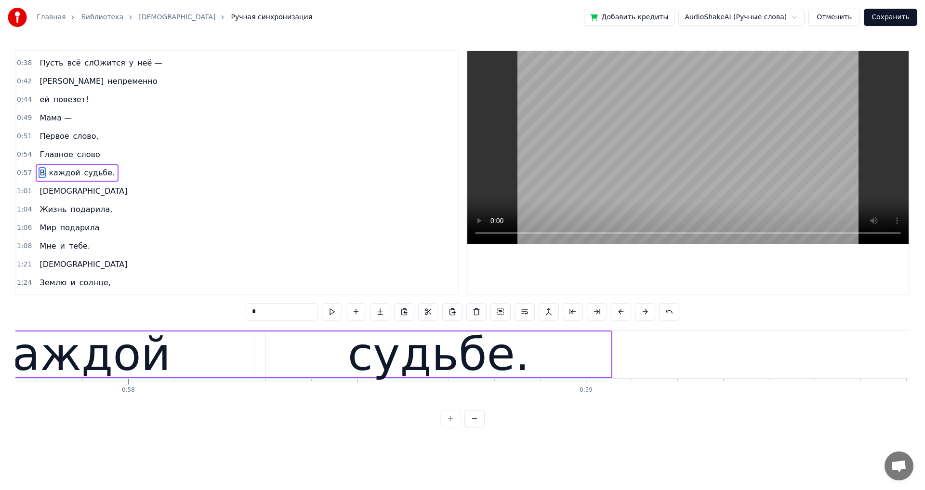
click at [45, 190] on span "[DEMOGRAPHIC_DATA]" at bounding box center [84, 190] width 90 height 11
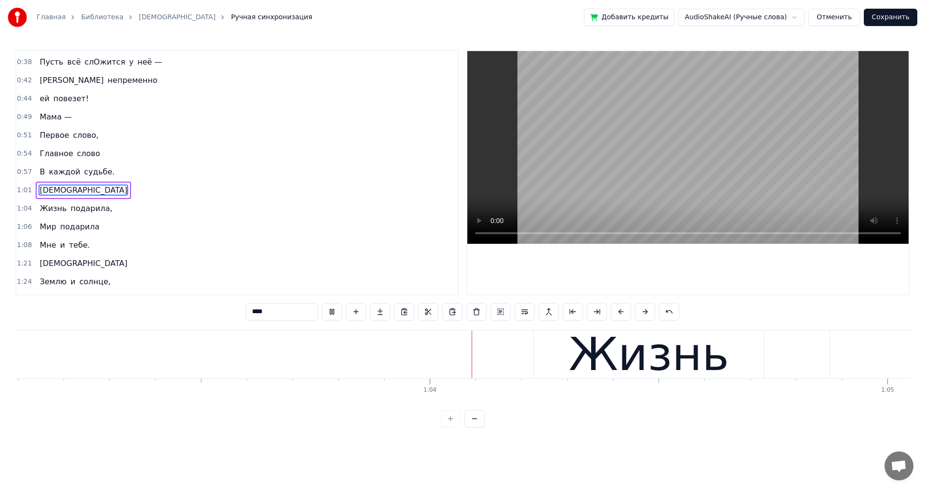
scroll to position [0, 29046]
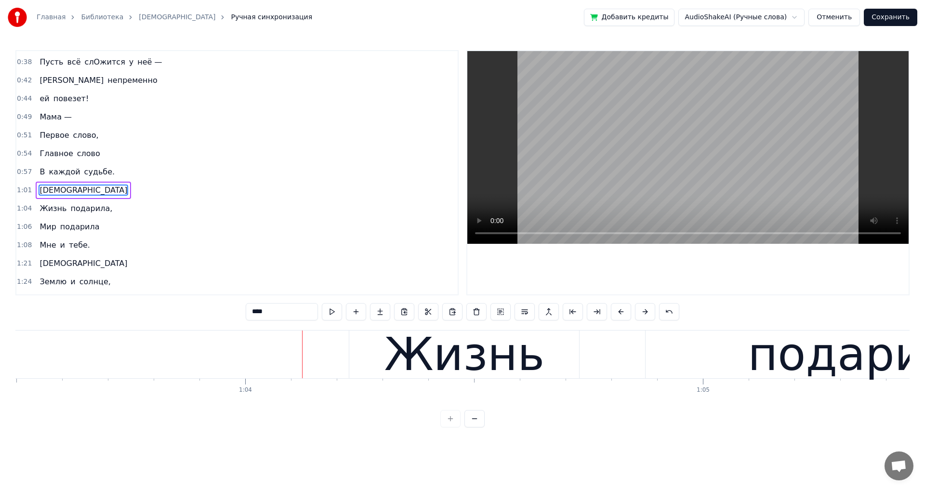
click at [62, 170] on span "каждой" at bounding box center [64, 171] width 33 height 11
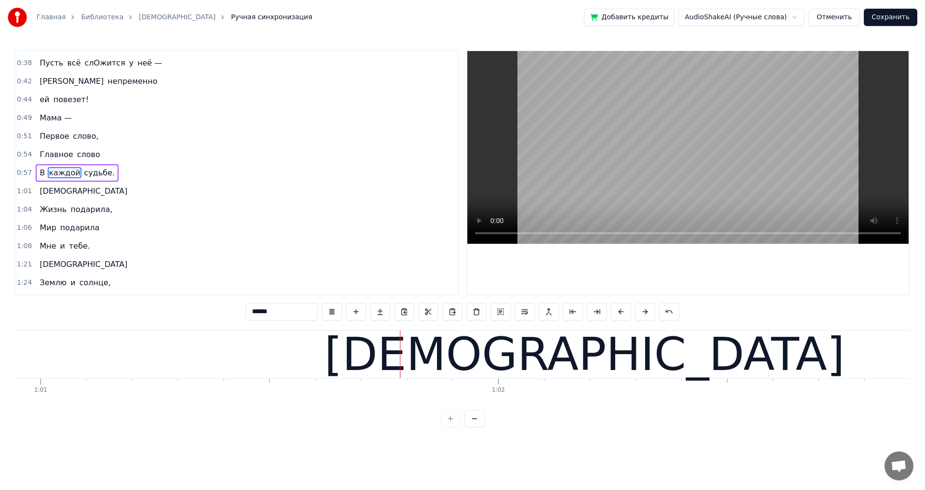
scroll to position [0, 27926]
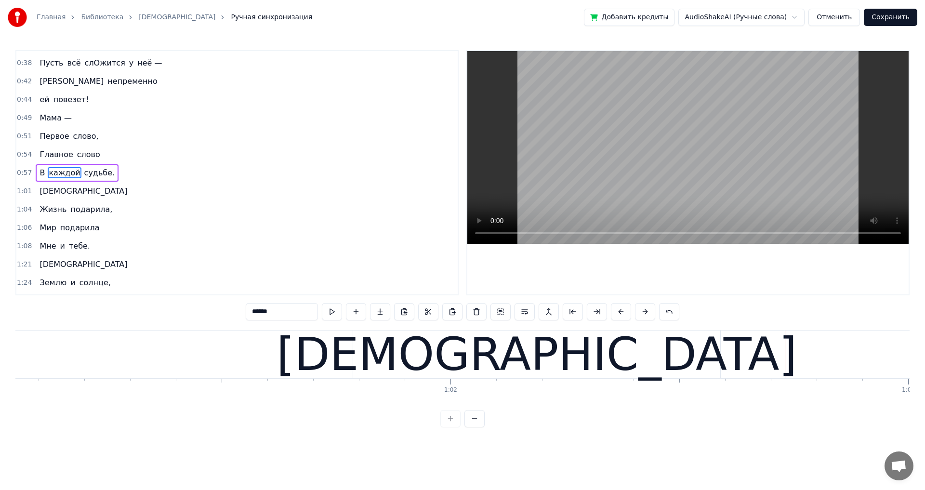
click at [55, 190] on span "[DEMOGRAPHIC_DATA]" at bounding box center [84, 190] width 90 height 11
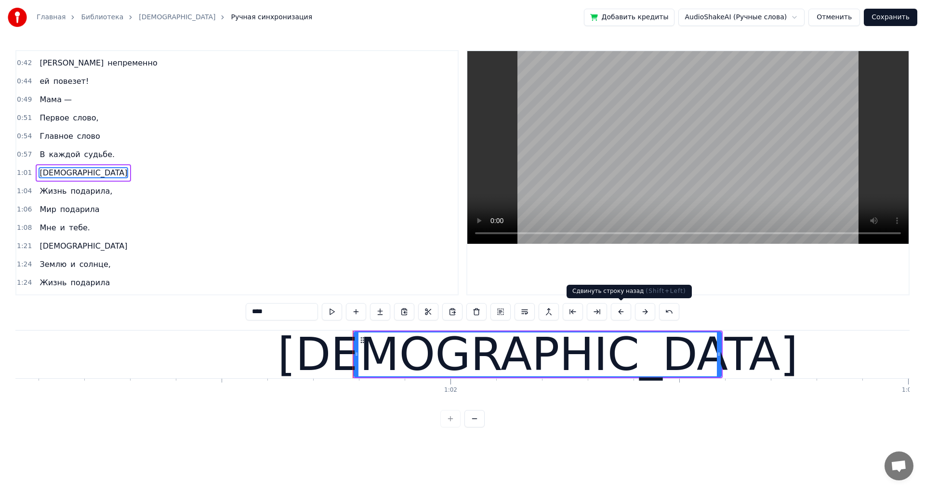
click at [618, 311] on button at bounding box center [621, 311] width 20 height 17
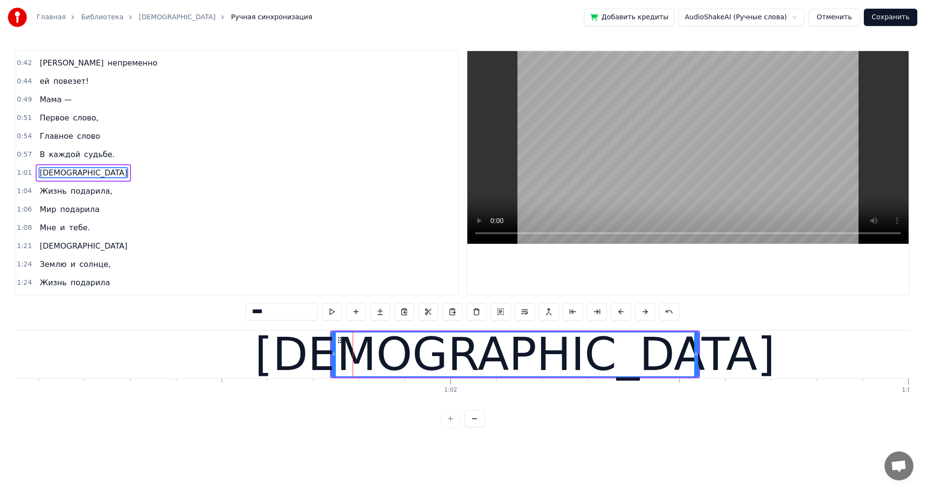
click at [618, 311] on button at bounding box center [621, 311] width 20 height 17
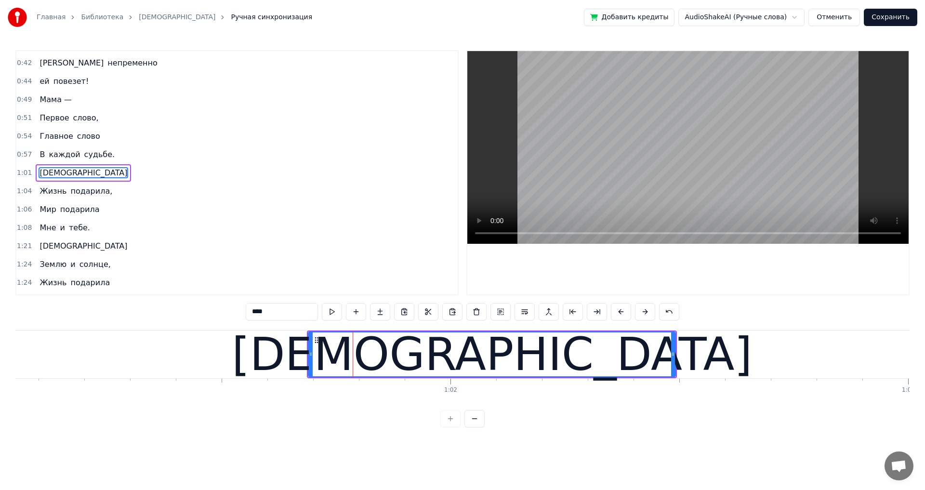
click at [61, 156] on span "каждой" at bounding box center [64, 154] width 33 height 11
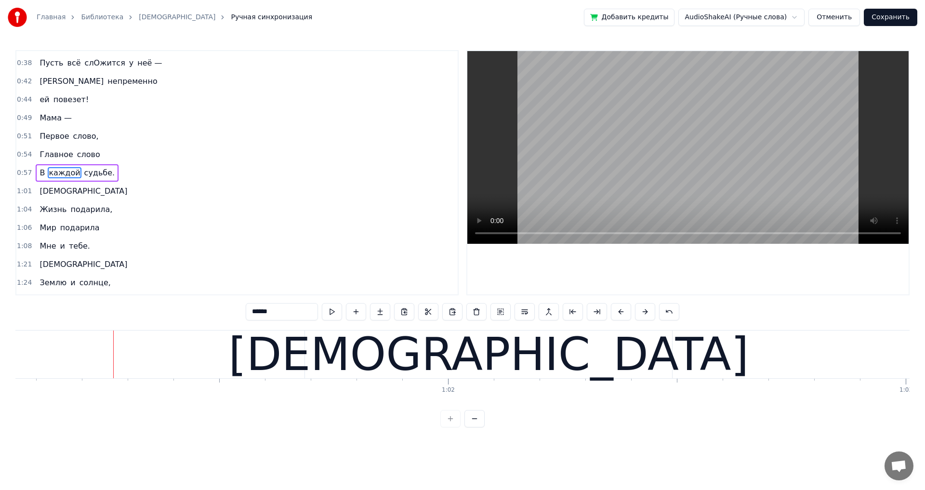
scroll to position [0, 27978]
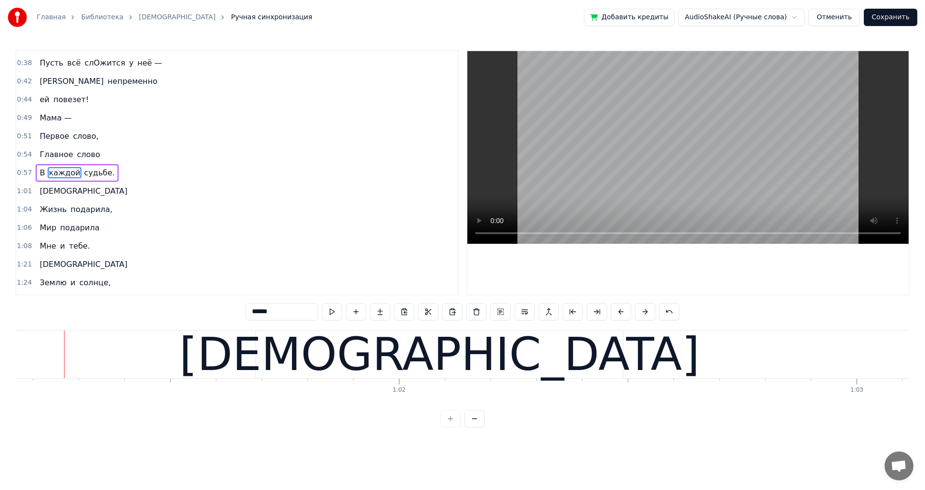
click at [53, 190] on span "[DEMOGRAPHIC_DATA]" at bounding box center [84, 190] width 90 height 11
type input "****"
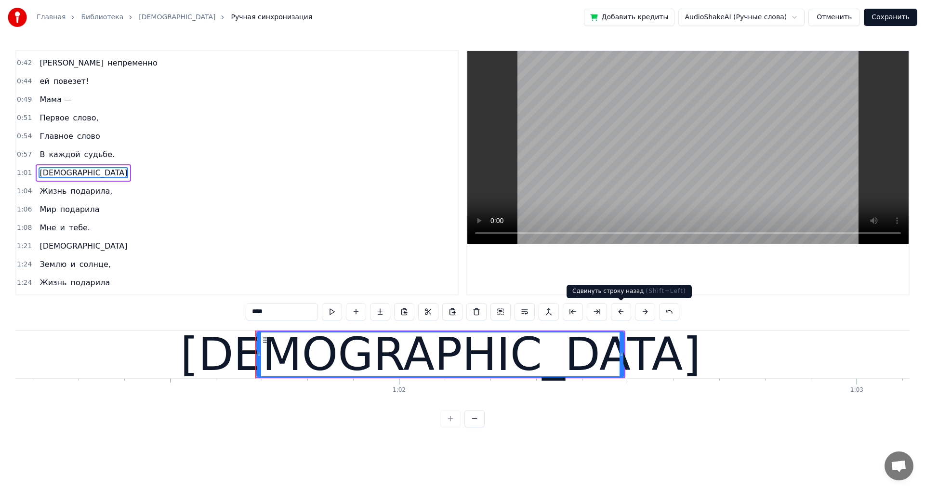
click at [624, 310] on button at bounding box center [621, 311] width 20 height 17
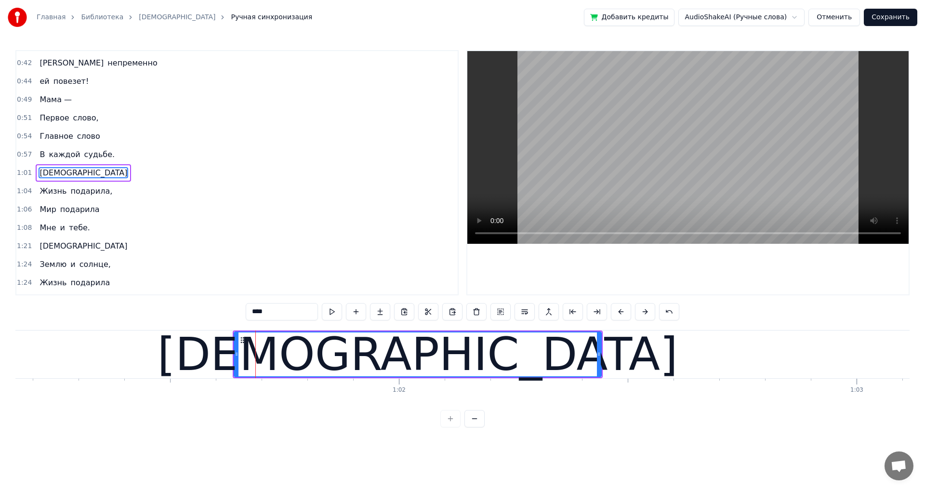
click at [624, 310] on button at bounding box center [621, 311] width 20 height 17
click at [622, 310] on button at bounding box center [621, 311] width 20 height 17
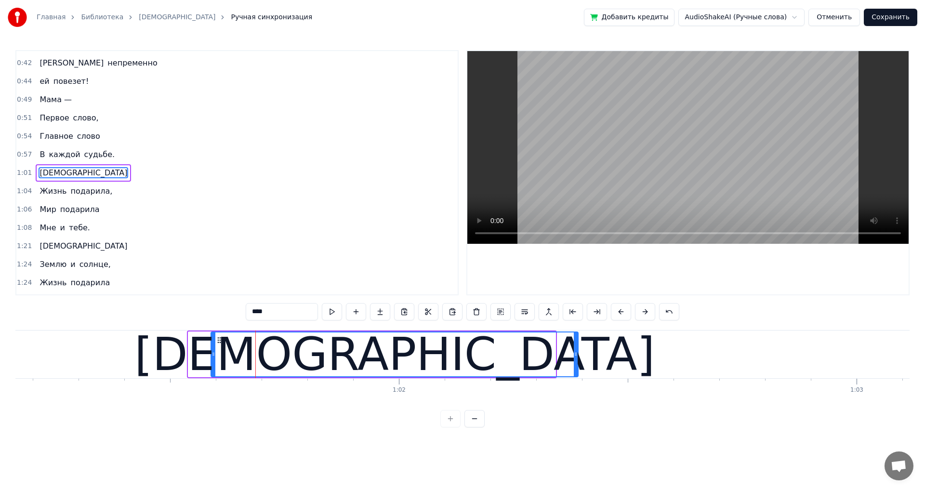
click at [622, 310] on button at bounding box center [621, 311] width 20 height 17
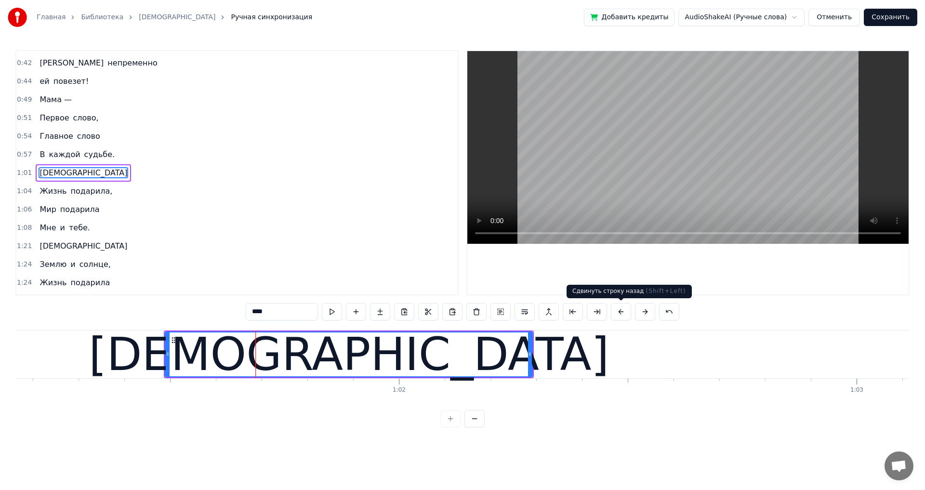
click at [619, 312] on button at bounding box center [621, 311] width 20 height 17
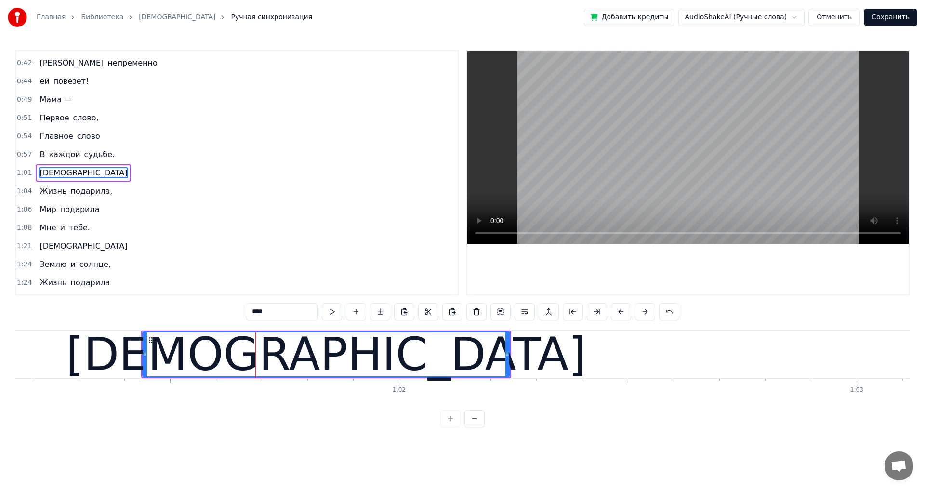
click at [619, 311] on button at bounding box center [621, 311] width 20 height 17
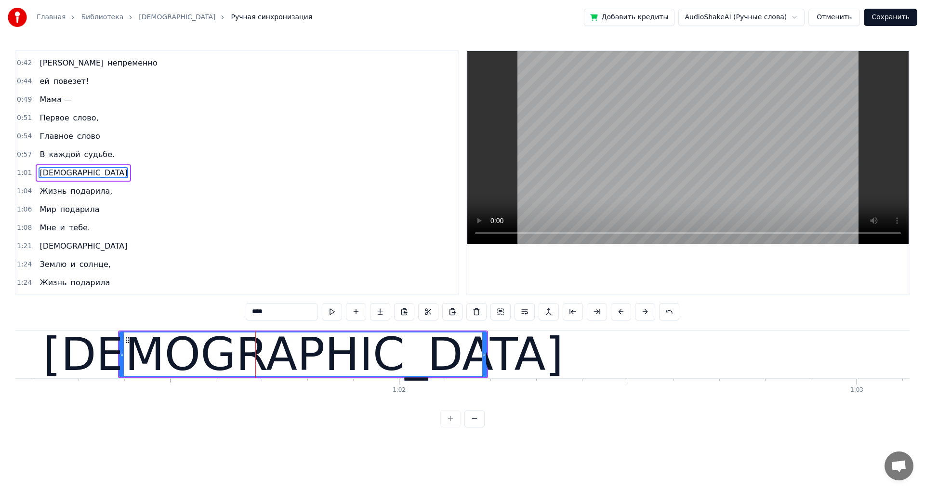
click at [619, 311] on button at bounding box center [621, 311] width 20 height 17
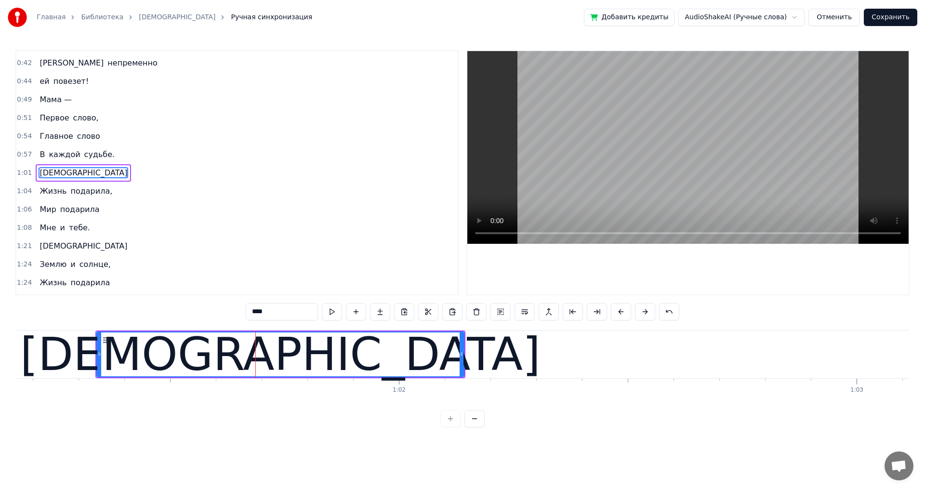
click at [619, 311] on button at bounding box center [621, 311] width 20 height 17
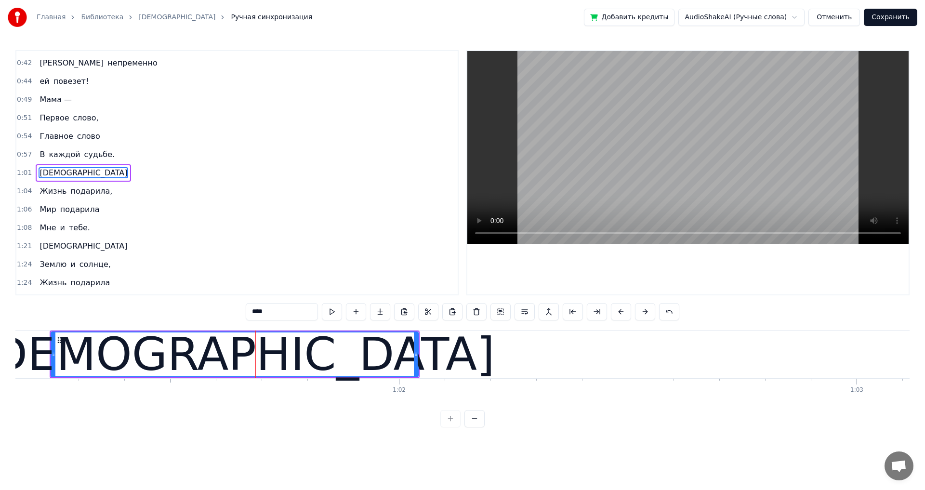
click at [619, 311] on button at bounding box center [621, 311] width 20 height 17
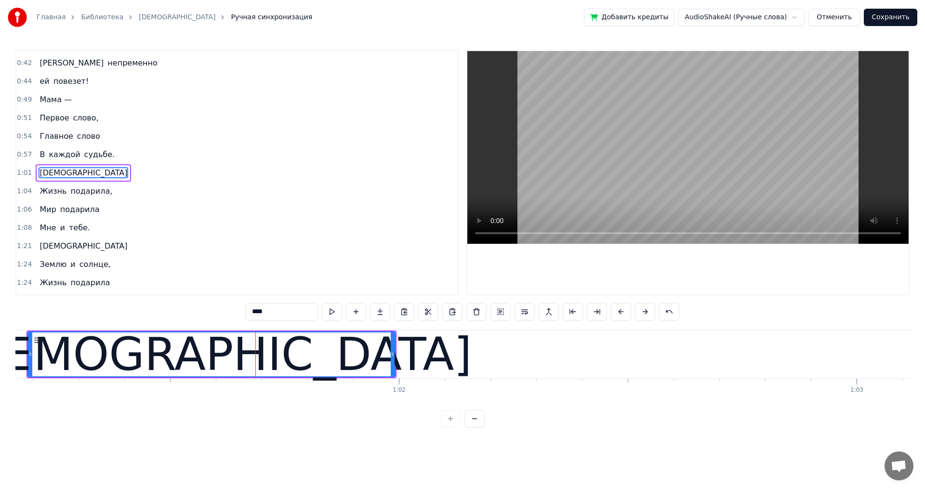
click at [29, 154] on div "0:57 В каждой судьбе." at bounding box center [236, 154] width 441 height 18
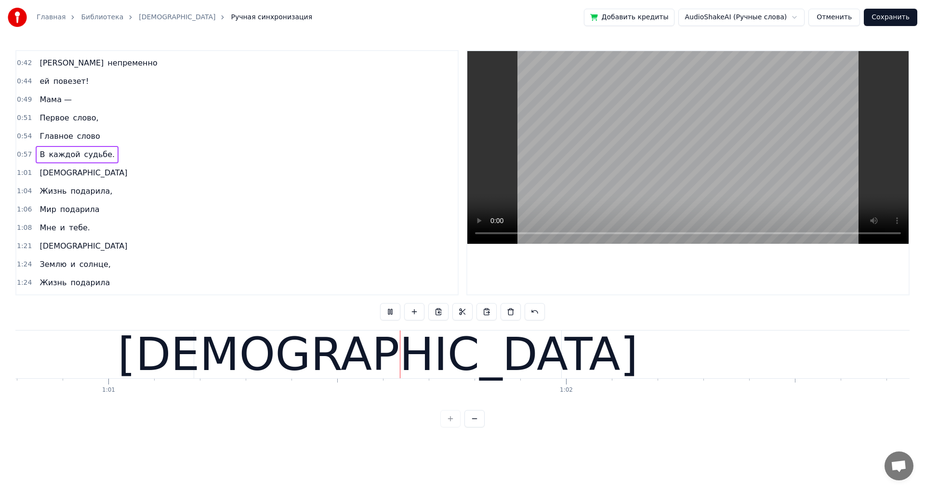
scroll to position [0, 27859]
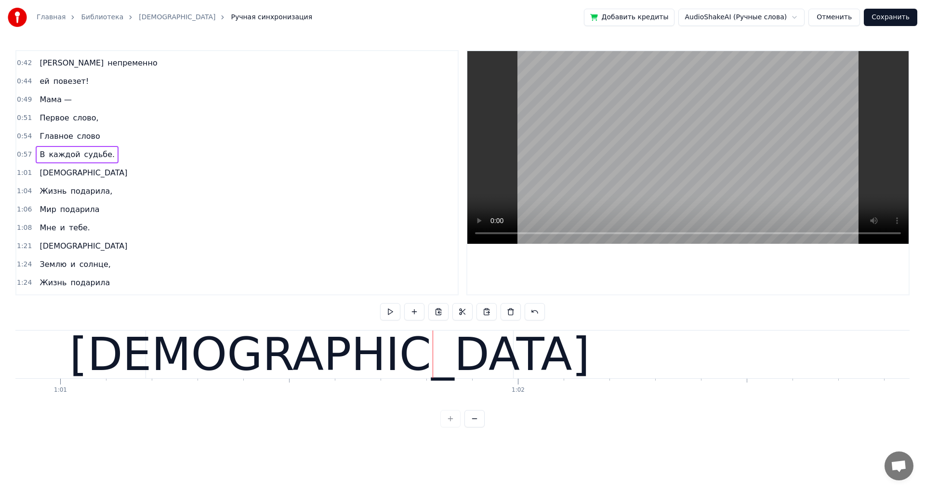
click at [47, 175] on span "[DEMOGRAPHIC_DATA]" at bounding box center [84, 172] width 90 height 11
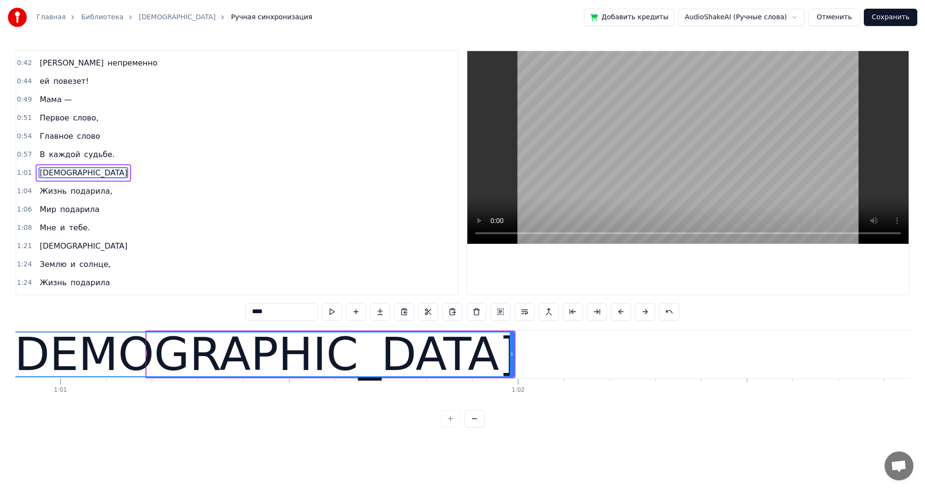
drag, startPoint x: 148, startPoint y: 353, endPoint x: 0, endPoint y: 338, distance: 148.6
click at [0, 338] on div "Главная Библиотека Мама Ручная синхронизация Добавить кредиты AudioShakeAI (Руч…" at bounding box center [462, 213] width 925 height 427
click at [55, 155] on span "каждой" at bounding box center [64, 154] width 33 height 11
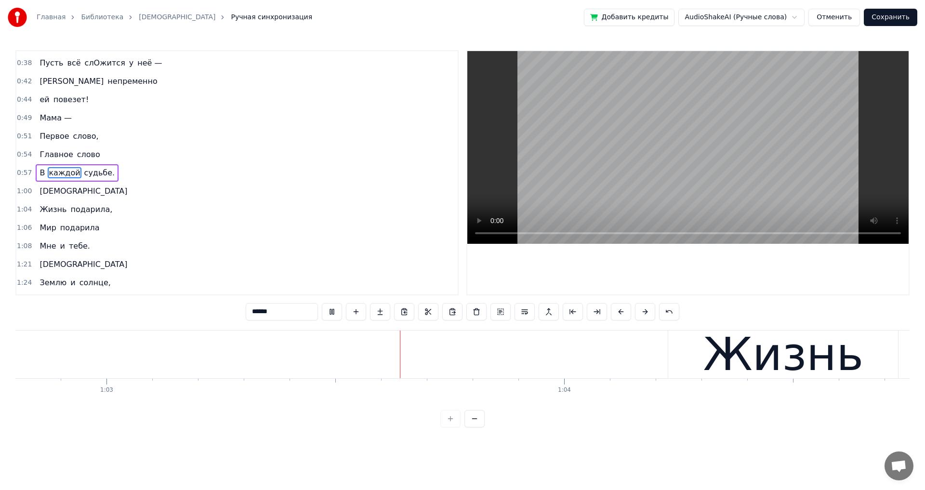
scroll to position [0, 28776]
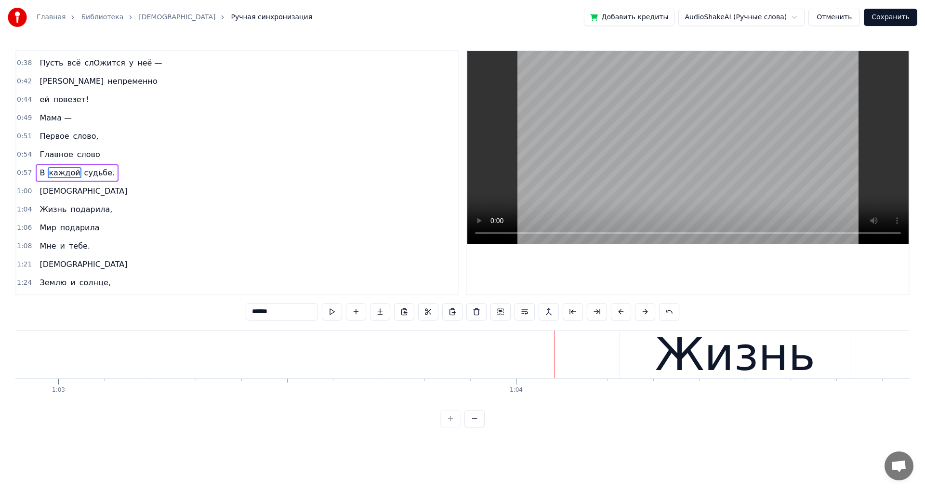
click at [678, 361] on div "Жизнь" at bounding box center [735, 354] width 160 height 69
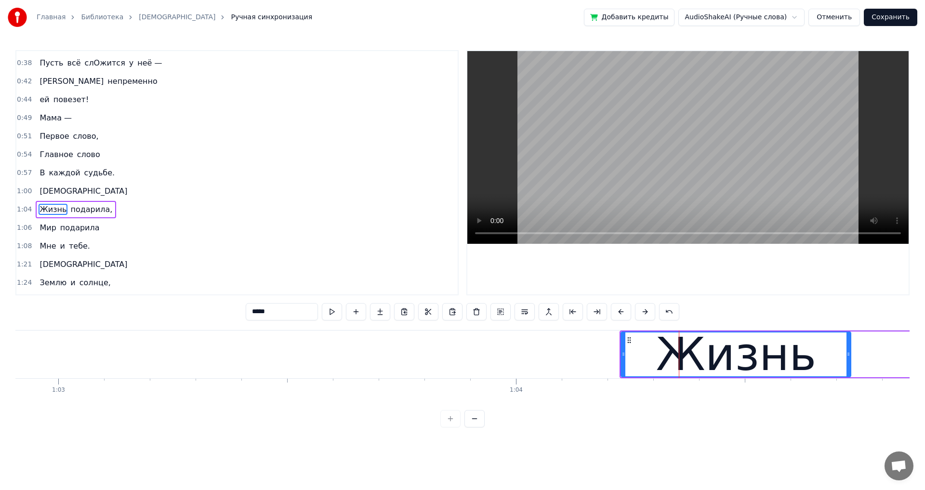
scroll to position [272, 0]
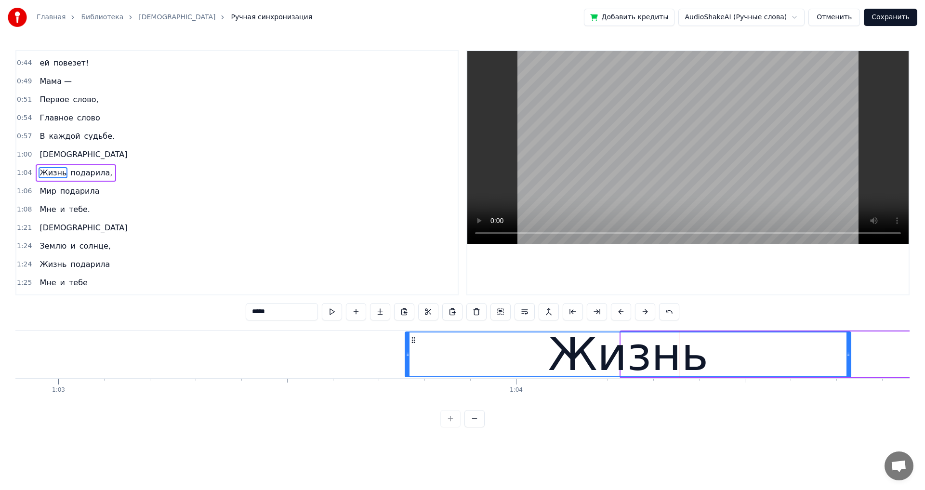
drag, startPoint x: 621, startPoint y: 353, endPoint x: 405, endPoint y: 355, distance: 215.7
click at [405, 355] on icon at bounding box center [407, 354] width 4 height 8
click at [52, 158] on span "[DEMOGRAPHIC_DATA]" at bounding box center [84, 154] width 90 height 11
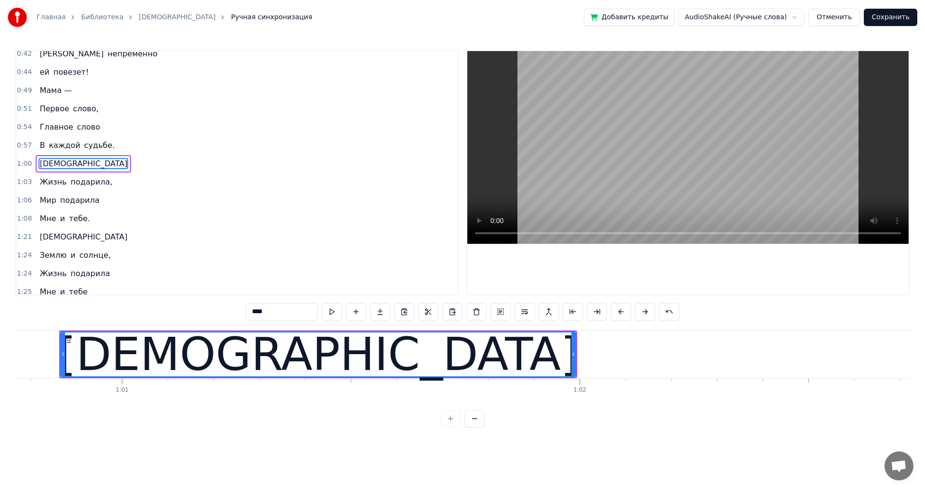
scroll to position [0, 27793]
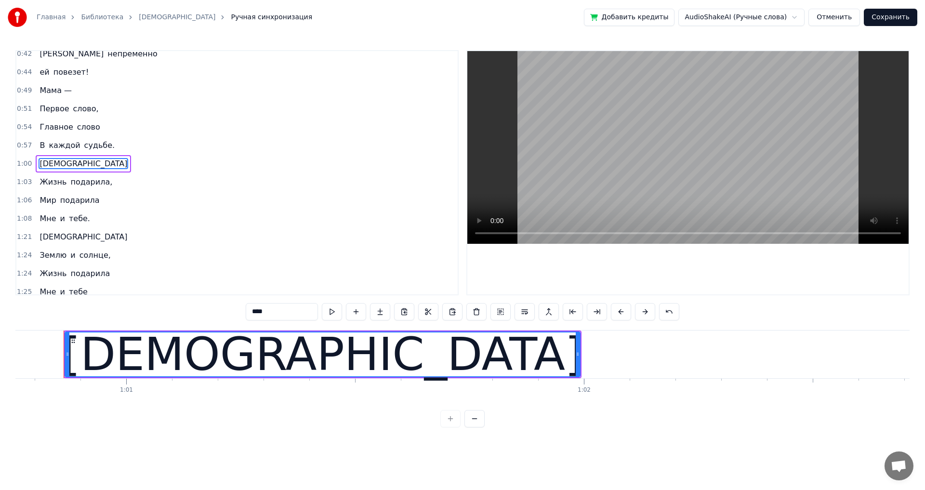
click at [53, 143] on span "каждой" at bounding box center [64, 145] width 33 height 11
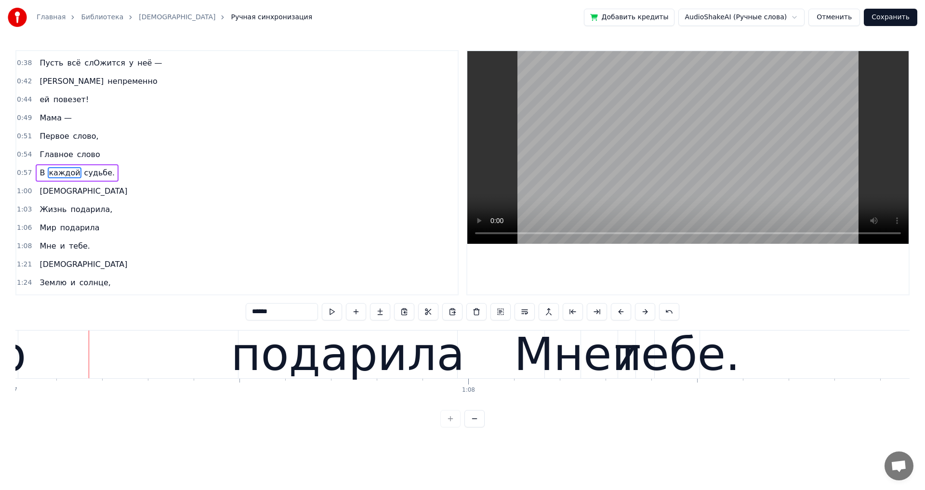
scroll to position [0, 30678]
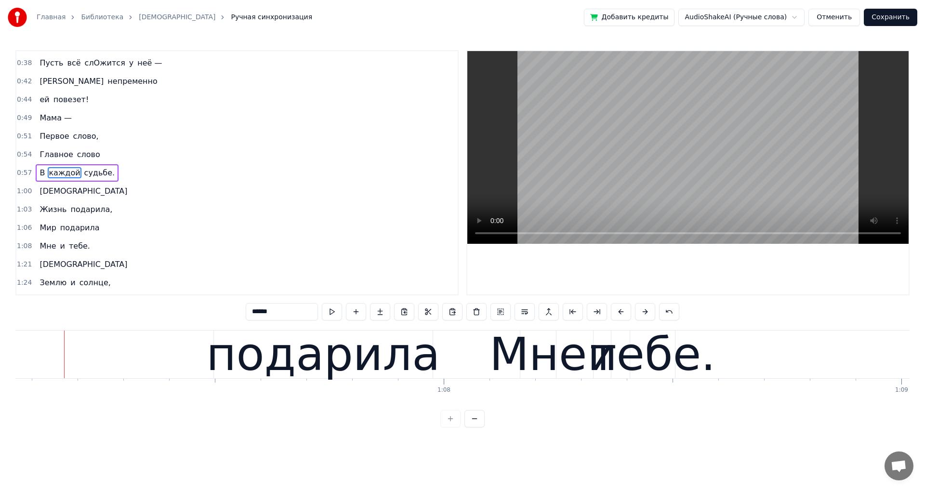
click at [59, 211] on span "Жизнь" at bounding box center [53, 209] width 29 height 11
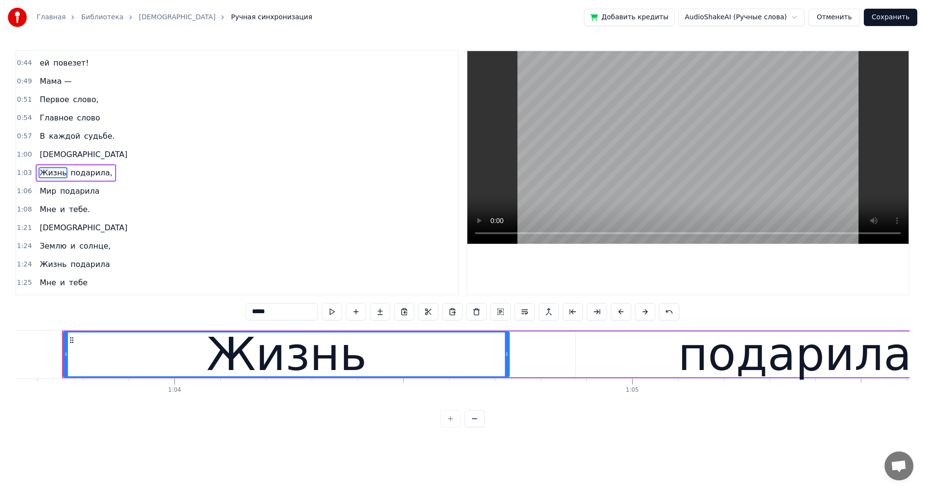
scroll to position [0, 29116]
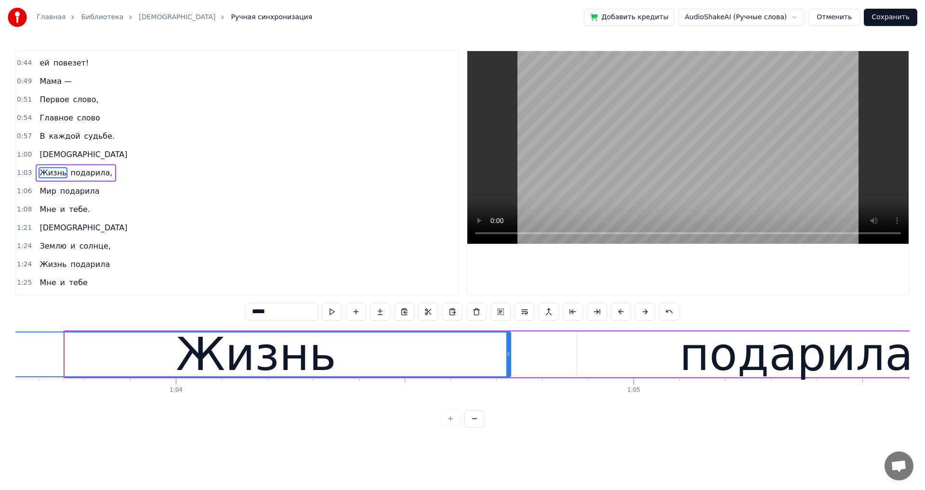
drag, startPoint x: 67, startPoint y: 356, endPoint x: 3, endPoint y: 356, distance: 64.0
click at [3, 356] on div "Главная Библиотека Мама Ручная синхронизация Добавить кредиты AudioShakeAI (Руч…" at bounding box center [462, 213] width 925 height 427
click at [46, 189] on span "Мир" at bounding box center [48, 190] width 18 height 11
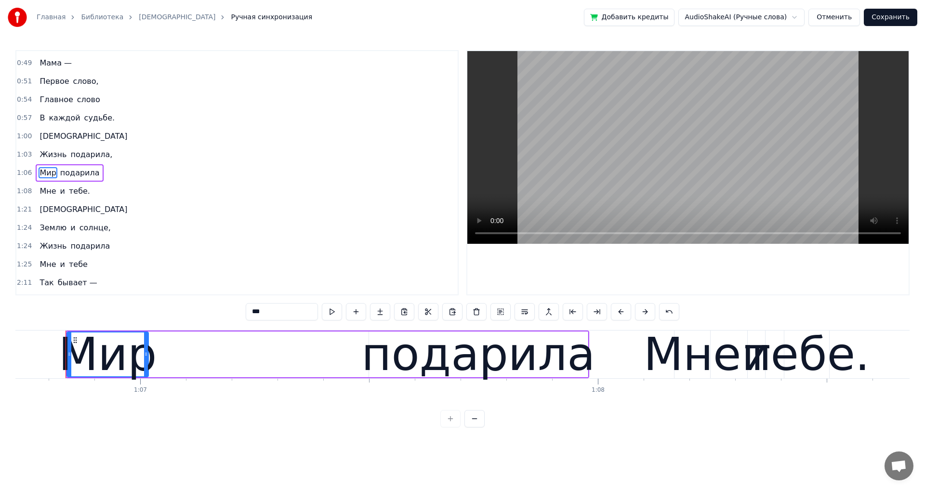
scroll to position [0, 30525]
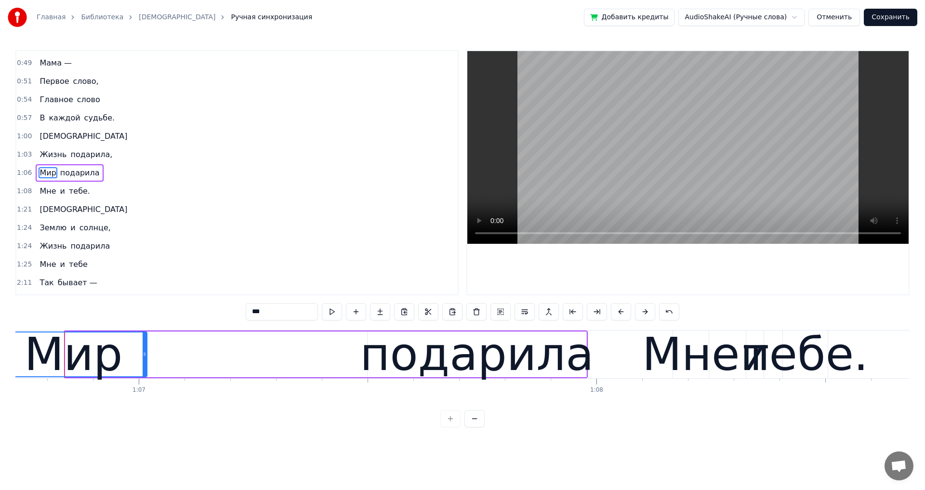
drag, startPoint x: 67, startPoint y: 354, endPoint x: 2, endPoint y: 352, distance: 65.0
click at [2, 352] on div "Главная Библиотека Мама Ручная синхронизация Добавить кредиты AudioShakeAI (Руч…" at bounding box center [462, 213] width 925 height 427
click at [15, 408] on div "Главная Библиотека Мама Ручная синхронизация Добавить кредиты AudioShakeAI (Руч…" at bounding box center [462, 213] width 925 height 427
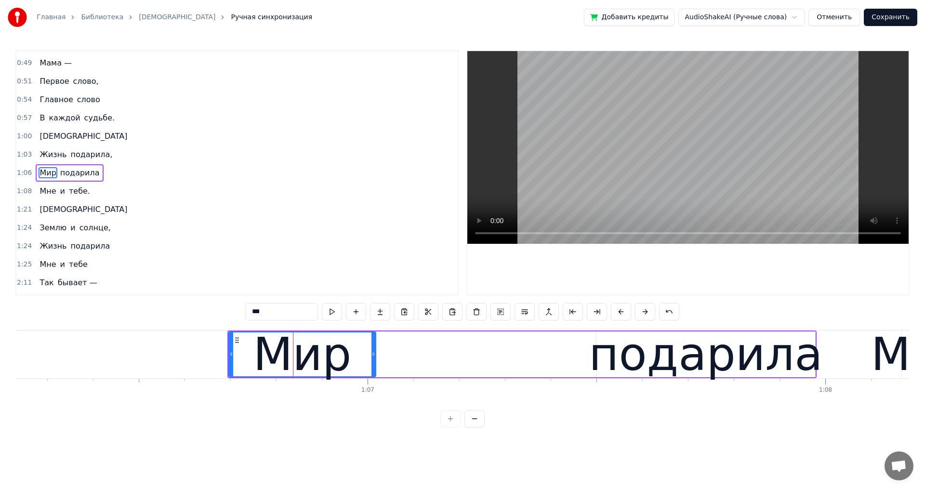
scroll to position [0, 30294]
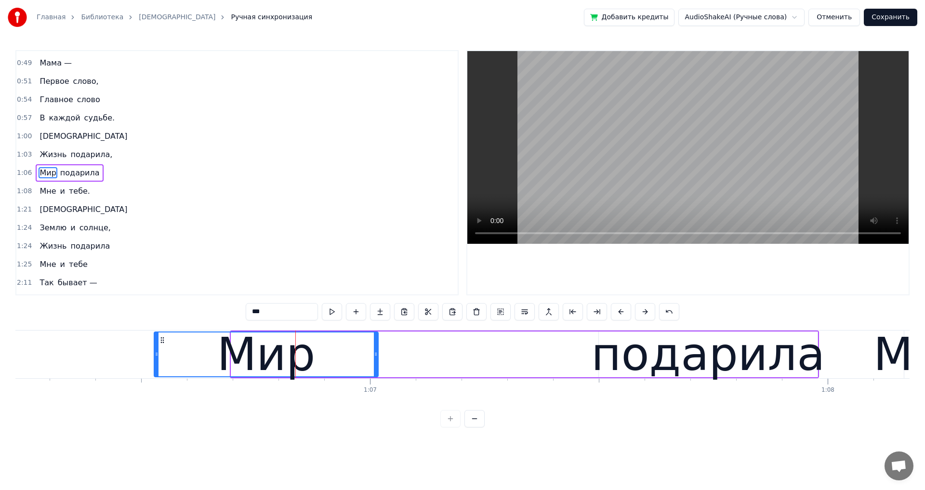
drag, startPoint x: 232, startPoint y: 354, endPoint x: 155, endPoint y: 359, distance: 77.2
click at [155, 359] on div at bounding box center [157, 354] width 4 height 44
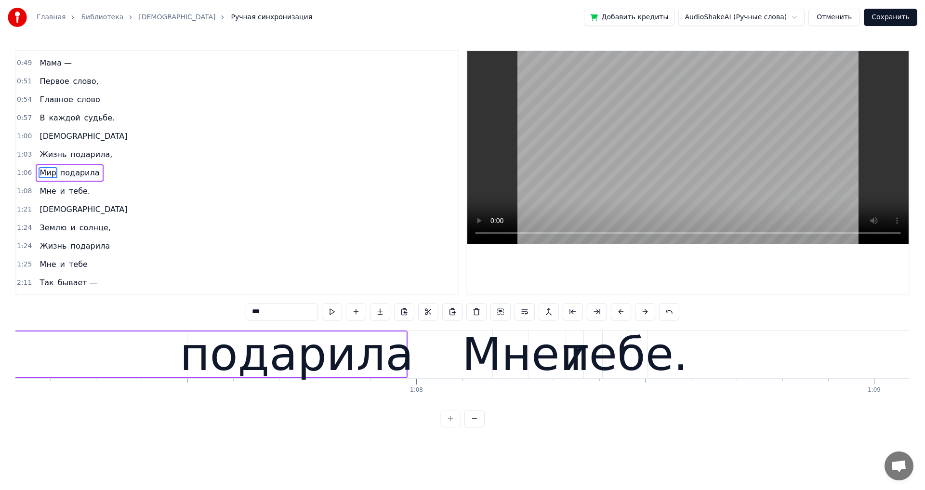
scroll to position [0, 30718]
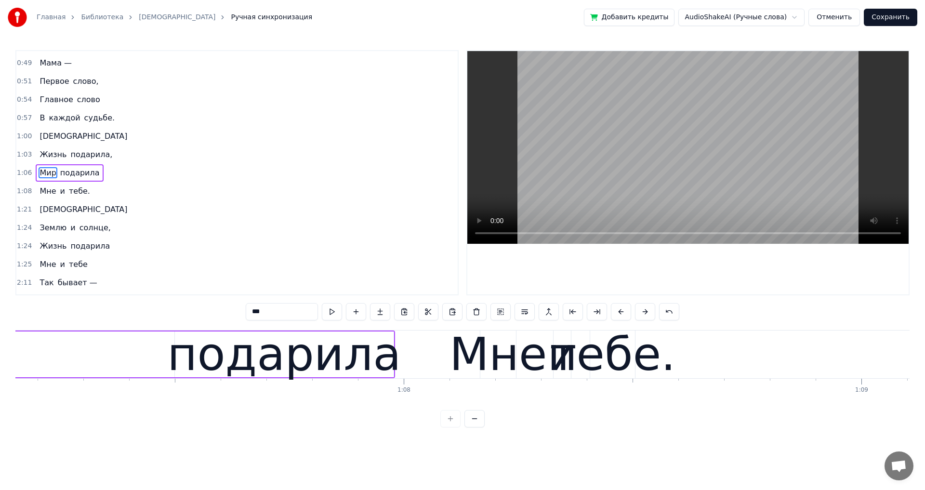
click at [464, 352] on div "Мне" at bounding box center [498, 354] width 98 height 69
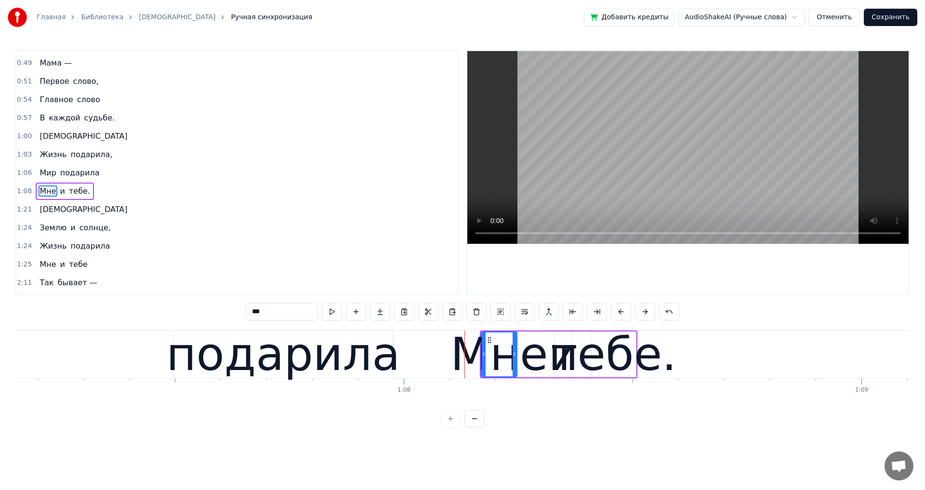
scroll to position [308, 0]
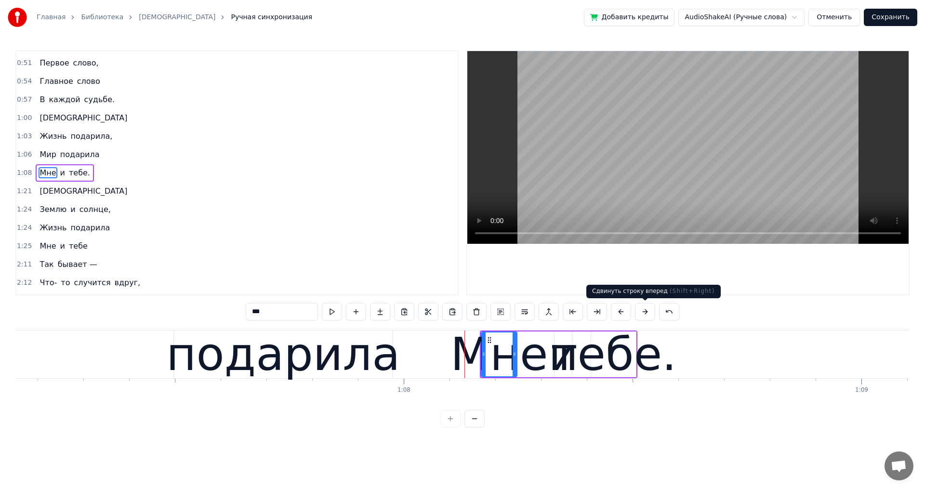
click at [642, 312] on button at bounding box center [645, 311] width 20 height 17
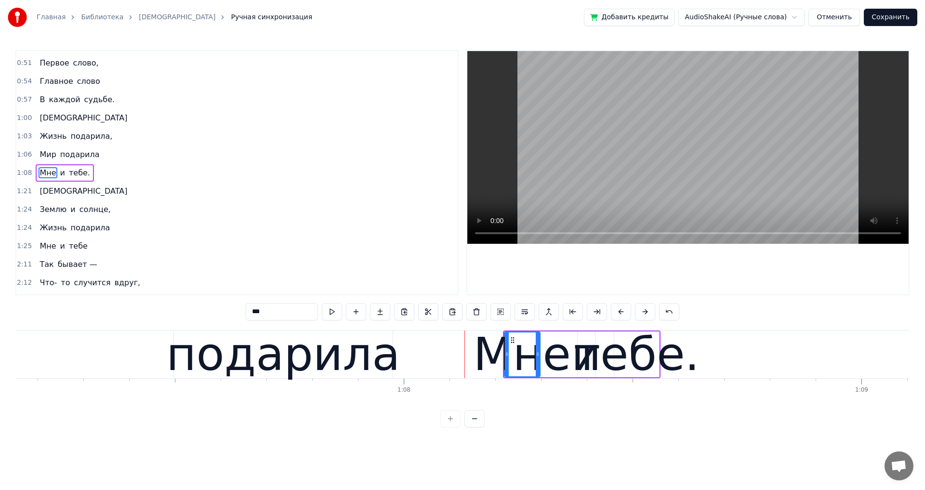
click at [642, 312] on button at bounding box center [645, 311] width 20 height 17
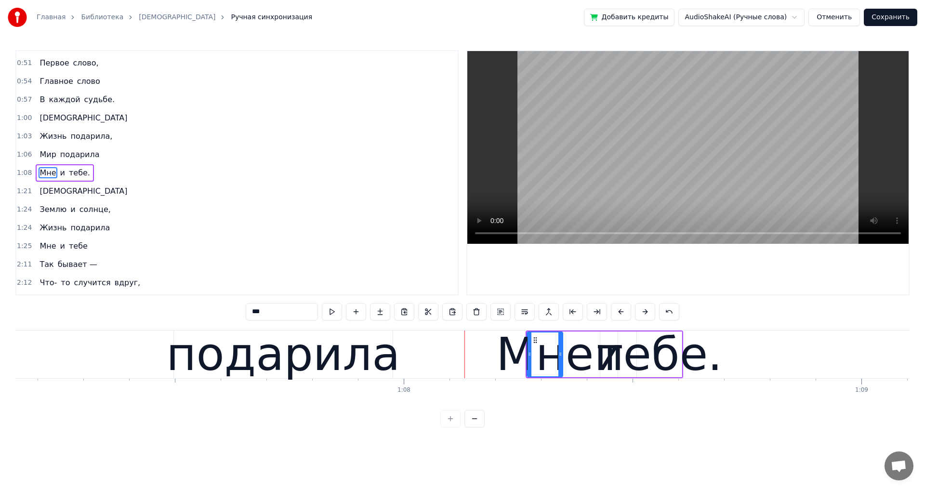
click at [642, 312] on button at bounding box center [645, 311] width 20 height 17
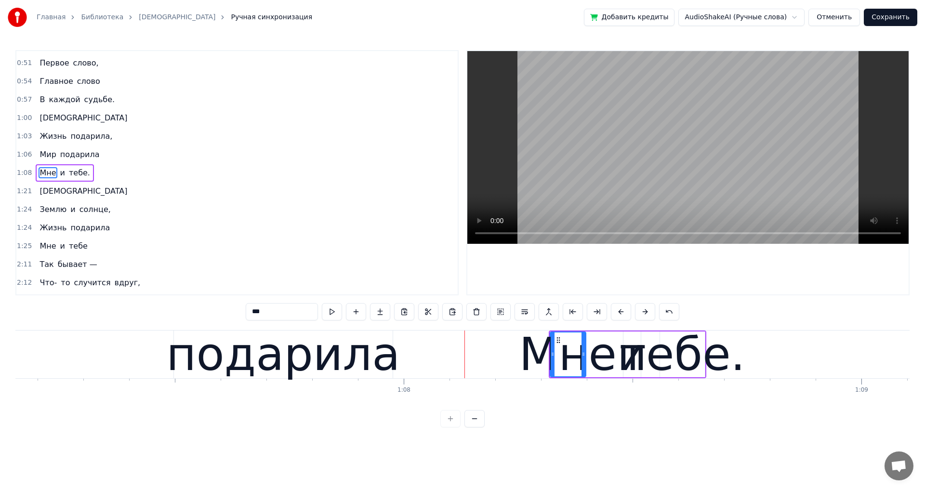
click at [642, 312] on button at bounding box center [645, 311] width 20 height 17
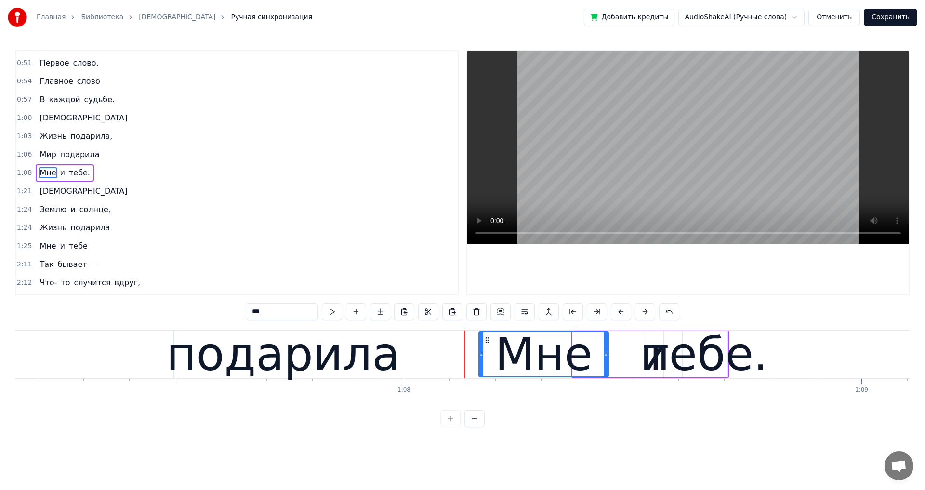
drag, startPoint x: 573, startPoint y: 355, endPoint x: 480, endPoint y: 358, distance: 93.0
click at [479, 357] on icon at bounding box center [481, 354] width 4 height 8
click at [700, 364] on div "тебе." at bounding box center [705, 354] width 126 height 69
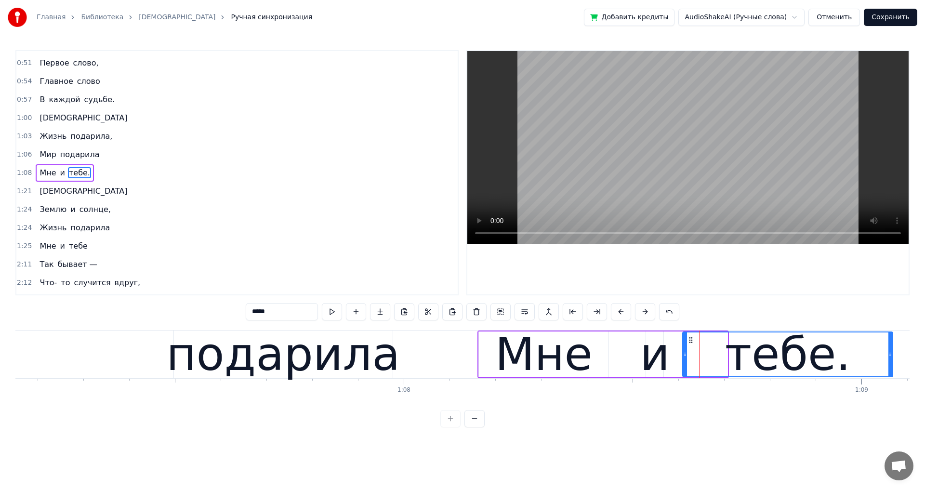
drag, startPoint x: 726, startPoint y: 355, endPoint x: 891, endPoint y: 355, distance: 165.2
click at [891, 355] on icon at bounding box center [890, 354] width 4 height 8
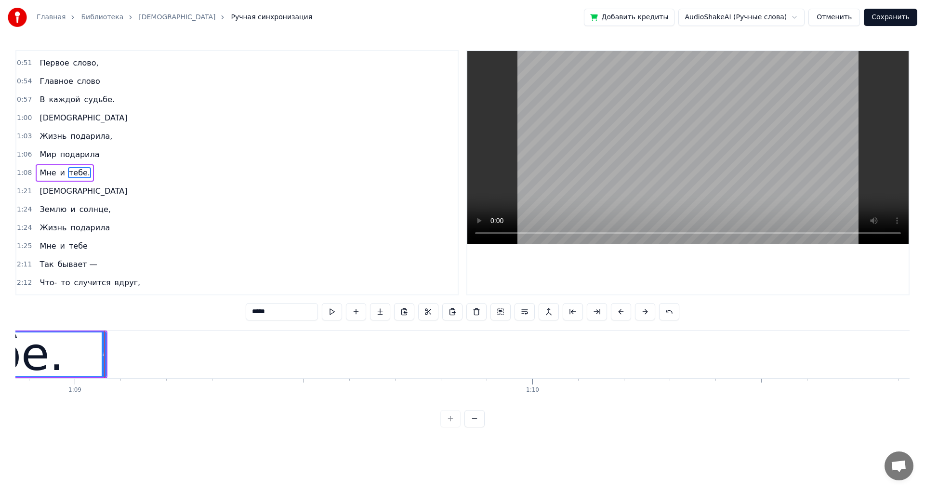
scroll to position [0, 31544]
click at [39, 118] on span "[DEMOGRAPHIC_DATA]" at bounding box center [84, 117] width 90 height 11
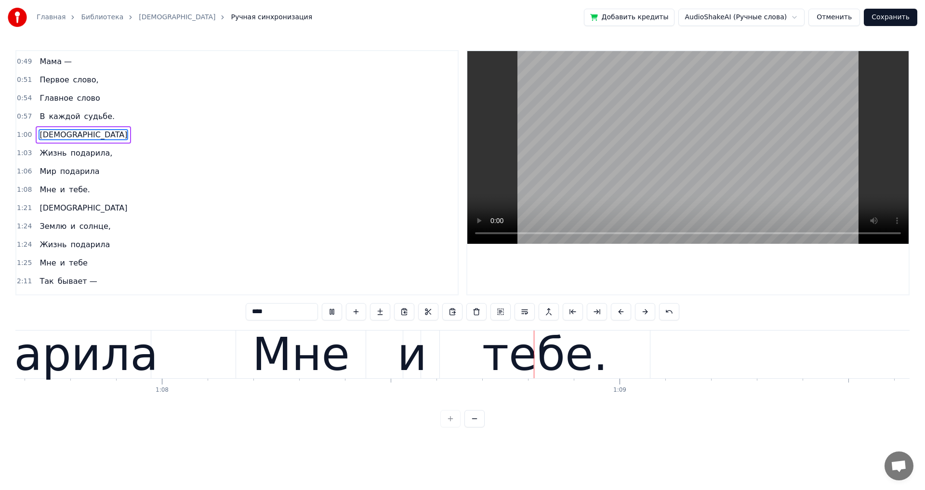
scroll to position [0, 31157]
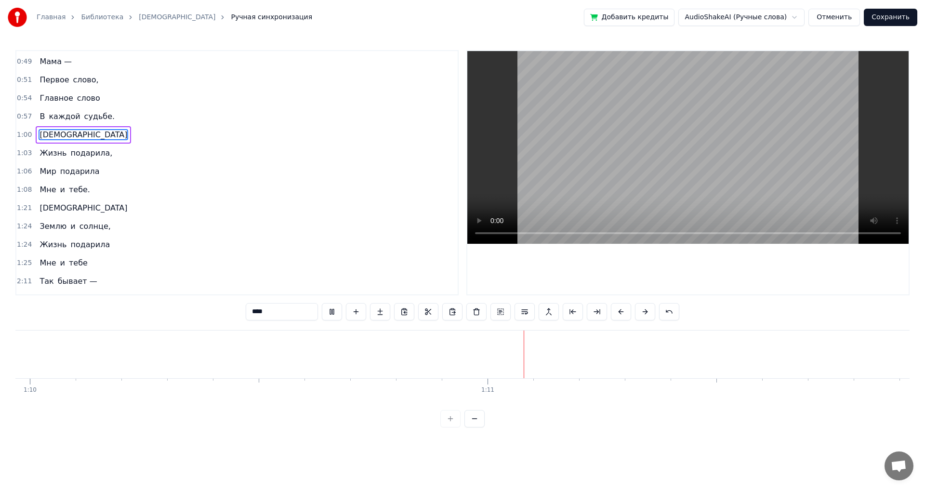
click at [53, 96] on span "Главное" at bounding box center [56, 97] width 35 height 11
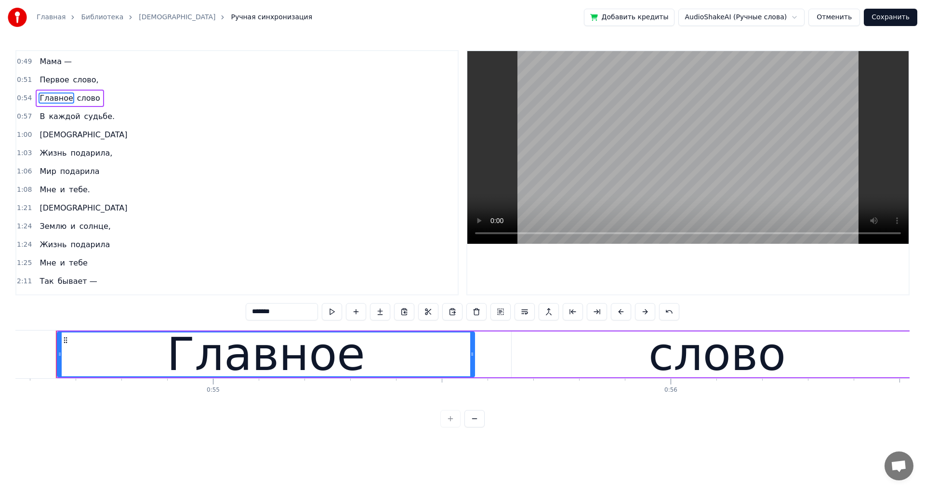
scroll to position [0, 24953]
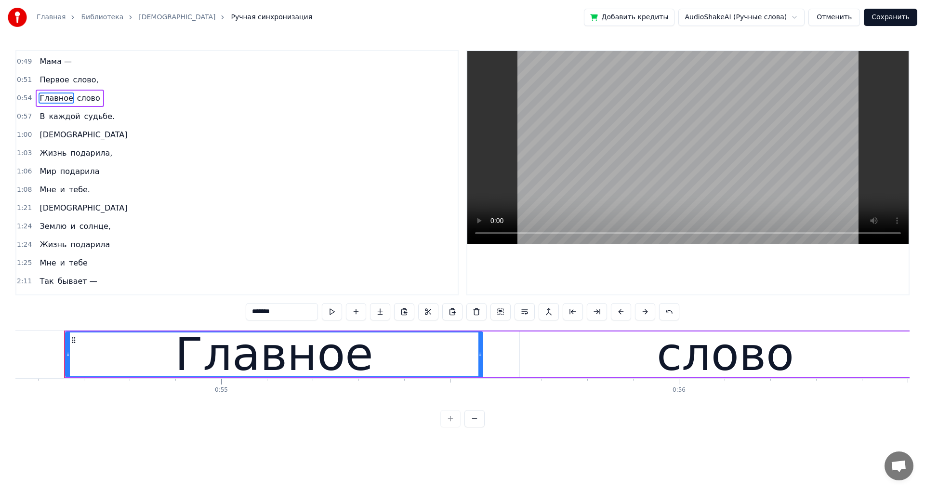
click at [59, 266] on span "и" at bounding box center [62, 262] width 7 height 11
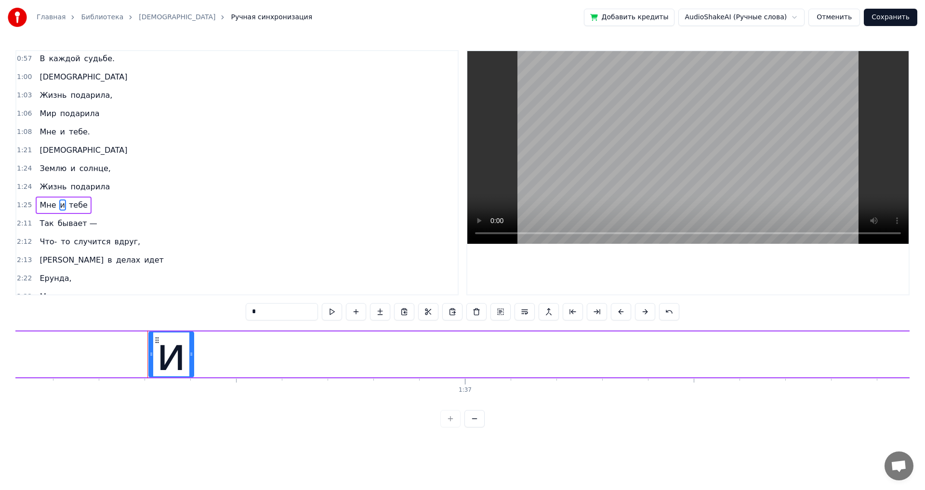
scroll to position [0, 44006]
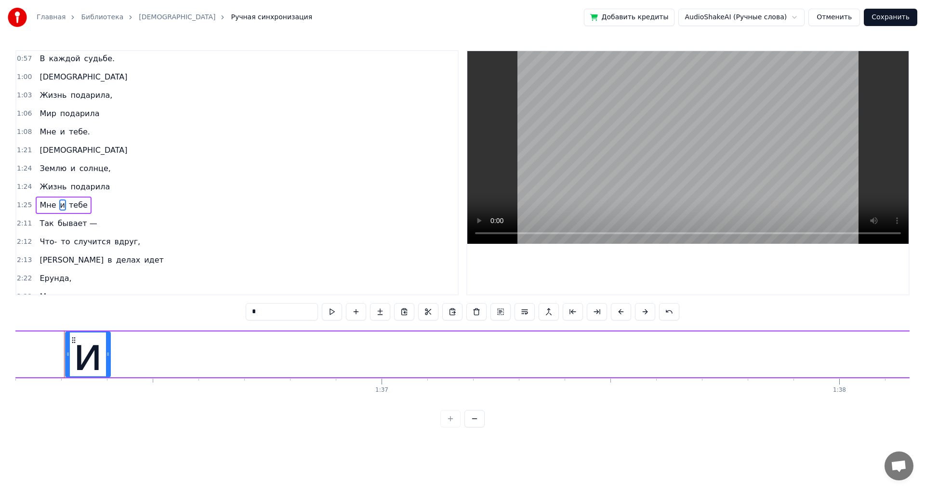
click at [59, 130] on span "и" at bounding box center [62, 131] width 7 height 11
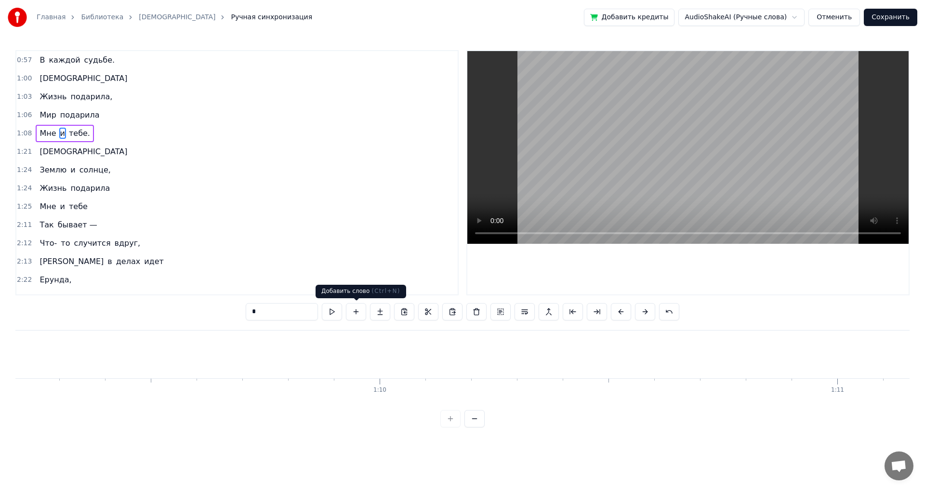
scroll to position [0, 31298]
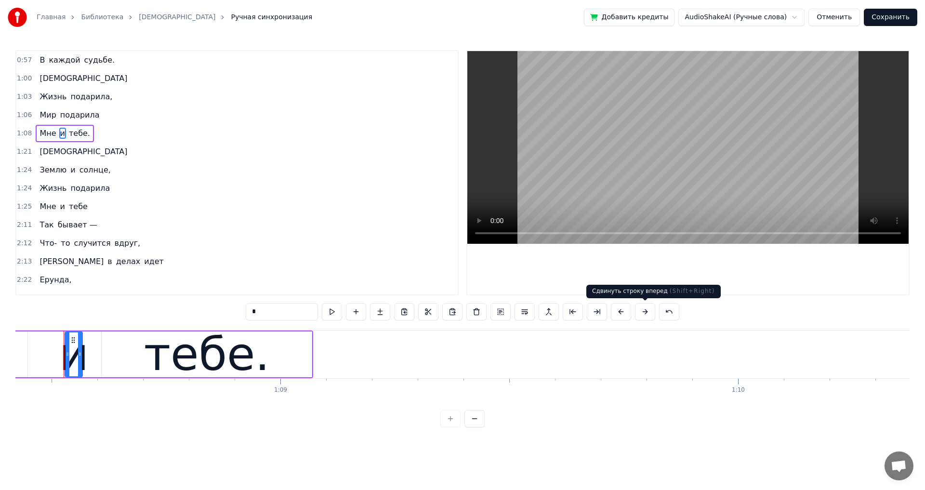
click at [647, 313] on button at bounding box center [645, 311] width 20 height 17
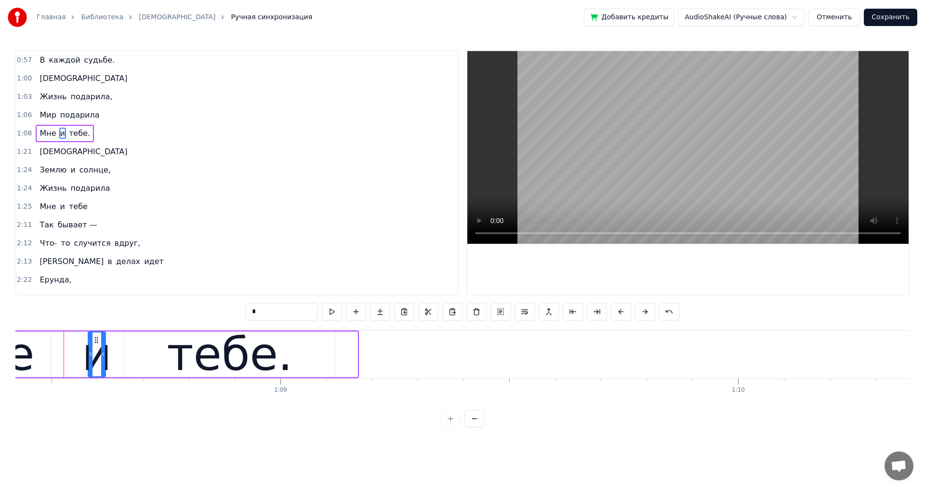
click at [647, 313] on button at bounding box center [645, 311] width 20 height 17
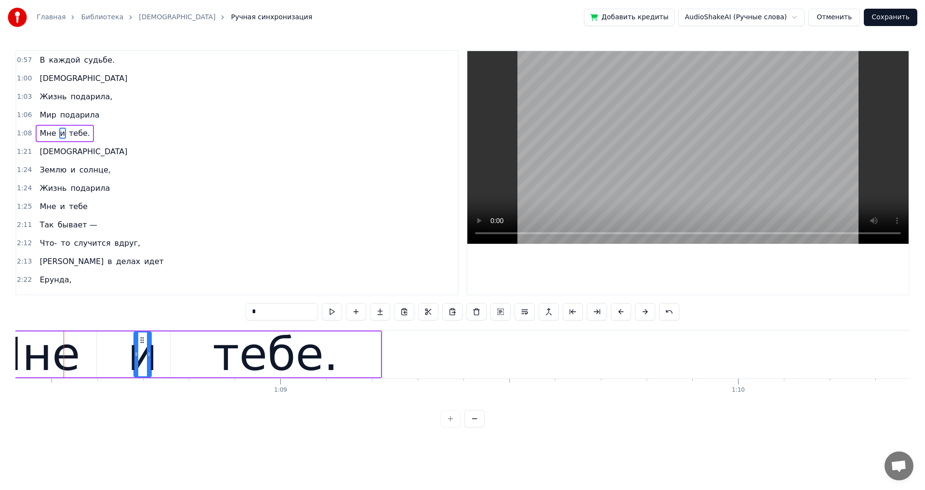
click at [647, 313] on button at bounding box center [645, 311] width 20 height 17
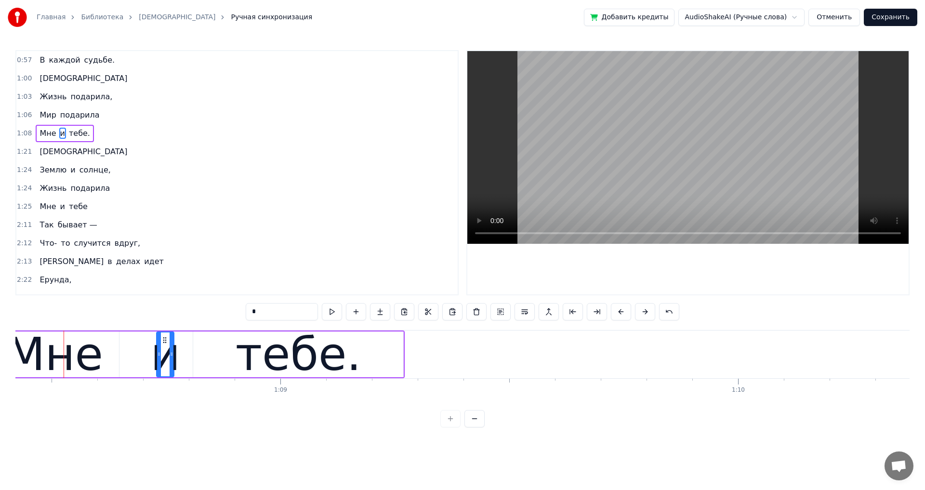
click at [647, 313] on button at bounding box center [645, 311] width 20 height 17
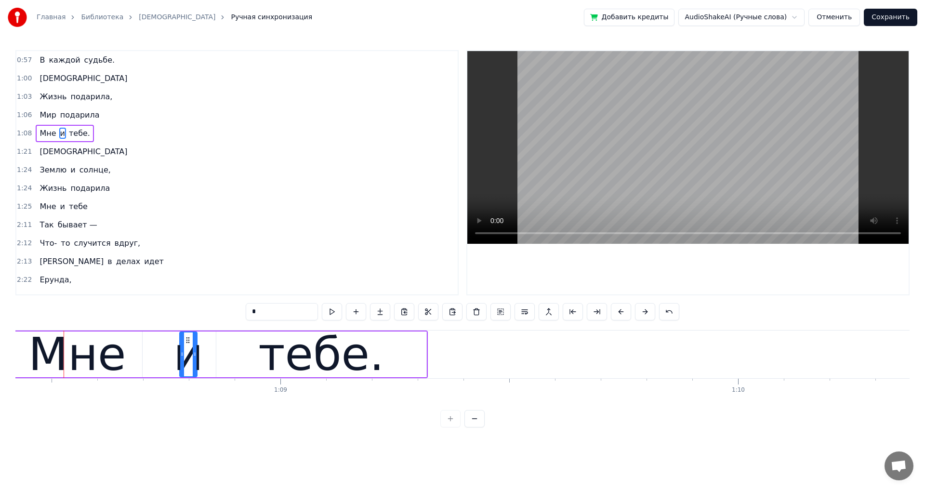
click at [646, 313] on button at bounding box center [645, 311] width 20 height 17
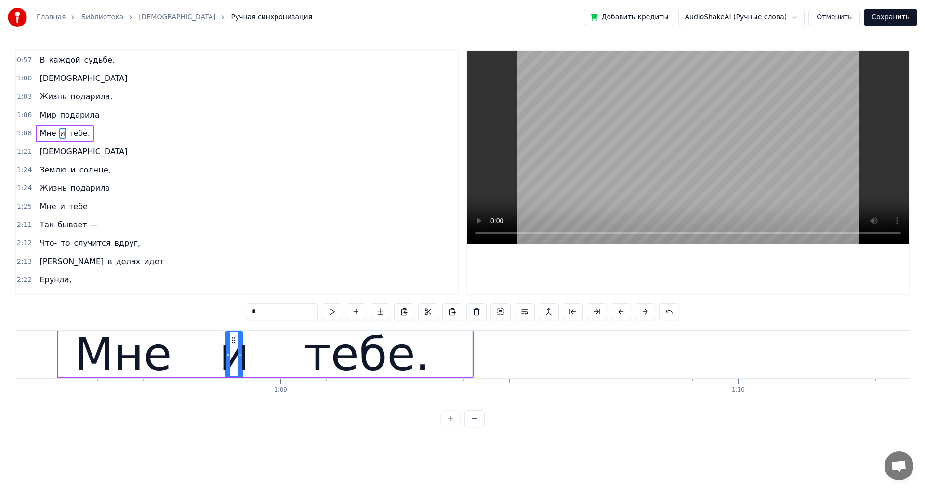
click at [646, 313] on button at bounding box center [645, 311] width 20 height 17
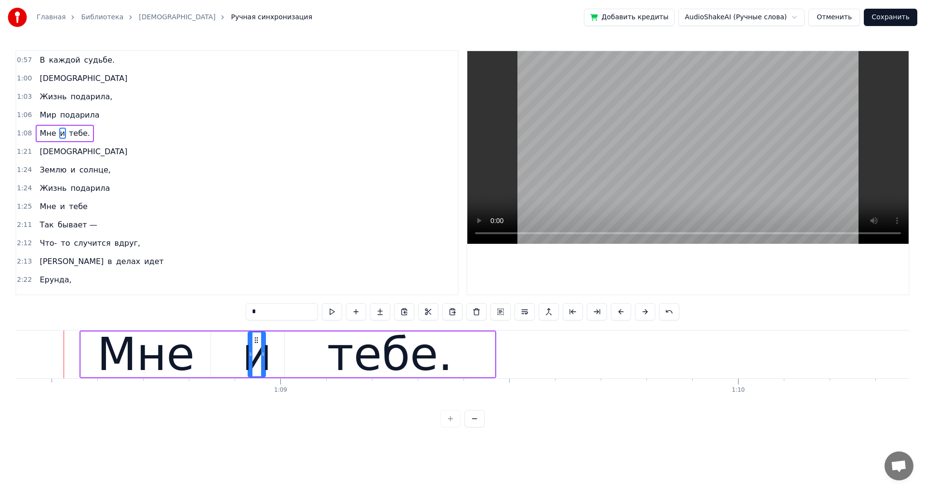
click at [646, 313] on button at bounding box center [645, 311] width 20 height 17
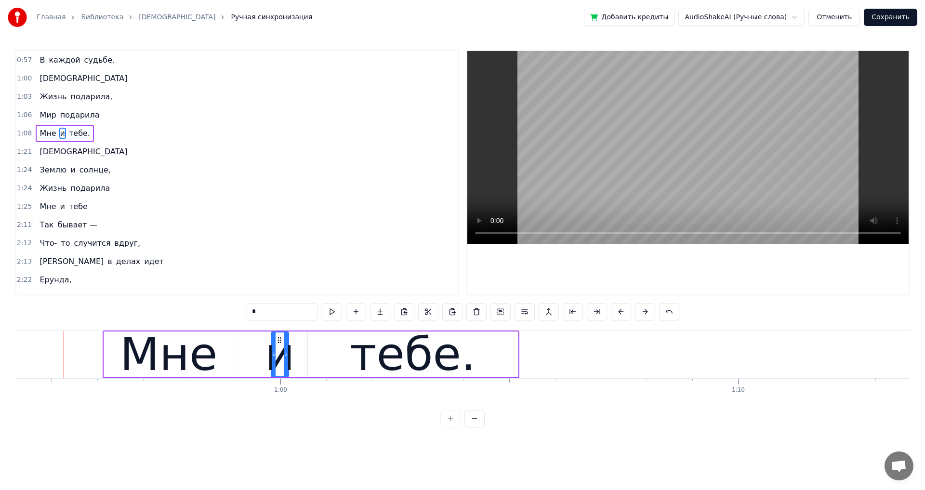
click at [646, 313] on button at bounding box center [645, 311] width 20 height 17
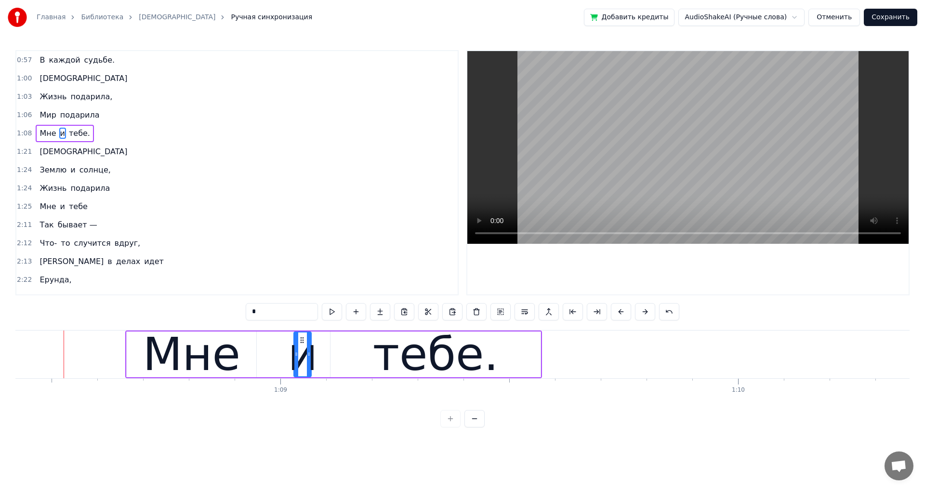
click at [646, 313] on button at bounding box center [645, 311] width 20 height 17
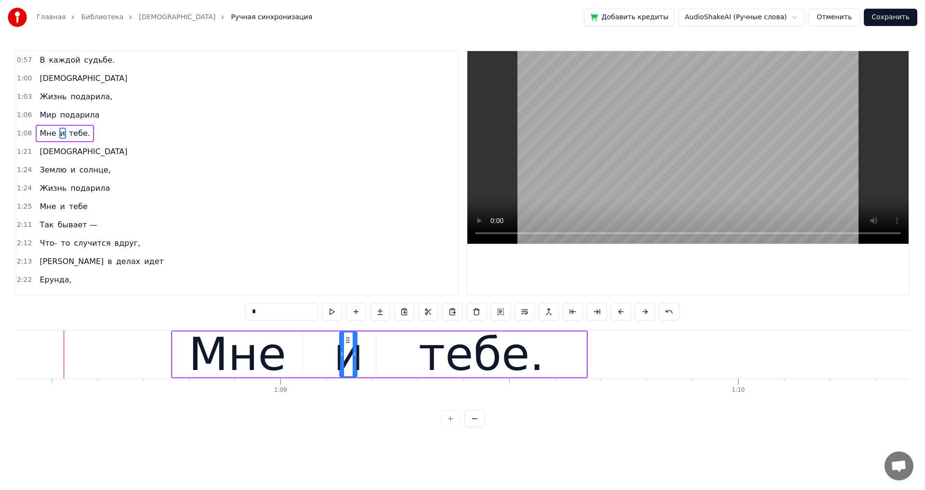
click at [646, 313] on button at bounding box center [645, 311] width 20 height 17
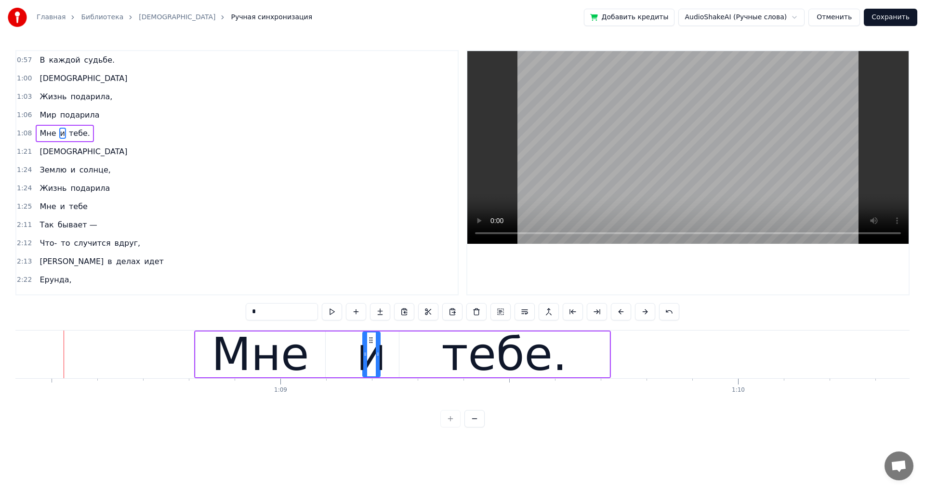
click at [646, 313] on button at bounding box center [645, 311] width 20 height 17
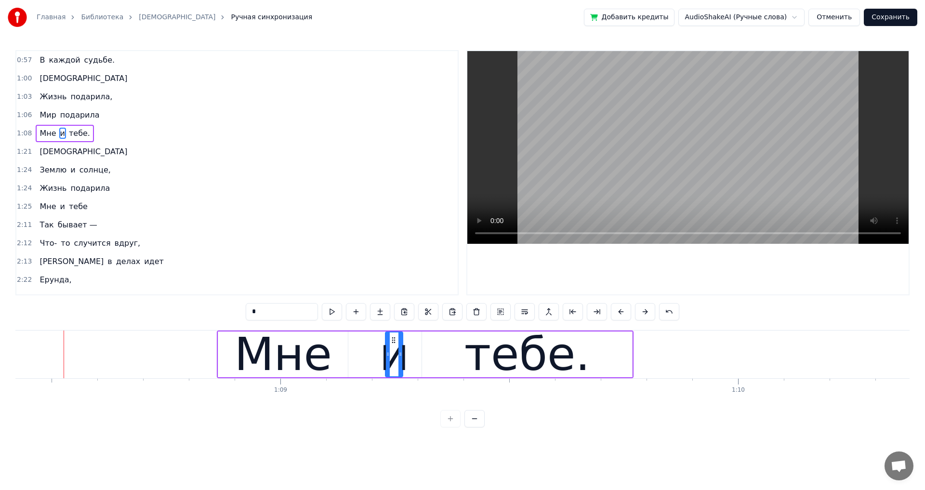
click at [646, 313] on button at bounding box center [645, 311] width 20 height 17
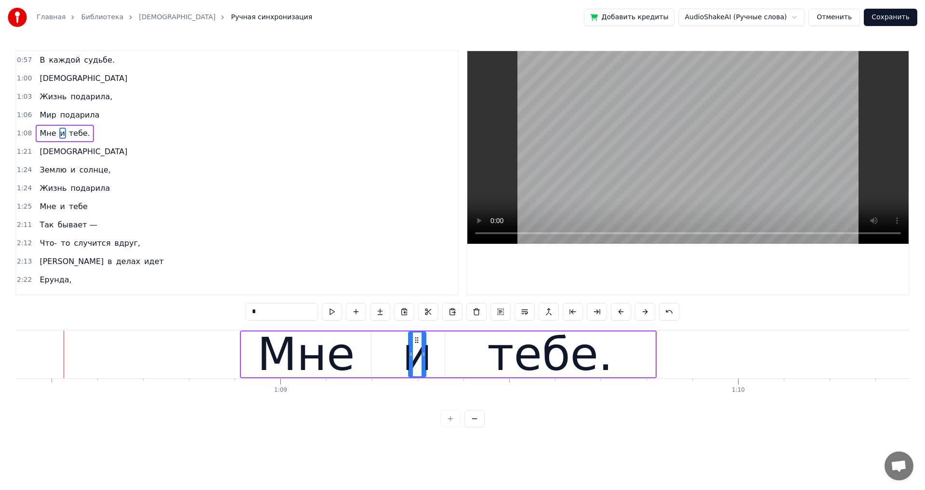
click at [646, 313] on button at bounding box center [645, 311] width 20 height 17
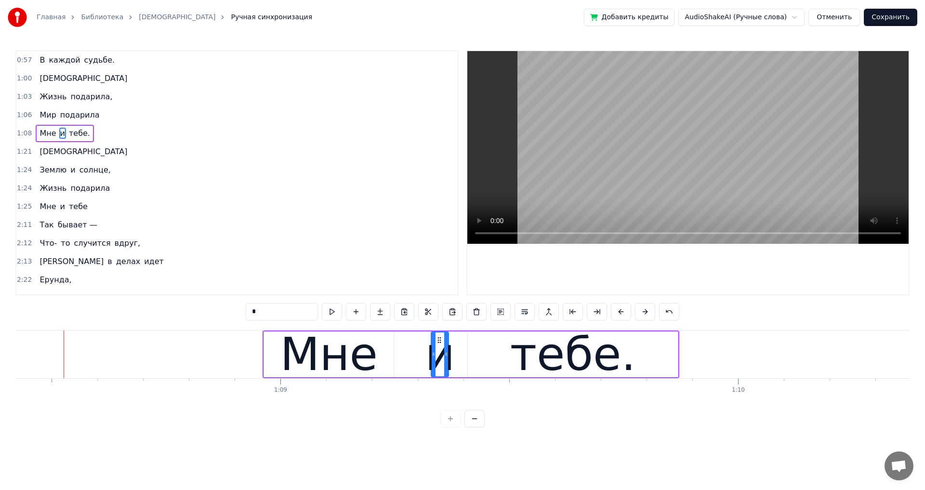
click at [646, 313] on button at bounding box center [645, 311] width 20 height 17
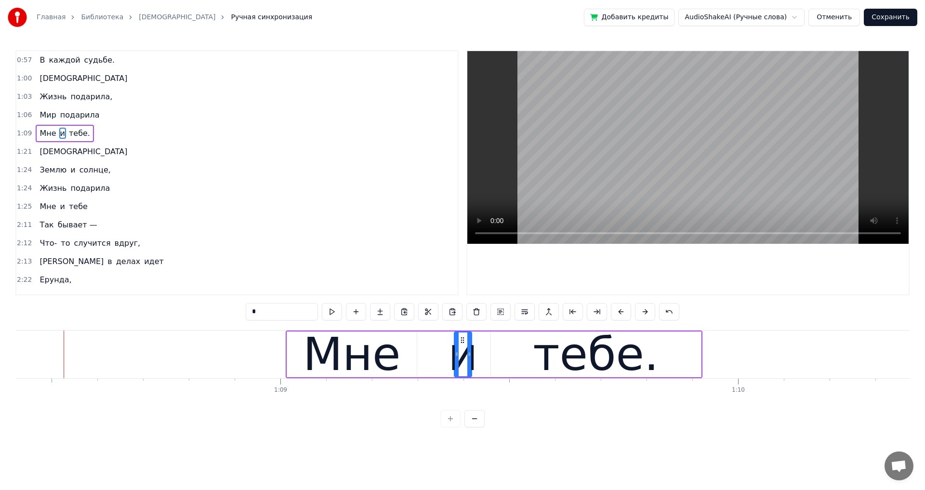
click at [646, 313] on button at bounding box center [645, 311] width 20 height 17
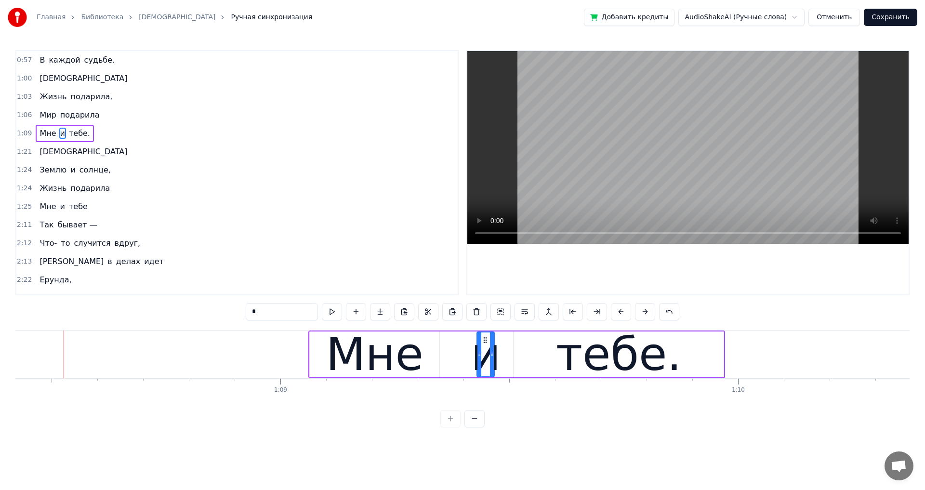
click at [646, 313] on button at bounding box center [645, 311] width 20 height 17
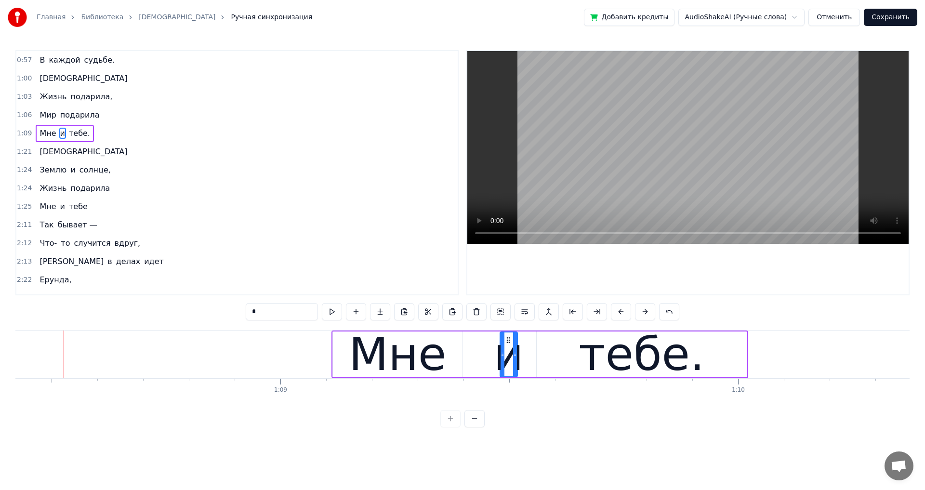
click at [710, 360] on div "тебе." at bounding box center [641, 354] width 210 height 46
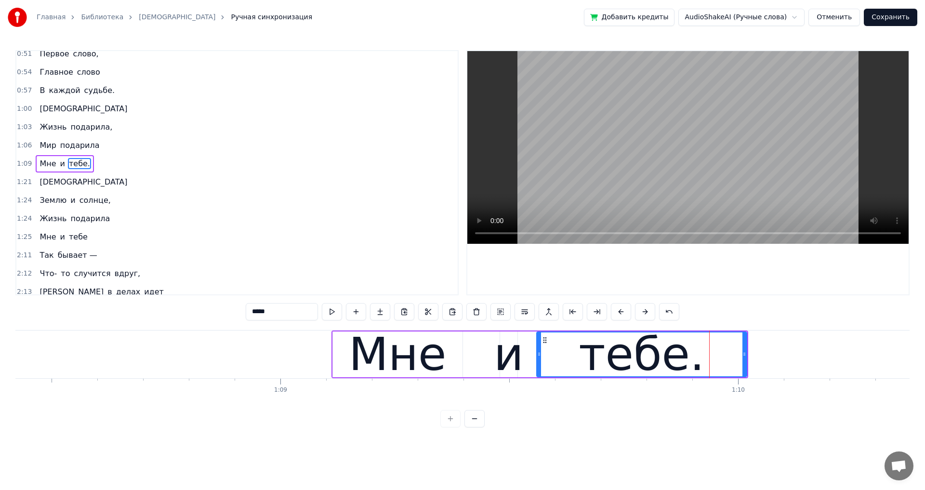
scroll to position [308, 0]
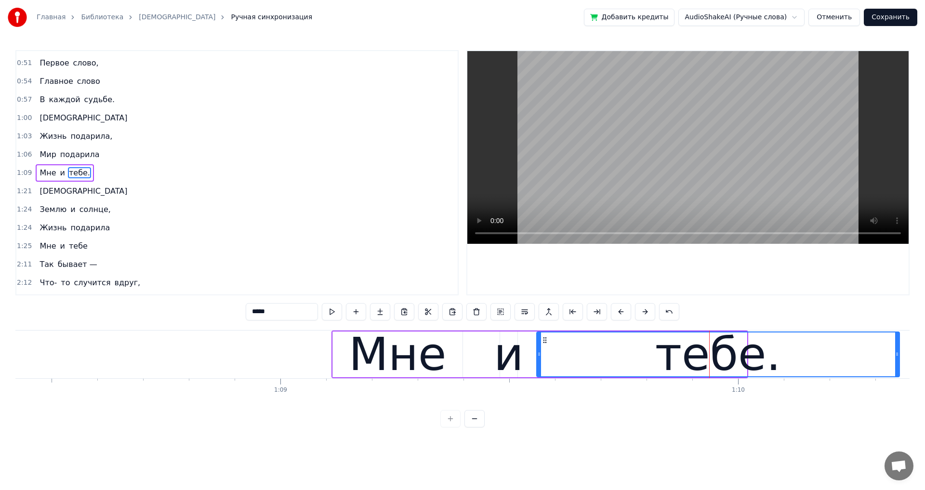
drag, startPoint x: 745, startPoint y: 354, endPoint x: 898, endPoint y: 354, distance: 152.6
click at [898, 354] on icon at bounding box center [897, 354] width 4 height 8
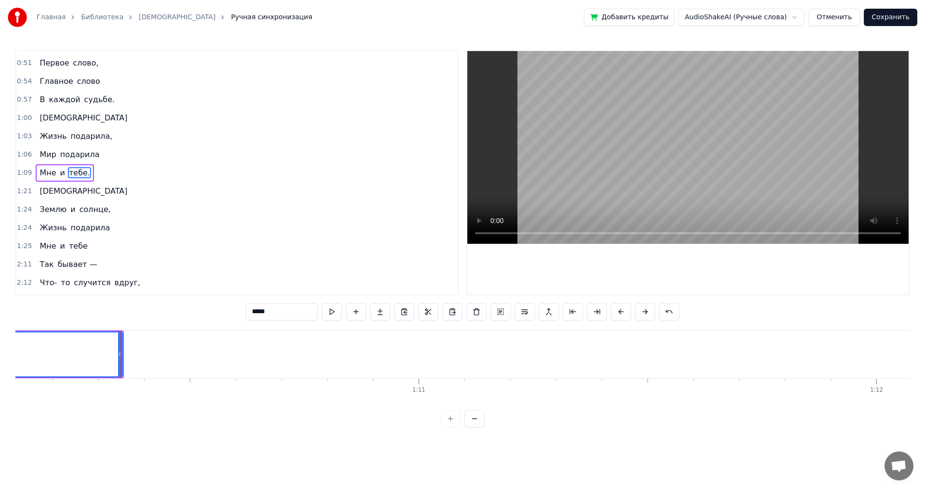
scroll to position [0, 32132]
click at [39, 82] on span "Главное" at bounding box center [56, 81] width 35 height 11
type input "*******"
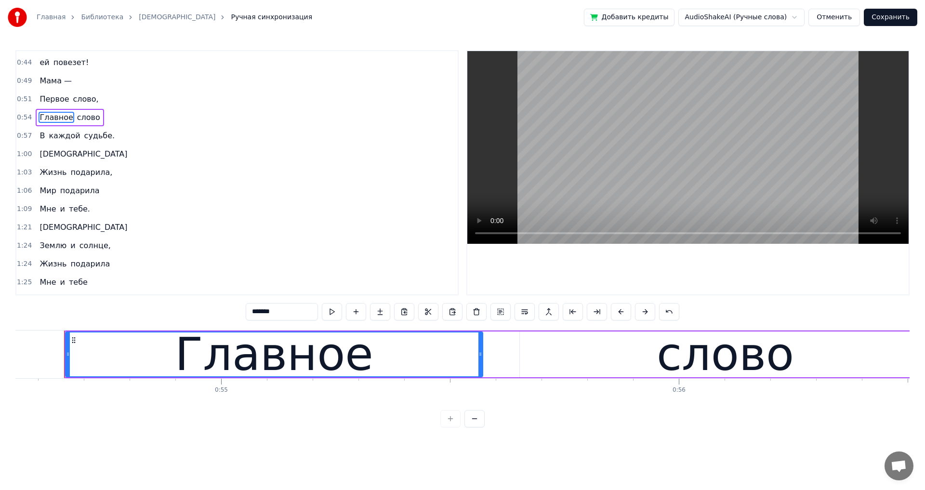
click at [47, 63] on div "ей повезет!" at bounding box center [64, 62] width 57 height 17
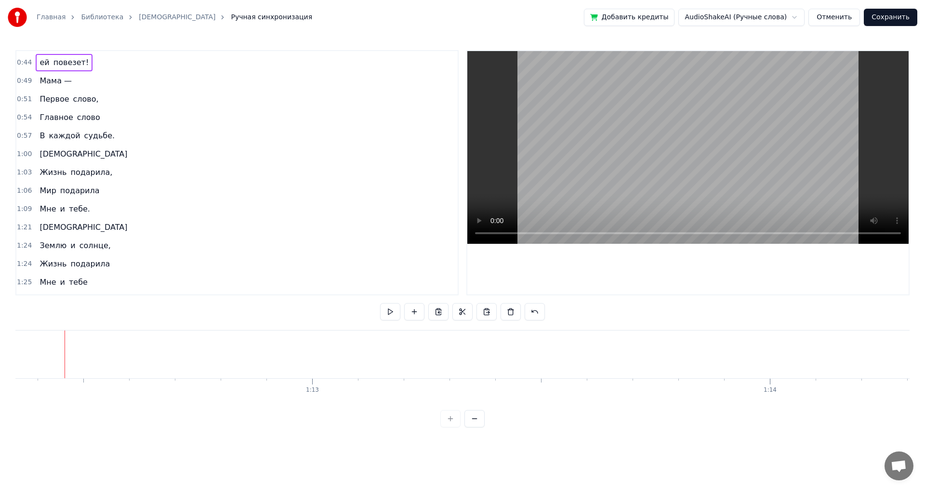
scroll to position [0, 33097]
click at [39, 228] on span "[DEMOGRAPHIC_DATA]" at bounding box center [84, 226] width 90 height 11
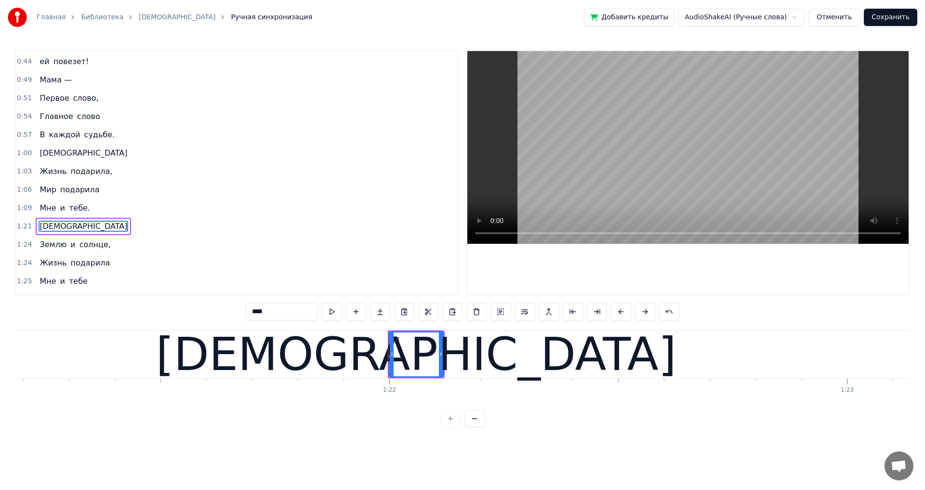
scroll to position [0, 37460]
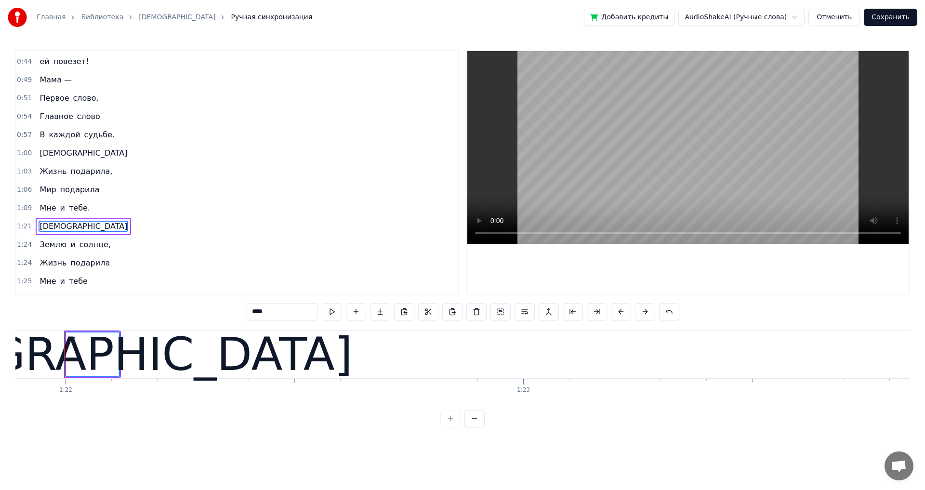
click at [47, 241] on span "Землю" at bounding box center [53, 244] width 29 height 11
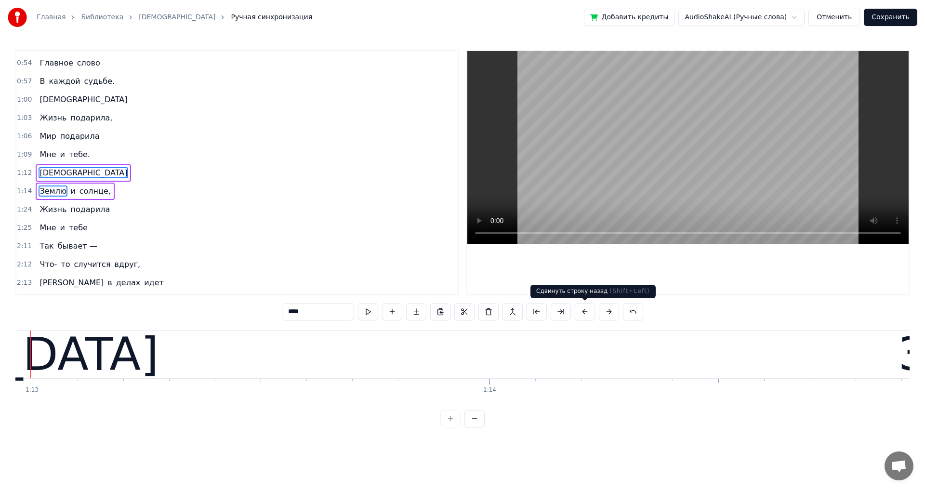
scroll to position [0, 33343]
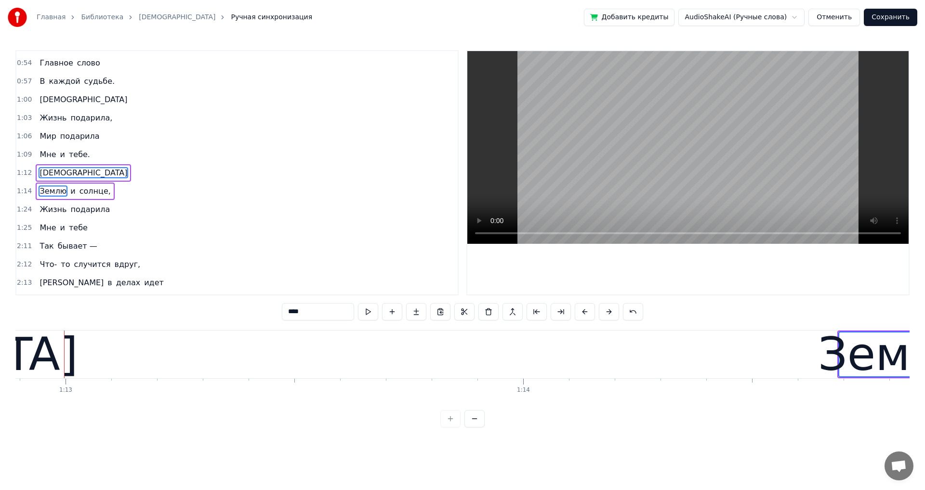
click at [47, 154] on span "Мне" at bounding box center [48, 154] width 18 height 11
type input "***"
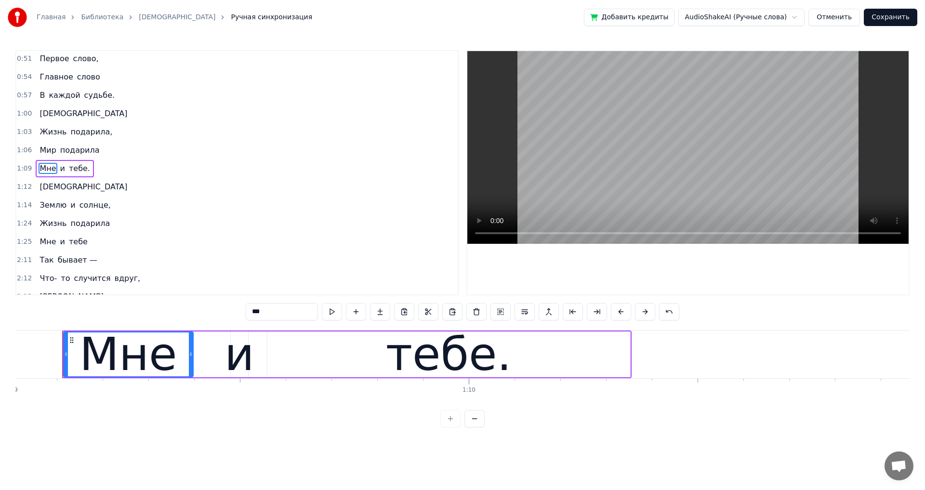
click at [58, 137] on div "Жизнь подарила," at bounding box center [76, 131] width 80 height 17
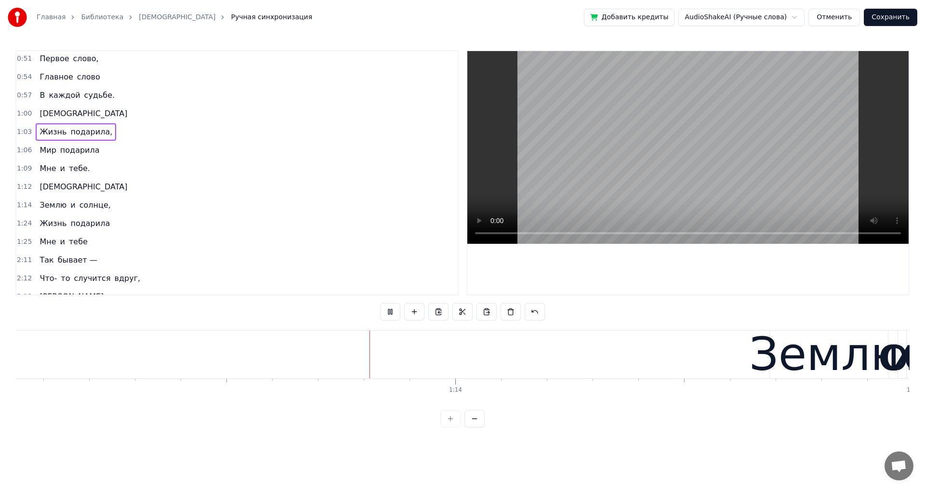
scroll to position [0, 33414]
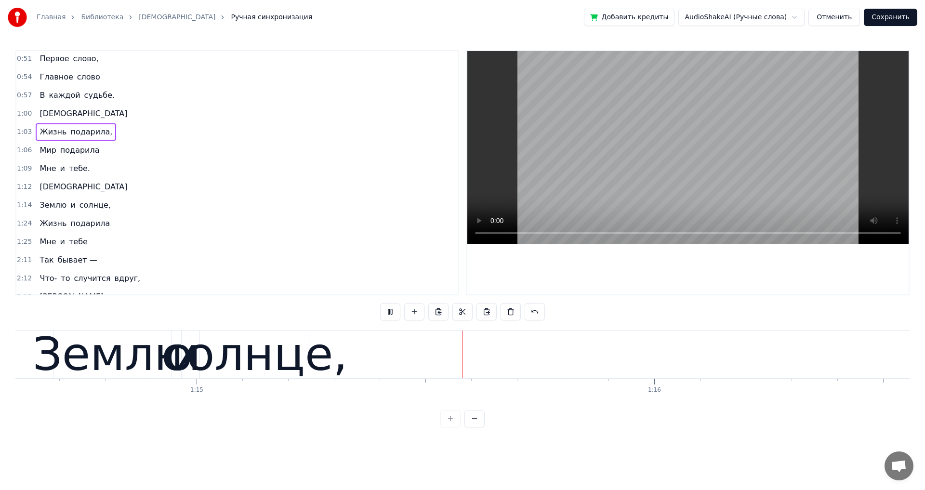
click at [461, 214] on div "0:03 Мама — 0:05 Первое слово, 0:08 Главное слово 0:10 В каждой судьбе. 0:13 Ма…" at bounding box center [462, 172] width 894 height 245
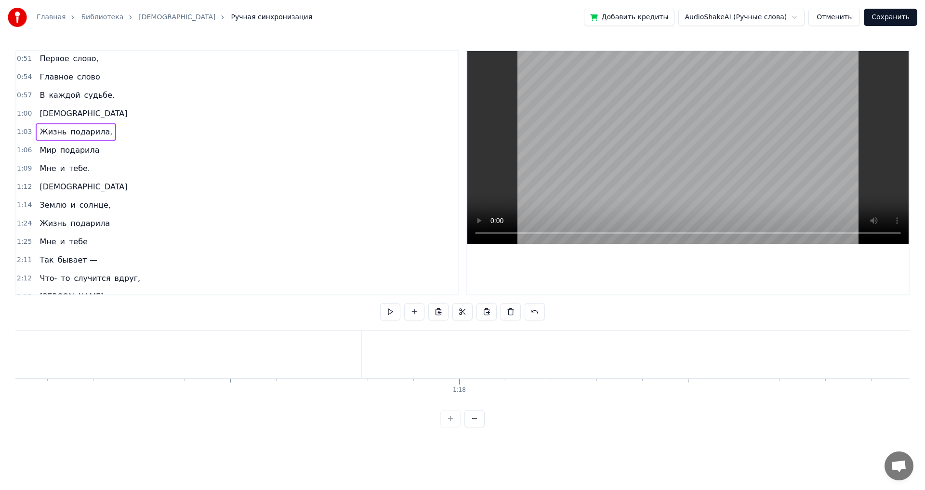
scroll to position [0, 35238]
click at [62, 202] on div "Землю и солнце," at bounding box center [75, 204] width 78 height 17
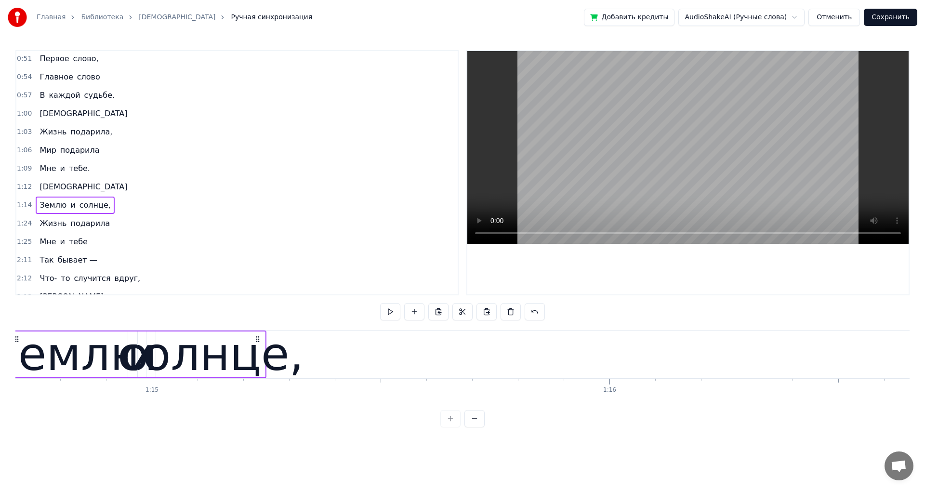
scroll to position [0, 34116]
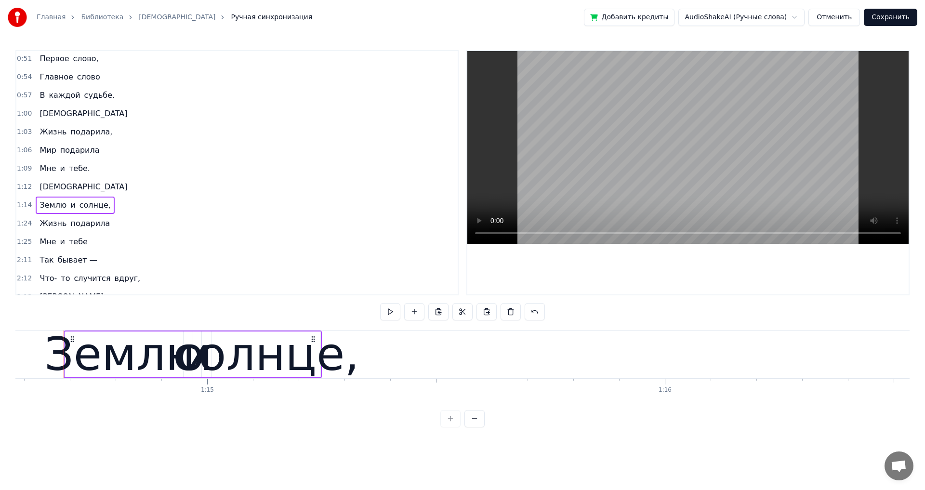
click at [317, 355] on div "солнце," at bounding box center [266, 354] width 186 height 69
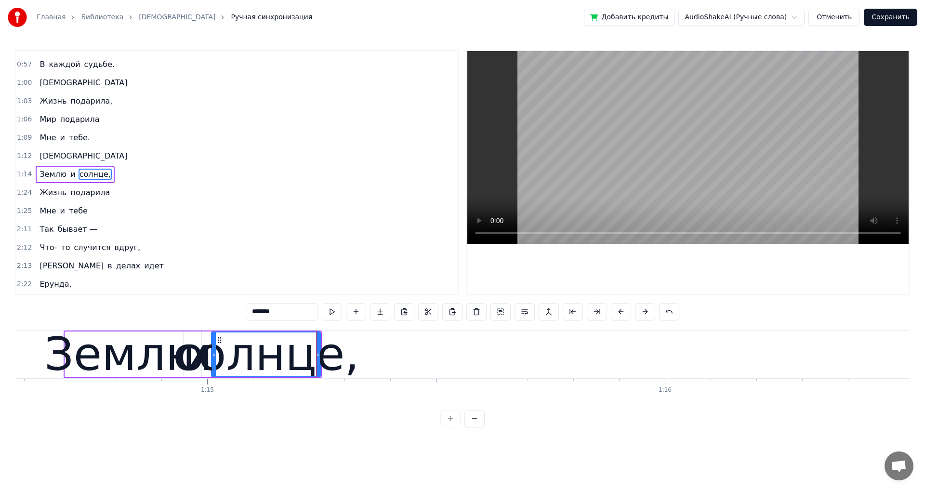
scroll to position [345, 0]
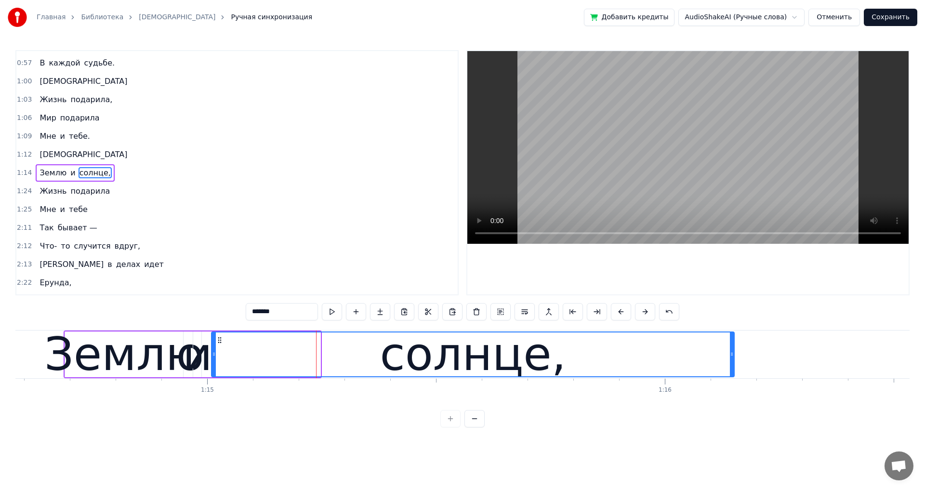
drag, startPoint x: 319, startPoint y: 356, endPoint x: 732, endPoint y: 362, distance: 413.7
click at [732, 362] on div at bounding box center [731, 354] width 4 height 44
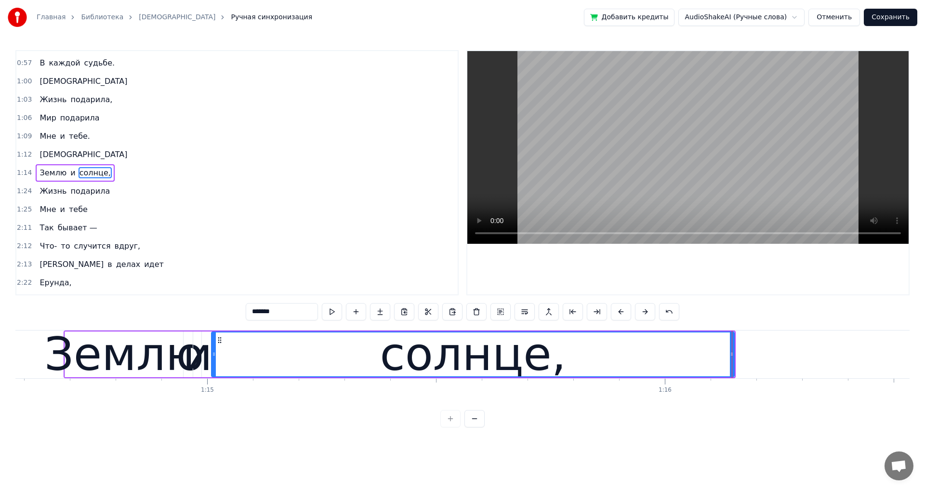
click at [135, 357] on div "Землю" at bounding box center [124, 354] width 160 height 69
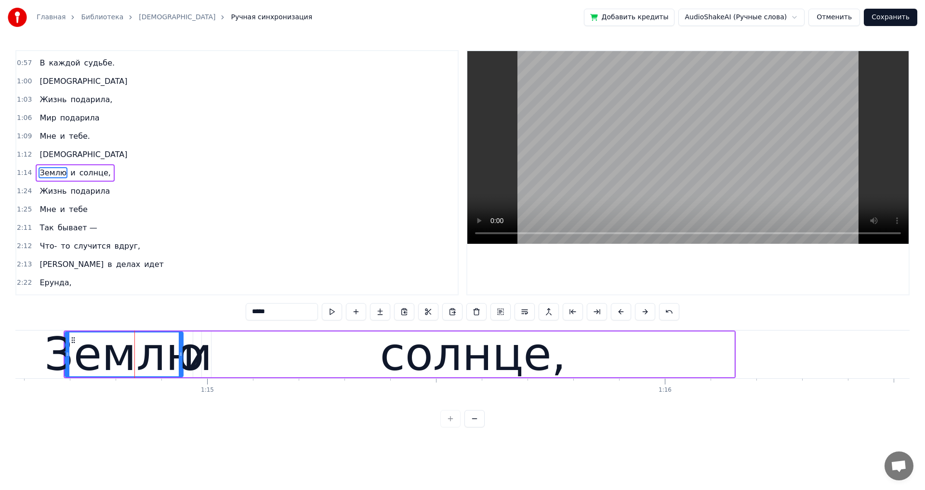
click at [205, 360] on div "и" at bounding box center [197, 354] width 30 height 69
click at [228, 357] on div "солнце," at bounding box center [472, 354] width 522 height 46
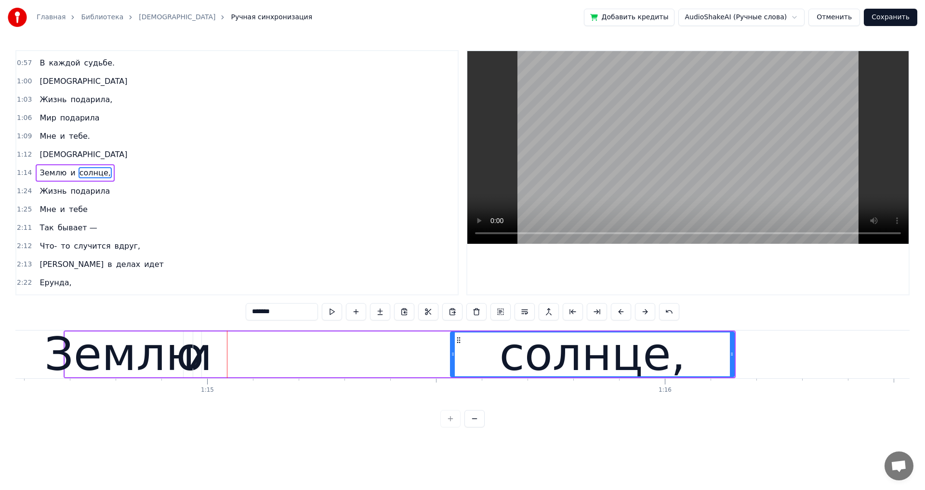
drag, startPoint x: 214, startPoint y: 354, endPoint x: 453, endPoint y: 355, distance: 238.8
click at [453, 355] on icon at bounding box center [453, 354] width 4 height 8
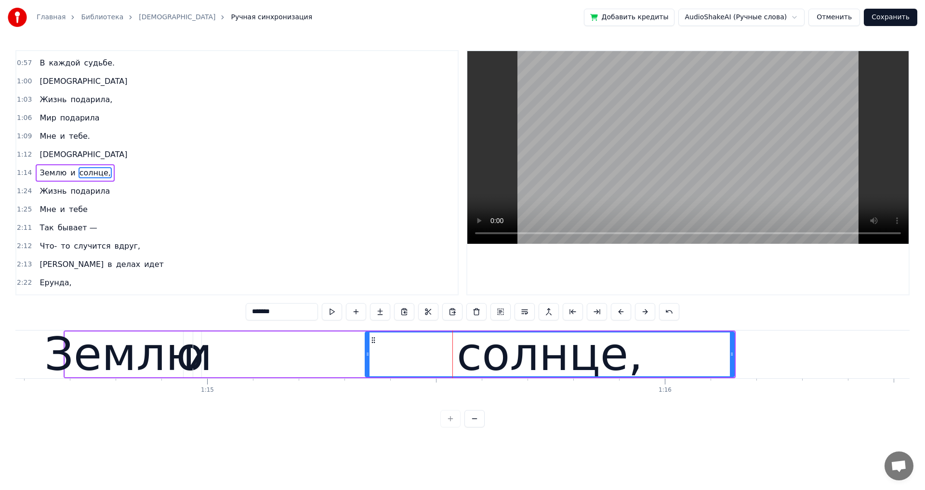
drag, startPoint x: 453, startPoint y: 356, endPoint x: 367, endPoint y: 357, distance: 85.2
click at [367, 357] on icon at bounding box center [367, 354] width 4 height 8
click at [205, 359] on div "и" at bounding box center [197, 354] width 30 height 69
type input "*"
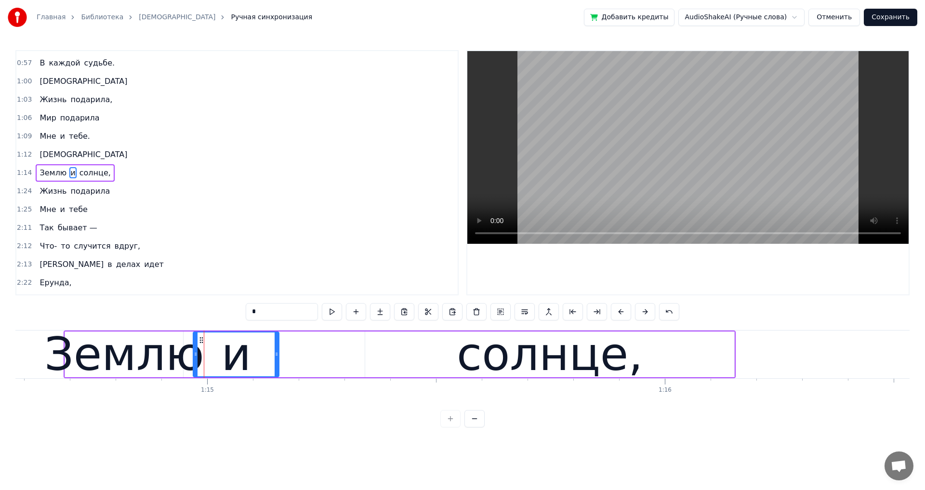
drag, startPoint x: 199, startPoint y: 355, endPoint x: 276, endPoint y: 353, distance: 77.1
click at [276, 353] on icon at bounding box center [276, 354] width 4 height 8
drag, startPoint x: 195, startPoint y: 353, endPoint x: 234, endPoint y: 348, distance: 40.3
click at [234, 348] on div at bounding box center [236, 354] width 4 height 44
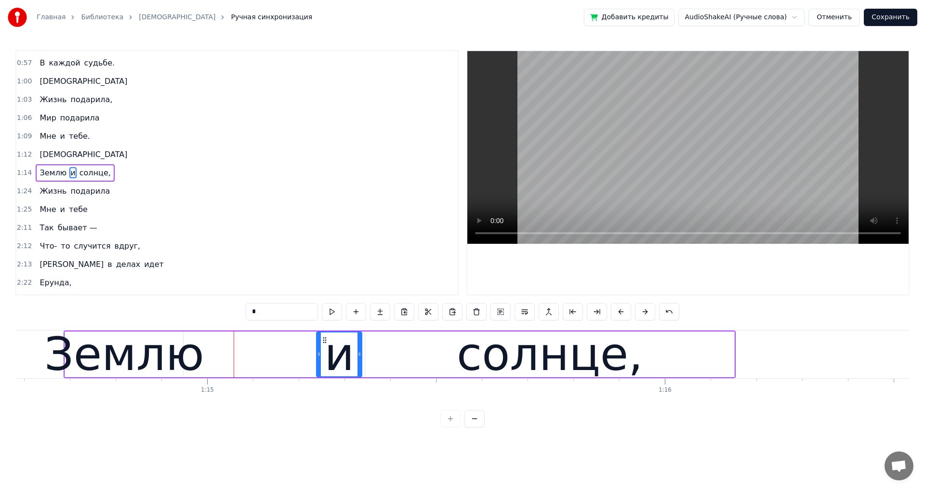
drag, startPoint x: 242, startPoint y: 339, endPoint x: 316, endPoint y: 341, distance: 74.2
click at [325, 340] on icon at bounding box center [325, 340] width 8 height 8
click at [202, 350] on div "Землю и солнце," at bounding box center [400, 354] width 672 height 48
click at [135, 362] on div "Землю" at bounding box center [124, 354] width 160 height 69
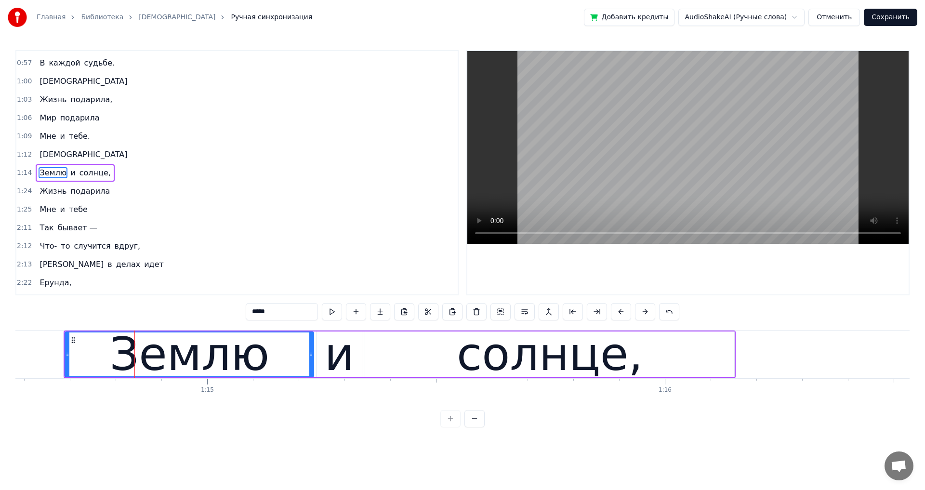
drag, startPoint x: 182, startPoint y: 355, endPoint x: 312, endPoint y: 358, distance: 130.5
click at [312, 358] on div at bounding box center [311, 354] width 4 height 44
click at [54, 155] on span "[DEMOGRAPHIC_DATA]" at bounding box center [84, 154] width 90 height 11
type input "****"
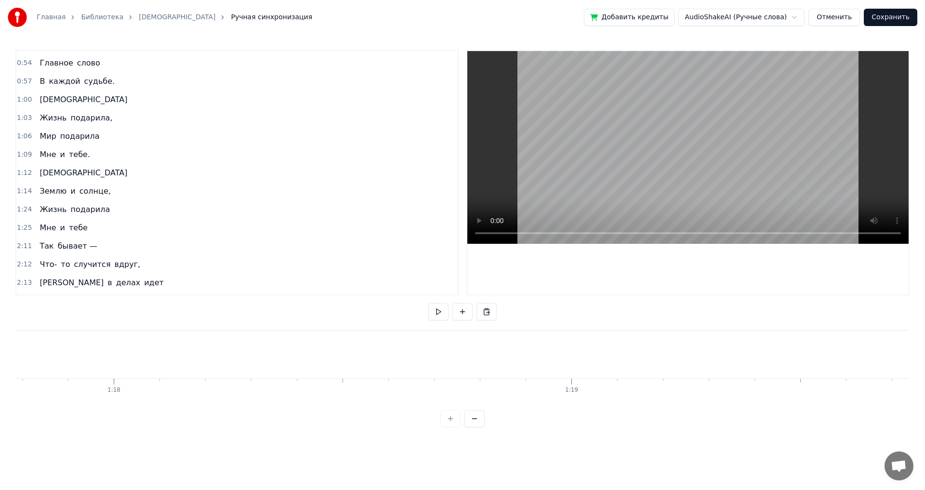
scroll to position [0, 35617]
click at [56, 211] on span "Жизнь" at bounding box center [53, 209] width 29 height 11
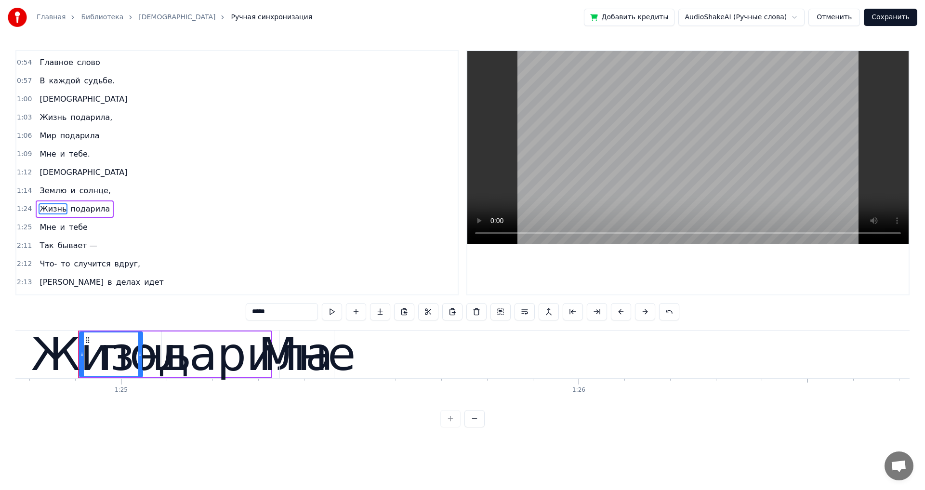
scroll to position [0, 38791]
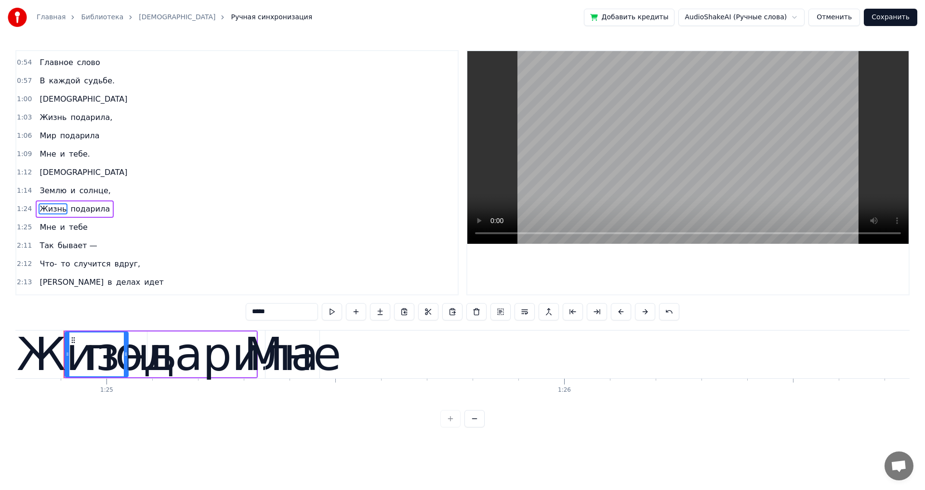
click at [50, 172] on span "[DEMOGRAPHIC_DATA]" at bounding box center [84, 172] width 90 height 11
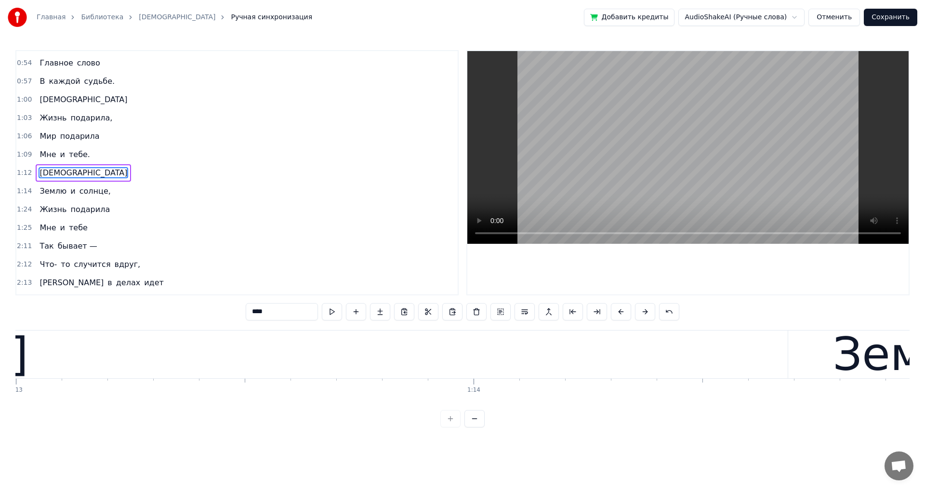
scroll to position [0, 33068]
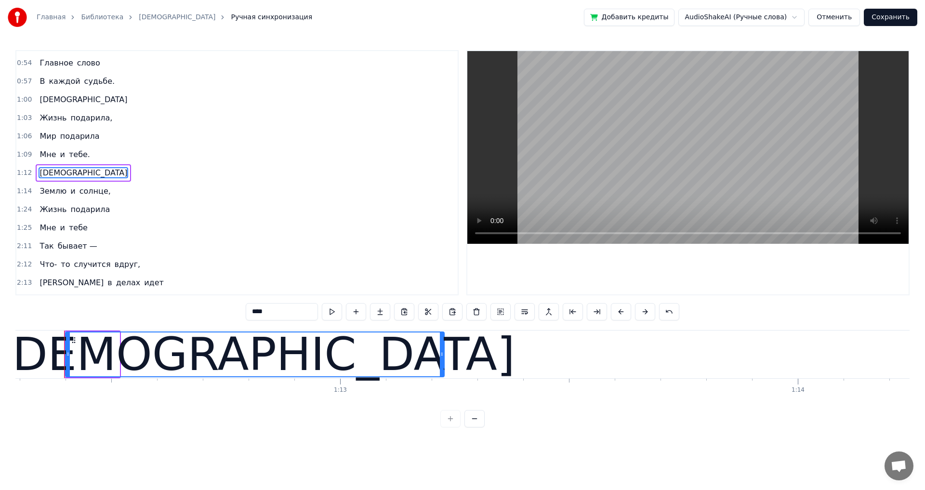
drag, startPoint x: 117, startPoint y: 353, endPoint x: 442, endPoint y: 367, distance: 324.8
click at [442, 367] on div at bounding box center [442, 354] width 4 height 44
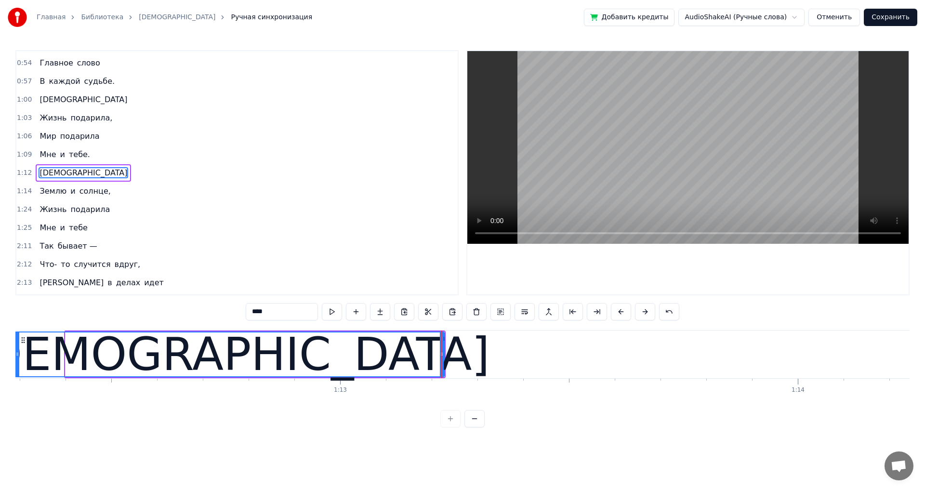
drag, startPoint x: 66, startPoint y: 354, endPoint x: 16, endPoint y: 355, distance: 50.6
click at [16, 355] on icon at bounding box center [17, 354] width 4 height 8
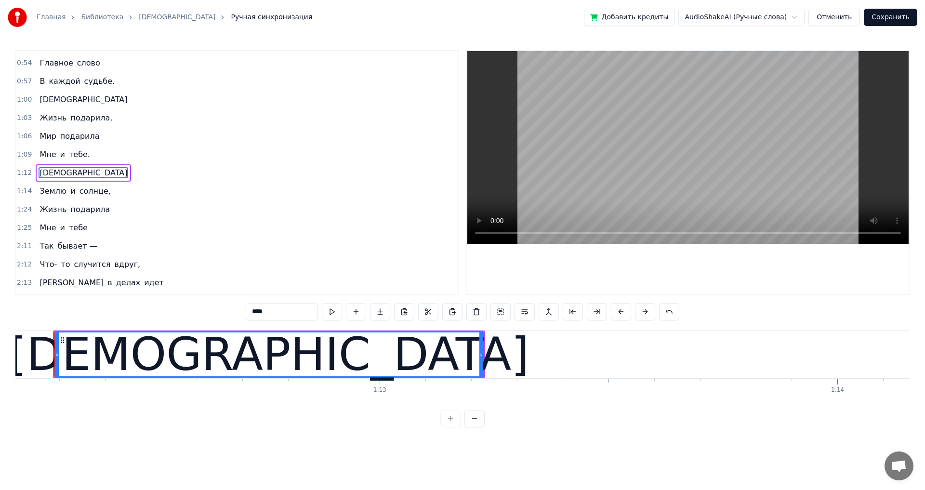
scroll to position [0, 33020]
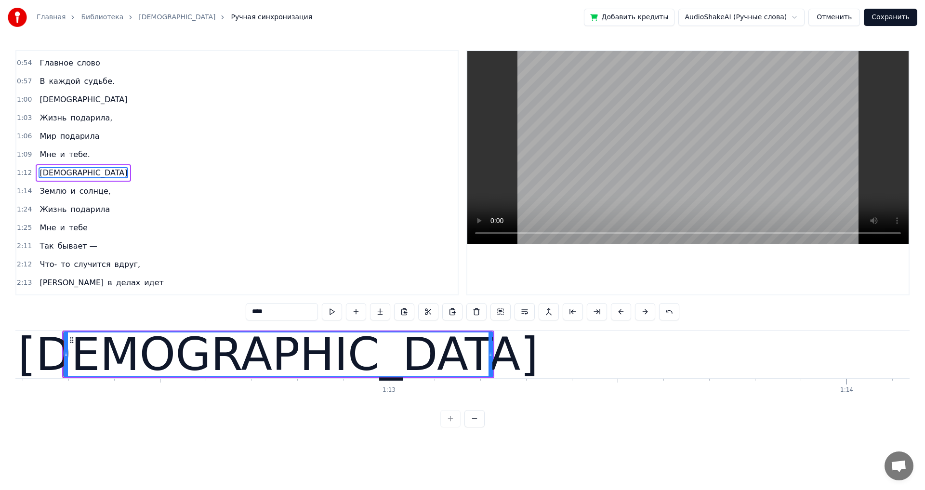
click at [55, 193] on span "Землю" at bounding box center [53, 190] width 29 height 11
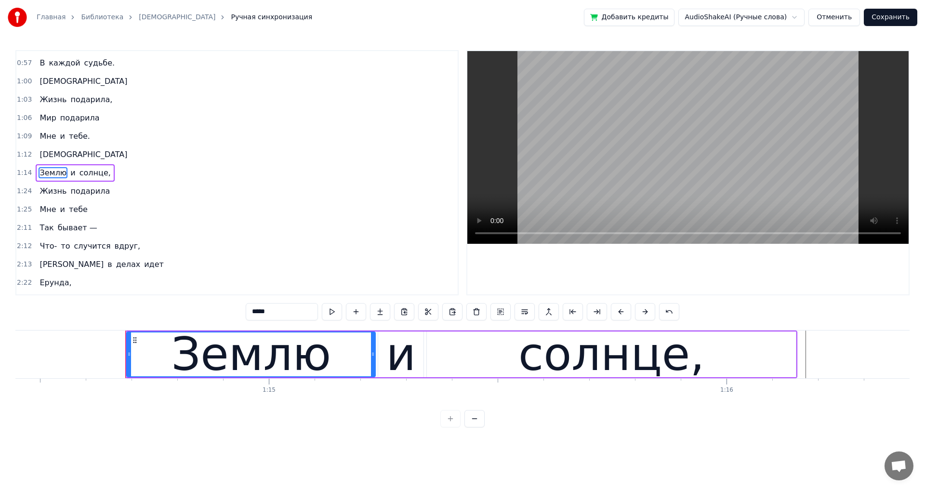
scroll to position [0, 34116]
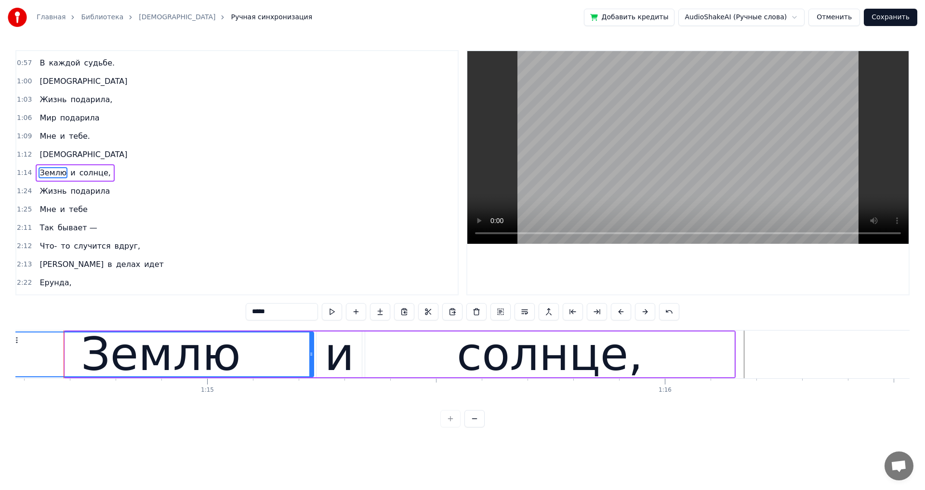
drag, startPoint x: 66, startPoint y: 353, endPoint x: 9, endPoint y: 359, distance: 57.5
click at [9, 359] on div "Главная Библиотека Мама Ручная синхронизация Добавить кредиты AudioShakeAI (Руч…" at bounding box center [462, 213] width 925 height 427
click at [49, 192] on span "Жизнь" at bounding box center [53, 190] width 29 height 11
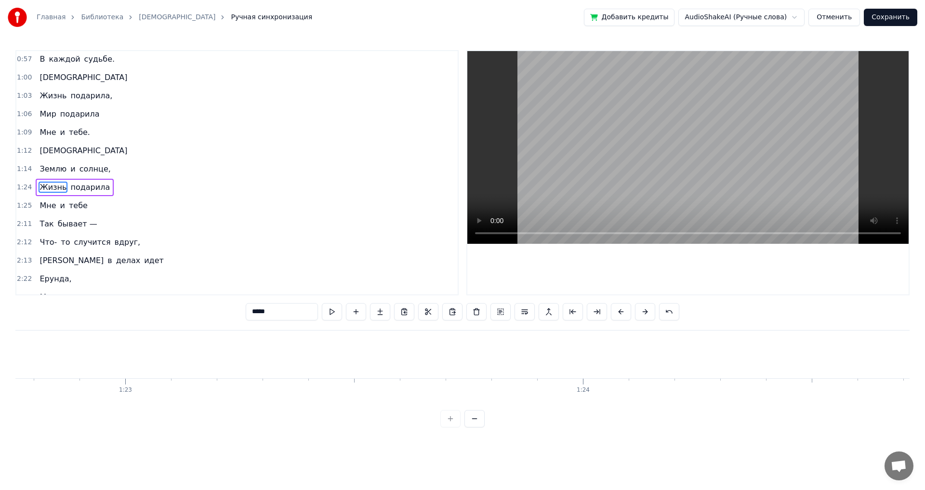
scroll to position [0, 38791]
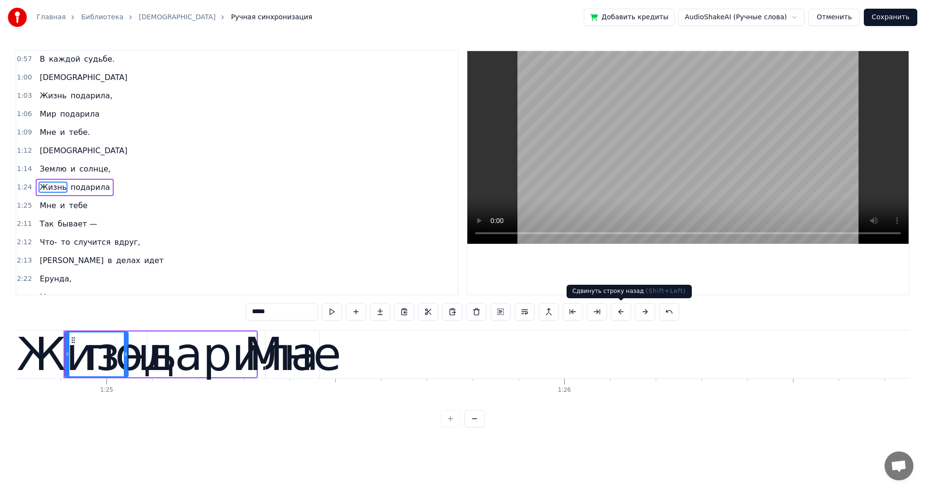
click at [620, 312] on button at bounding box center [621, 311] width 20 height 17
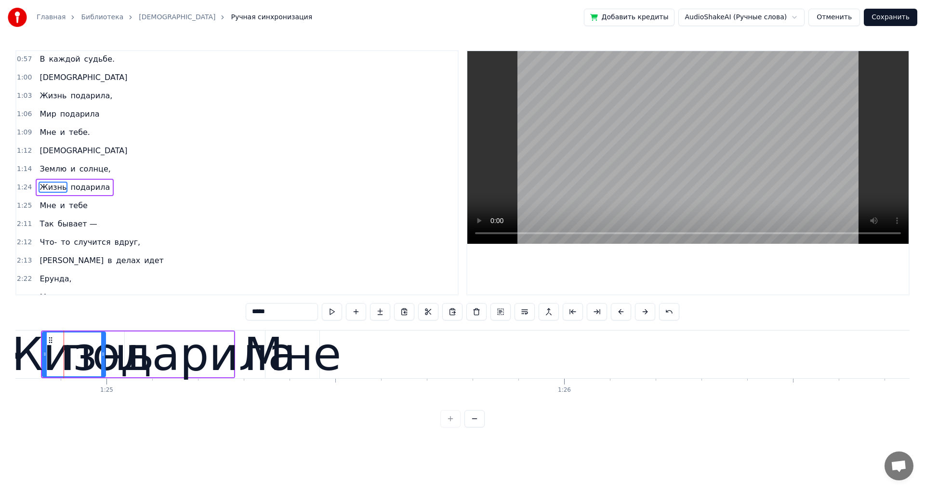
click at [620, 312] on button at bounding box center [621, 311] width 20 height 17
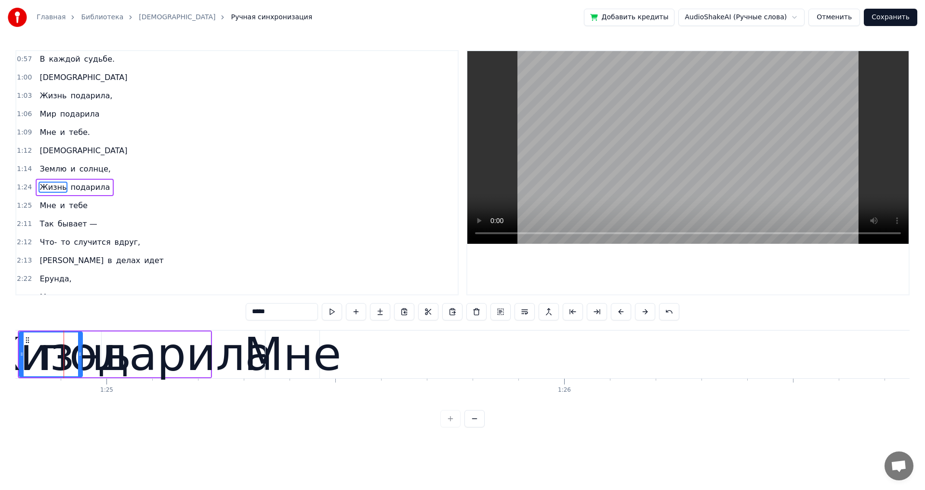
click at [620, 312] on button at bounding box center [621, 311] width 20 height 17
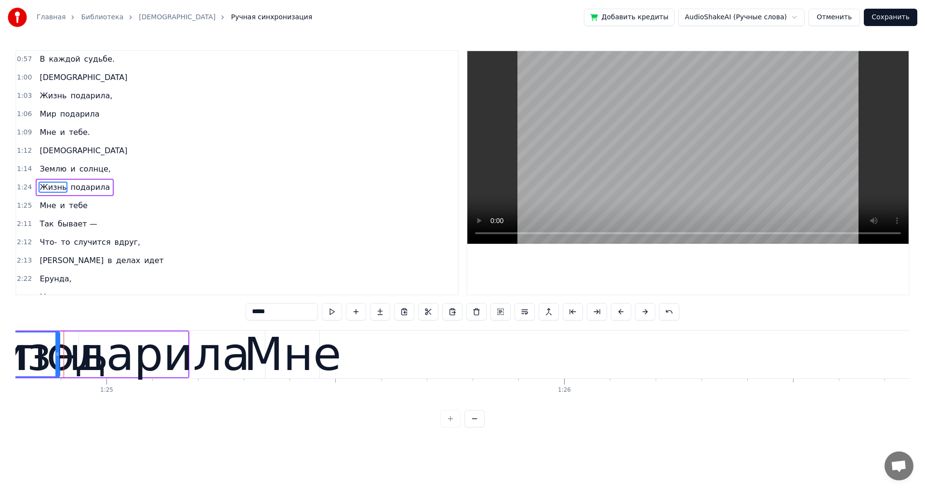
click at [620, 312] on button at bounding box center [621, 311] width 20 height 17
click at [619, 312] on button at bounding box center [621, 311] width 20 height 17
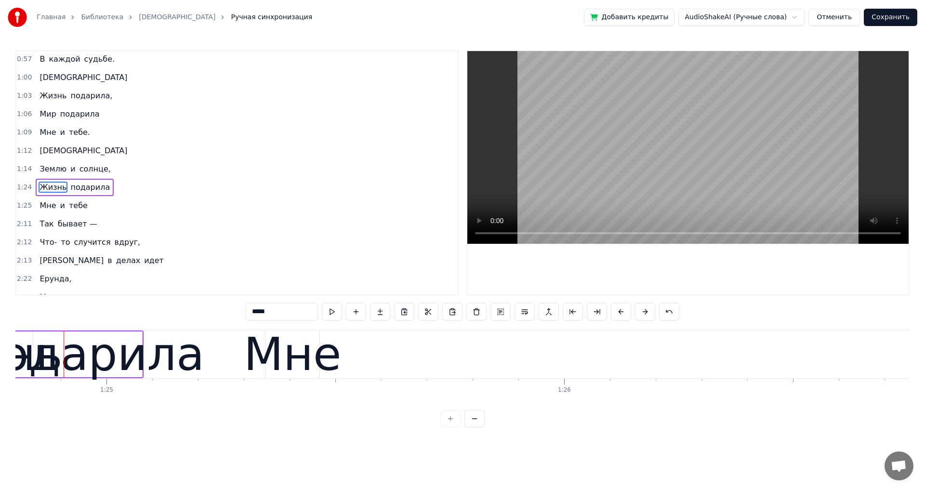
click at [619, 312] on button at bounding box center [621, 311] width 20 height 17
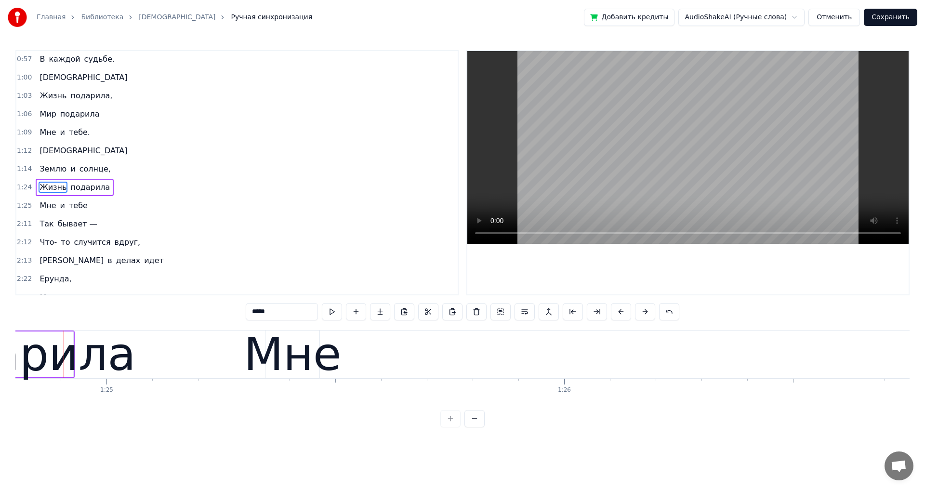
click at [619, 312] on button at bounding box center [621, 311] width 20 height 17
click at [618, 312] on button at bounding box center [621, 311] width 20 height 17
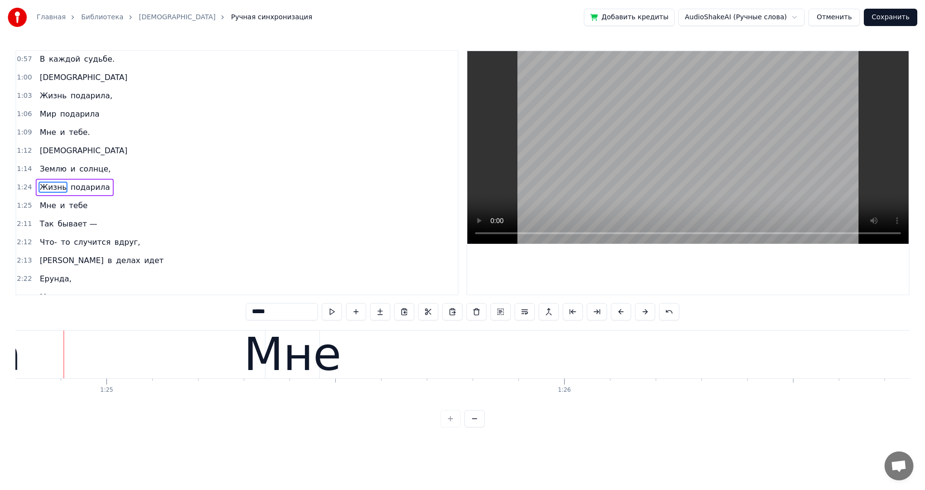
click at [618, 312] on button at bounding box center [621, 311] width 20 height 17
click at [617, 312] on button at bounding box center [621, 311] width 20 height 17
click at [616, 312] on button at bounding box center [621, 311] width 20 height 17
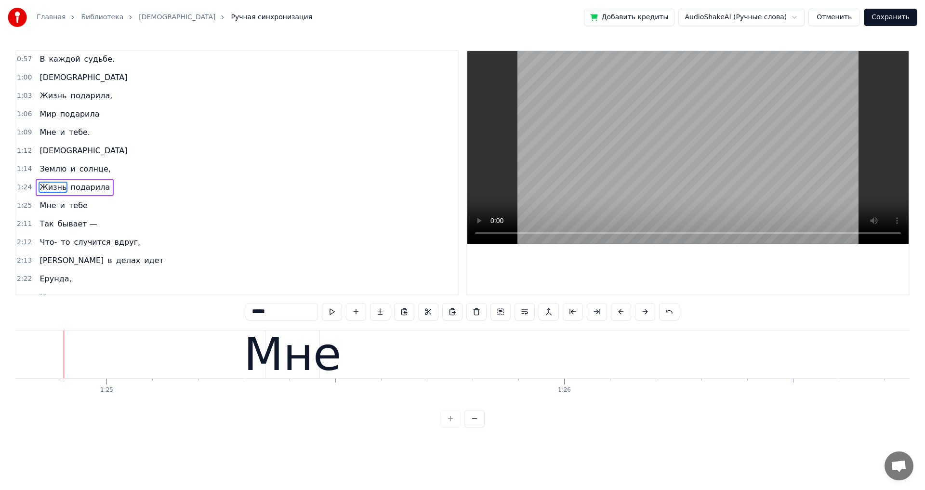
click at [616, 312] on button at bounding box center [621, 311] width 20 height 17
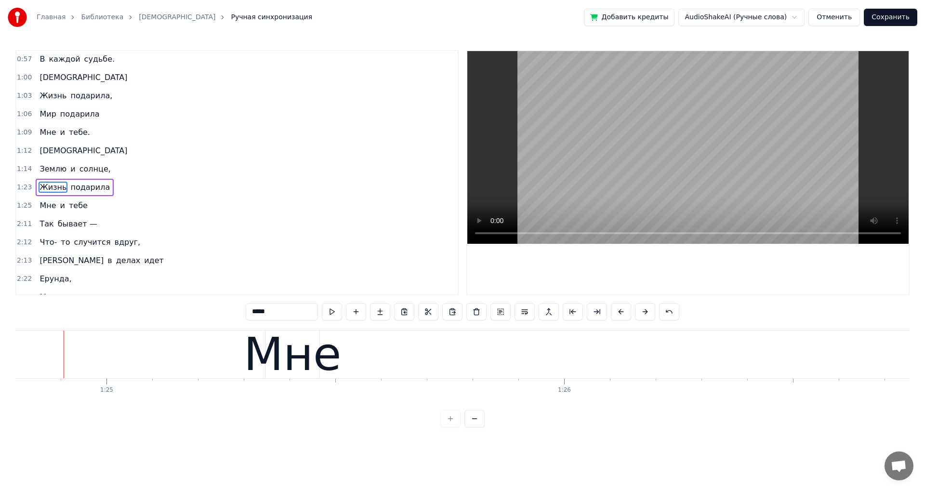
click at [616, 312] on button at bounding box center [621, 311] width 20 height 17
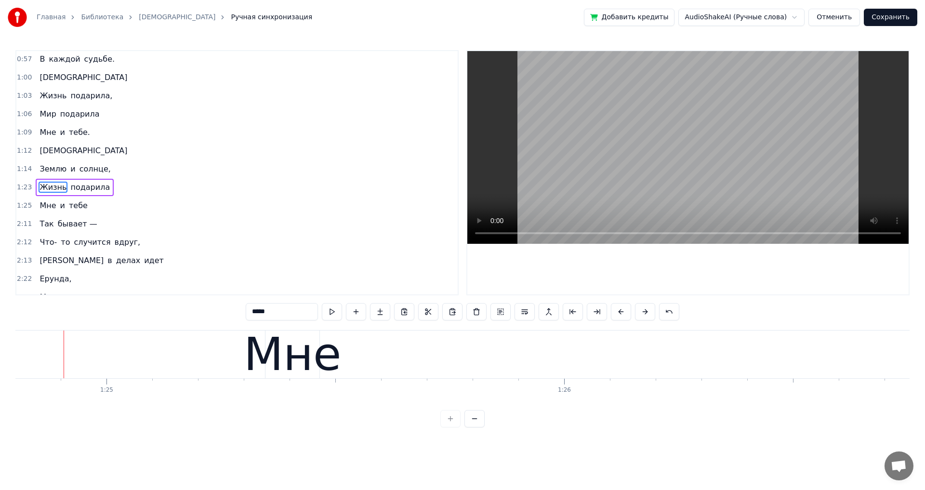
click at [616, 312] on button at bounding box center [621, 311] width 20 height 17
click
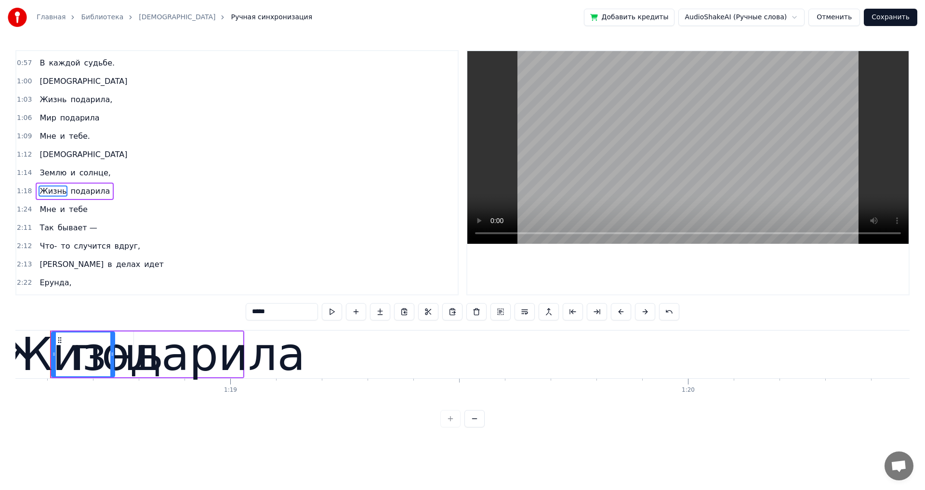
scroll to position [0, 35909]
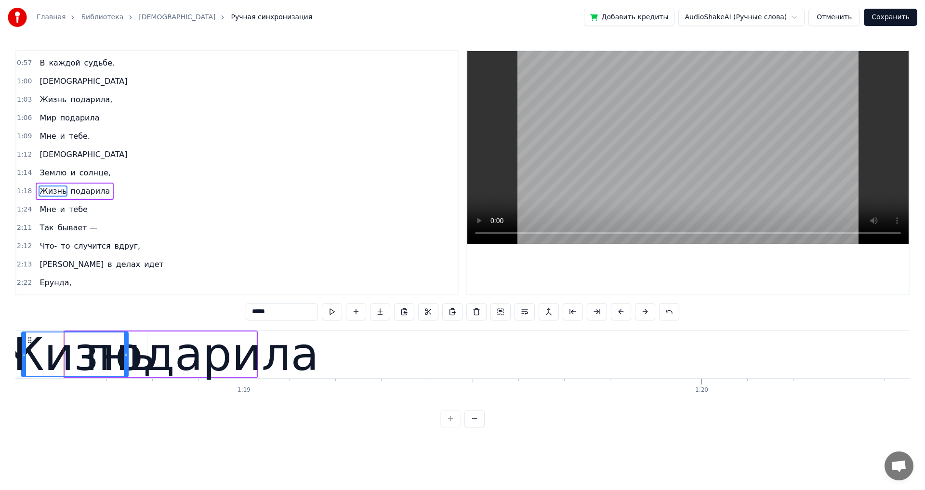
drag, startPoint x: 67, startPoint y: 353, endPoint x: 27, endPoint y: 356, distance: 40.0
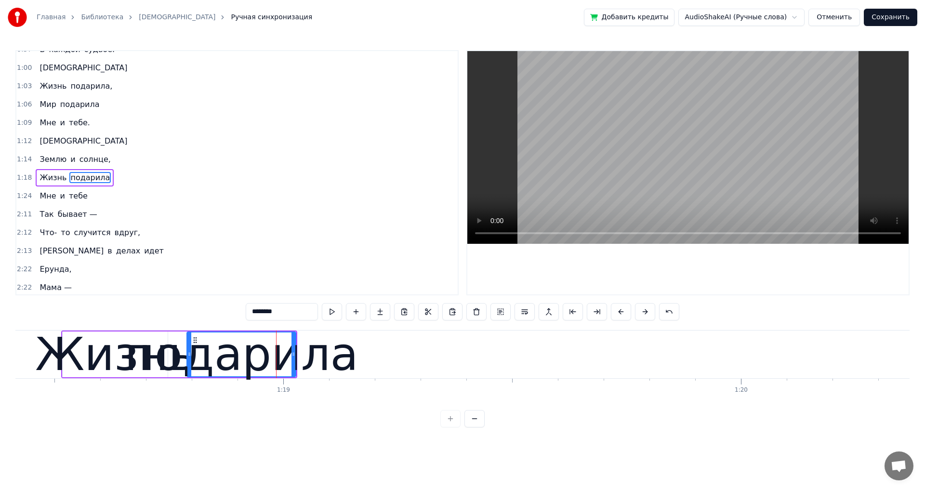
scroll to position [363, 0]
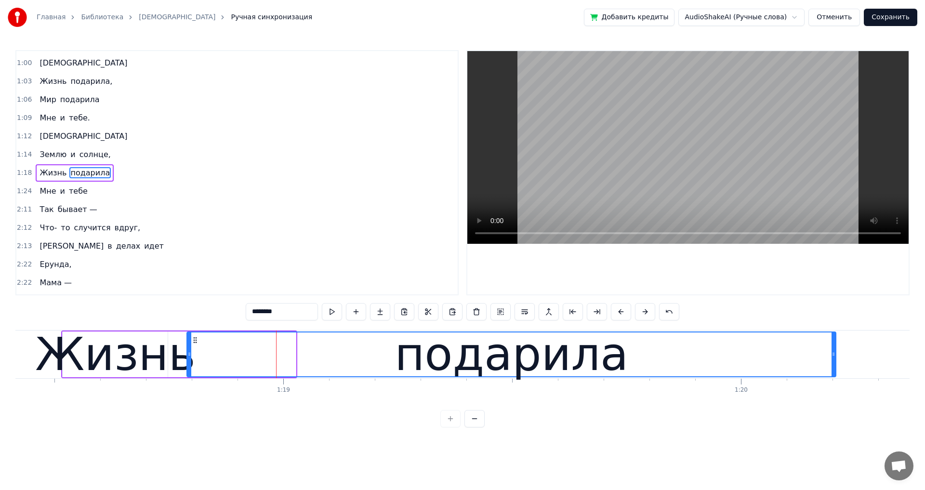
drag, startPoint x: 294, startPoint y: 356, endPoint x: 834, endPoint y: 357, distance: 539.8
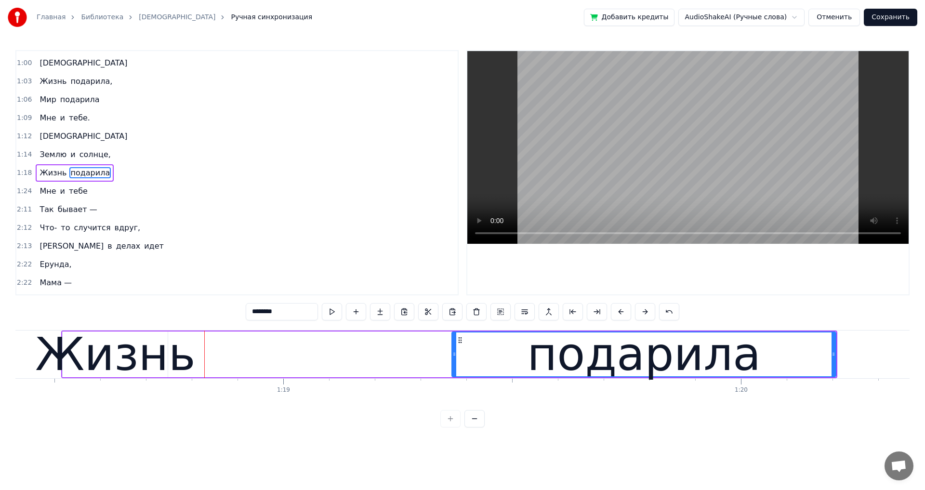
drag, startPoint x: 188, startPoint y: 353, endPoint x: 304, endPoint y: 356, distance: 115.6
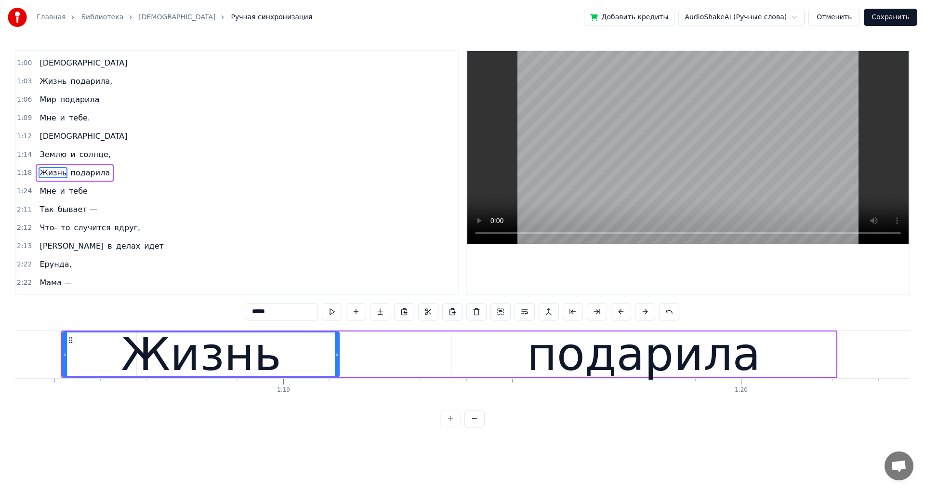
drag, startPoint x: 165, startPoint y: 352, endPoint x: 336, endPoint y: 350, distance: 171.4
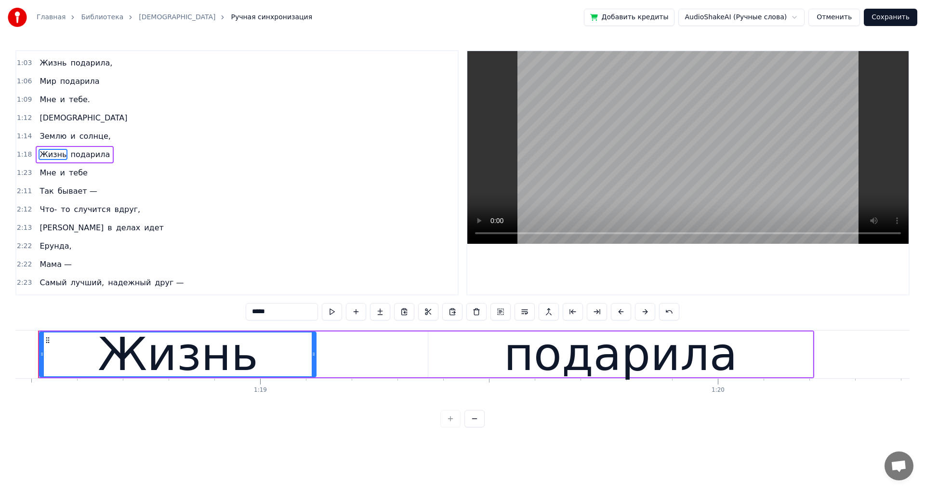
scroll to position [0, 35867]
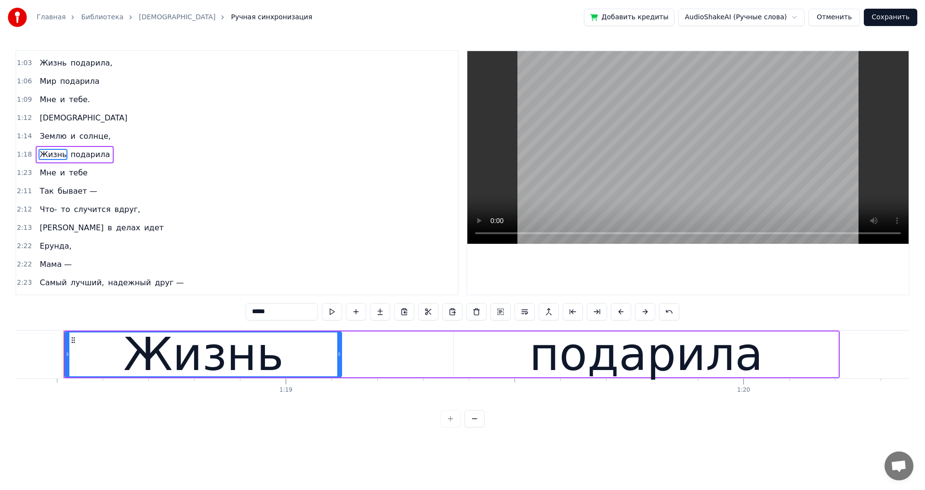
type input "****"
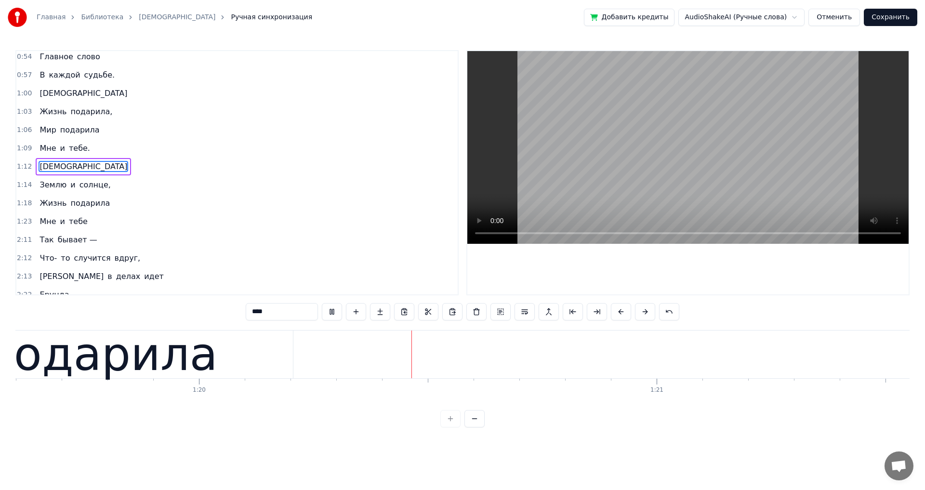
scroll to position [0, 36514]
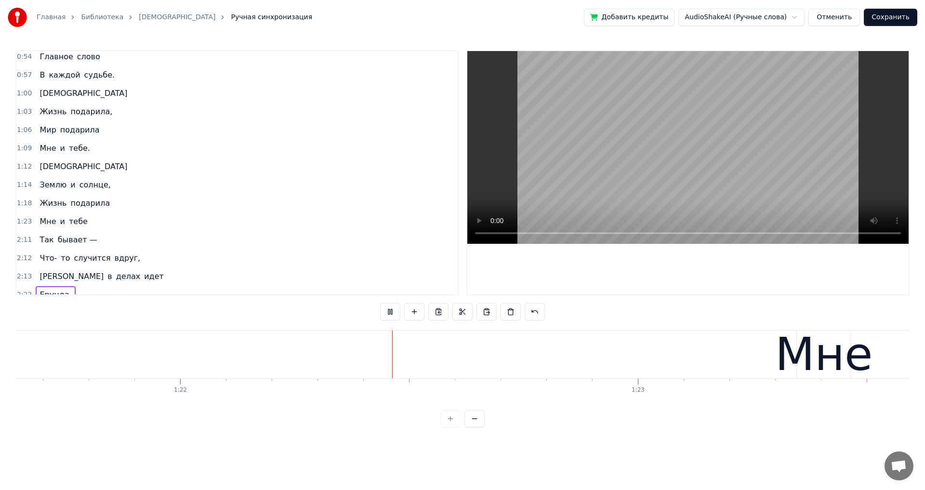
drag, startPoint x: 452, startPoint y: 191, endPoint x: 461, endPoint y: 193, distance: 9.3
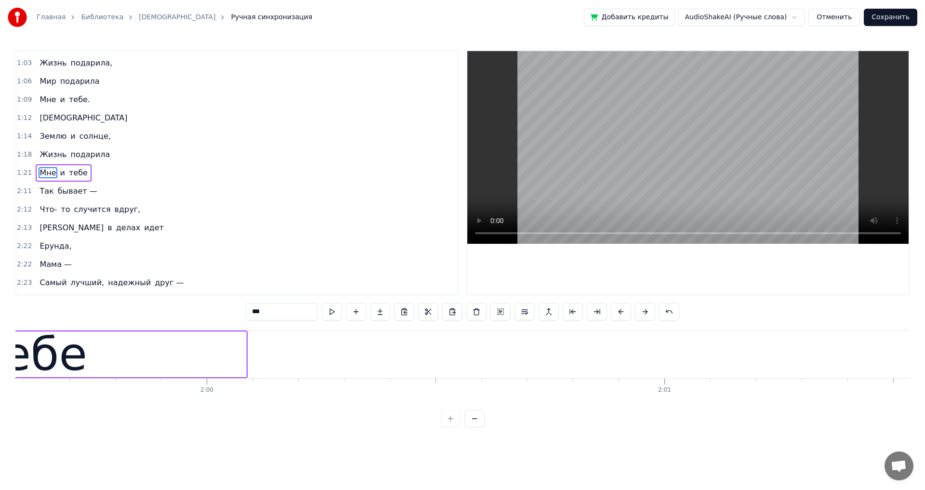
scroll to position [0, 54555]
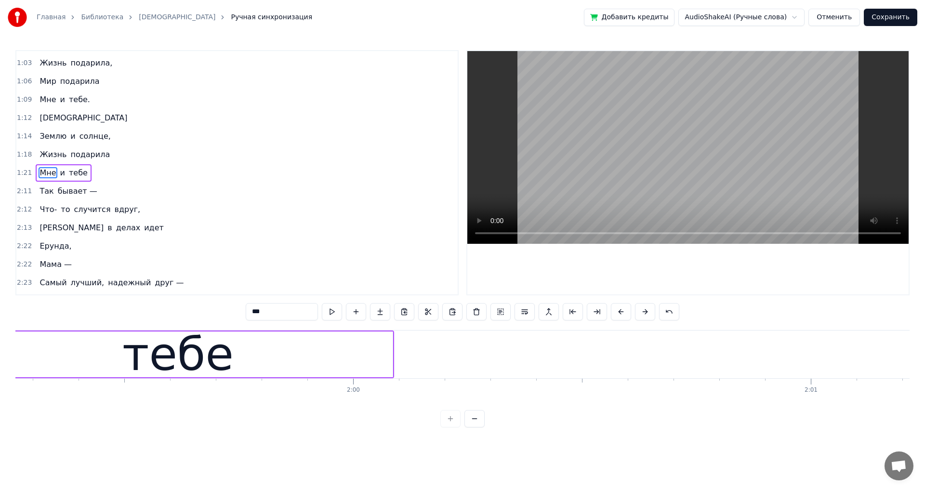
type input "****"
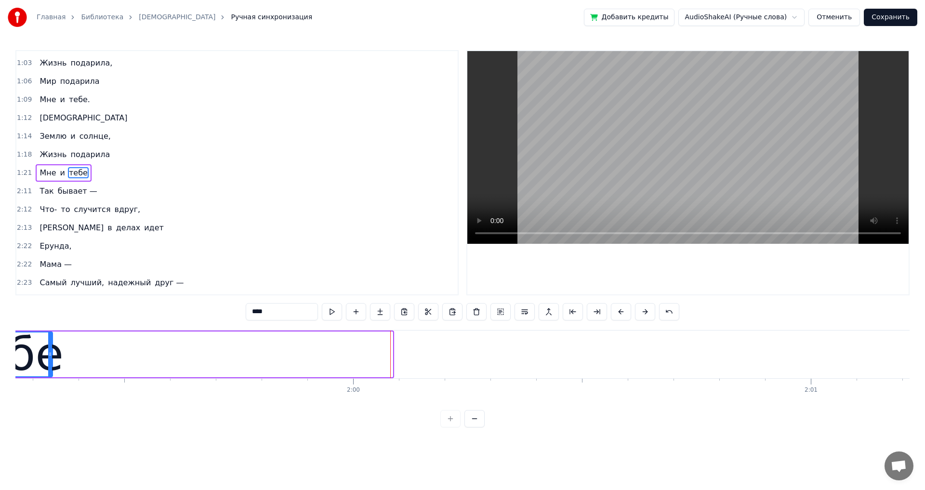
drag, startPoint x: 391, startPoint y: 355, endPoint x: 51, endPoint y: 327, distance: 341.1
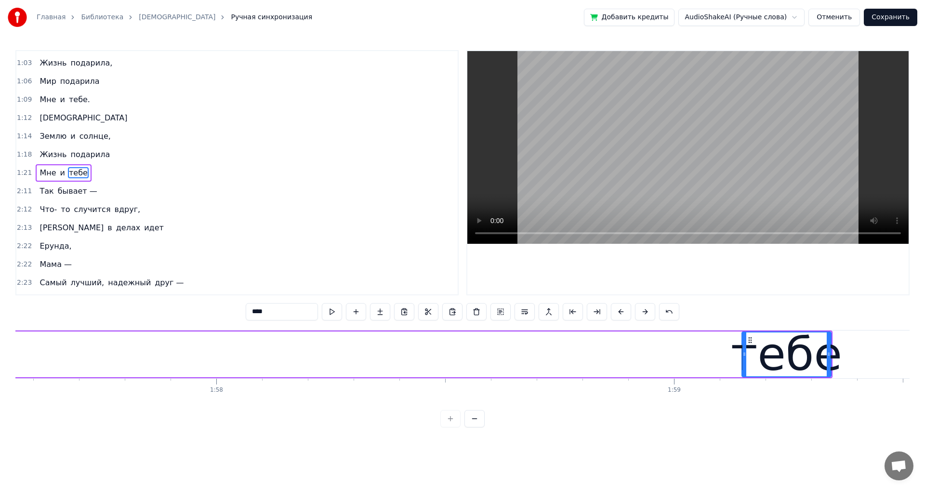
scroll to position [0, 53765]
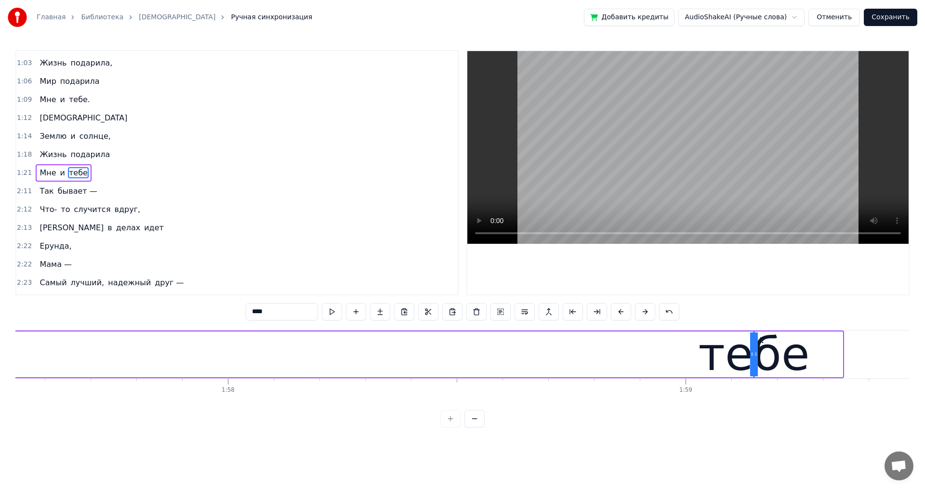
drag, startPoint x: 834, startPoint y: 353, endPoint x: 146, endPoint y: 365, distance: 688.2
drag, startPoint x: 750, startPoint y: 353, endPoint x: 586, endPoint y: 368, distance: 165.4
drag, startPoint x: 753, startPoint y: 356, endPoint x: 717, endPoint y: 355, distance: 35.2
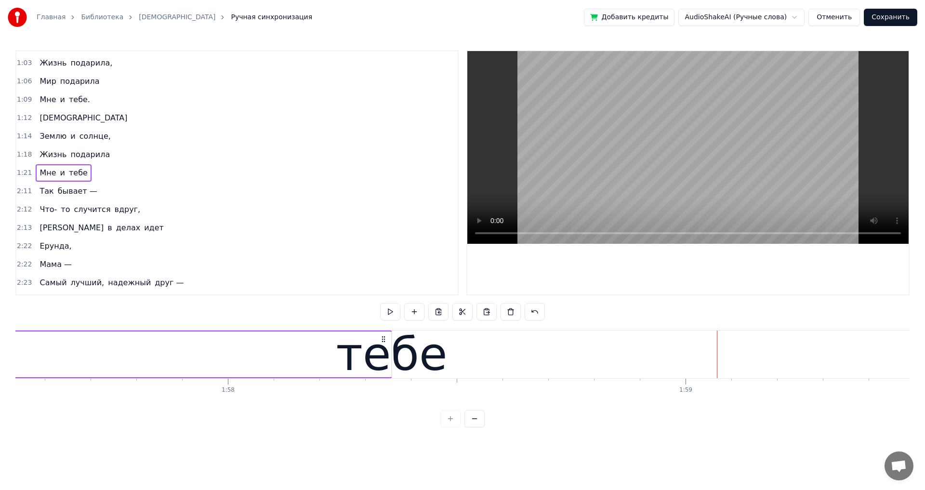
drag, startPoint x: 746, startPoint y: 337, endPoint x: 386, endPoint y: 340, distance: 360.2
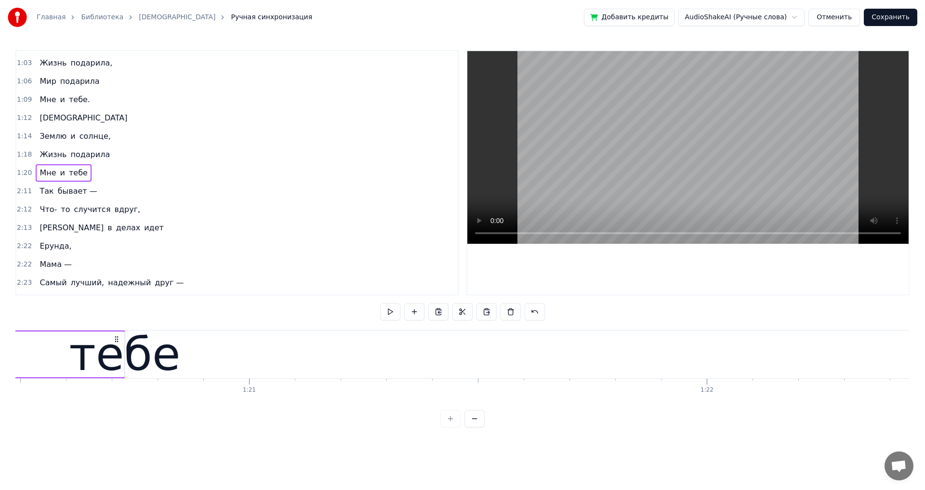
drag, startPoint x: 382, startPoint y: 339, endPoint x: 125, endPoint y: 350, distance: 257.8
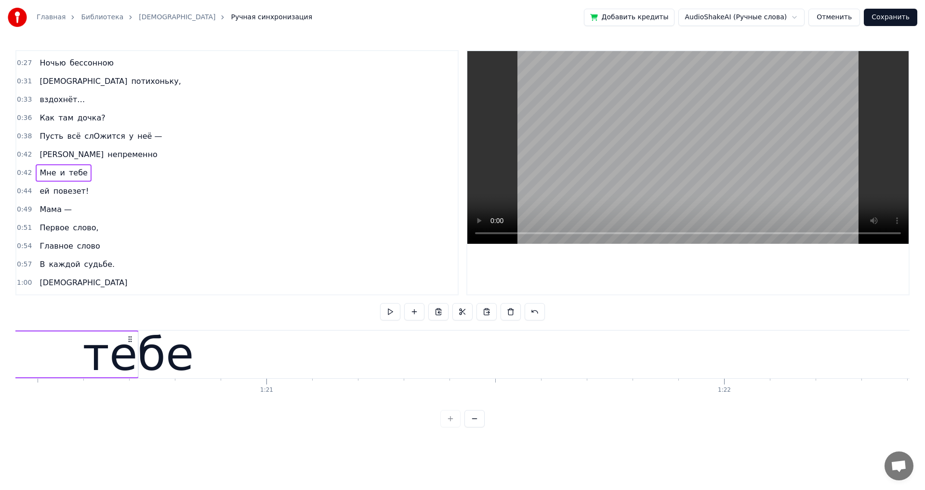
drag, startPoint x: 141, startPoint y: 349, endPoint x: 167, endPoint y: 353, distance: 26.3
drag, startPoint x: 140, startPoint y: 352, endPoint x: 172, endPoint y: 354, distance: 32.4
drag, startPoint x: 137, startPoint y: 355, endPoint x: 88, endPoint y: 350, distance: 49.4
type input "*"
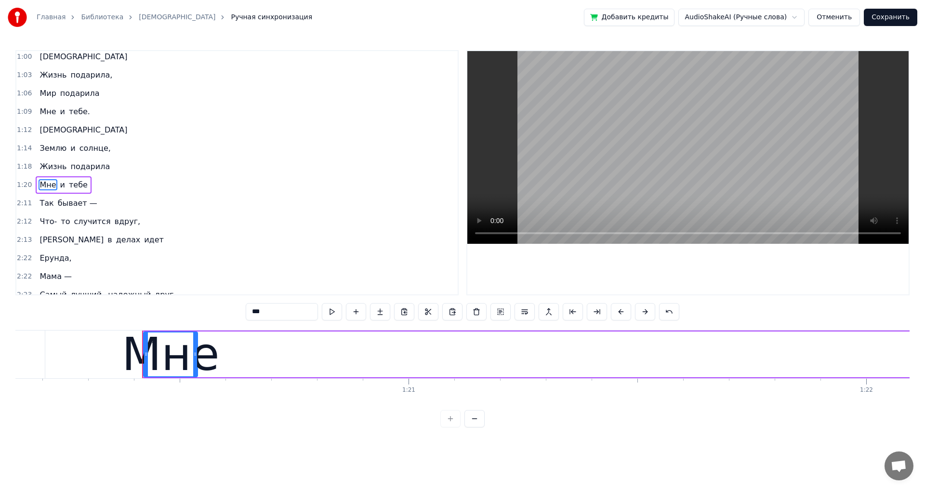
scroll to position [0, 36738]
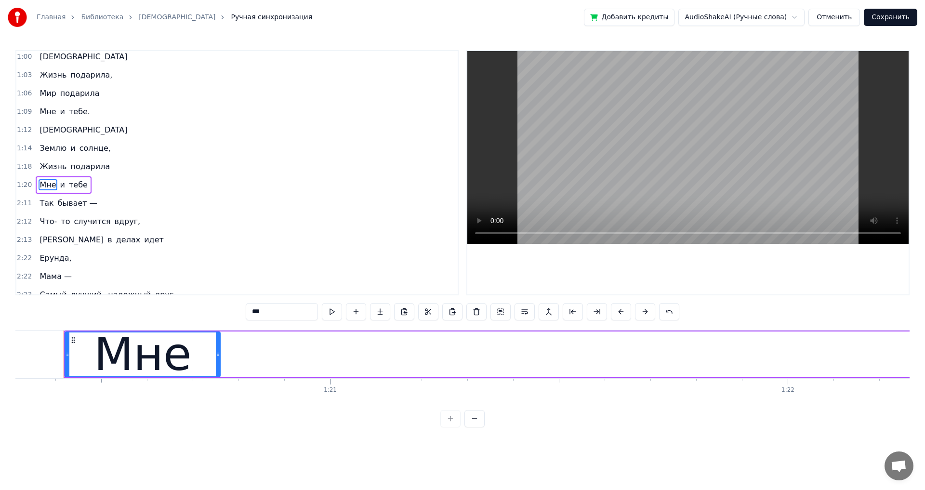
drag, startPoint x: 117, startPoint y: 357, endPoint x: 218, endPoint y: 365, distance: 101.5
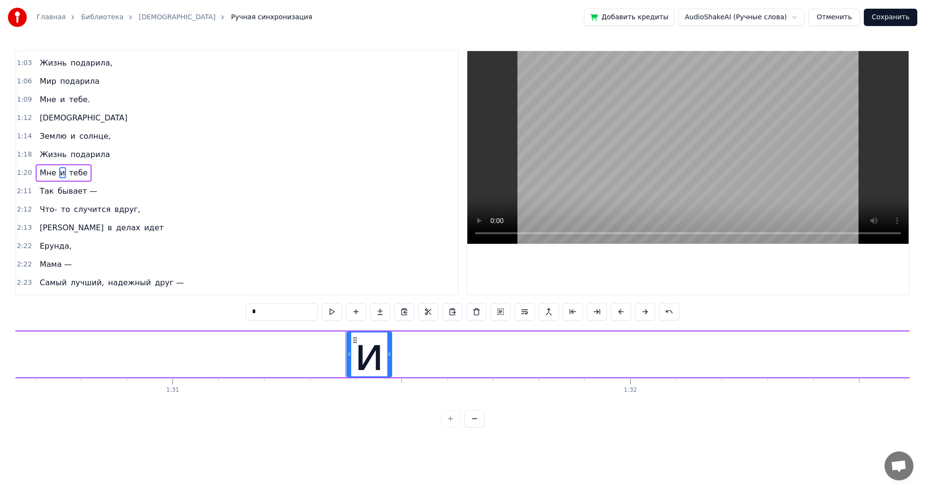
scroll to position [0, 41751]
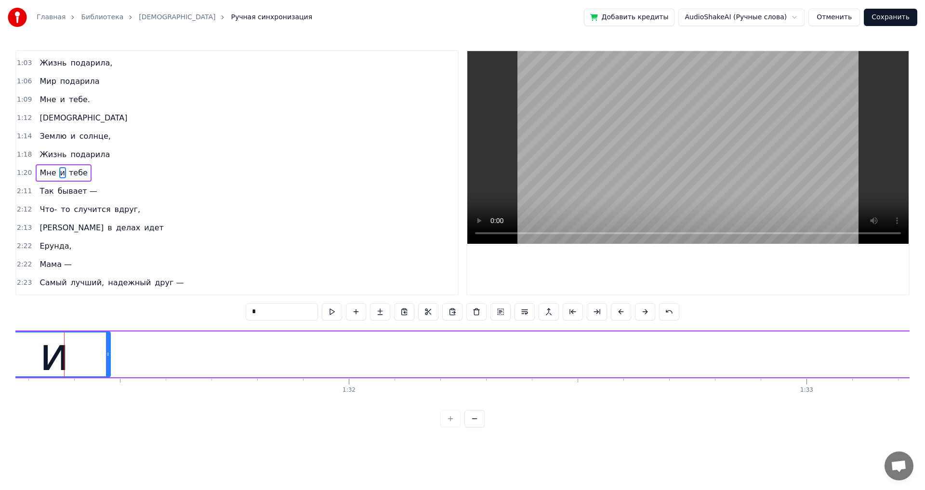
drag, startPoint x: 67, startPoint y: 355, endPoint x: 0, endPoint y: 348, distance: 67.3
drag, startPoint x: 107, startPoint y: 353, endPoint x: 77, endPoint y: 351, distance: 30.9
type input "****"
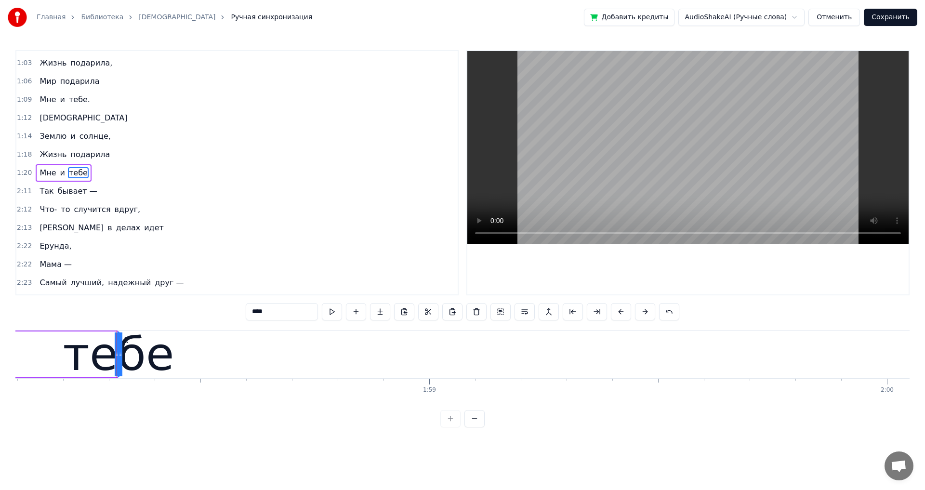
scroll to position [0, 54074]
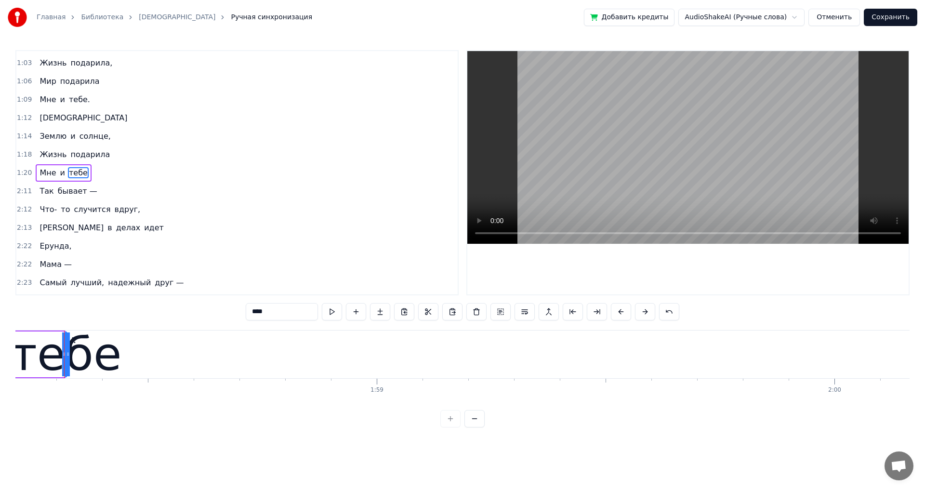
drag, startPoint x: 63, startPoint y: 355, endPoint x: 46, endPoint y: 356, distance: 17.4
drag, startPoint x: 66, startPoint y: 356, endPoint x: 61, endPoint y: 357, distance: 5.9
drag, startPoint x: 90, startPoint y: 354, endPoint x: 99, endPoint y: 360, distance: 11.1
